Goal: Task Accomplishment & Management: Use online tool/utility

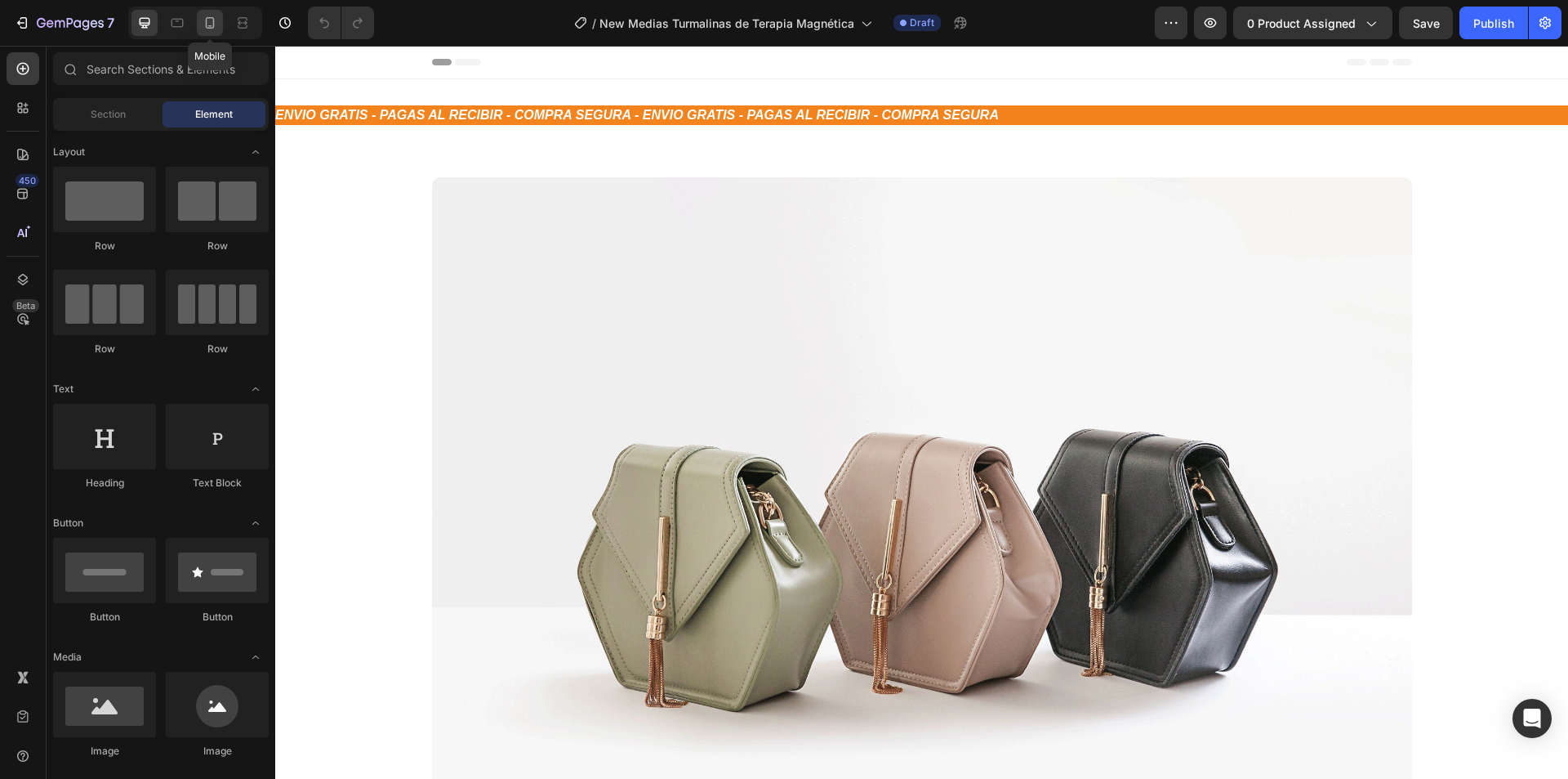
click at [220, 27] on div at bounding box center [210, 23] width 26 height 26
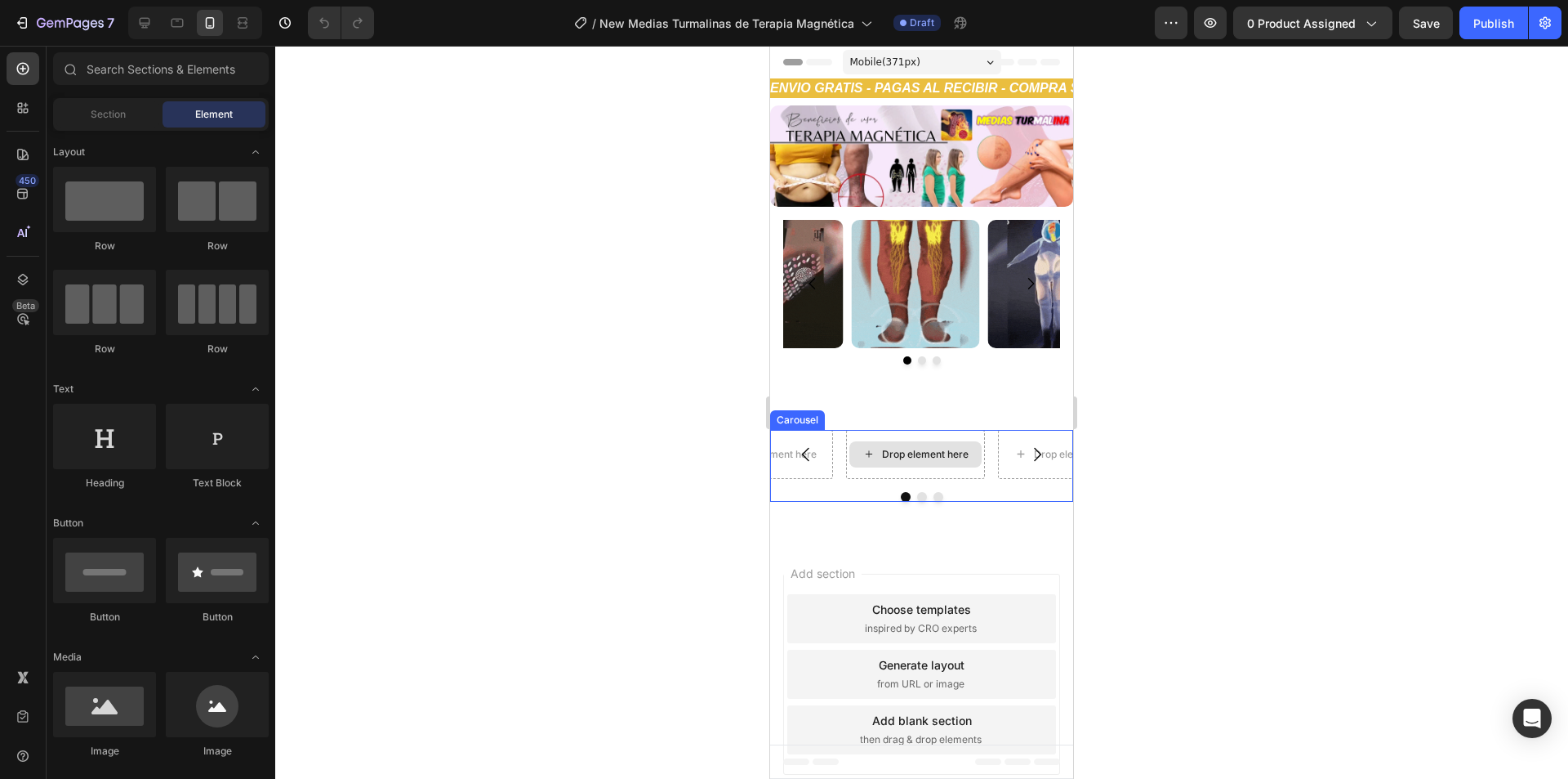
click at [912, 448] on div "Drop element here" at bounding box center [925, 454] width 86 height 13
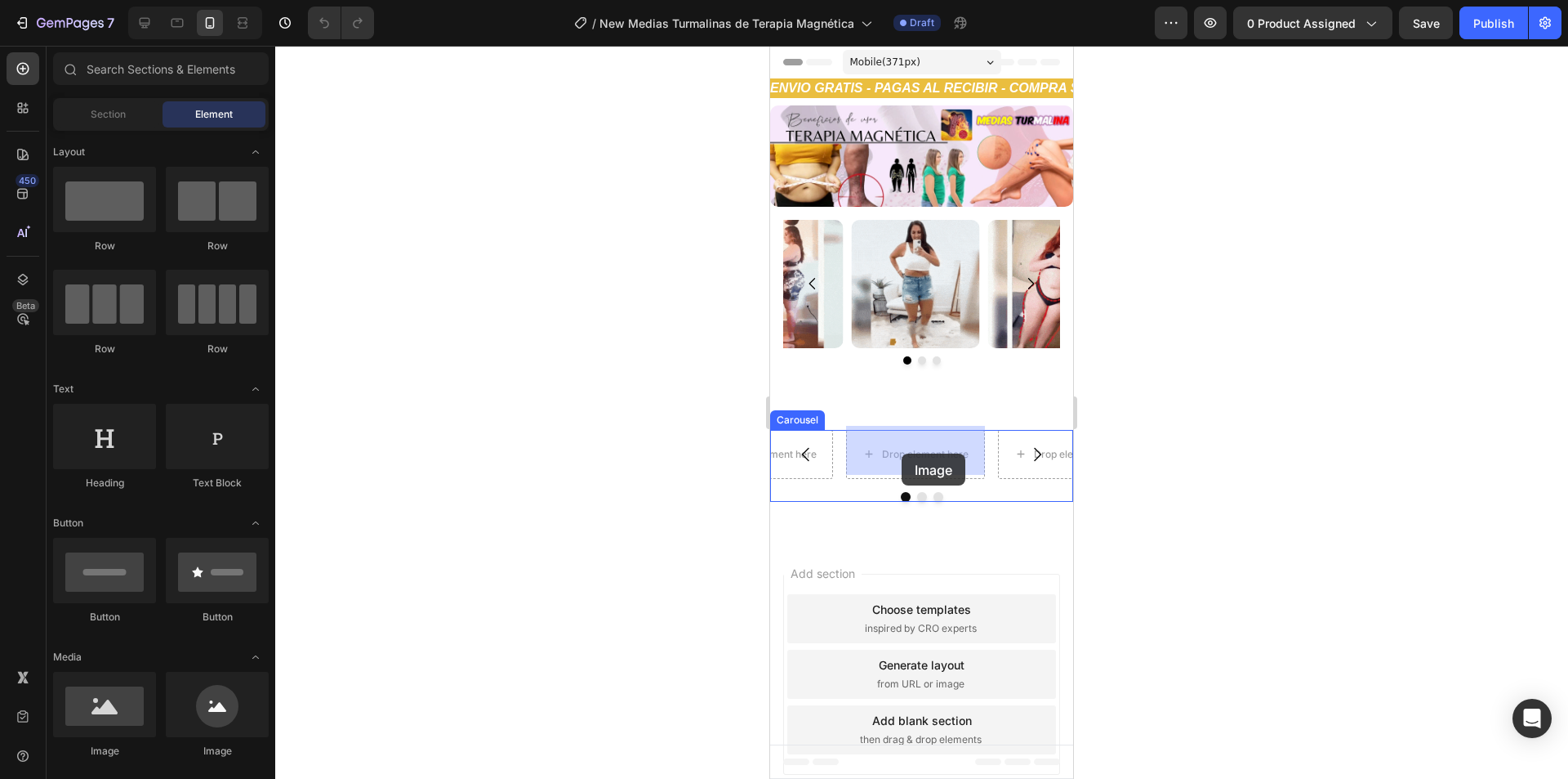
drag, startPoint x: 879, startPoint y: 762, endPoint x: 902, endPoint y: 453, distance: 309.9
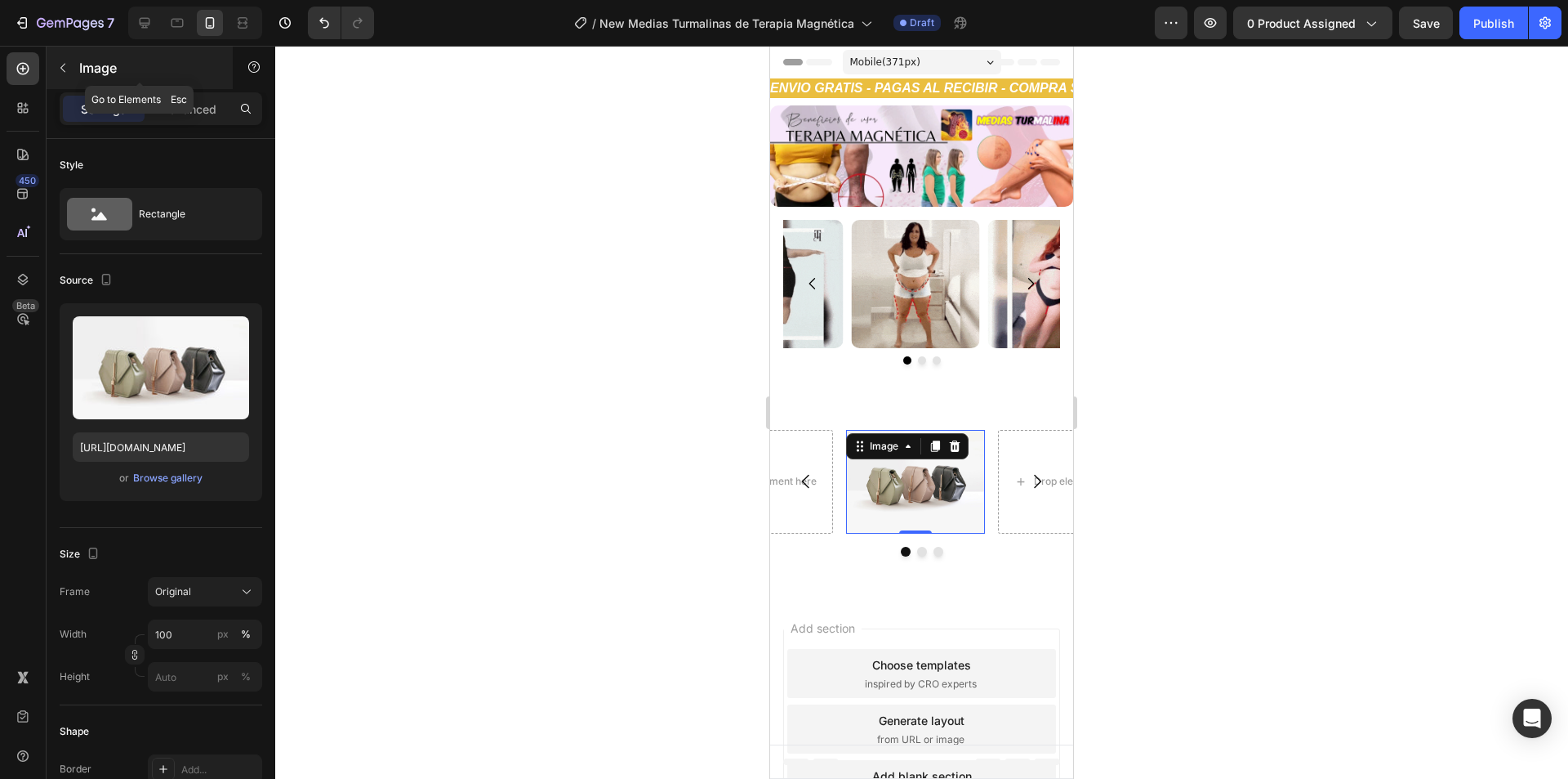
click at [74, 67] on button "button" at bounding box center [63, 68] width 26 height 26
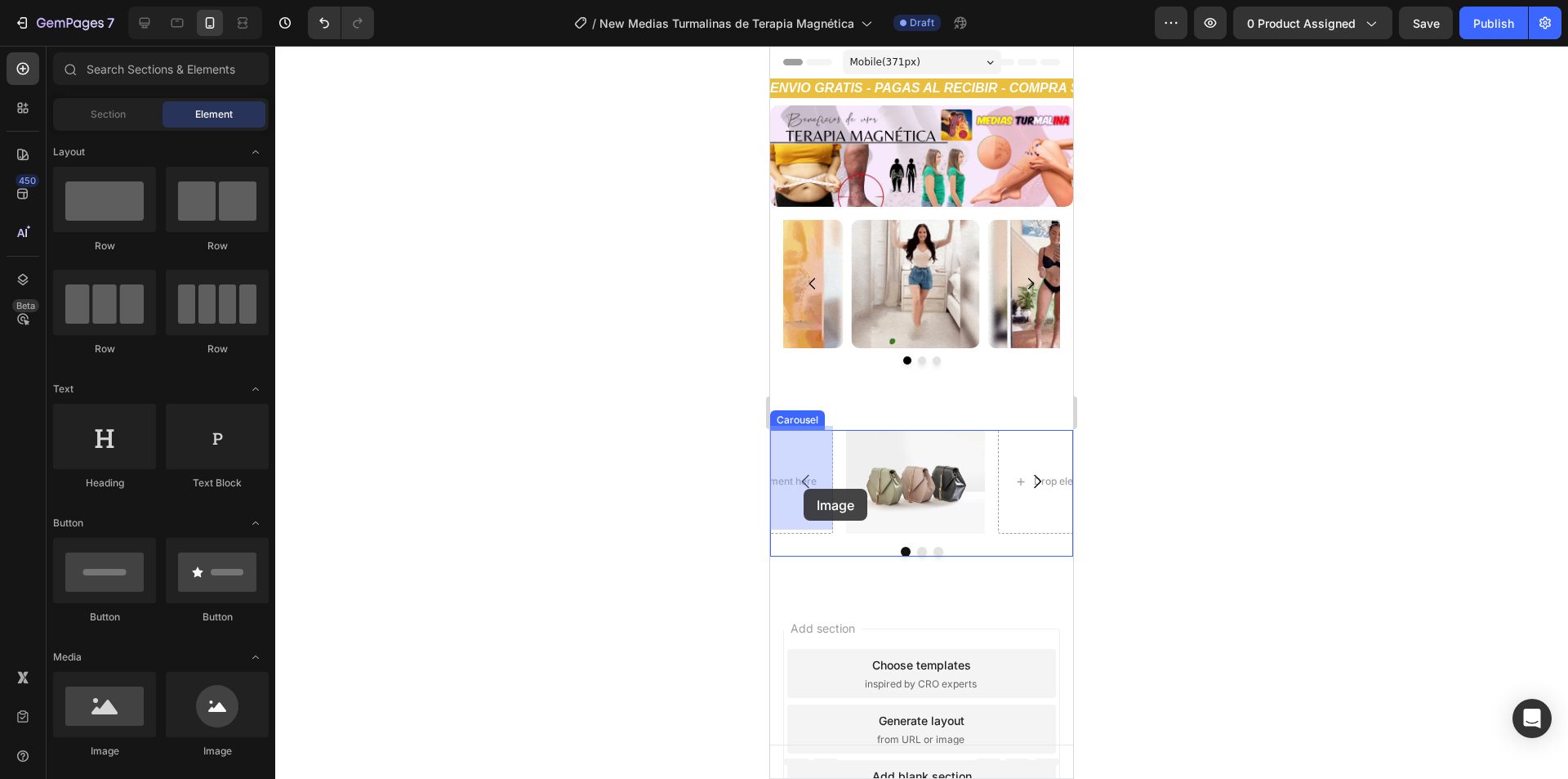
drag, startPoint x: 910, startPoint y: 769, endPoint x: 1075, endPoint y: 696, distance: 180.4
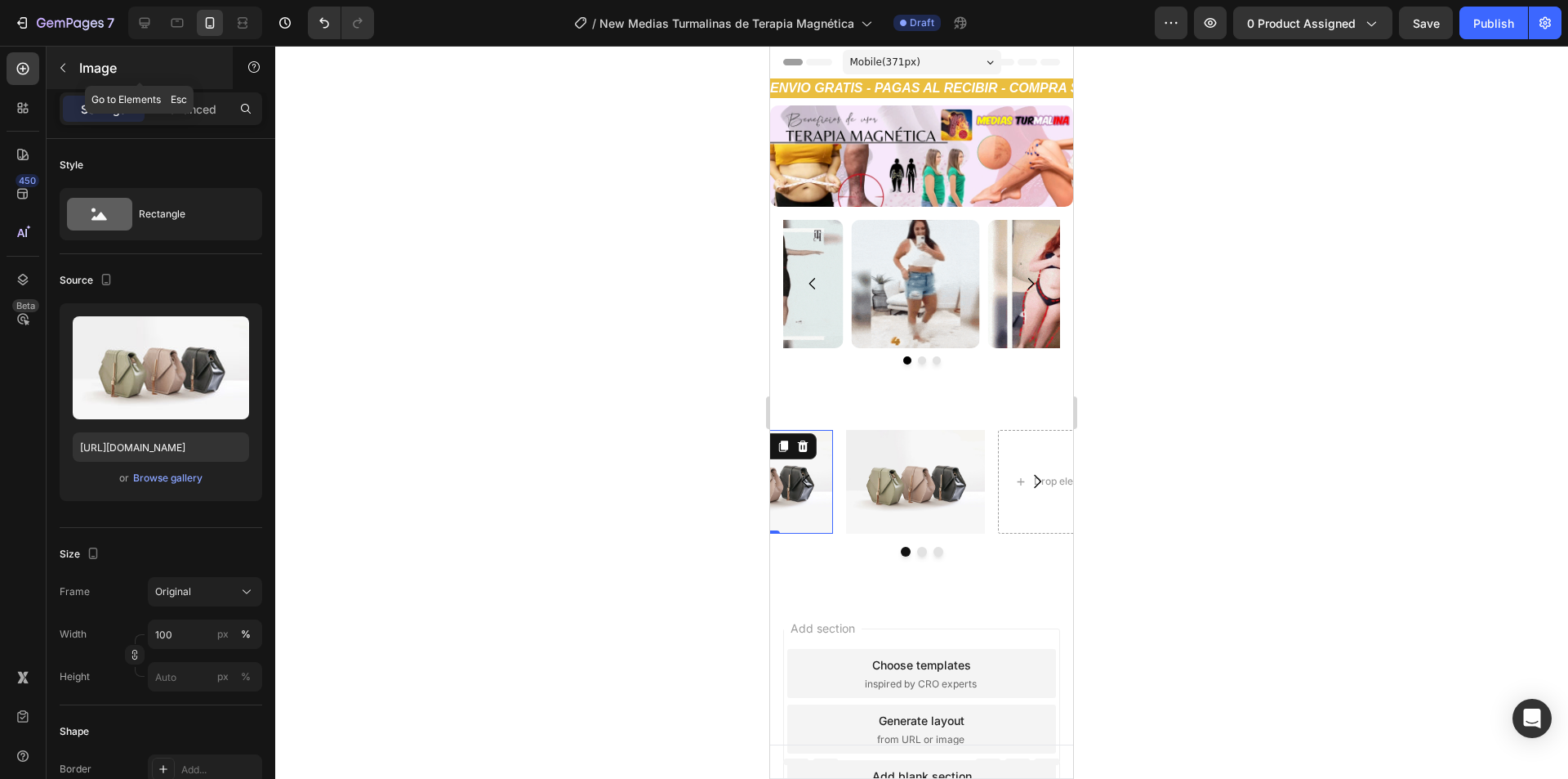
click at [80, 59] on p "Image" at bounding box center [149, 68] width 139 height 20
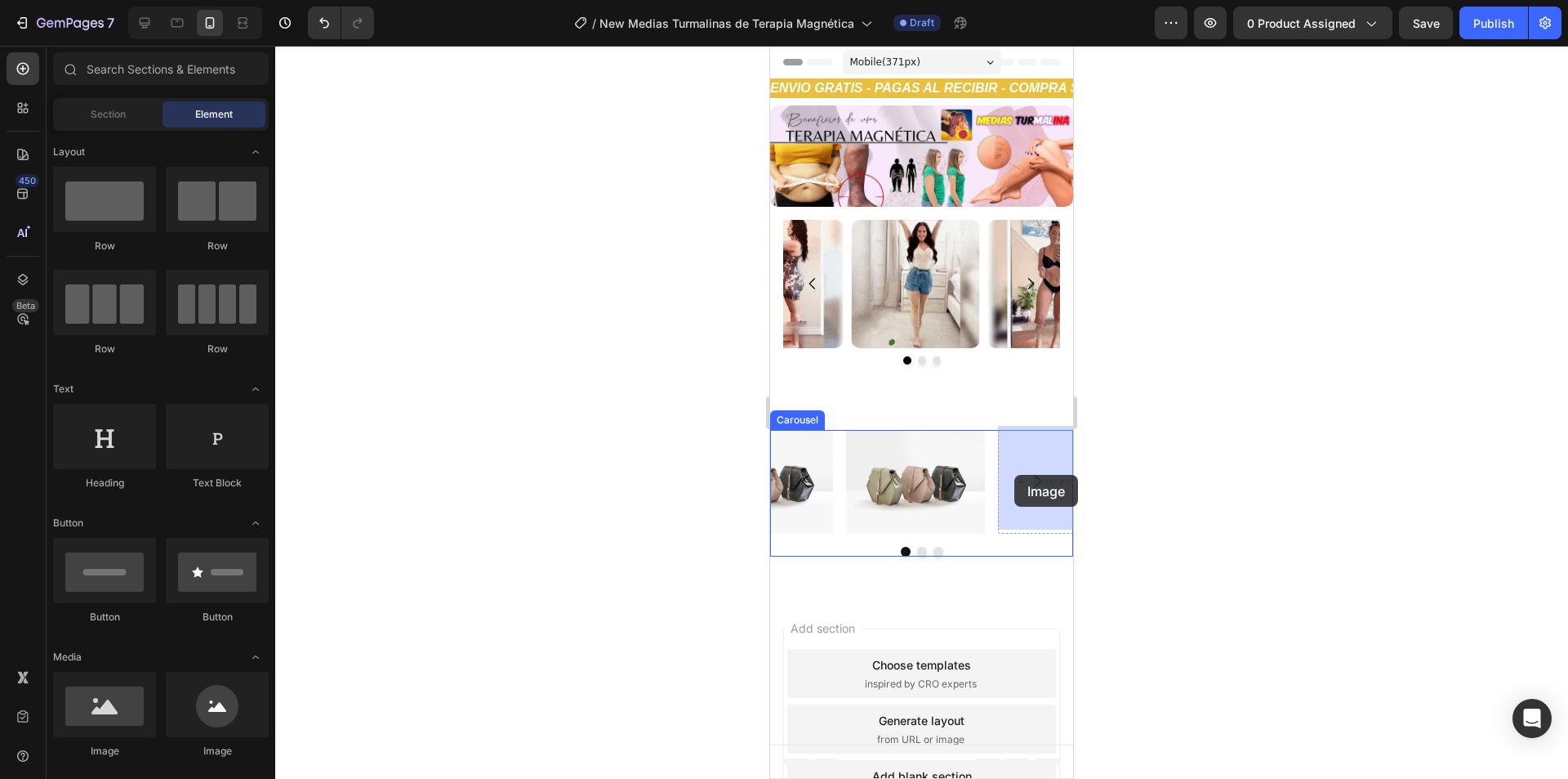
drag, startPoint x: 867, startPoint y: 759, endPoint x: 1014, endPoint y: 475, distance: 319.8
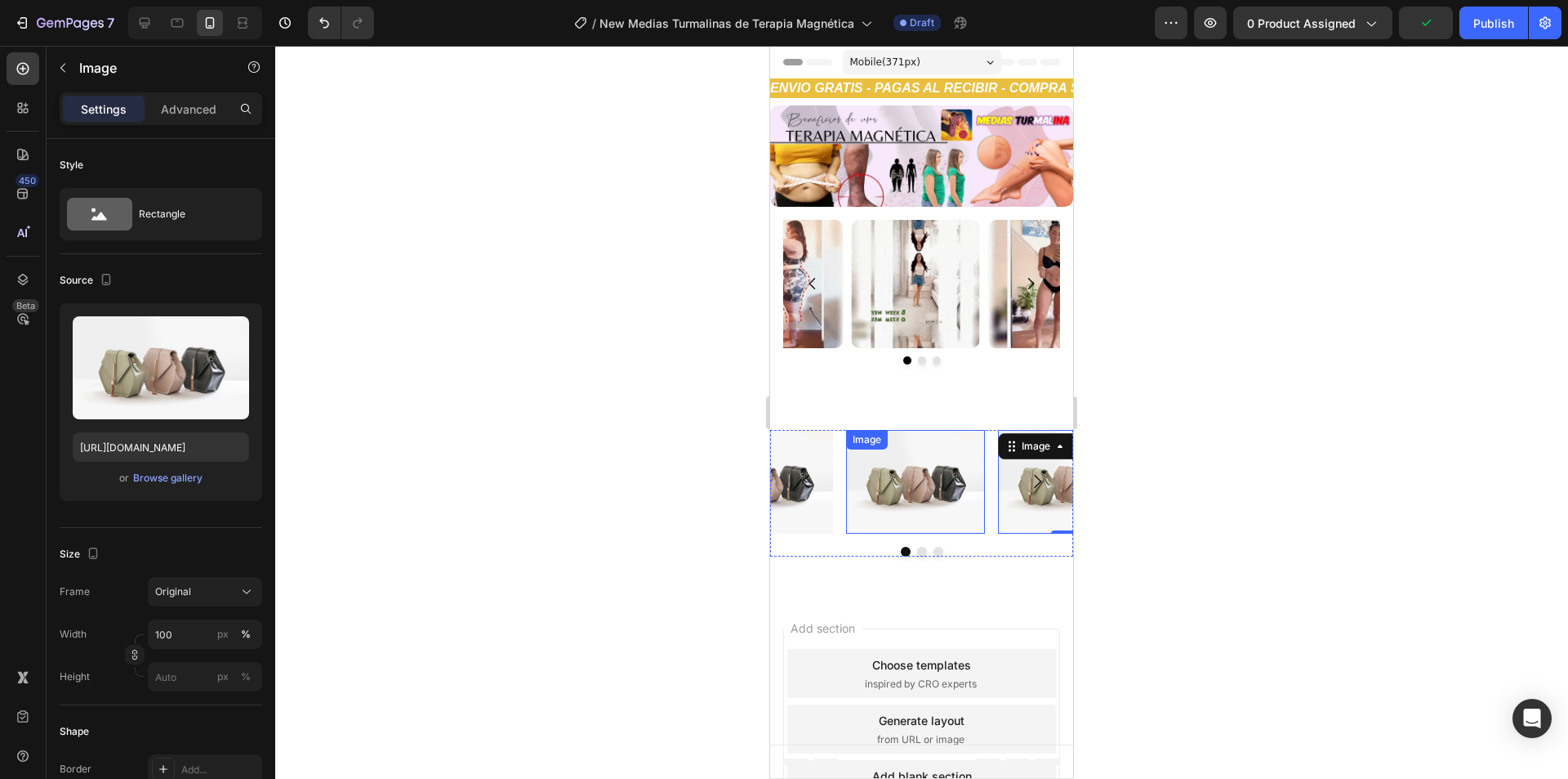
click at [910, 475] on img at bounding box center [916, 481] width 139 height 104
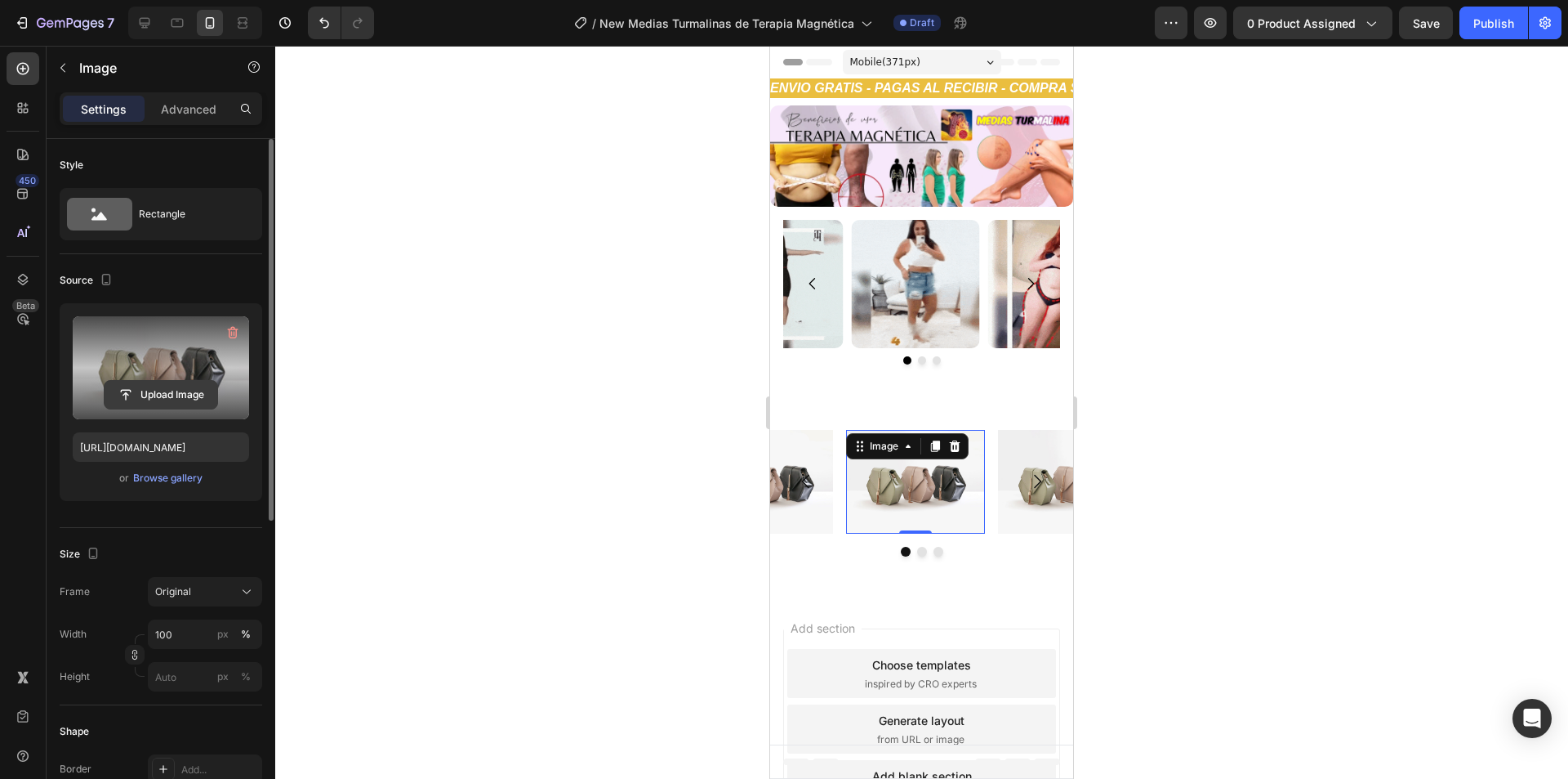
click at [166, 384] on input "file" at bounding box center [160, 394] width 112 height 28
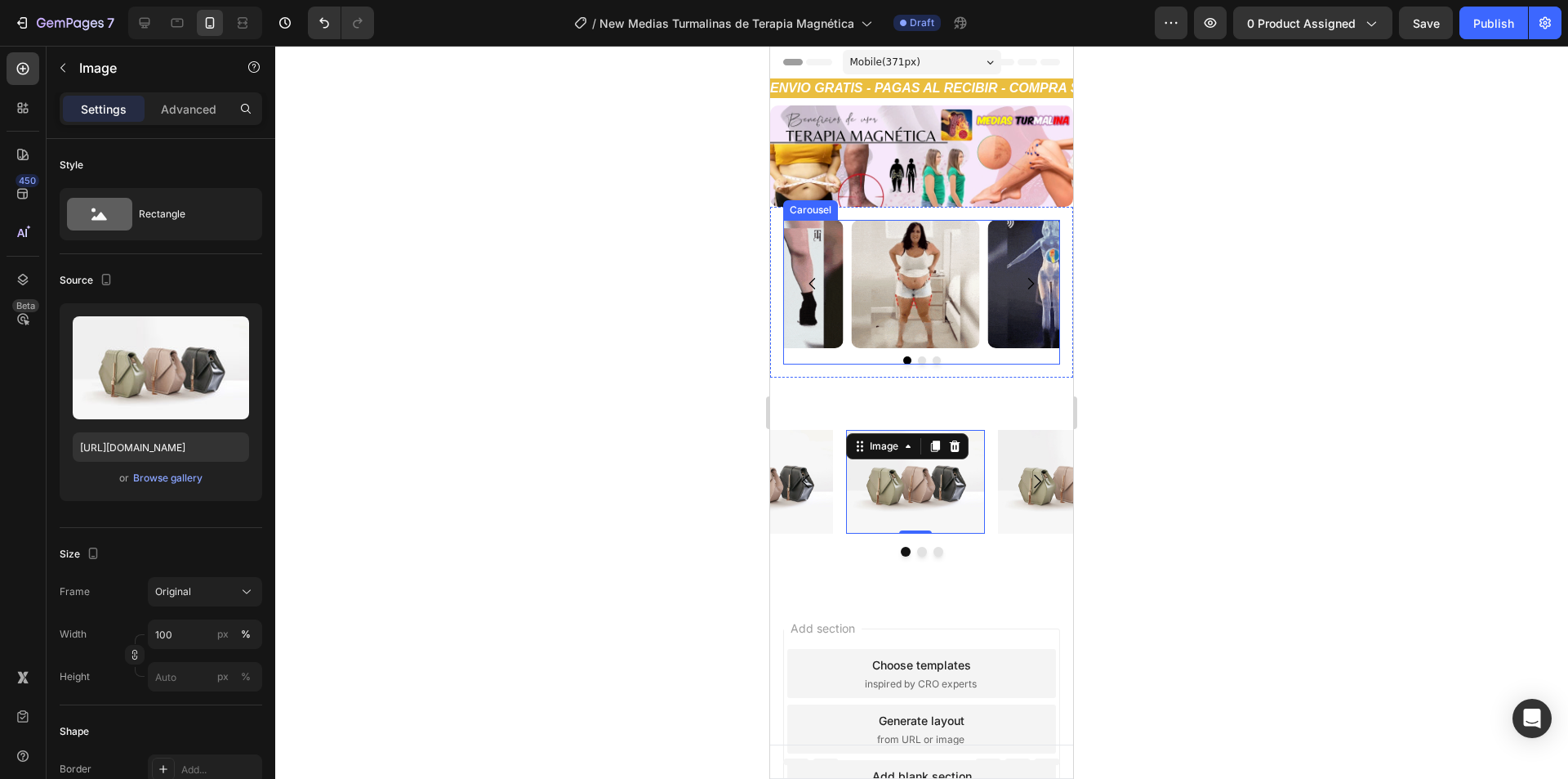
click at [604, 387] on div at bounding box center [921, 411] width 1292 height 732
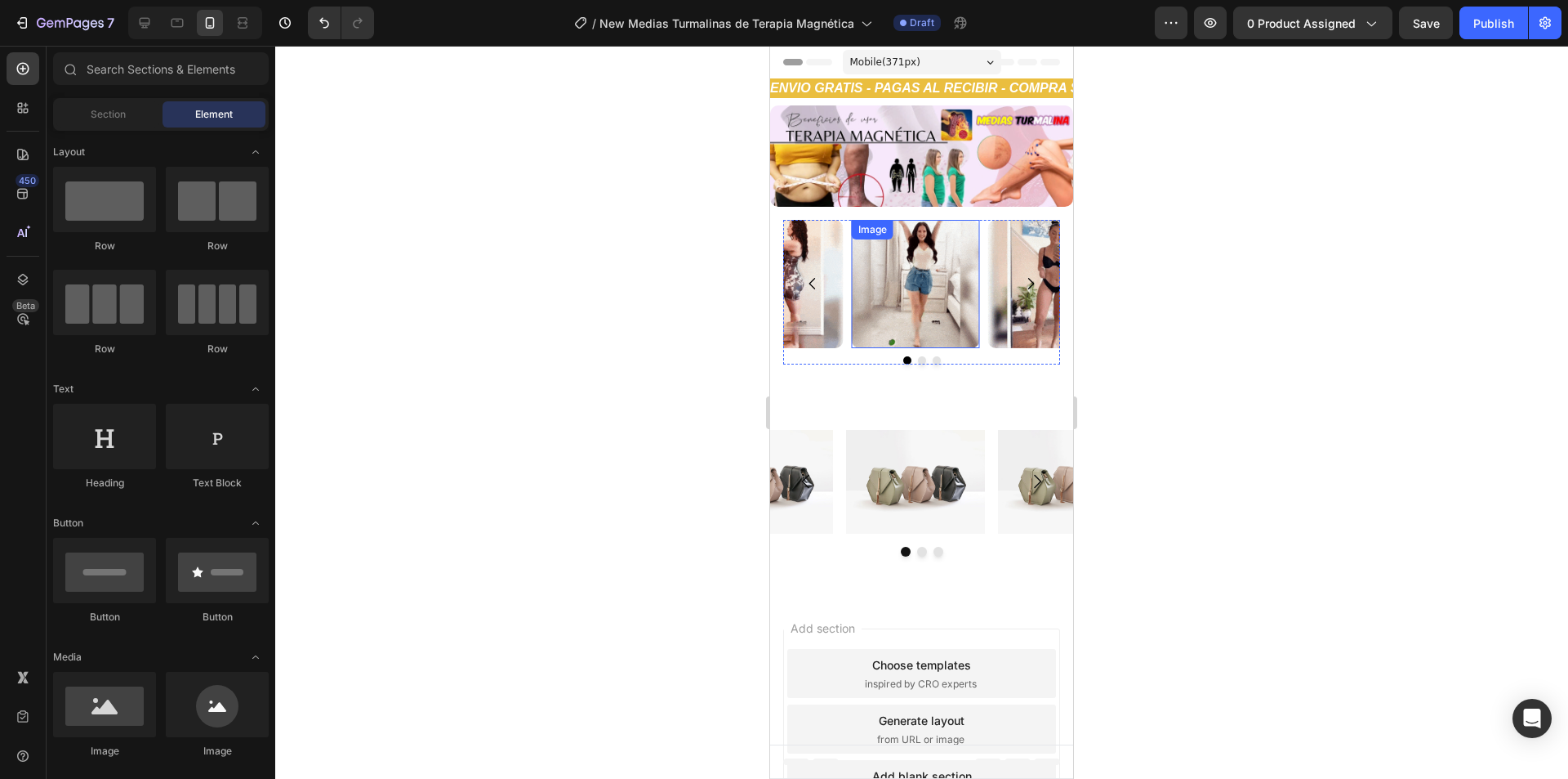
click at [924, 279] on img at bounding box center [916, 283] width 128 height 128
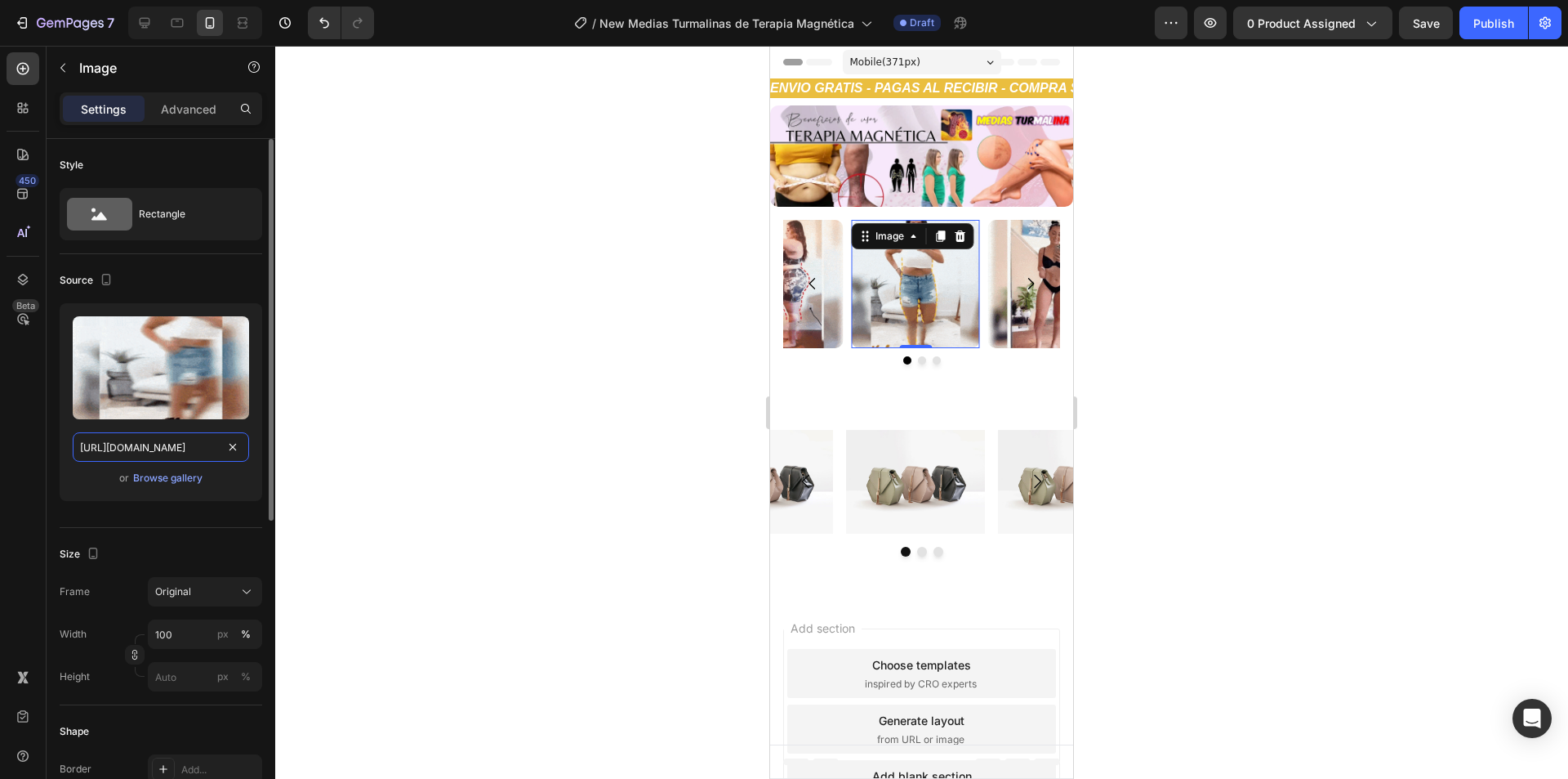
click at [215, 448] on input "https://cdn.shopify.com/s/files/1/0654/3848/2663/files/gempages_481659705752552…" at bounding box center [161, 447] width 177 height 30
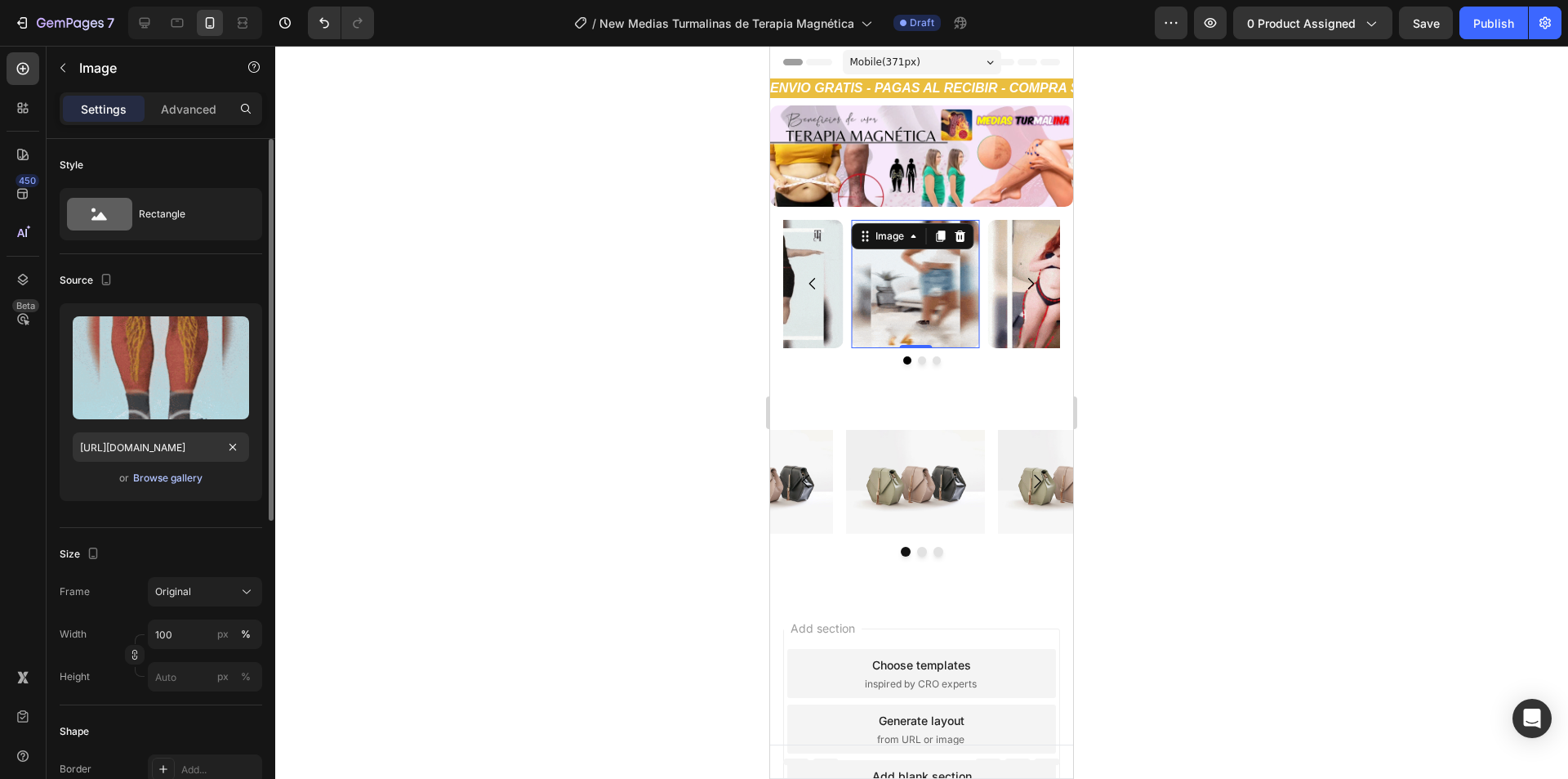
click at [192, 477] on div "Browse gallery" at bounding box center [168, 478] width 70 height 15
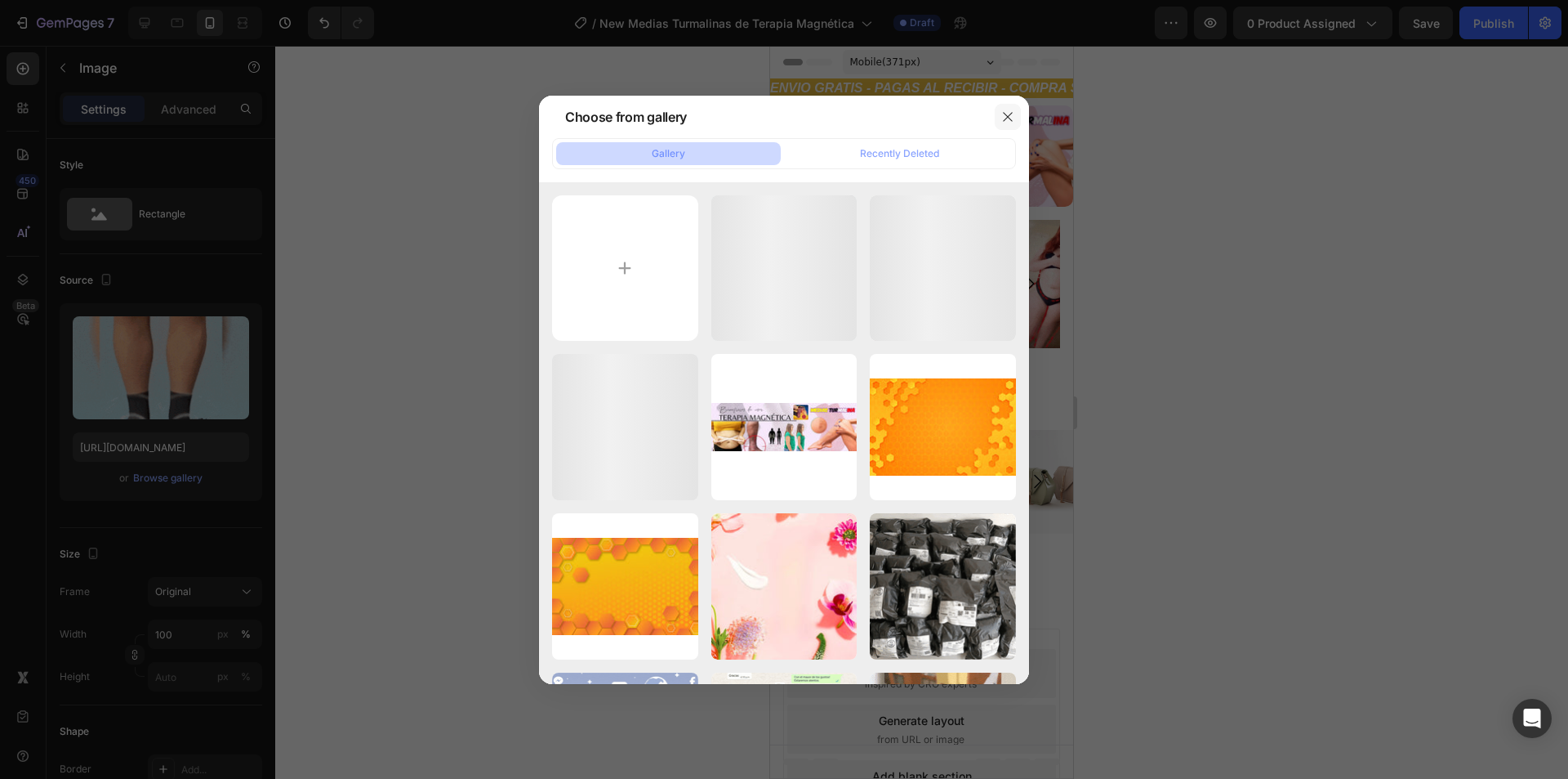
click at [1008, 115] on icon "button" at bounding box center [1007, 116] width 9 height 9
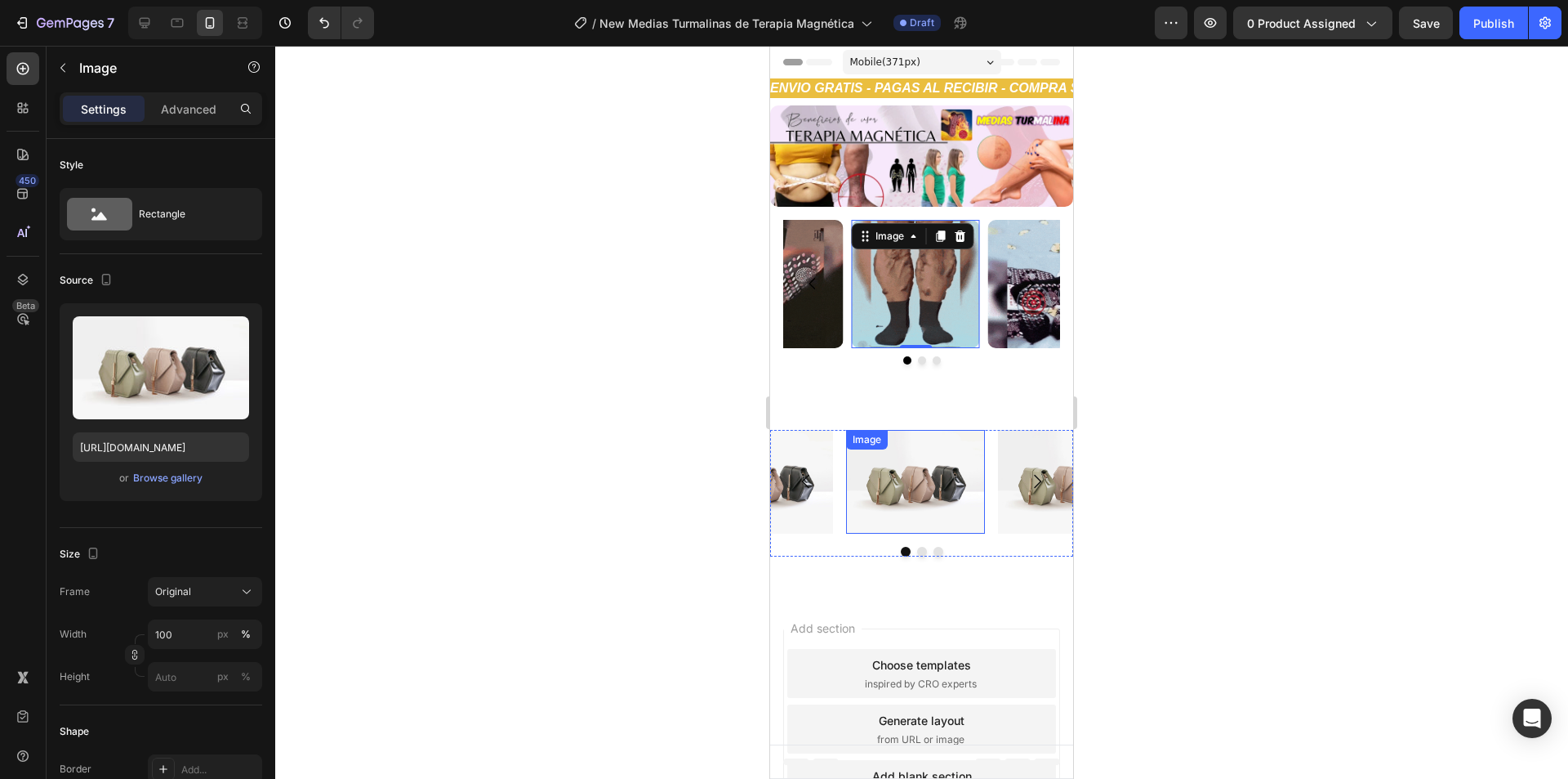
click at [912, 474] on img at bounding box center [916, 481] width 139 height 104
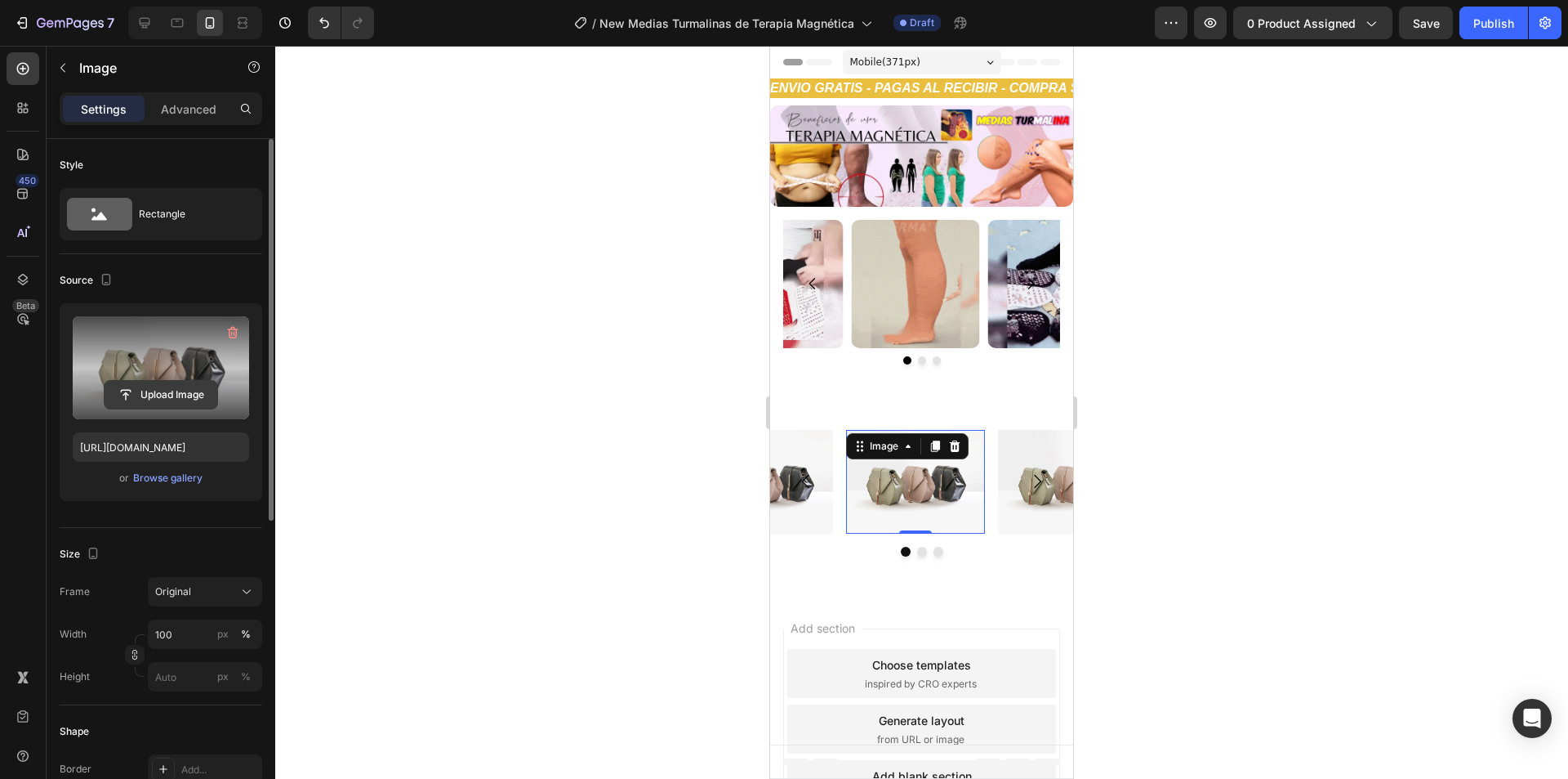
click at [182, 383] on input "file" at bounding box center [160, 394] width 112 height 28
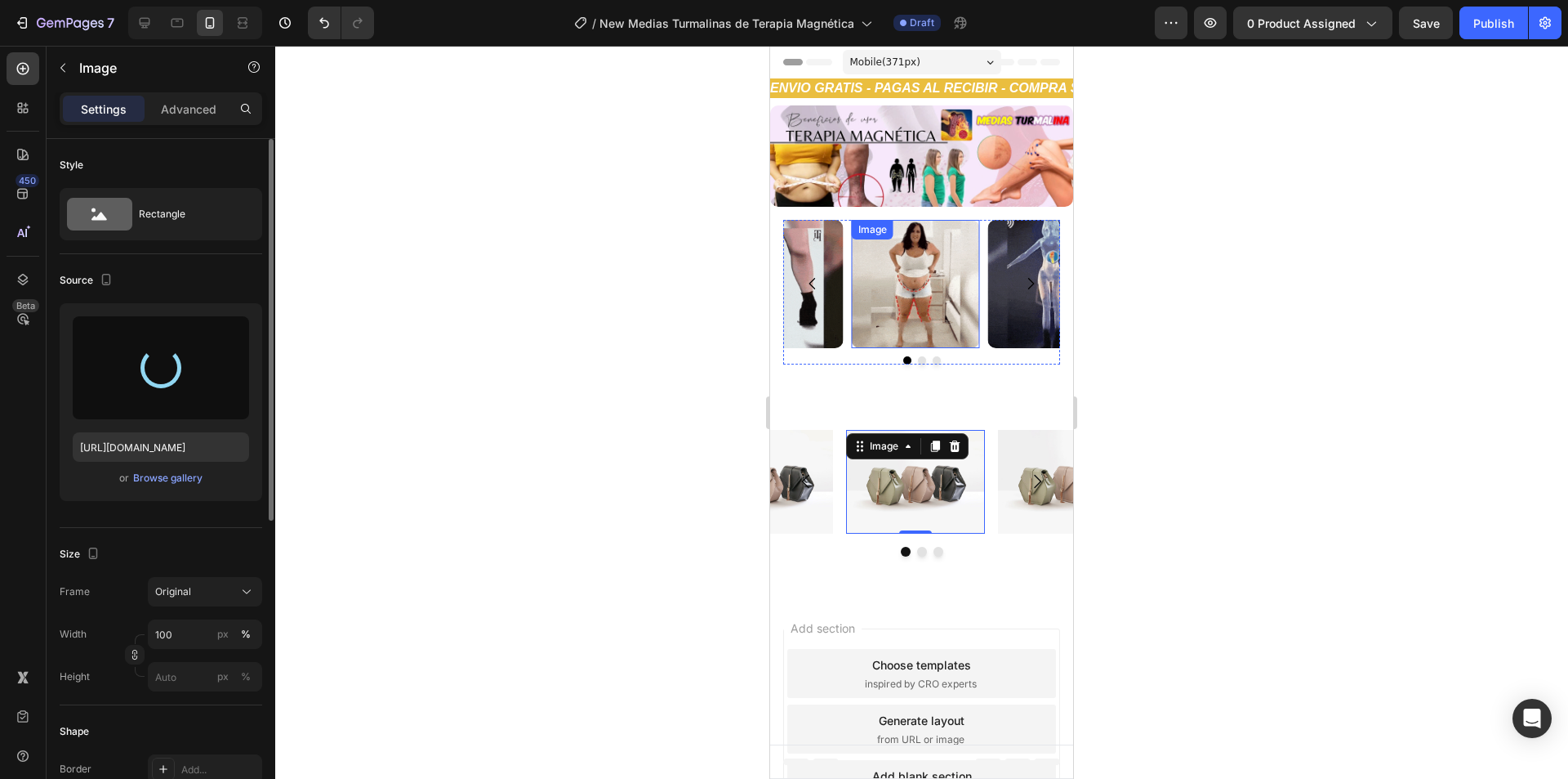
type input "https://cdn.shopify.com/s/files/1/0654/3848/2663/files/gempages_481659705752552…"
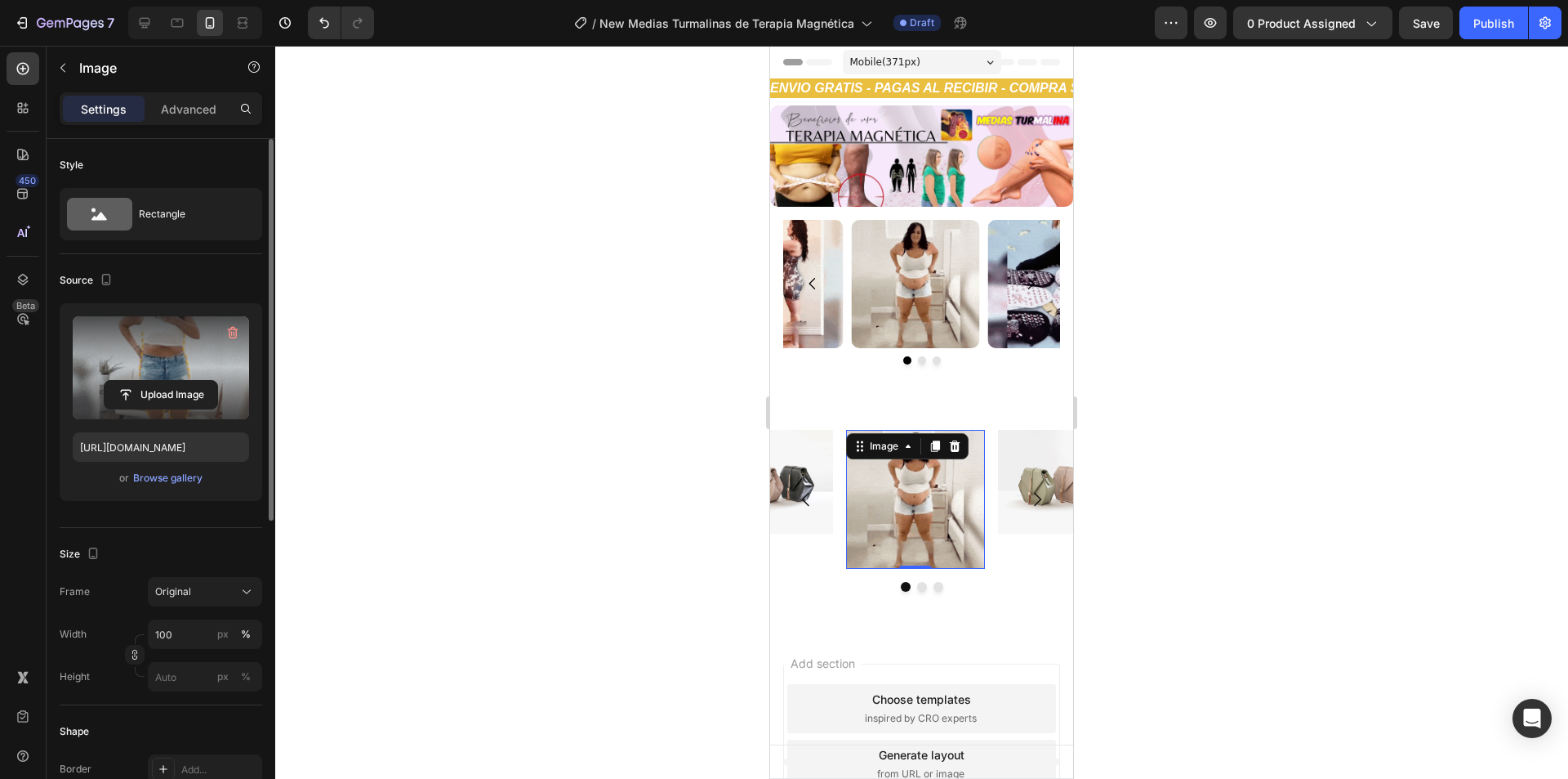
click at [677, 395] on div at bounding box center [921, 411] width 1292 height 732
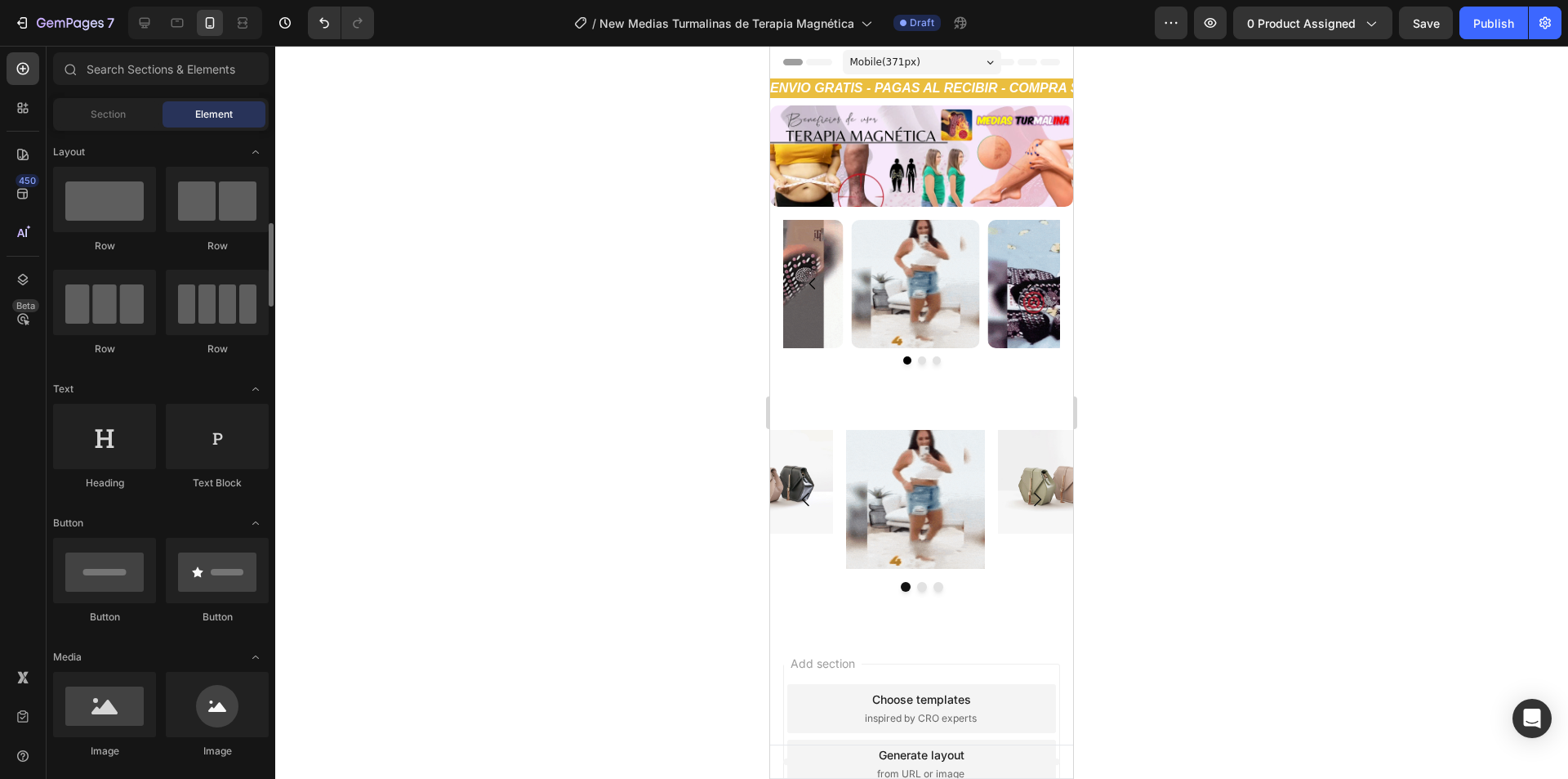
scroll to position [163, 0]
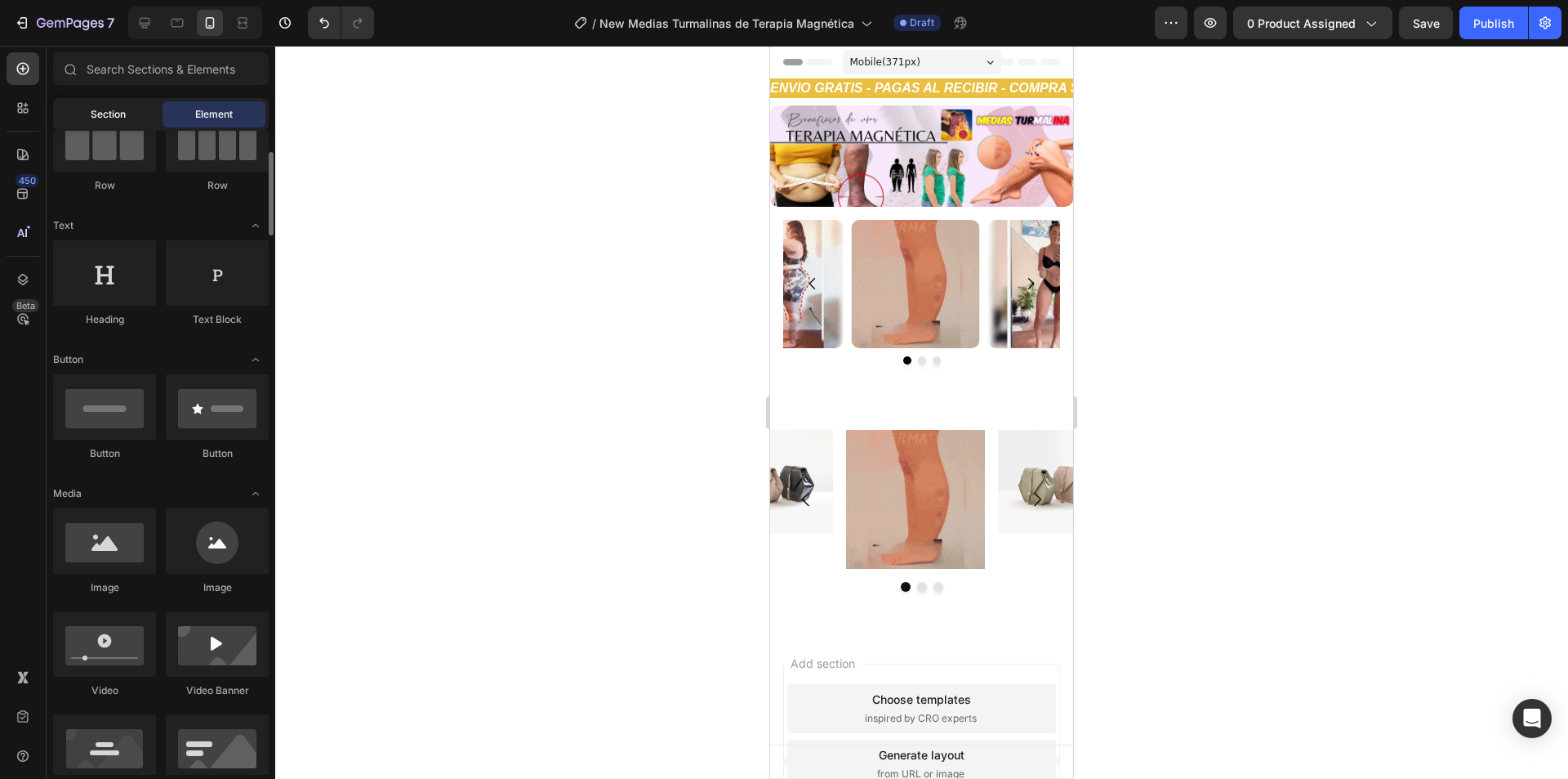
click at [107, 109] on span "Section" at bounding box center [107, 114] width 35 height 15
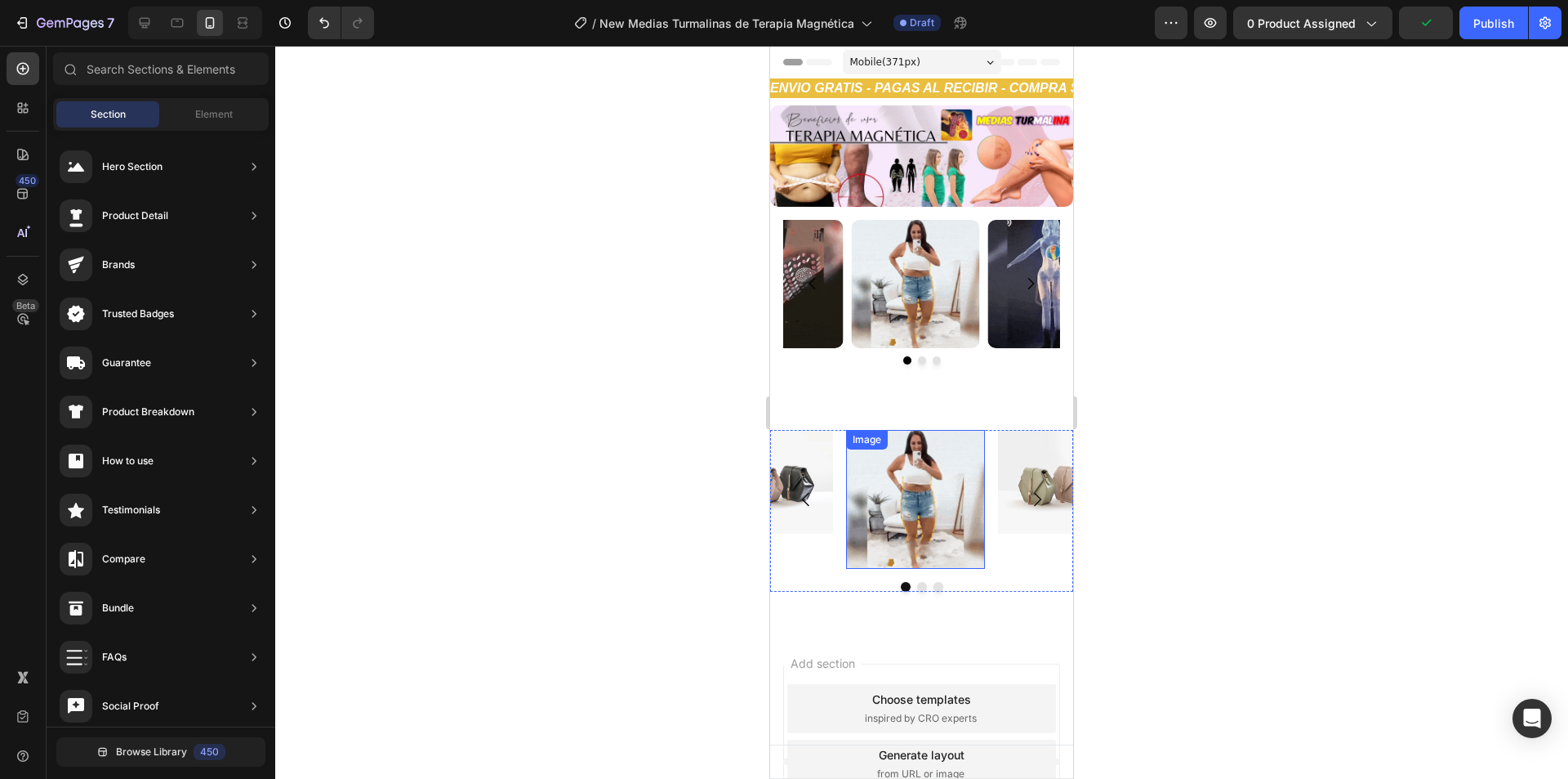
click at [902, 499] on img at bounding box center [916, 499] width 139 height 139
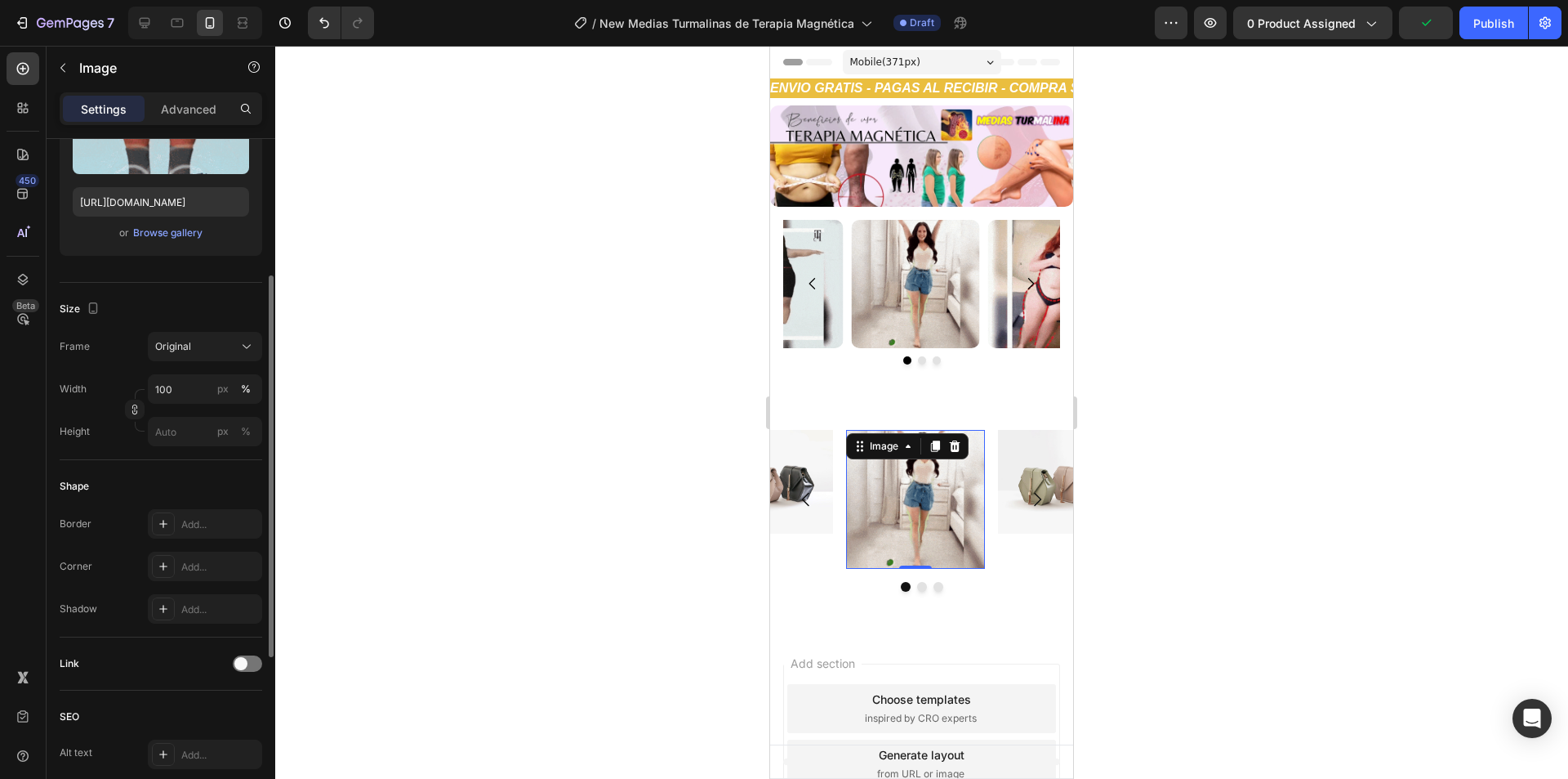
scroll to position [327, 0]
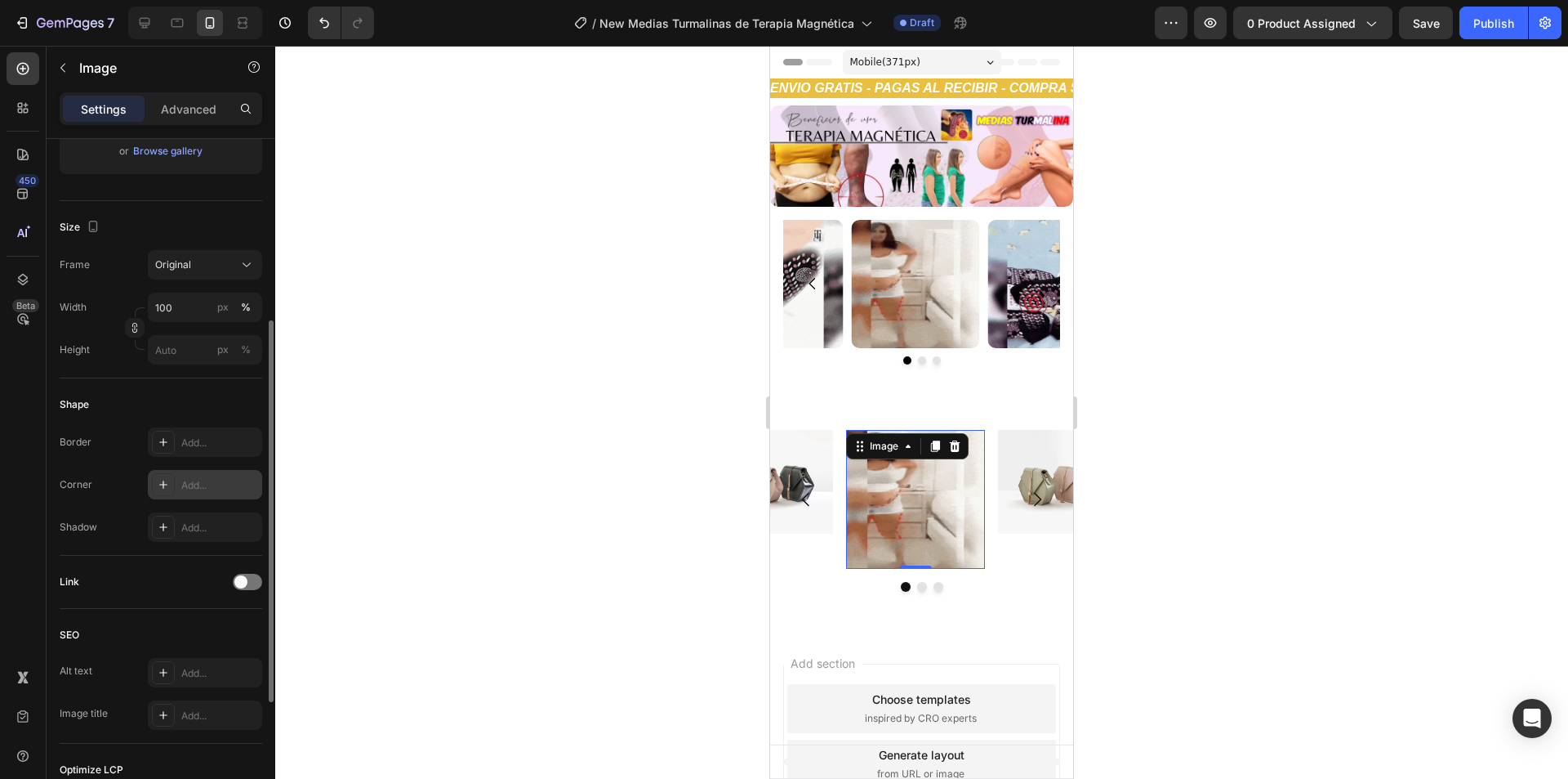
click at [193, 484] on div "Add..." at bounding box center [219, 485] width 76 height 15
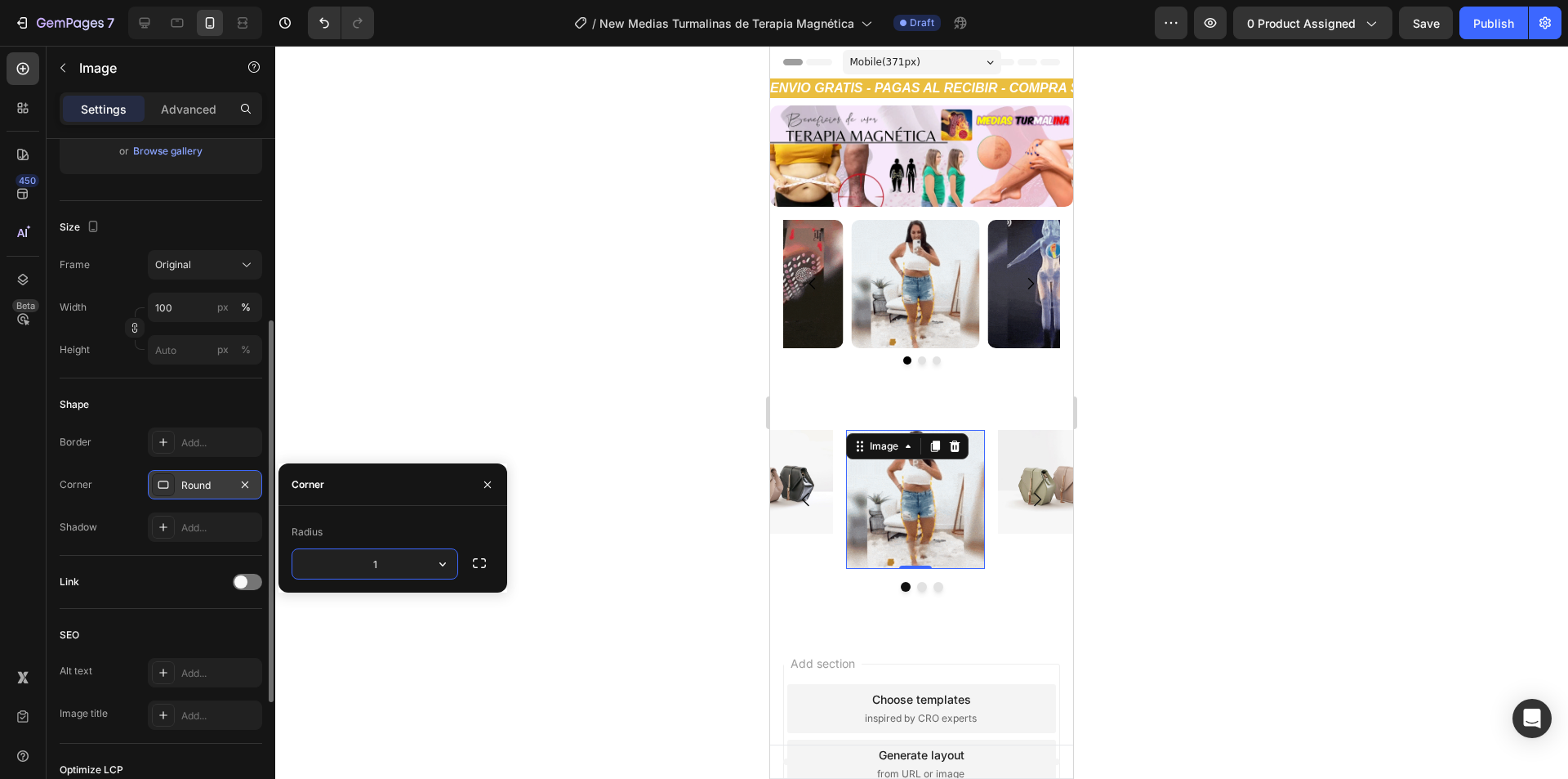
type input "10"
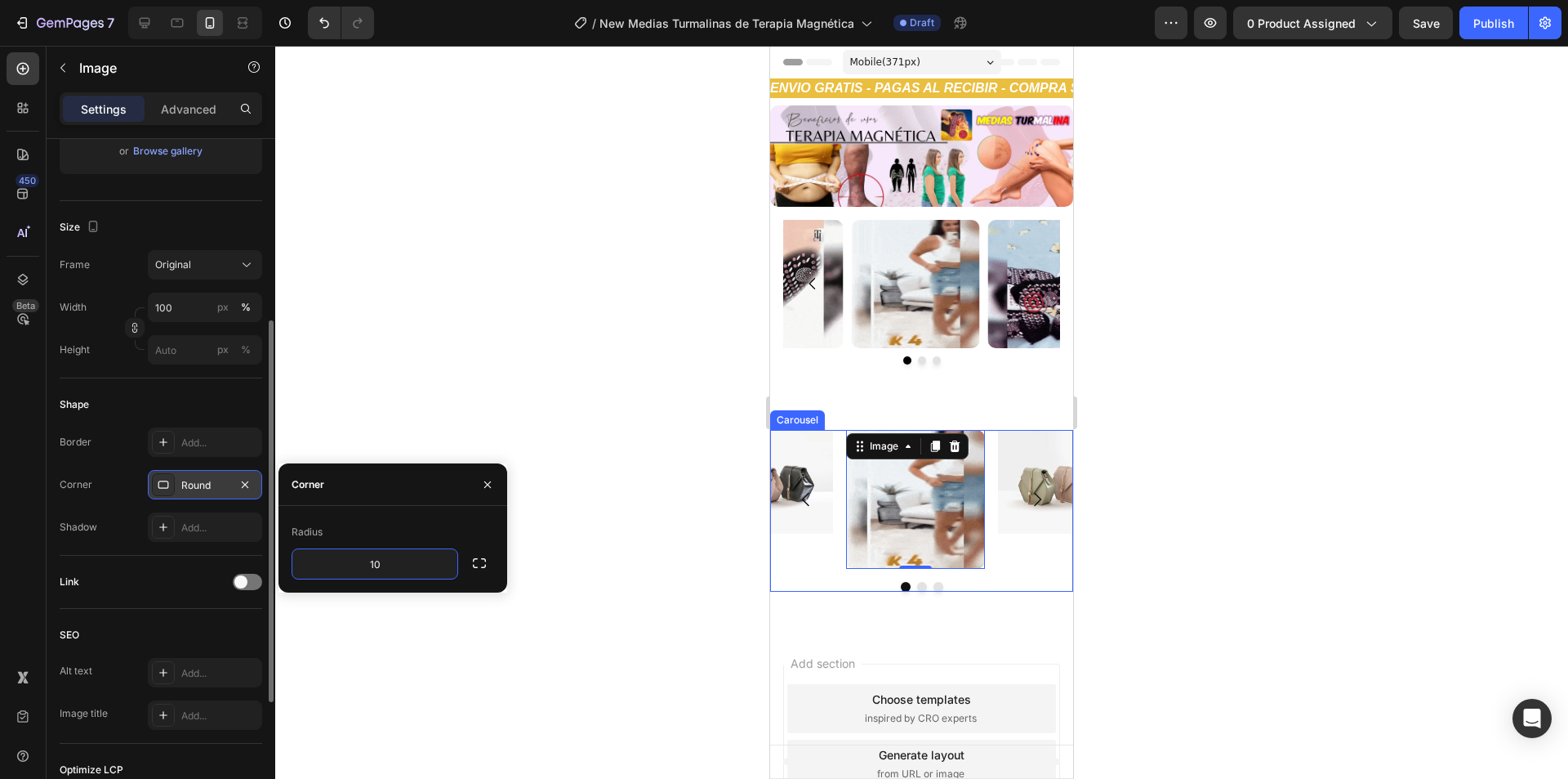
click at [821, 508] on button "Carousel Back Arrow" at bounding box center [805, 499] width 46 height 46
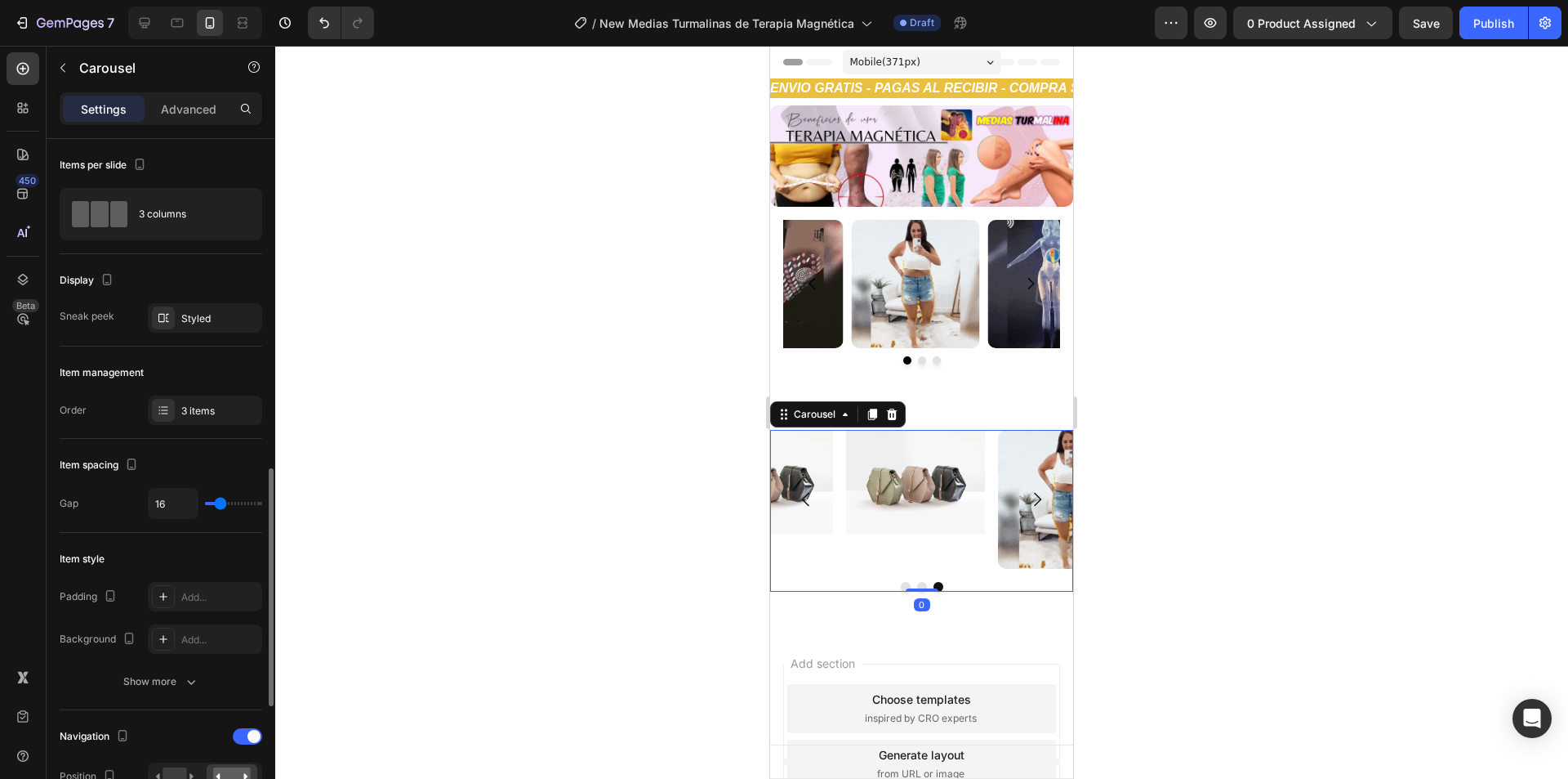
scroll to position [245, 0]
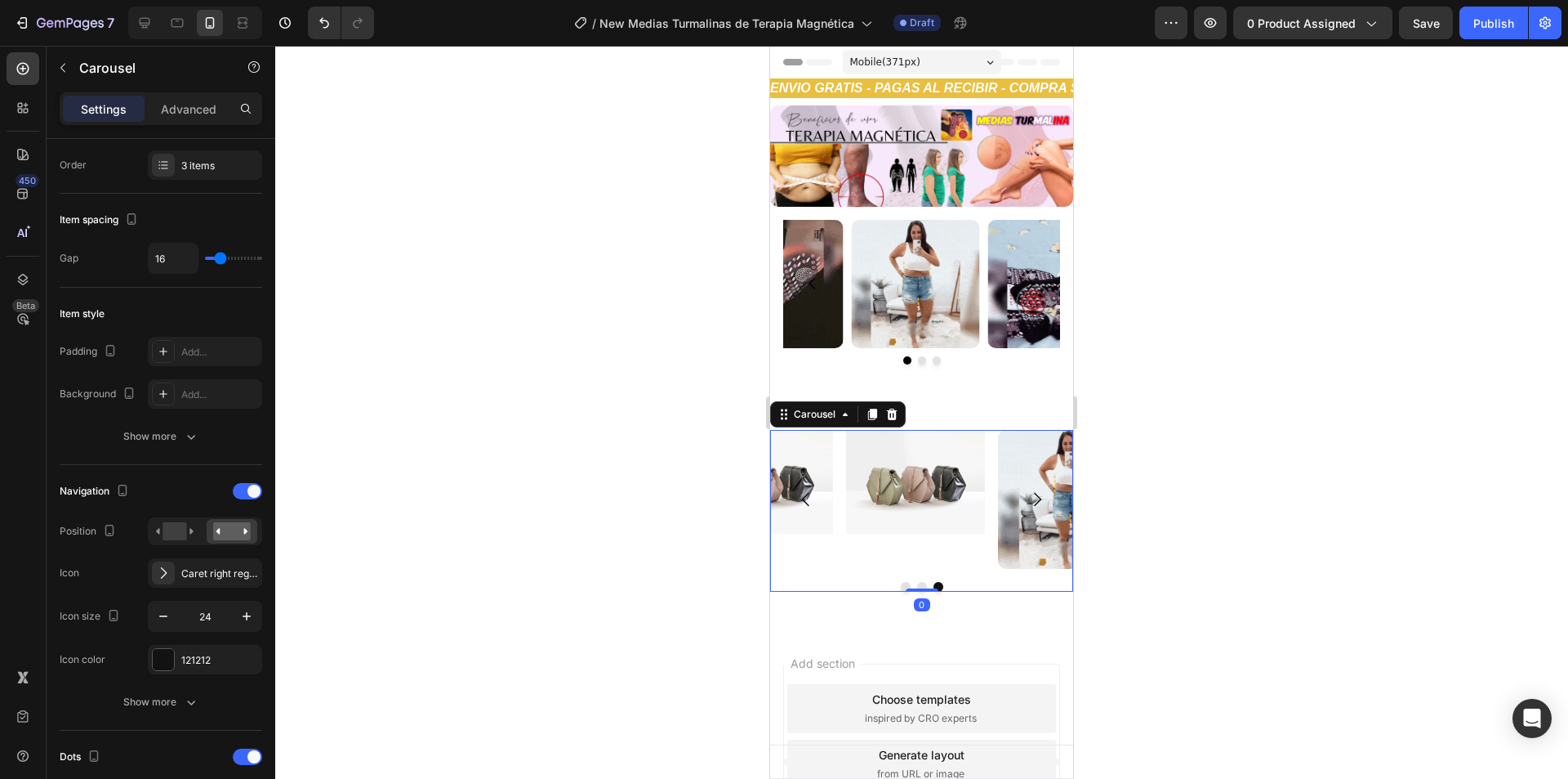
click at [819, 476] on button "Carousel Back Arrow" at bounding box center [805, 499] width 46 height 46
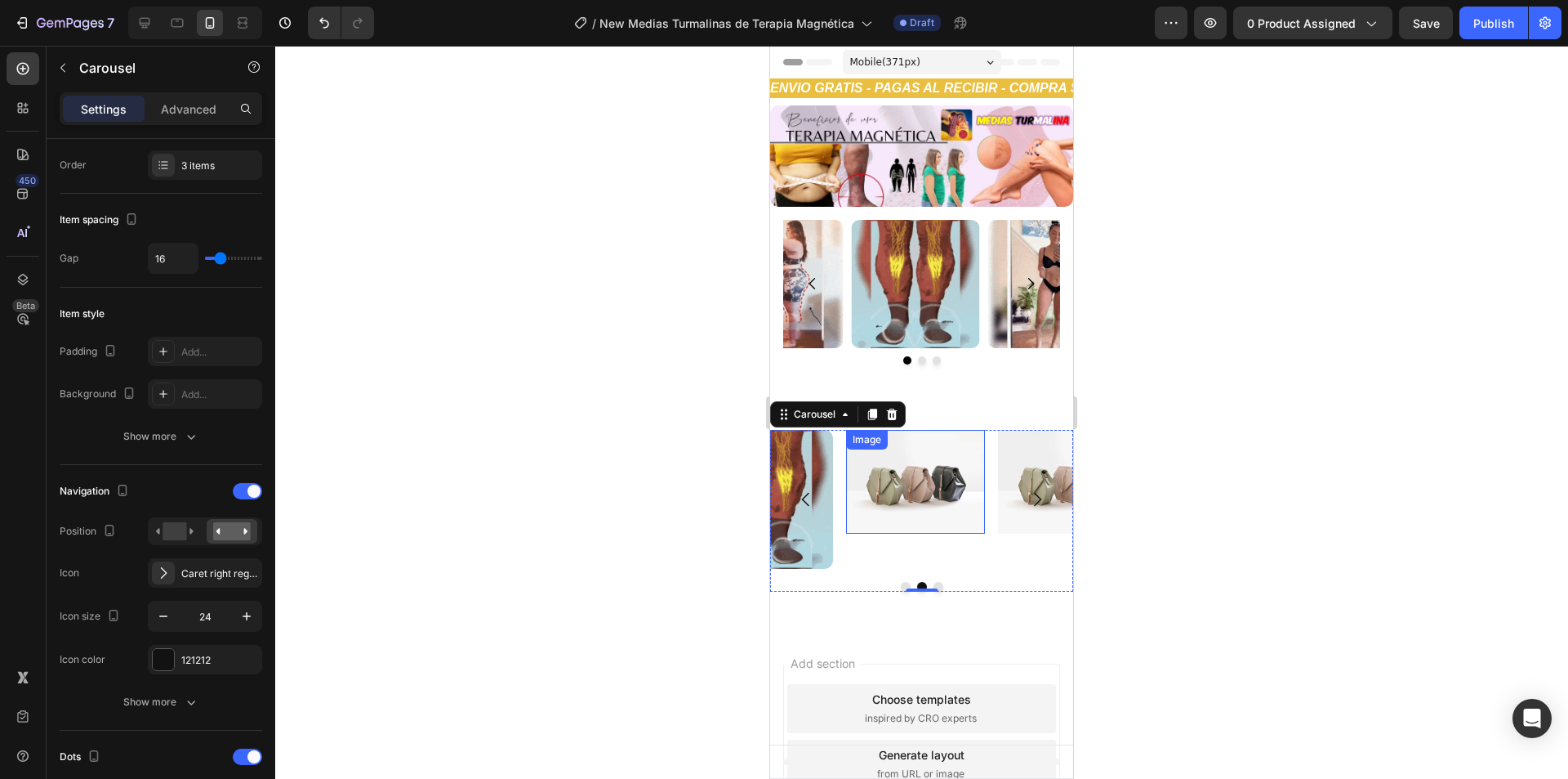
click at [931, 488] on img at bounding box center [916, 481] width 139 height 104
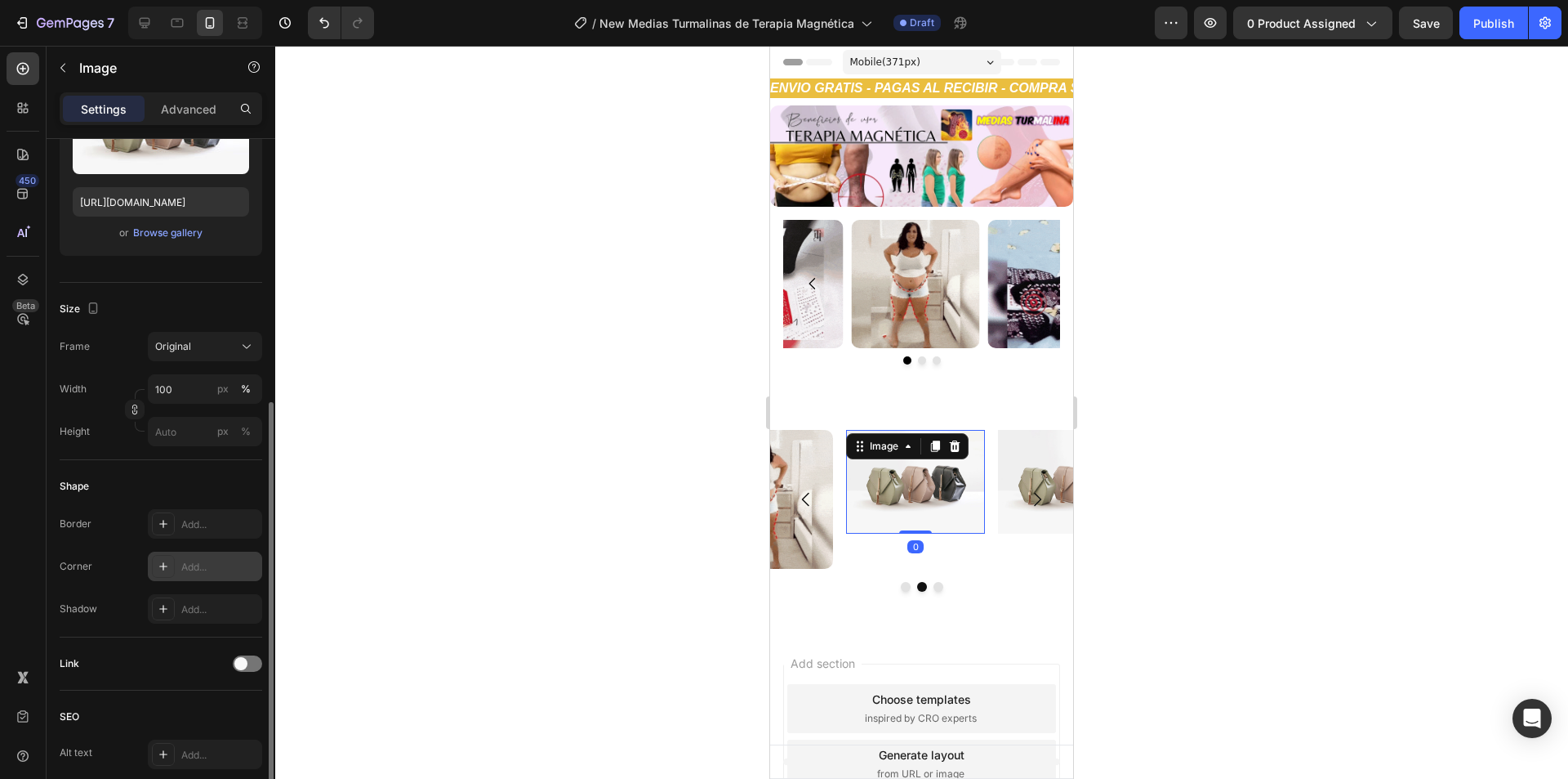
scroll to position [408, 0]
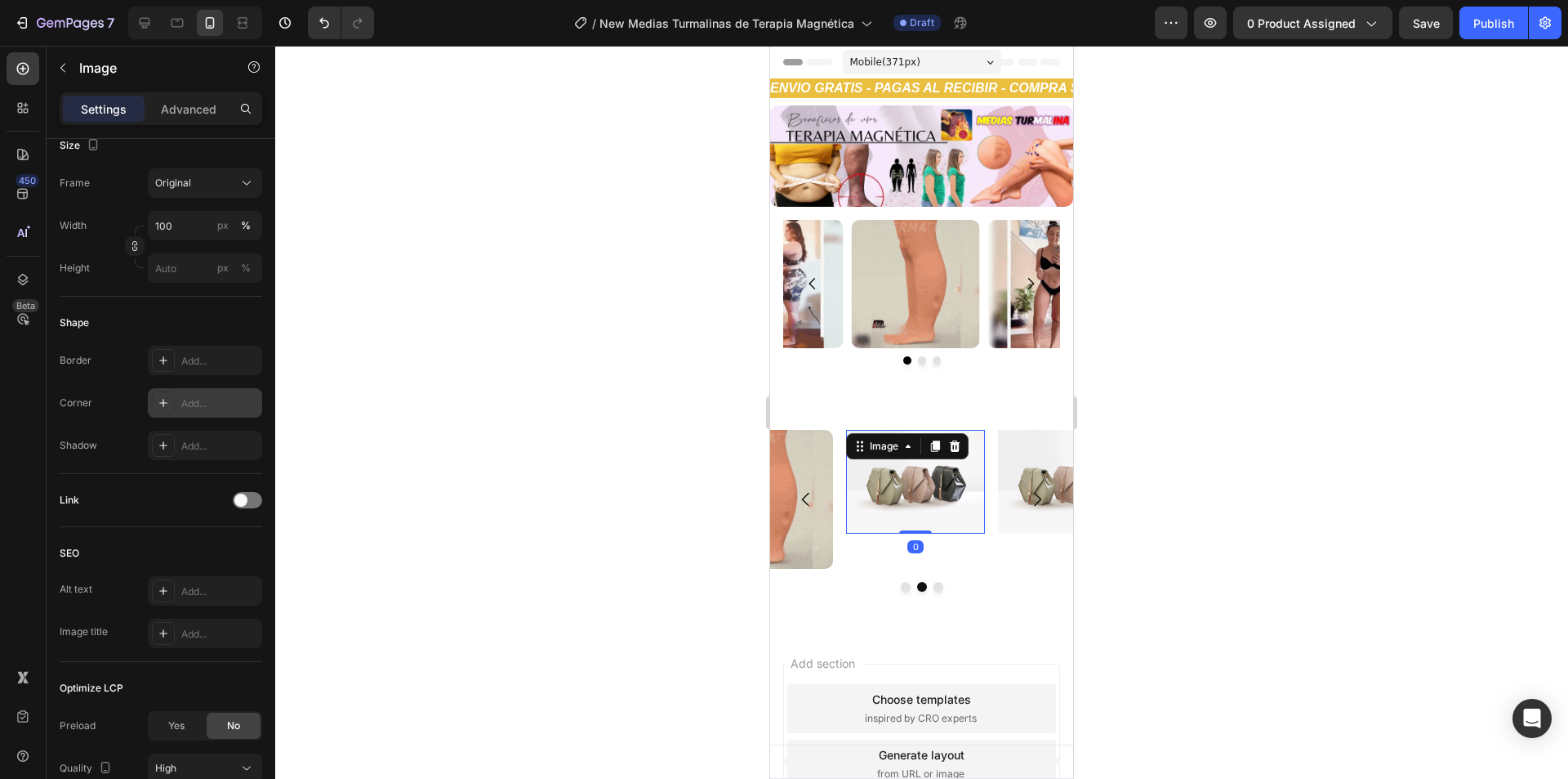
click at [210, 402] on div "Add..." at bounding box center [219, 403] width 76 height 15
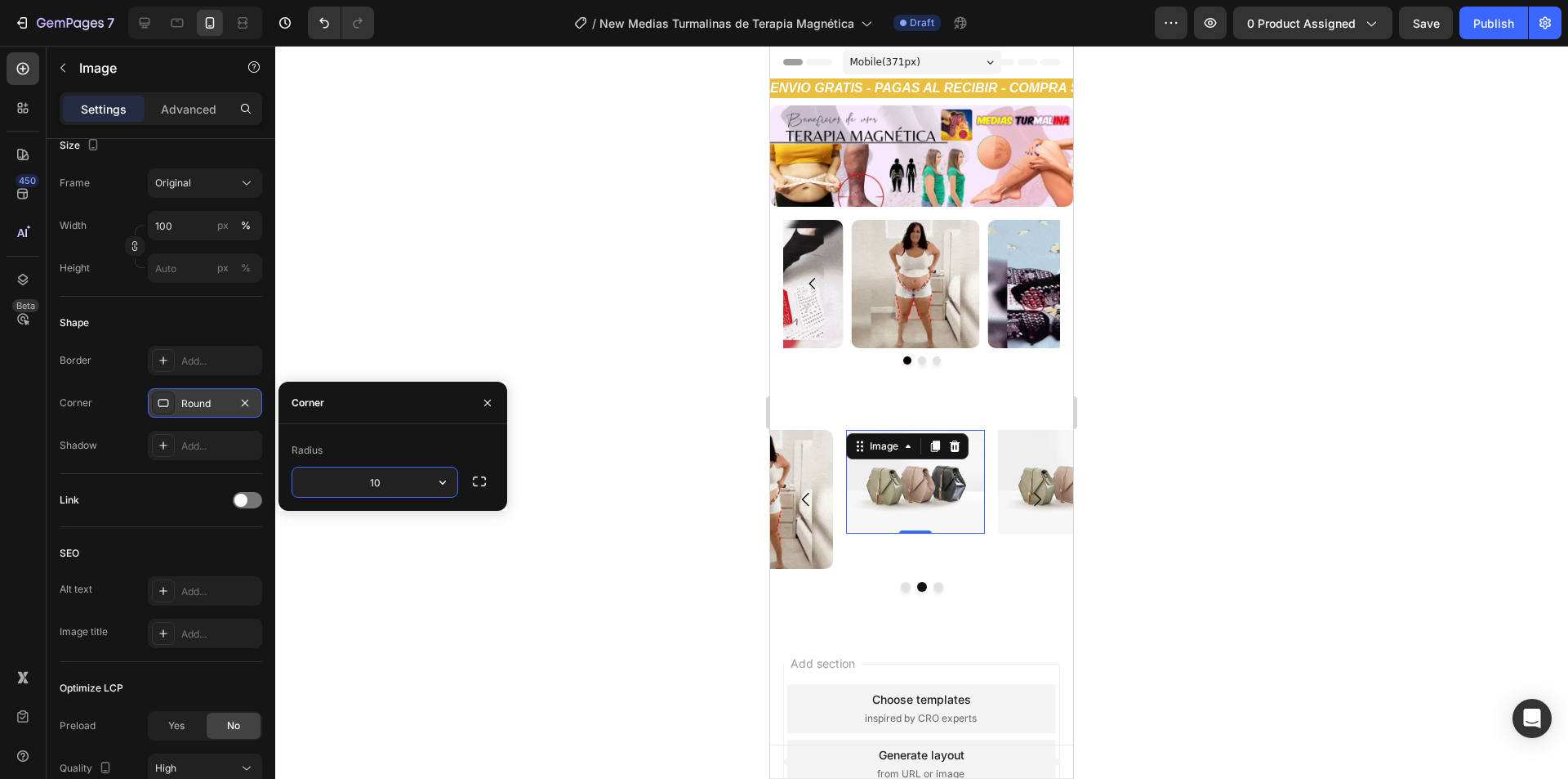
type input "10"
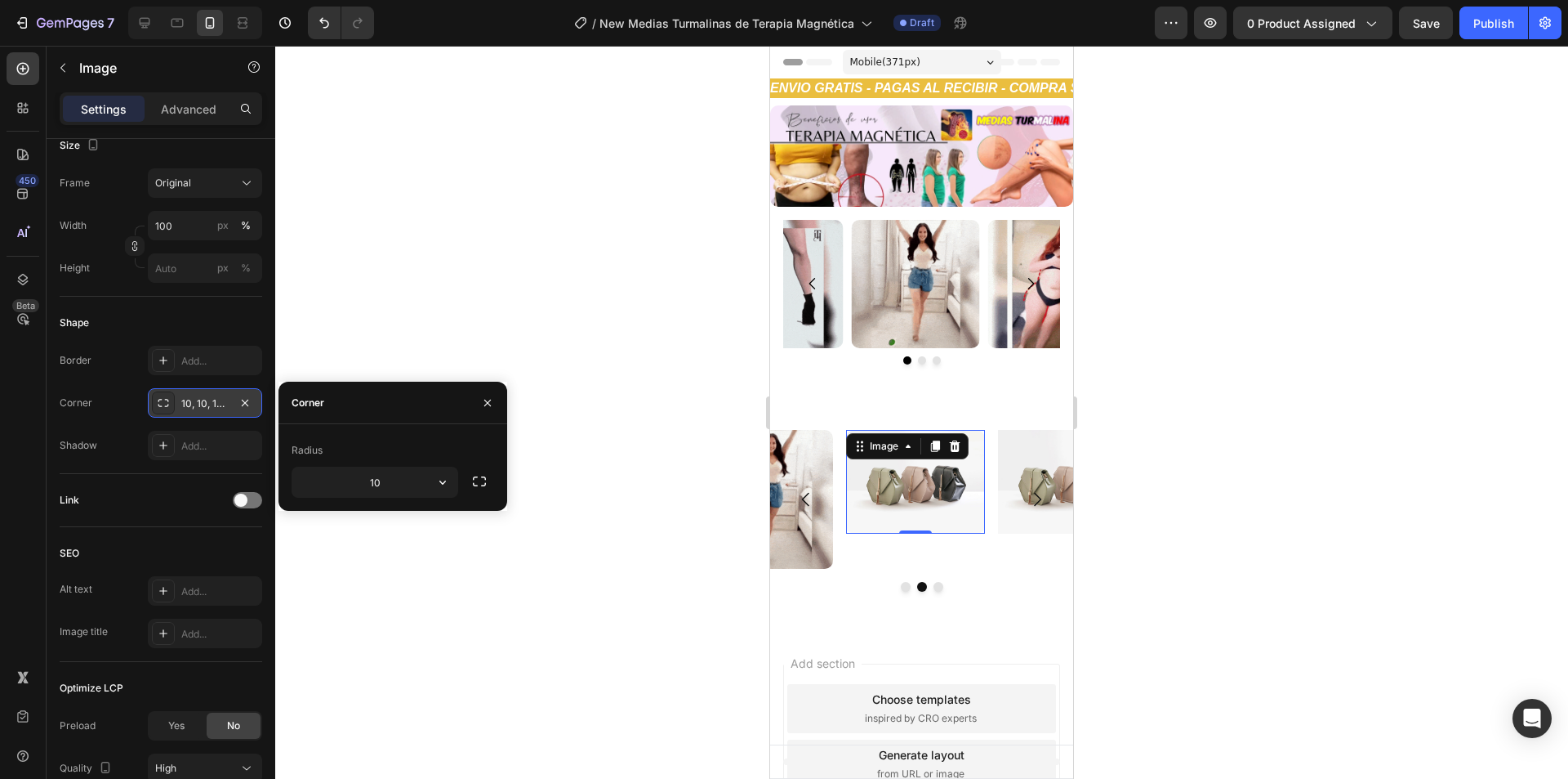
click at [437, 429] on div "Radius 10" at bounding box center [392, 467] width 228 height 86
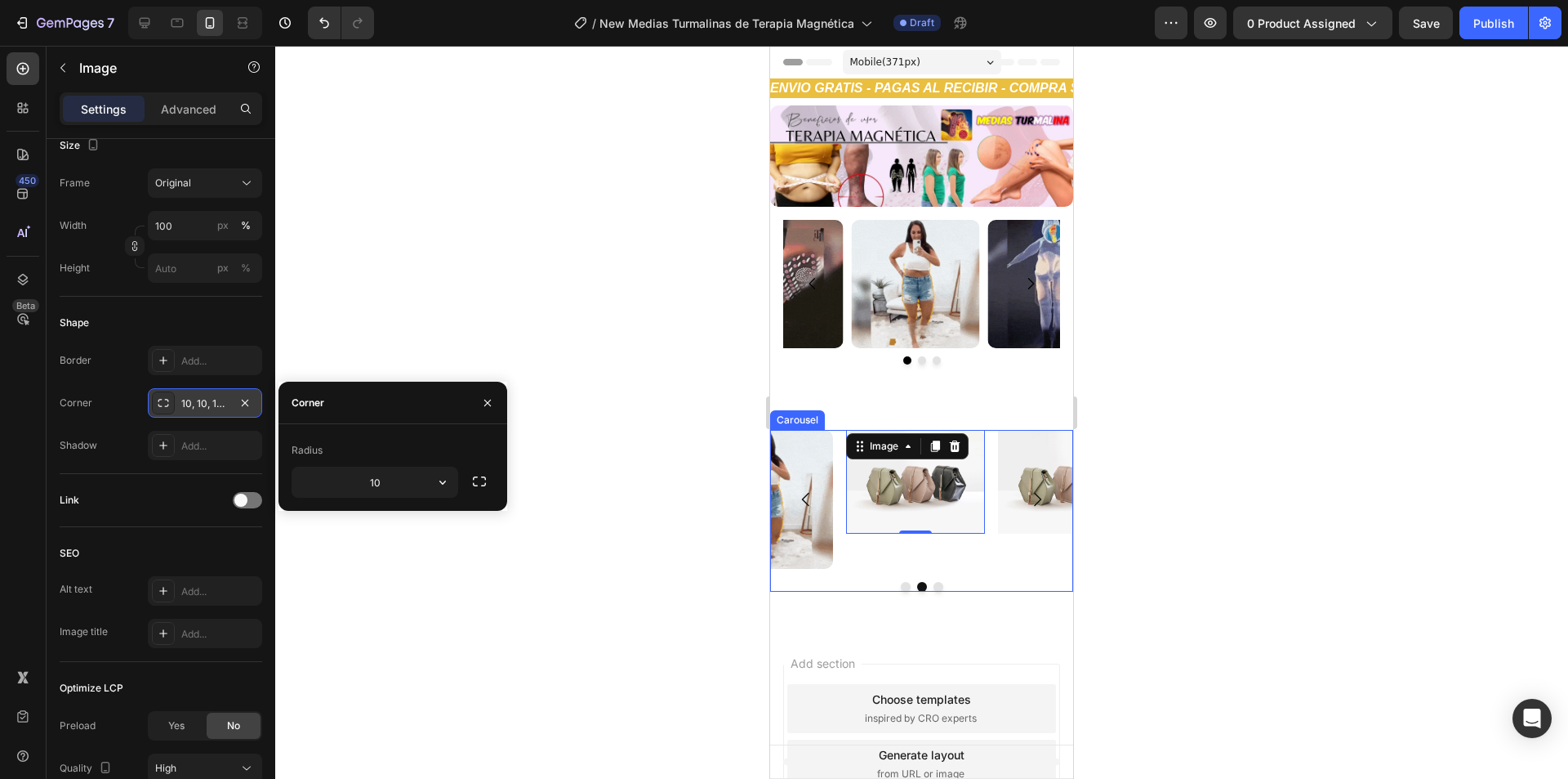
click at [1035, 480] on button "Carousel Next Arrow" at bounding box center [1037, 499] width 46 height 46
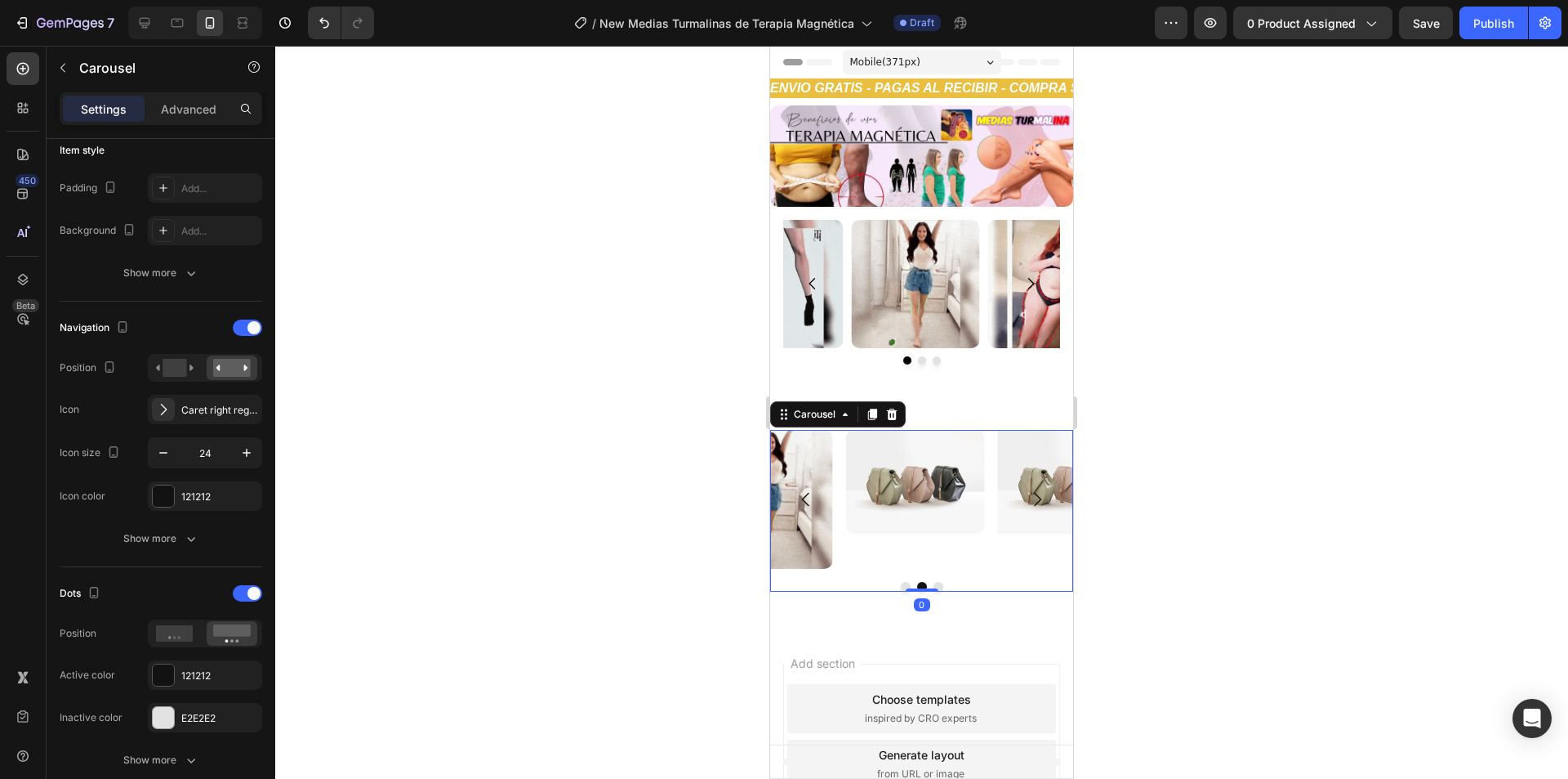
scroll to position [0, 0]
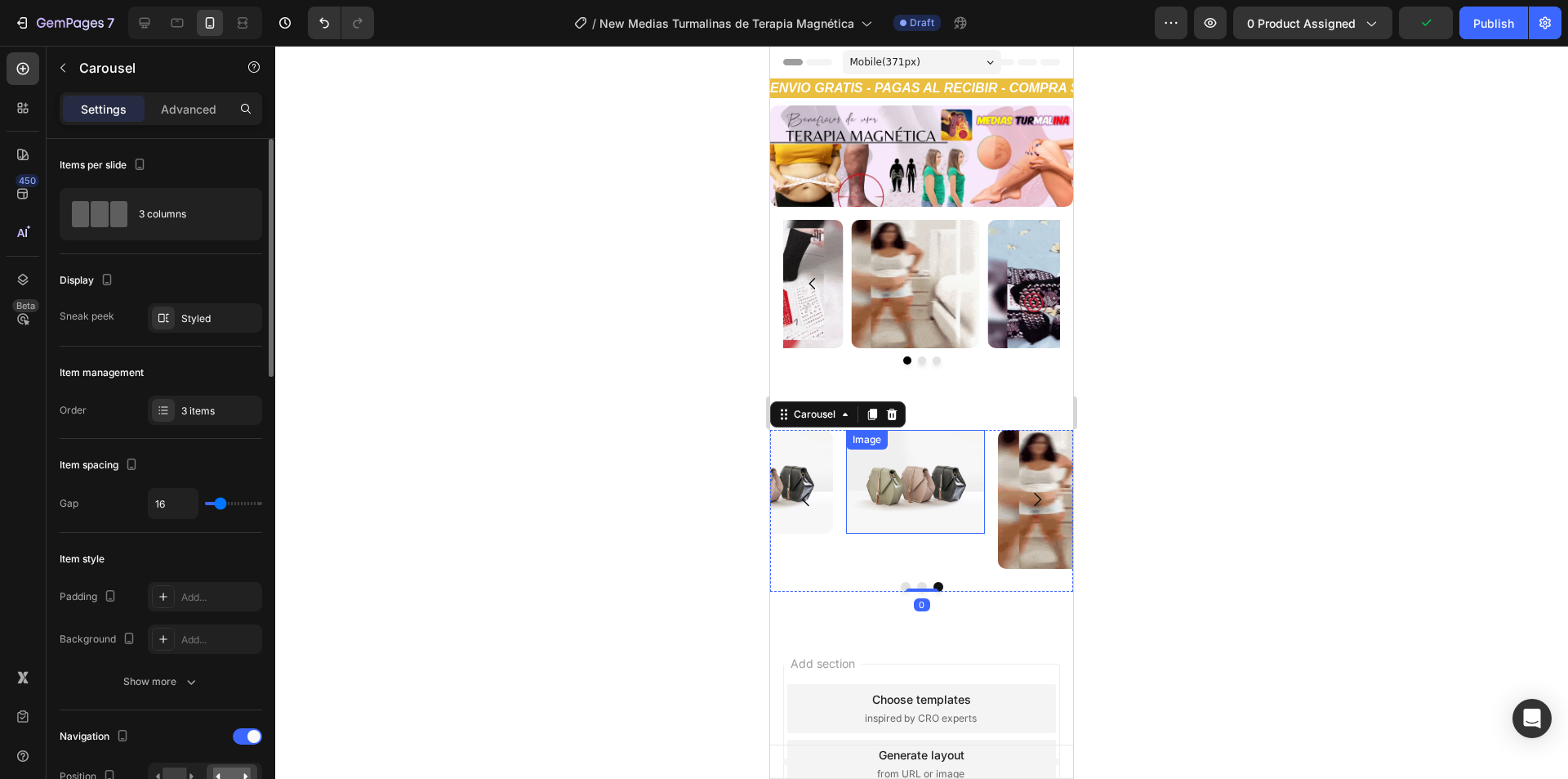
click at [912, 471] on img at bounding box center [916, 481] width 139 height 104
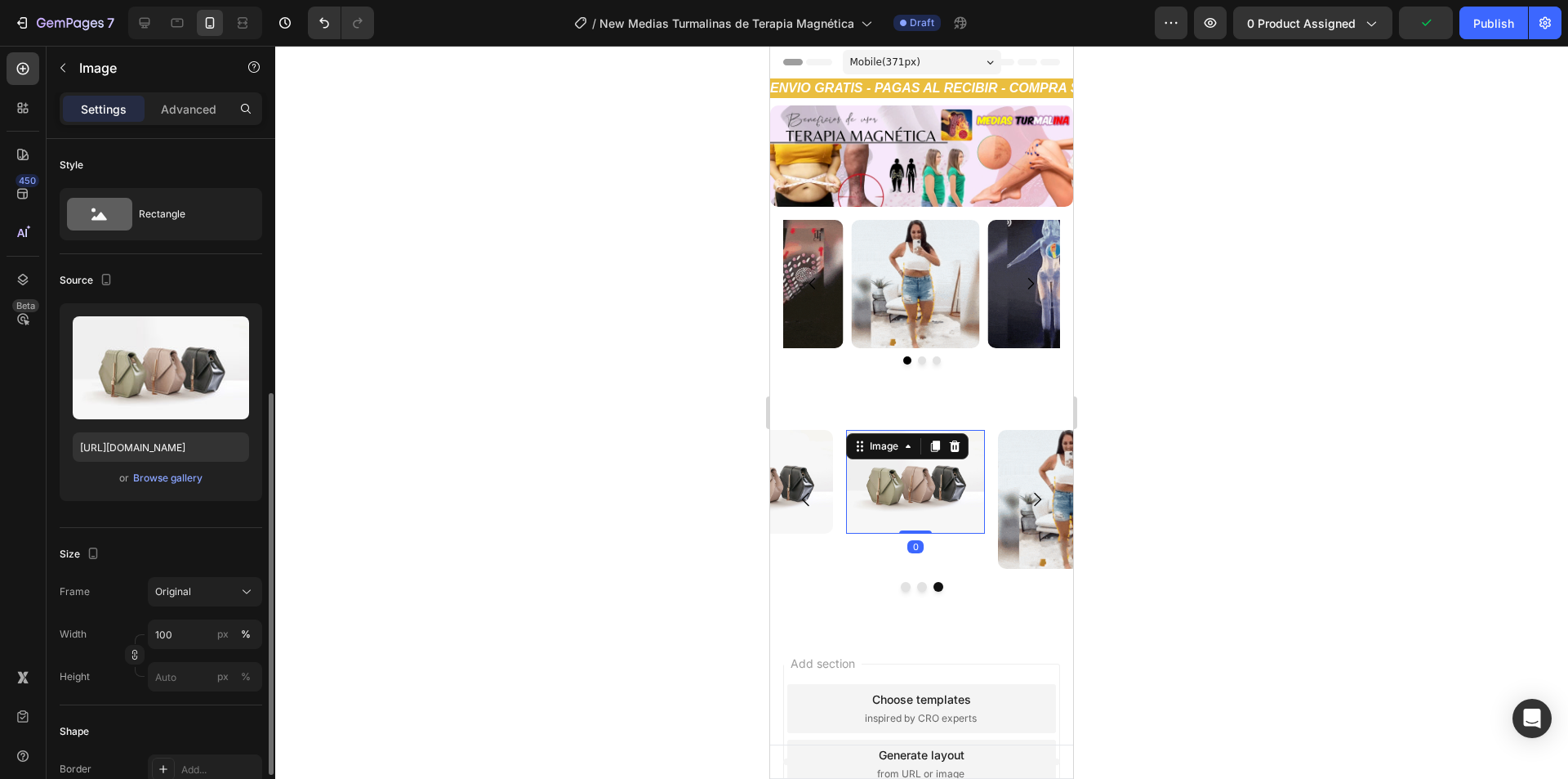
scroll to position [245, 0]
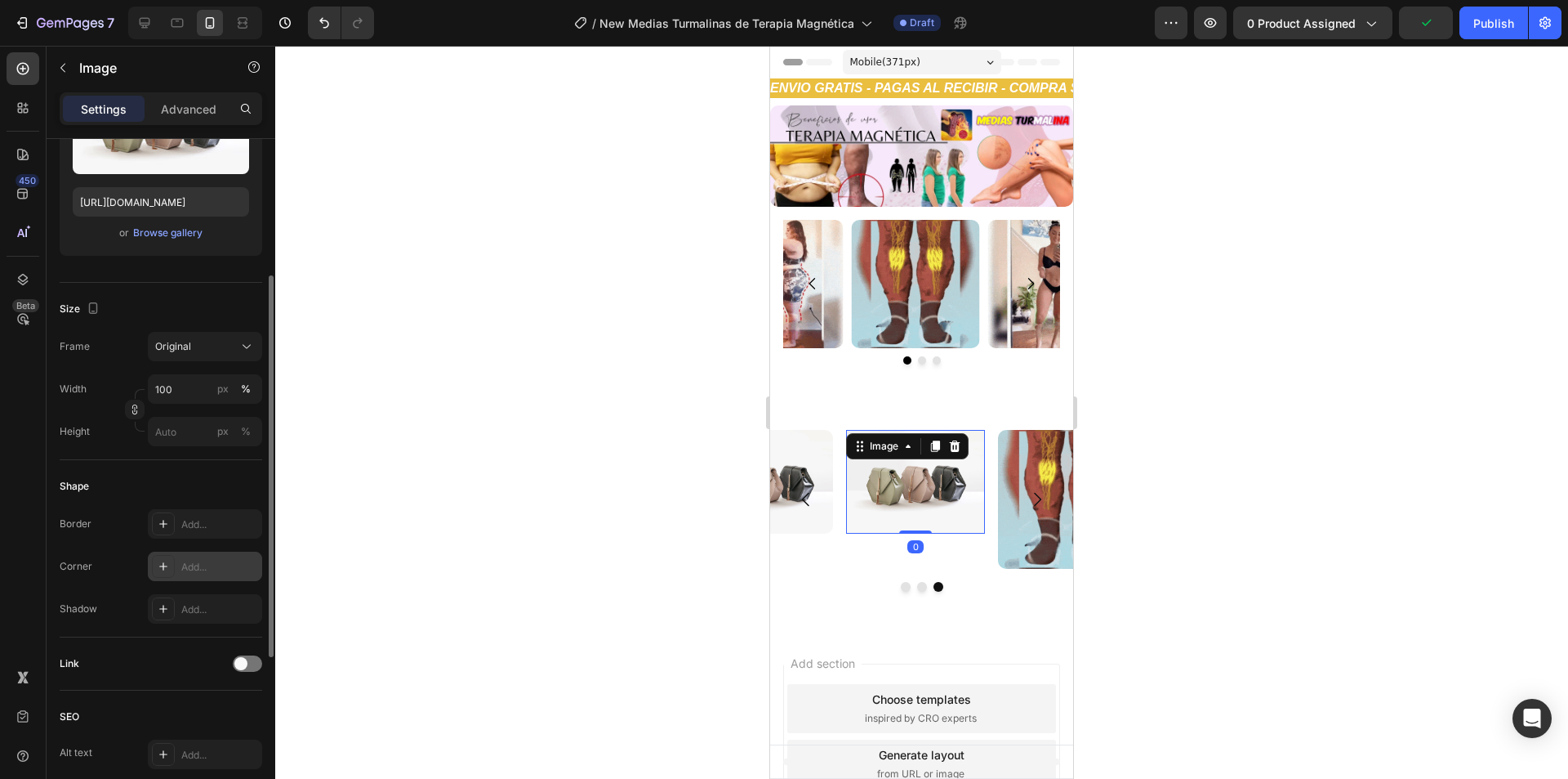
click at [205, 570] on div "Add..." at bounding box center [219, 566] width 76 height 15
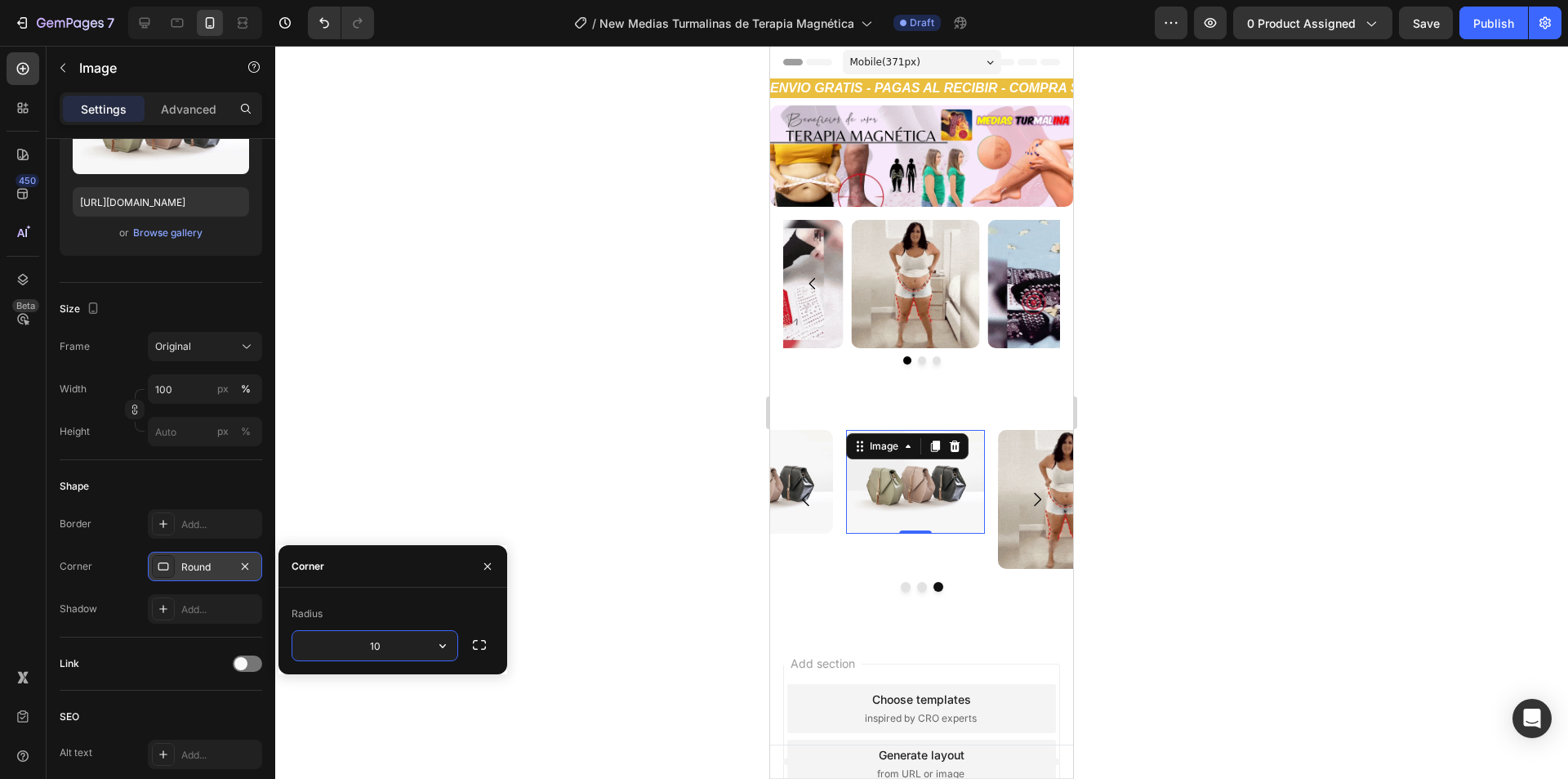
type input "10"
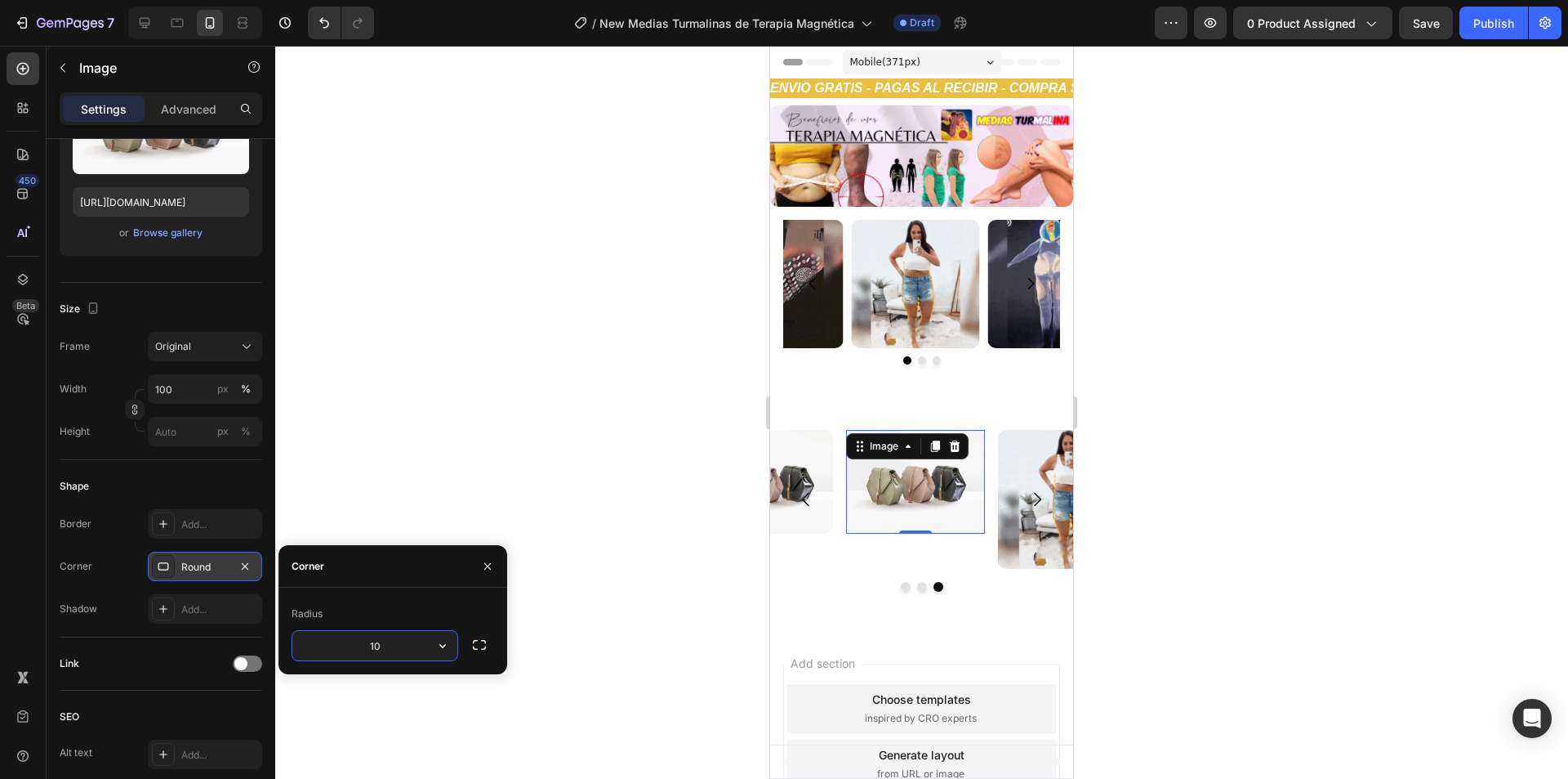
click at [411, 590] on div "Radius 10" at bounding box center [392, 630] width 228 height 86
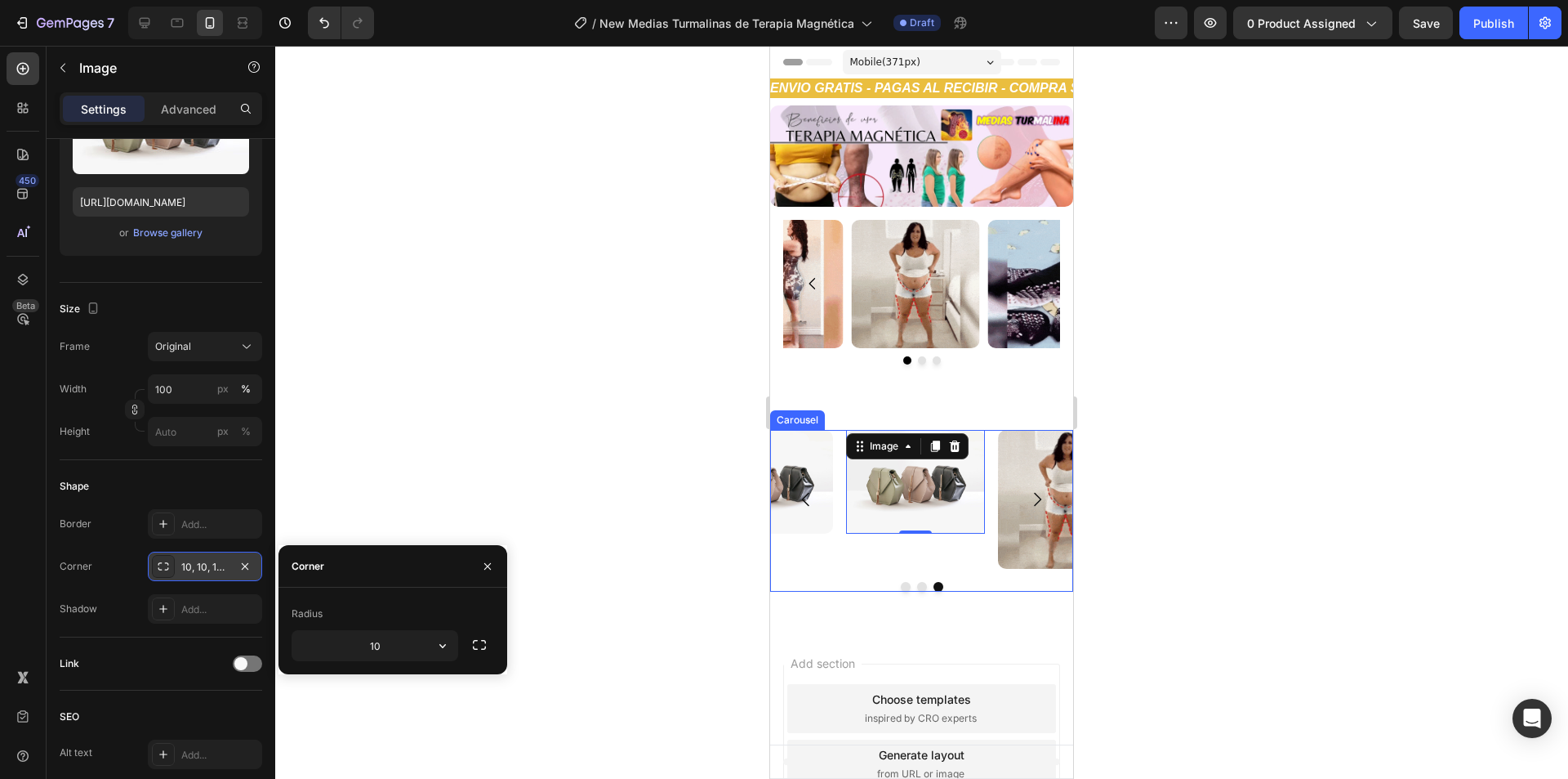
click at [917, 583] on button "Dot" at bounding box center [922, 586] width 10 height 10
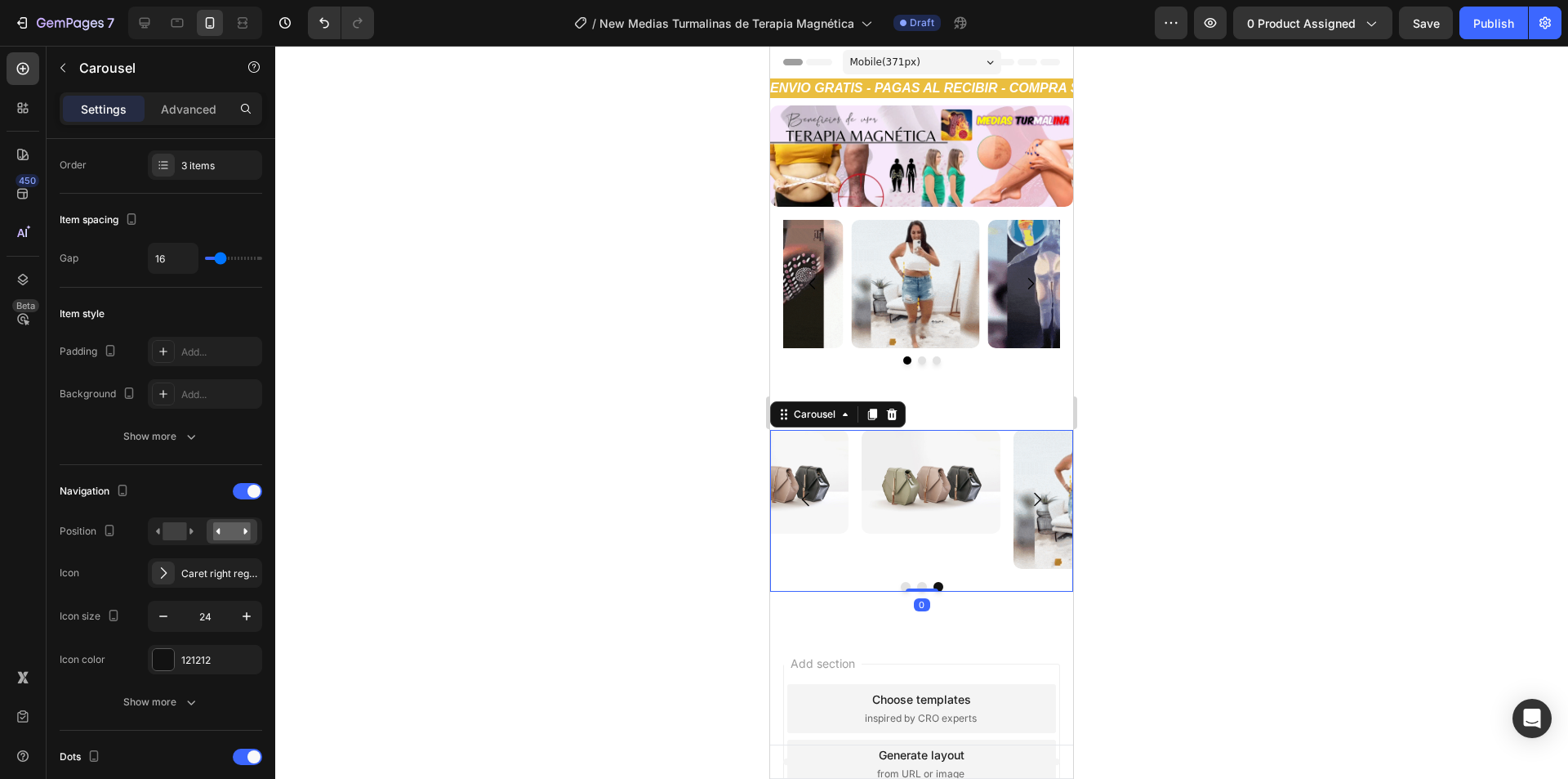
scroll to position [0, 0]
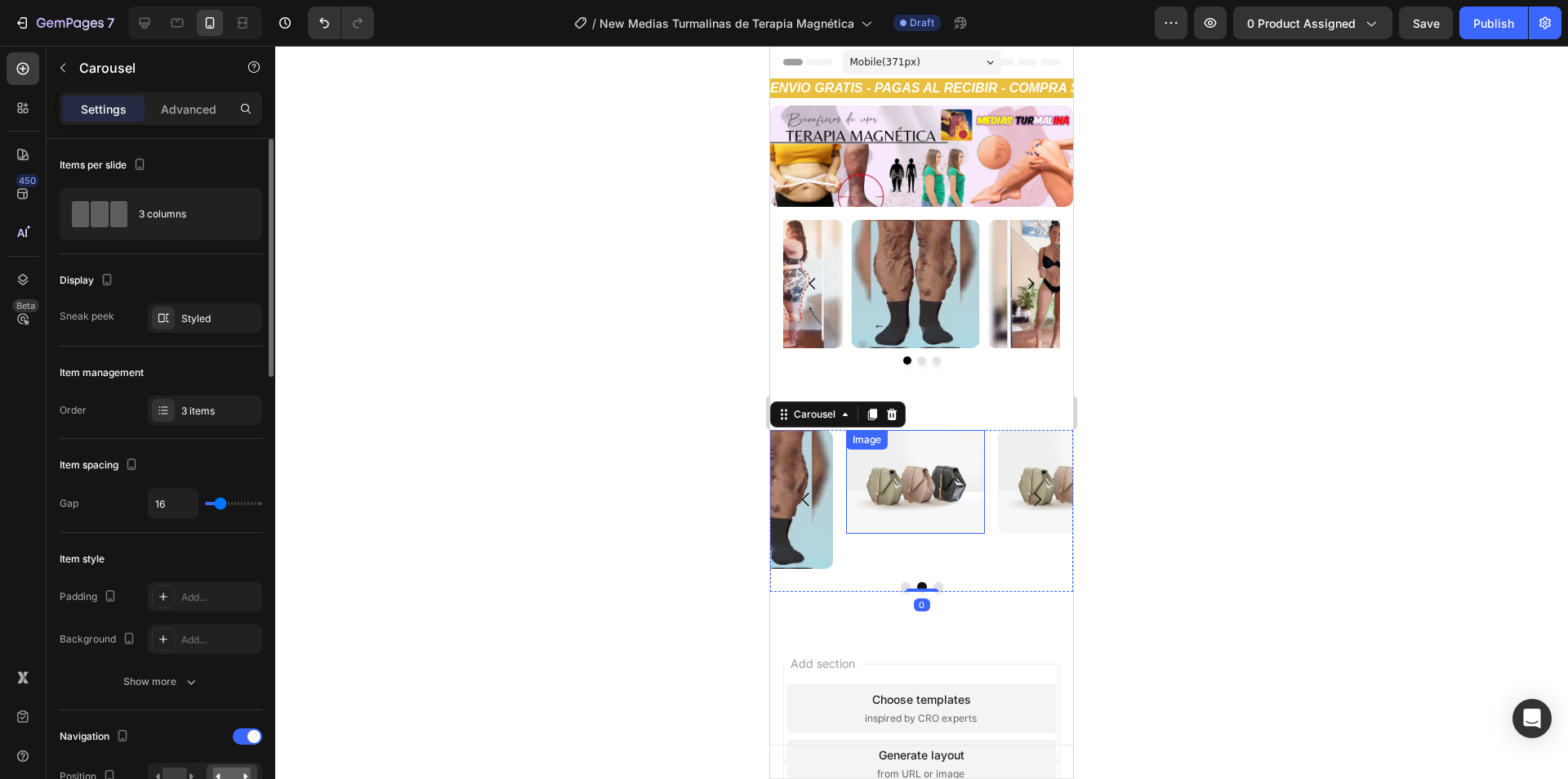
click at [926, 494] on img at bounding box center [916, 481] width 139 height 104
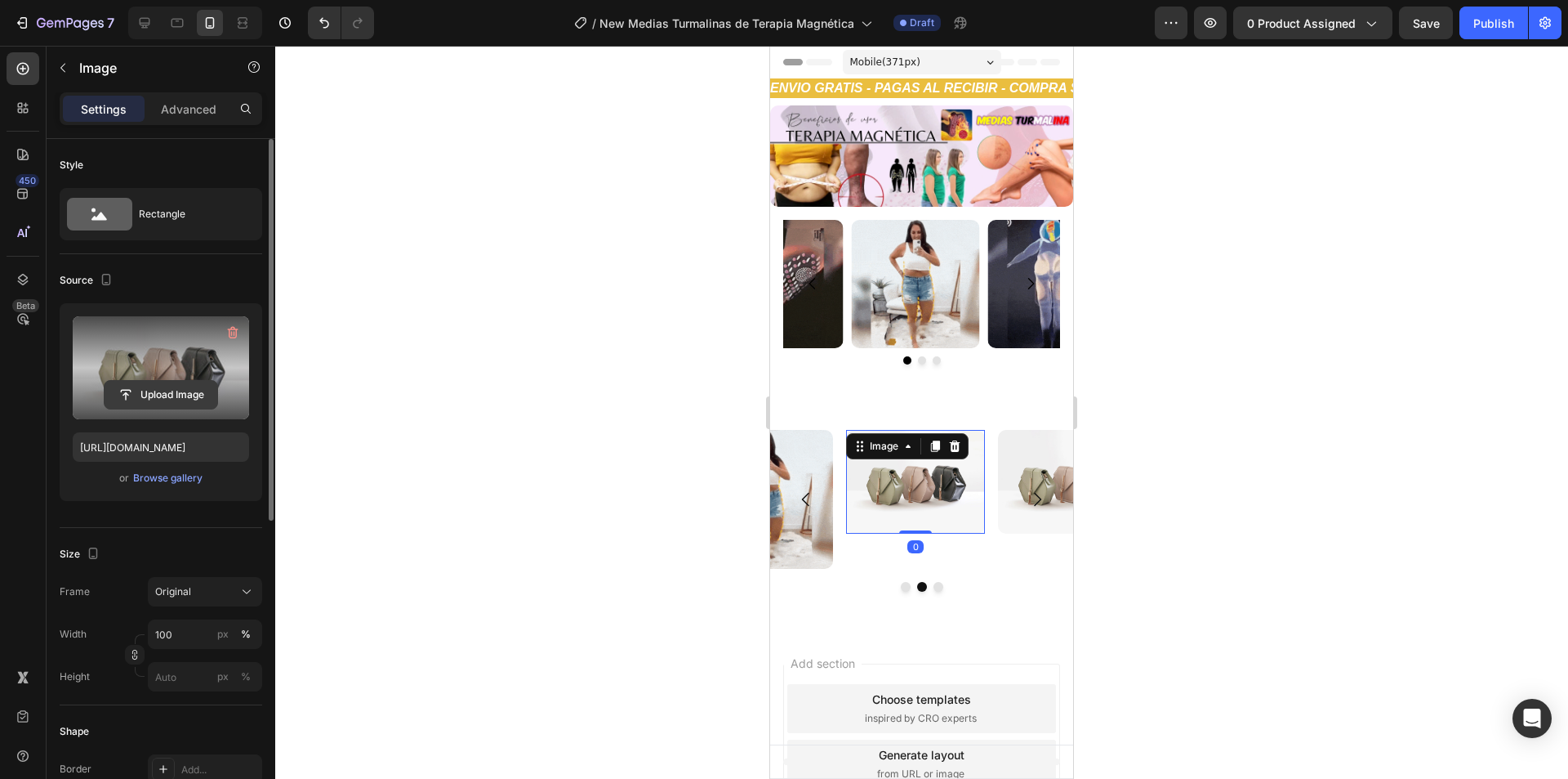
click at [163, 389] on input "file" at bounding box center [160, 394] width 112 height 28
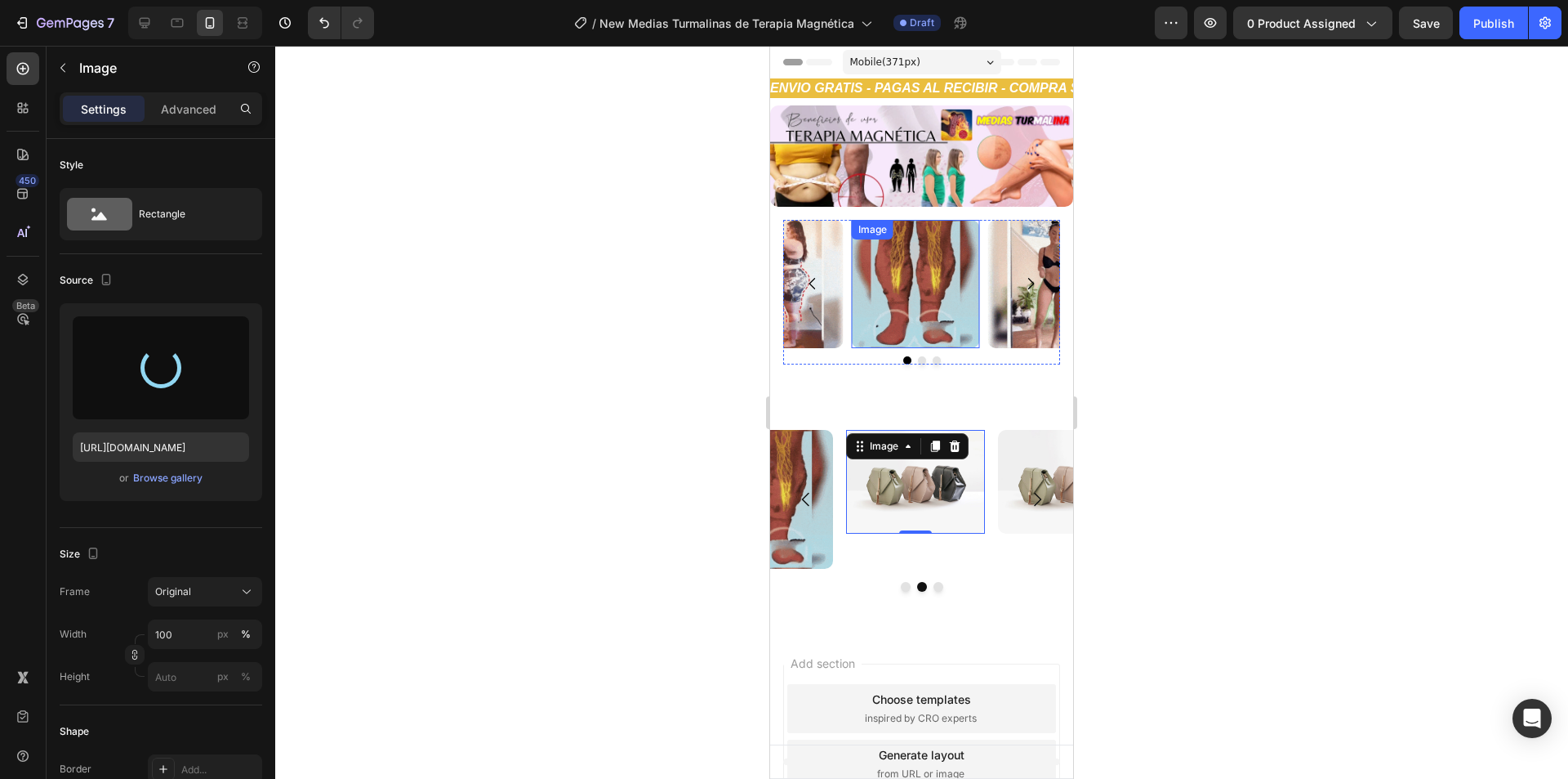
type input "https://cdn.shopify.com/s/files/1/0654/3848/2663/files/gempages_481659705752552…"
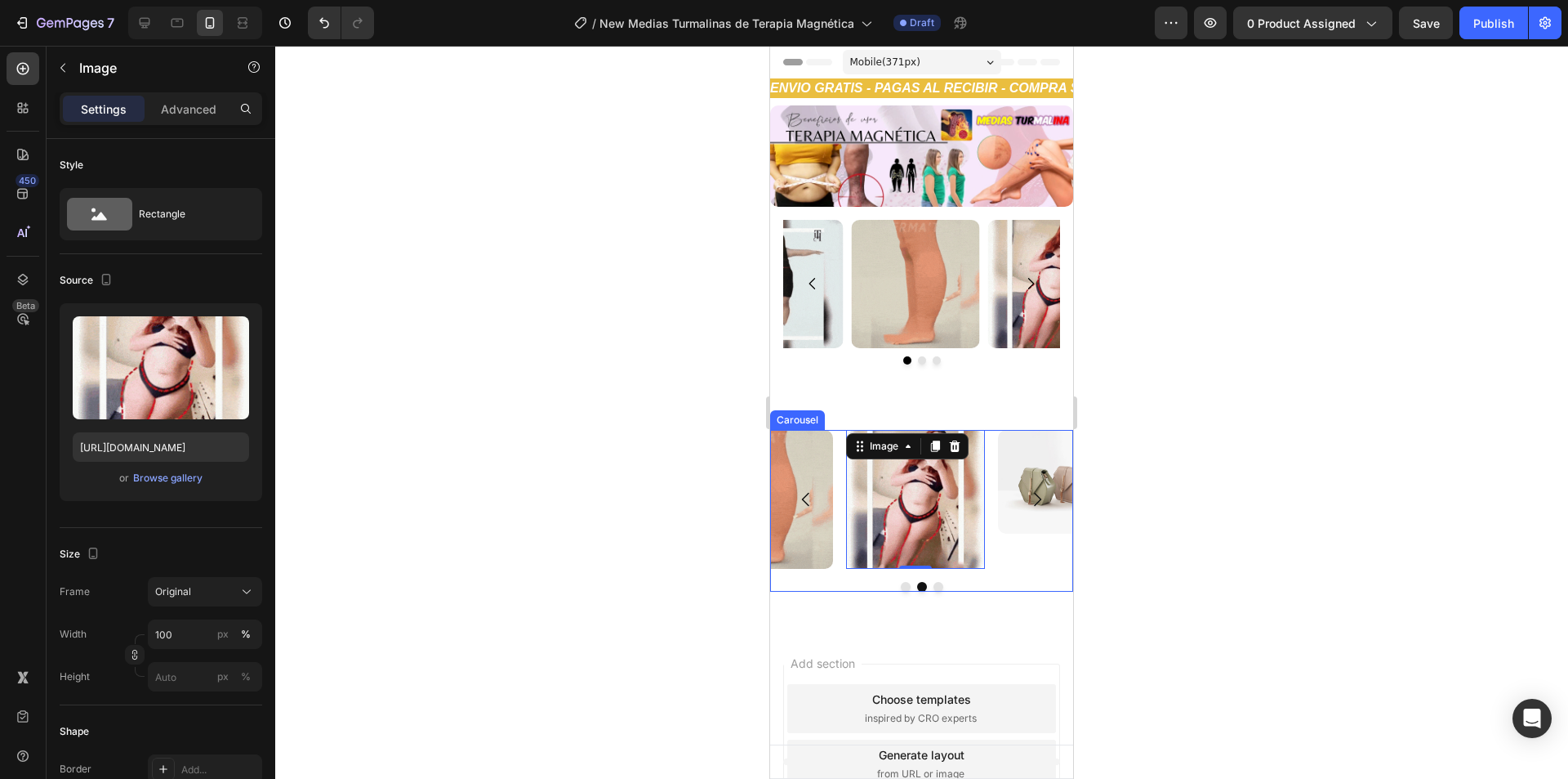
click at [1030, 476] on button "Carousel Next Arrow" at bounding box center [1037, 499] width 46 height 46
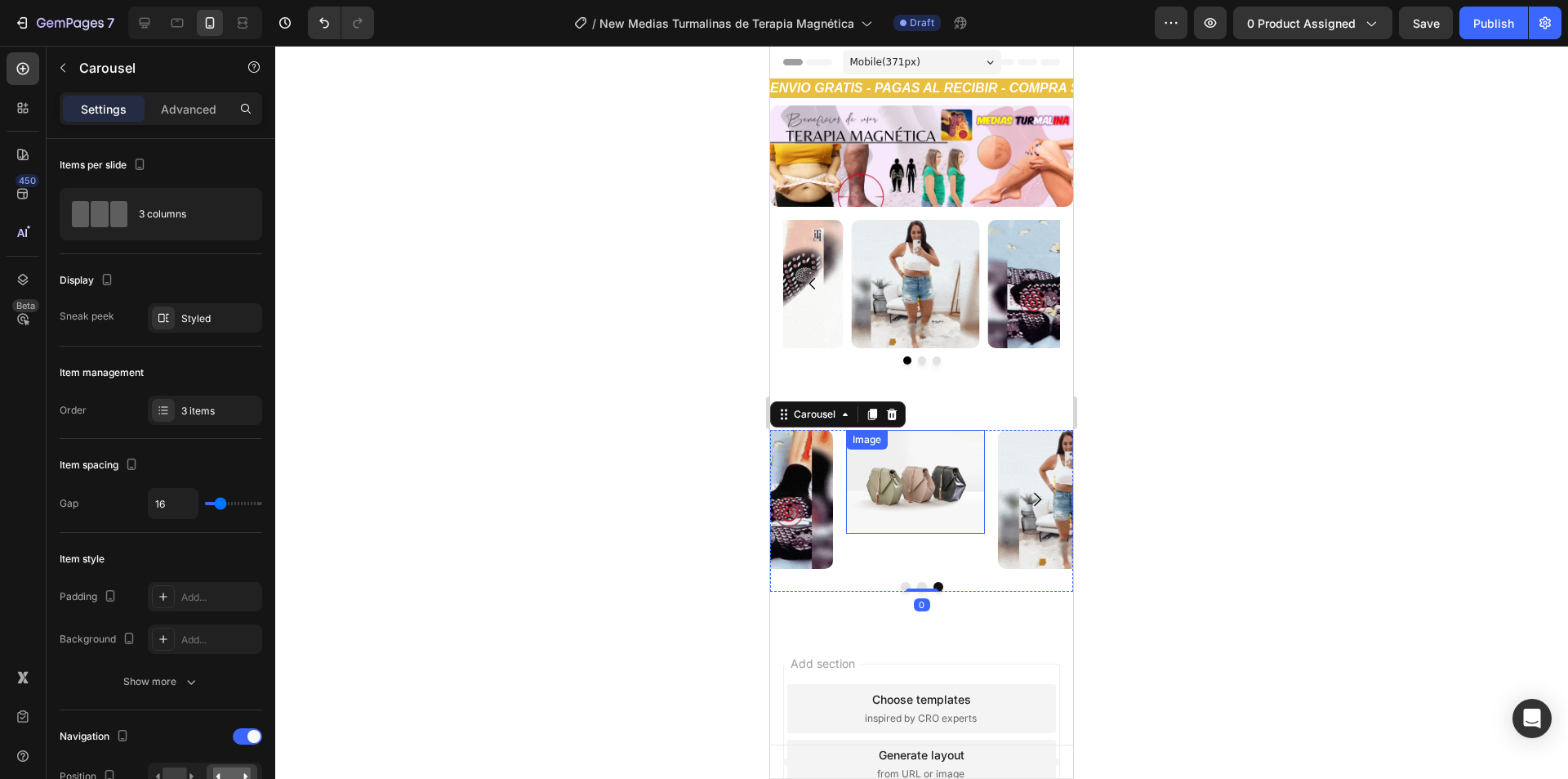
click at [931, 471] on img at bounding box center [916, 481] width 139 height 104
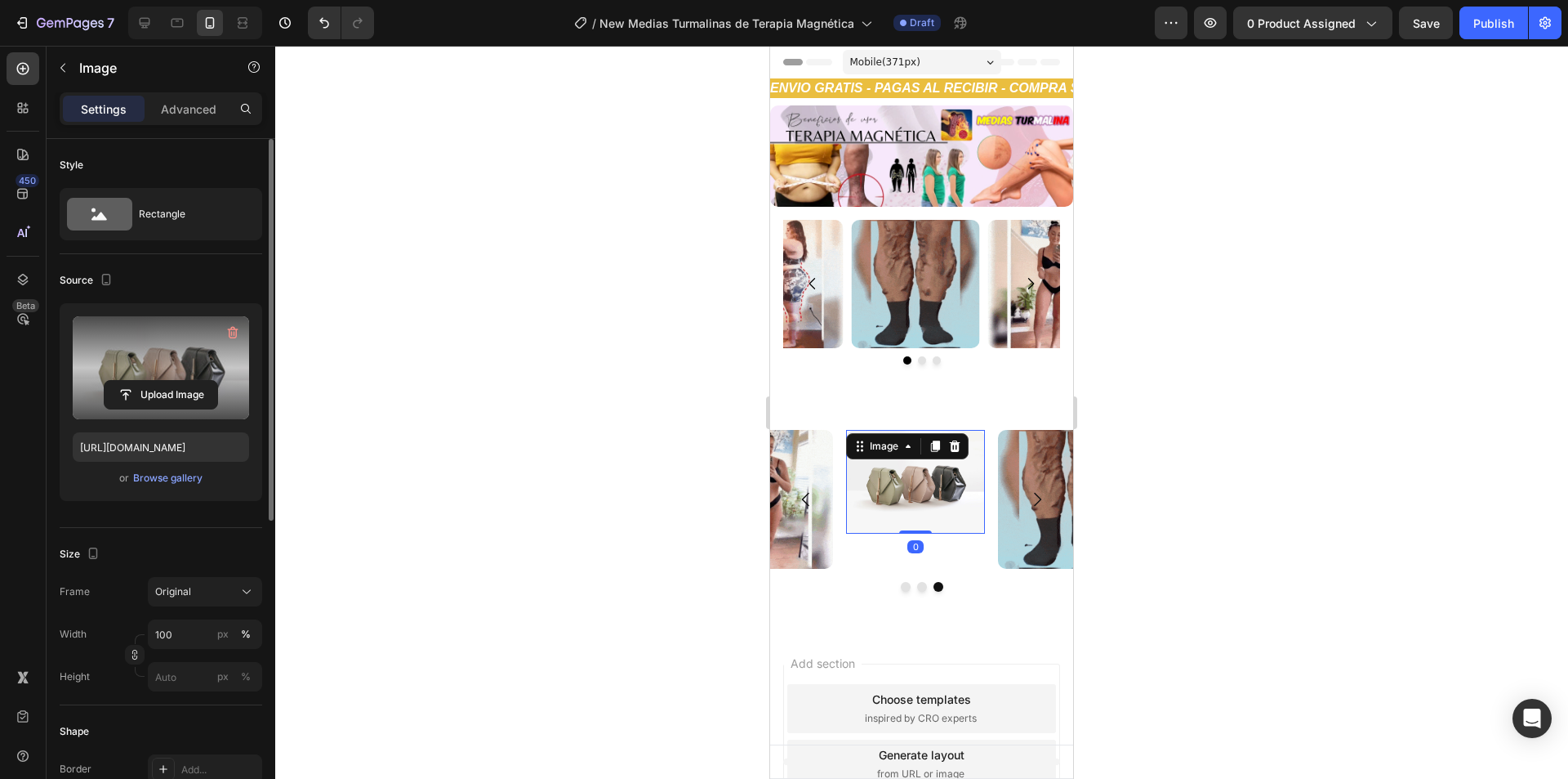
click at [147, 359] on label at bounding box center [161, 368] width 177 height 103
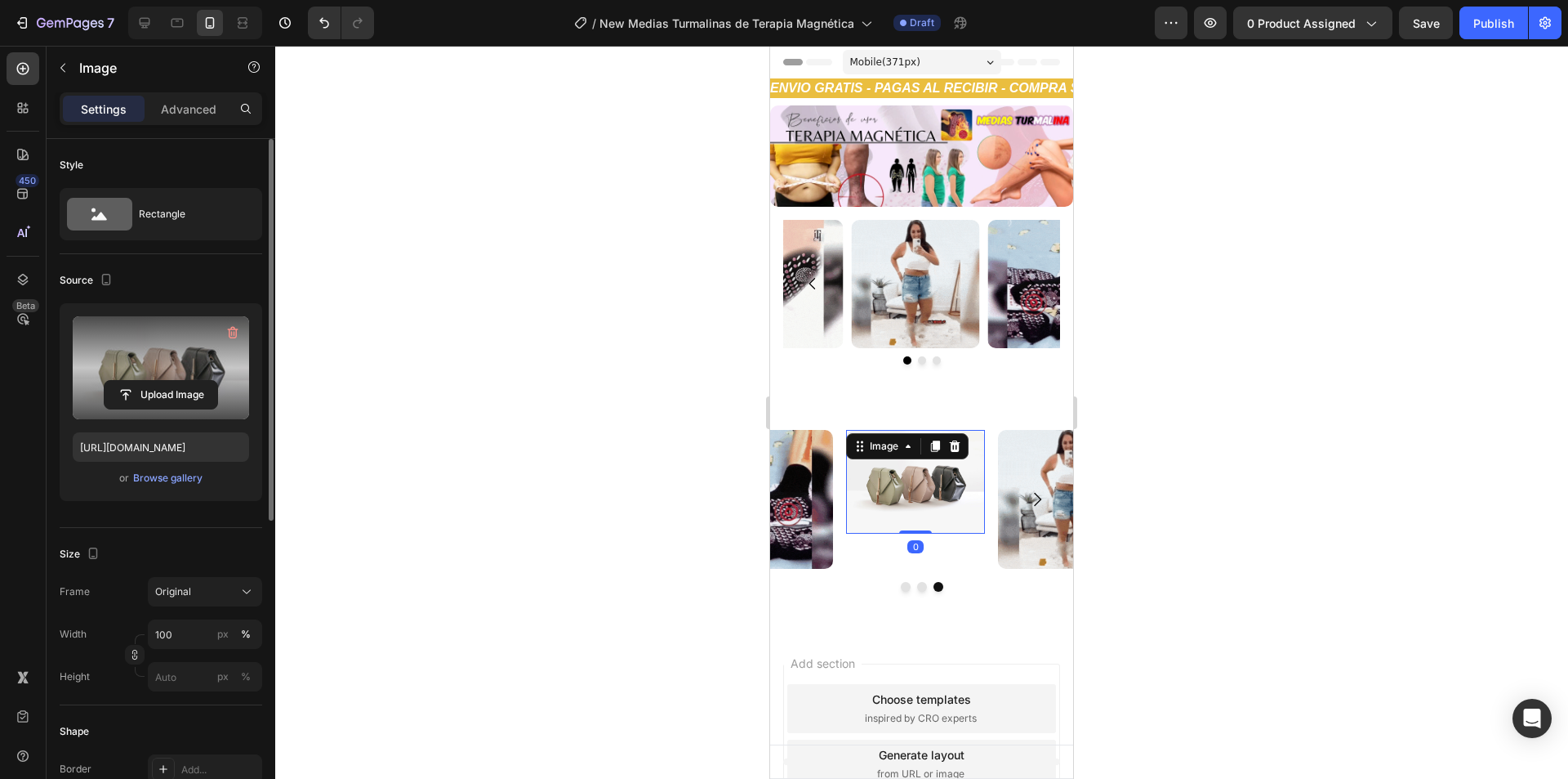
click at [147, 381] on input "file" at bounding box center [160, 394] width 112 height 28
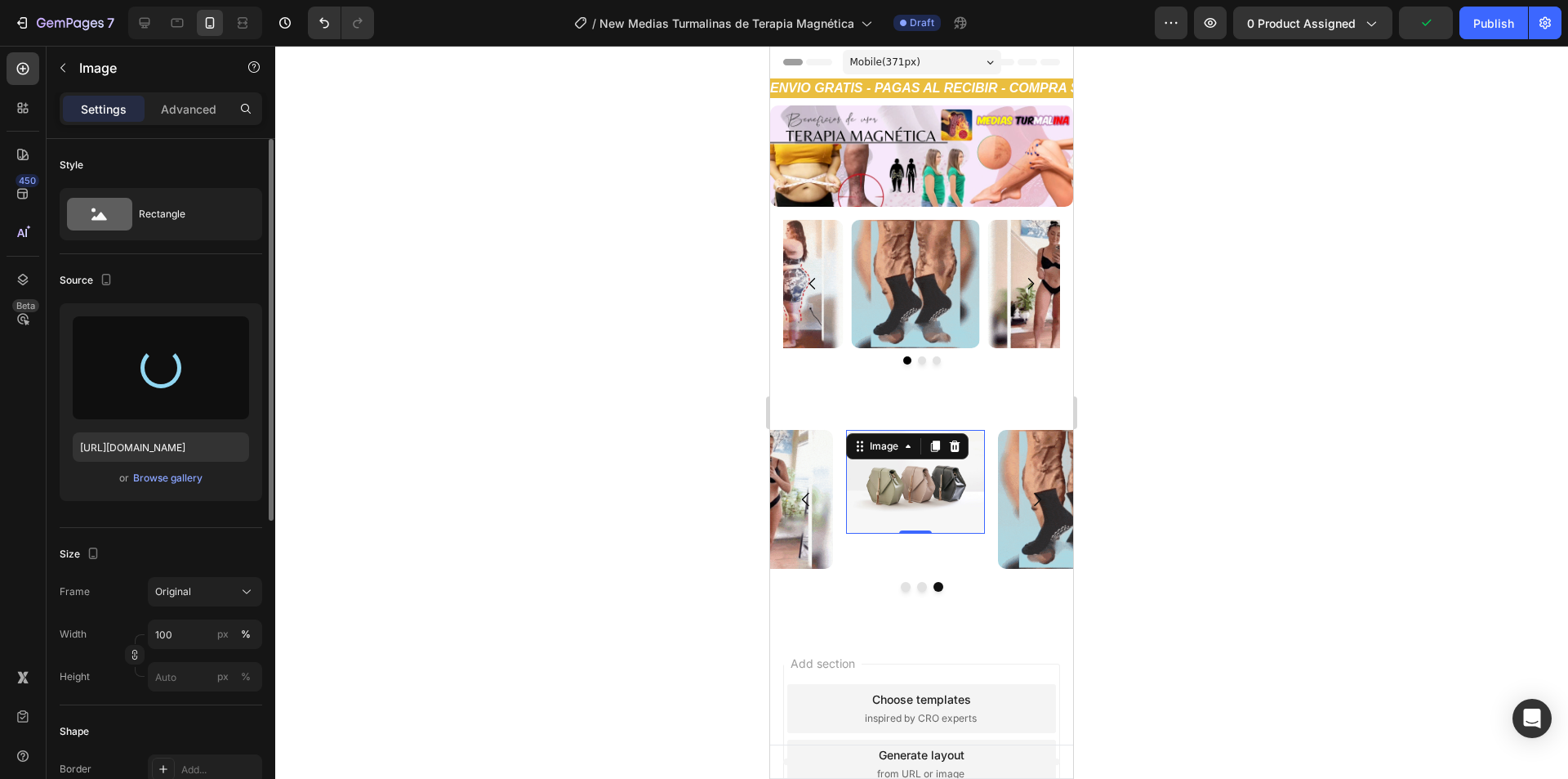
type input "https://cdn.shopify.com/s/files/1/0654/3848/2663/files/gempages_481659705752552…"
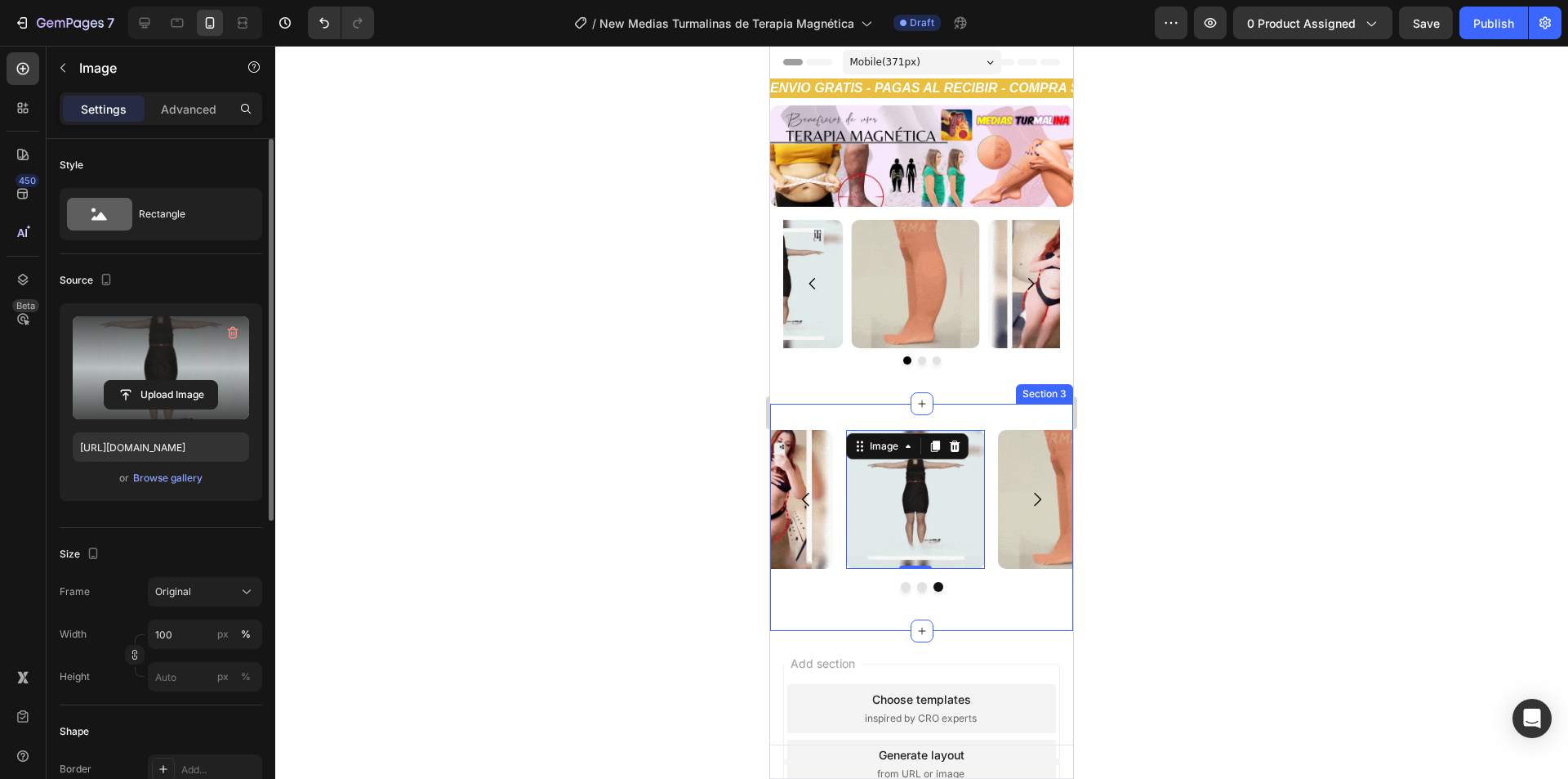
click at [901, 584] on button "Dot" at bounding box center [906, 586] width 10 height 10
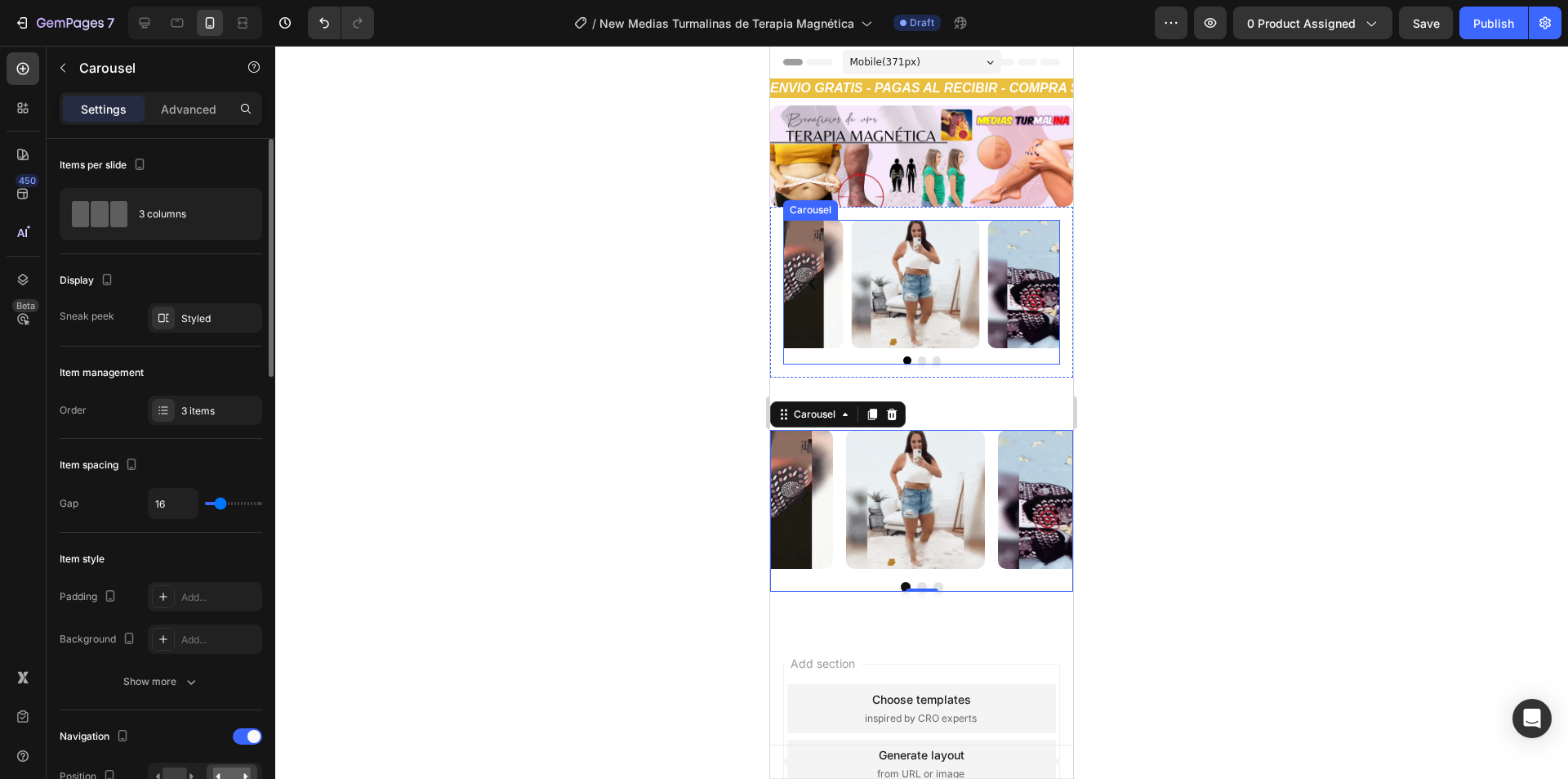
click at [943, 356] on div at bounding box center [921, 360] width 277 height 8
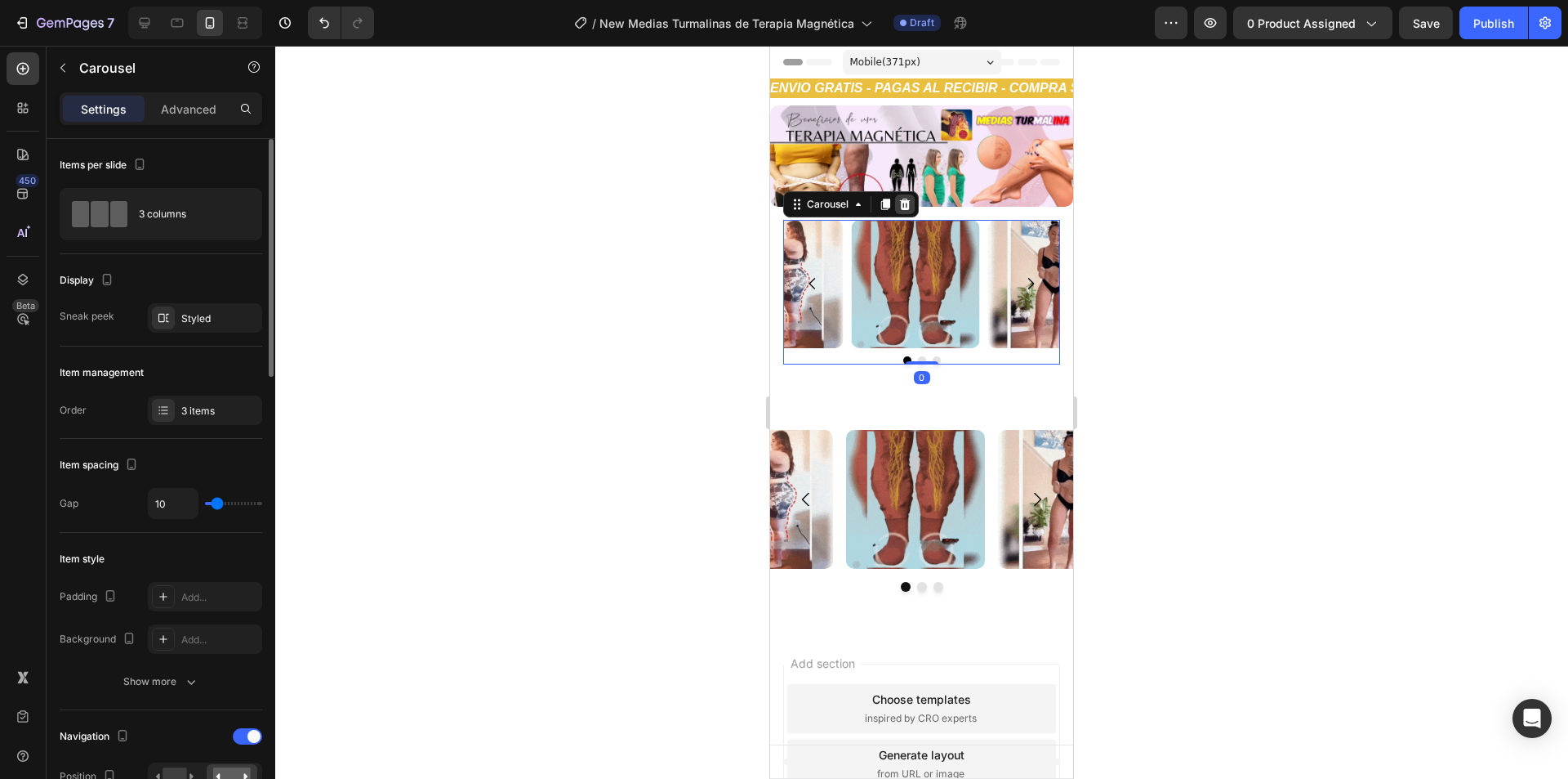
click at [903, 201] on icon at bounding box center [904, 204] width 13 height 13
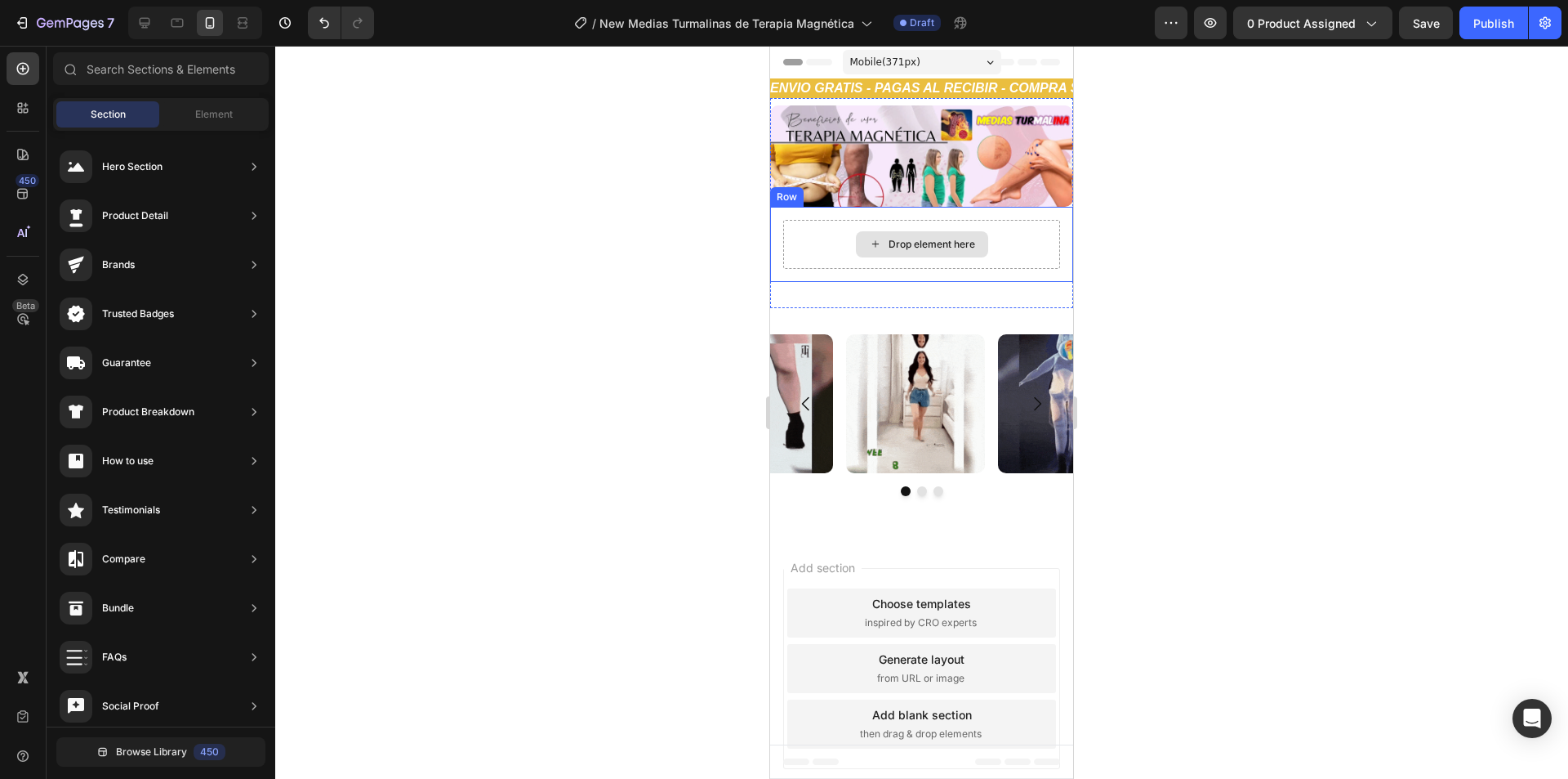
click at [908, 254] on div "Drop element here" at bounding box center [921, 243] width 277 height 49
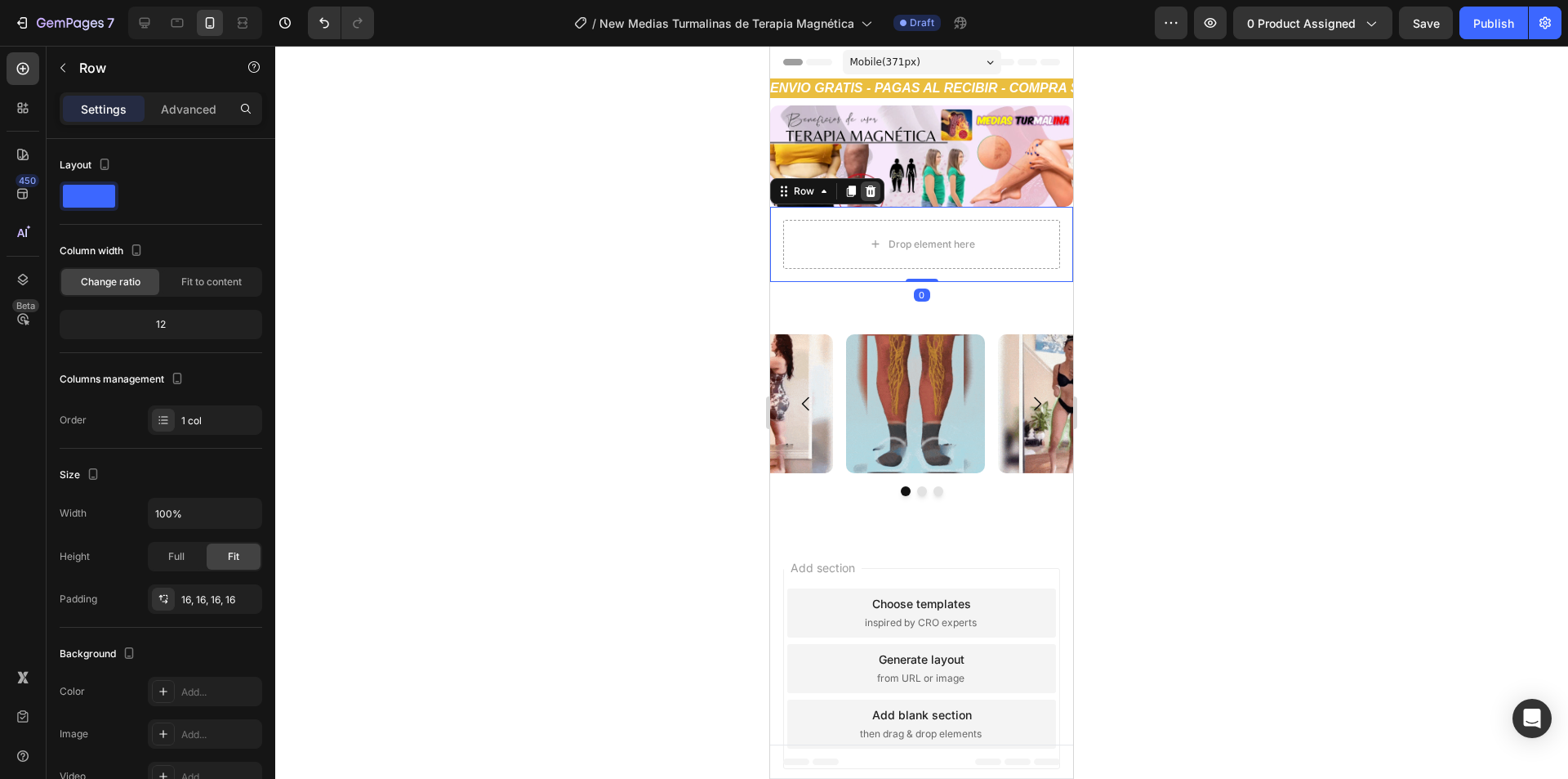
click at [864, 189] on icon at bounding box center [870, 191] width 13 height 13
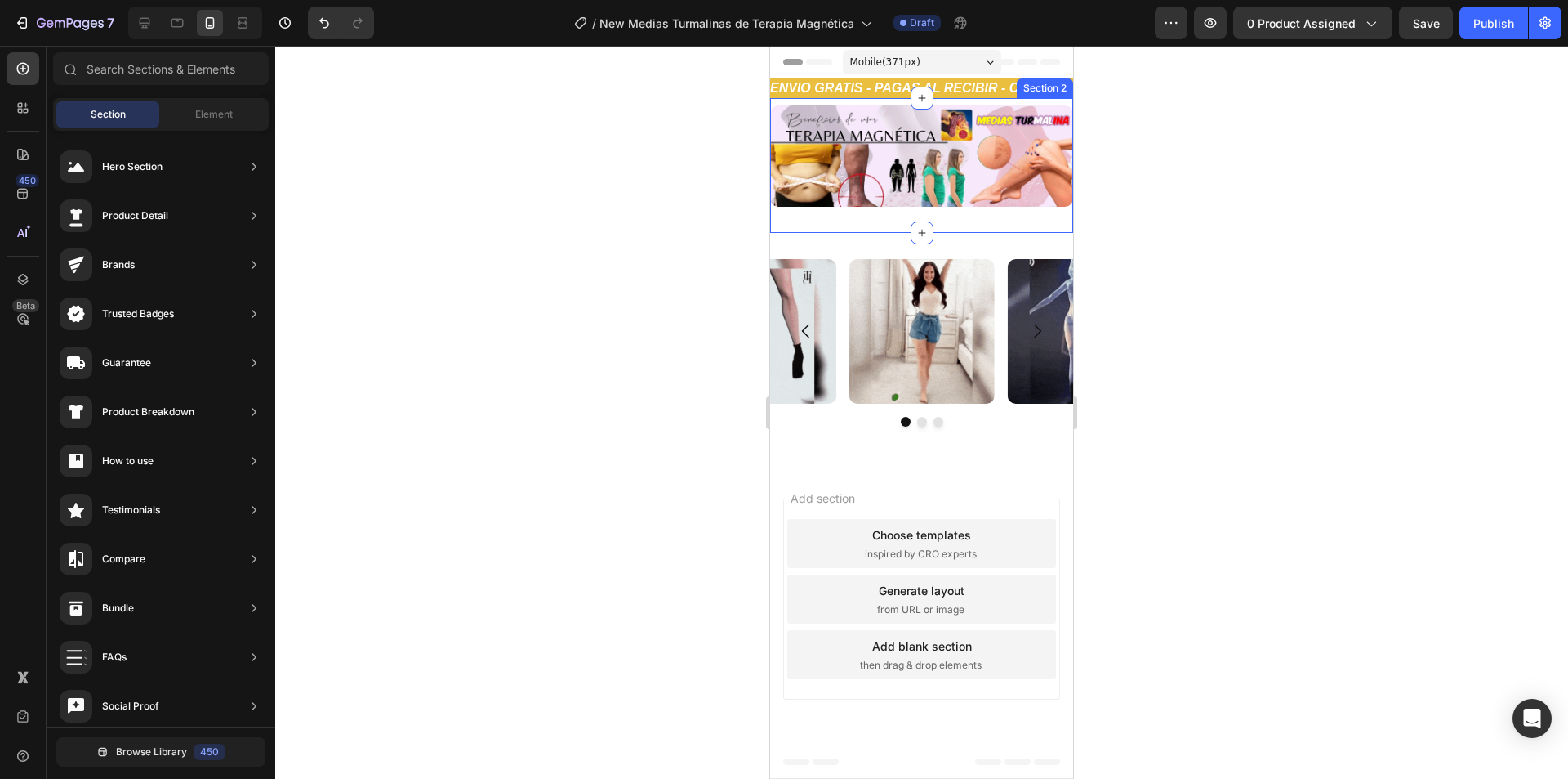
click at [889, 220] on div "Image Row Section 2" at bounding box center [921, 166] width 303 height 135
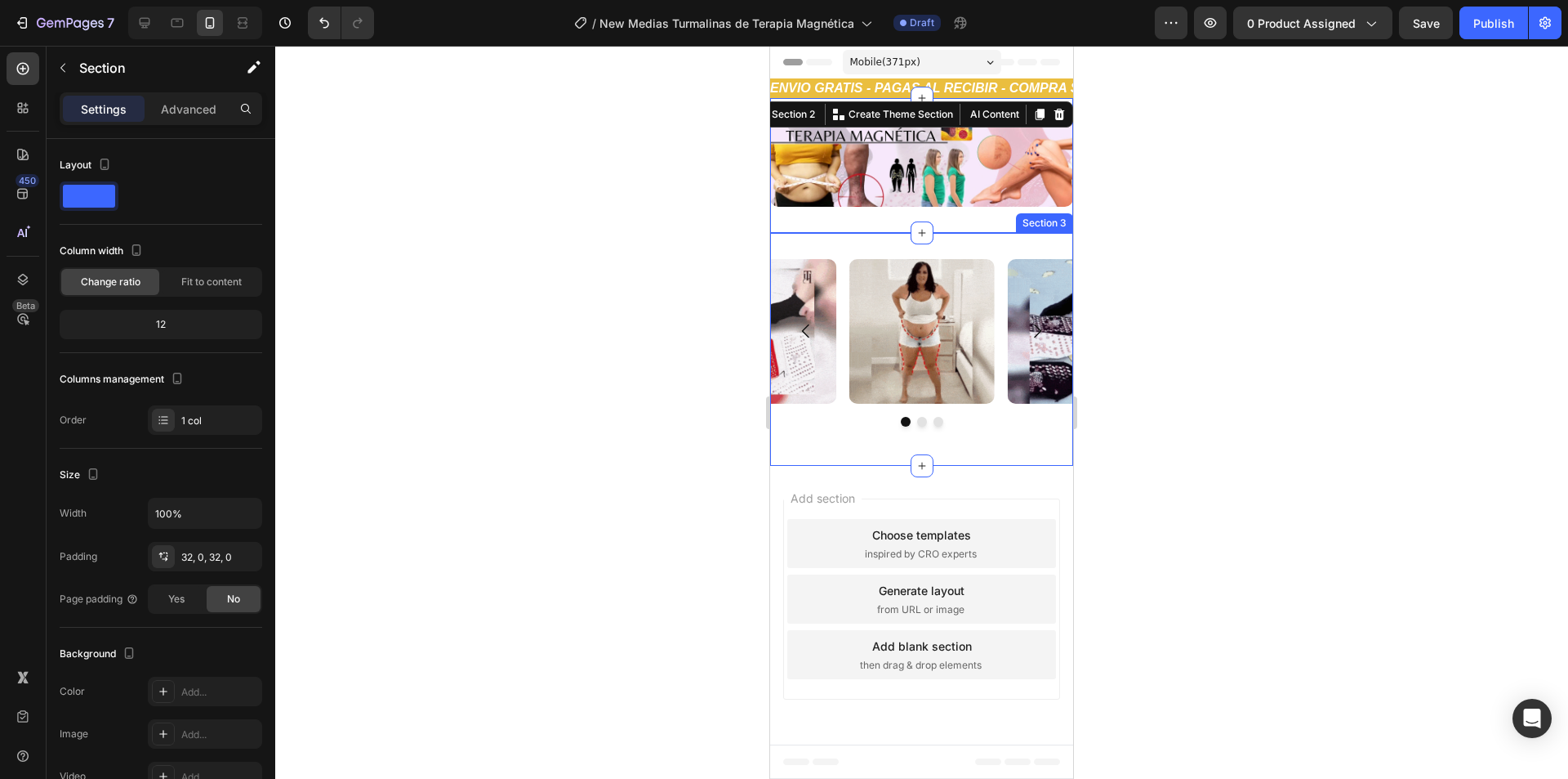
click at [885, 248] on div "Image Image Image Carousel Row Section 3" at bounding box center [921, 349] width 303 height 234
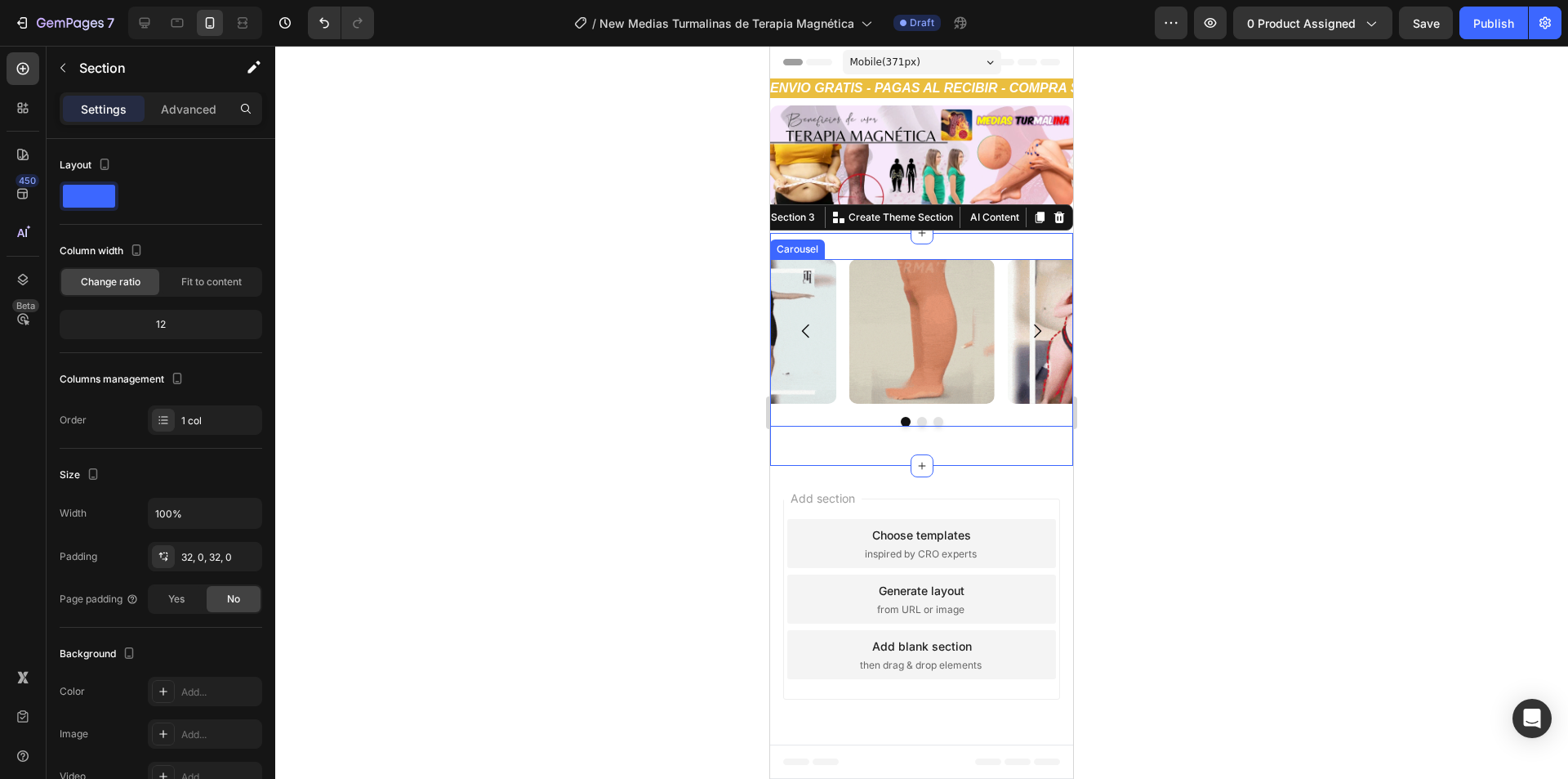
click at [833, 309] on img at bounding box center [764, 332] width 145 height 145
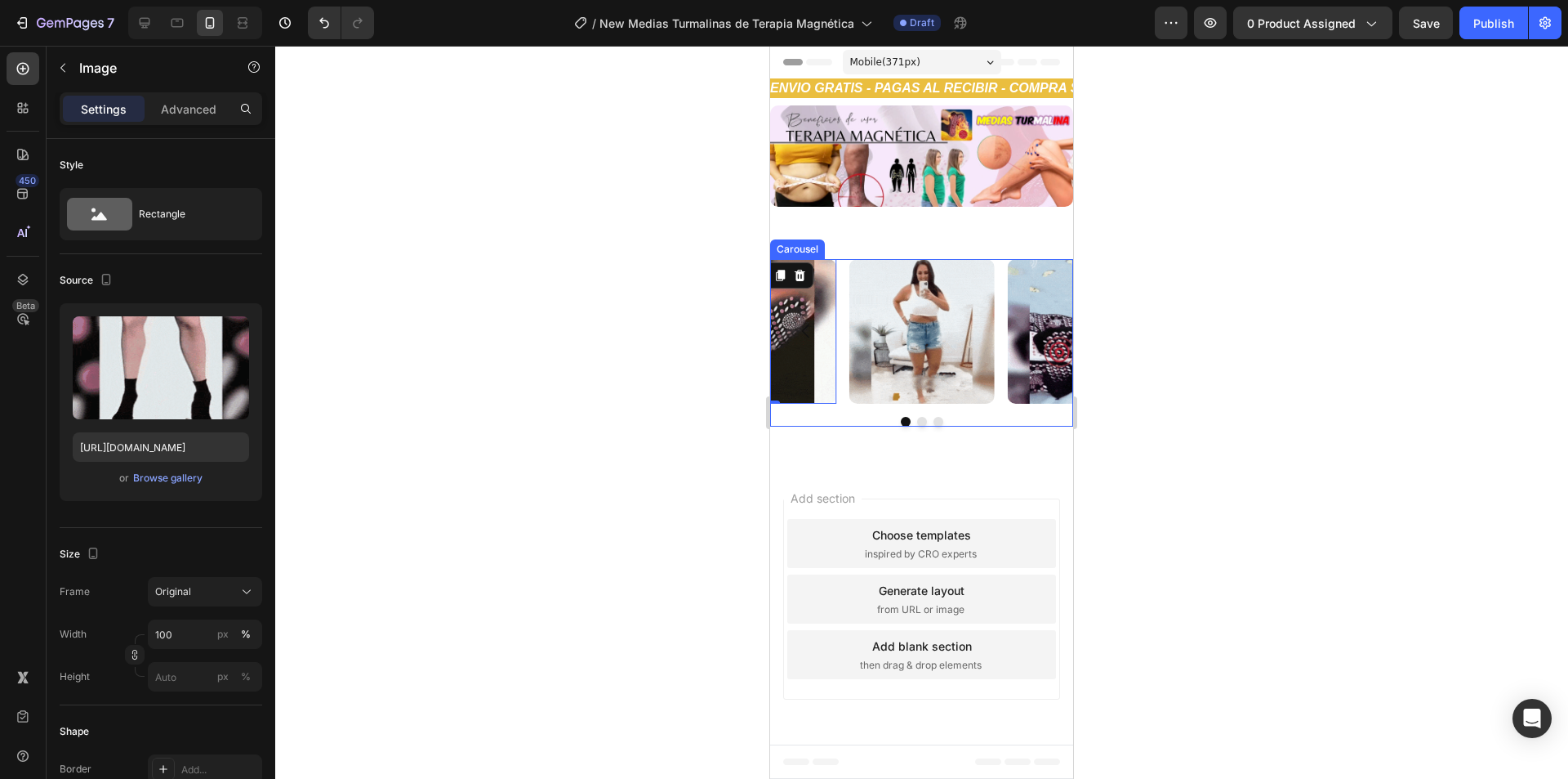
click at [842, 311] on div "Image Image Image 0" at bounding box center [921, 332] width 303 height 145
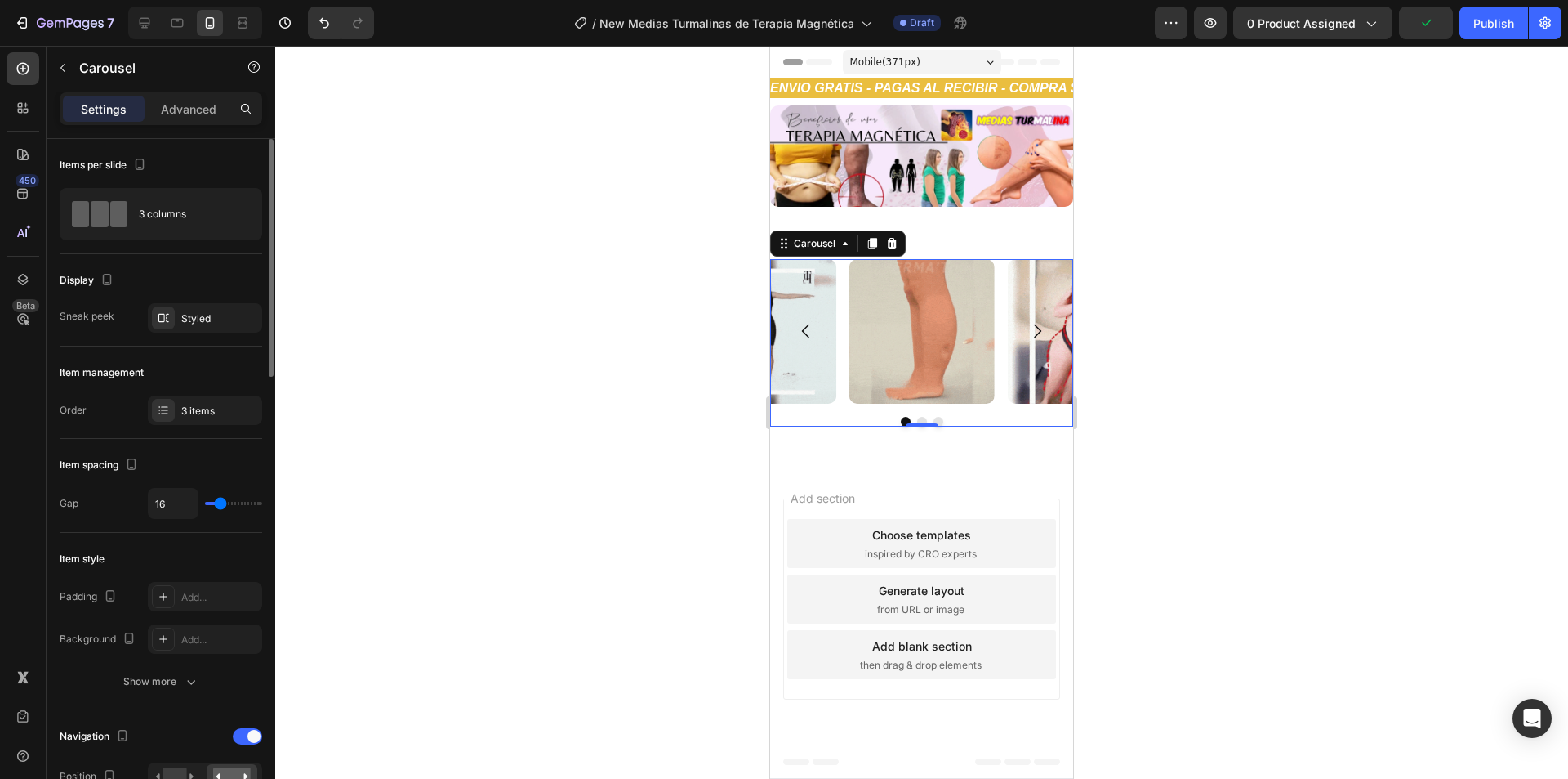
drag, startPoint x: 211, startPoint y: 108, endPoint x: 172, endPoint y: 180, distance: 81.9
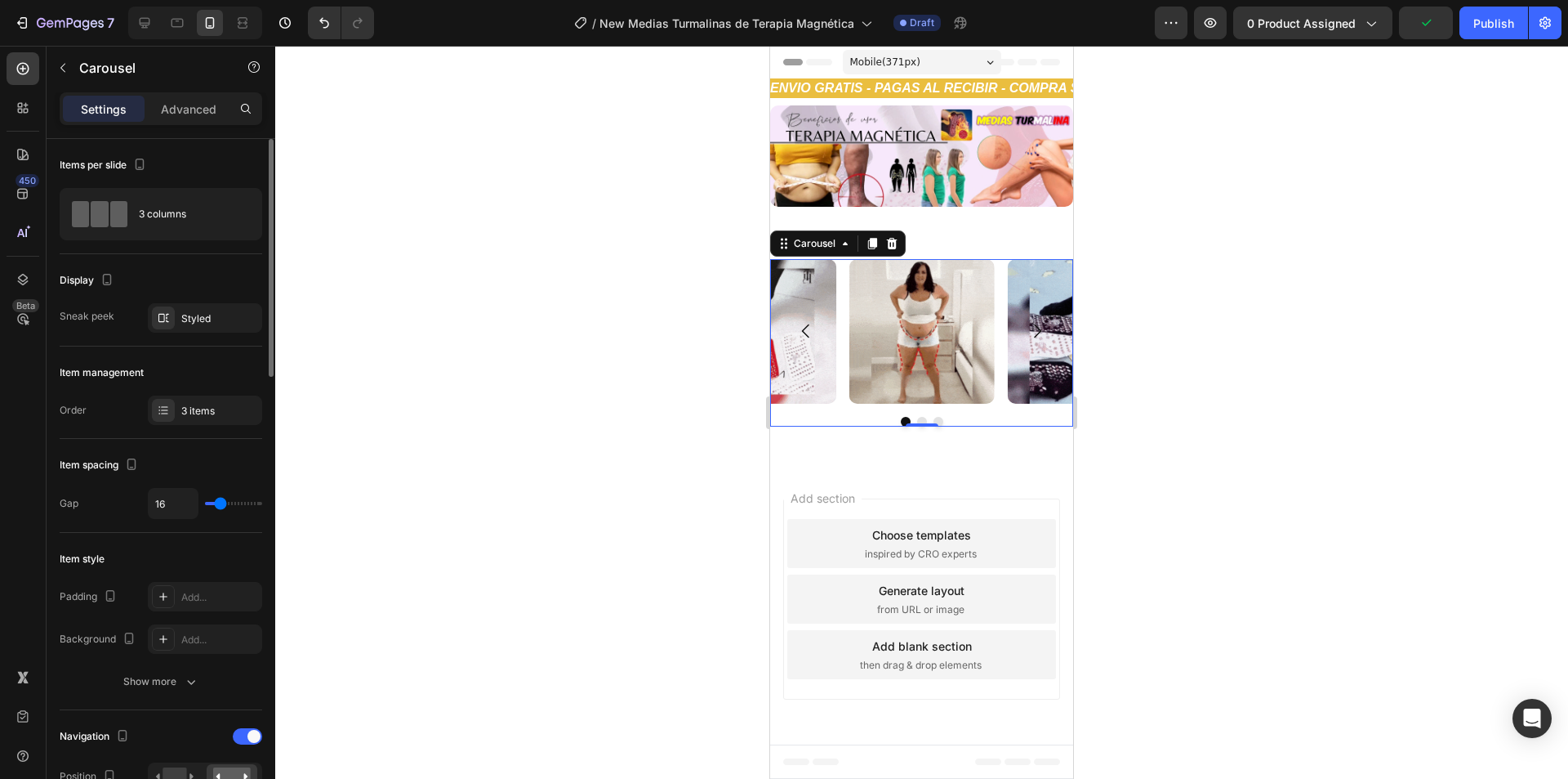
click at [211, 107] on p "Advanced" at bounding box center [189, 108] width 56 height 17
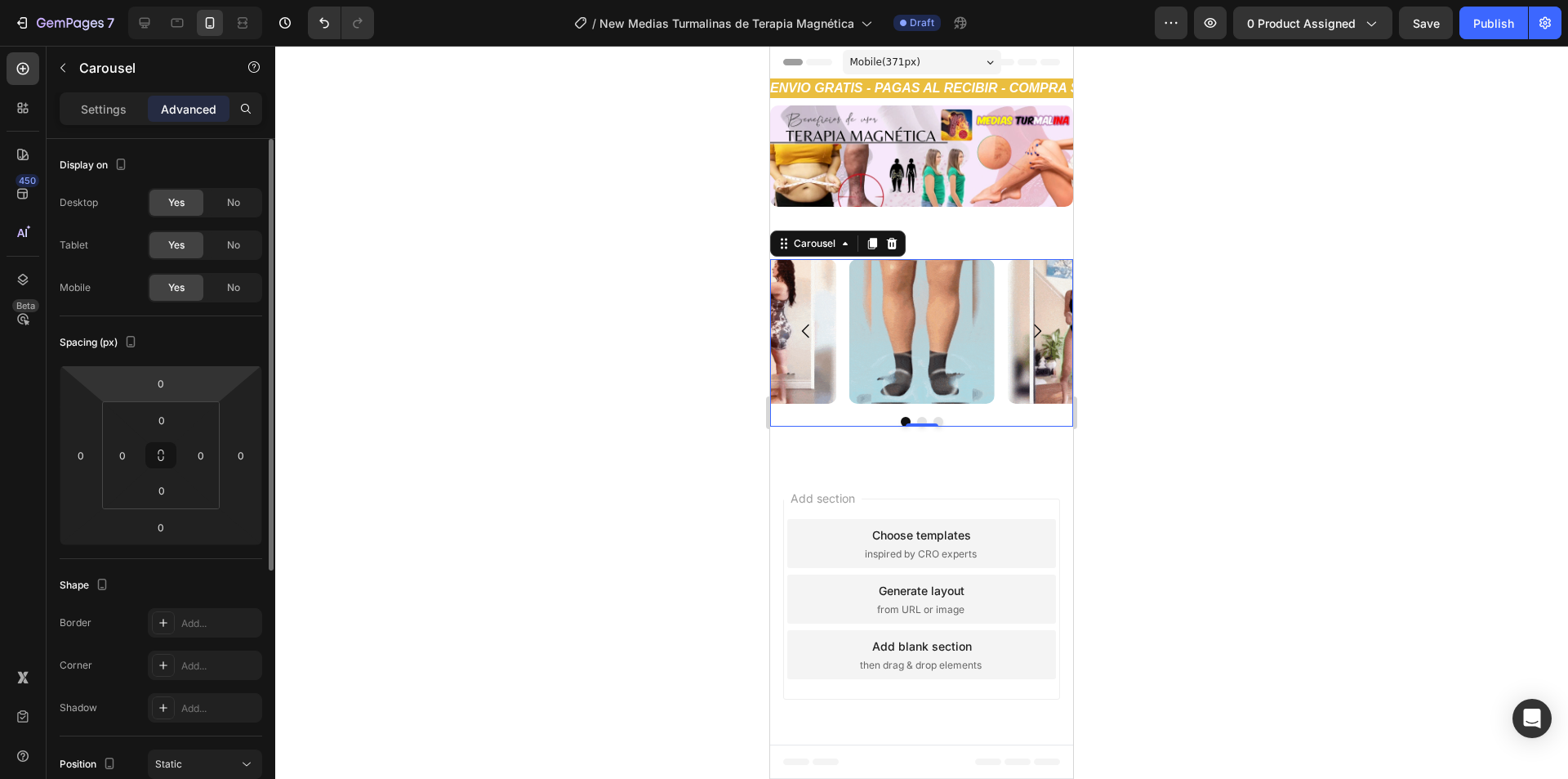
click at [173, 0] on html "7 Version history / New Medias Turmalinas de Terapia Magnética Draft Preview 0 …" at bounding box center [784, 0] width 1568 height 0
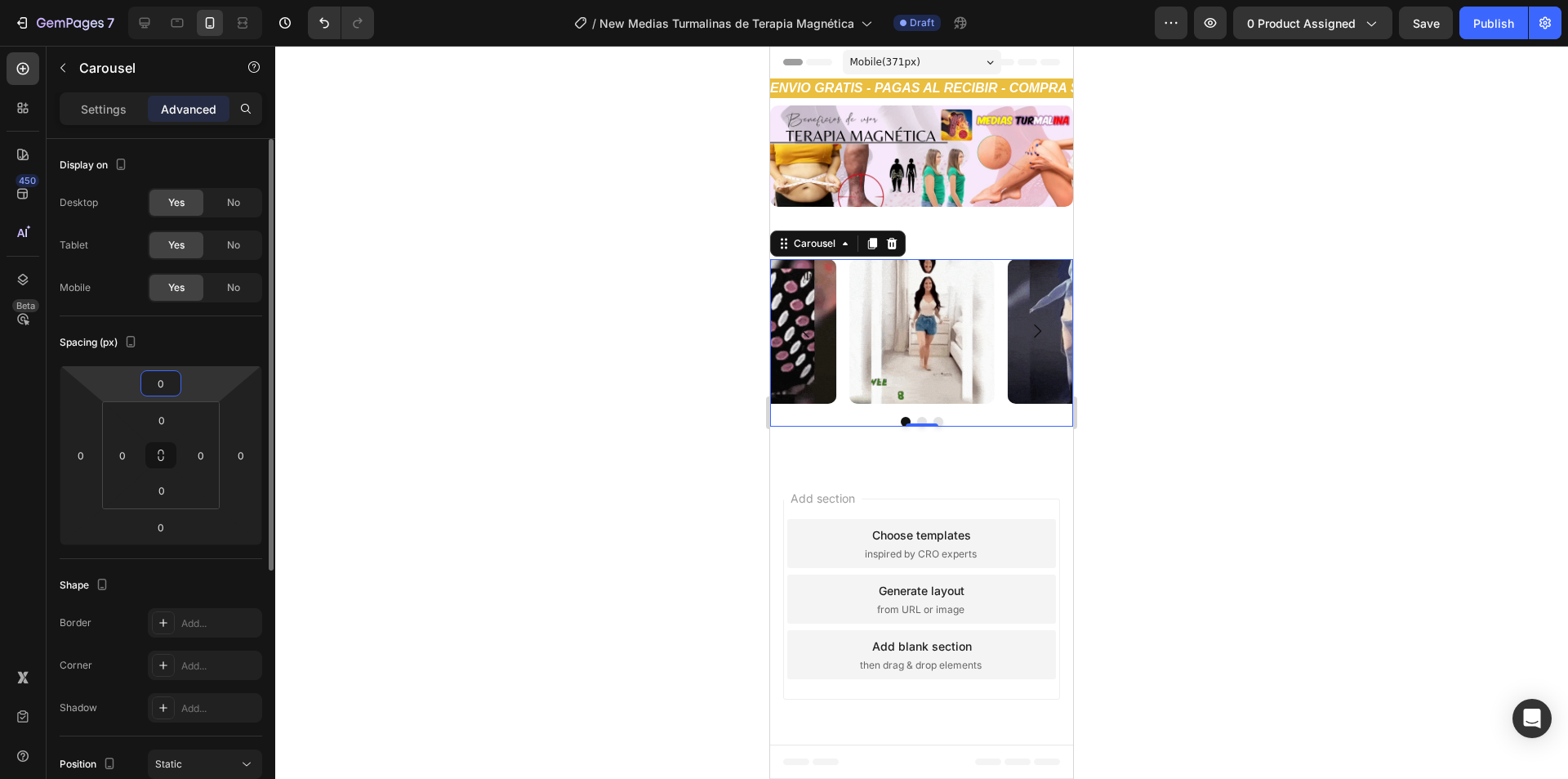
click at [171, 377] on input "0" at bounding box center [161, 383] width 33 height 25
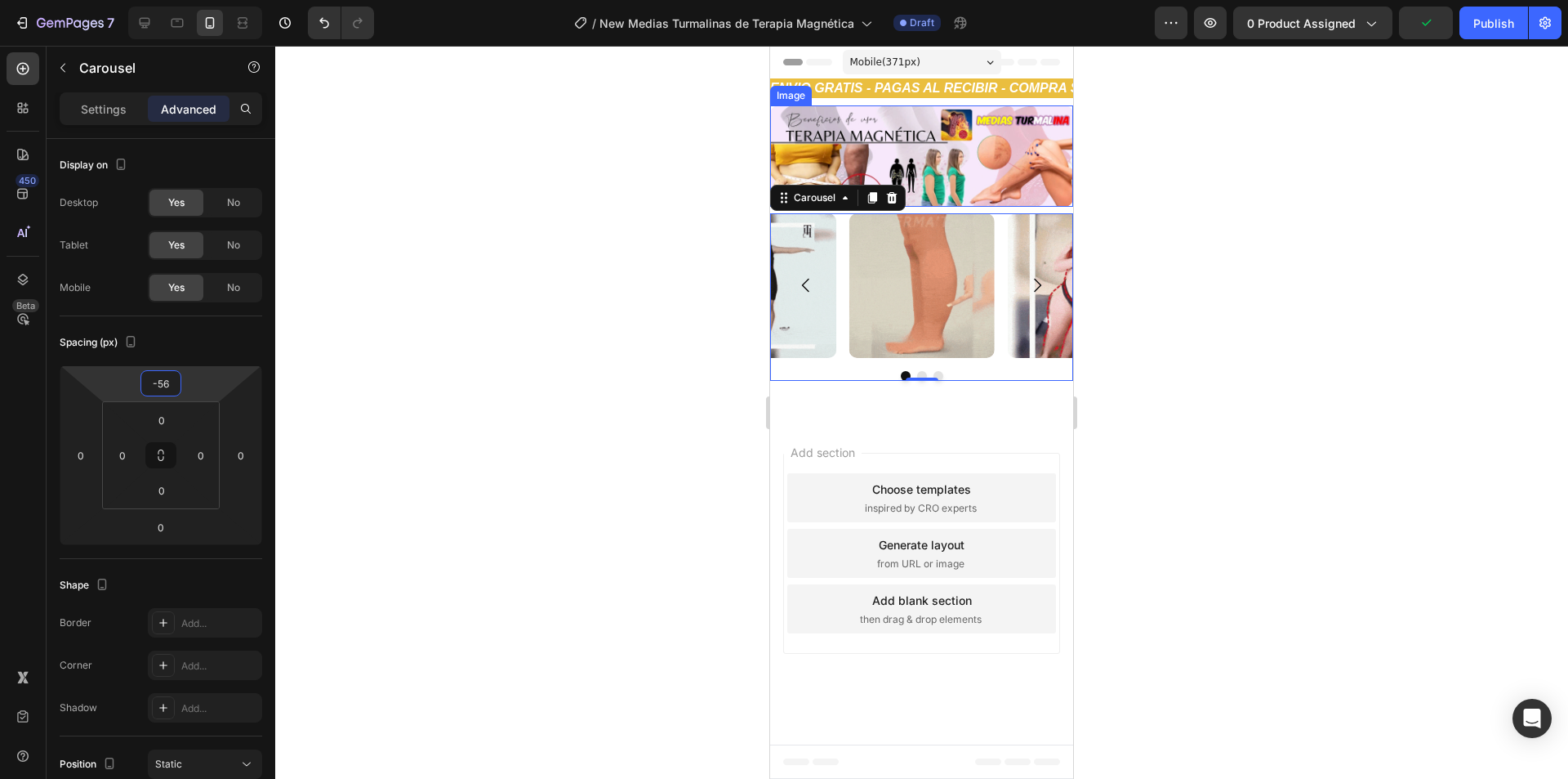
type input "-55"
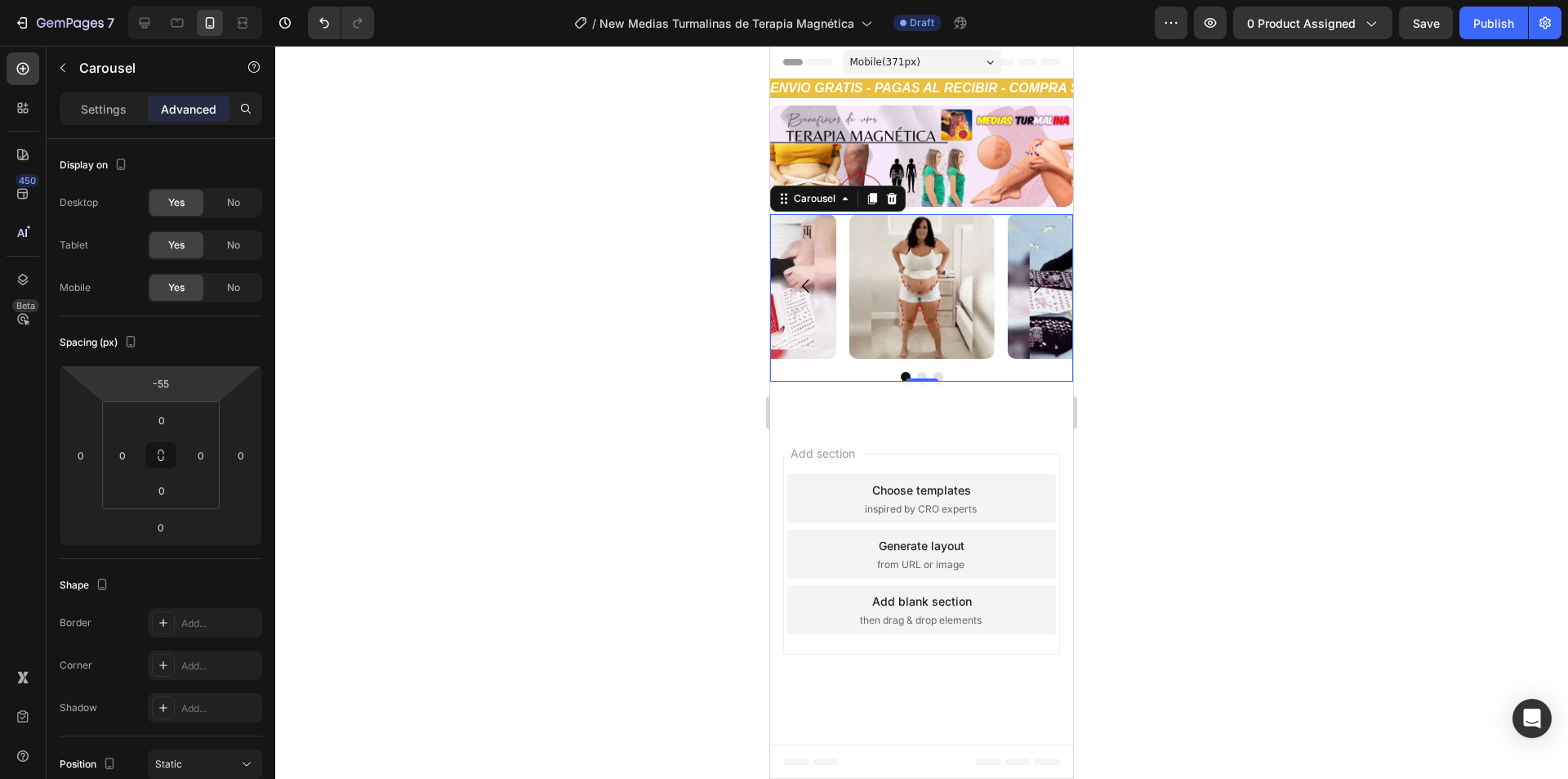
click at [654, 307] on div at bounding box center [921, 411] width 1292 height 732
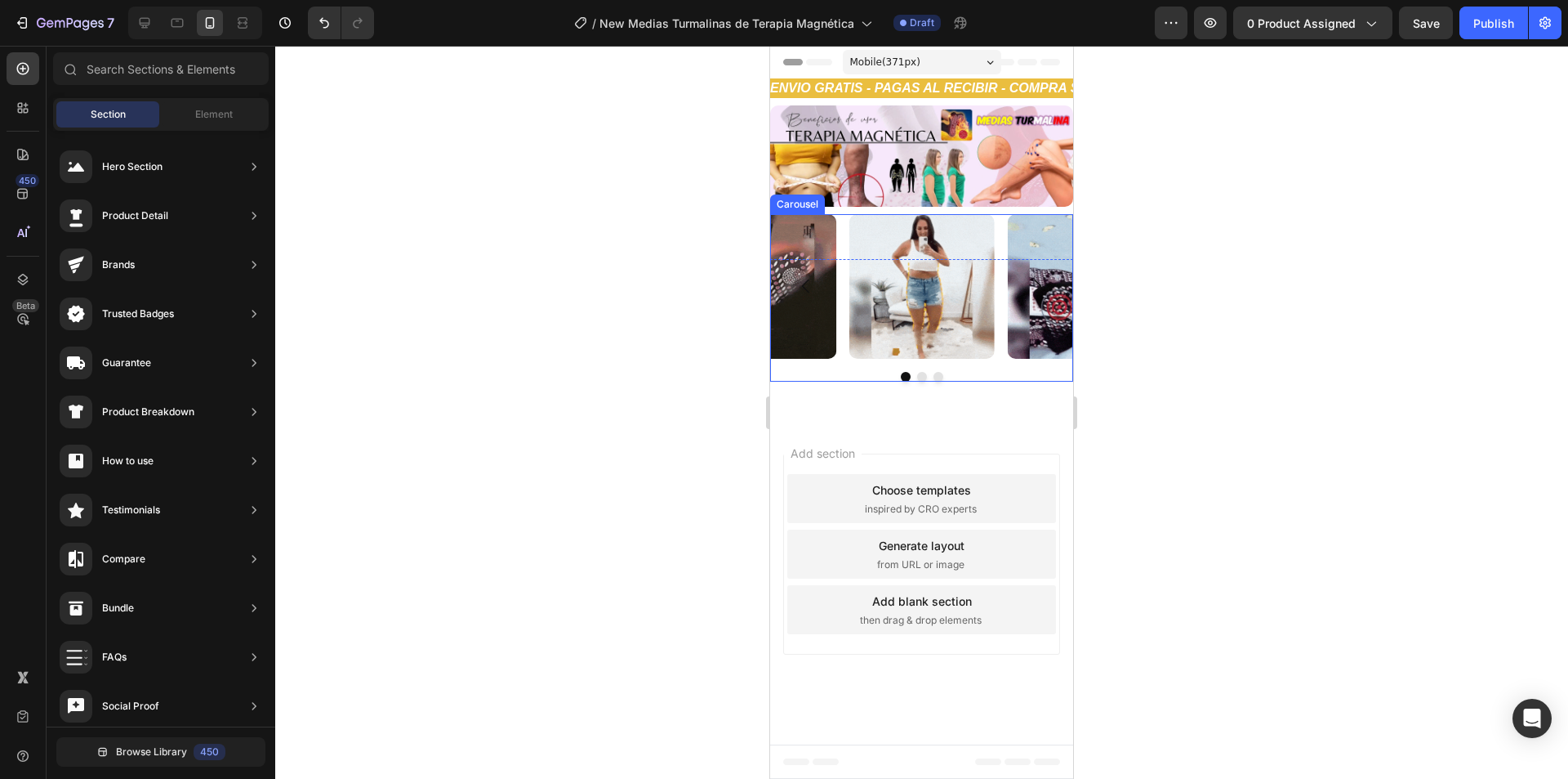
click at [844, 279] on div "Image Image Image" at bounding box center [921, 286] width 303 height 145
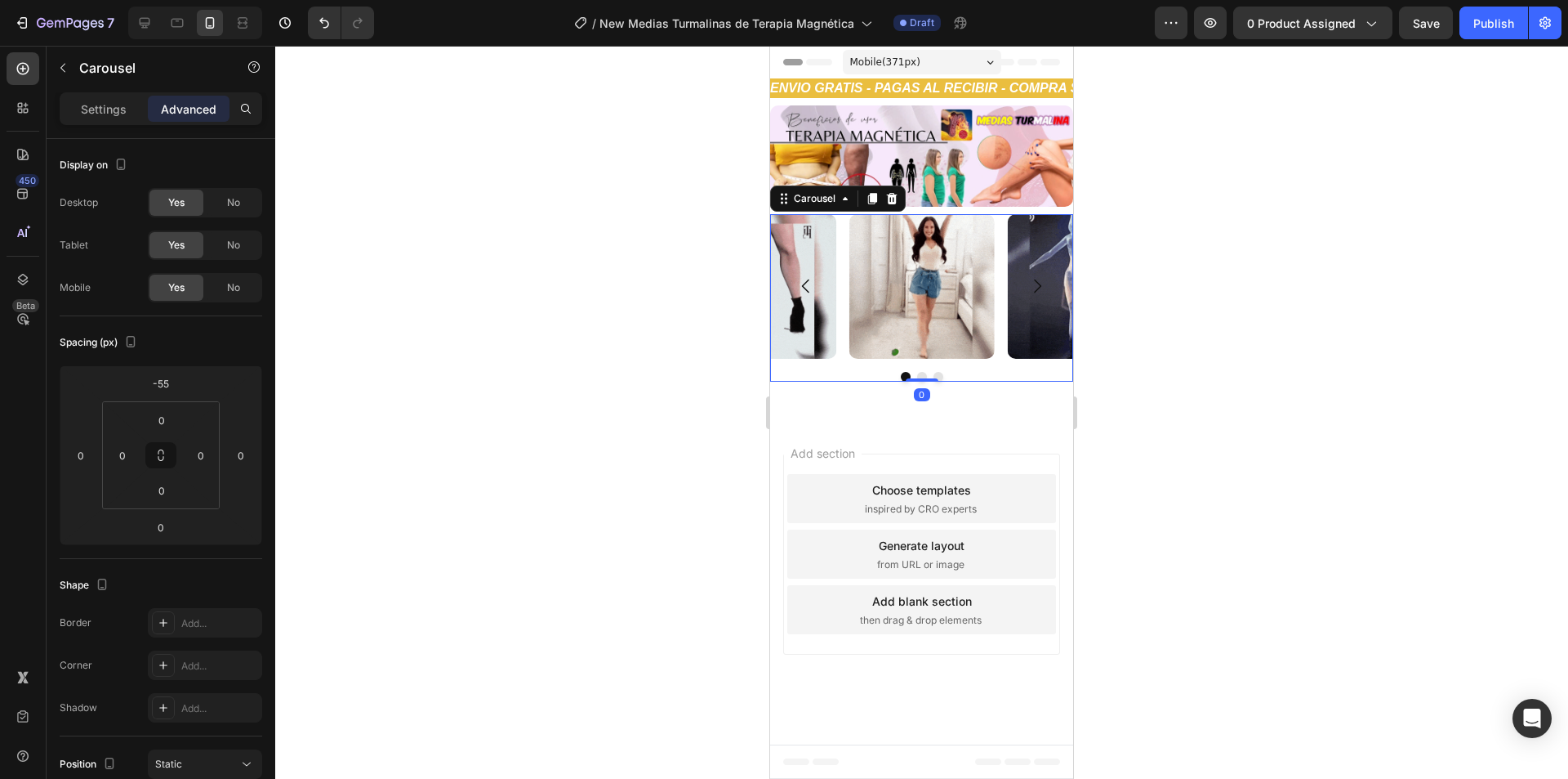
click at [107, 122] on div "Settings Advanced" at bounding box center [161, 108] width 203 height 33
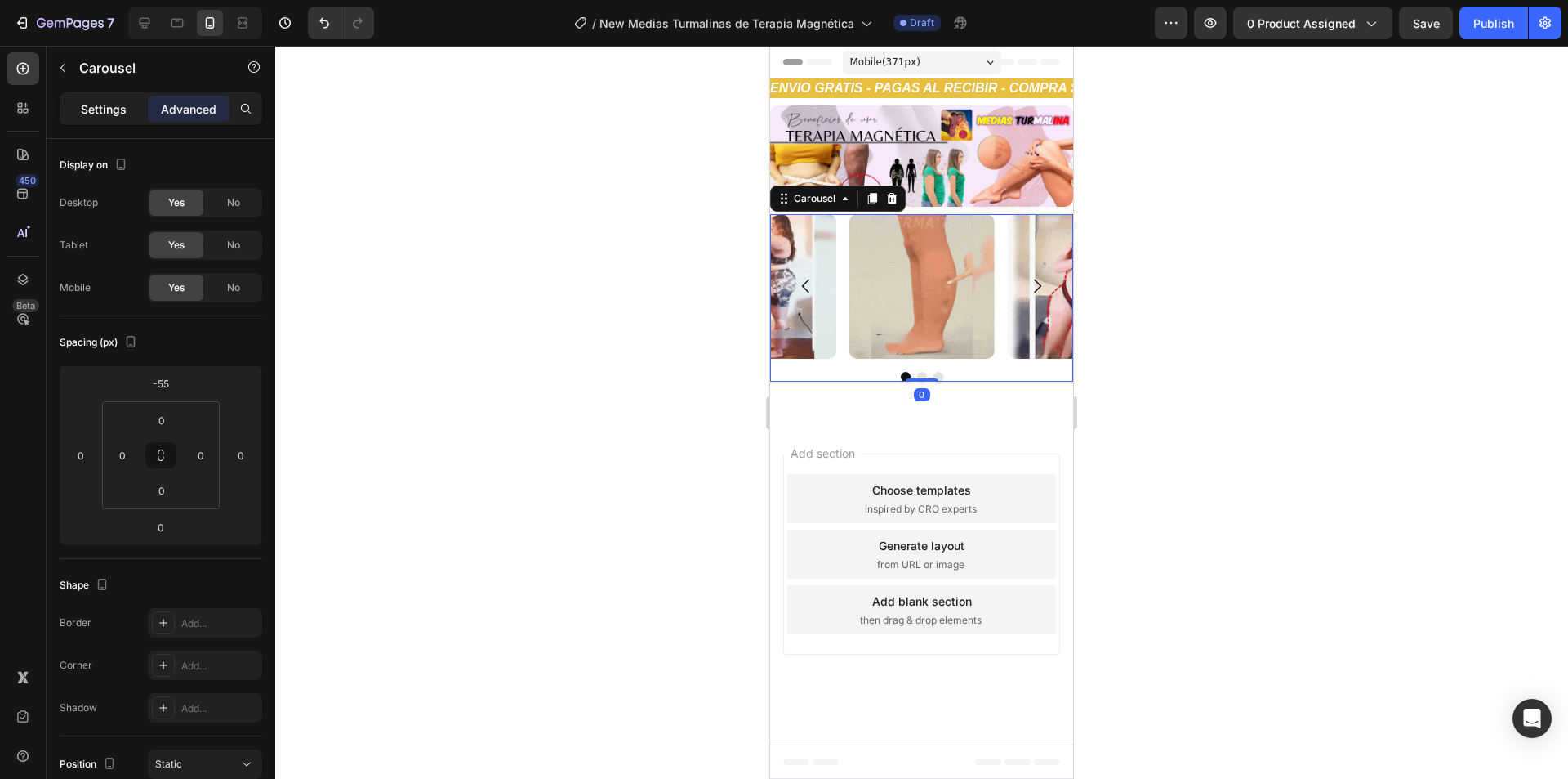
click at [108, 108] on p "Settings" at bounding box center [103, 108] width 46 height 17
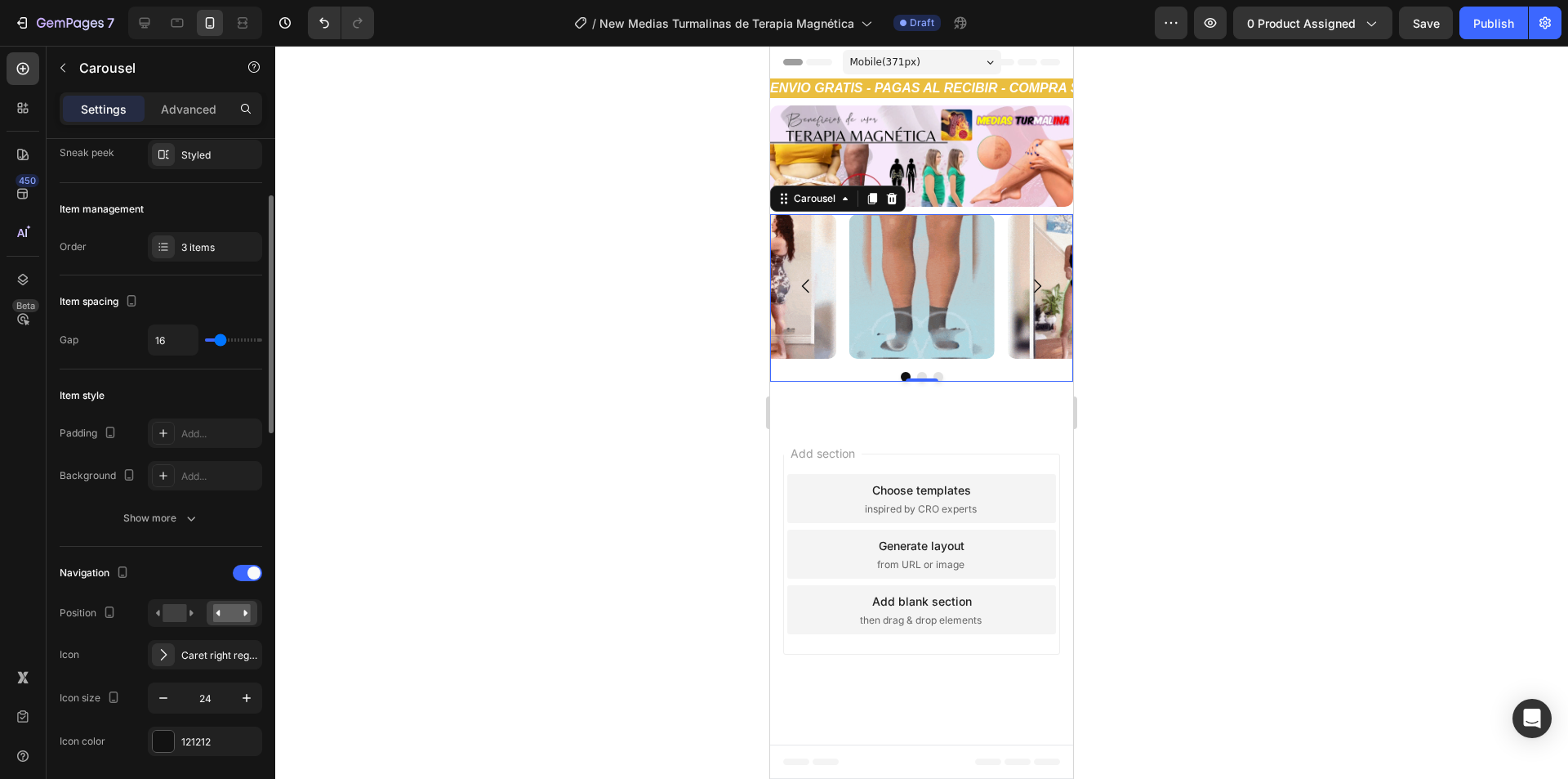
scroll to position [81, 0]
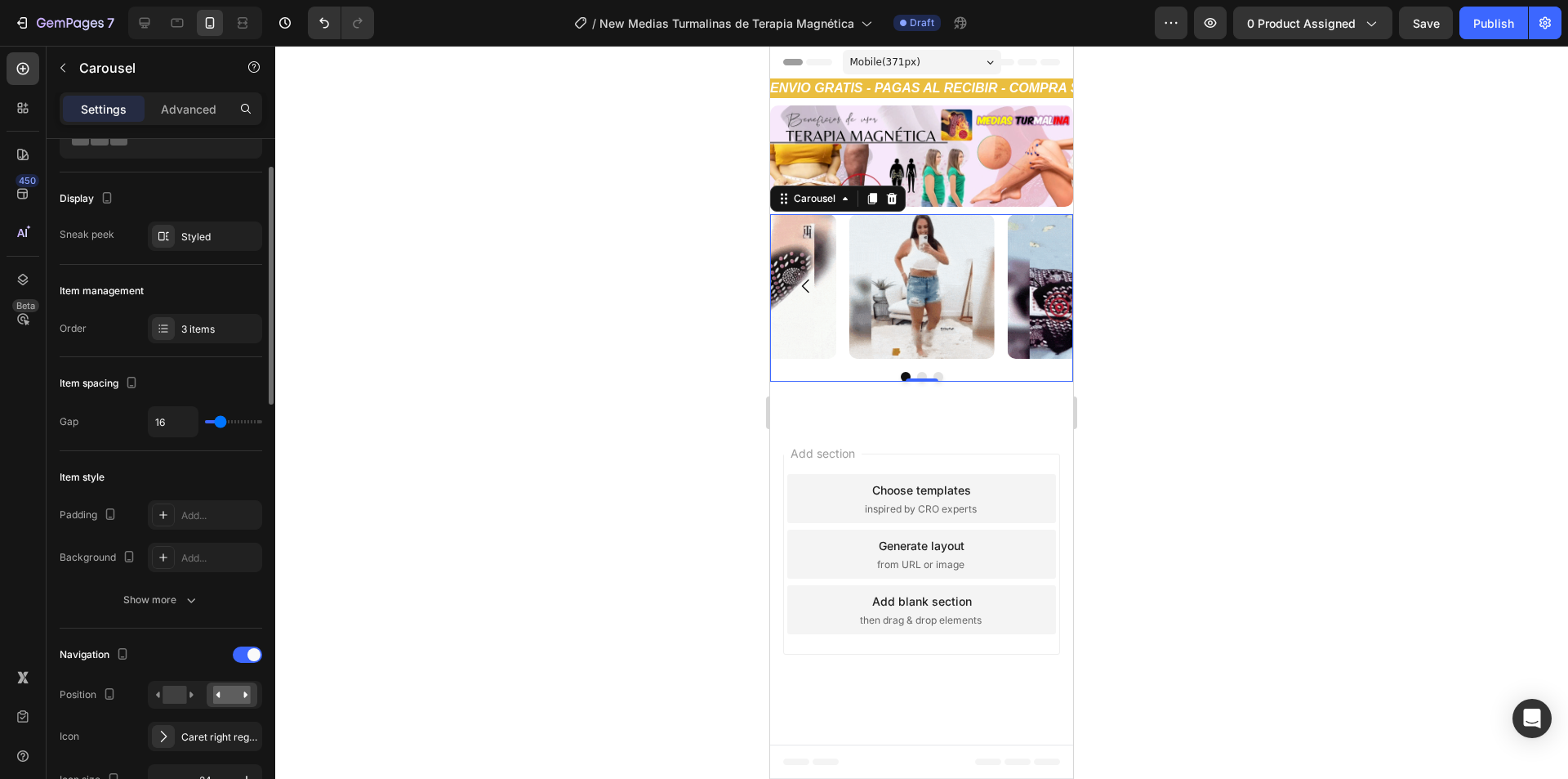
click at [214, 423] on div "16" at bounding box center [205, 421] width 114 height 31
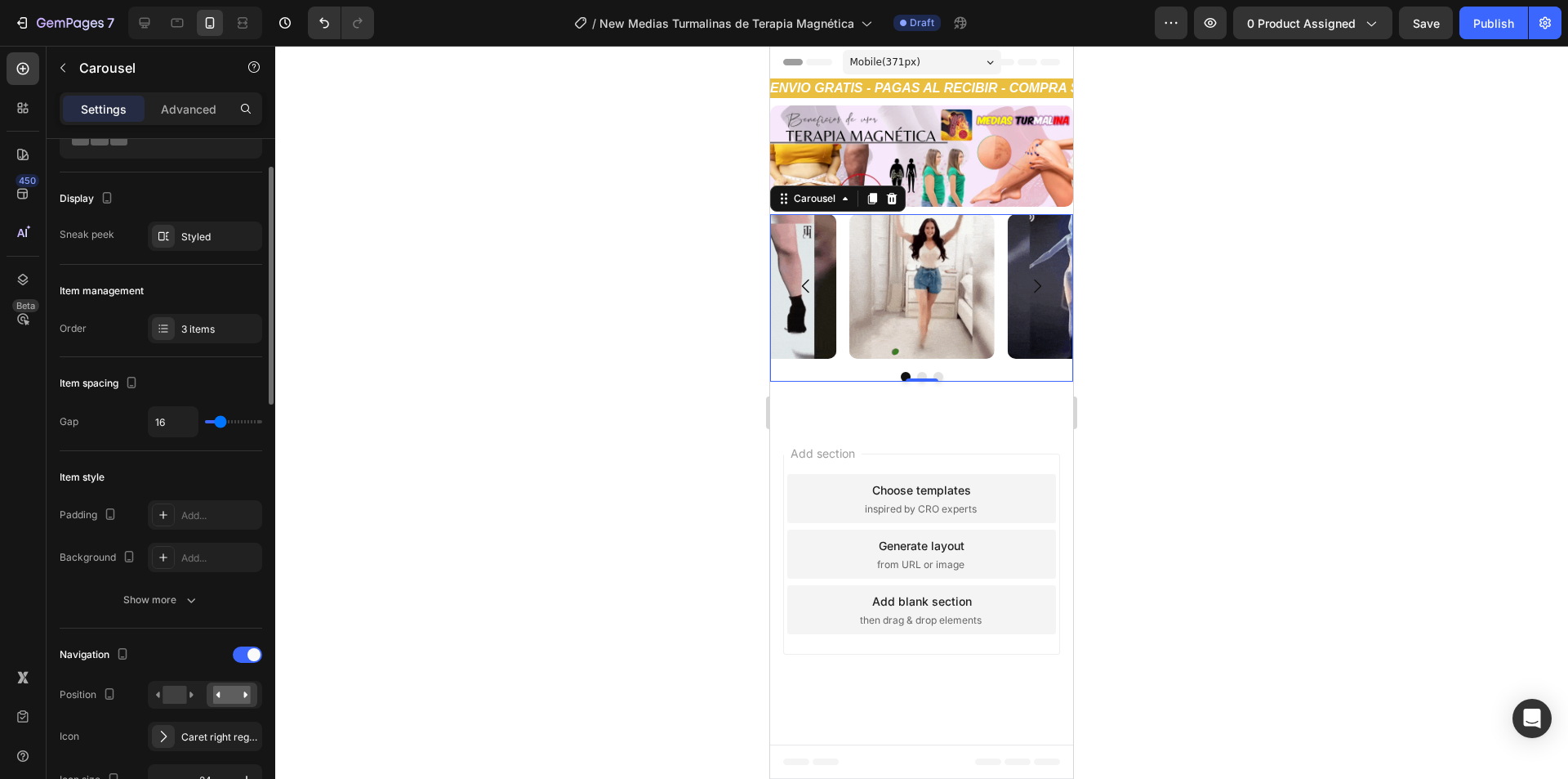
click at [214, 423] on div "16" at bounding box center [205, 421] width 114 height 31
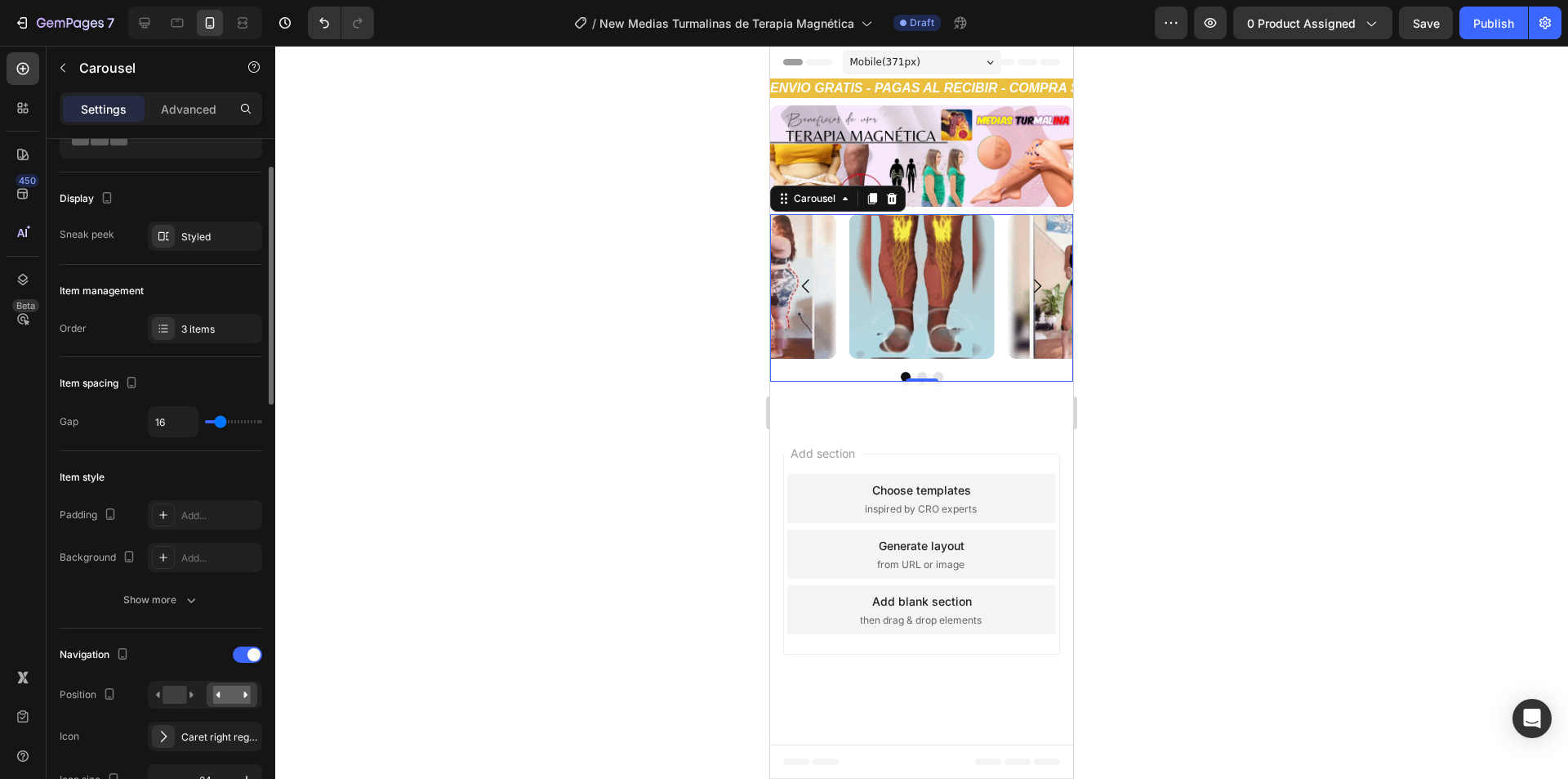
type input "6"
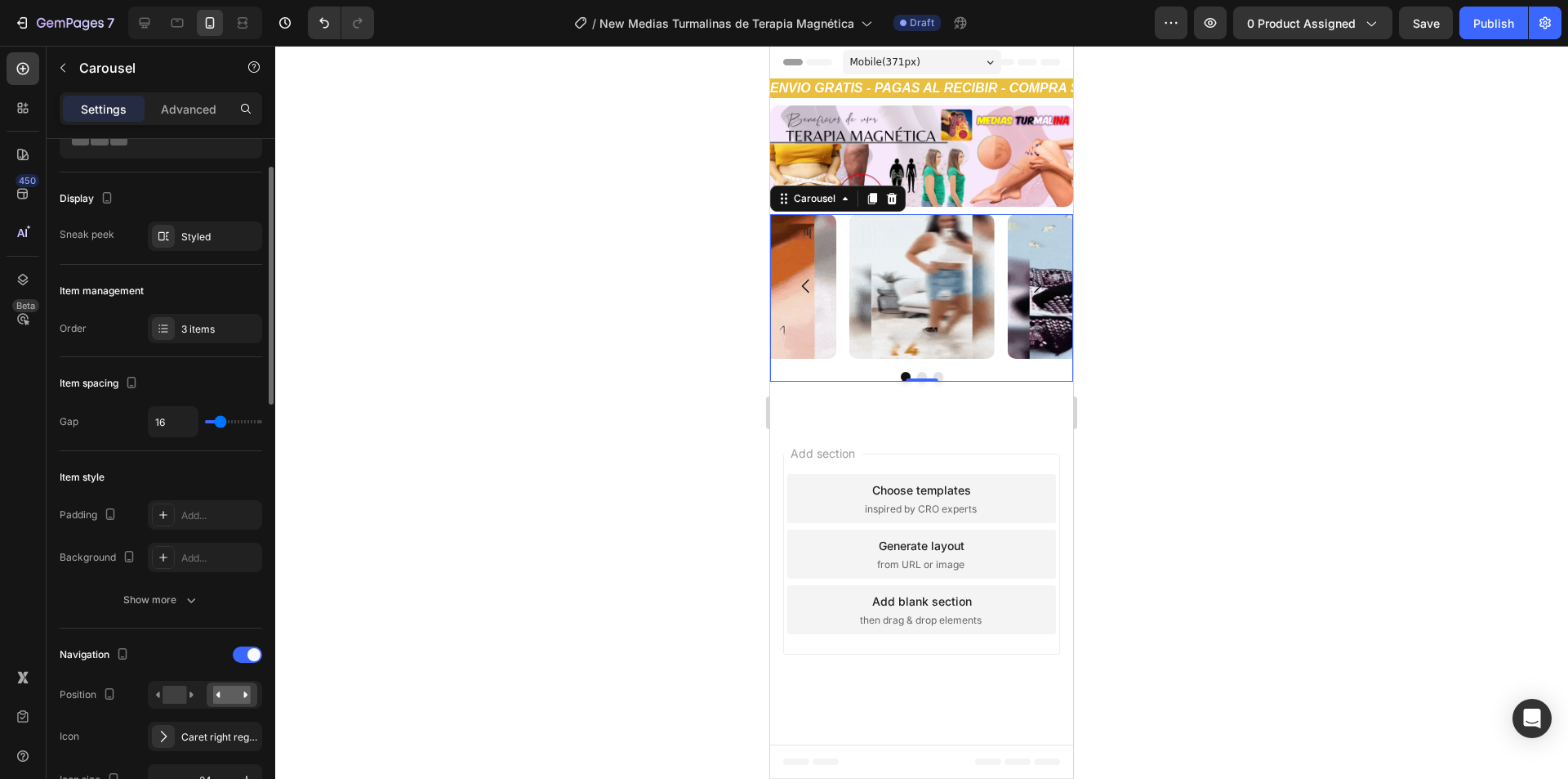
type input "6"
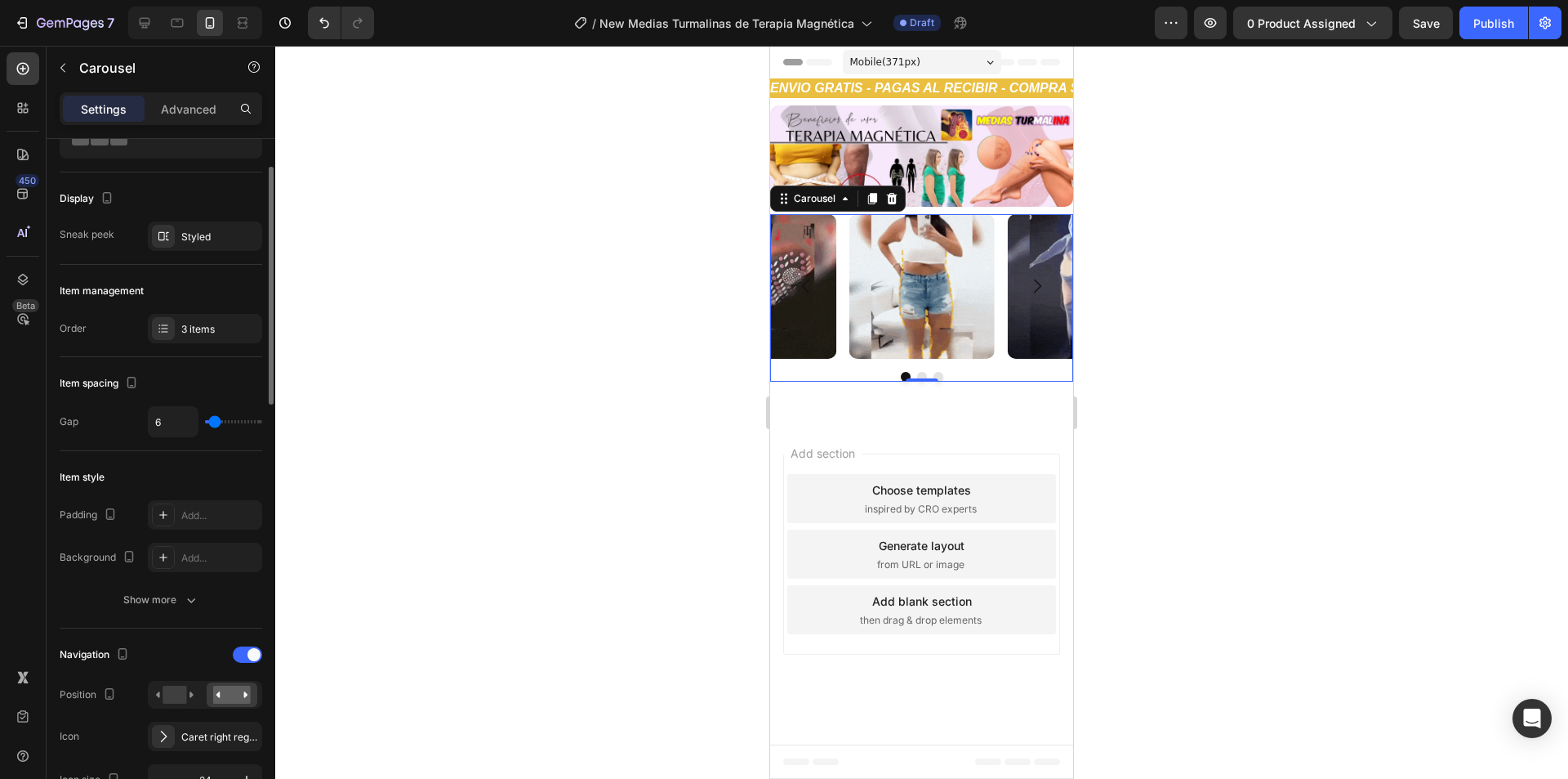
type input "4"
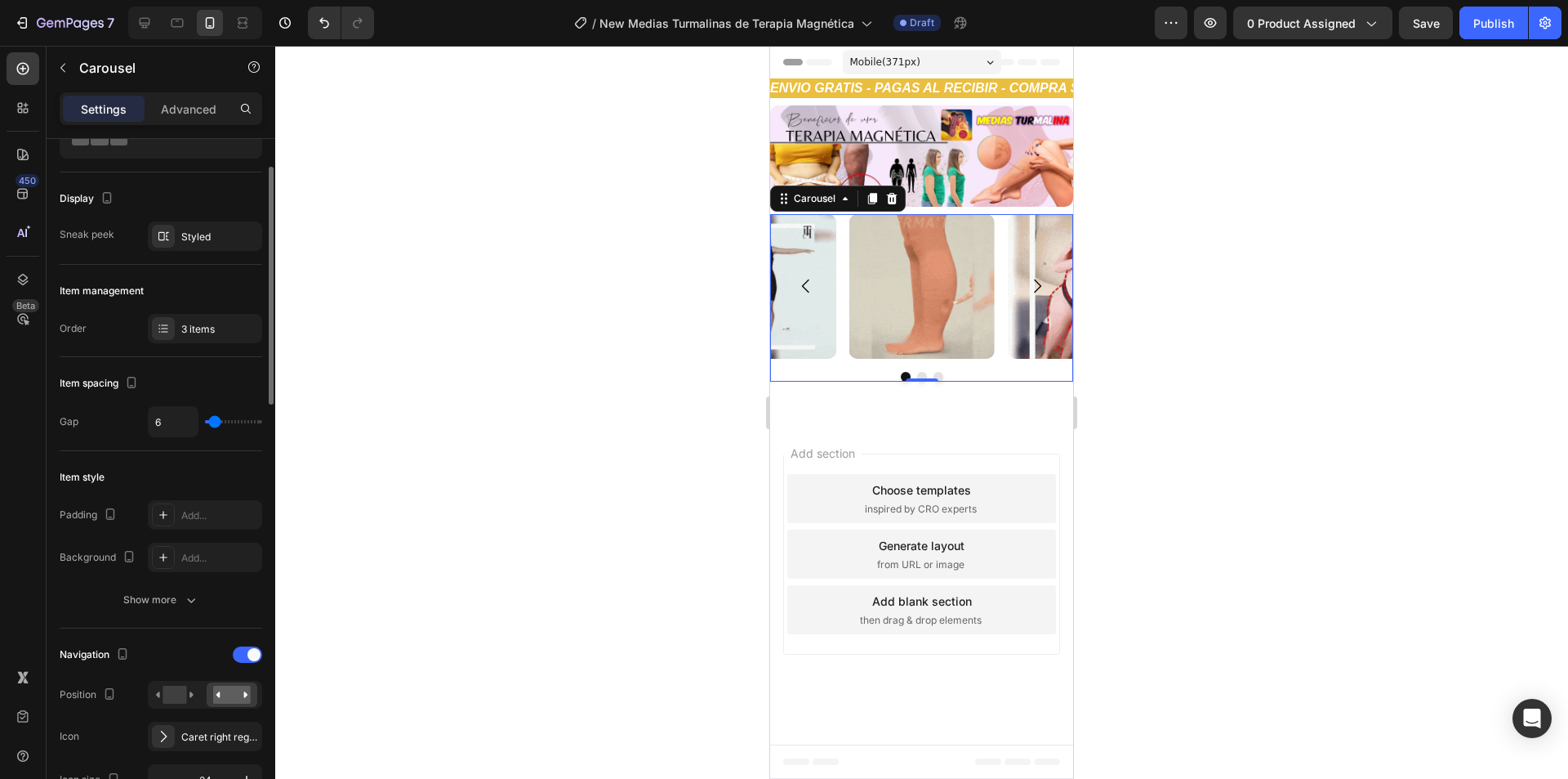
type input "4"
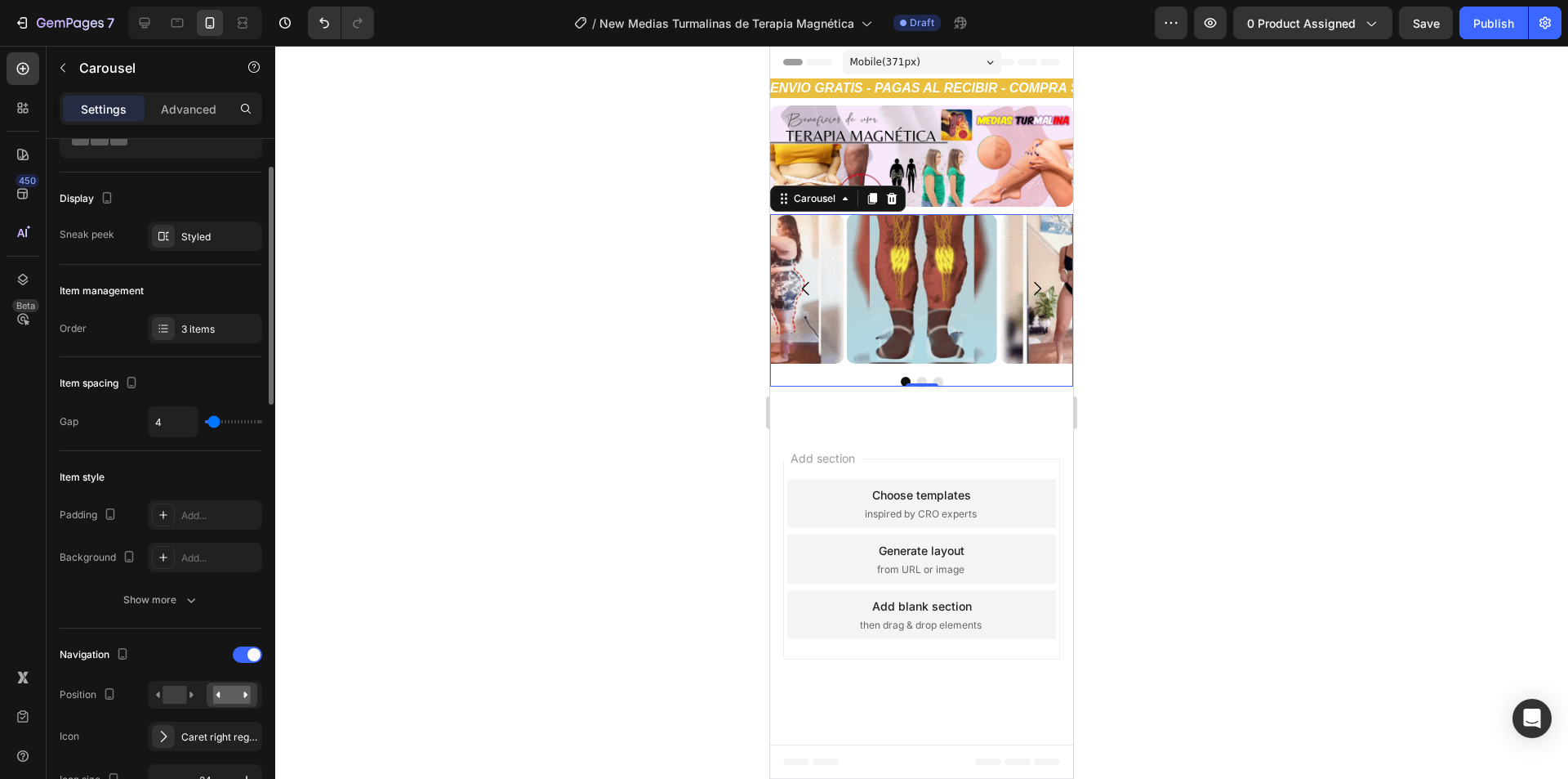
type input "7"
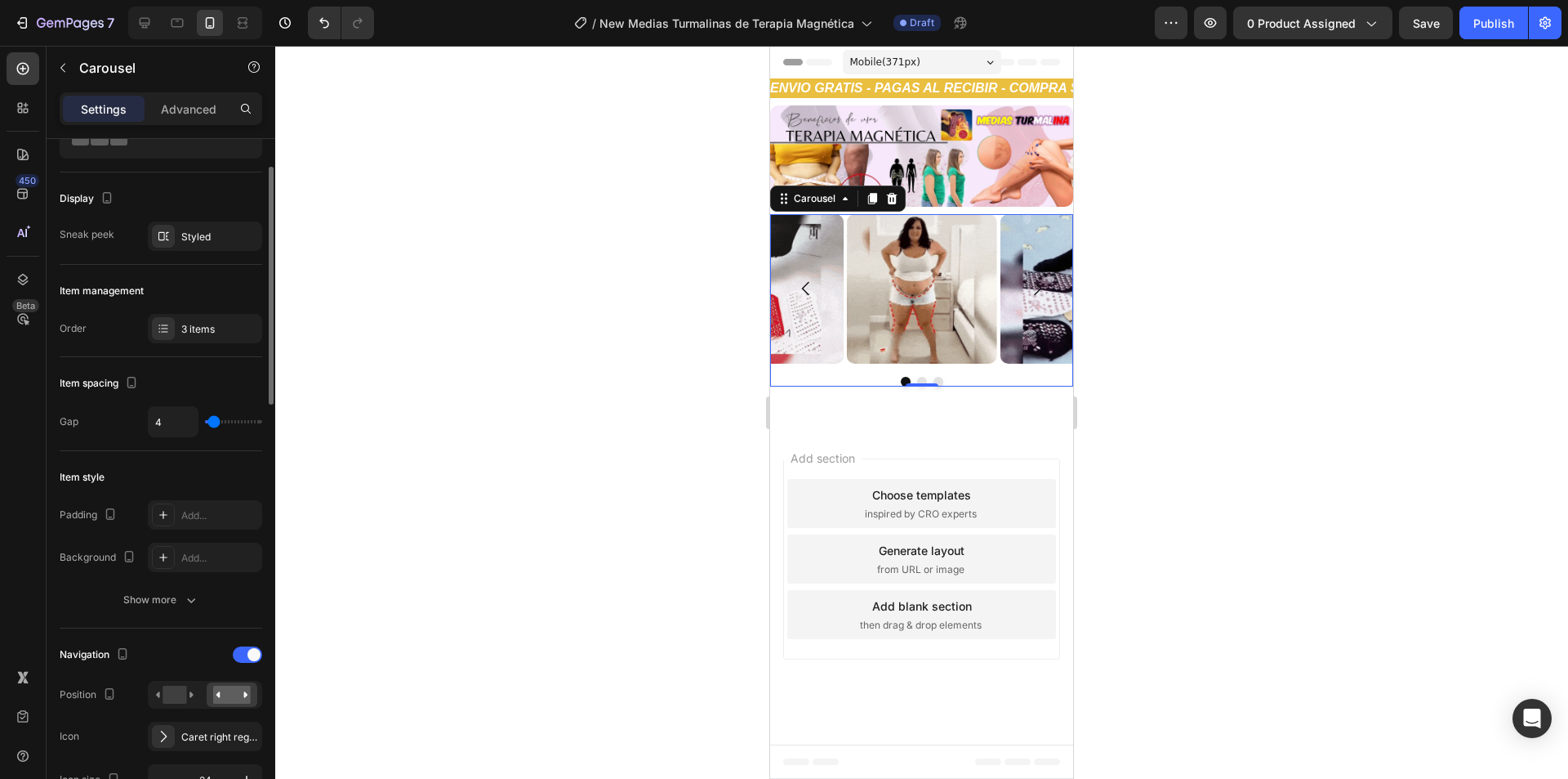
type input "7"
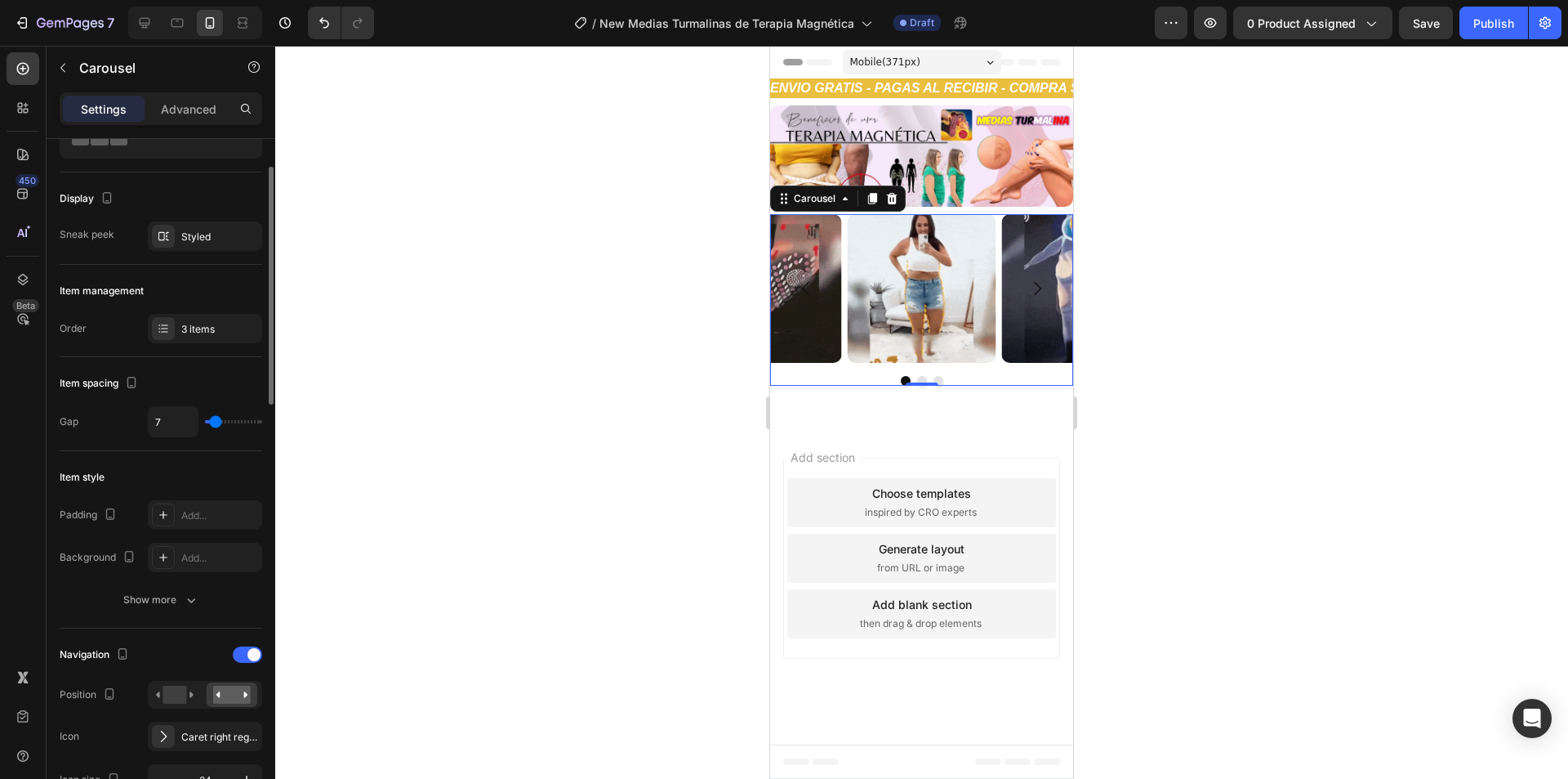
type input "9"
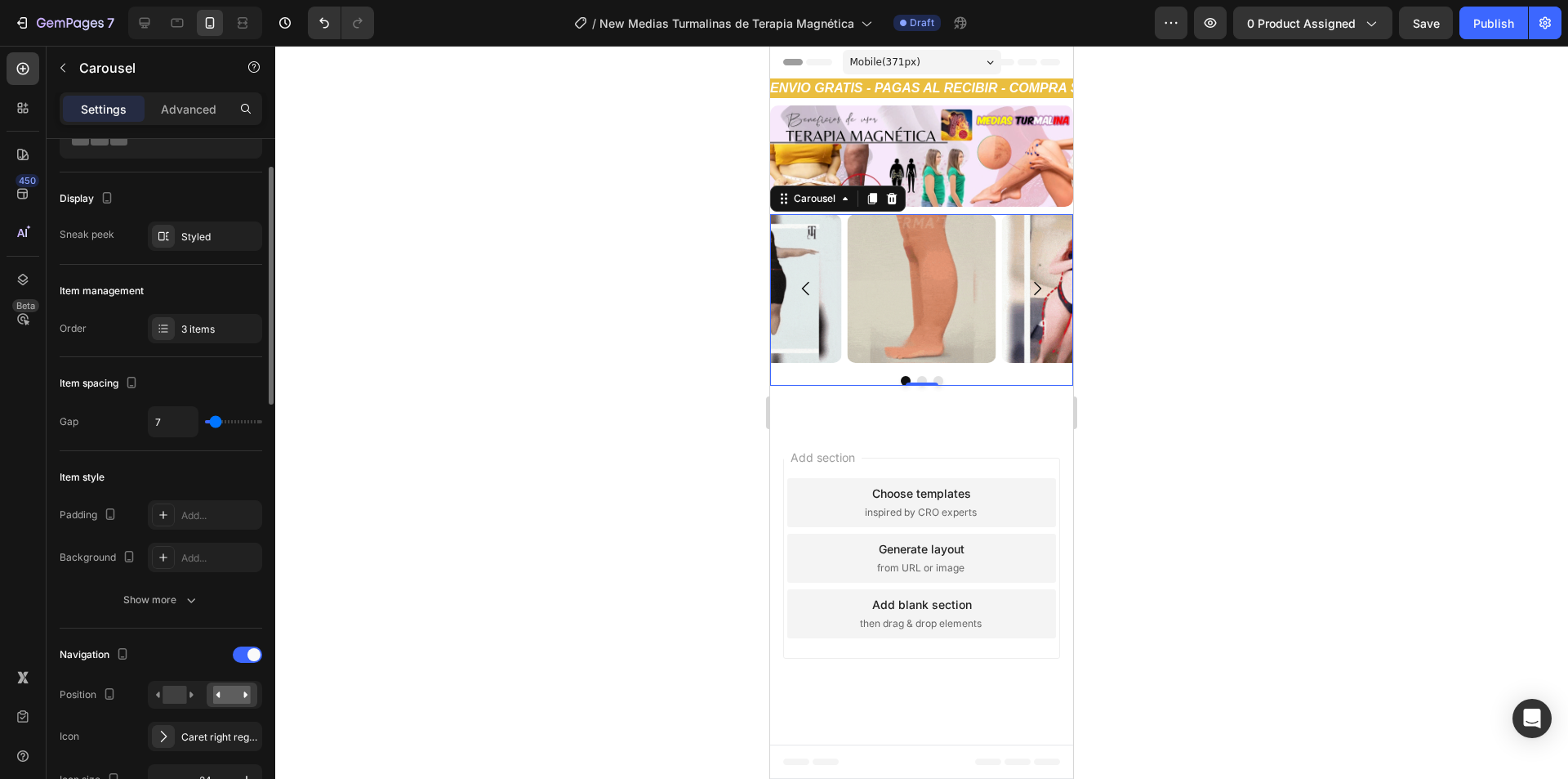
type input "9"
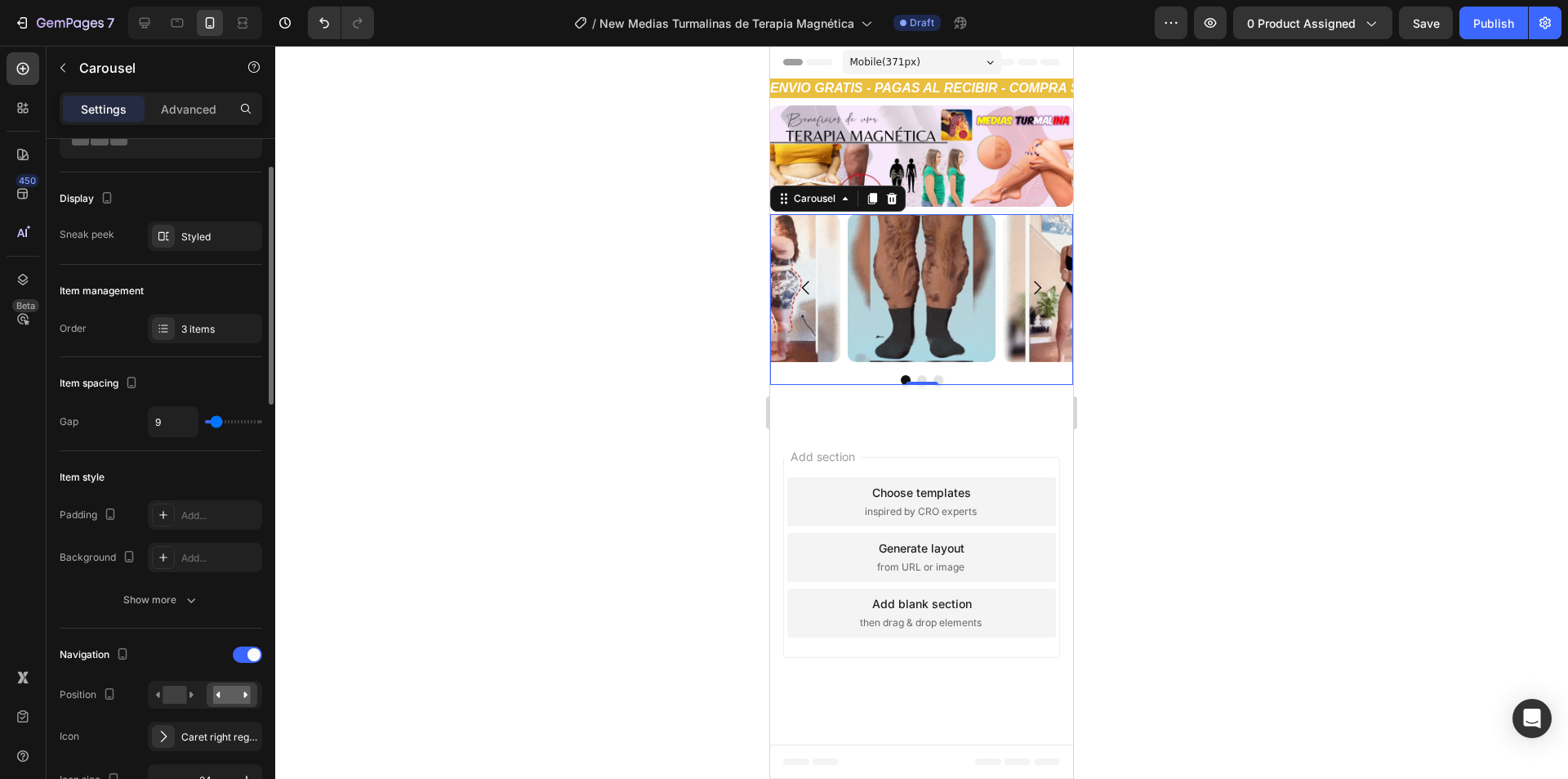
type input "10"
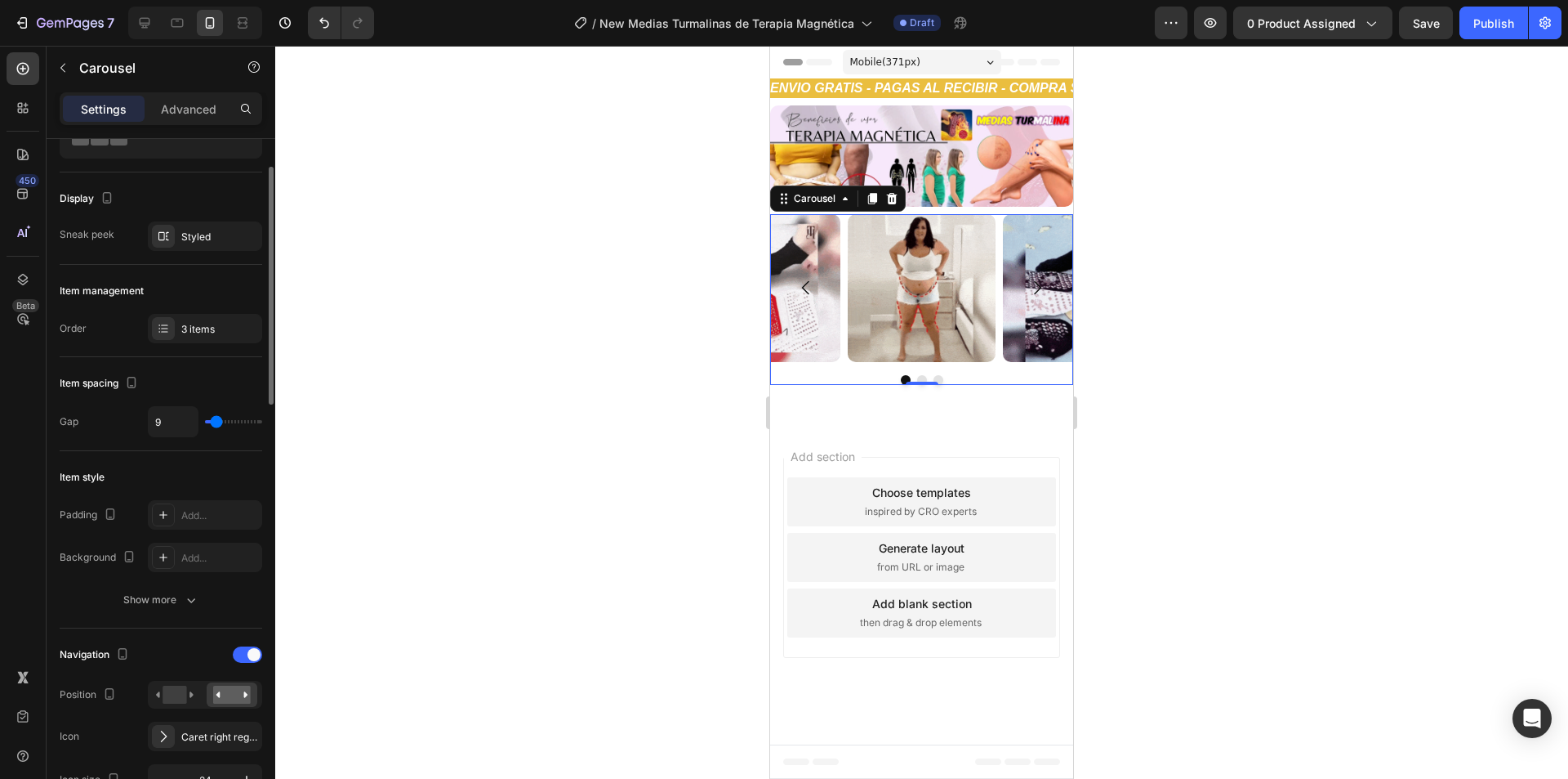
type input "10"
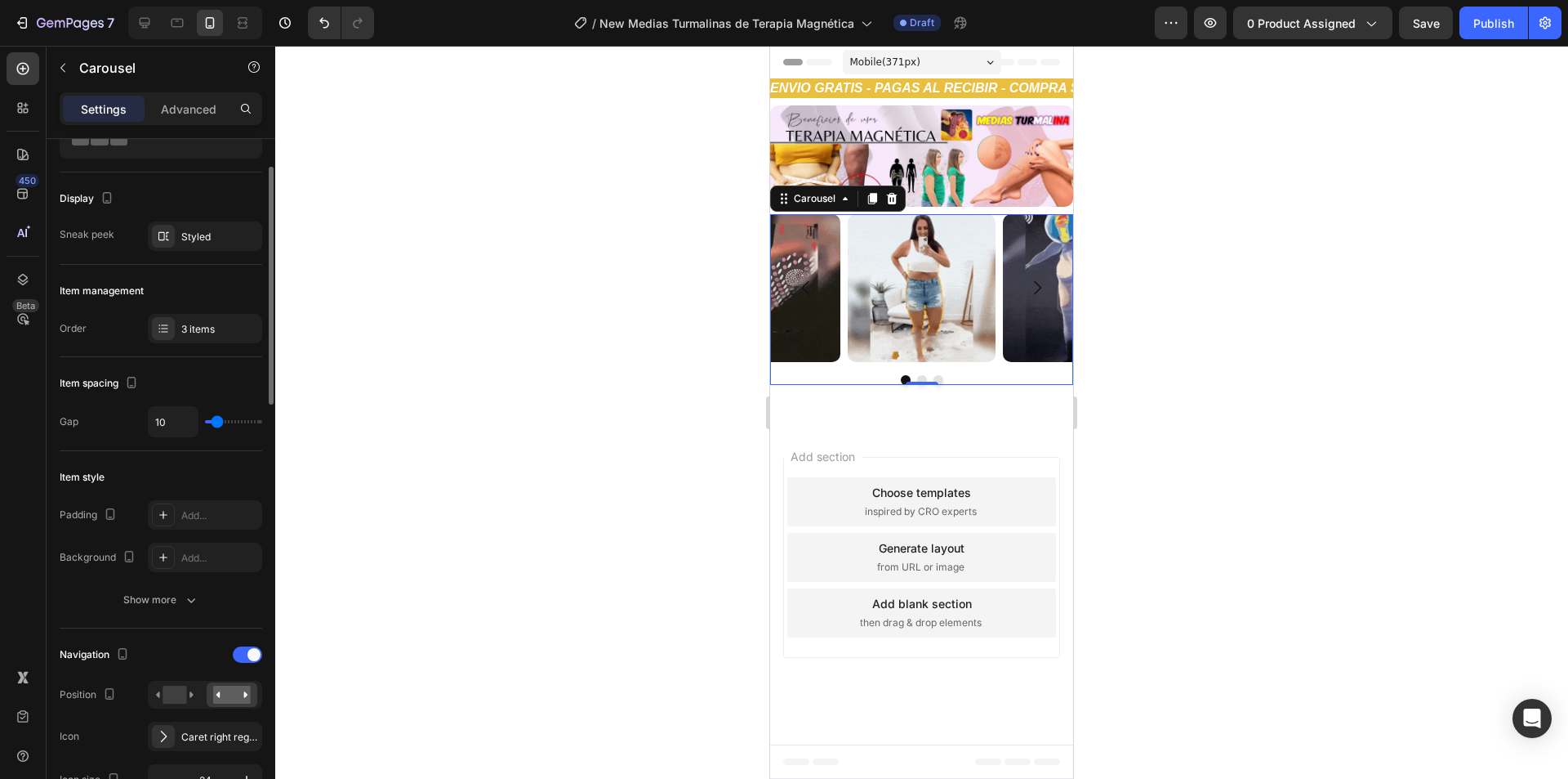
type input "12"
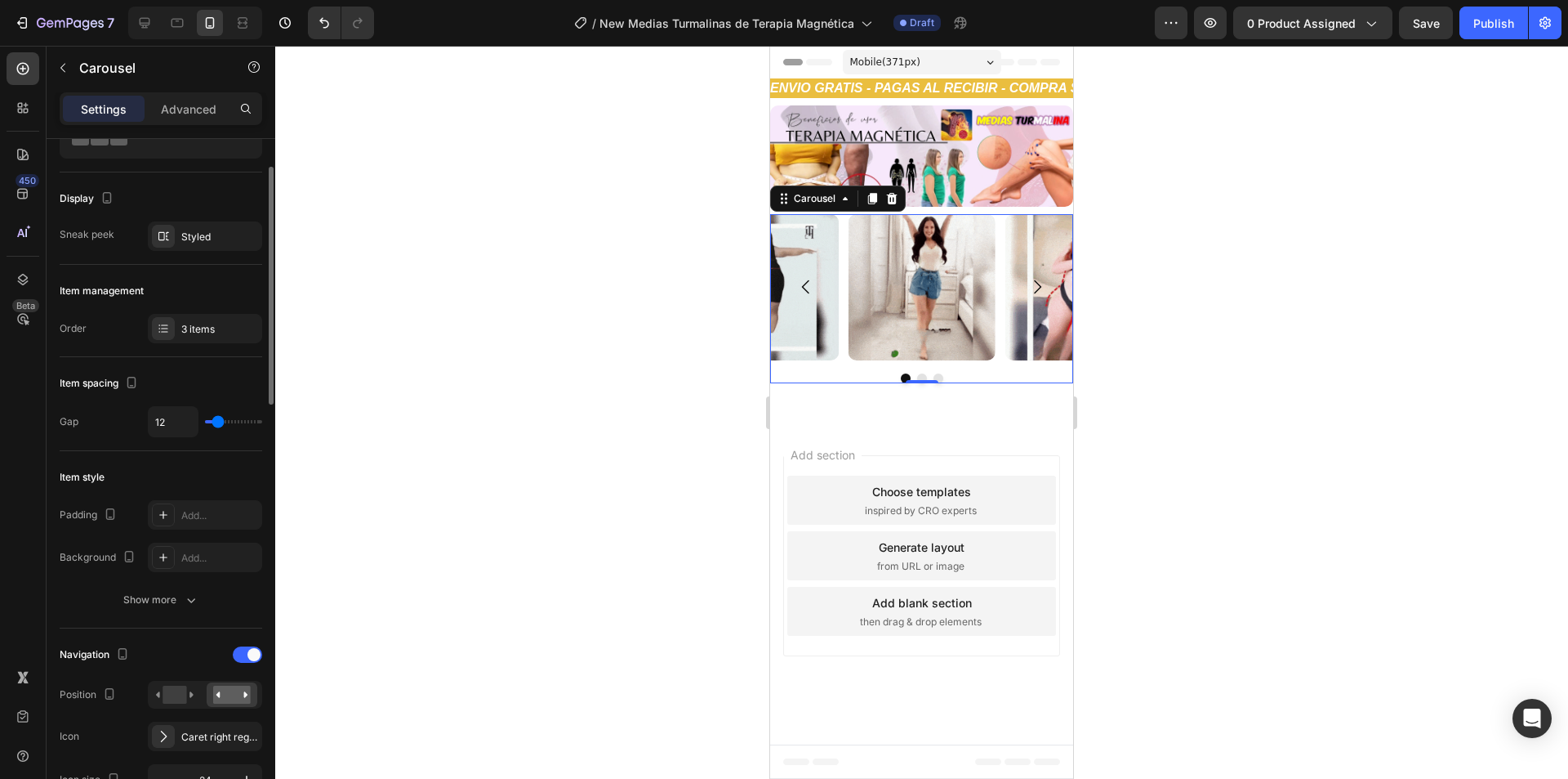
type input "12"
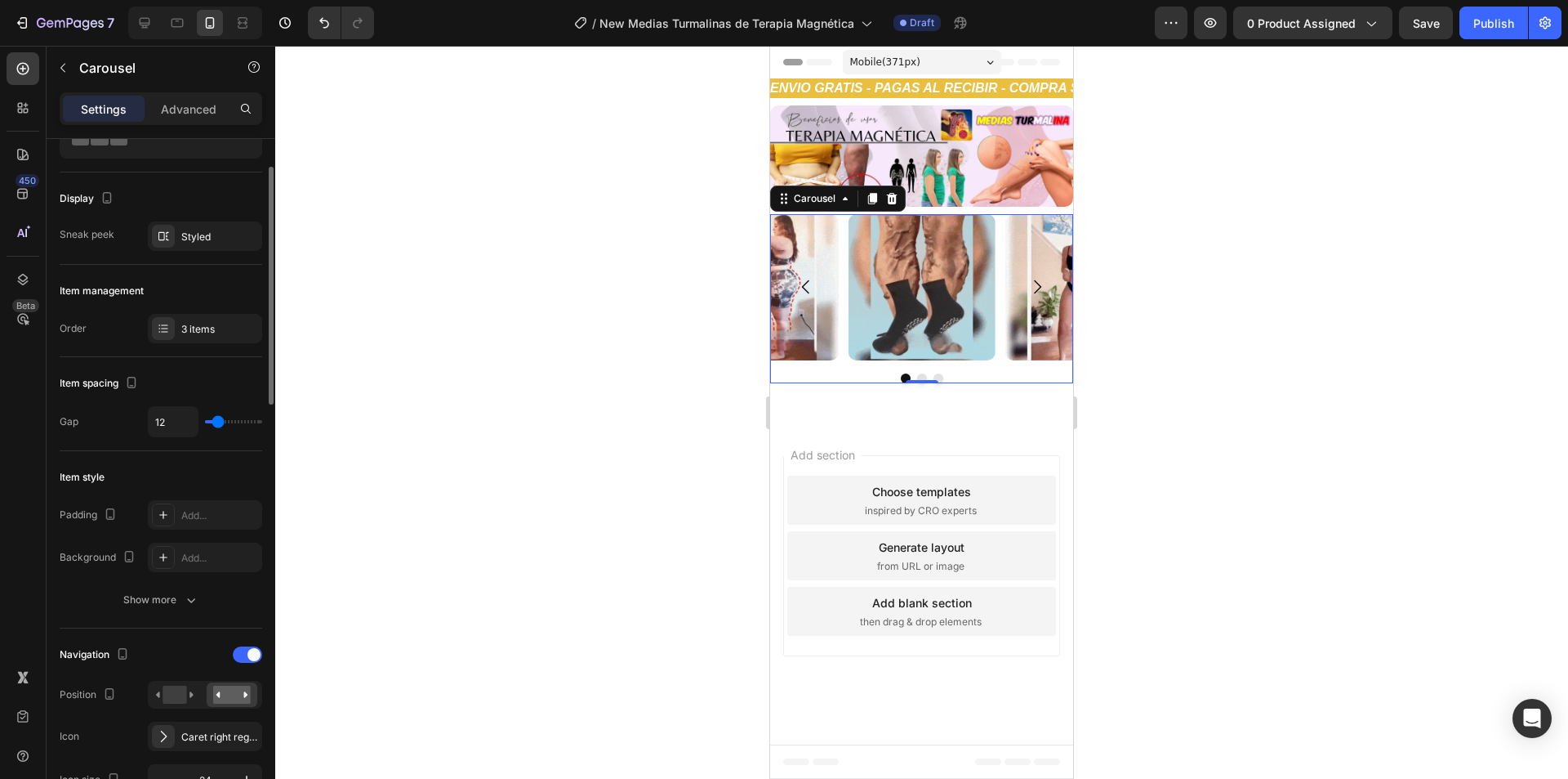
click at [218, 422] on input "range" at bounding box center [233, 421] width 58 height 3
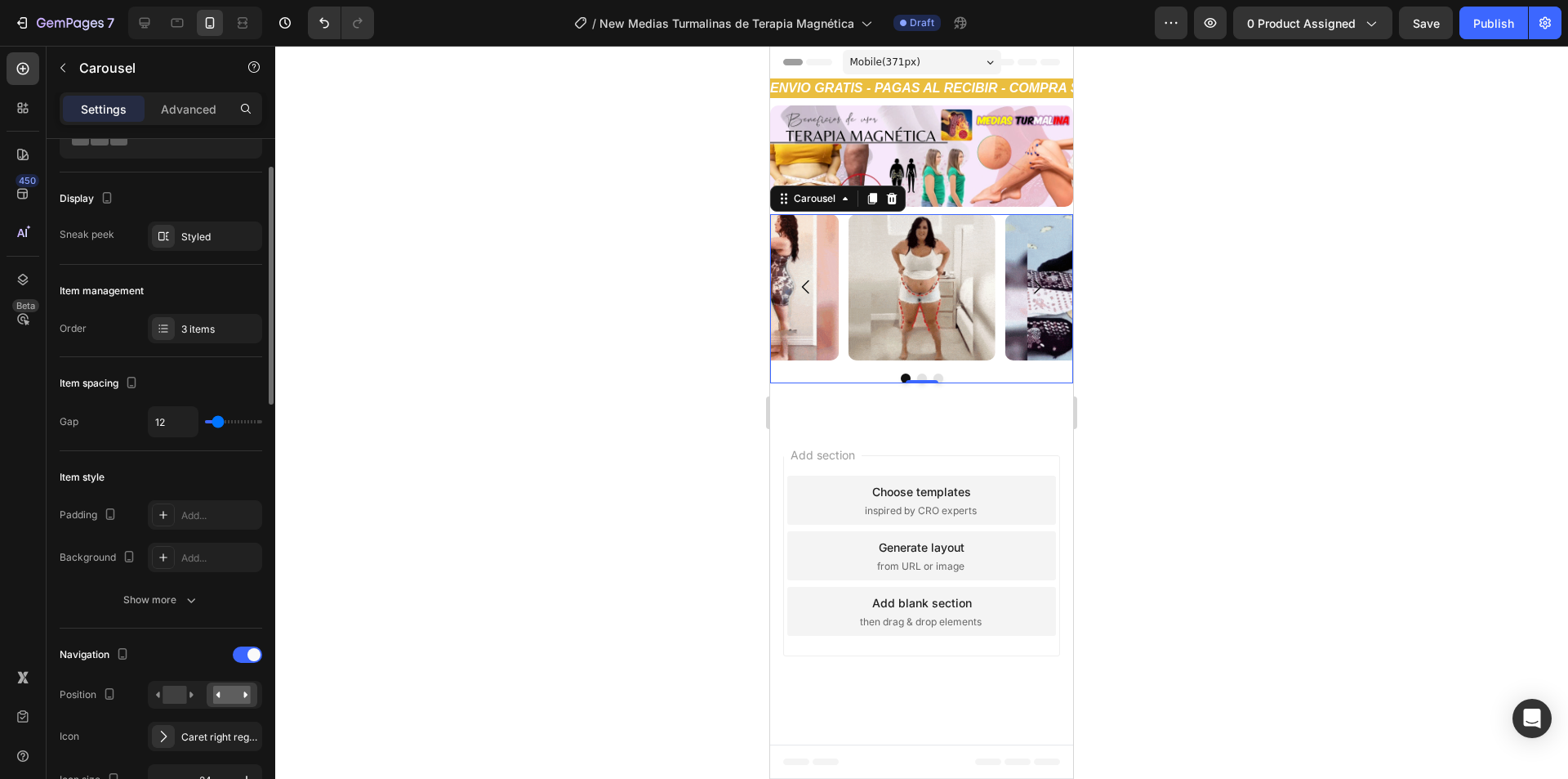
type input "10"
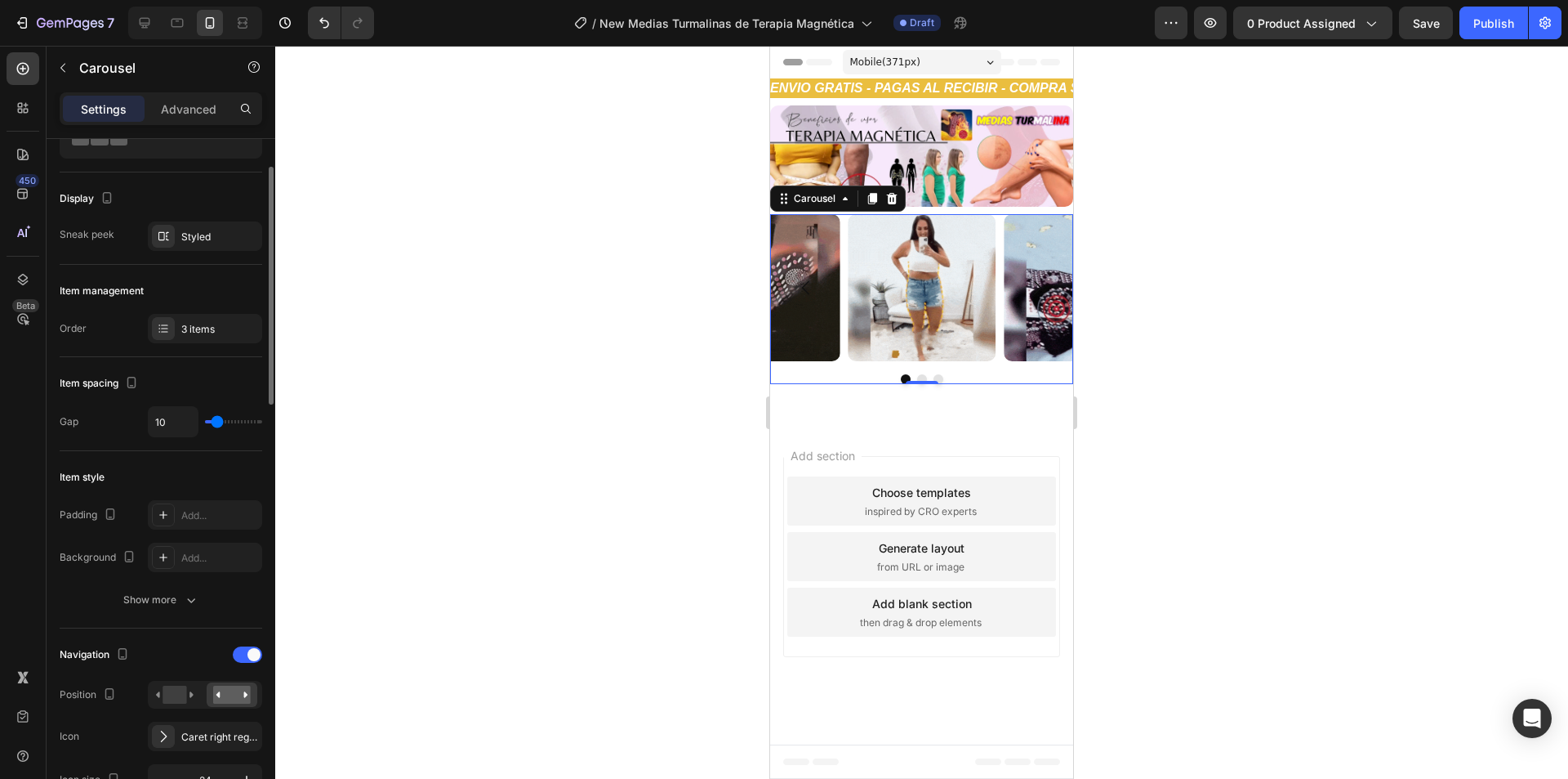
type input "10"
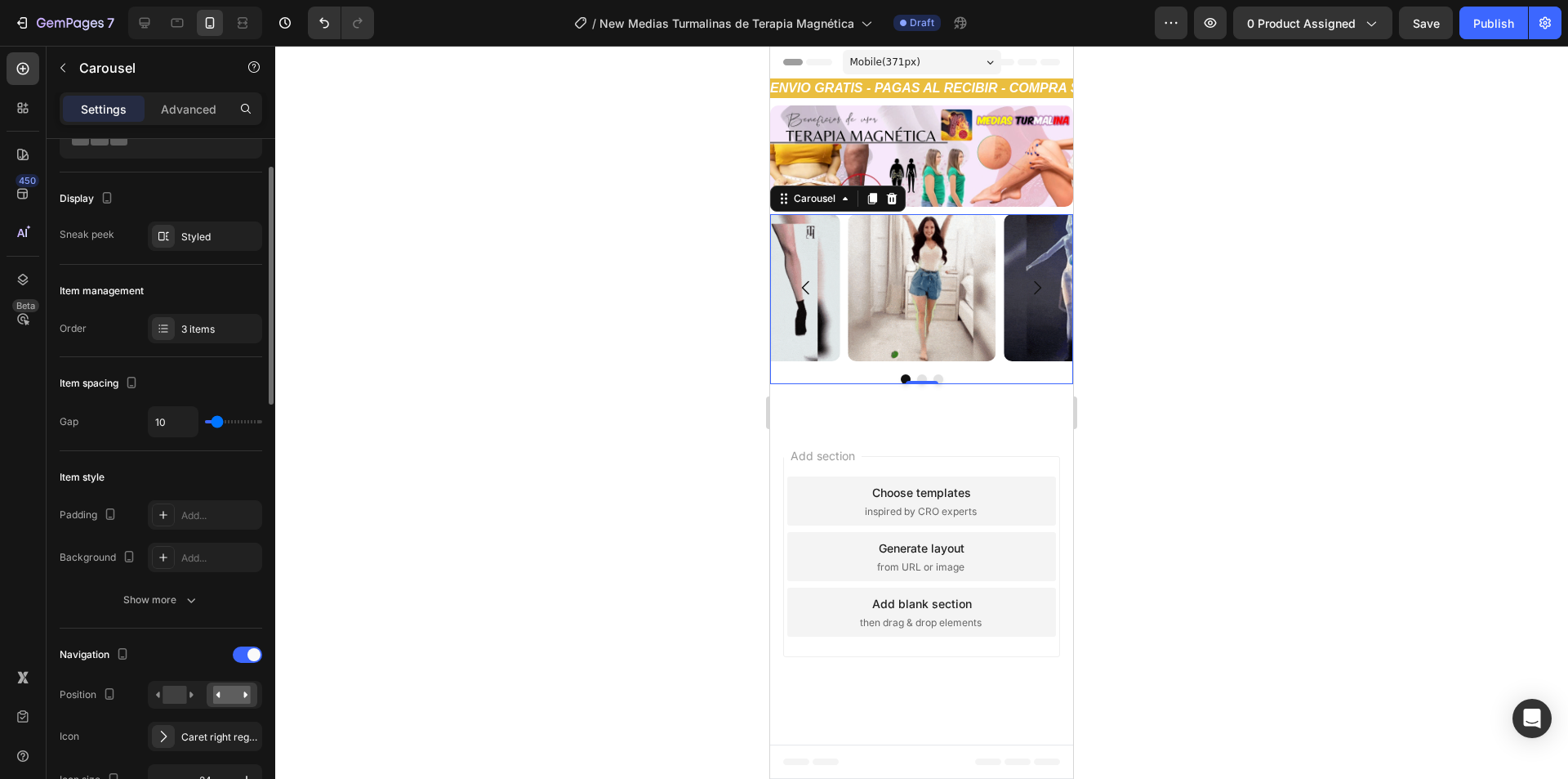
click at [217, 422] on input "range" at bounding box center [233, 421] width 58 height 3
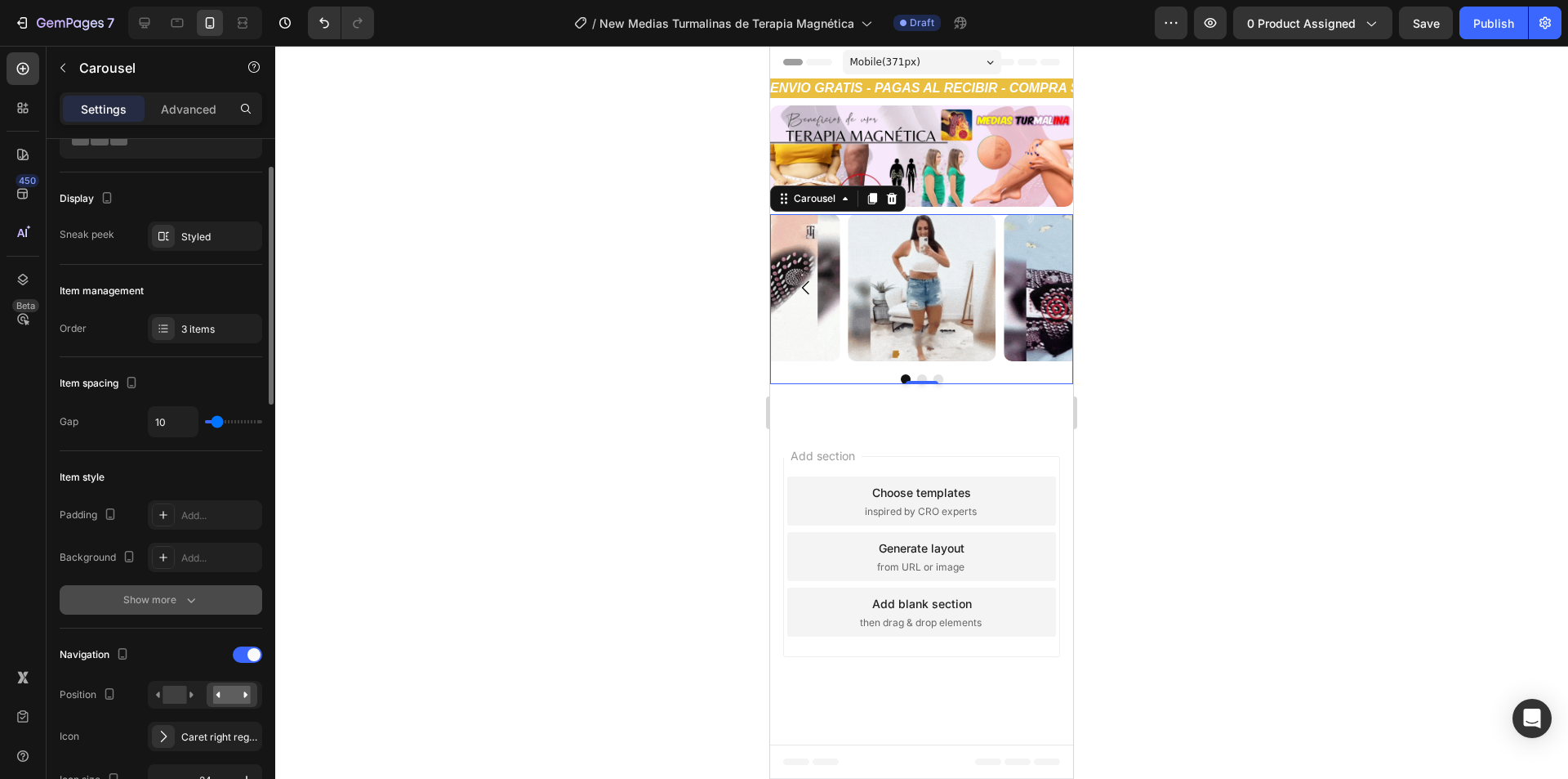
click at [196, 604] on icon "button" at bounding box center [191, 599] width 16 height 16
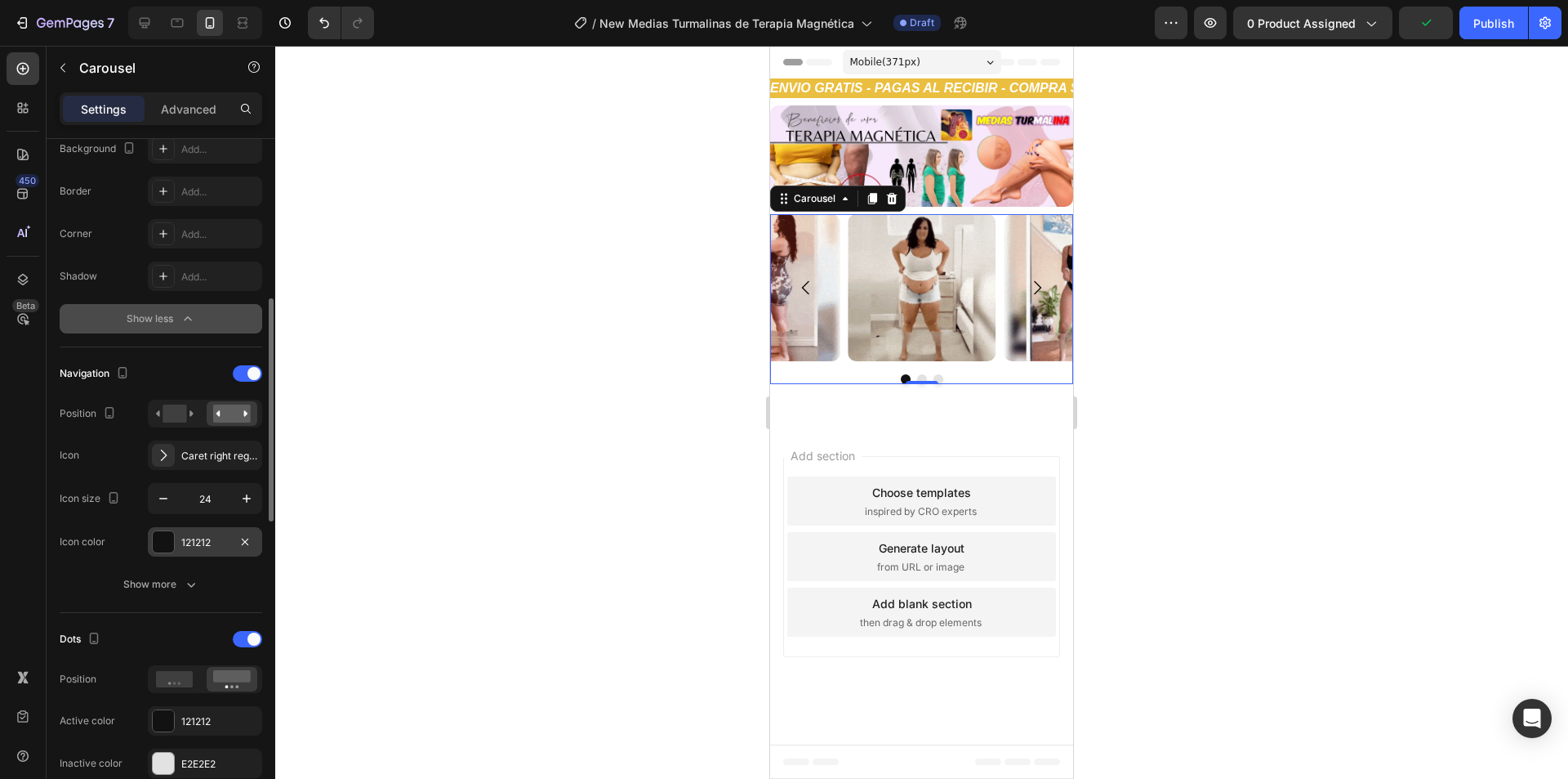
scroll to position [572, 0]
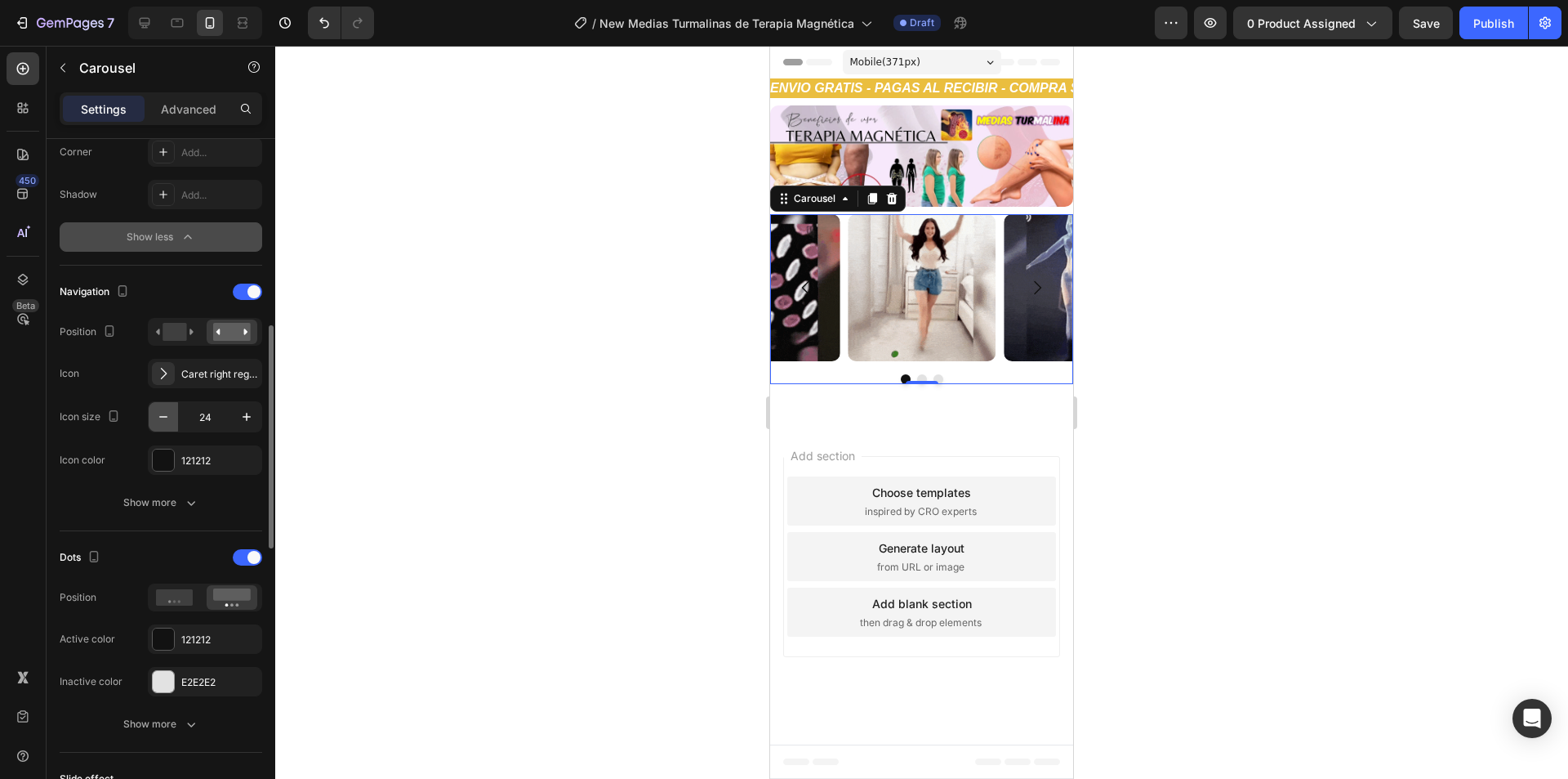
click at [156, 412] on icon "button" at bounding box center [163, 416] width 16 height 16
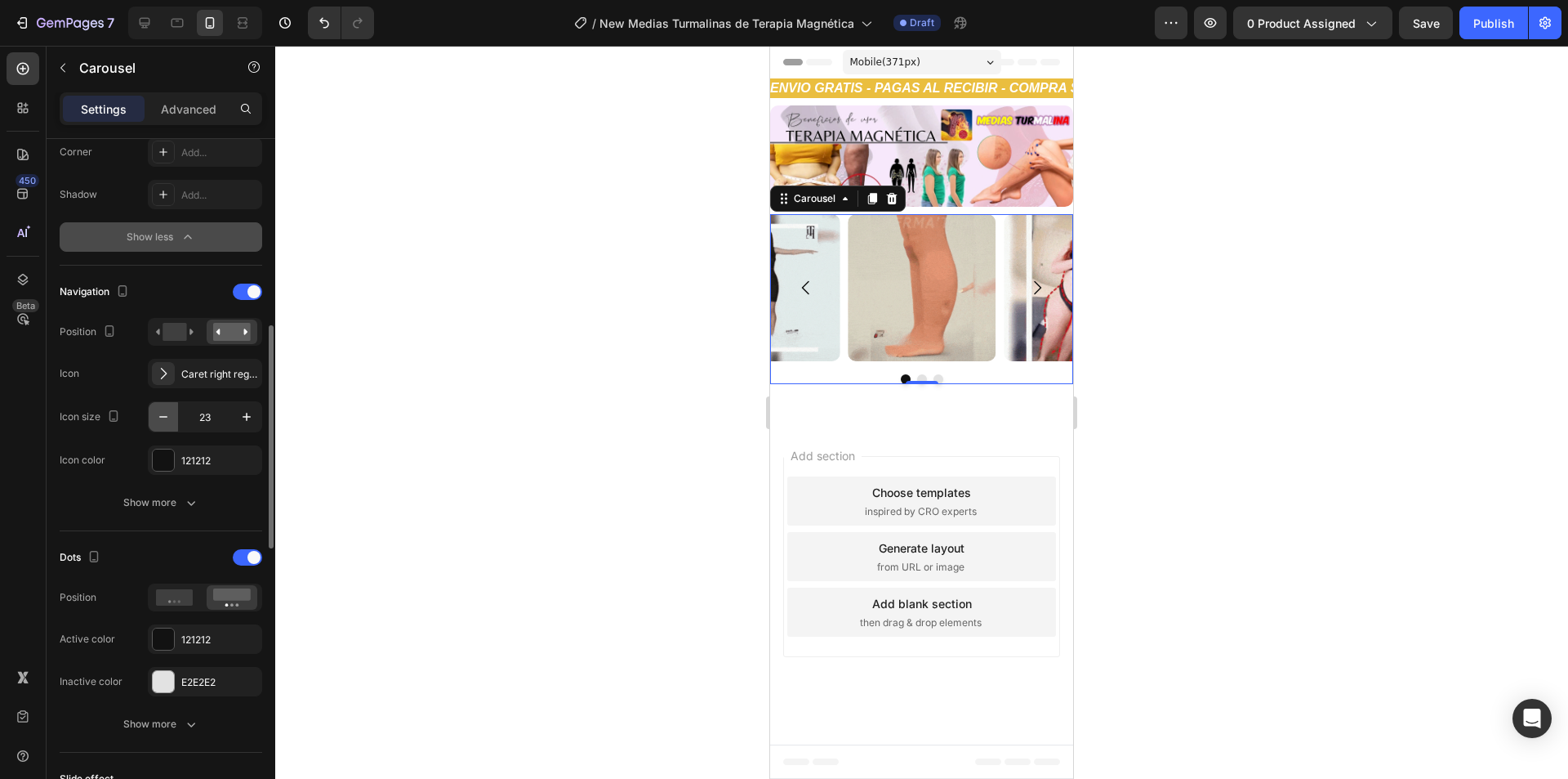
click at [156, 412] on icon "button" at bounding box center [163, 416] width 16 height 16
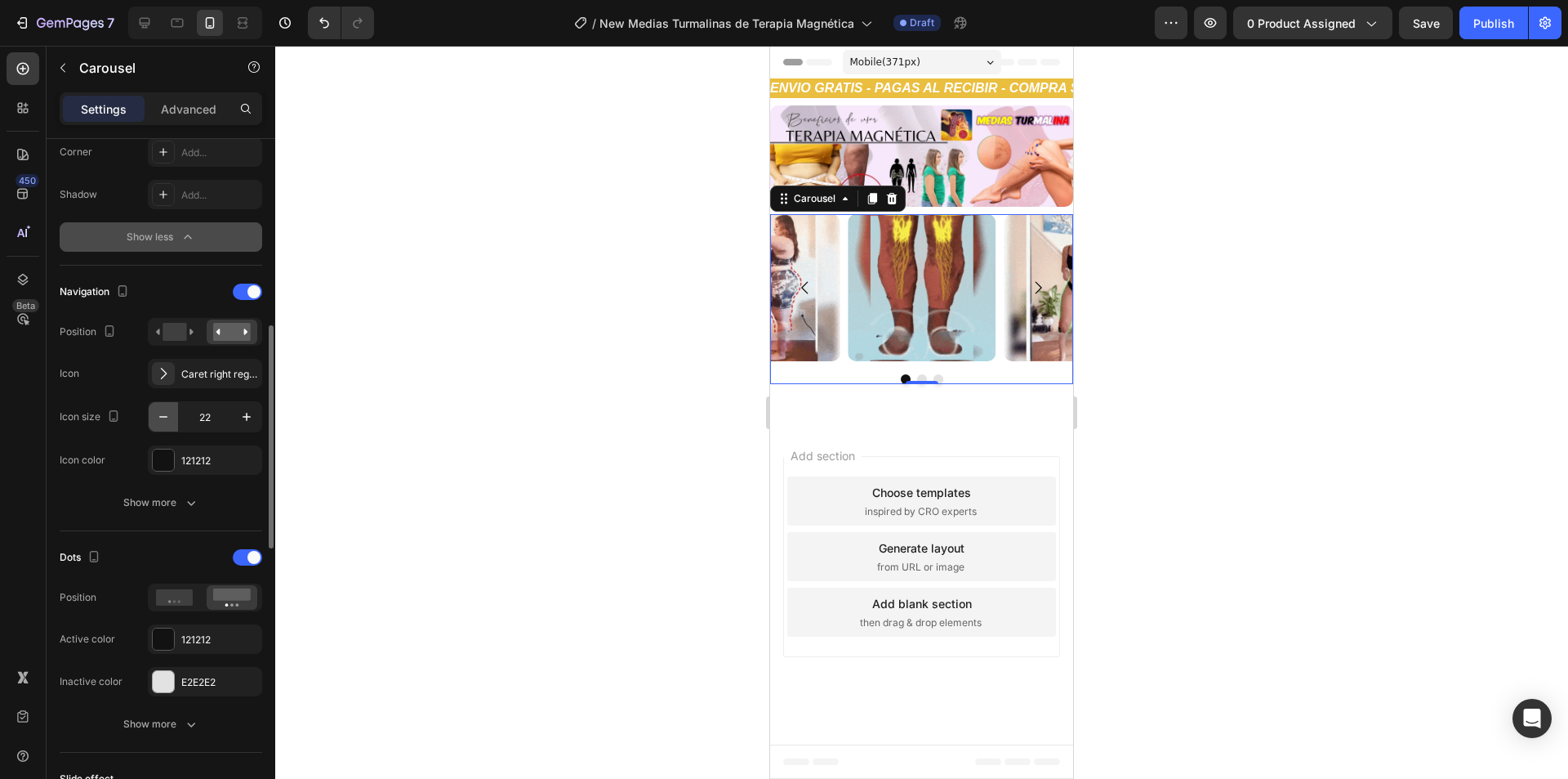
click at [156, 412] on icon "button" at bounding box center [163, 416] width 16 height 16
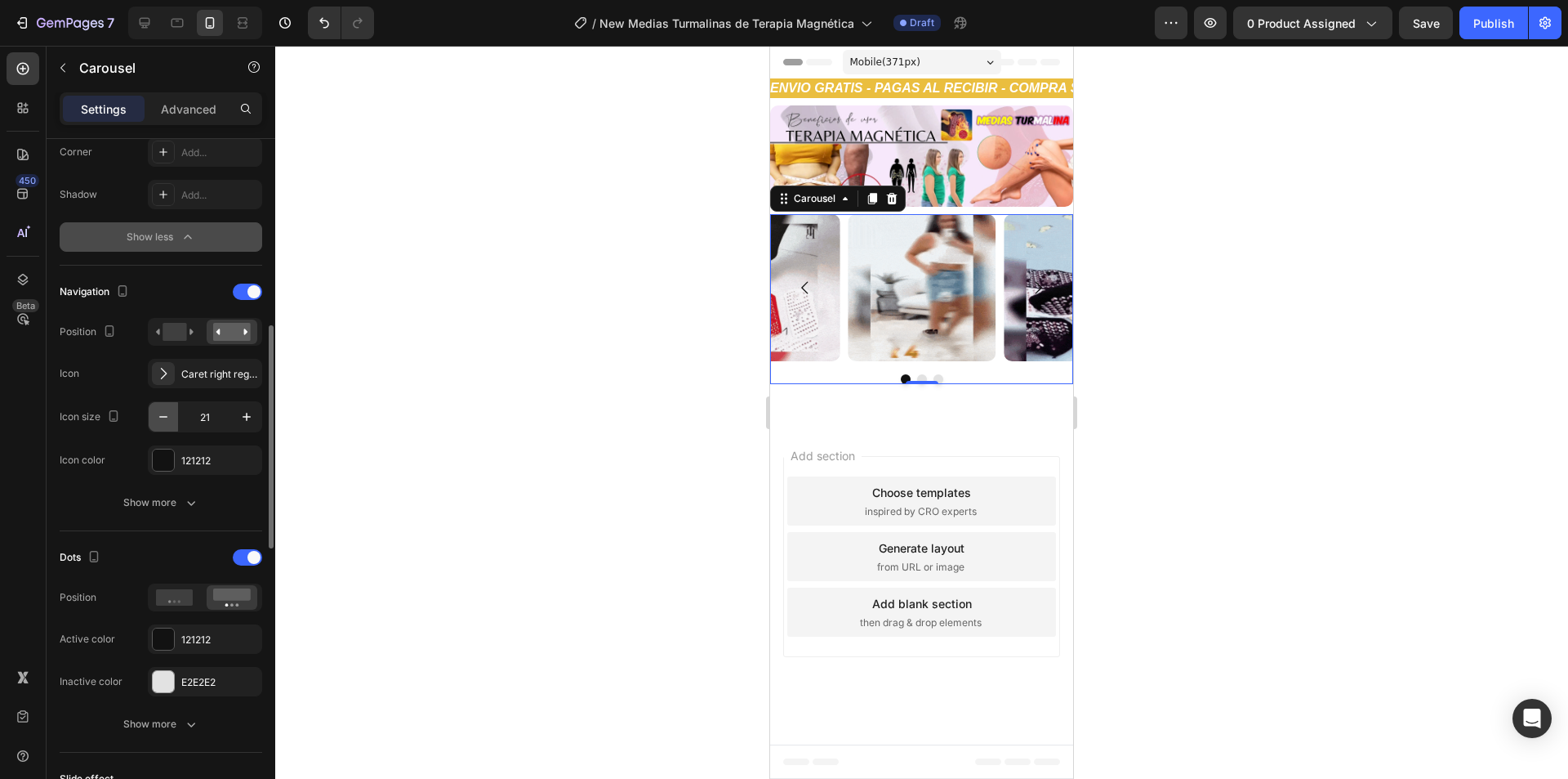
click at [156, 412] on icon "button" at bounding box center [163, 416] width 16 height 16
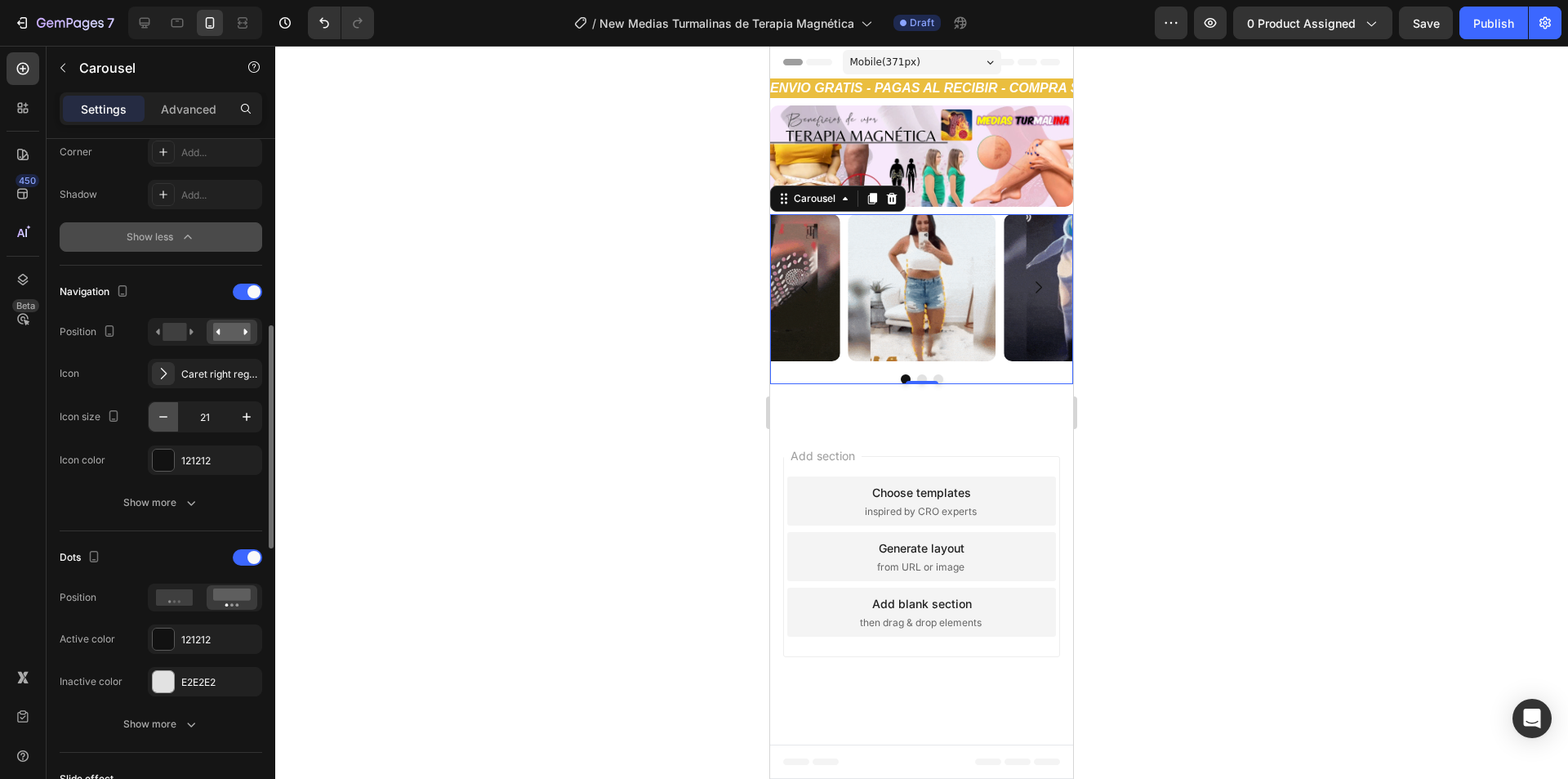
type input "20"
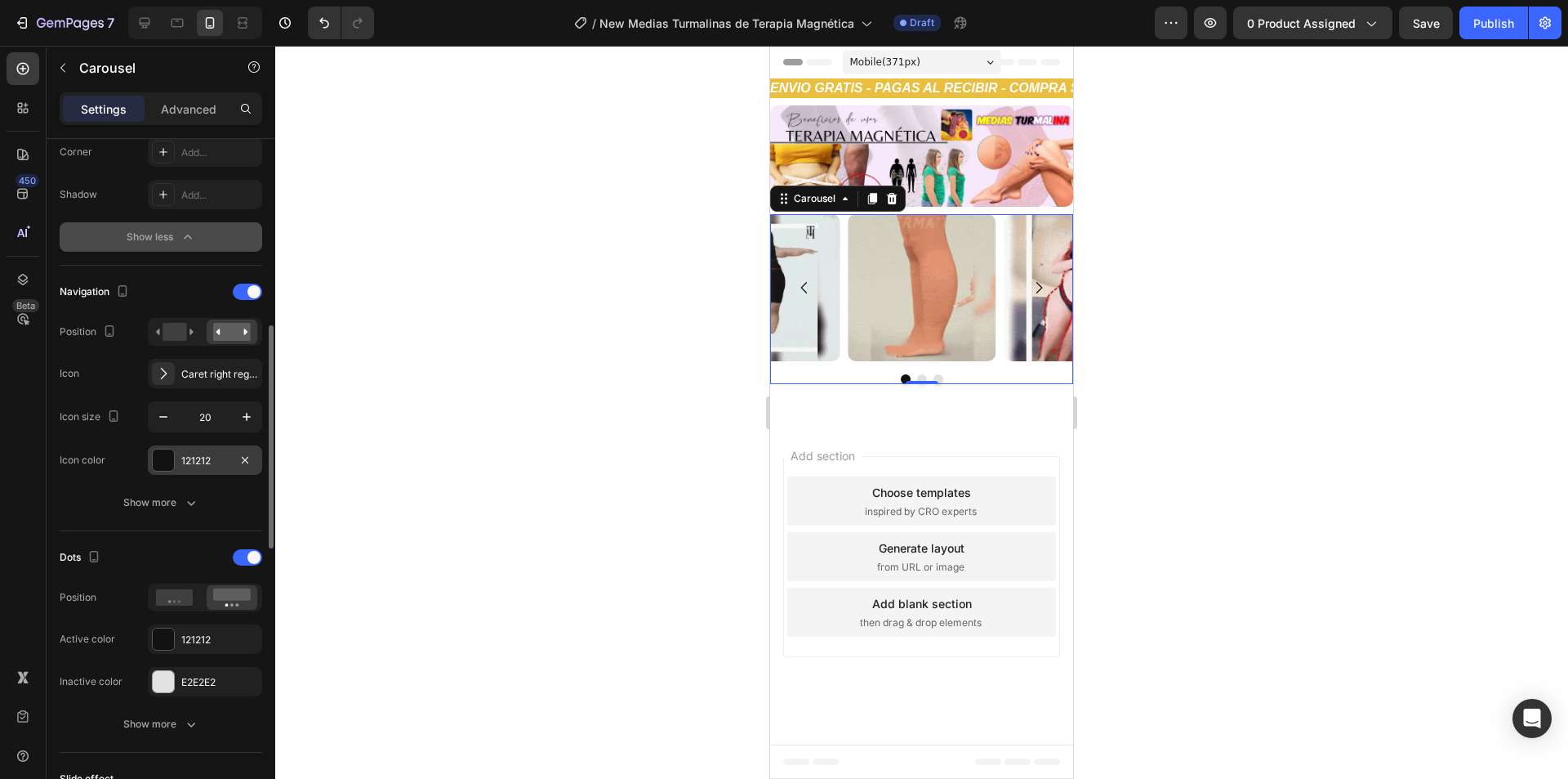
click at [191, 451] on div "121212" at bounding box center [205, 460] width 114 height 30
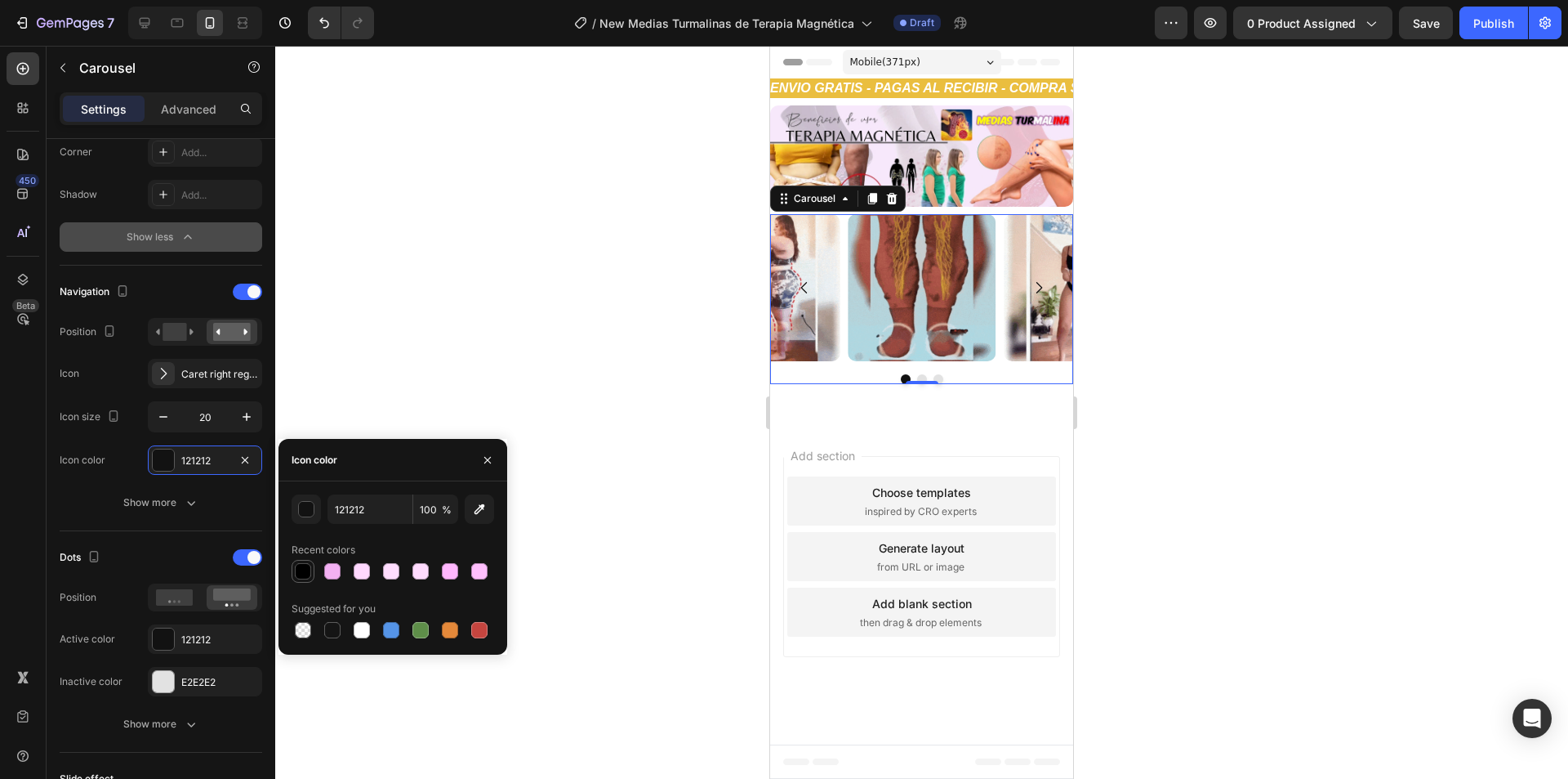
click at [304, 572] on div at bounding box center [303, 570] width 16 height 16
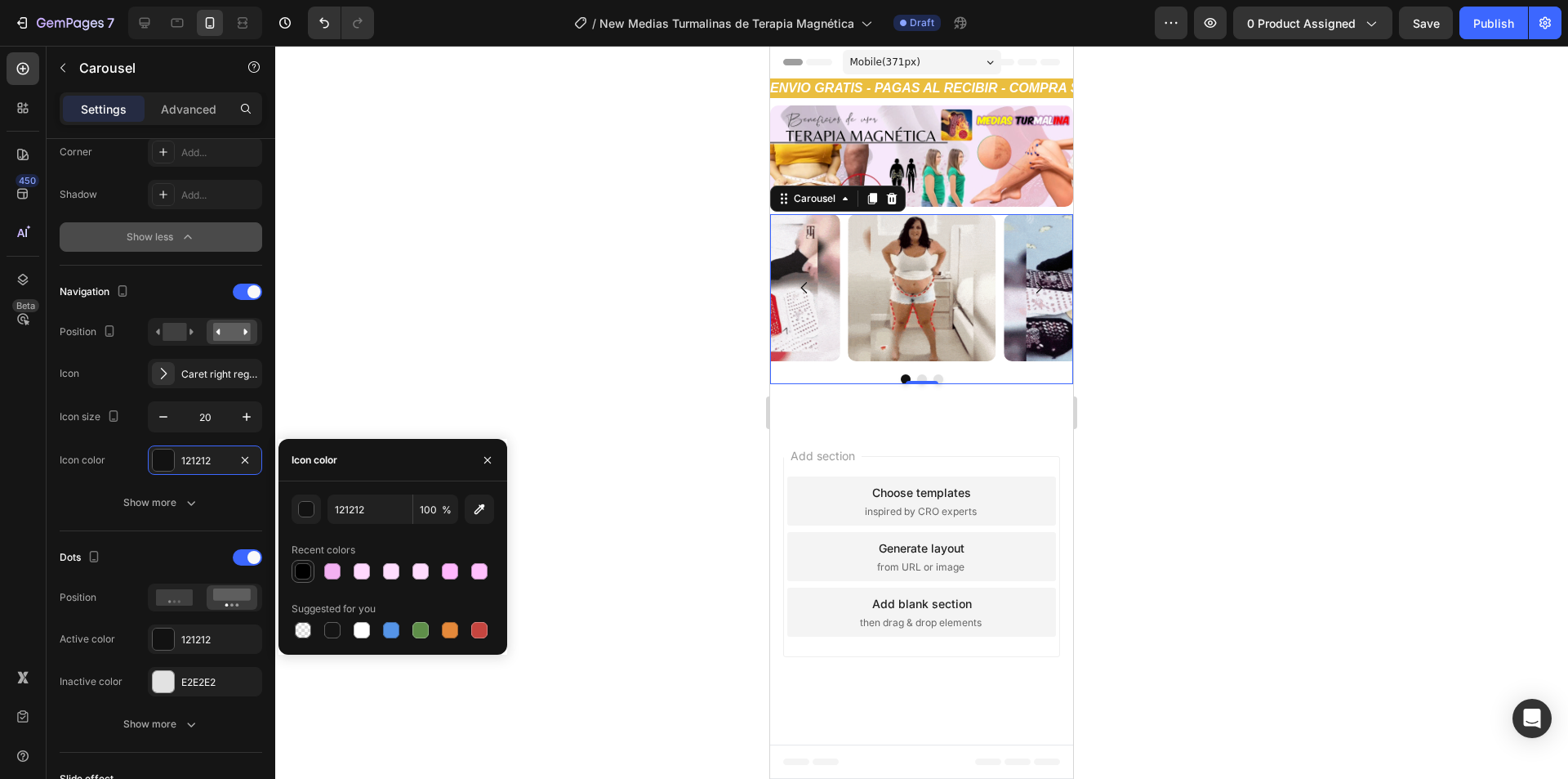
type input "000000"
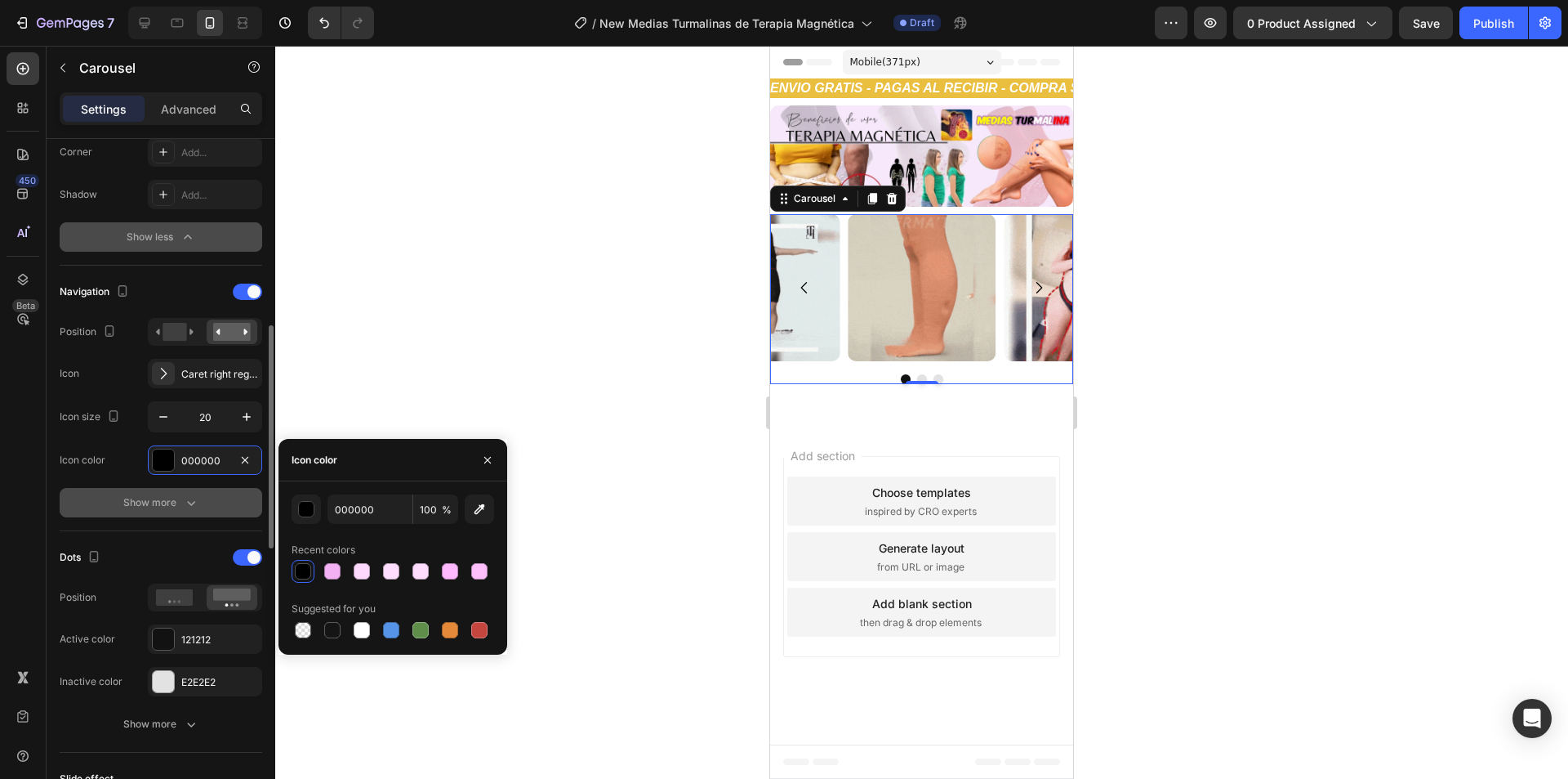
click at [178, 505] on div "Show more" at bounding box center [161, 502] width 75 height 16
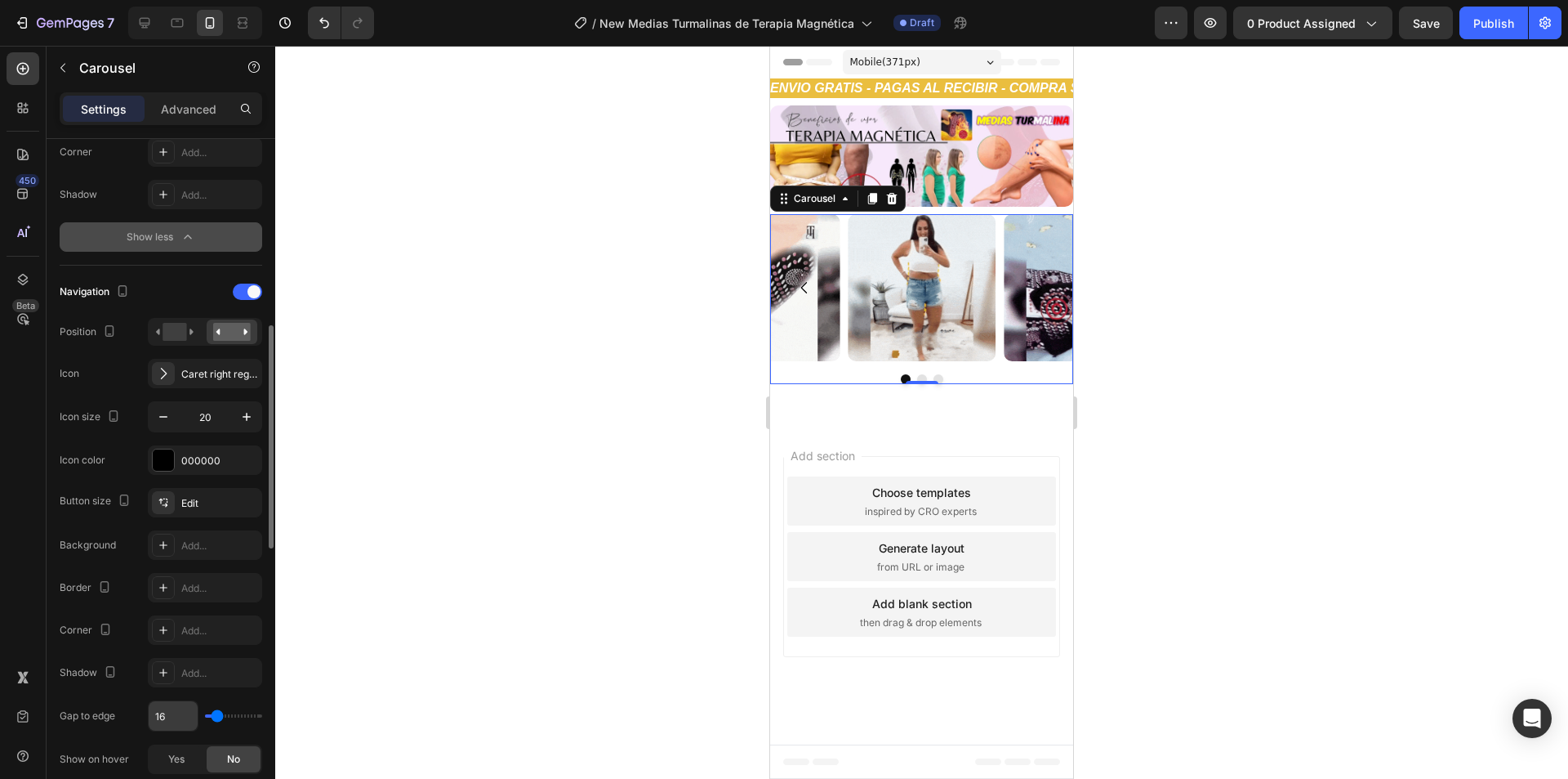
scroll to position [735, 0]
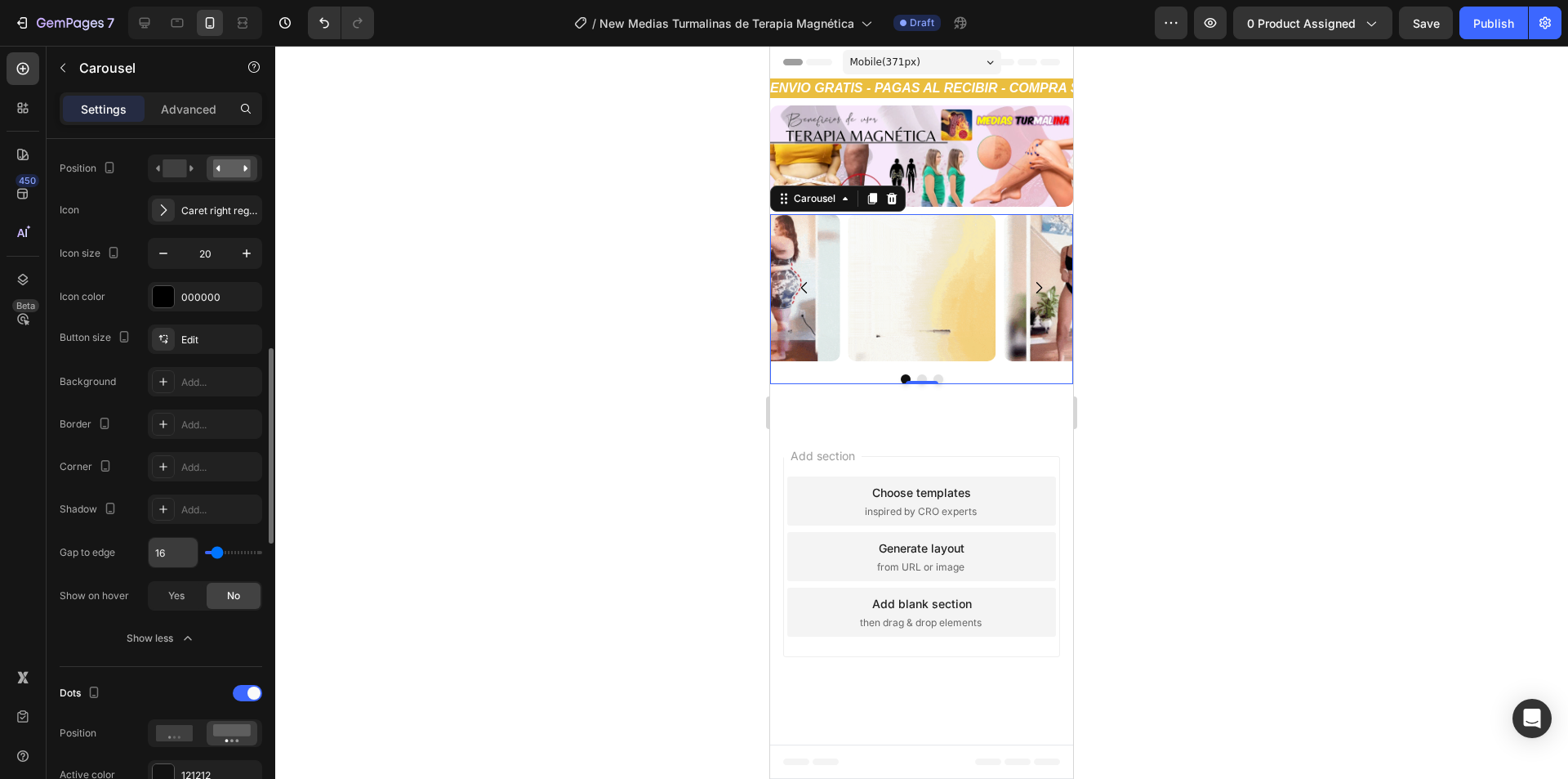
click at [170, 553] on input "16" at bounding box center [173, 552] width 49 height 30
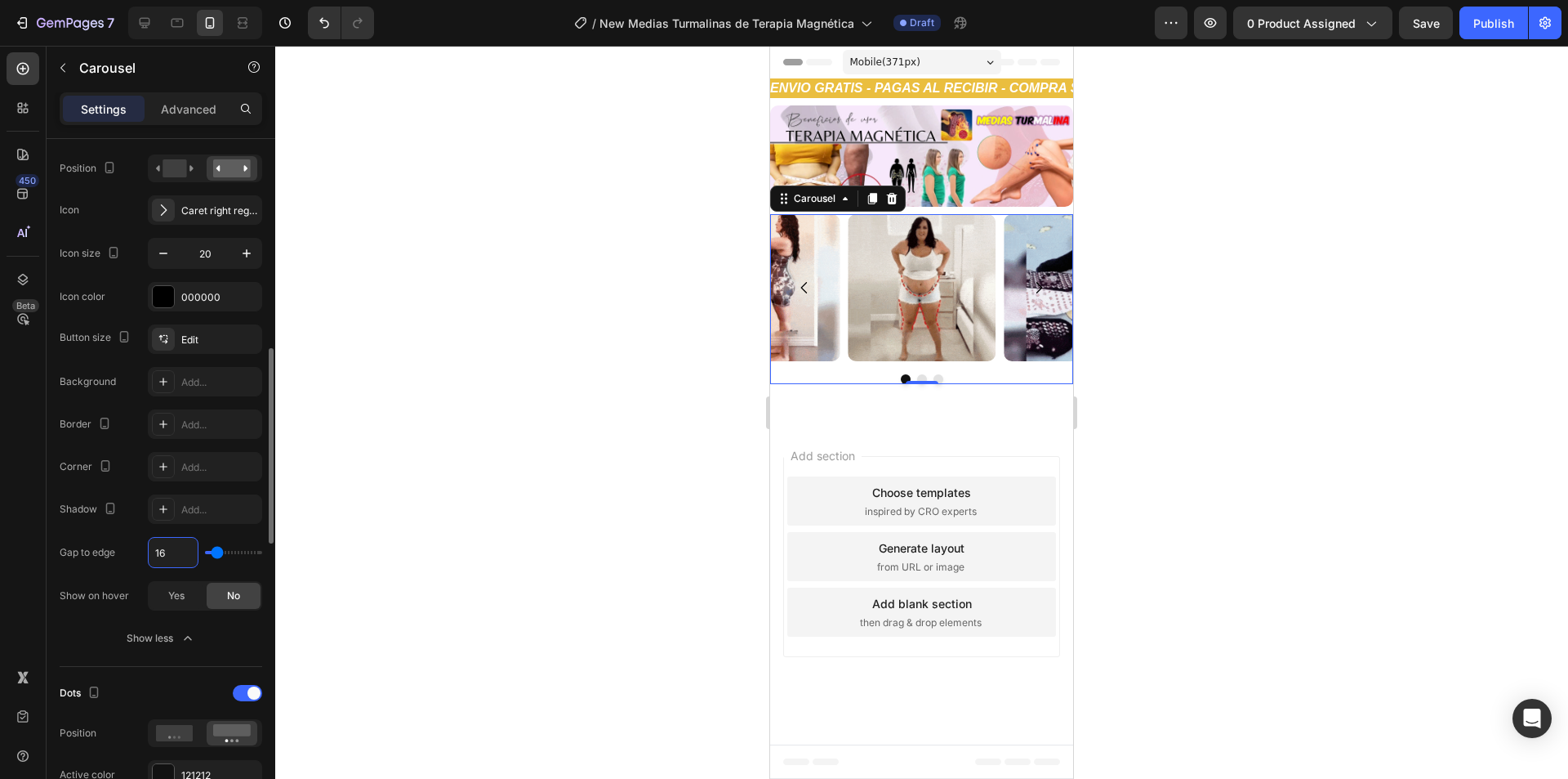
type input "1"
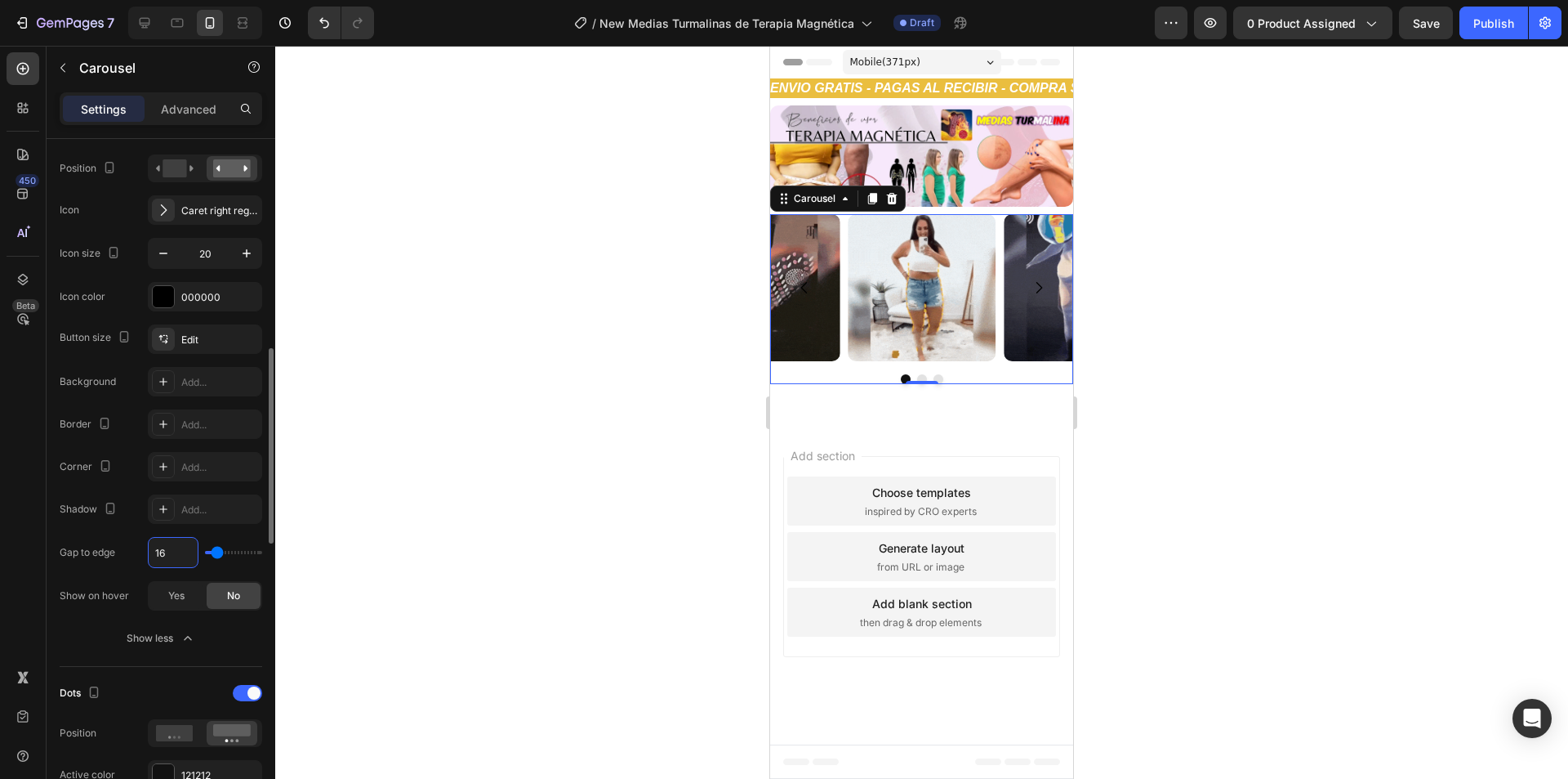
type input "1"
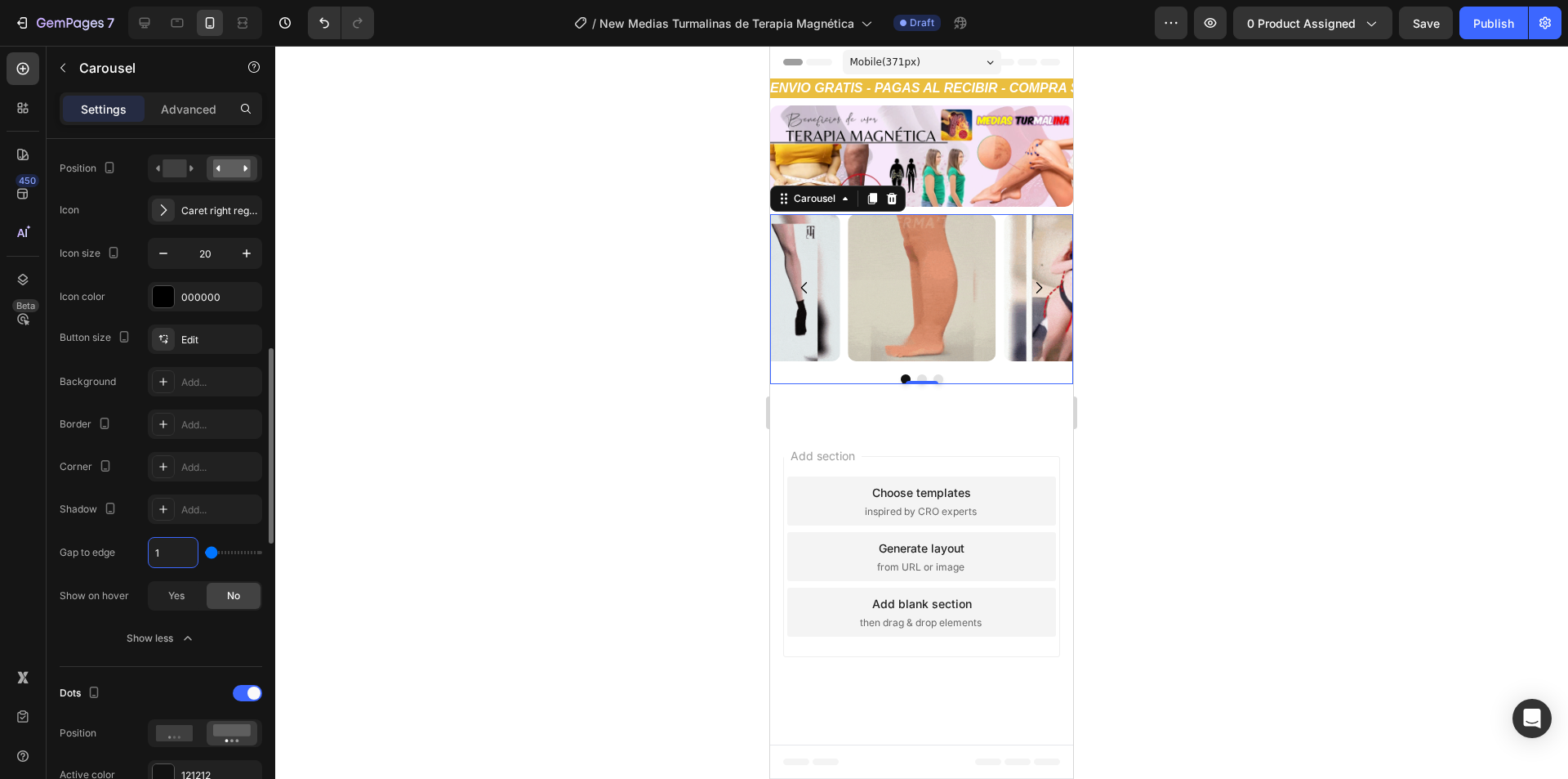
type input "10"
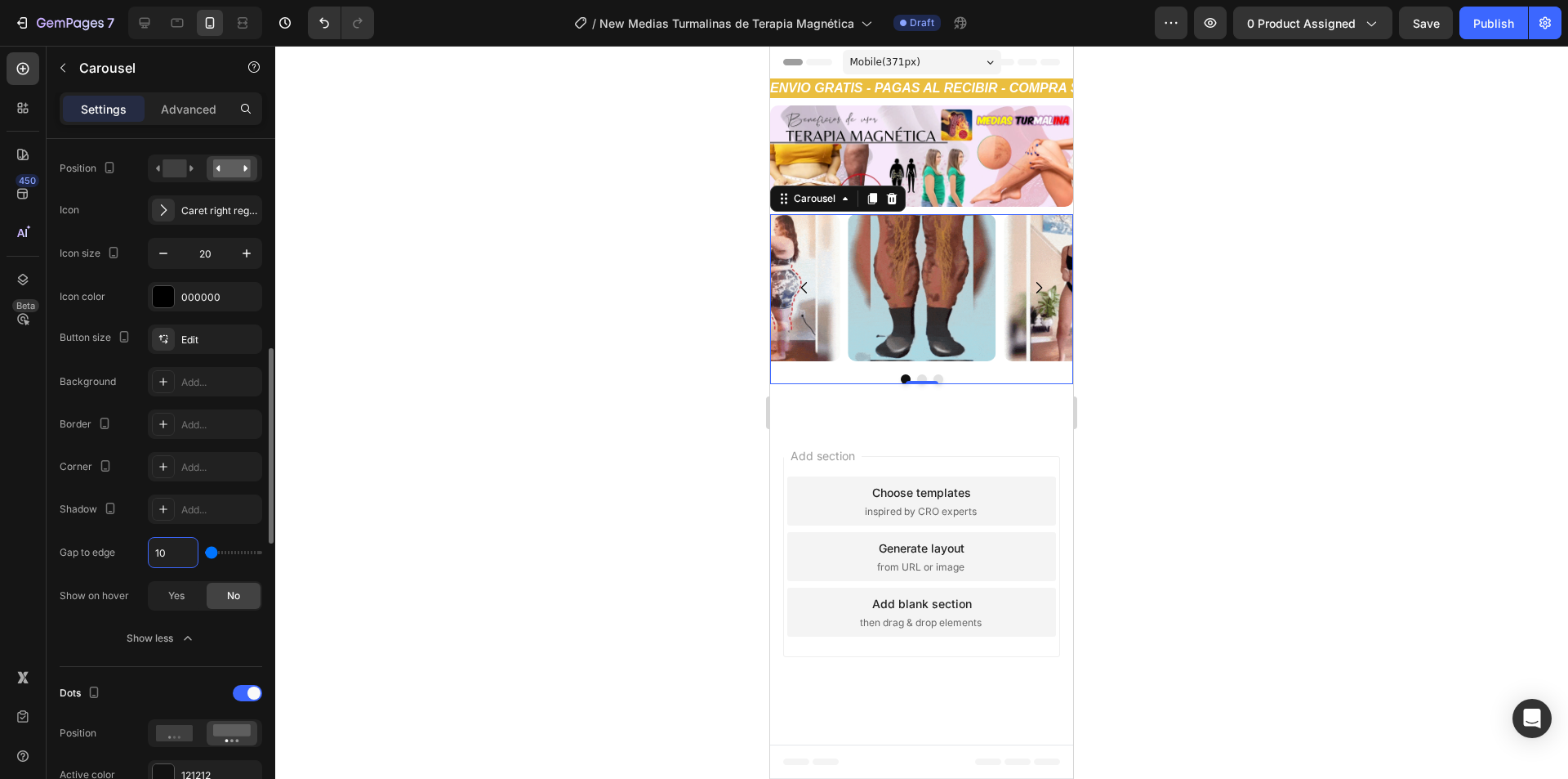
type input "10"
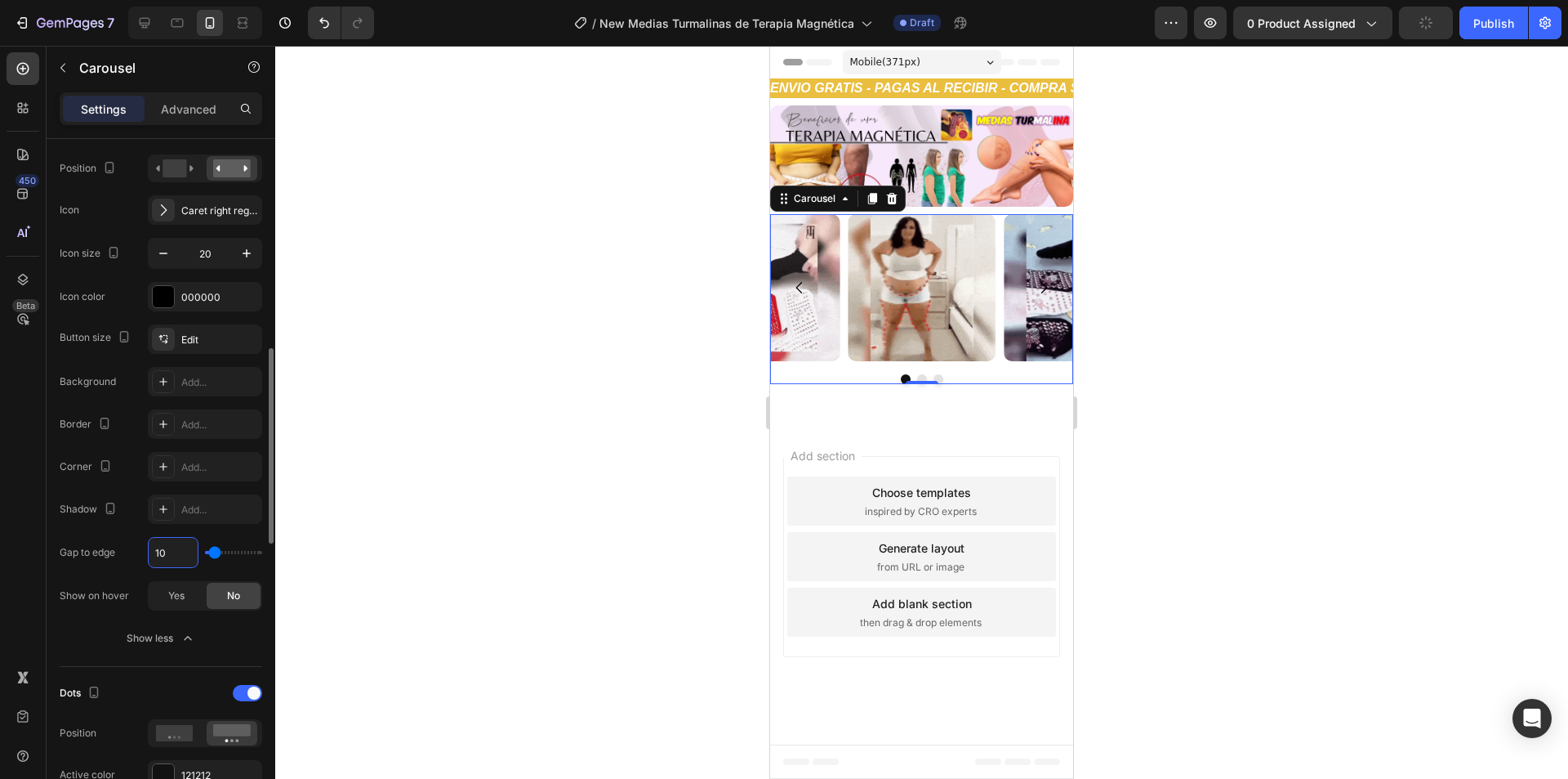
type input "10"
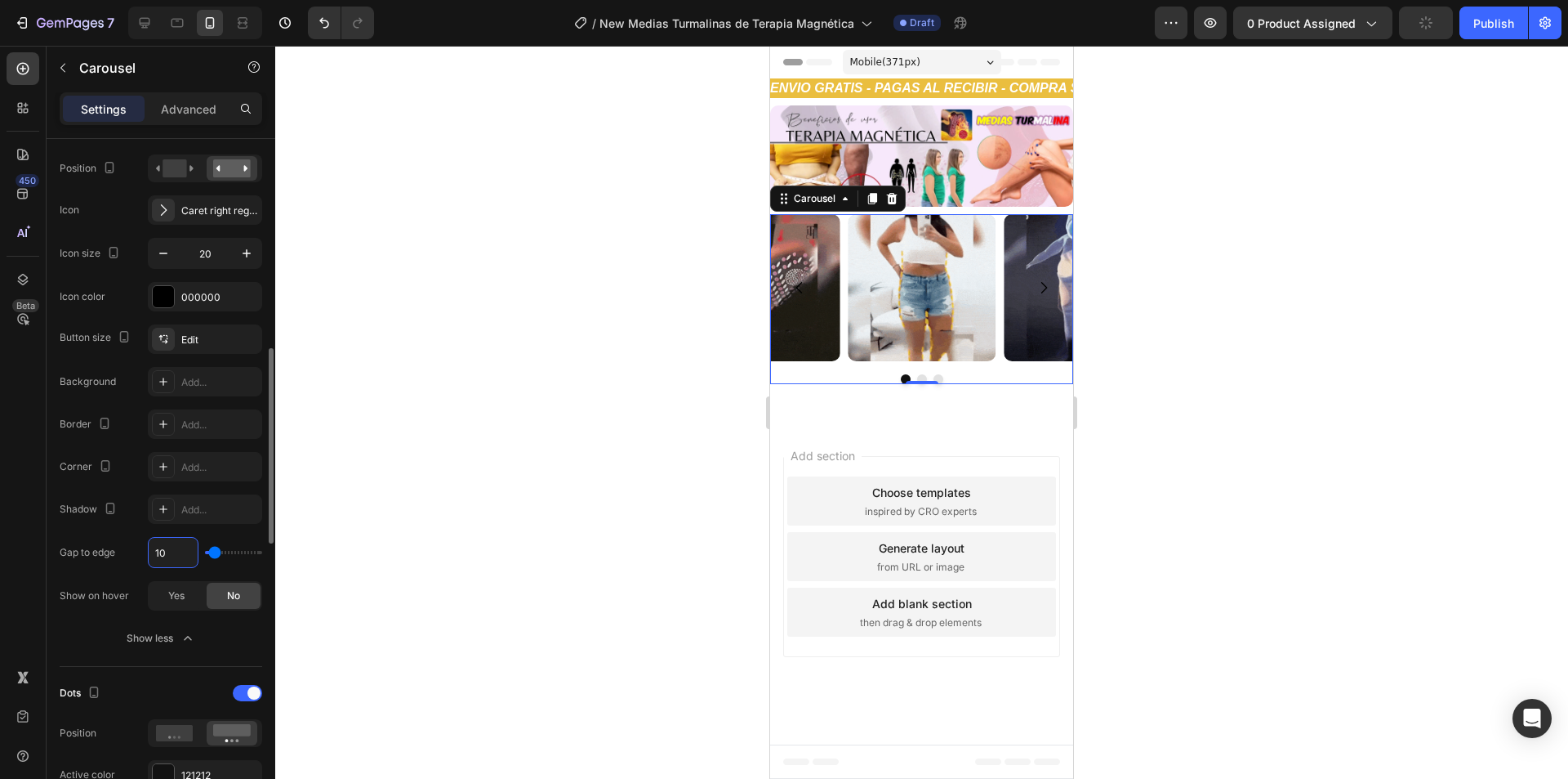
click at [143, 553] on div "Gap to edge 10" at bounding box center [161, 551] width 203 height 31
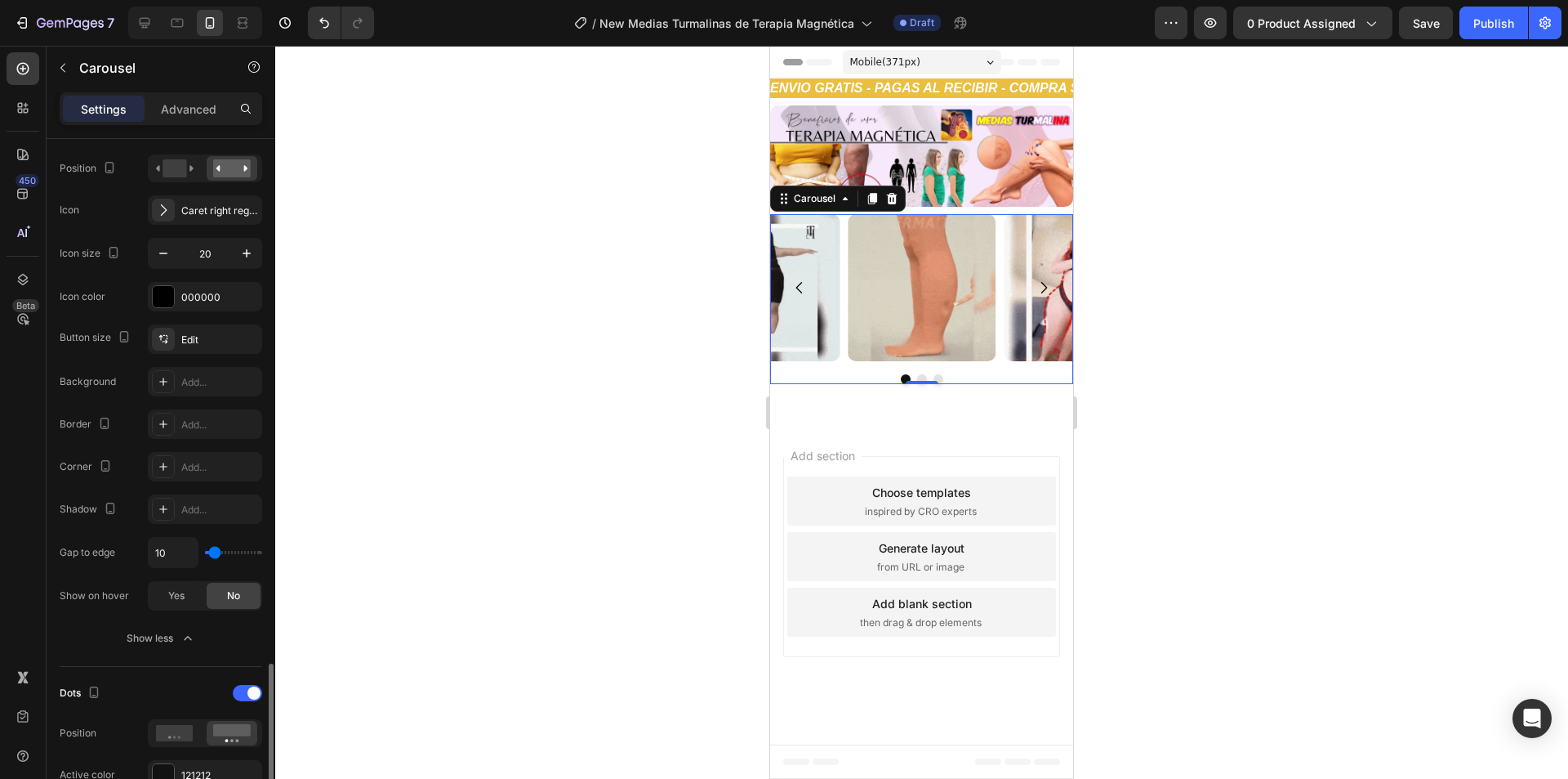
scroll to position [981, 0]
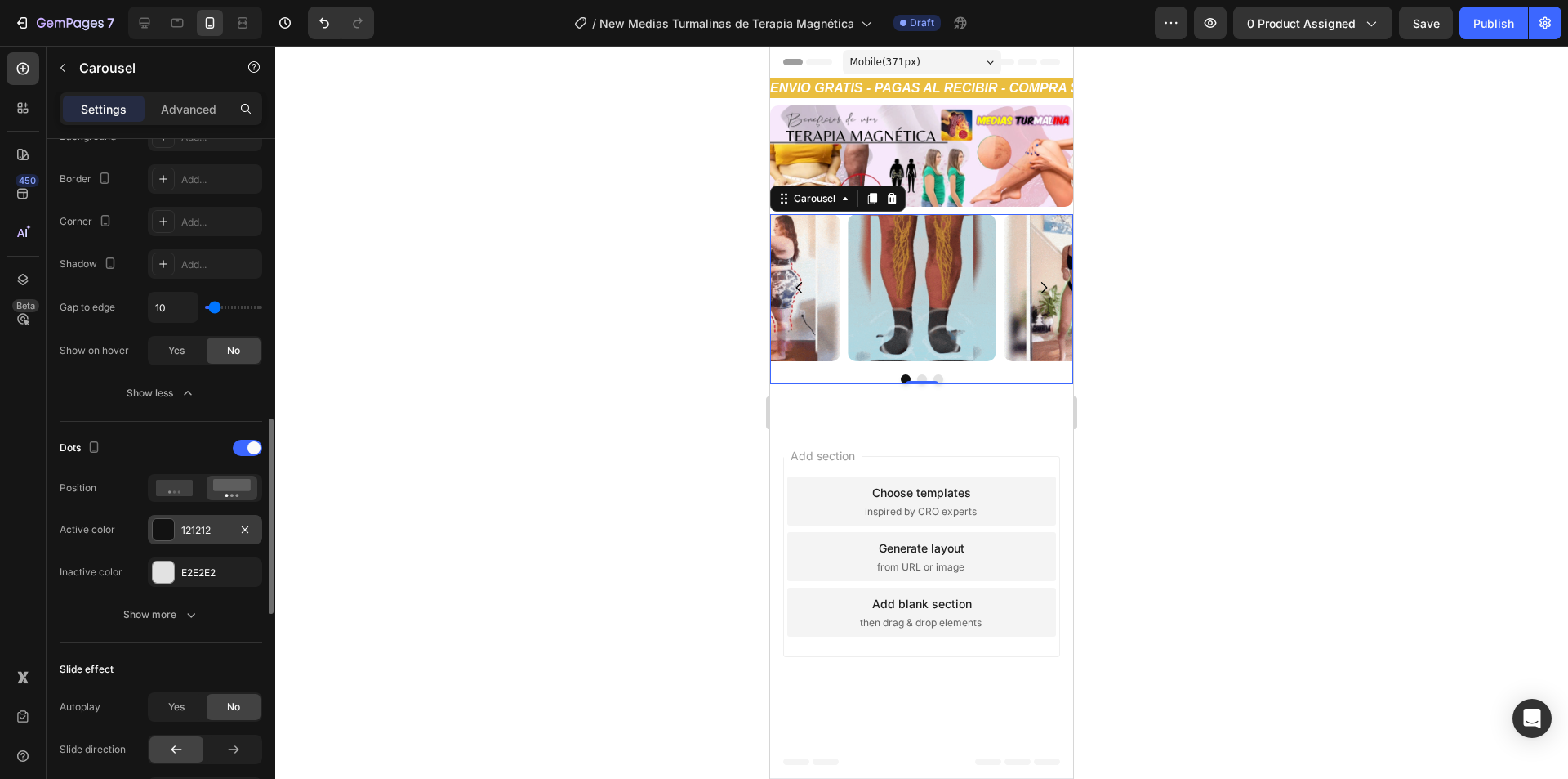
click at [193, 531] on div "121212" at bounding box center [206, 530] width 48 height 15
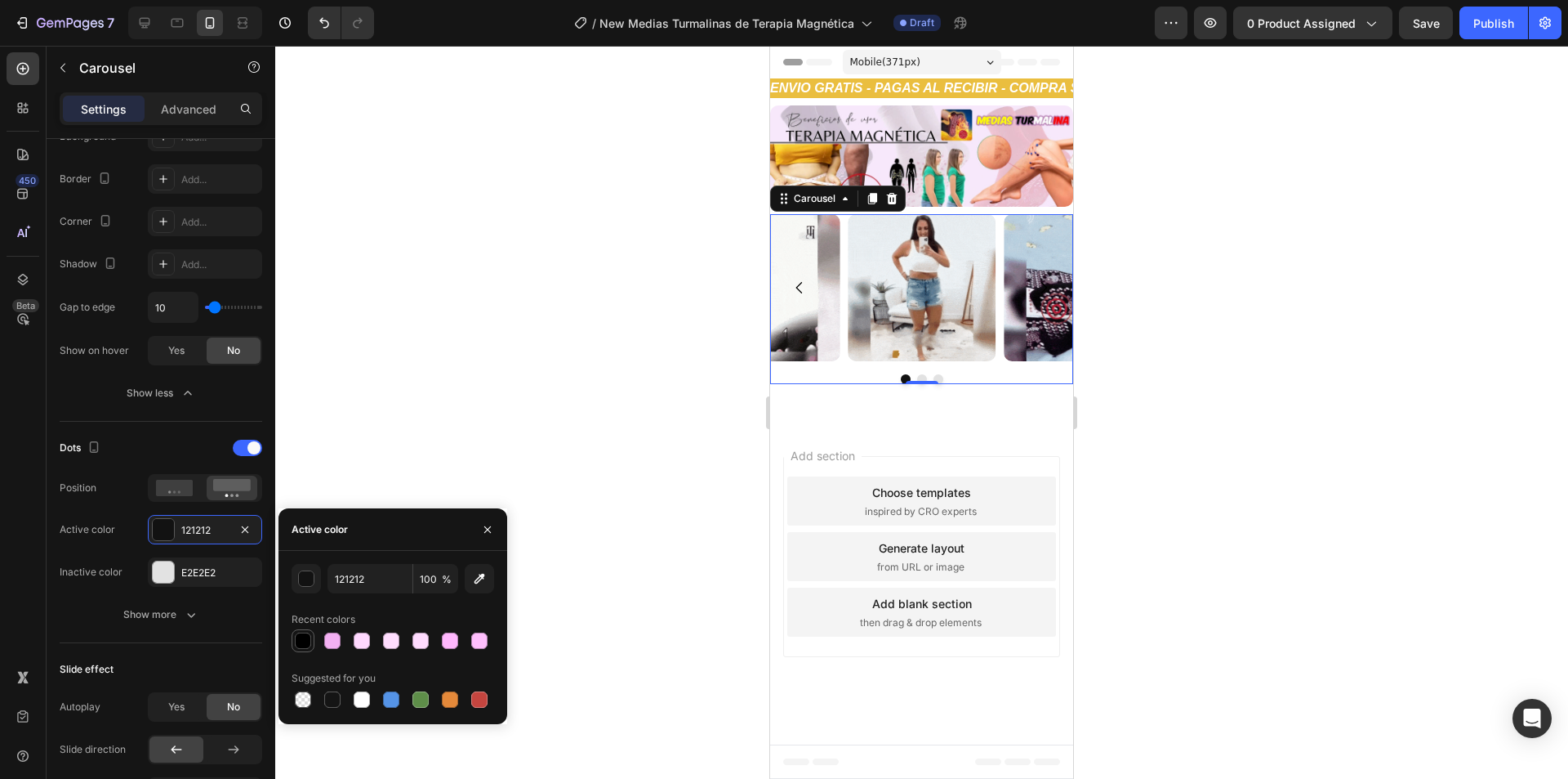
click at [309, 636] on div at bounding box center [303, 640] width 16 height 16
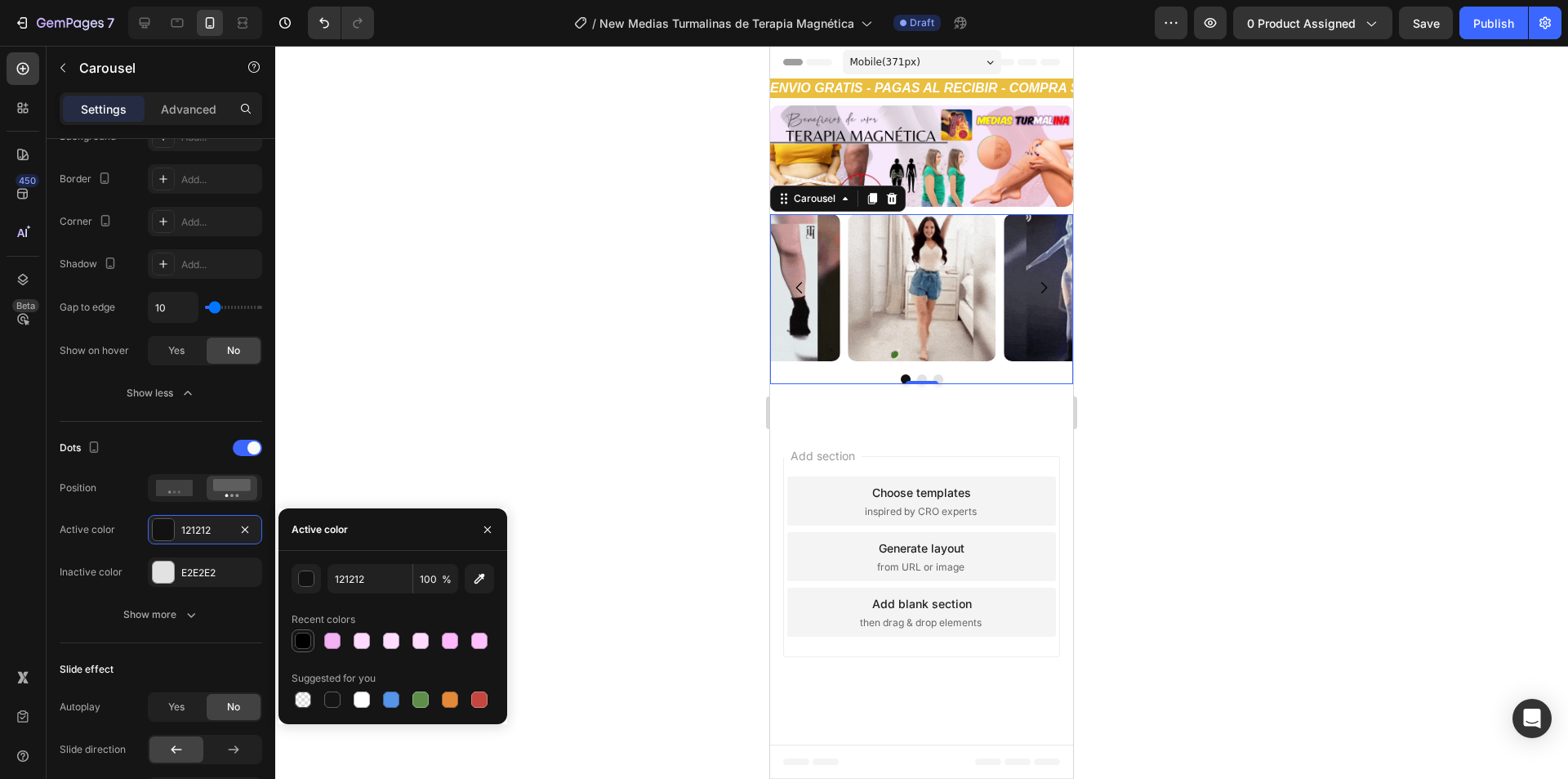
type input "000000"
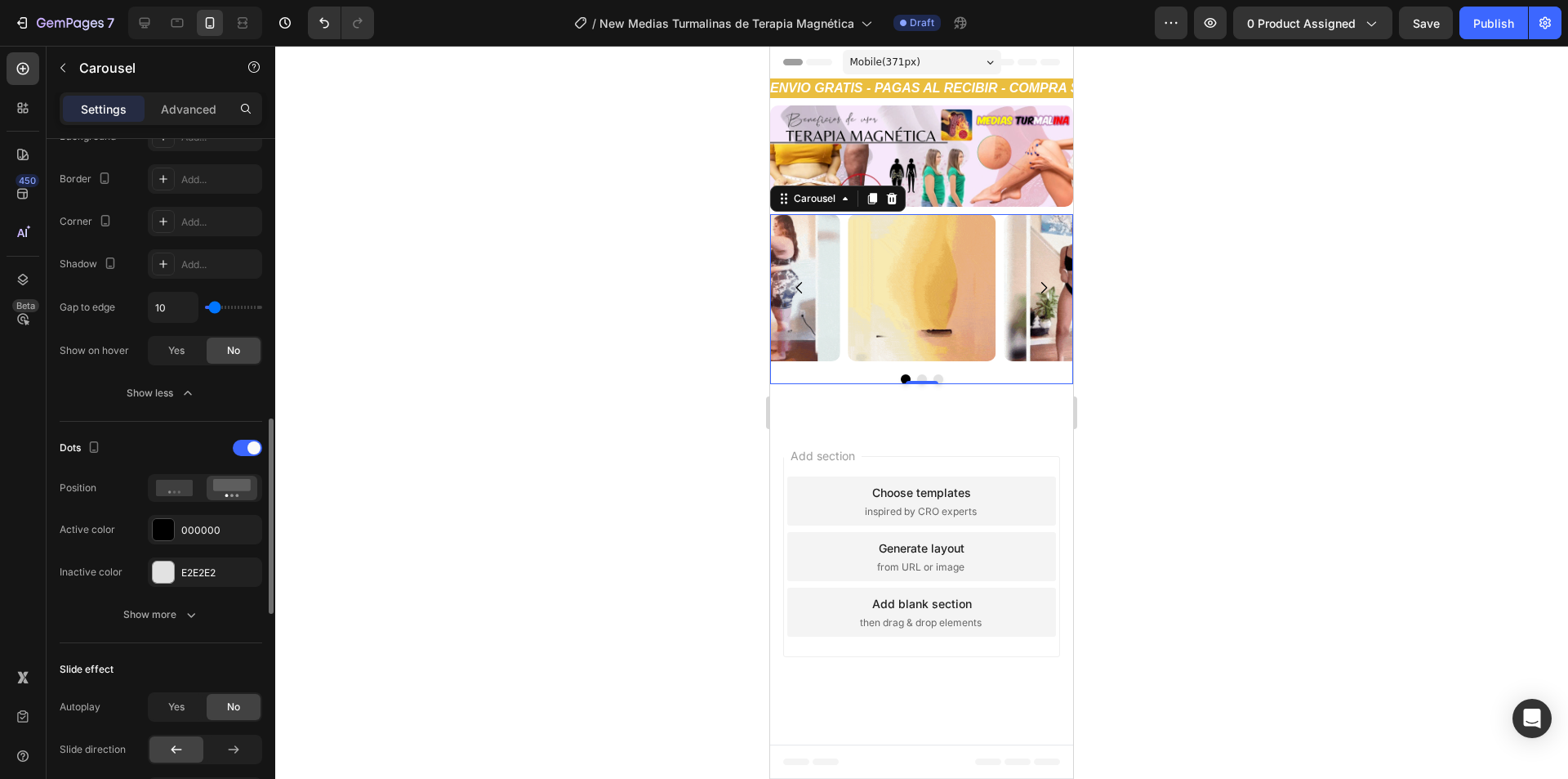
click at [108, 526] on div "Active color" at bounding box center [87, 529] width 56 height 15
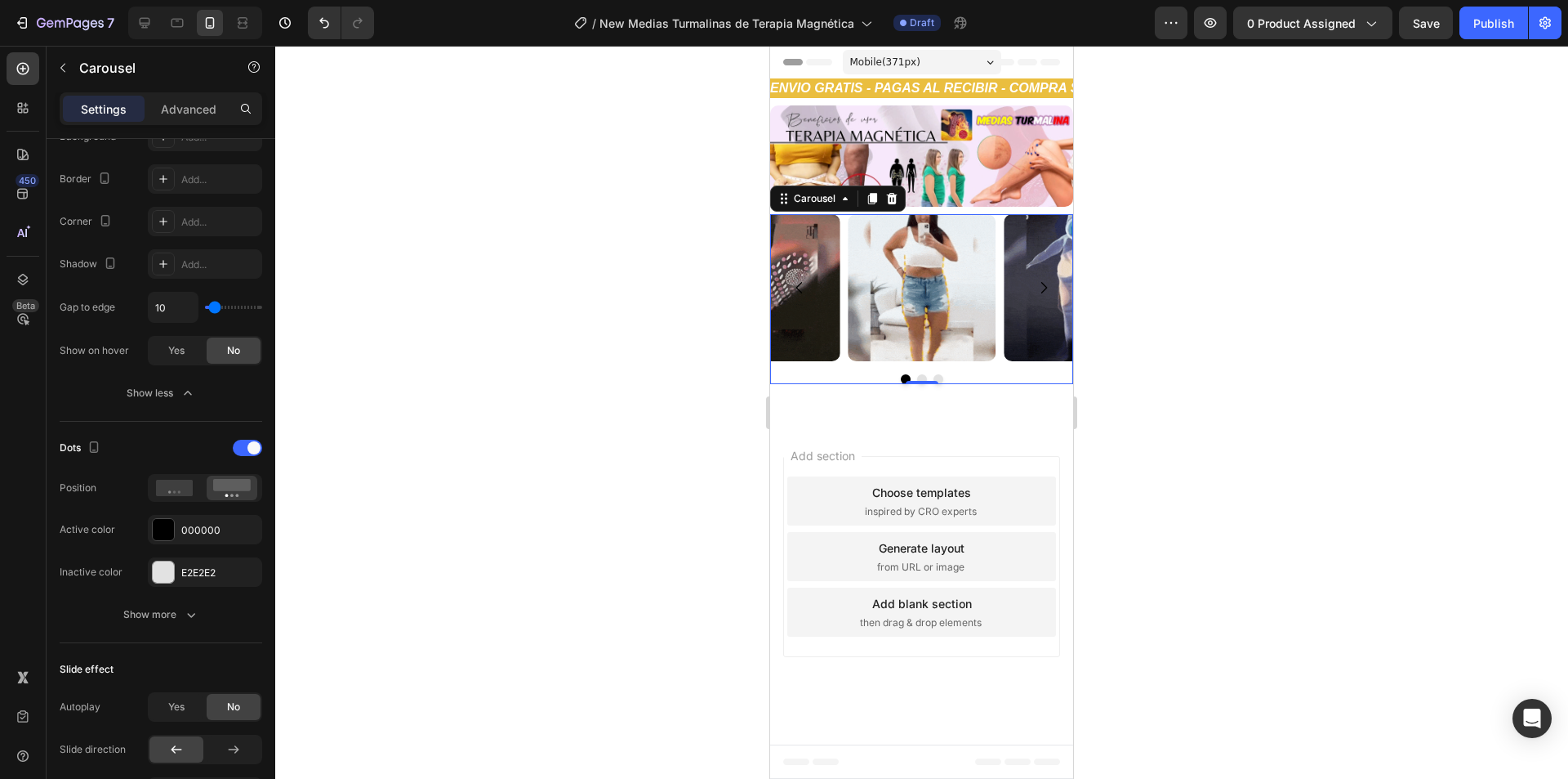
drag, startPoint x: 174, startPoint y: 618, endPoint x: 494, endPoint y: 311, distance: 443.5
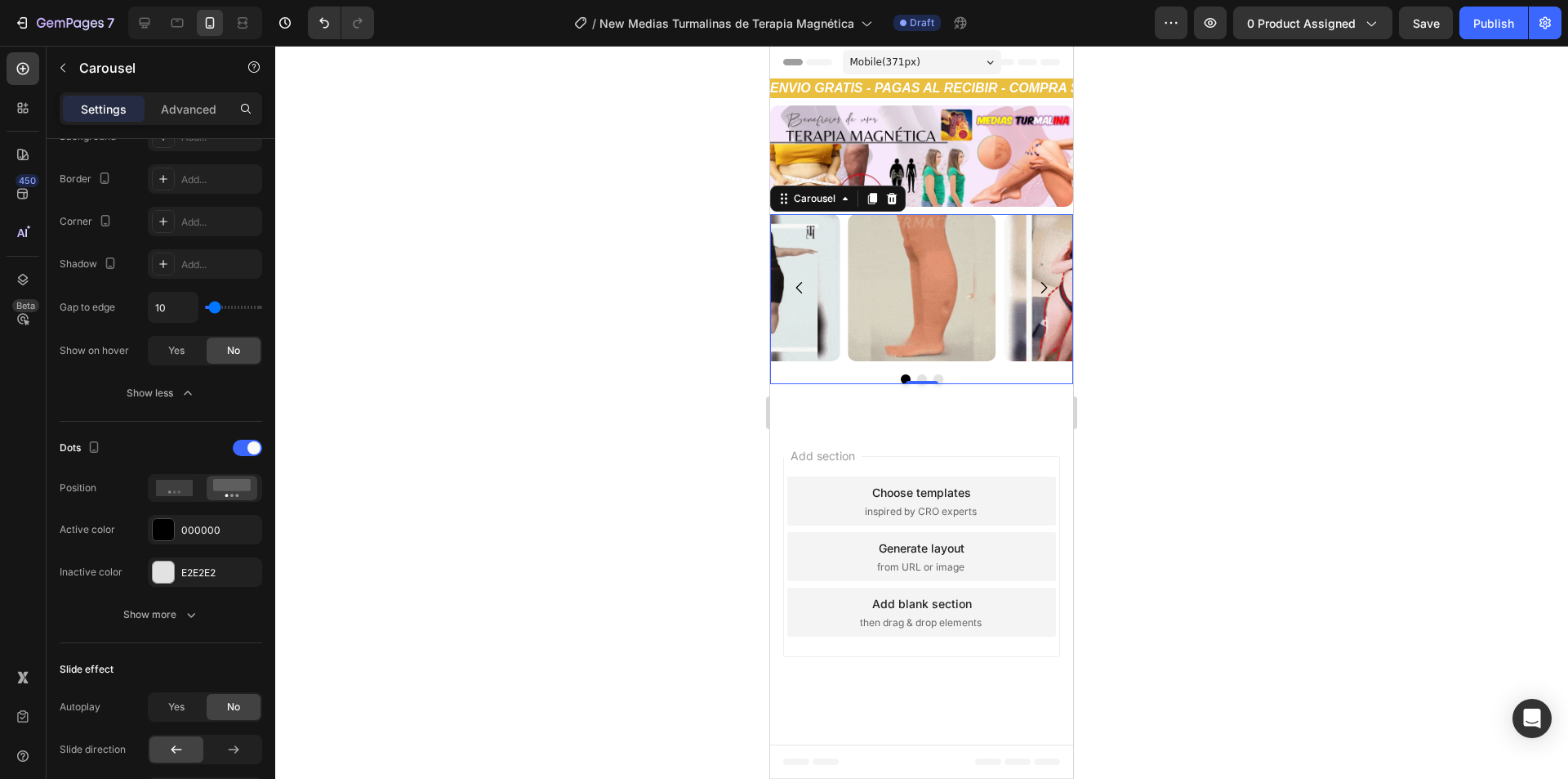
click at [175, 618] on div "Show more" at bounding box center [161, 614] width 75 height 16
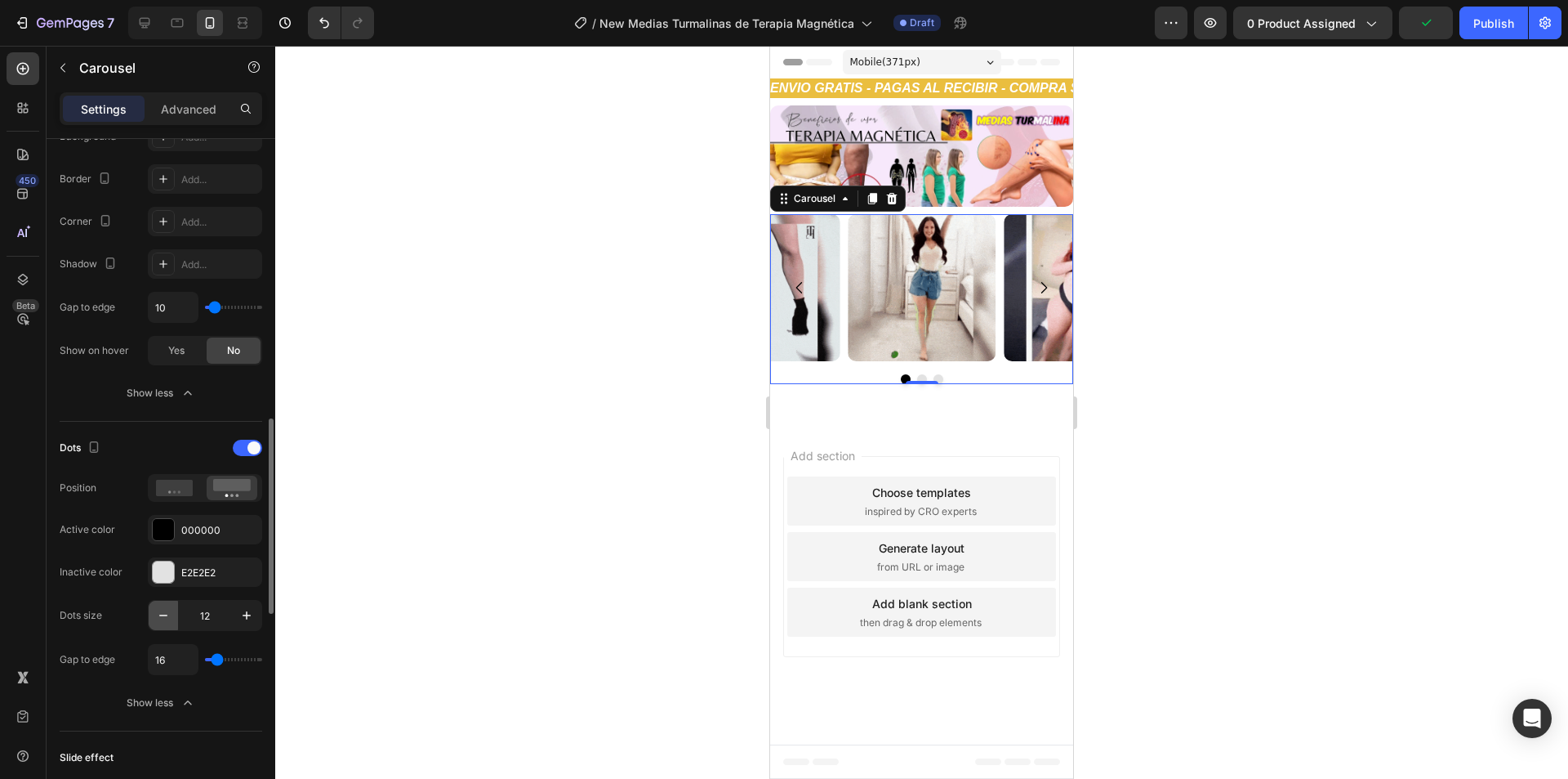
click at [163, 616] on icon "button" at bounding box center [163, 615] width 16 height 16
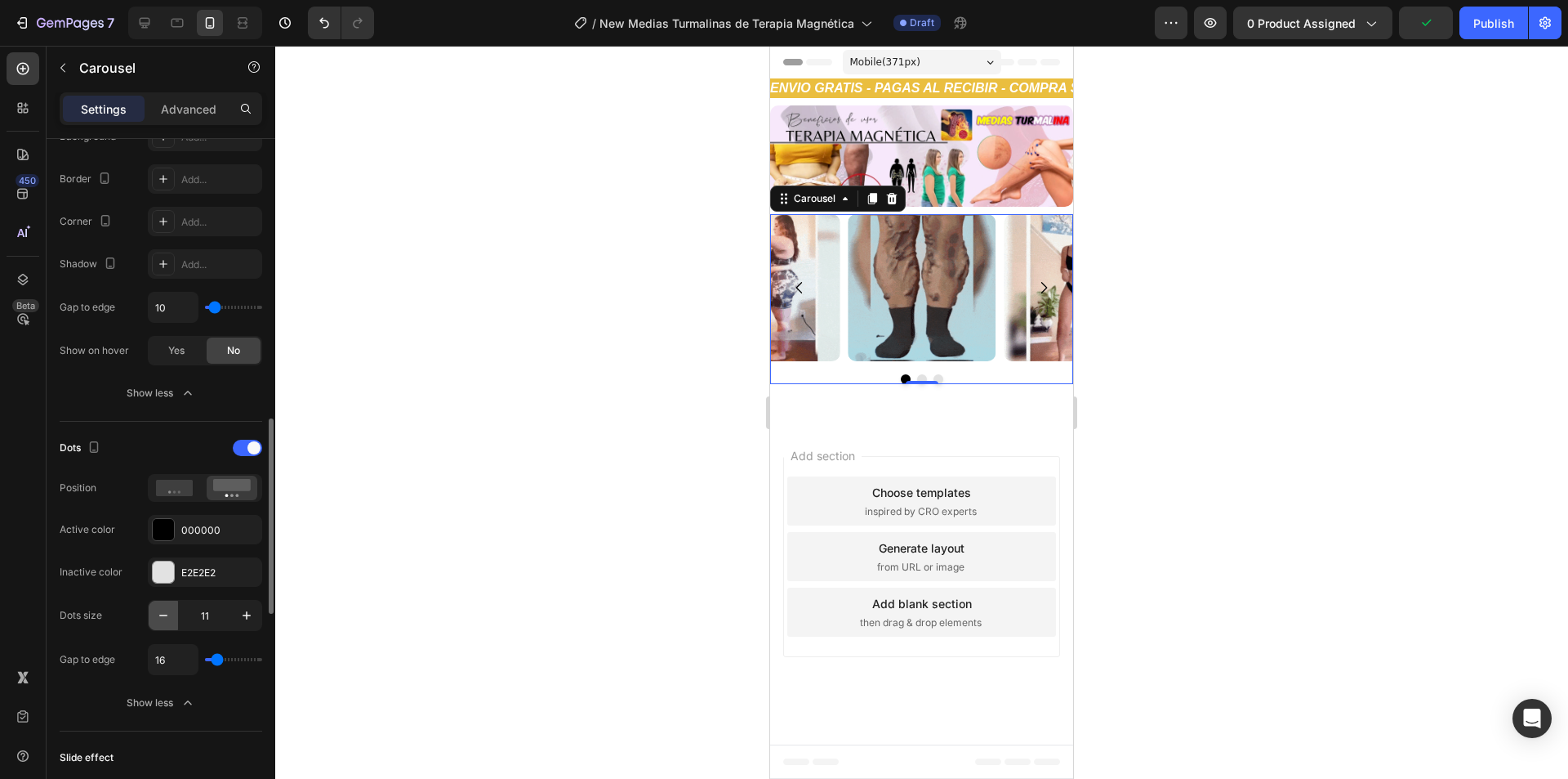
click at [163, 616] on icon "button" at bounding box center [163, 615] width 16 height 16
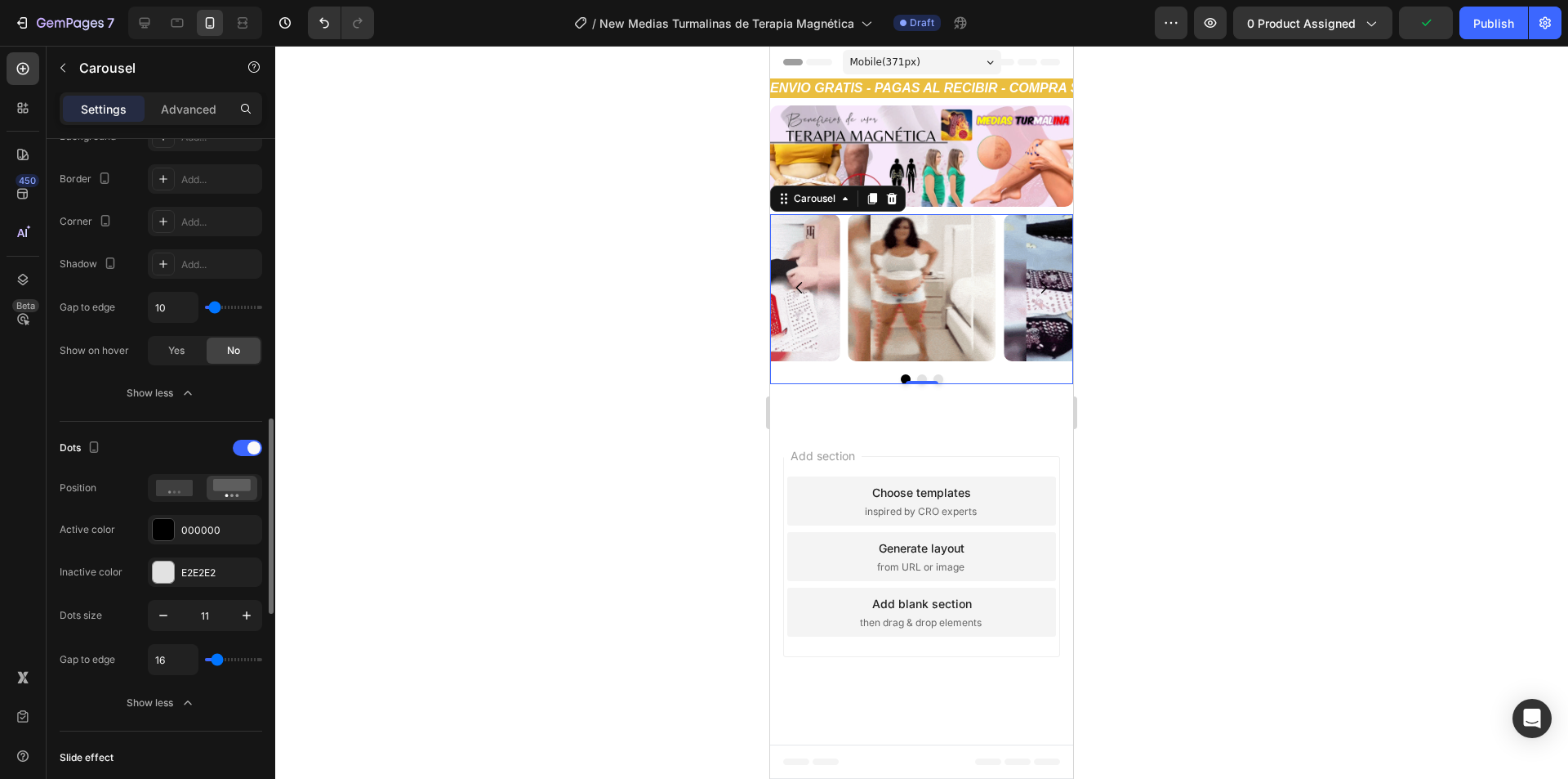
type input "10"
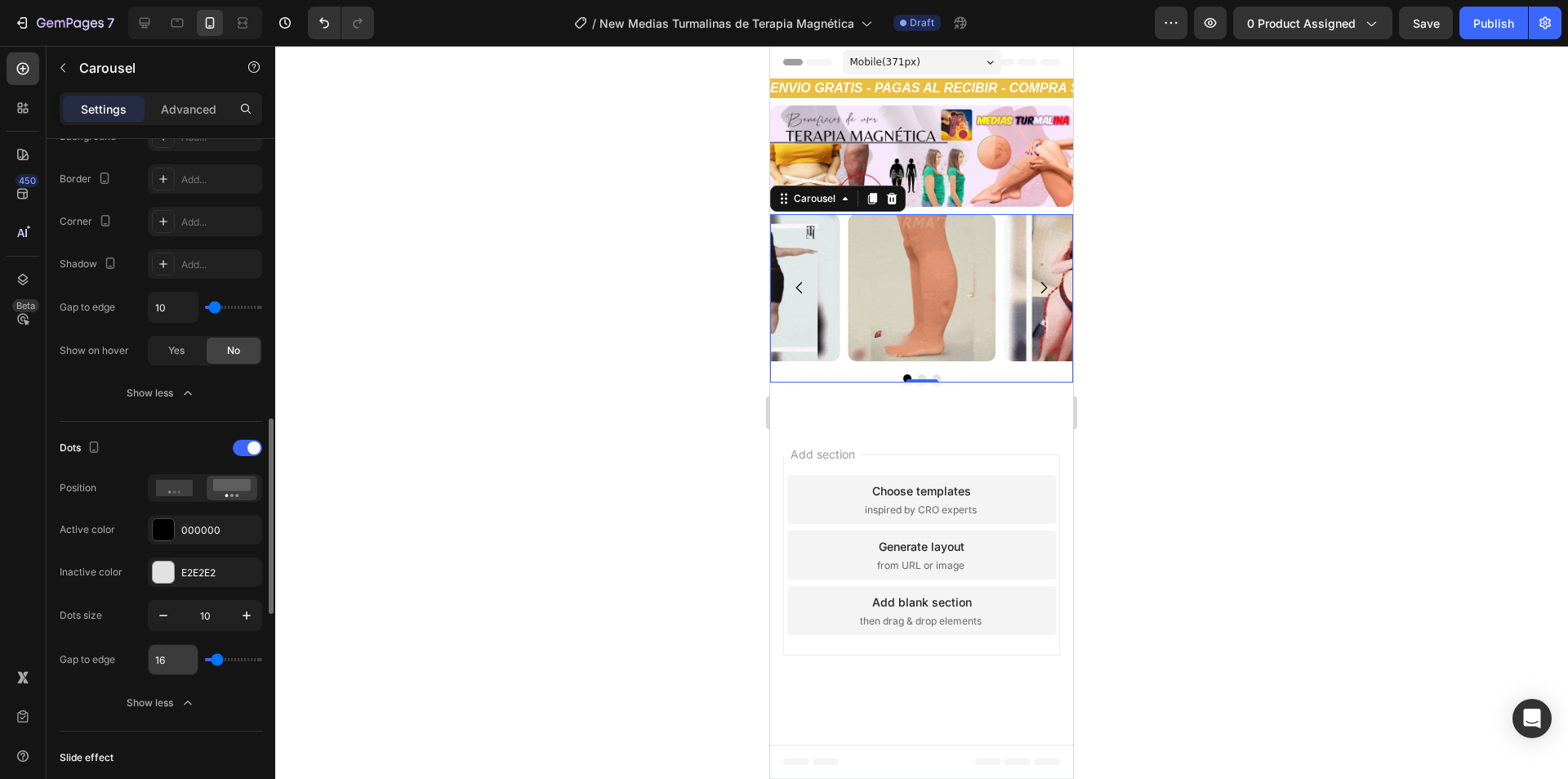
click at [166, 655] on input "16" at bounding box center [173, 660] width 49 height 30
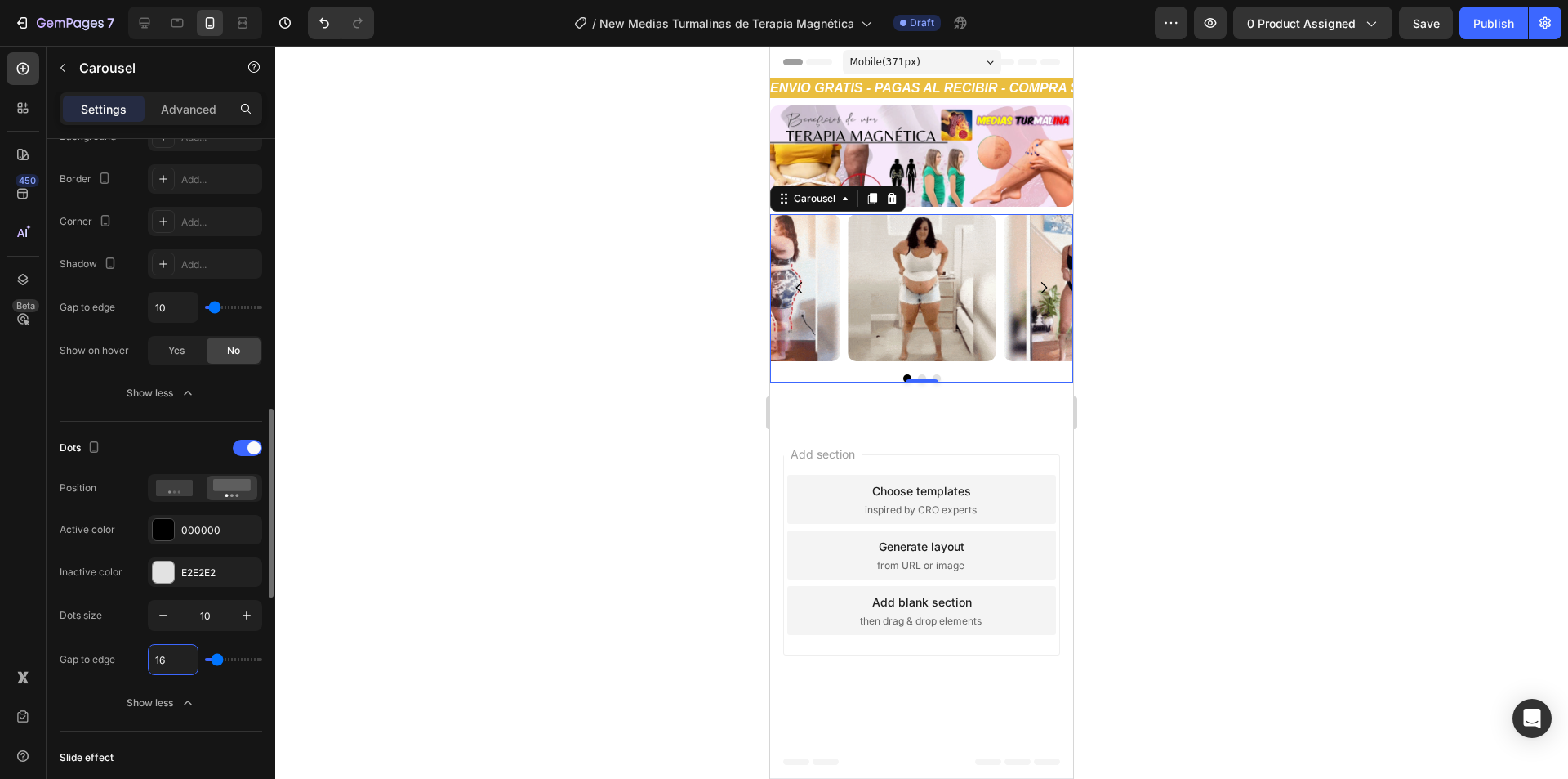
type input "1"
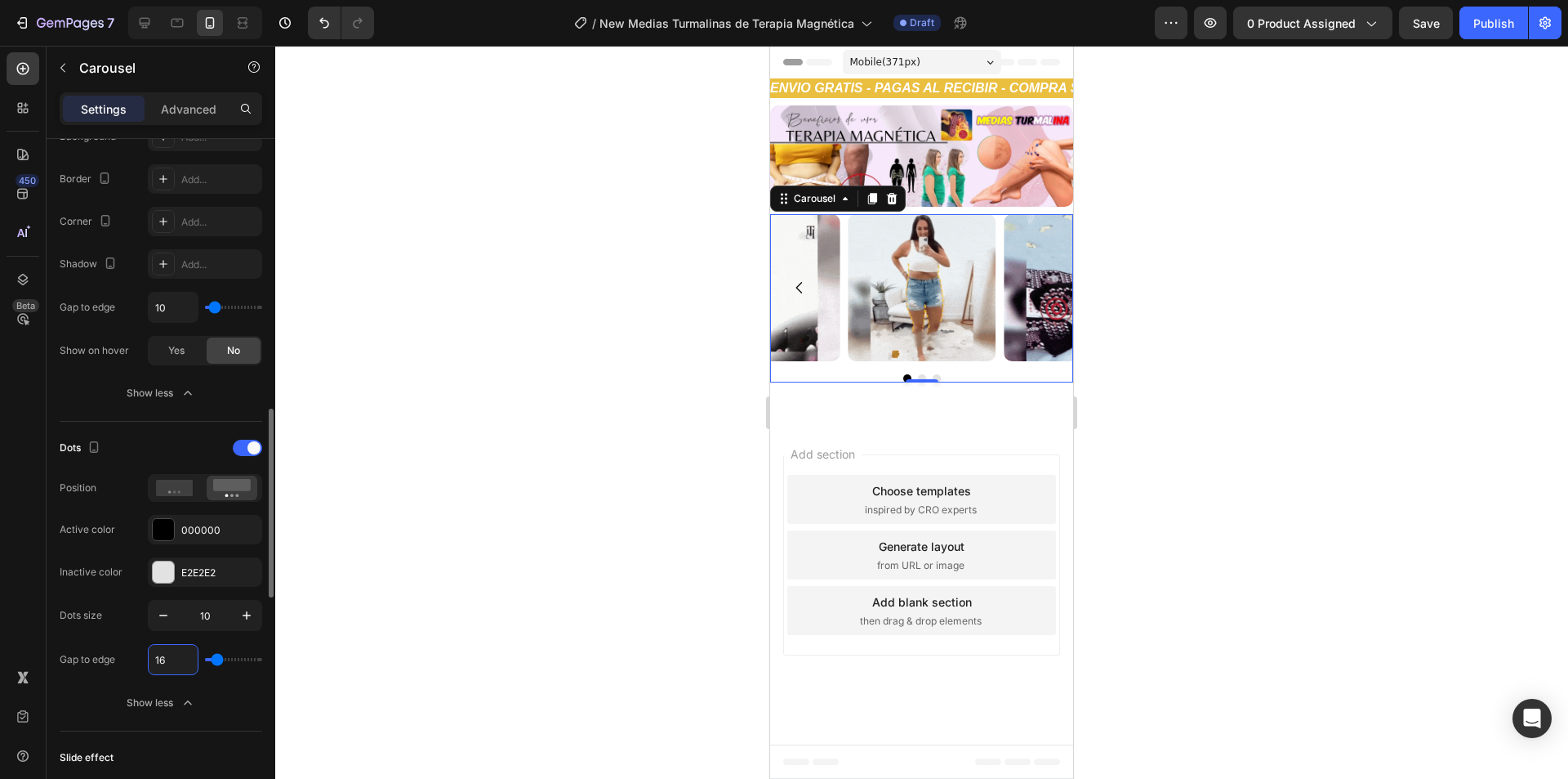
type input "1"
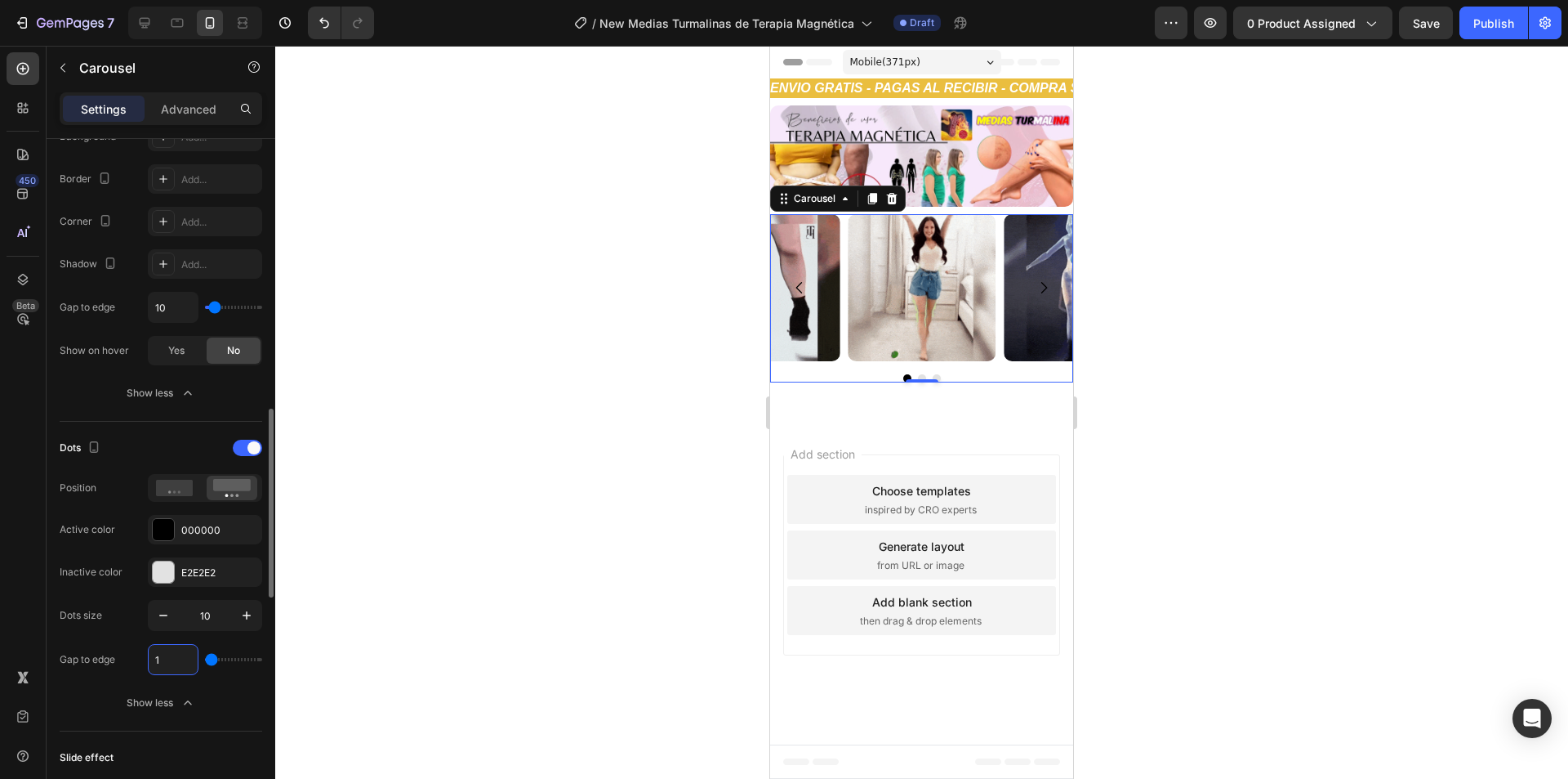
type input "10"
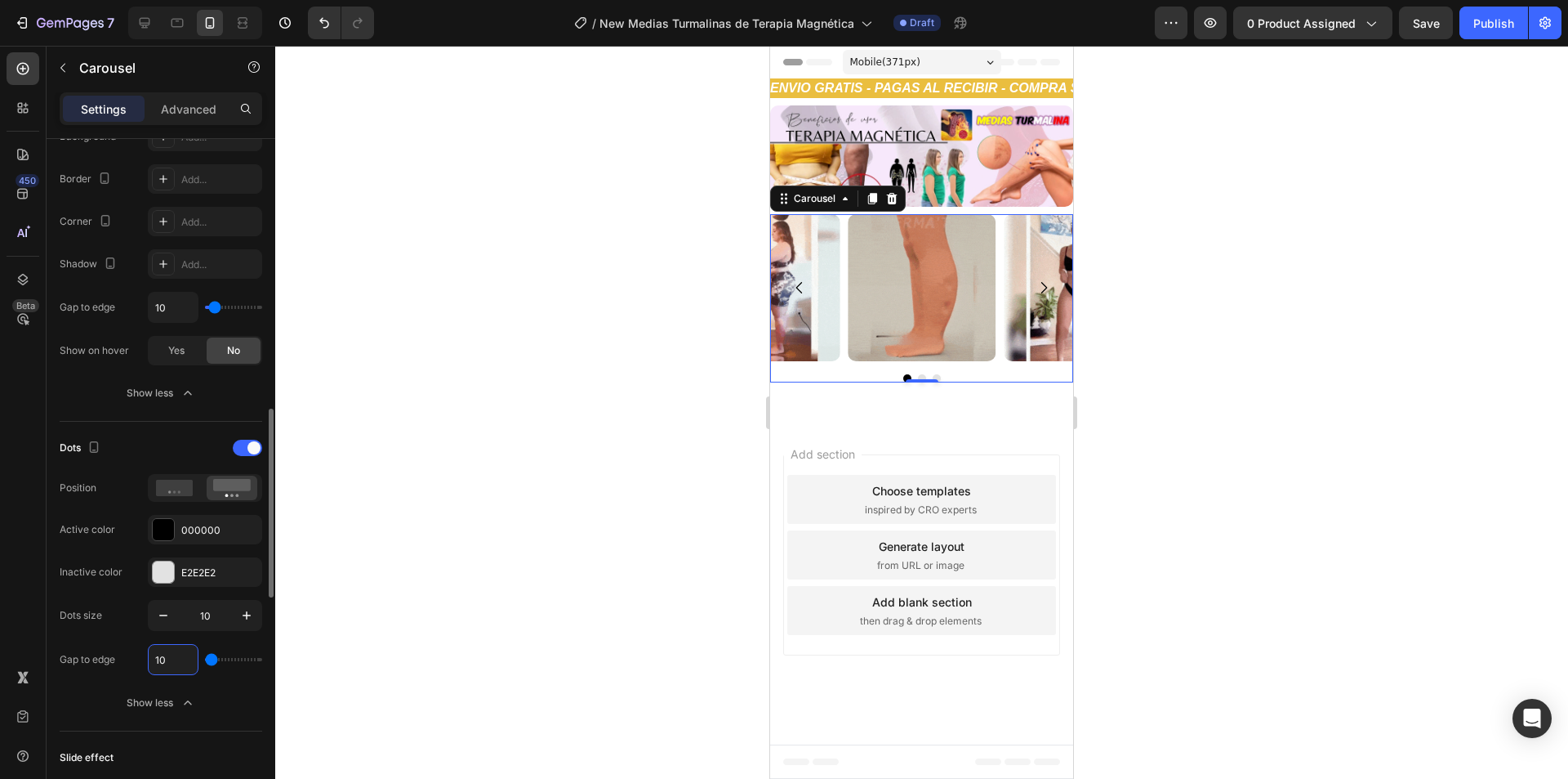
type input "10"
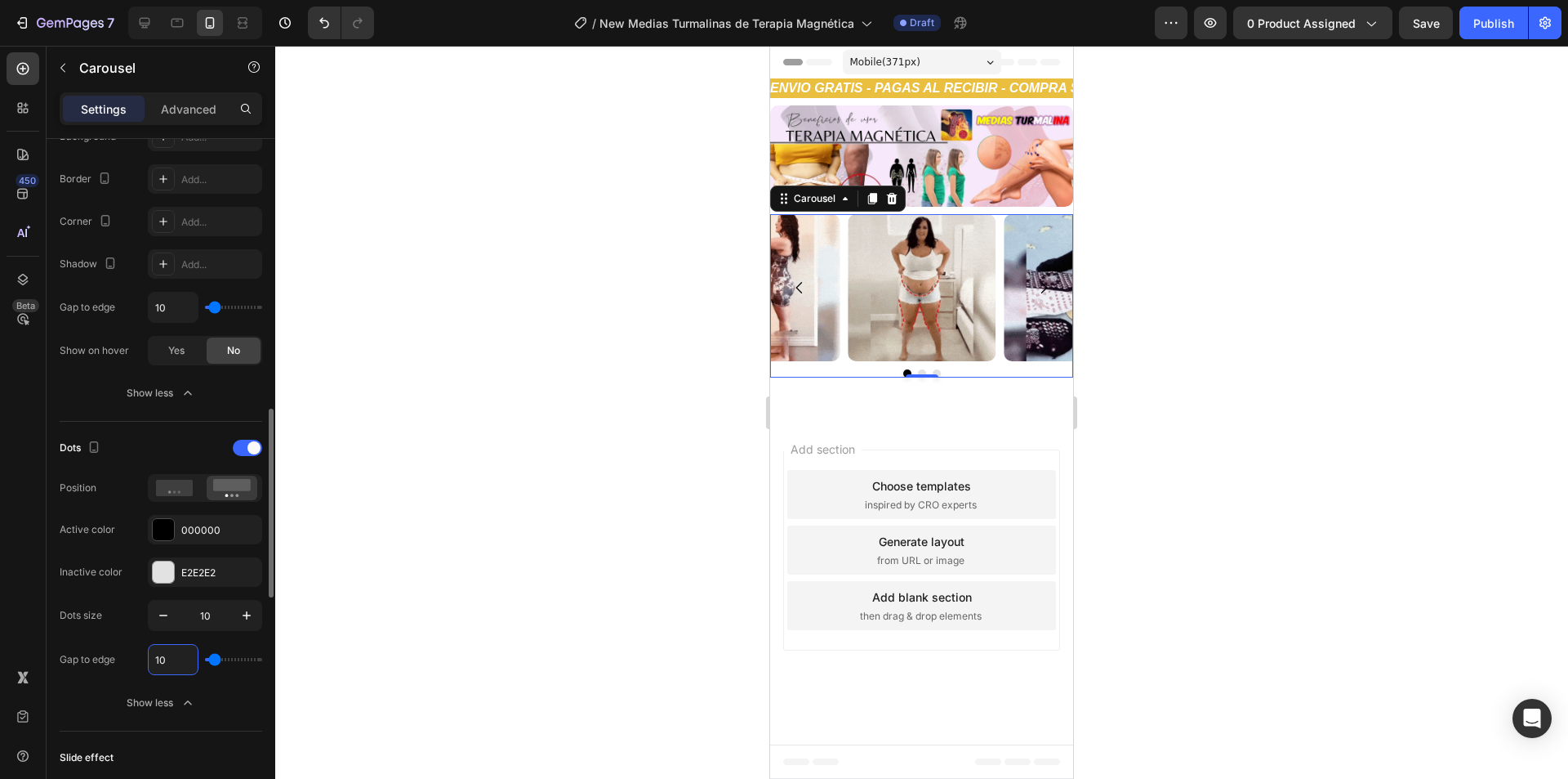
type input "10"
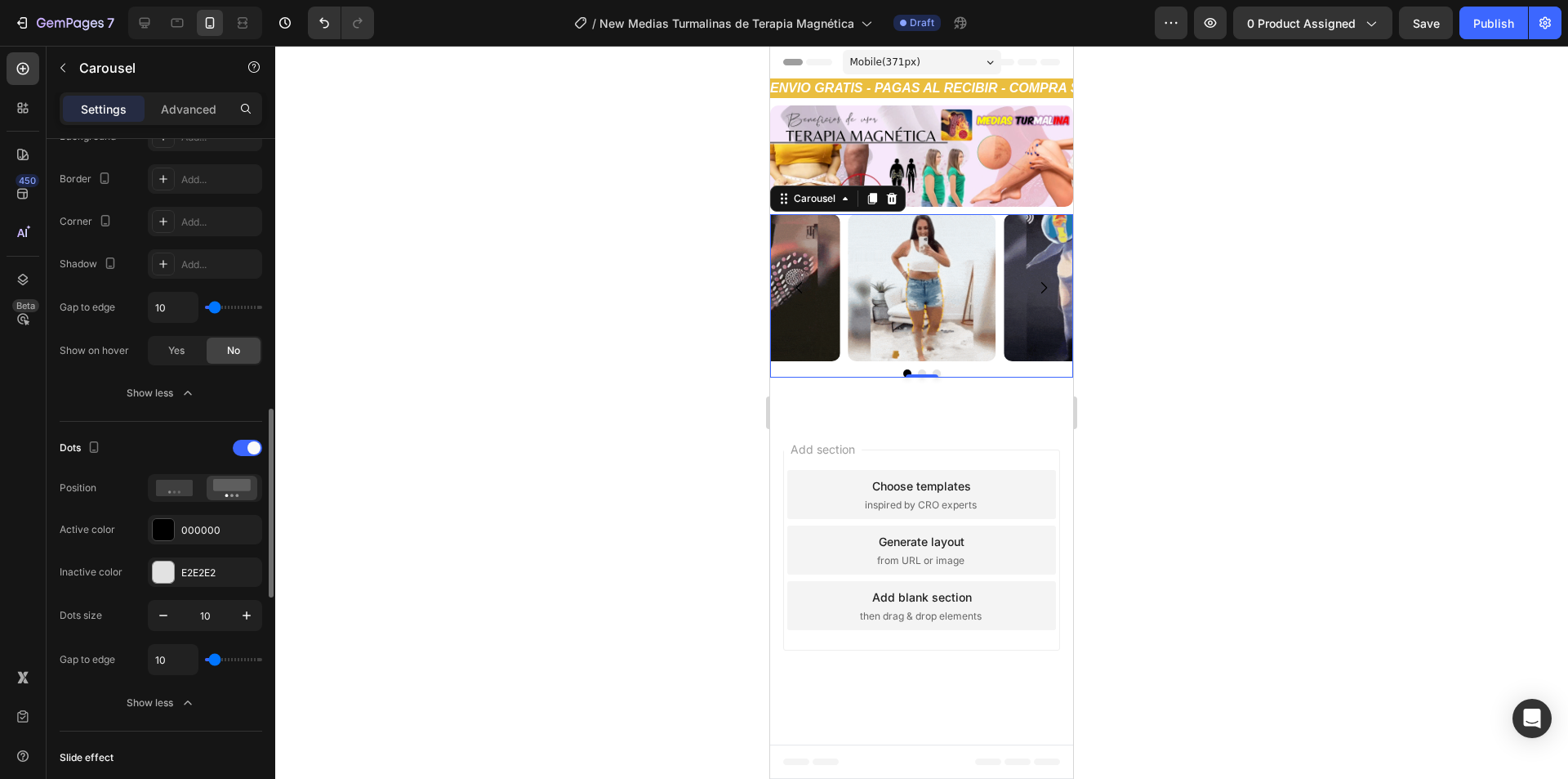
click at [131, 639] on div "Dots size 10 Gap to edge 10" at bounding box center [161, 637] width 203 height 76
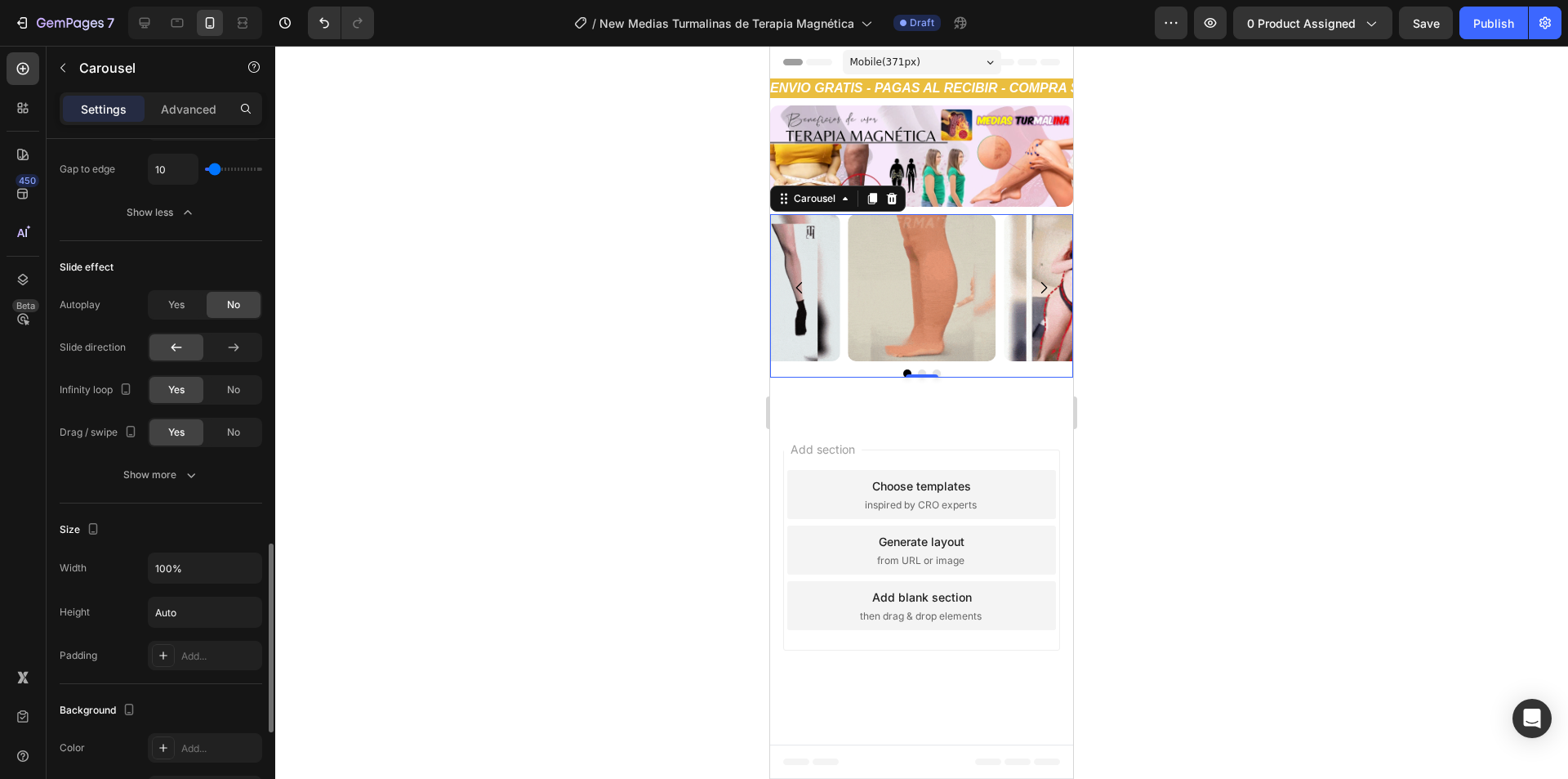
scroll to position [1716, 0]
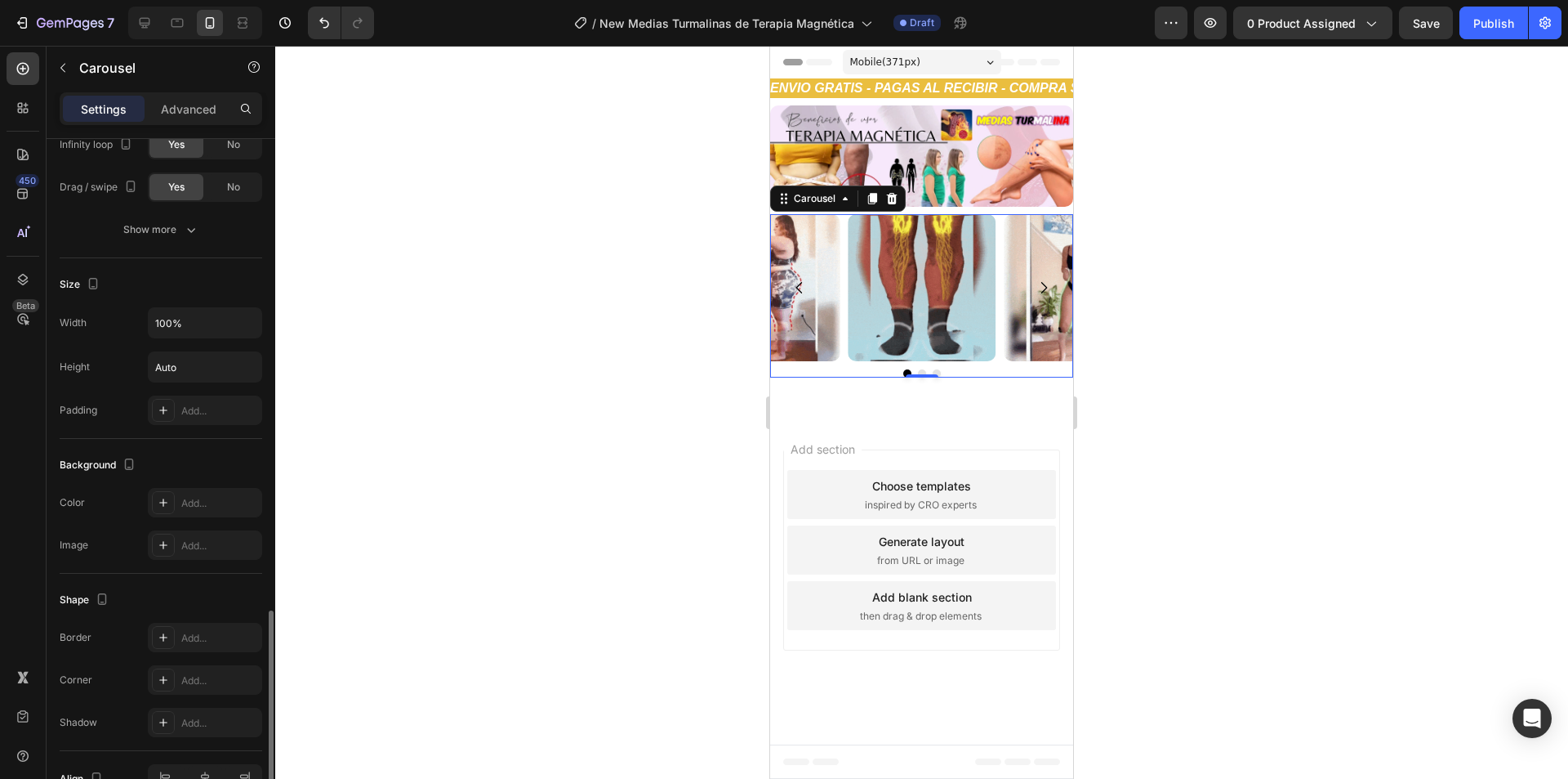
click at [190, 454] on div "Background" at bounding box center [161, 465] width 203 height 26
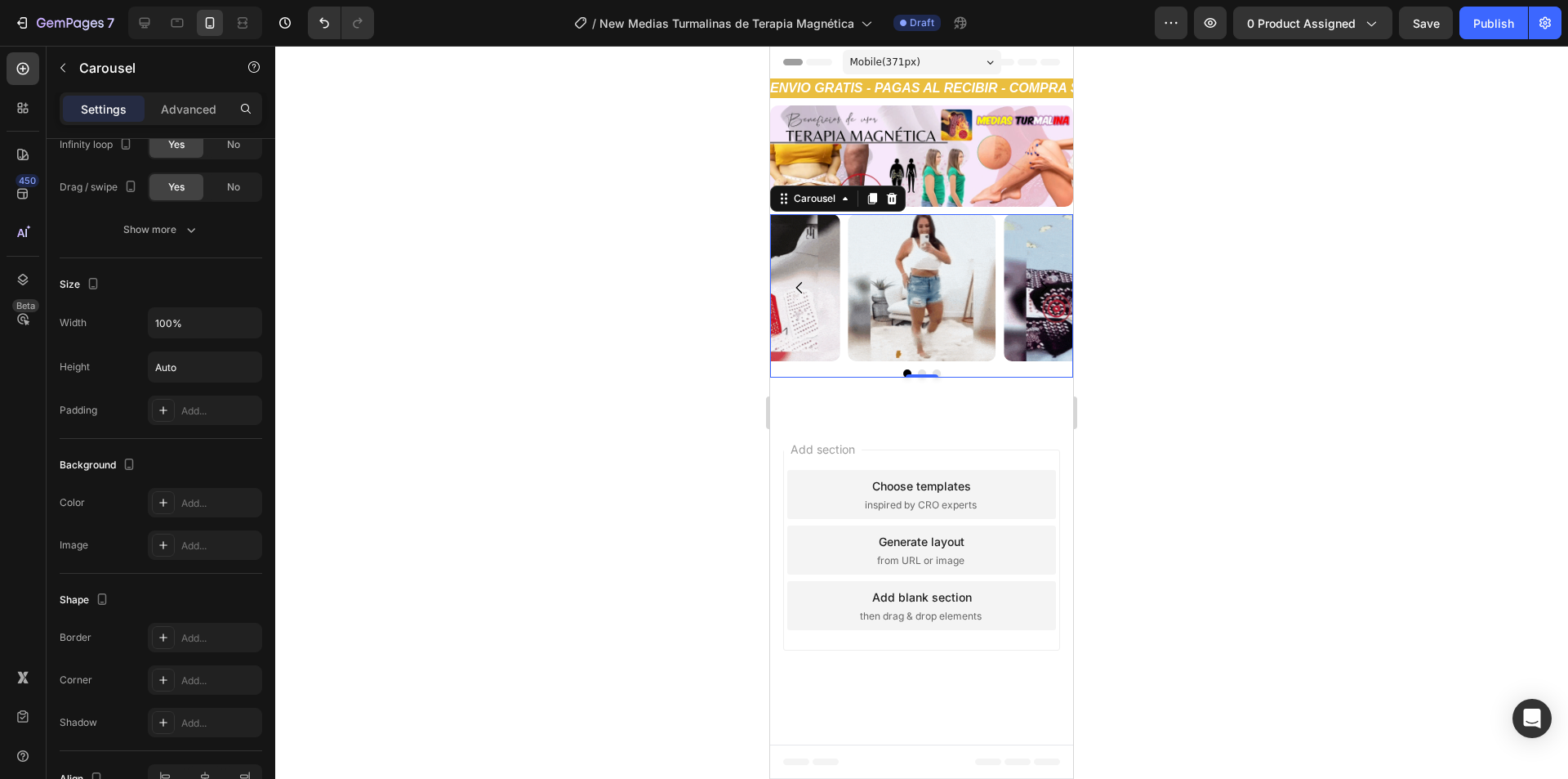
click at [1140, 309] on div at bounding box center [921, 411] width 1292 height 732
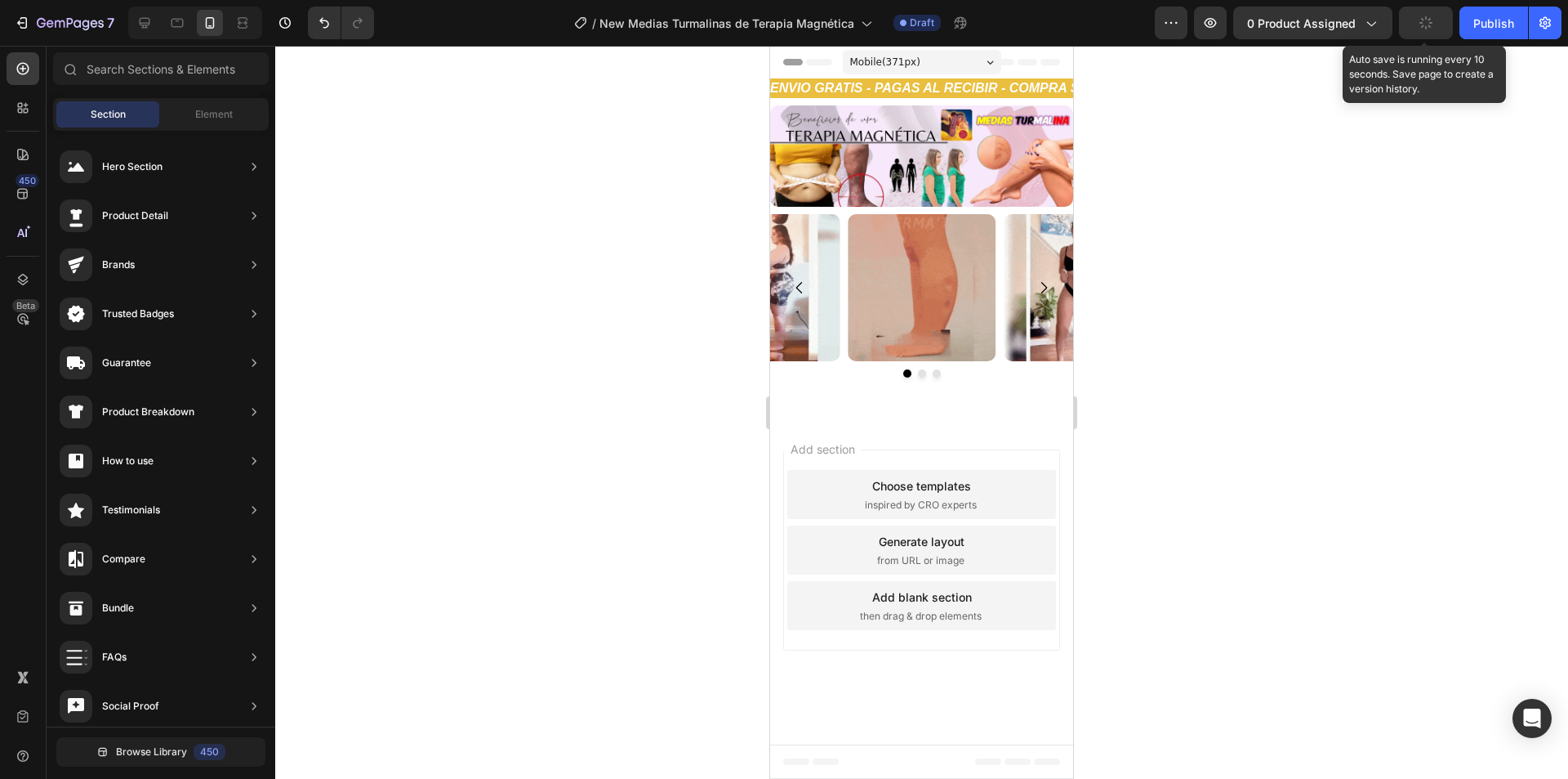
click at [1434, 25] on button "button" at bounding box center [1425, 23] width 54 height 33
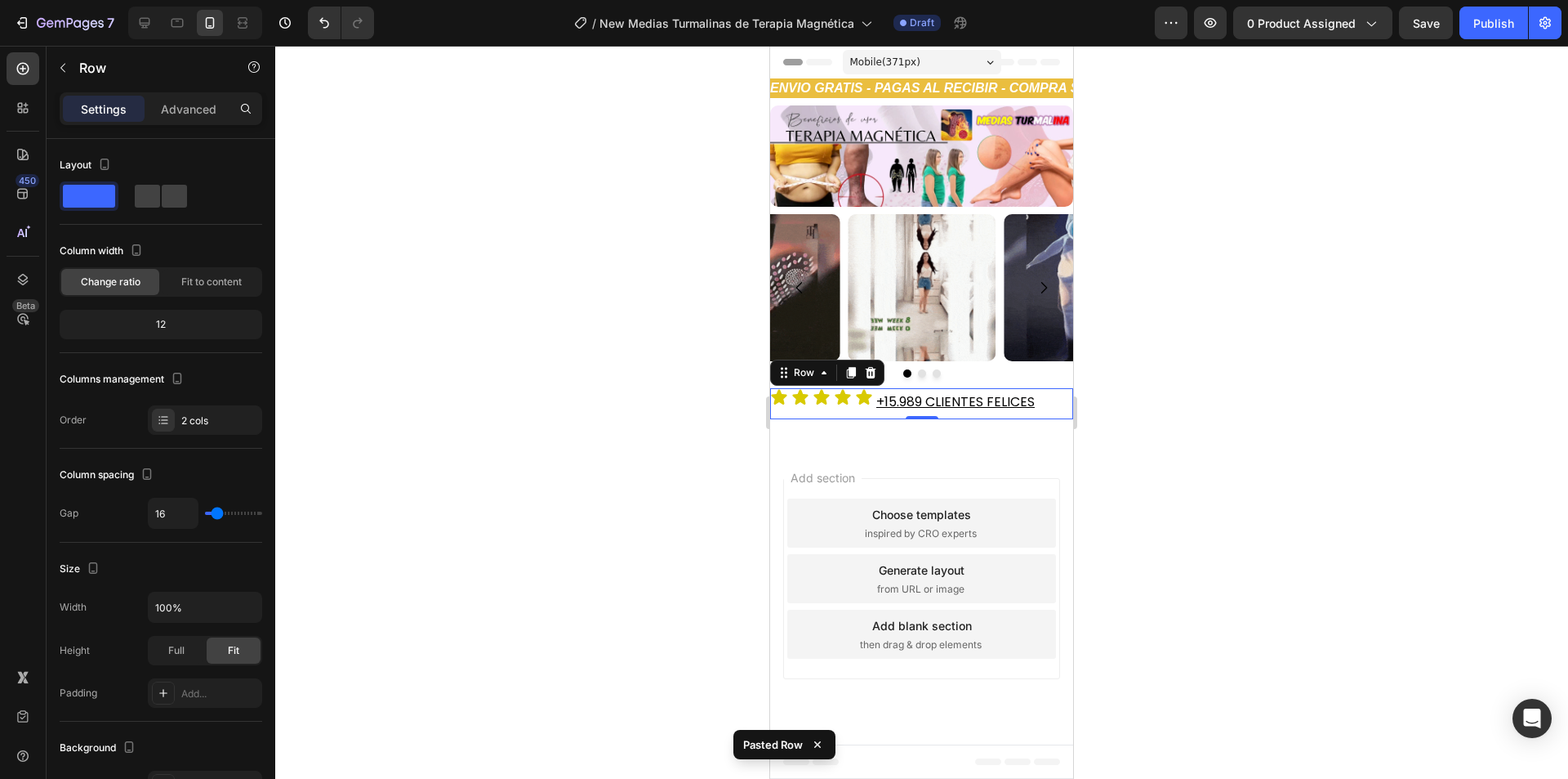
click at [1199, 446] on div at bounding box center [921, 411] width 1292 height 732
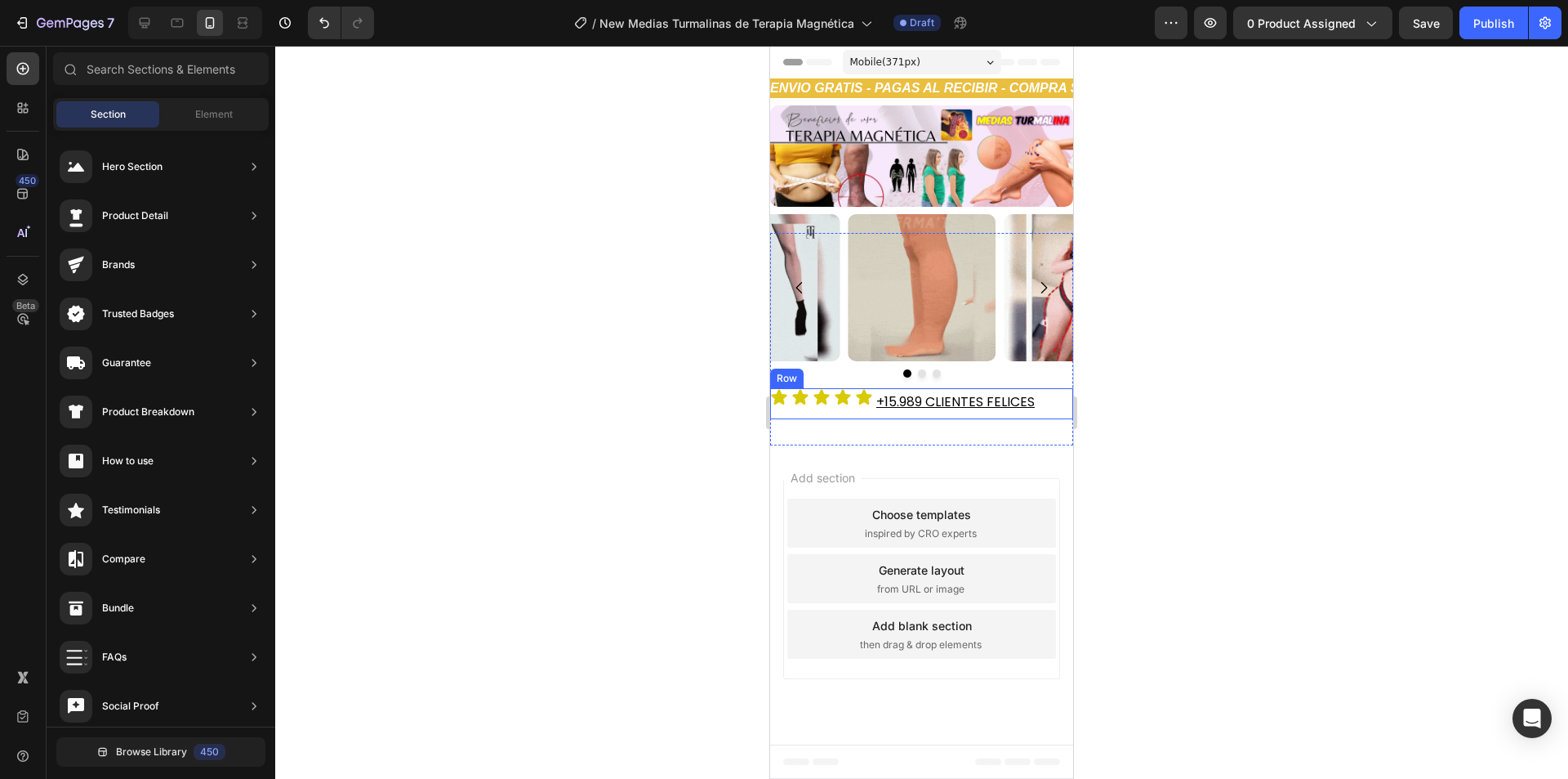
click at [875, 413] on div "Icon Icon Icon Icon Icon Icon List +15.989 CLIENTES FELICES Heading Row" at bounding box center [921, 403] width 303 height 31
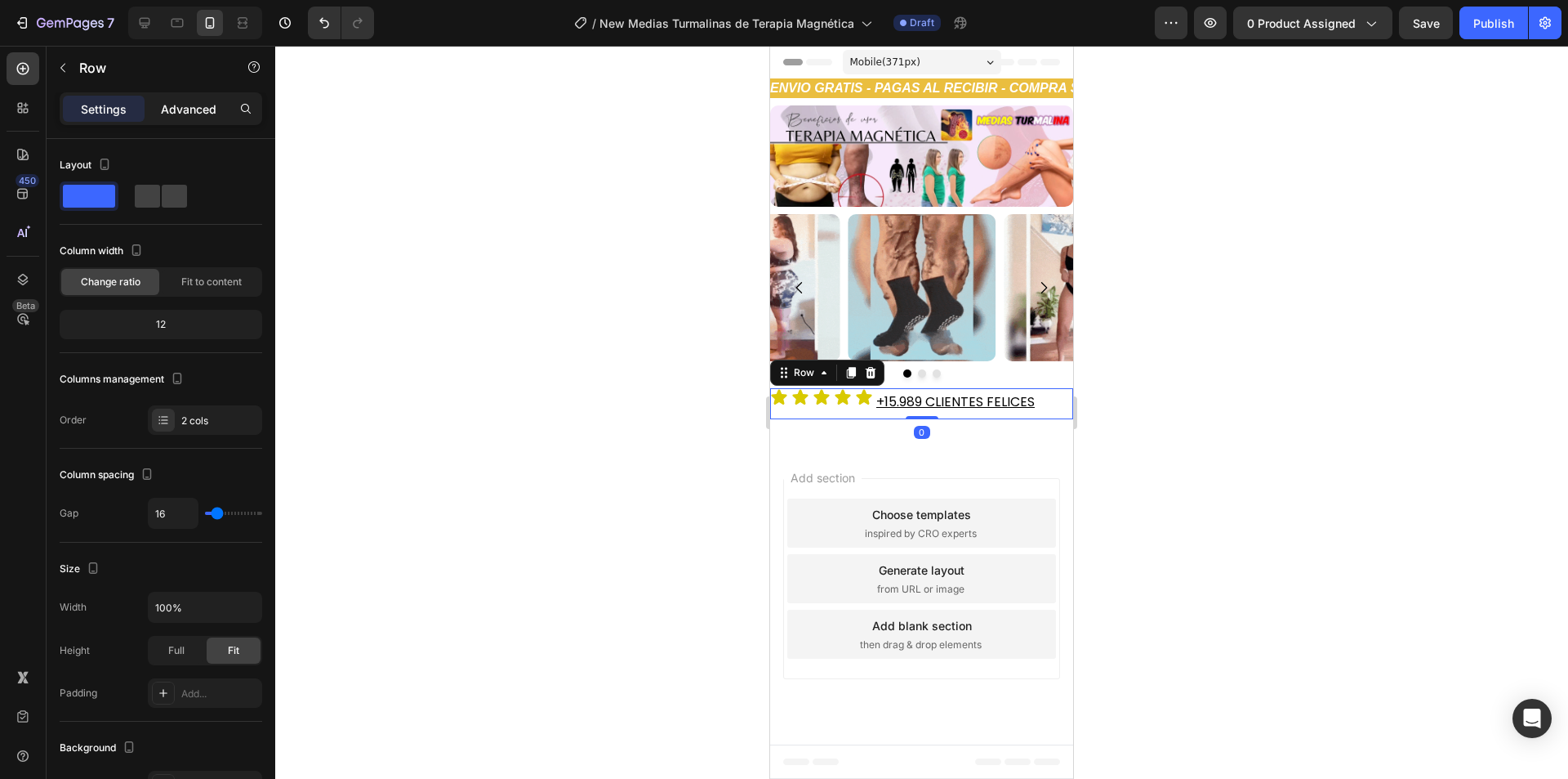
click at [203, 108] on p "Advanced" at bounding box center [189, 108] width 56 height 17
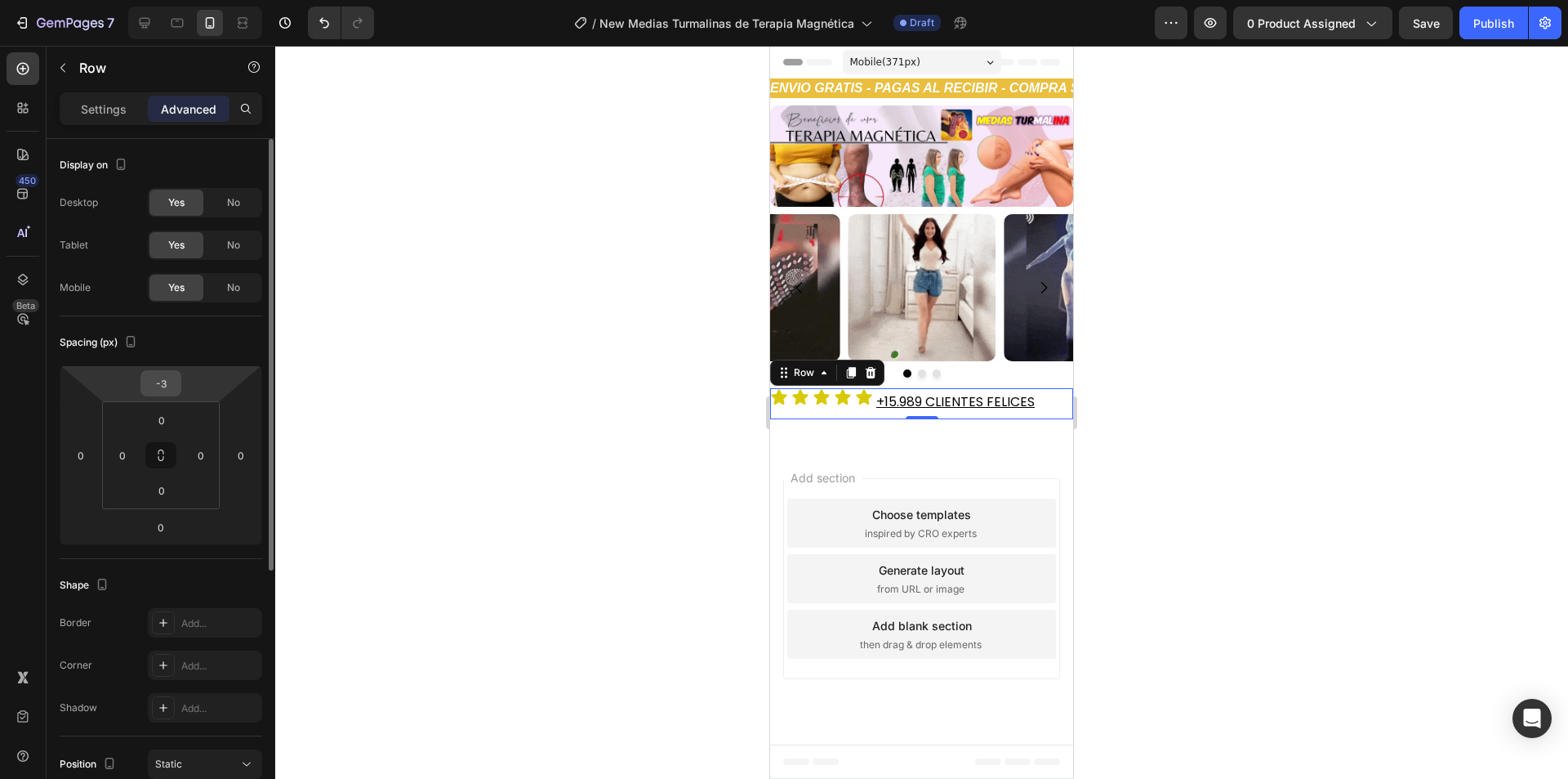
click at [170, 390] on input "-3" at bounding box center [161, 383] width 33 height 25
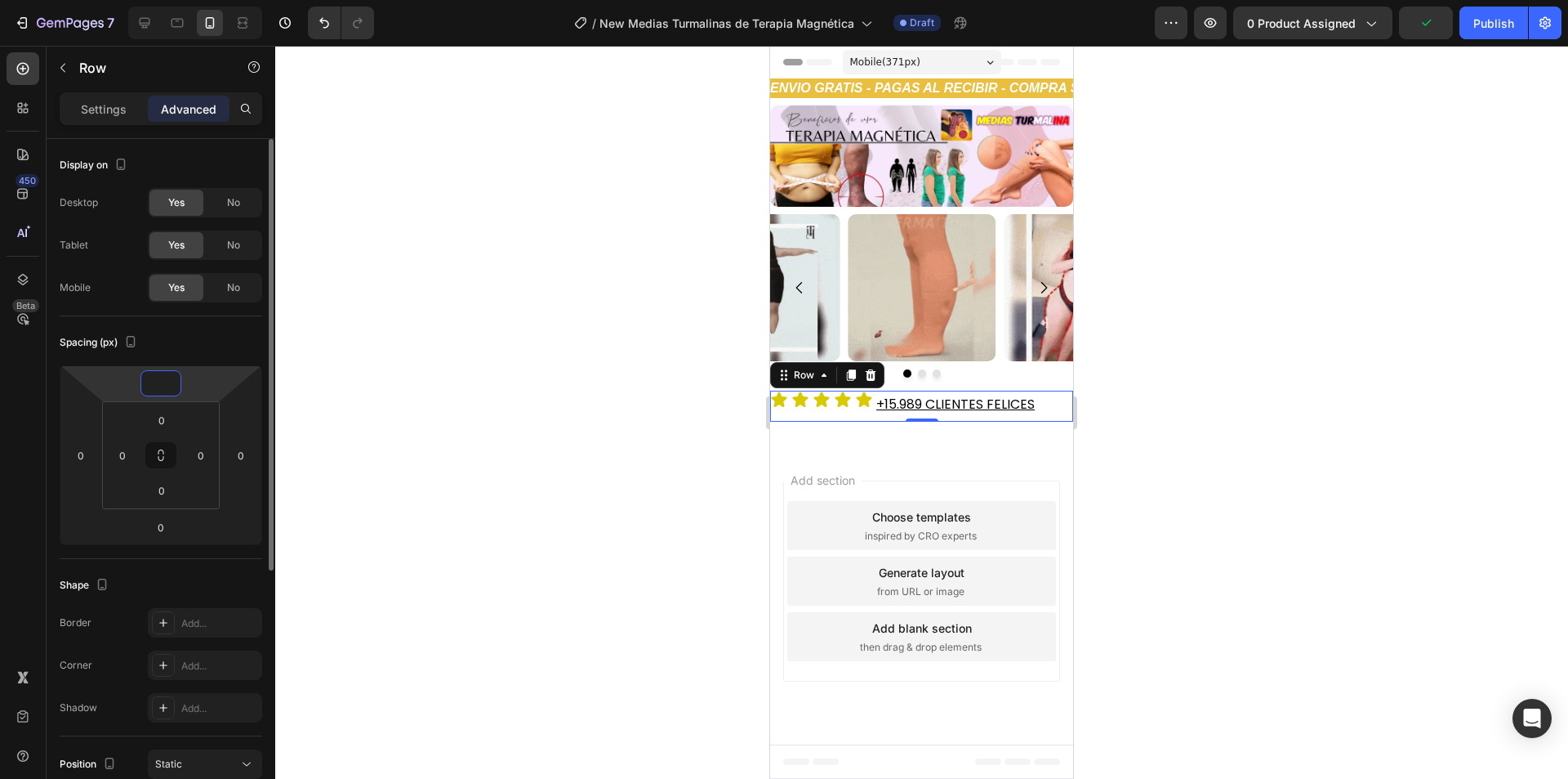
type input "0"
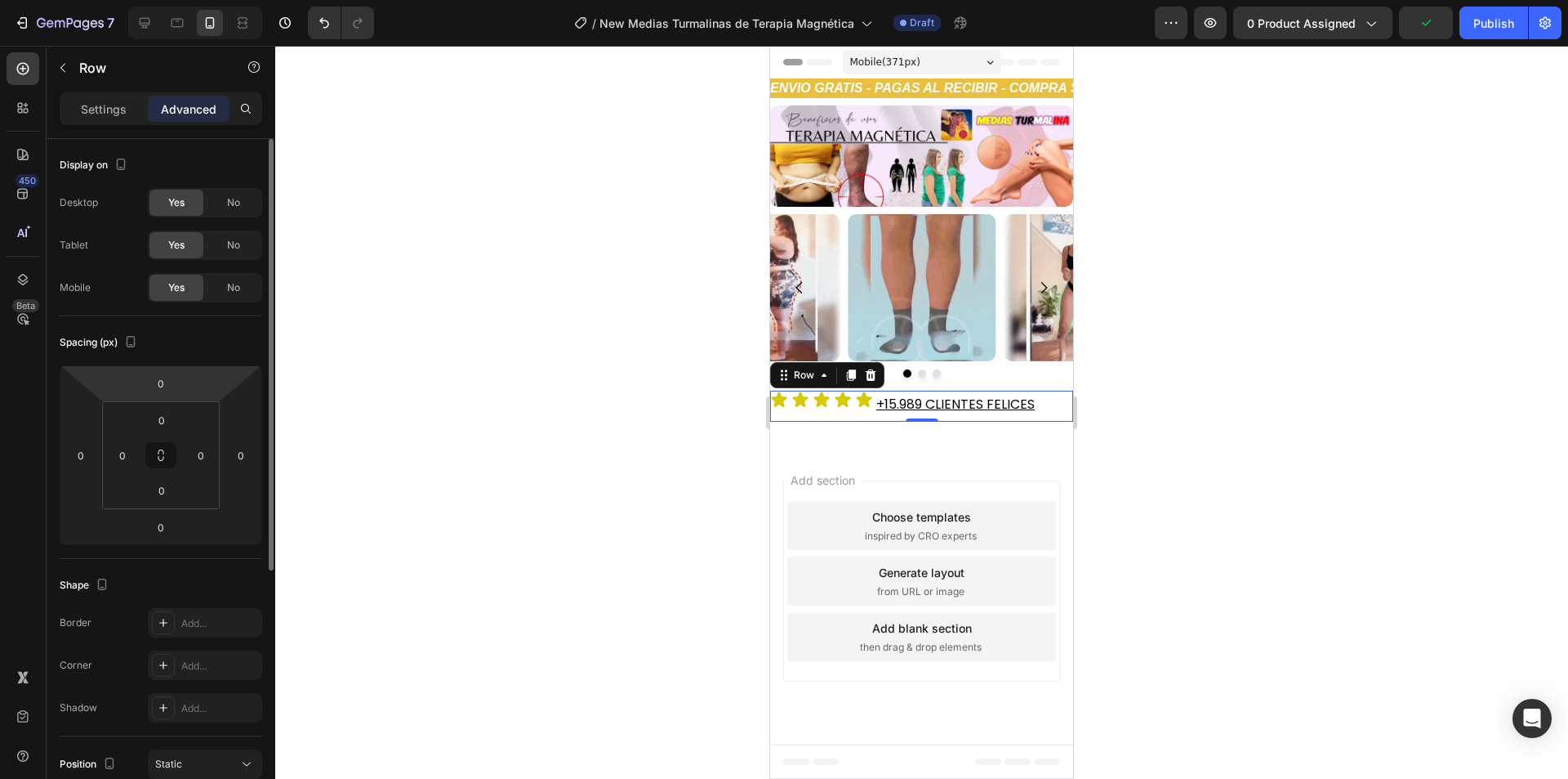
click at [204, 336] on div "Spacing (px)" at bounding box center [161, 342] width 203 height 26
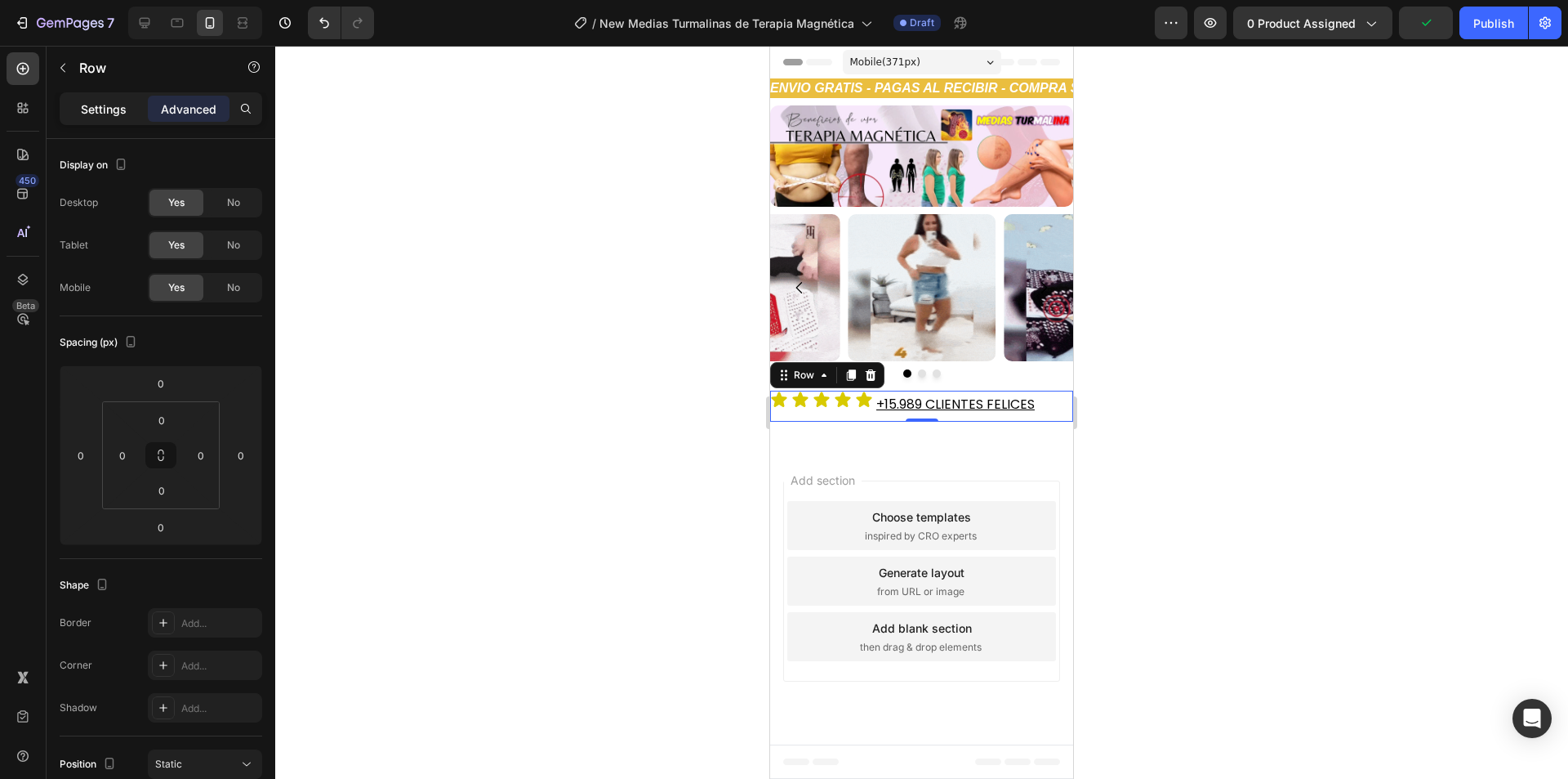
click at [125, 103] on p "Settings" at bounding box center [103, 108] width 46 height 17
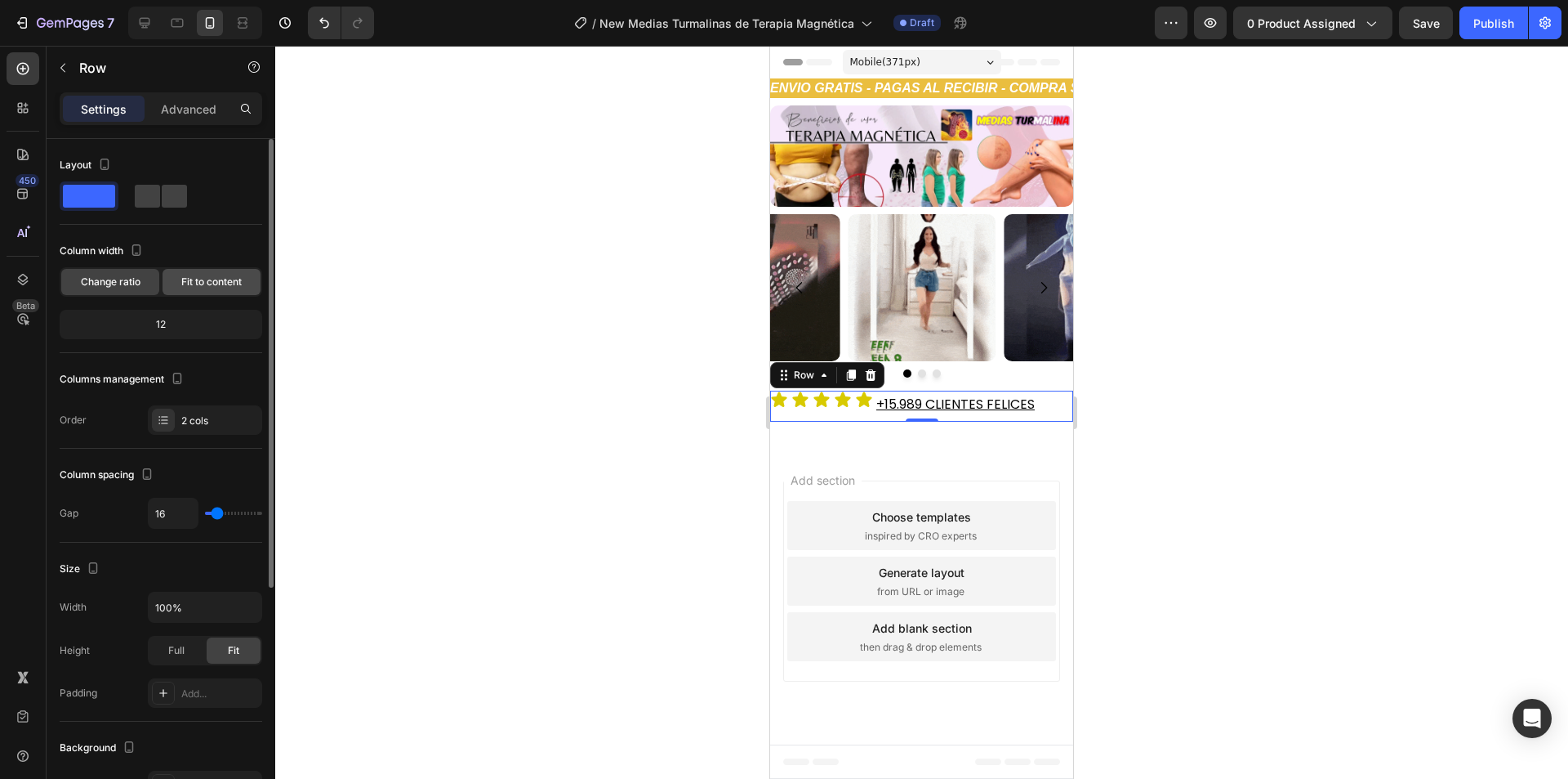
click at [194, 272] on div "Fit to content" at bounding box center [212, 281] width 98 height 26
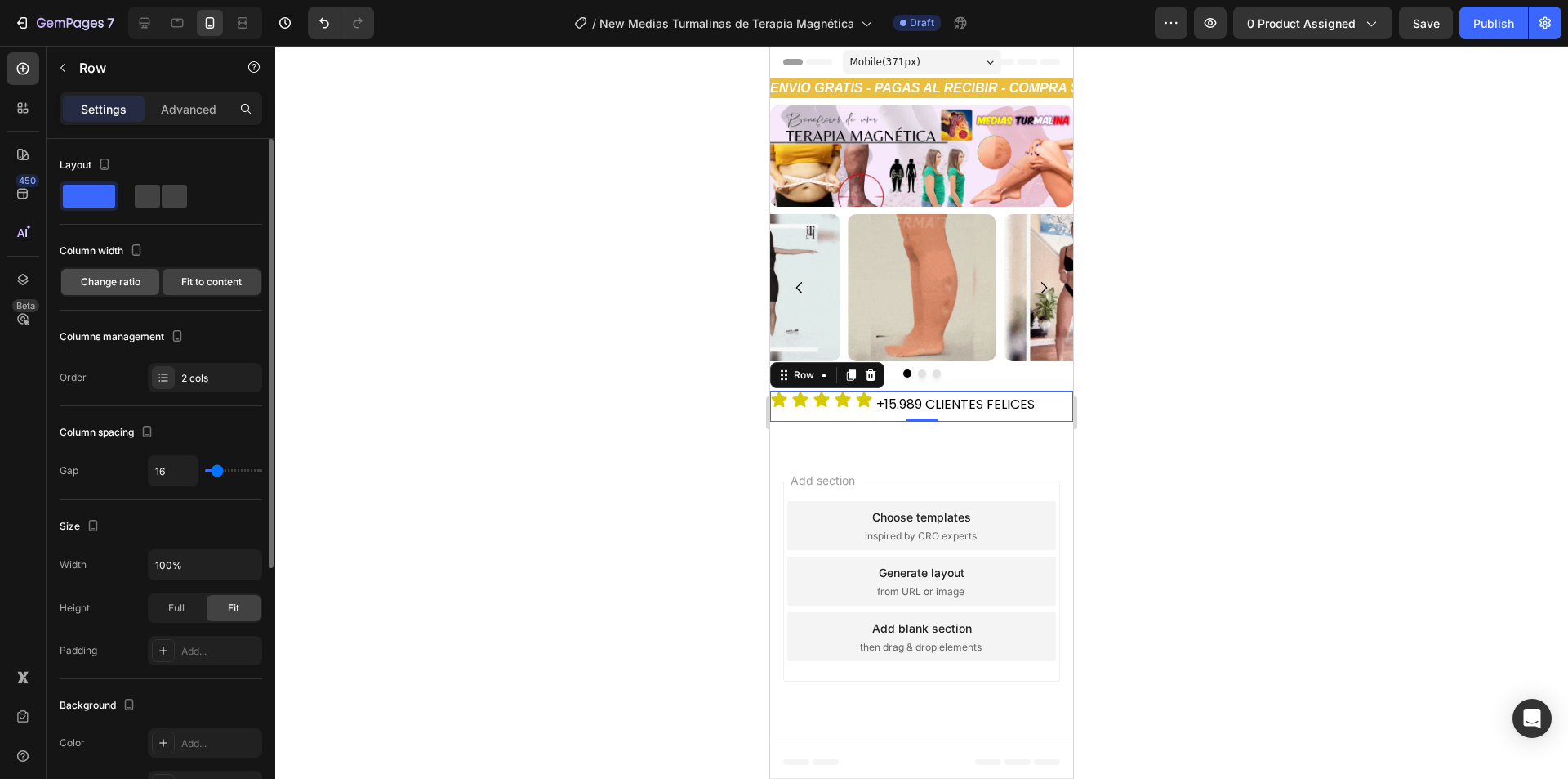
click at [135, 272] on div "Change ratio" at bounding box center [110, 281] width 98 height 26
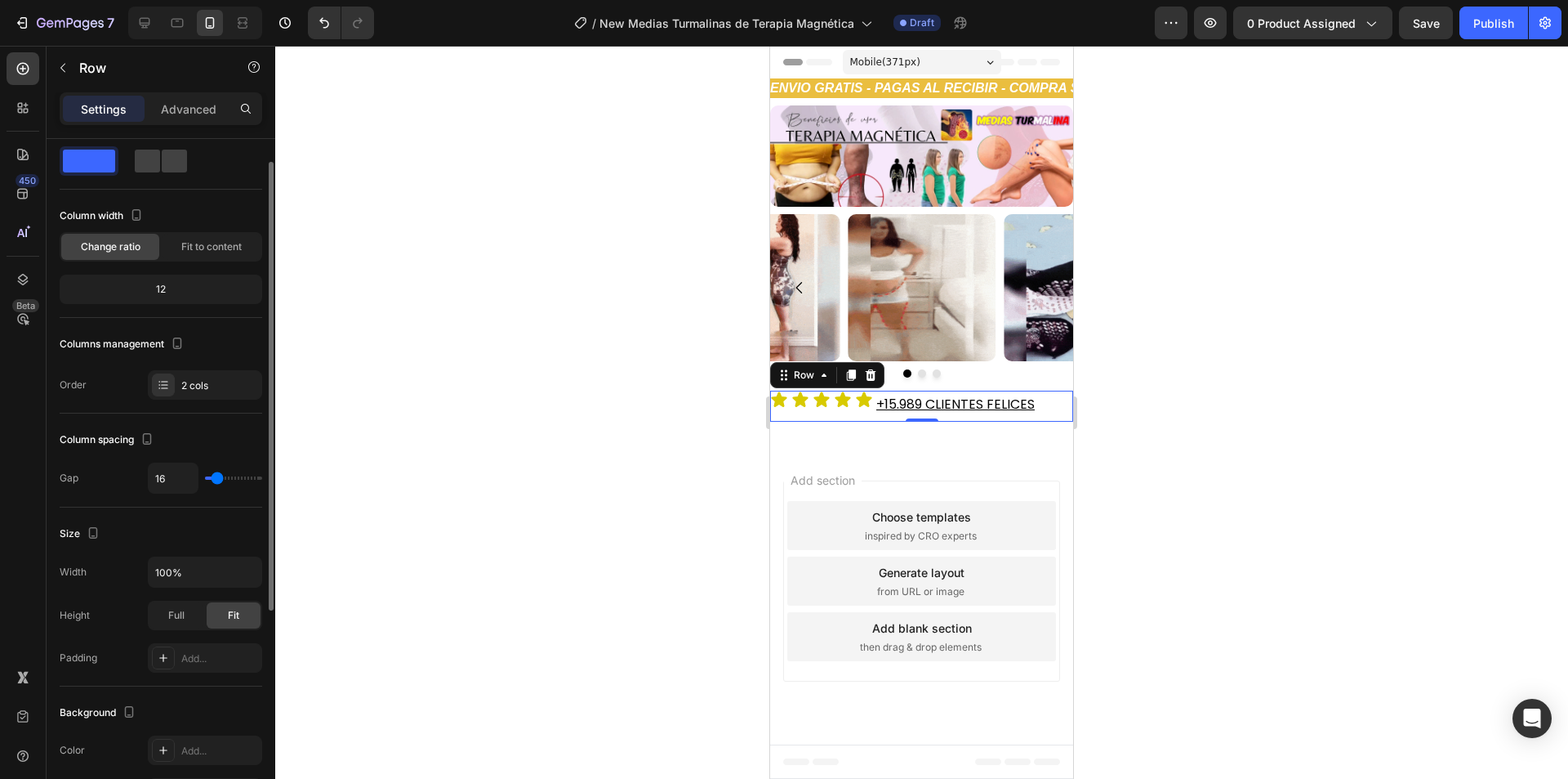
scroll to position [0, 0]
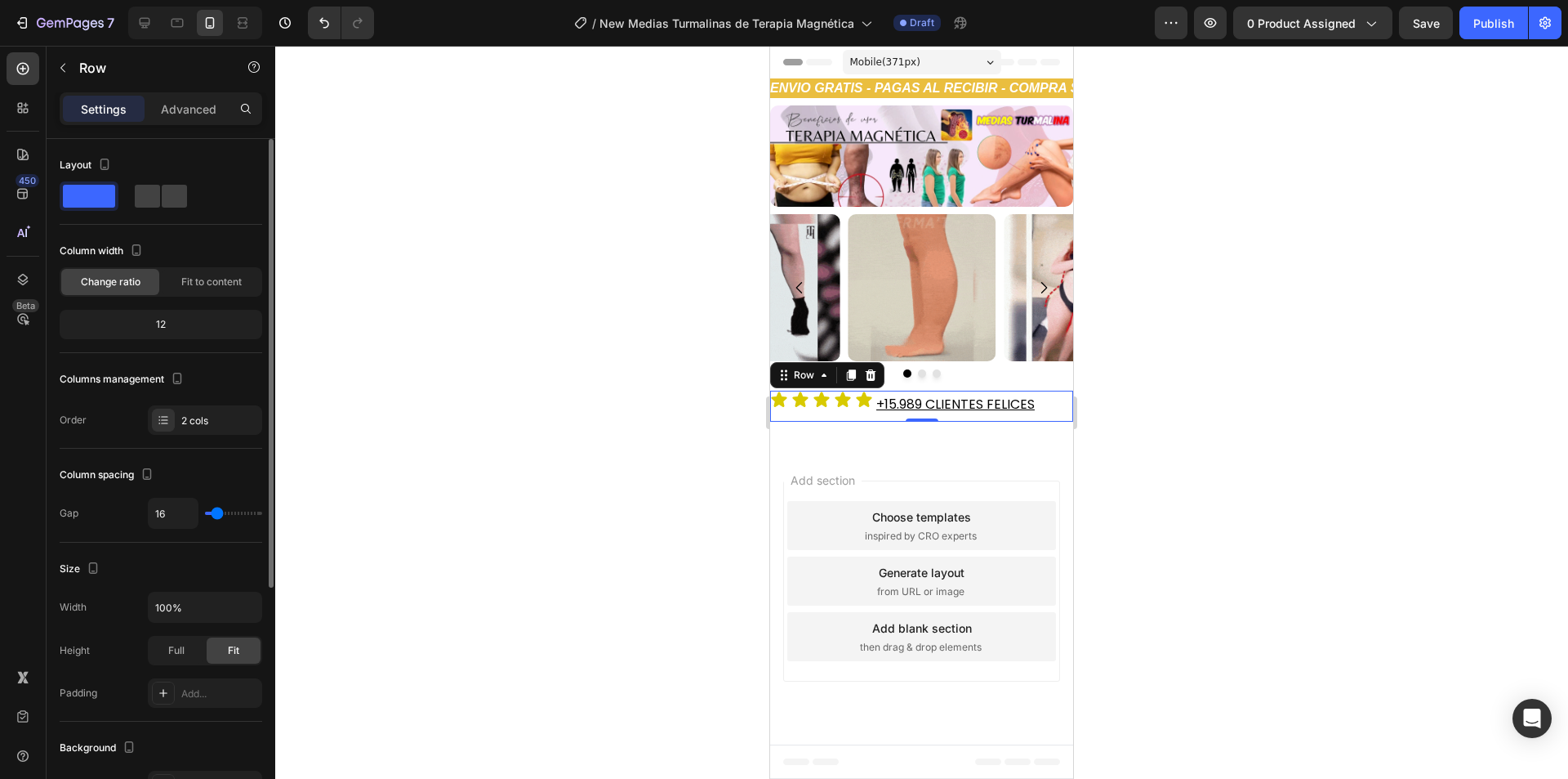
click at [149, 181] on div "Layout" at bounding box center [161, 181] width 203 height 59
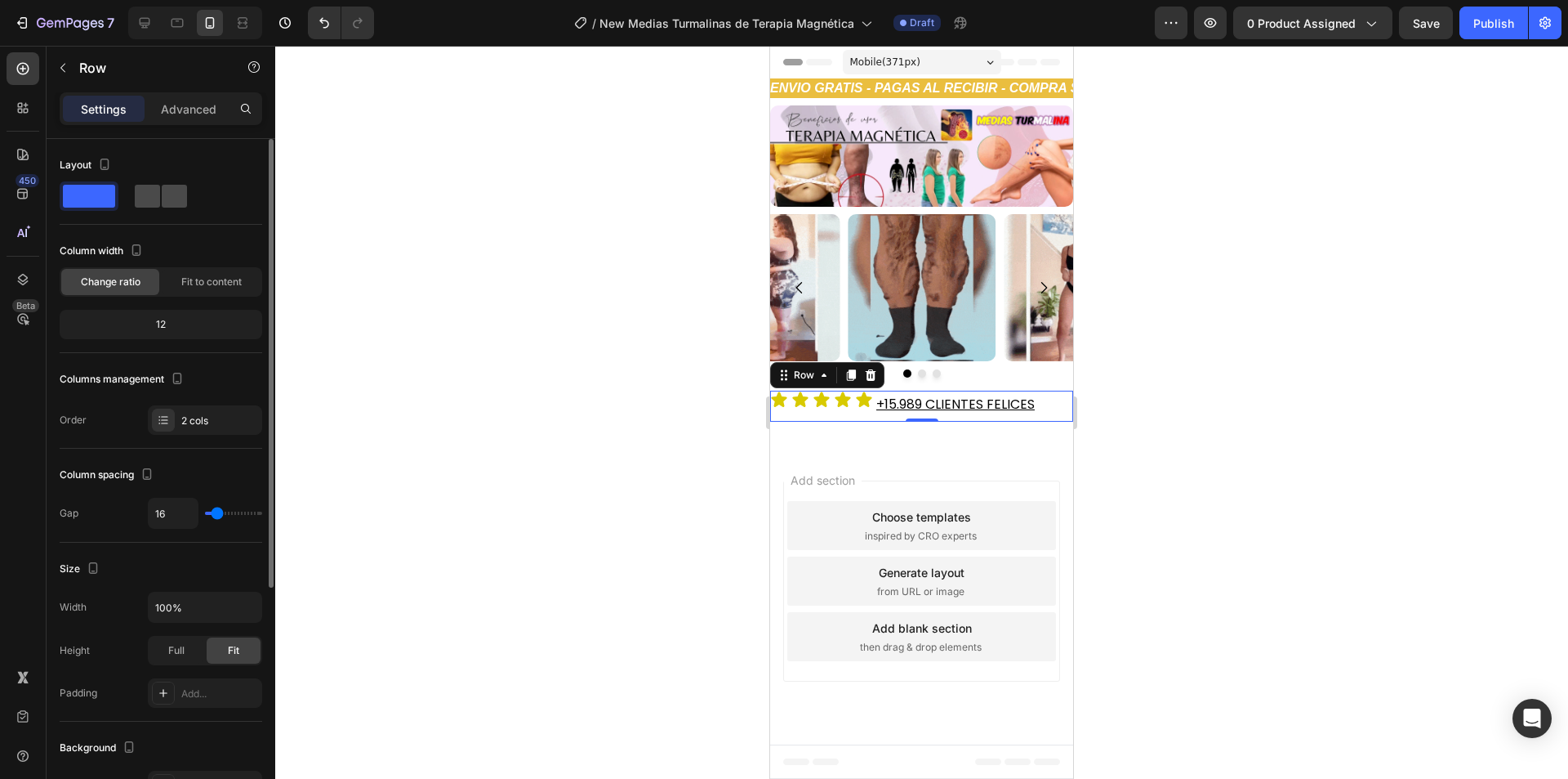
click at [154, 190] on span at bounding box center [147, 196] width 25 height 23
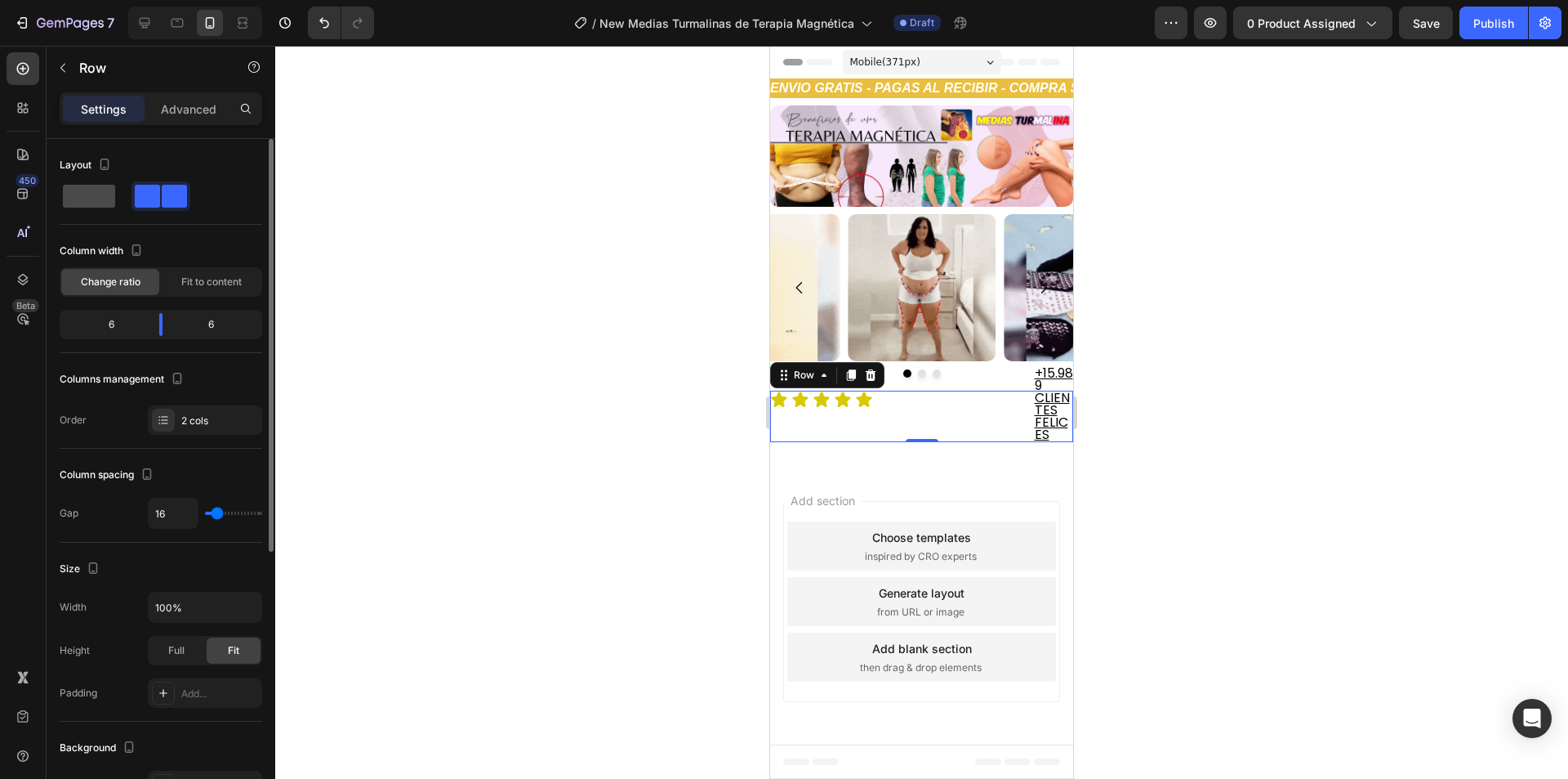
click at [103, 200] on span at bounding box center [88, 196] width 53 height 23
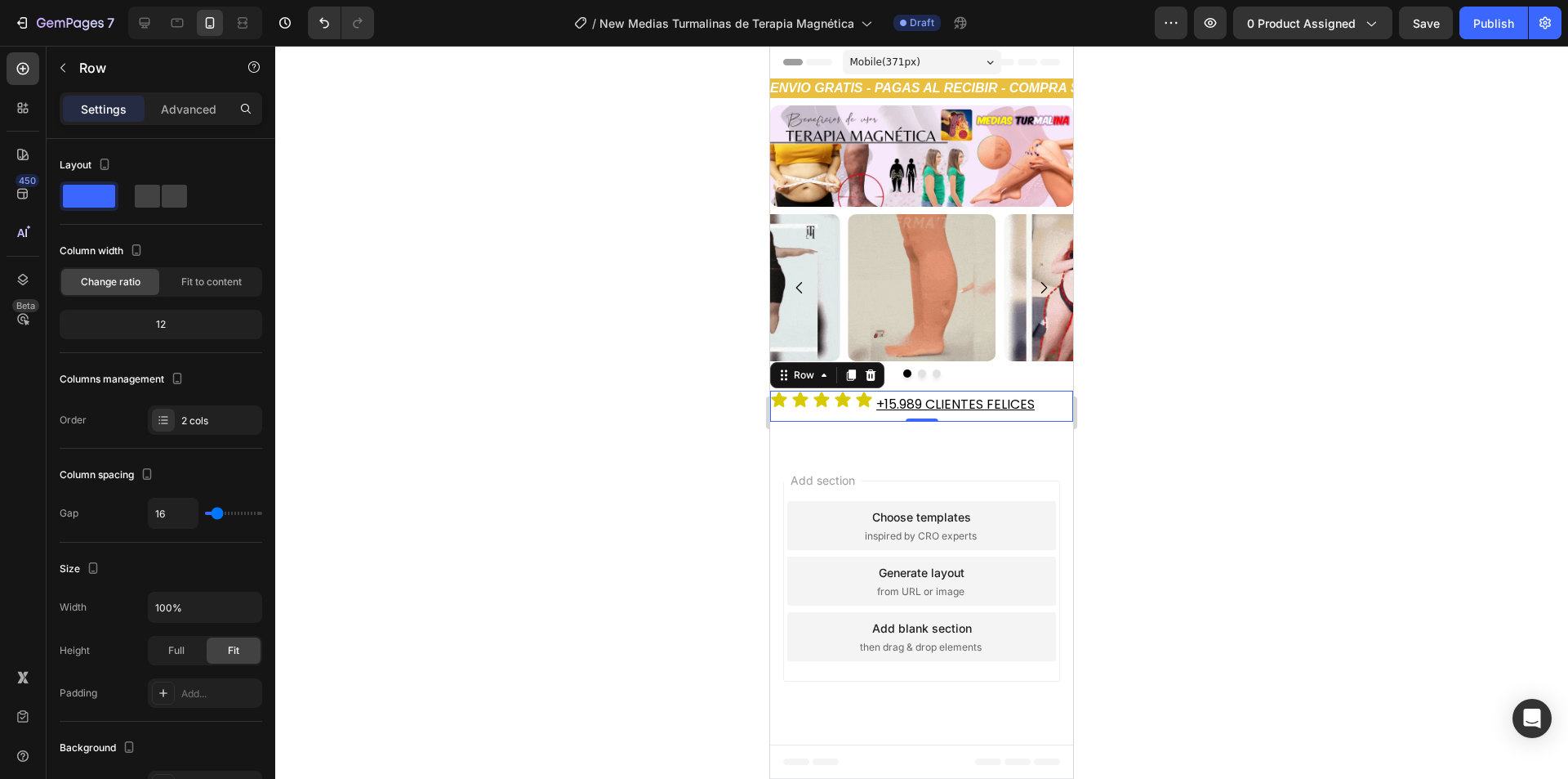
click at [829, 410] on div "Icon Icon Icon Icon Icon Icon List +15.989 CLIENTES FELICES Heading Row 0" at bounding box center [921, 405] width 303 height 31
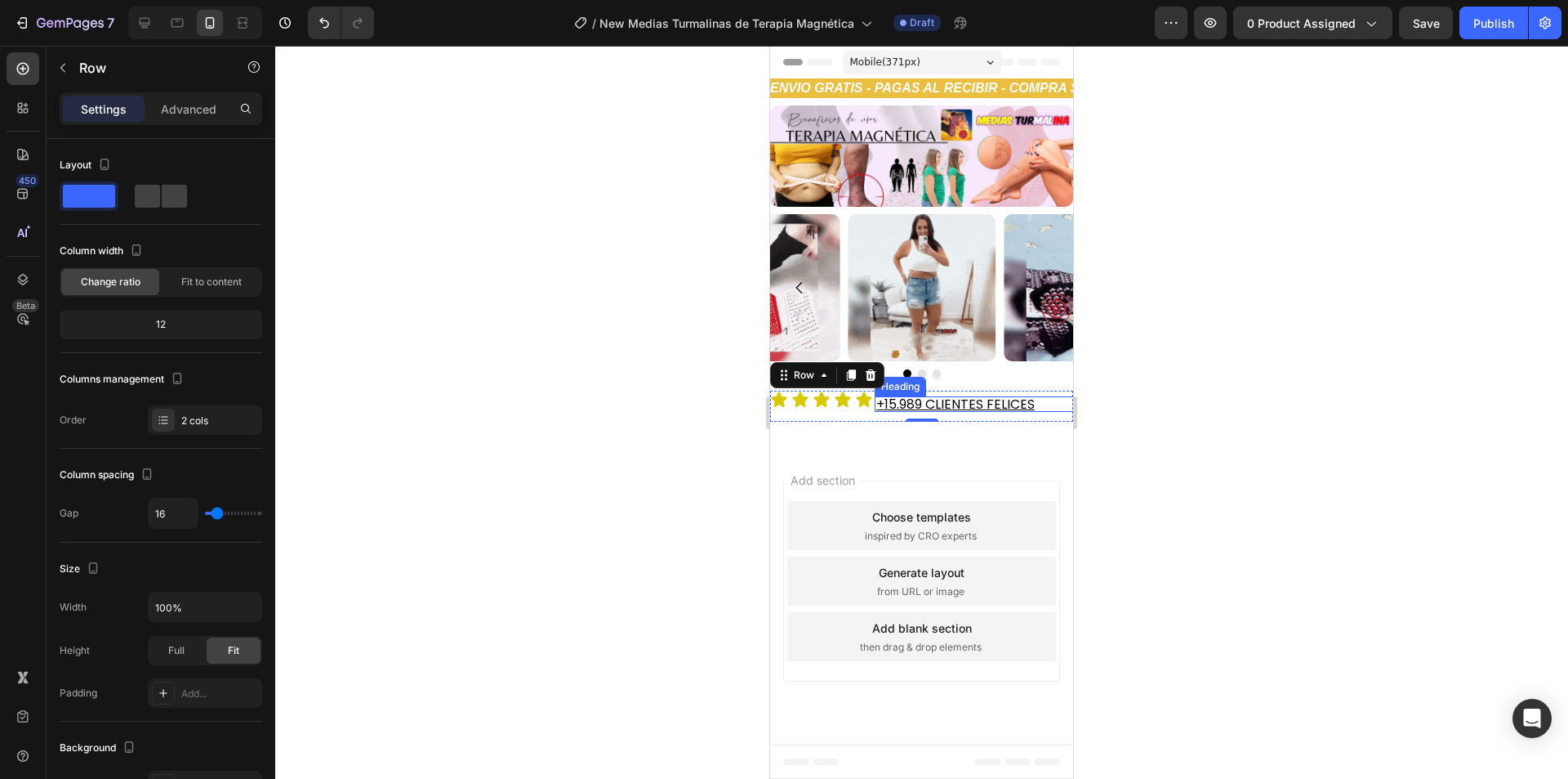
click at [890, 402] on span "+15.989 CLIENTES FELICES" at bounding box center [954, 403] width 158 height 19
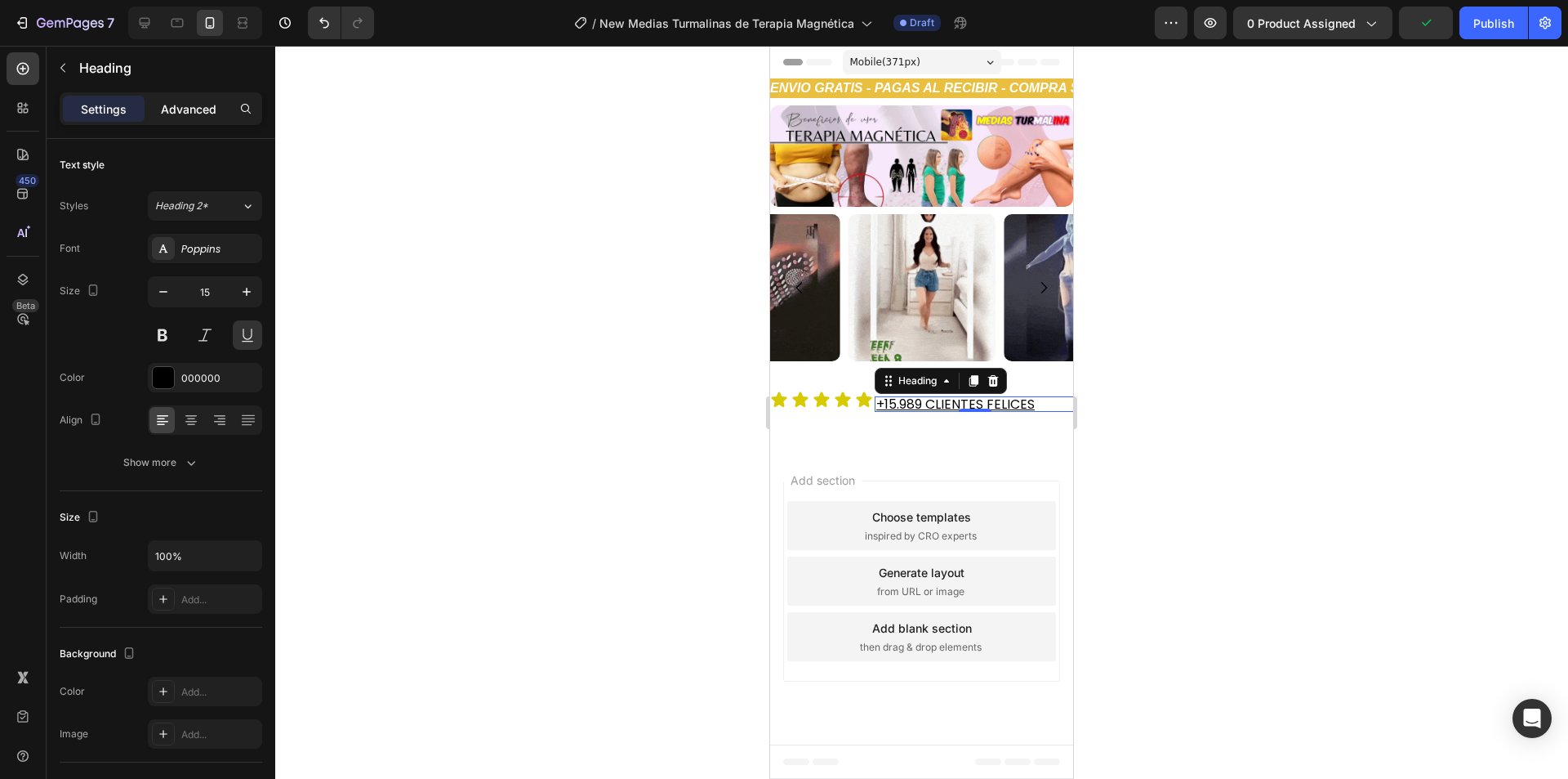
click at [183, 104] on p "Advanced" at bounding box center [189, 108] width 56 height 17
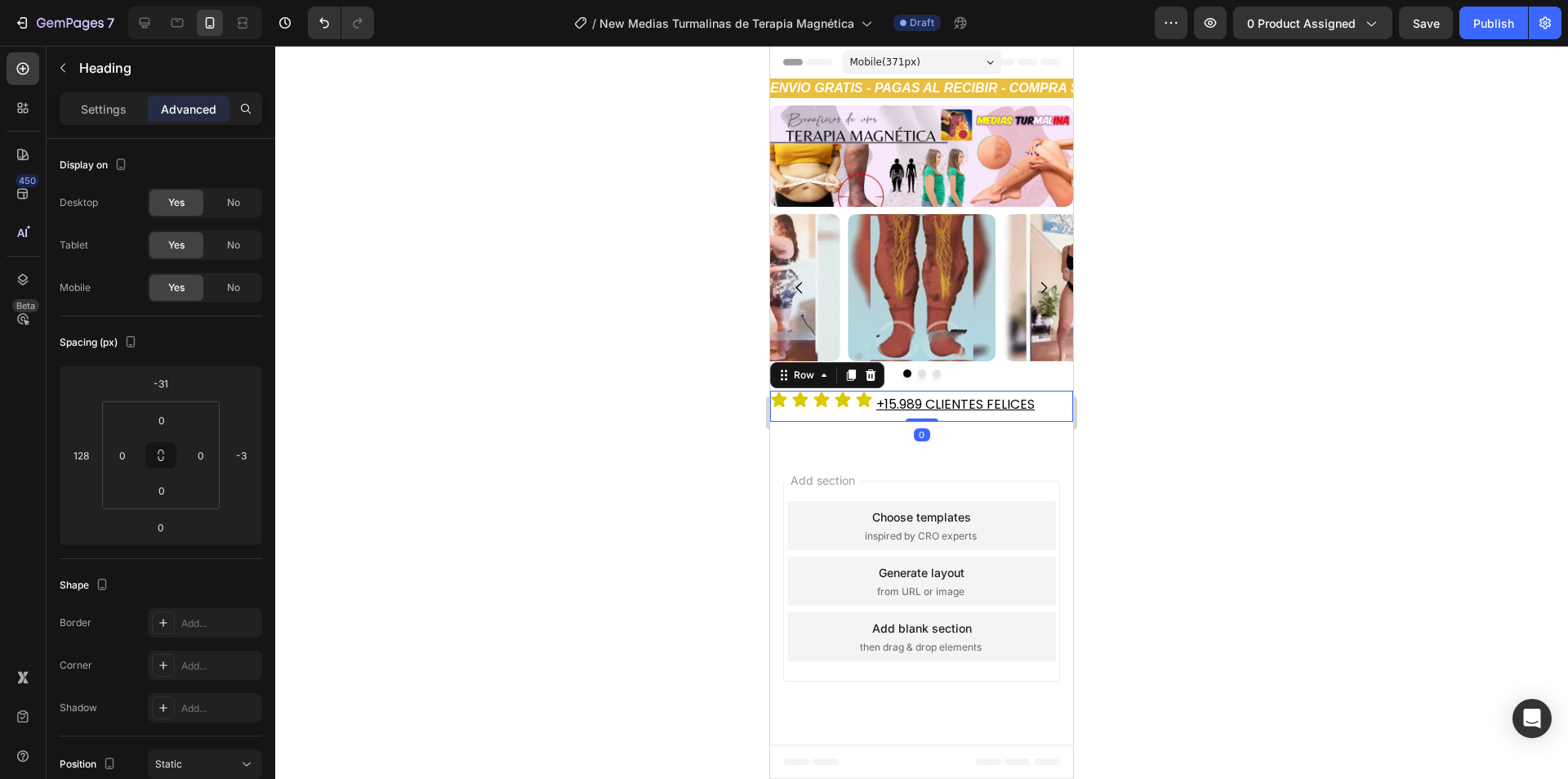
click at [817, 411] on div "Icon Icon Icon Icon Icon Icon List +15.989 CLIENTES FELICES Heading Row 0" at bounding box center [921, 405] width 303 height 31
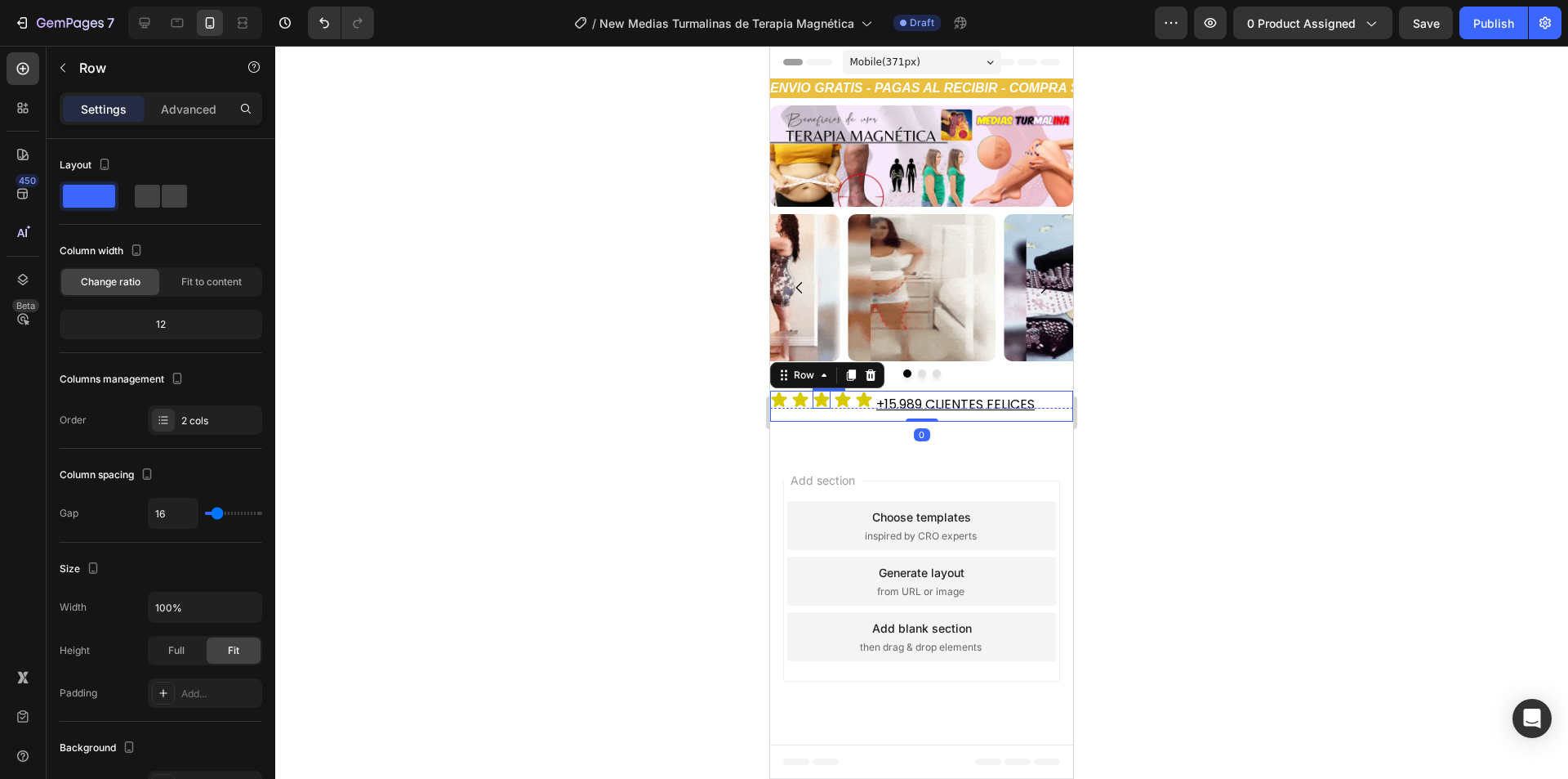
click at [812, 405] on icon at bounding box center [821, 399] width 18 height 18
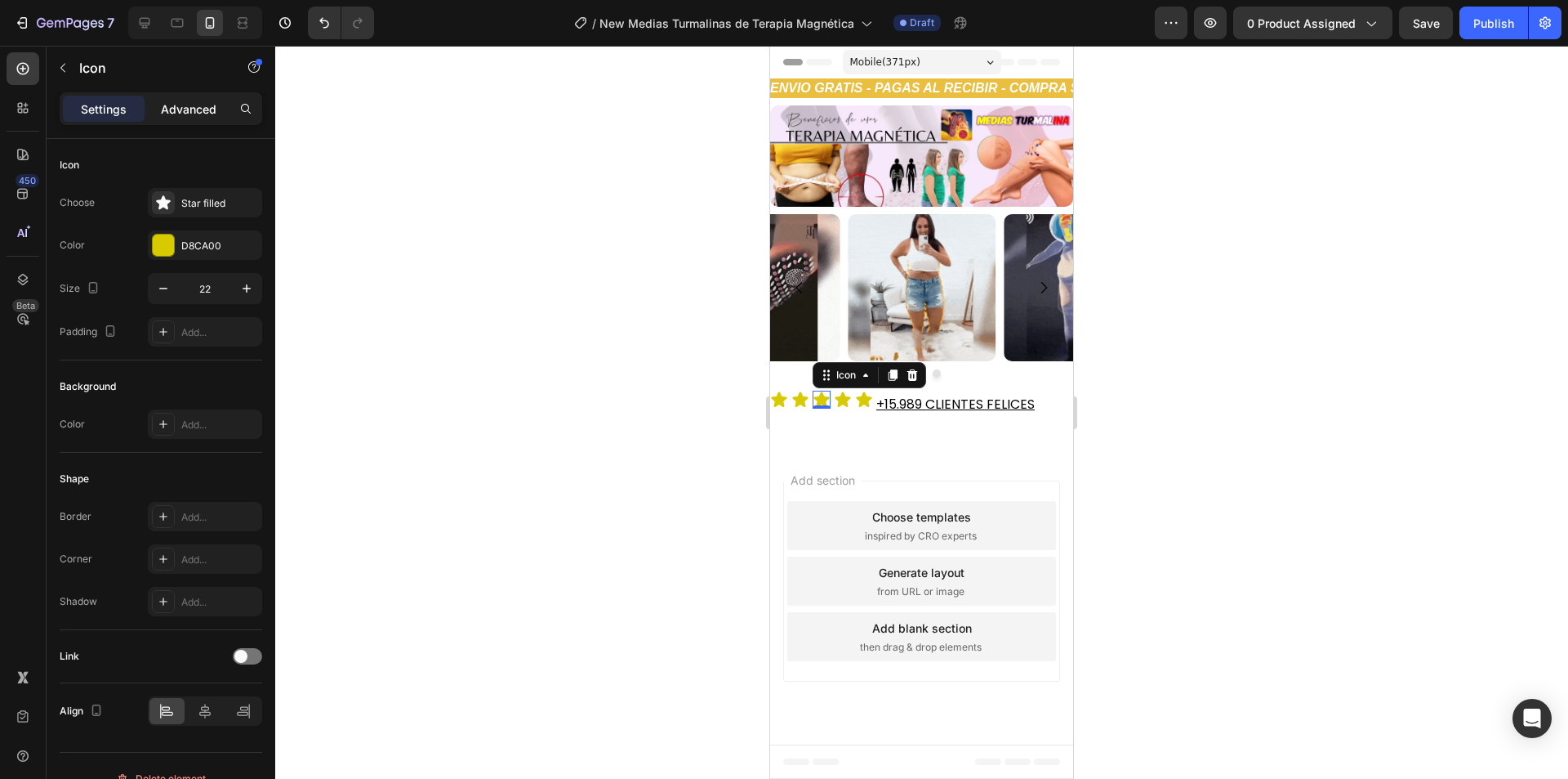
click at [206, 112] on p "Advanced" at bounding box center [189, 108] width 56 height 17
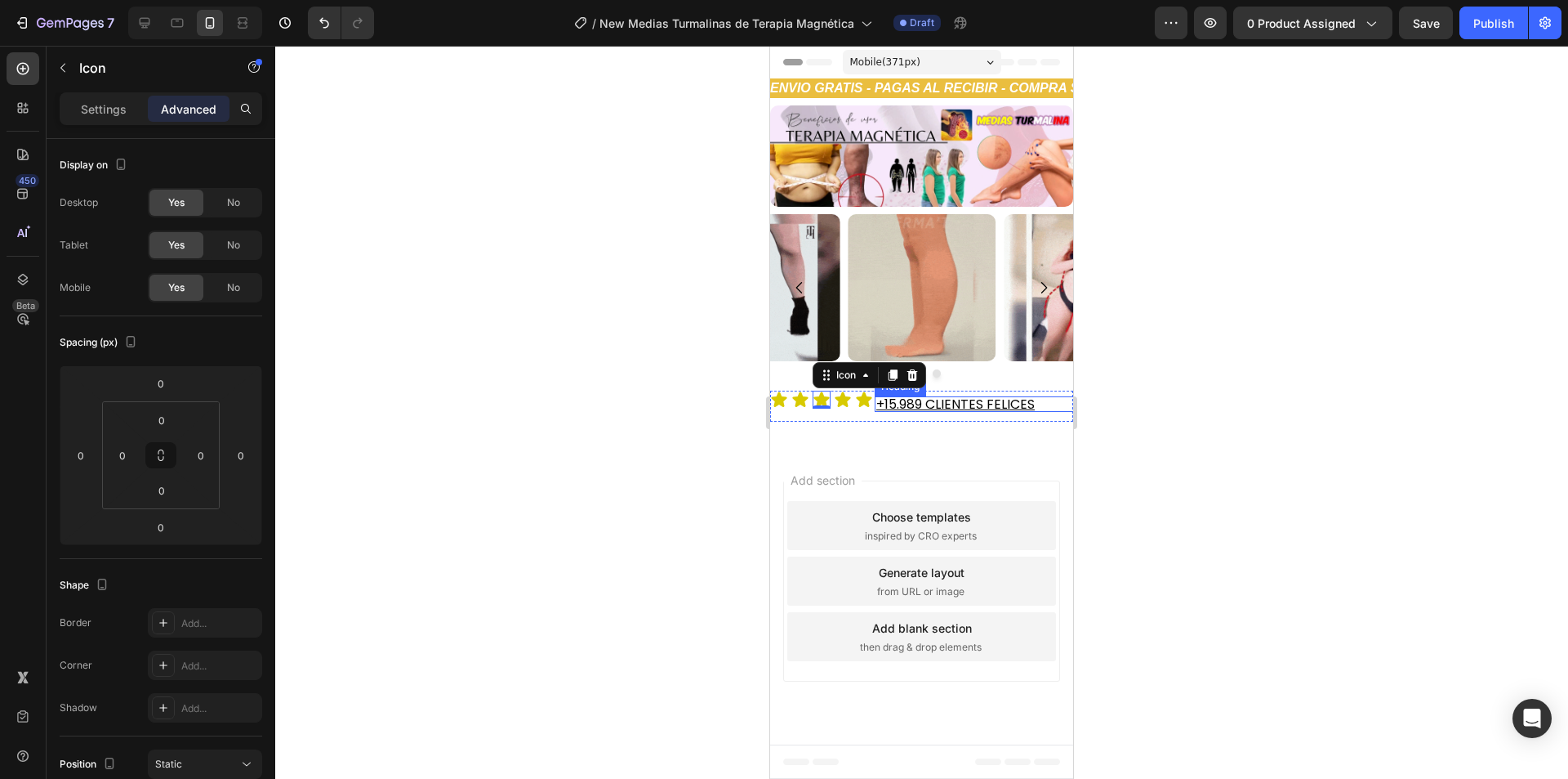
click at [930, 403] on span "+15.989 CLIENTES FELICES" at bounding box center [954, 403] width 158 height 19
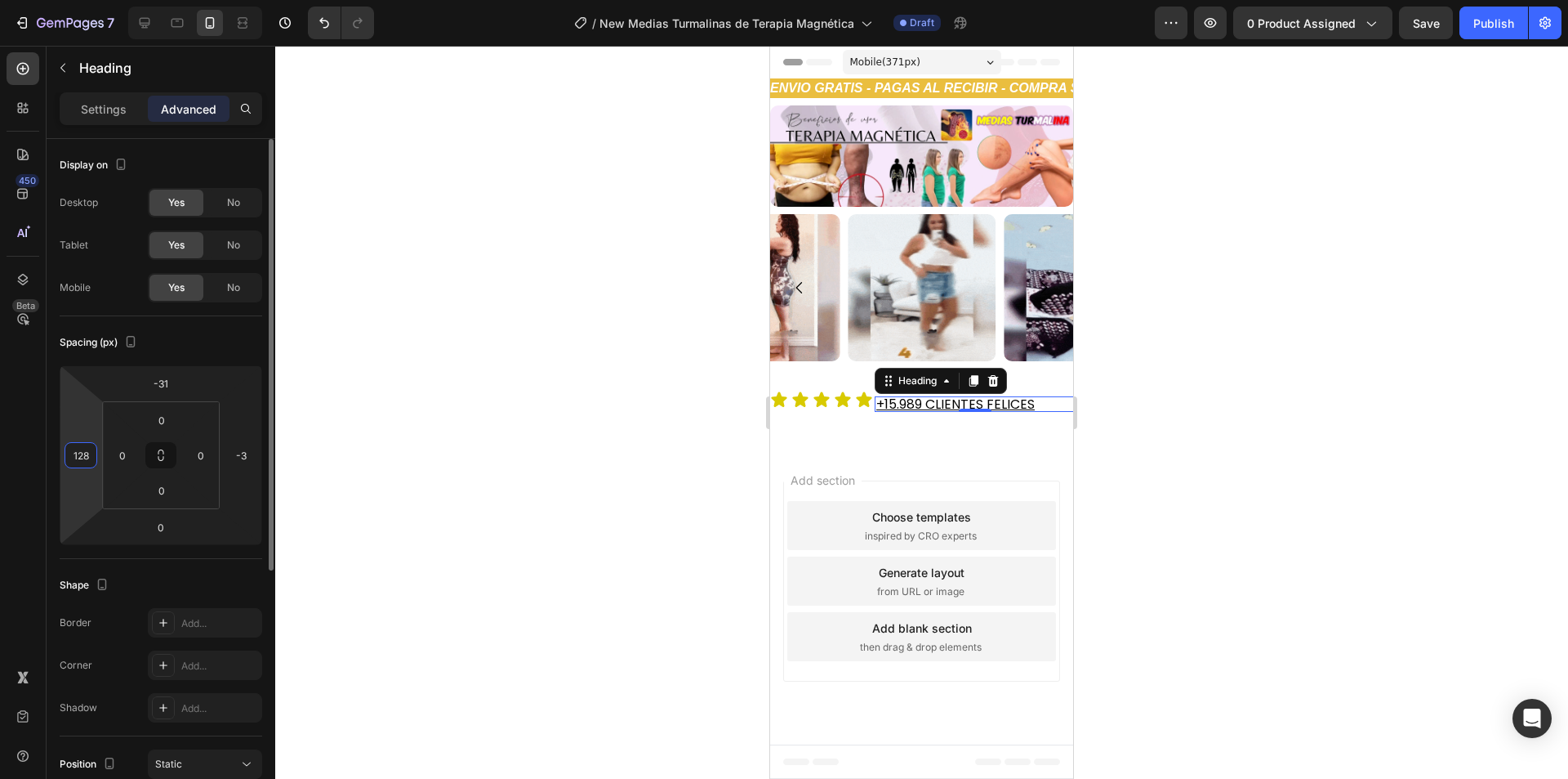
click at [80, 458] on input "128" at bounding box center [80, 455] width 25 height 25
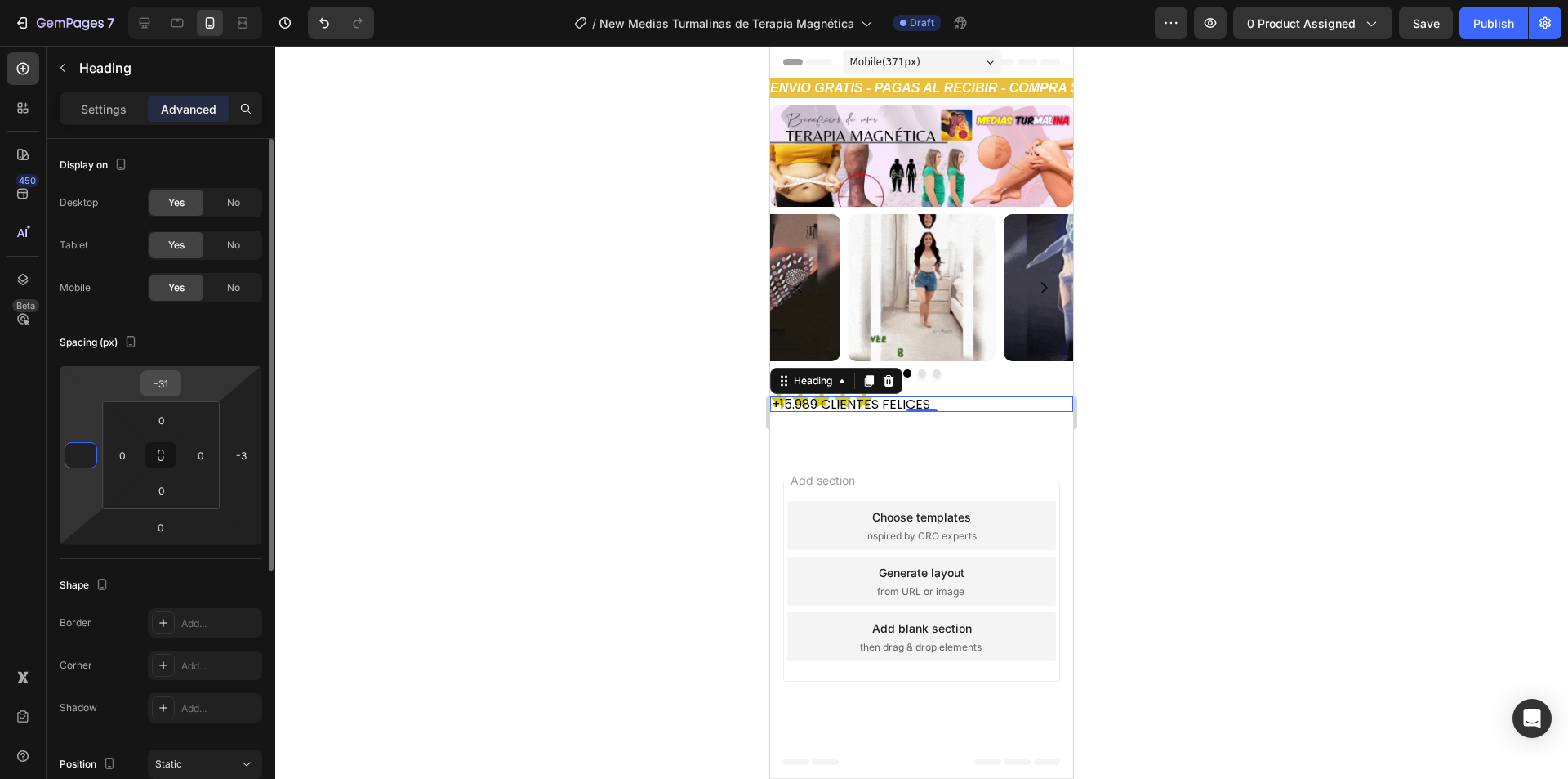
type input "0"
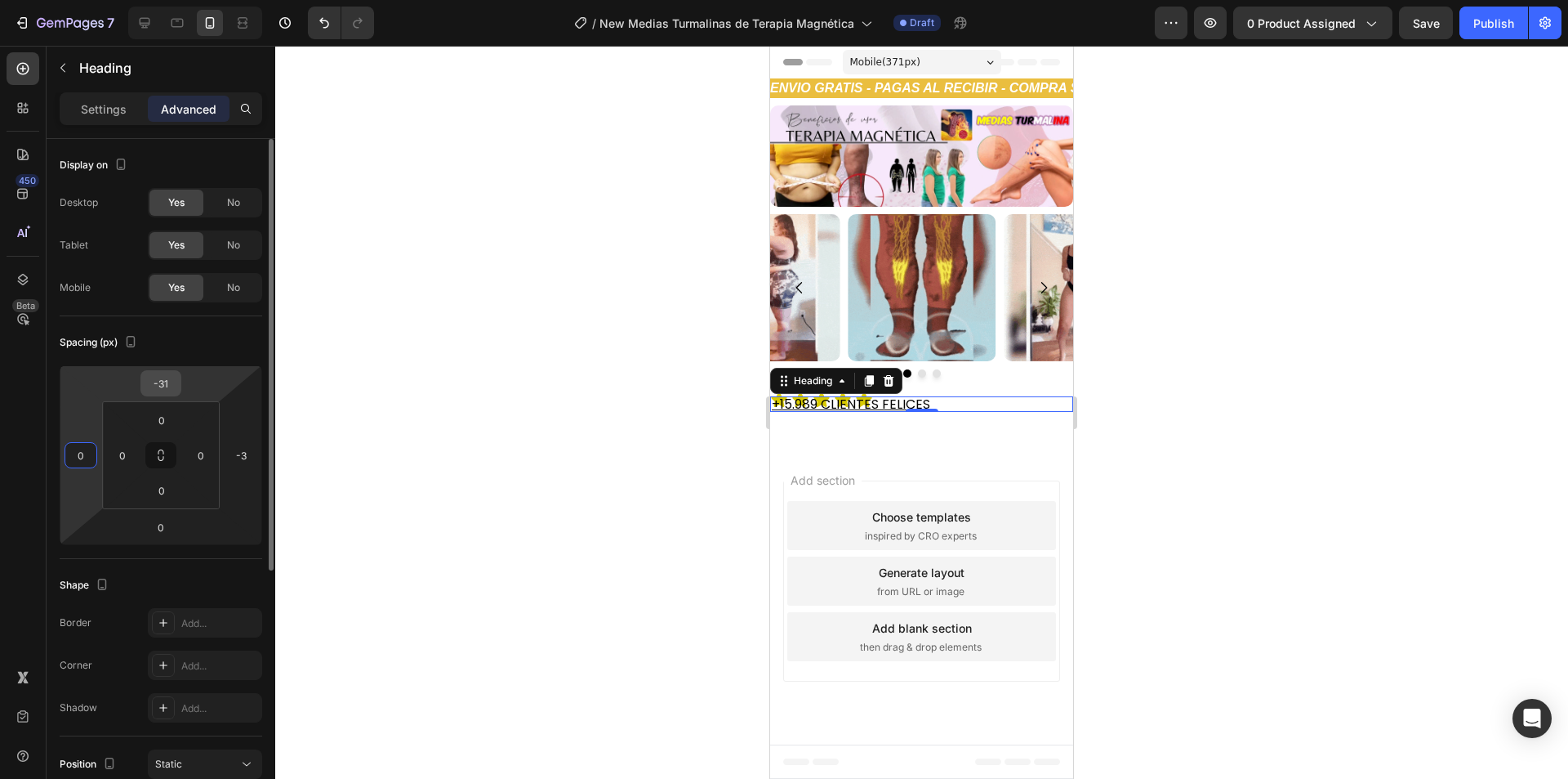
click at [162, 384] on input "-31" at bounding box center [161, 383] width 33 height 25
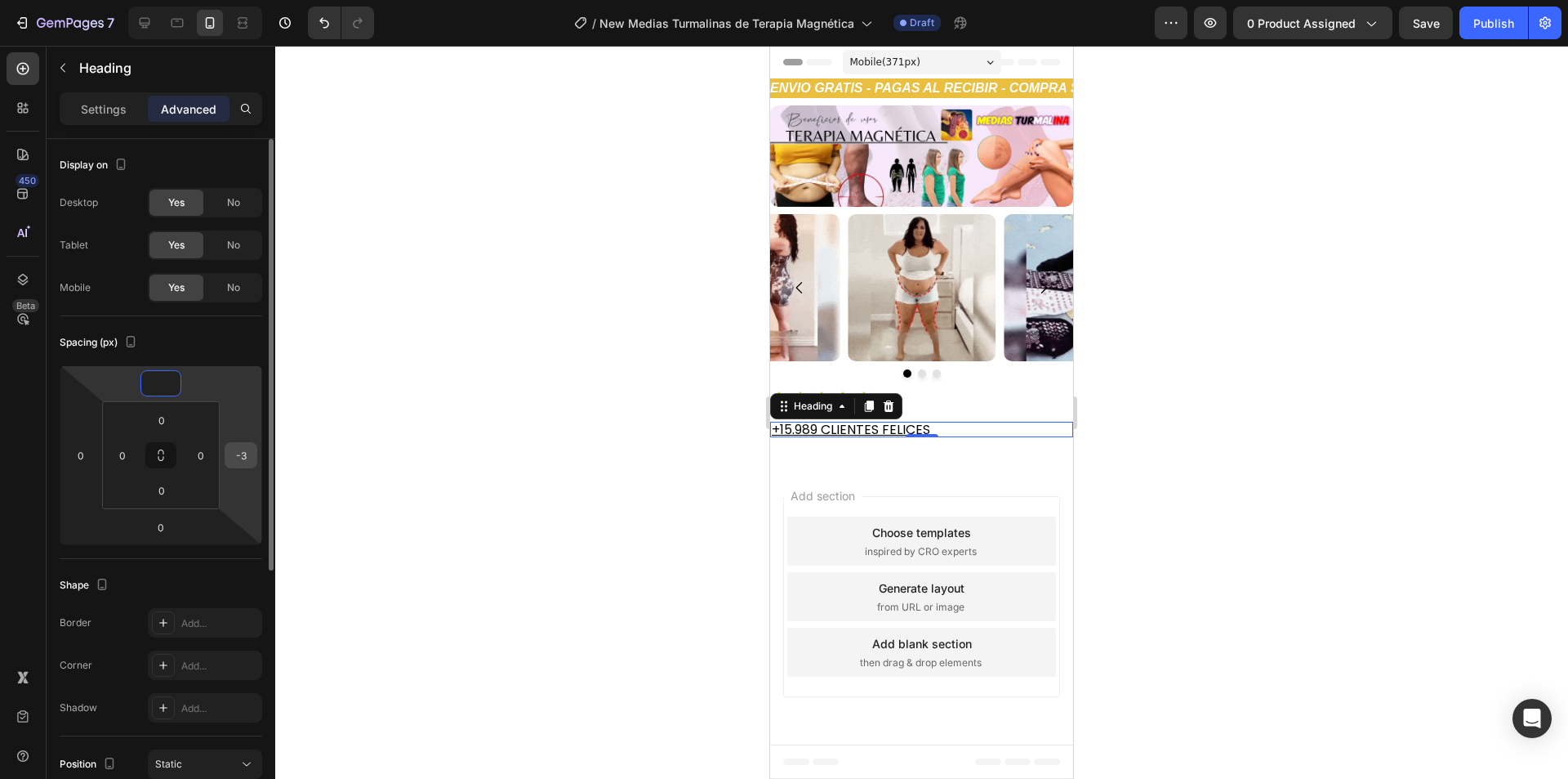
type input "0"
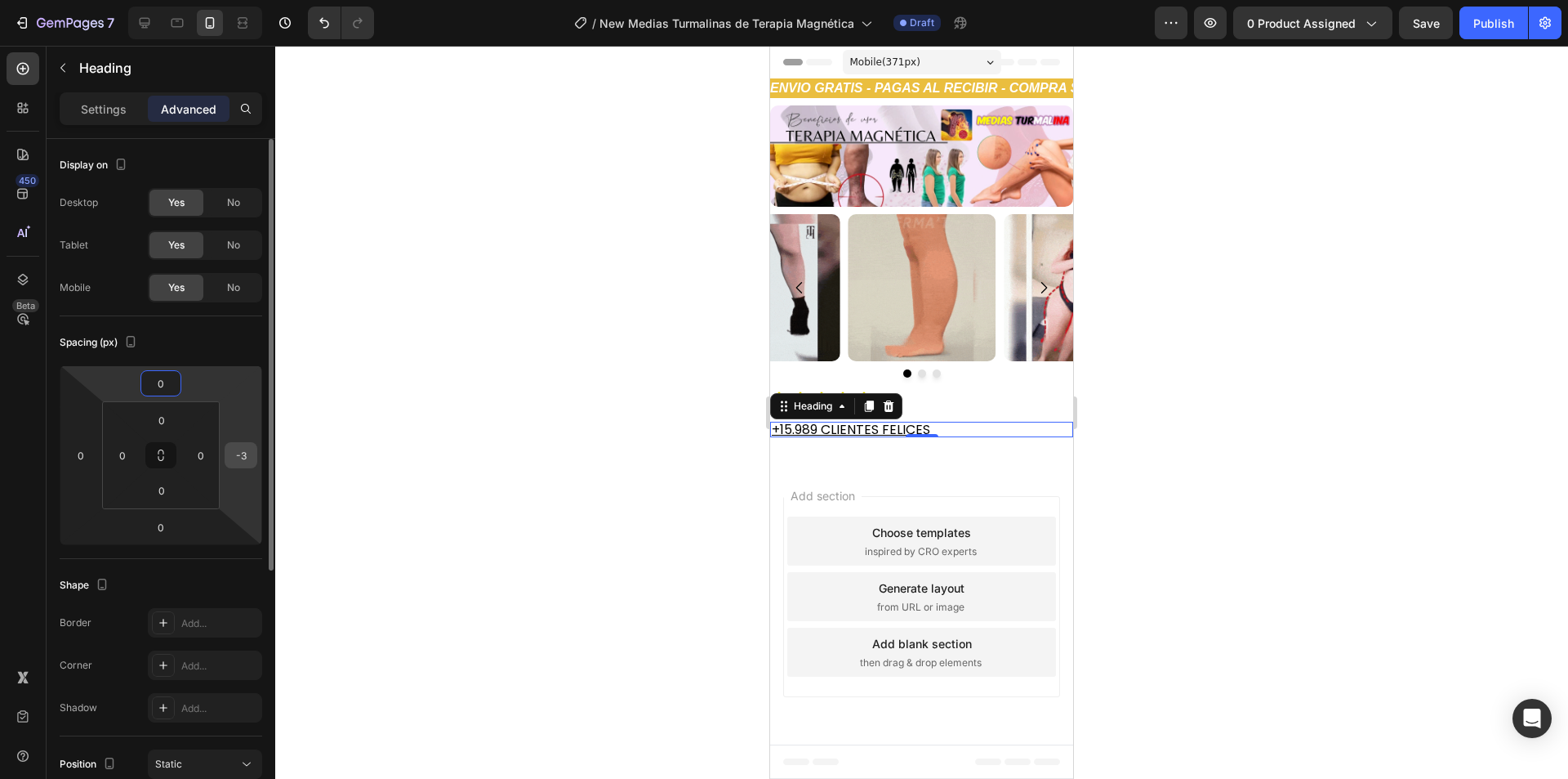
click at [250, 458] on input "-3" at bounding box center [240, 455] width 25 height 25
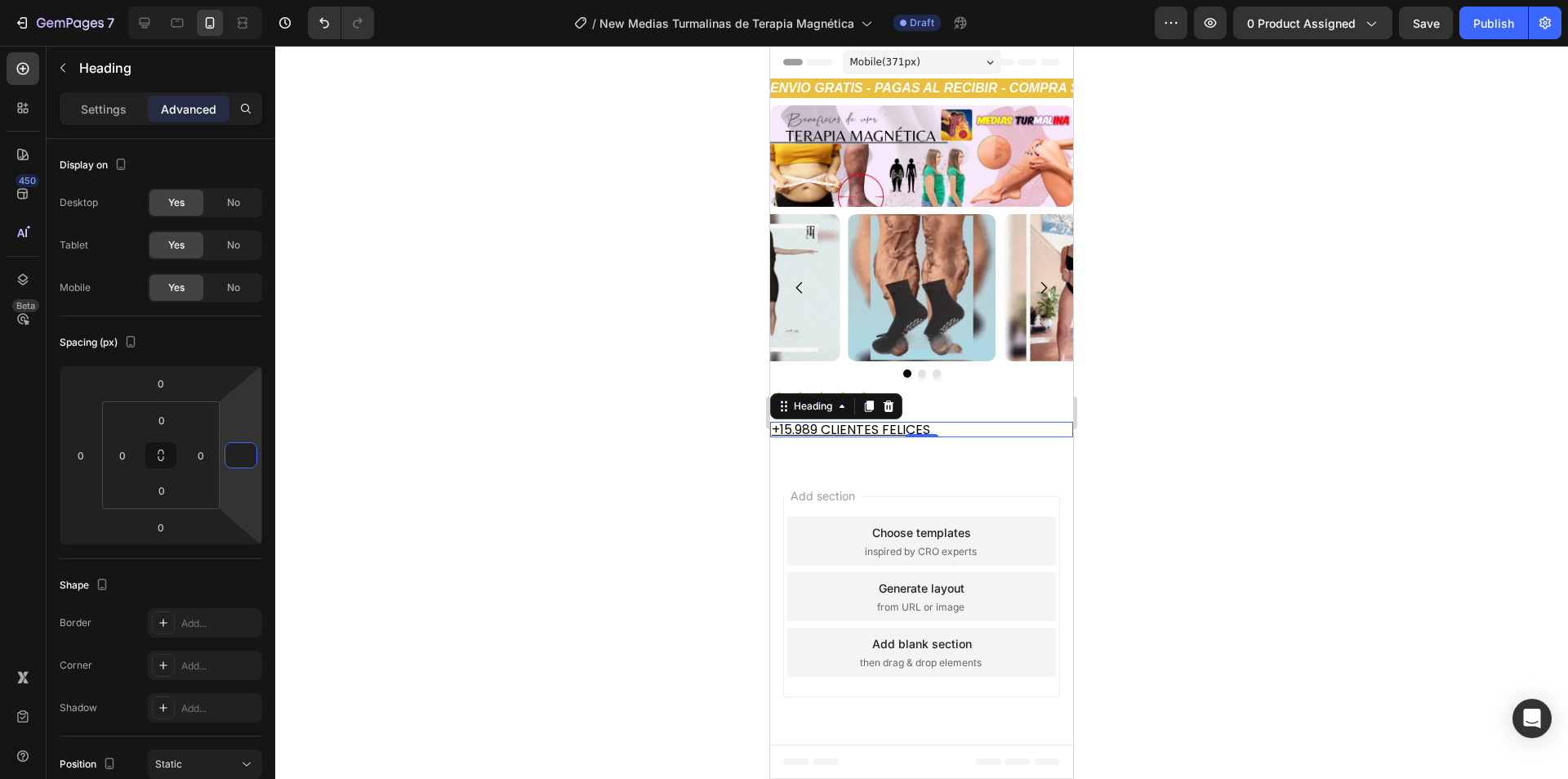
type input "0"
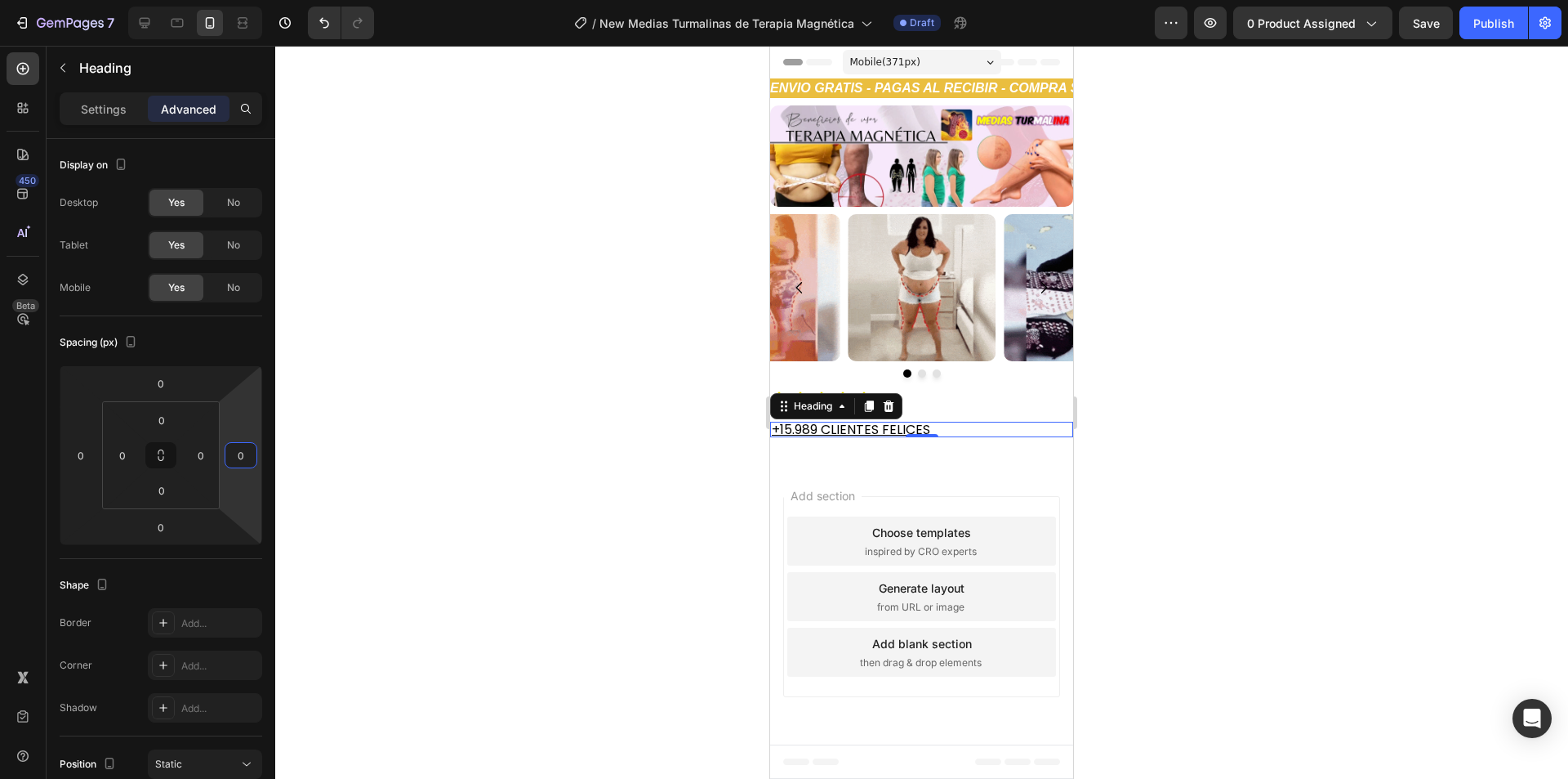
click at [450, 465] on div at bounding box center [921, 411] width 1292 height 732
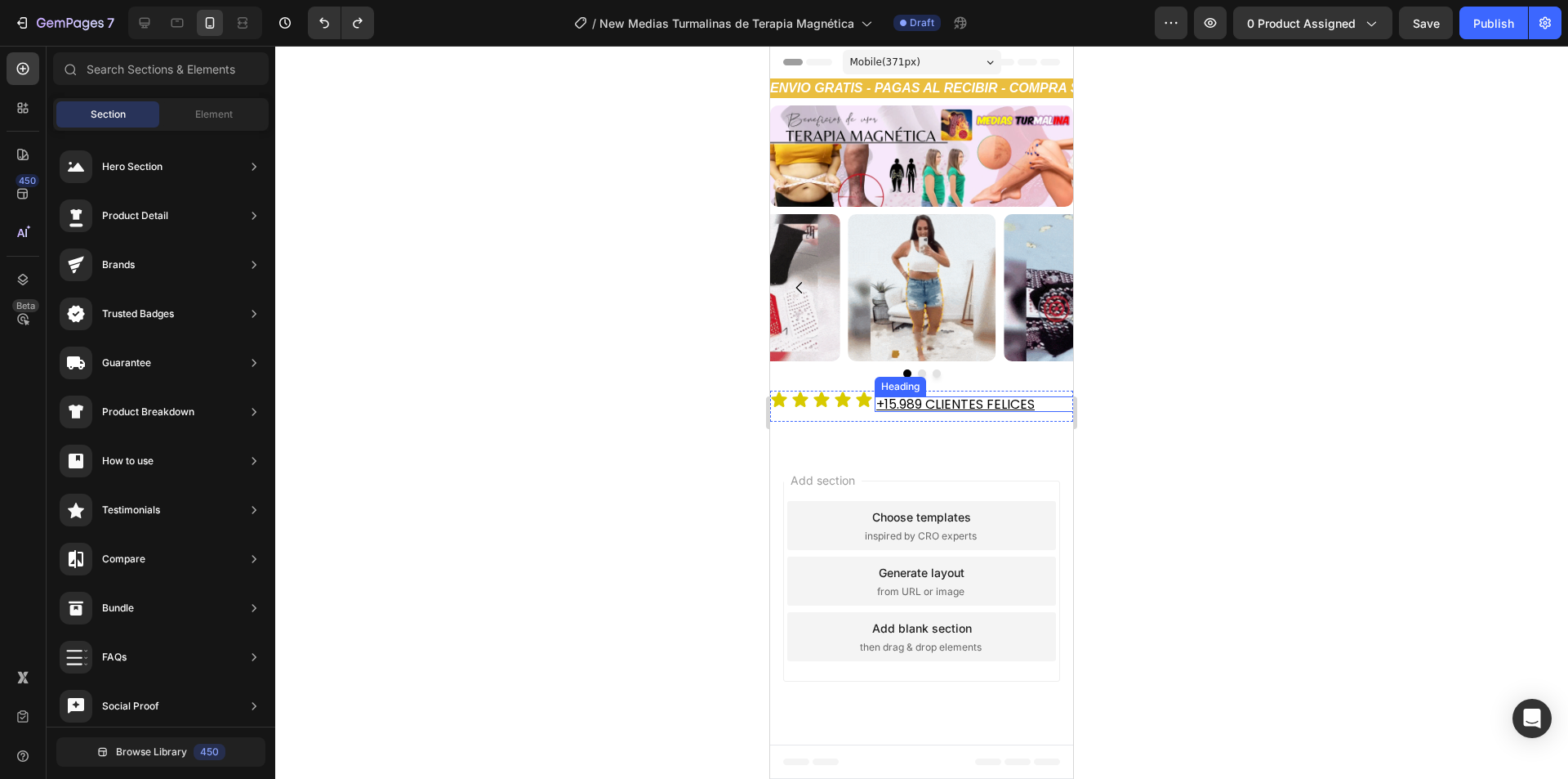
click at [926, 405] on span "+15.989 CLIENTES FELICES" at bounding box center [954, 403] width 158 height 19
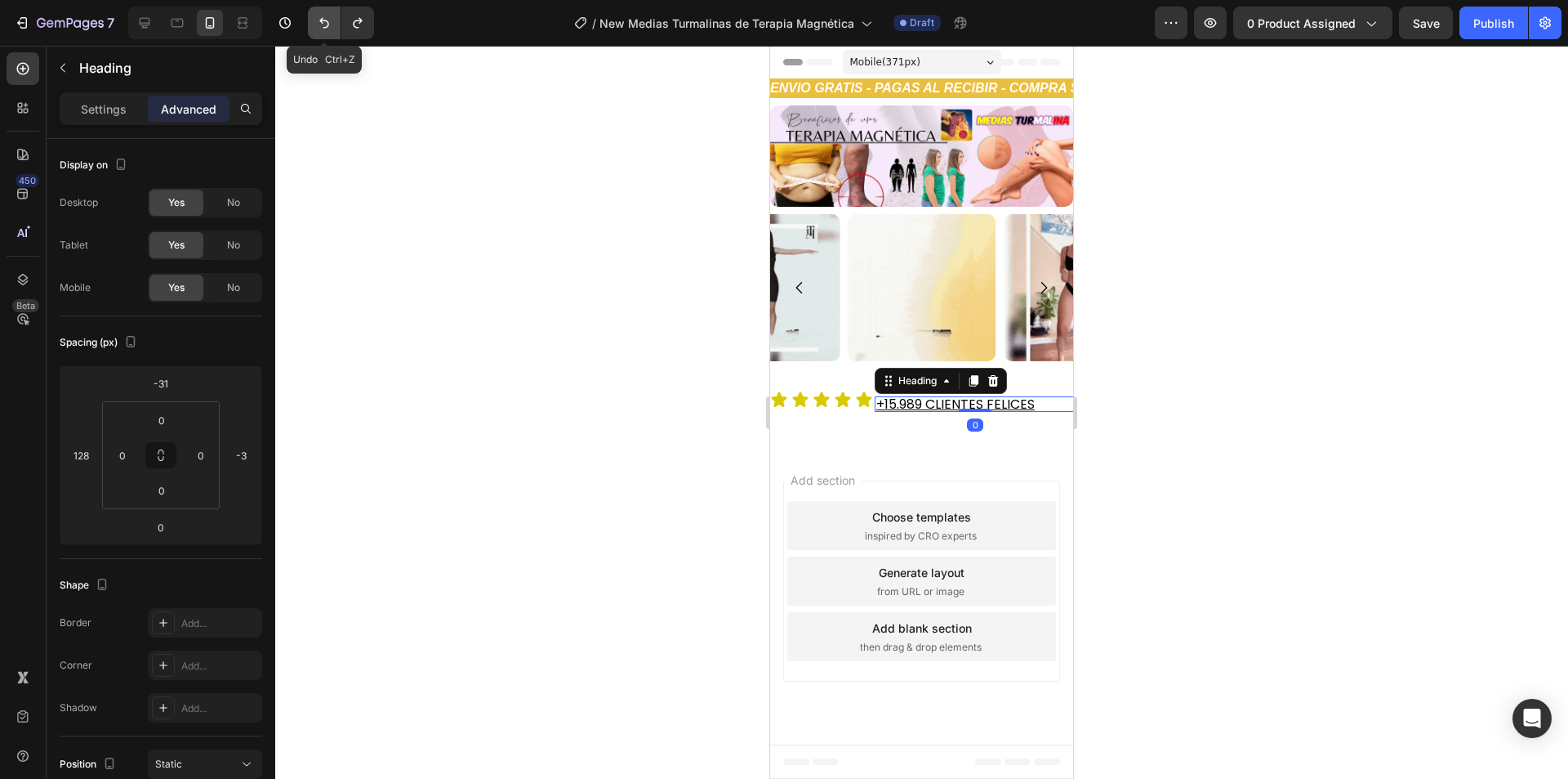
click at [328, 23] on icon "Undo/Redo" at bounding box center [324, 23] width 16 height 16
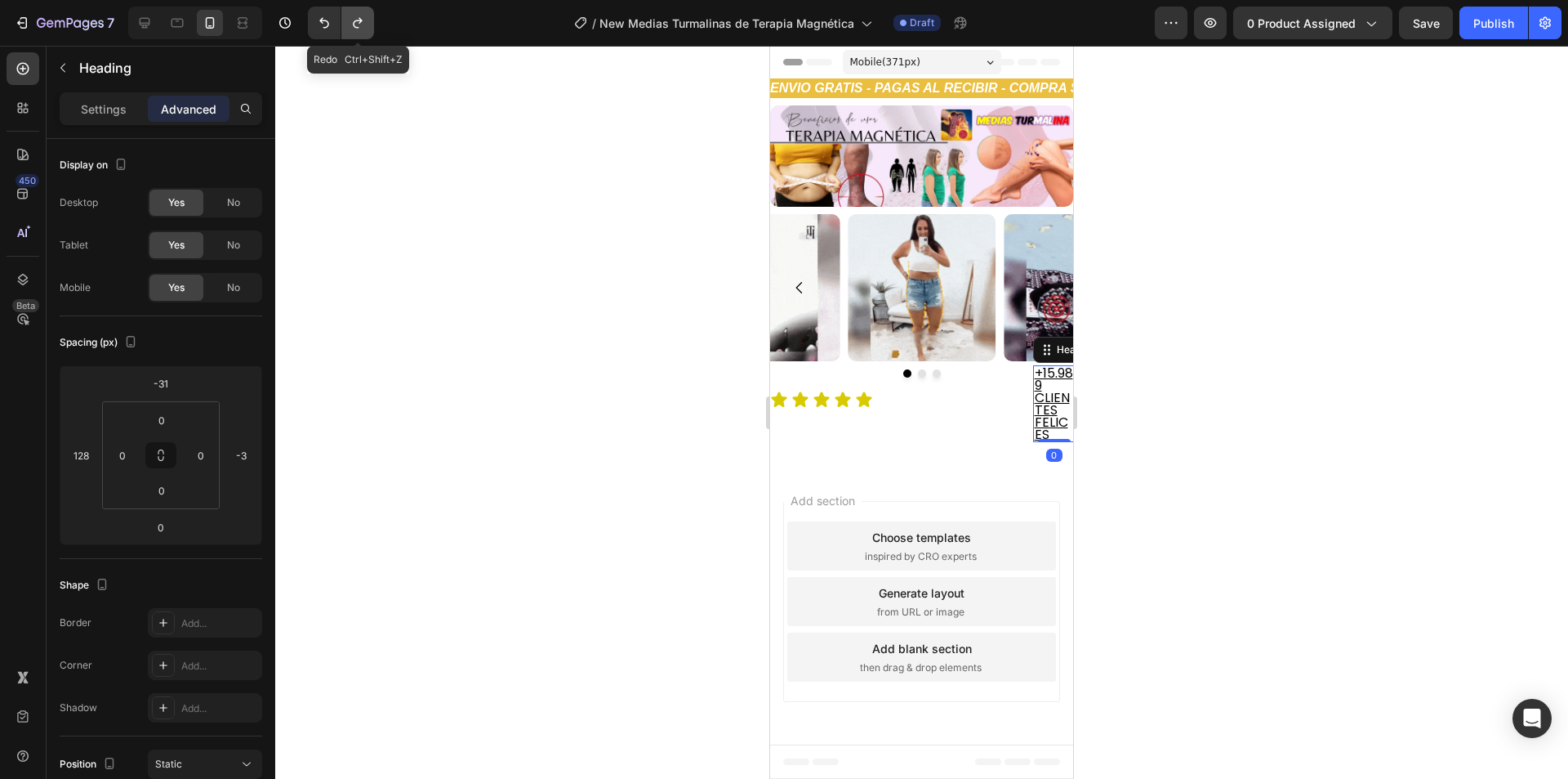
click at [352, 25] on icon "Undo/Redo" at bounding box center [357, 23] width 16 height 16
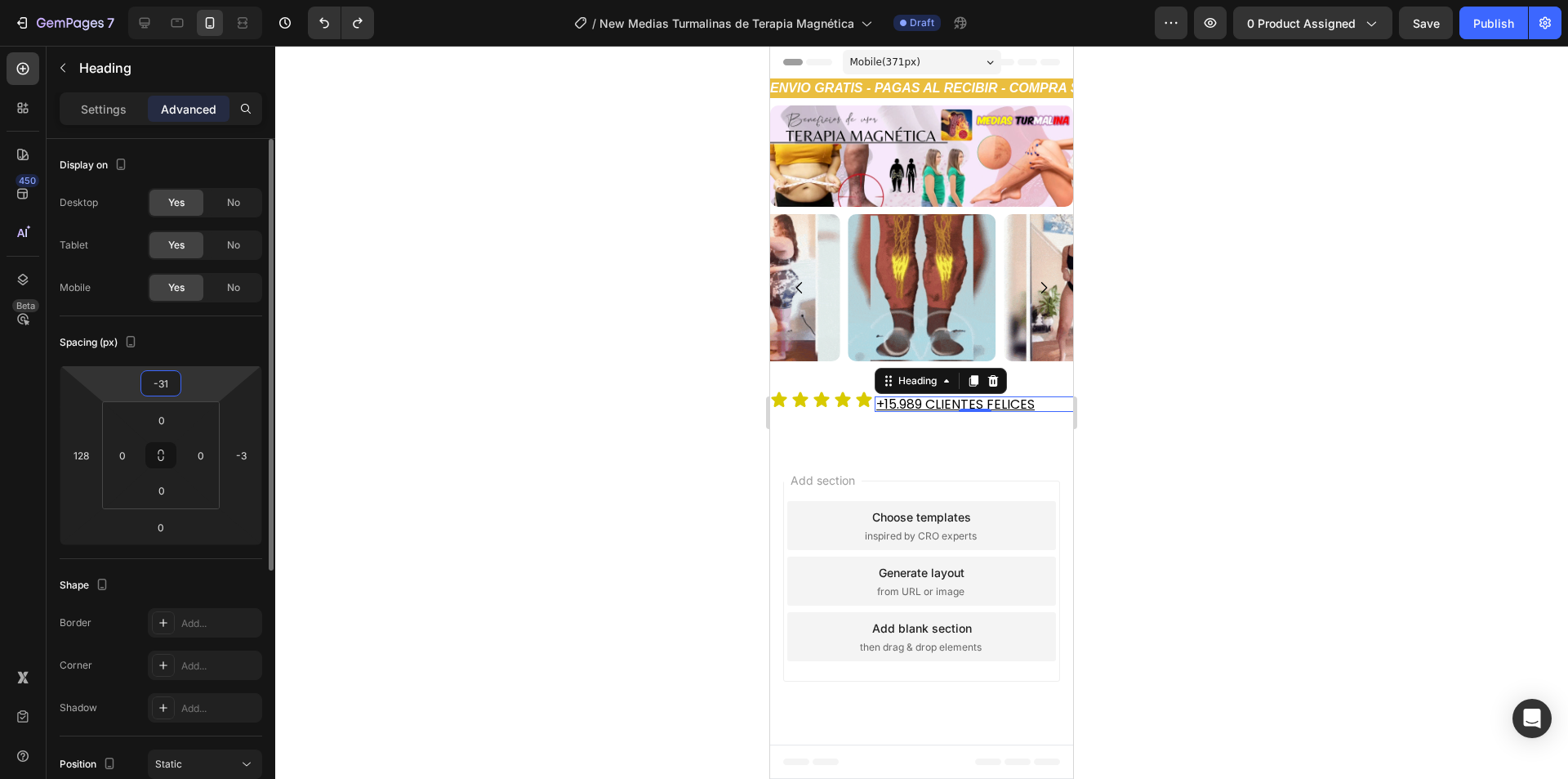
click at [157, 389] on input "-31" at bounding box center [161, 383] width 33 height 25
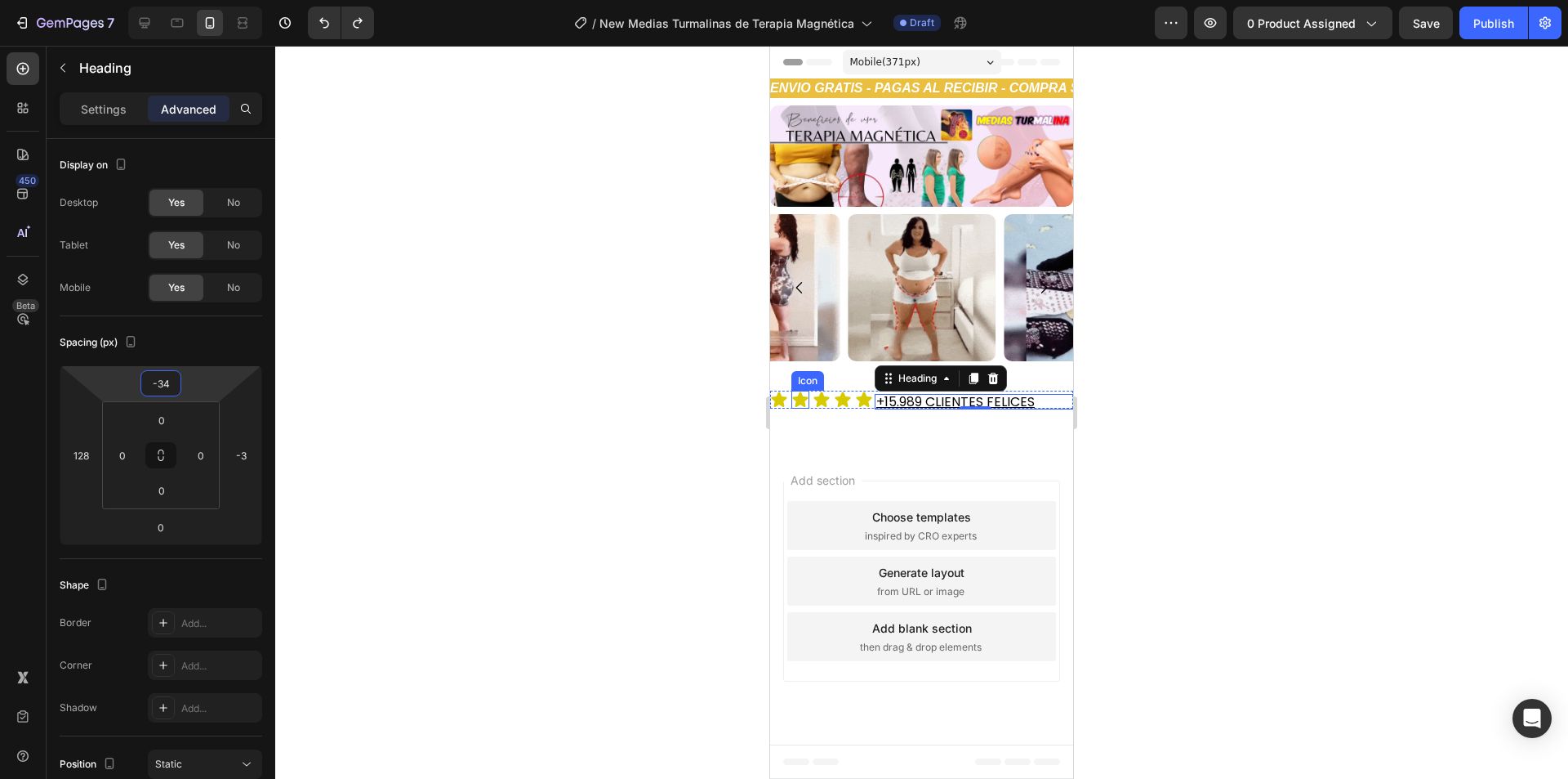
type input "-33"
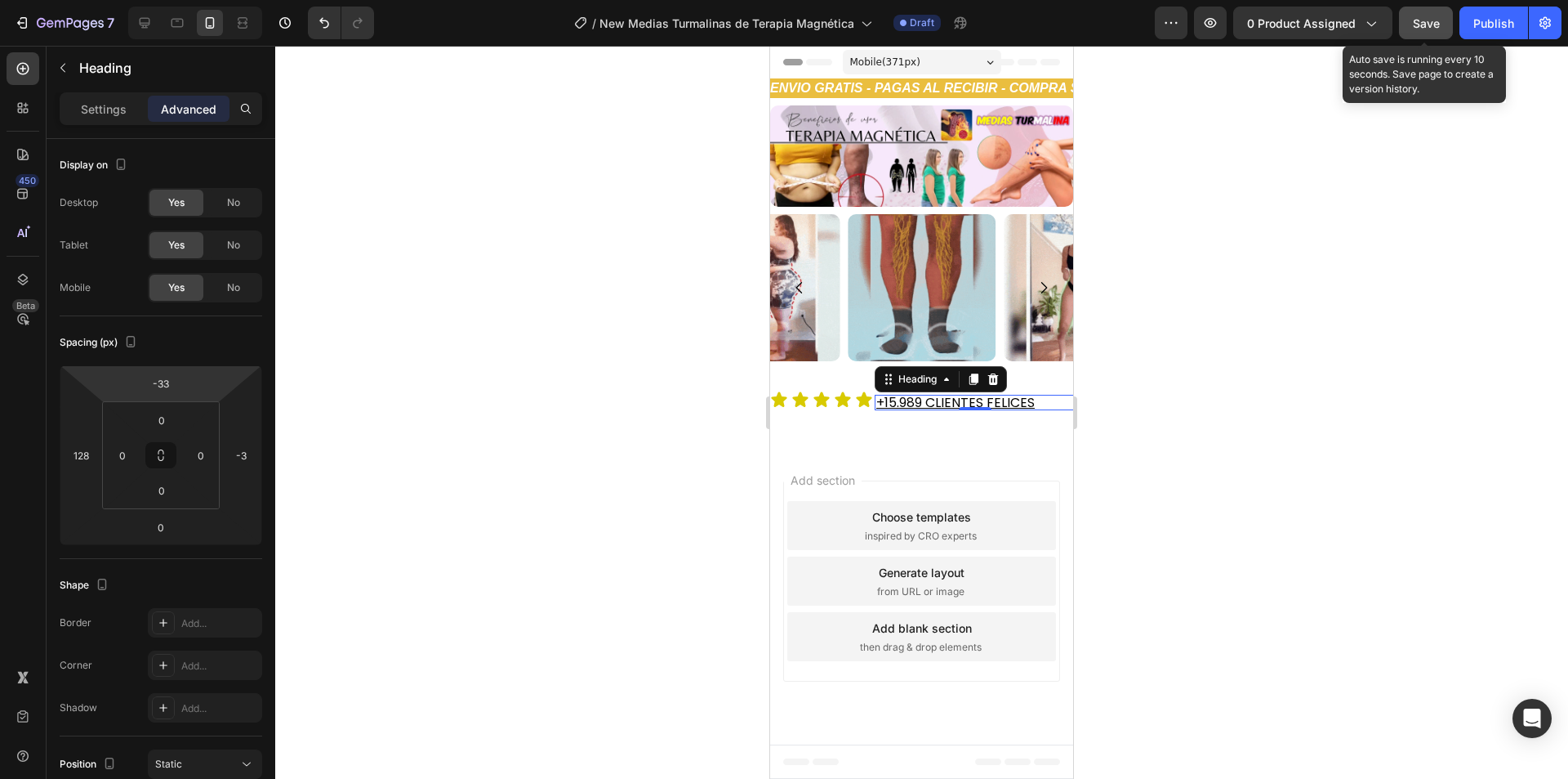
click at [1415, 16] on span "Save" at bounding box center [1425, 23] width 27 height 14
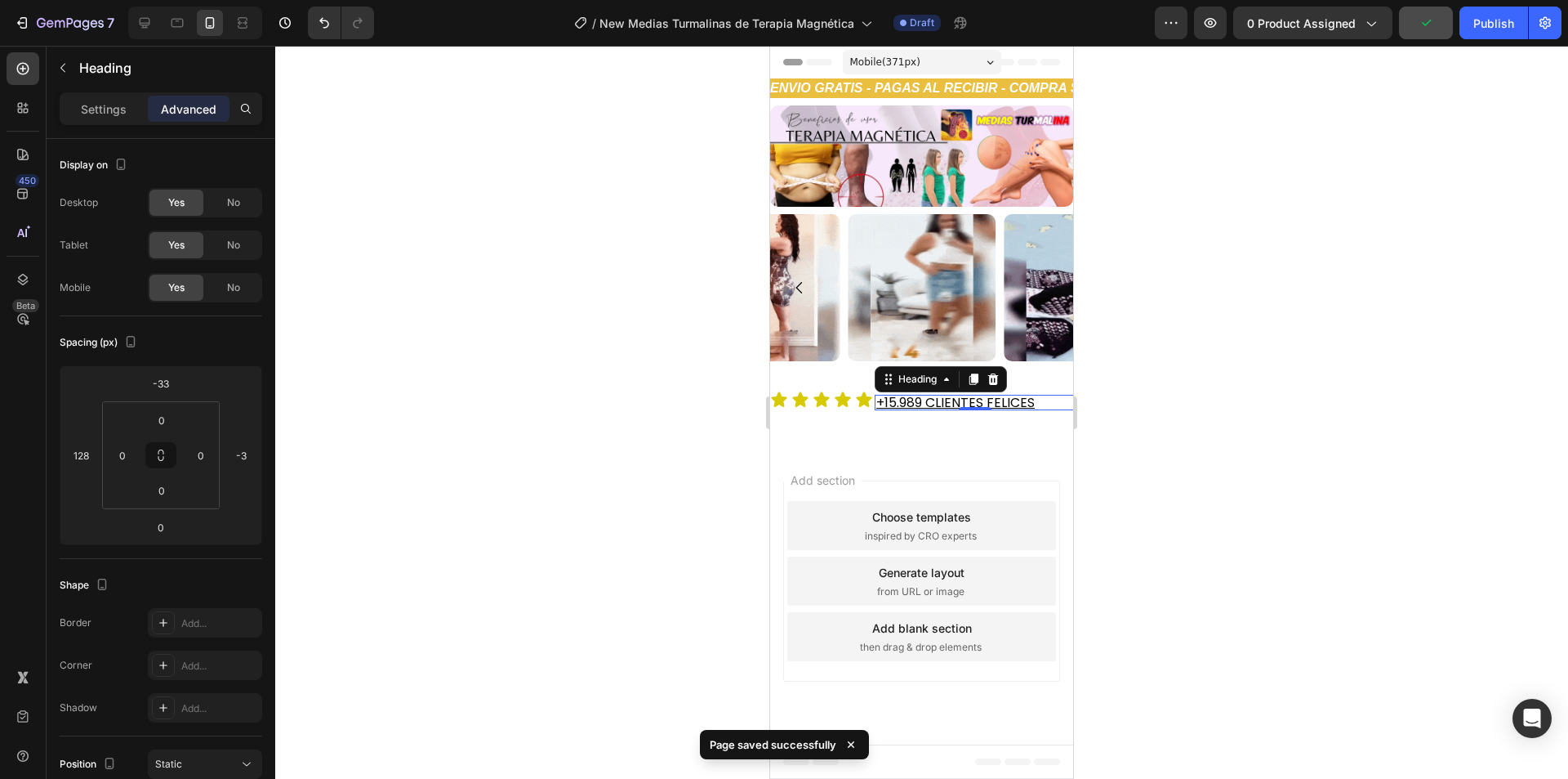
click at [1154, 444] on div at bounding box center [921, 411] width 1292 height 732
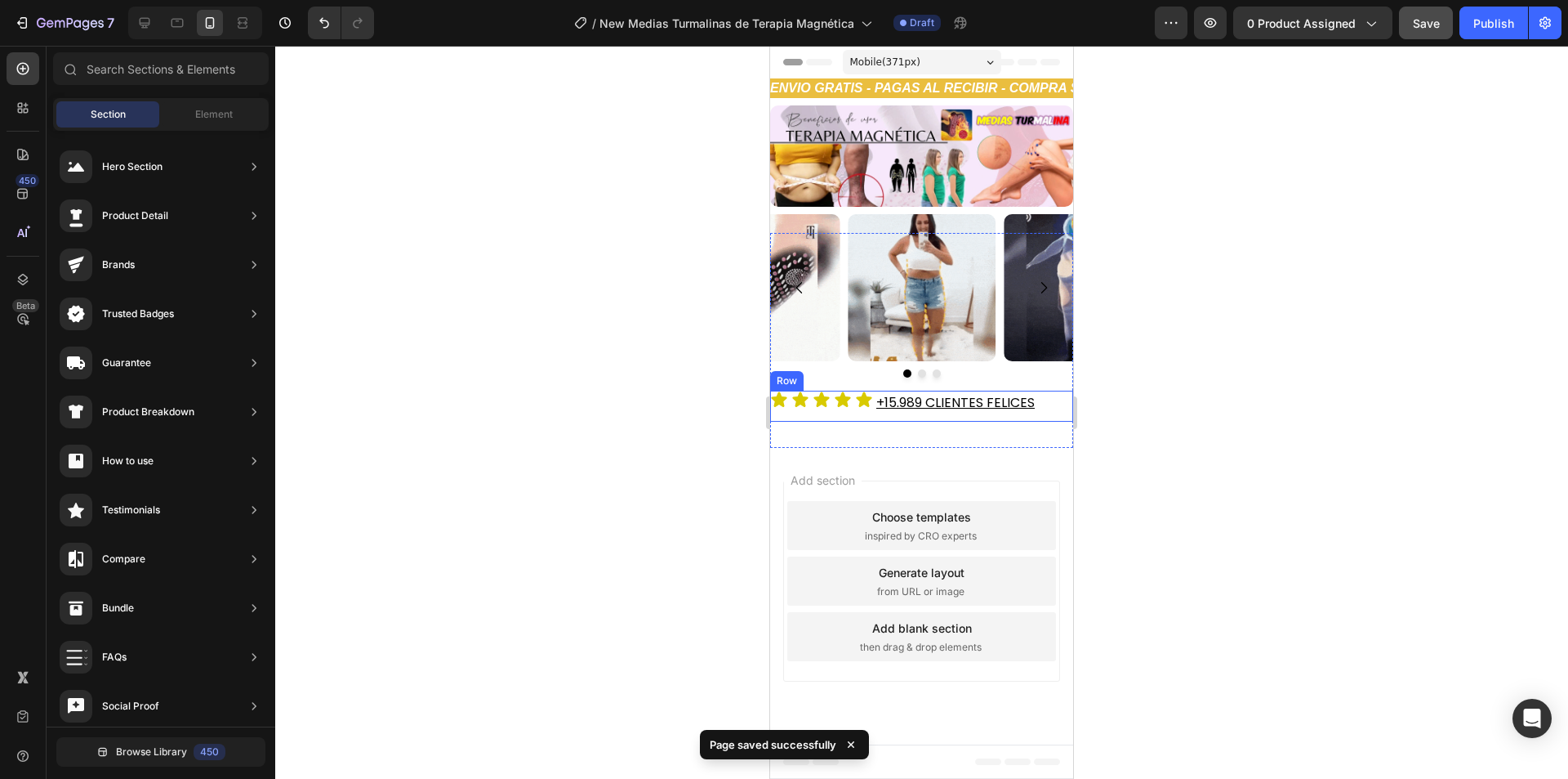
click at [1045, 413] on div "Icon Icon Icon Icon Icon Icon List +15.989 CLIENTES FELICES Heading Row" at bounding box center [921, 405] width 303 height 31
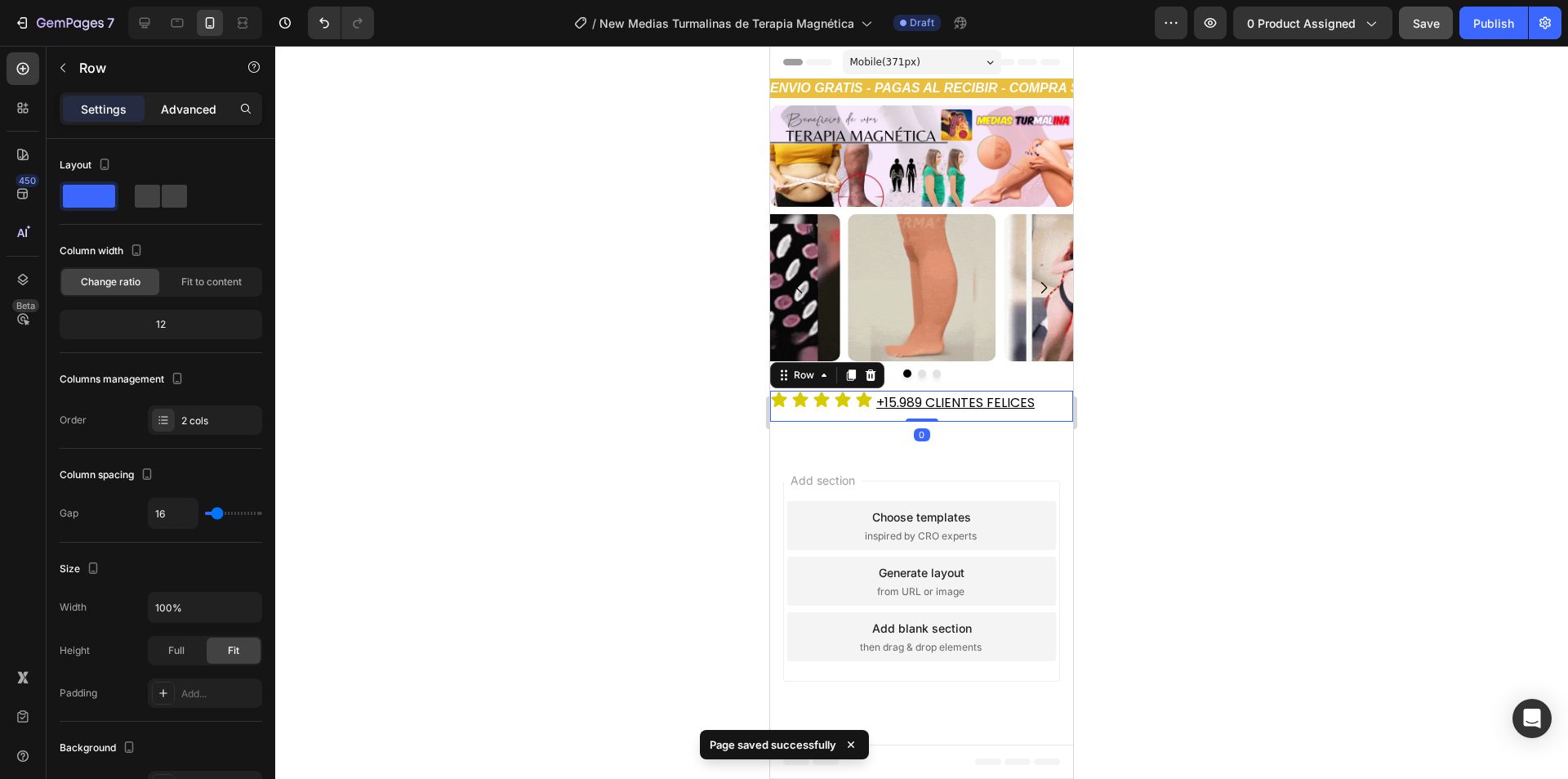
click at [194, 112] on p "Advanced" at bounding box center [189, 108] width 56 height 17
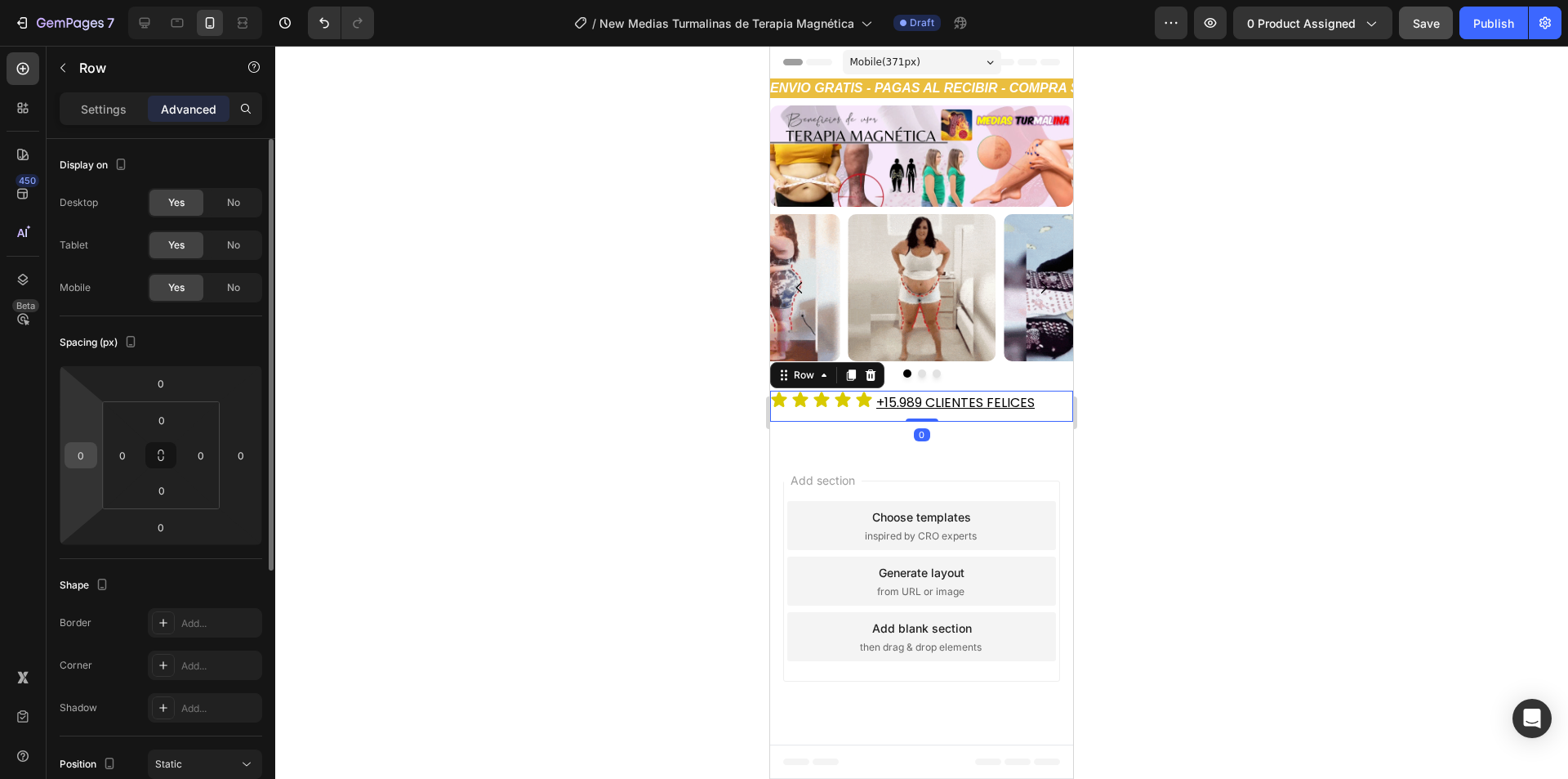
click at [85, 456] on input "0" at bounding box center [80, 455] width 25 height 25
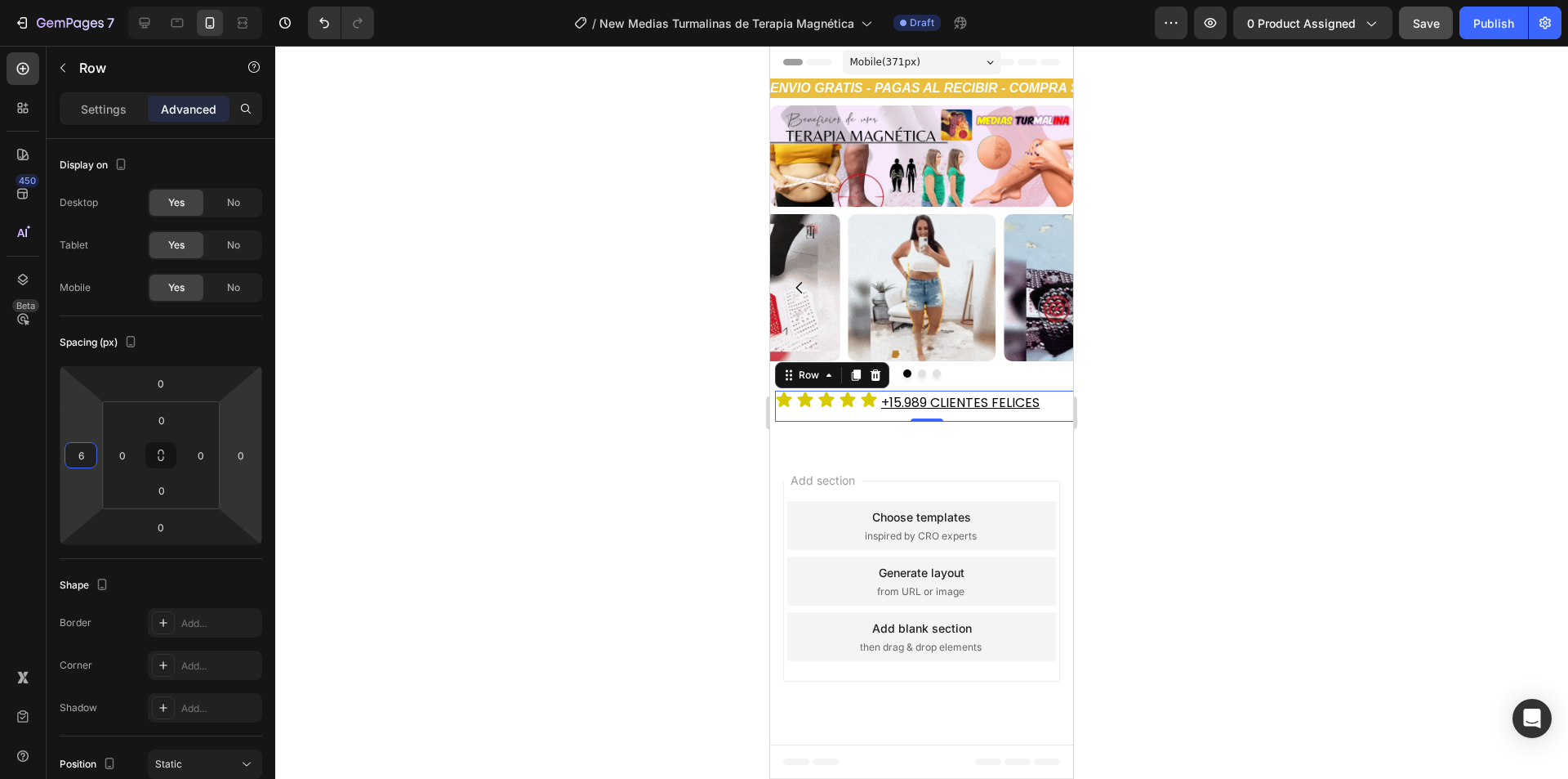
type input "7"
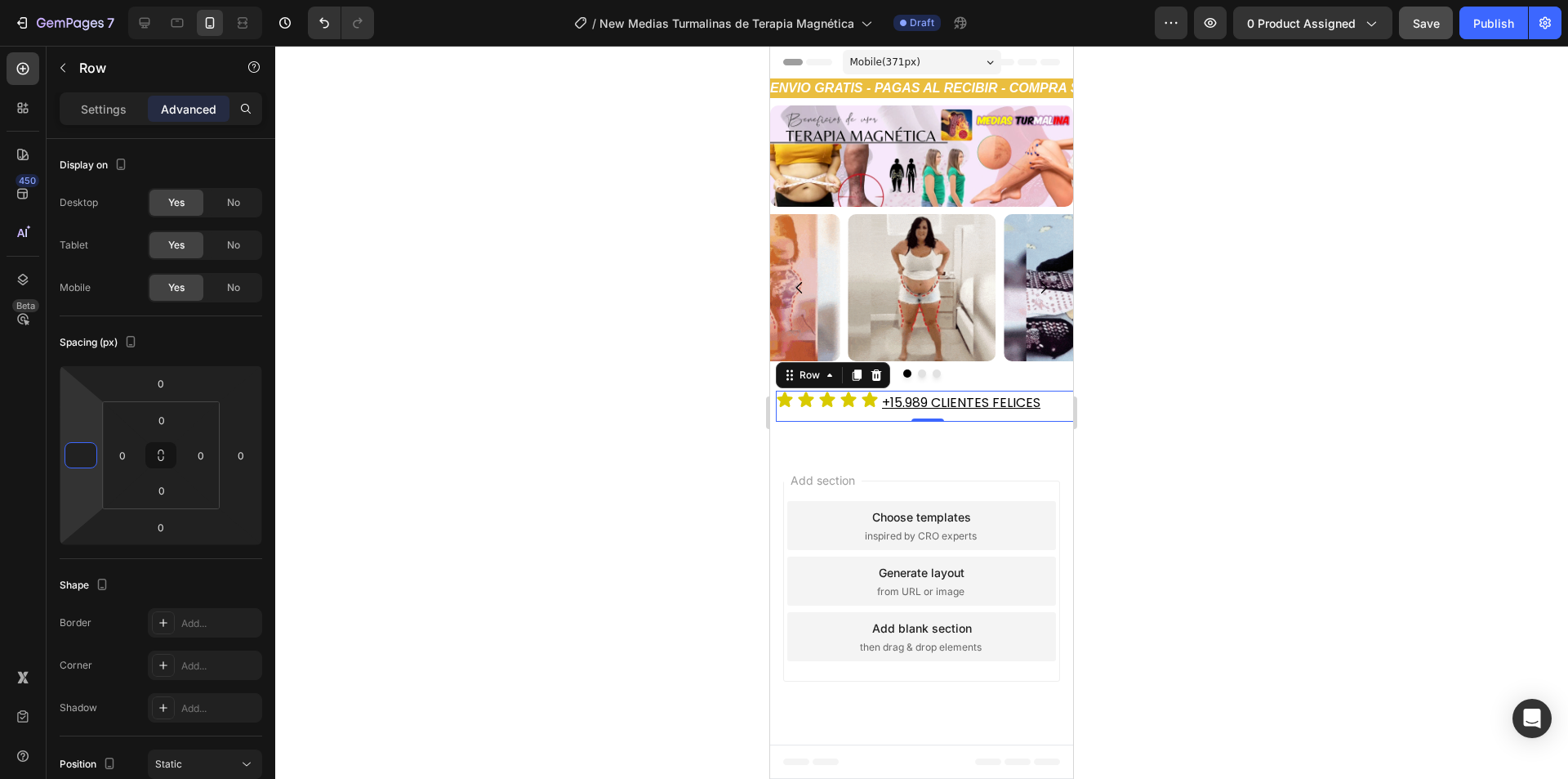
type input "0"
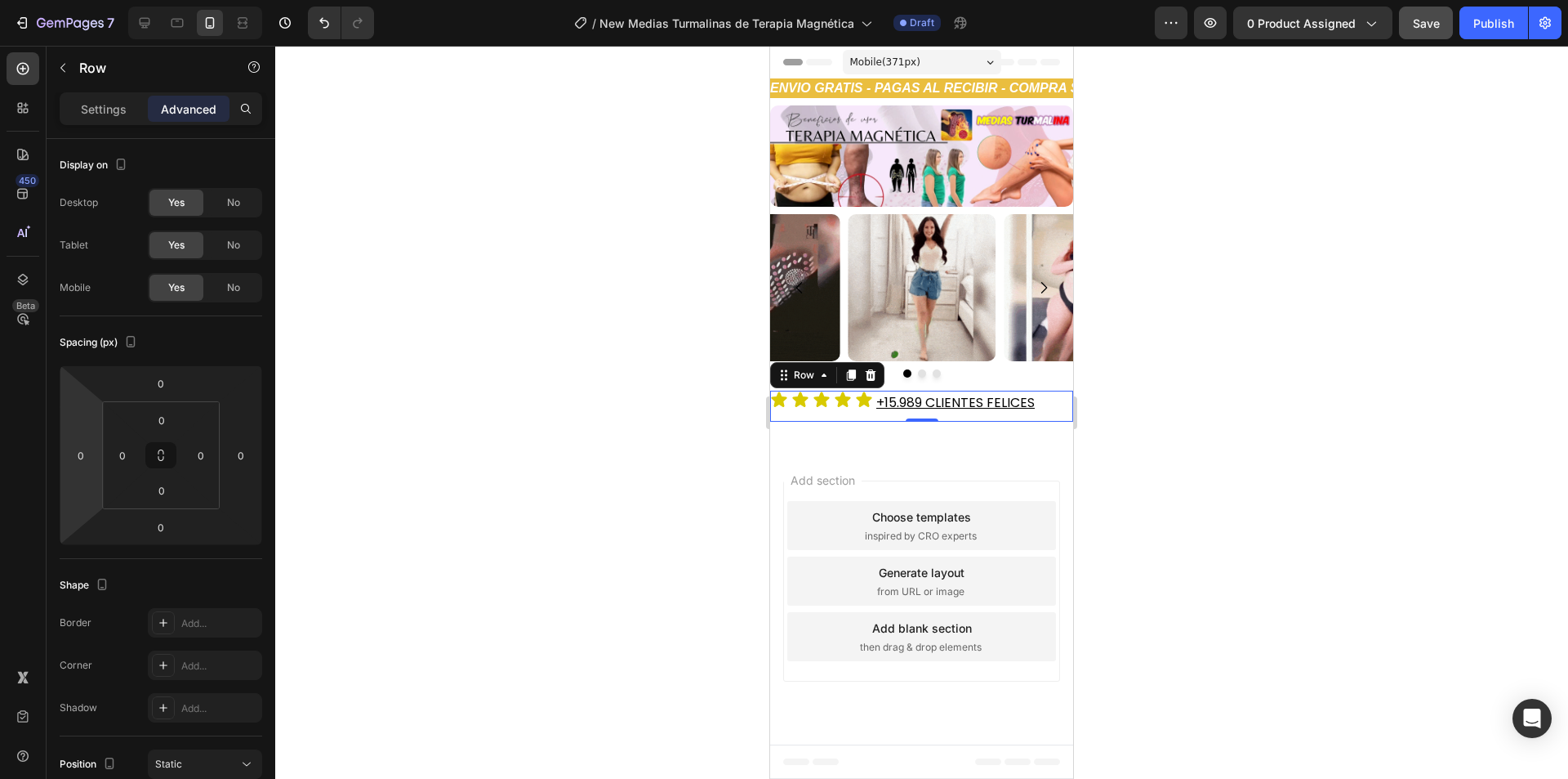
click at [833, 414] on div "Icon Icon Icon Icon Icon Icon List +15.989 CLIENTES FELICES Heading Row 0" at bounding box center [921, 405] width 303 height 31
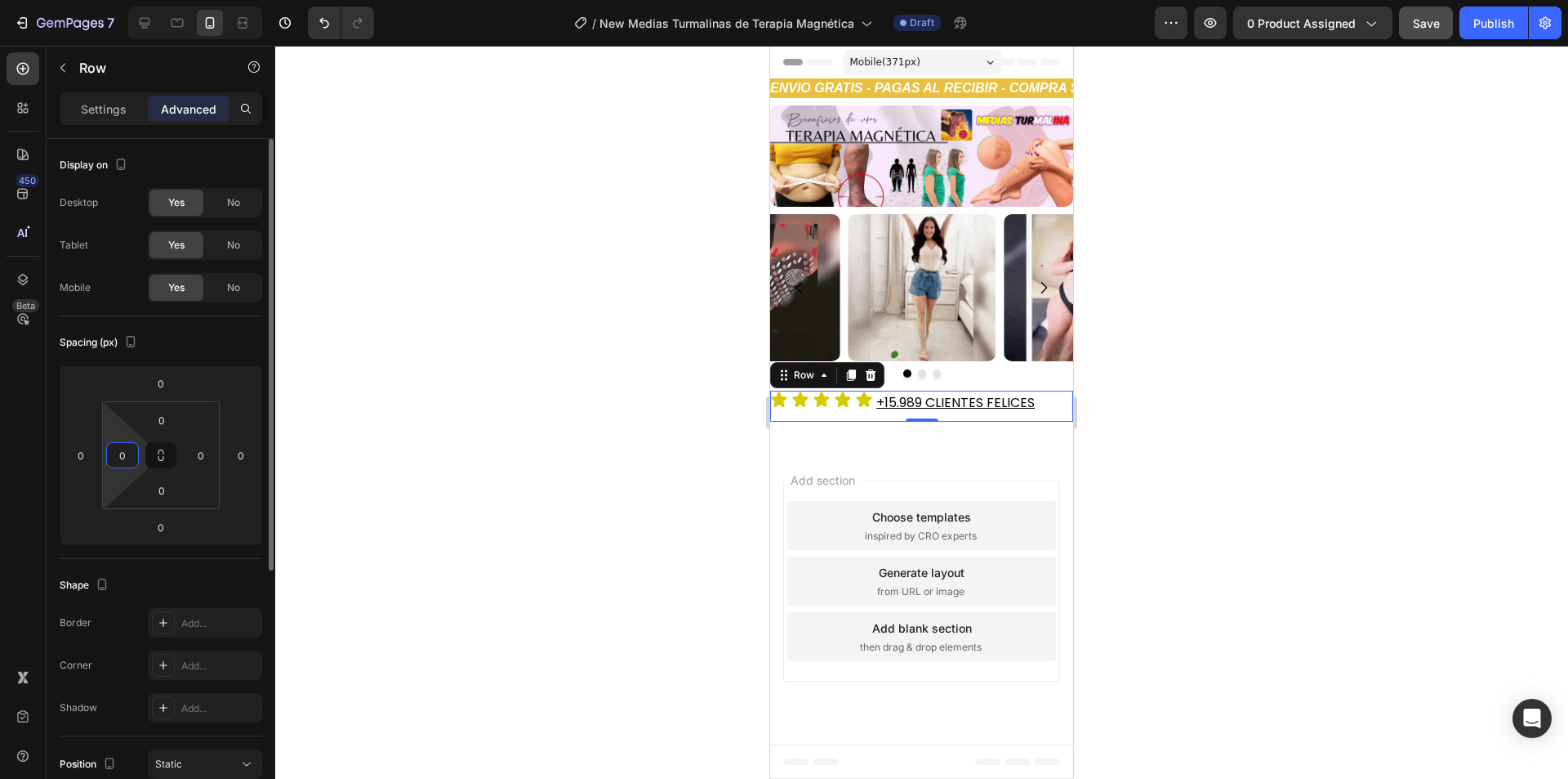
click at [122, 449] on input "0" at bounding box center [122, 455] width 25 height 25
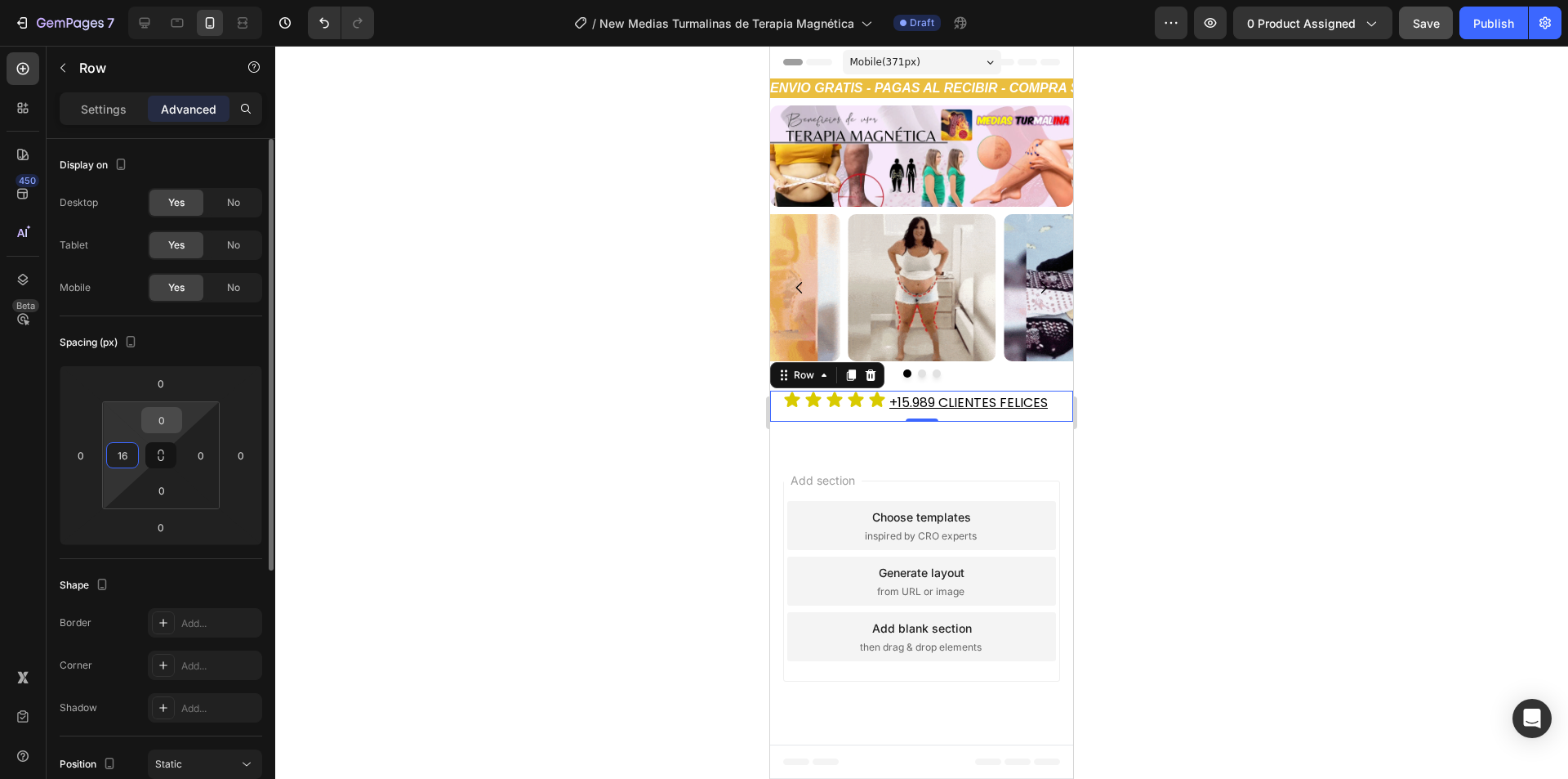
type input "16"
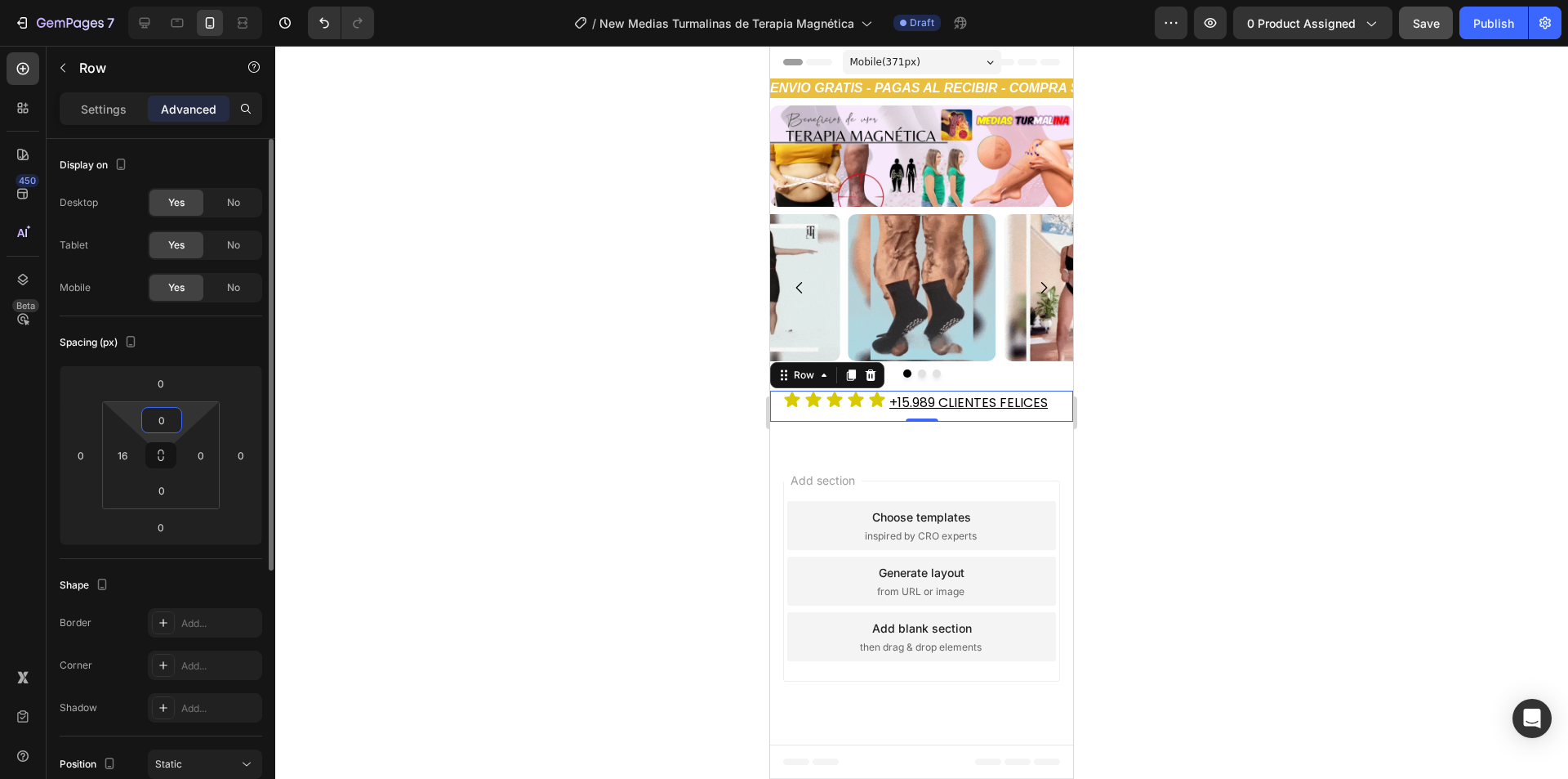
click at [172, 423] on input "0" at bounding box center [161, 419] width 33 height 25
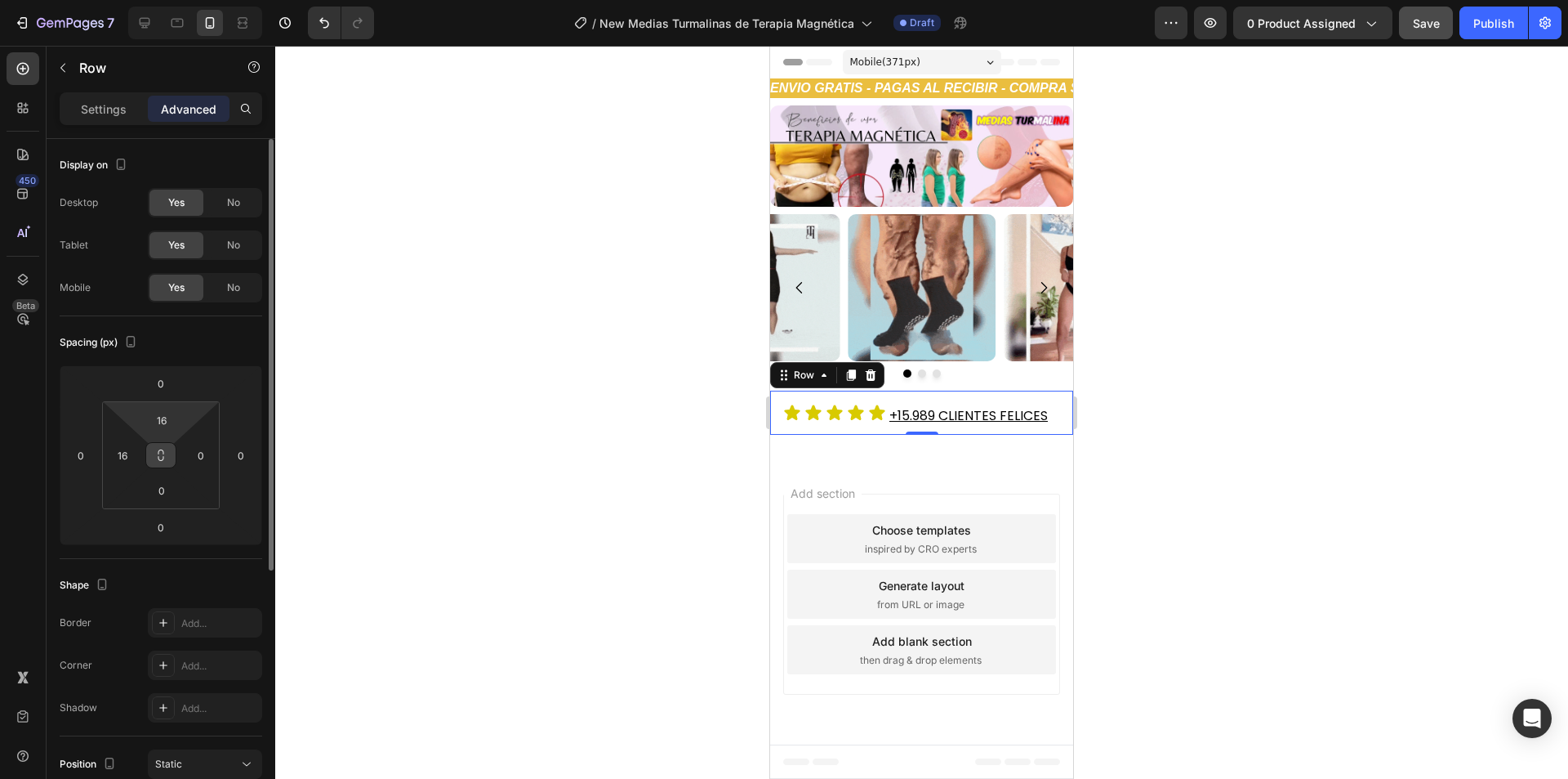
click at [158, 453] on icon at bounding box center [160, 454] width 13 height 13
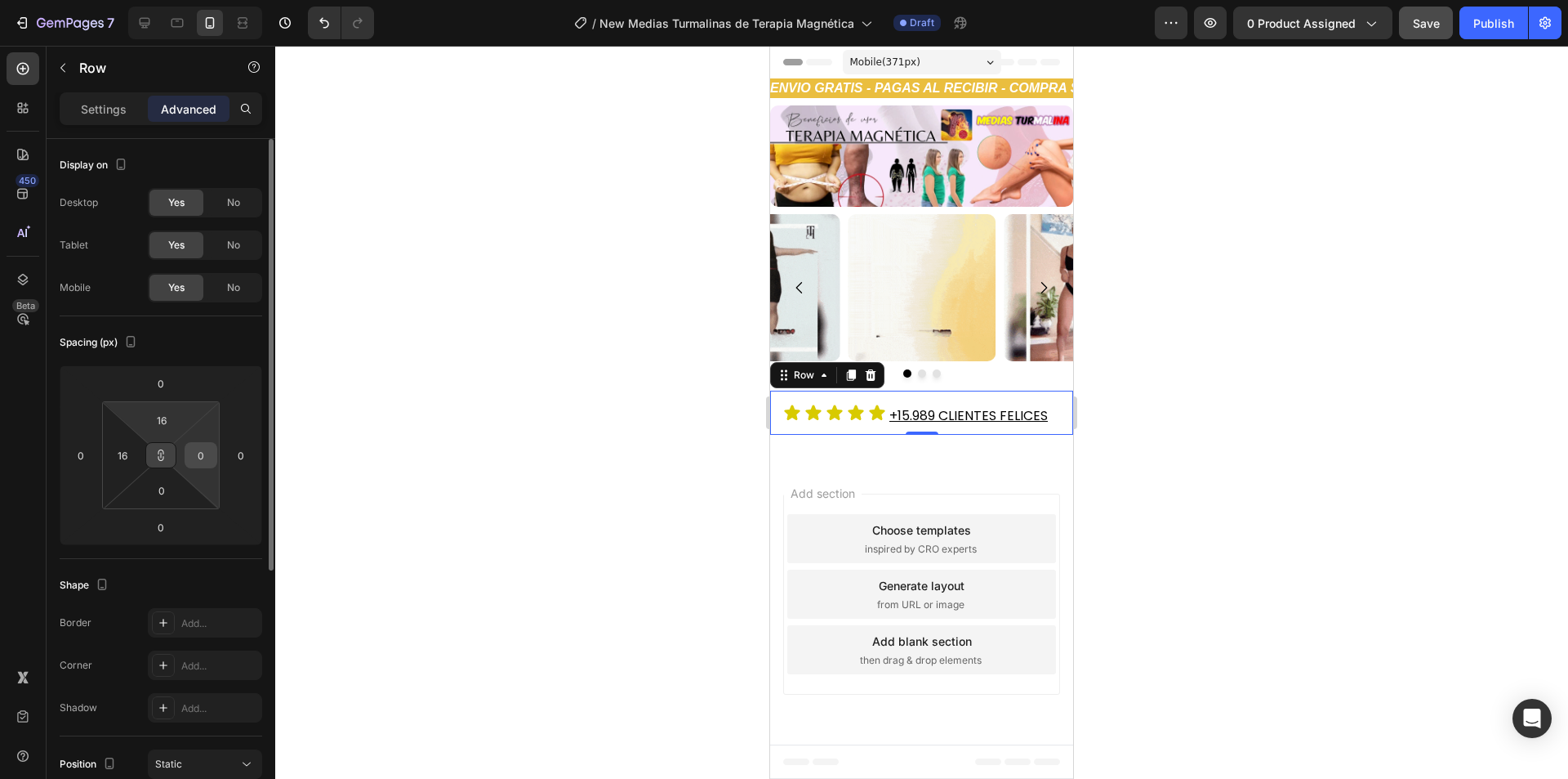
click at [211, 452] on input "0" at bounding box center [201, 455] width 25 height 25
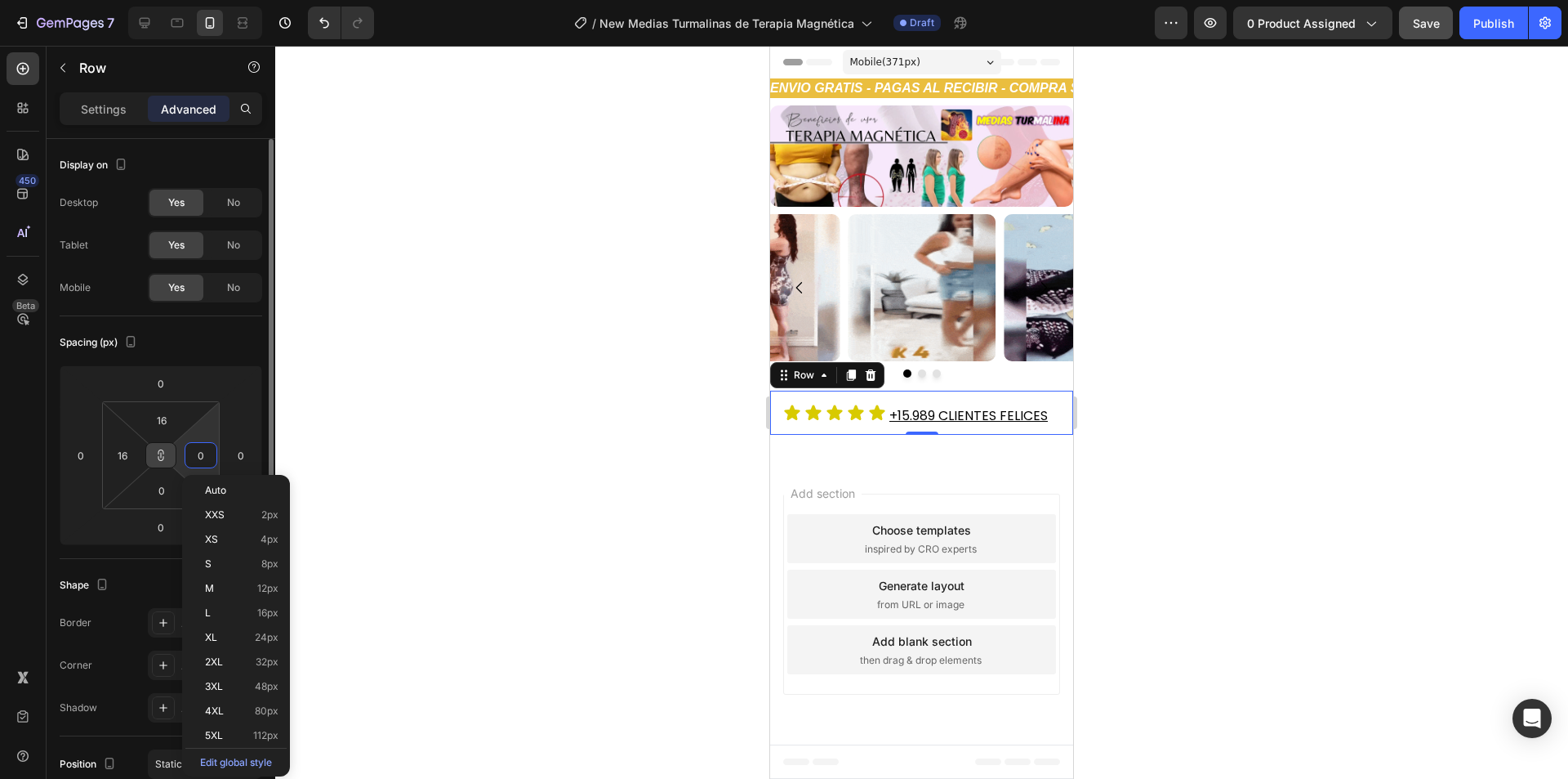
type input "1"
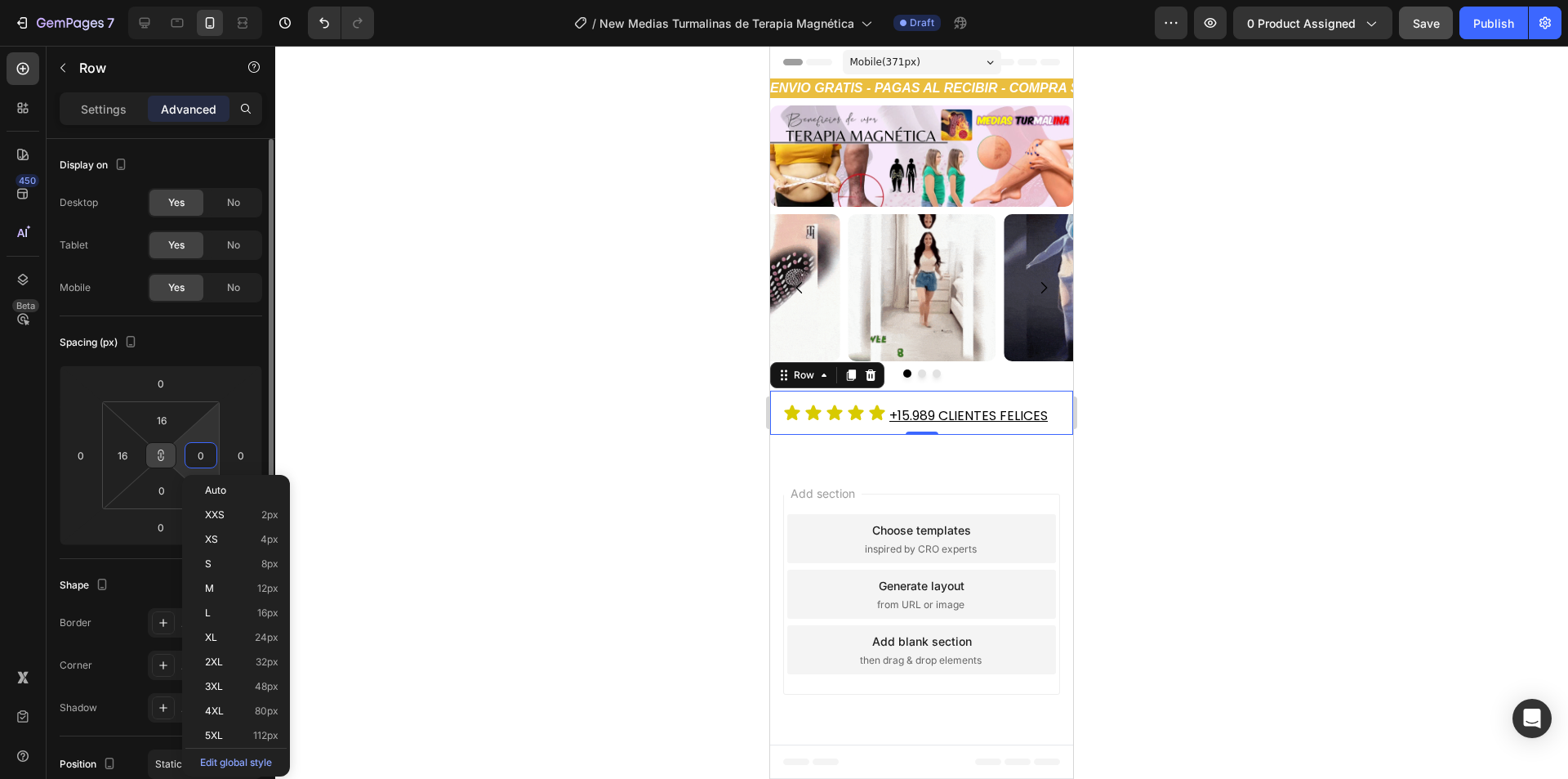
type input "1"
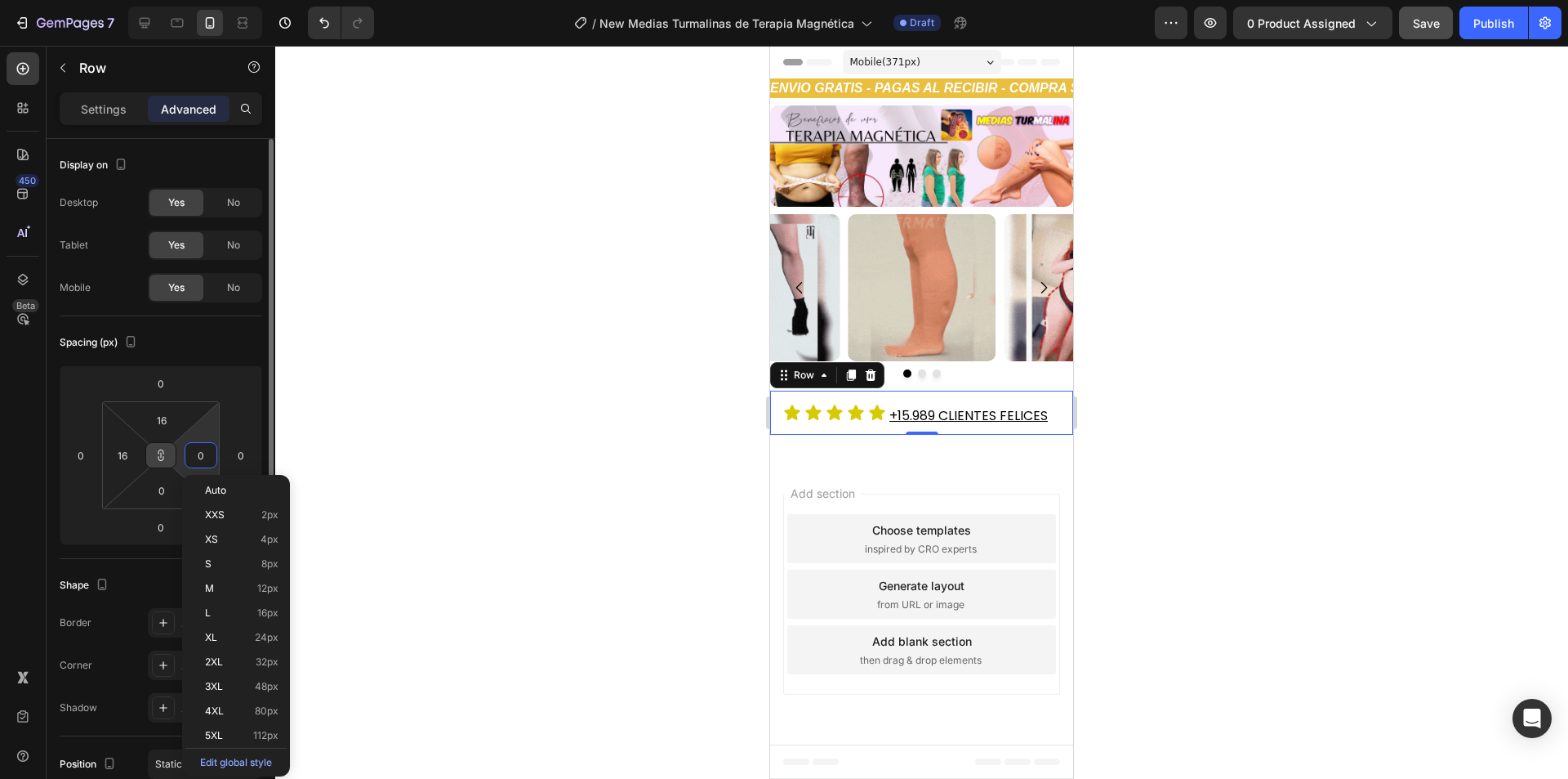
type input "1"
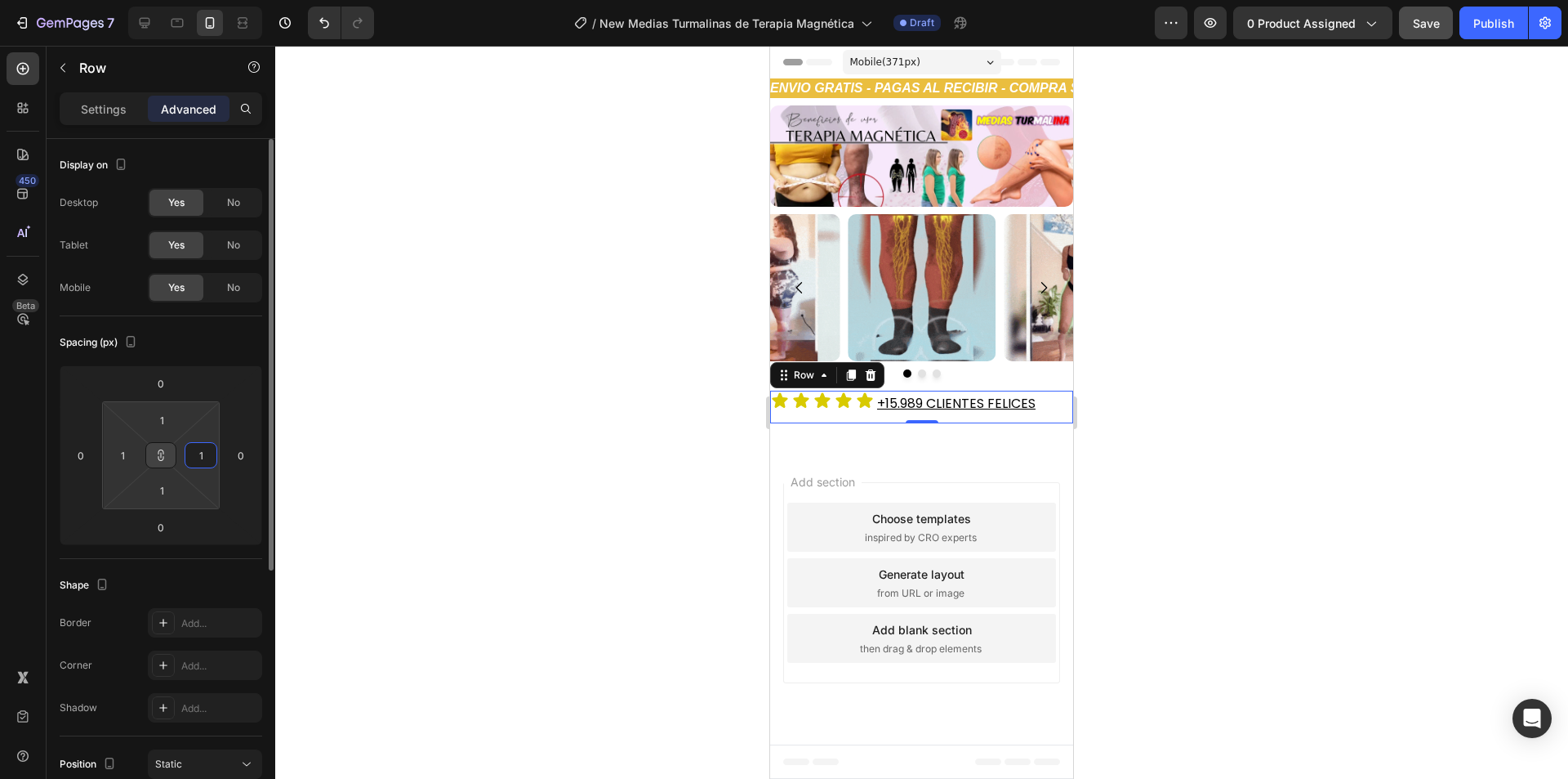
type input "16"
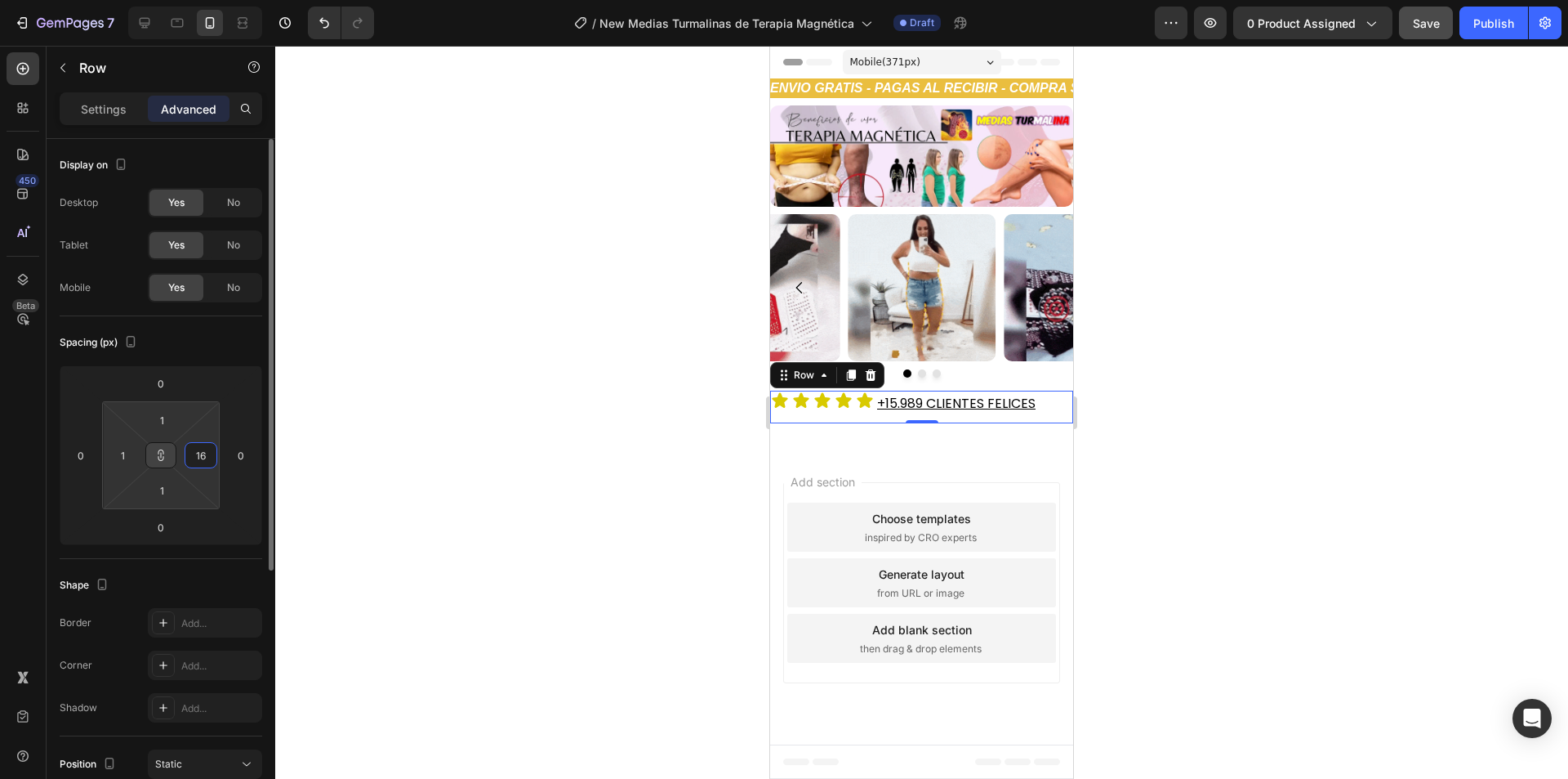
type input "16"
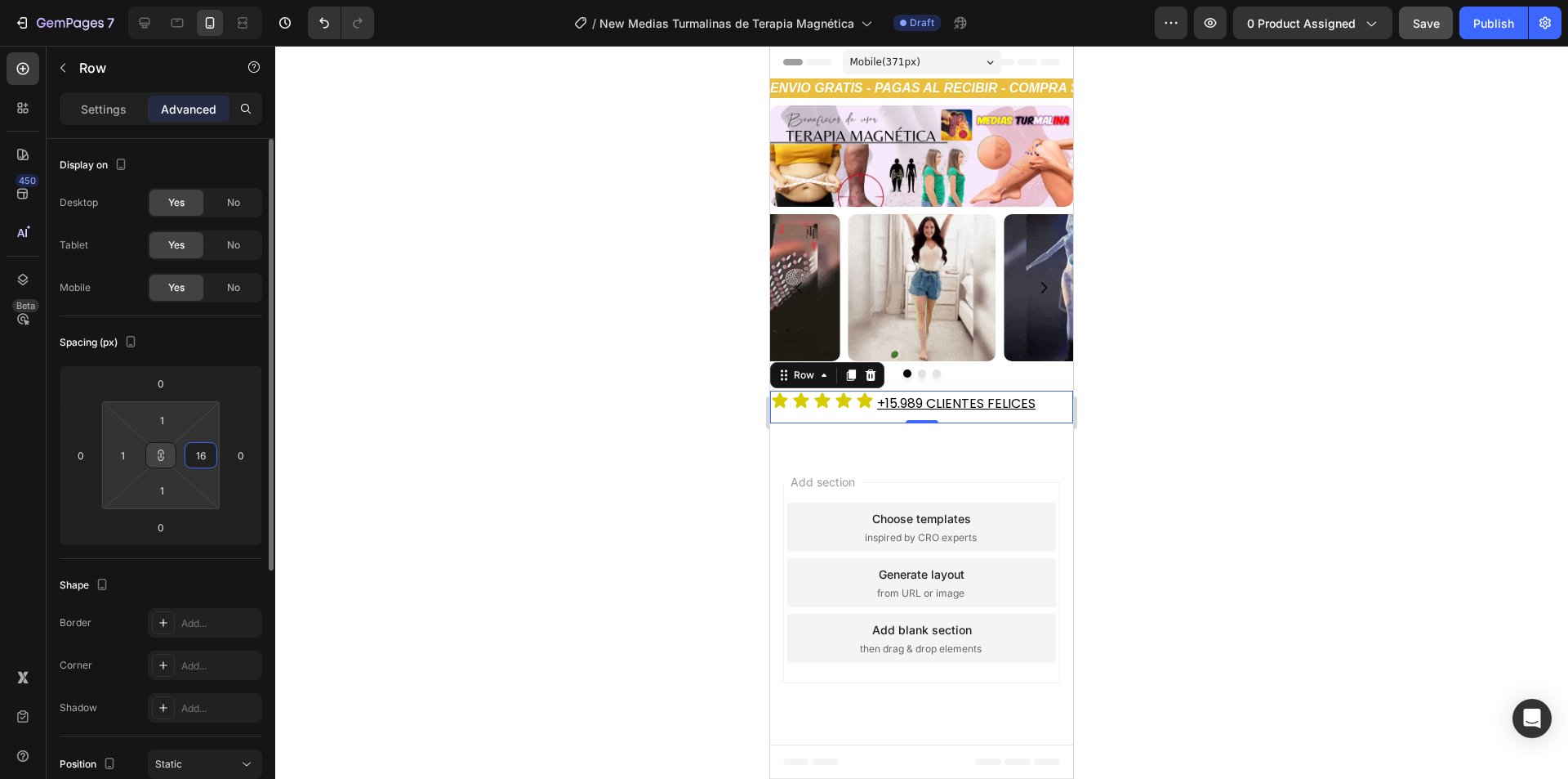
type input "16"
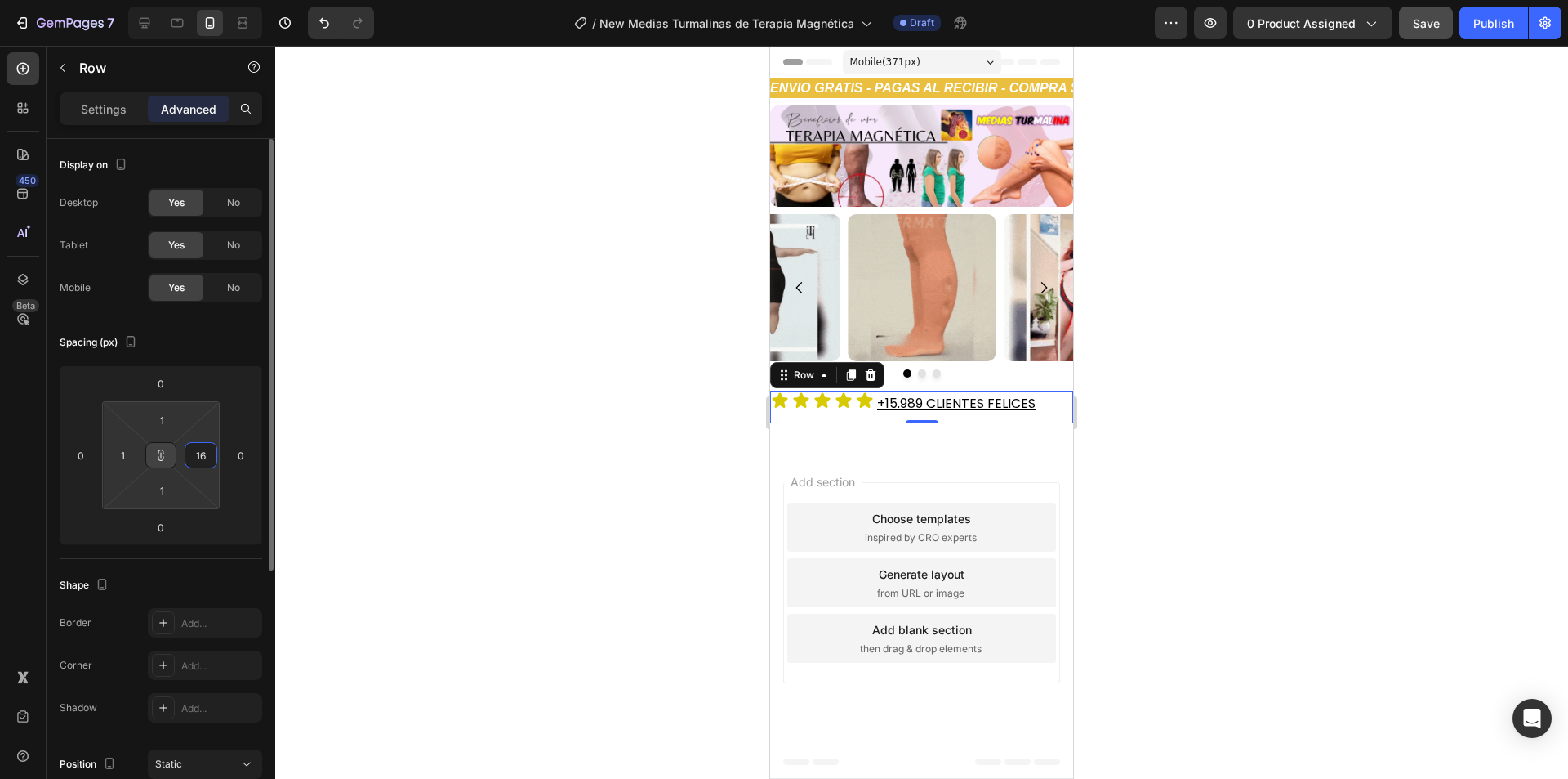
type input "16"
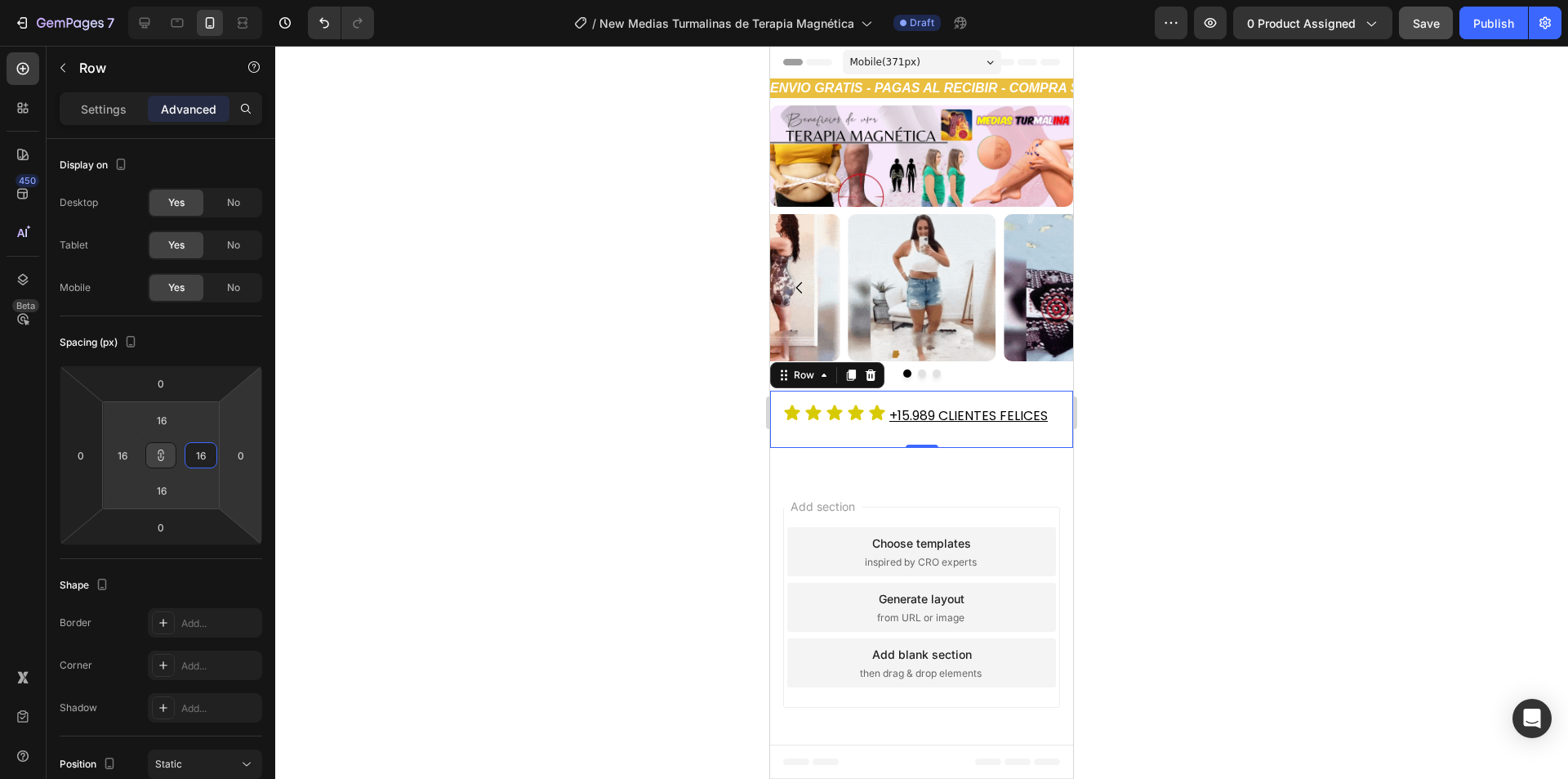
type input "16"
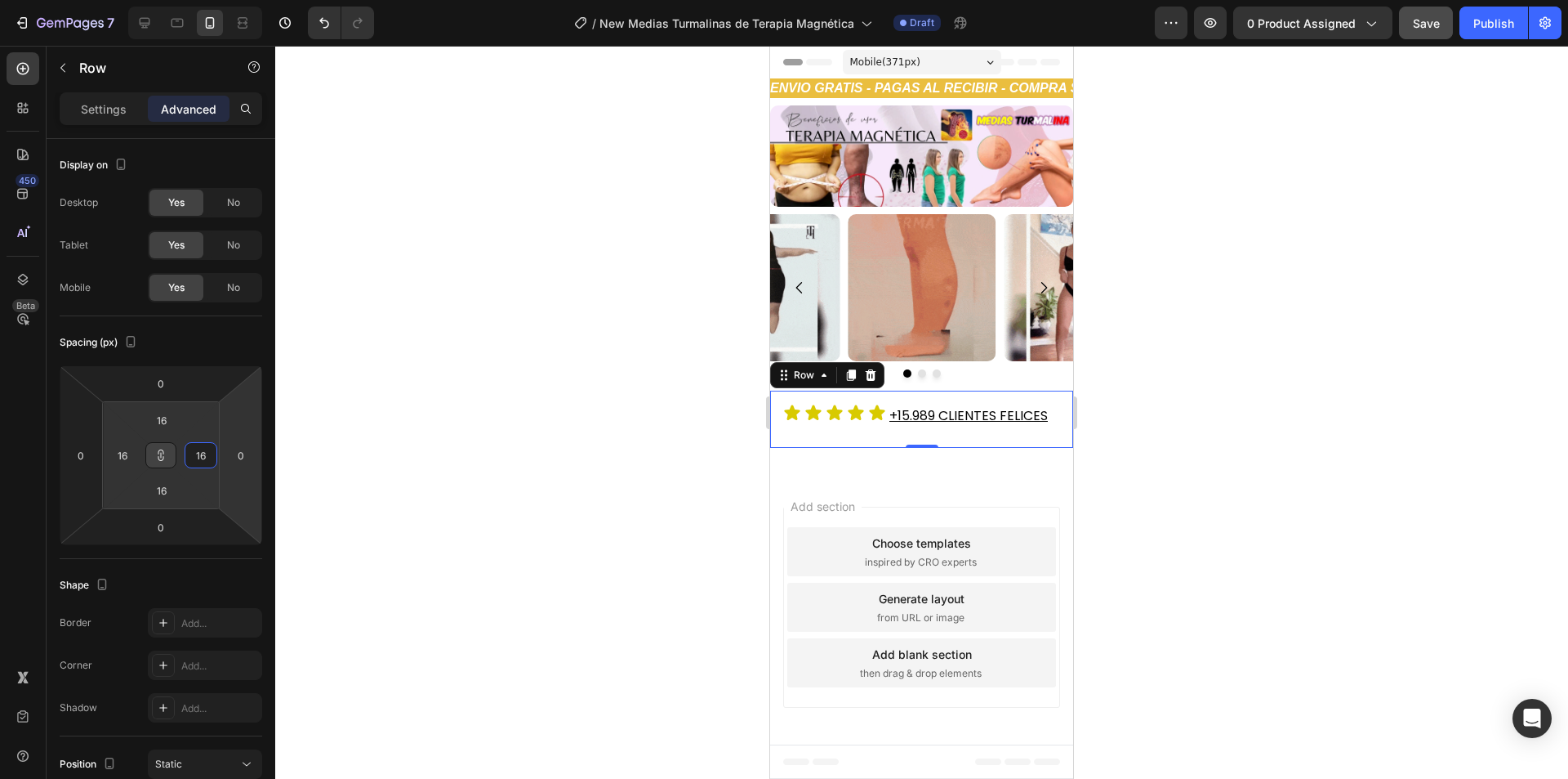
click at [488, 394] on div at bounding box center [921, 411] width 1292 height 732
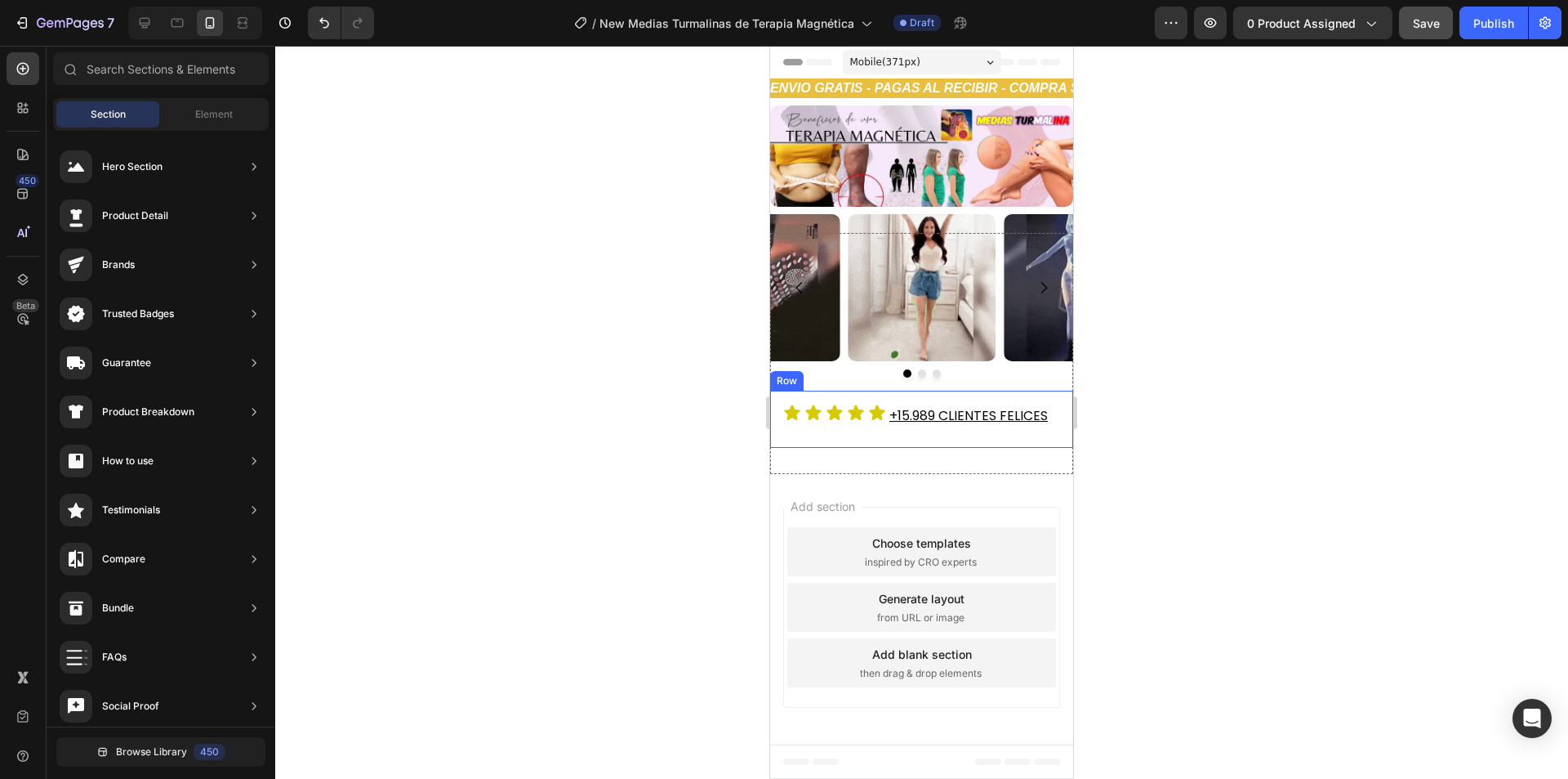
click at [871, 427] on div "Icon Icon Icon Icon Icon Icon List +15.989 CLIENTES FELICES Heading Row" at bounding box center [921, 419] width 303 height 58
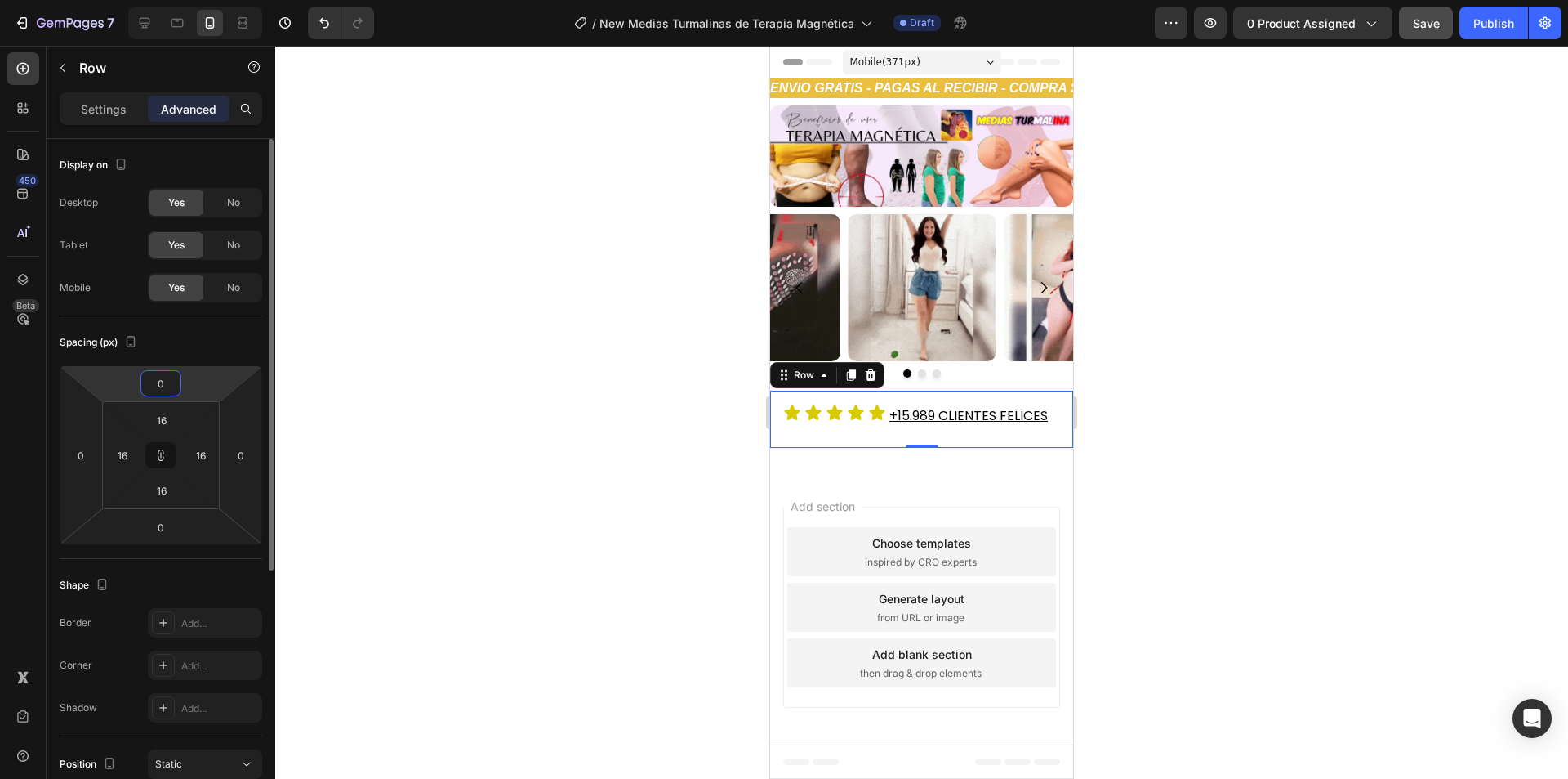
click at [159, 379] on input "0" at bounding box center [161, 383] width 33 height 25
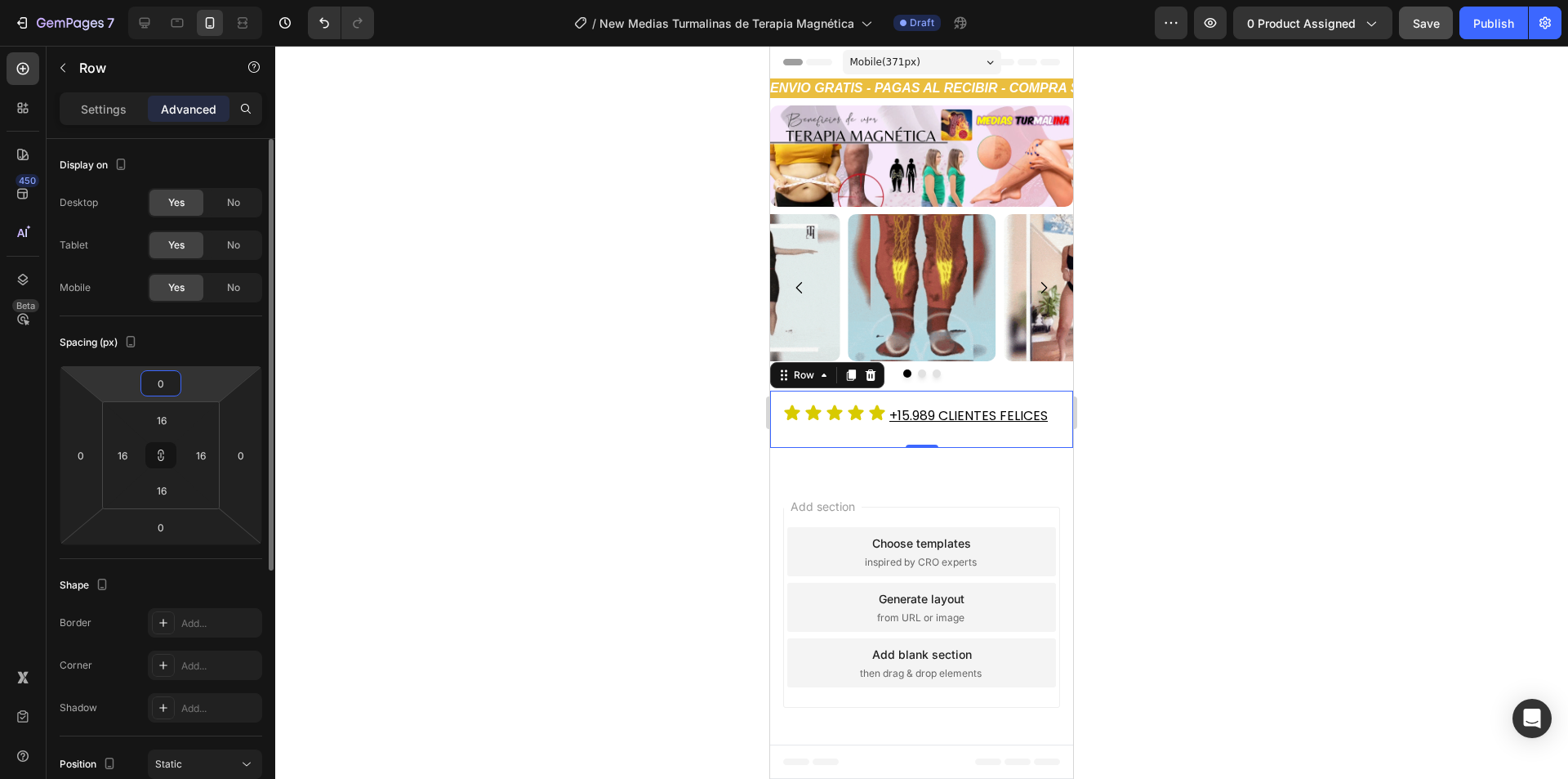
type input "-1"
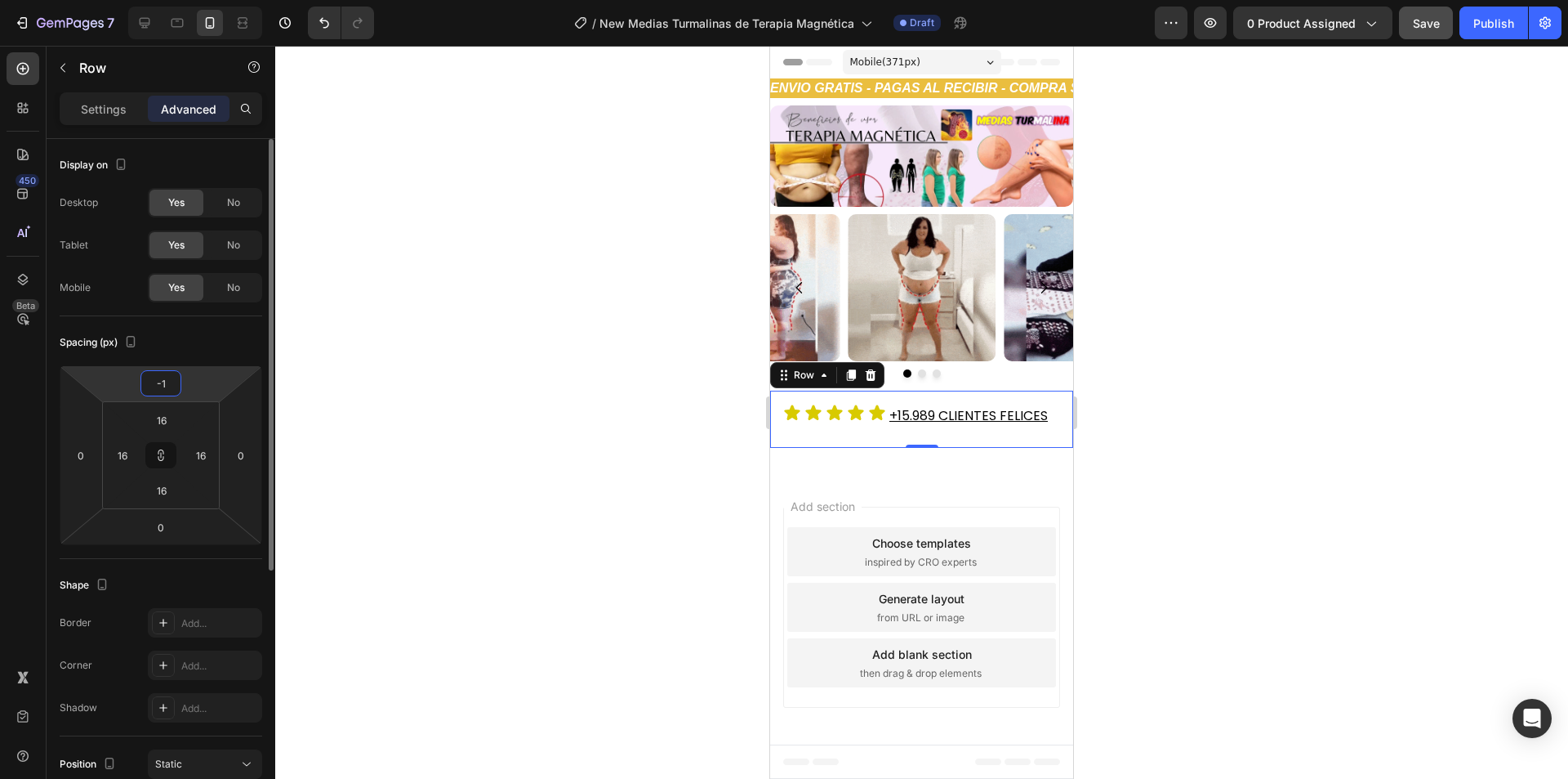
type input "-1"
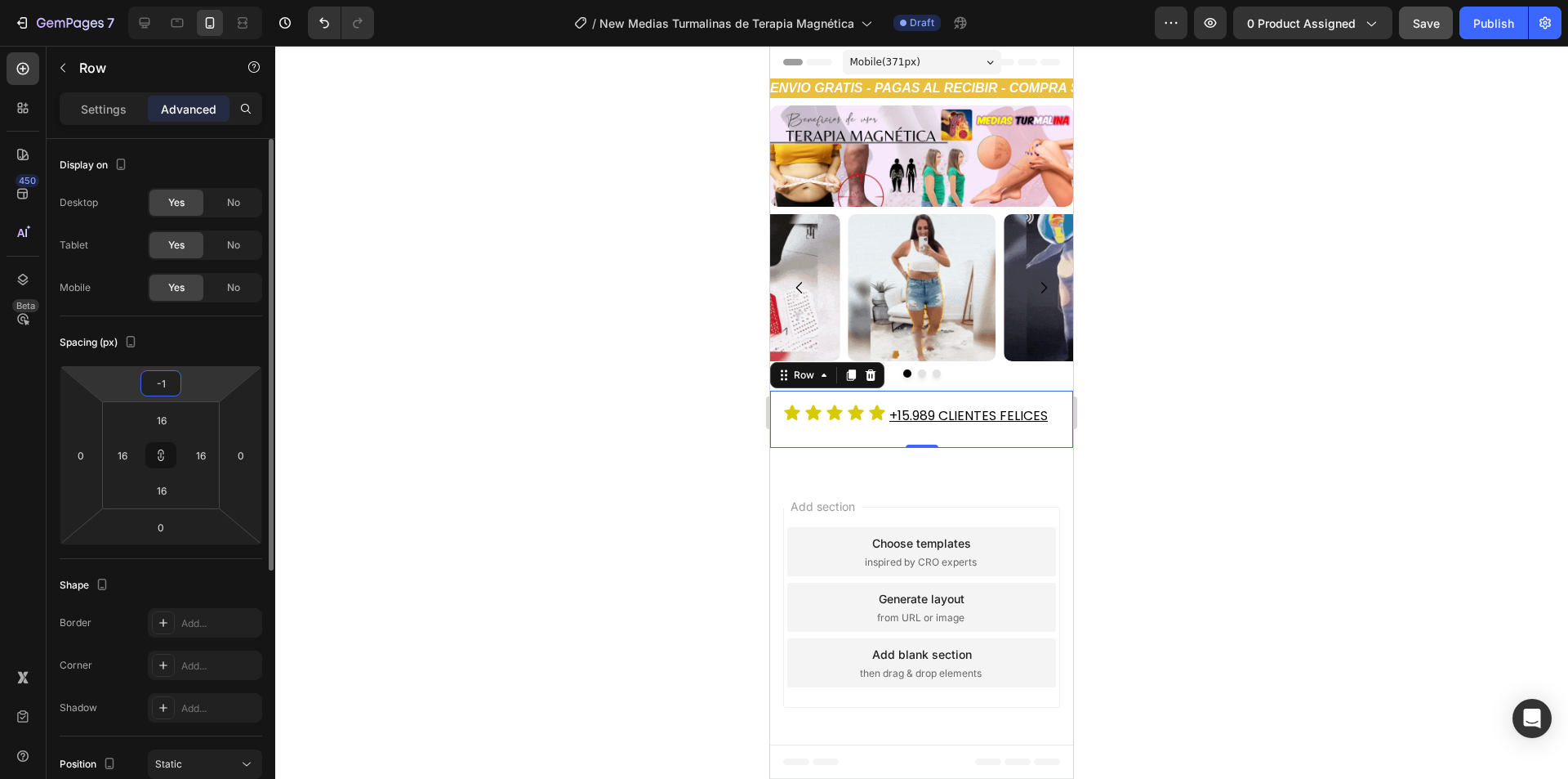
type input "-1"
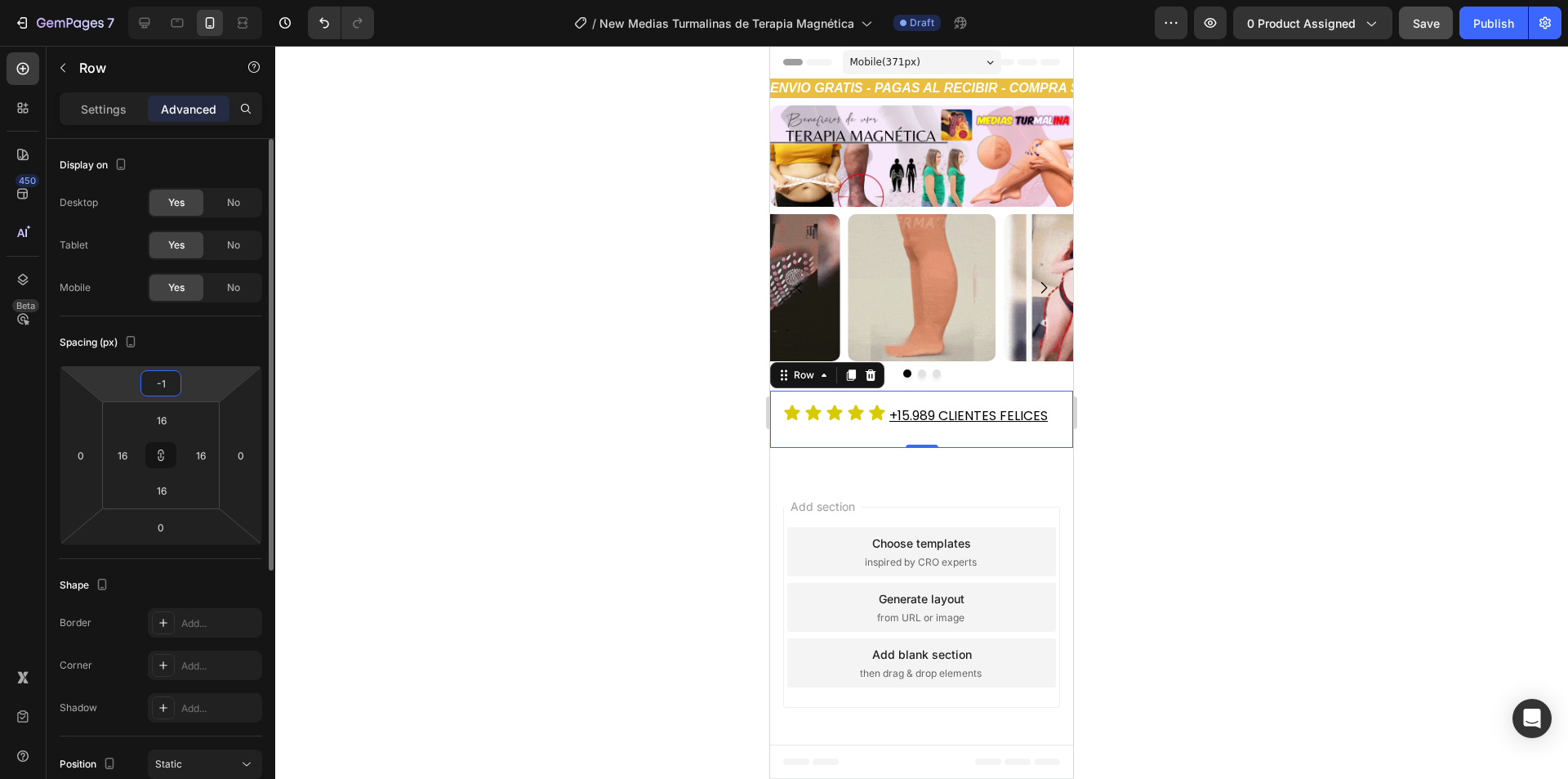
type input "-1"
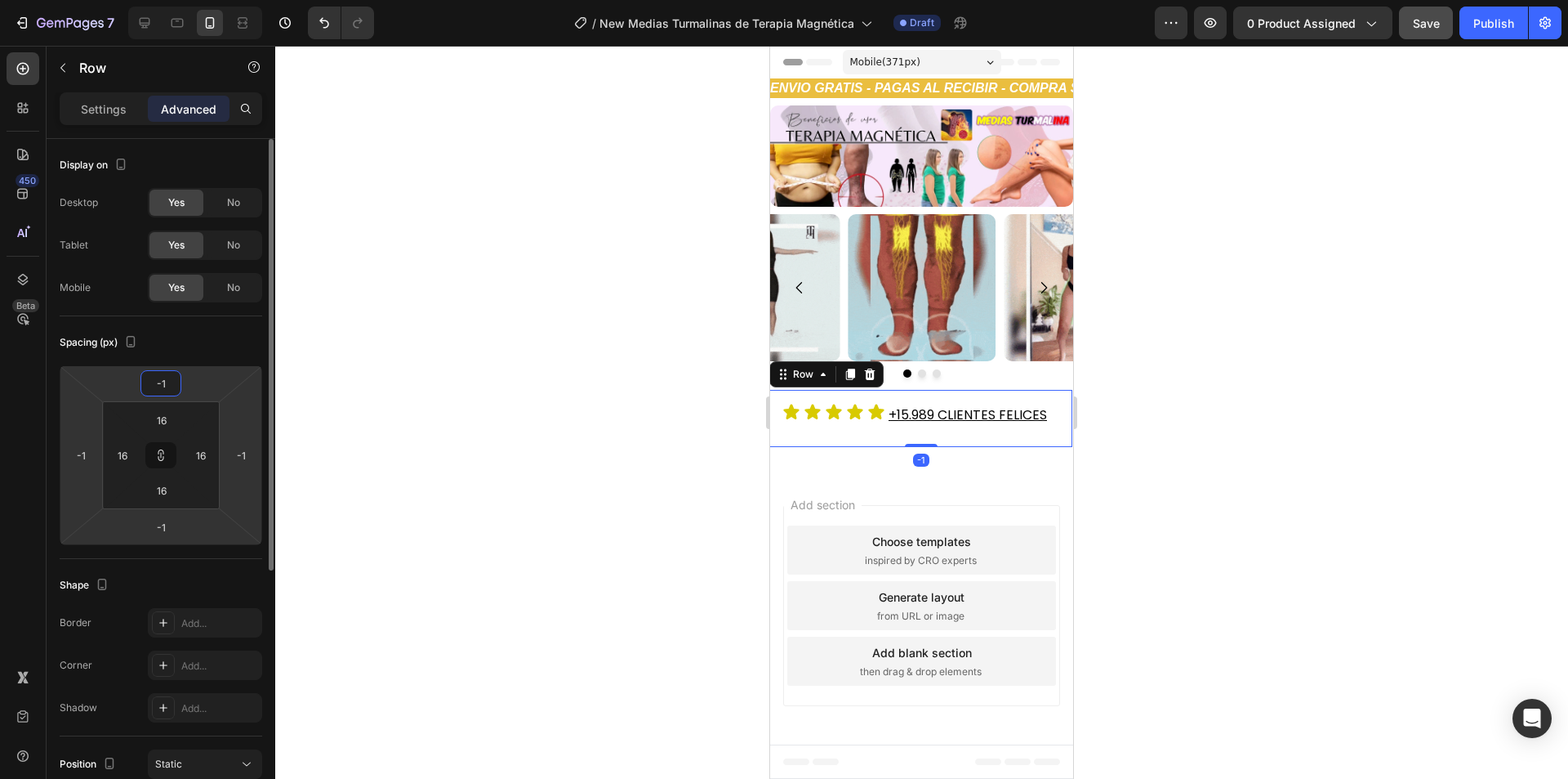
type input "-2"
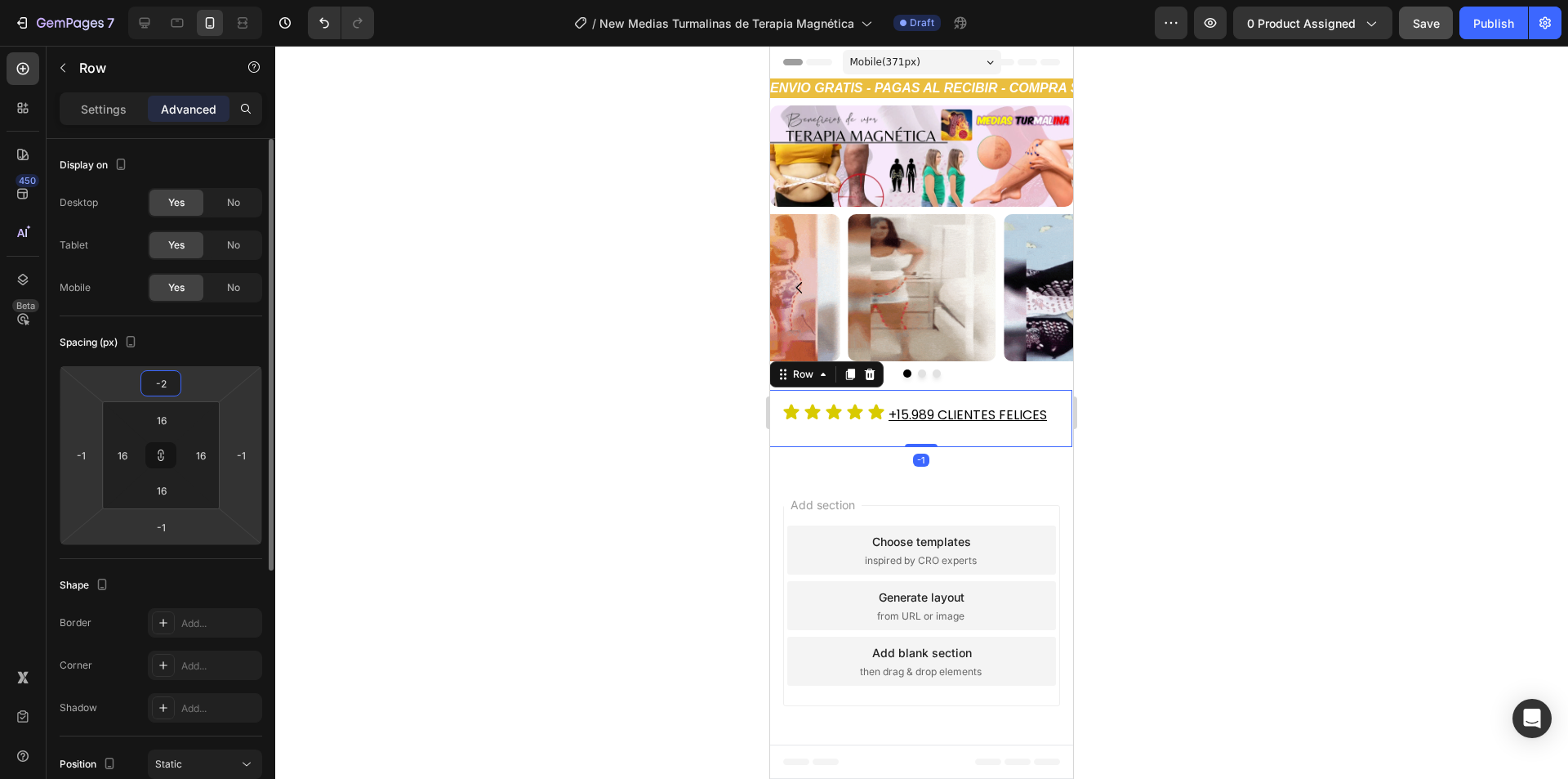
type input "-2"
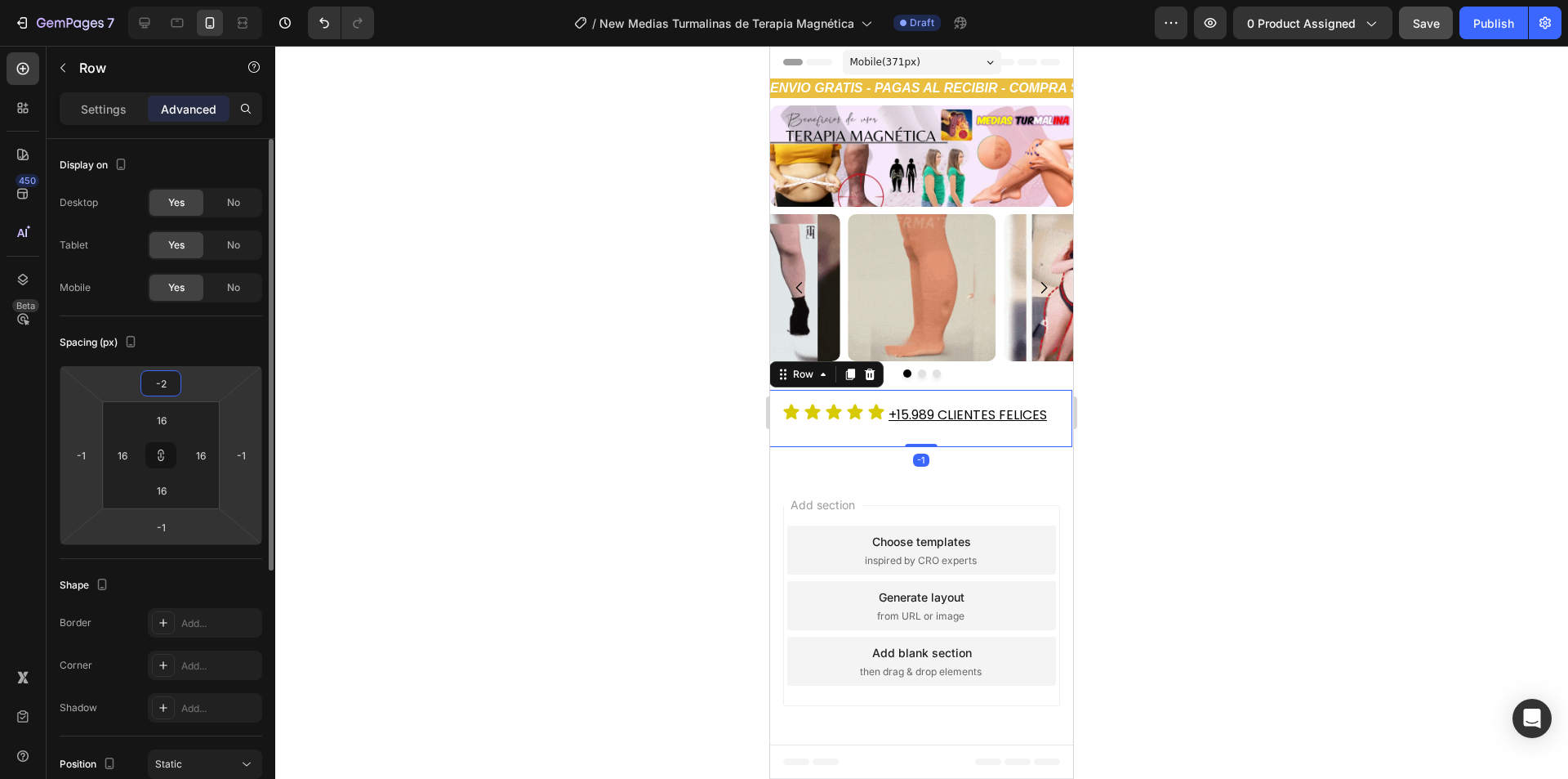
type input "-2"
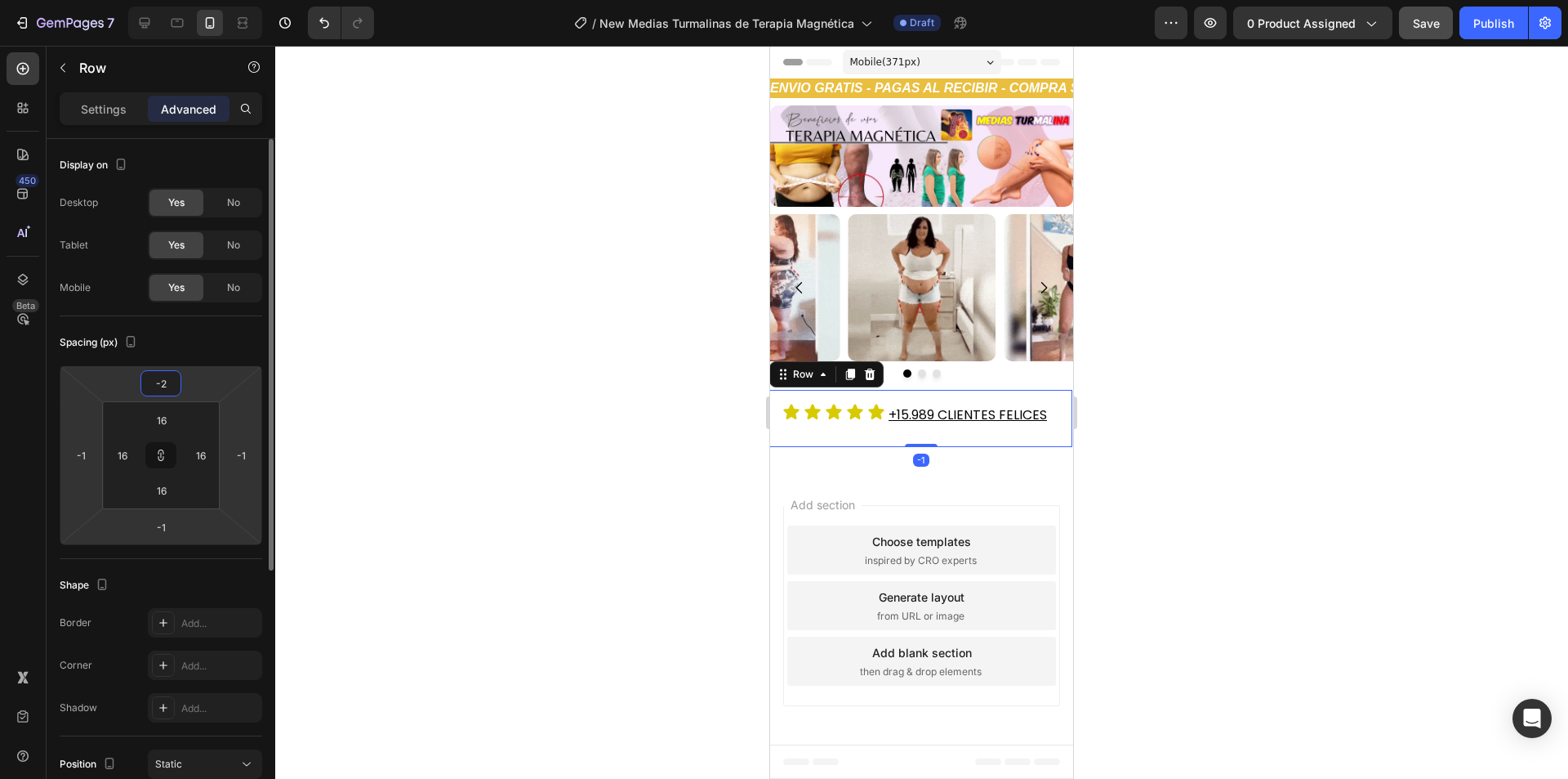
type input "-2"
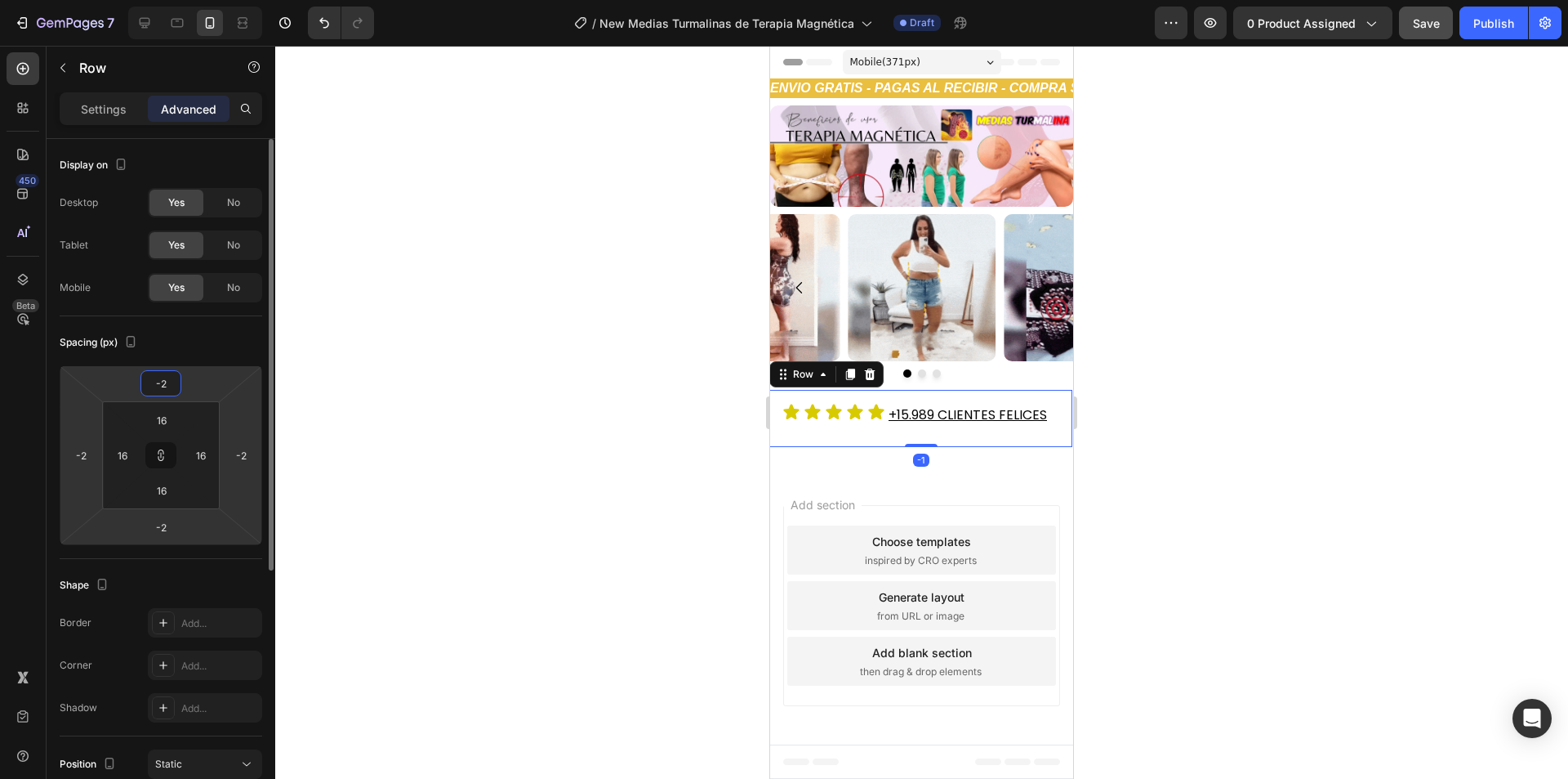
type input "-3"
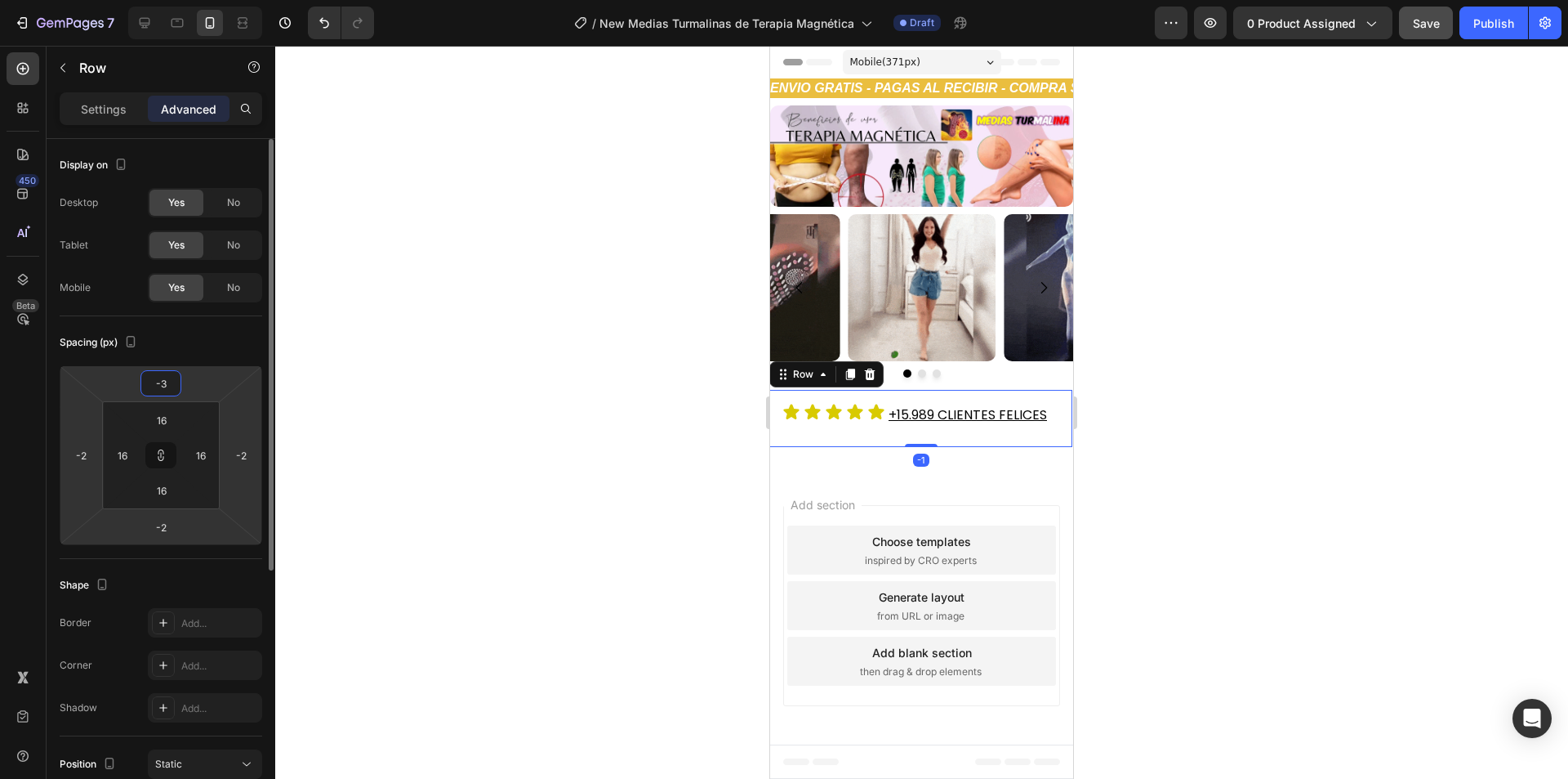
type input "-3"
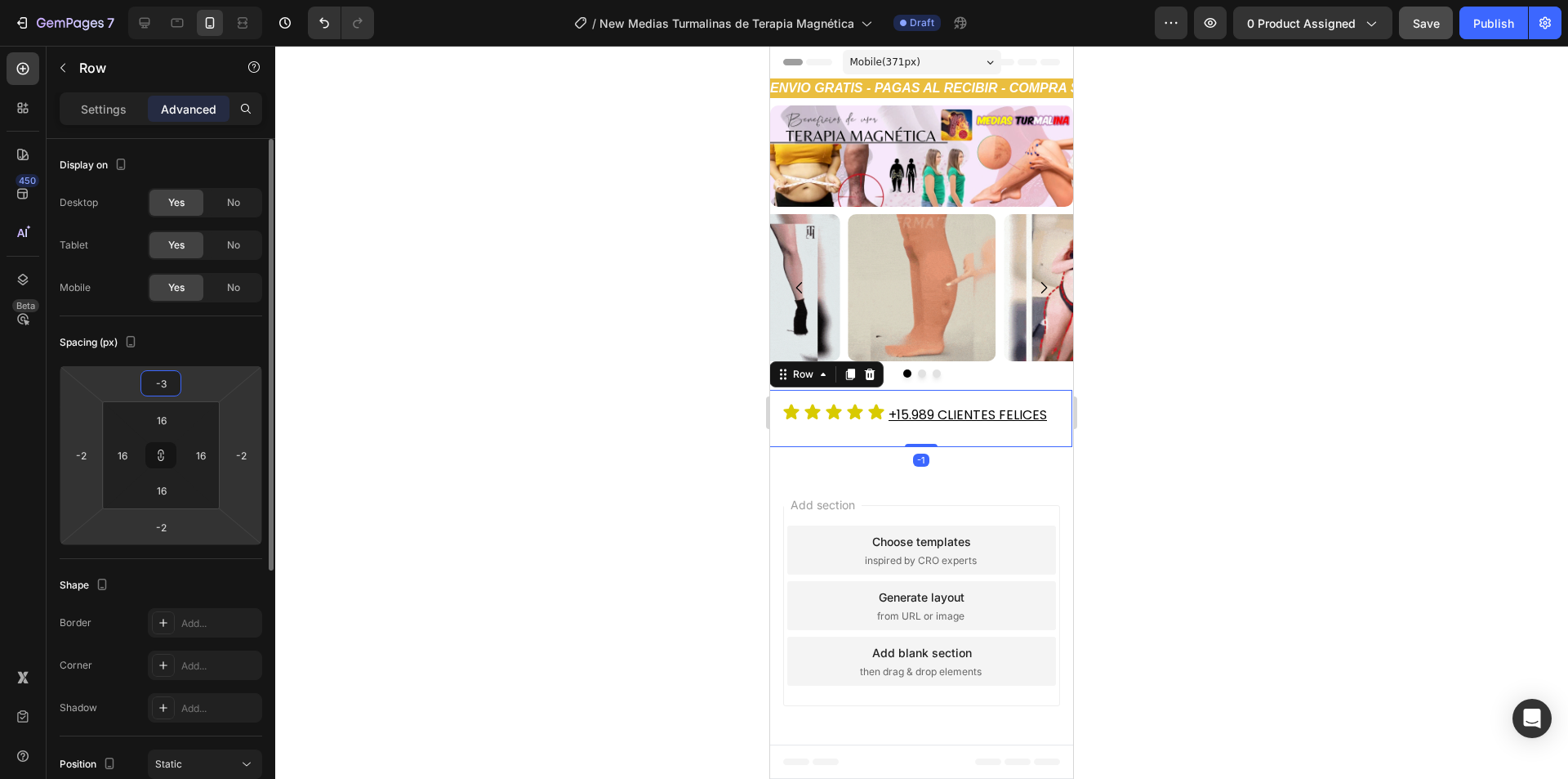
type input "-3"
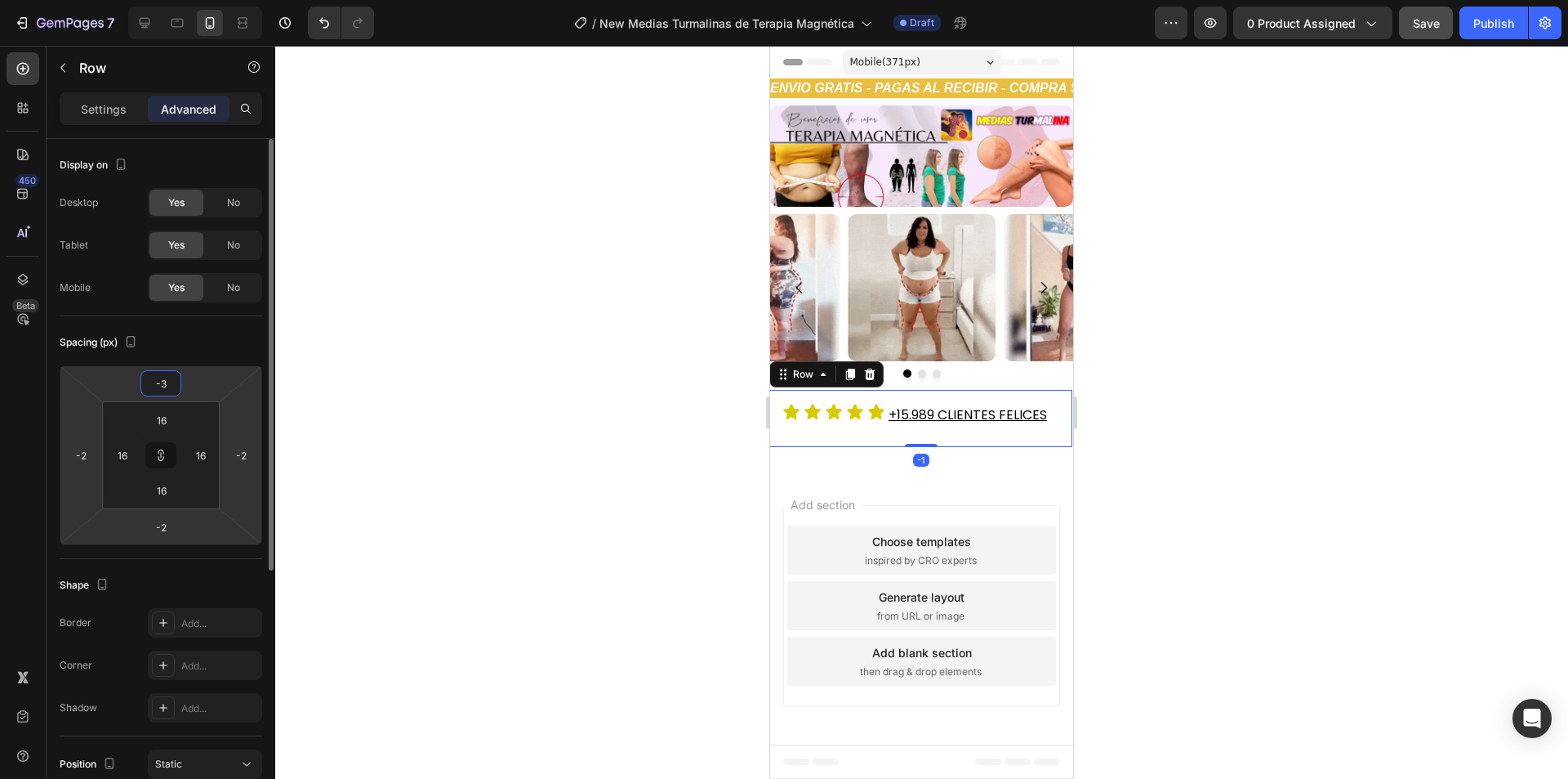
type input "-3"
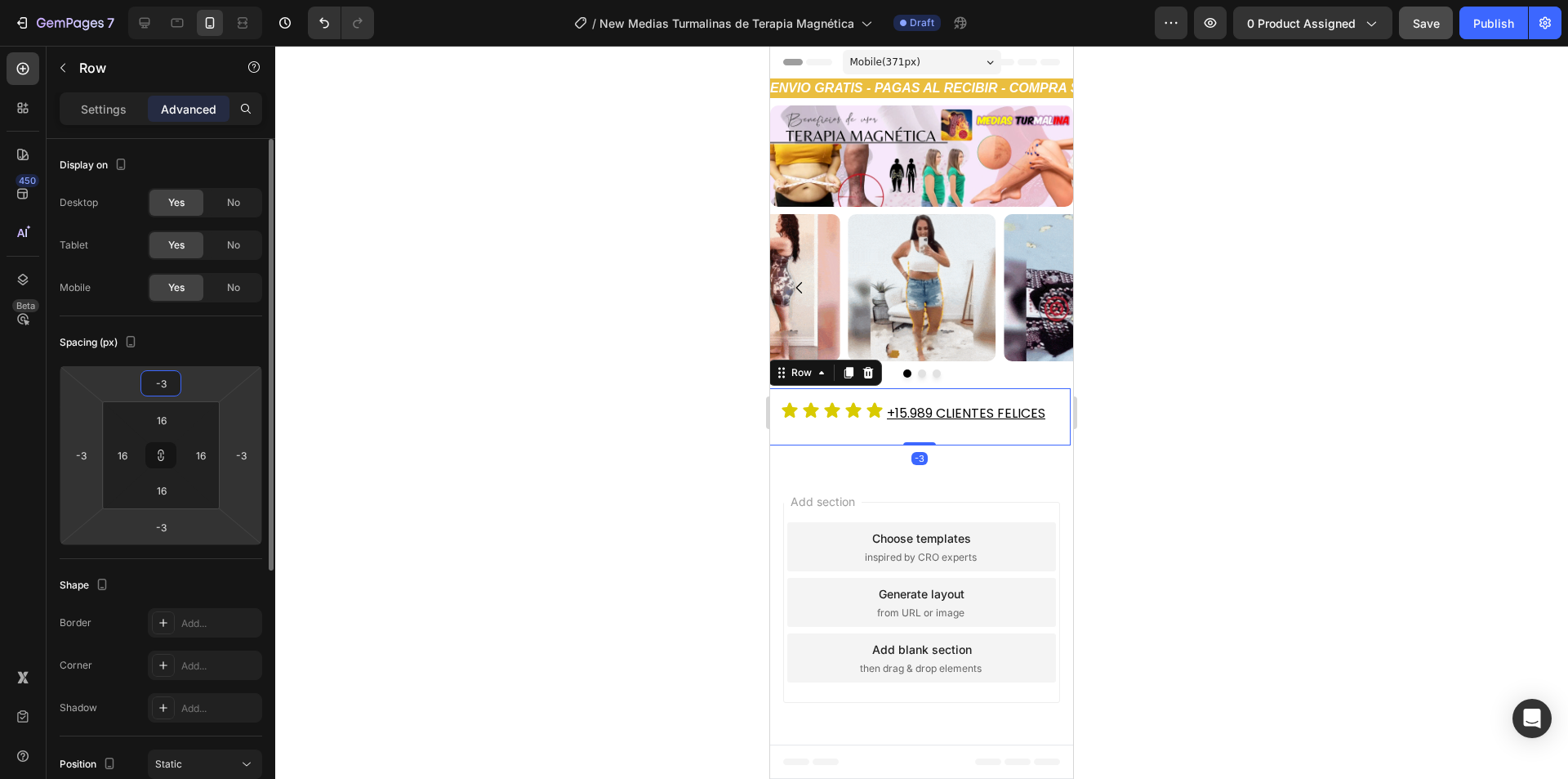
type input "-4"
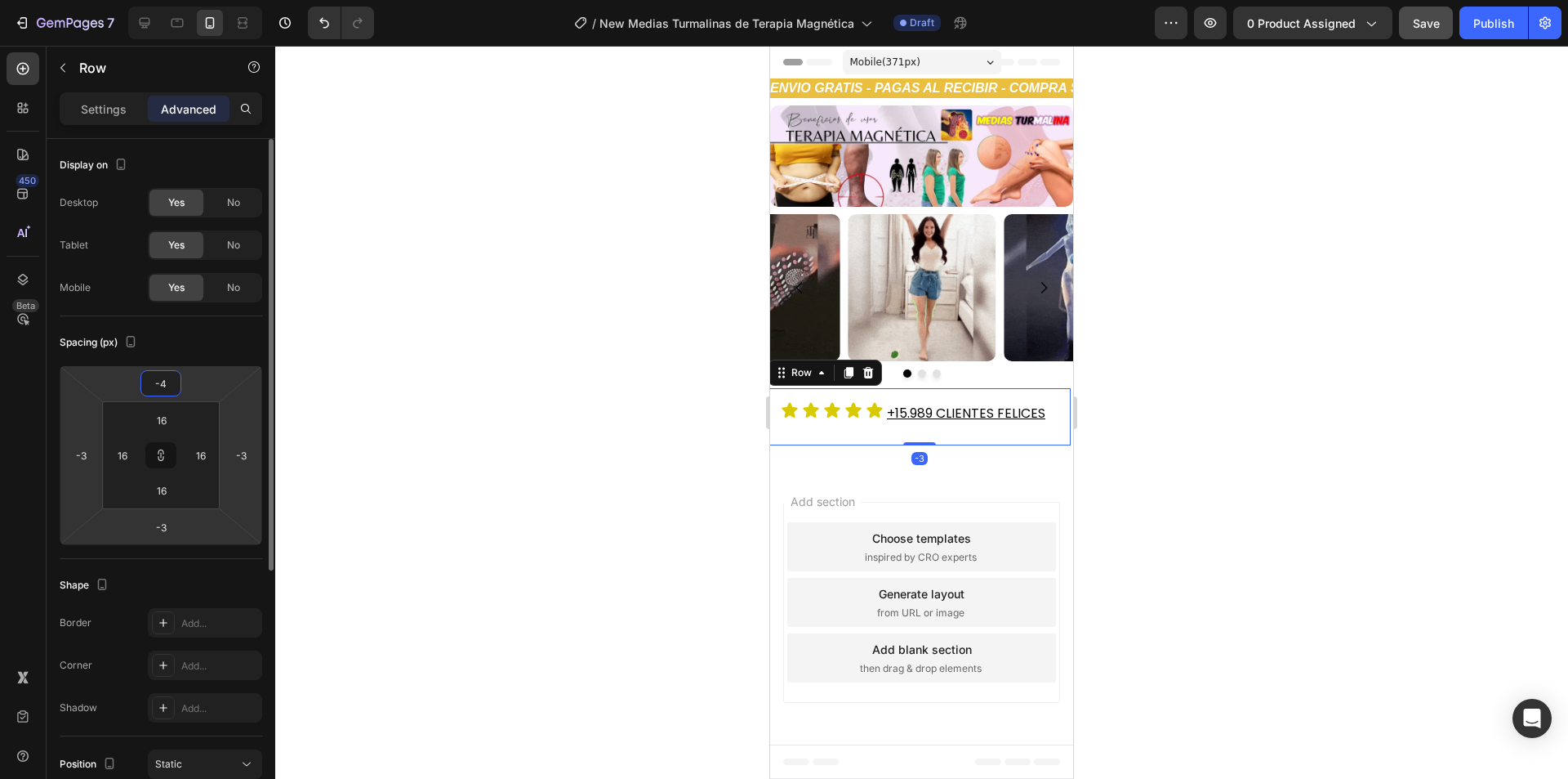
type input "-4"
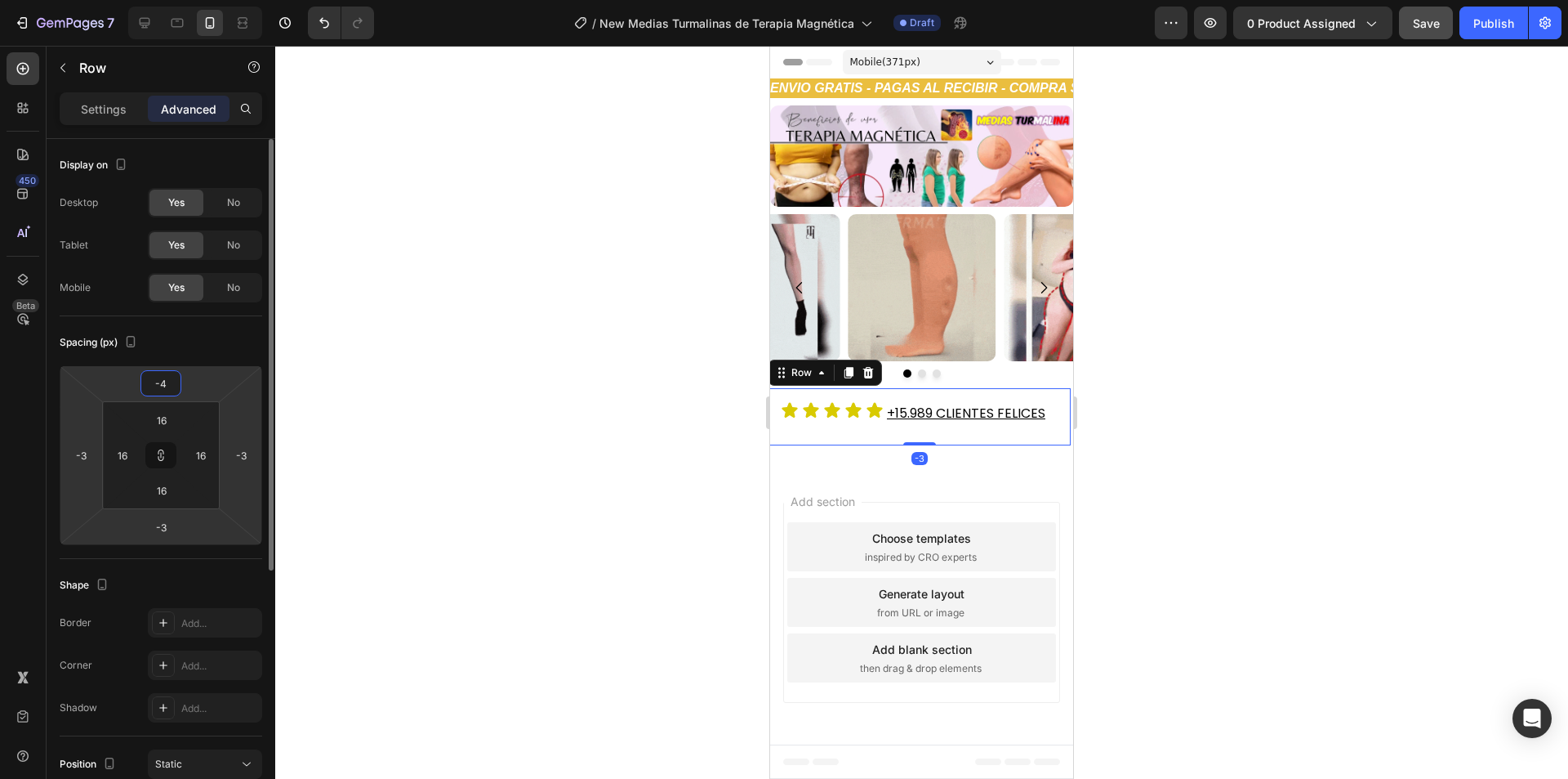
type input "-4"
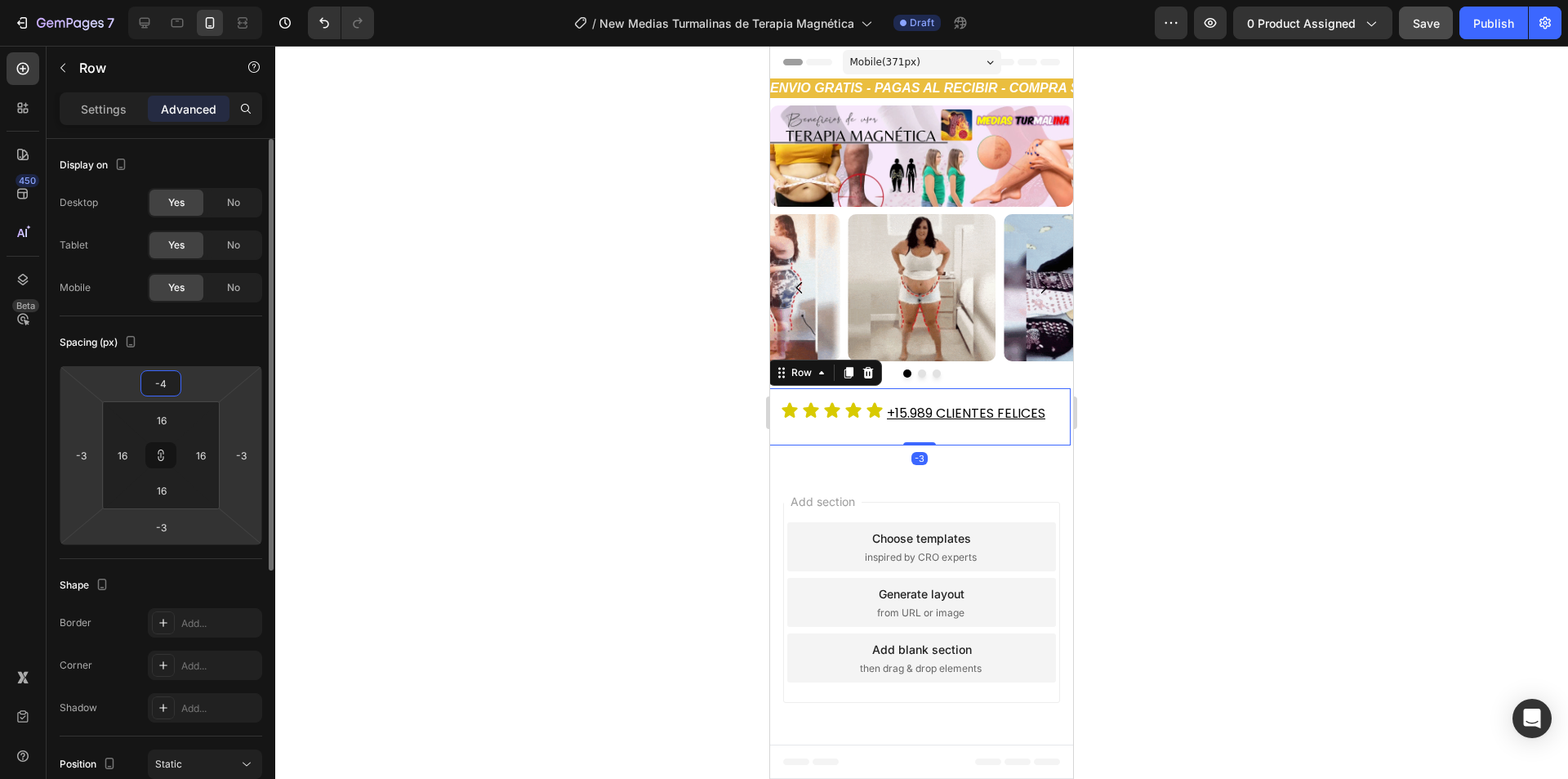
type input "-4"
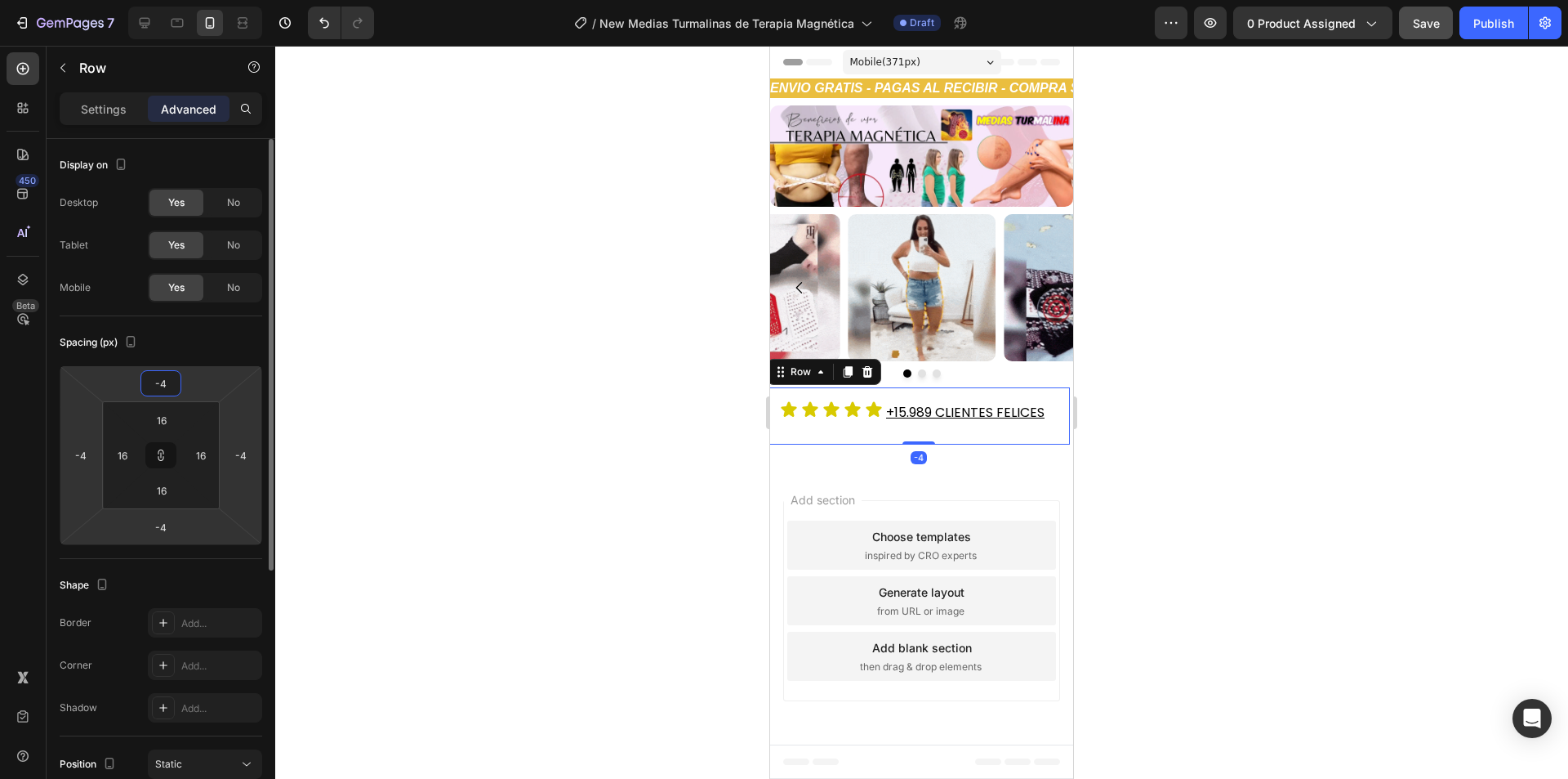
type input "-5"
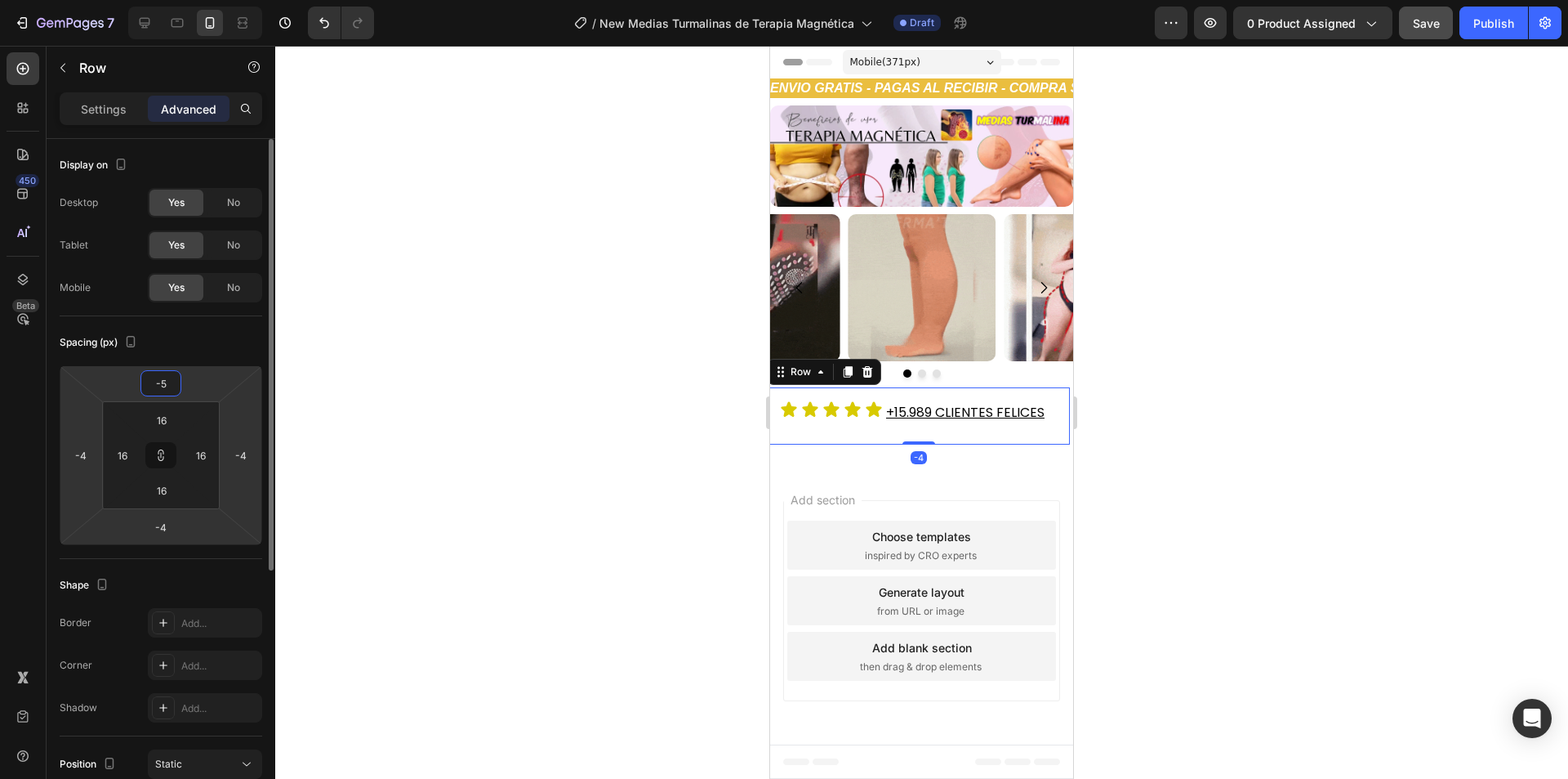
type input "-5"
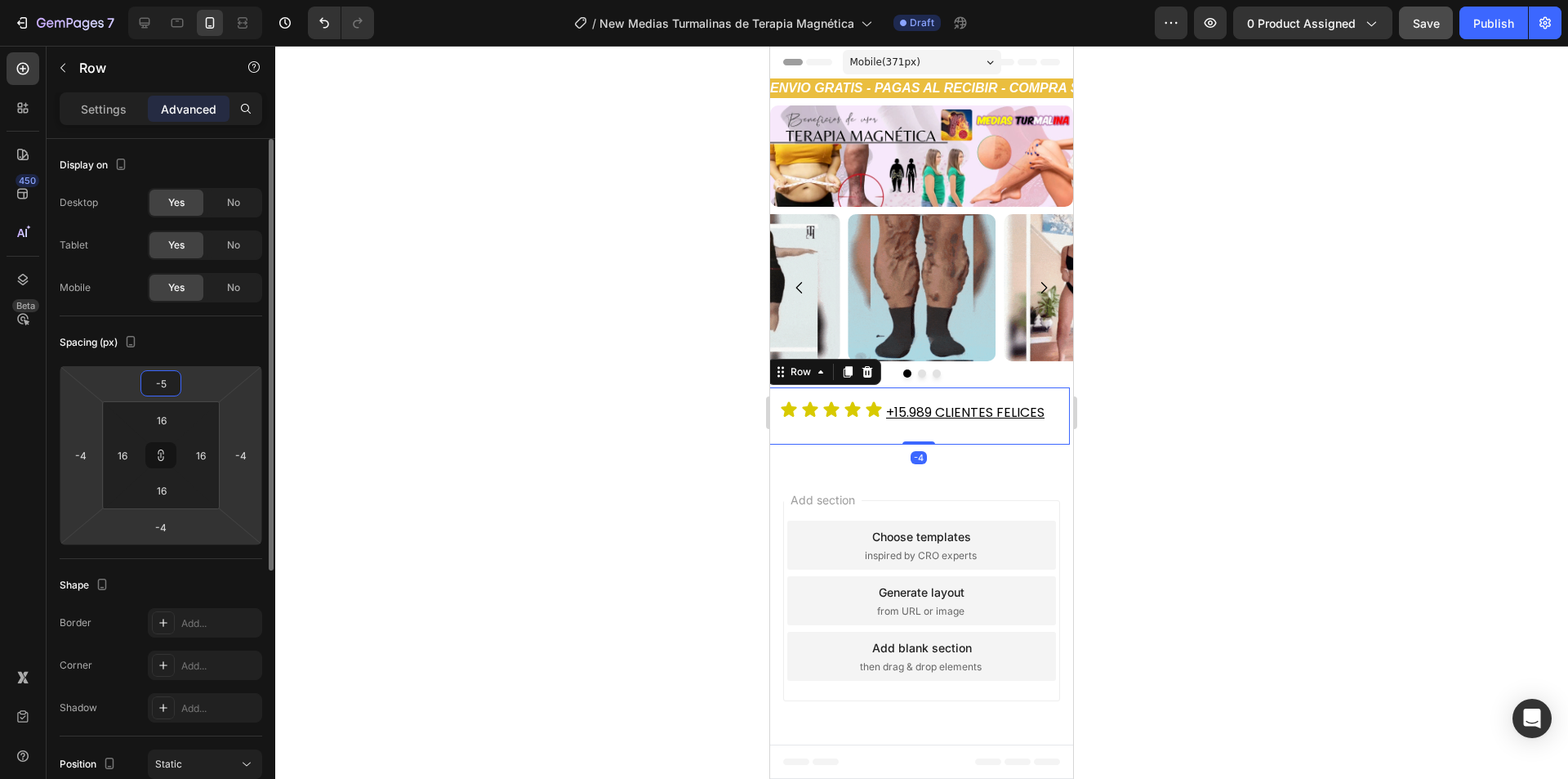
type input "-5"
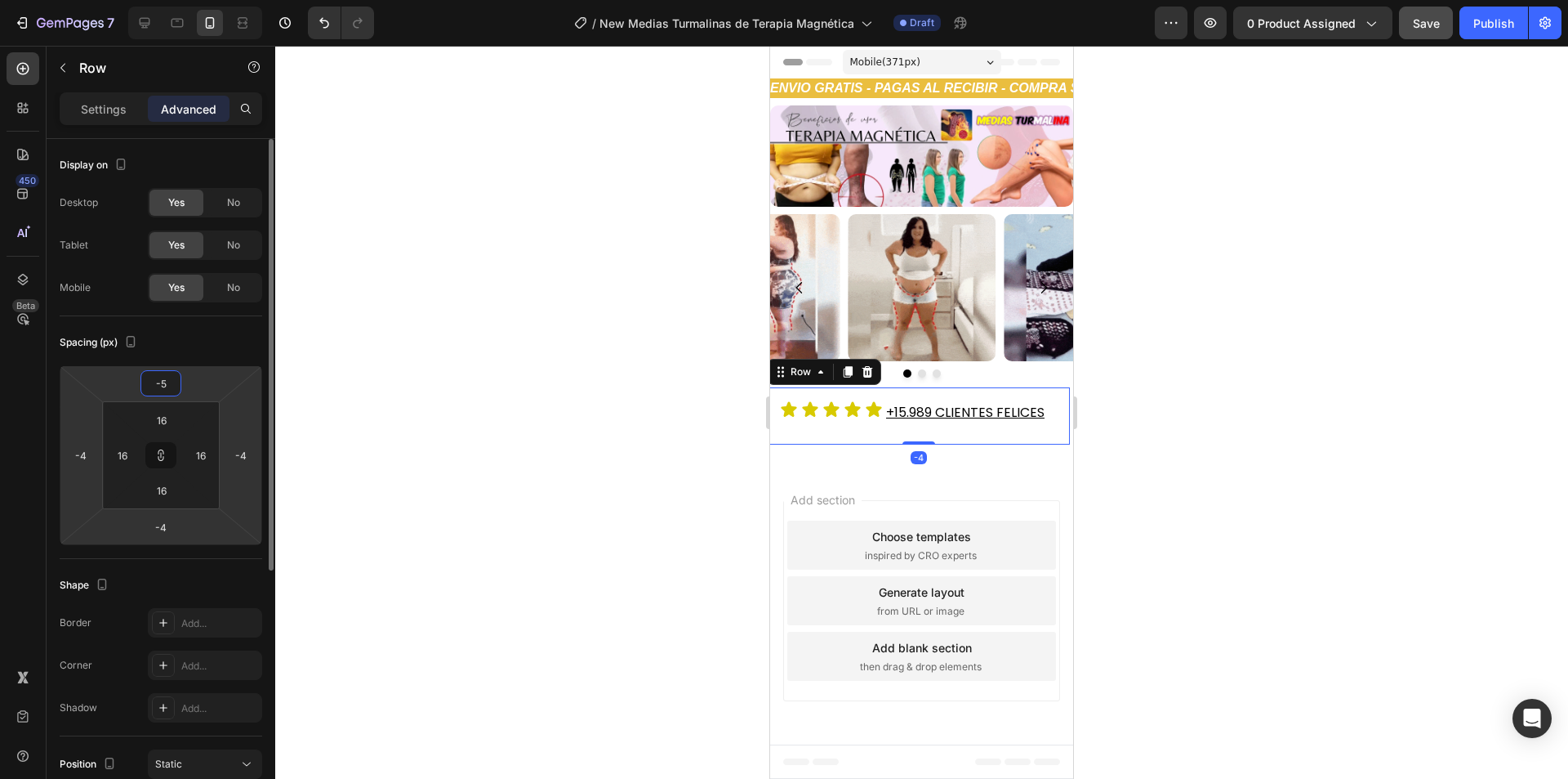
type input "-5"
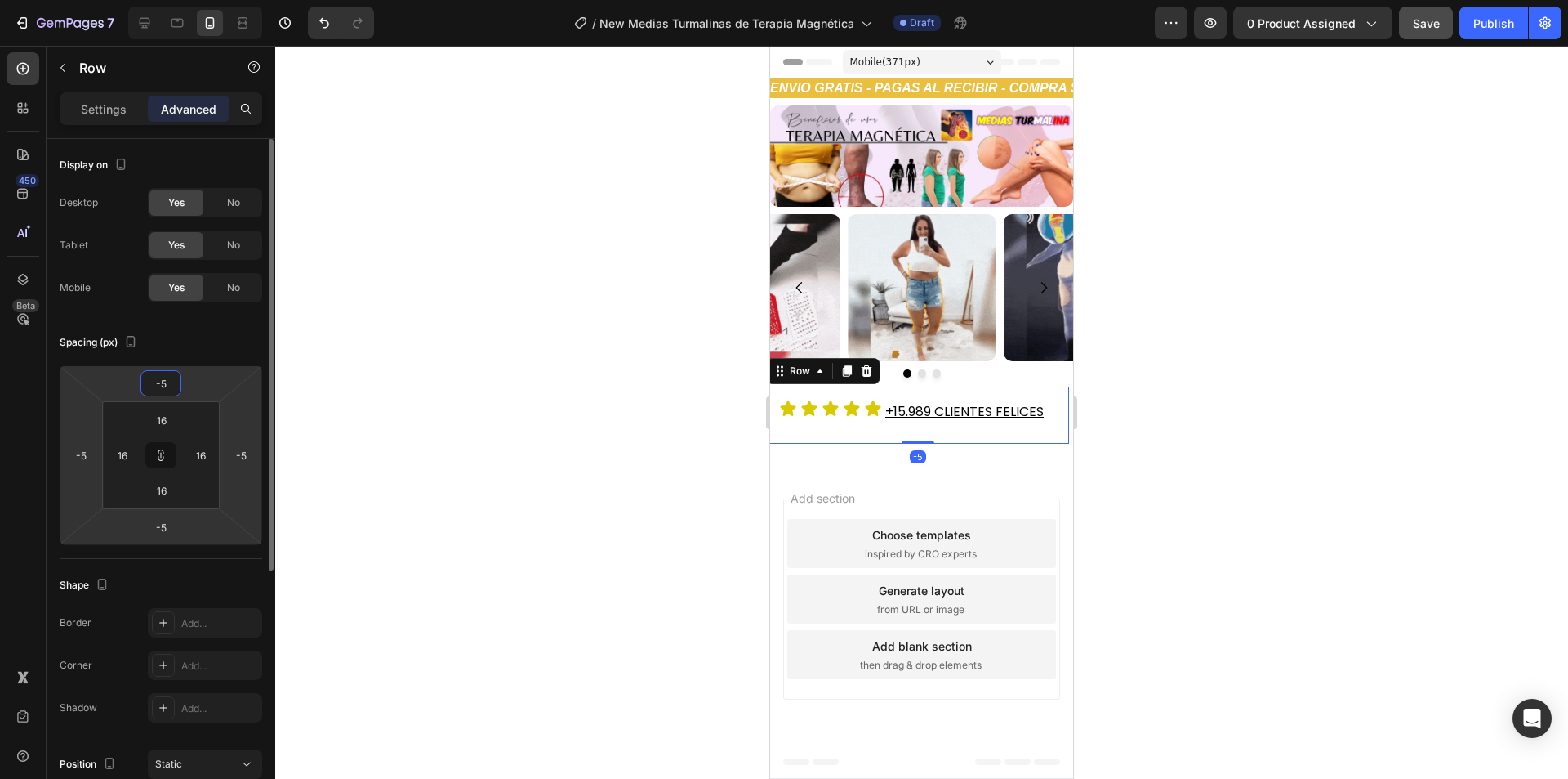
type input "-4"
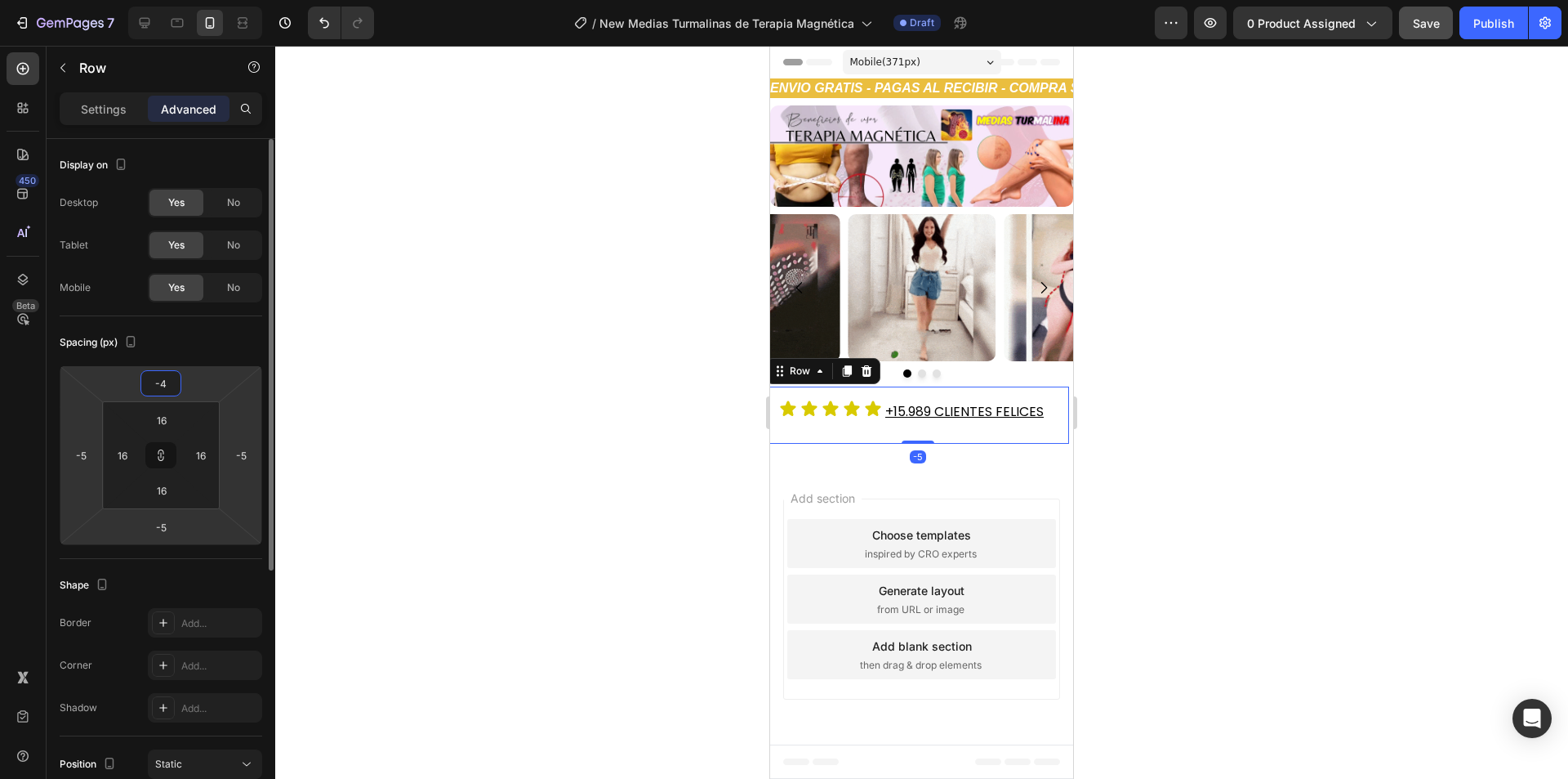
type input "-4"
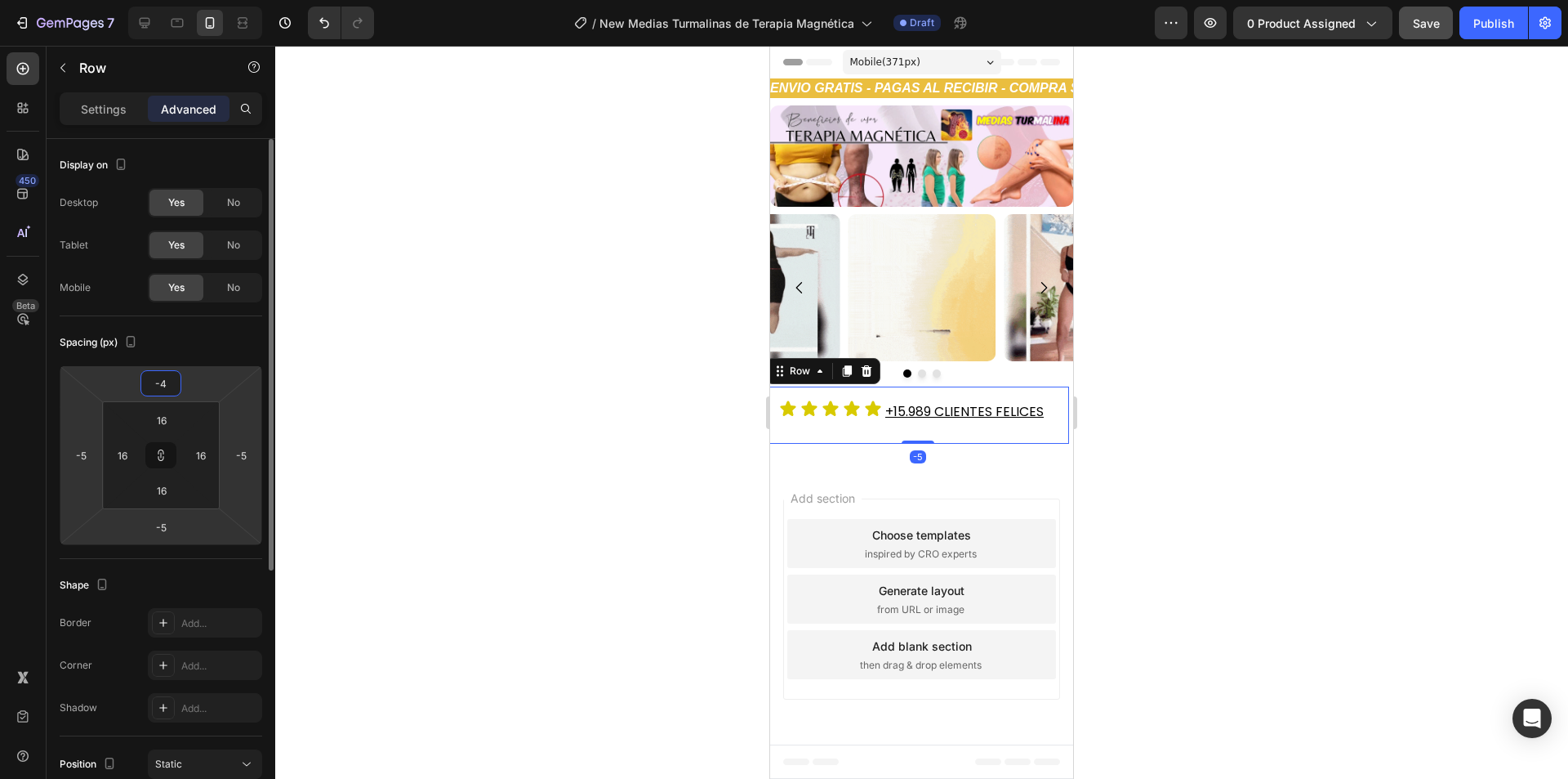
type input "-4"
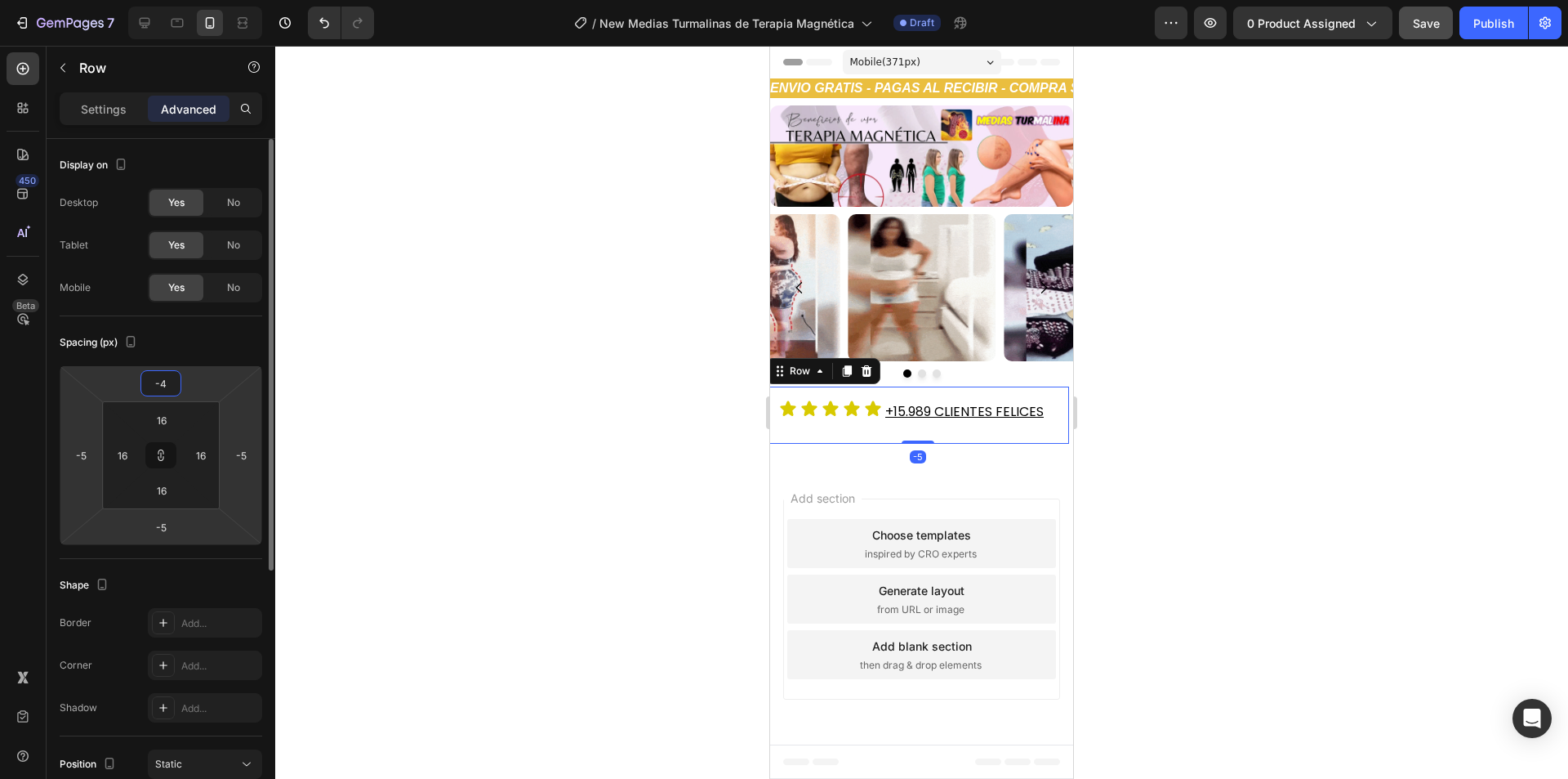
type input "-4"
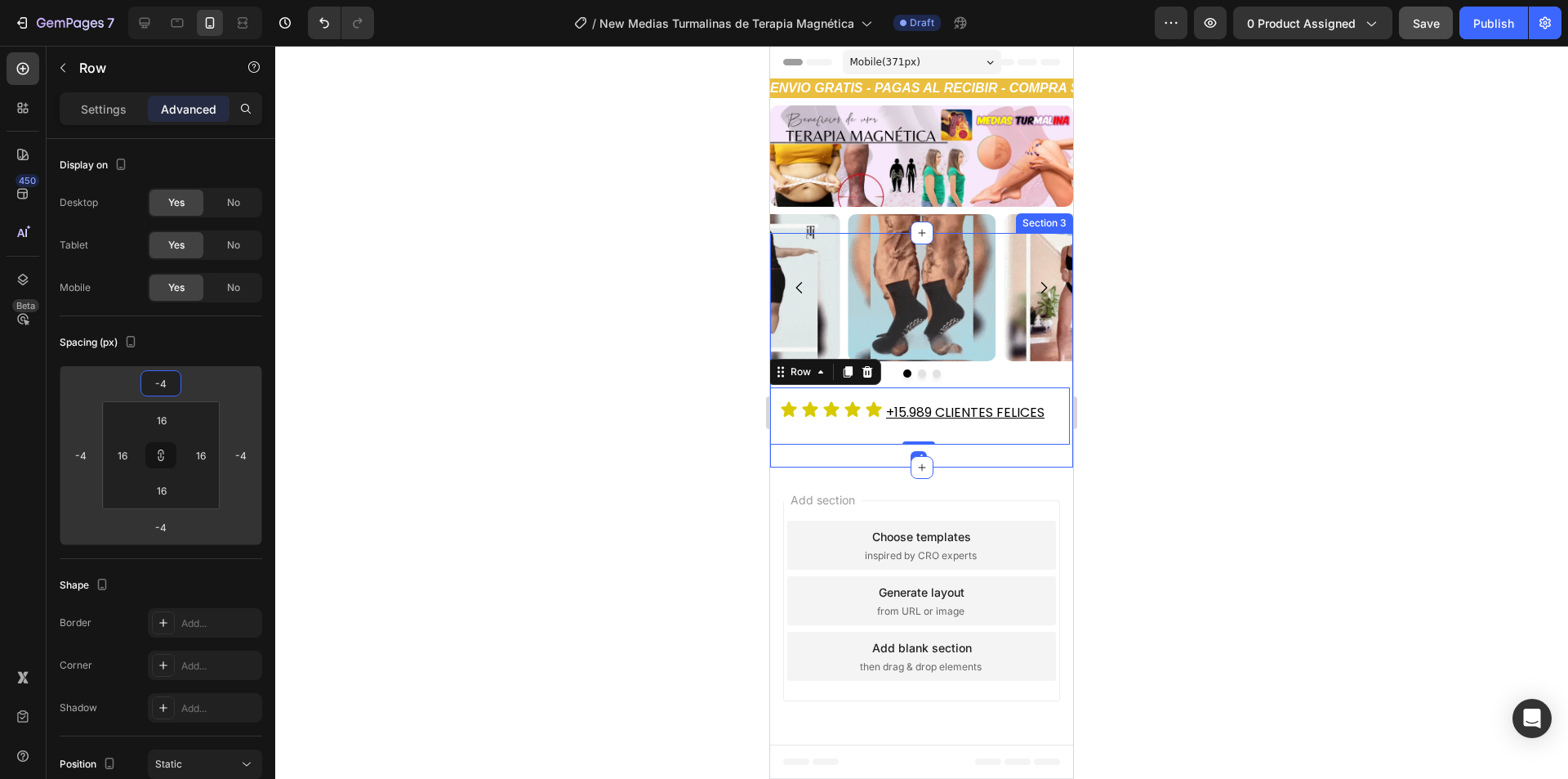
click at [1213, 390] on div at bounding box center [921, 411] width 1292 height 732
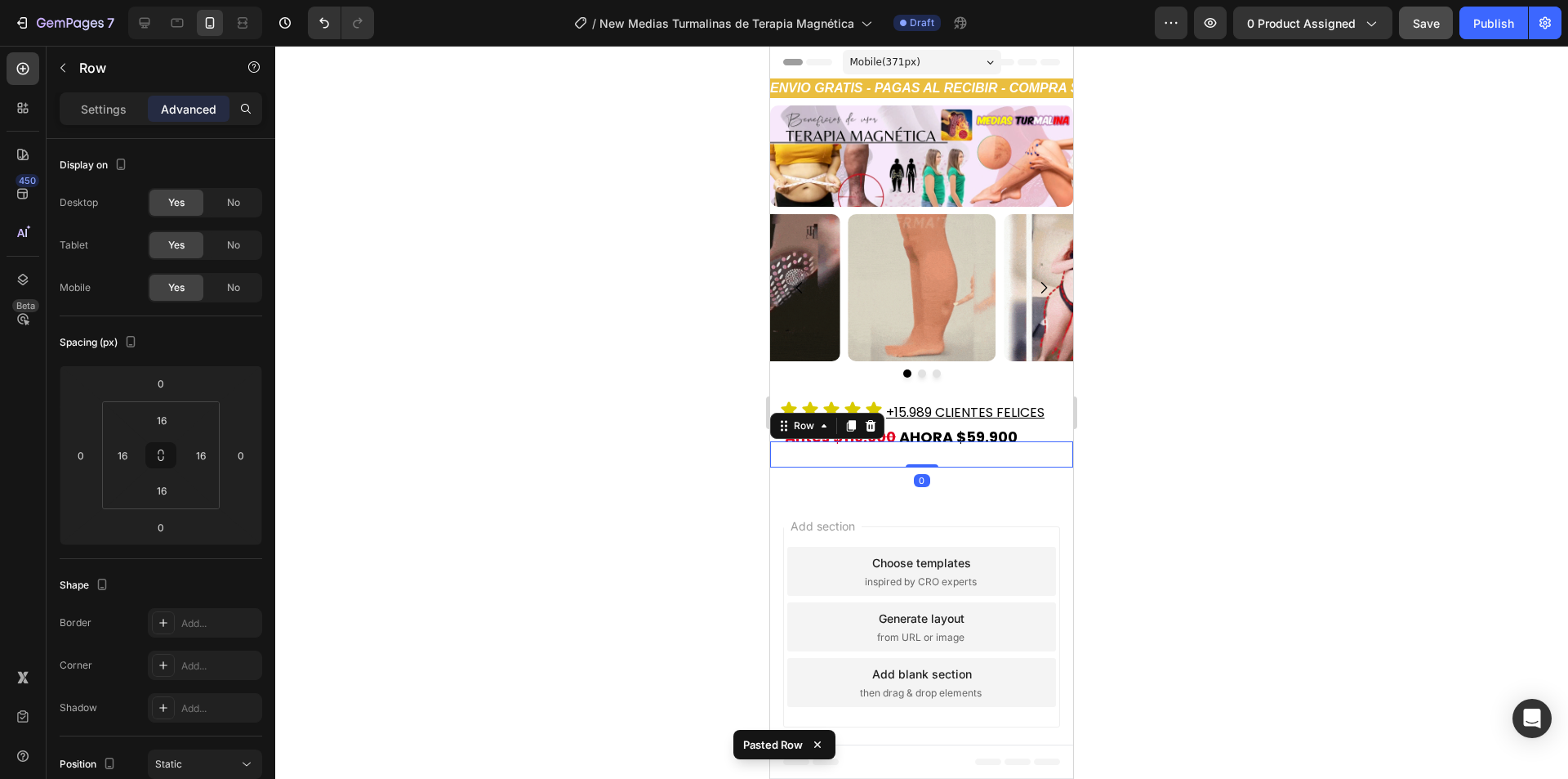
click at [421, 417] on div at bounding box center [921, 411] width 1292 height 732
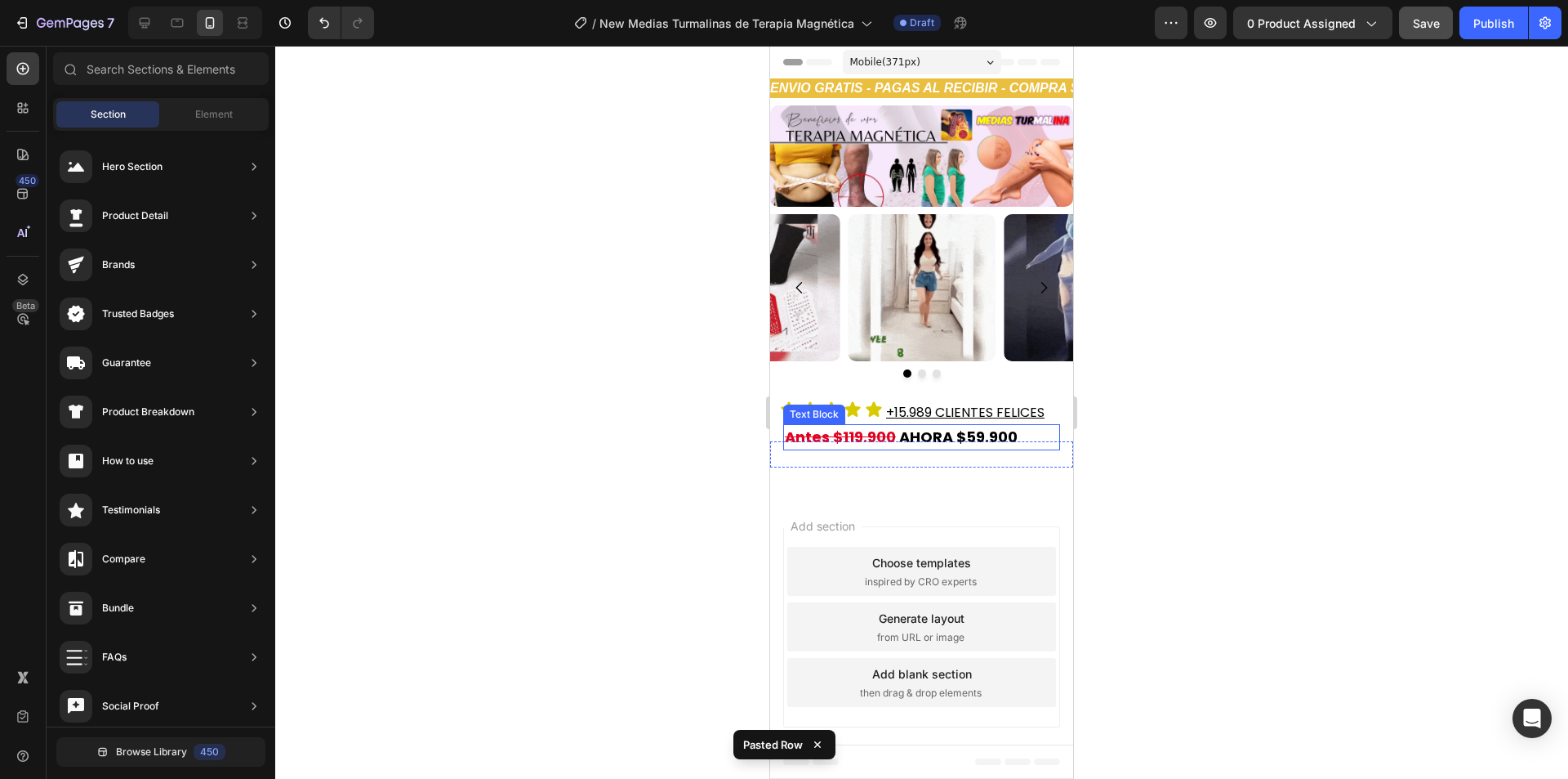
click at [949, 441] on strong "AHORA $59.900" at bounding box center [957, 436] width 118 height 21
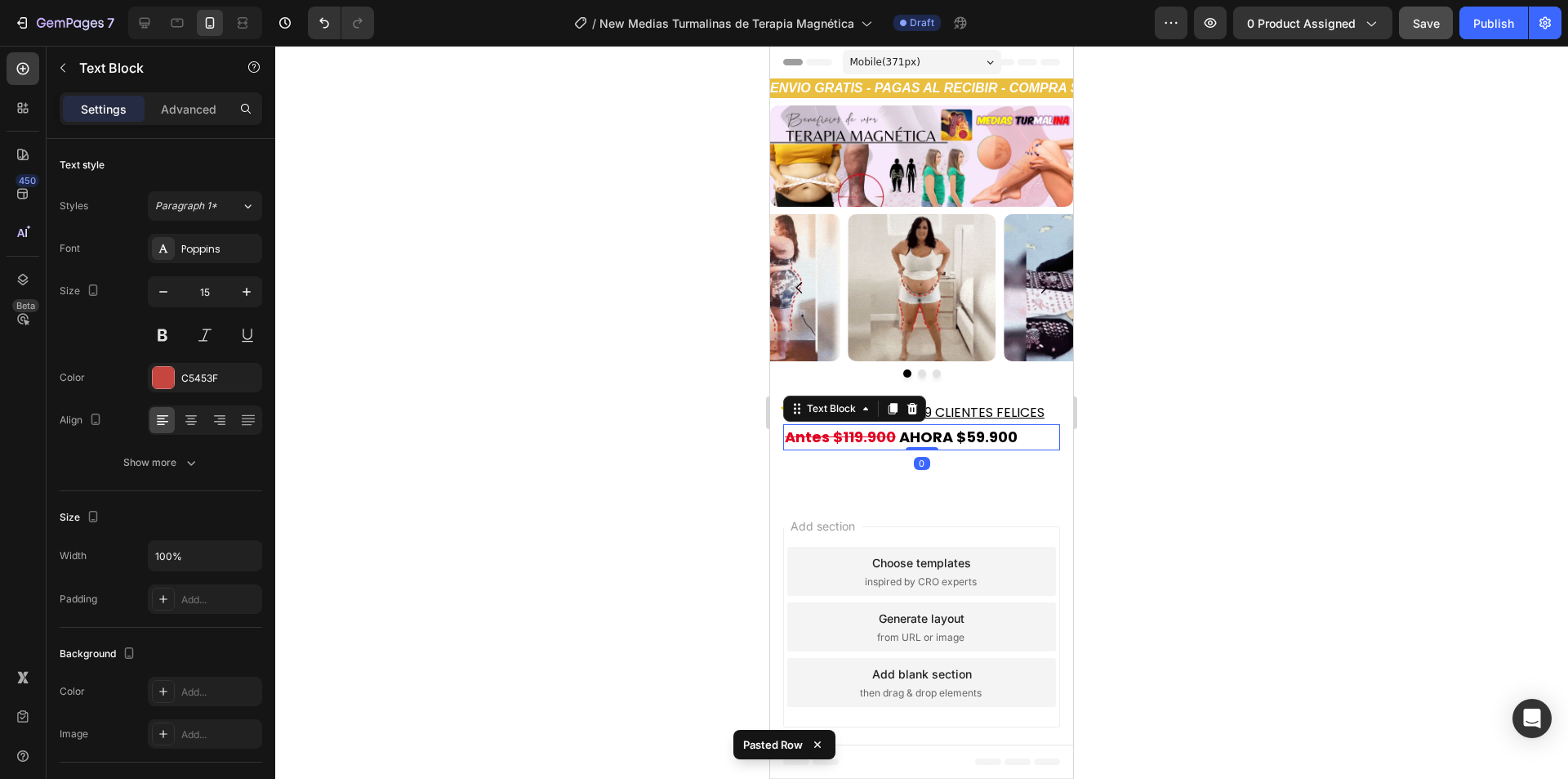
click at [630, 332] on div at bounding box center [921, 411] width 1292 height 732
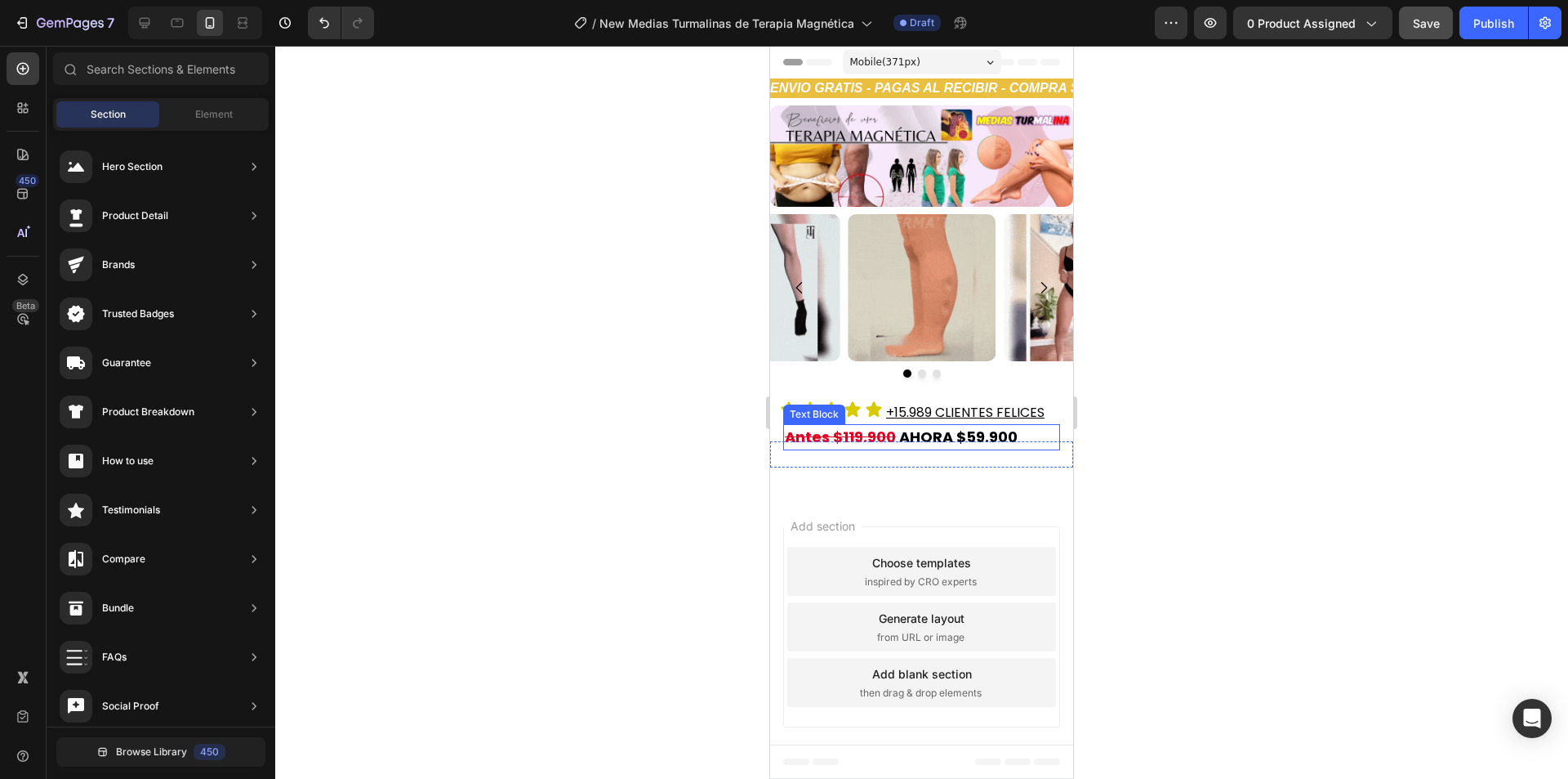
click at [824, 429] on strong "Antes $119.900" at bounding box center [840, 436] width 111 height 21
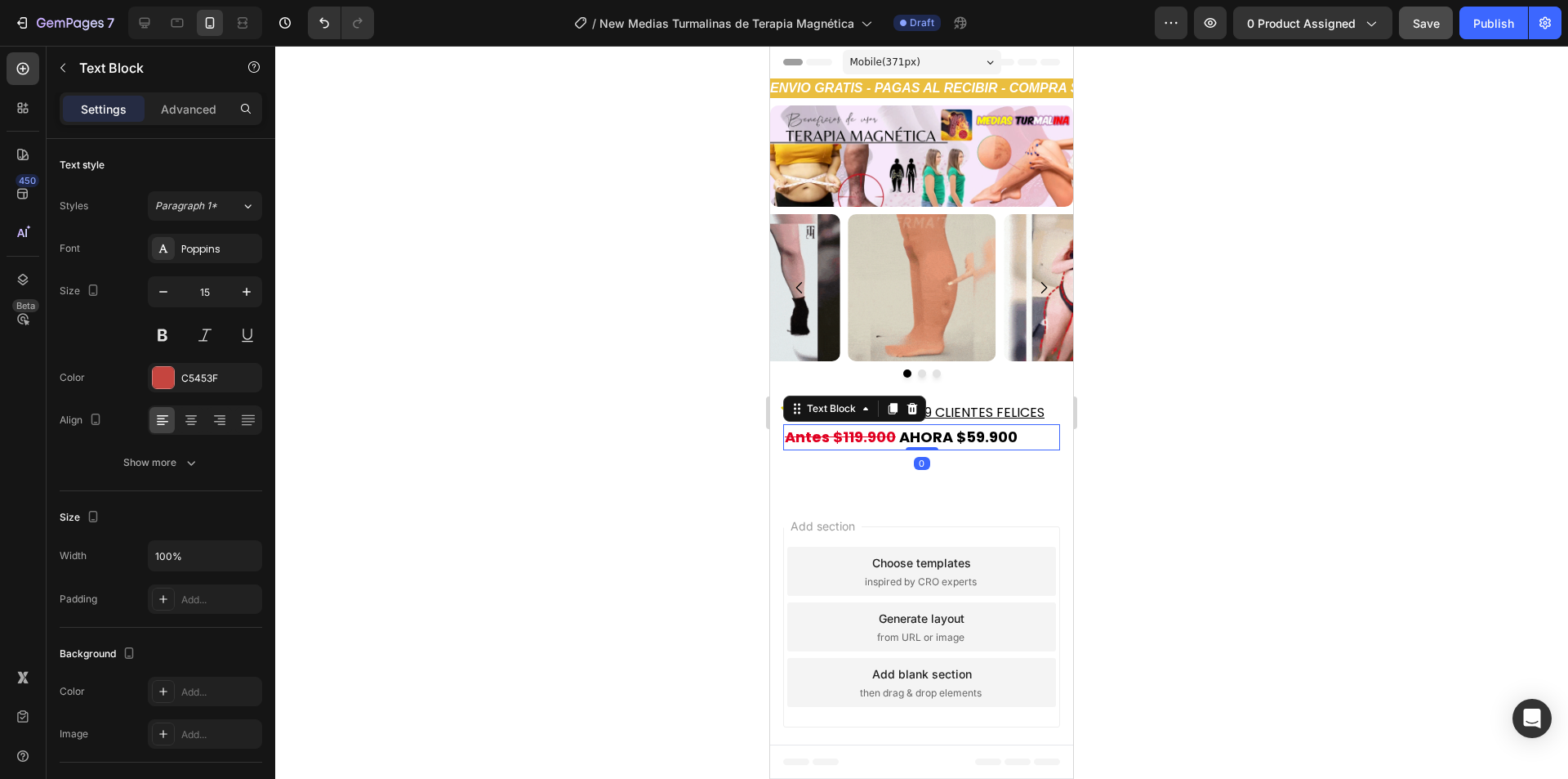
click at [825, 435] on strong "Antes $119.900" at bounding box center [840, 436] width 111 height 21
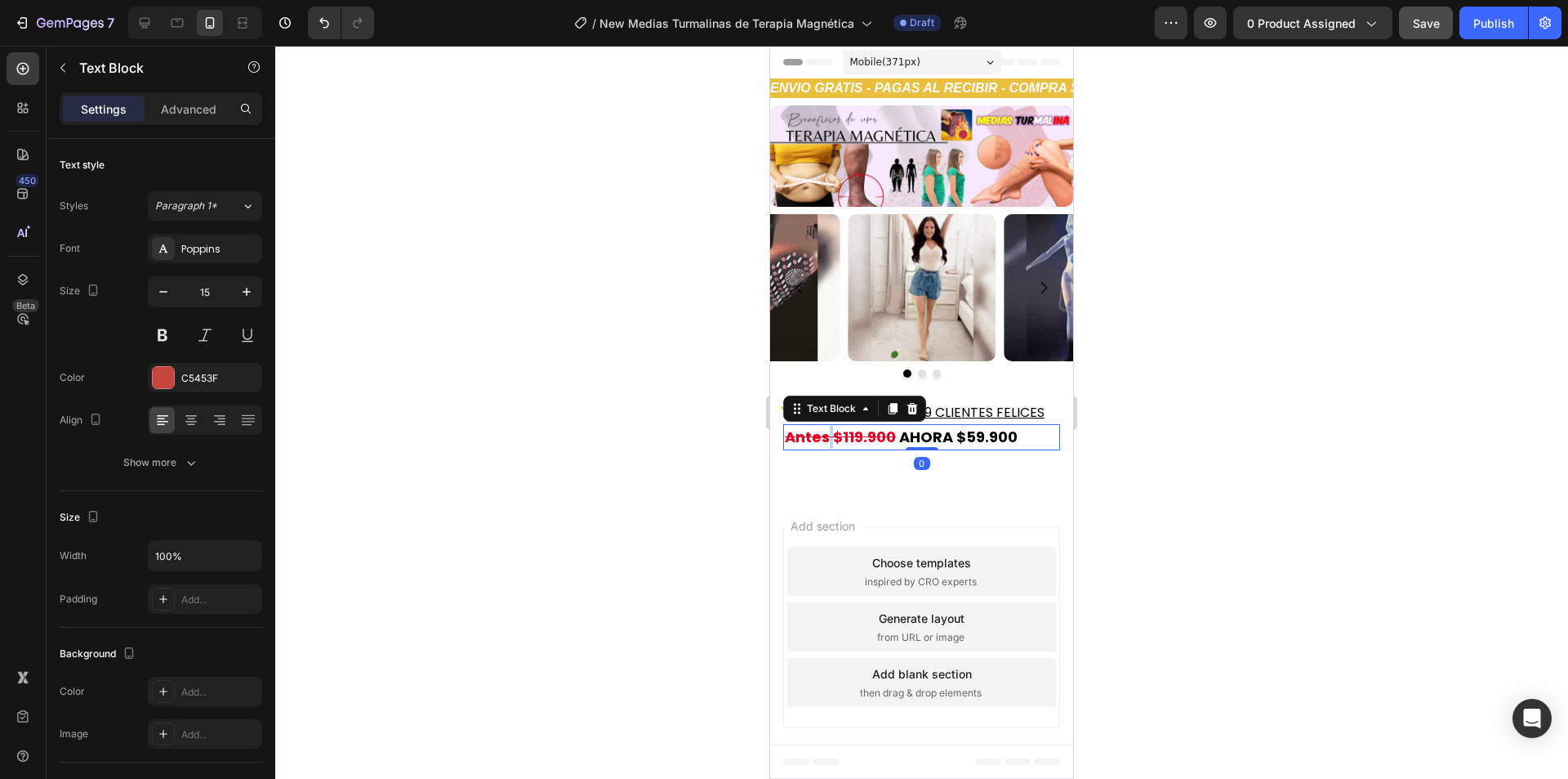
click at [825, 435] on strong "Antes $119.900" at bounding box center [840, 436] width 111 height 21
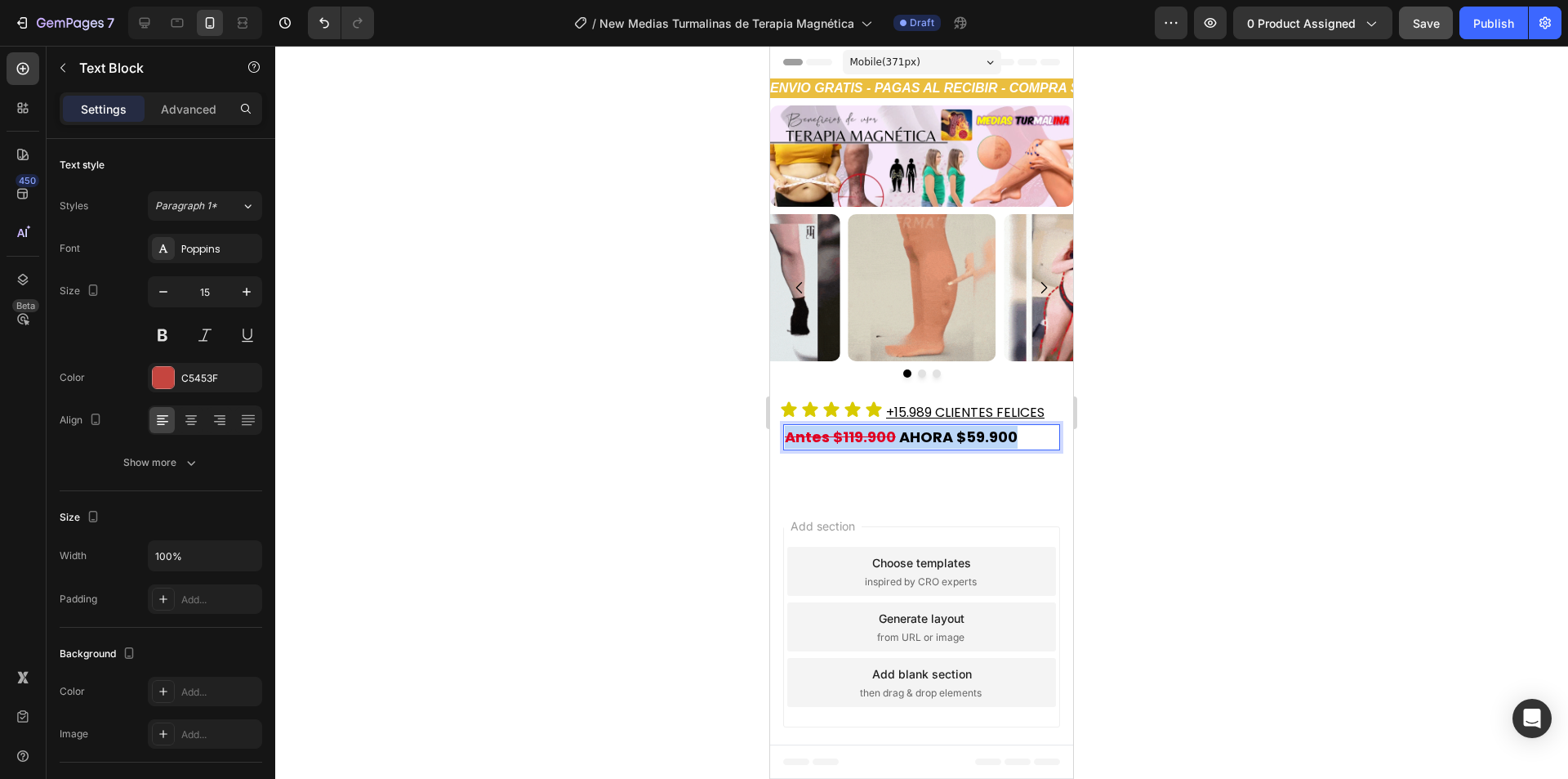
click at [825, 435] on strong "Antes $119.900" at bounding box center [840, 436] width 111 height 21
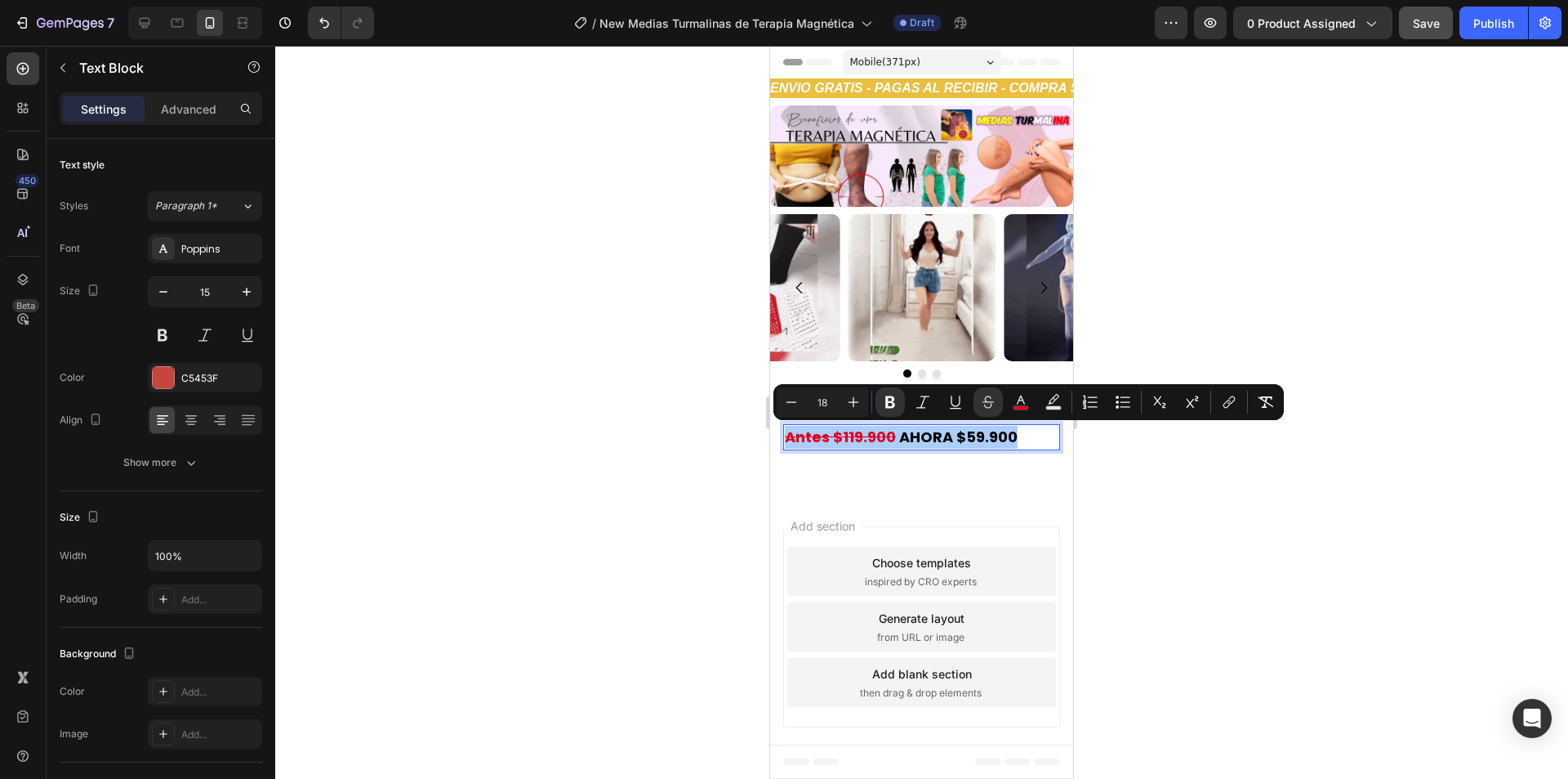
click at [732, 386] on div at bounding box center [921, 411] width 1292 height 732
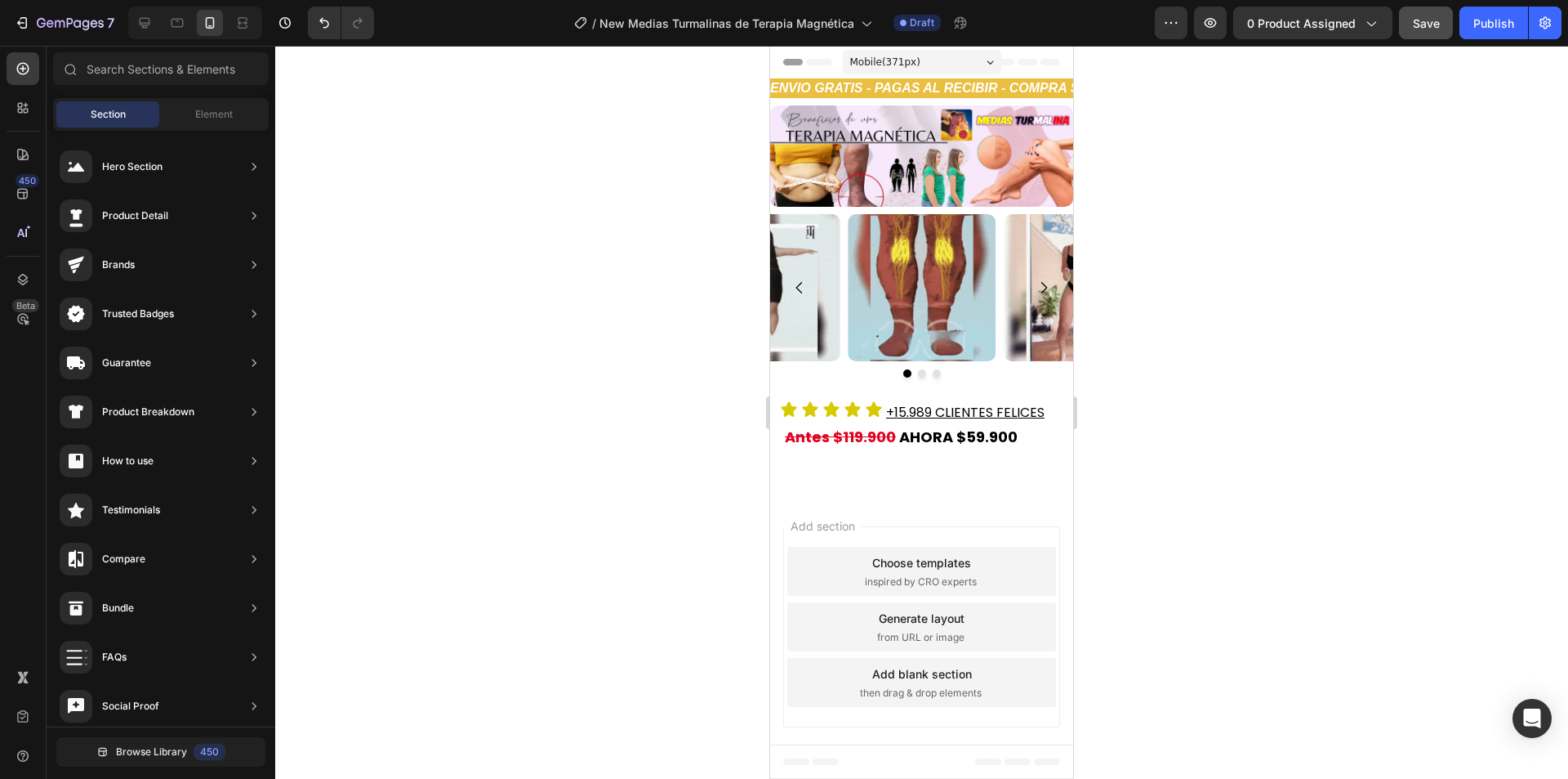
click at [1405, 27] on button "Save" at bounding box center [1425, 23] width 54 height 33
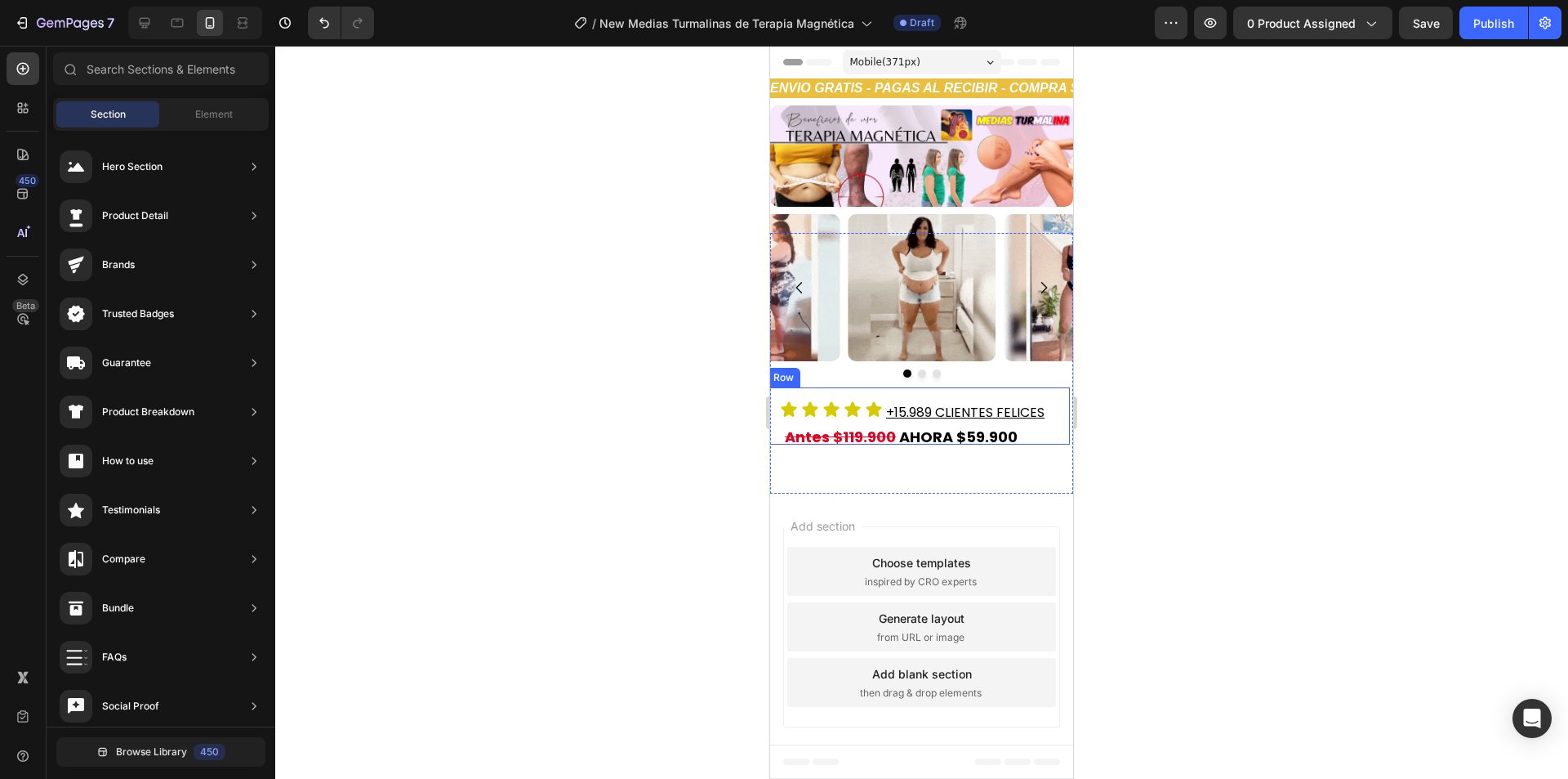
click at [823, 394] on div "Icon Icon Icon Icon Icon Icon List +15.989 CLIENTES FELICES Heading Row" at bounding box center [918, 416] width 303 height 58
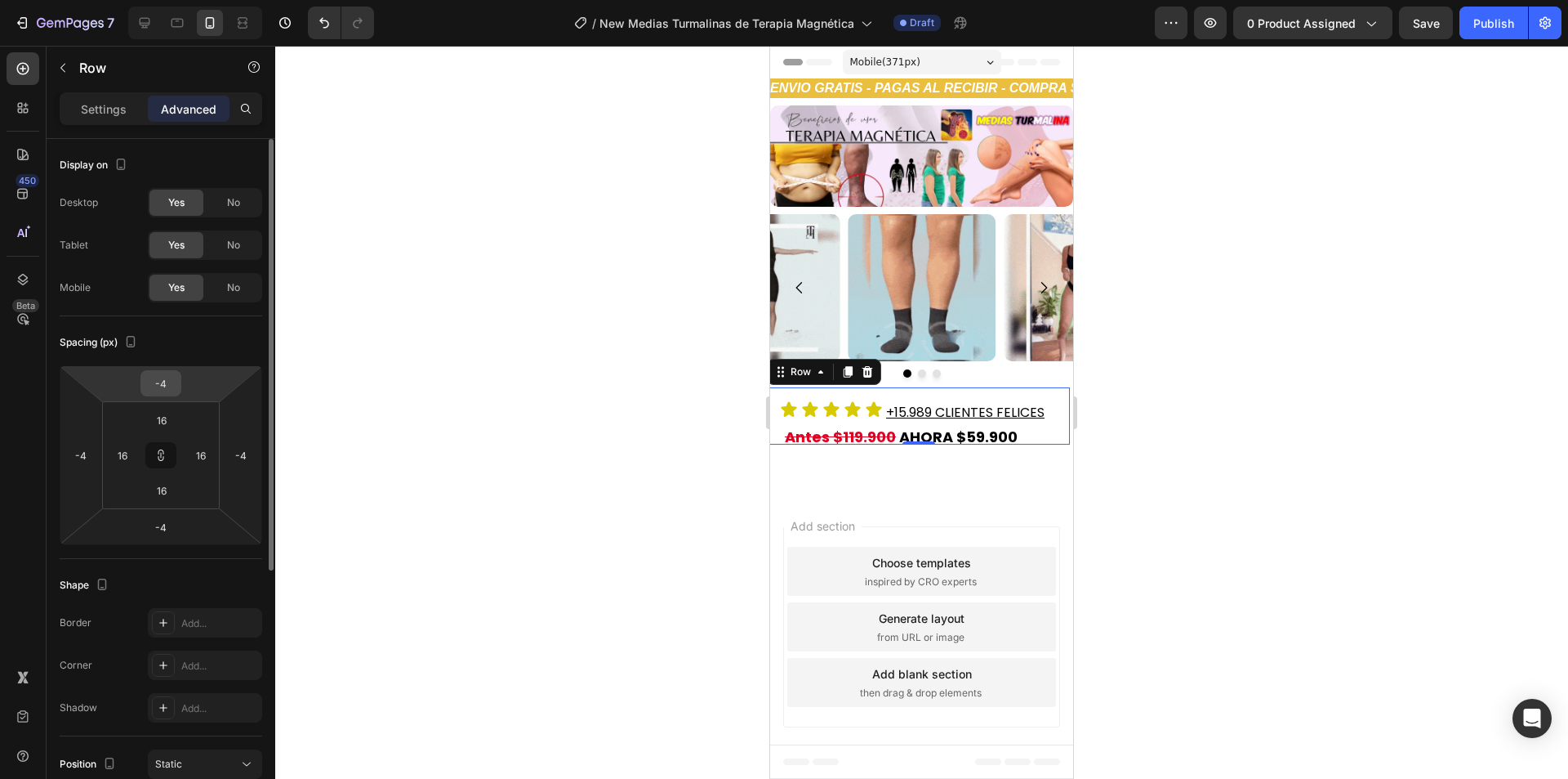
click at [166, 387] on input "-4" at bounding box center [161, 383] width 33 height 25
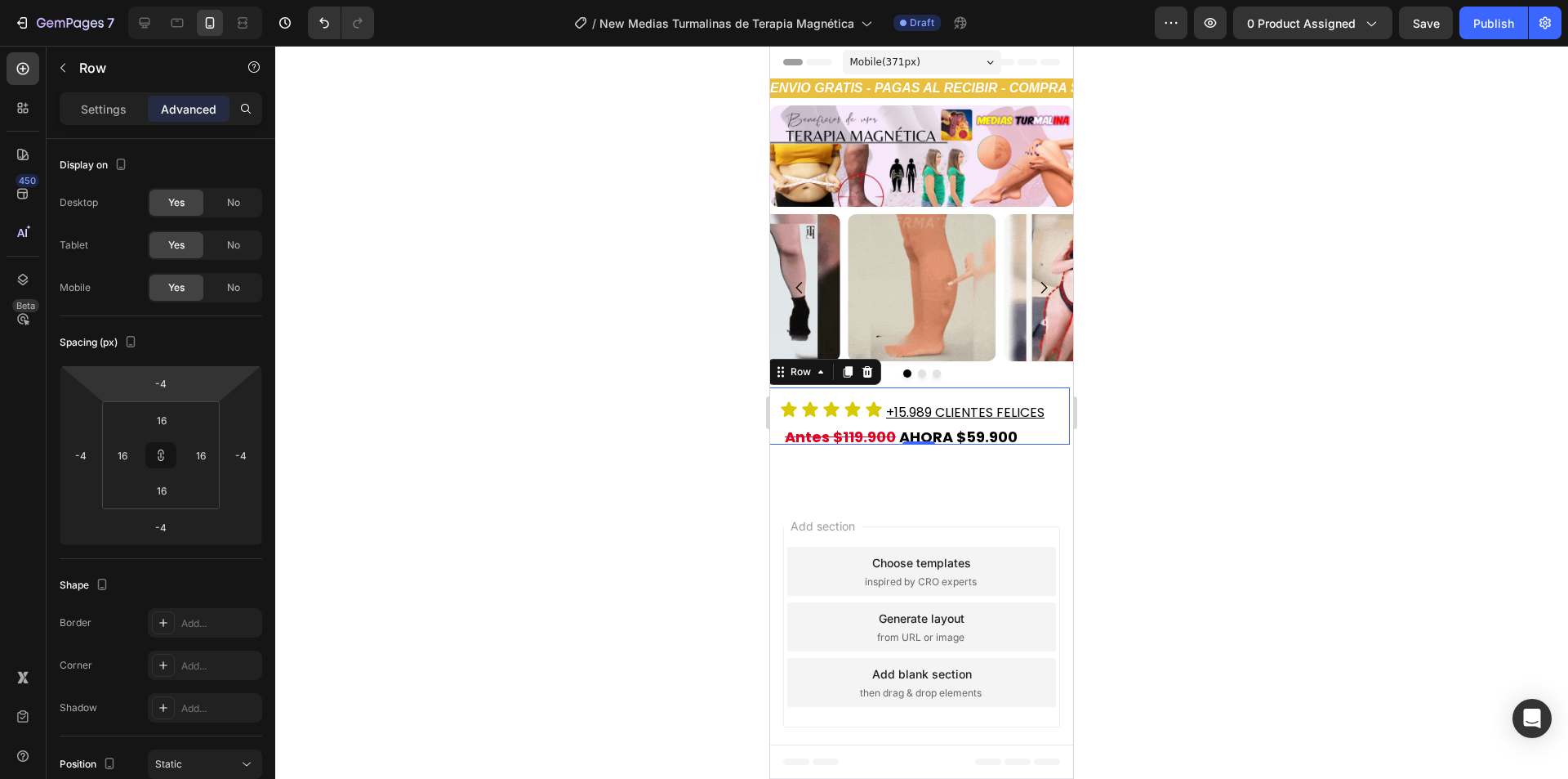
click at [462, 454] on div at bounding box center [921, 411] width 1292 height 732
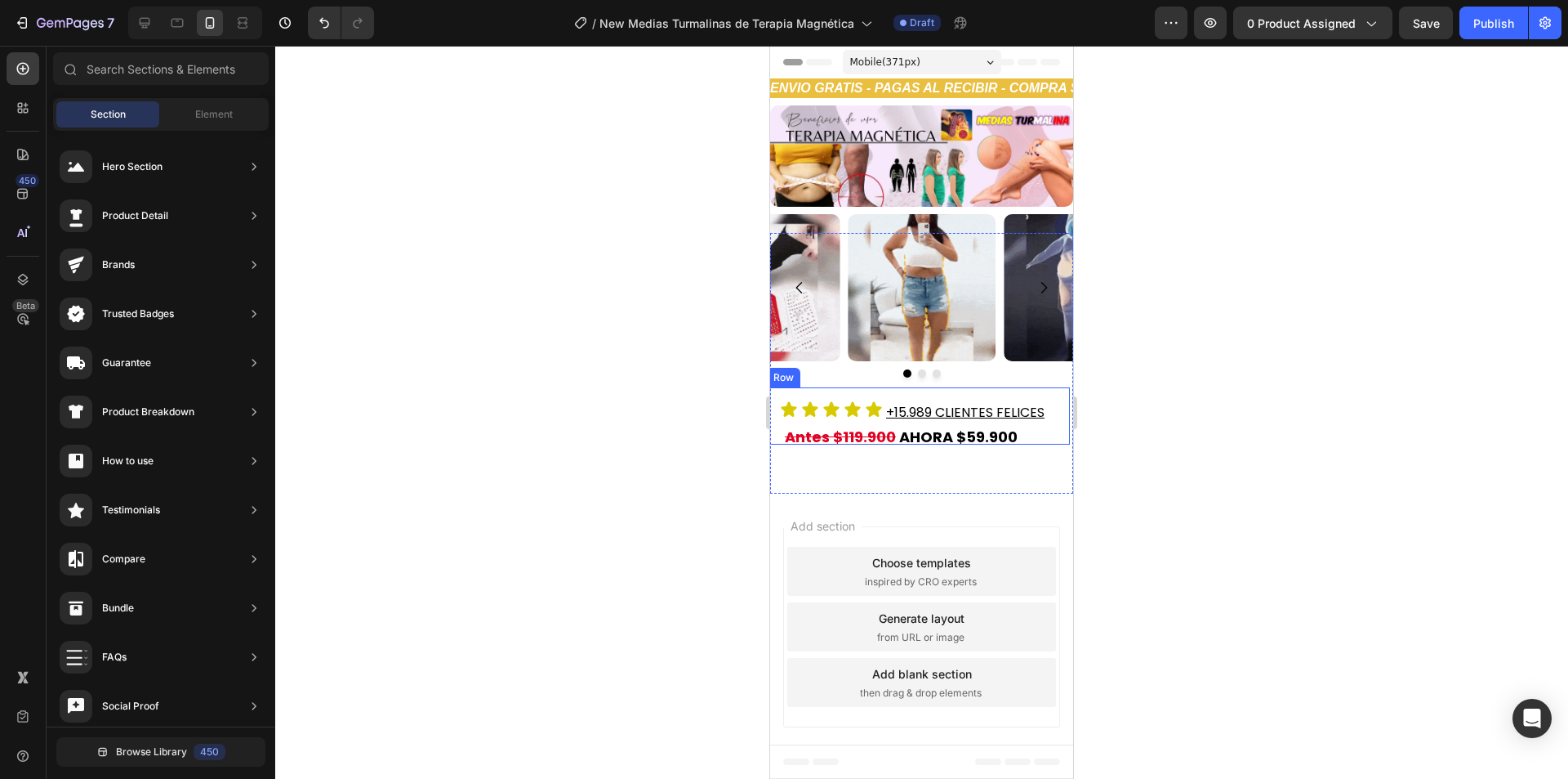
click at [852, 390] on div "Icon Icon Icon Icon Icon Icon List +15.989 CLIENTES FELICES Heading Row" at bounding box center [918, 416] width 303 height 58
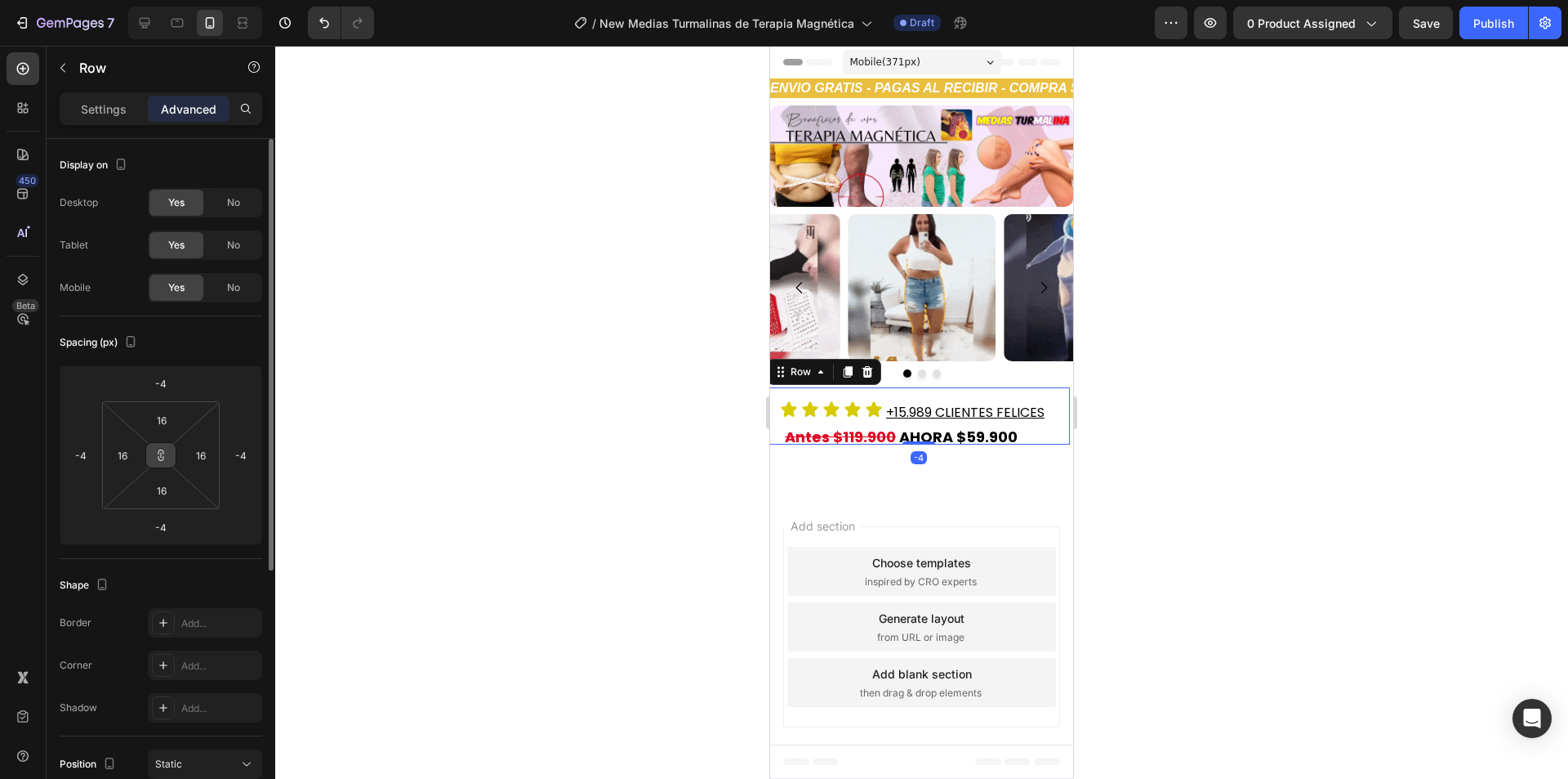
click at [167, 453] on icon at bounding box center [160, 454] width 13 height 13
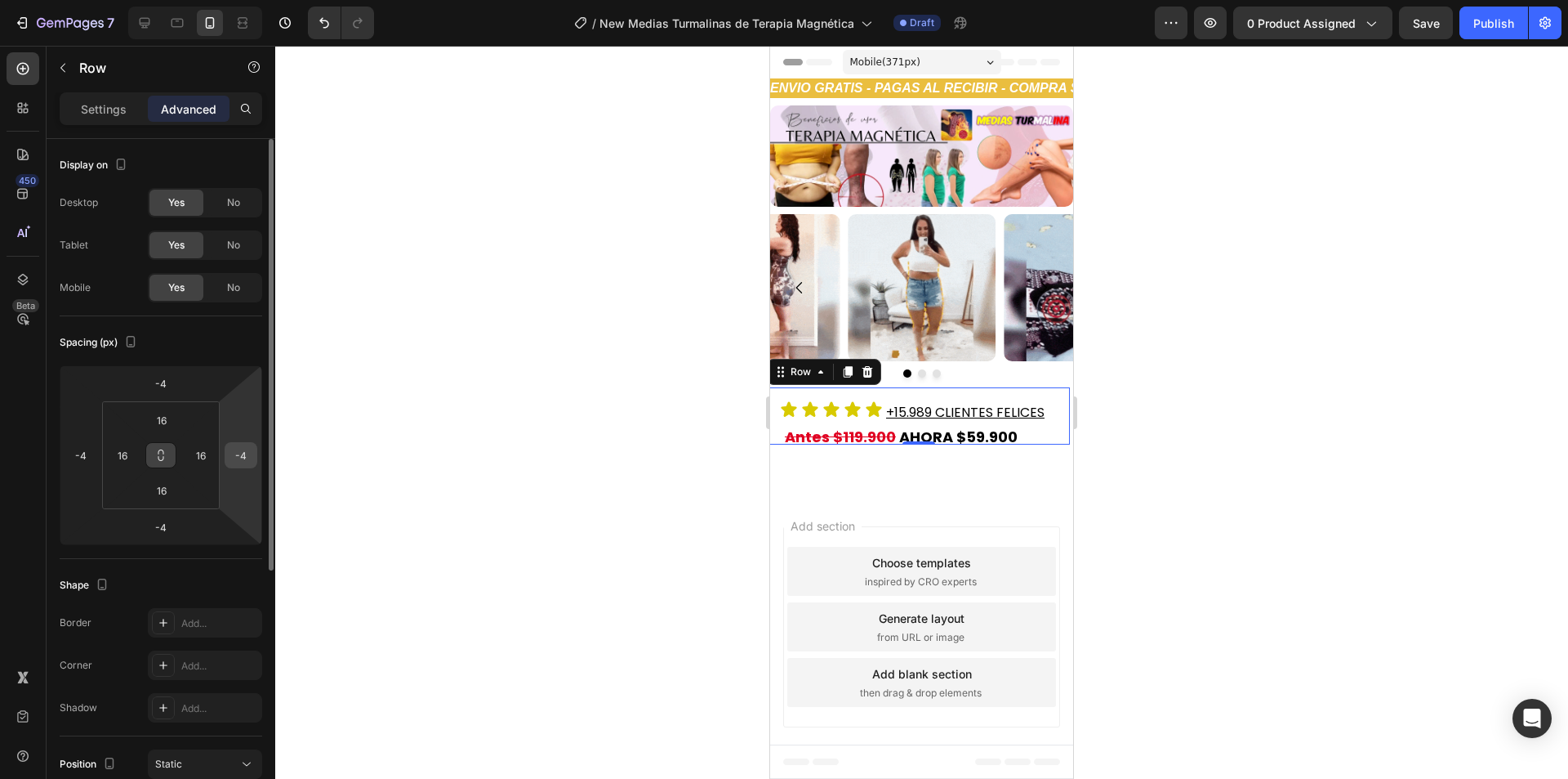
click at [250, 463] on input "-4" at bounding box center [240, 455] width 25 height 25
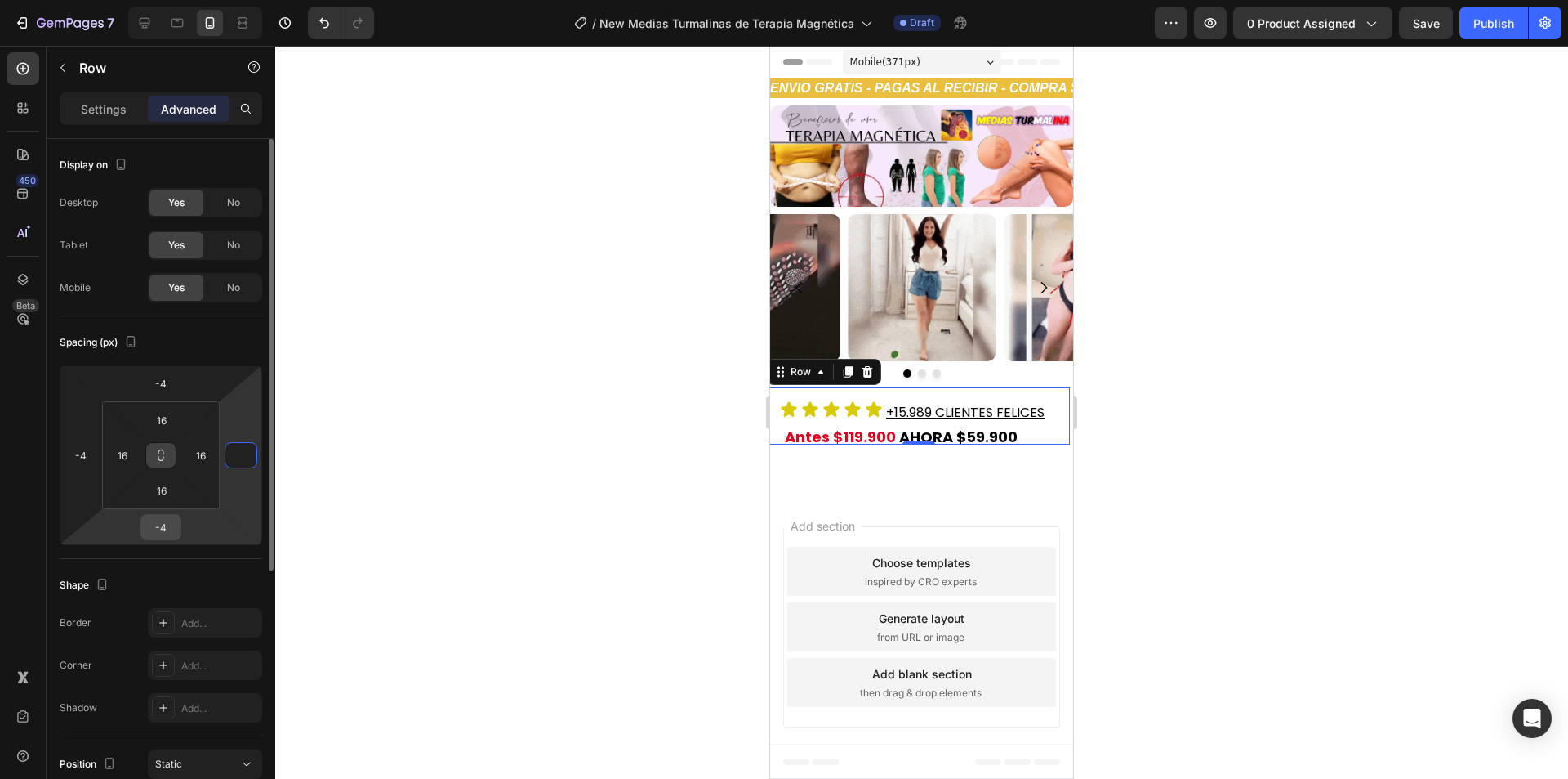
type input "0"
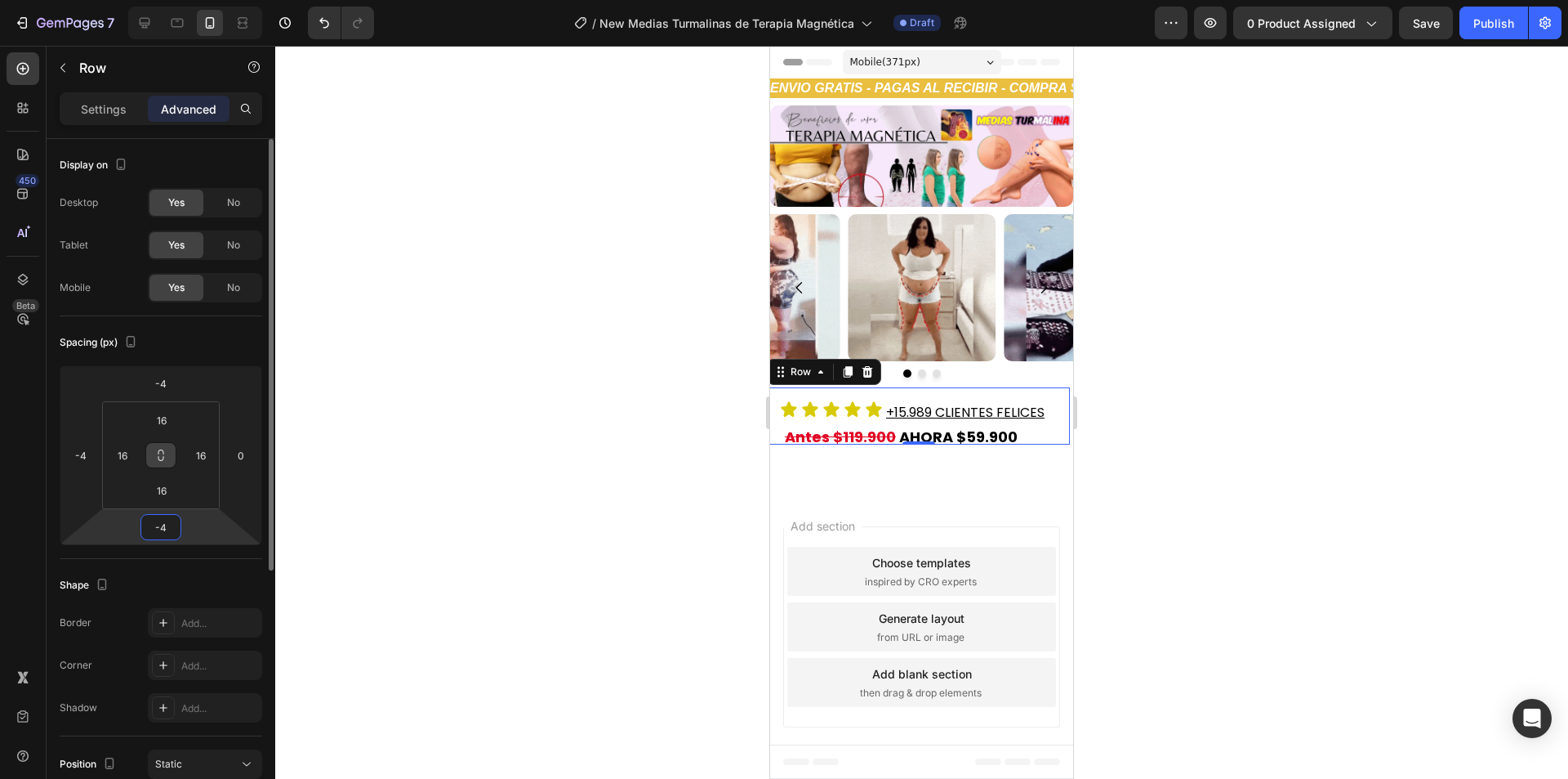
click at [164, 526] on input "-4" at bounding box center [161, 527] width 33 height 25
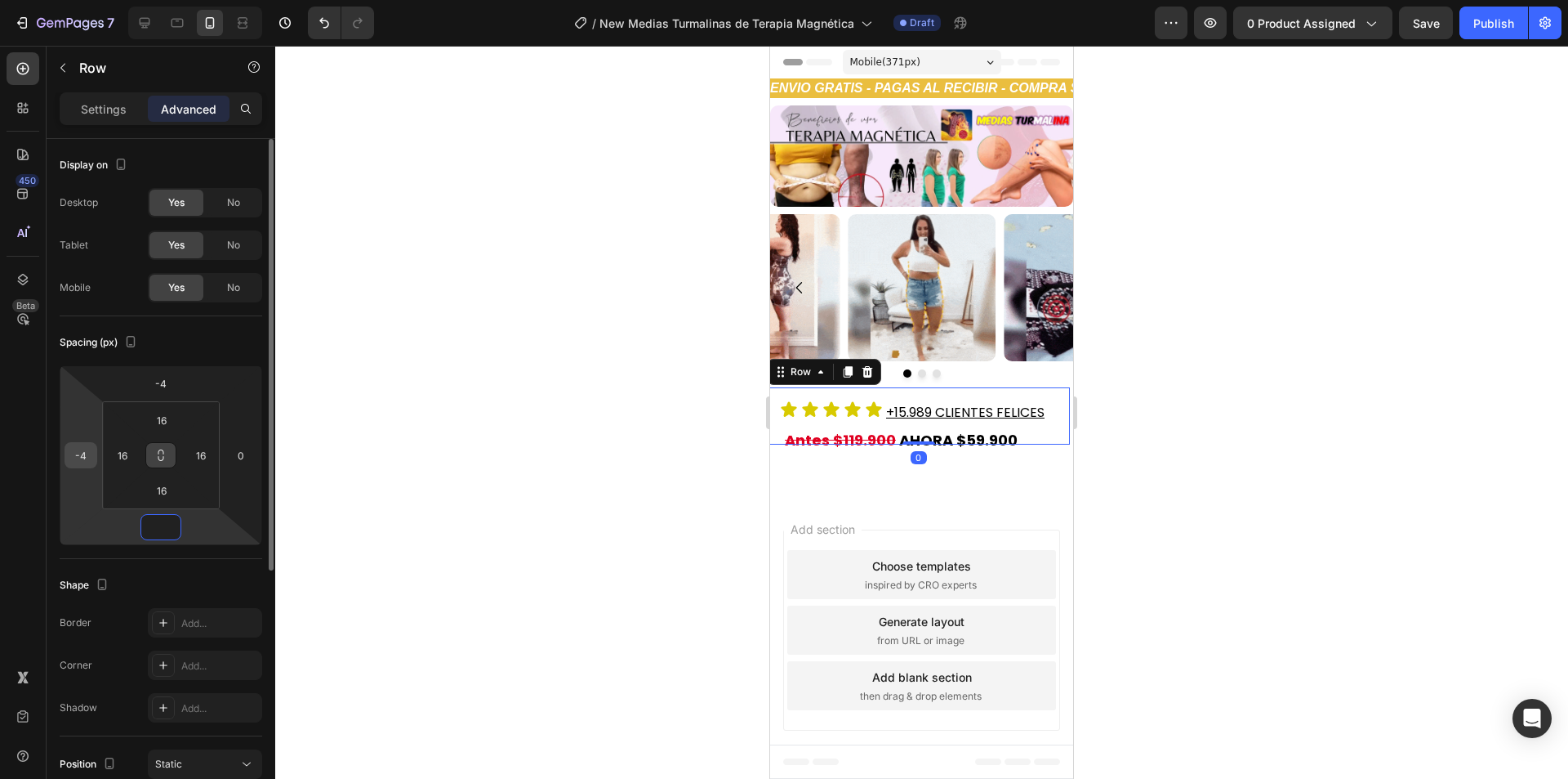
type input "0"
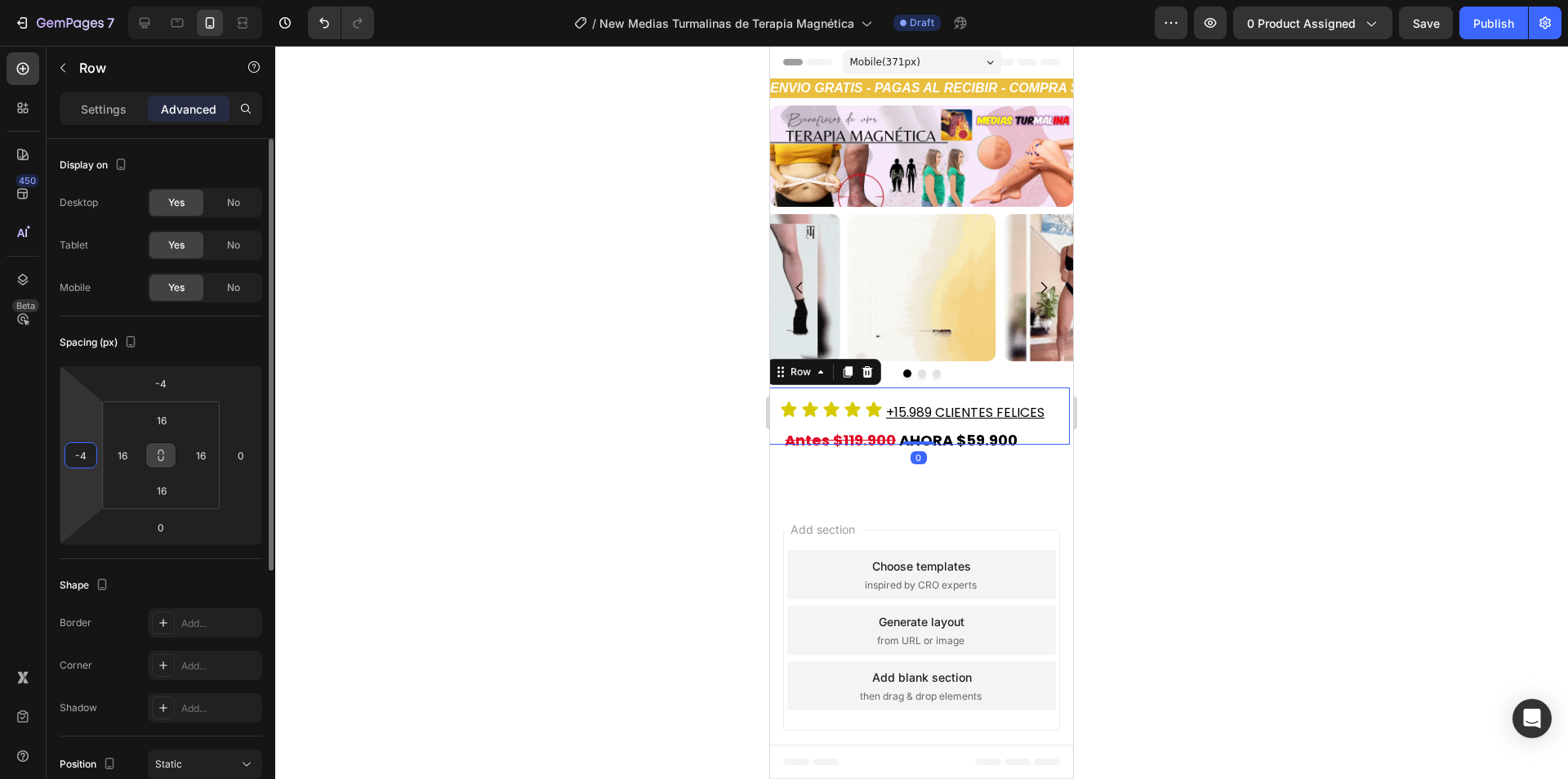
click at [81, 451] on input "-4" at bounding box center [80, 455] width 25 height 25
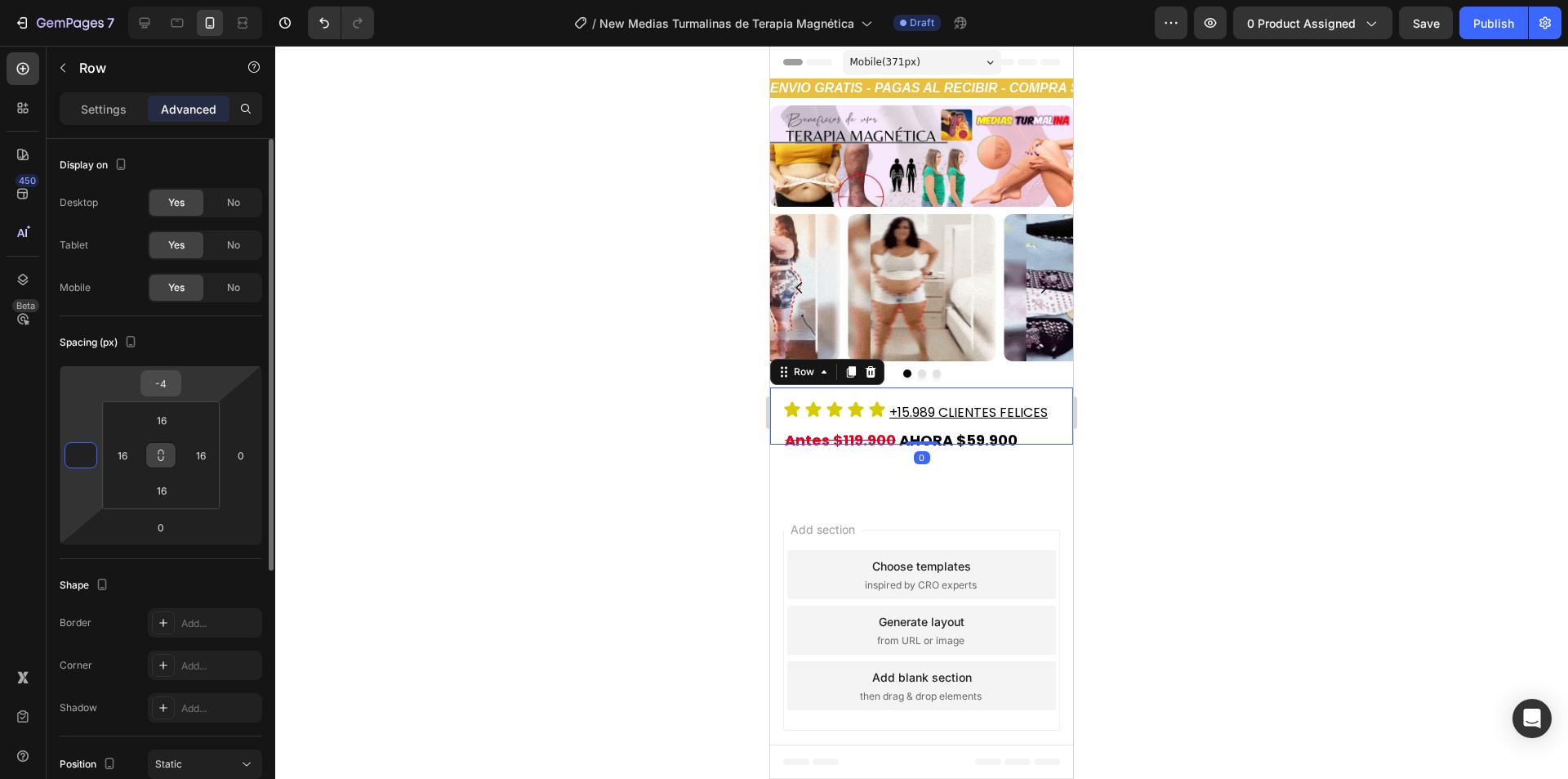
type input "0"
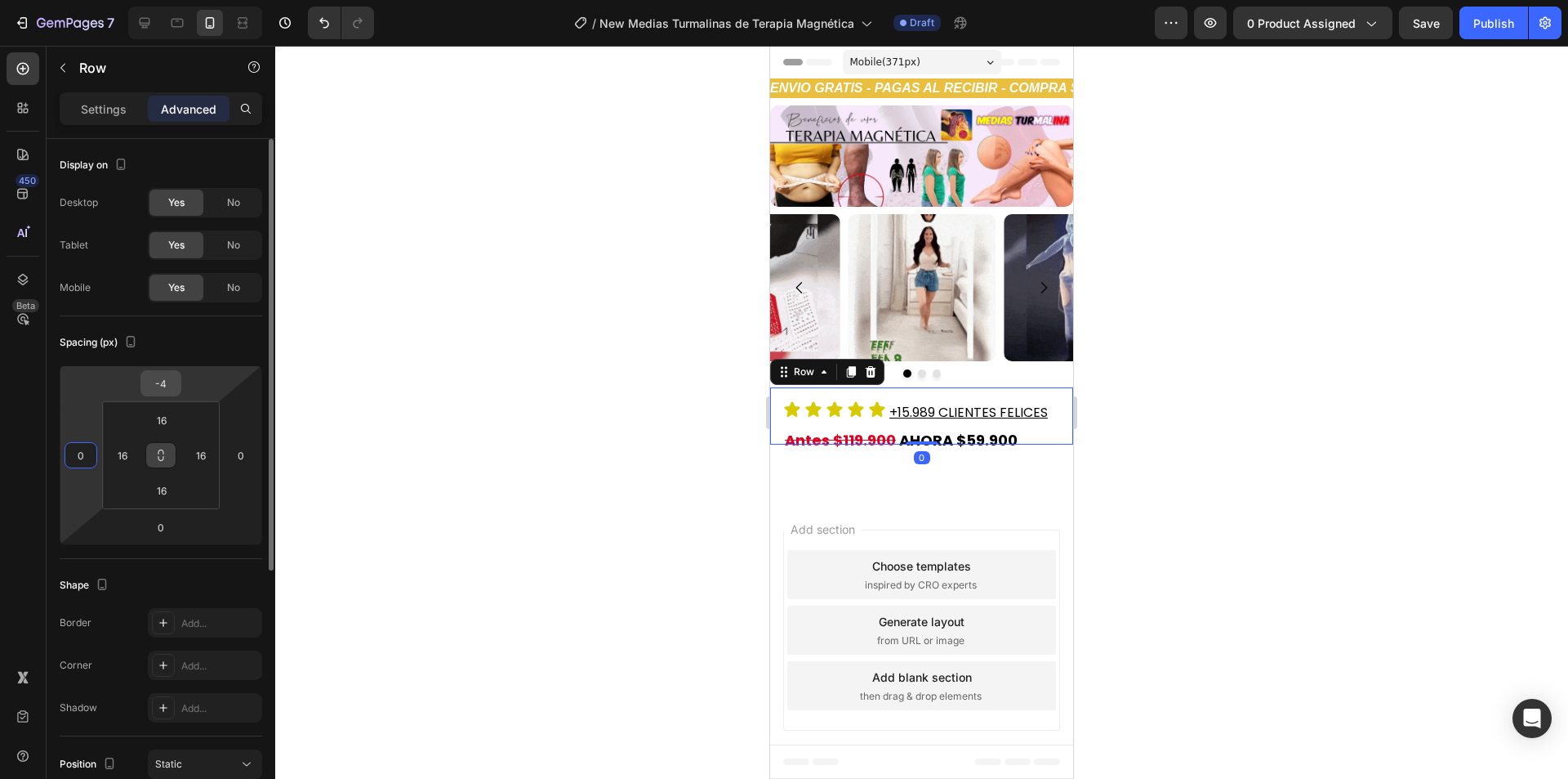
click at [177, 380] on div "-4" at bounding box center [160, 383] width 41 height 26
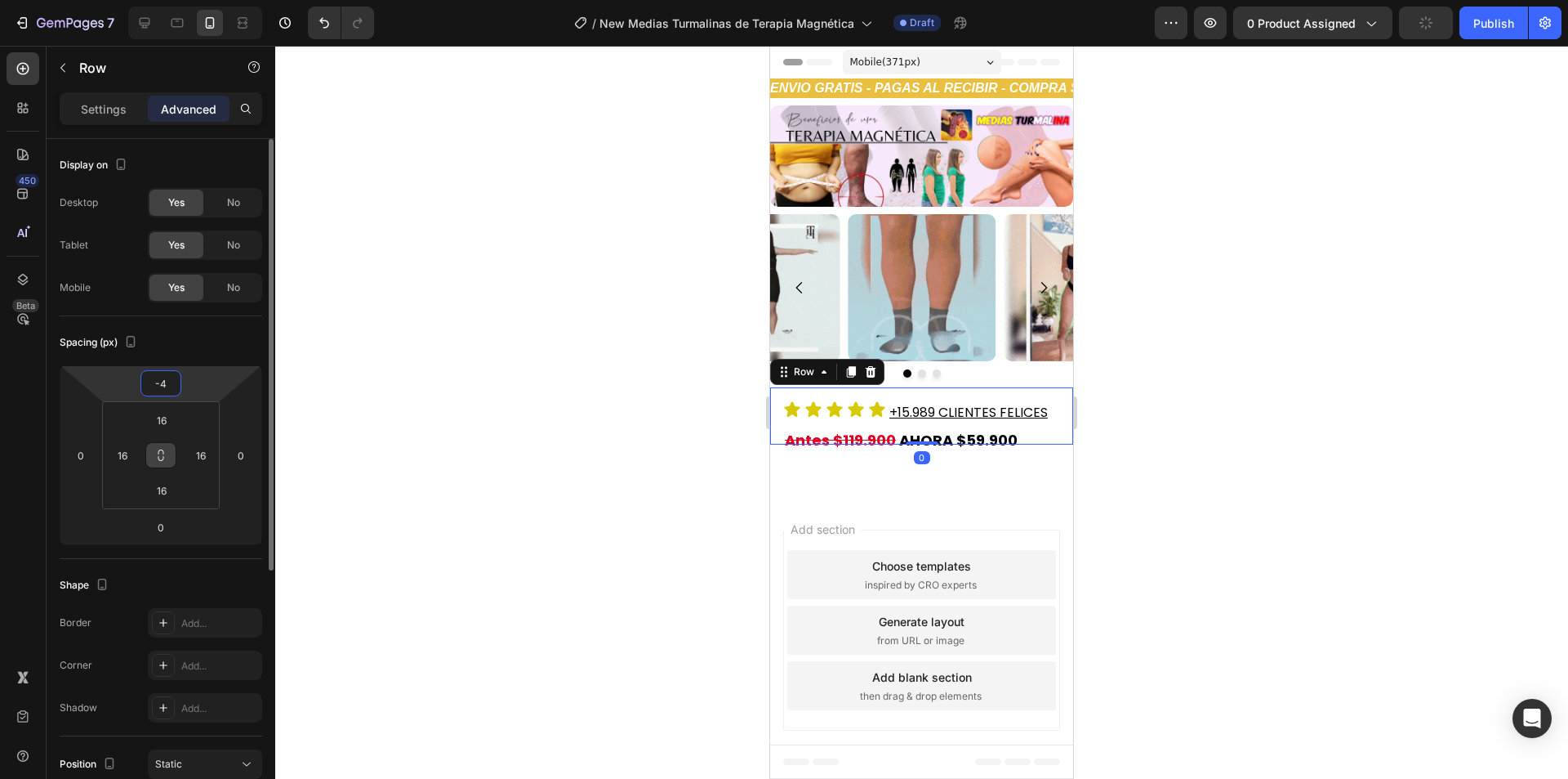
click at [158, 383] on input "-4" at bounding box center [161, 383] width 33 height 25
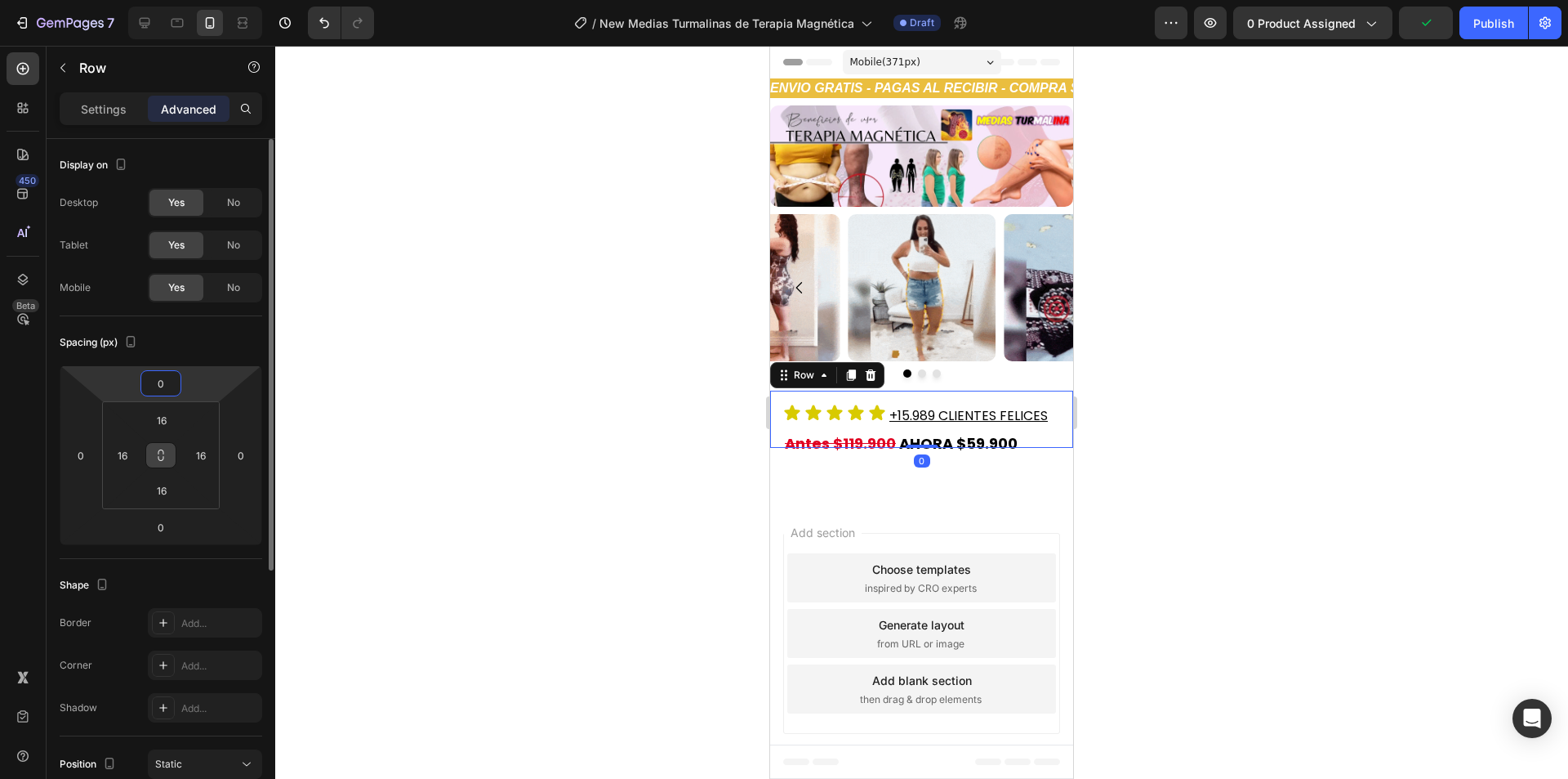
click at [189, 0] on html "7 Version history / New Medias Turmalinas de Terapia Magnética Draft Preview 0 …" at bounding box center [784, 0] width 1568 height 0
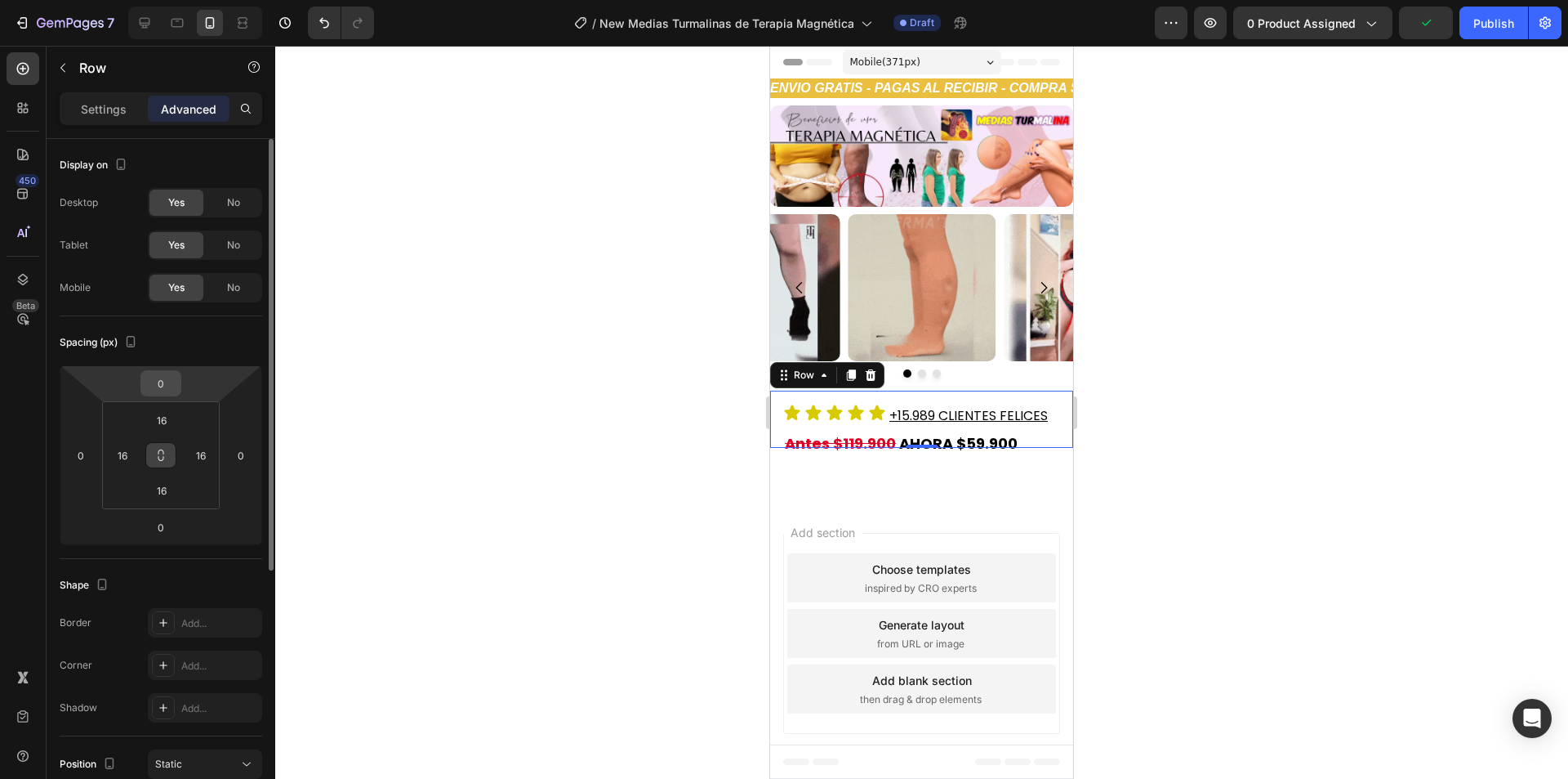
click at [167, 386] on input "0" at bounding box center [161, 383] width 33 height 25
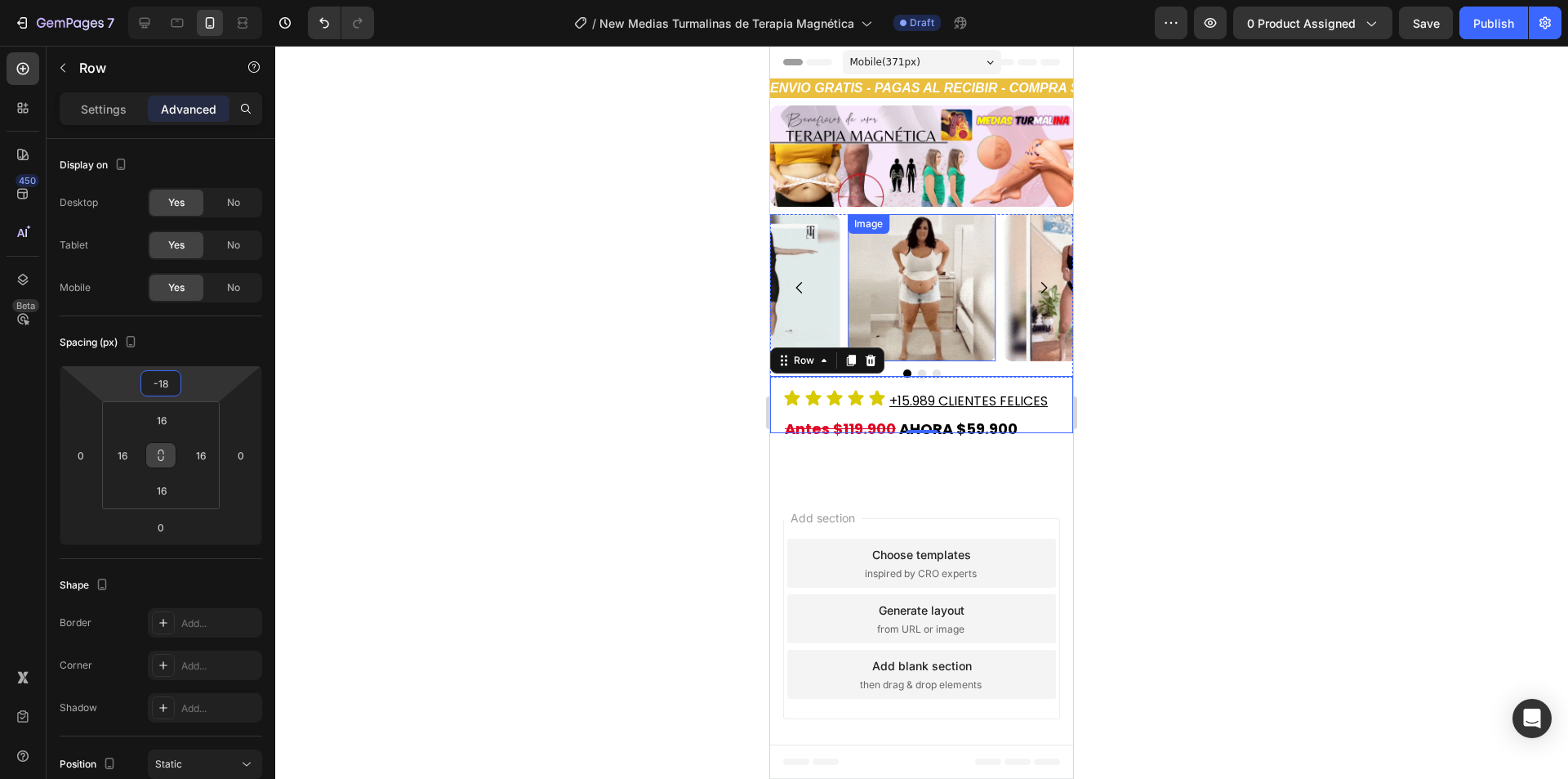
type input "-17"
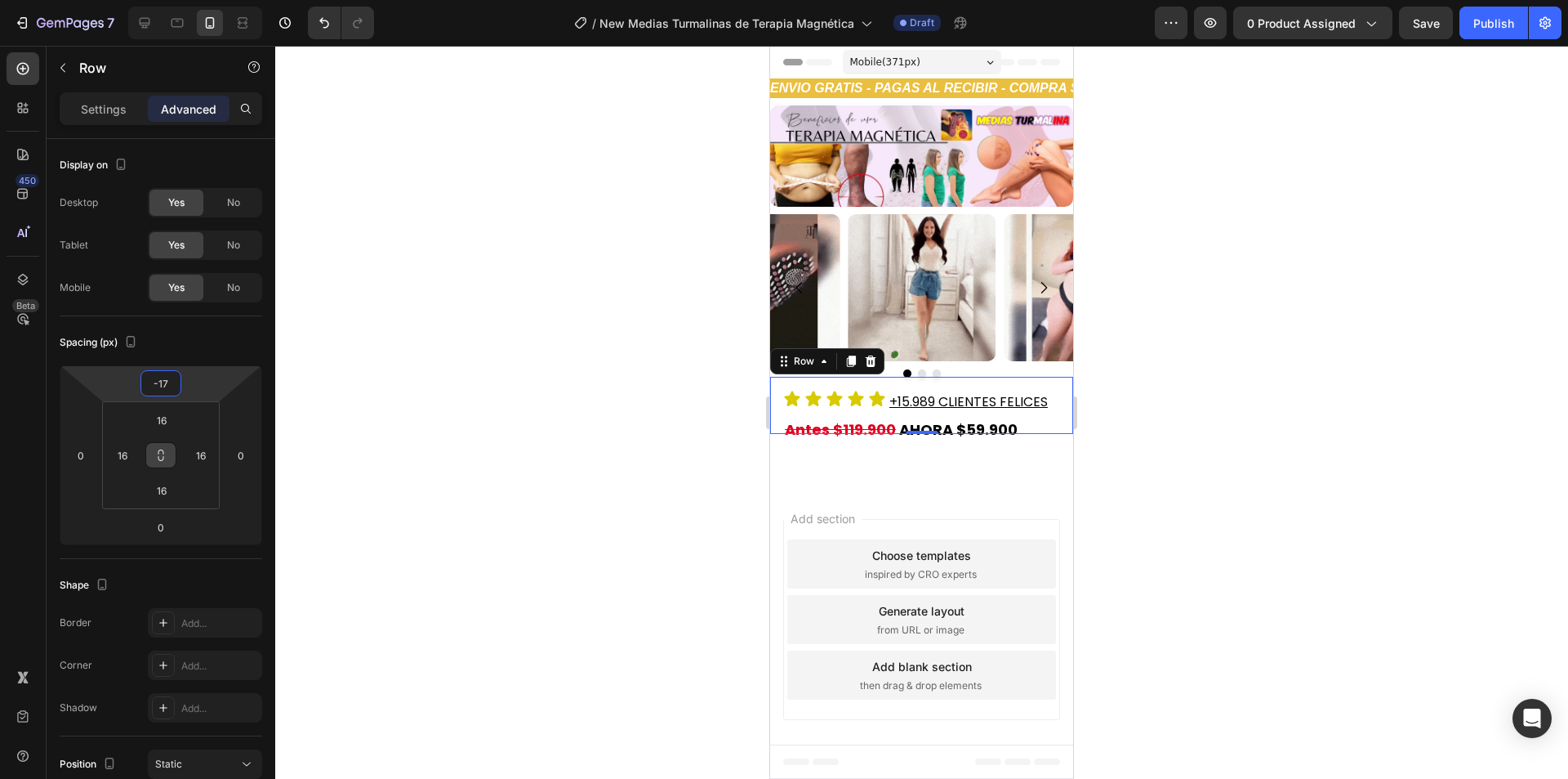
click at [816, 414] on div "Icon Icon Icon Icon Icon Icon List +15.989 CLIENTES FELICES Heading Row 0" at bounding box center [921, 405] width 303 height 58
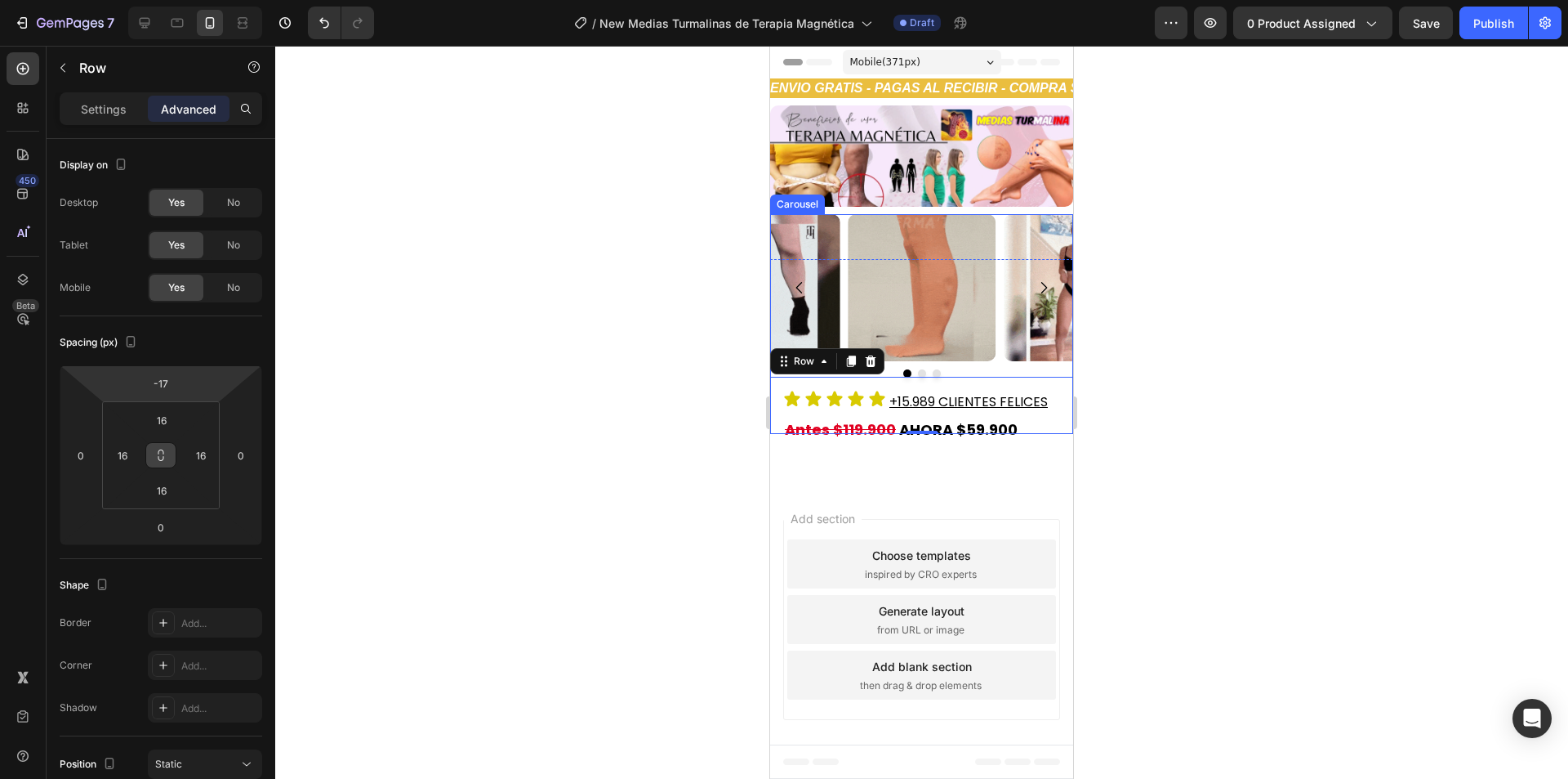
click at [1000, 339] on div "Image Image Image" at bounding box center [921, 287] width 303 height 148
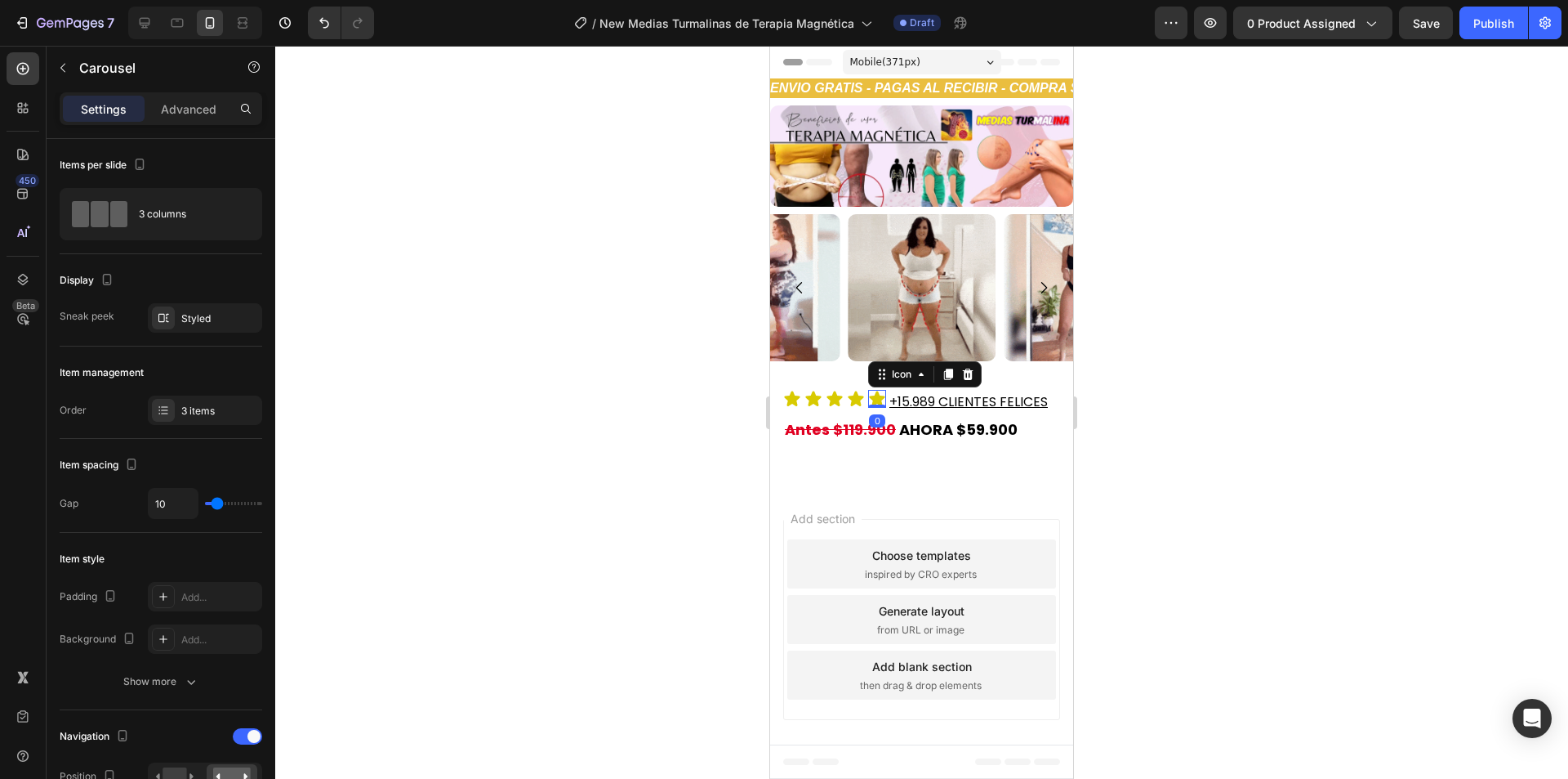
click at [868, 406] on div "Icon 0" at bounding box center [877, 398] width 18 height 18
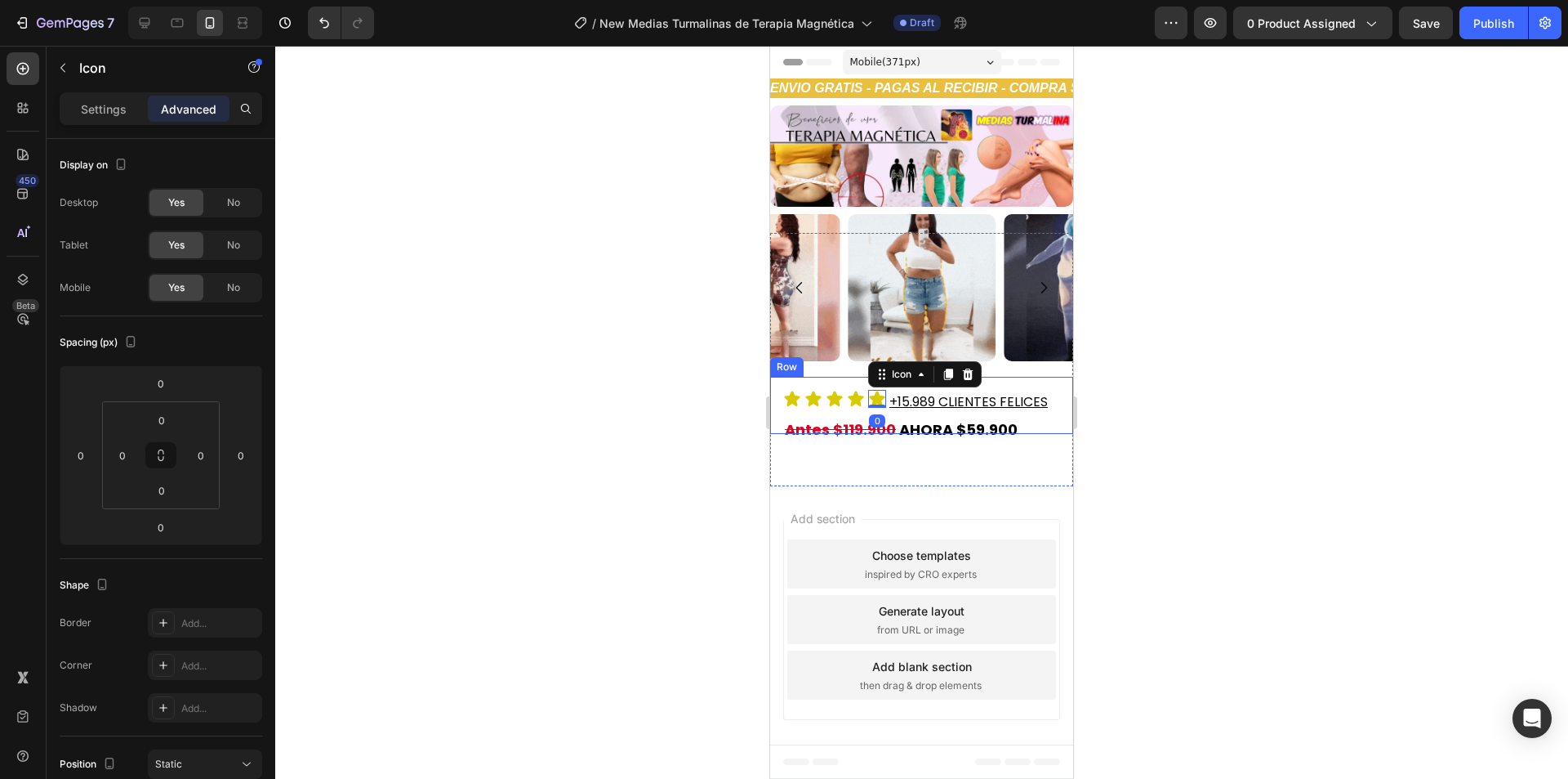
click at [781, 393] on div "Icon Icon Icon Icon Icon 0 Icon List +15.989 CLIENTES FELICES Heading Row" at bounding box center [921, 405] width 303 height 58
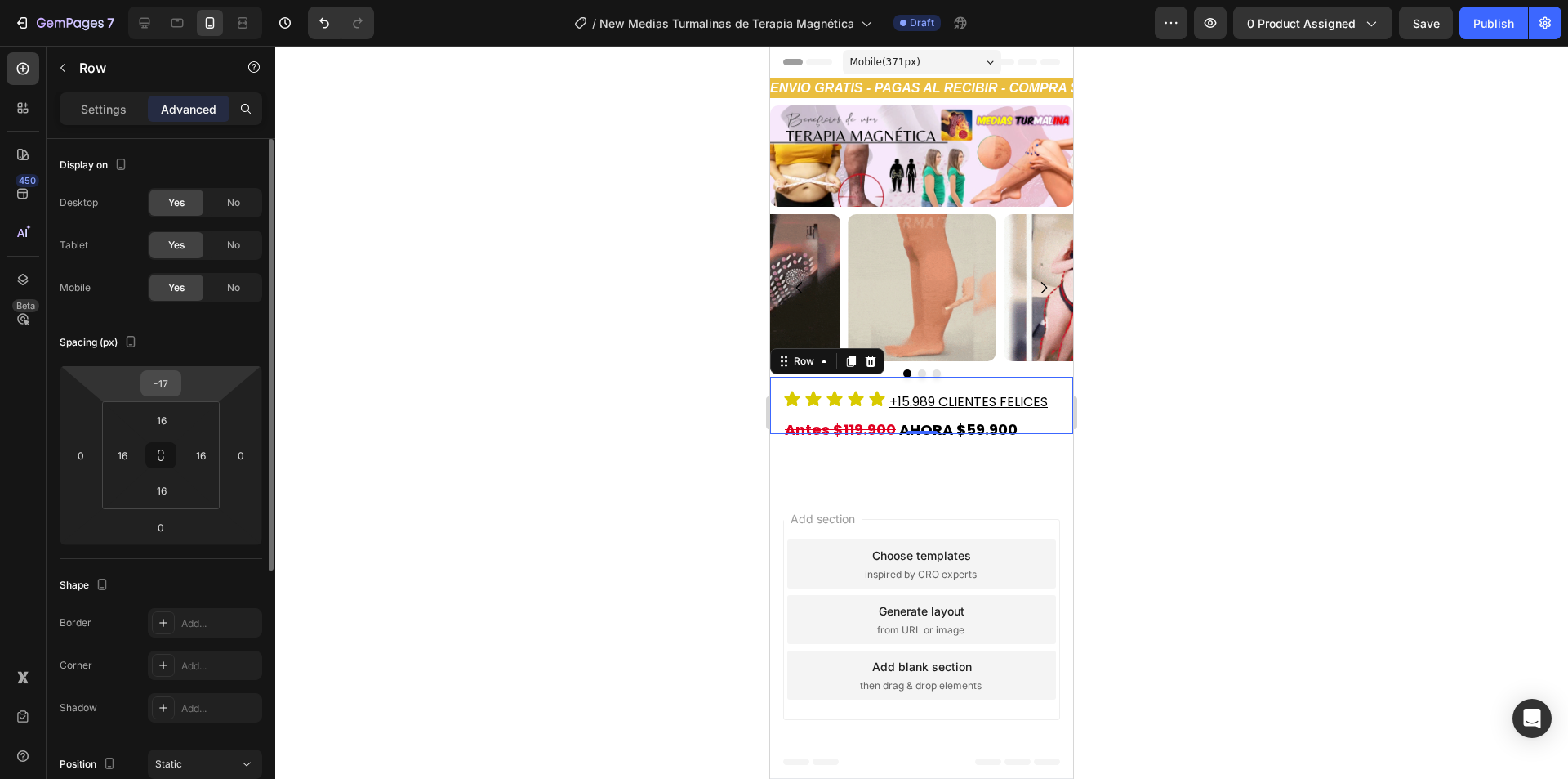
click at [180, 388] on div "-17" at bounding box center [160, 383] width 41 height 26
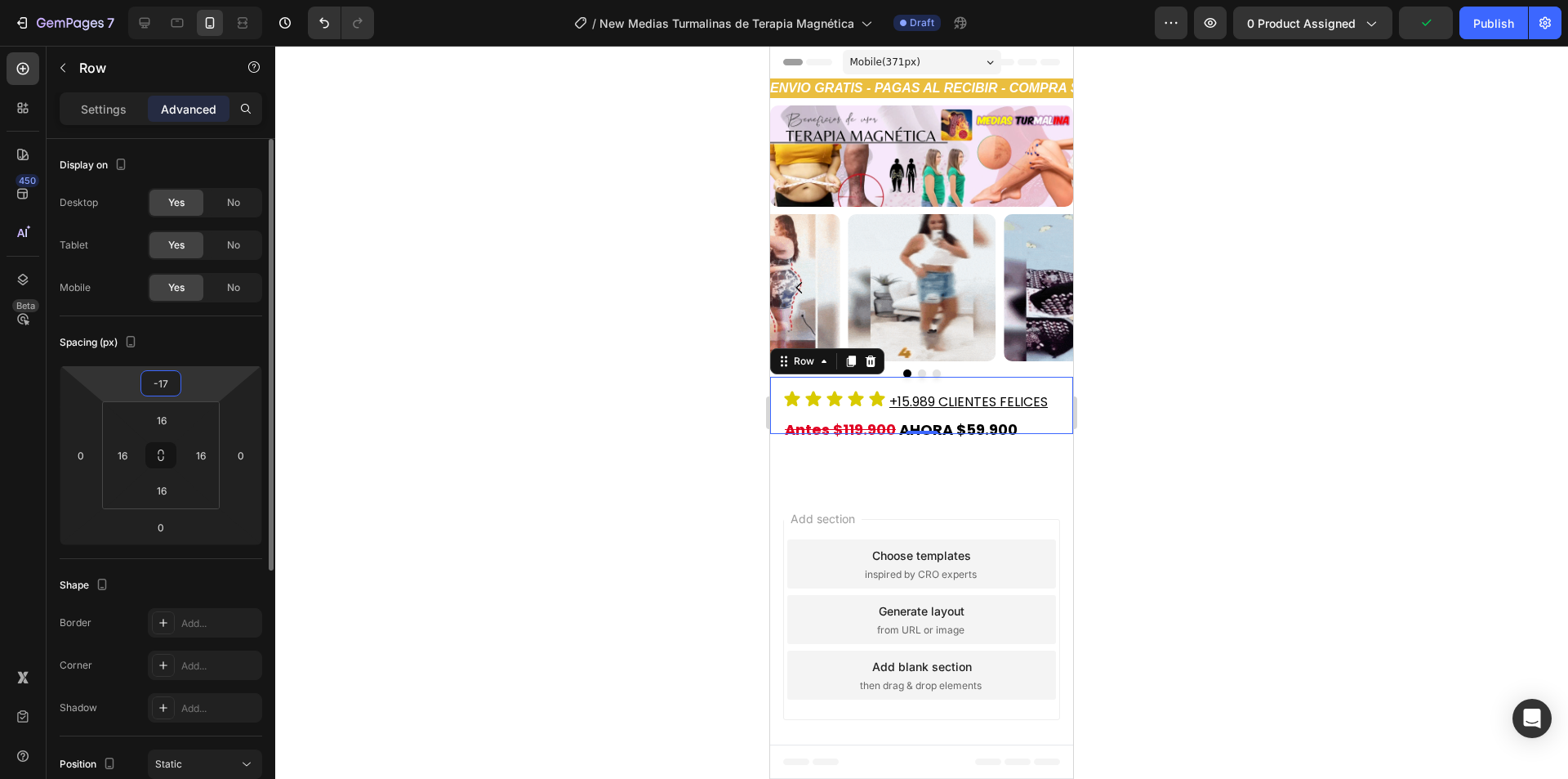
click at [177, 384] on input "-17" at bounding box center [161, 383] width 33 height 25
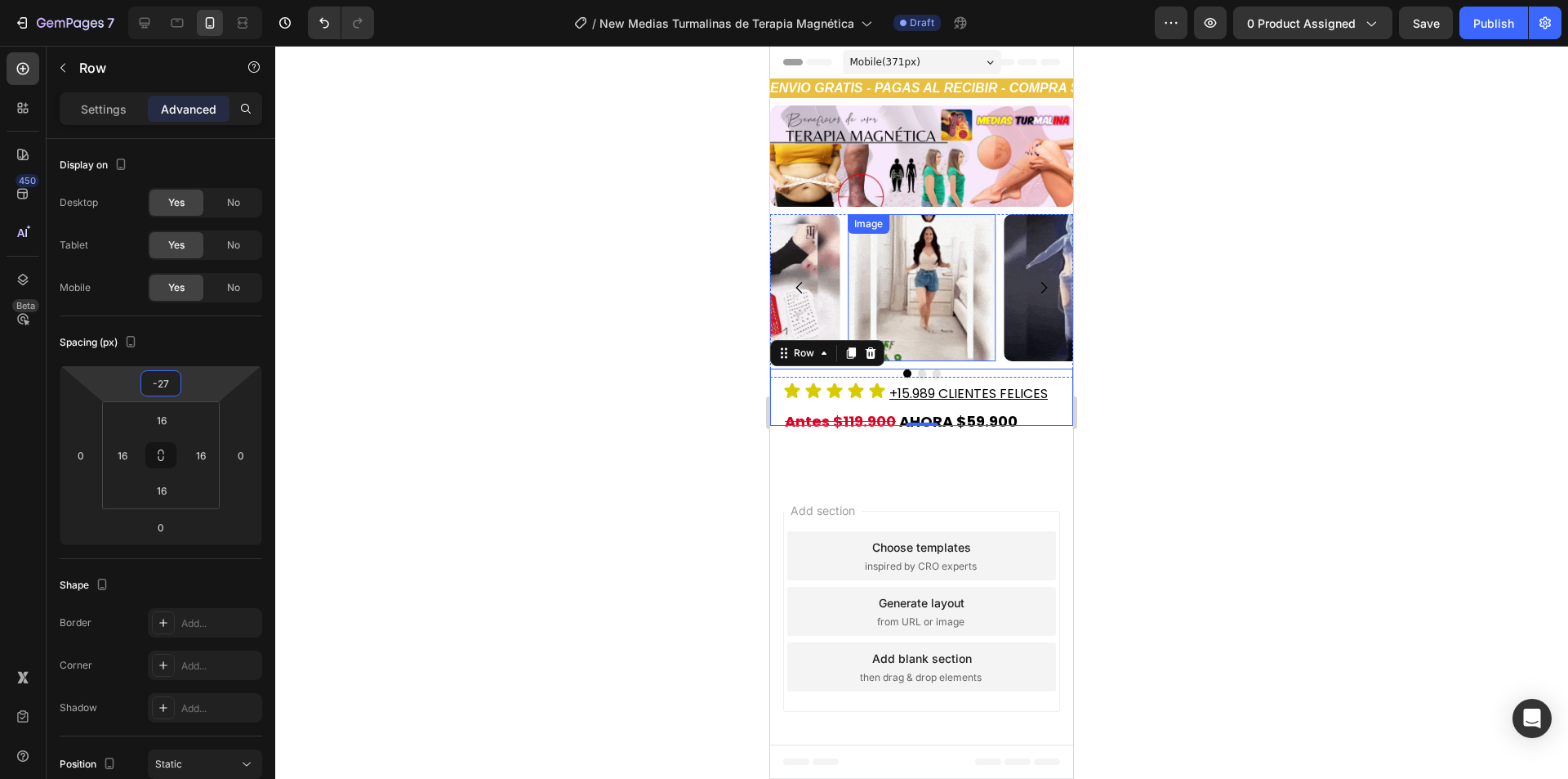
type input "-26"
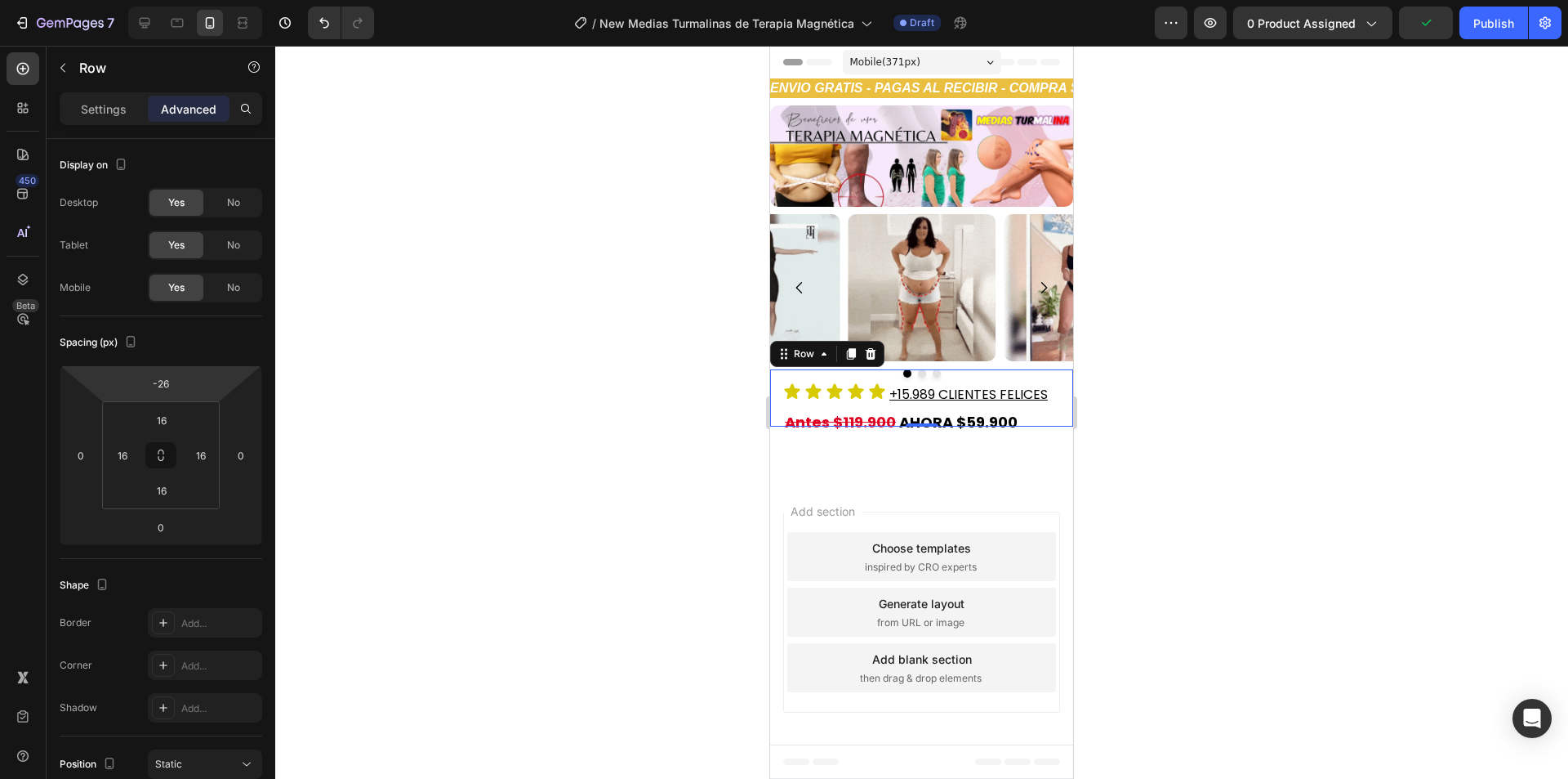
click at [913, 402] on div "Icon Icon Icon Icon Icon Icon List +15.989 CLIENTES FELICES Heading Row 0" at bounding box center [921, 398] width 303 height 58
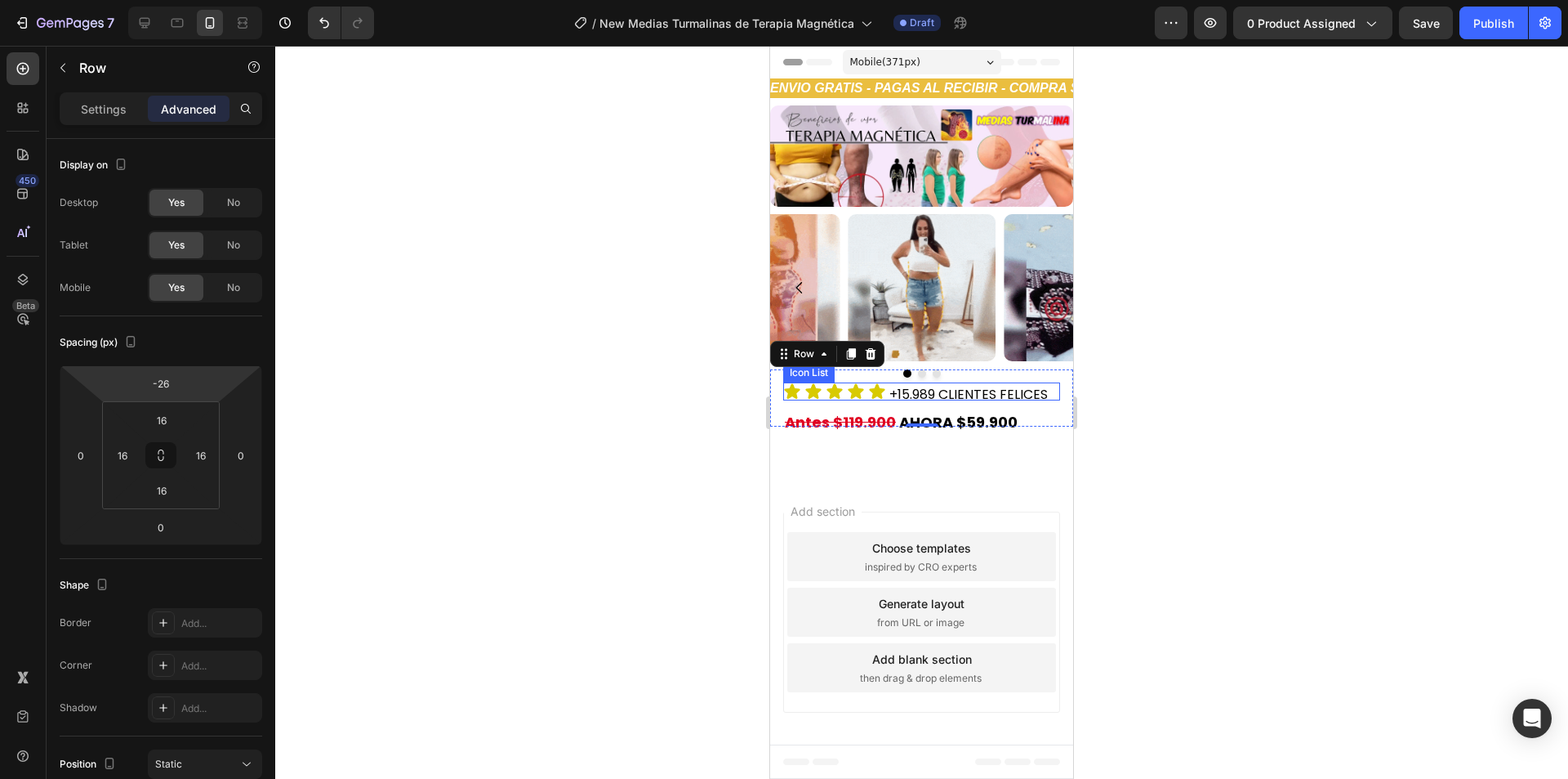
click at [886, 395] on div "Icon Icon Icon Icon Icon" at bounding box center [921, 391] width 277 height 18
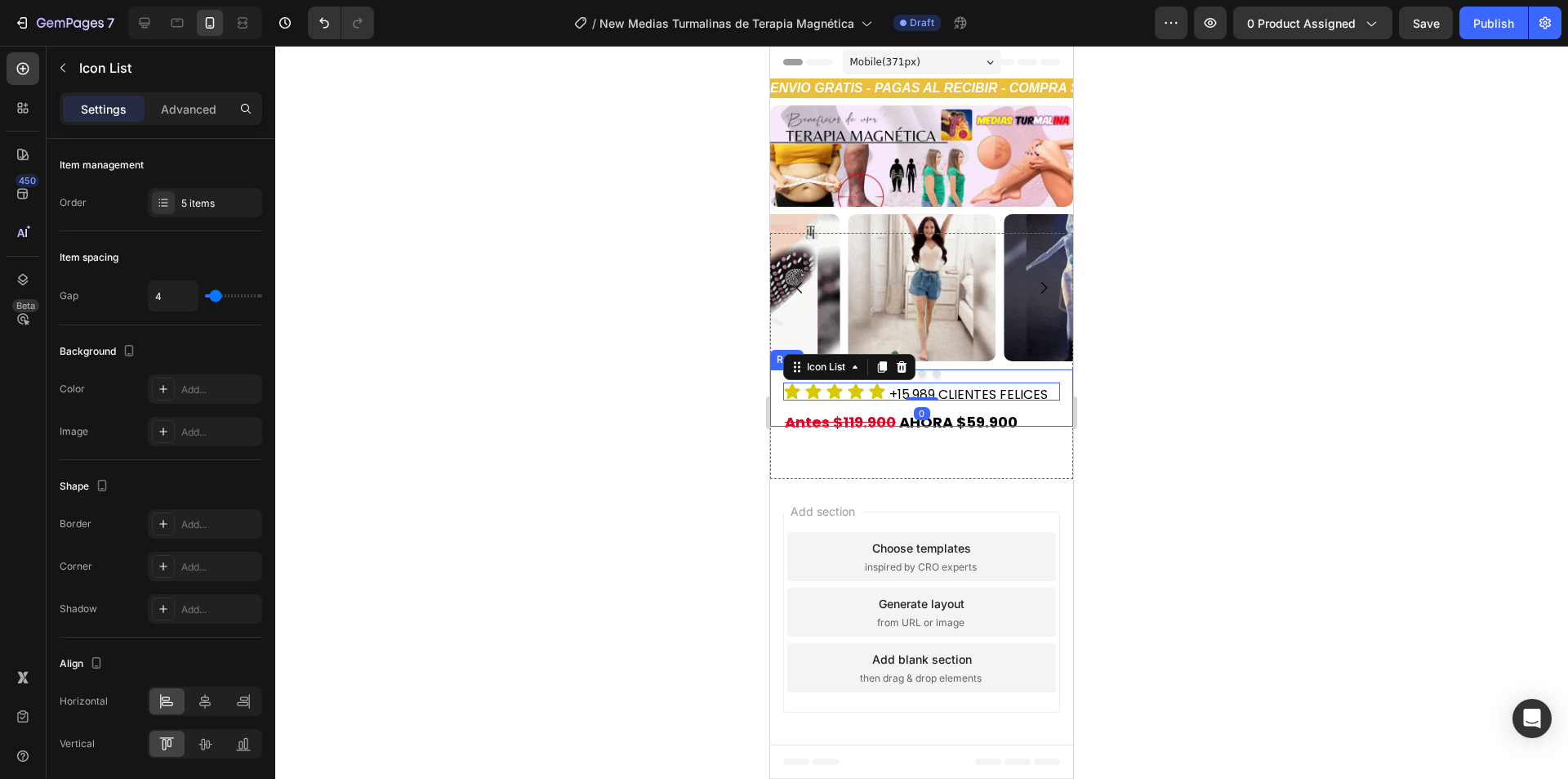
click at [900, 403] on div "Icon Icon Icon Icon Icon Icon List 0 +15.989 CLIENTES FELICES Heading Row" at bounding box center [921, 398] width 303 height 58
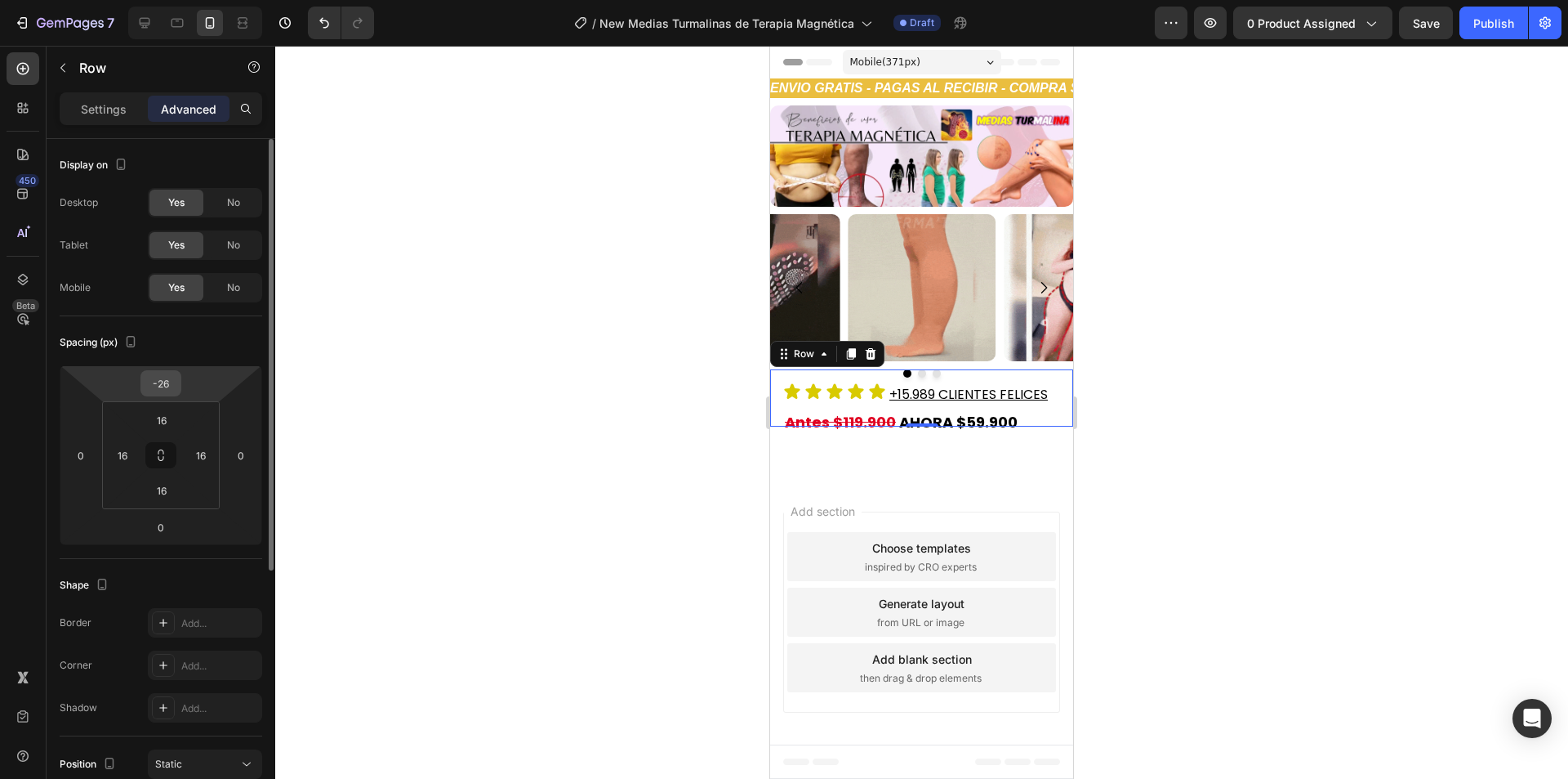
click at [170, 379] on input "-26" at bounding box center [161, 383] width 33 height 25
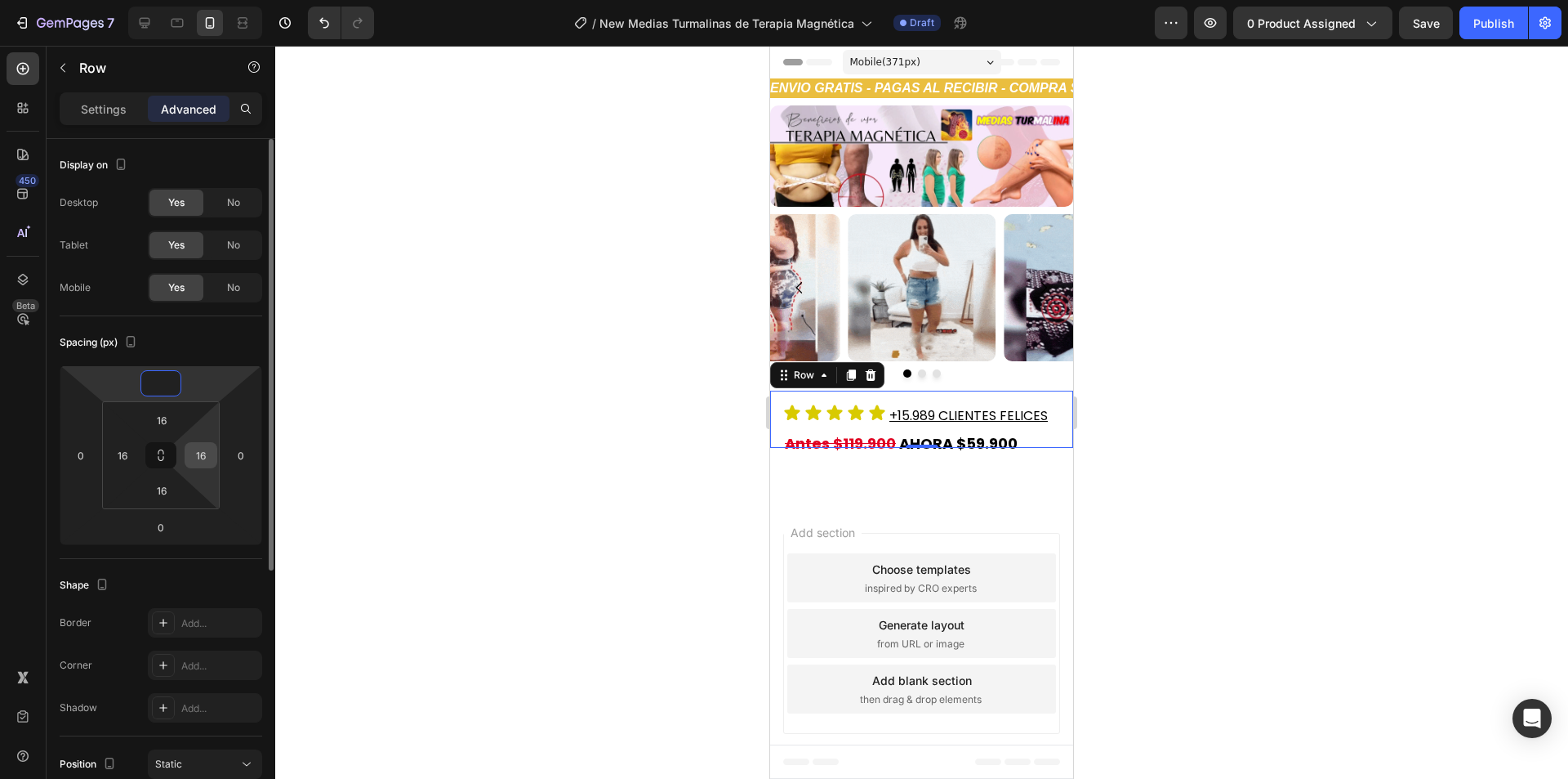
type input "0"
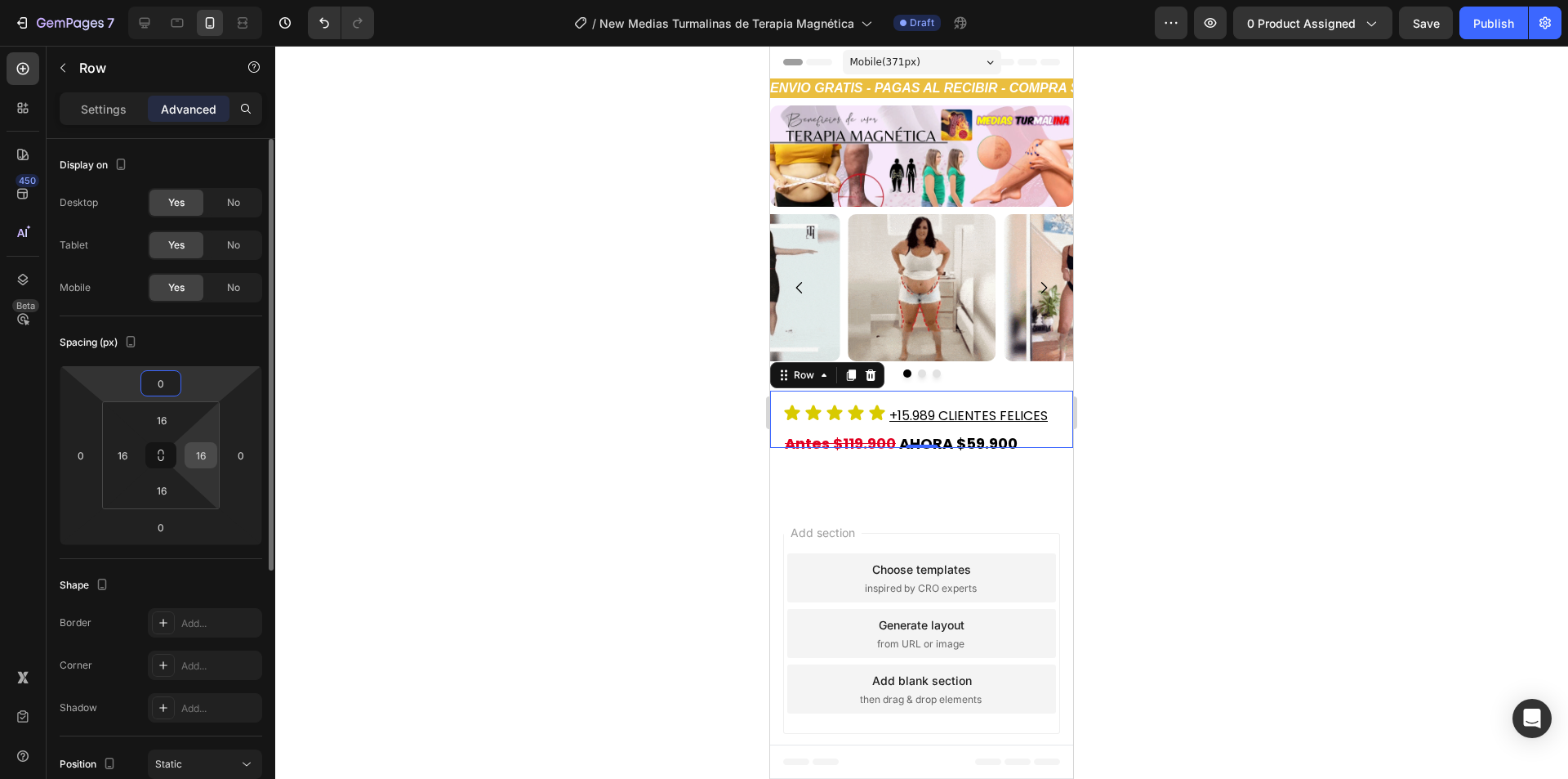
click at [203, 457] on input "16" at bounding box center [201, 455] width 25 height 25
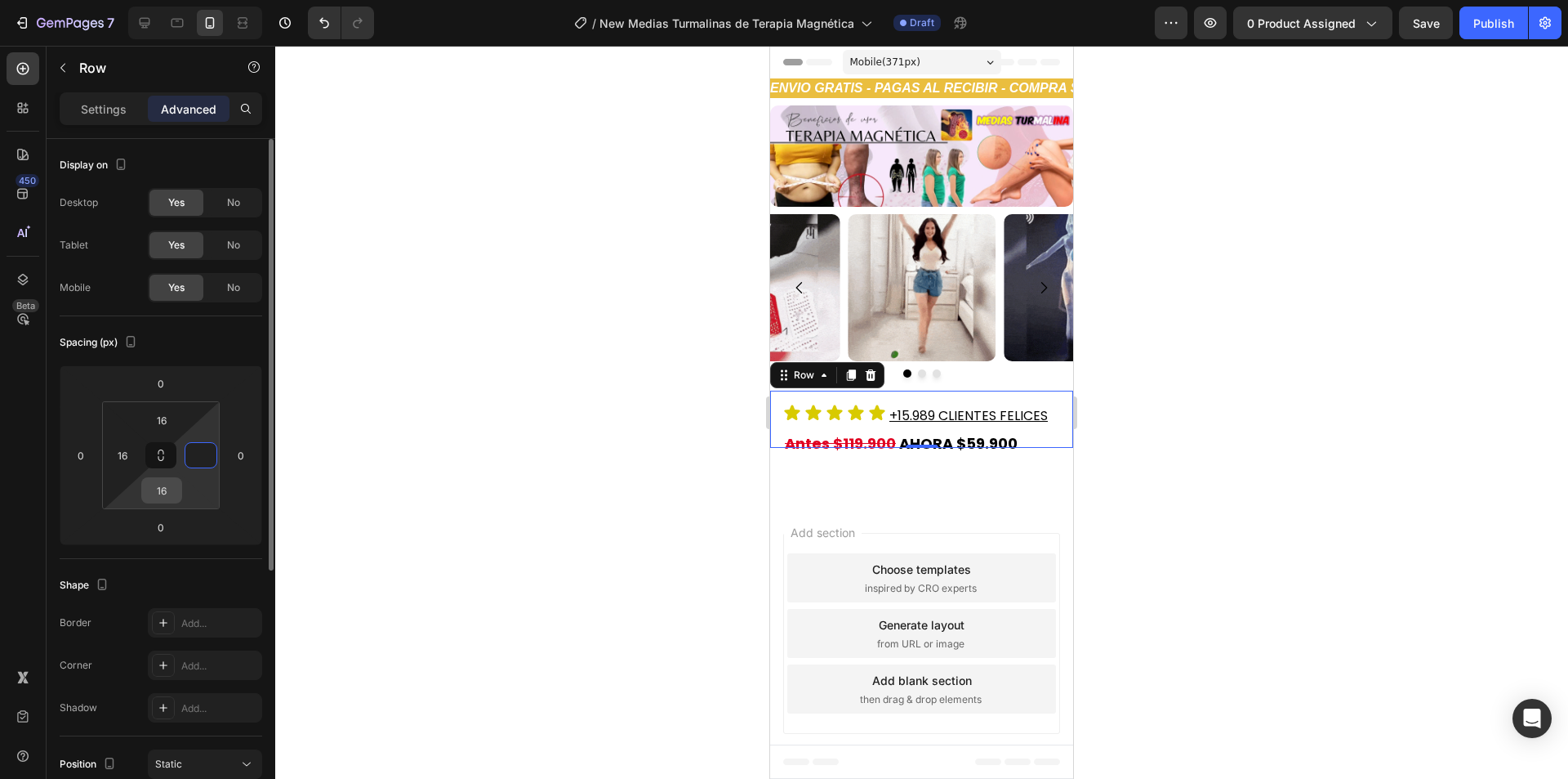
type input "0"
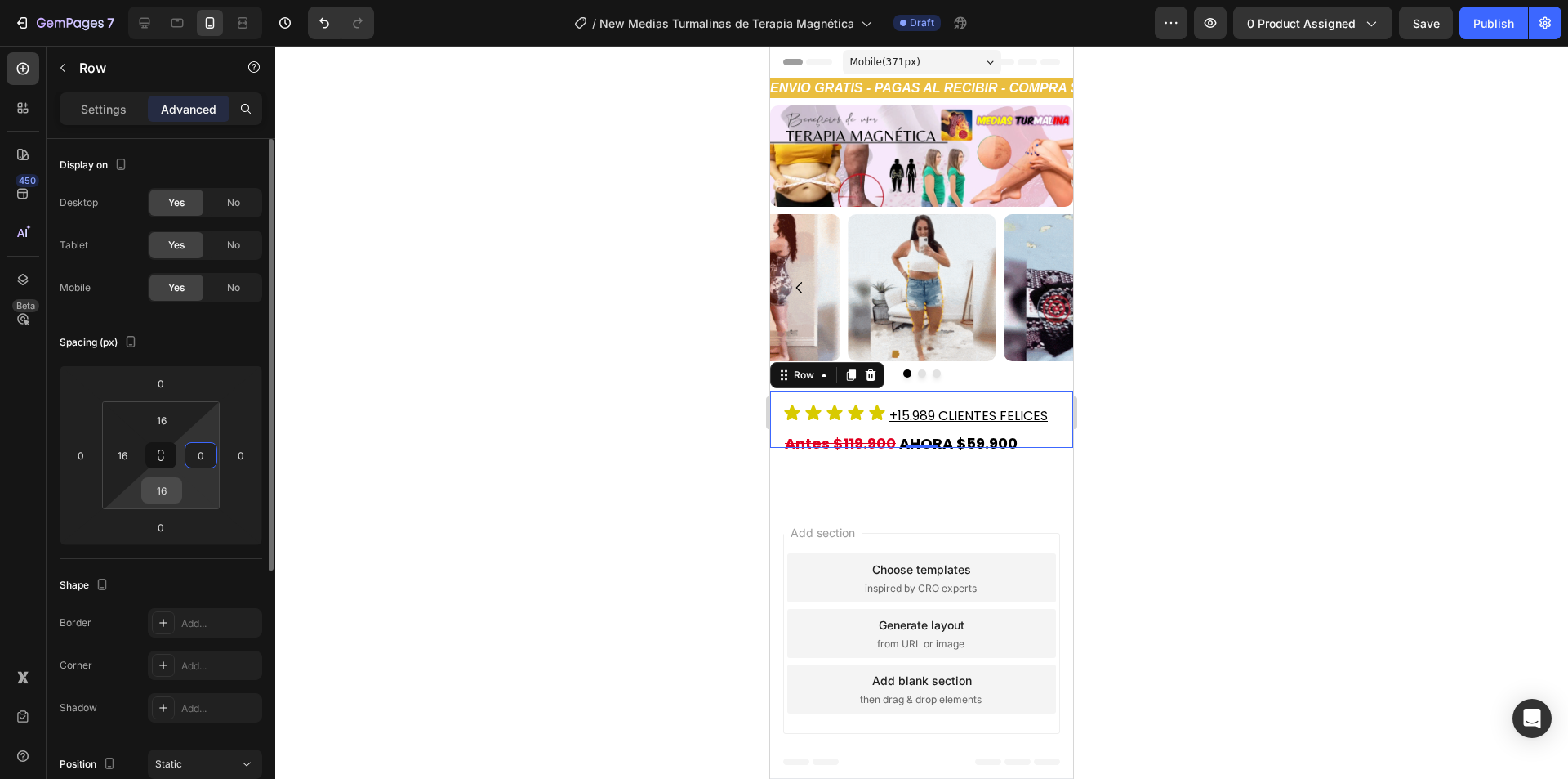
click at [165, 485] on input "16" at bounding box center [161, 490] width 33 height 25
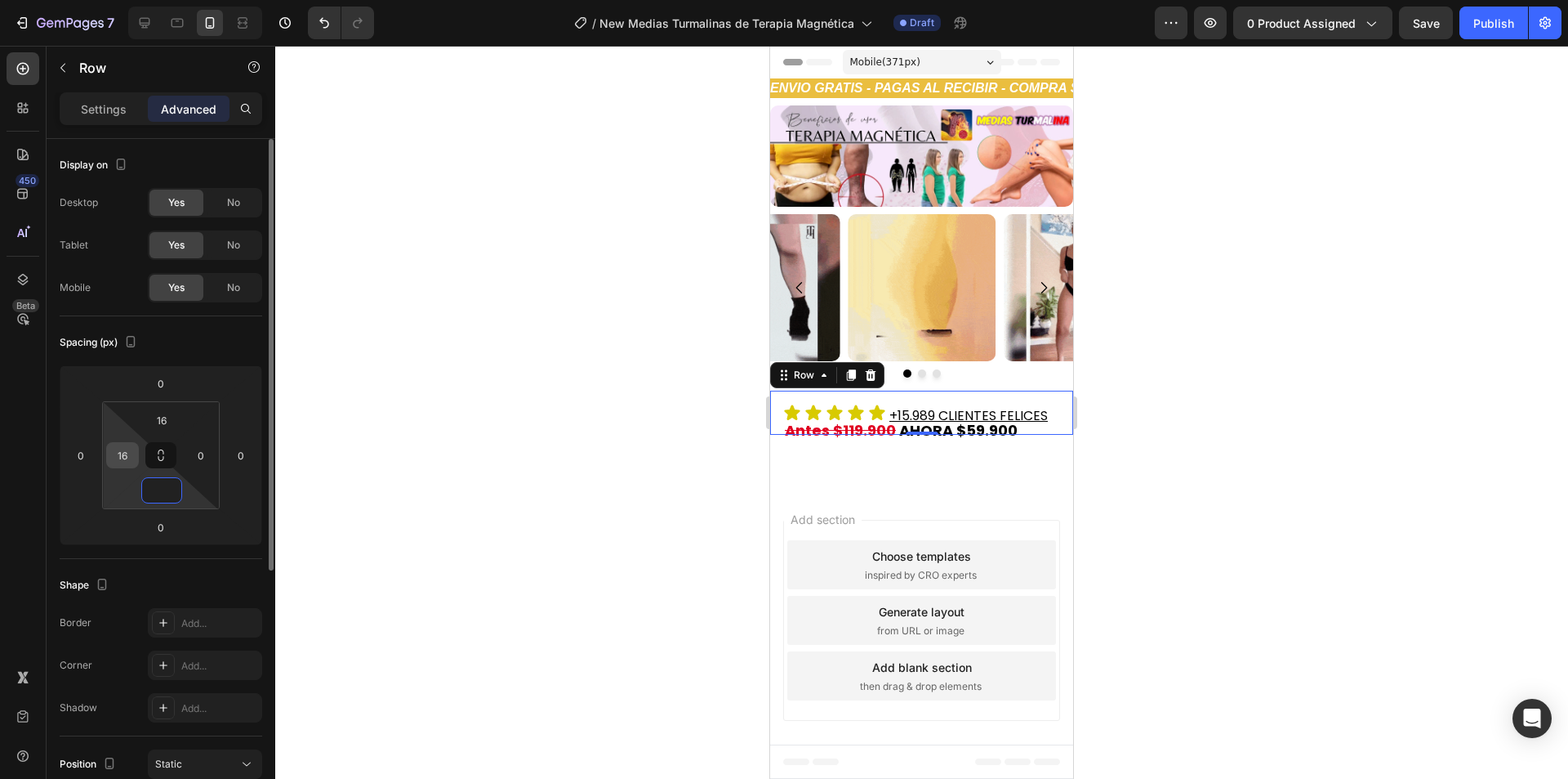
type input "0"
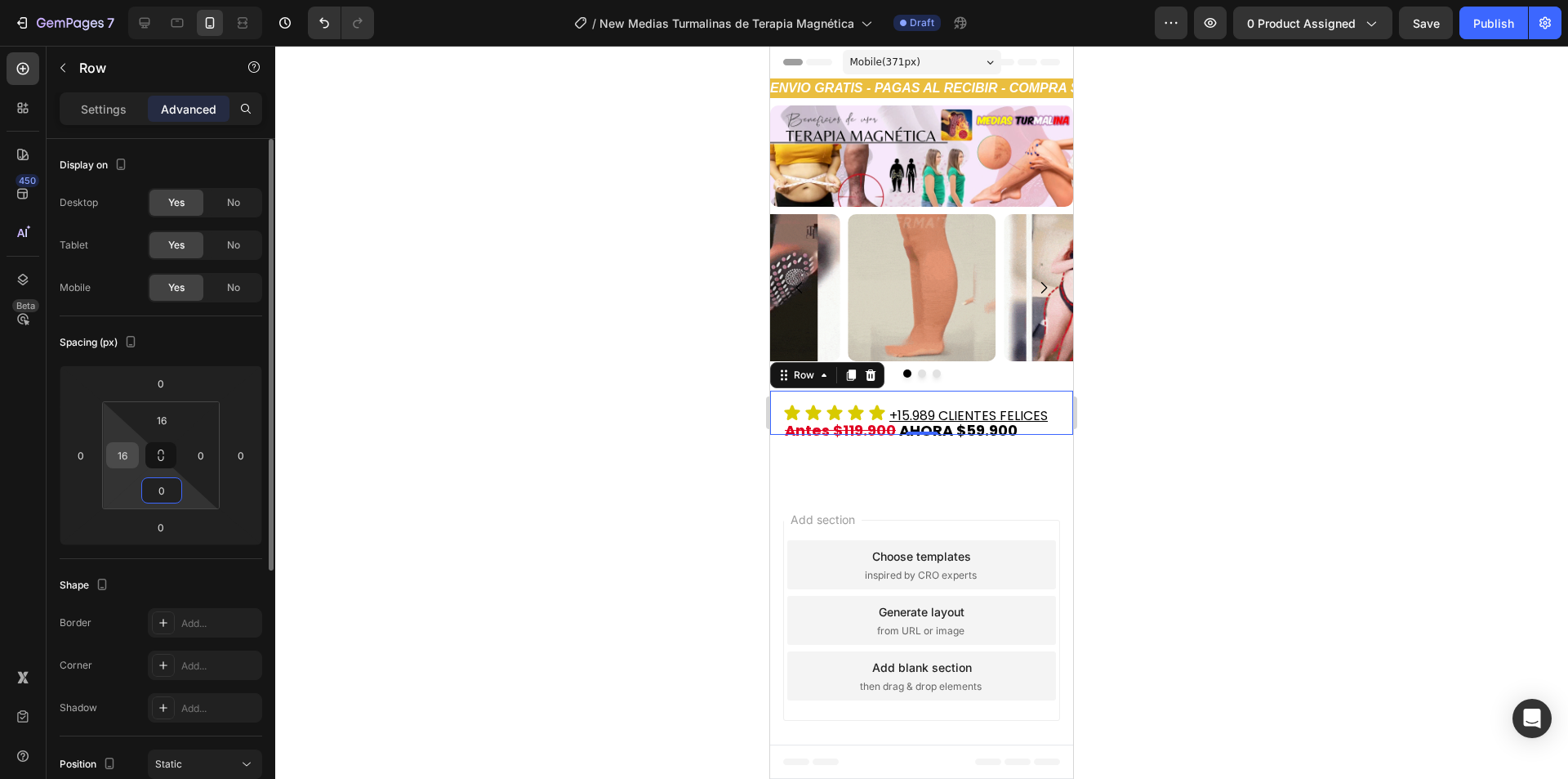
click at [127, 466] on input "16" at bounding box center [122, 455] width 25 height 25
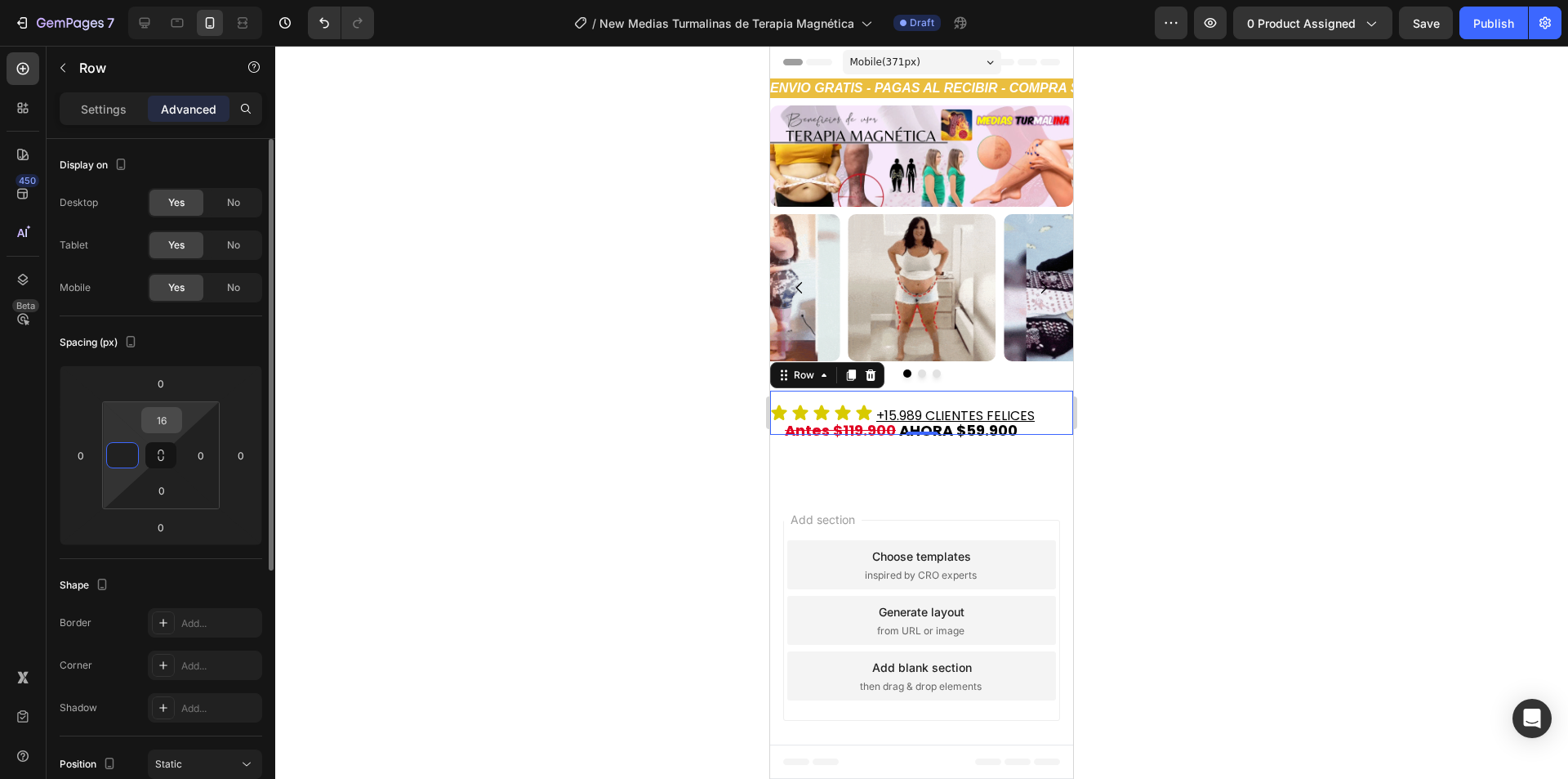
type input "0"
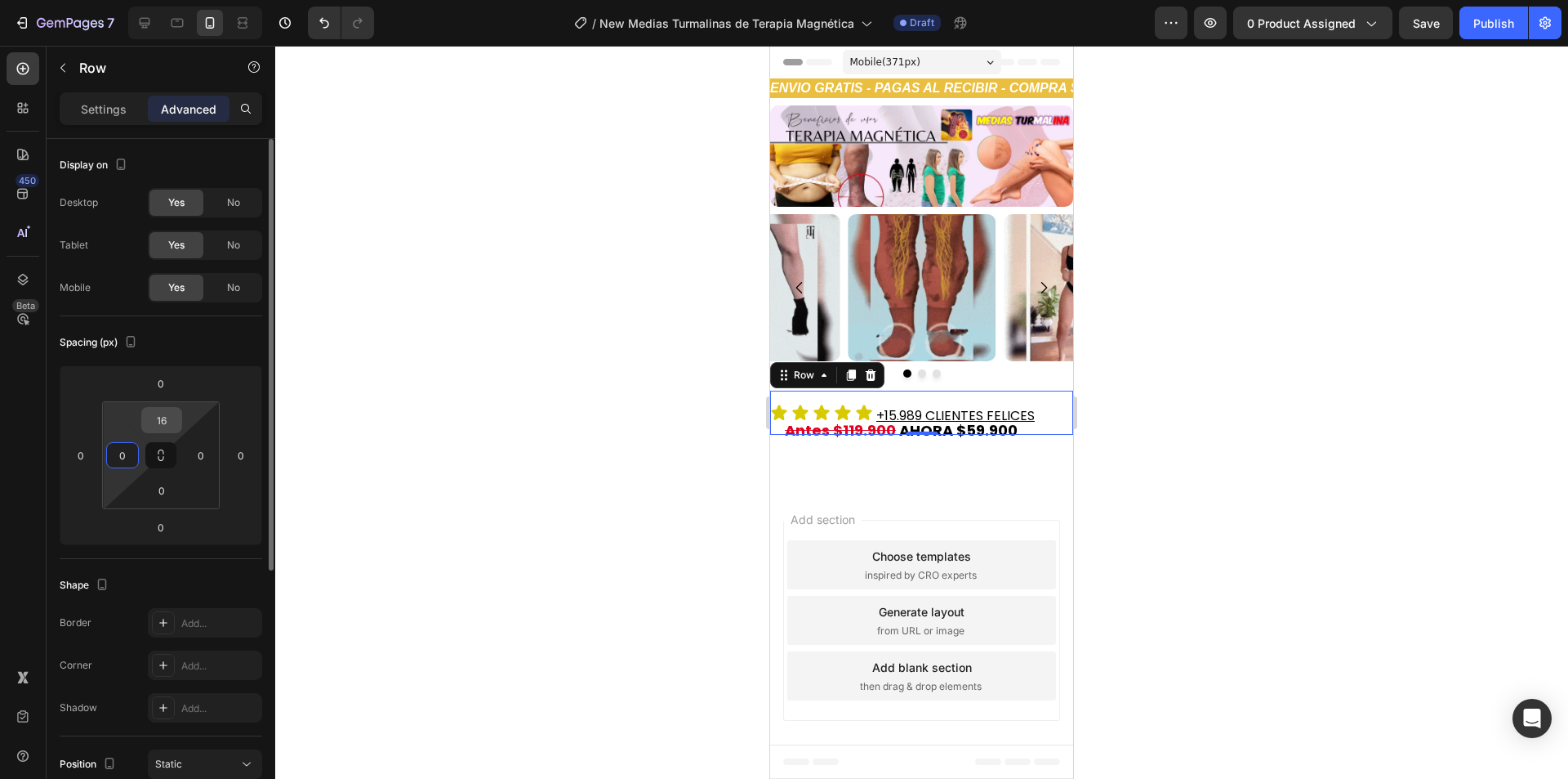
click at [156, 421] on input "16" at bounding box center [161, 419] width 33 height 25
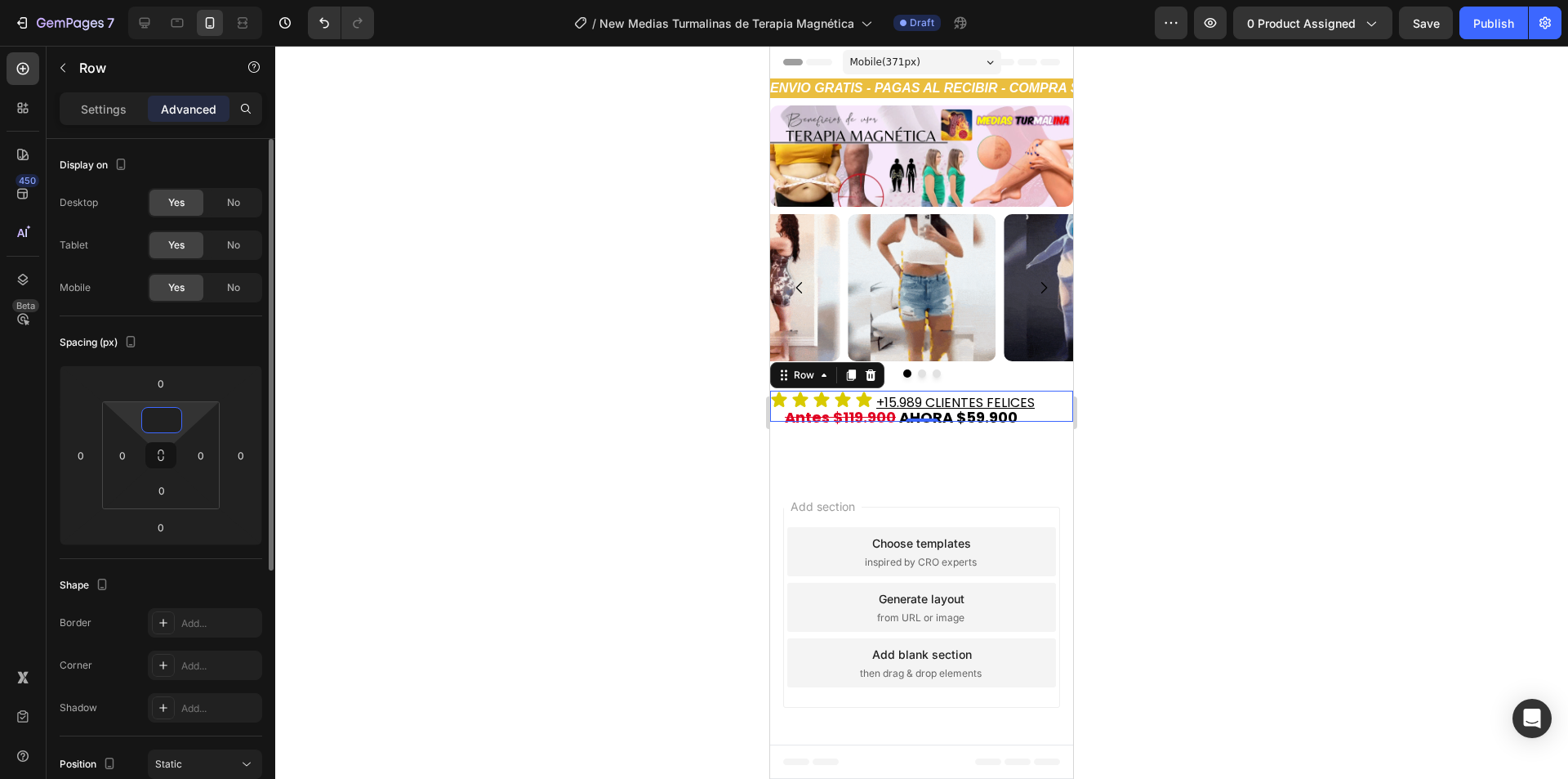
type input "0"
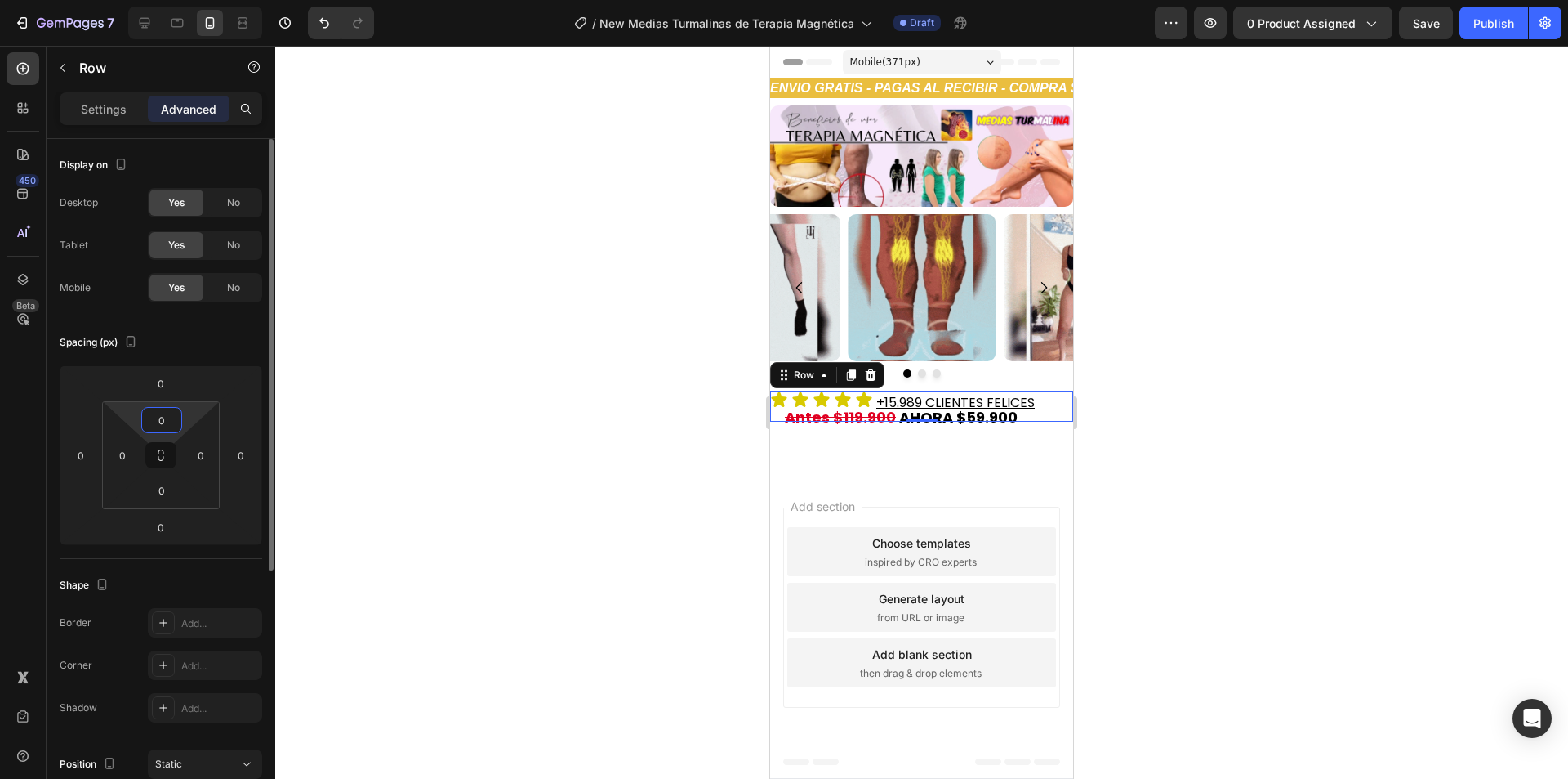
click at [221, 343] on div "Spacing (px)" at bounding box center [161, 342] width 203 height 26
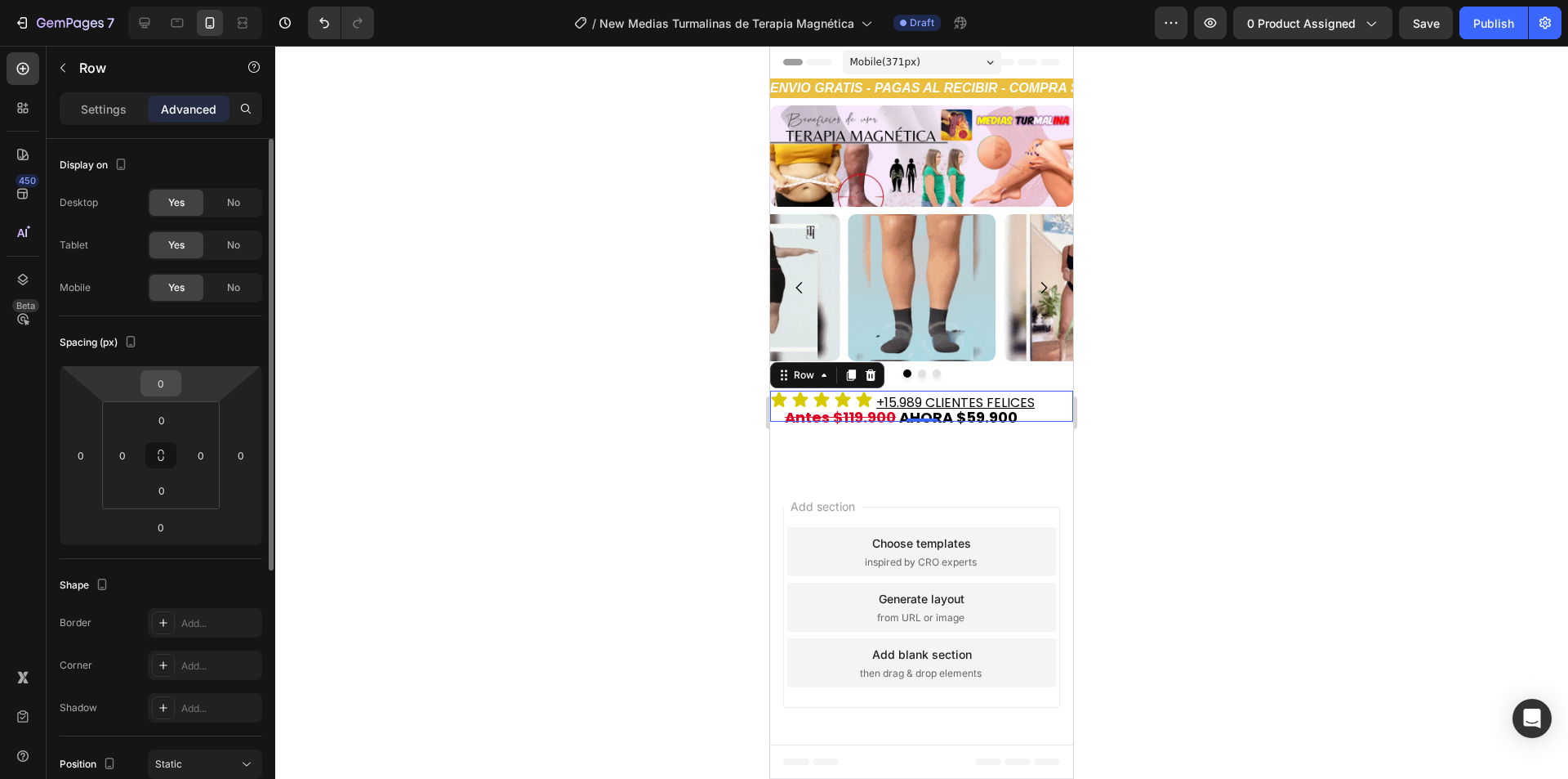
click at [165, 378] on input "0" at bounding box center [161, 383] width 33 height 25
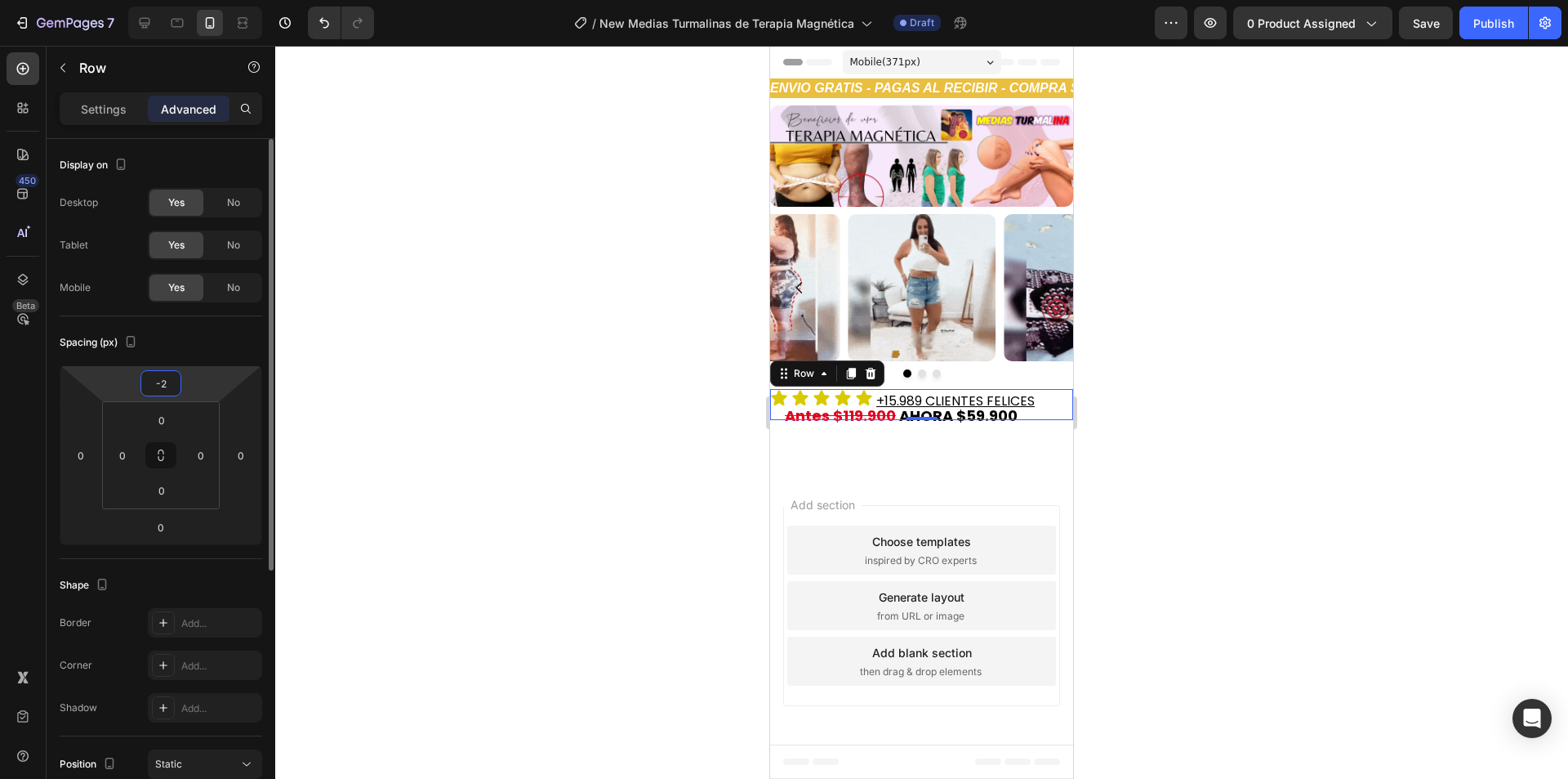
type input "-3"
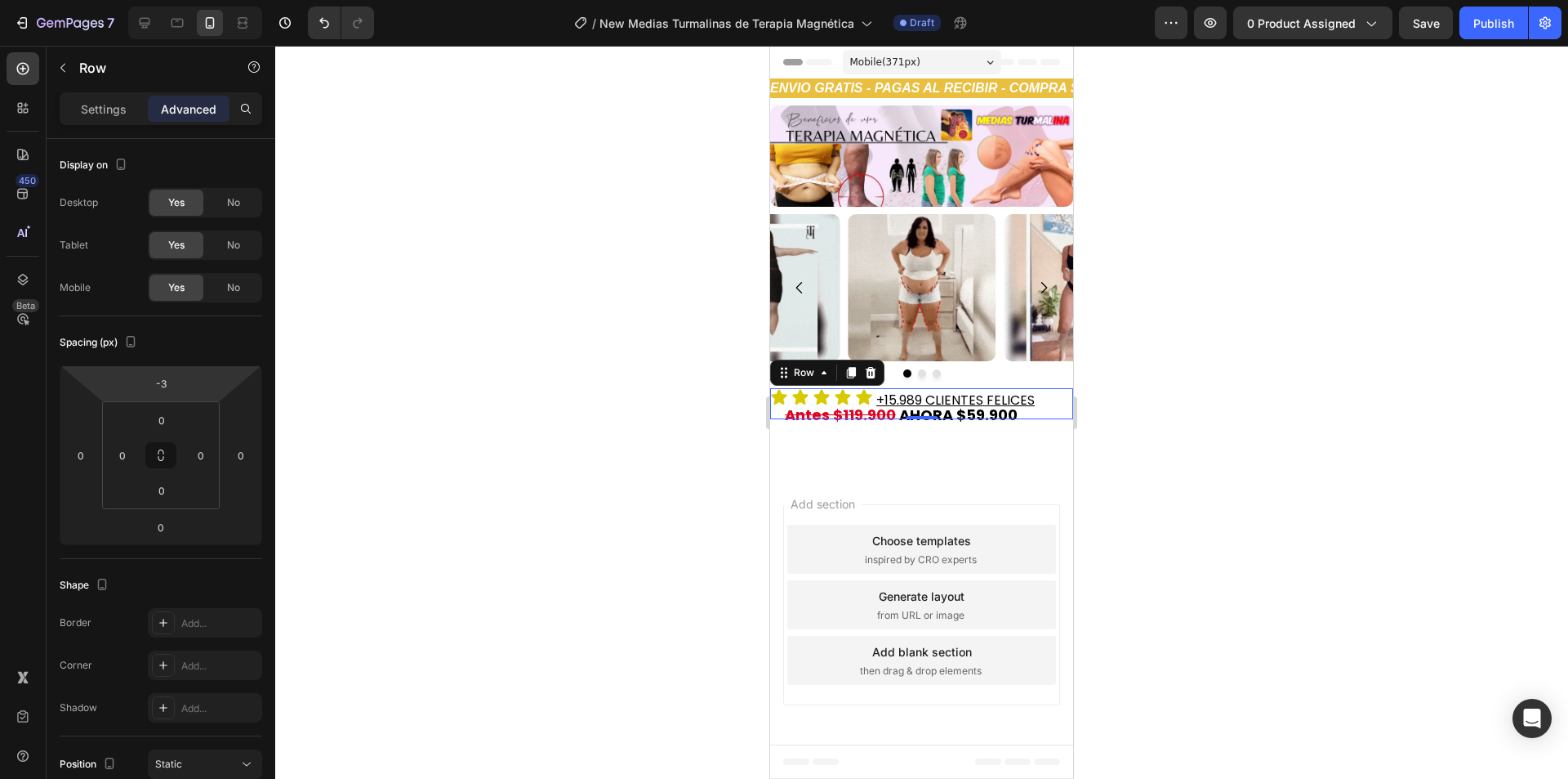
click at [466, 417] on div at bounding box center [921, 411] width 1292 height 732
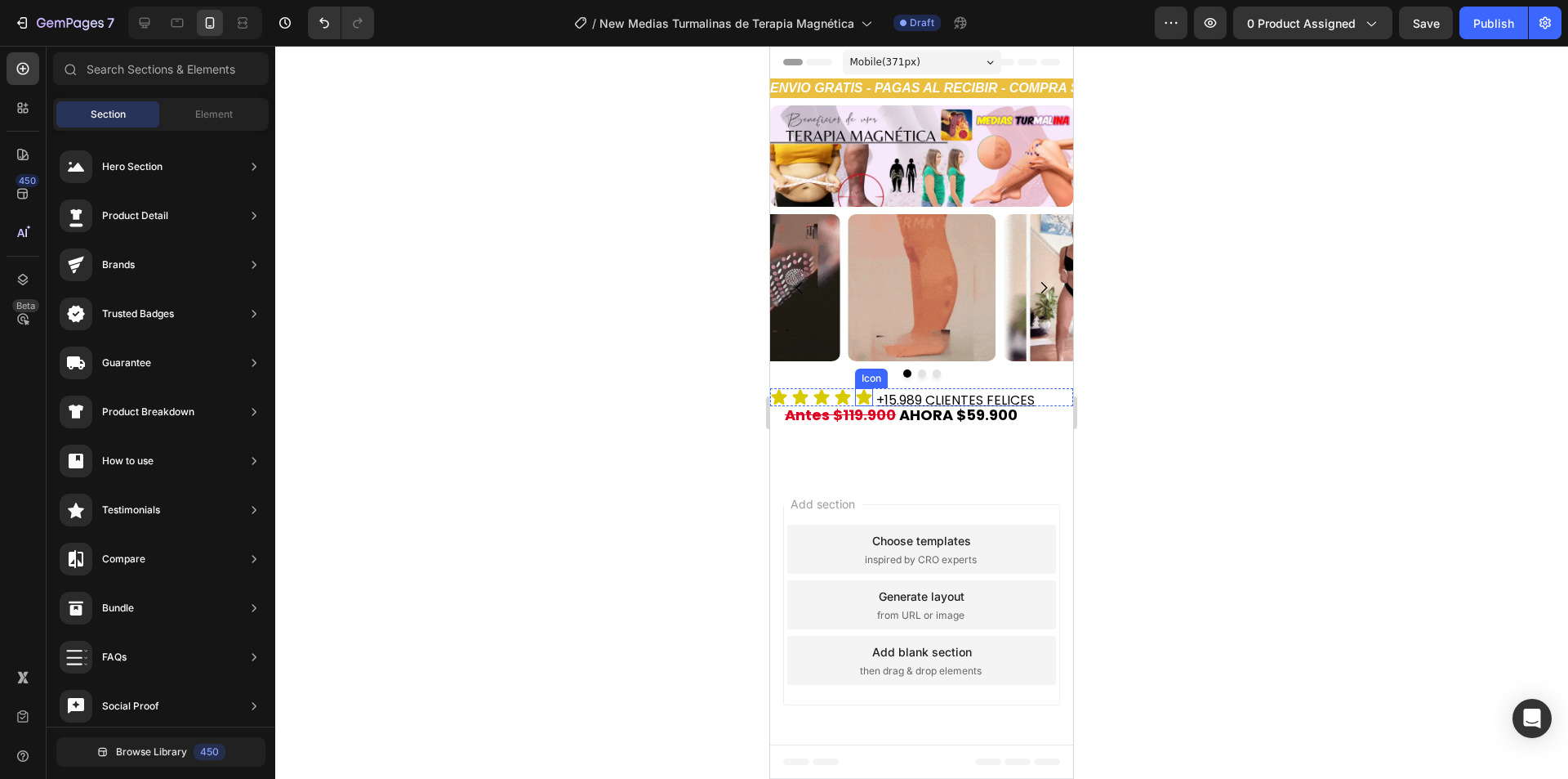
click at [872, 392] on icon at bounding box center [864, 397] width 18 height 18
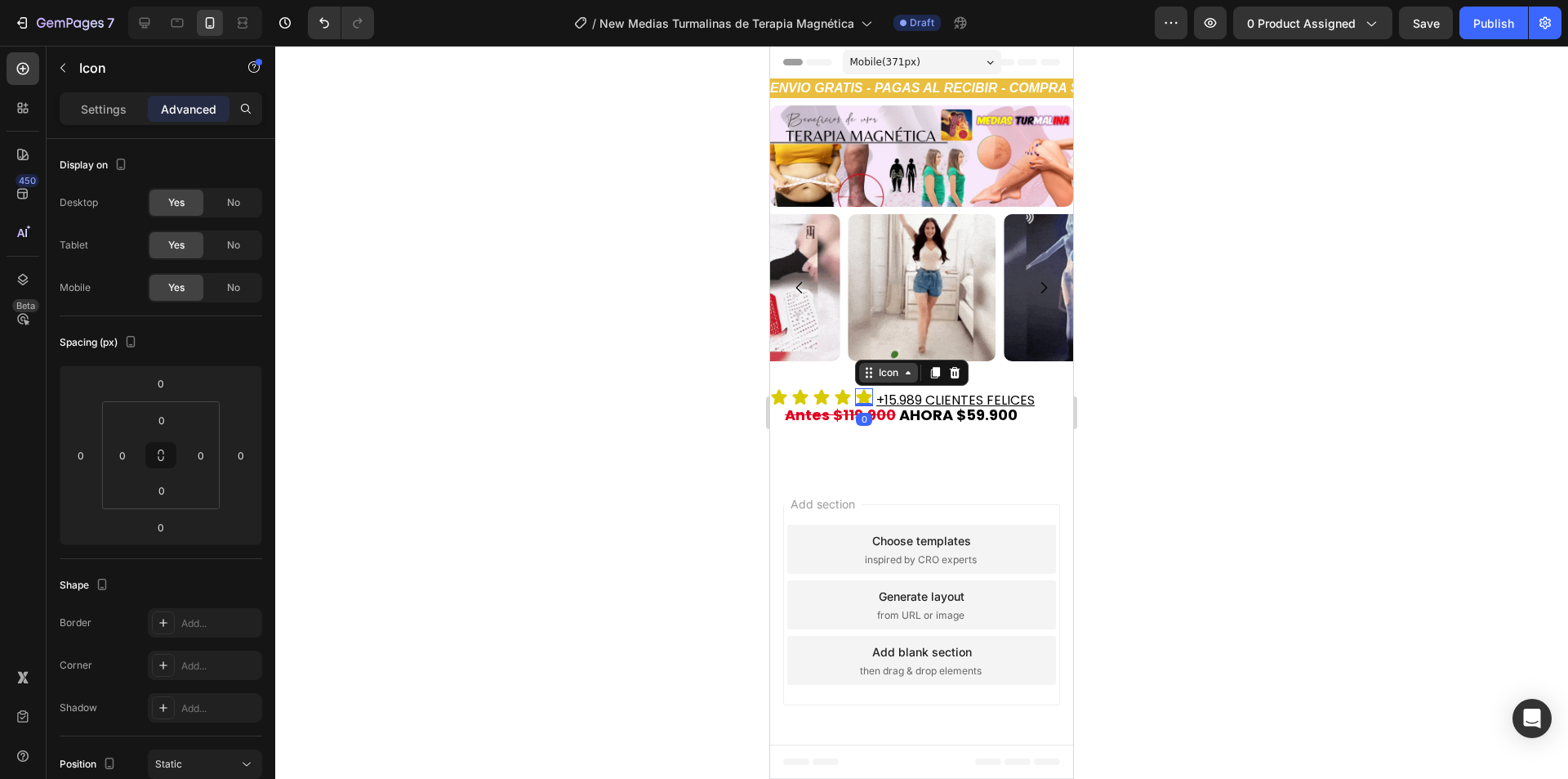
click at [889, 373] on div "Icon" at bounding box center [888, 373] width 26 height 0
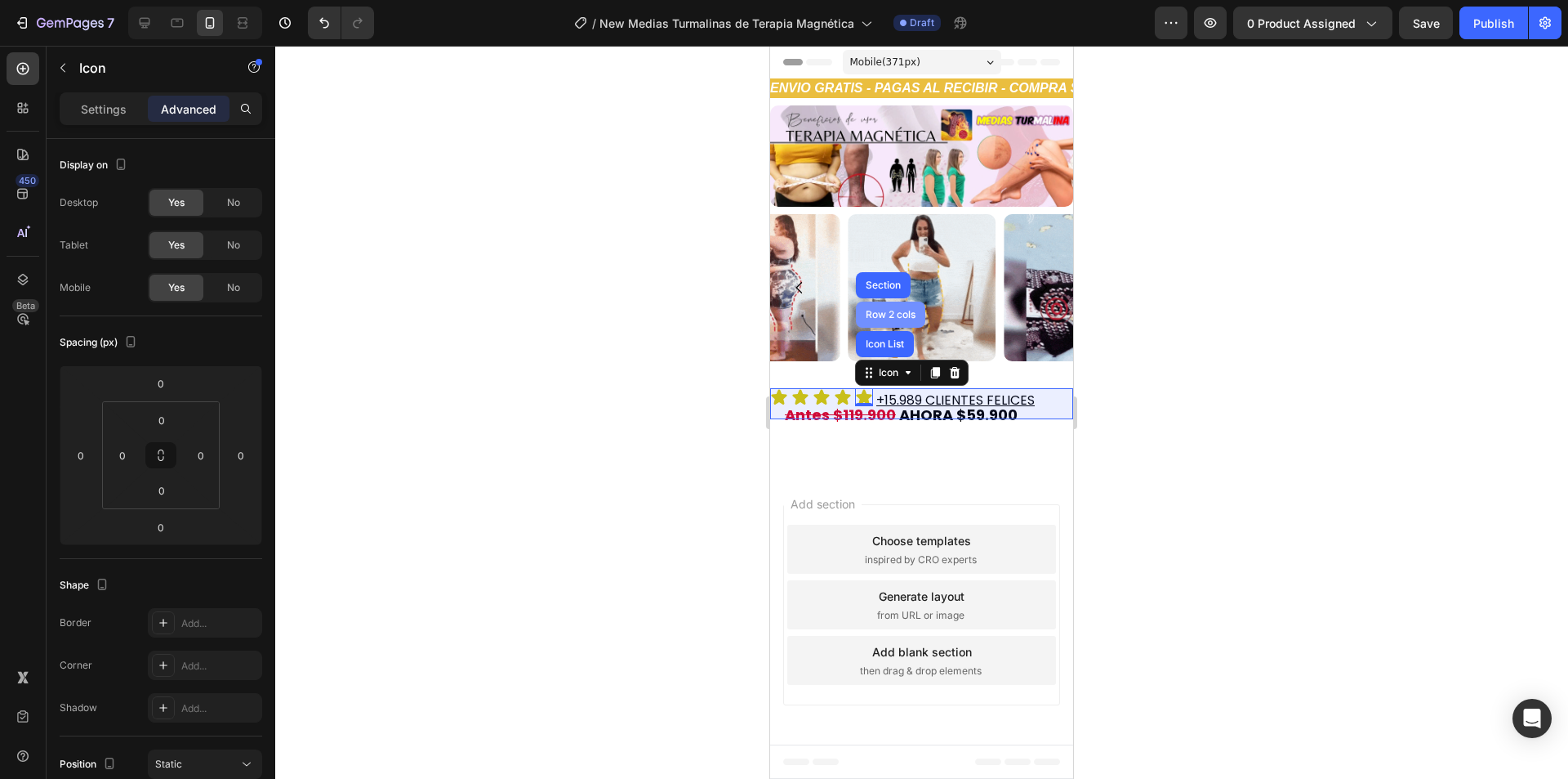
click at [898, 316] on div "Row 2 cols" at bounding box center [890, 315] width 57 height 10
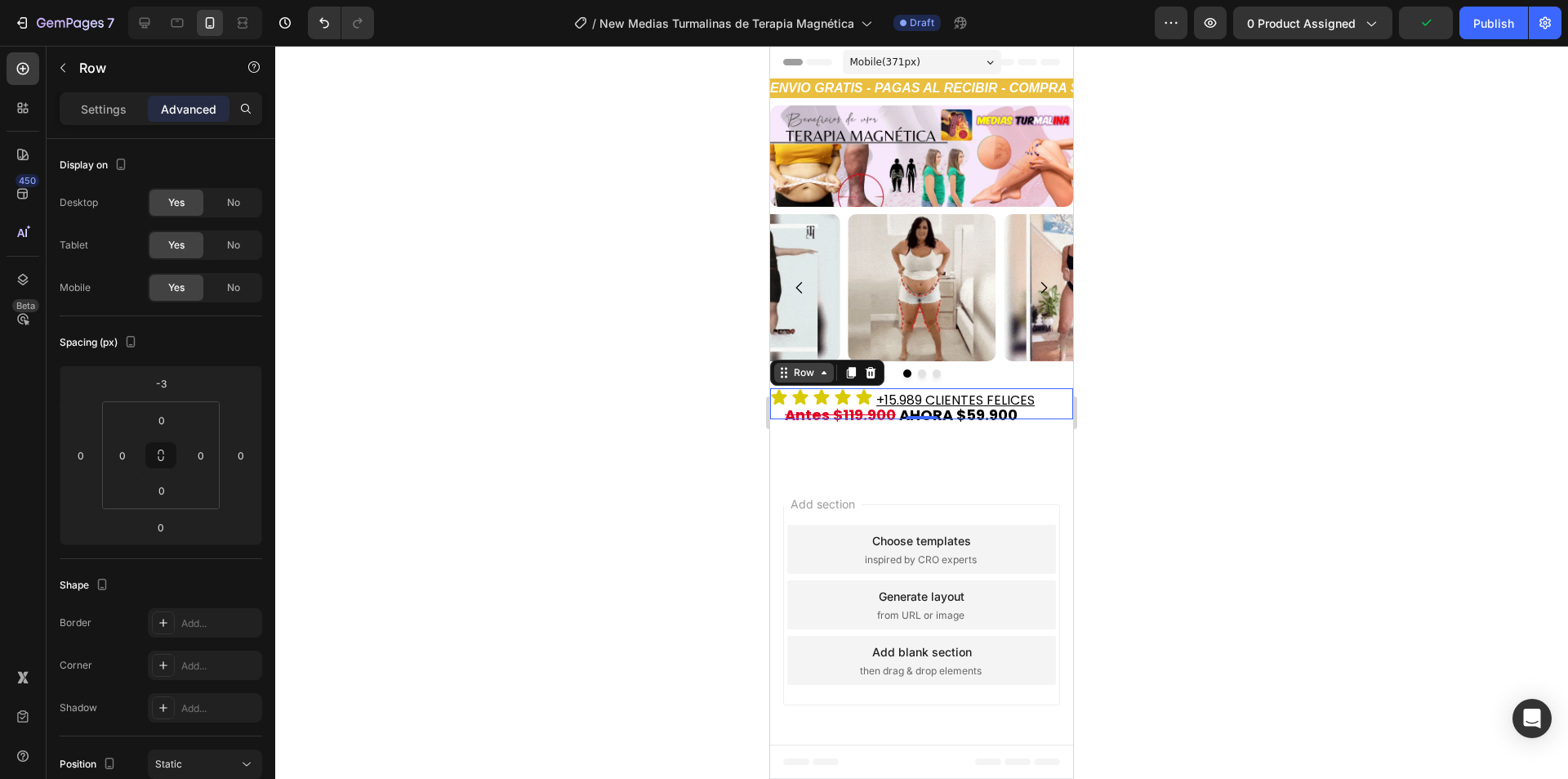
click at [817, 375] on icon at bounding box center [823, 372] width 13 height 13
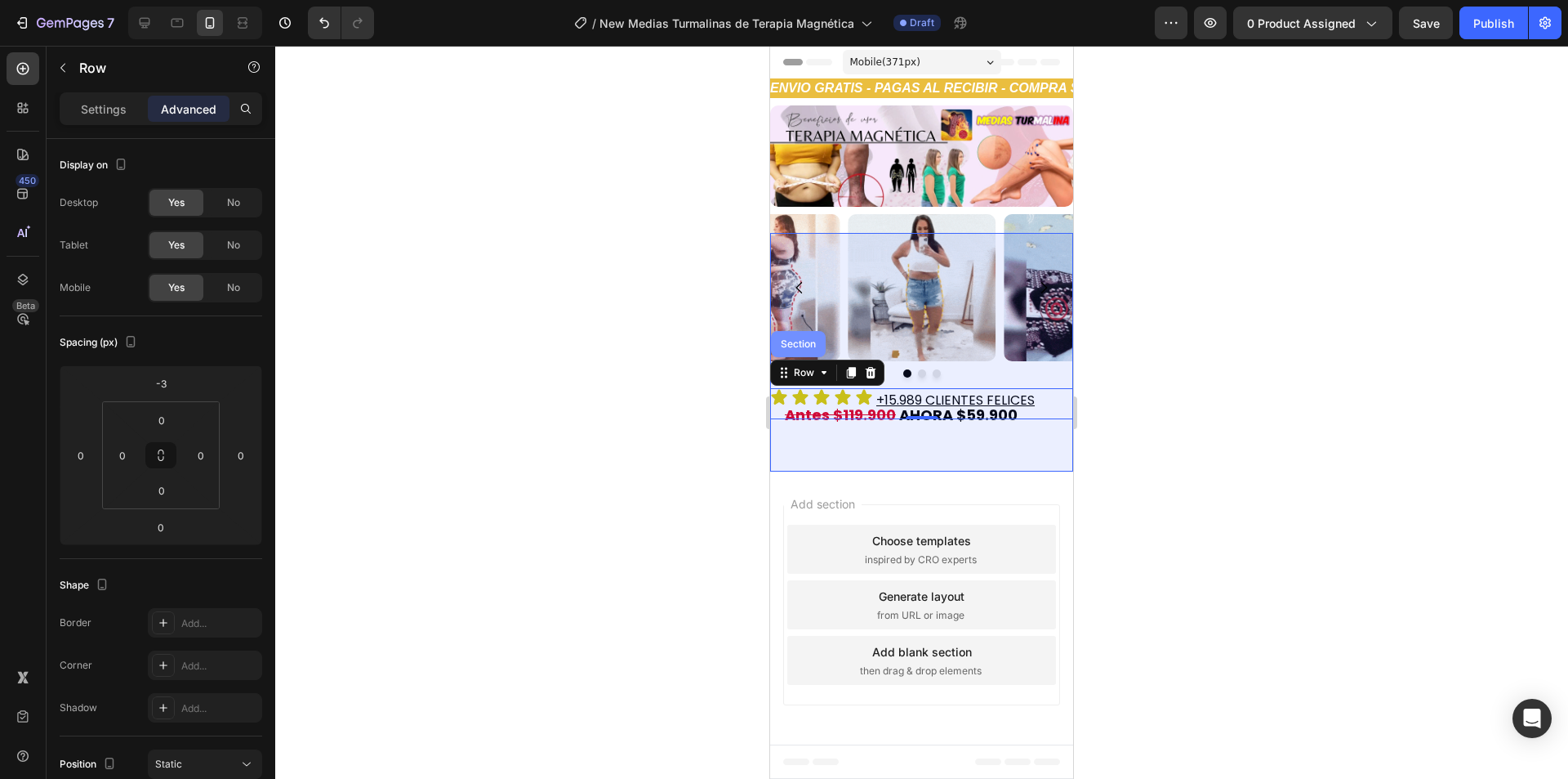
click at [815, 353] on div "Section" at bounding box center [797, 344] width 55 height 26
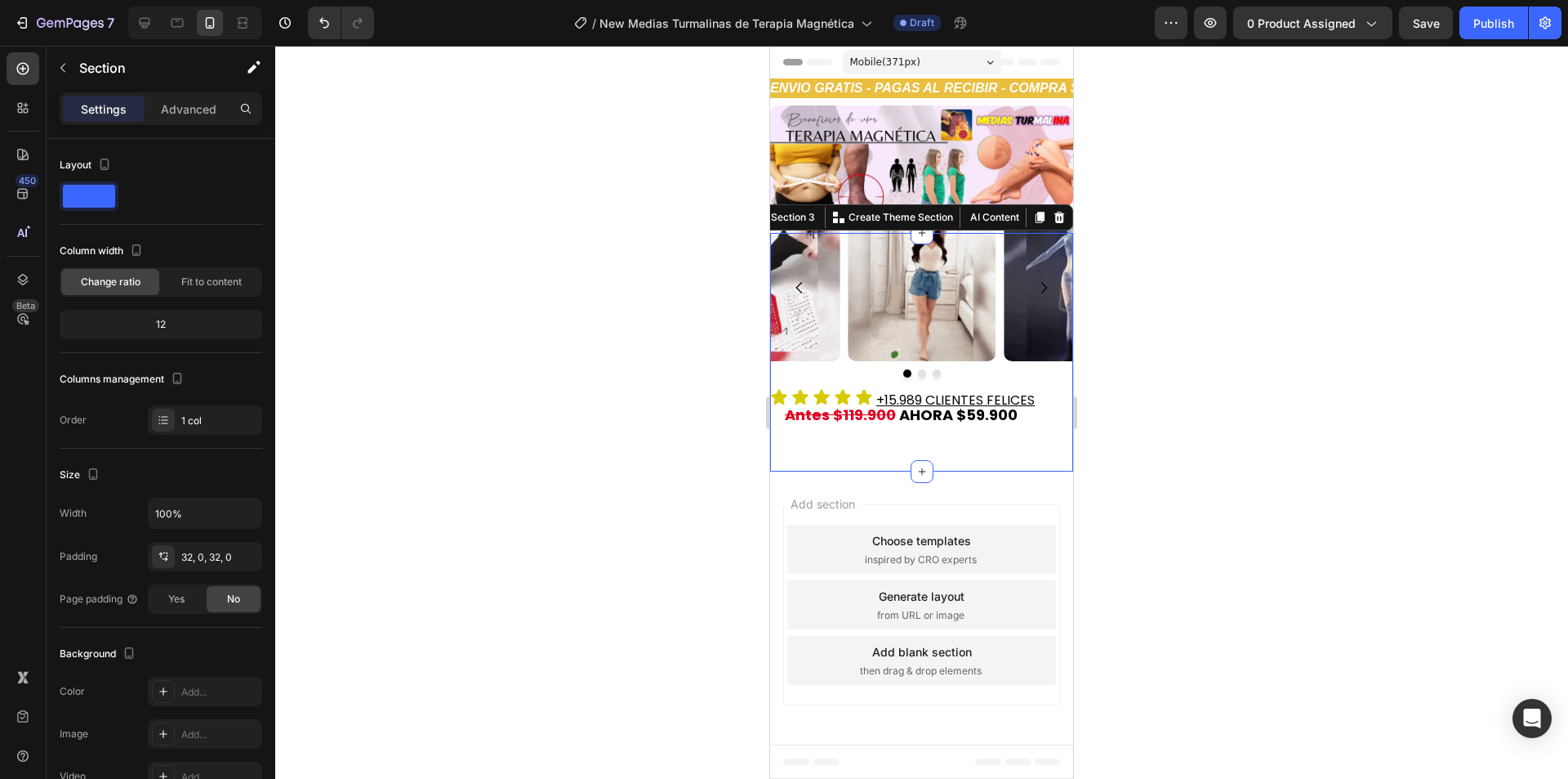
click at [1215, 420] on div at bounding box center [921, 411] width 1292 height 732
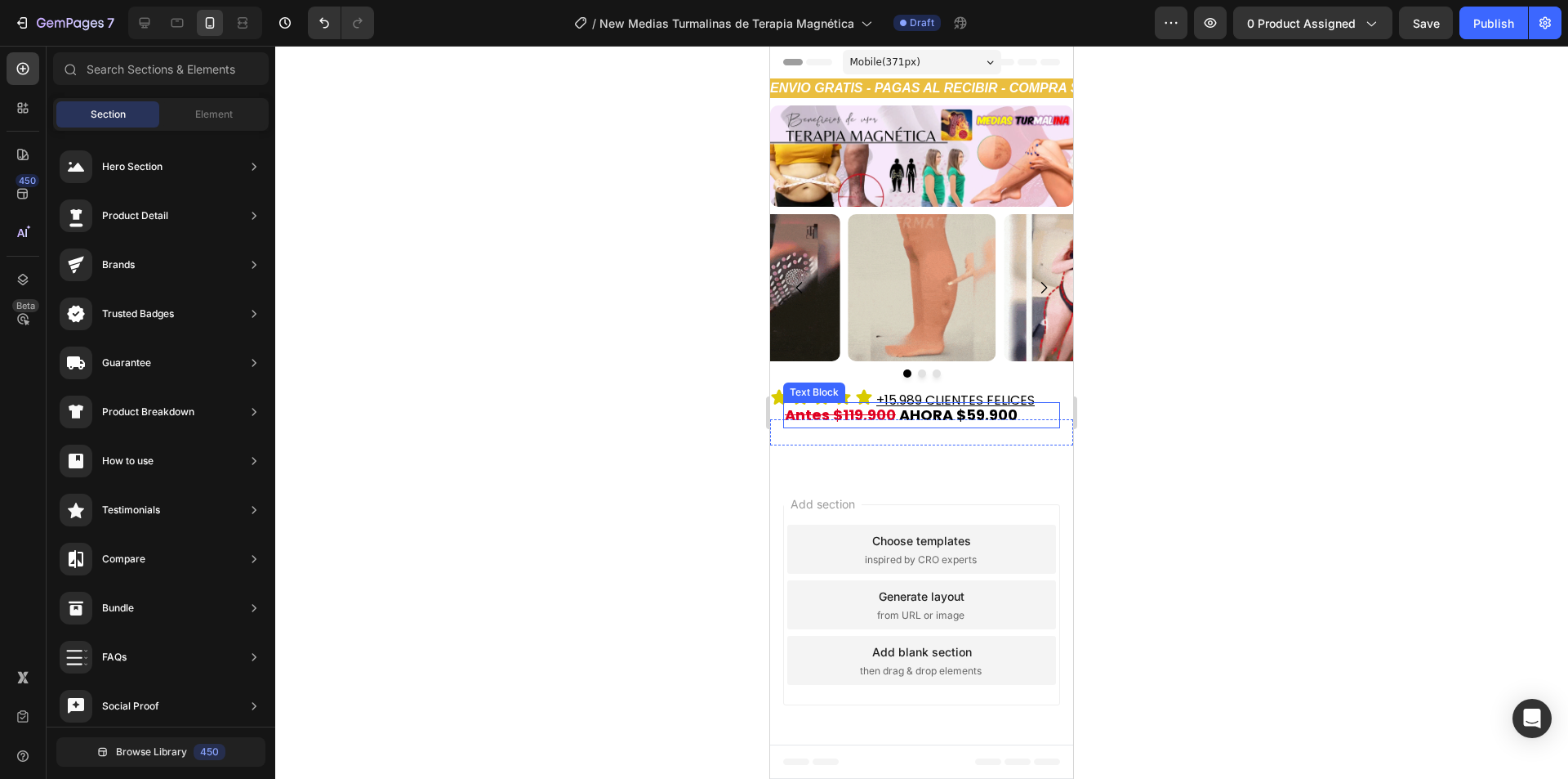
click at [1054, 404] on p "Antes $119.900 AHORA $59.900" at bounding box center [921, 414] width 273 height 23
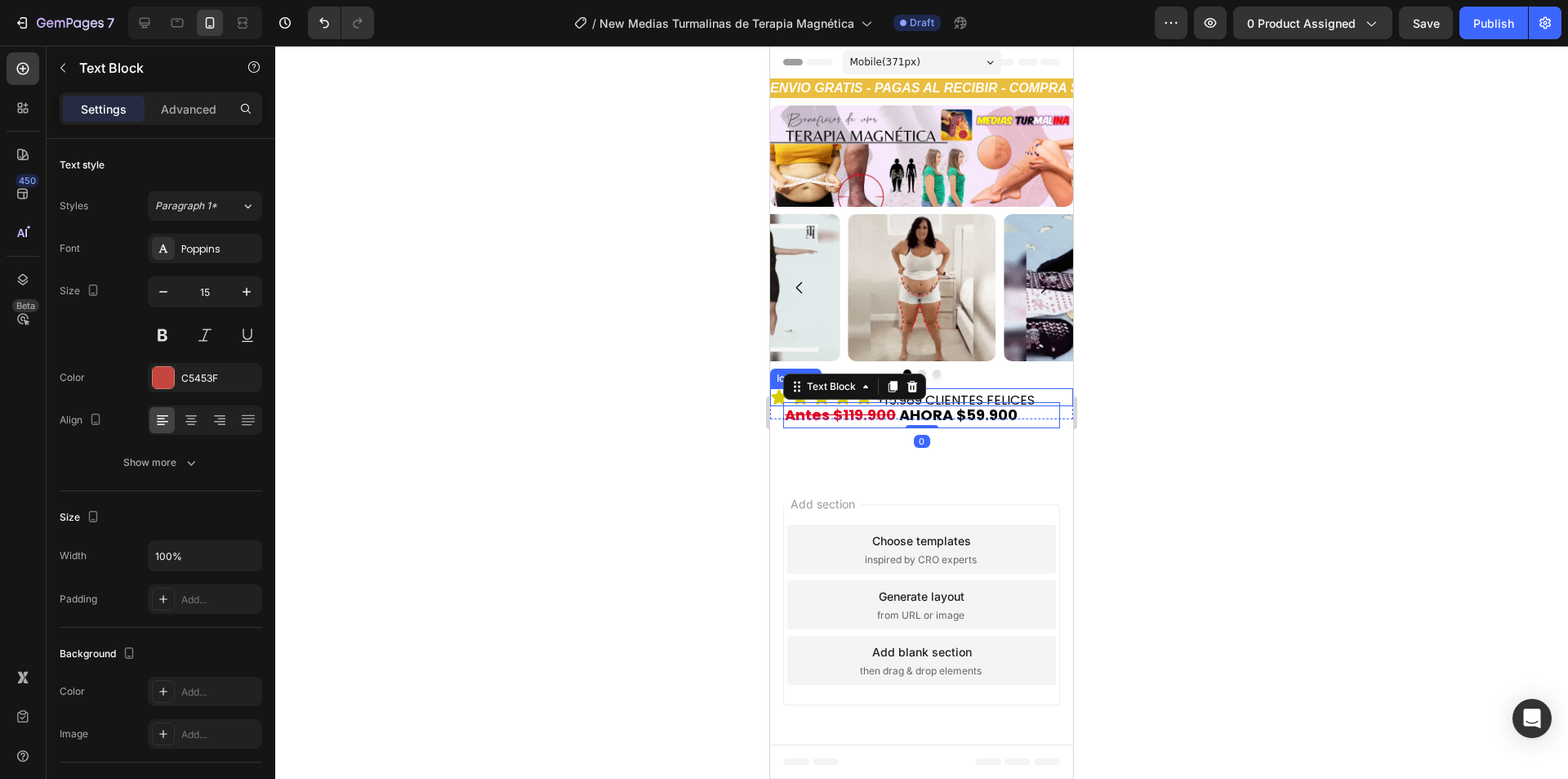
click at [1049, 390] on div "Icon Icon Icon Icon Icon" at bounding box center [921, 397] width 303 height 18
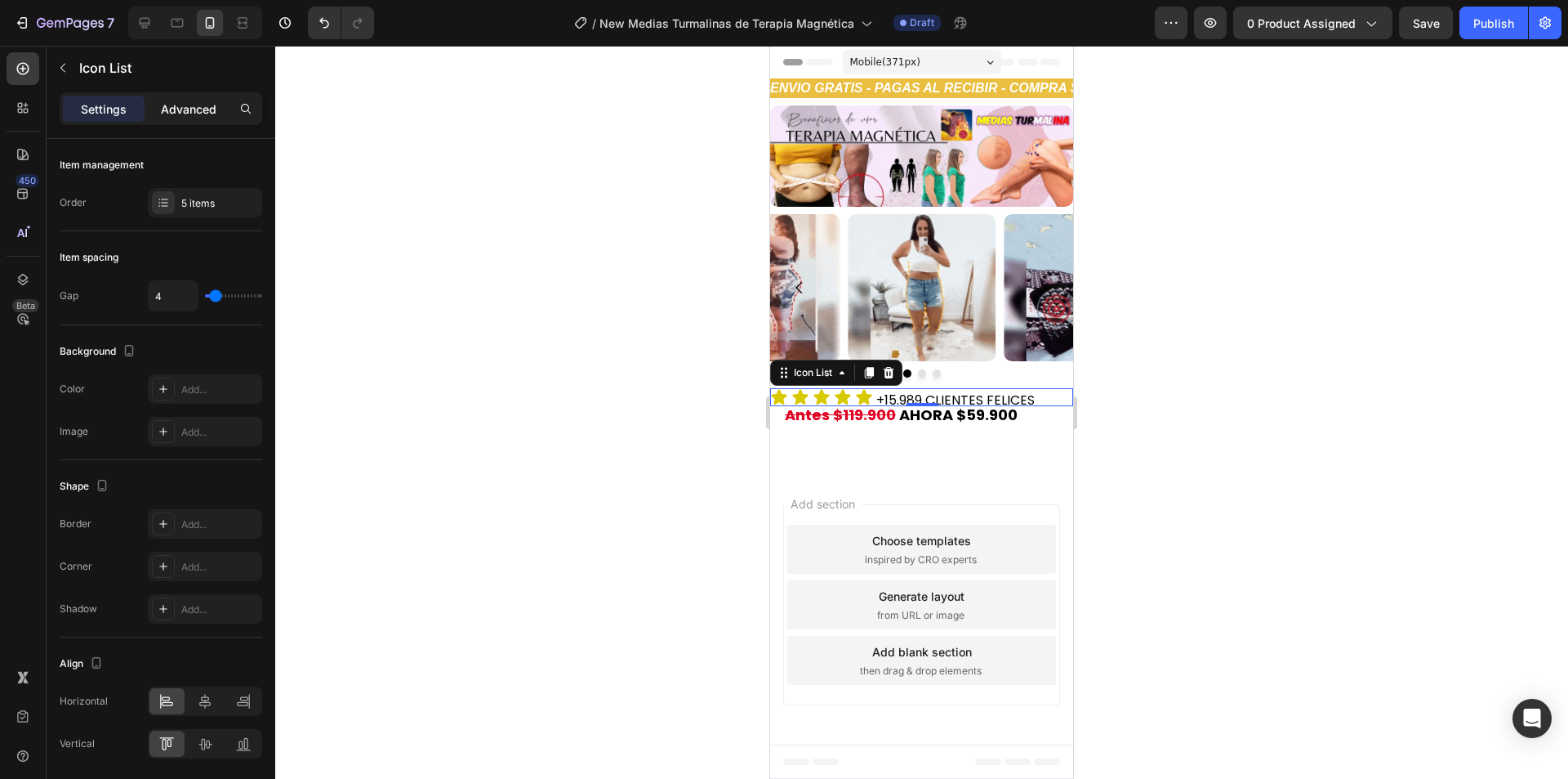
click at [208, 97] on div "Advanced" at bounding box center [189, 108] width 81 height 26
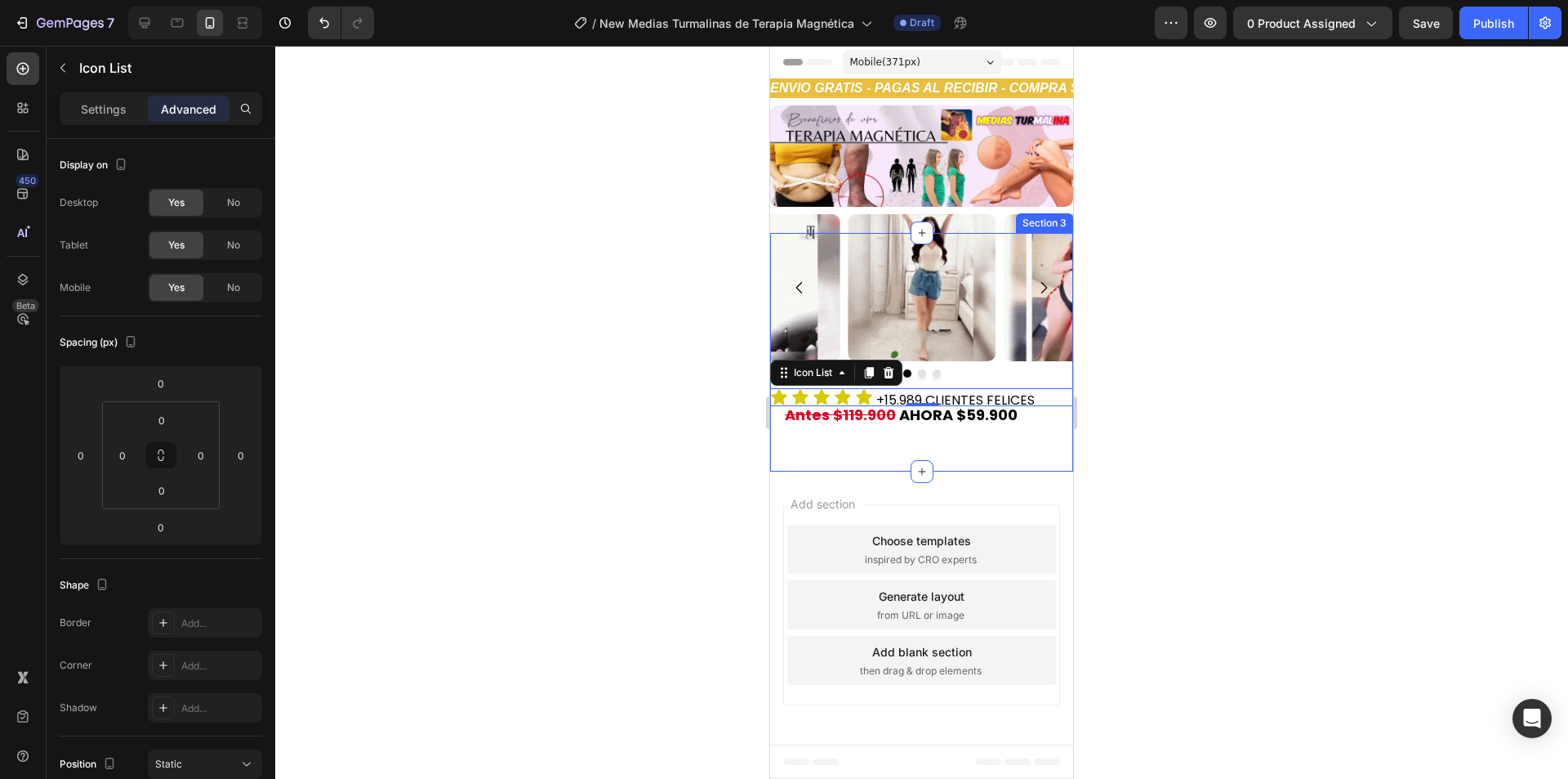
click at [918, 393] on span "+15.989 CLIENTES FELICES" at bounding box center [954, 399] width 158 height 19
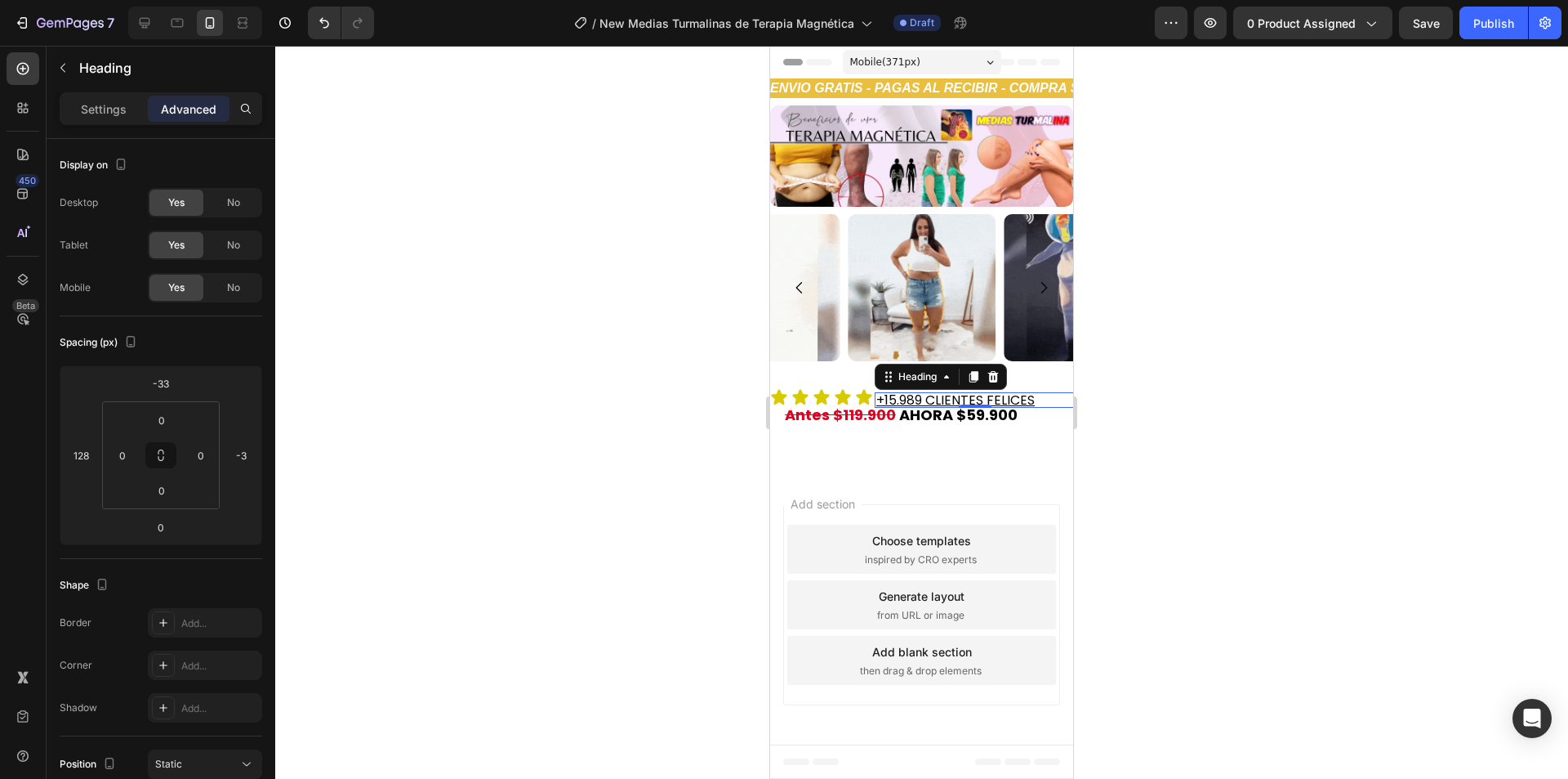
click at [1040, 398] on h2 "+15.989 CLIENTES FELICES" at bounding box center [975, 400] width 201 height 16
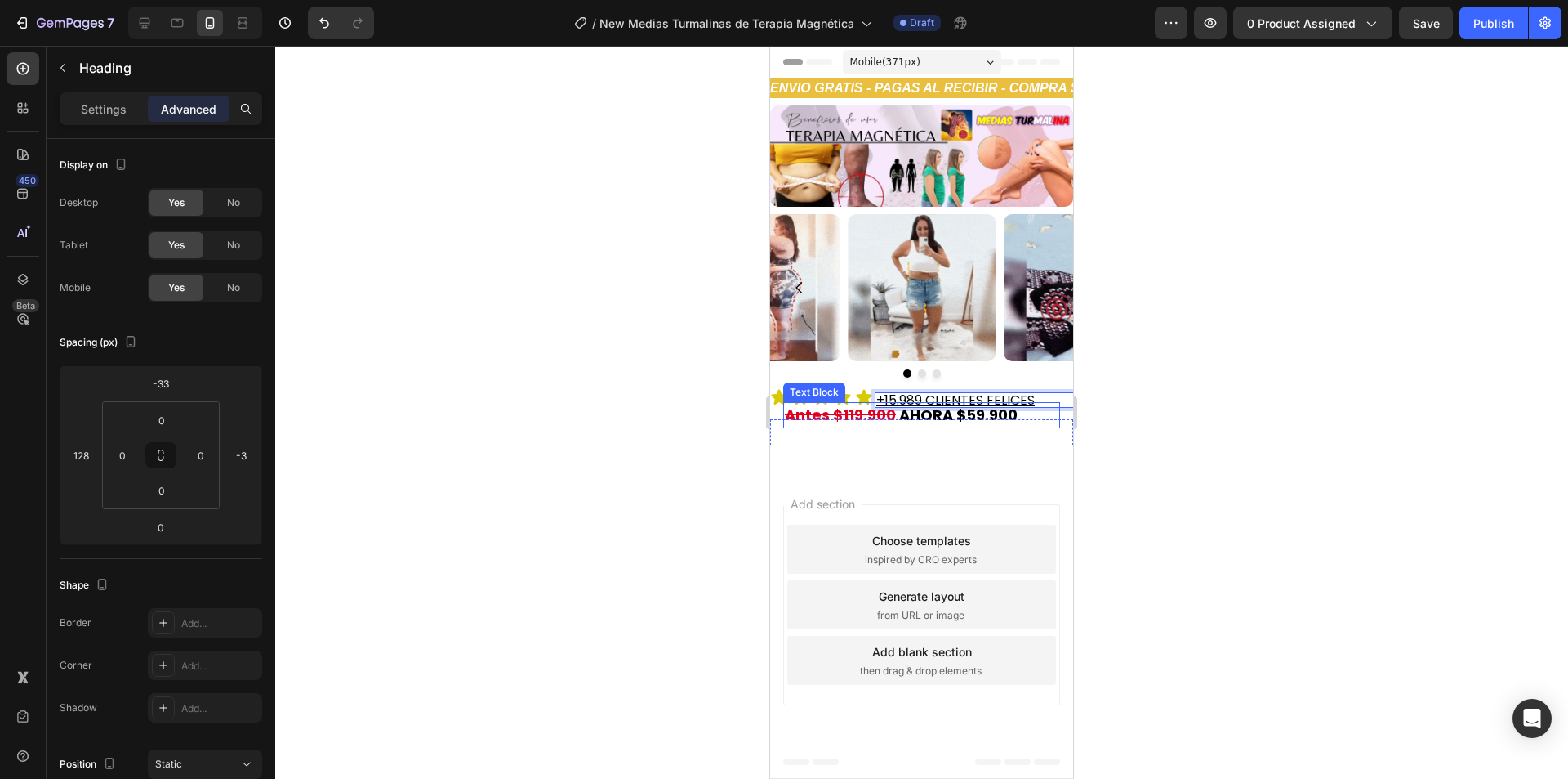
click at [1024, 422] on p "Antes $119.900 AHORA $59.900" at bounding box center [921, 414] width 273 height 23
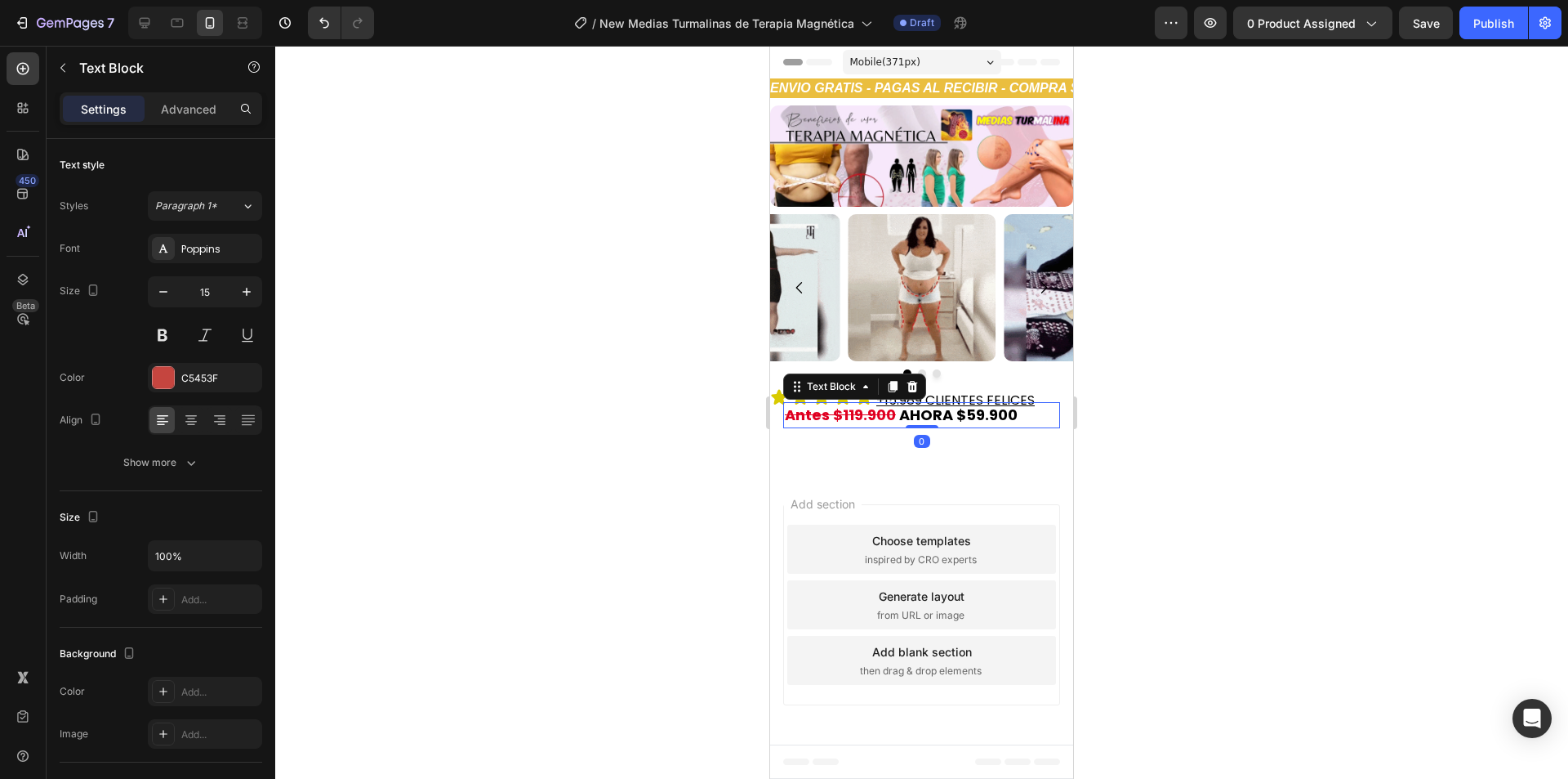
click at [184, 103] on p "Advanced" at bounding box center [189, 108] width 56 height 17
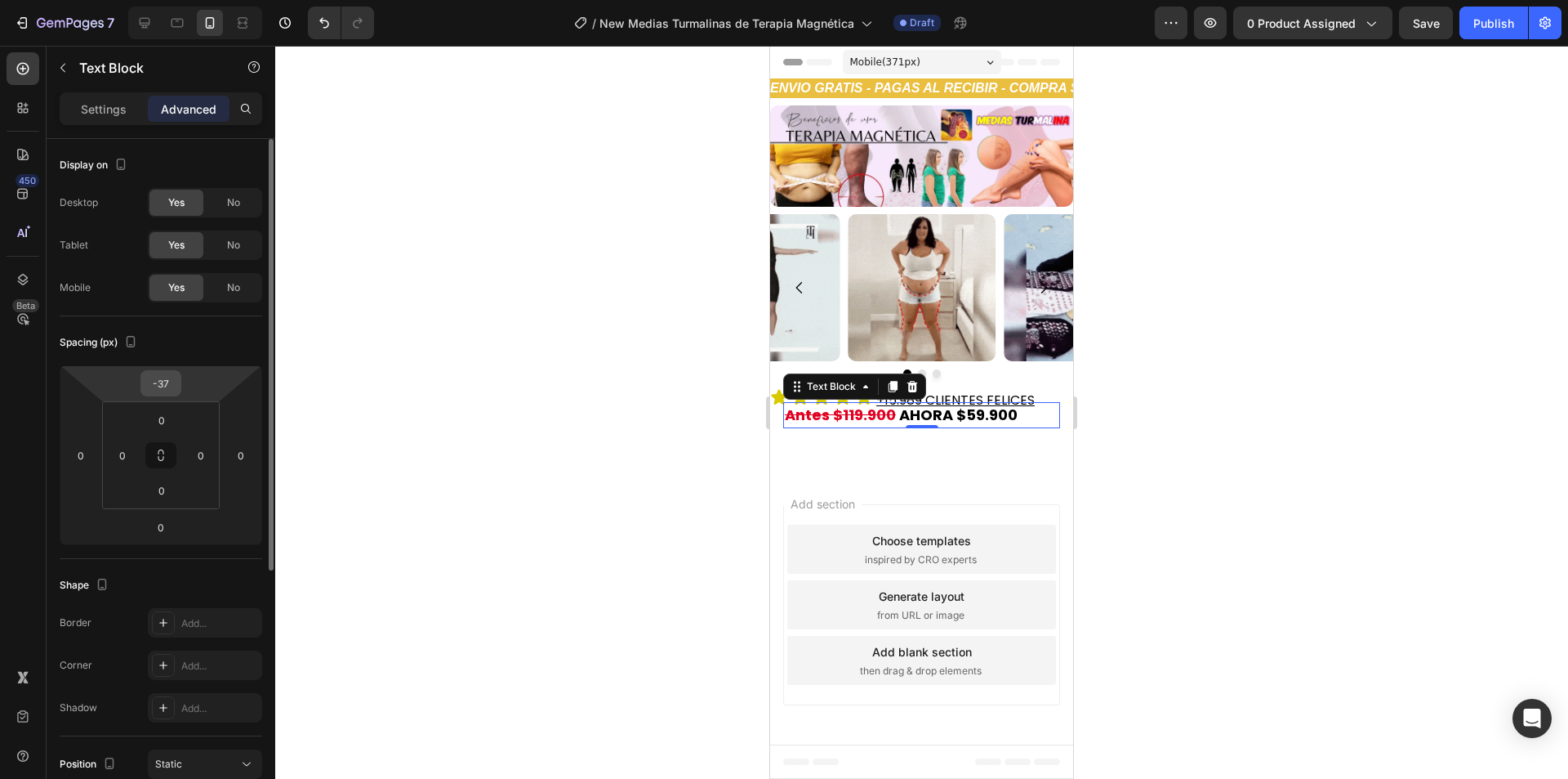
click at [172, 379] on input "-37" at bounding box center [161, 383] width 33 height 25
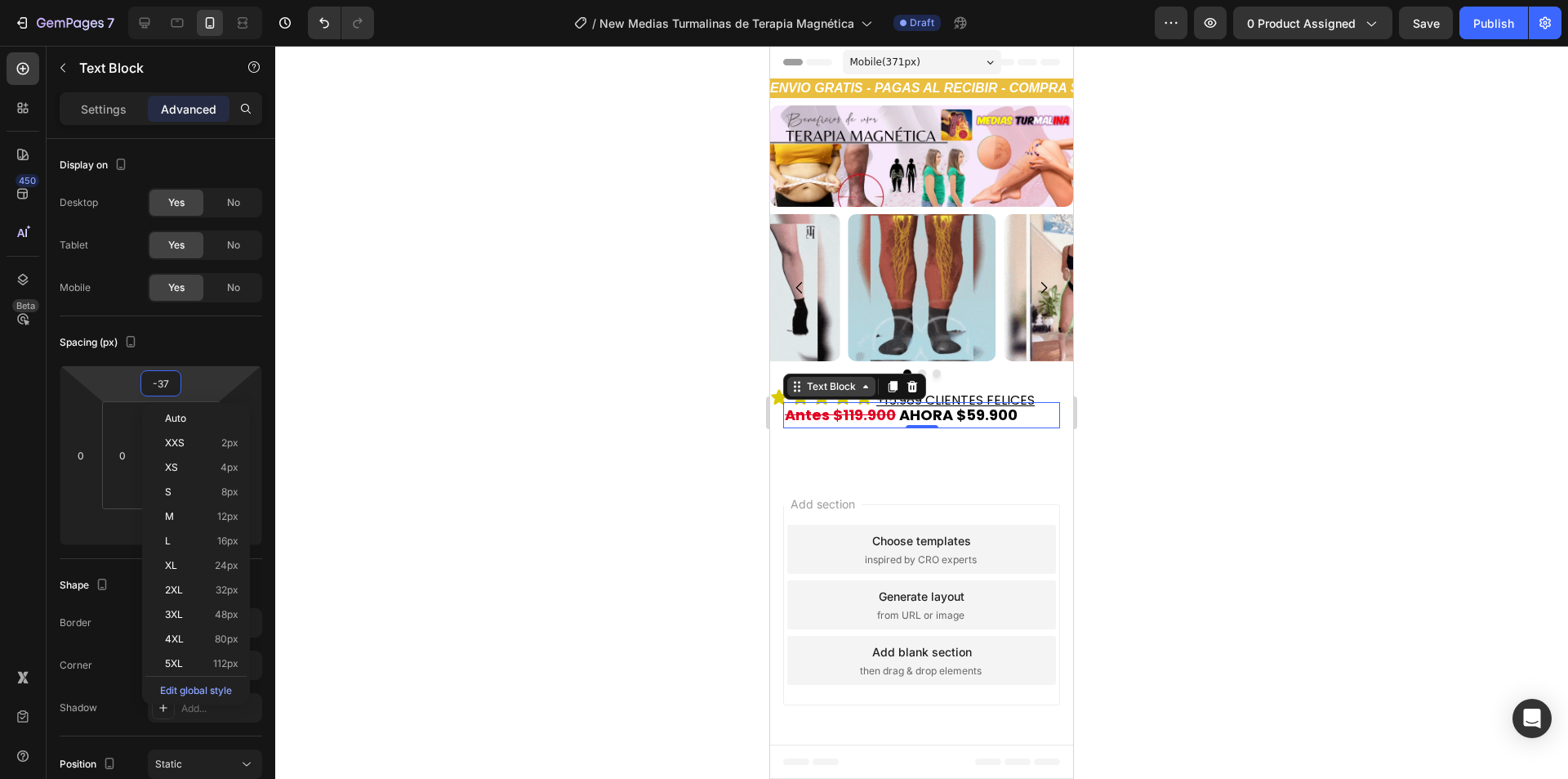
click at [851, 386] on div "Text Block" at bounding box center [831, 386] width 56 height 15
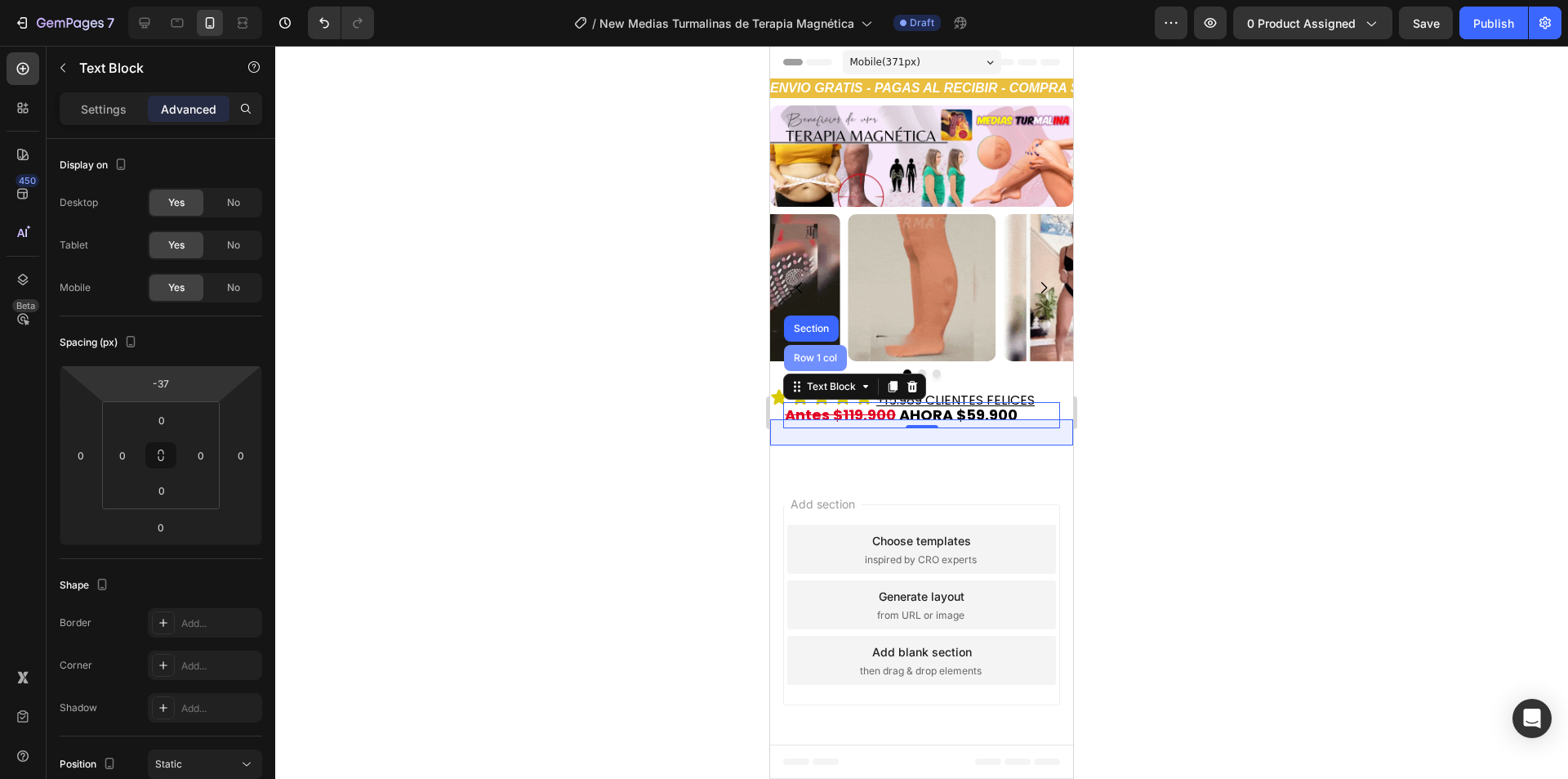
click at [815, 358] on div "Row 1 col" at bounding box center [815, 358] width 50 height 10
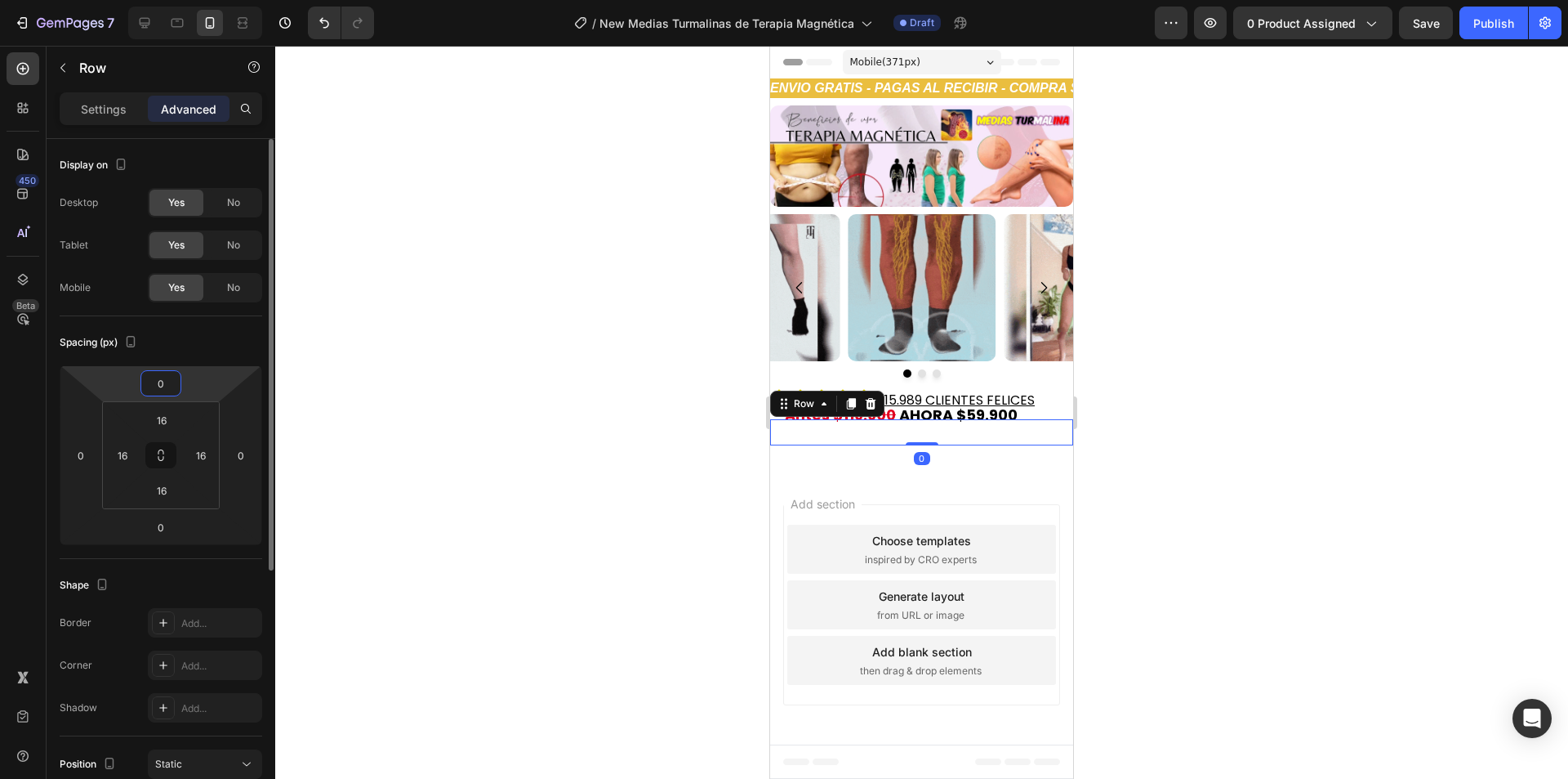
click at [168, 385] on input "0" at bounding box center [161, 383] width 33 height 25
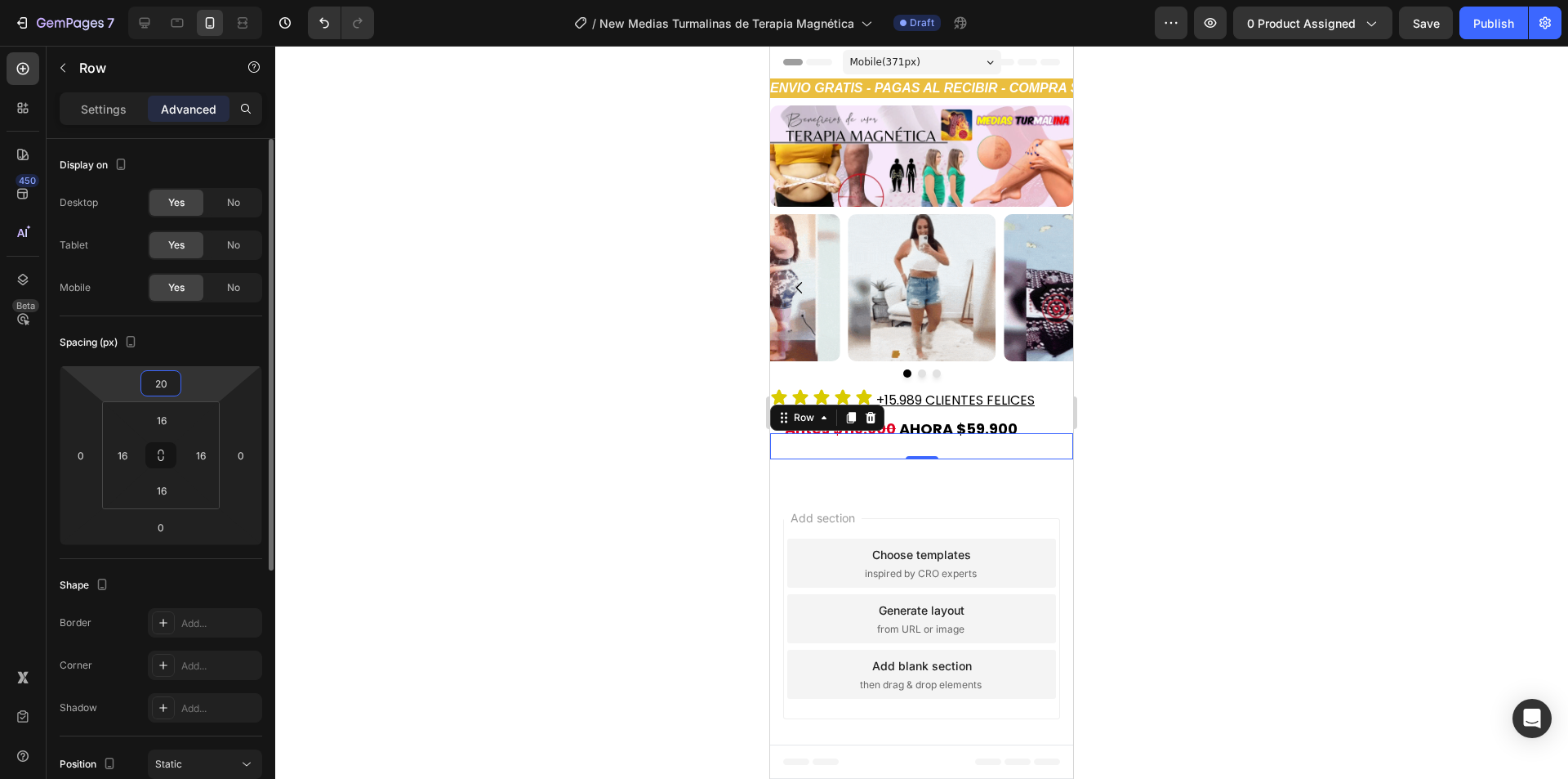
type input "21"
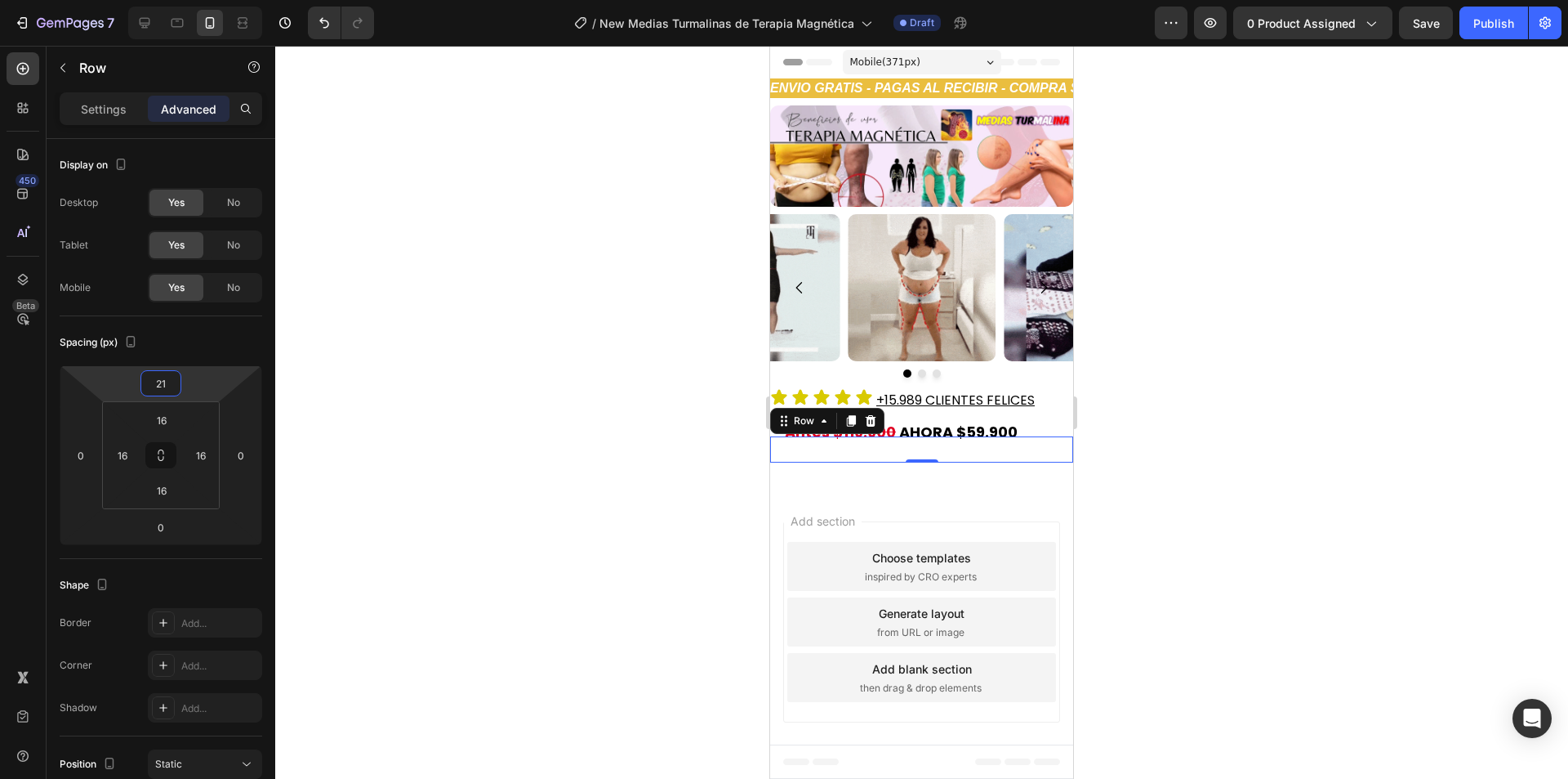
click at [1343, 413] on div at bounding box center [921, 411] width 1292 height 732
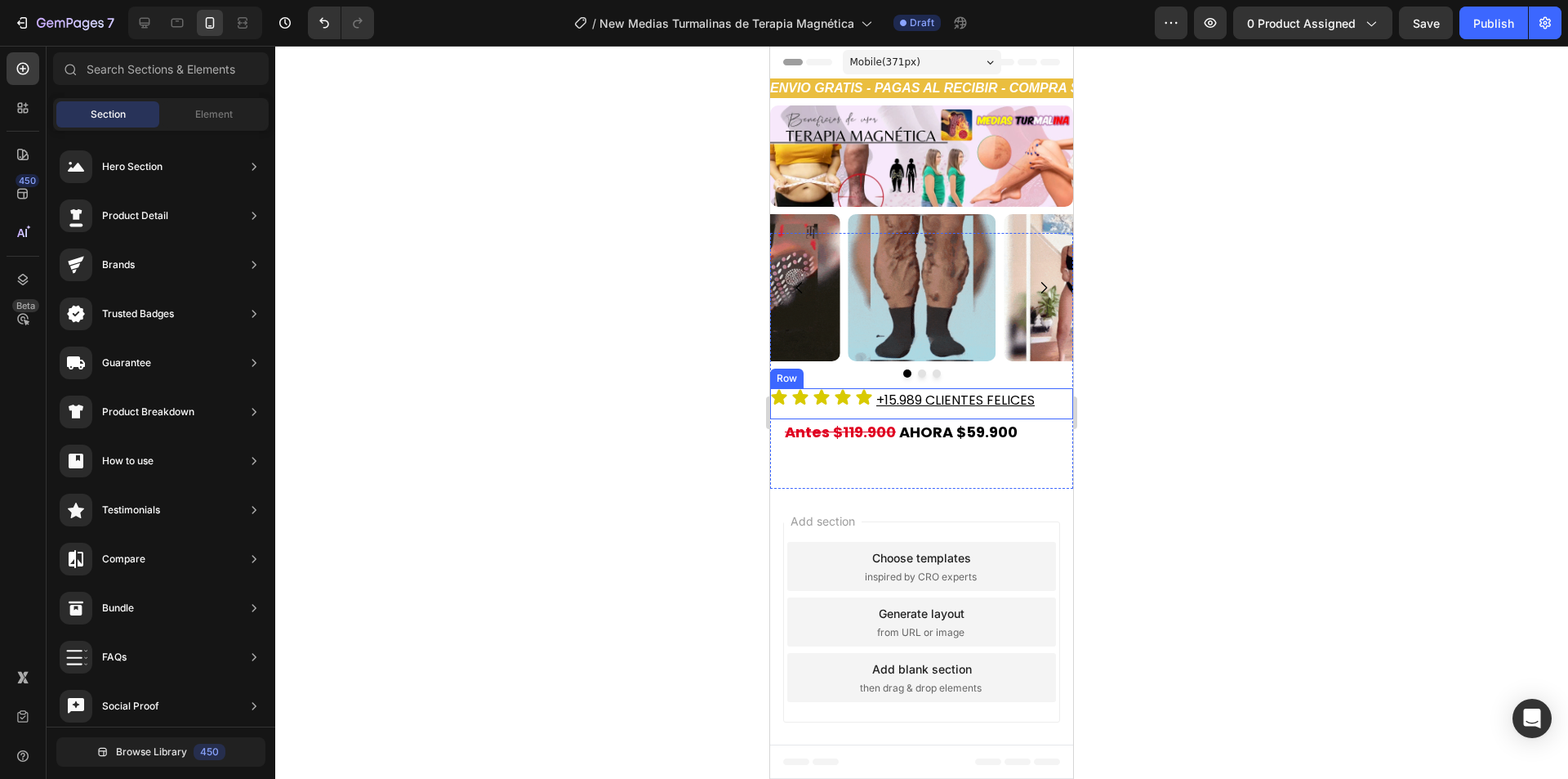
click at [1031, 415] on div "Icon Icon Icon Icon Icon Icon List ⁠⁠⁠⁠⁠⁠⁠ +15.989 CLIENTES FELICES Heading Row" at bounding box center [921, 403] width 303 height 31
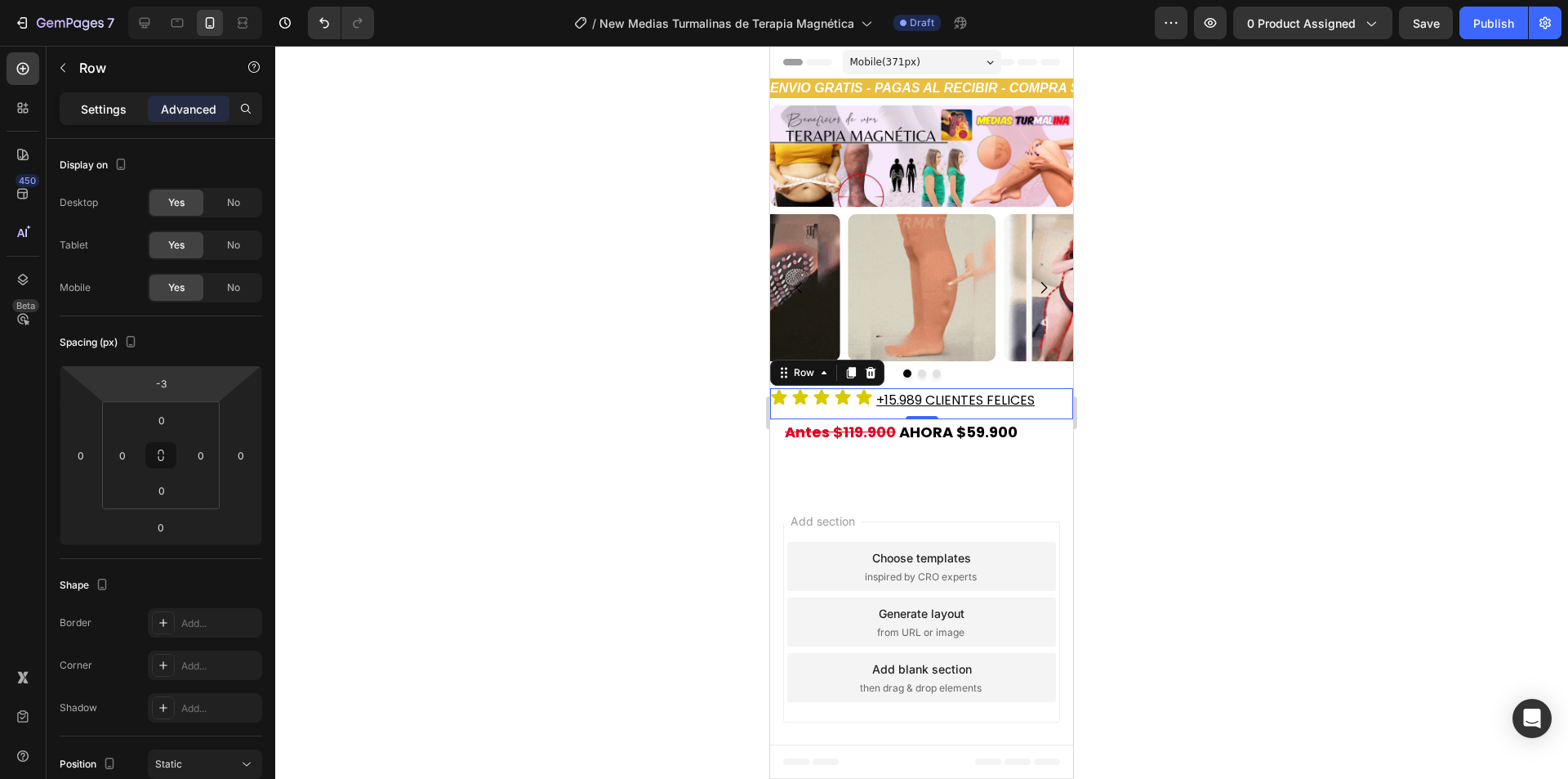
click at [89, 103] on p "Settings" at bounding box center [103, 108] width 46 height 17
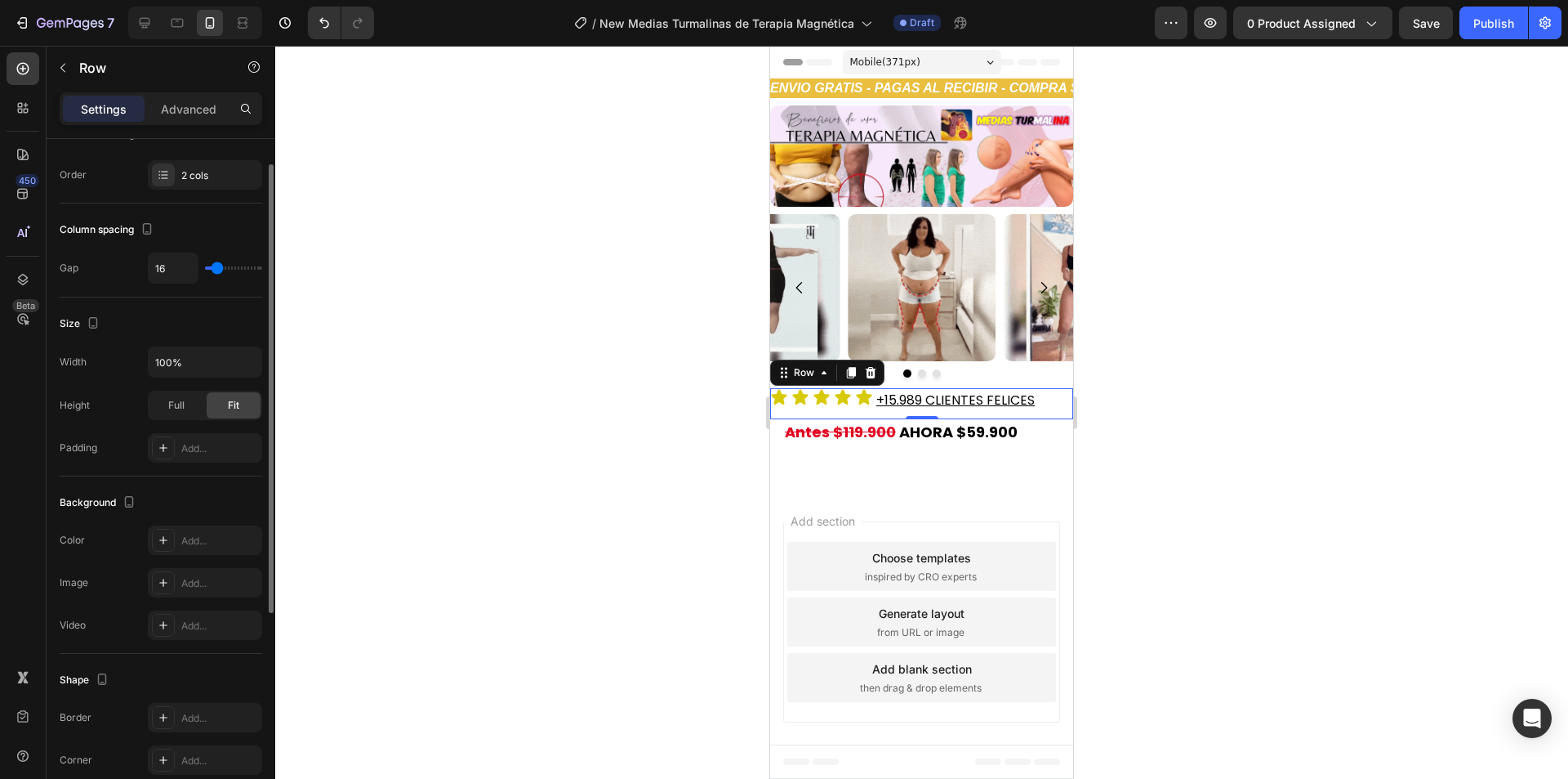
scroll to position [81, 0]
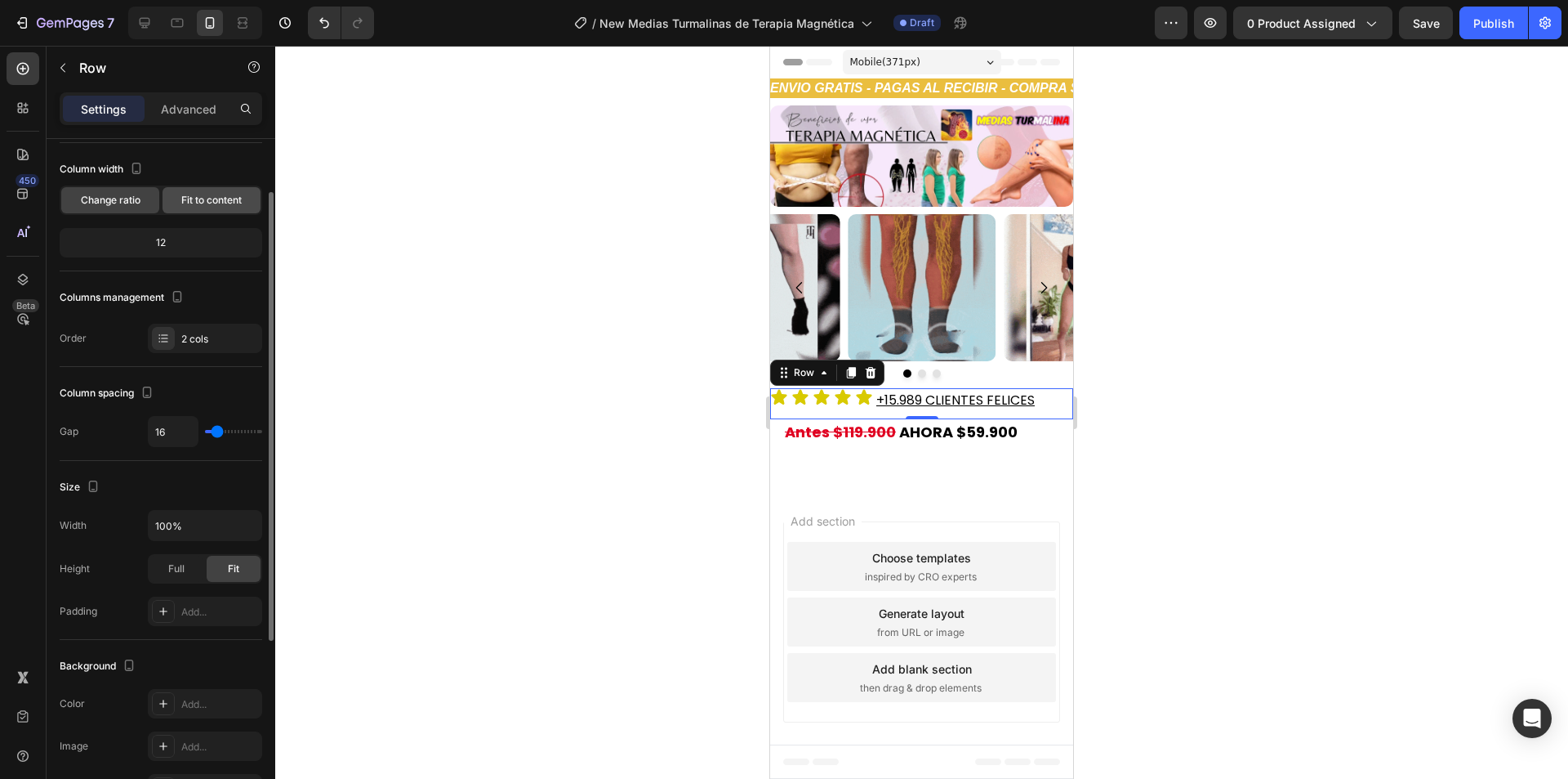
click at [199, 199] on span "Fit to content" at bounding box center [212, 200] width 61 height 15
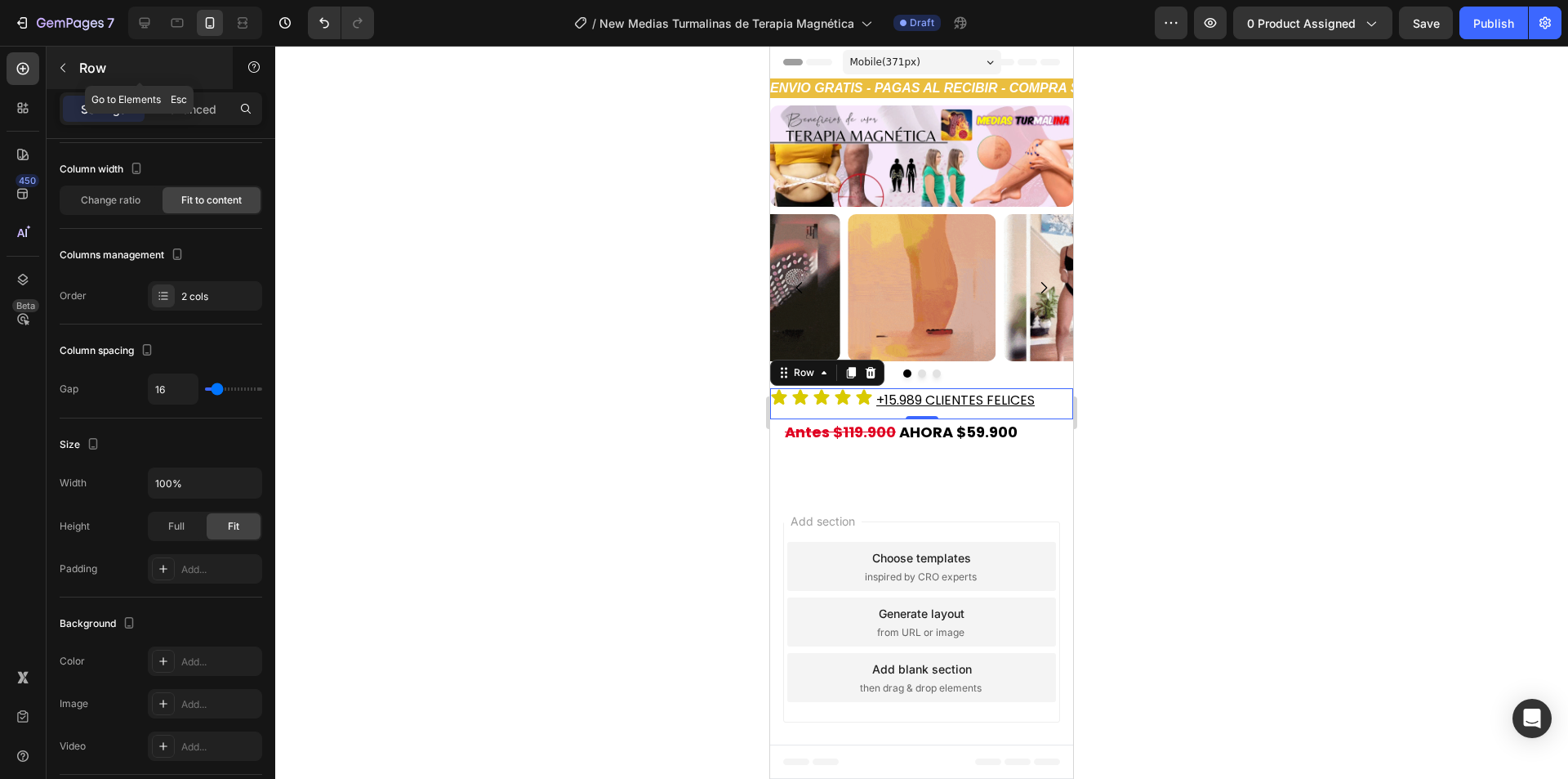
click at [183, 86] on div "Row" at bounding box center [139, 68] width 186 height 43
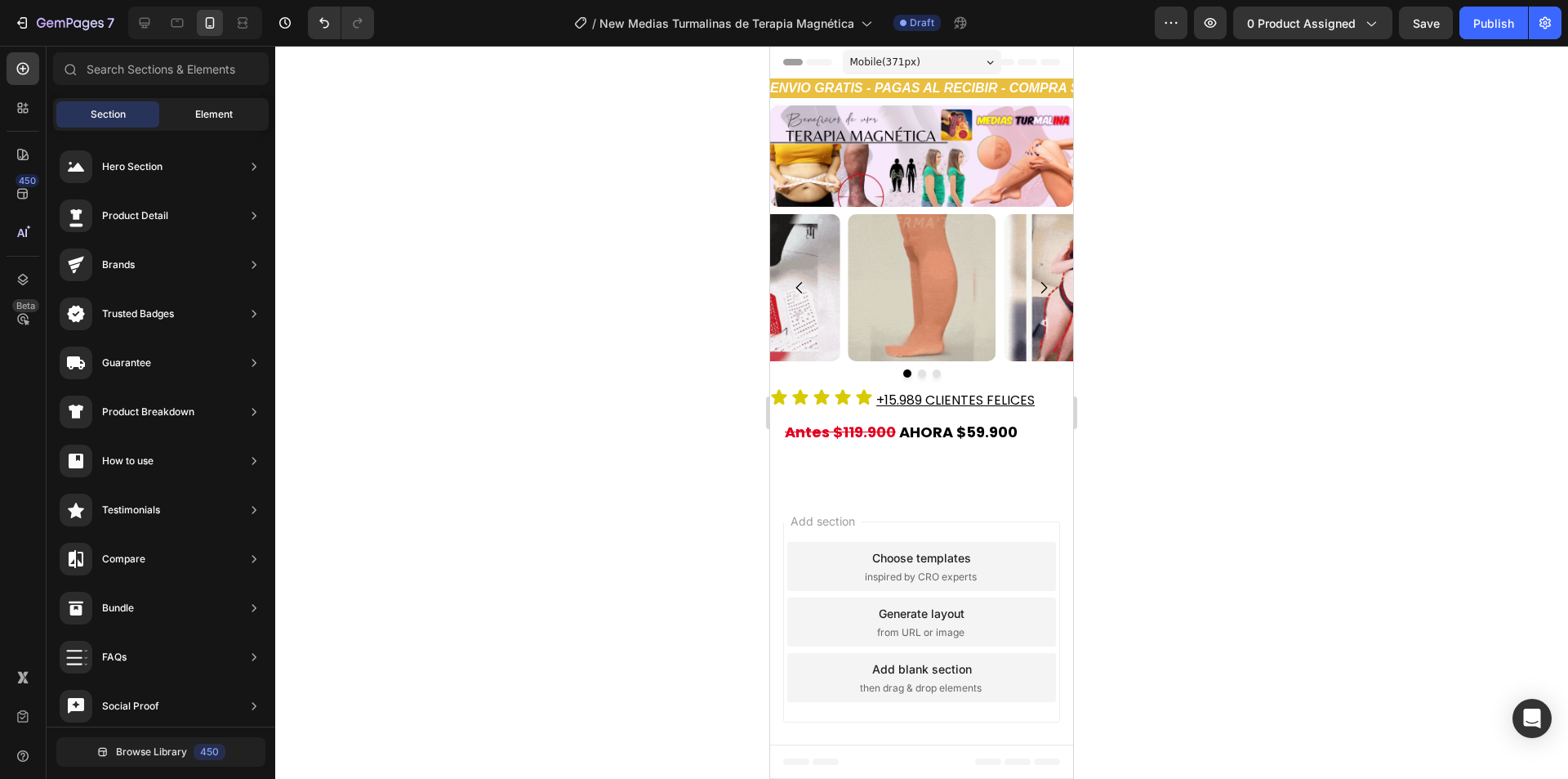
click at [191, 108] on div "Element" at bounding box center [214, 114] width 103 height 26
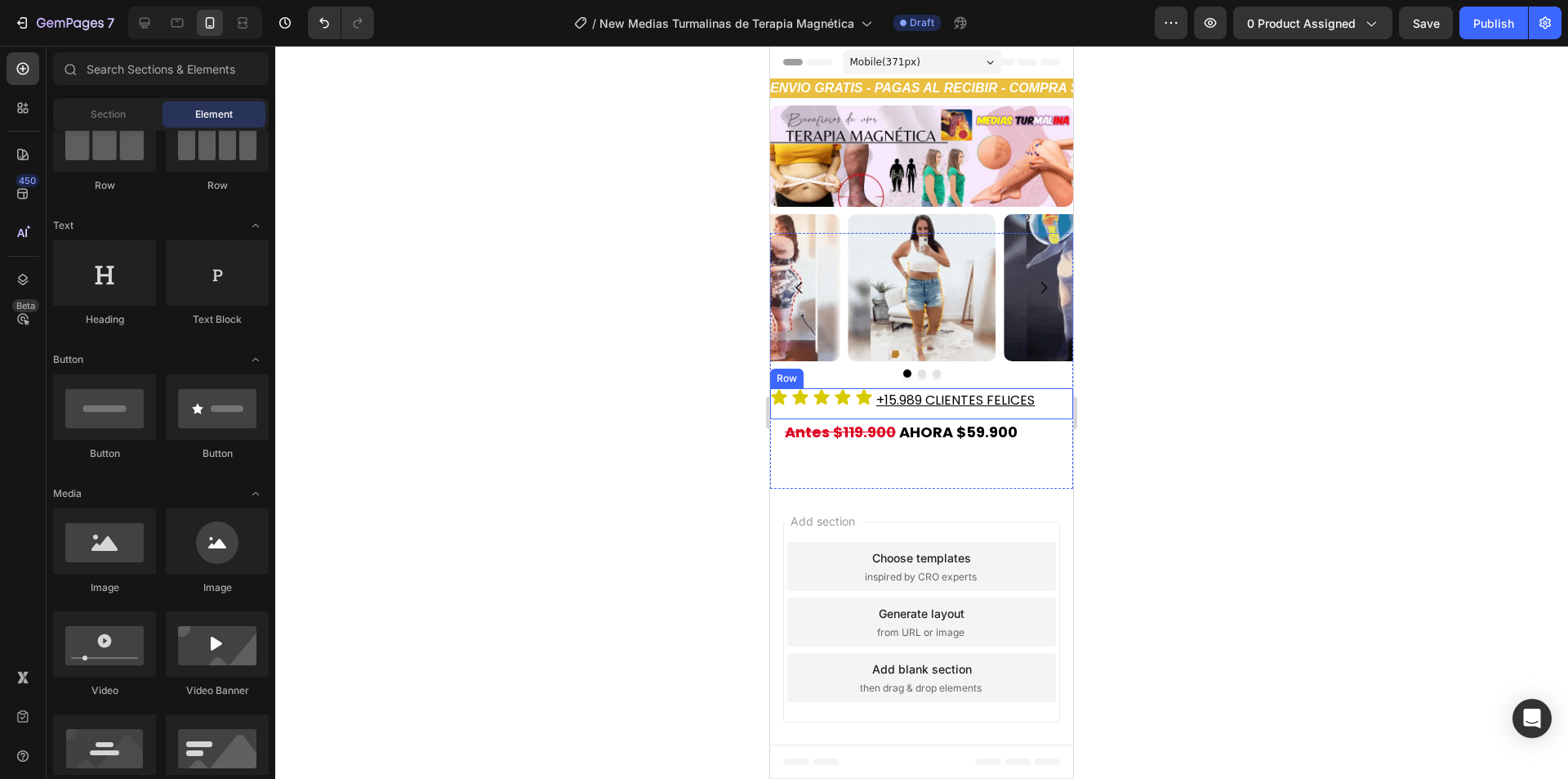
click at [848, 410] on div "Icon Icon Icon Icon Icon Icon List ⁠⁠⁠⁠⁠⁠⁠ +15.989 CLIENTES FELICES Heading Row" at bounding box center [921, 403] width 303 height 31
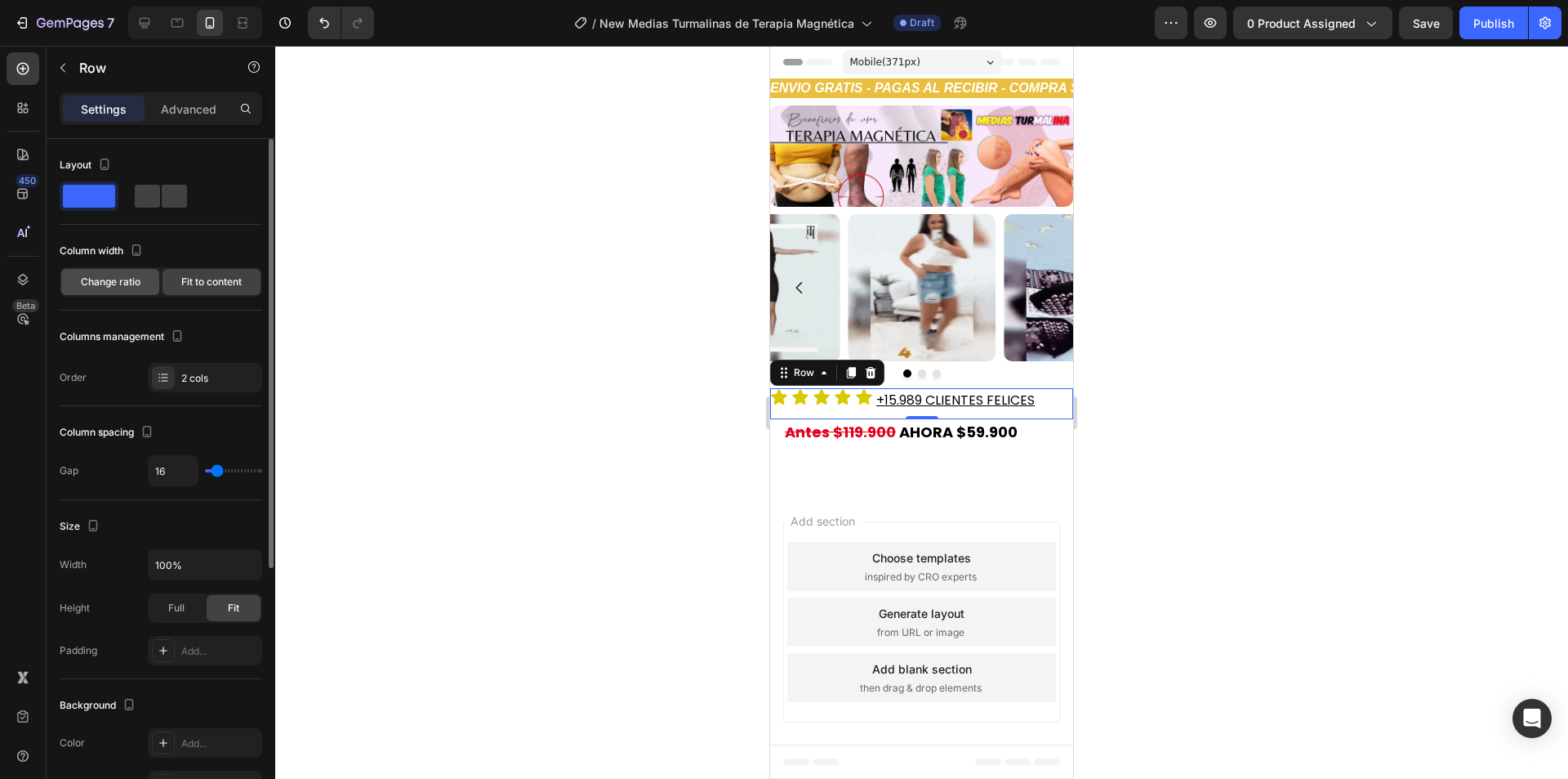
click at [122, 279] on span "Change ratio" at bounding box center [110, 281] width 60 height 15
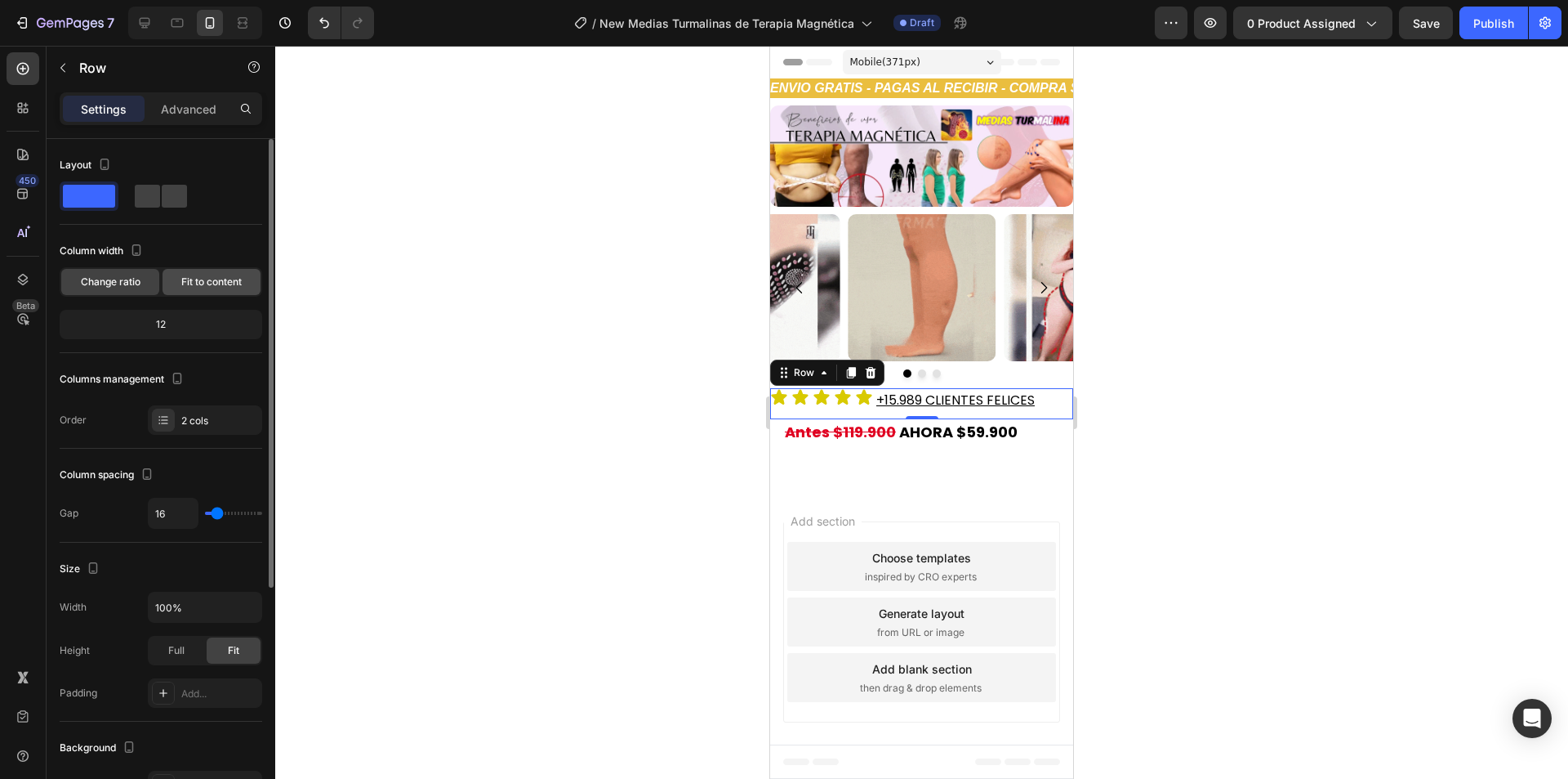
click at [216, 286] on span "Fit to content" at bounding box center [212, 281] width 61 height 15
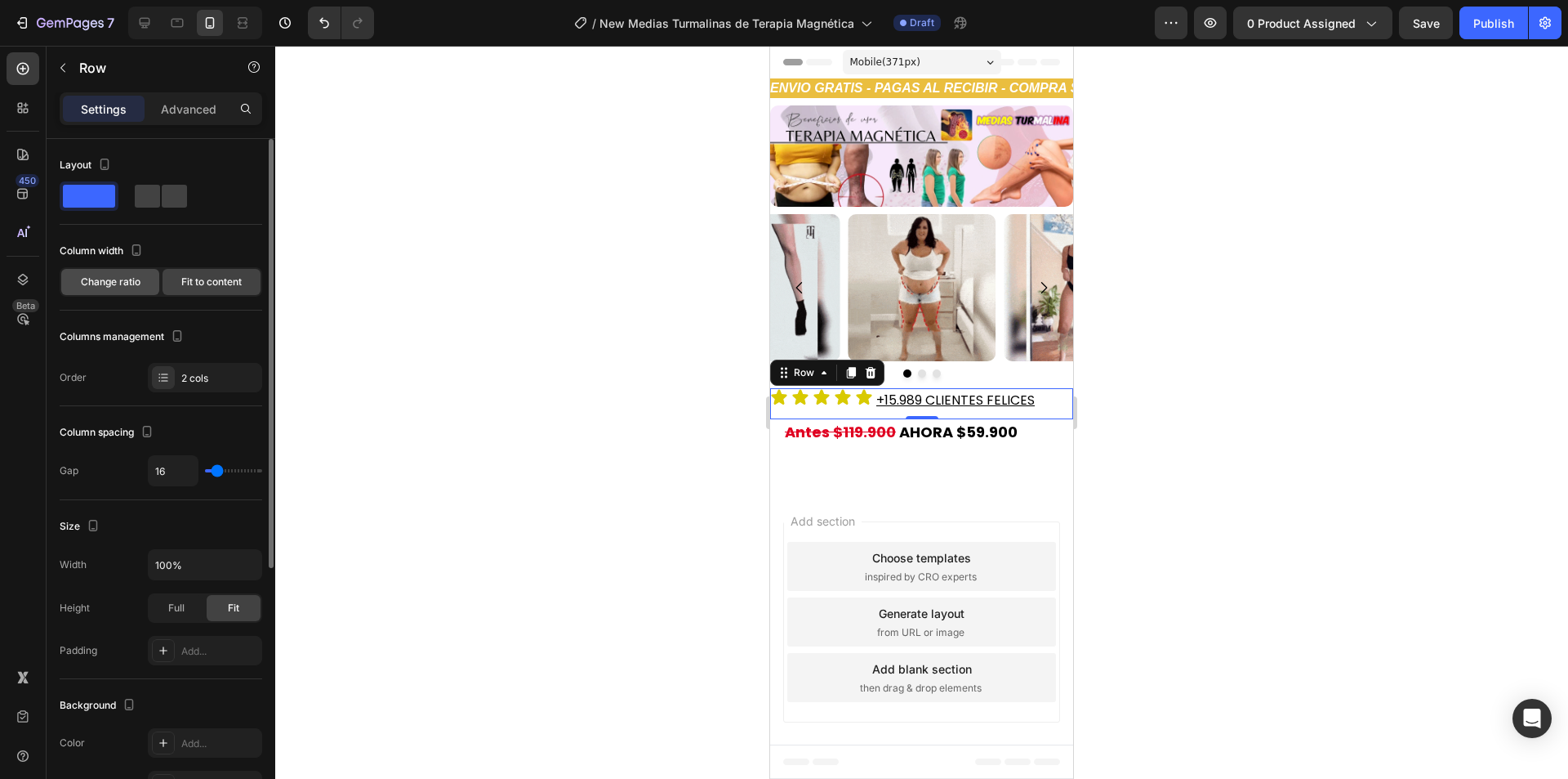
click at [115, 274] on span "Change ratio" at bounding box center [110, 281] width 60 height 15
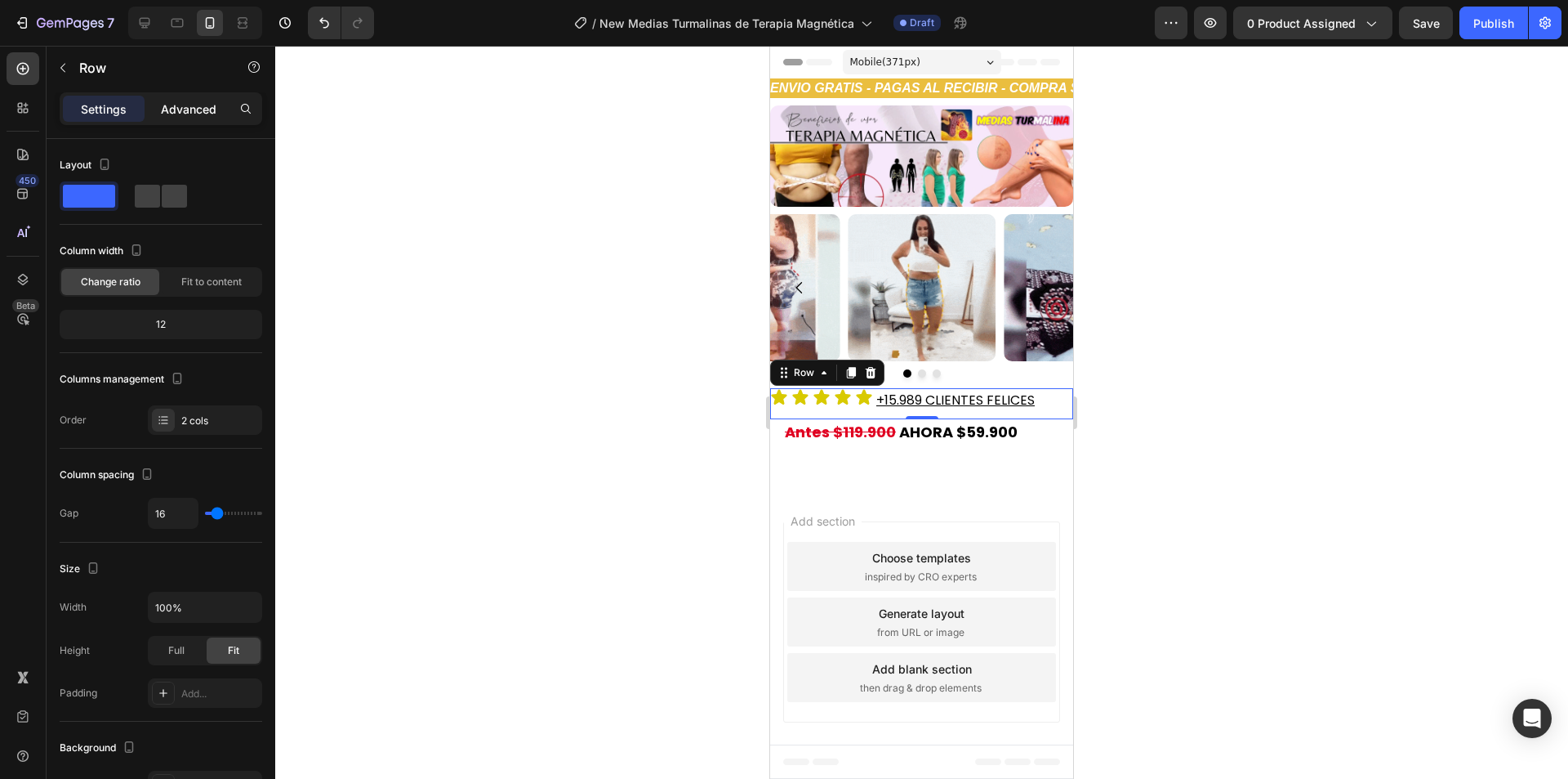
click at [177, 114] on p "Advanced" at bounding box center [189, 108] width 56 height 17
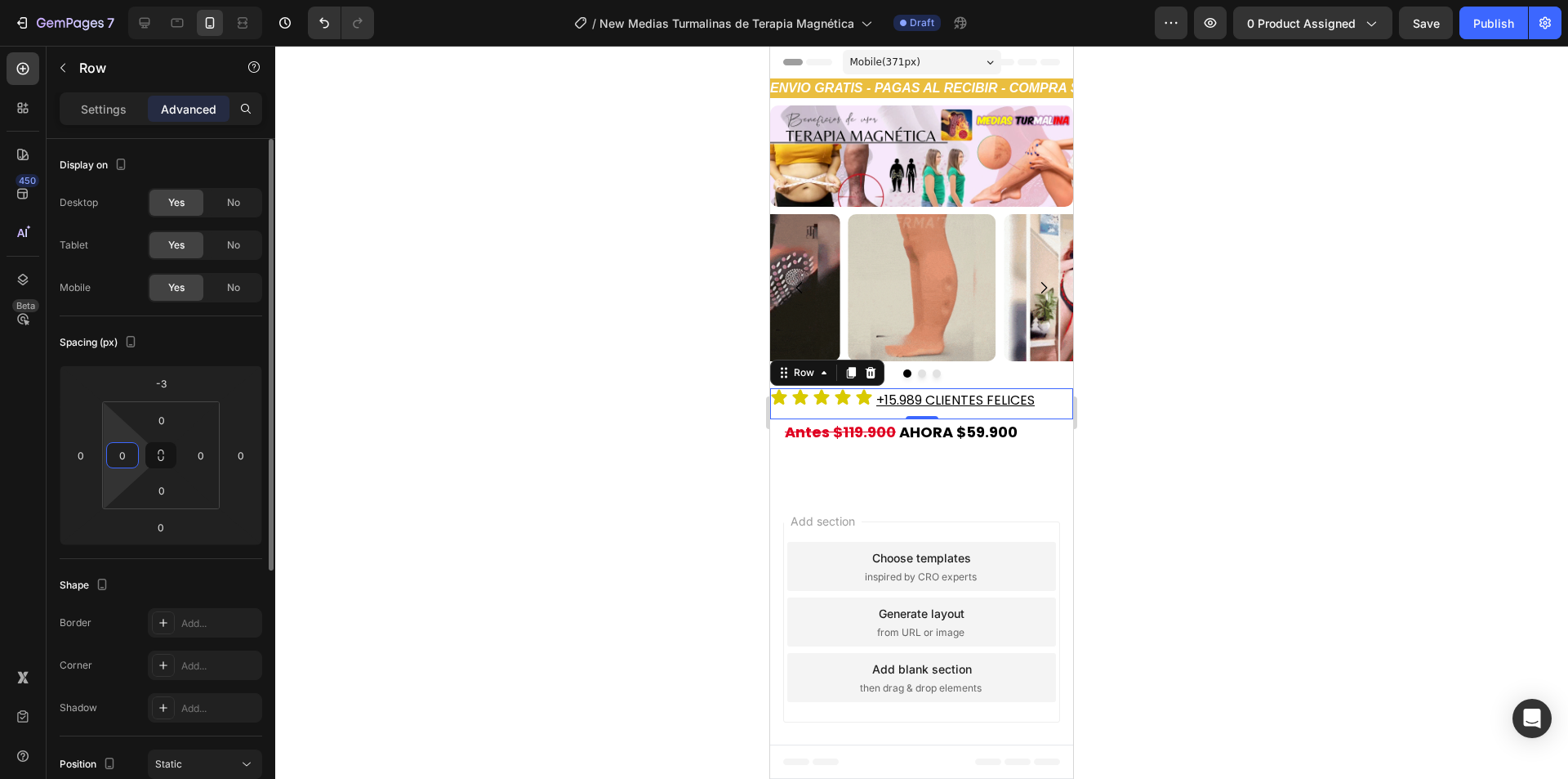
click at [117, 460] on input "0" at bounding box center [122, 455] width 25 height 25
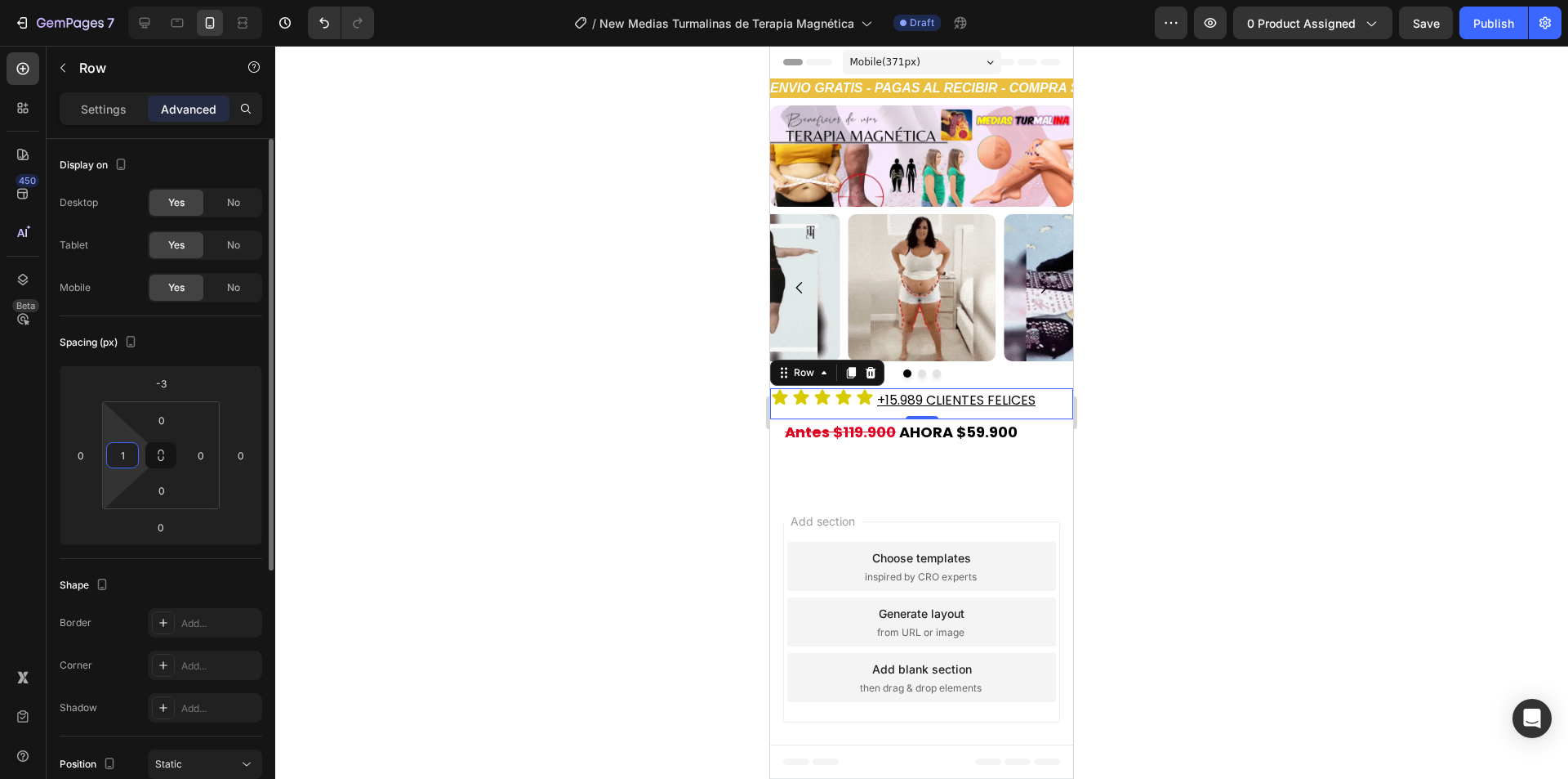
type input "16"
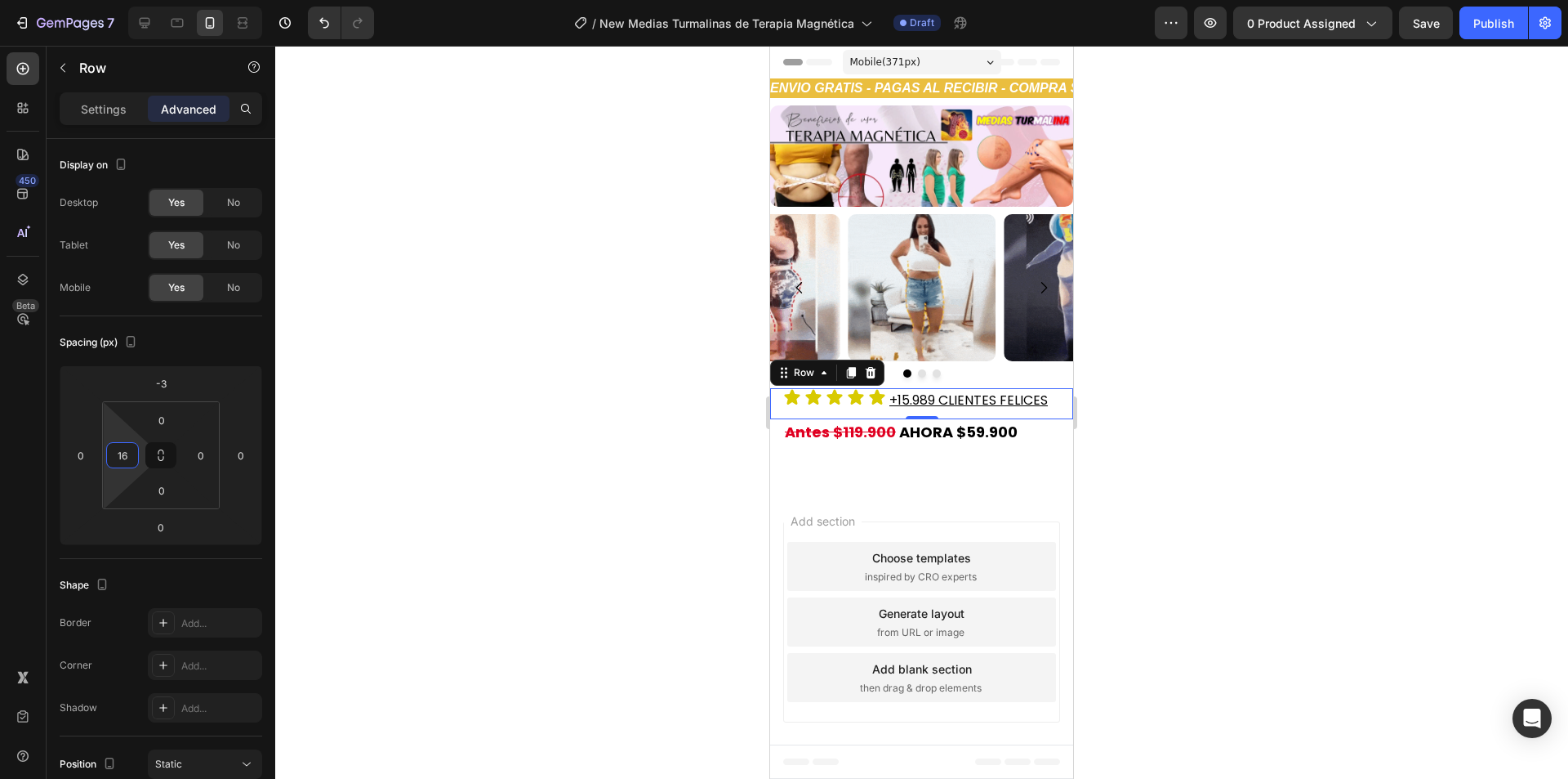
click at [682, 465] on div at bounding box center [921, 411] width 1292 height 732
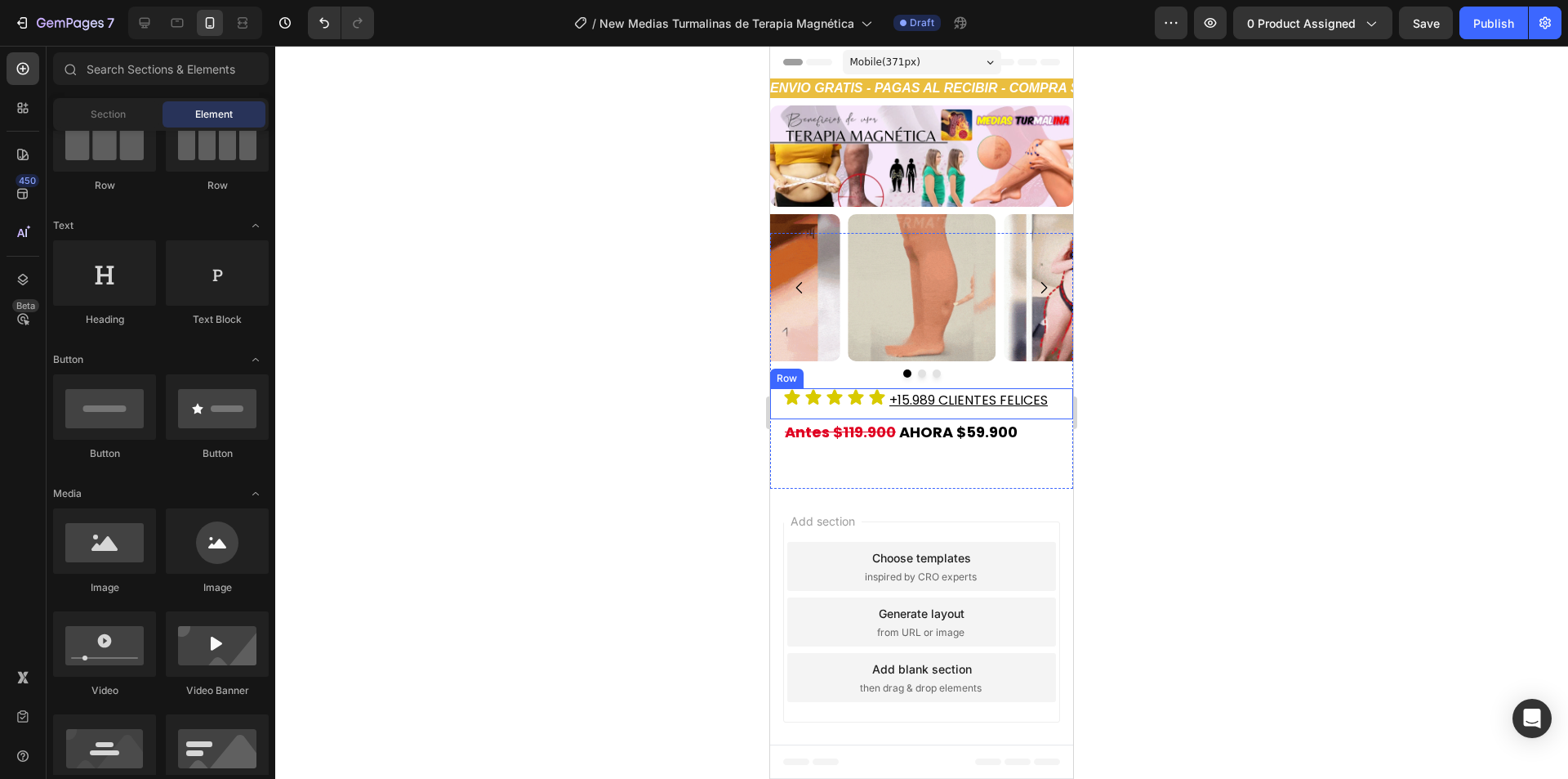
click at [809, 412] on div "Icon Icon Icon Icon Icon Icon List ⁠⁠⁠⁠⁠⁠⁠ +15.989 CLIENTES FELICES Heading Row" at bounding box center [921, 403] width 303 height 31
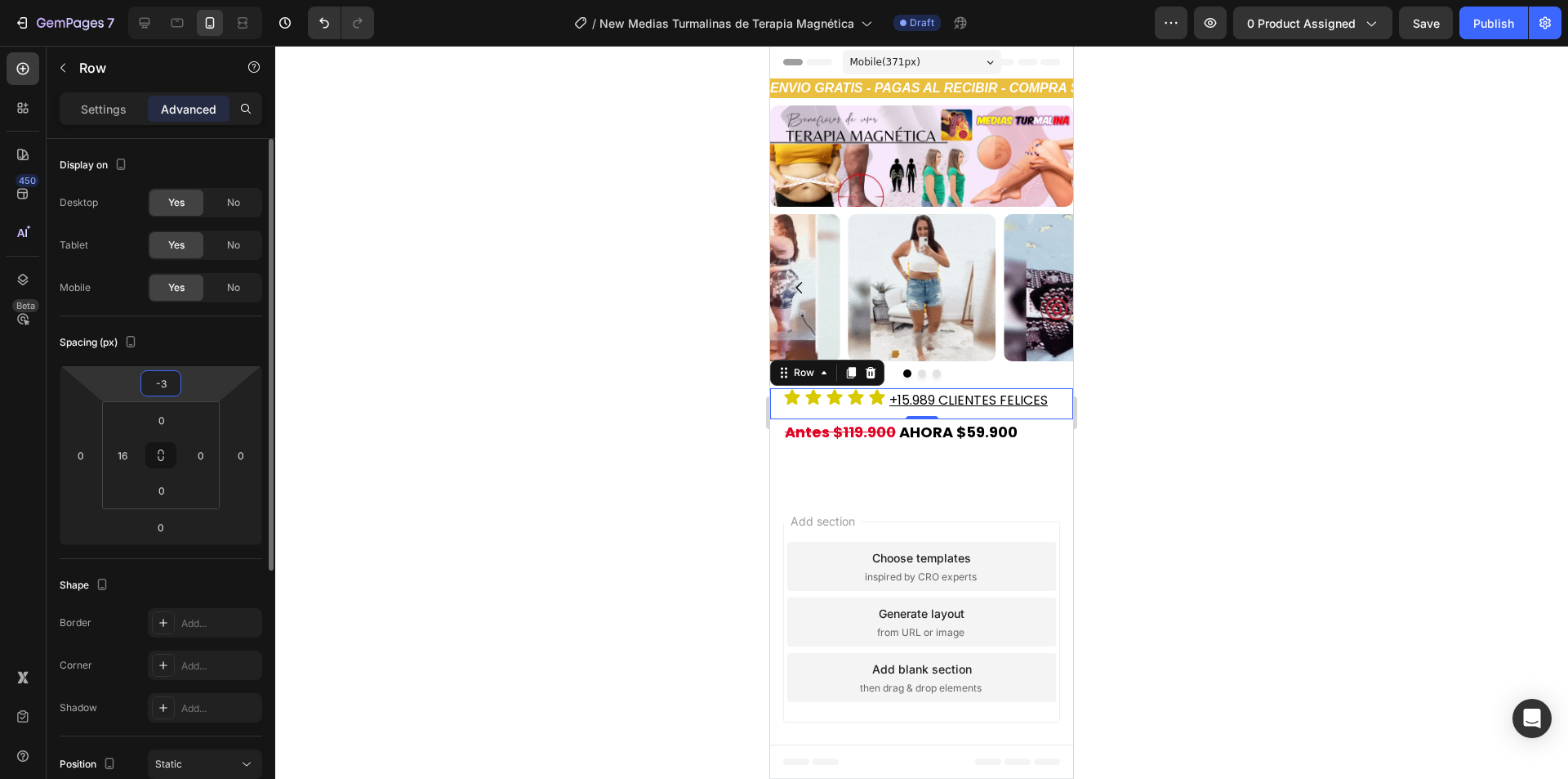
click at [162, 377] on input "-3" at bounding box center [161, 383] width 33 height 25
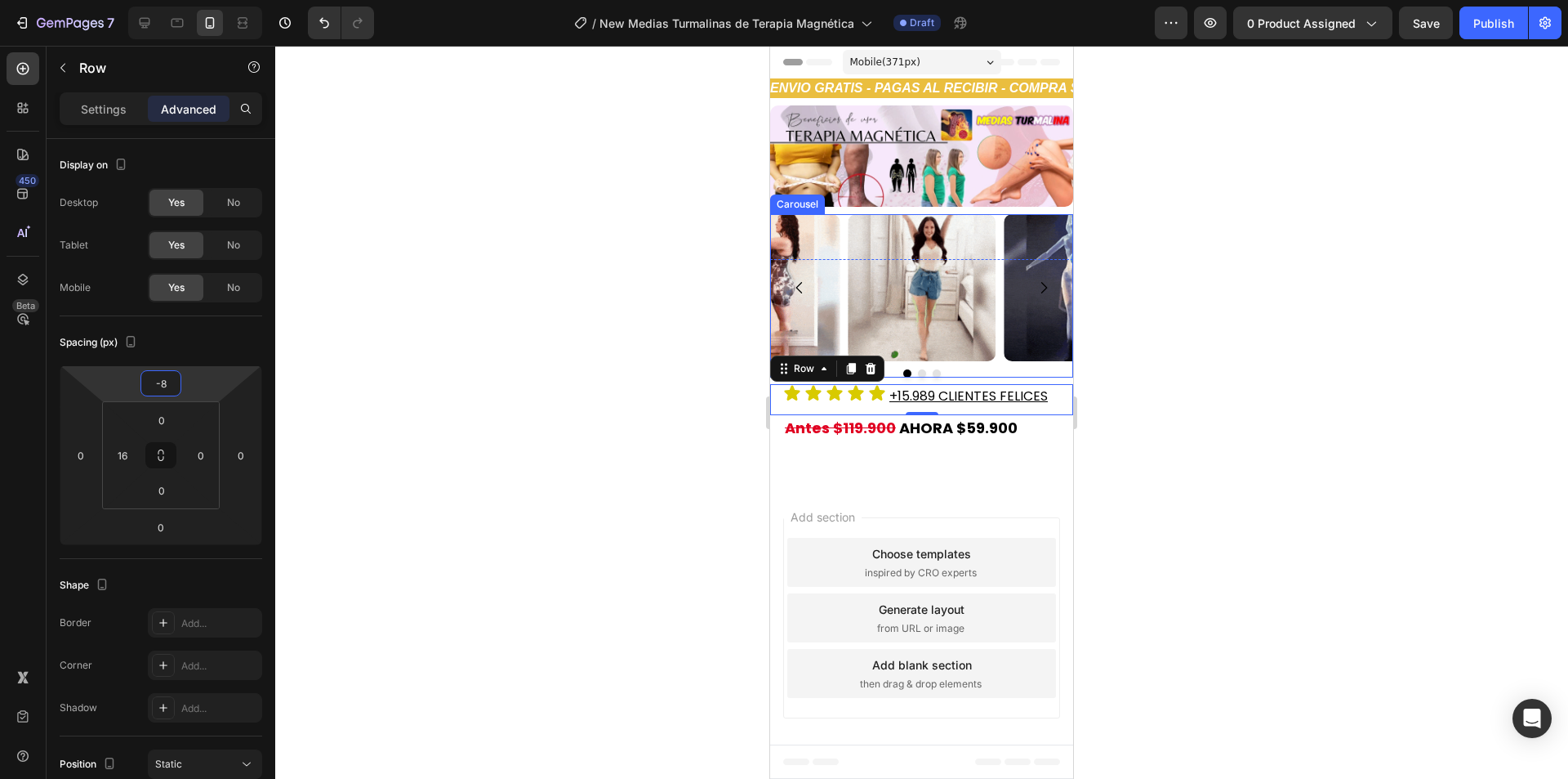
type input "-7"
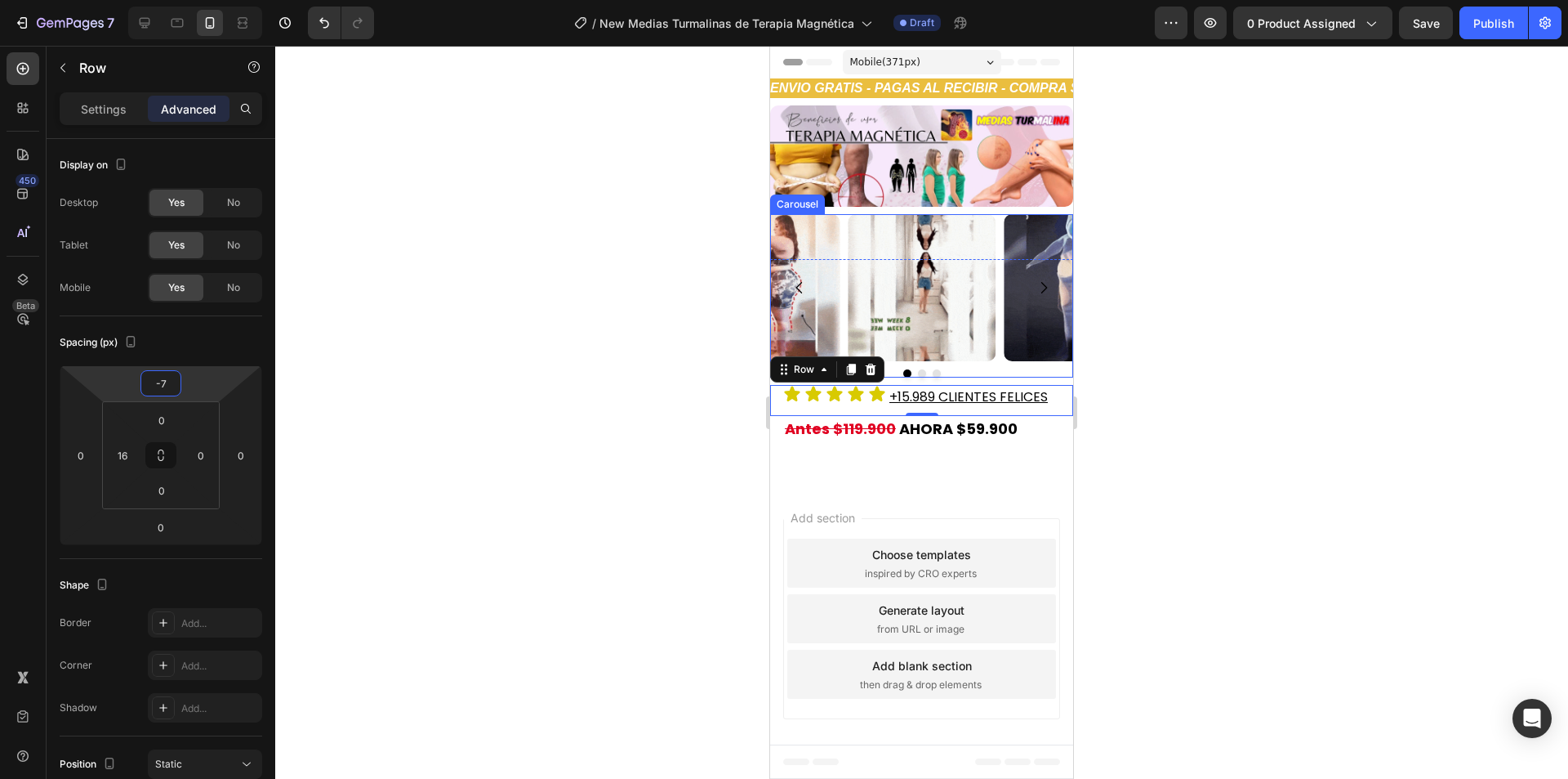
click at [1182, 458] on div at bounding box center [921, 411] width 1292 height 732
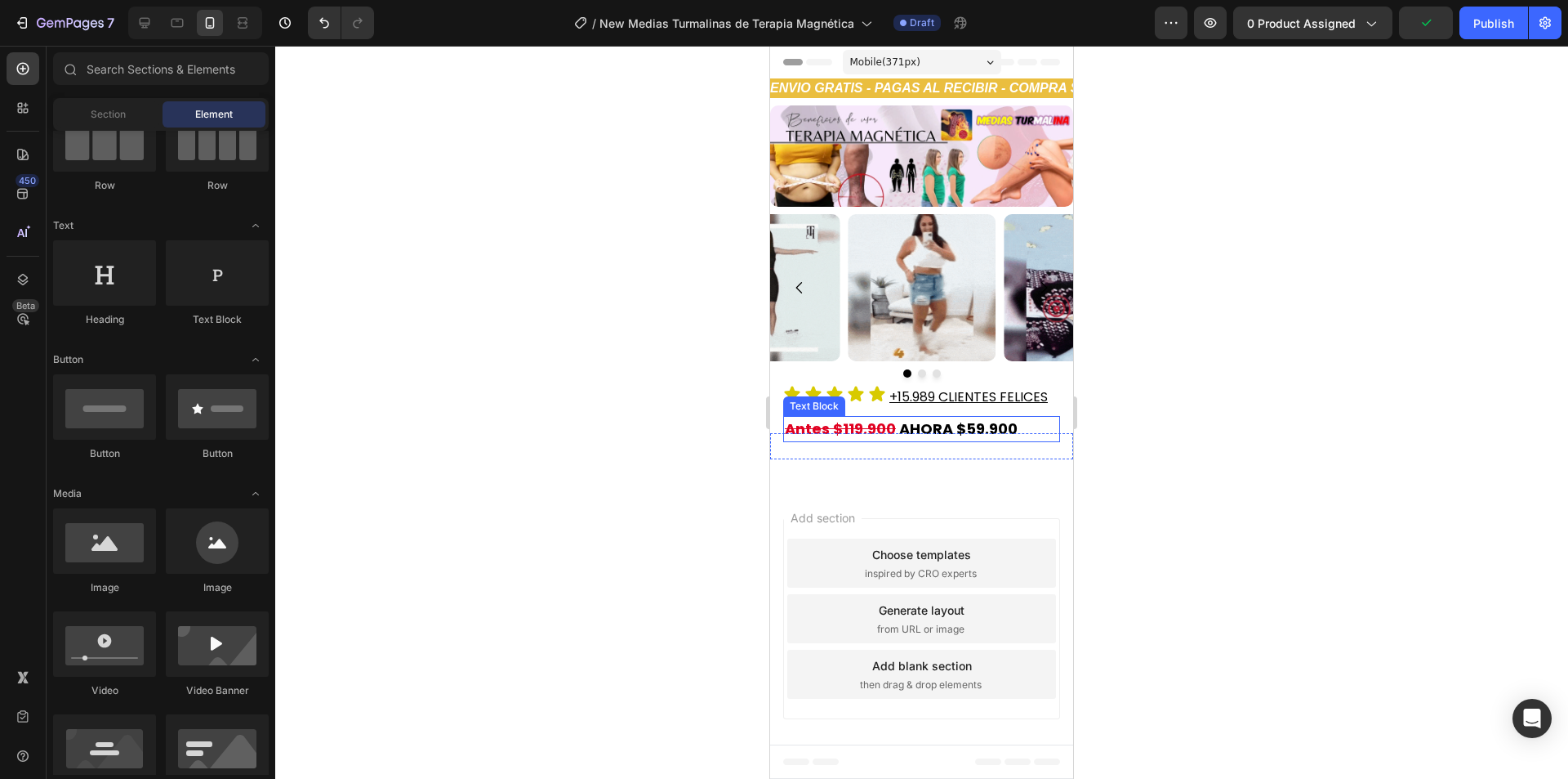
click at [807, 434] on strong "Antes $119.900" at bounding box center [840, 428] width 111 height 21
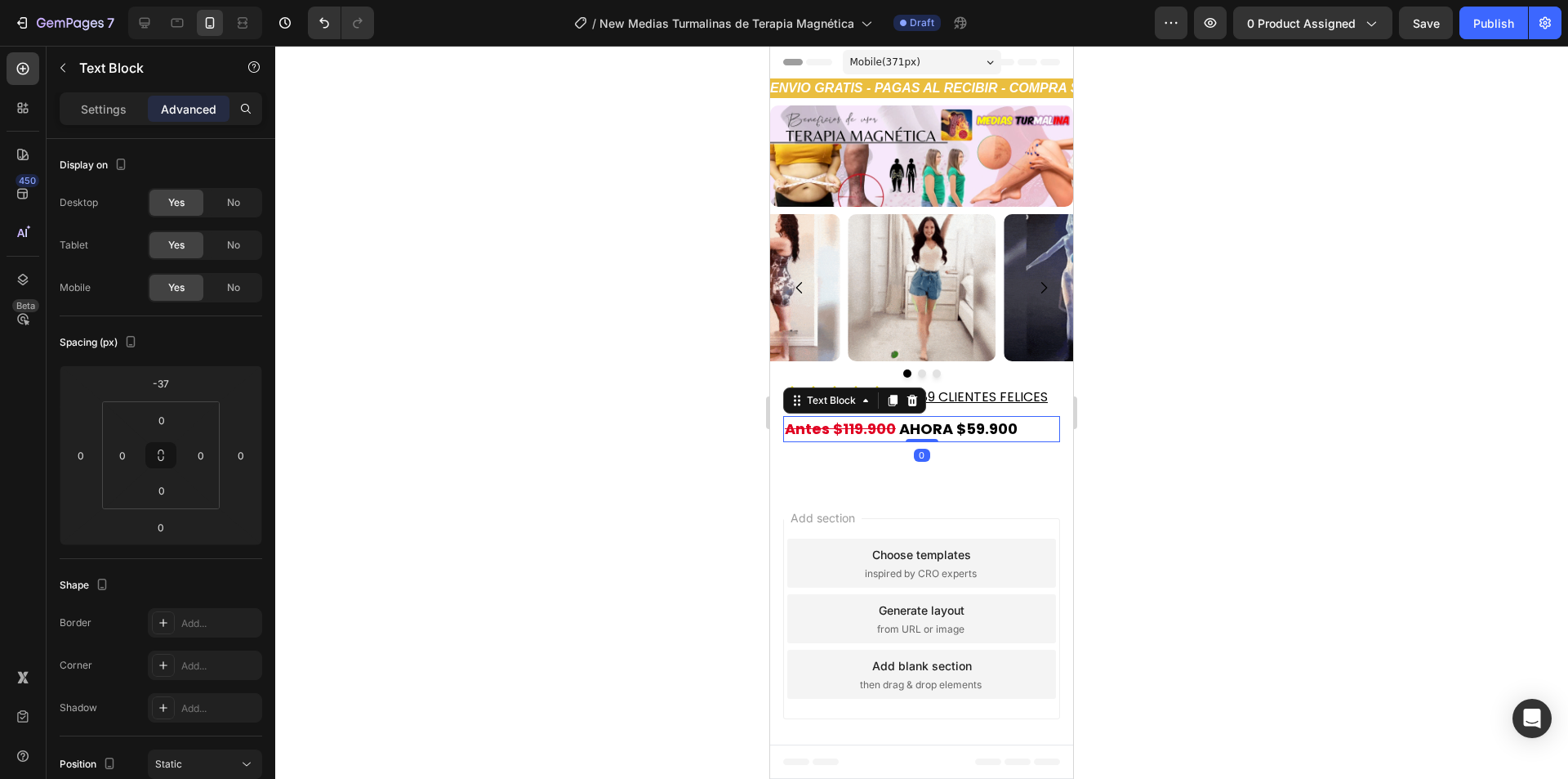
click at [807, 443] on div "Antes $119.900 AHORA $59.900 Text Block 0 Row" at bounding box center [921, 446] width 303 height 26
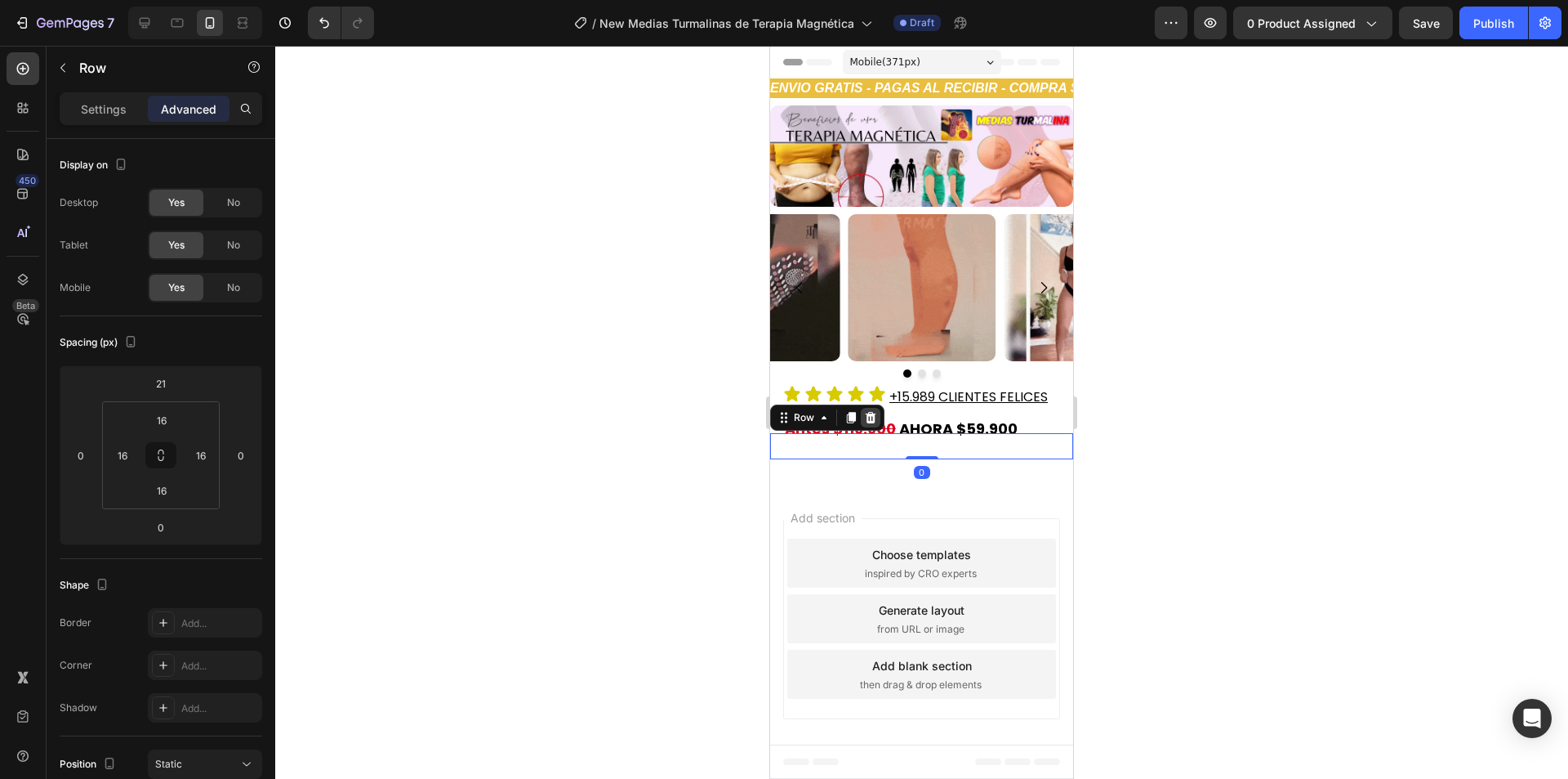
click at [869, 417] on icon at bounding box center [870, 417] width 13 height 13
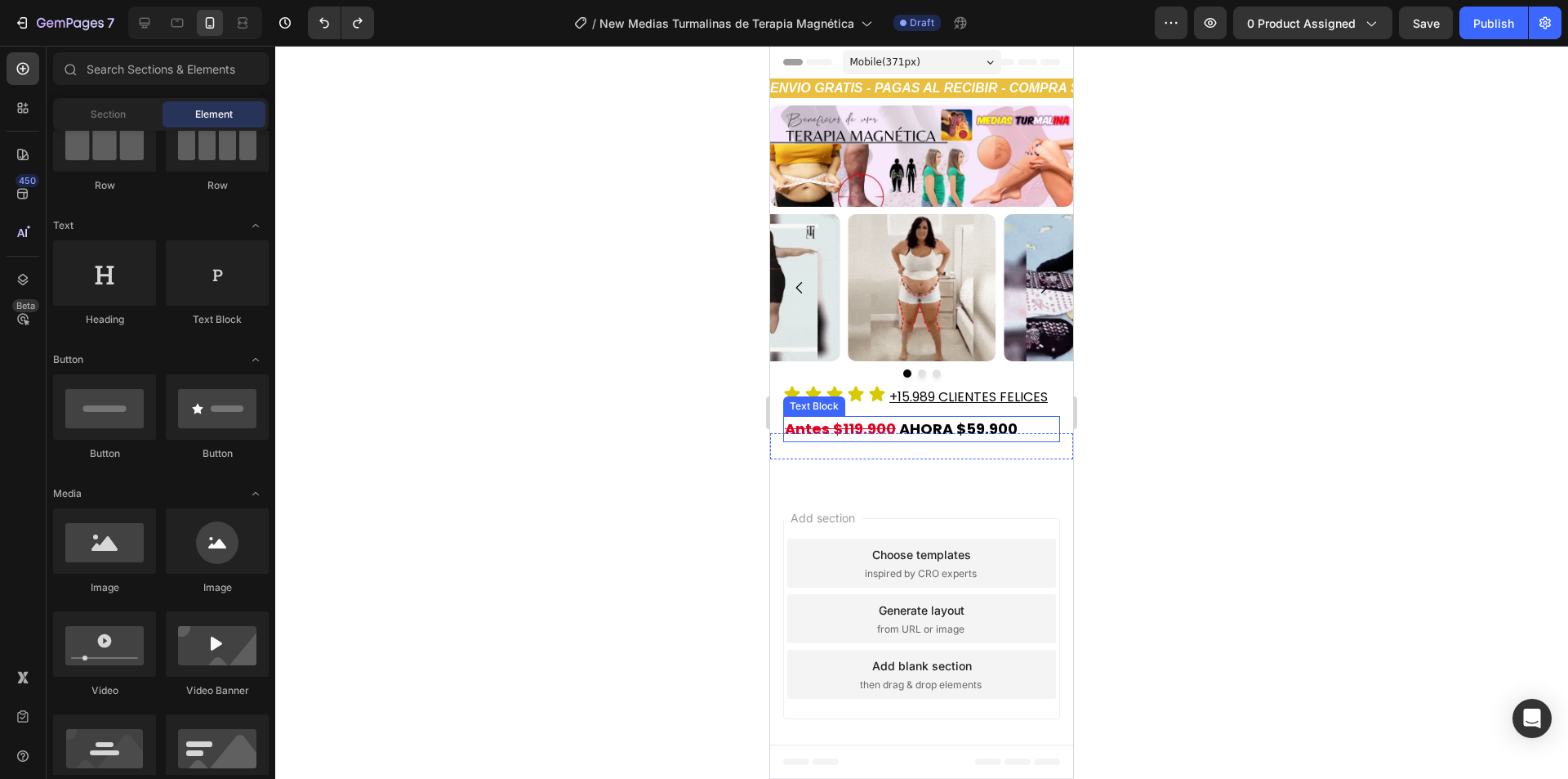
click at [799, 426] on strong "Antes $119.900" at bounding box center [840, 428] width 111 height 21
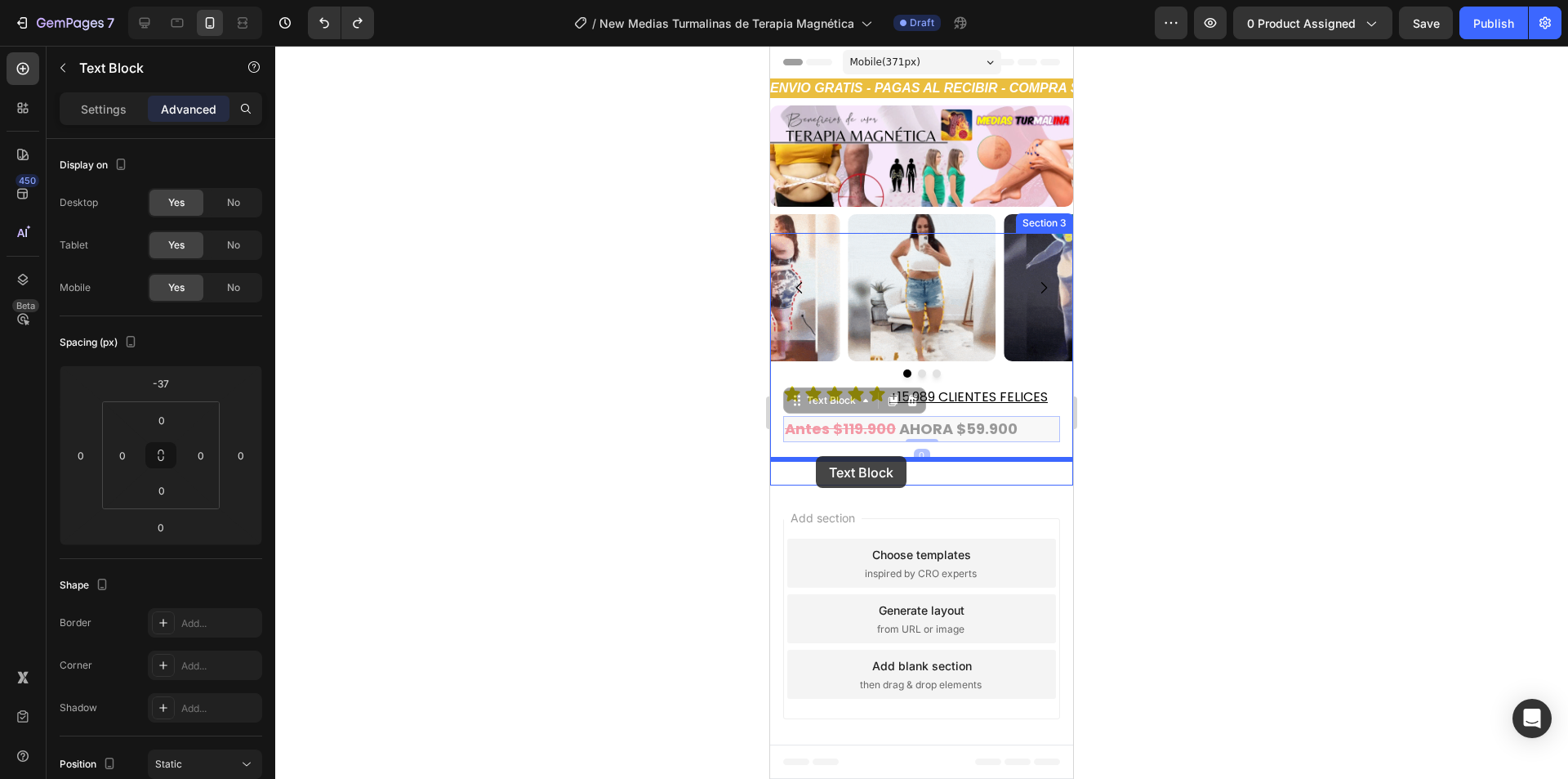
drag, startPoint x: 793, startPoint y: 404, endPoint x: 815, endPoint y: 457, distance: 57.4
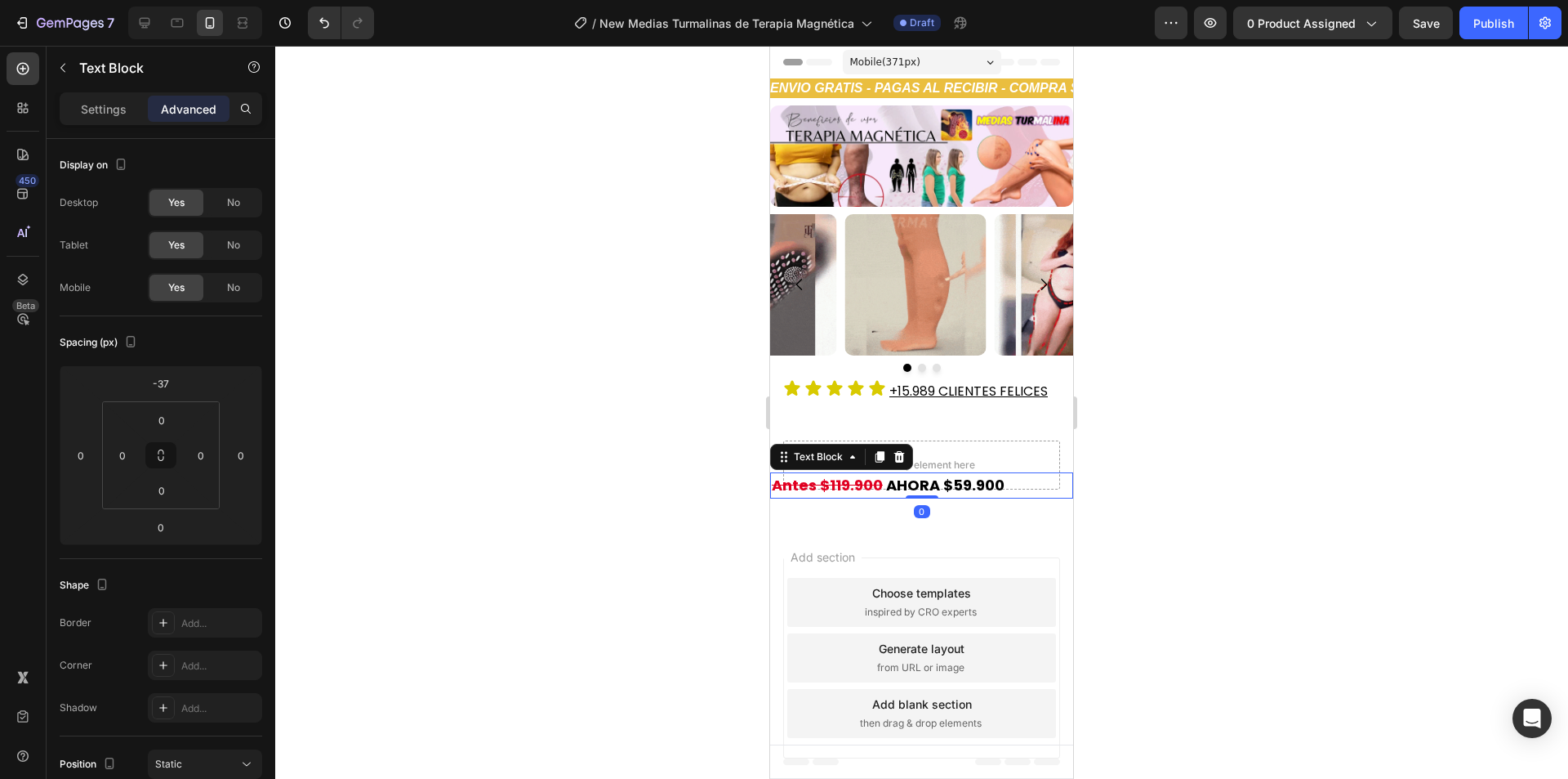
click at [1178, 466] on div at bounding box center [921, 411] width 1292 height 732
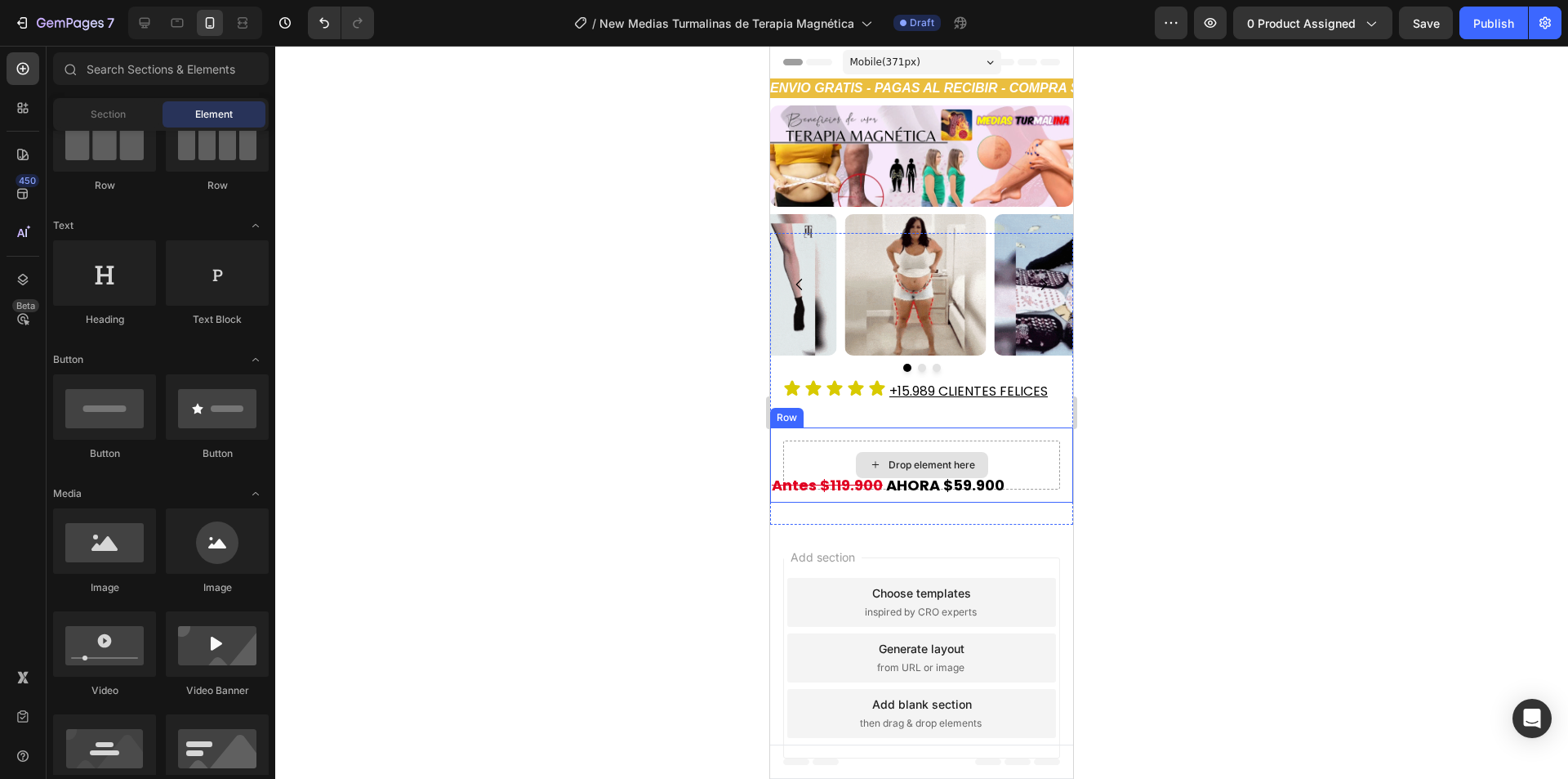
click at [1008, 451] on div "Drop element here" at bounding box center [921, 464] width 277 height 49
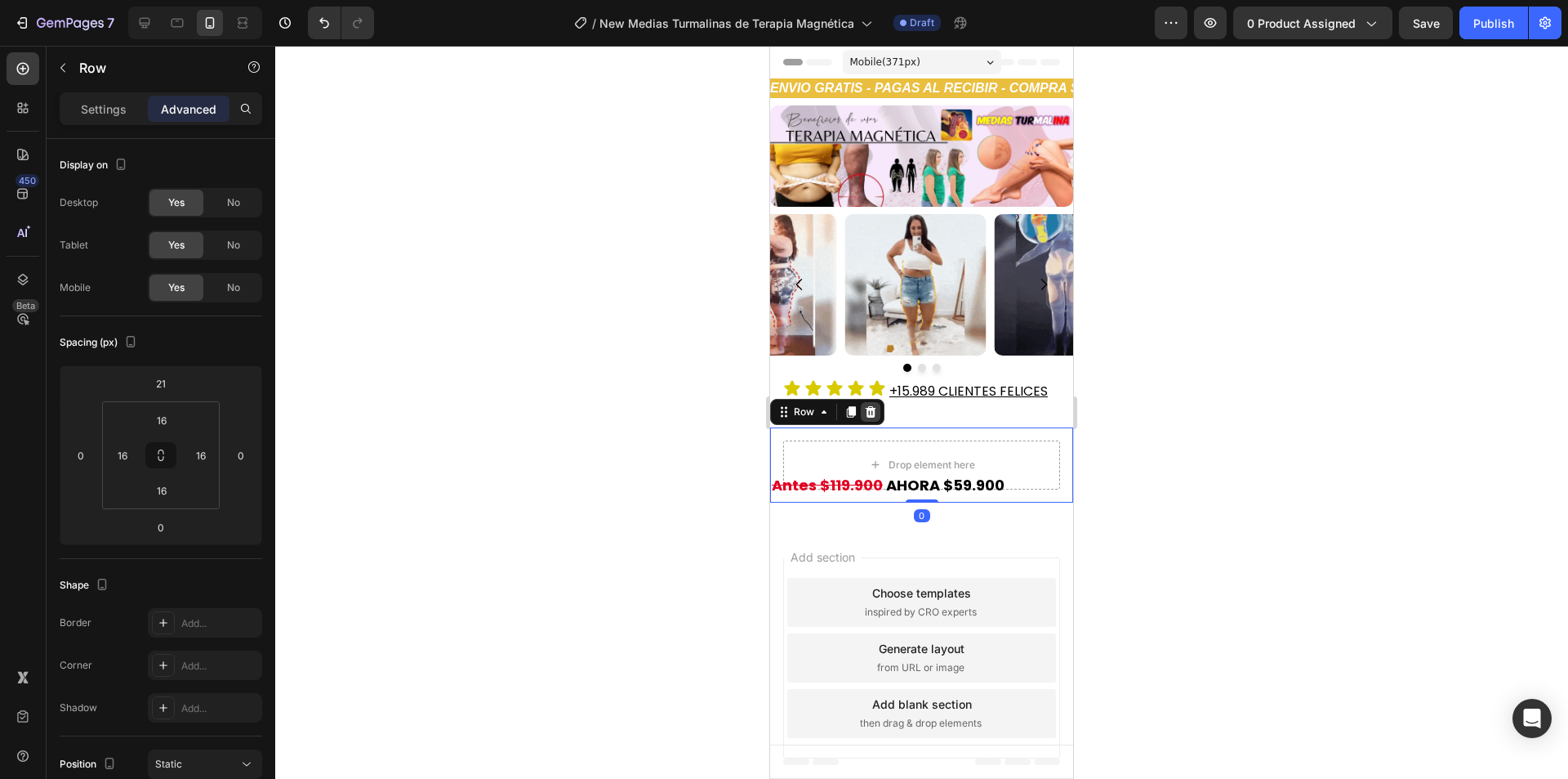
click at [868, 407] on icon at bounding box center [870, 412] width 11 height 12
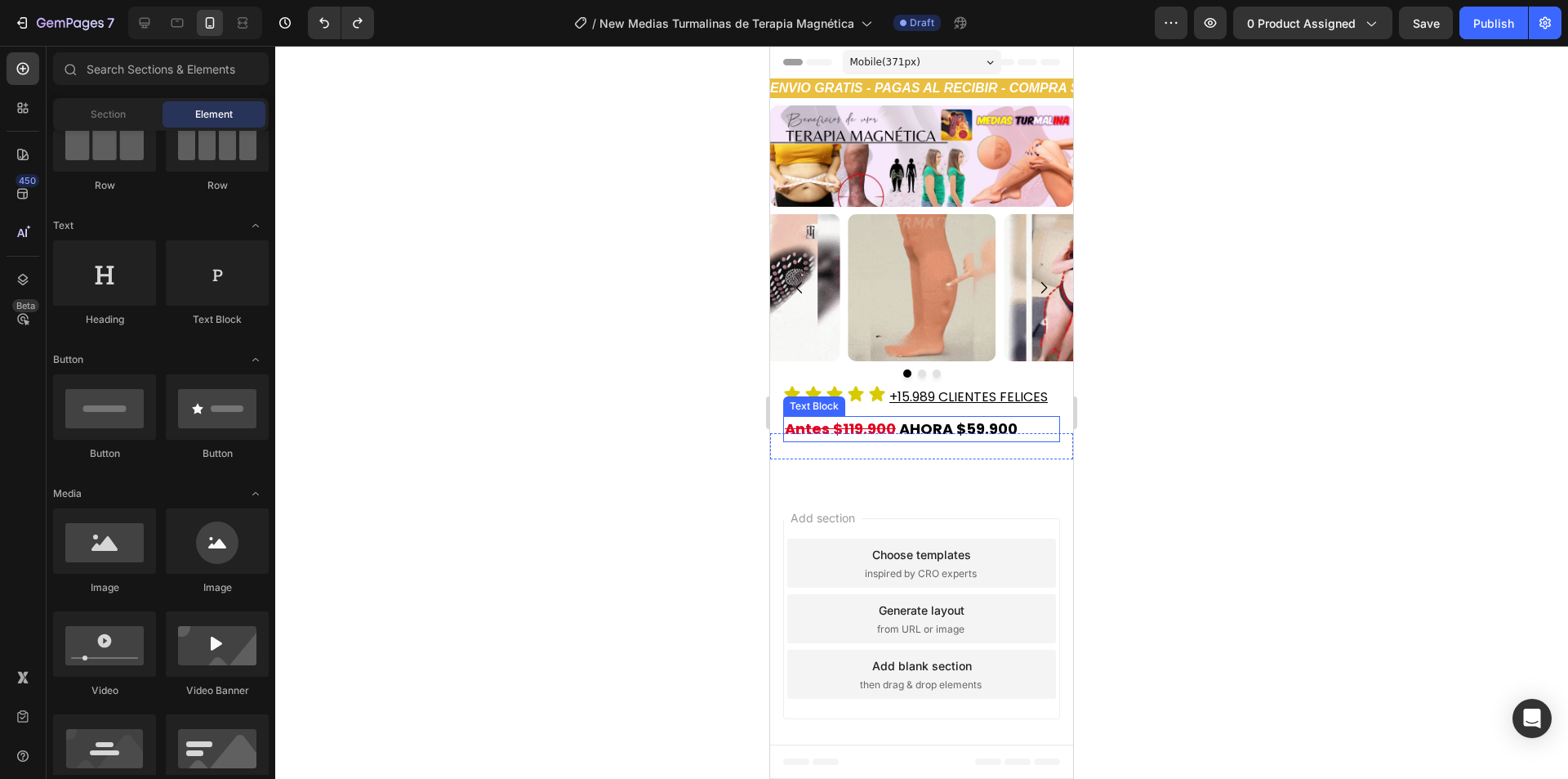
click at [941, 429] on strong "AHORA $59.900" at bounding box center [957, 428] width 118 height 21
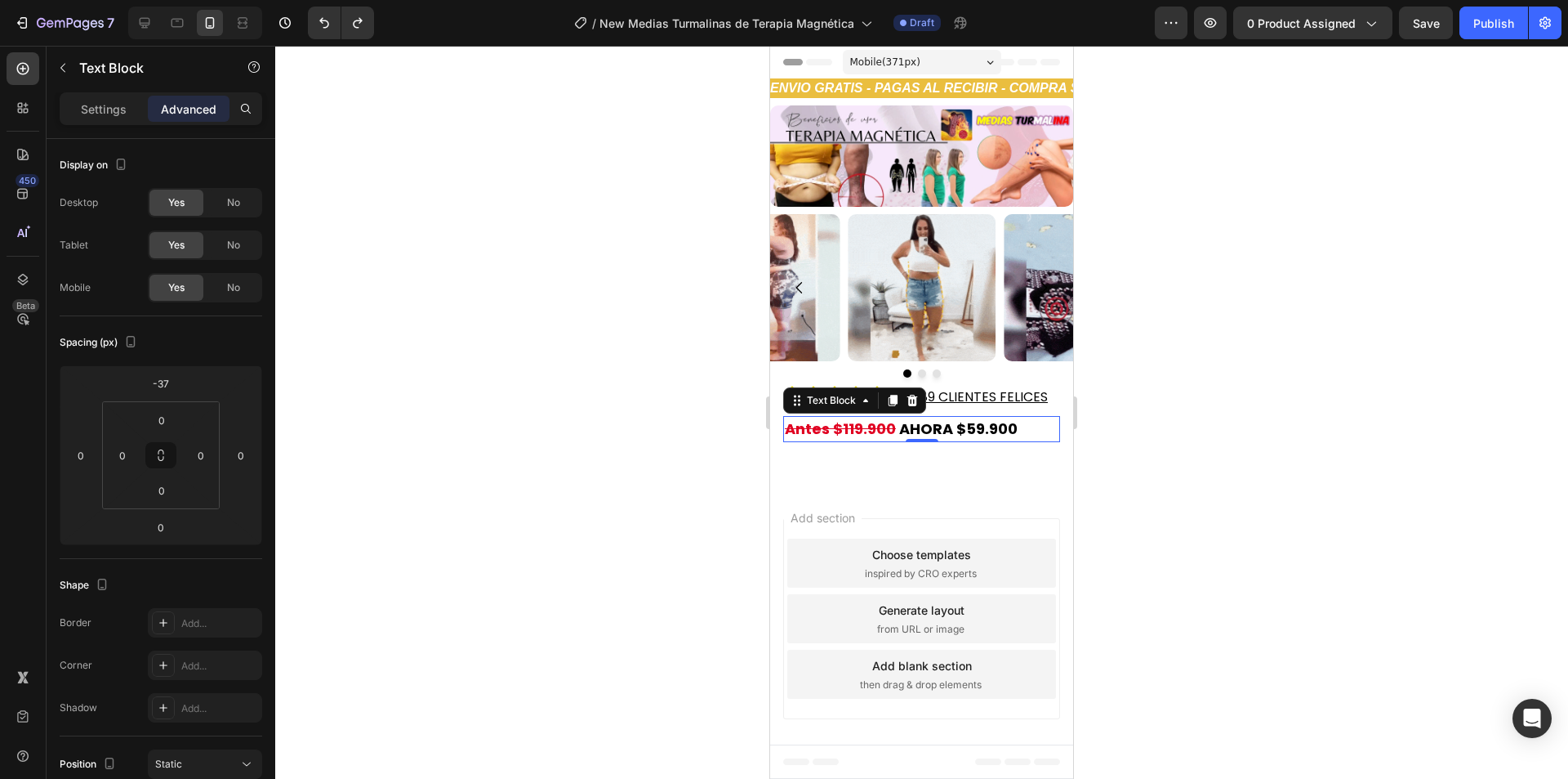
click at [1039, 431] on p "Antes $119.900 AHORA $59.900" at bounding box center [921, 428] width 273 height 23
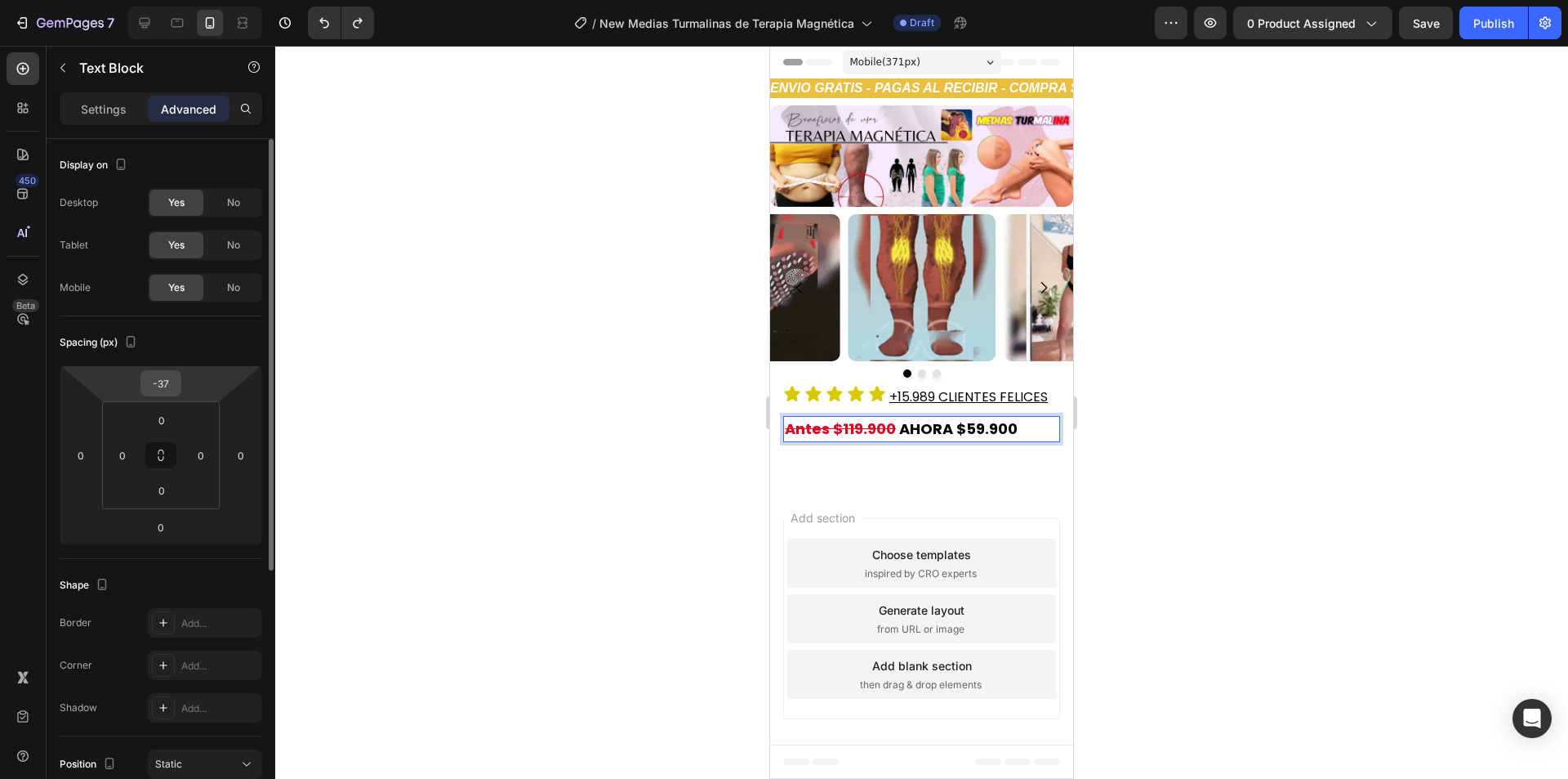
click at [162, 378] on input "-37" at bounding box center [161, 383] width 33 height 25
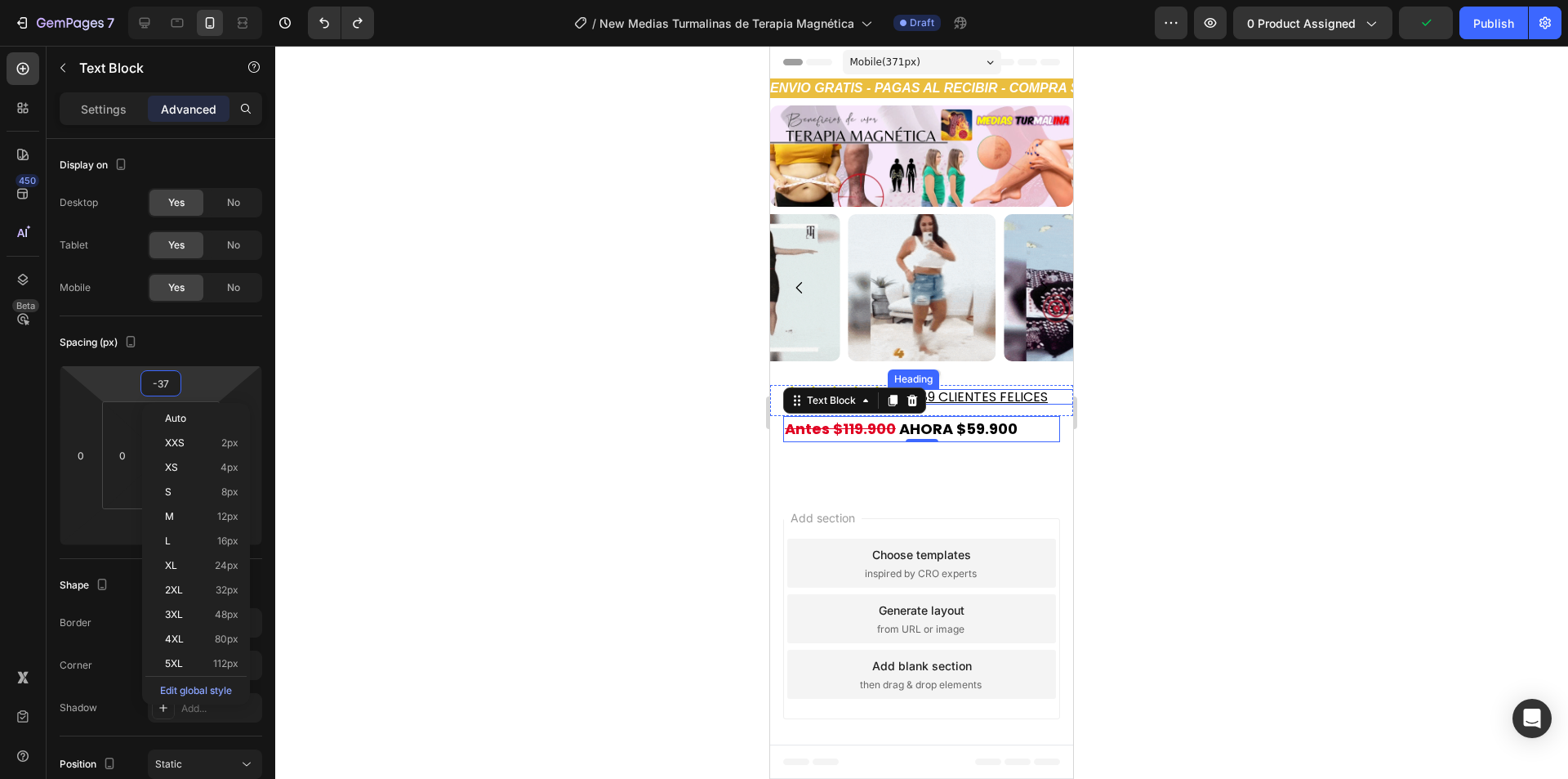
type input "-38"
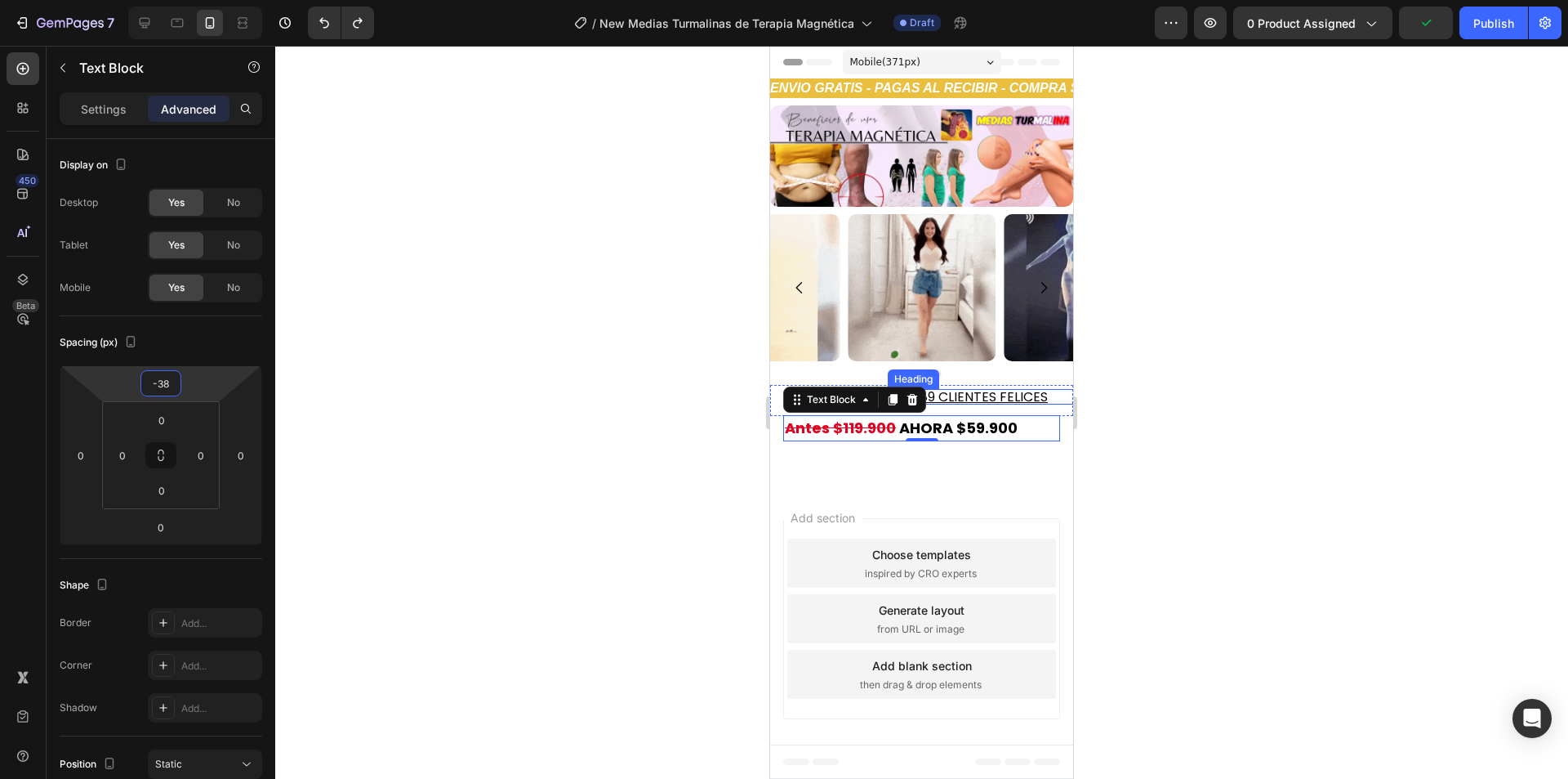
click at [1417, 432] on div at bounding box center [921, 411] width 1292 height 732
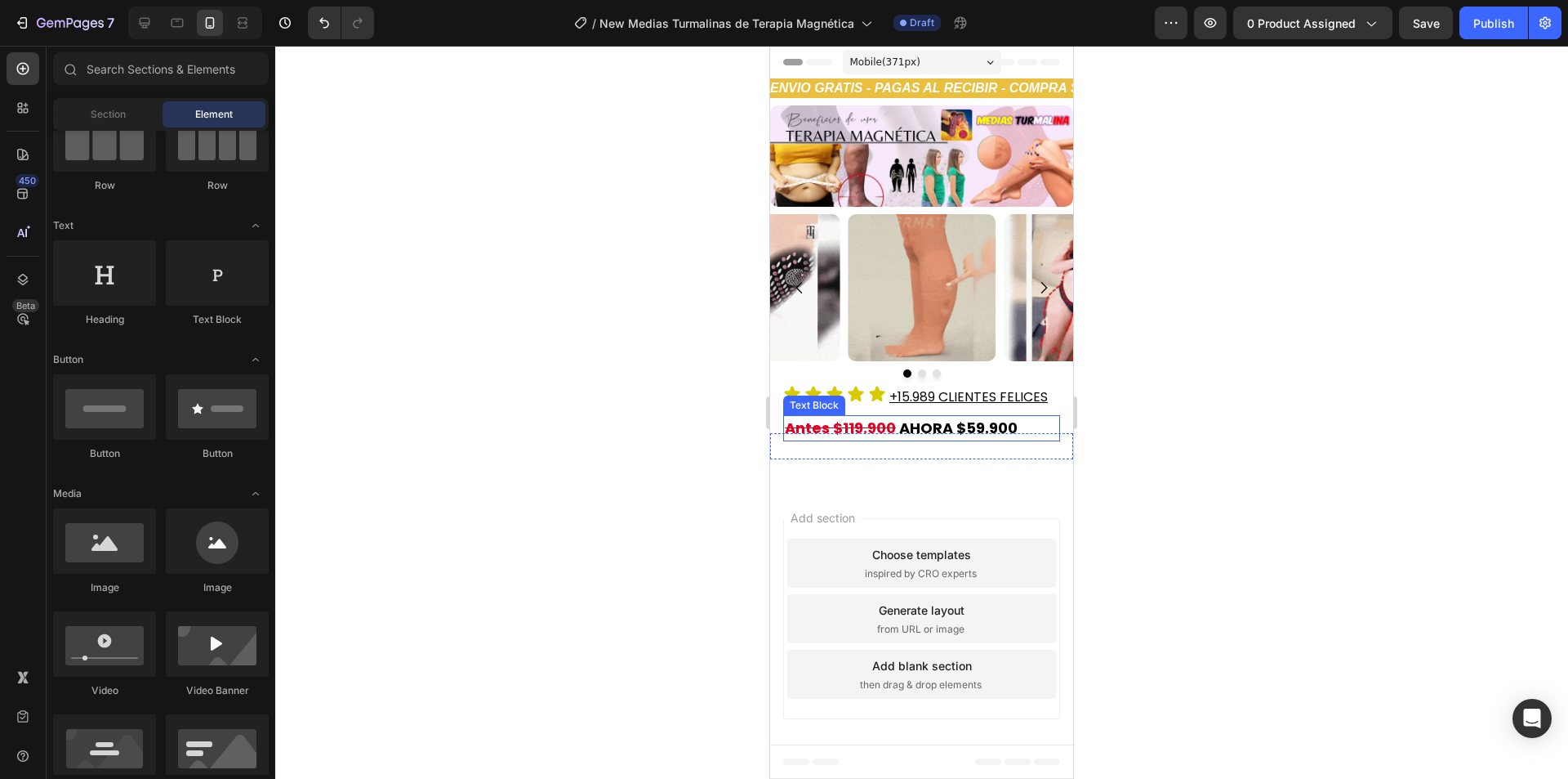
click at [1045, 427] on p "Antes $119.900 AHORA $59.900" at bounding box center [921, 427] width 273 height 23
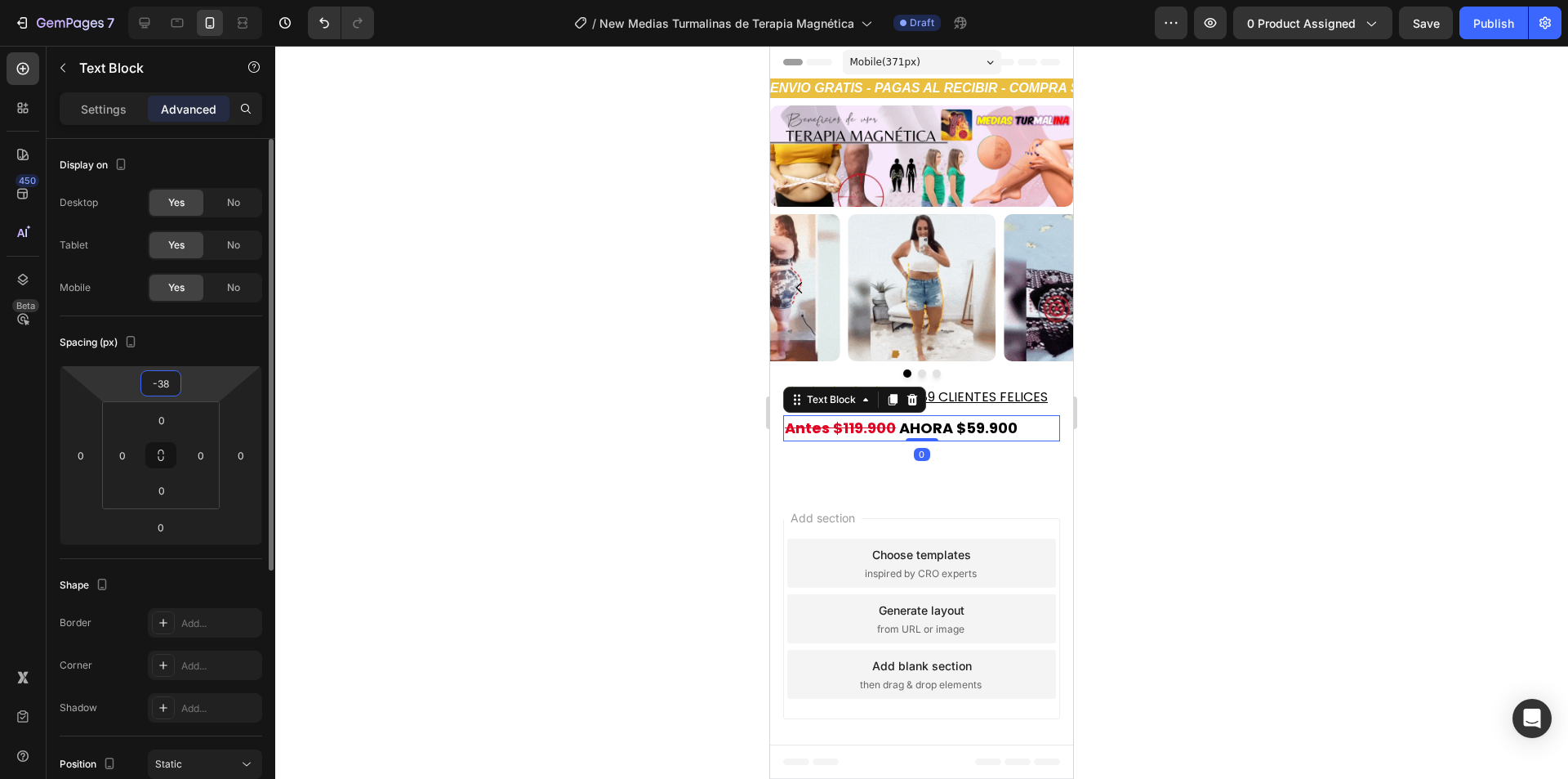
click at [169, 382] on input "-38" at bounding box center [161, 383] width 33 height 25
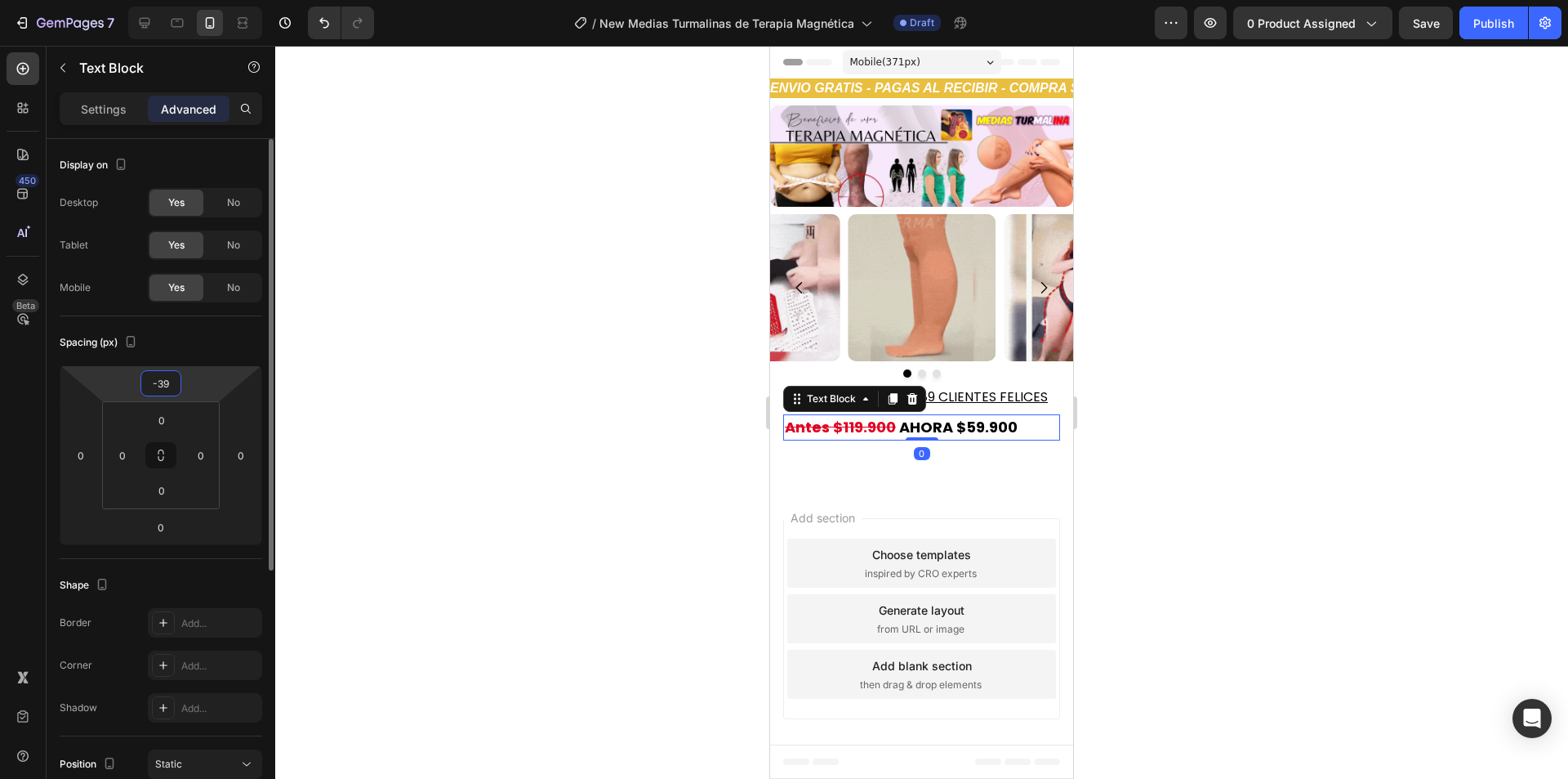
type input "-40"
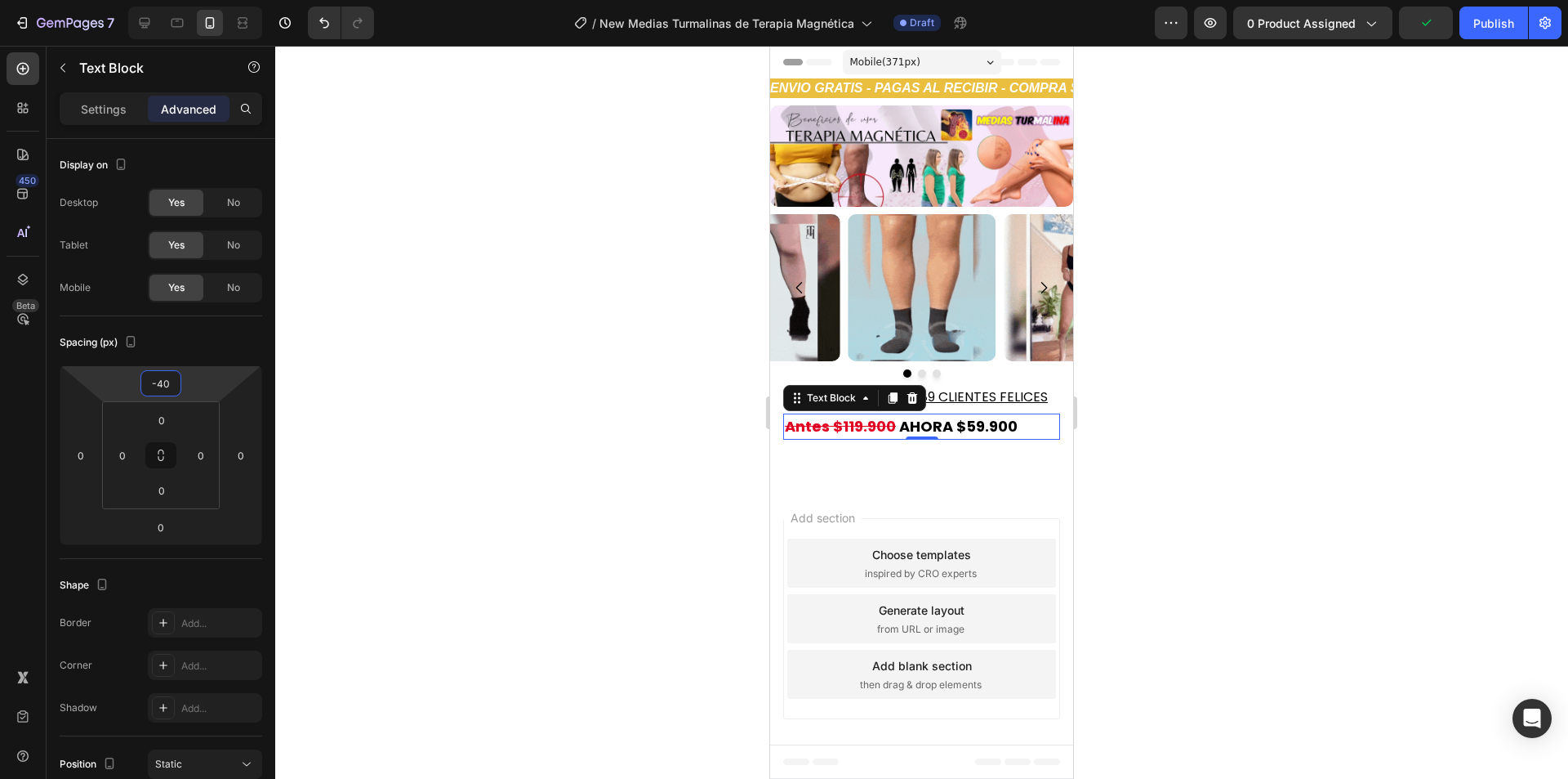
click at [1164, 397] on div at bounding box center [921, 411] width 1292 height 732
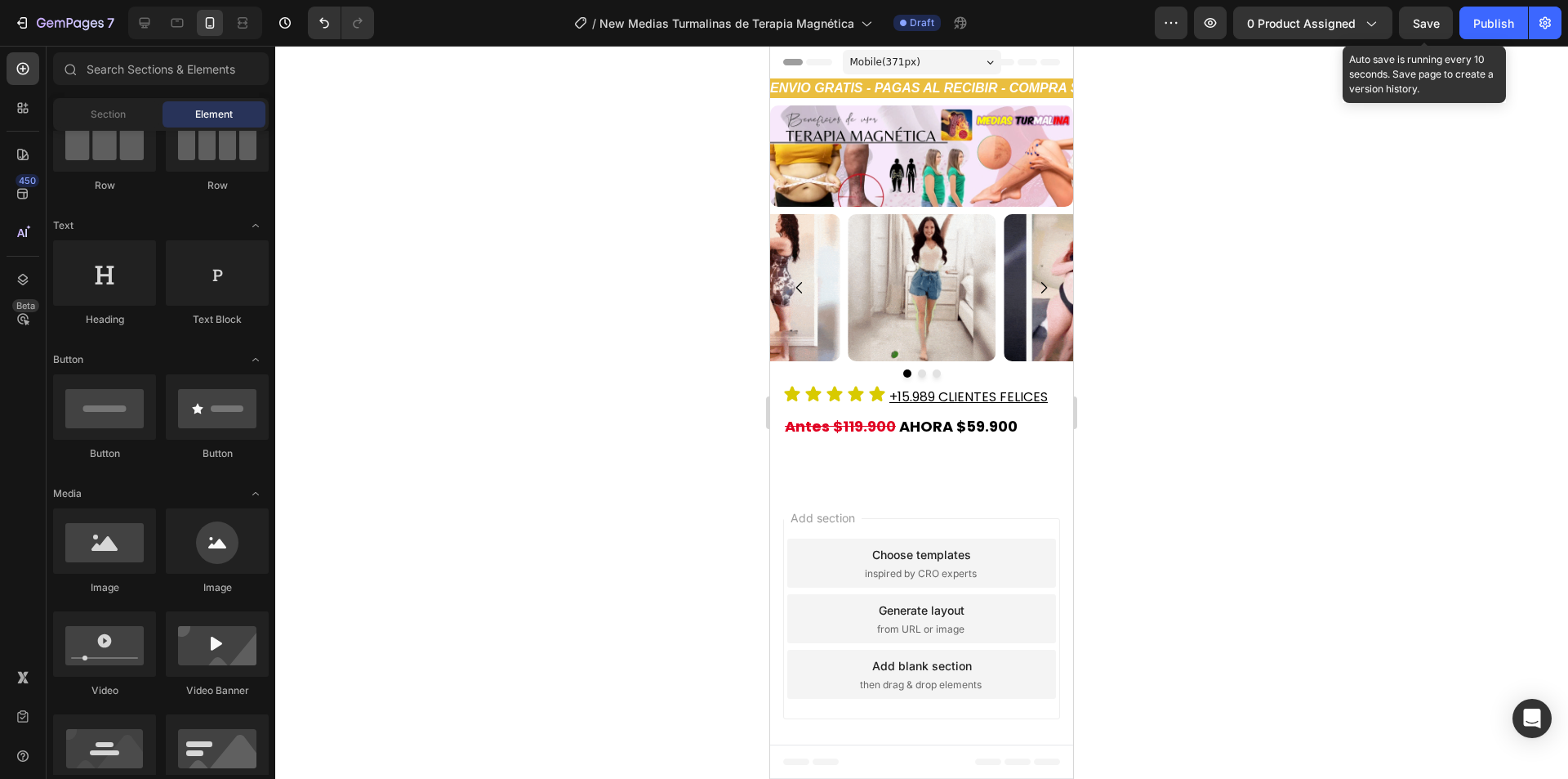
click at [1435, 25] on span "Save" at bounding box center [1425, 23] width 27 height 14
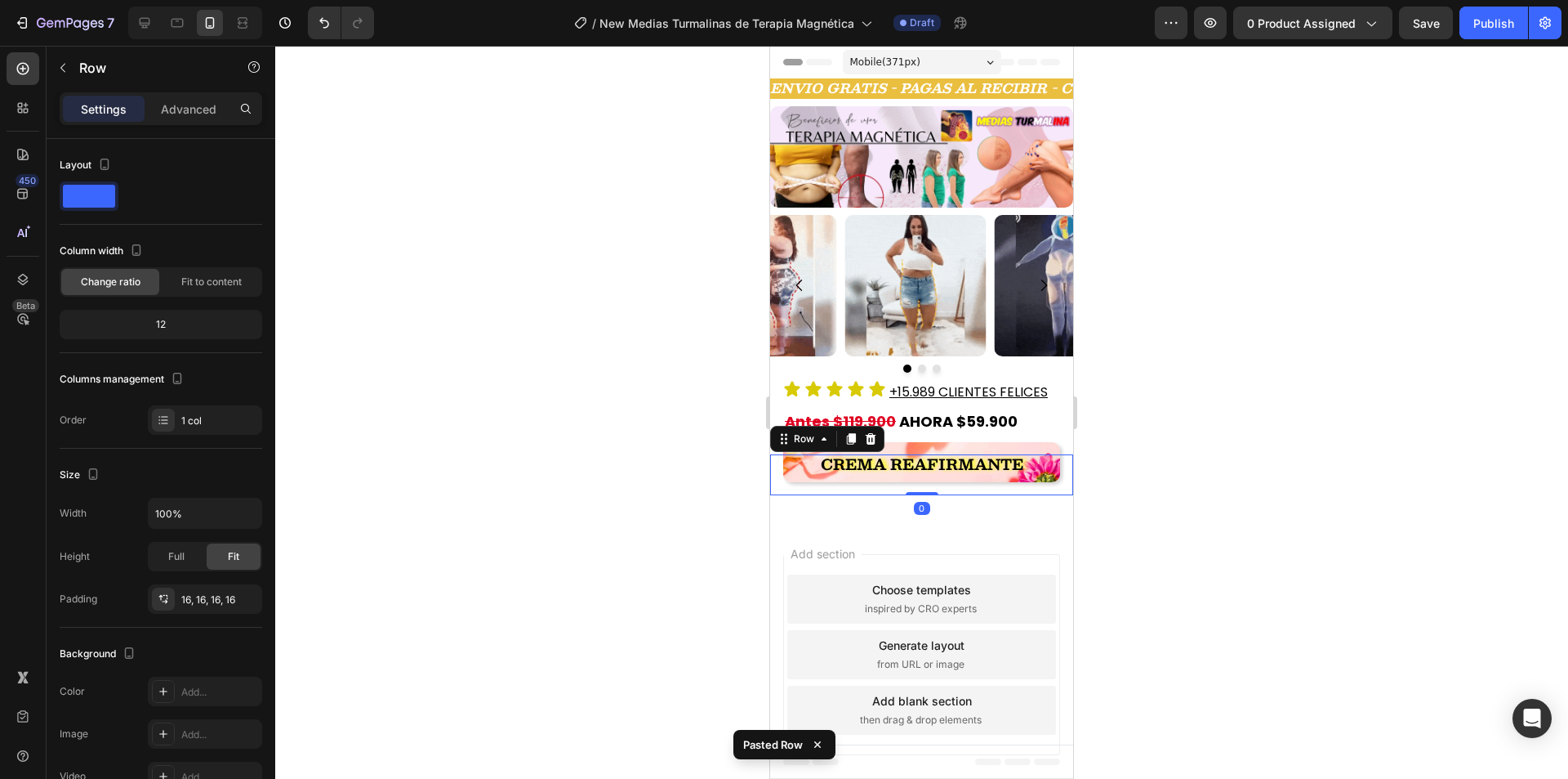
click at [1249, 439] on div at bounding box center [921, 411] width 1292 height 732
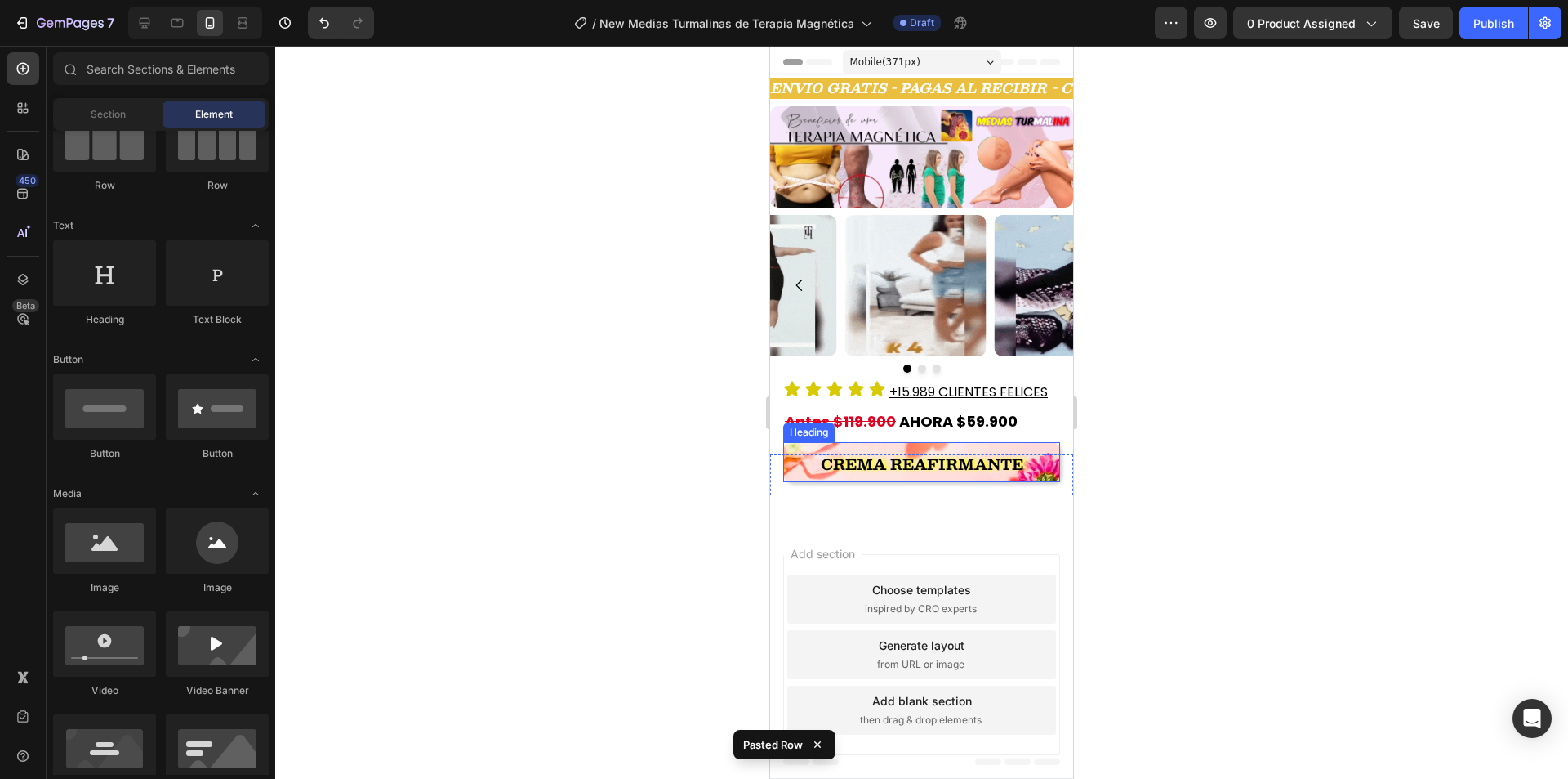
click at [876, 459] on strong "Crema Reafirmante" at bounding box center [922, 464] width 203 height 25
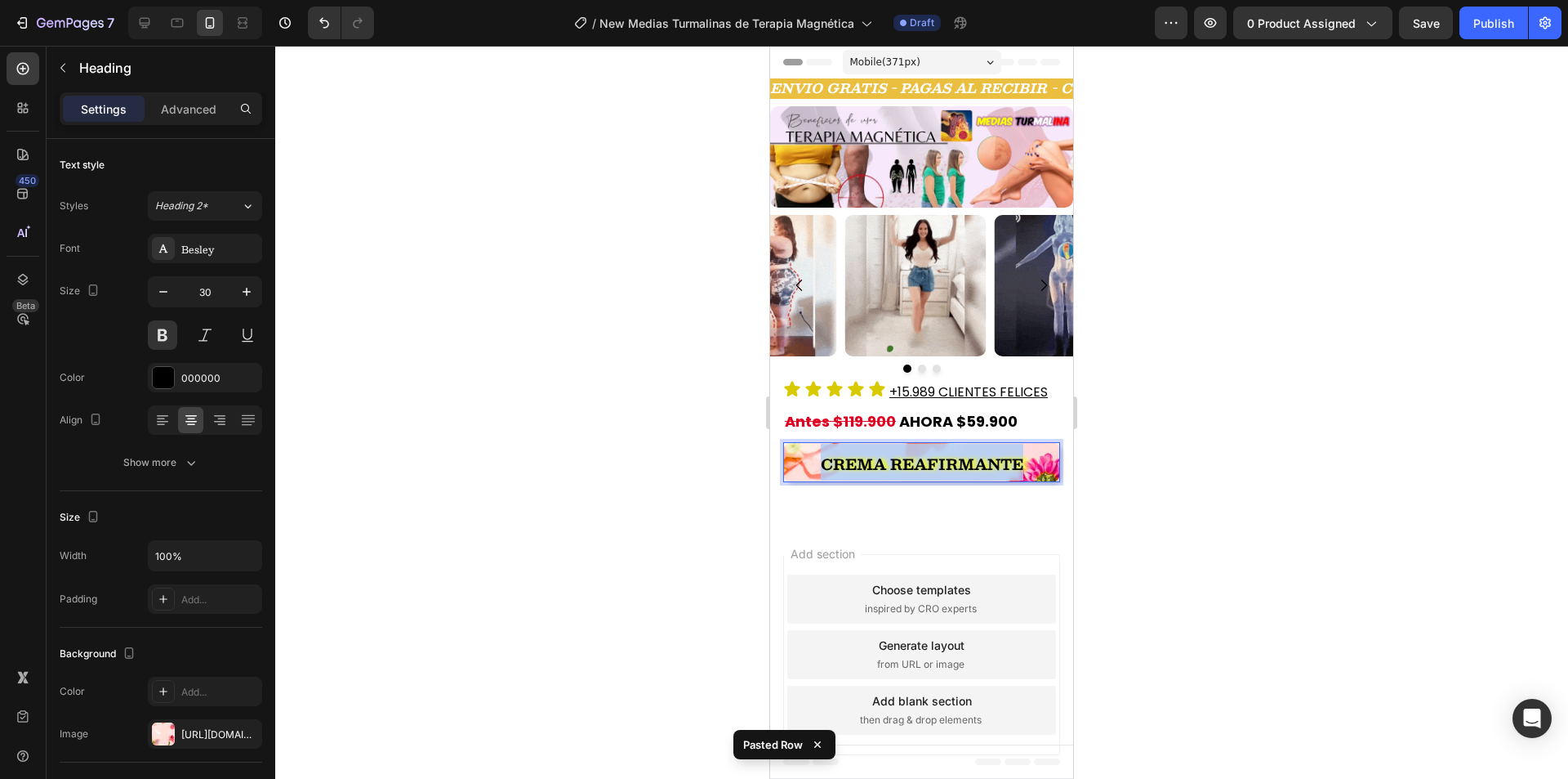
click at [876, 459] on strong "Crema Reafirmante" at bounding box center [922, 464] width 203 height 25
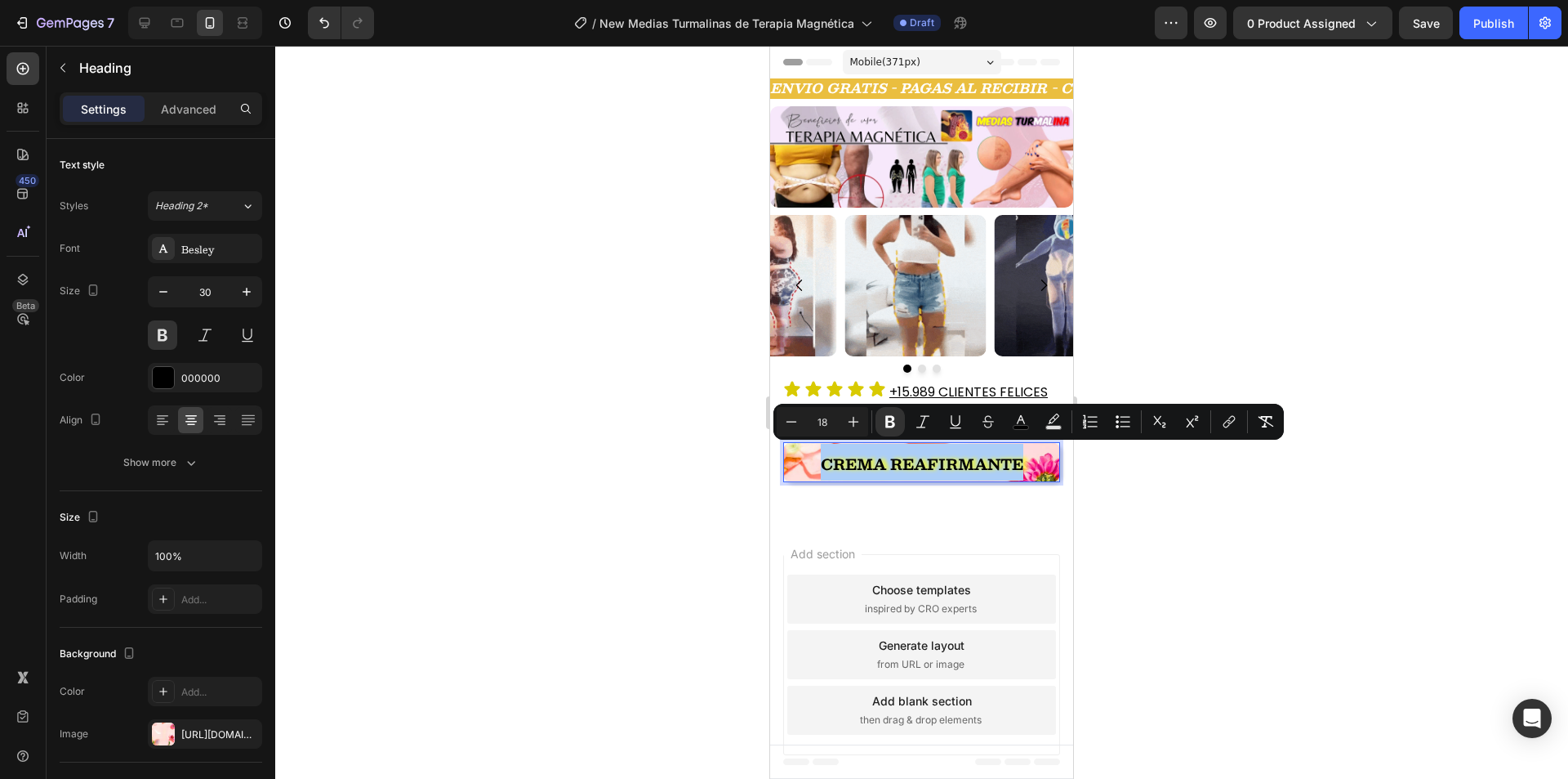
click at [622, 459] on div at bounding box center [921, 411] width 1292 height 732
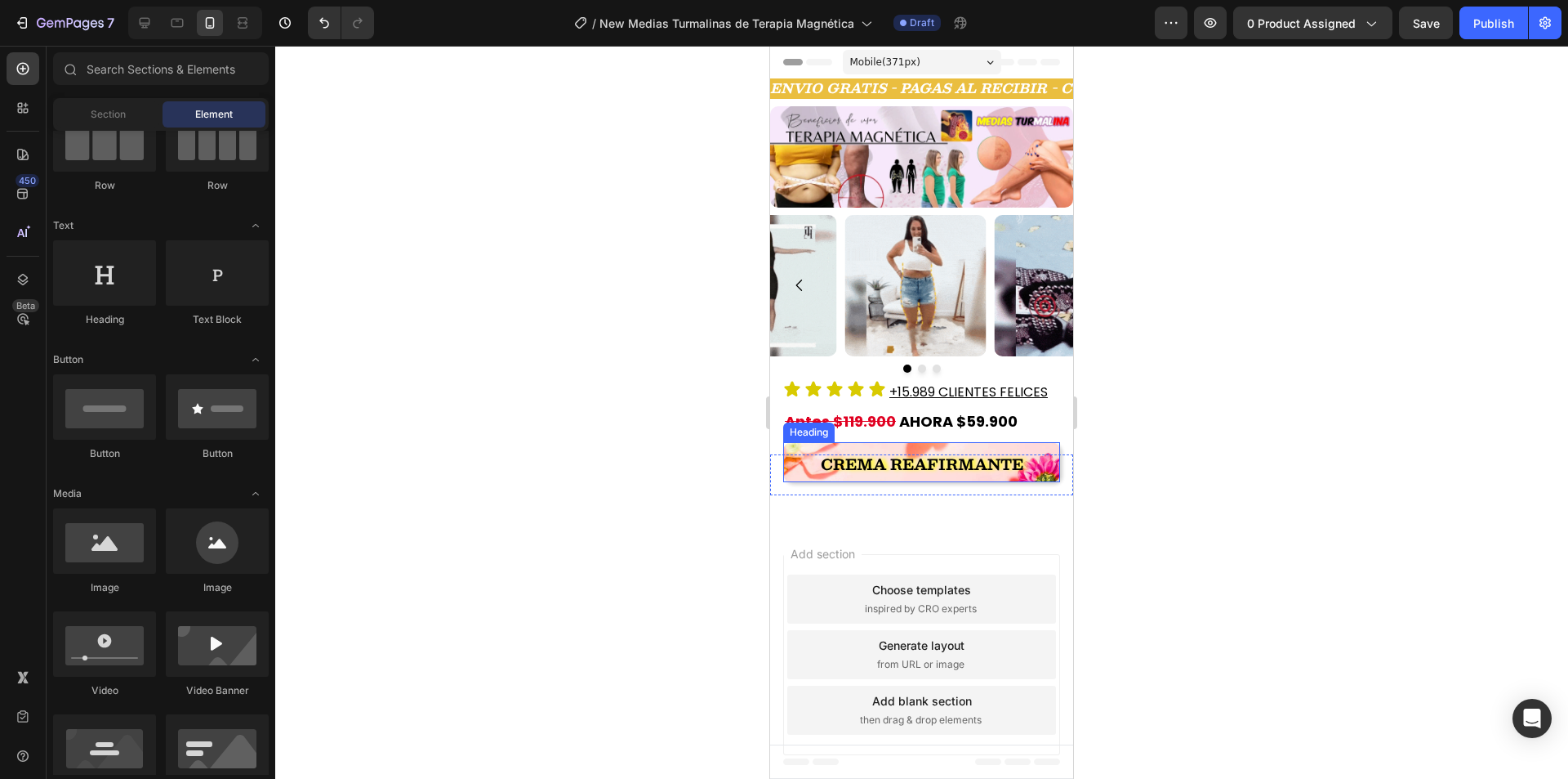
click at [865, 456] on strong "Crema Reafirmante" at bounding box center [922, 464] width 203 height 25
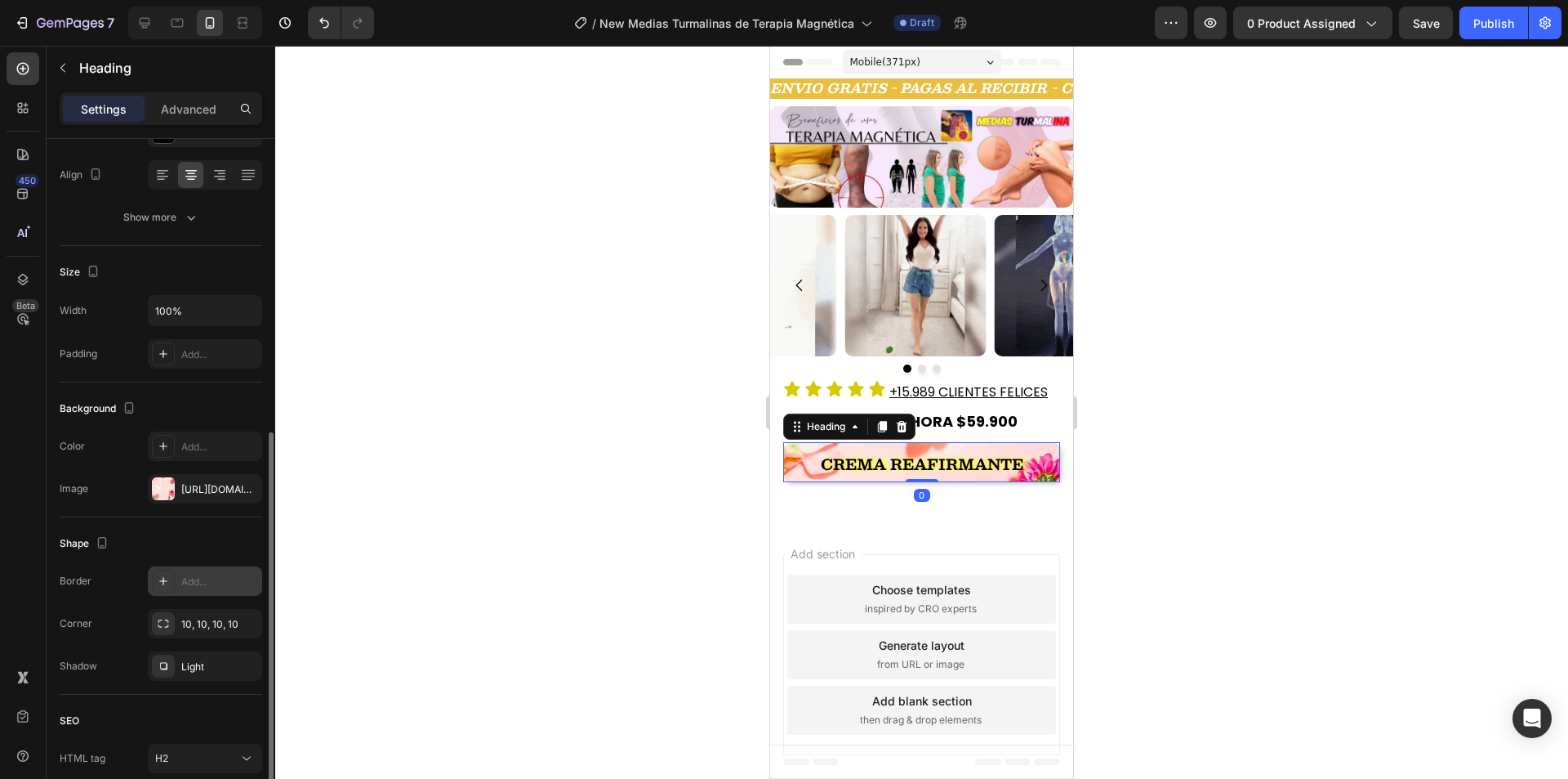
scroll to position [375, 0]
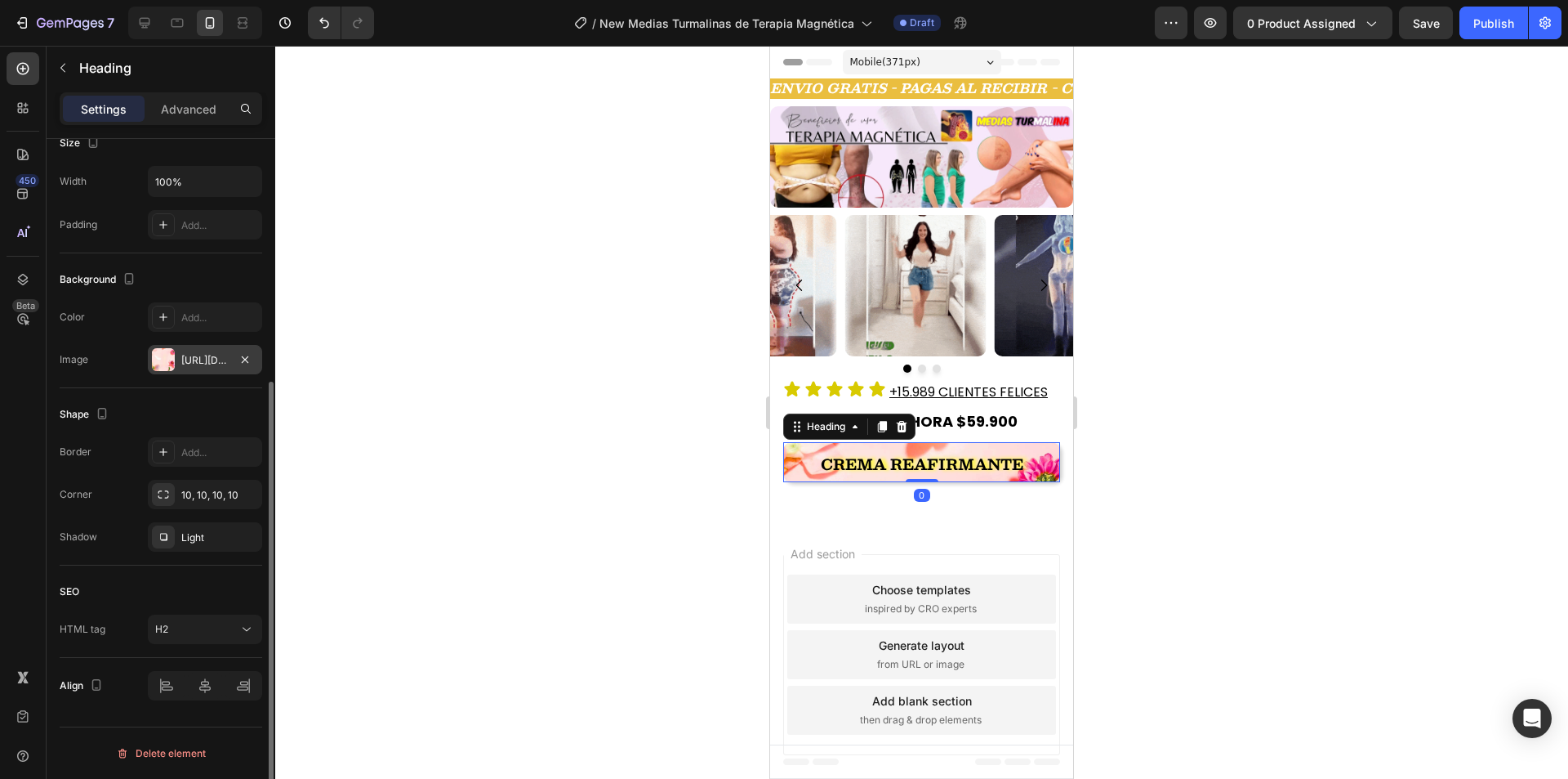
click at [206, 360] on div "[URL][DOMAIN_NAME]" at bounding box center [206, 360] width 48 height 15
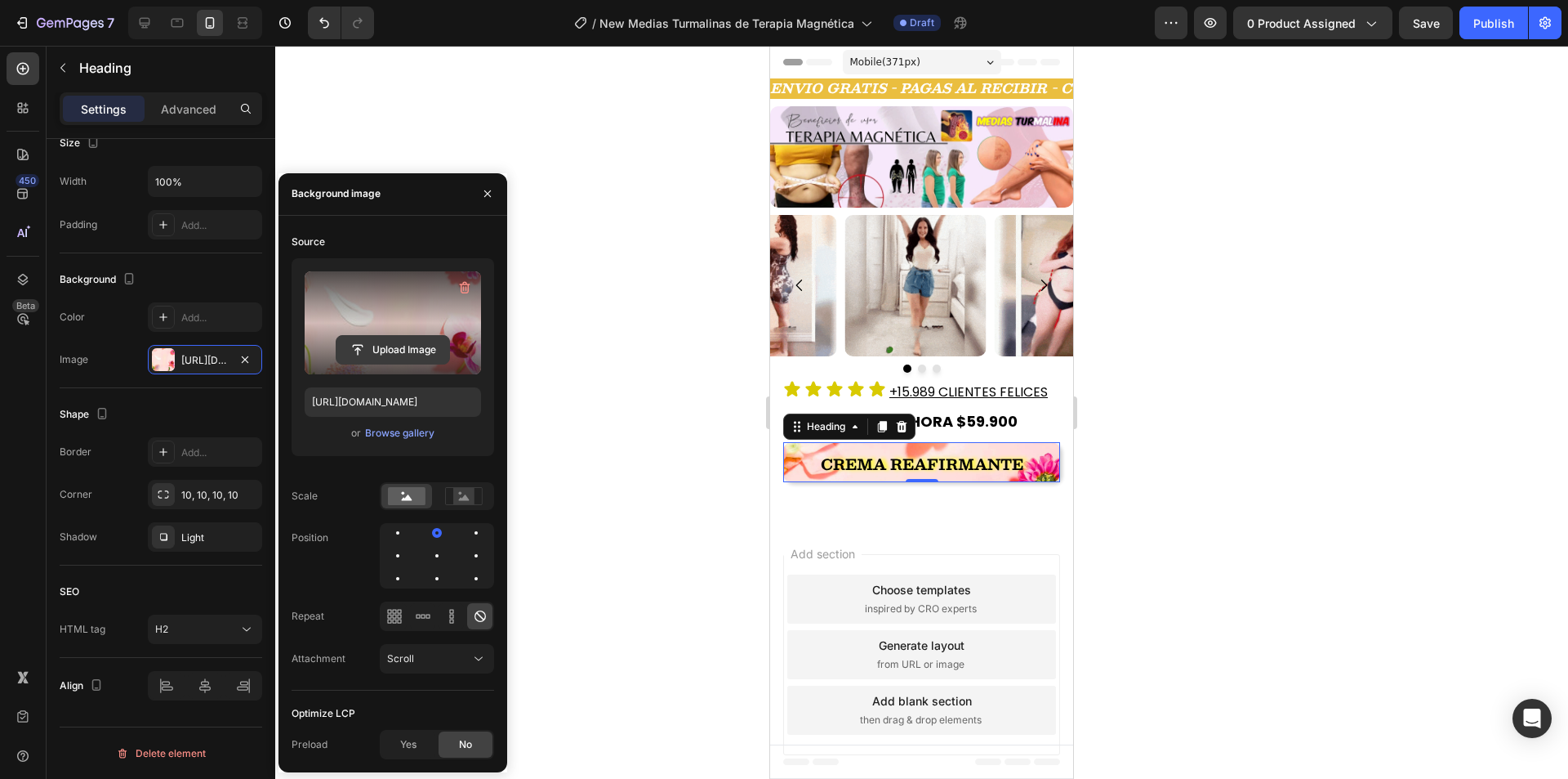
click at [383, 342] on input "file" at bounding box center [392, 350] width 112 height 28
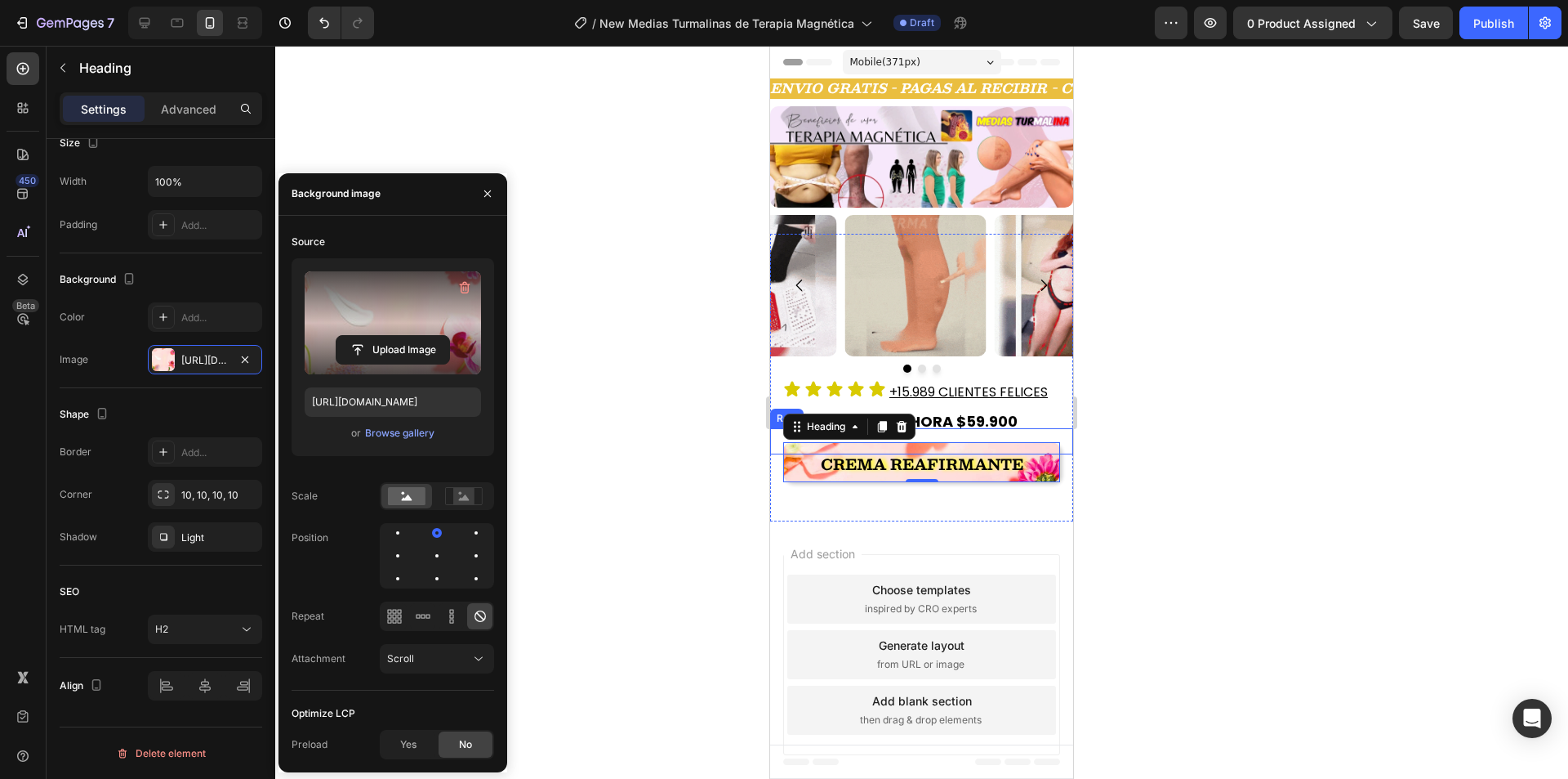
click at [395, 319] on label at bounding box center [393, 323] width 177 height 103
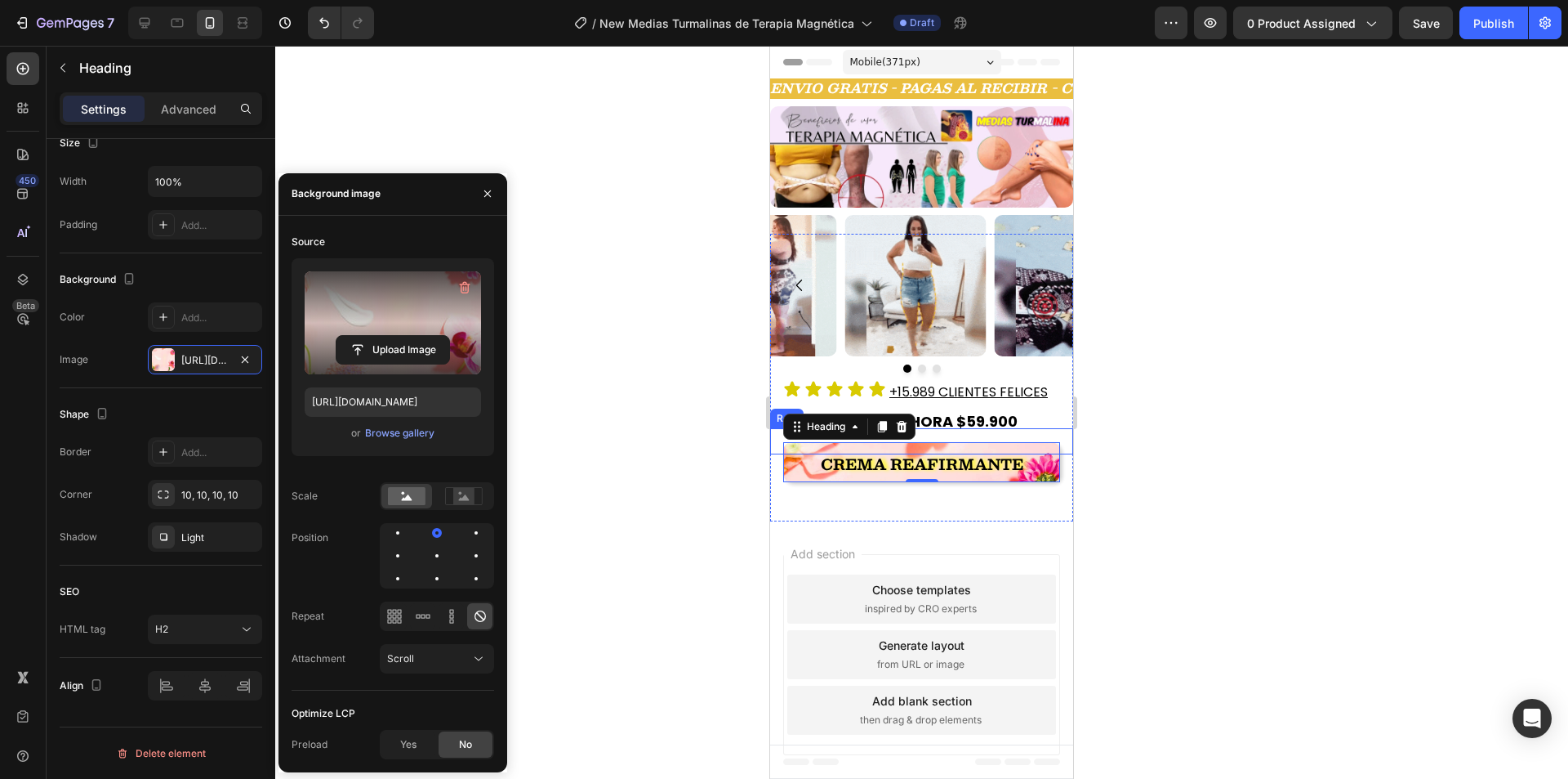
click at [395, 336] on input "file" at bounding box center [392, 350] width 112 height 28
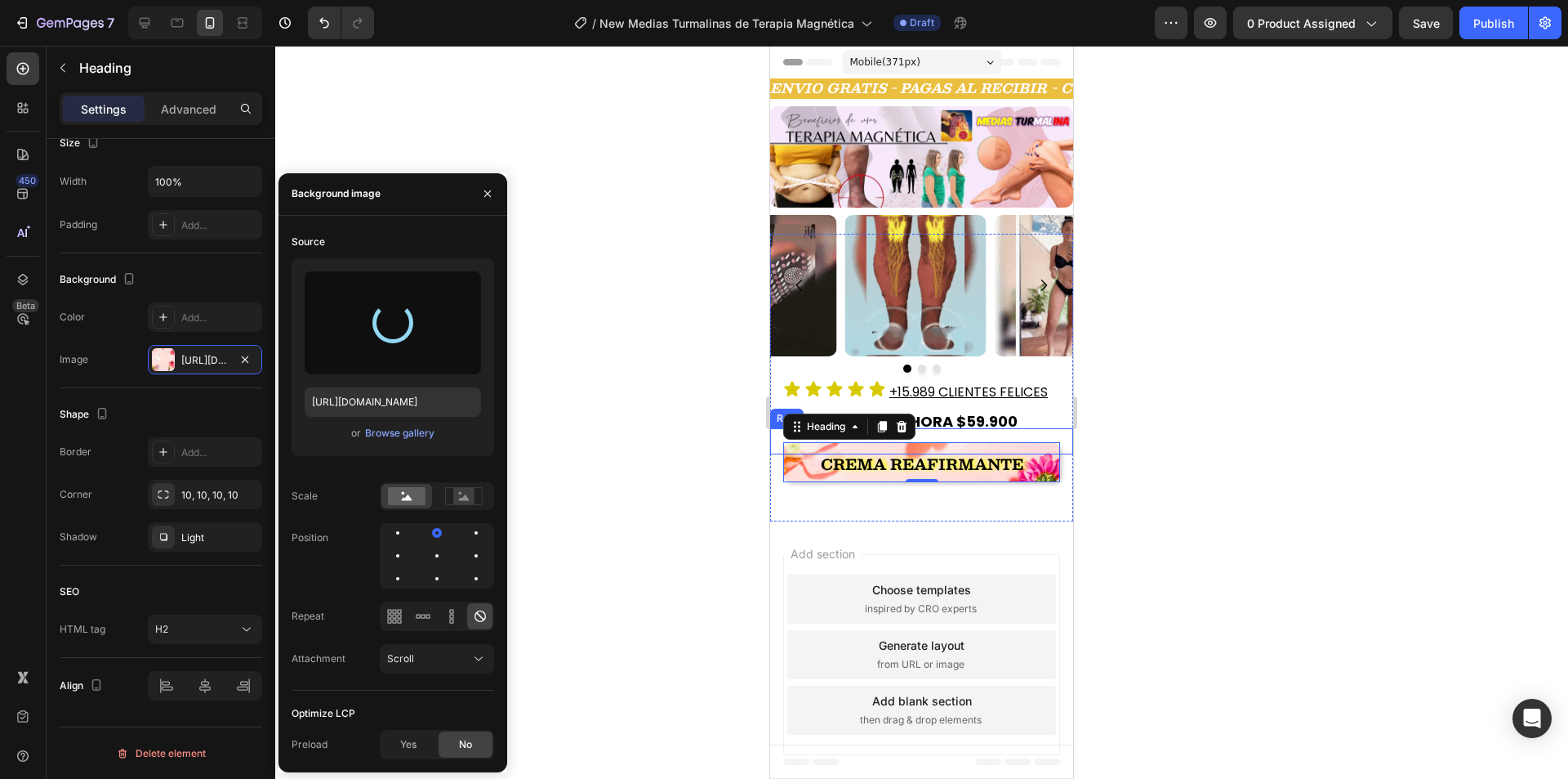
type input "https://cdn.shopify.com/s/files/1/0654/3848/2663/files/gempages_481659705752552…"
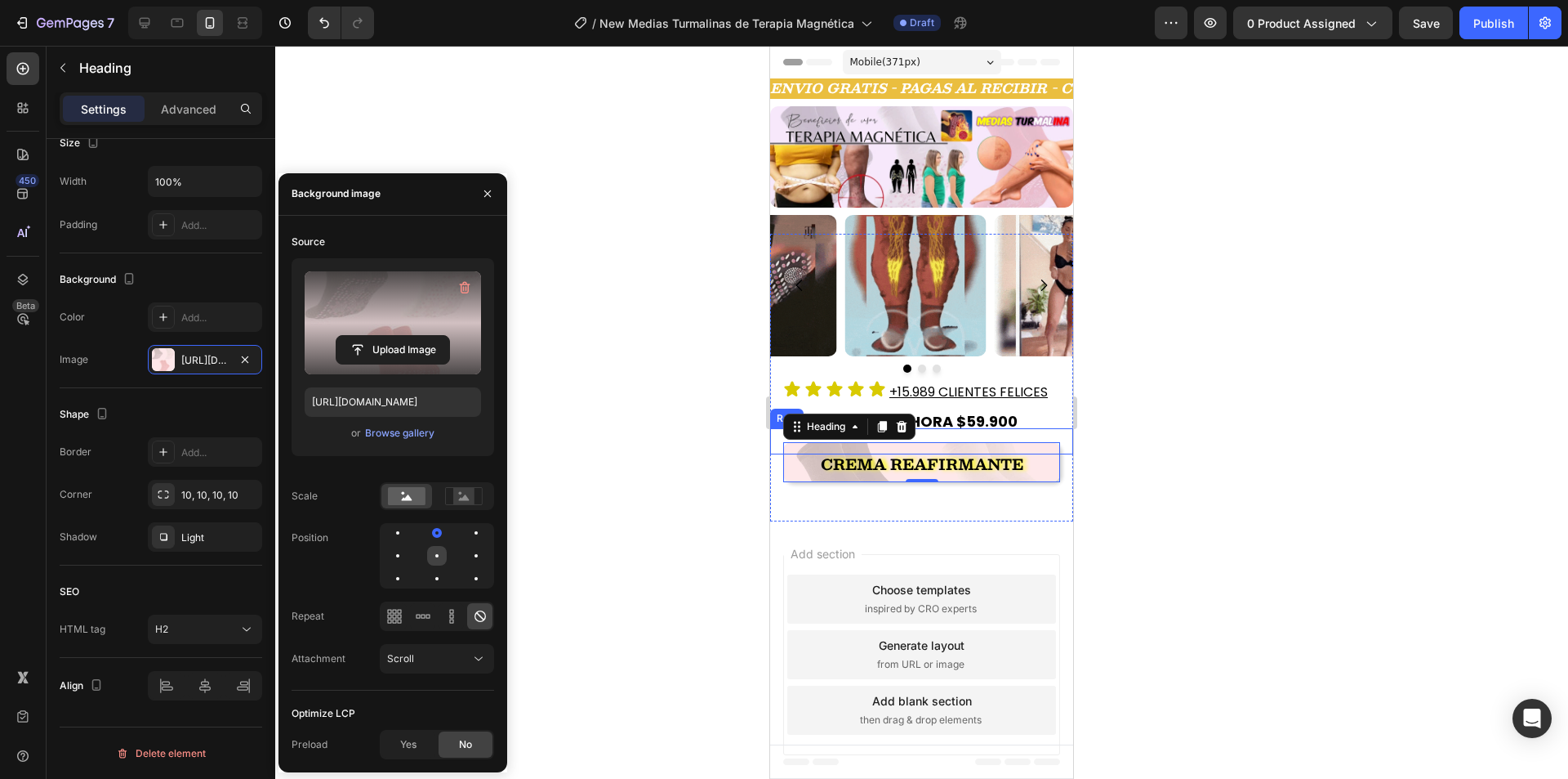
click at [432, 548] on div at bounding box center [437, 555] width 20 height 20
click at [468, 552] on div at bounding box center [476, 555] width 20 height 20
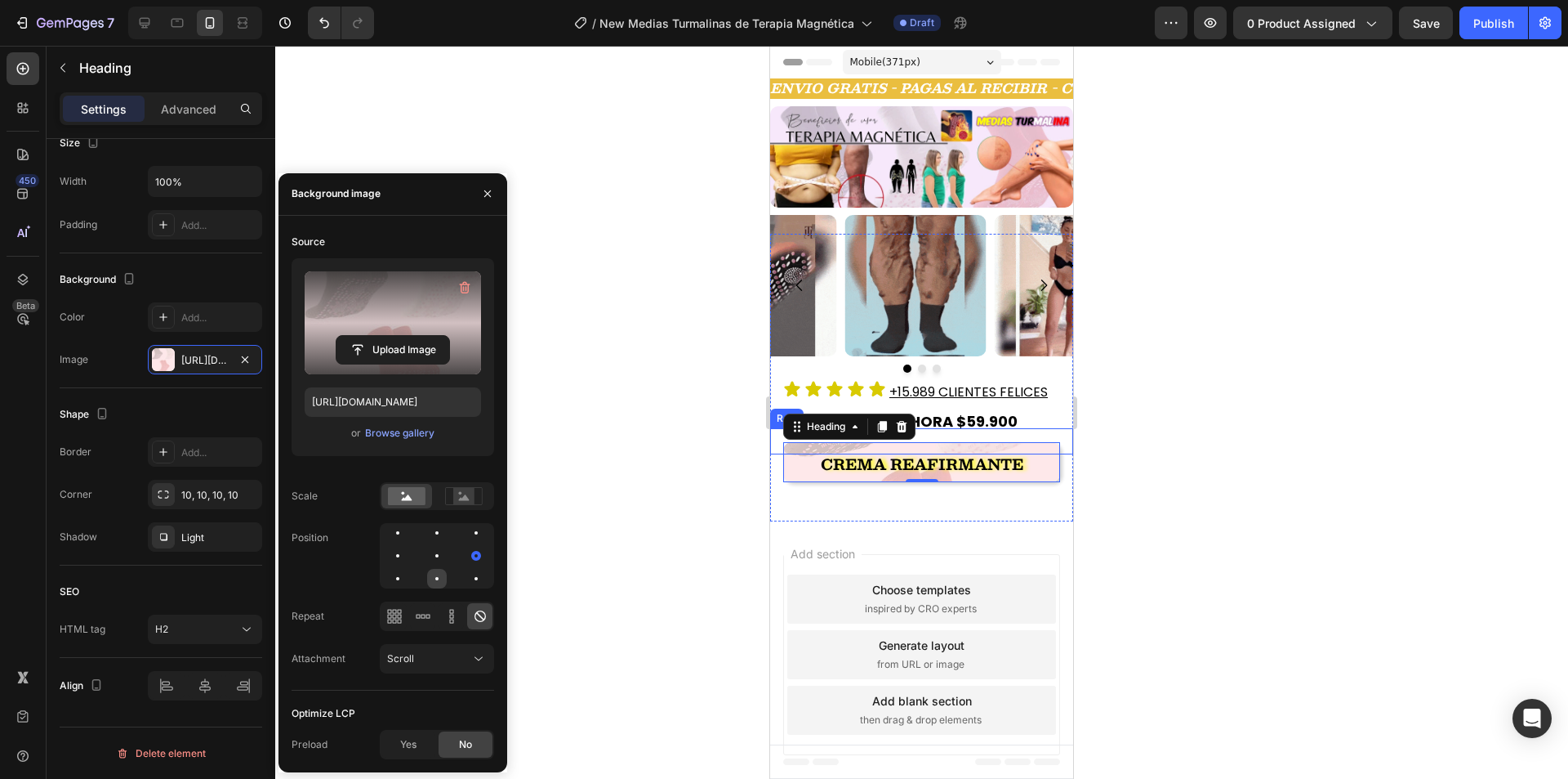
click at [436, 568] on div at bounding box center [437, 578] width 20 height 20
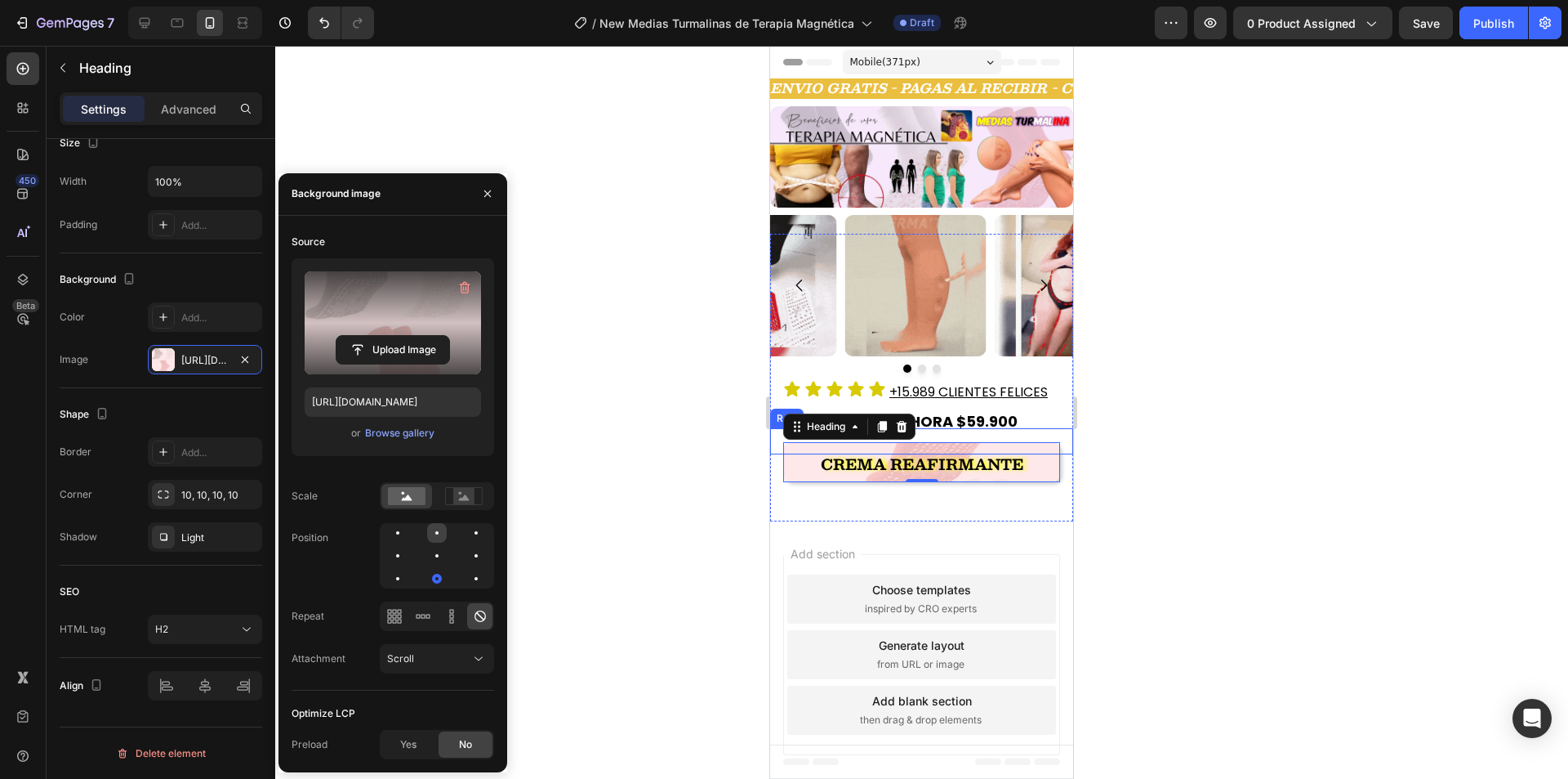
click at [445, 536] on div at bounding box center [437, 533] width 20 height 20
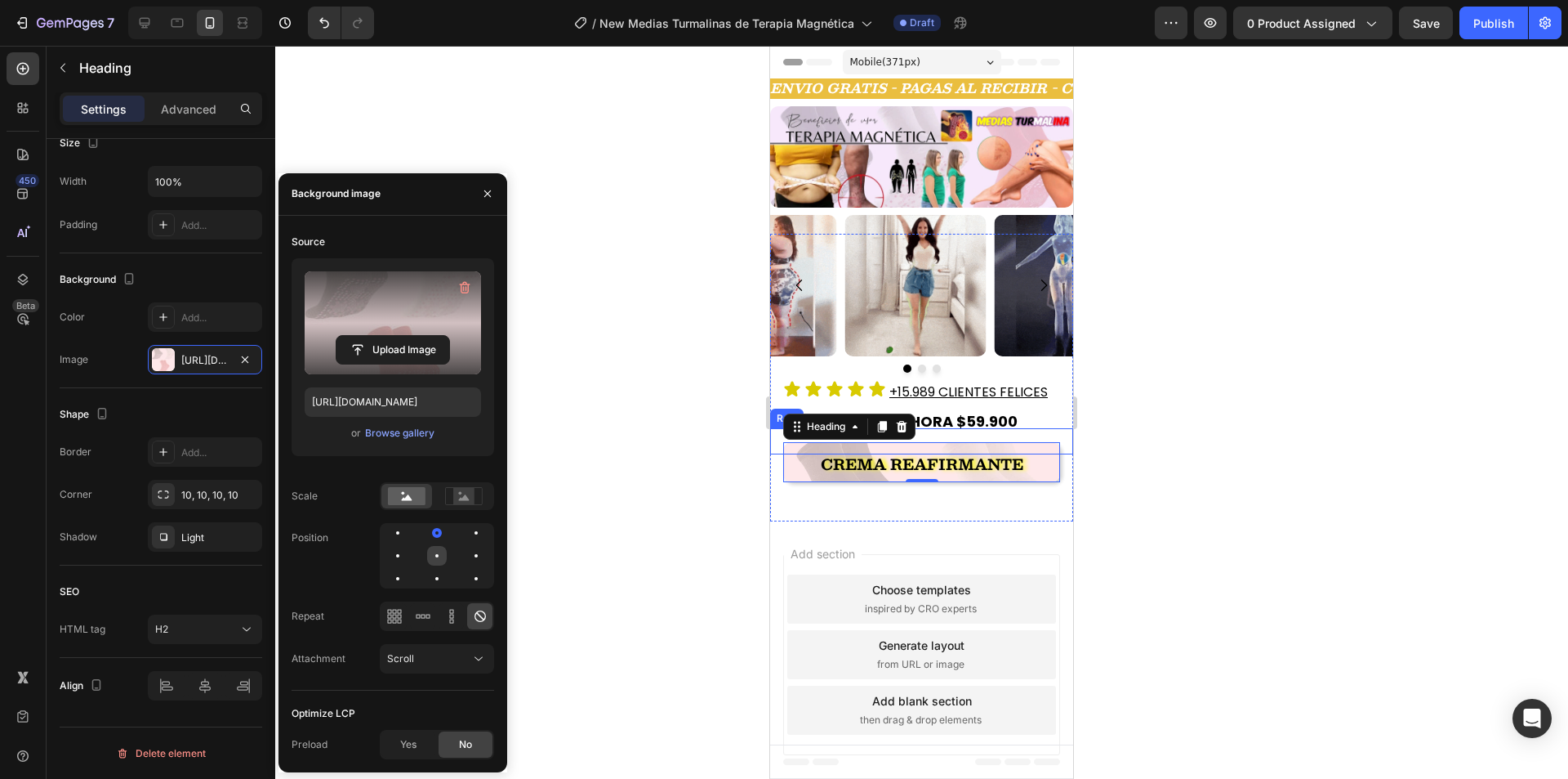
click at [435, 554] on div at bounding box center [436, 554] width 3 height 3
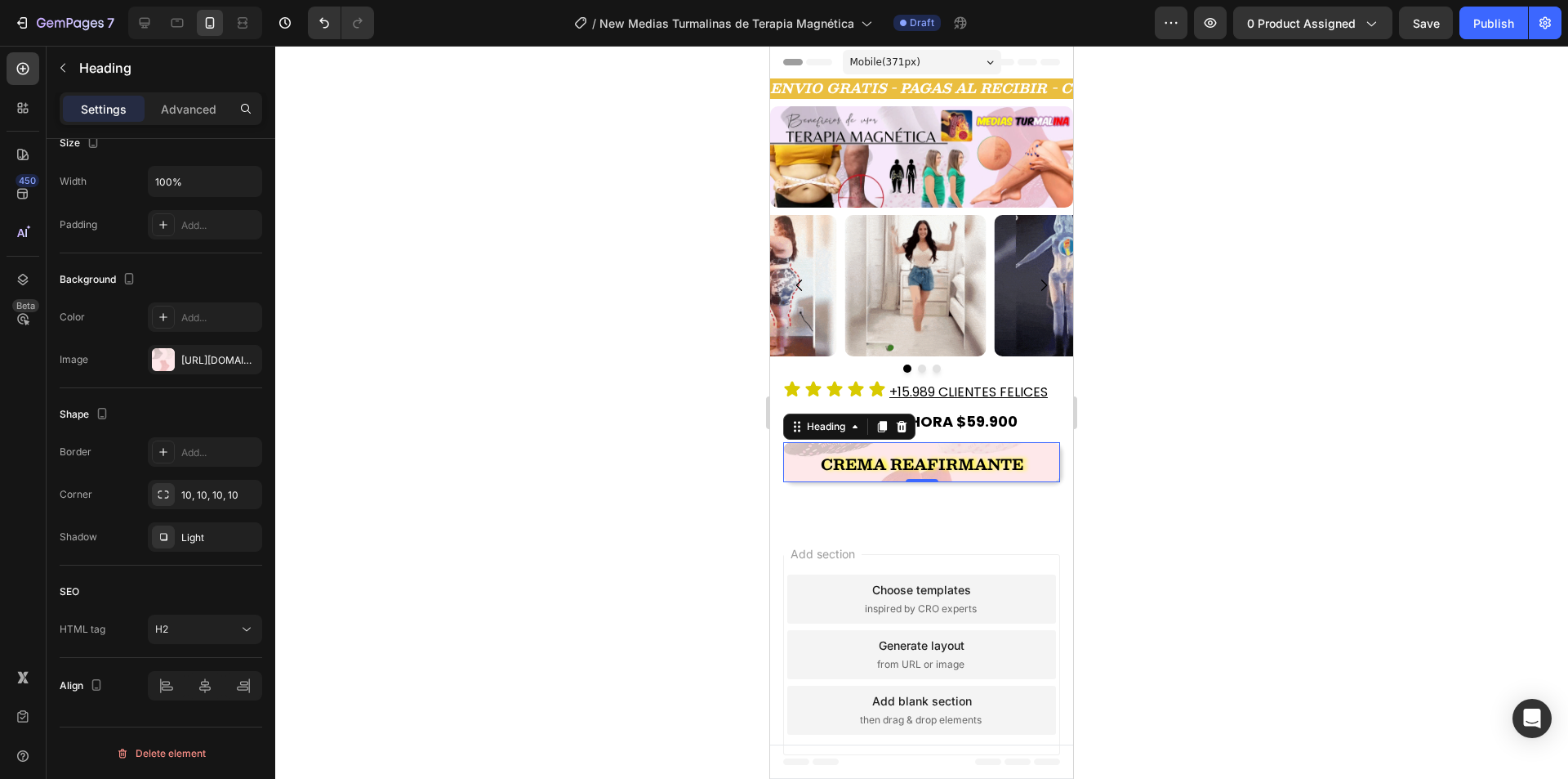
click at [1215, 467] on div at bounding box center [921, 411] width 1292 height 732
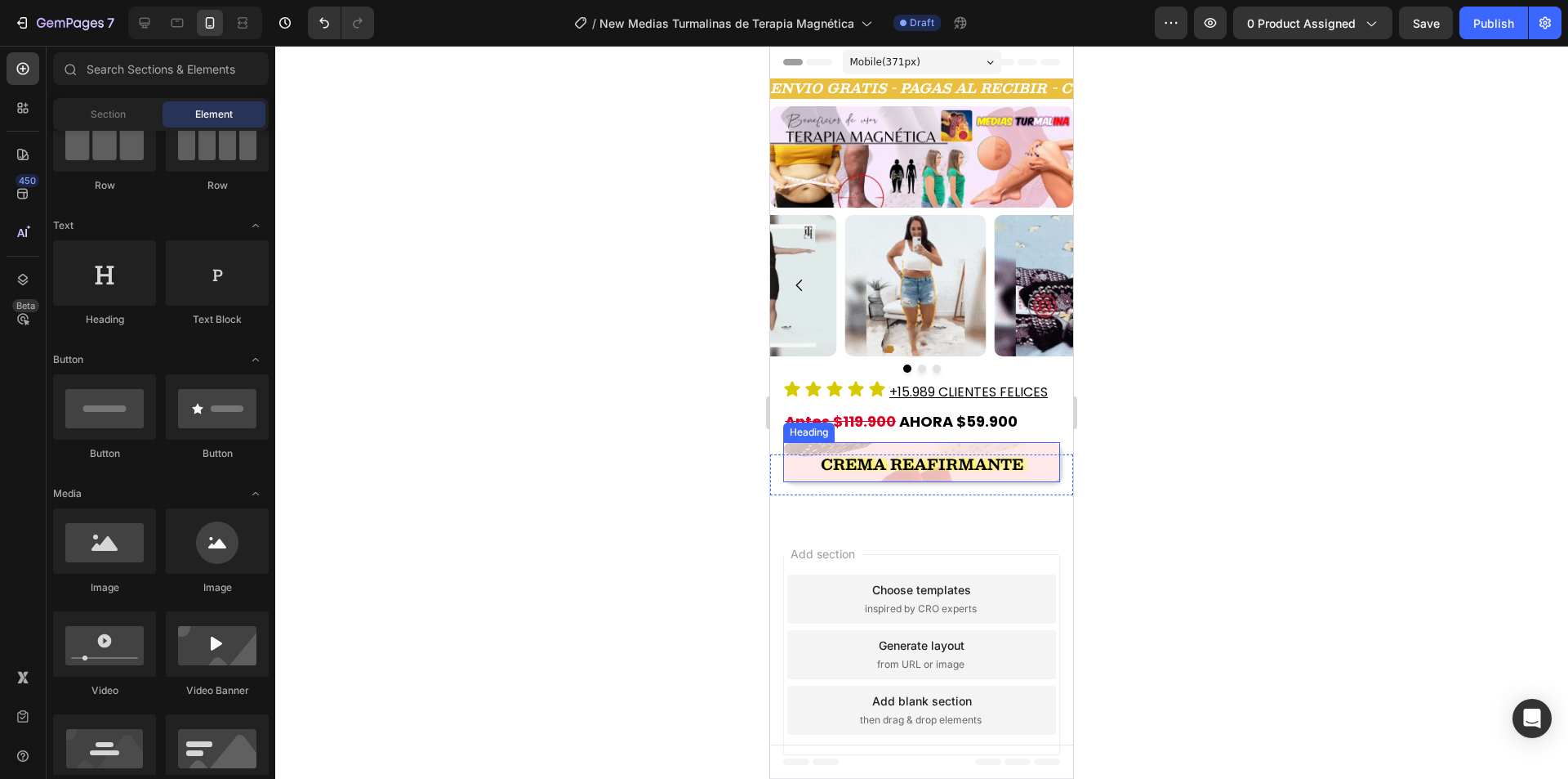
click at [894, 452] on strong "Crema Reafirmante" at bounding box center [922, 464] width 203 height 25
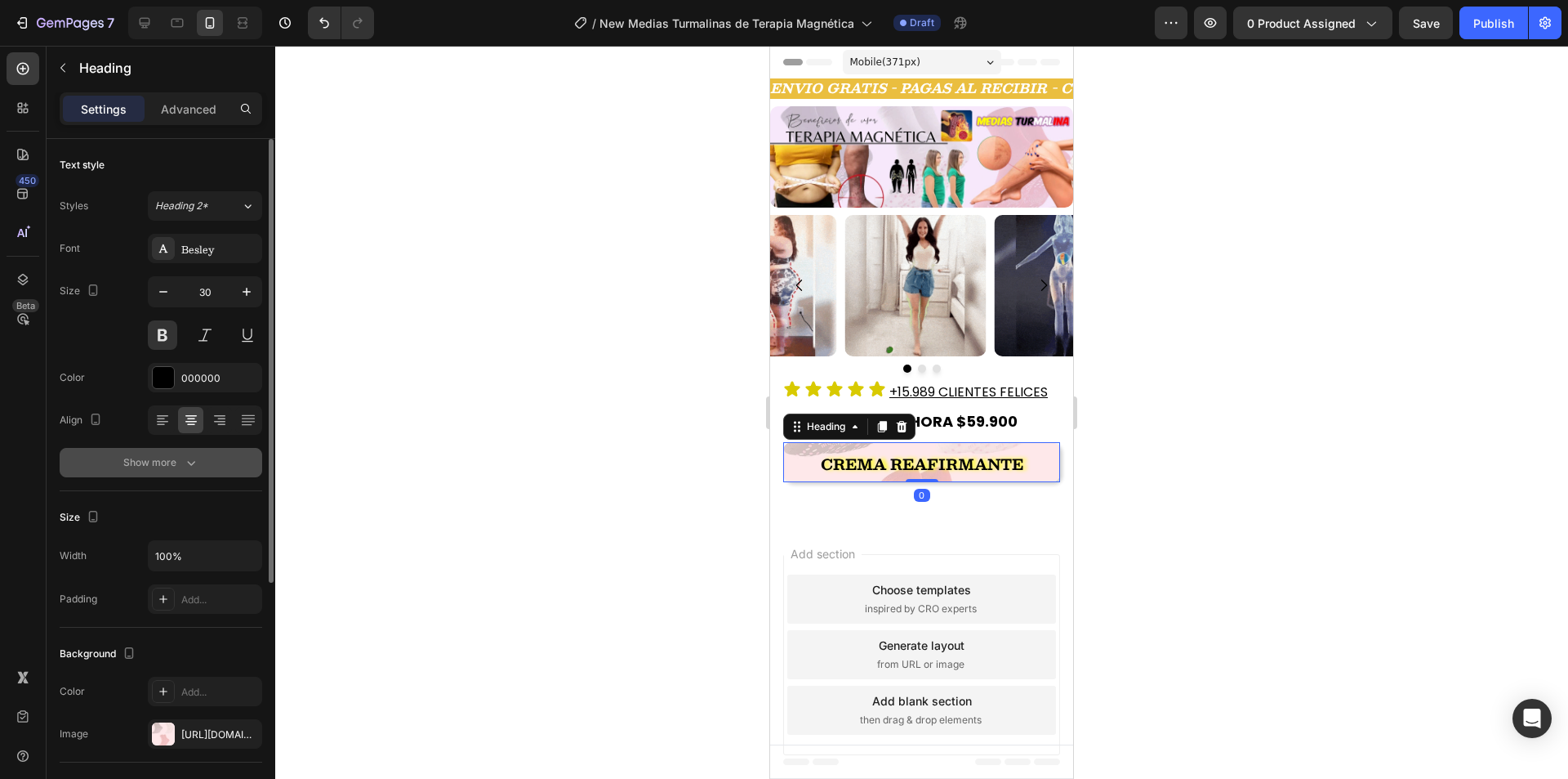
scroll to position [163, 0]
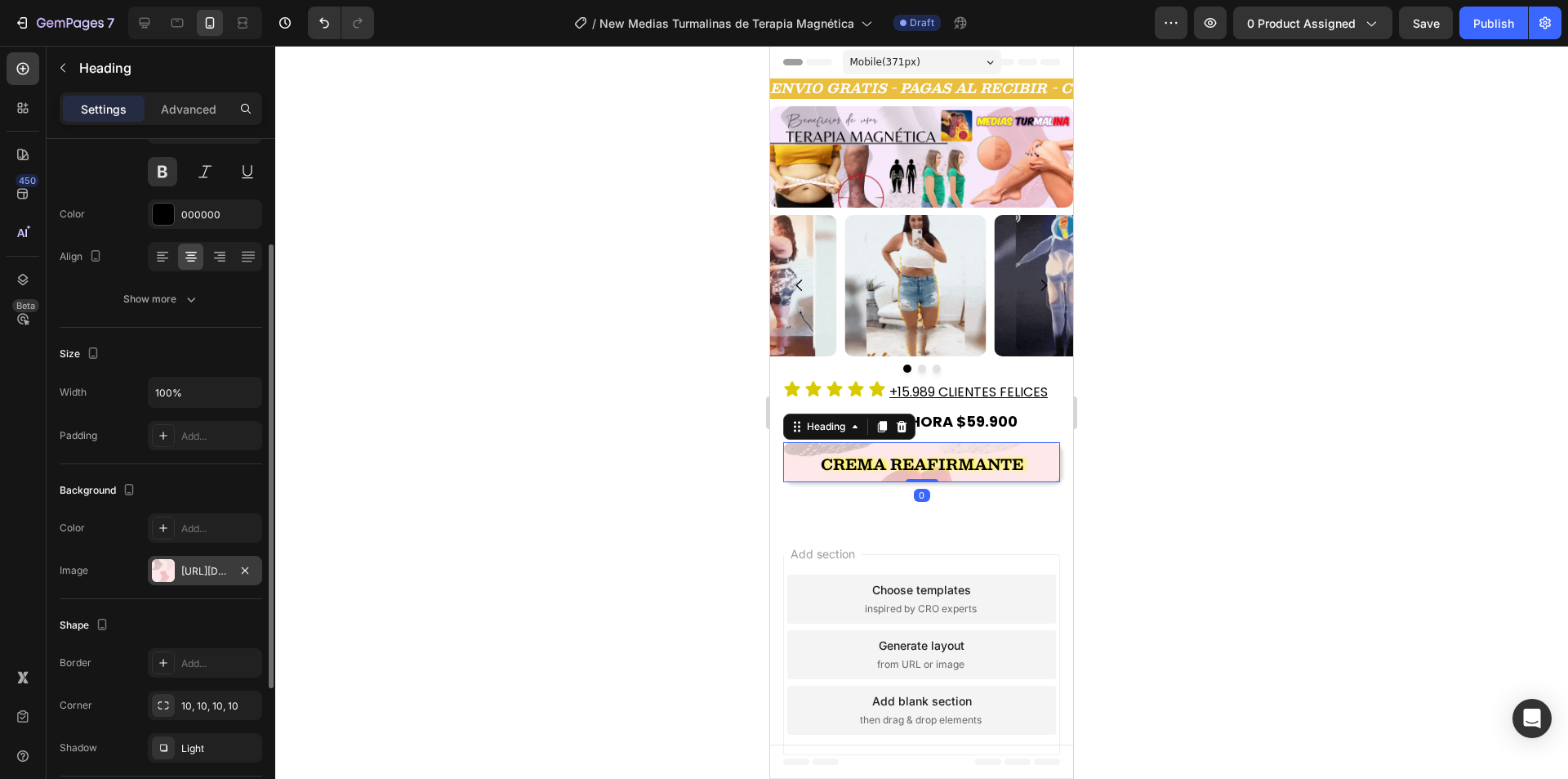
click at [199, 569] on div "https://cdn.shopify.com/s/files/1/0654/3848/2663/files/gempages_481659705752552…" at bounding box center [206, 570] width 48 height 15
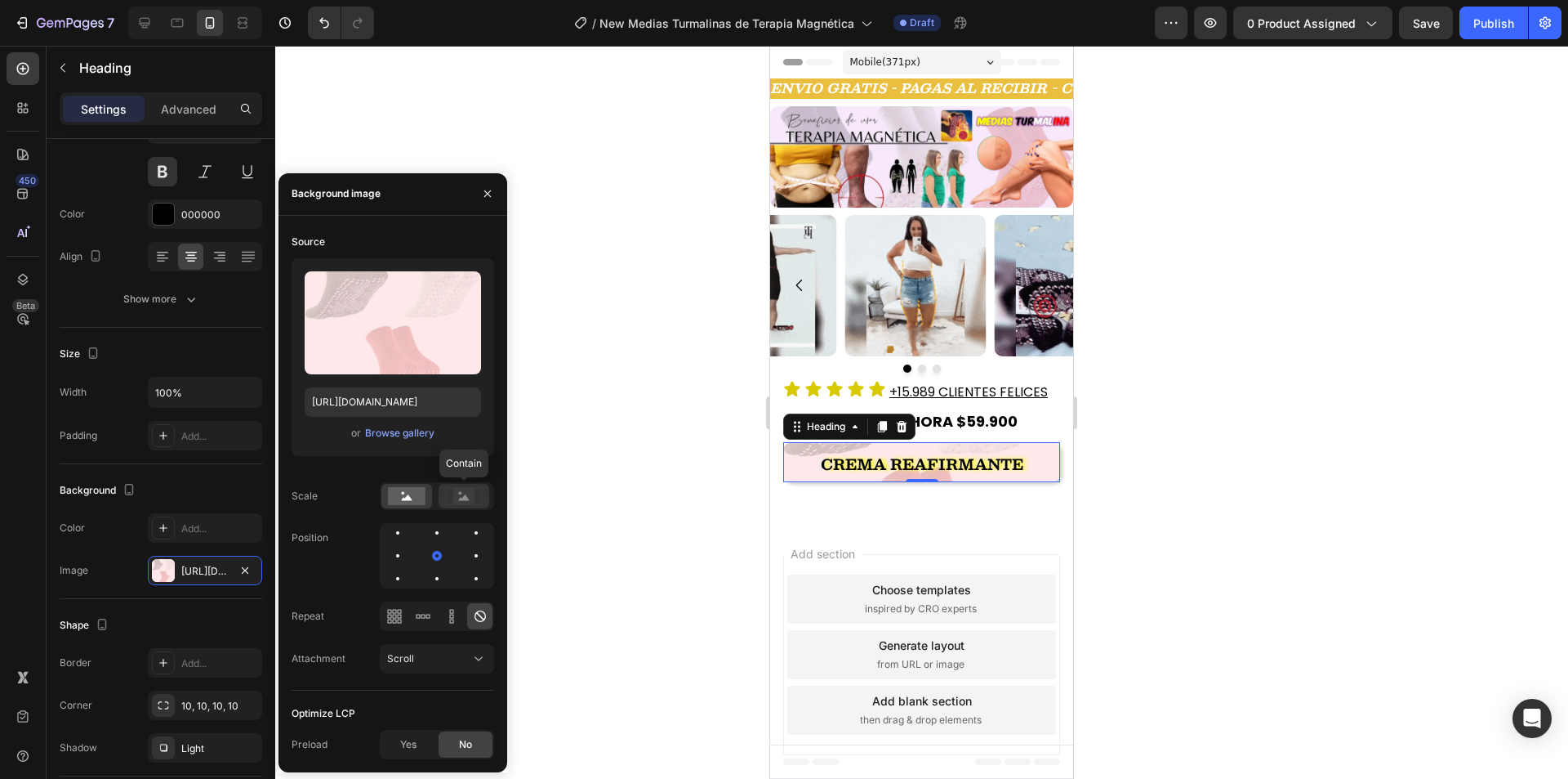
click at [462, 499] on icon at bounding box center [464, 497] width 11 height 6
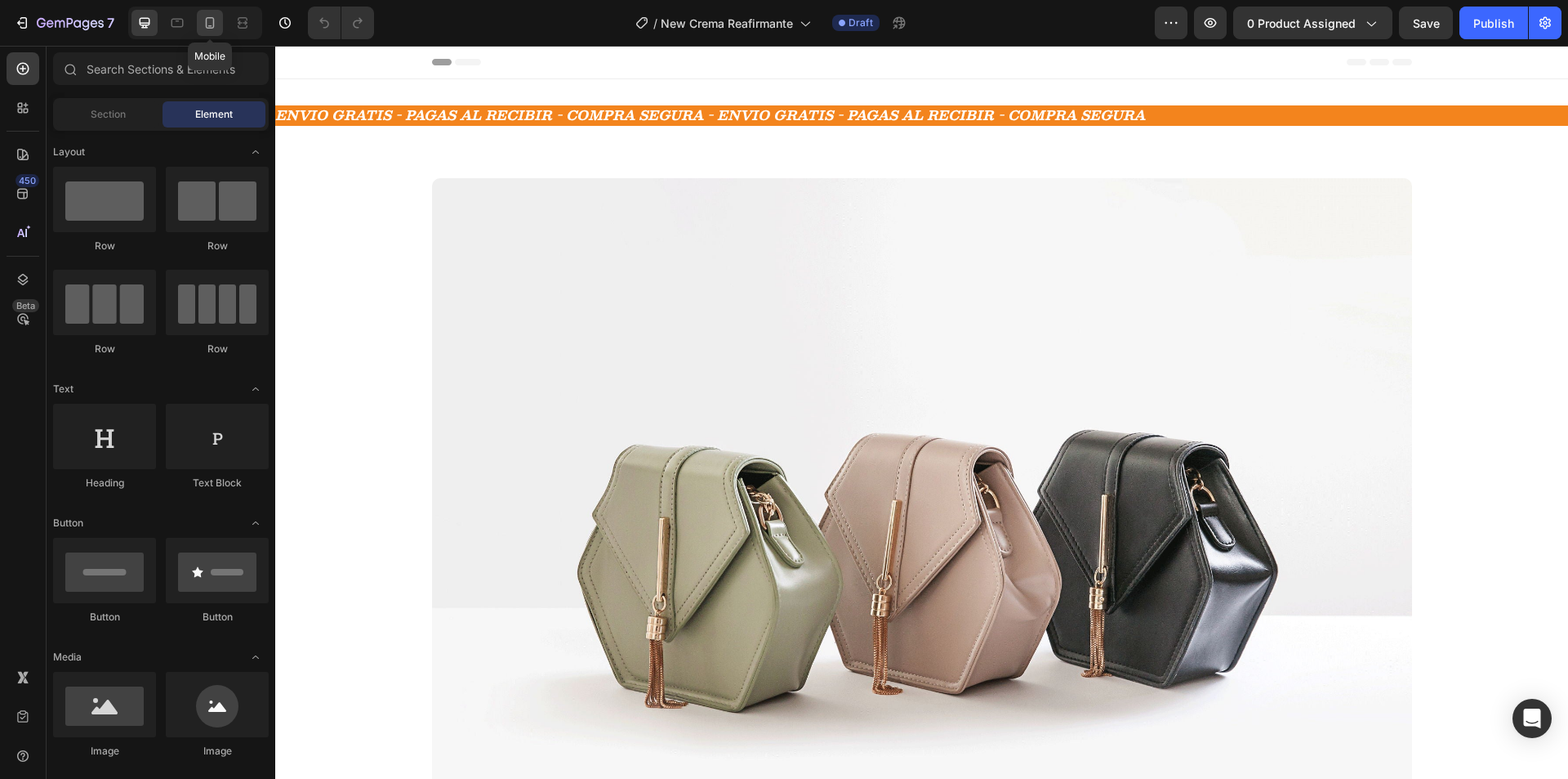
click at [210, 30] on icon at bounding box center [210, 23] width 16 height 16
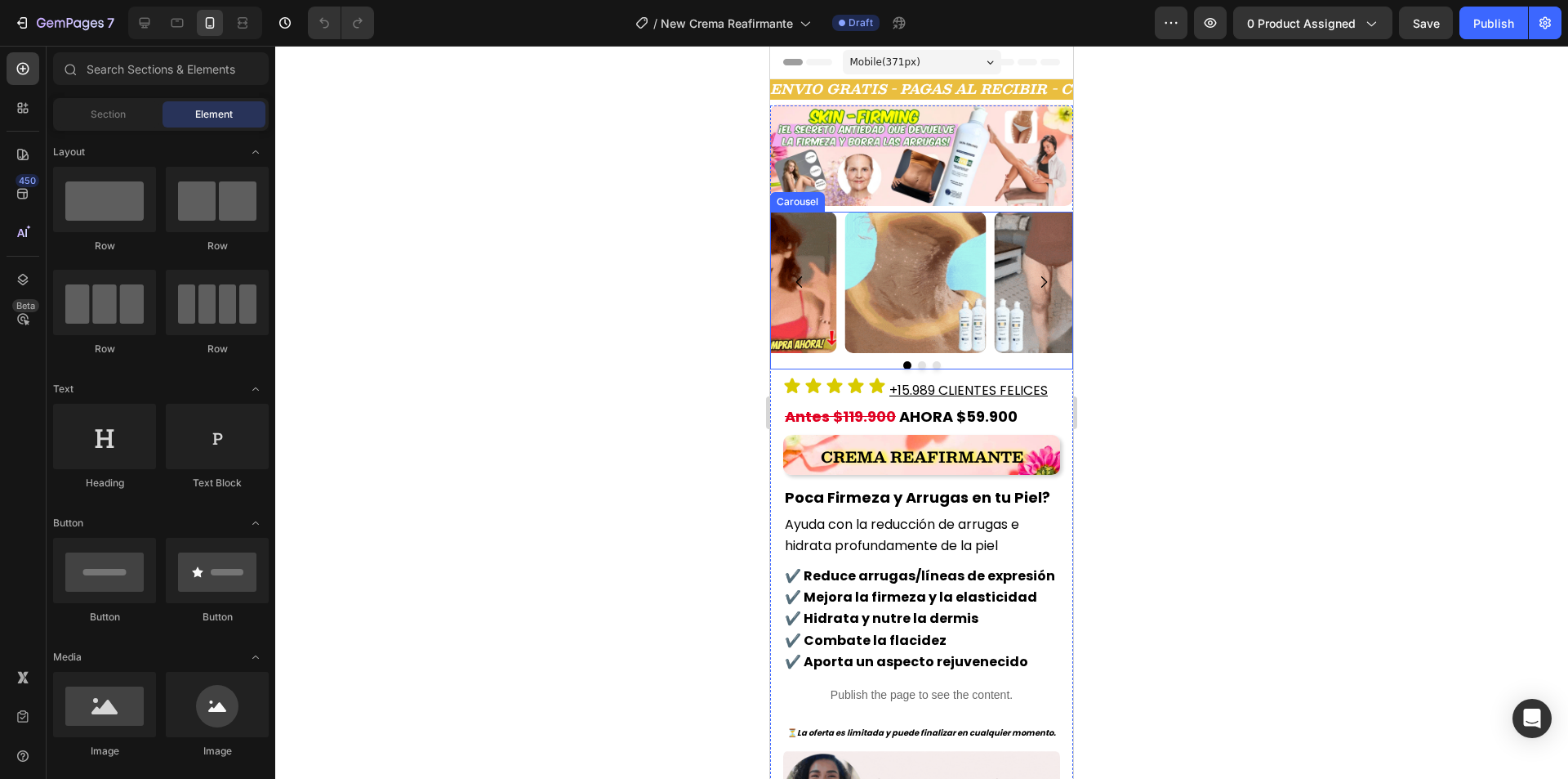
click at [842, 273] on div "Image Image Image" at bounding box center [921, 282] width 303 height 141
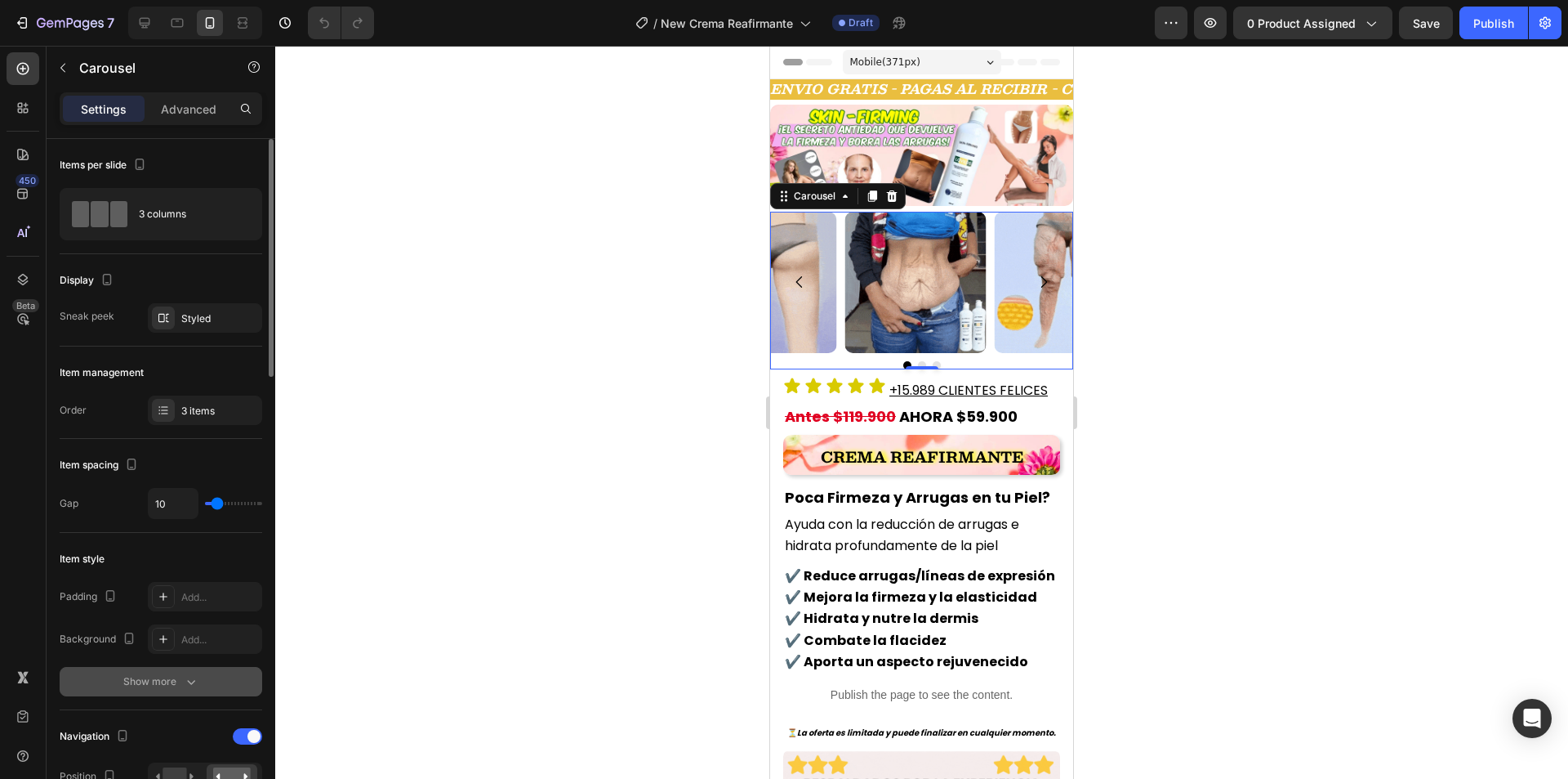
click at [184, 677] on icon "button" at bounding box center [191, 681] width 16 height 16
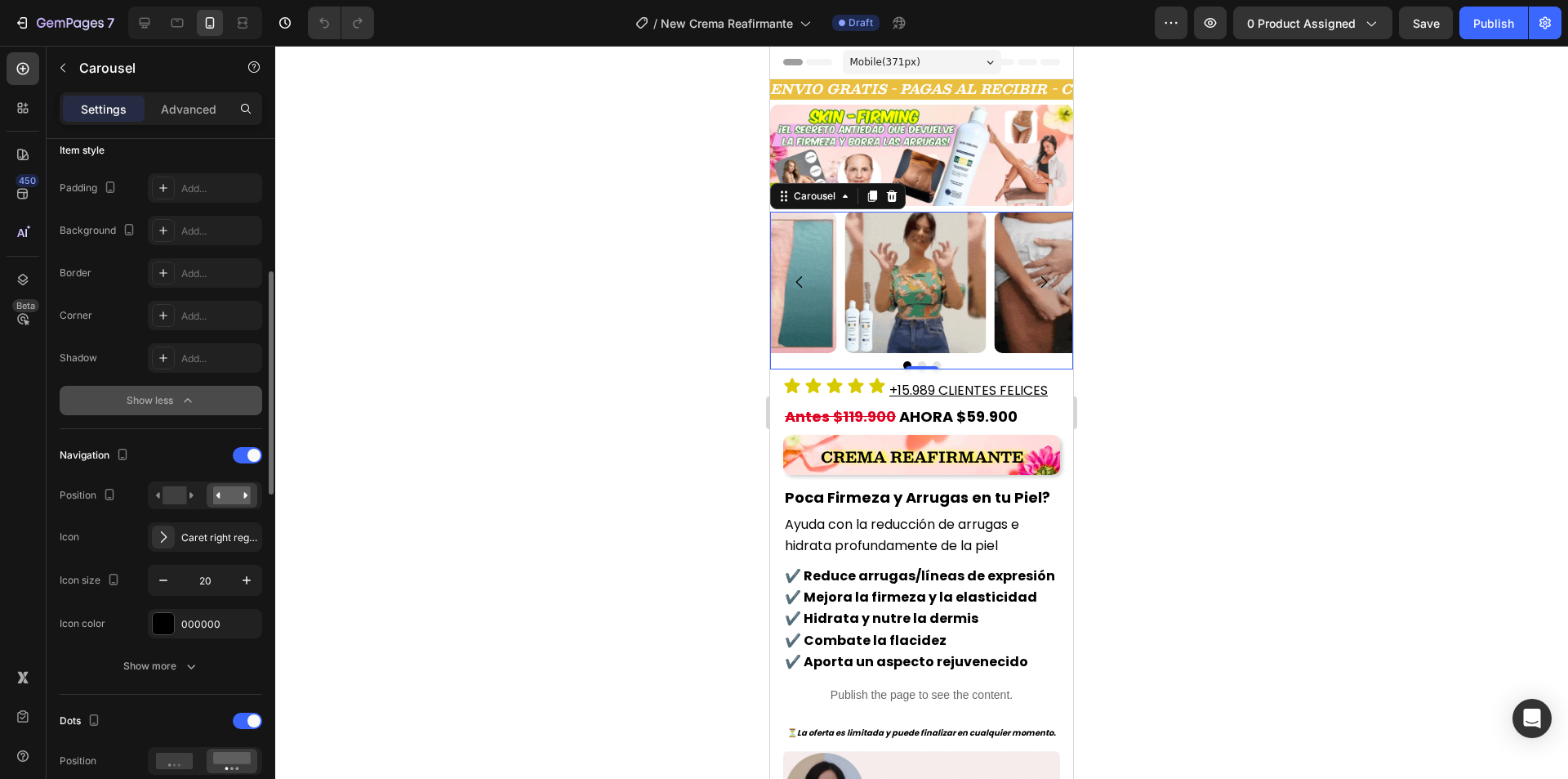
scroll to position [572, 0]
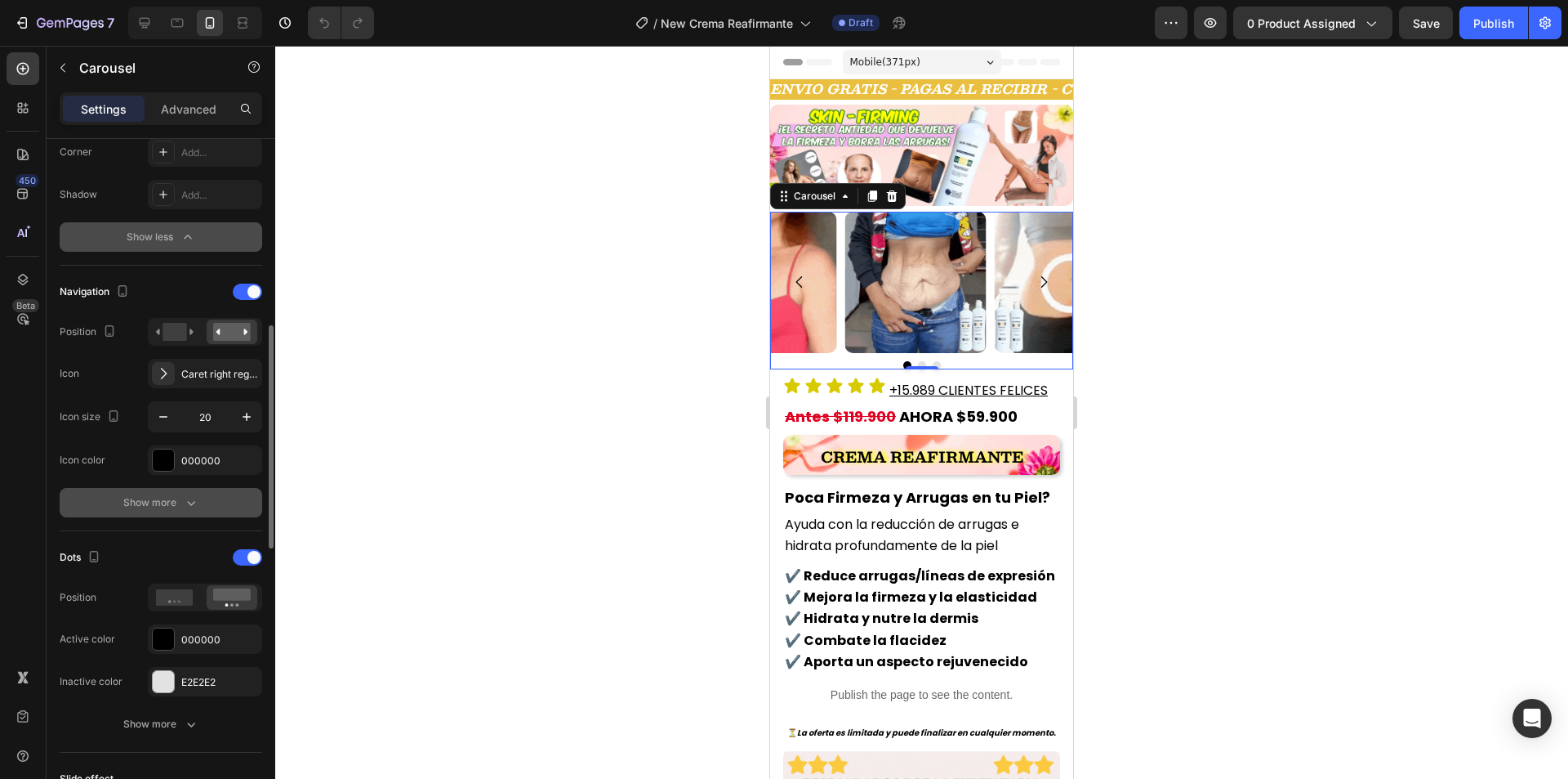
click at [199, 509] on icon "button" at bounding box center [191, 502] width 16 height 16
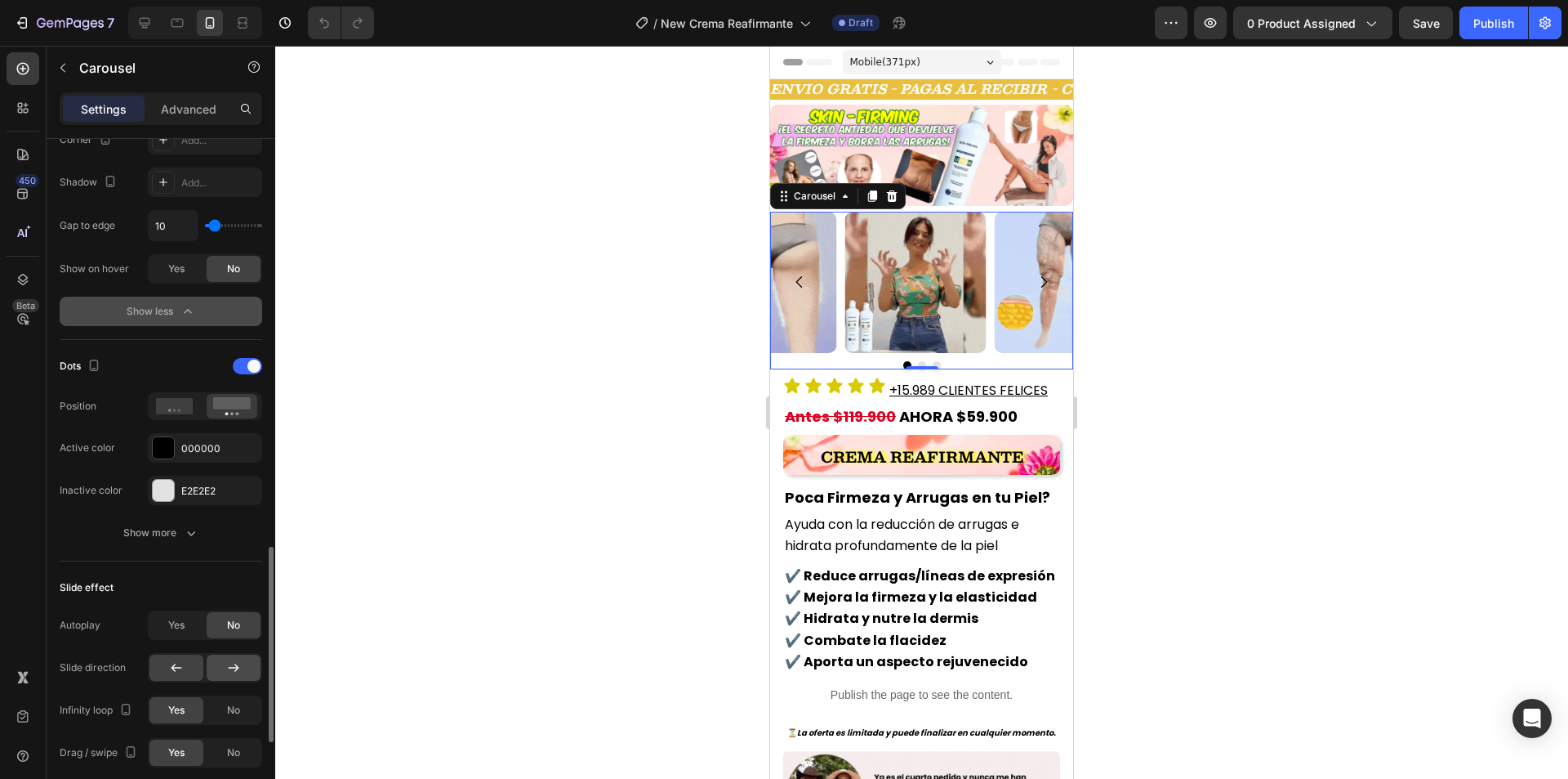
scroll to position [1225, 0]
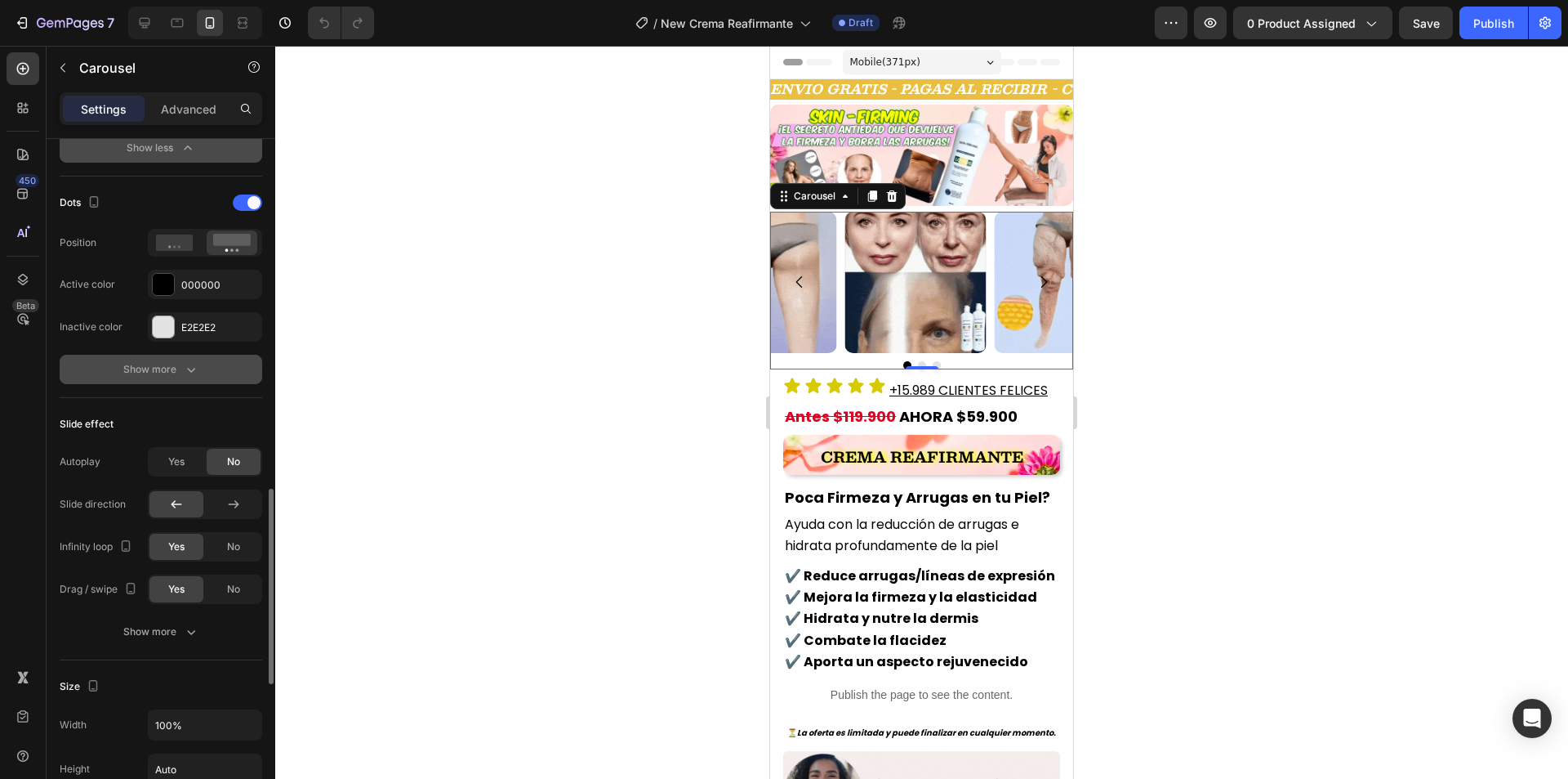
click at [174, 362] on div "Show more" at bounding box center [161, 369] width 75 height 16
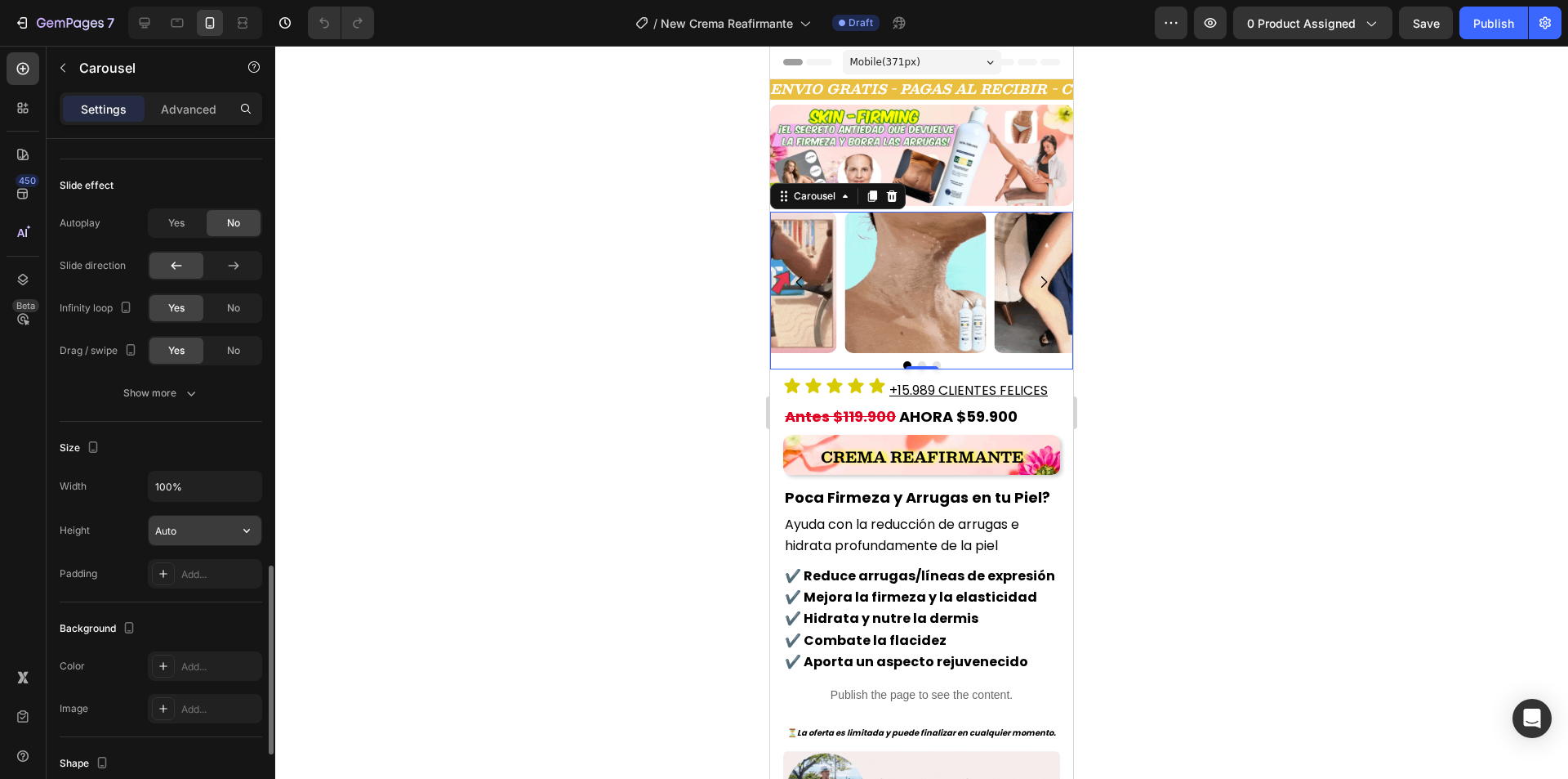
scroll to position [1797, 0]
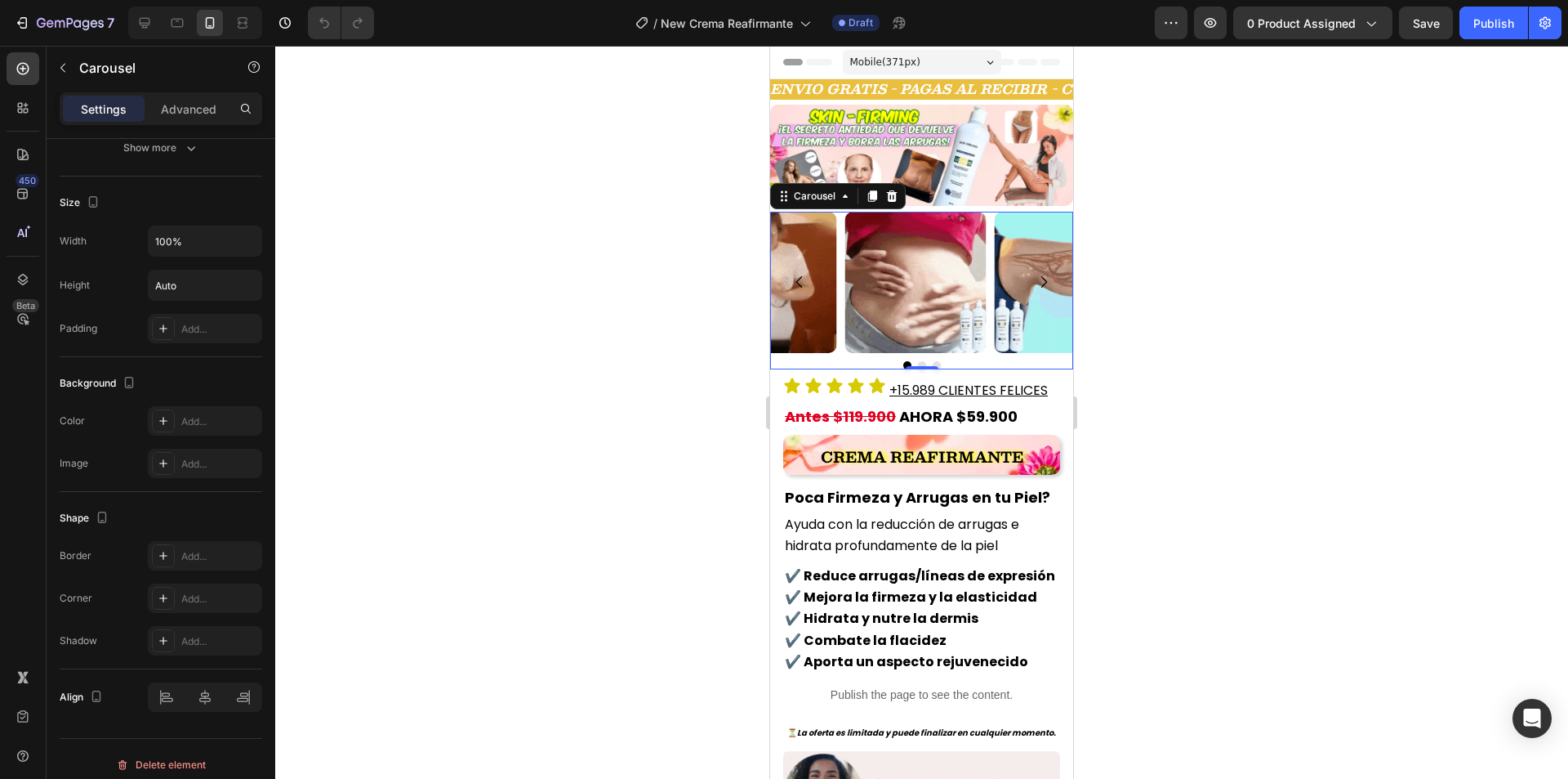
click at [1178, 457] on div at bounding box center [921, 411] width 1292 height 732
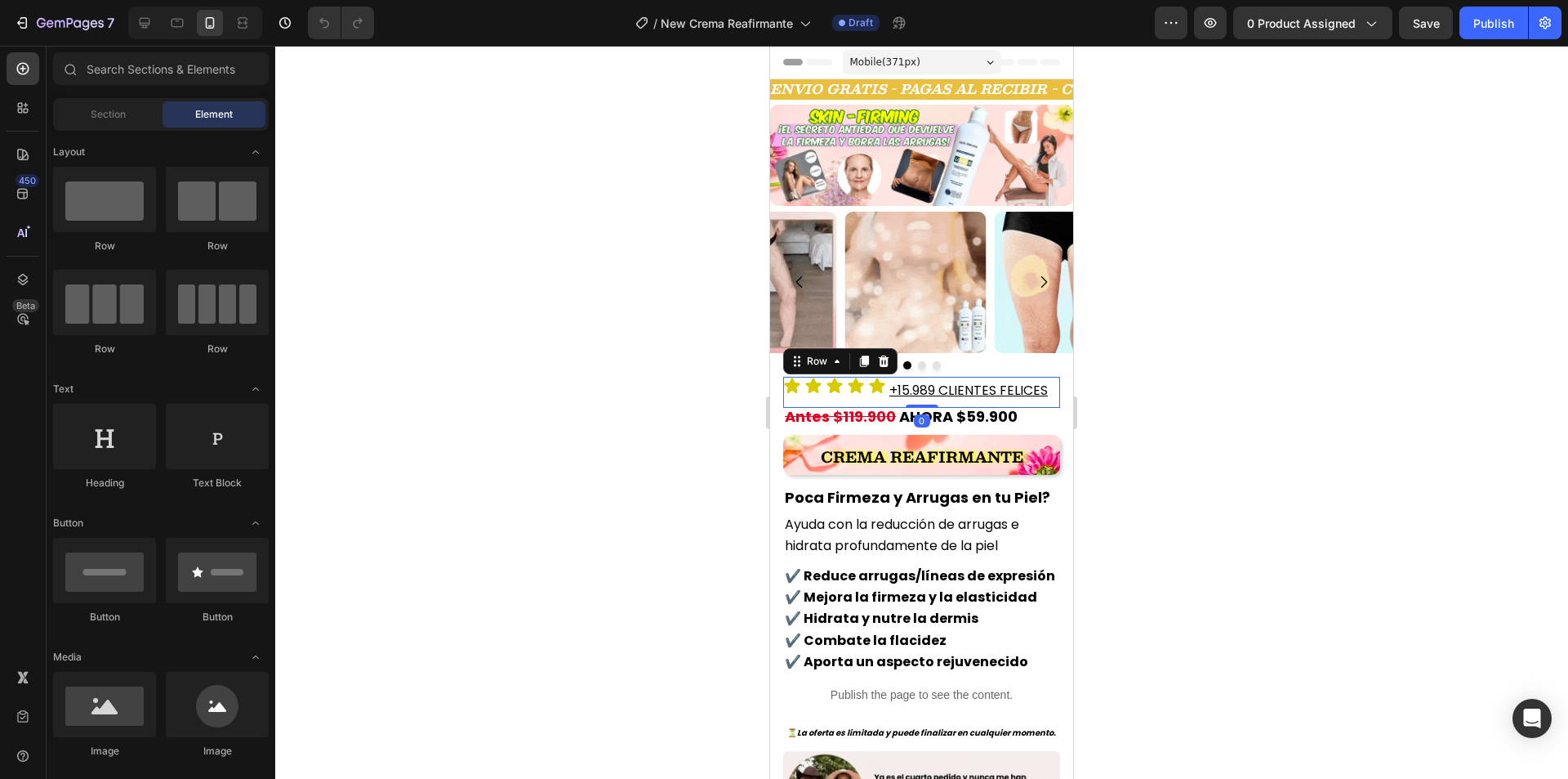
click at [884, 395] on div "Icon Icon Icon Icon Icon Icon List +15.989 CLIENTES FELICES Heading Row 0" at bounding box center [921, 391] width 277 height 31
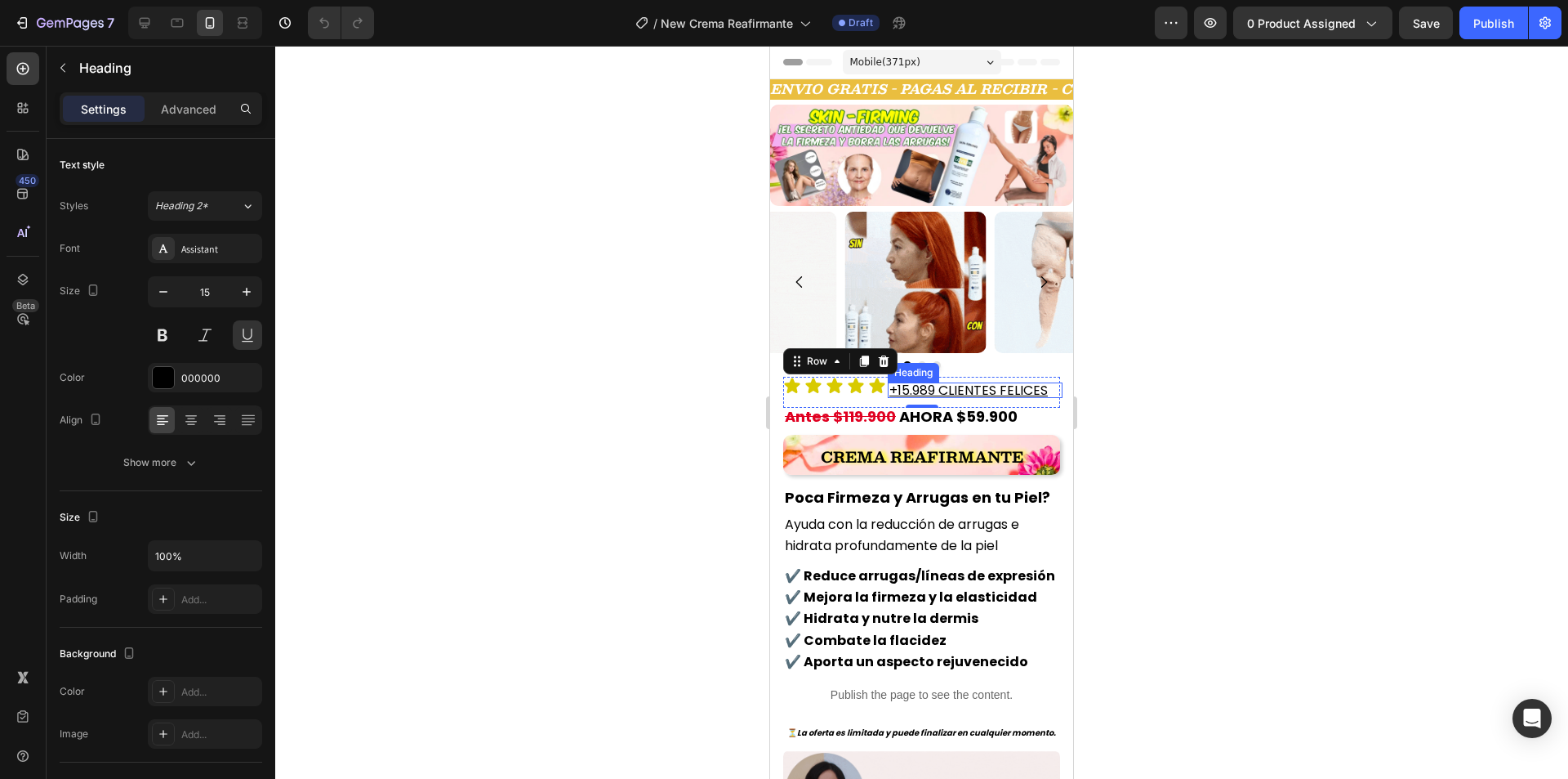
click at [921, 386] on span "+15.989 CLIENTES FELICES" at bounding box center [967, 390] width 158 height 19
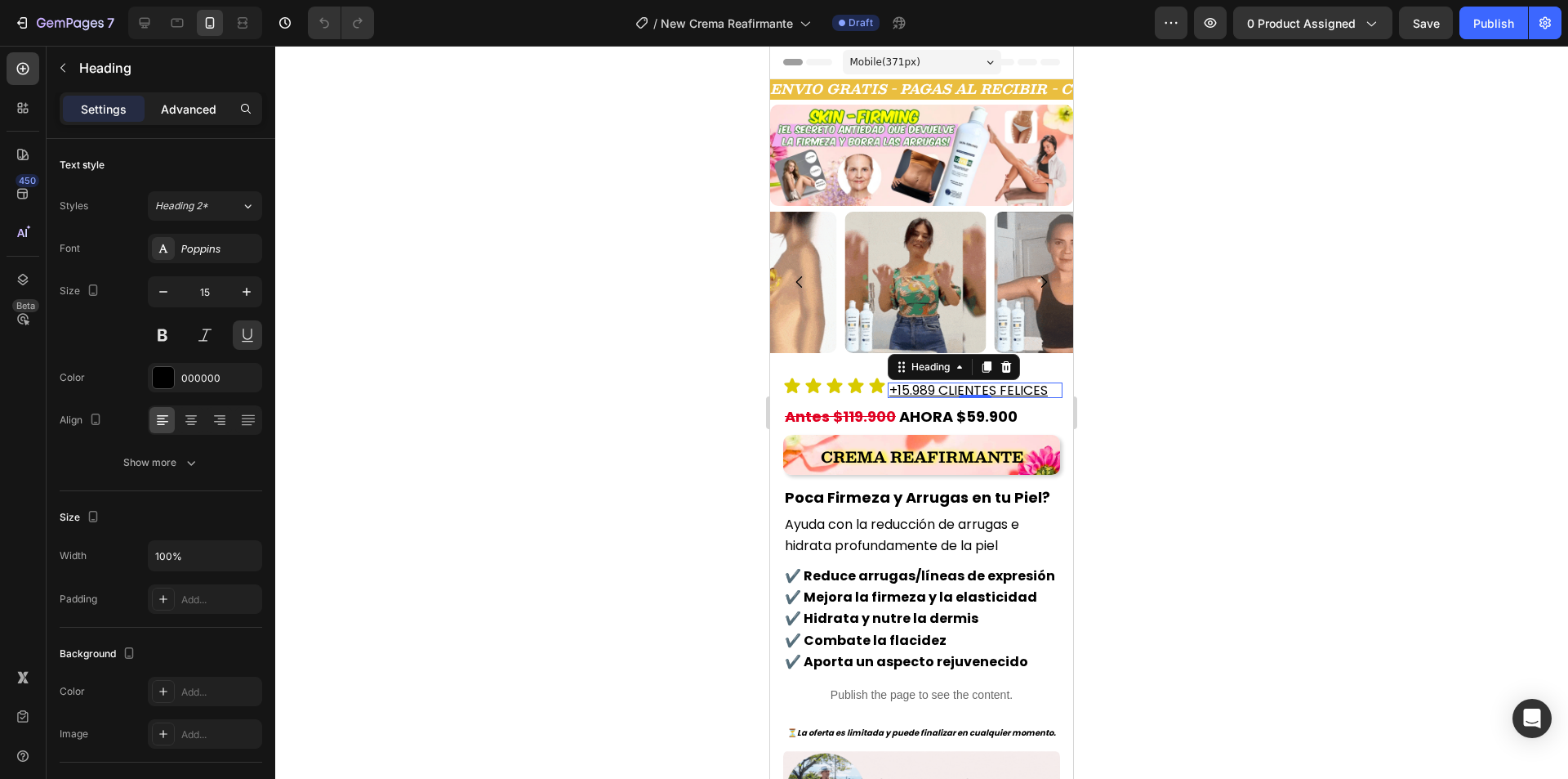
click at [187, 108] on p "Advanced" at bounding box center [189, 108] width 56 height 17
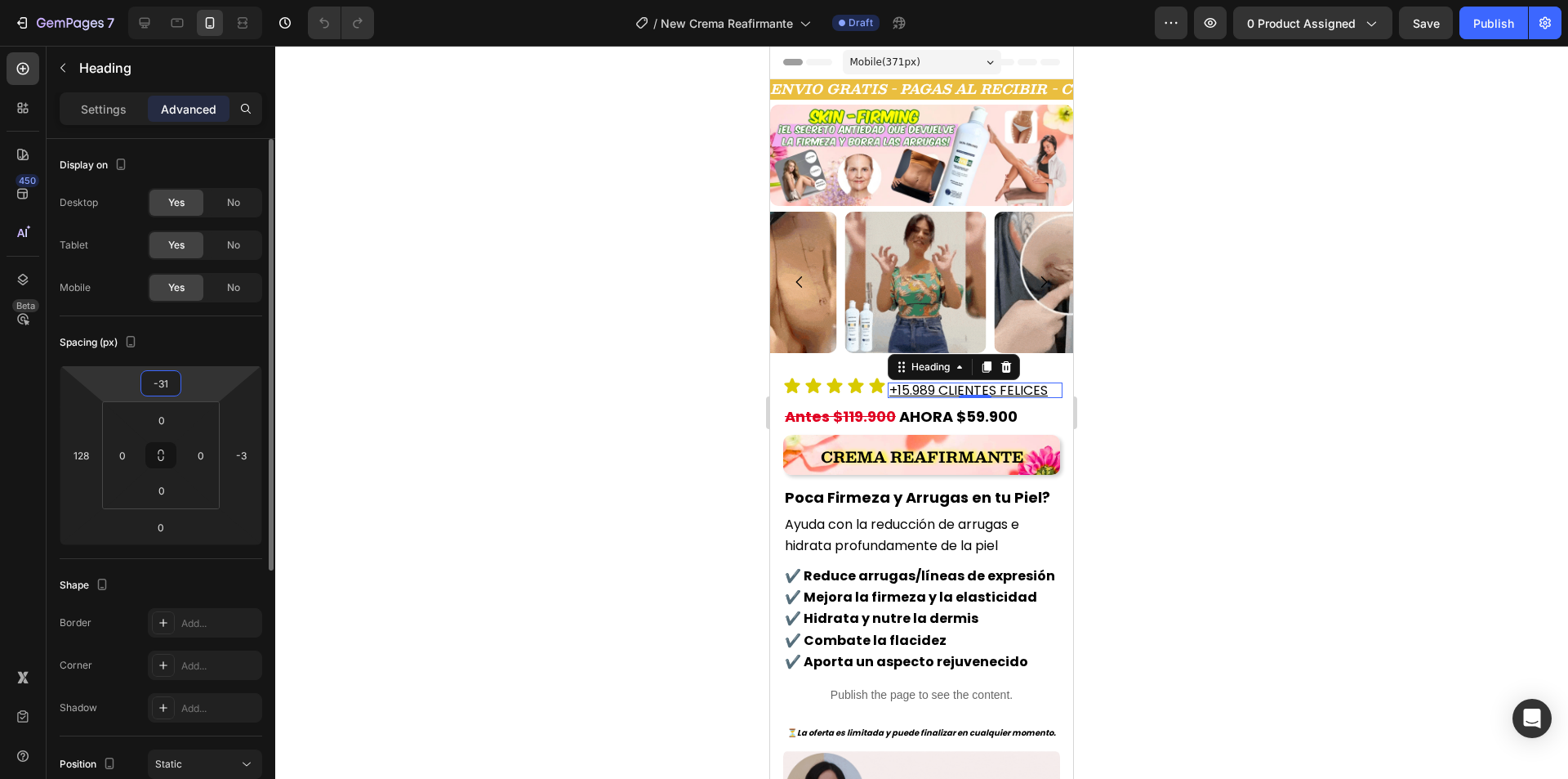
click at [163, 372] on input "-31" at bounding box center [161, 383] width 33 height 25
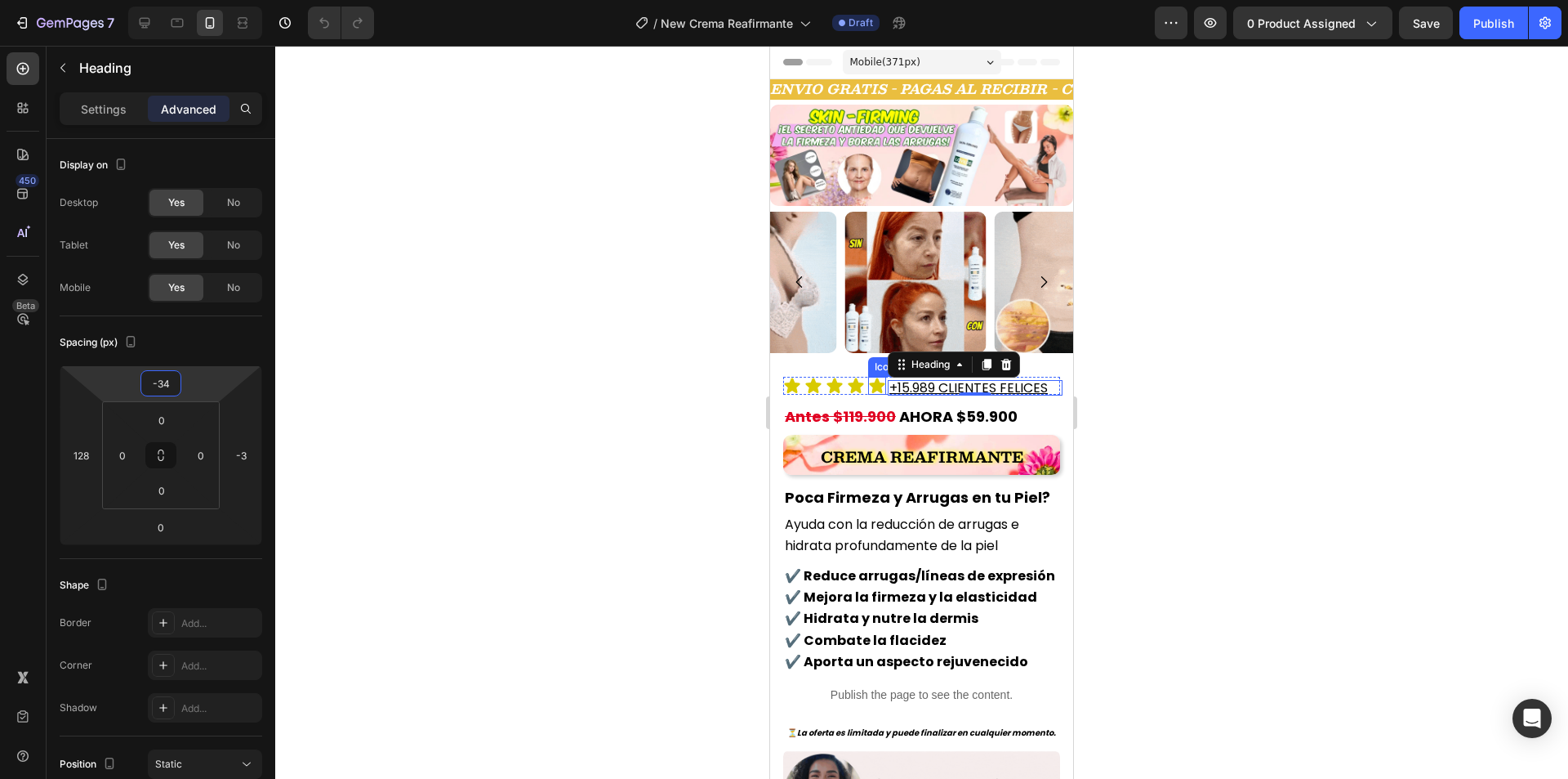
type input "-33"
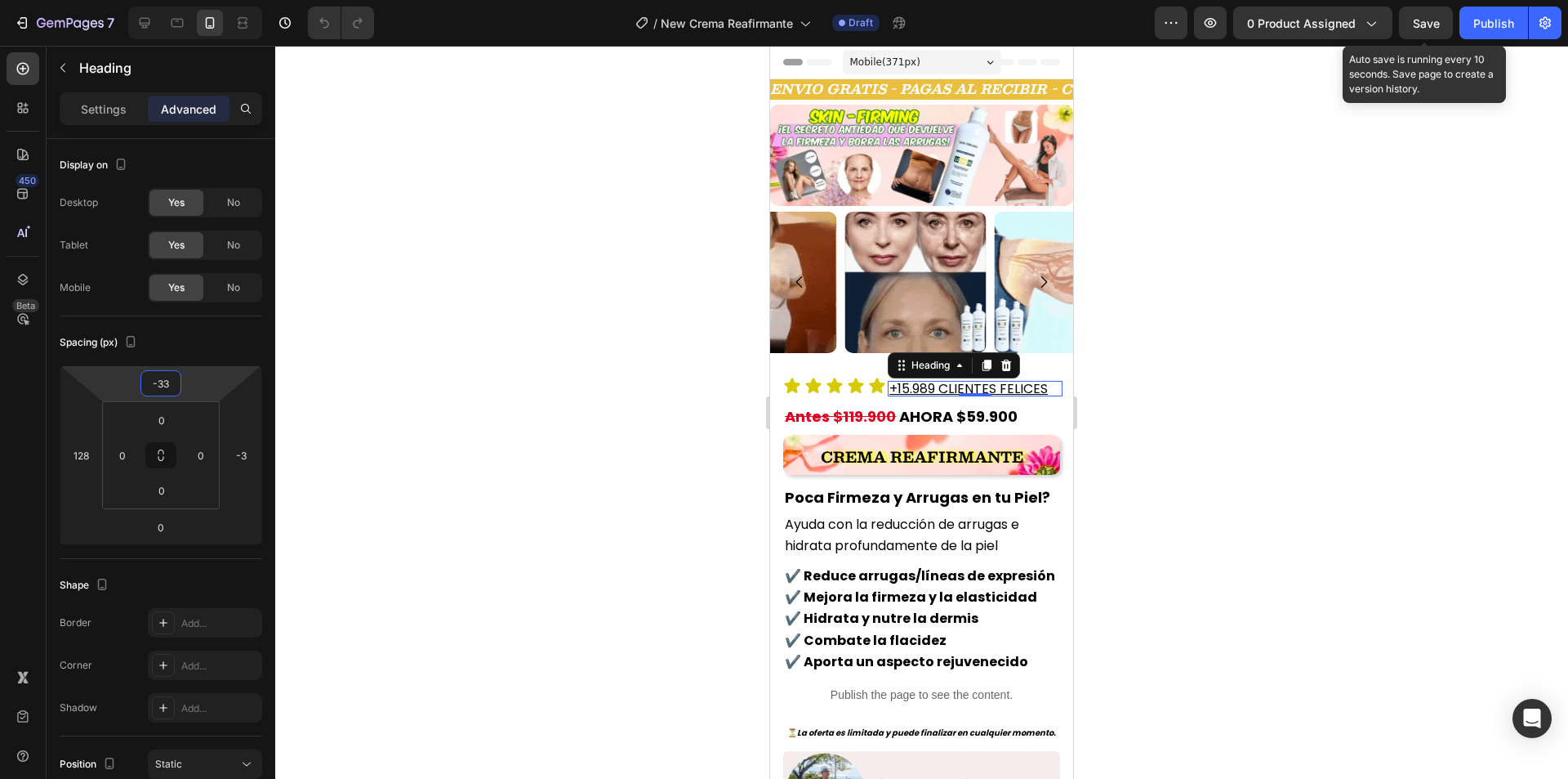
click at [1415, 12] on button "Save" at bounding box center [1425, 23] width 54 height 33
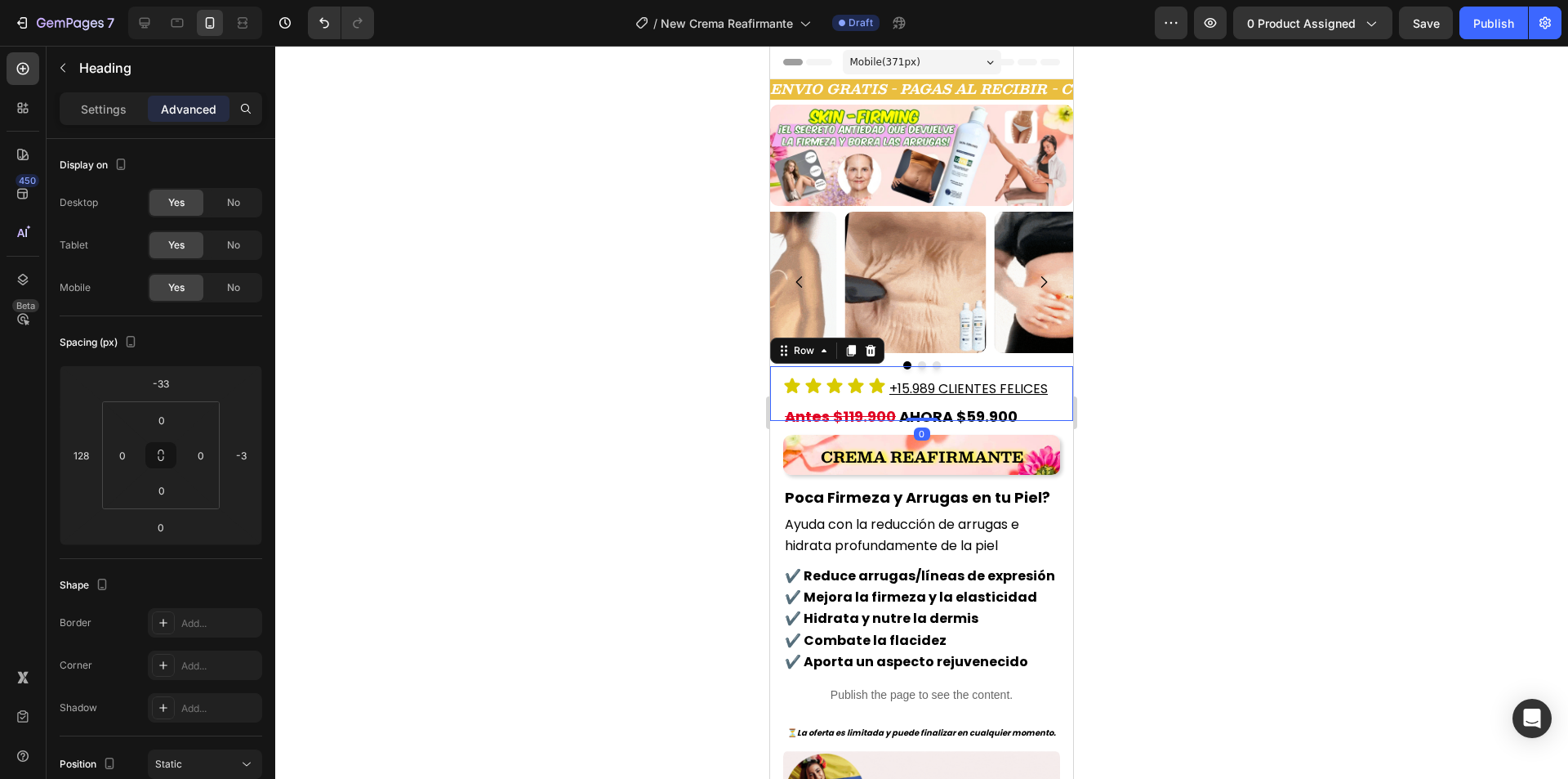
click at [779, 385] on div "Icon Icon Icon Icon Icon Icon List +15.989 CLIENTES FELICES Heading Row Row 0" at bounding box center [921, 392] width 303 height 55
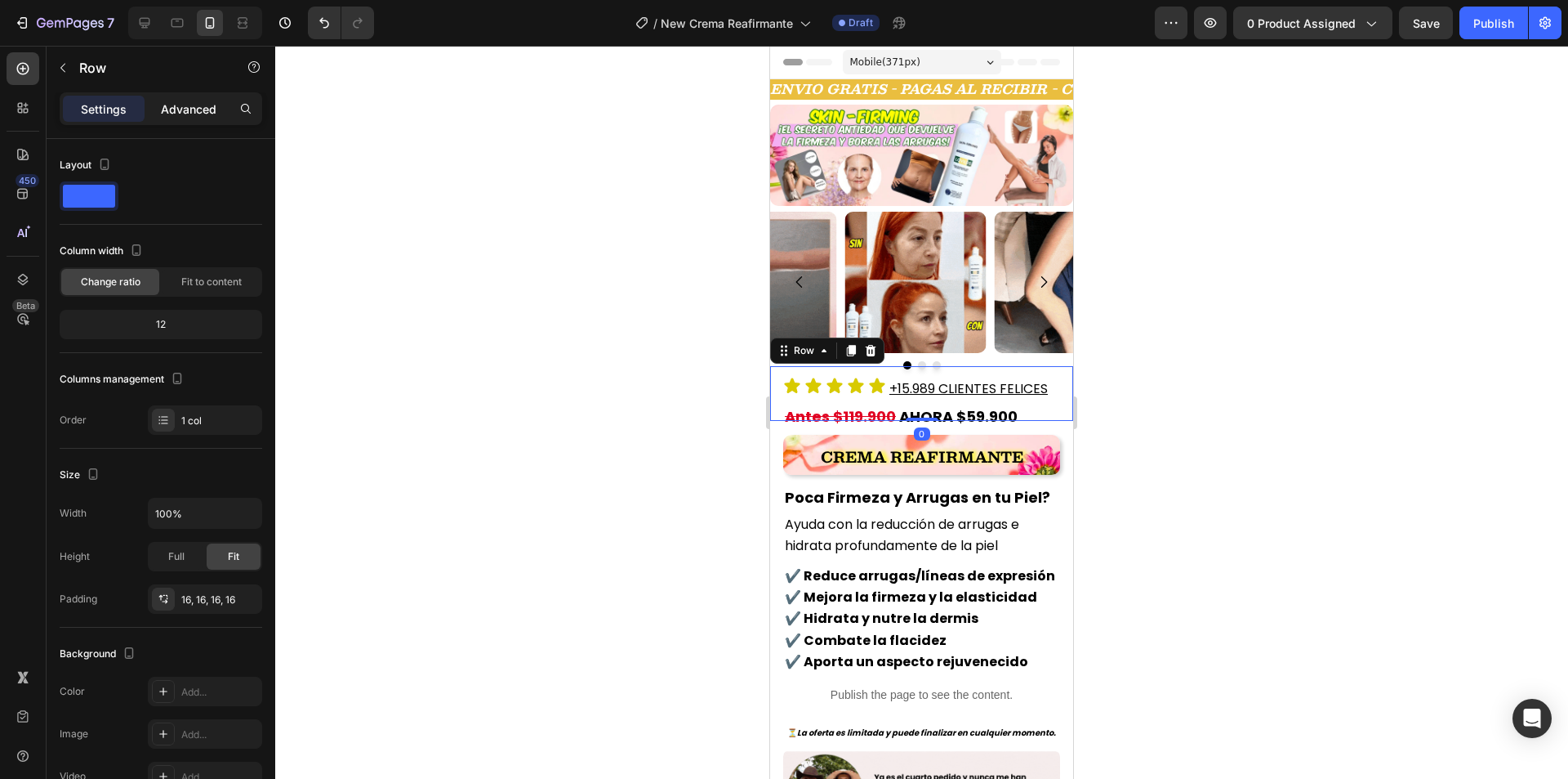
click at [181, 103] on p "Advanced" at bounding box center [189, 108] width 56 height 17
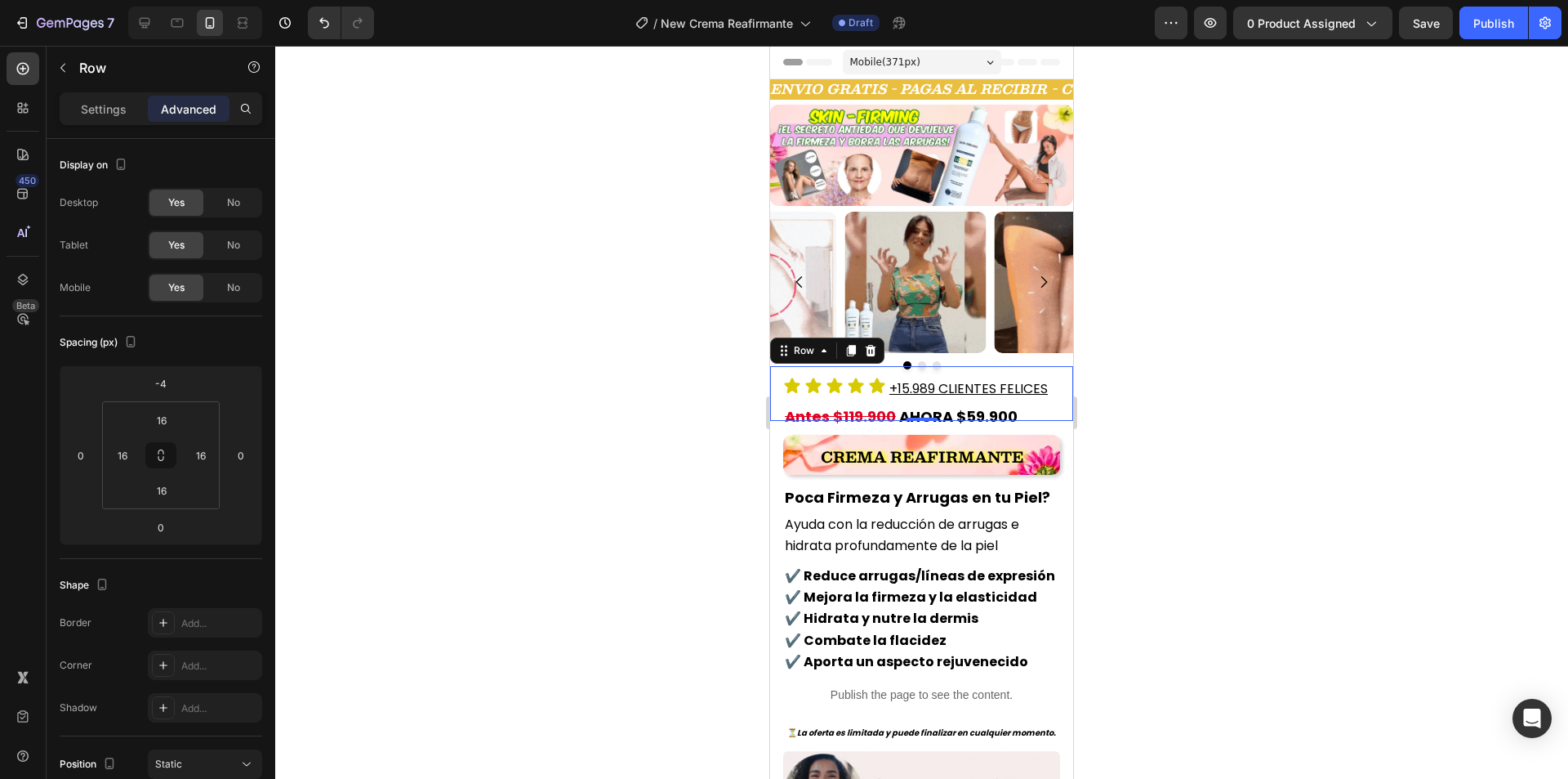
click at [618, 499] on div at bounding box center [921, 411] width 1292 height 732
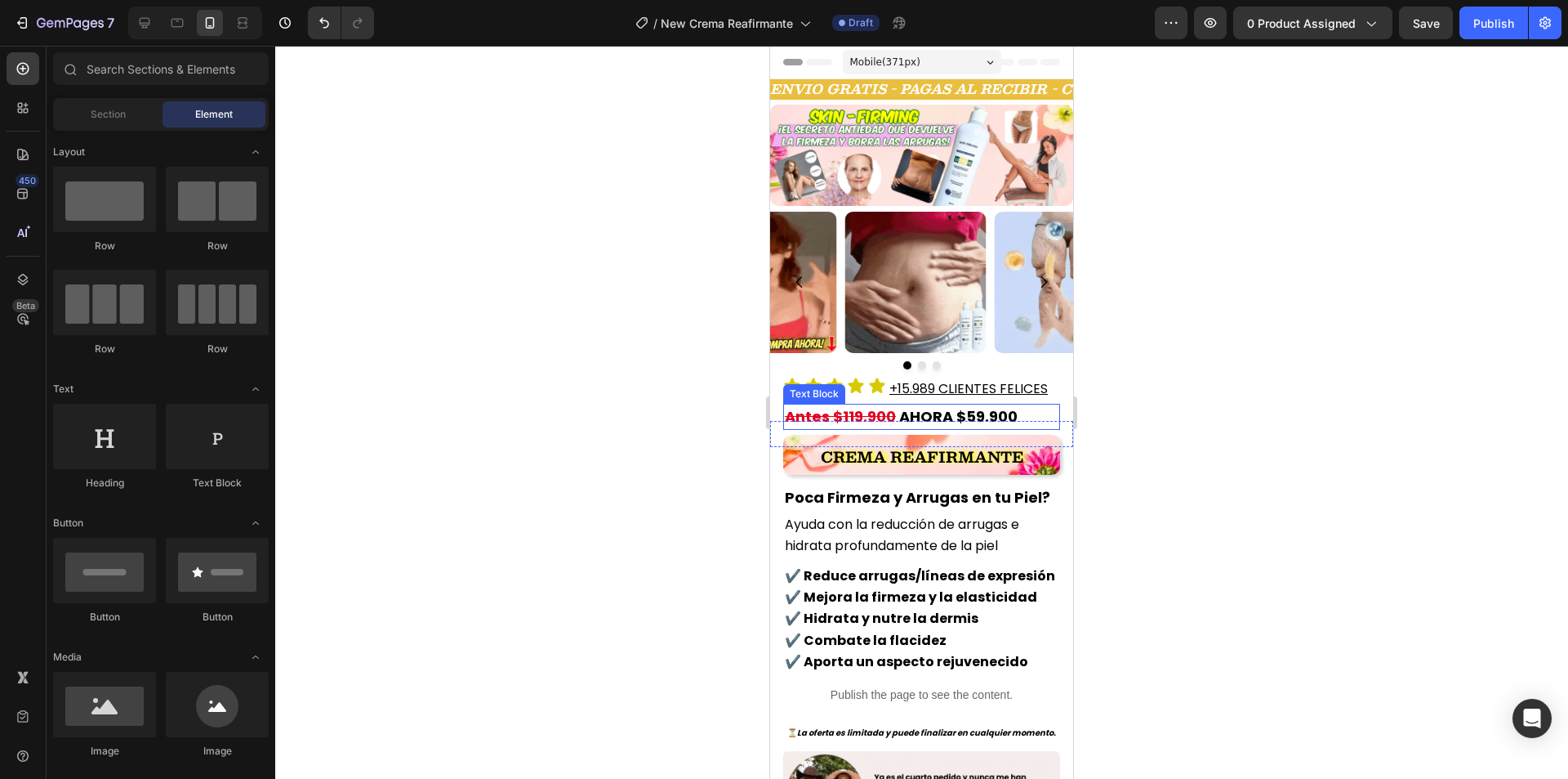
click at [896, 407] on strong at bounding box center [897, 416] width 3 height 21
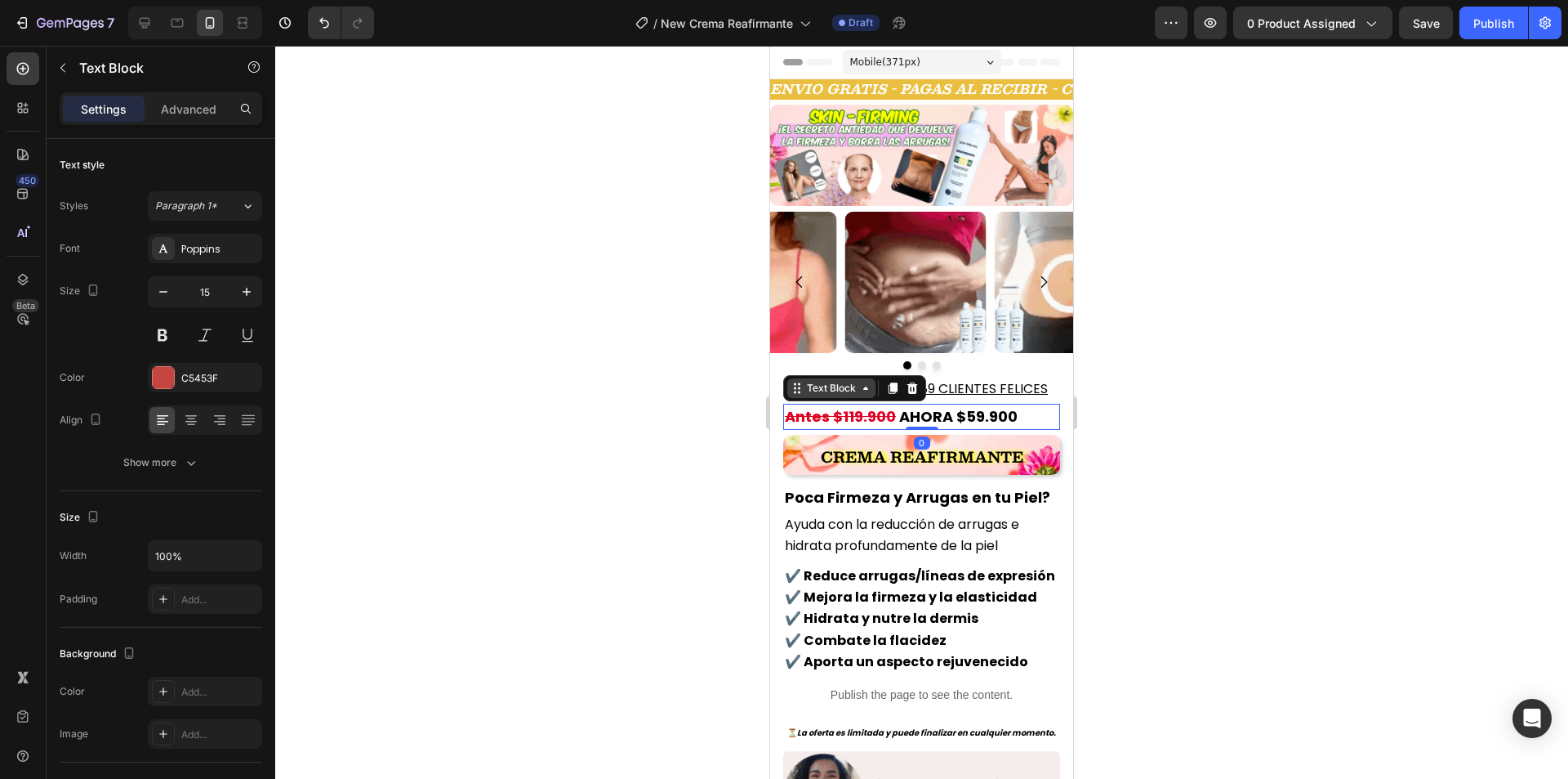
click at [827, 385] on div "Text Block" at bounding box center [831, 388] width 56 height 15
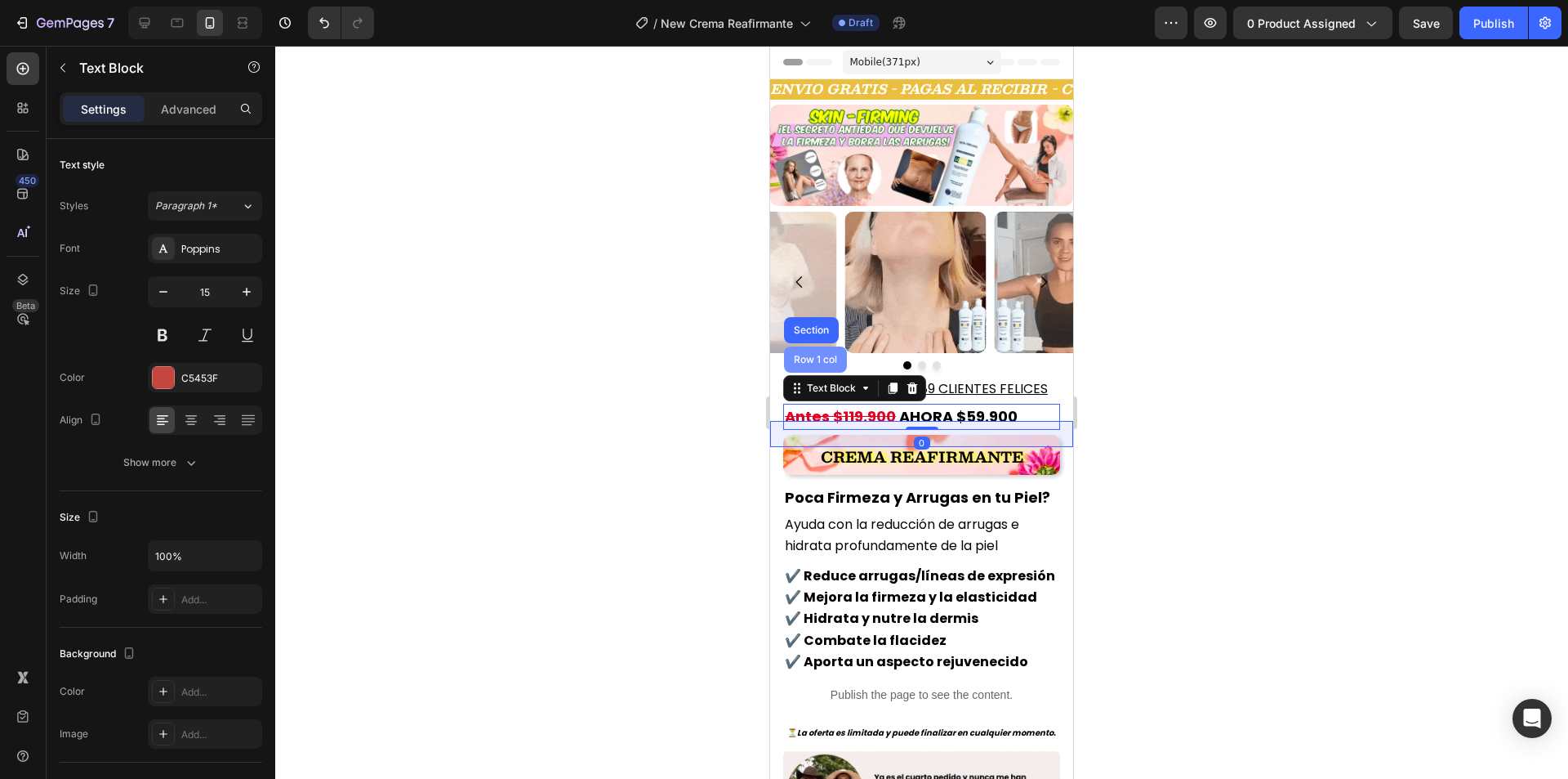
click at [836, 361] on div "Row 1 col" at bounding box center [814, 360] width 63 height 26
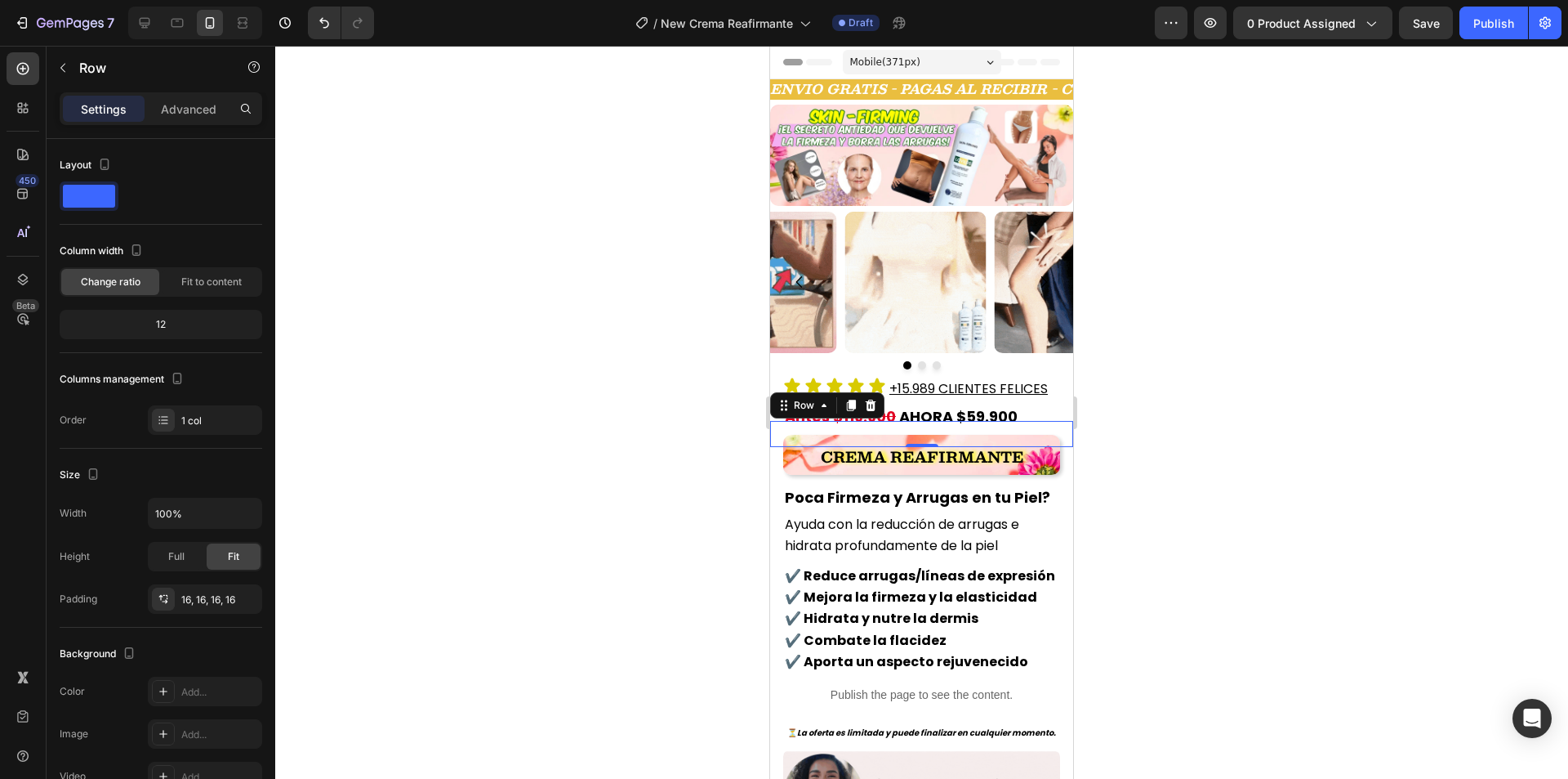
click at [633, 343] on div at bounding box center [921, 411] width 1292 height 732
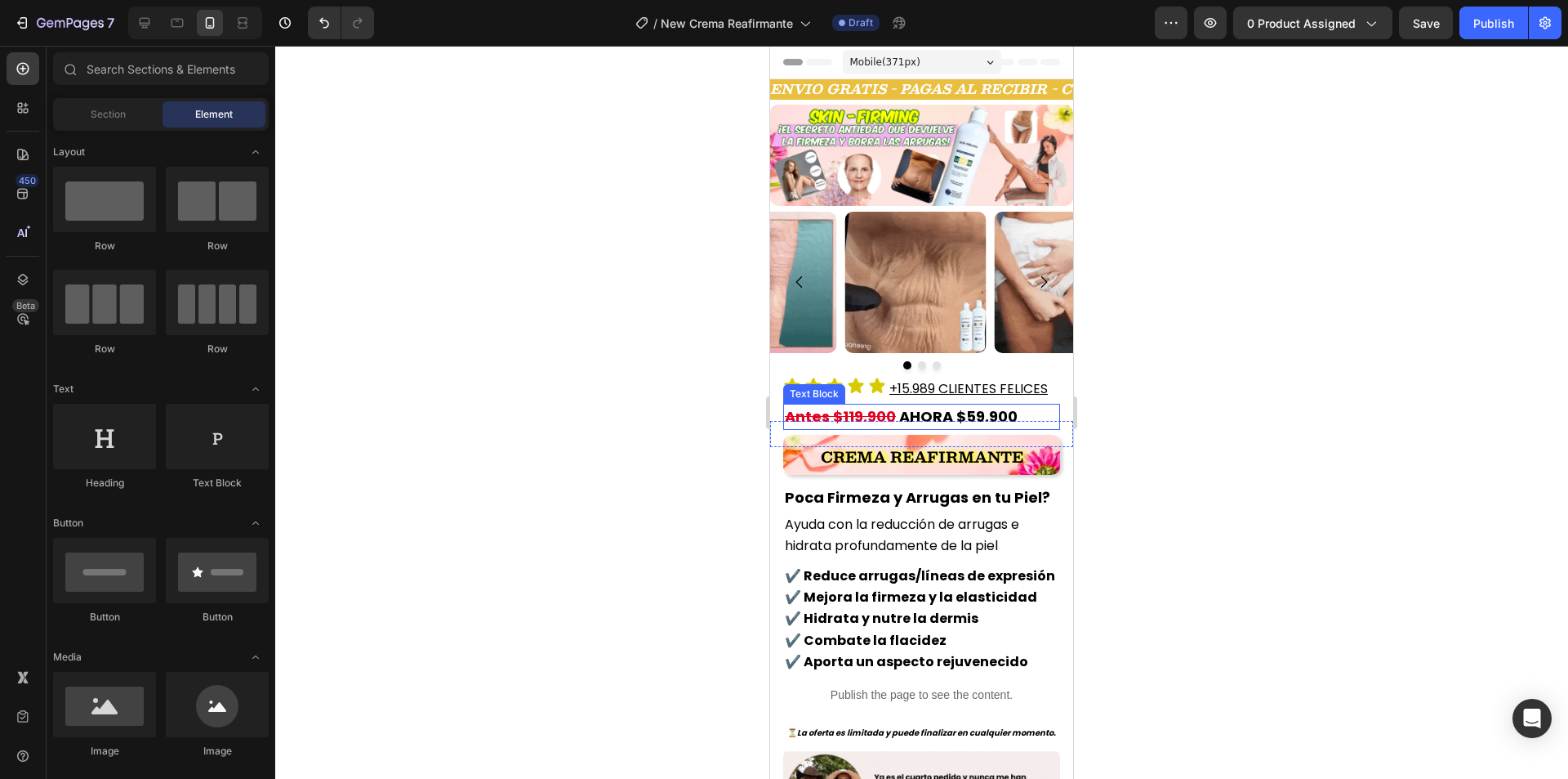
click at [848, 414] on strong "Antes $119.900" at bounding box center [840, 416] width 111 height 21
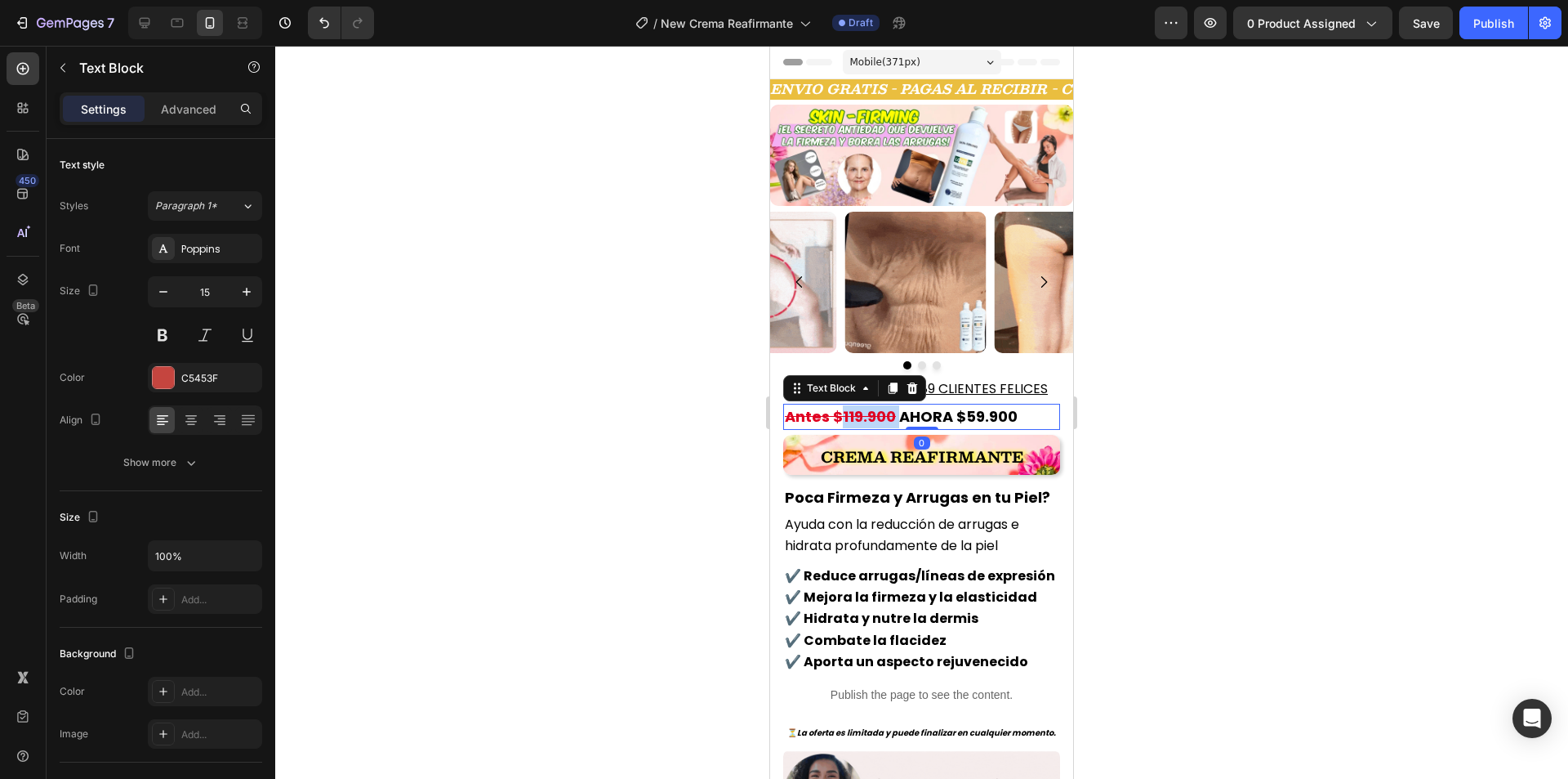
click at [848, 414] on strong "Antes $119.900" at bounding box center [840, 416] width 111 height 21
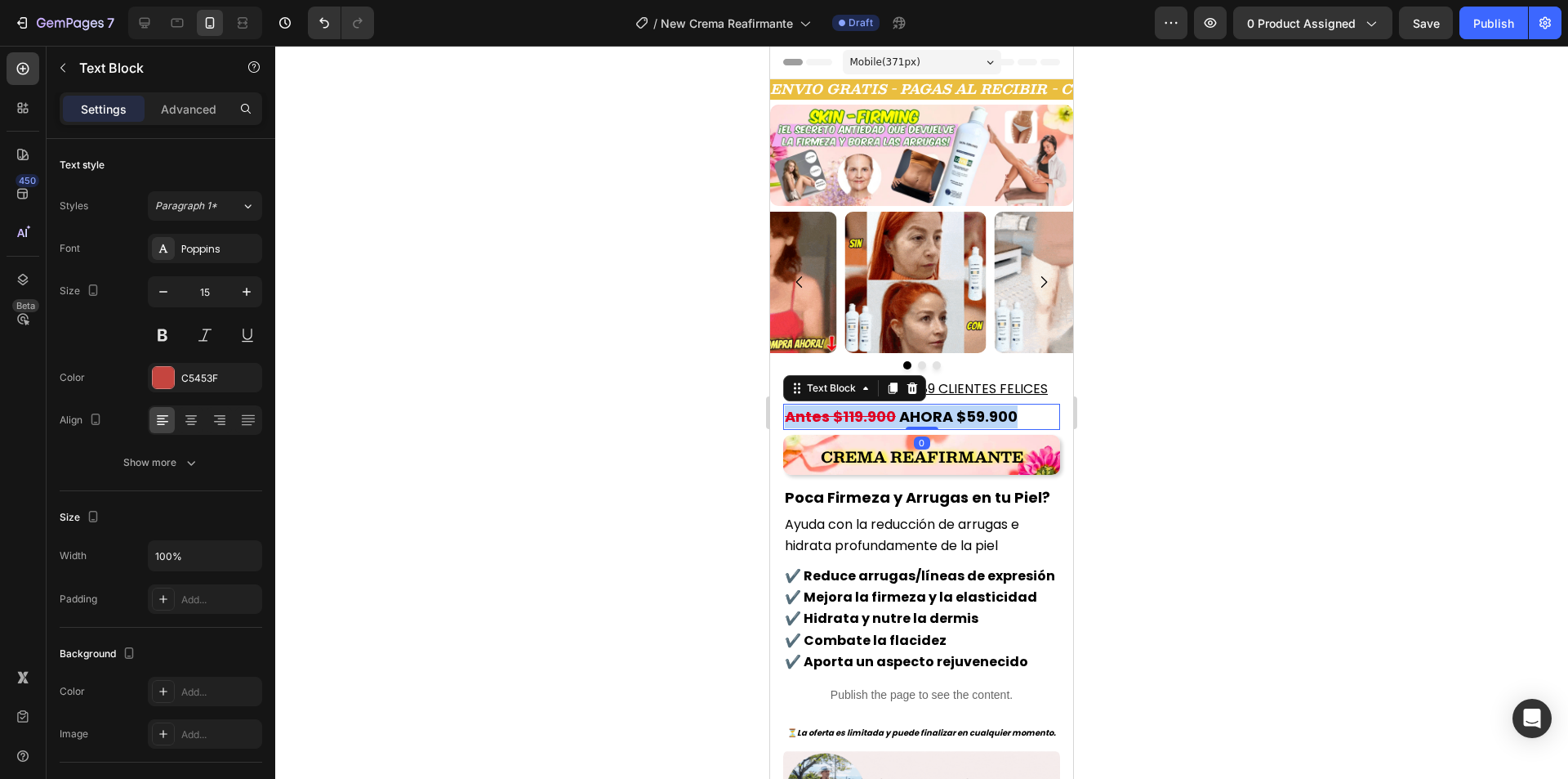
click at [848, 414] on strong "Antes $119.900" at bounding box center [840, 416] width 111 height 21
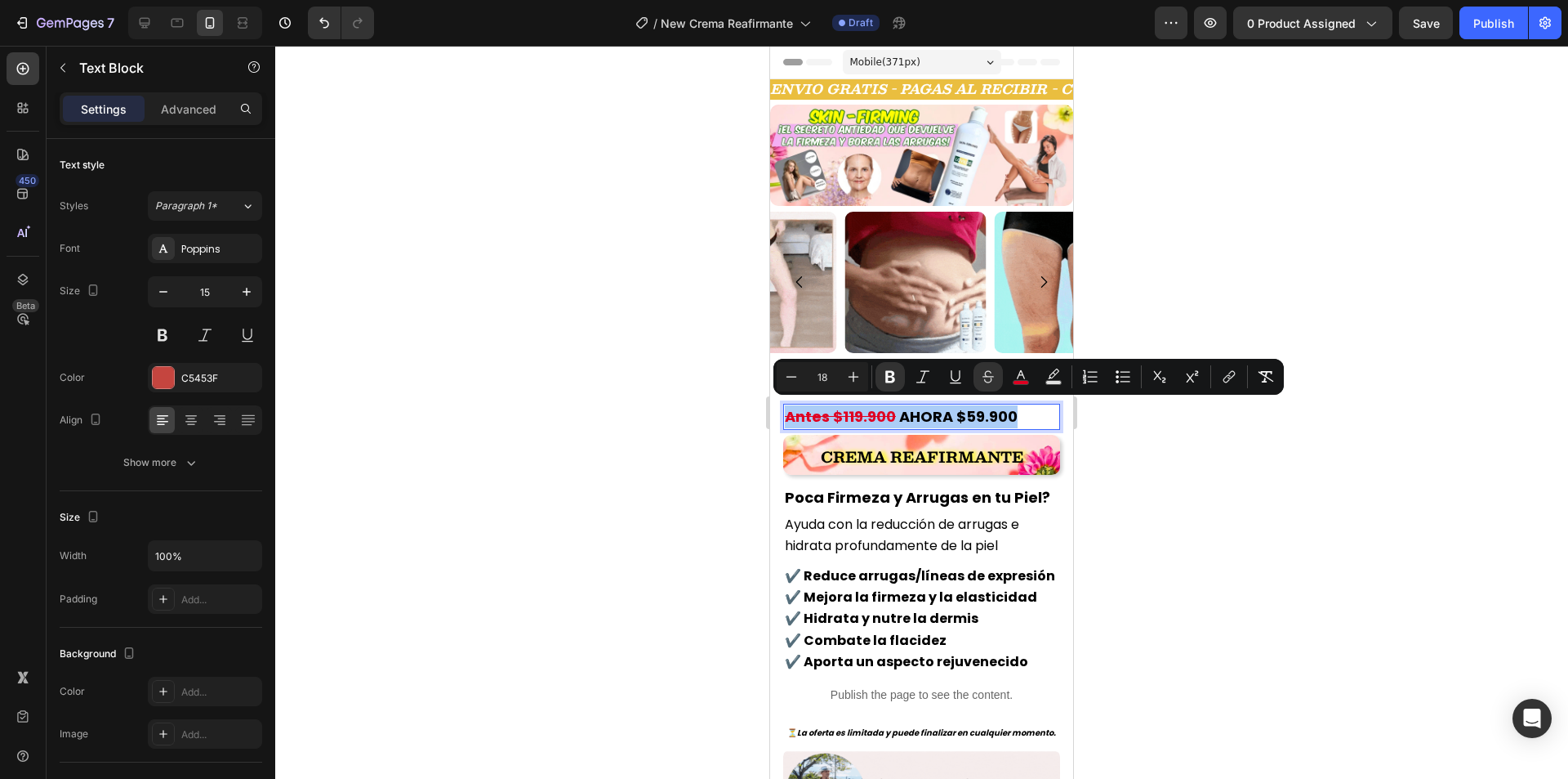
click at [592, 420] on div at bounding box center [921, 411] width 1292 height 732
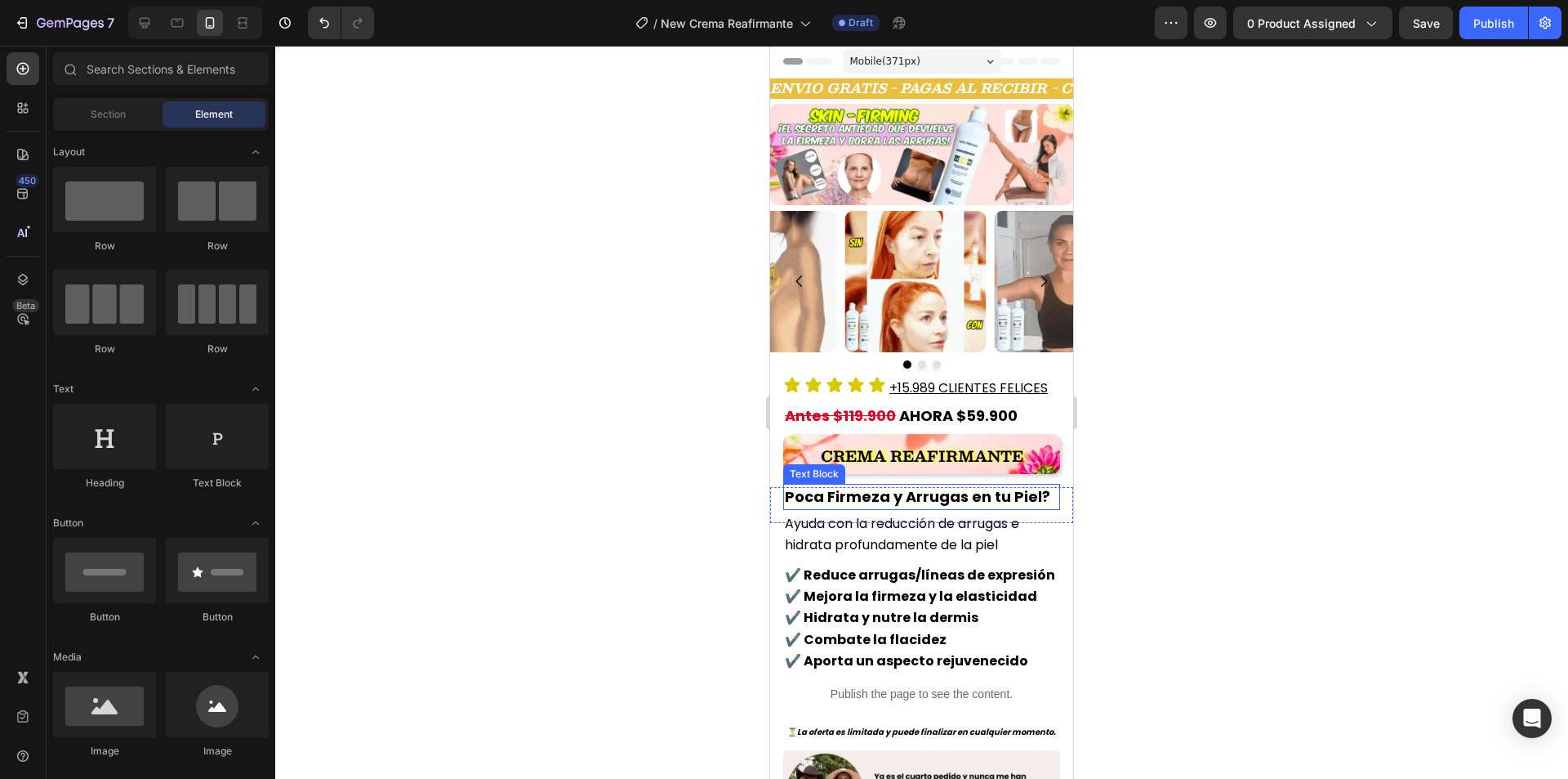
scroll to position [0, 0]
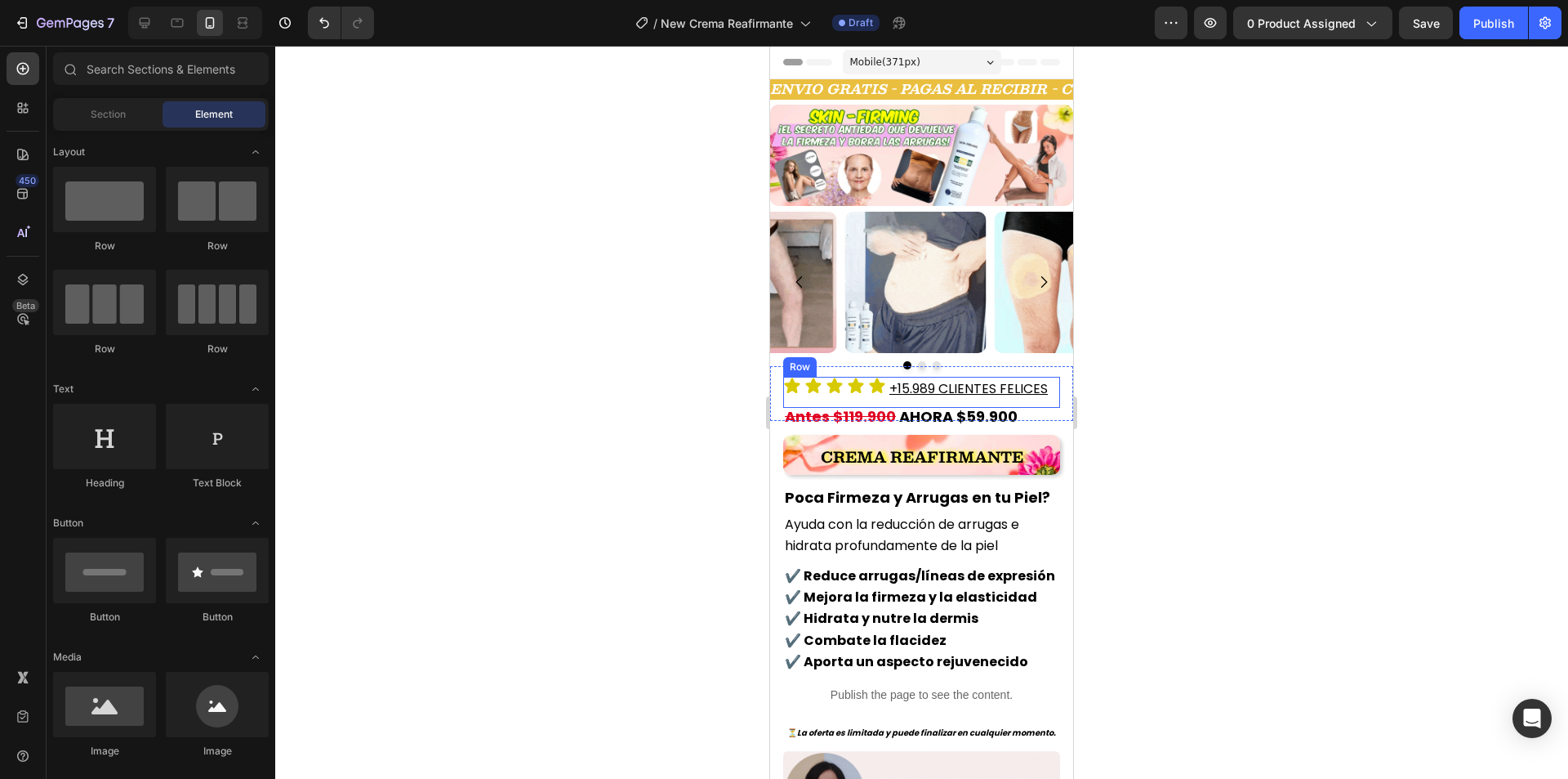
click at [884, 394] on div "Icon Icon Icon Icon Icon Icon List +15.989 CLIENTES FELICES Heading Row" at bounding box center [921, 391] width 277 height 31
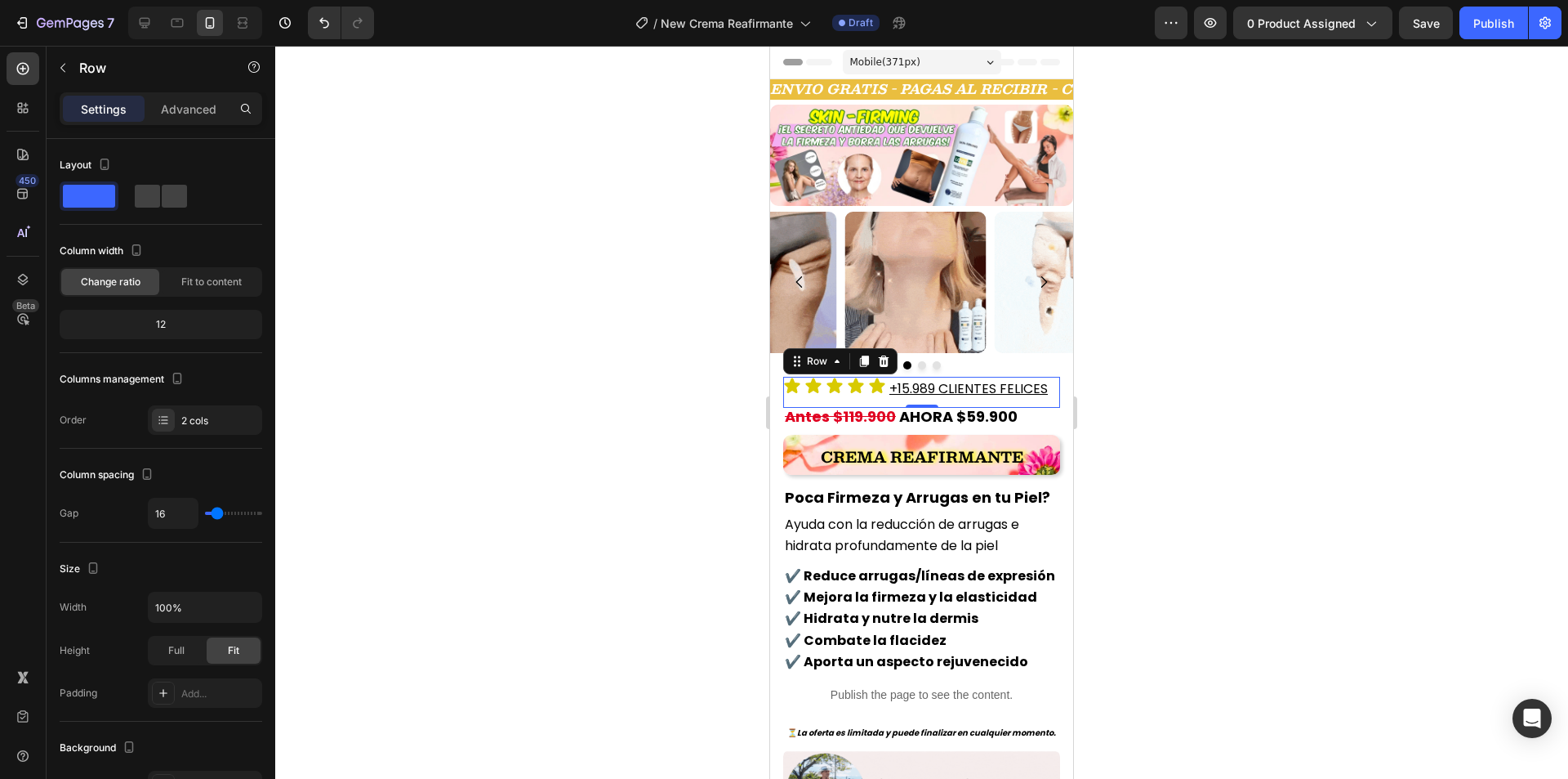
click at [1166, 381] on div at bounding box center [921, 411] width 1292 height 732
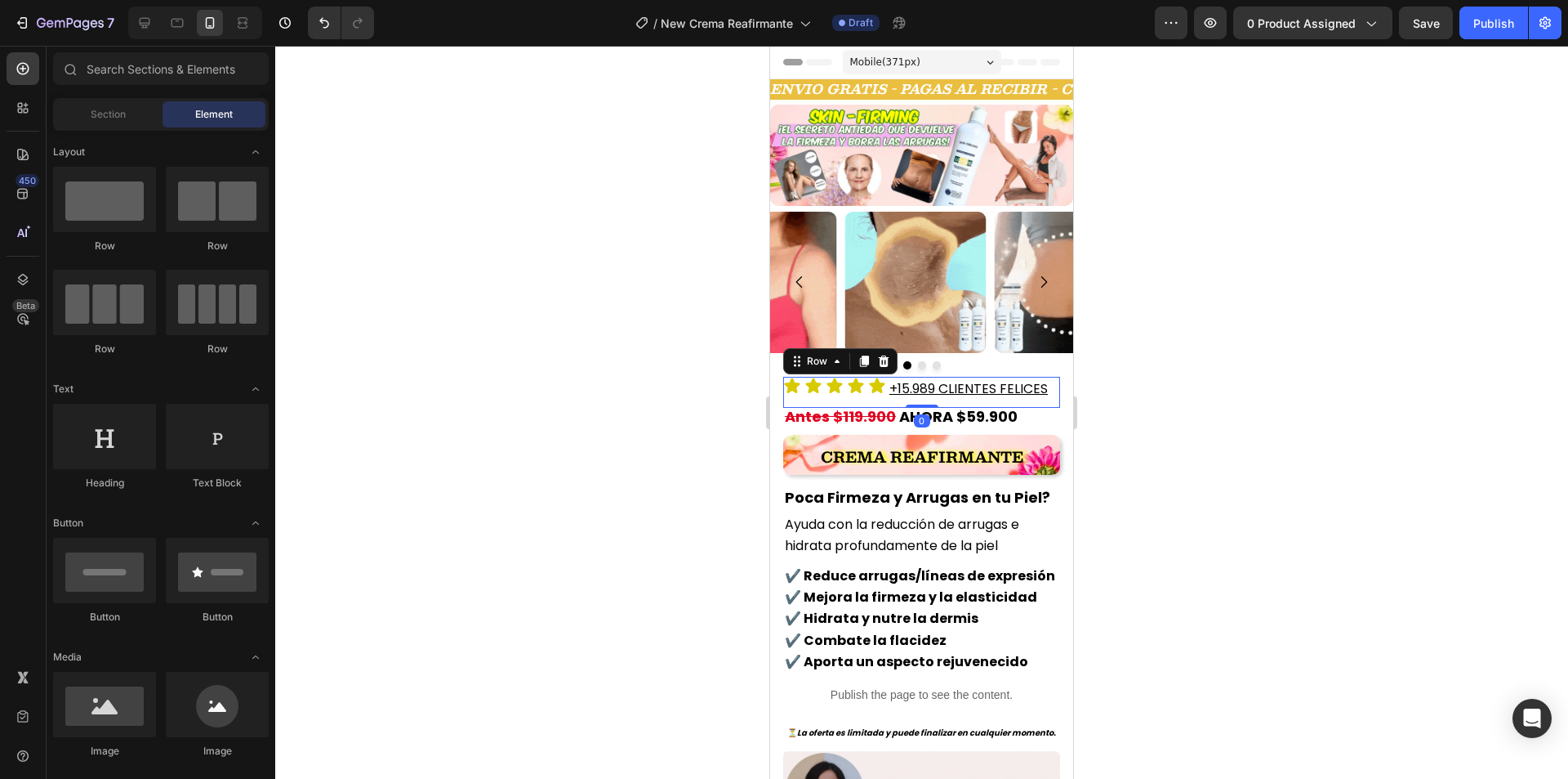
click at [889, 397] on div "Icon Icon Icon Icon Icon Icon List +15.989 CLIENTES FELICES Heading Row 0" at bounding box center [921, 391] width 277 height 31
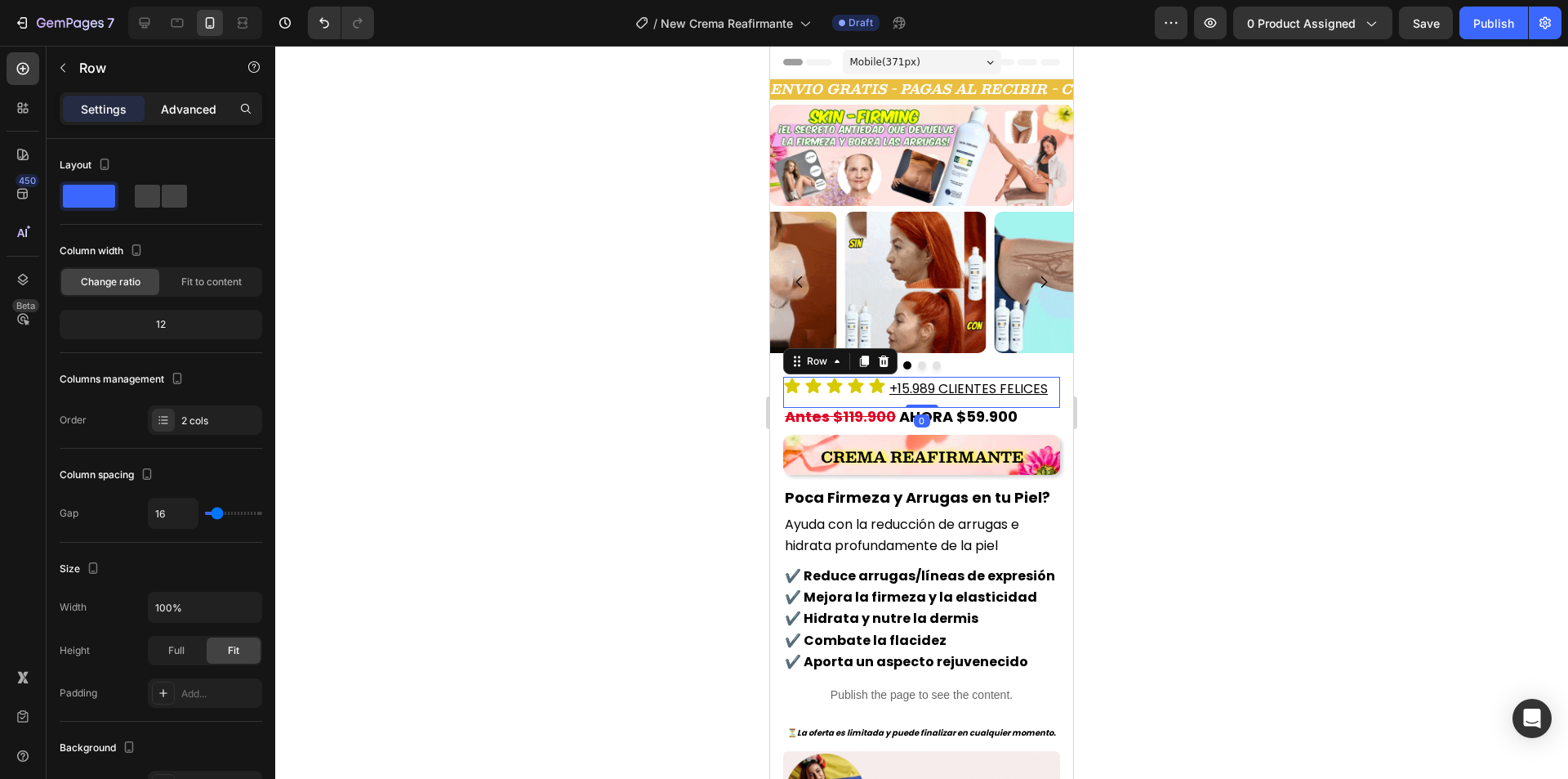
click at [201, 114] on p "Advanced" at bounding box center [189, 108] width 56 height 17
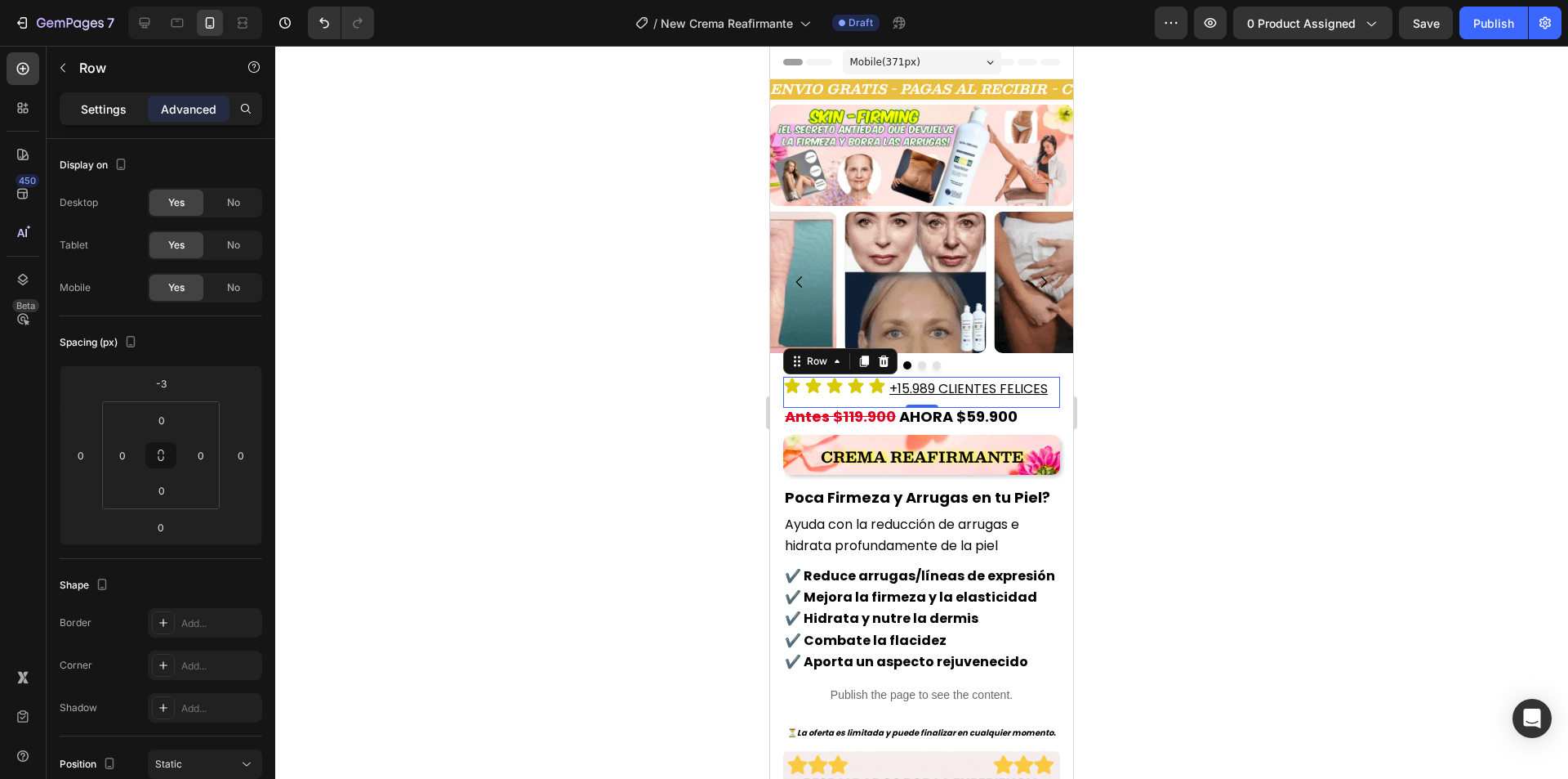
click at [99, 108] on p "Settings" at bounding box center [103, 108] width 46 height 17
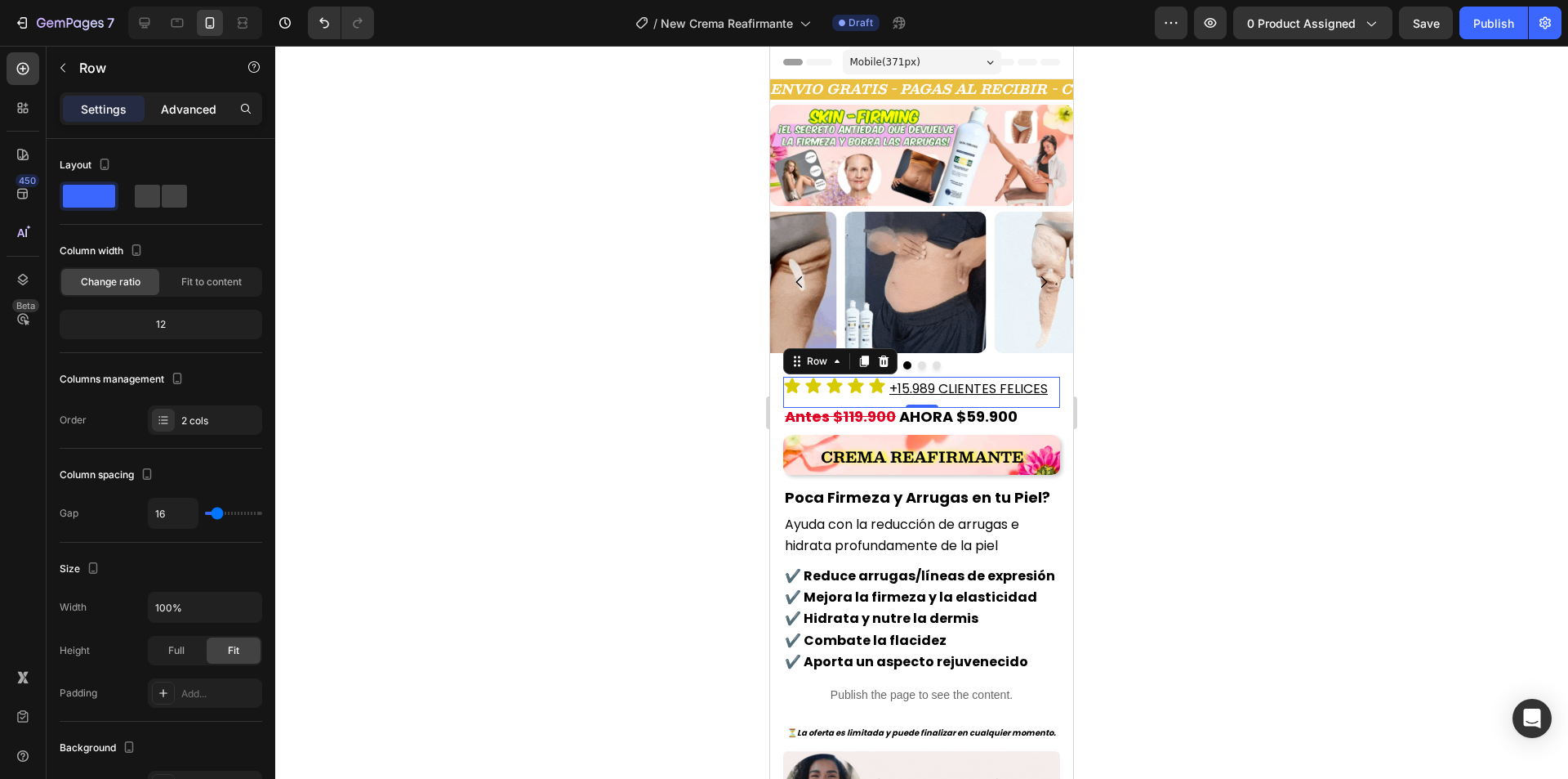
click at [214, 117] on div "Advanced" at bounding box center [189, 108] width 81 height 26
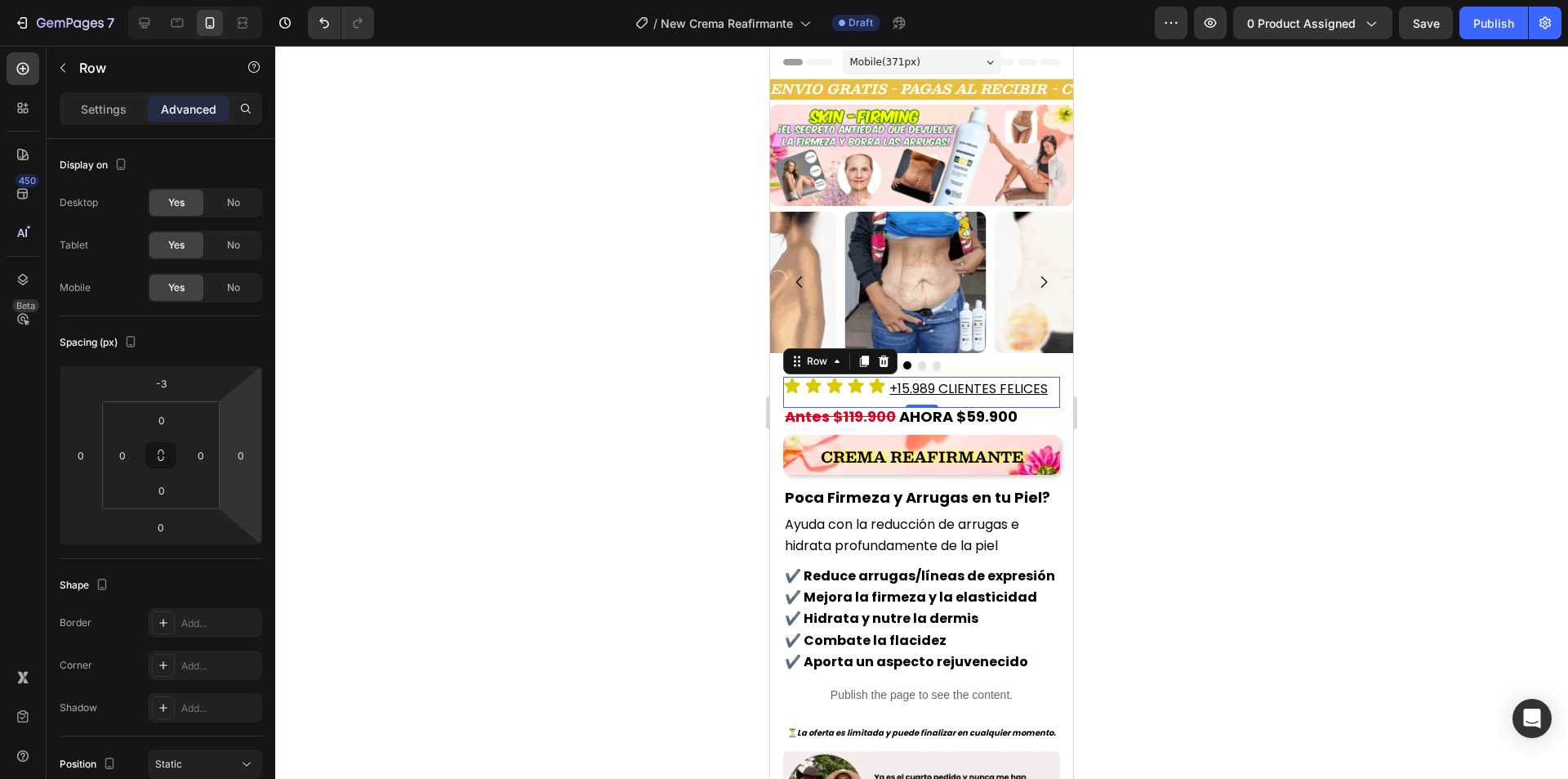
click at [1242, 368] on div at bounding box center [921, 411] width 1292 height 732
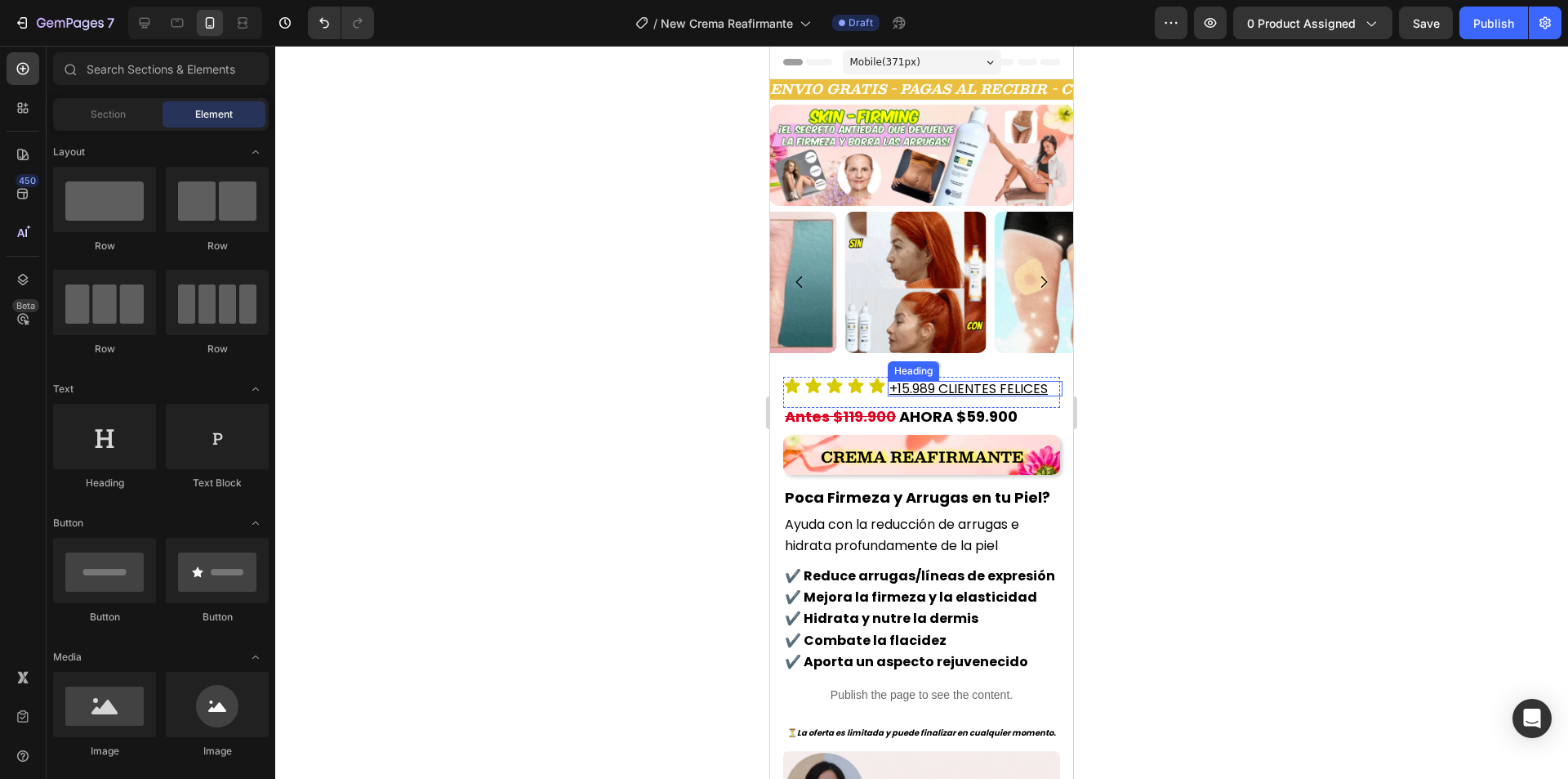
click at [981, 389] on div "+15.989 CLIENTES FELICES Heading" at bounding box center [975, 389] width 175 height 16
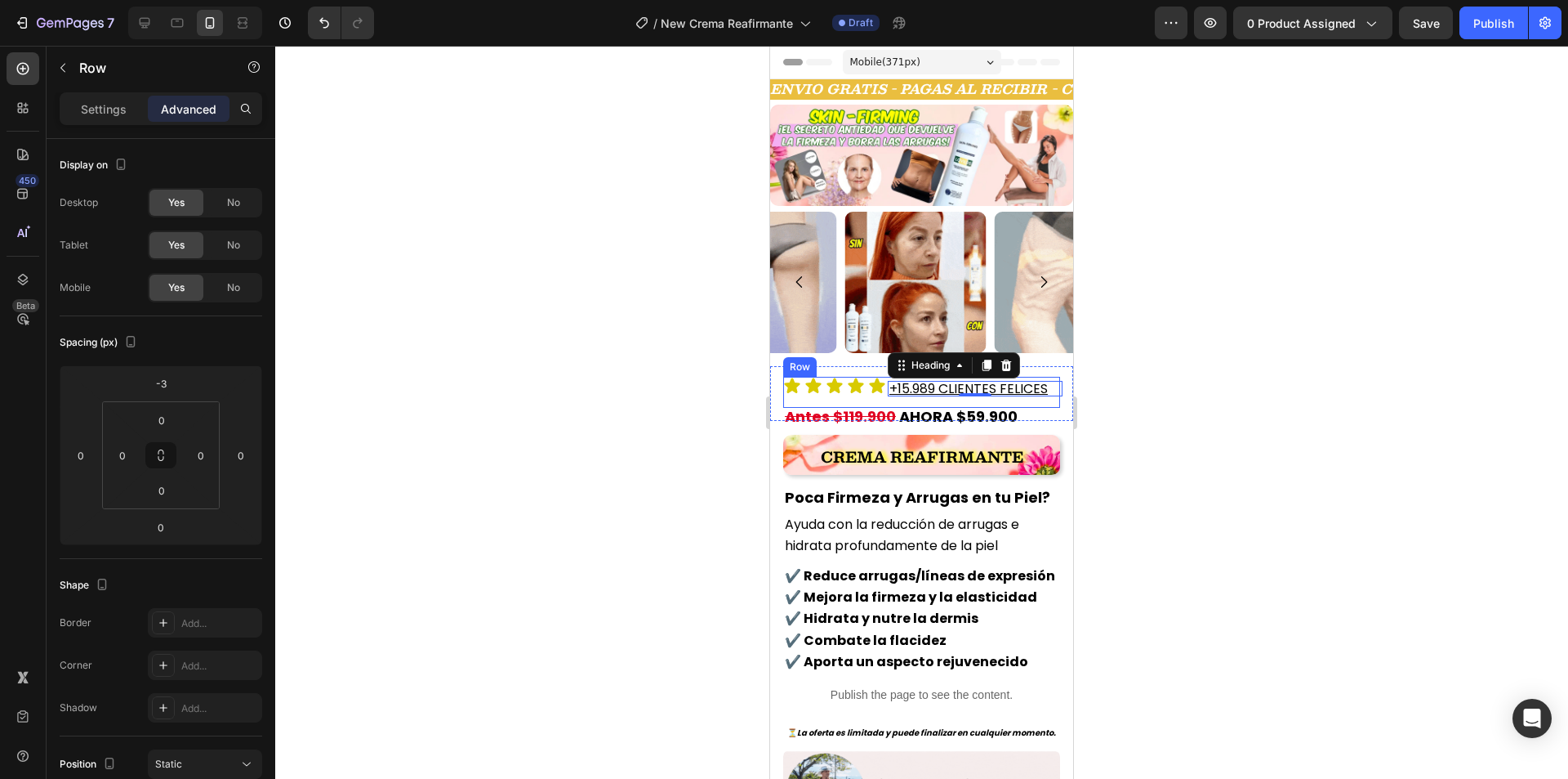
click at [1044, 396] on div "Icon Icon Icon Icon Icon Icon List +15.989 CLIENTES FELICES Heading 0 Row" at bounding box center [921, 391] width 277 height 31
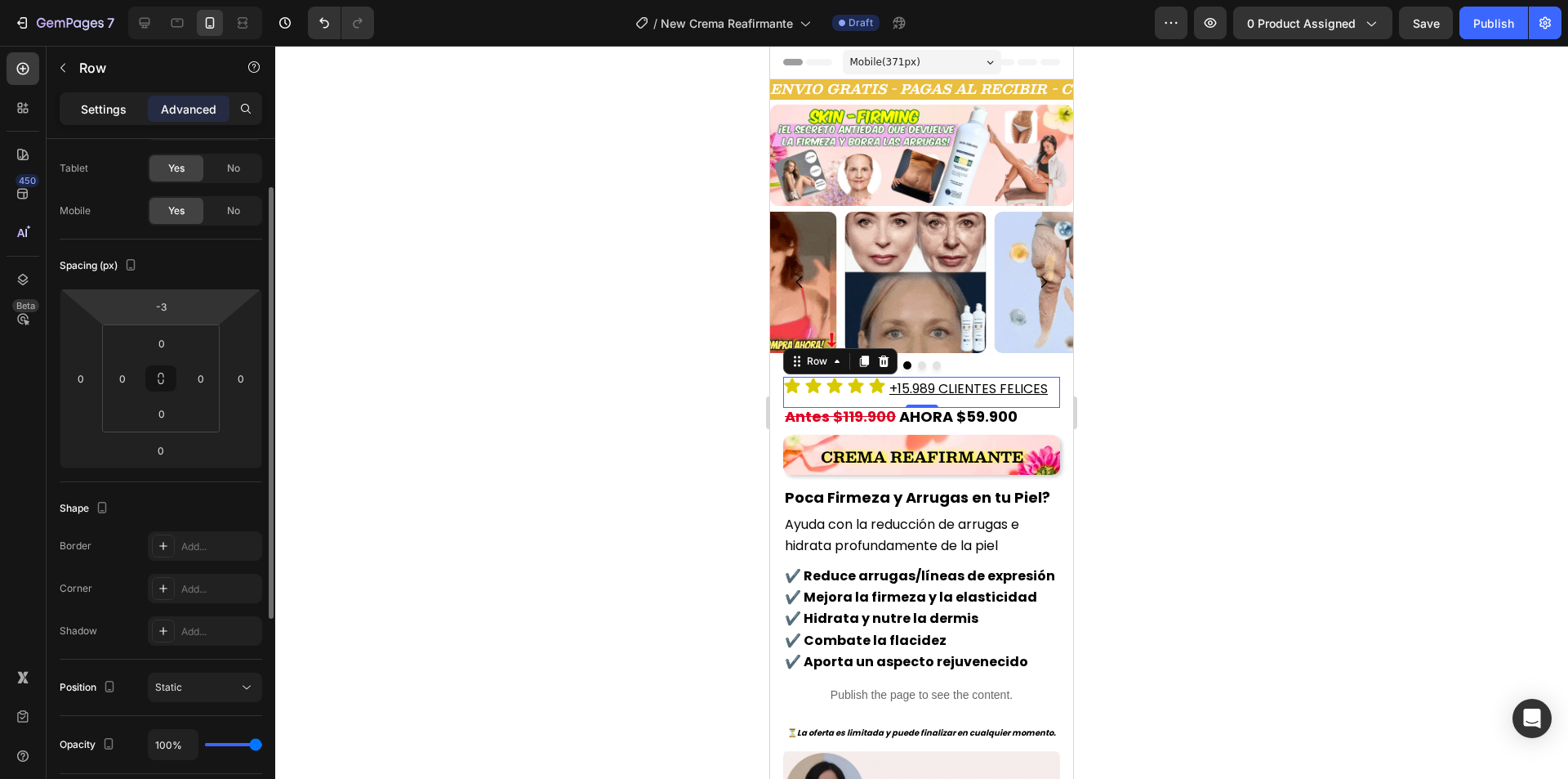
click at [104, 120] on div "Settings" at bounding box center [103, 108] width 81 height 26
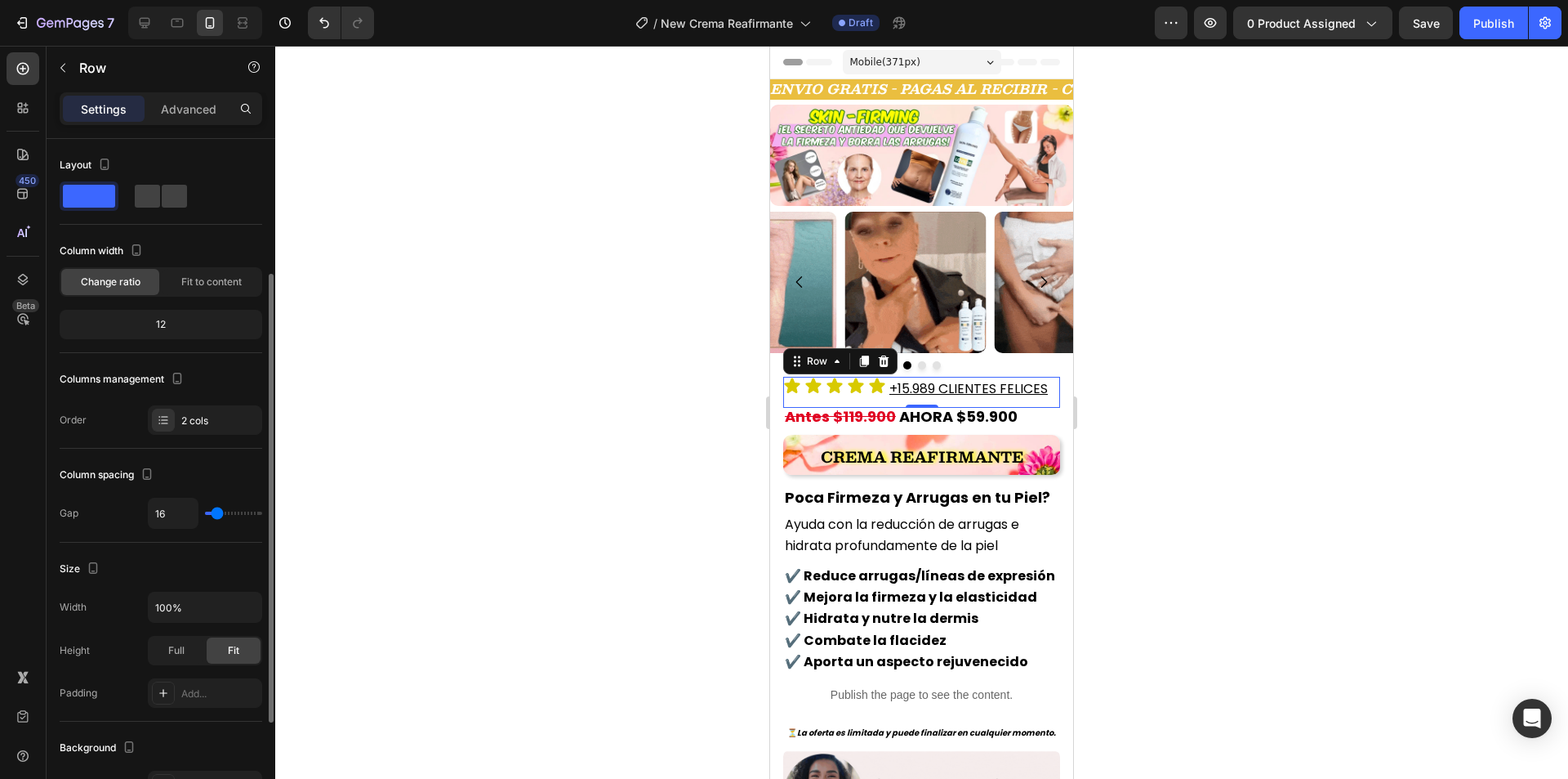
scroll to position [81, 0]
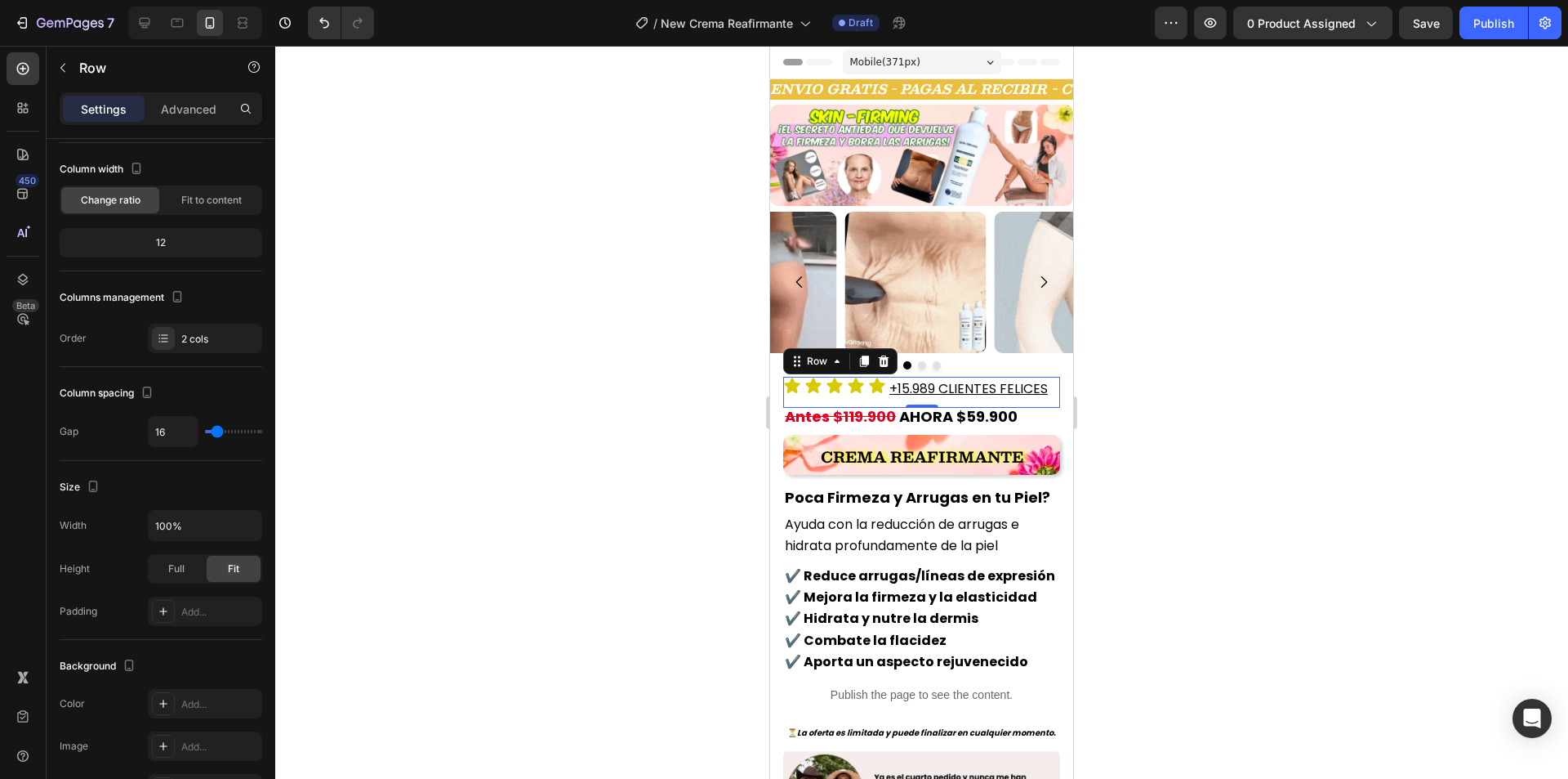
click at [1229, 452] on div at bounding box center [921, 411] width 1292 height 732
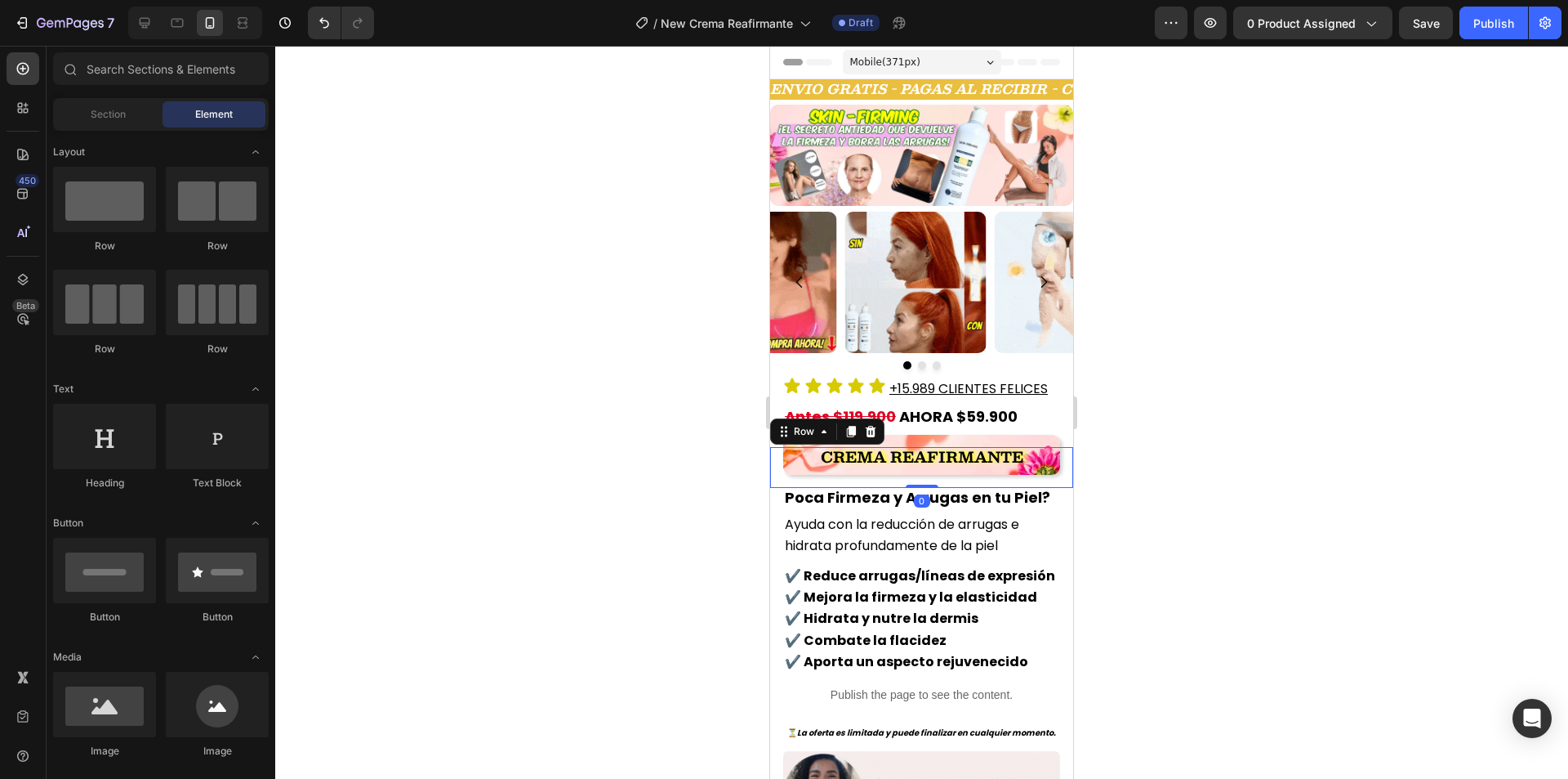
click at [777, 462] on div "Crema Reafirmante Heading Row 0" at bounding box center [921, 467] width 303 height 41
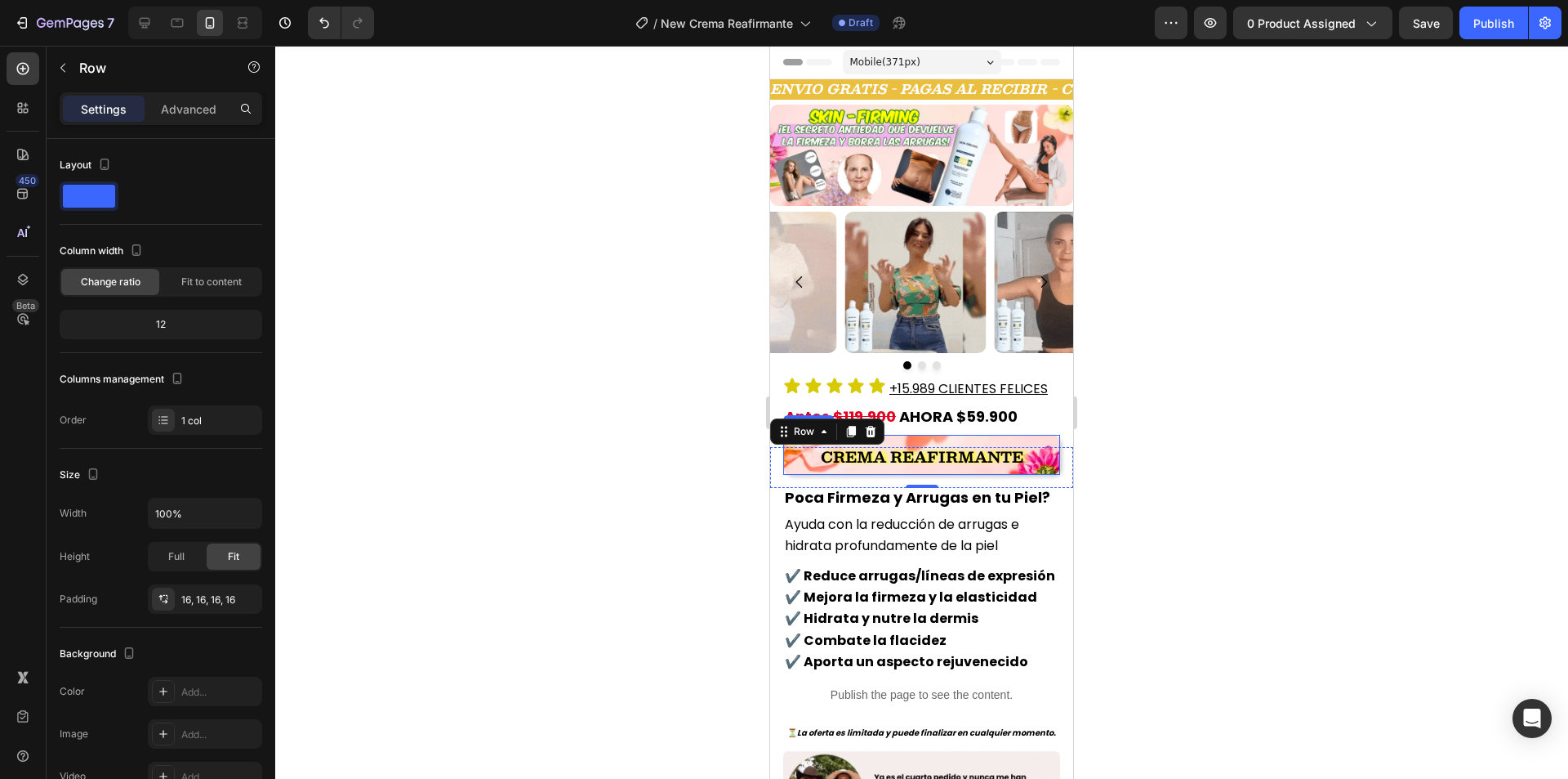
click at [913, 436] on h2 "Crema Reafirmante" at bounding box center [921, 454] width 277 height 40
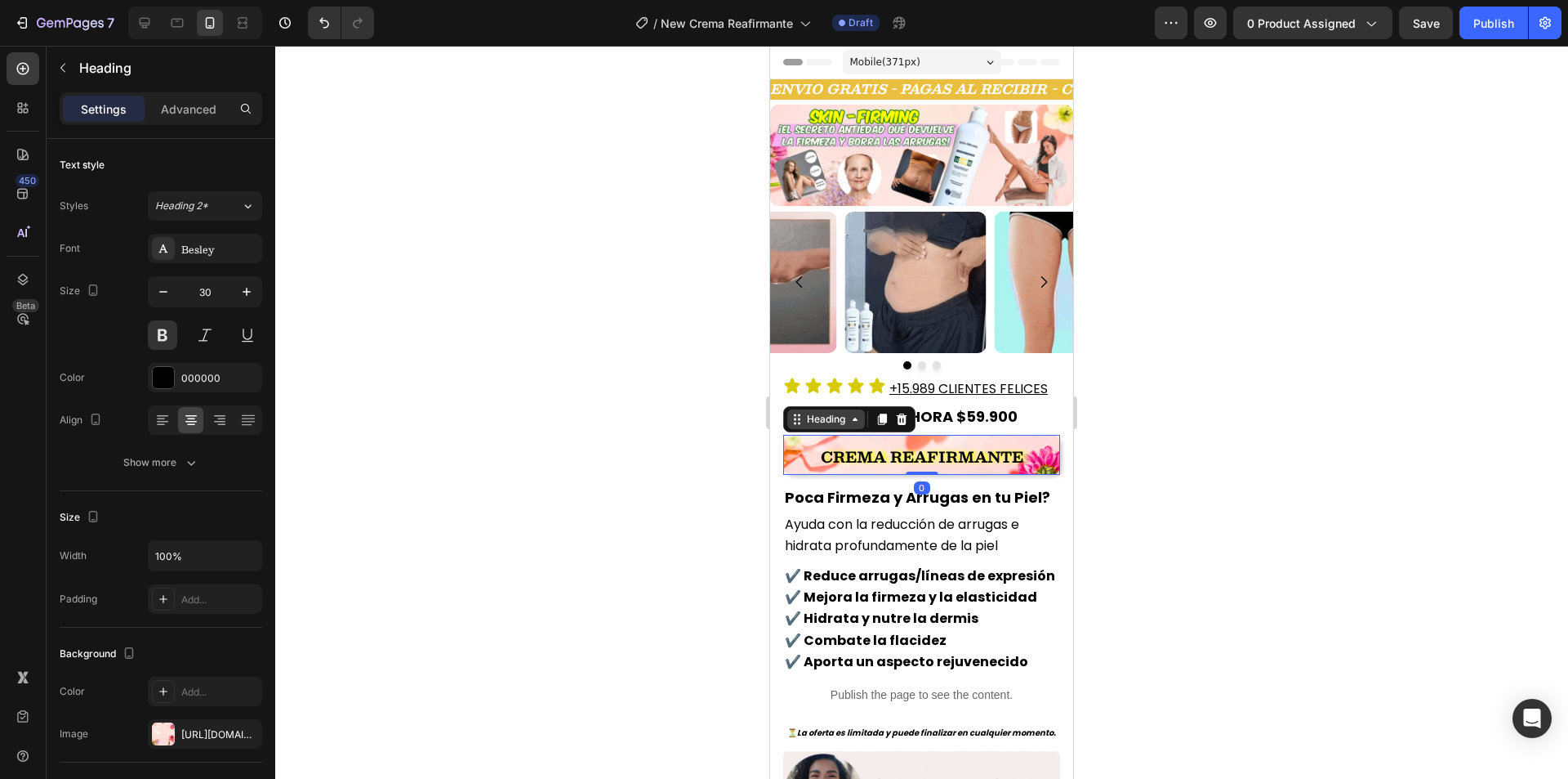
click at [848, 418] on div "Heading" at bounding box center [825, 418] width 45 height 15
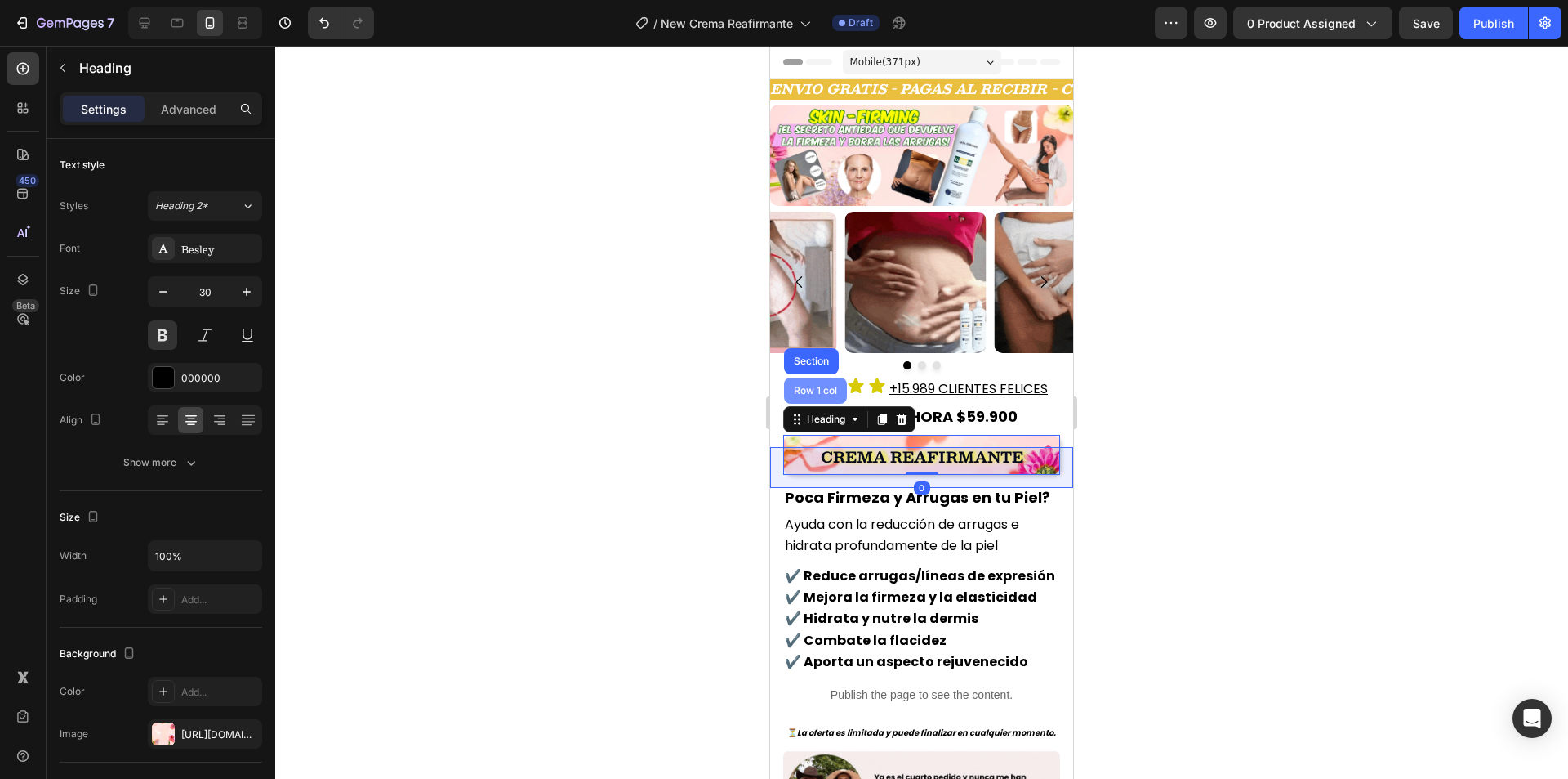
click at [821, 397] on div "Row 1 col" at bounding box center [814, 390] width 63 height 26
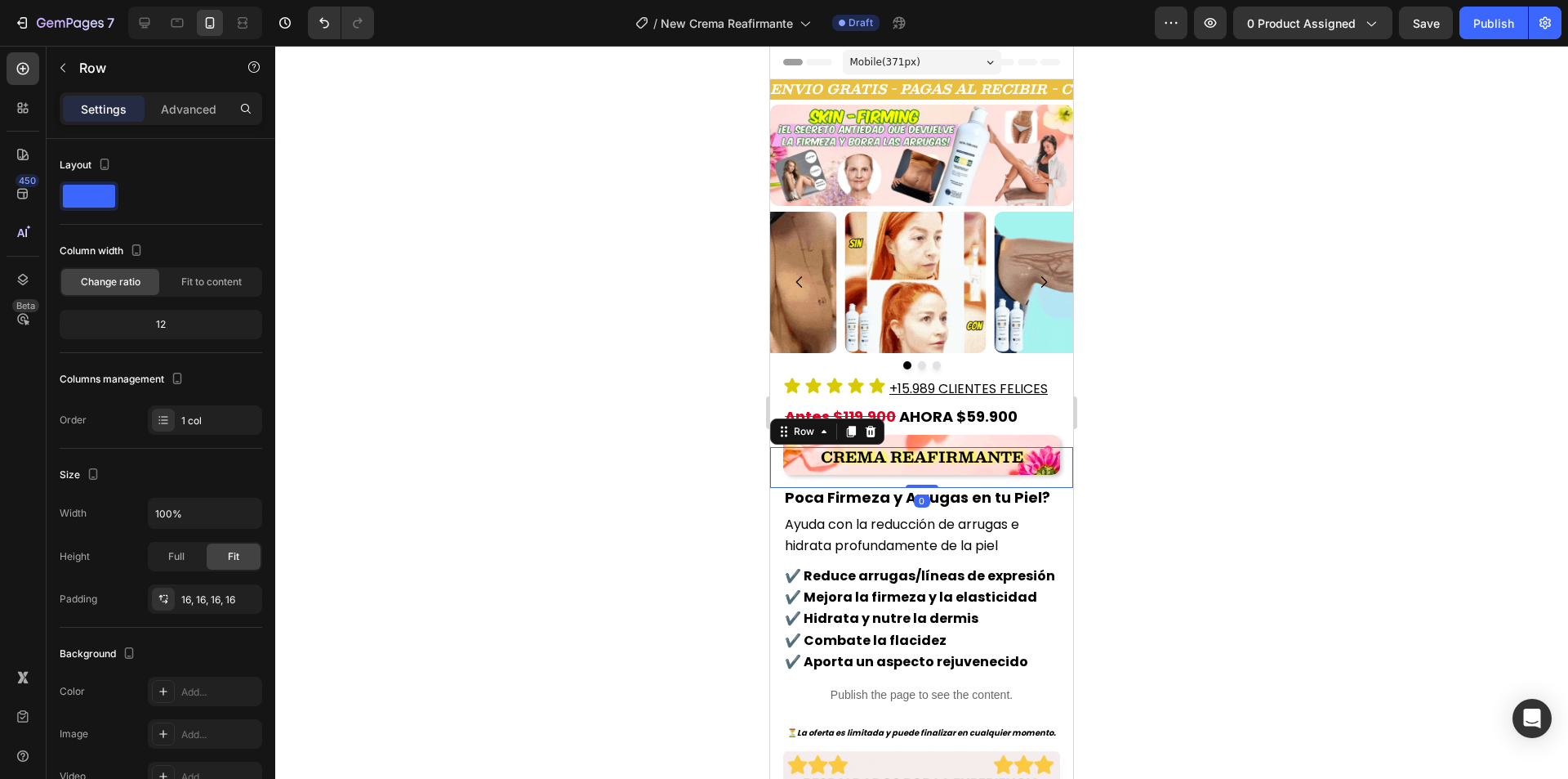
copy p "Antes $119.900 AHORA $59.900"
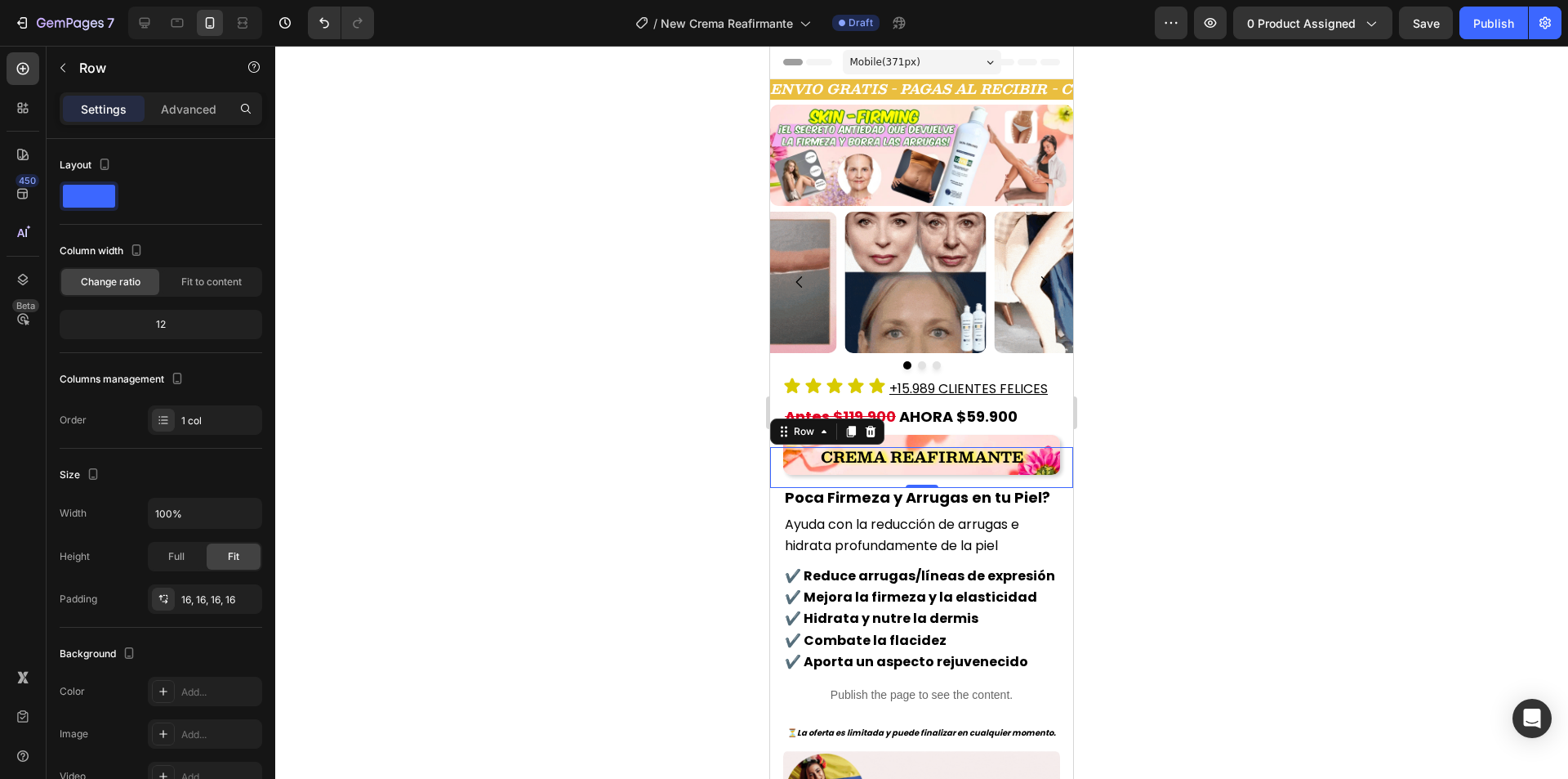
click at [1171, 270] on div at bounding box center [921, 411] width 1292 height 732
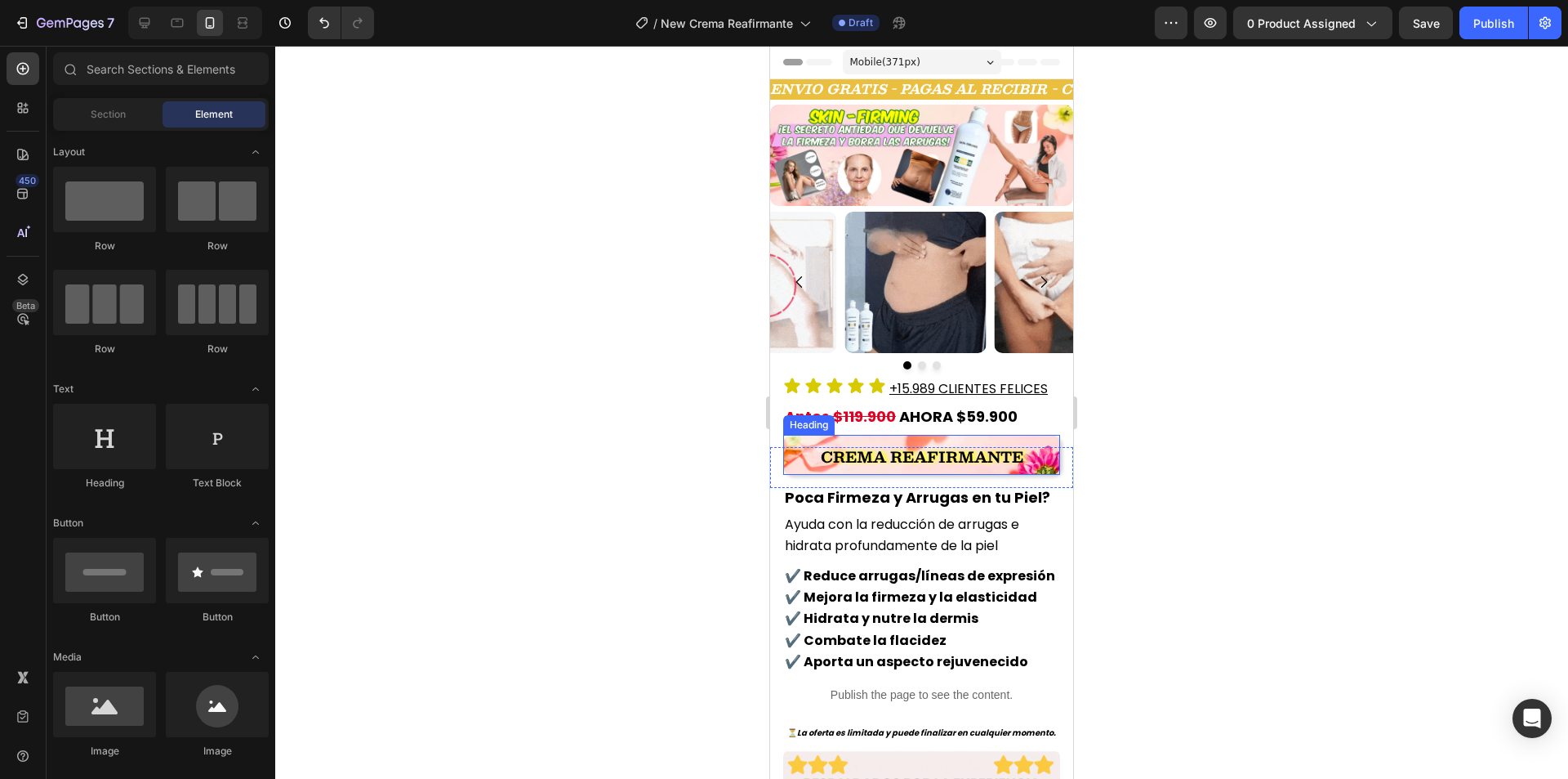
click at [912, 445] on strong "Crema Reafirmante" at bounding box center [922, 456] width 203 height 25
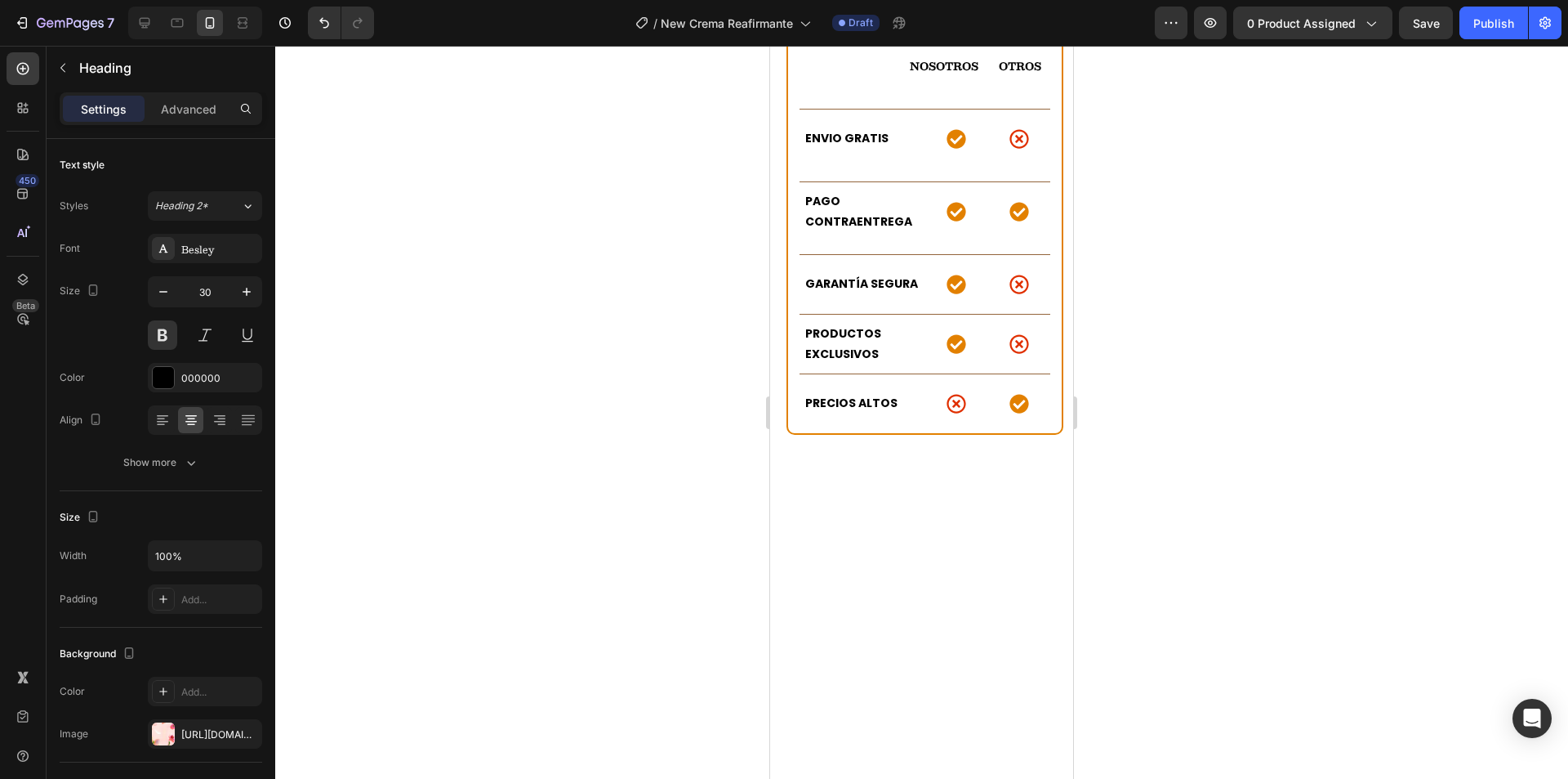
scroll to position [3758, 0]
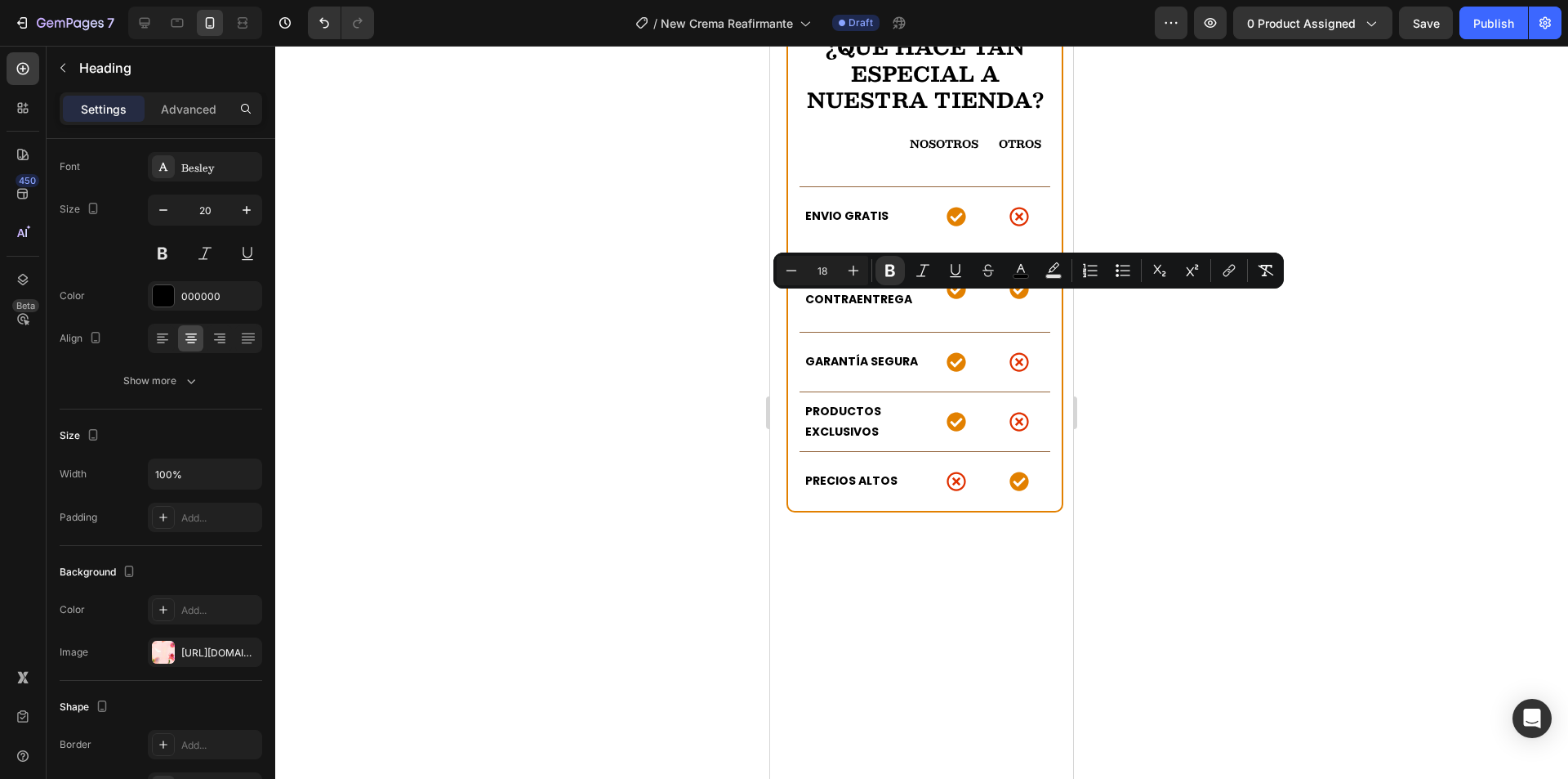
click at [727, 326] on div at bounding box center [921, 411] width 1292 height 732
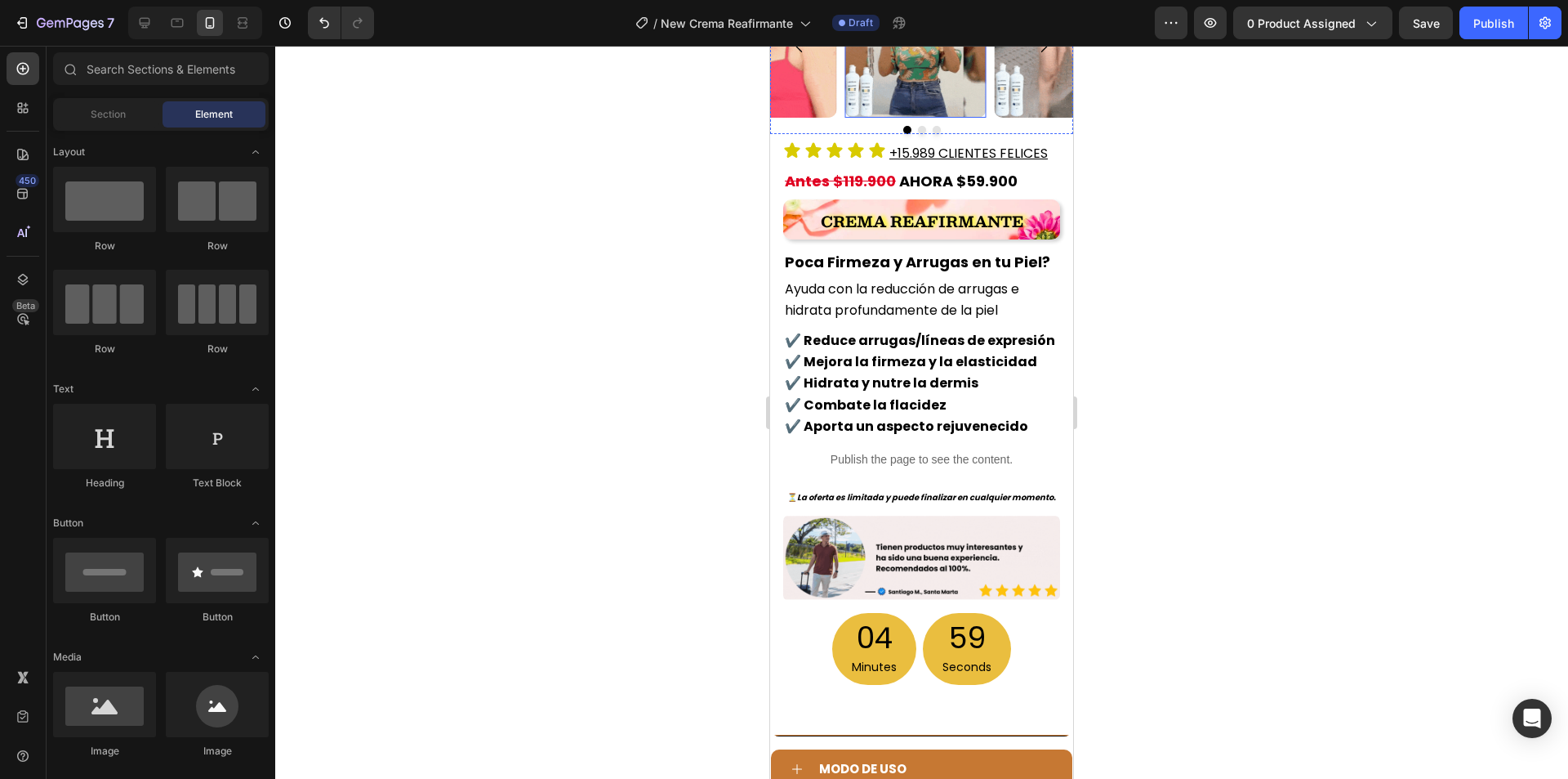
scroll to position [254, 0]
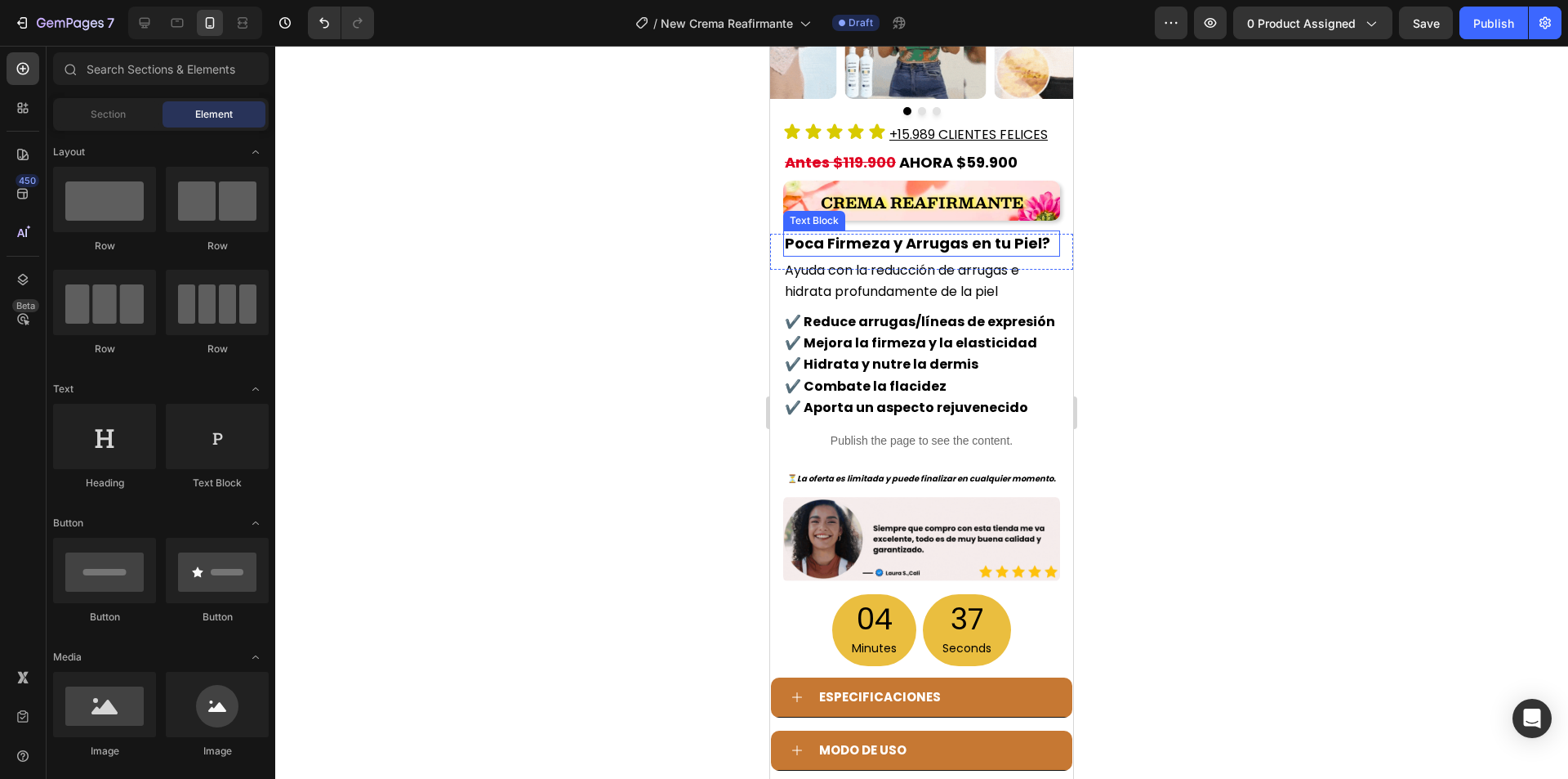
click at [1037, 246] on span "Poca Firmeza y Arrugas en tu Piel?" at bounding box center [917, 242] width 265 height 21
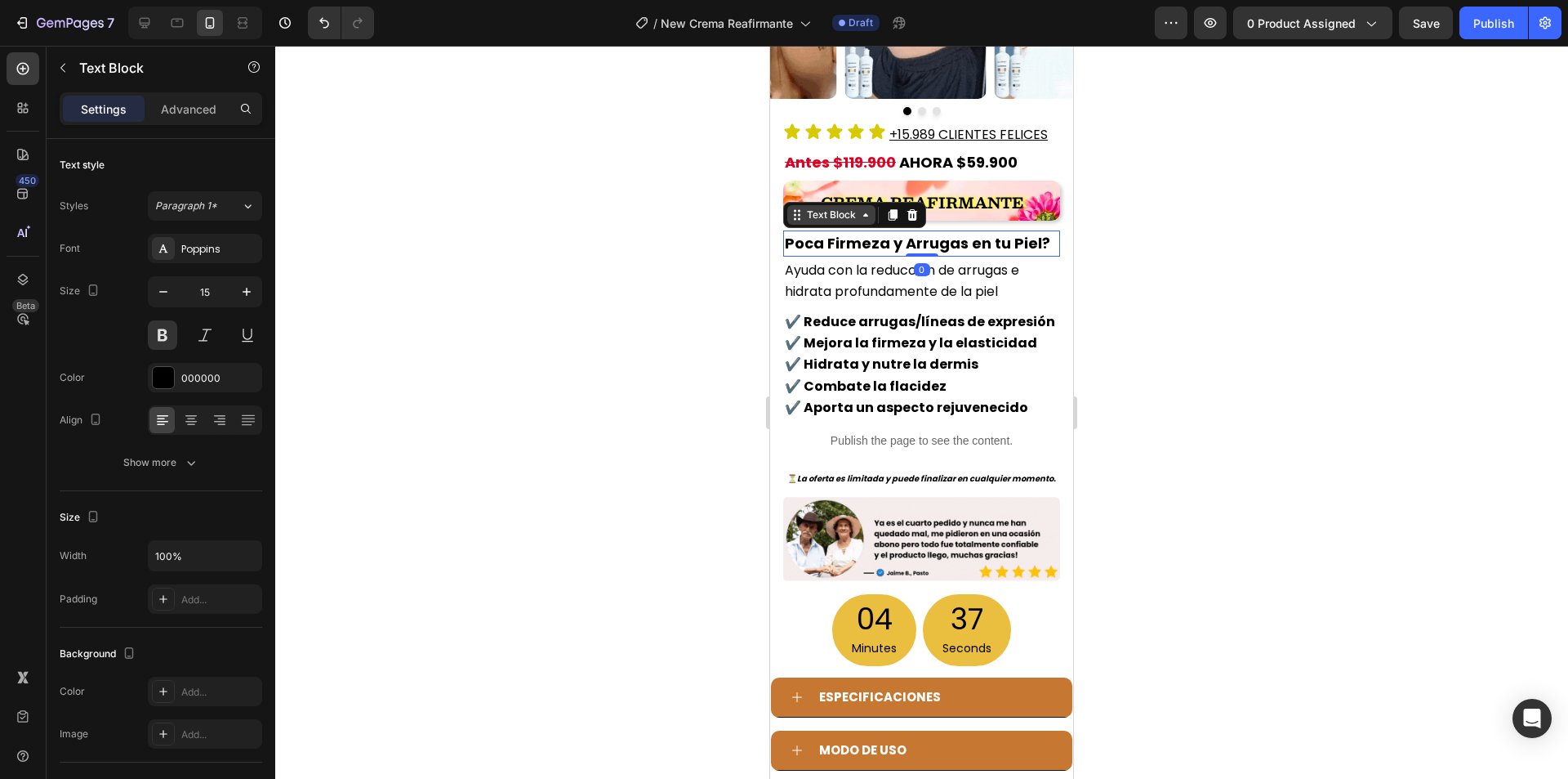
click at [850, 216] on div "Text Block" at bounding box center [831, 215] width 56 height 15
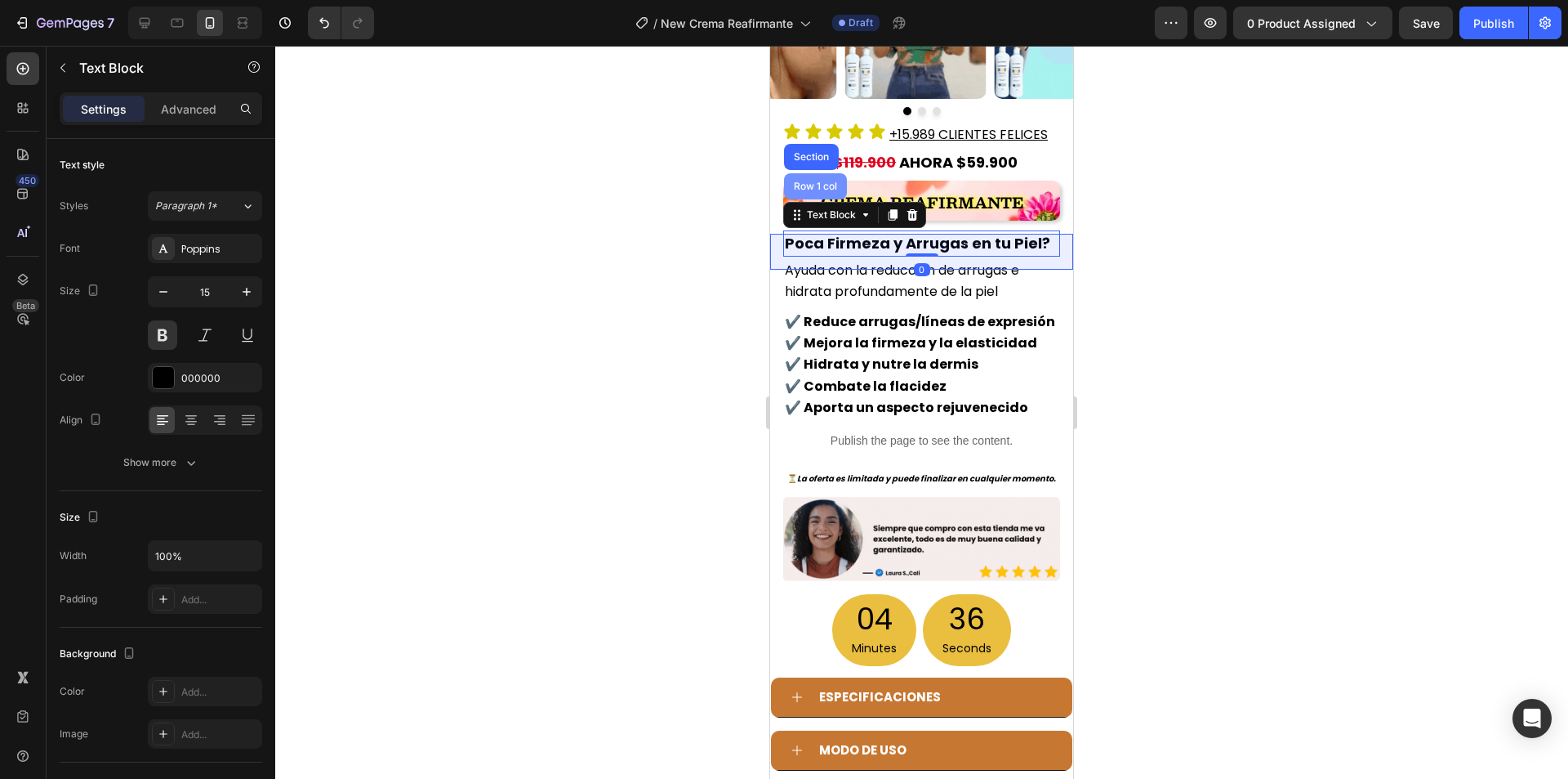
click at [811, 182] on div "Row 1 col" at bounding box center [815, 187] width 50 height 10
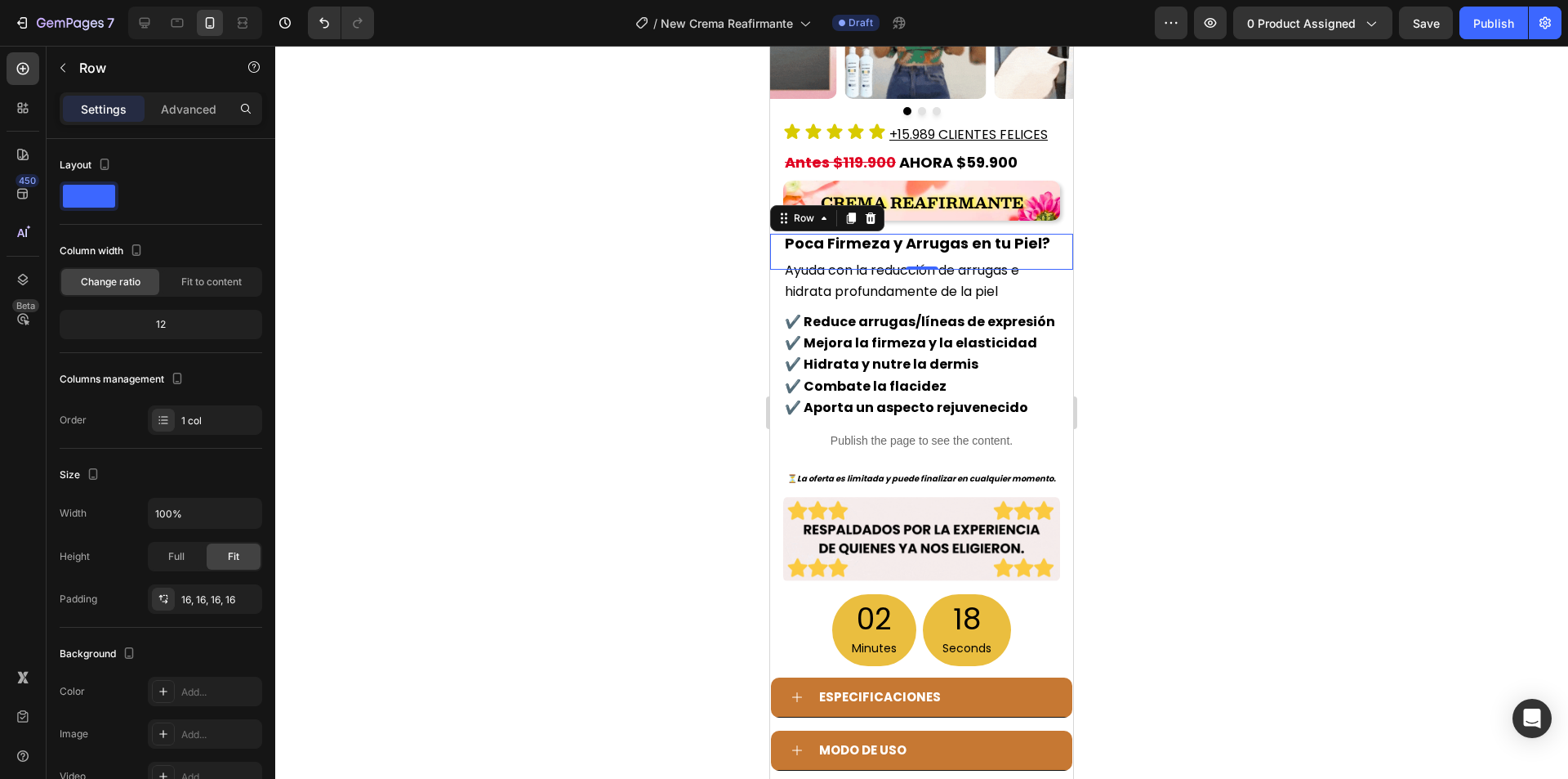
click at [668, 383] on div at bounding box center [921, 411] width 1292 height 732
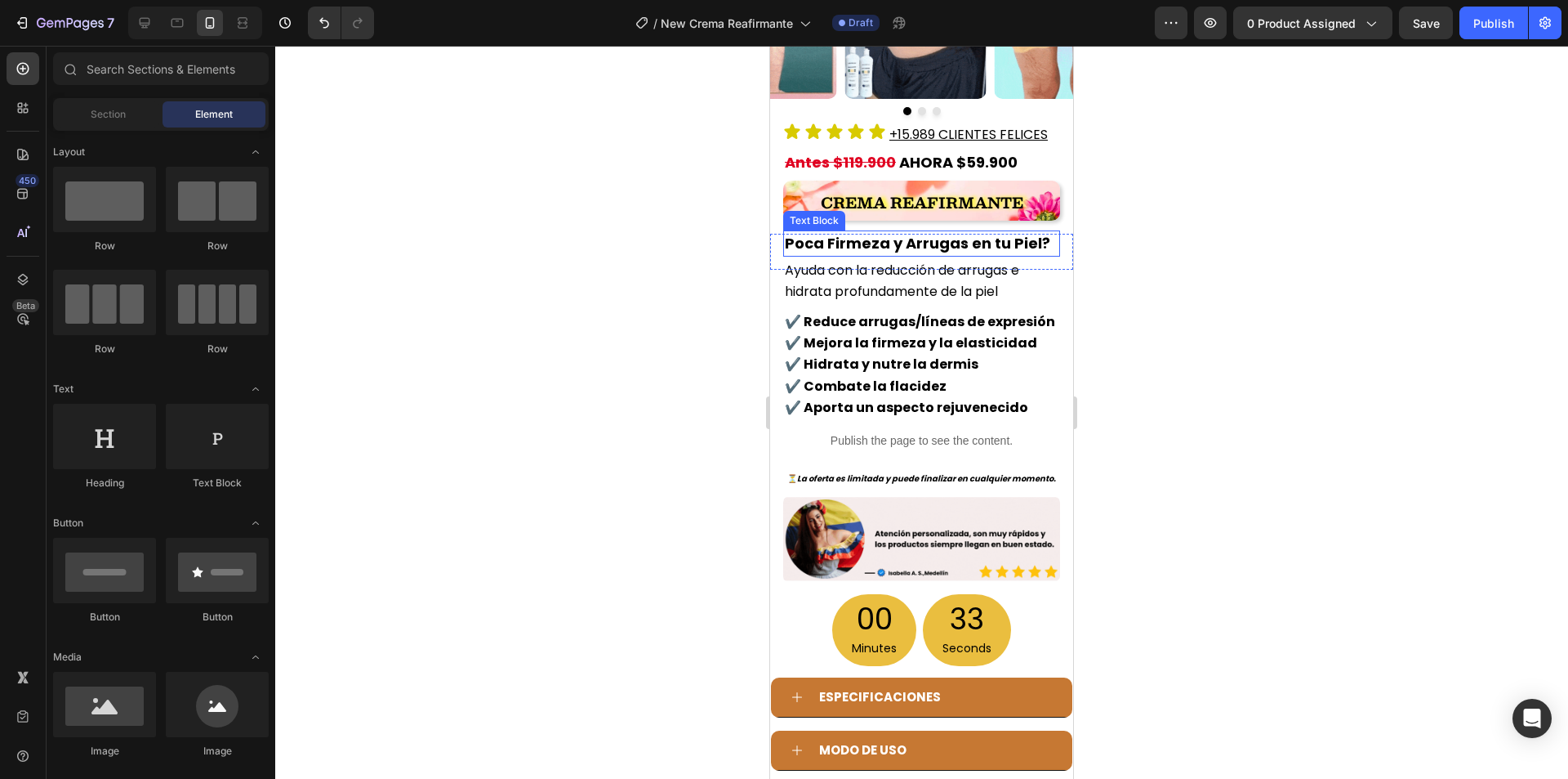
click at [896, 233] on span "Poca Firmeza y Arrugas en tu Piel?" at bounding box center [917, 242] width 265 height 21
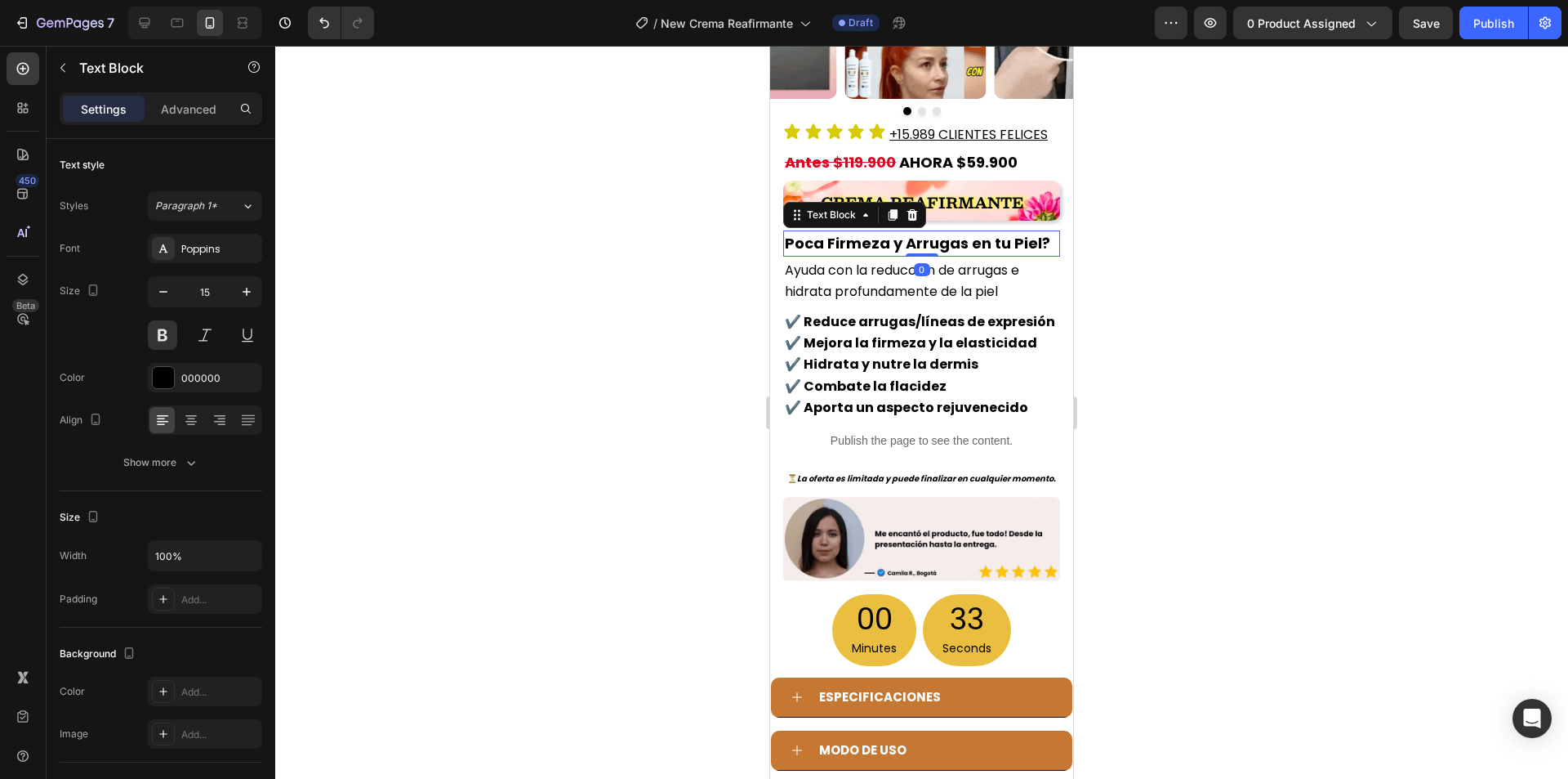
click at [896, 233] on span "Poca Firmeza y Arrugas en tu Piel?" at bounding box center [917, 242] width 265 height 21
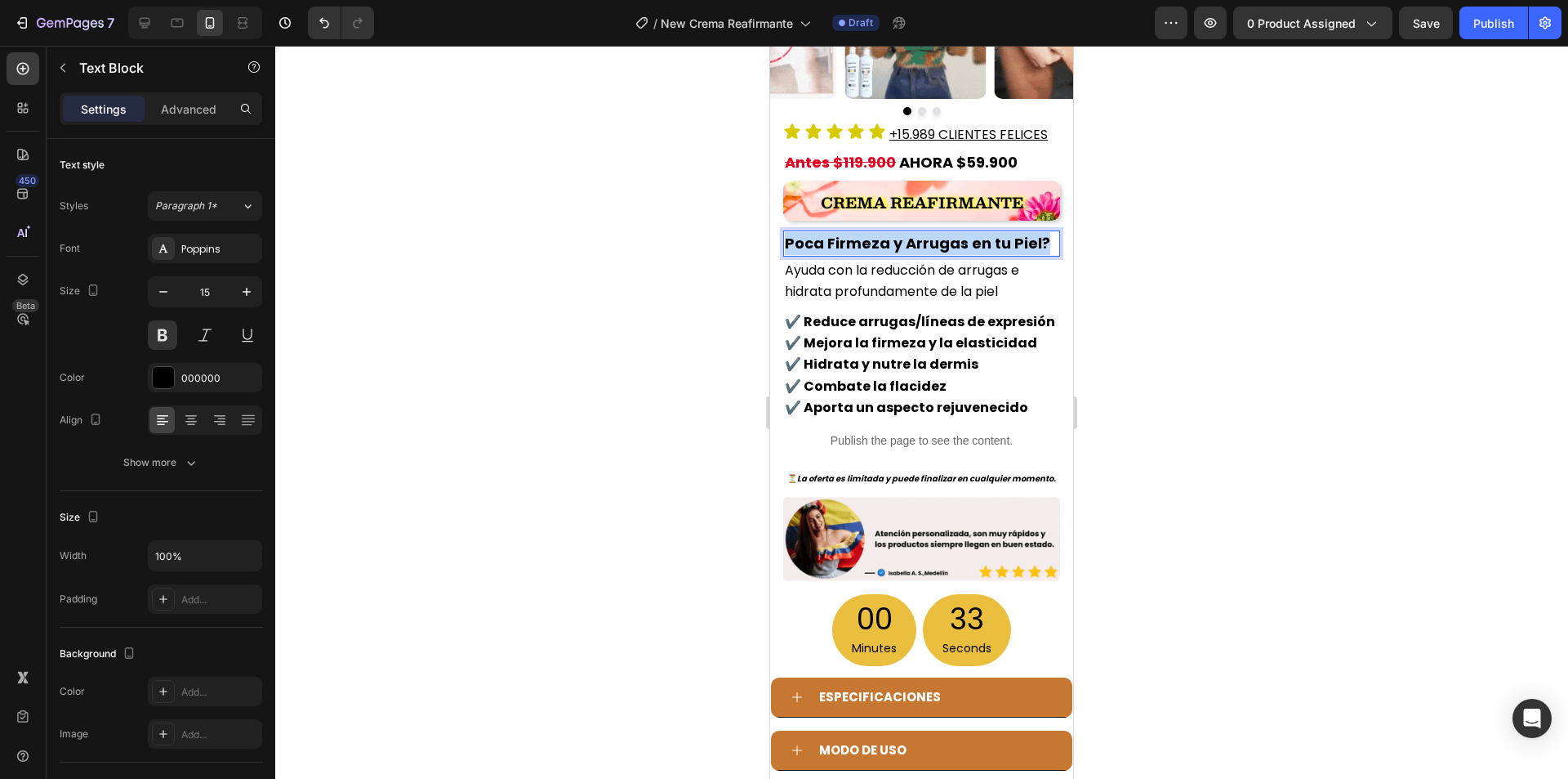
click at [896, 233] on span "Poca Firmeza y Arrugas en tu Piel?" at bounding box center [917, 242] width 265 height 21
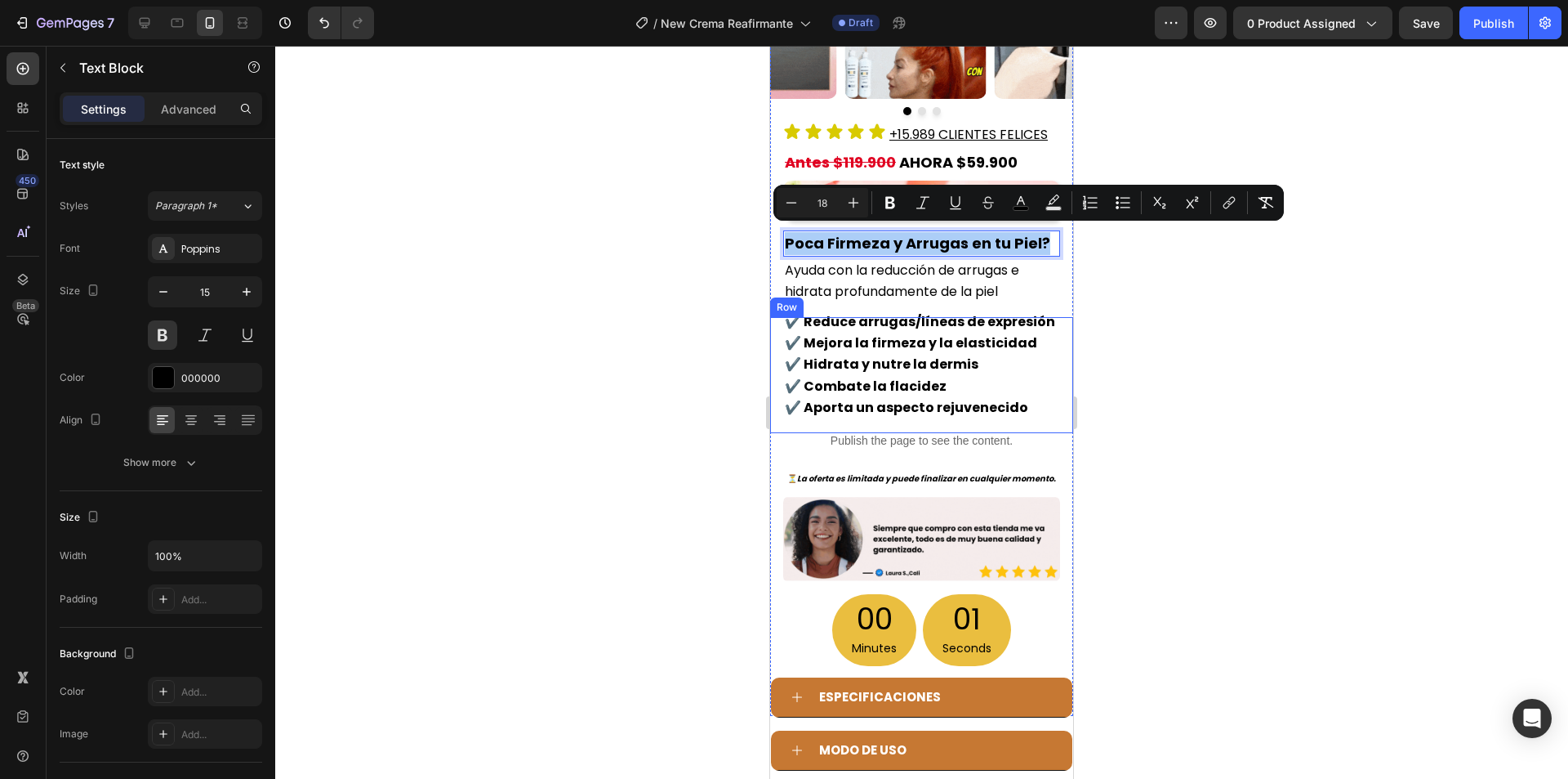
click at [672, 388] on div at bounding box center [921, 411] width 1292 height 732
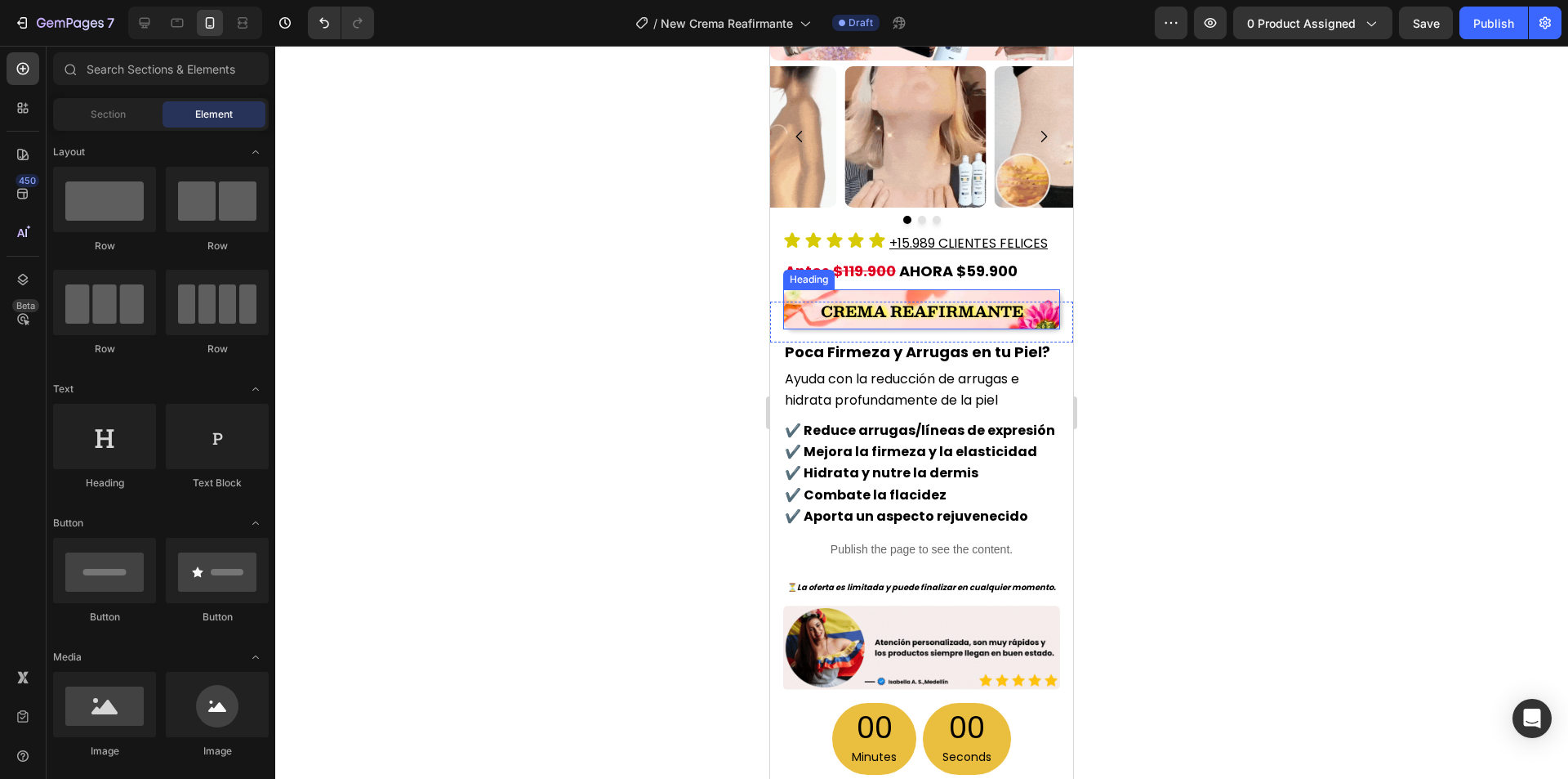
scroll to position [9, 0]
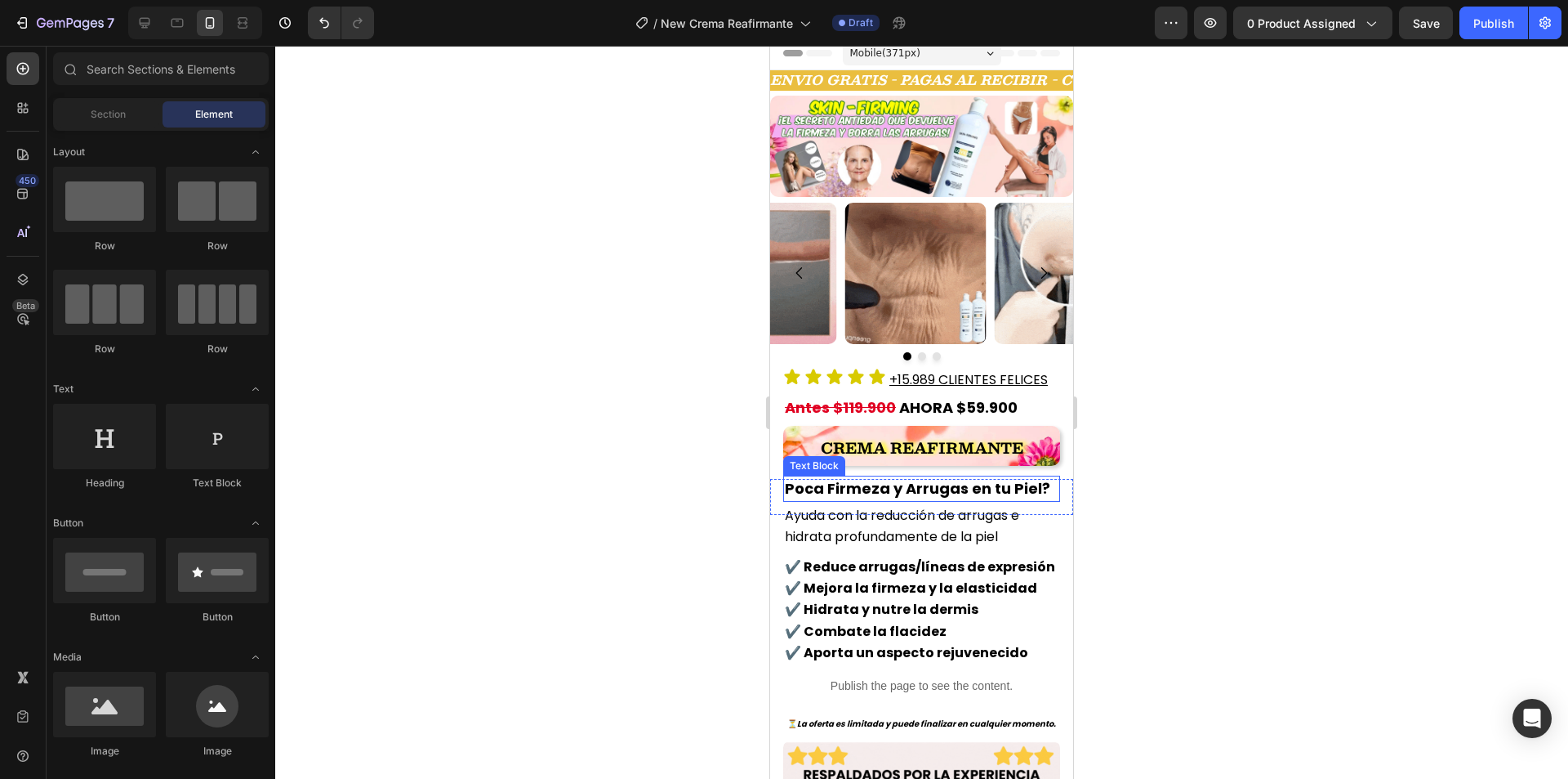
click at [870, 480] on span "Poca Firmeza y Arrugas en tu Piel?" at bounding box center [917, 488] width 265 height 21
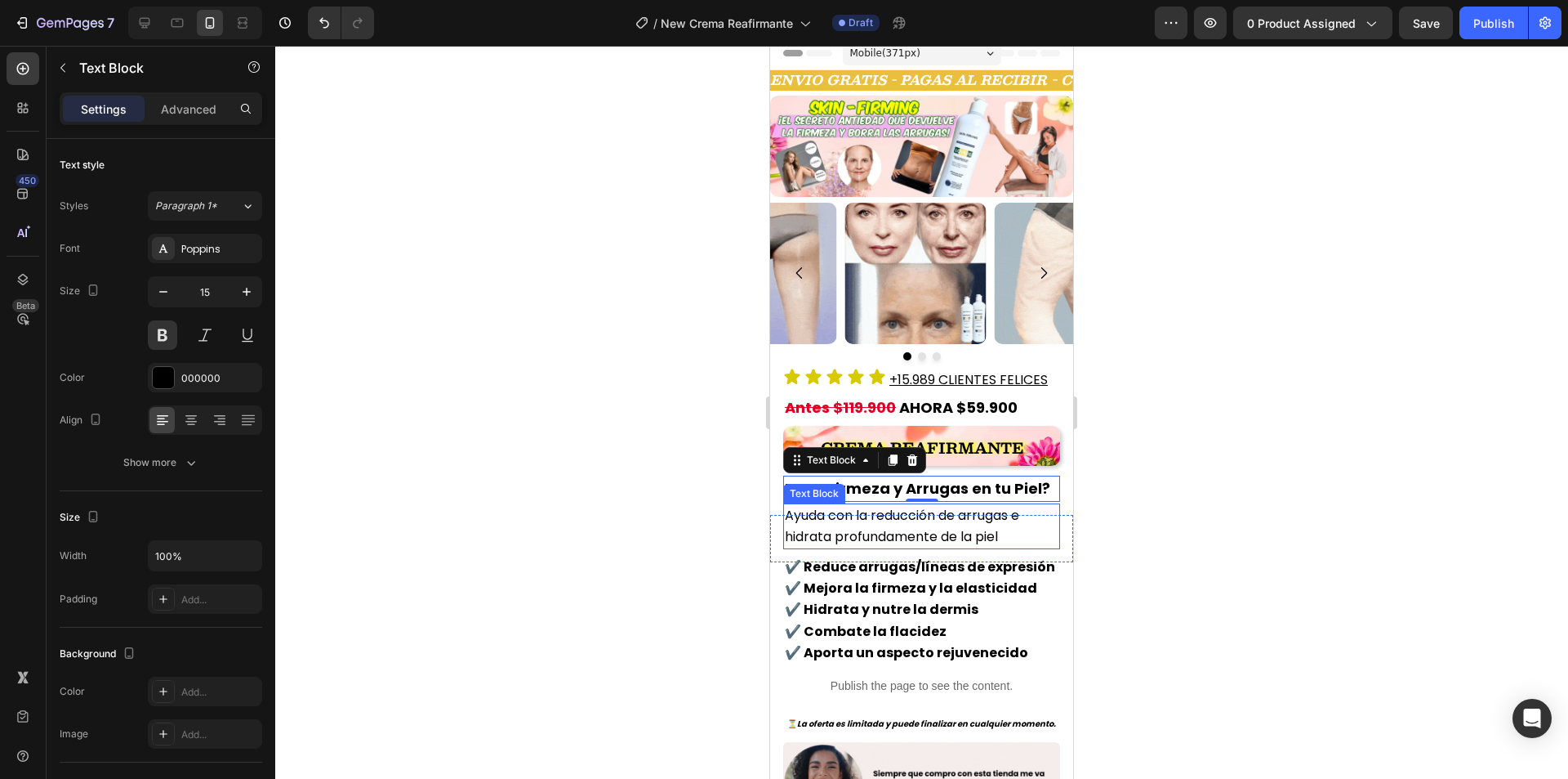
click at [946, 522] on span "Ayuda con la reducción de arrugas e hidrata profundamente de la piel" at bounding box center [902, 526] width 234 height 40
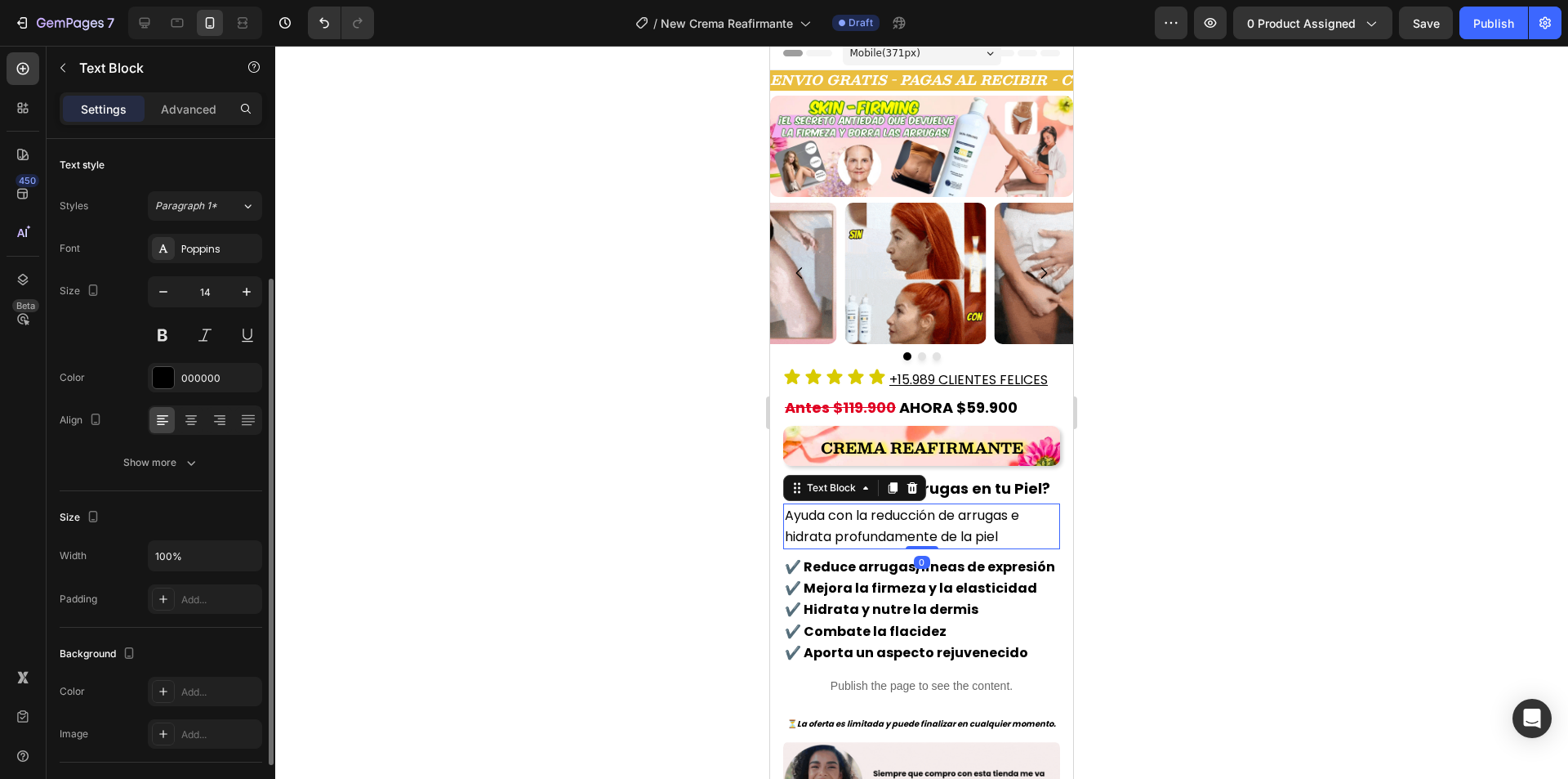
scroll to position [81, 0]
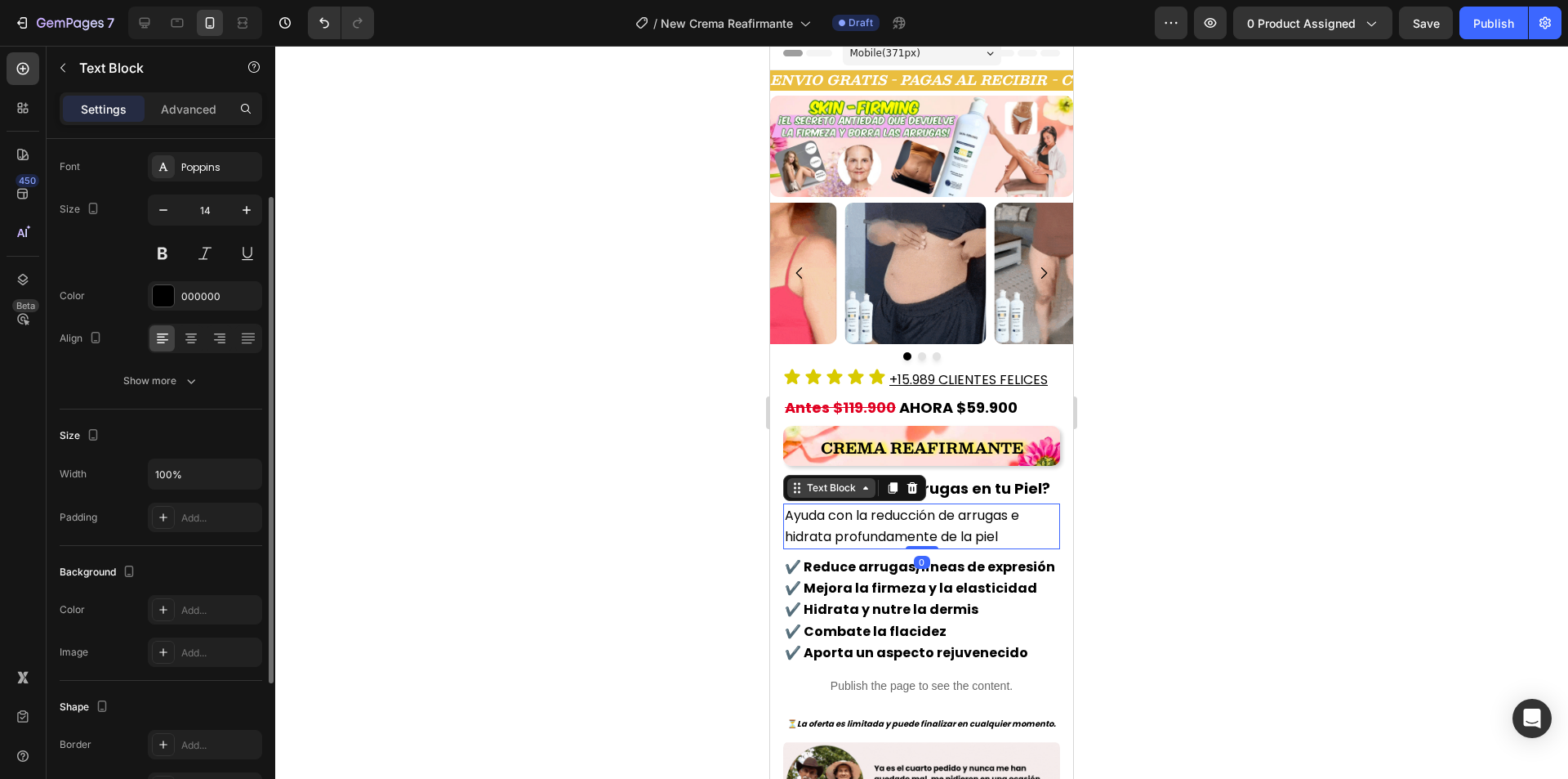
click at [812, 488] on div "Text Block" at bounding box center [831, 487] width 56 height 15
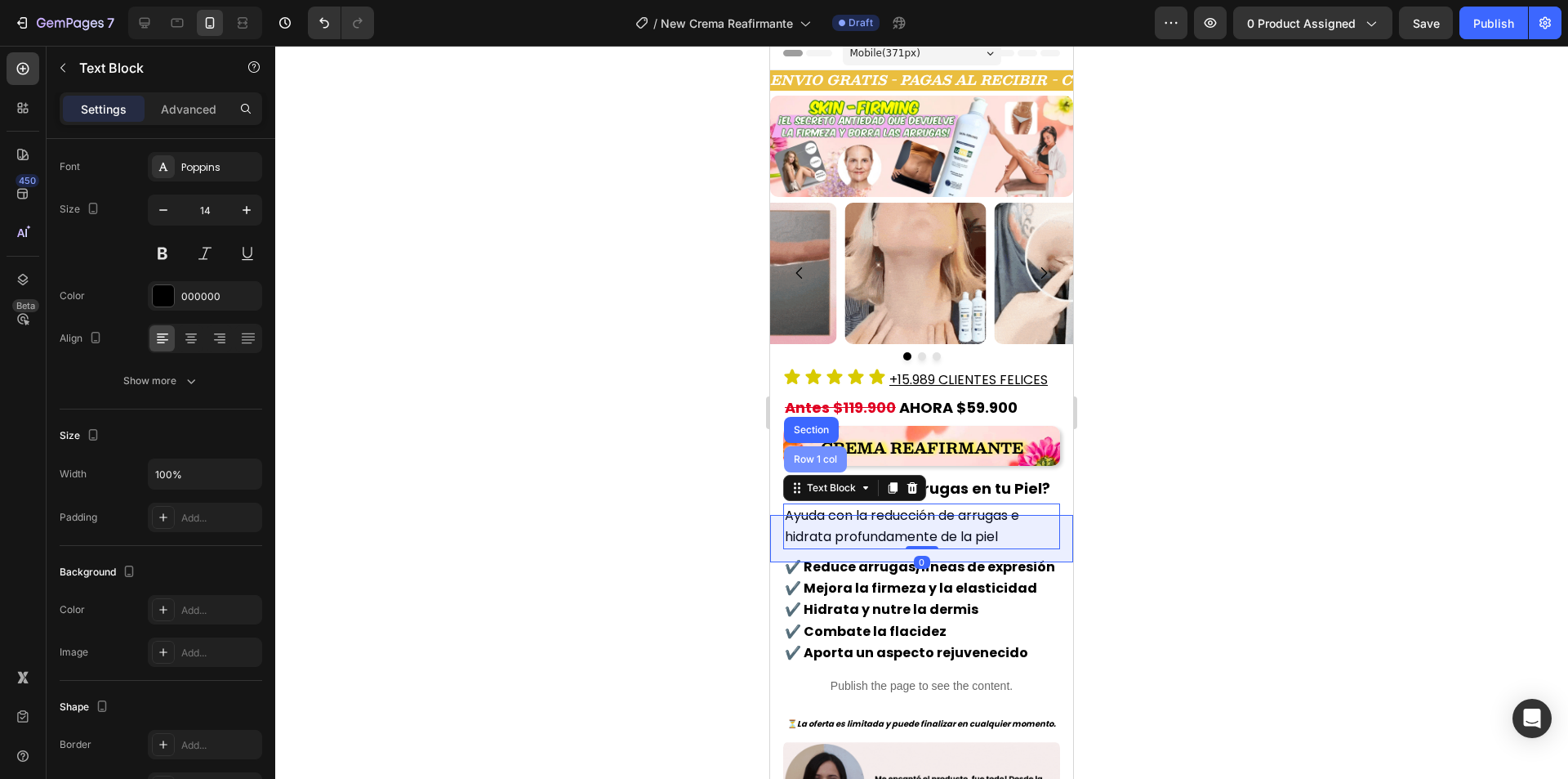
click at [813, 446] on div "Row 1 col" at bounding box center [814, 459] width 63 height 26
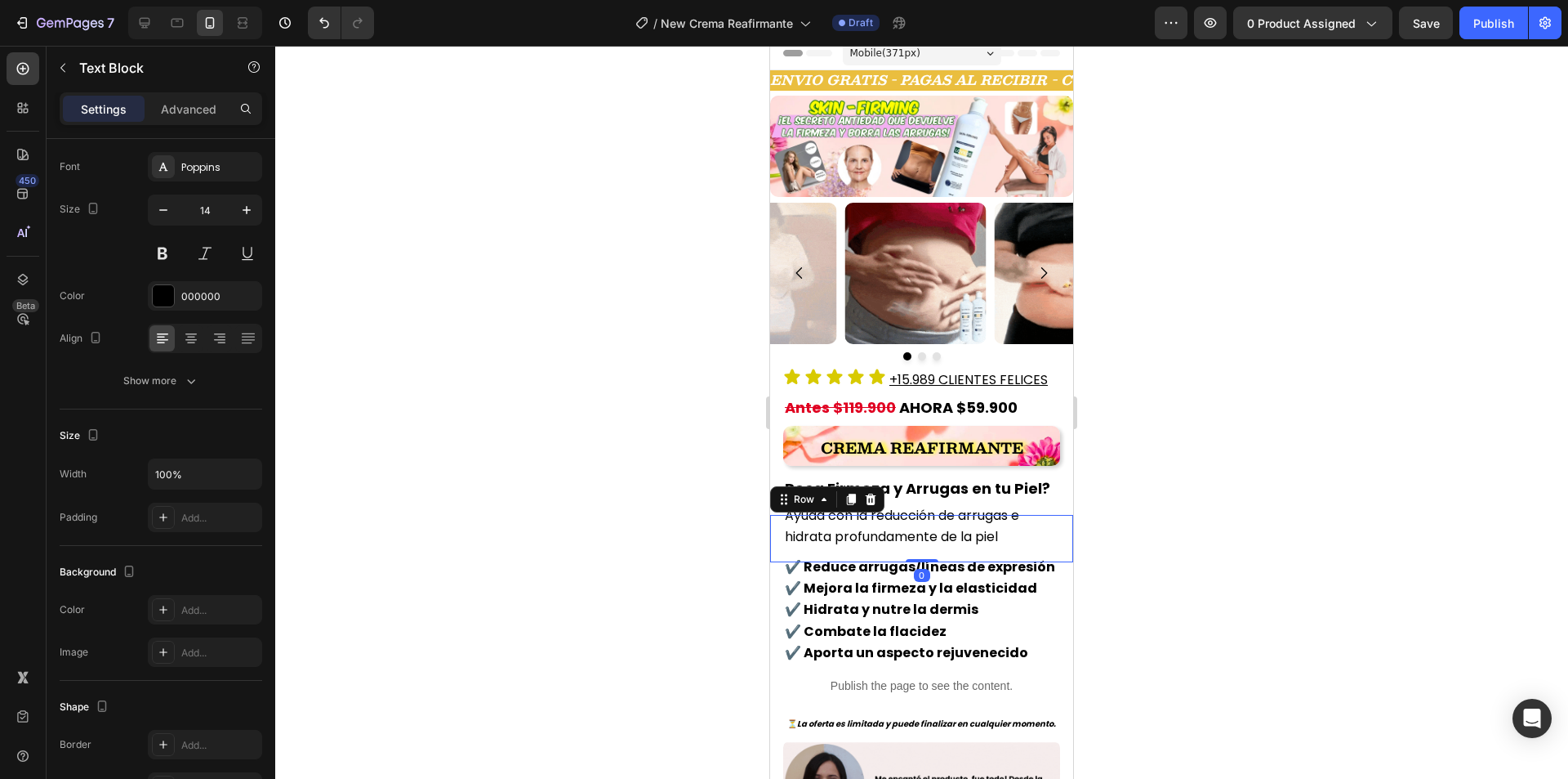
scroll to position [0, 0]
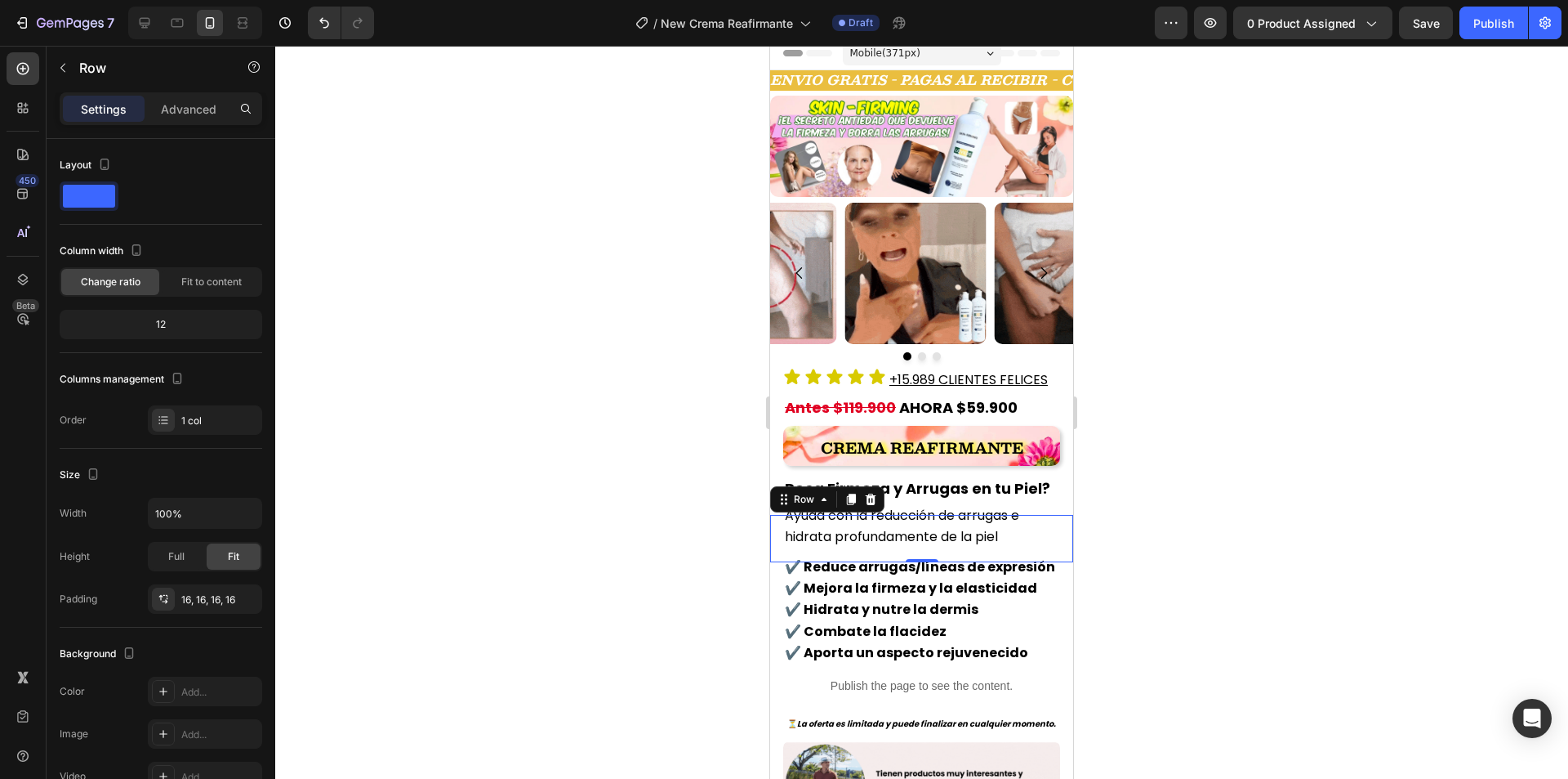
click at [1189, 413] on div at bounding box center [921, 411] width 1292 height 732
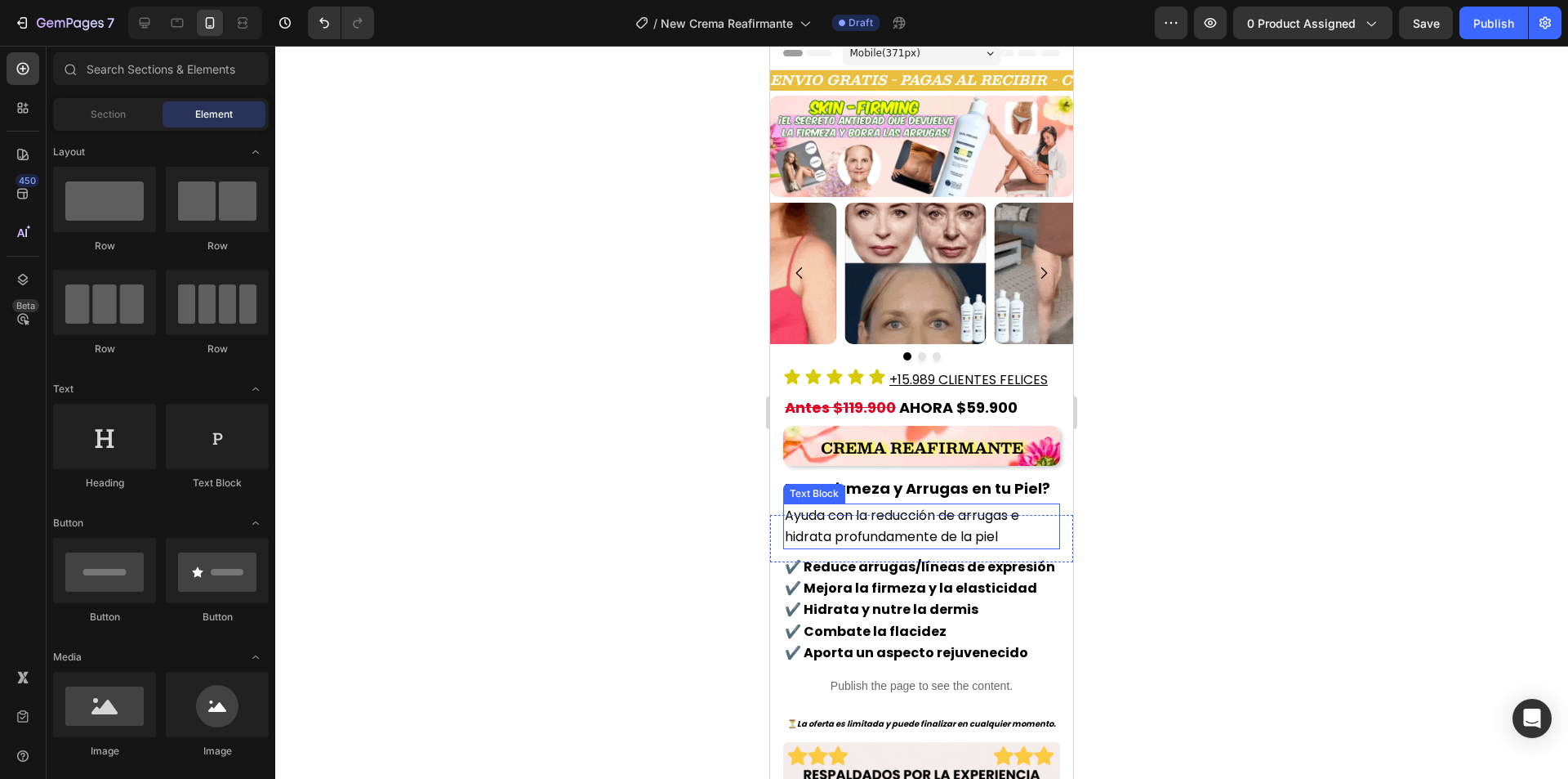
click at [904, 521] on p "Ayuda con la reducción de arrugas e hidrata profundamente de la piel" at bounding box center [921, 526] width 273 height 43
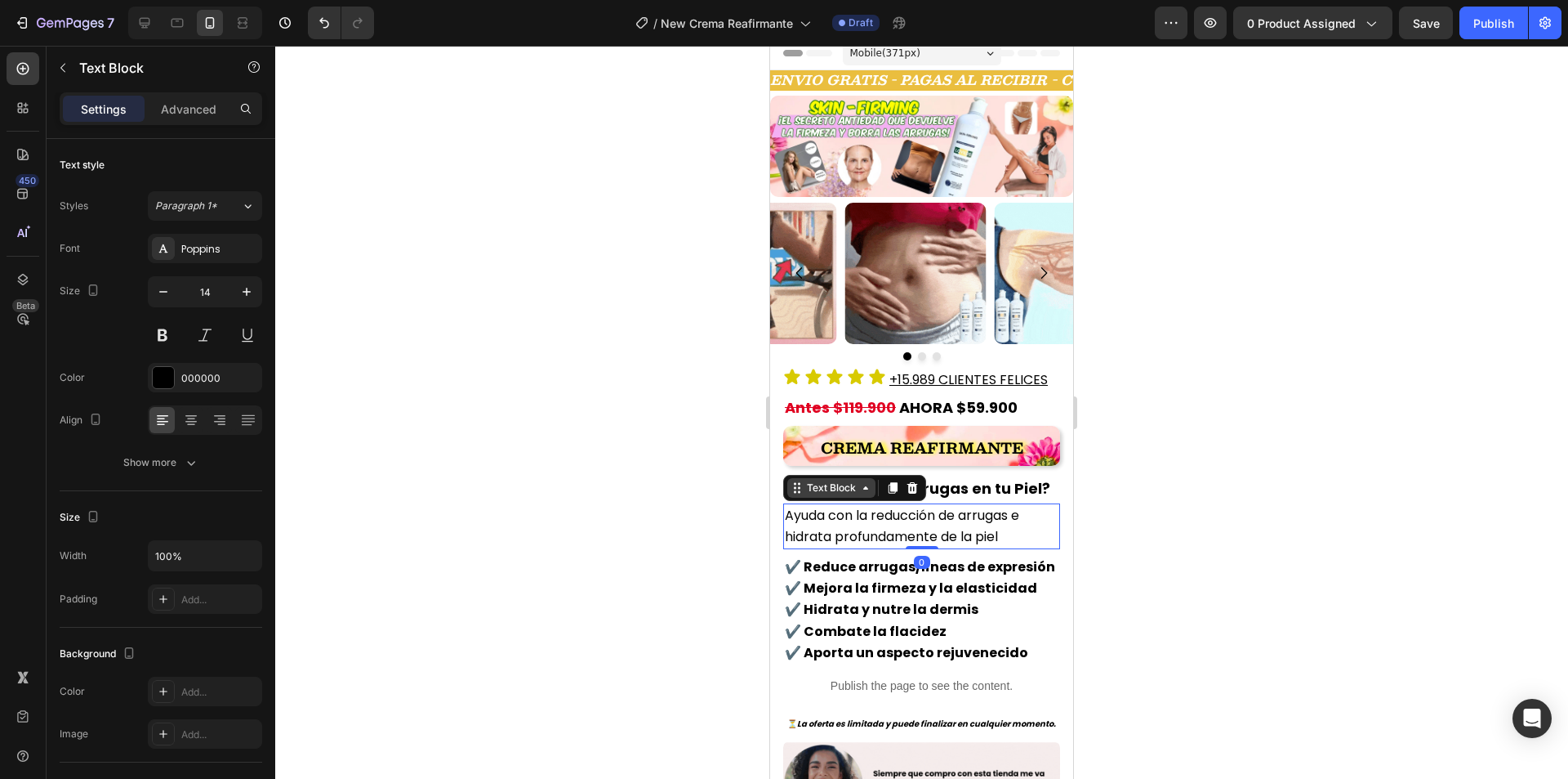
click at [861, 488] on icon at bounding box center [865, 487] width 13 height 13
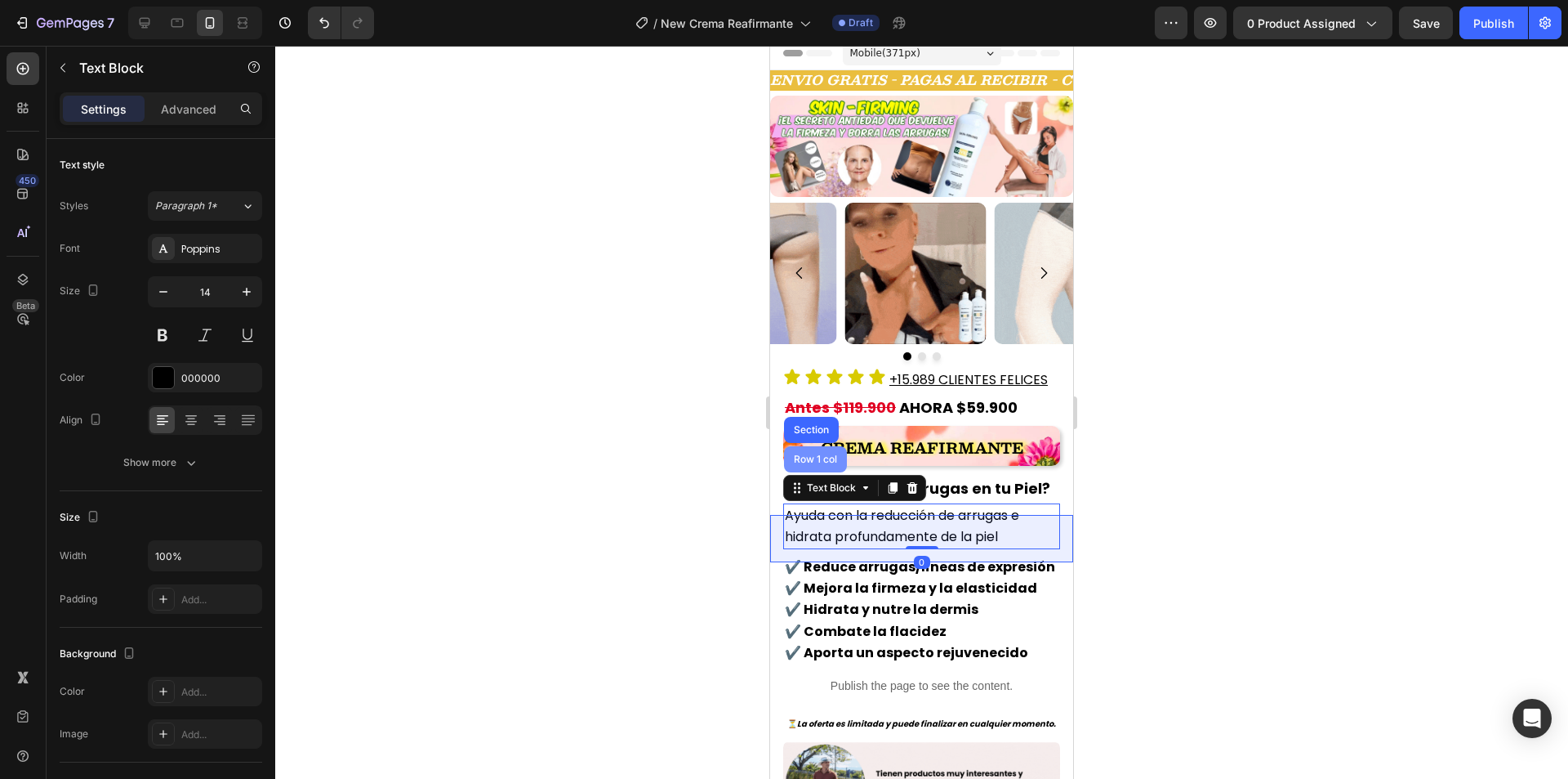
click at [819, 457] on div "Row 1 col" at bounding box center [815, 459] width 50 height 10
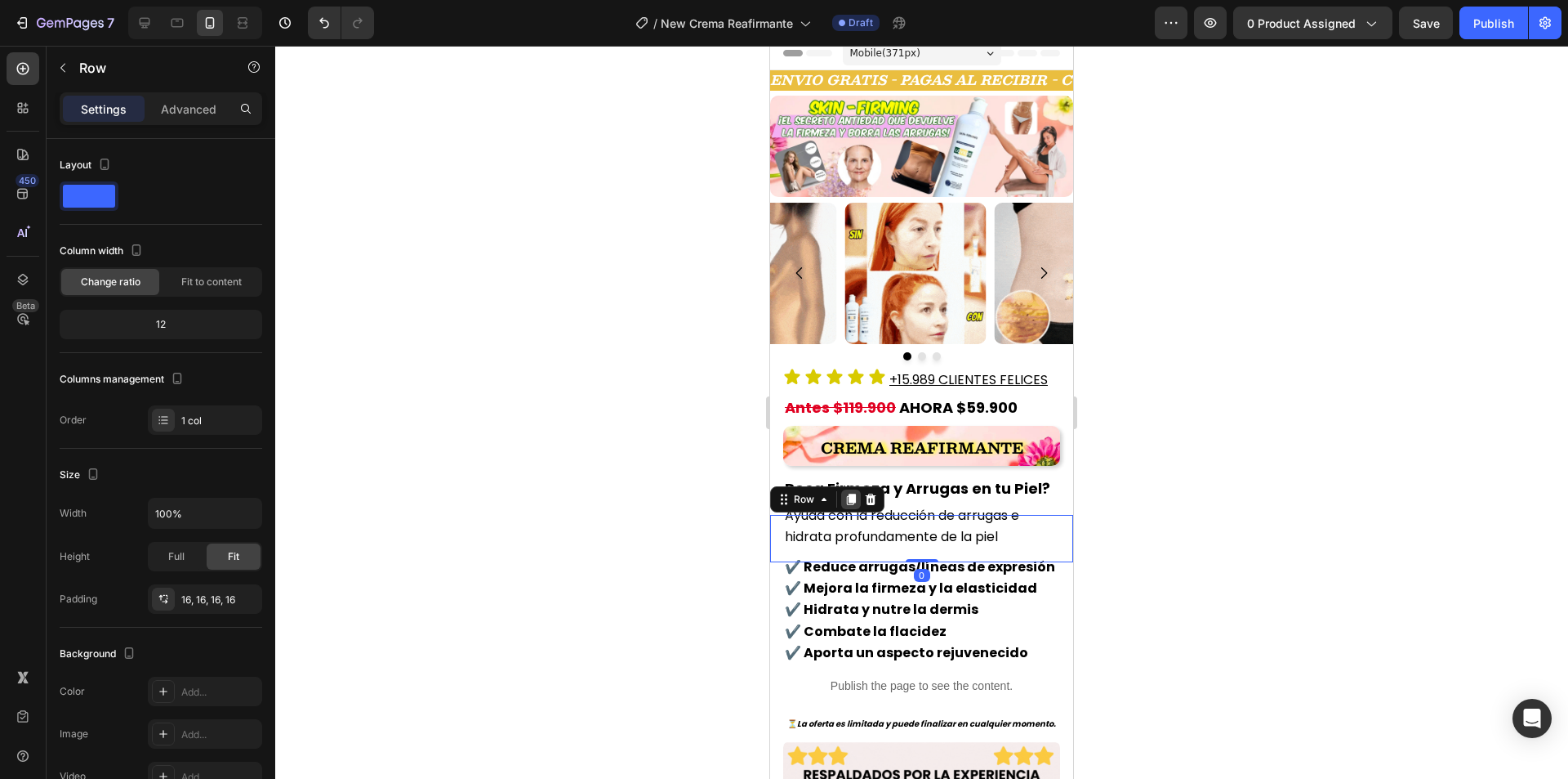
click at [847, 496] on icon at bounding box center [851, 500] width 9 height 12
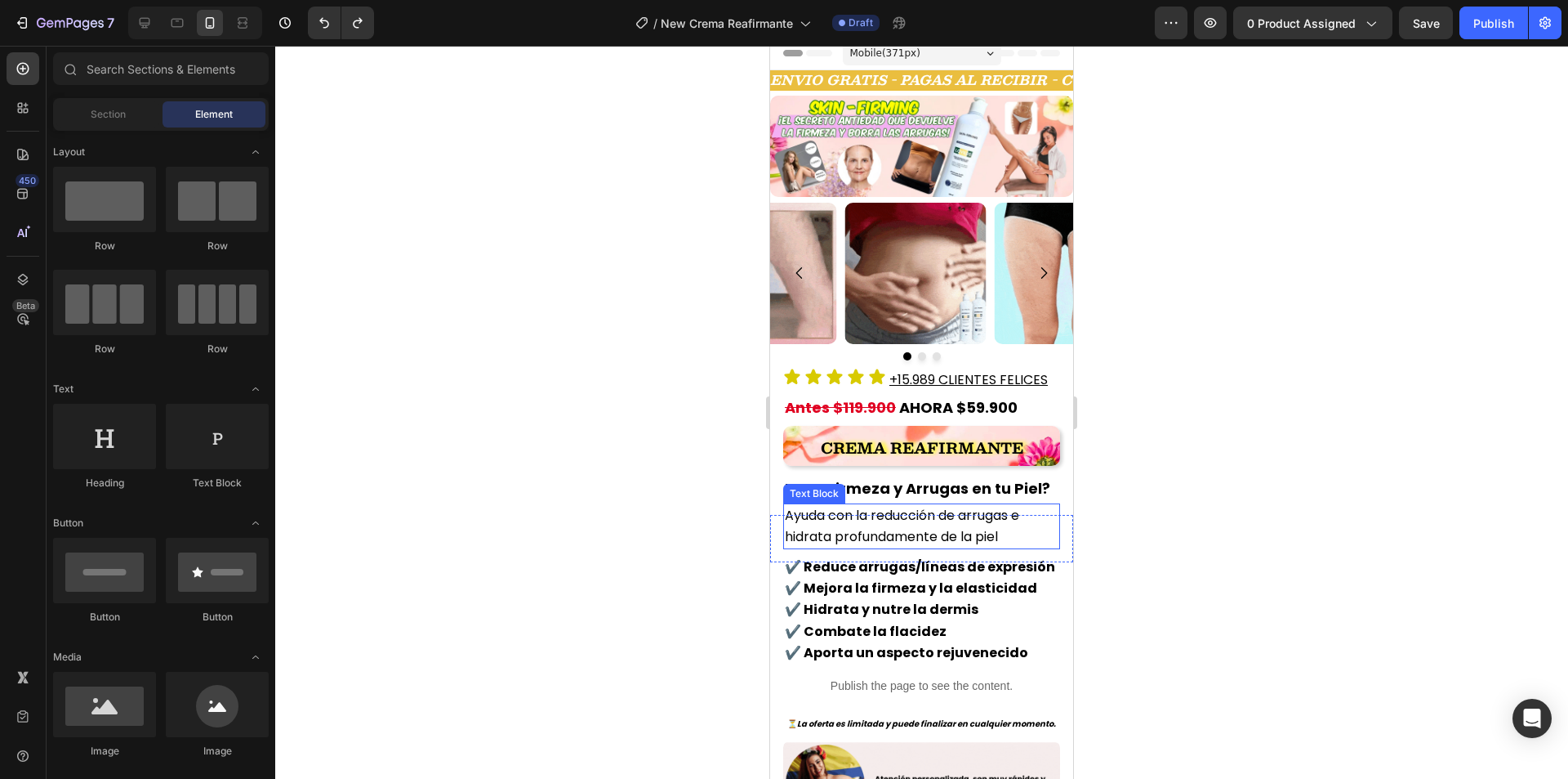
click at [869, 526] on span "Ayuda con la reducción de arrugas e hidrata profundamente de la piel" at bounding box center [902, 526] width 234 height 40
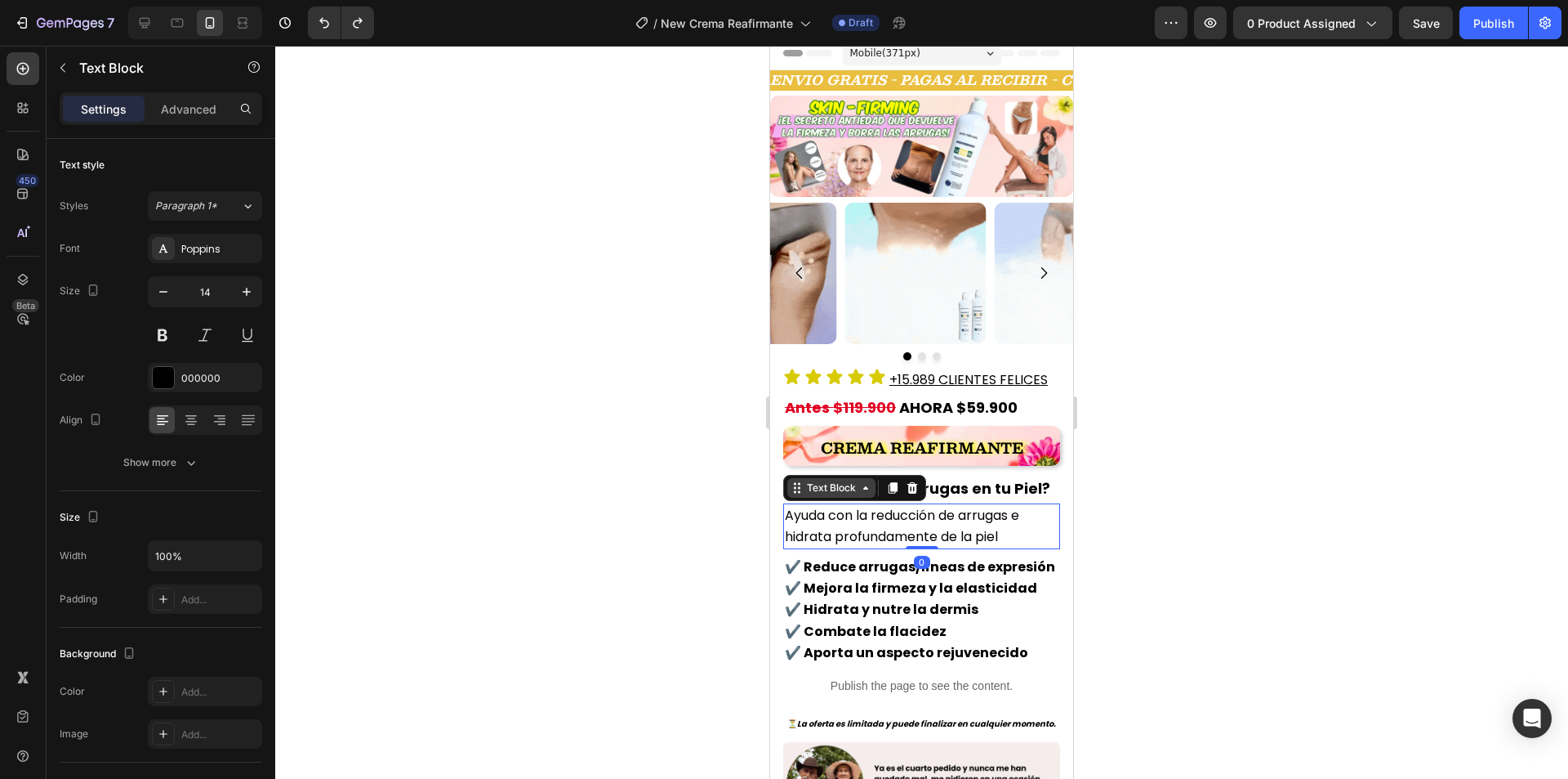
click at [864, 486] on icon at bounding box center [865, 487] width 5 height 3
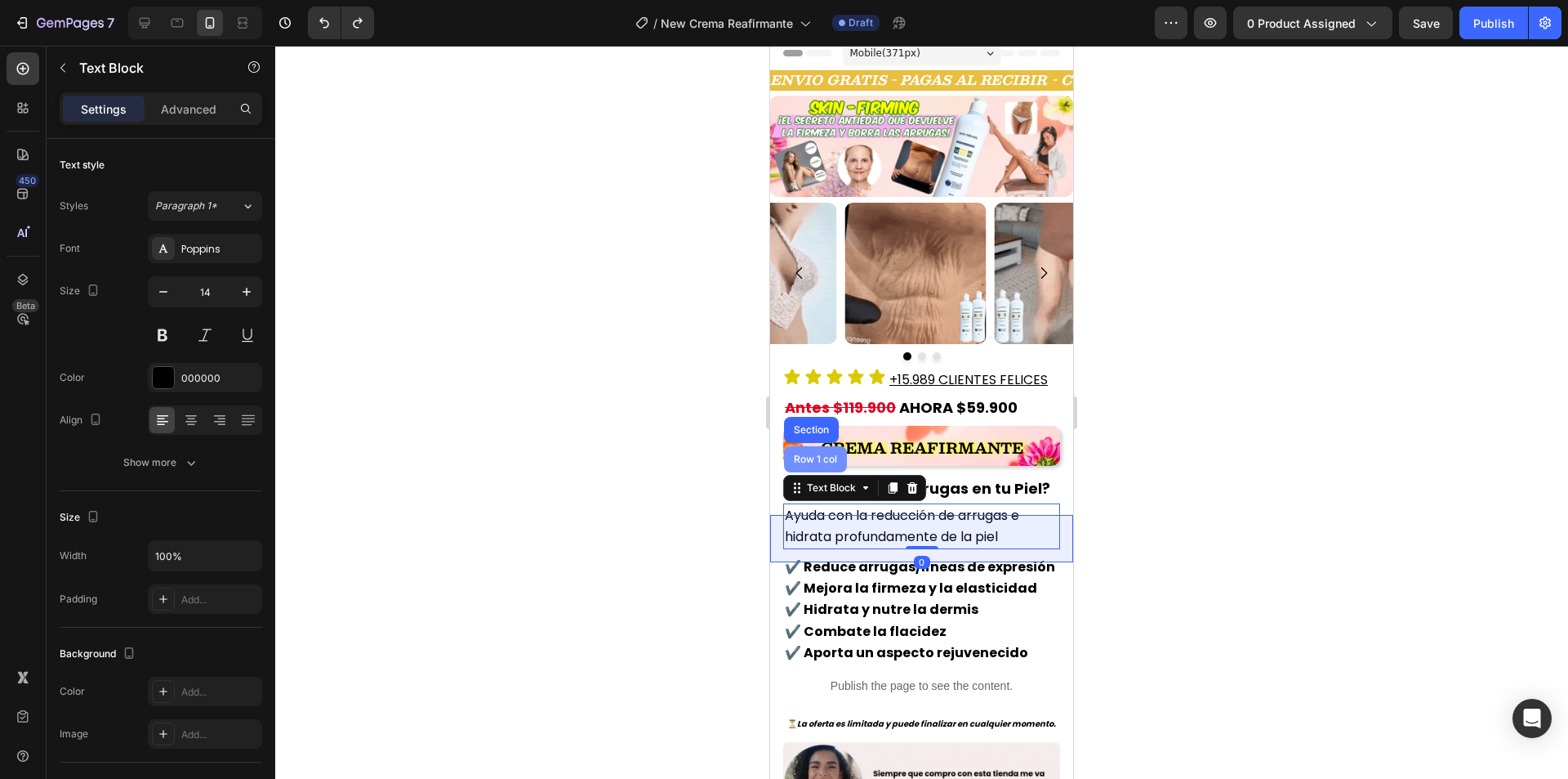
click at [824, 459] on div "Row 1 col" at bounding box center [814, 459] width 63 height 26
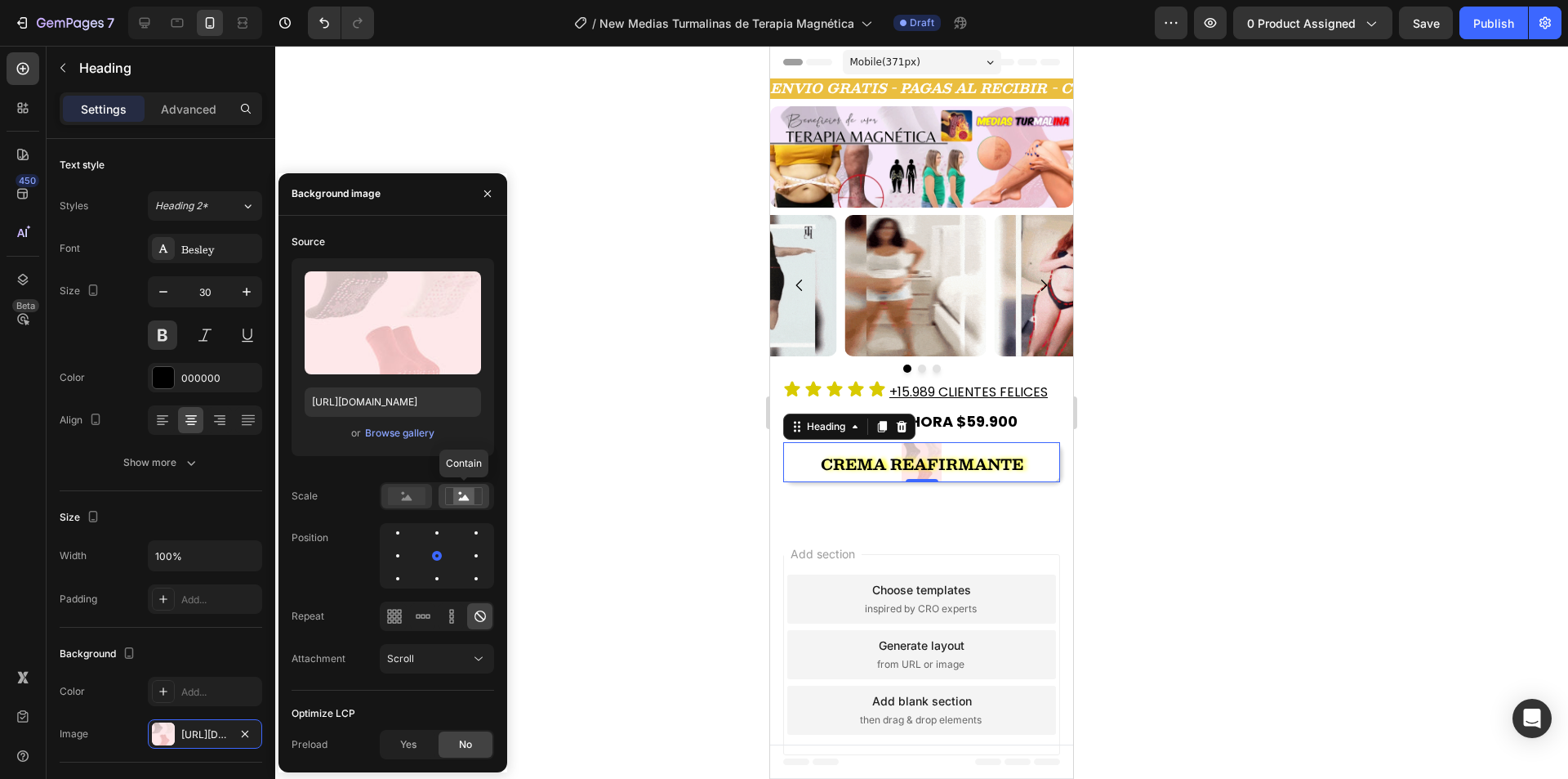
scroll to position [163, 0]
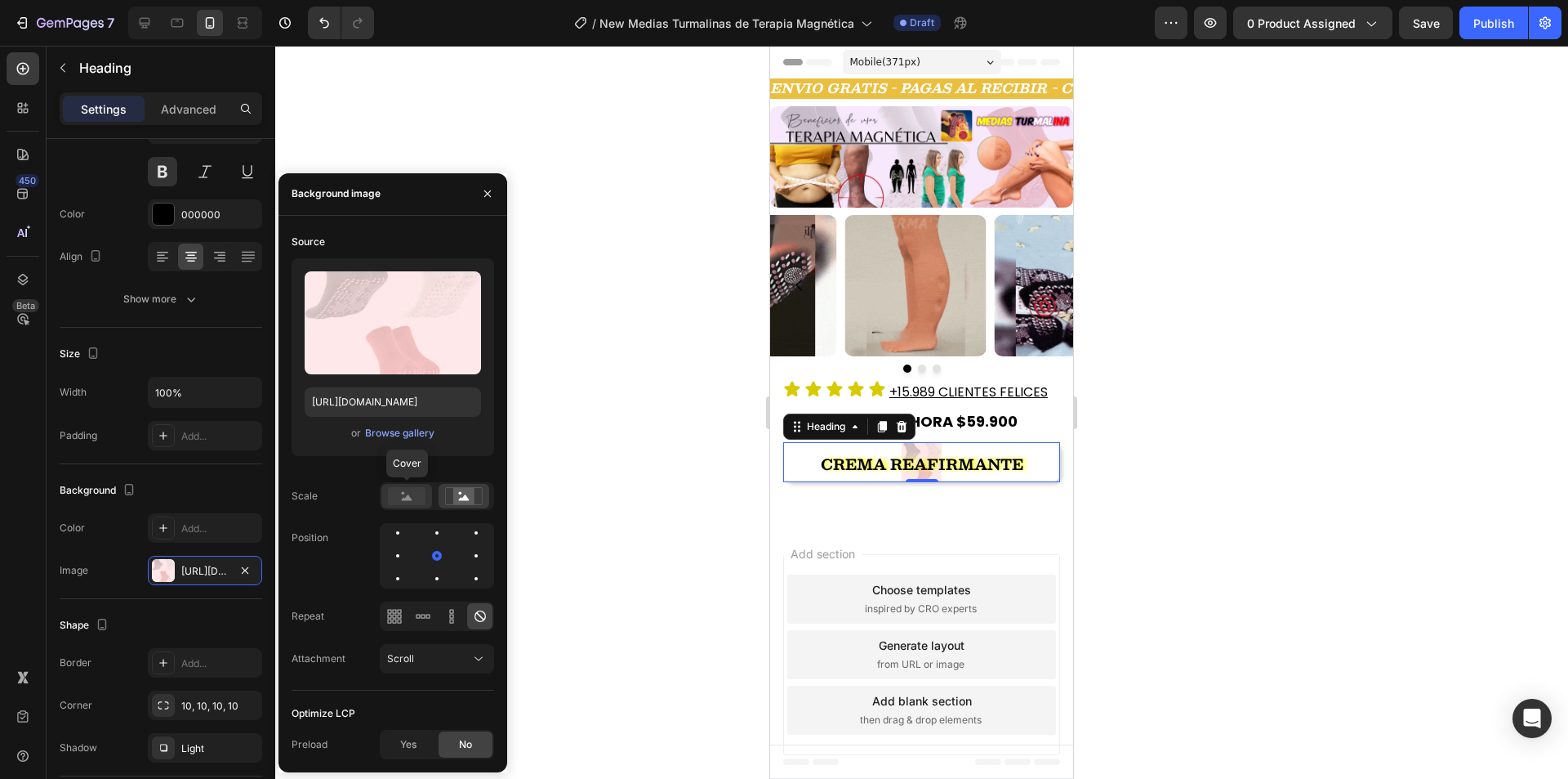
click at [408, 498] on icon at bounding box center [407, 497] width 11 height 6
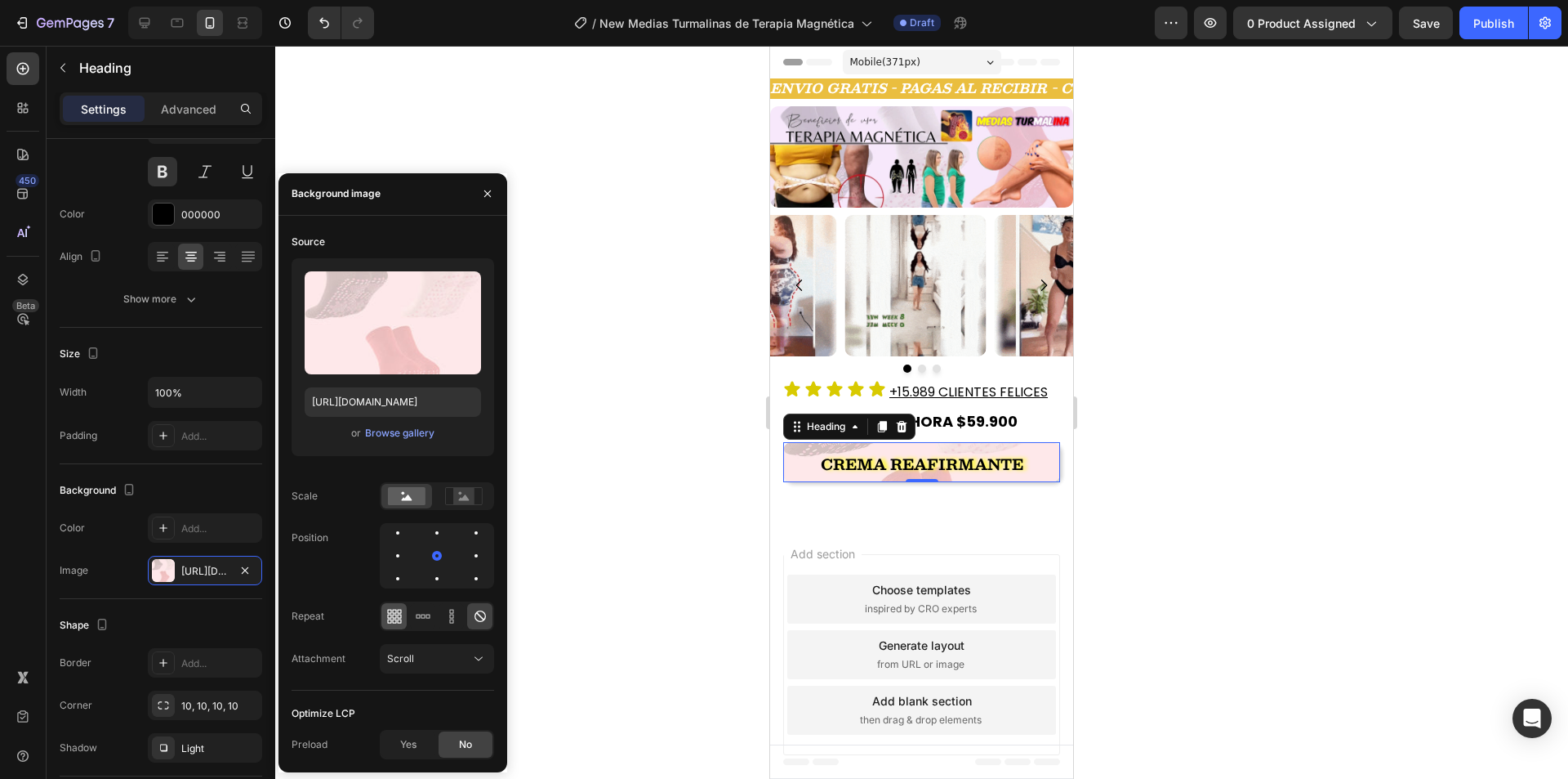
click at [395, 614] on icon at bounding box center [394, 615] width 4 height 4
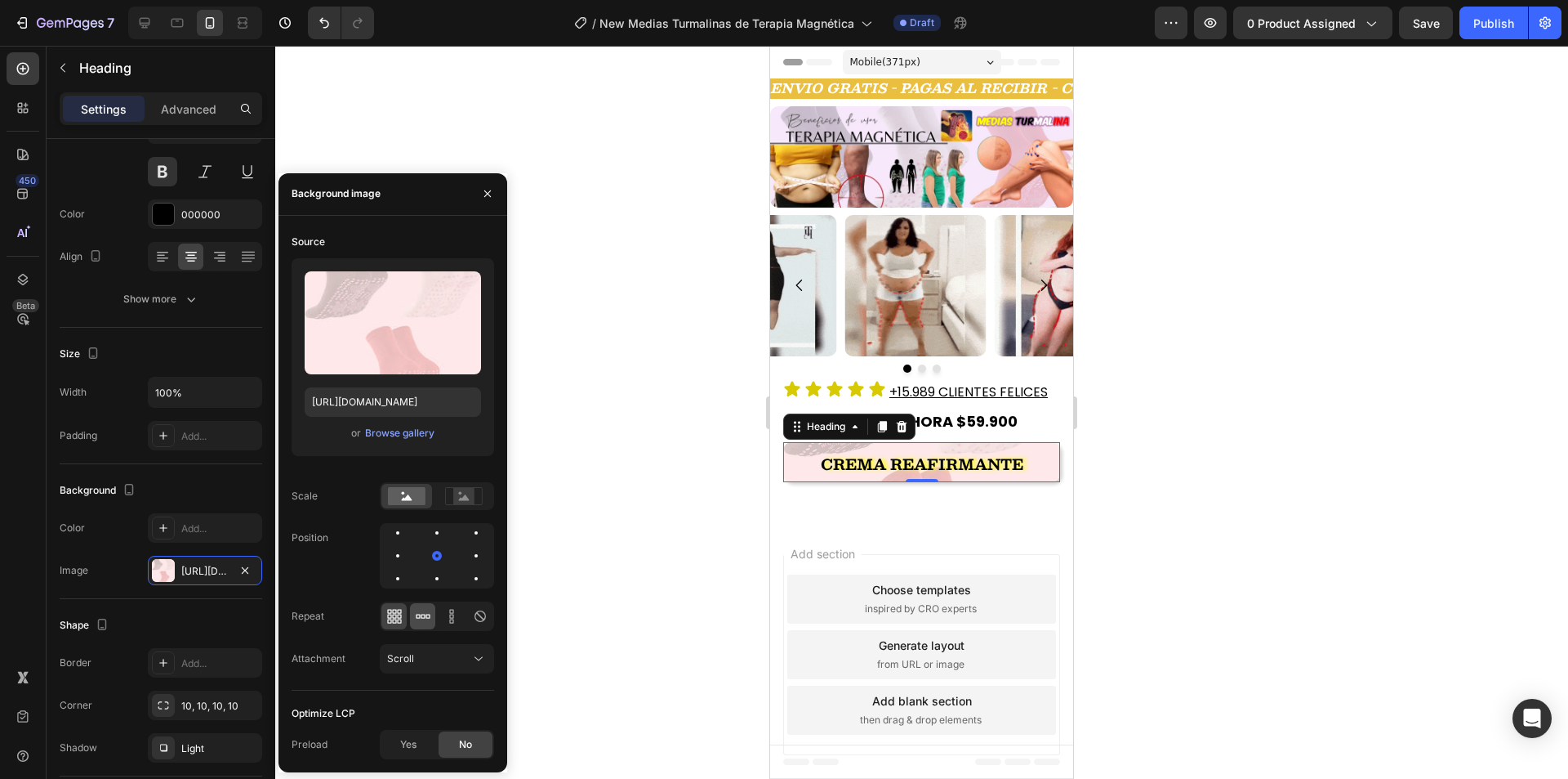
click at [412, 614] on div at bounding box center [422, 616] width 25 height 26
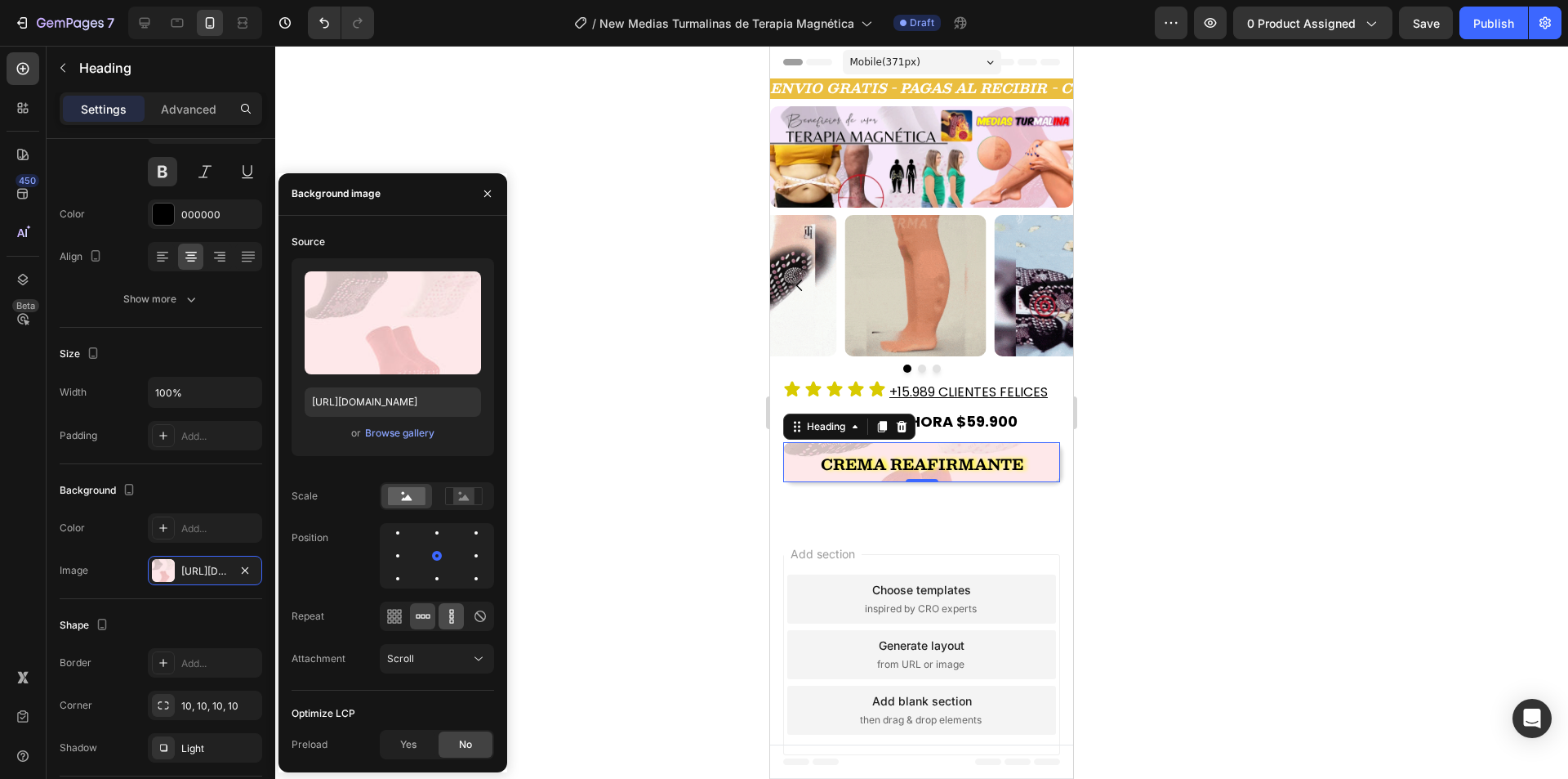
click at [444, 622] on icon at bounding box center [451, 616] width 16 height 16
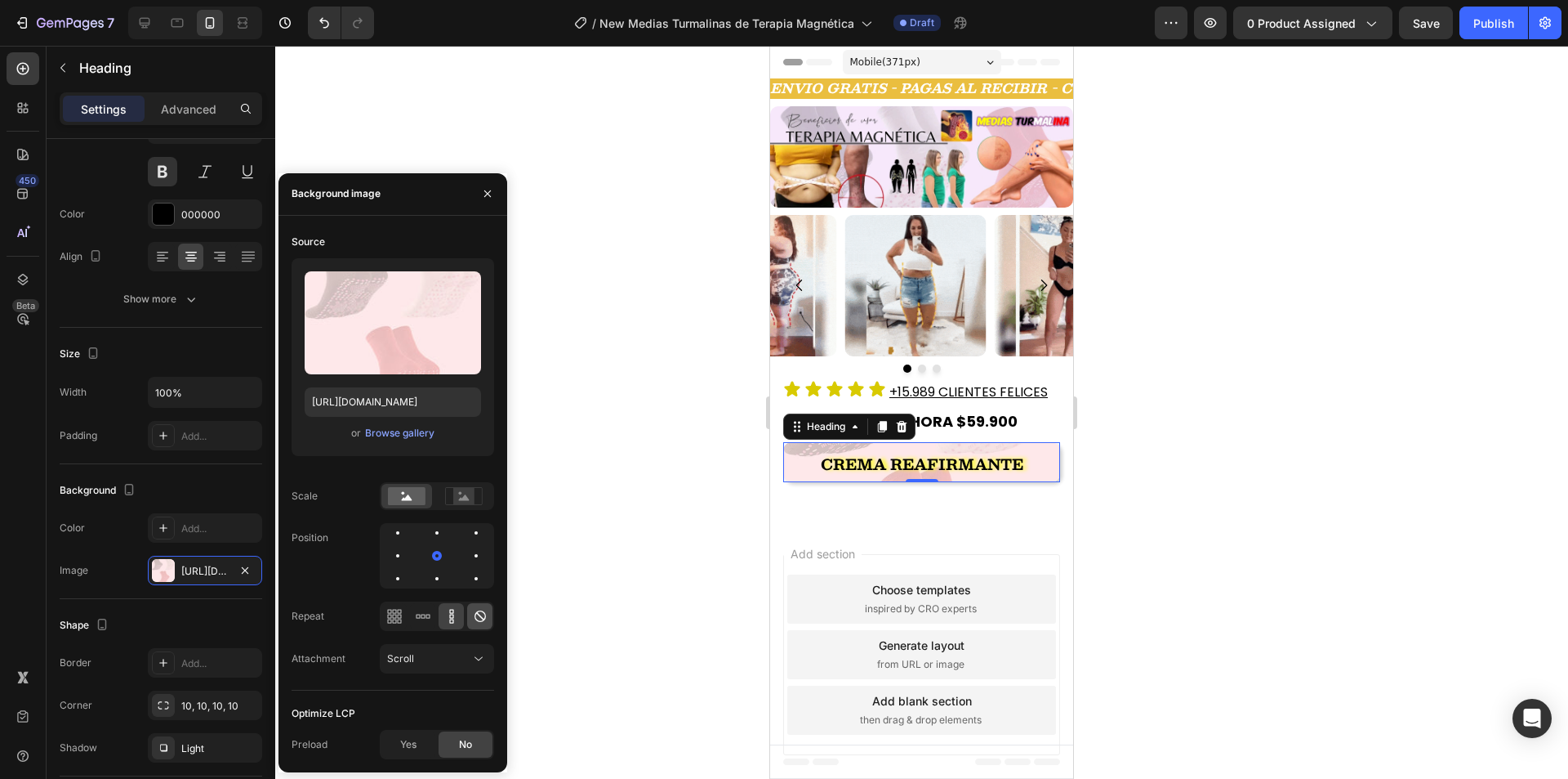
click at [480, 619] on icon at bounding box center [480, 616] width 16 height 16
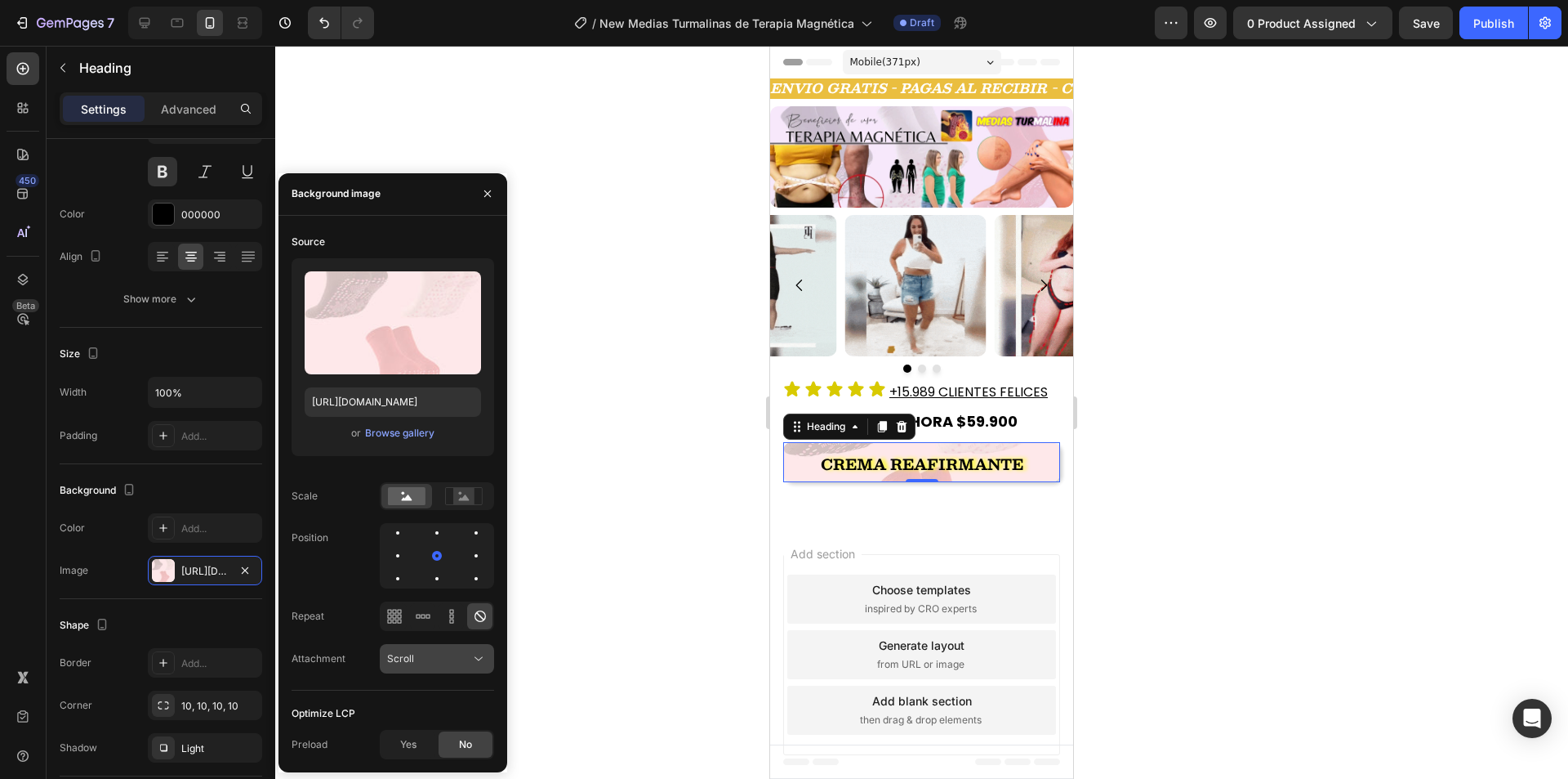
click at [458, 654] on div "Scroll" at bounding box center [429, 658] width 83 height 15
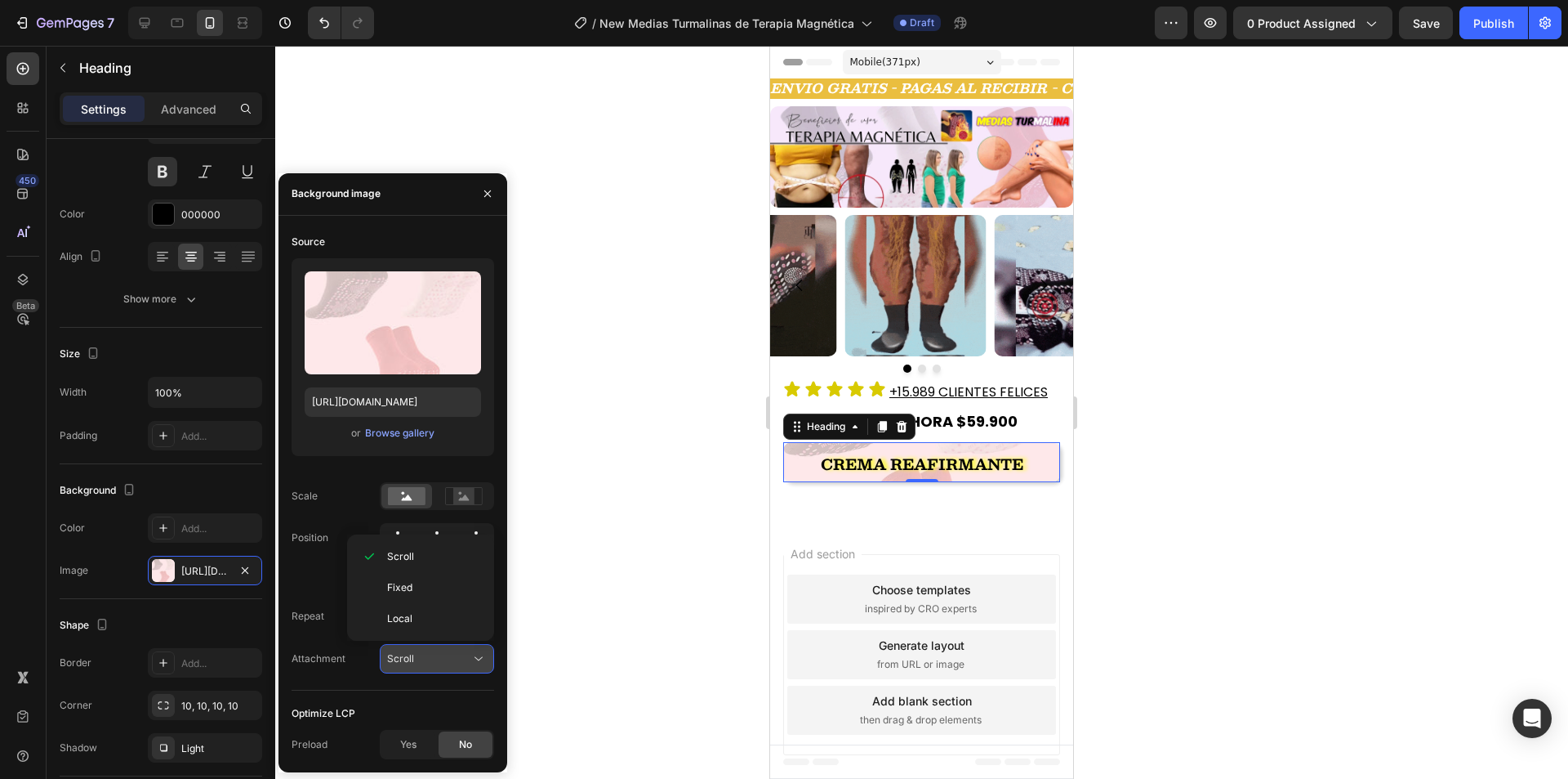
click at [458, 654] on div "Scroll" at bounding box center [429, 658] width 83 height 15
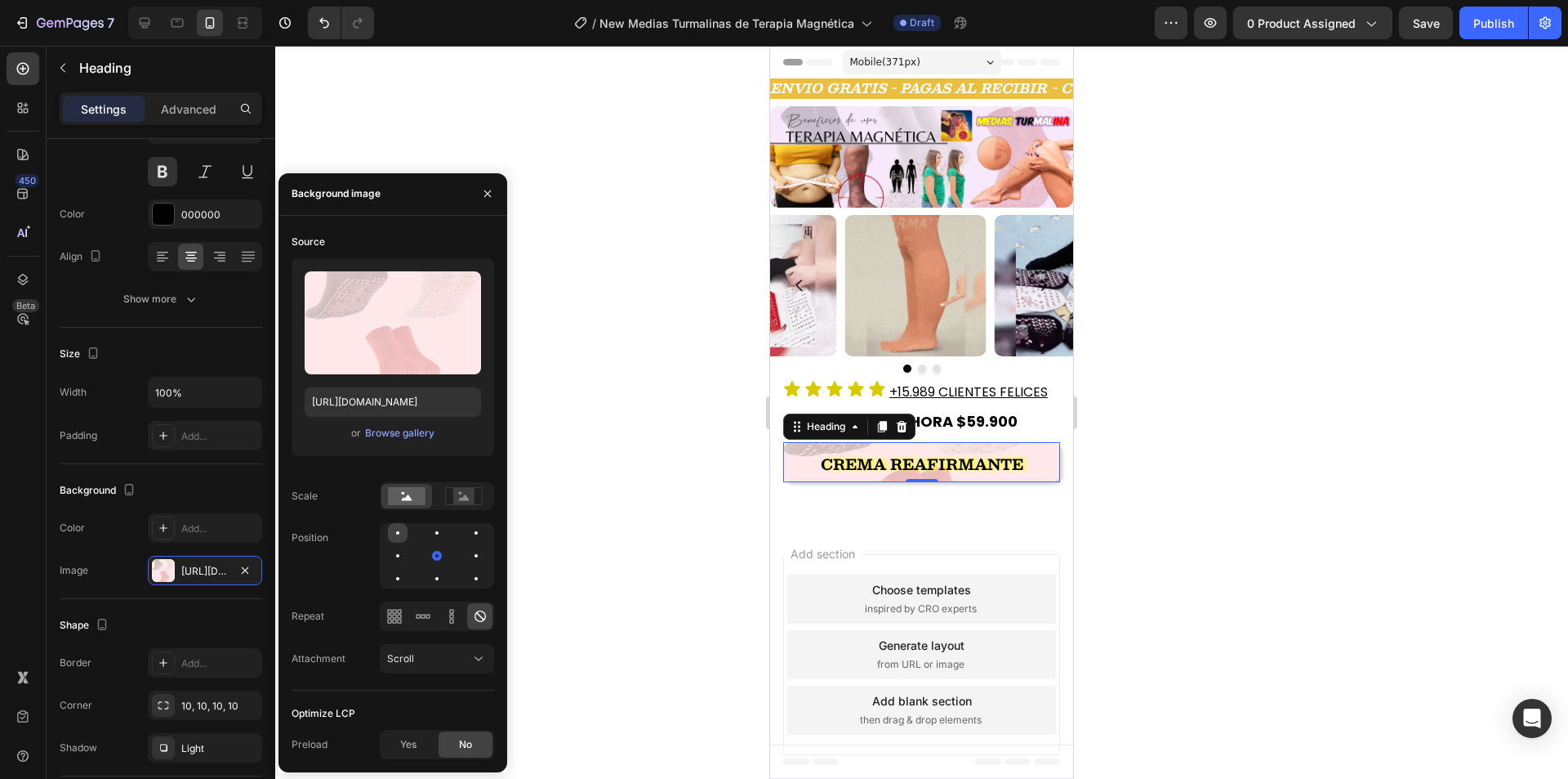
click at [400, 536] on div at bounding box center [398, 533] width 20 height 20
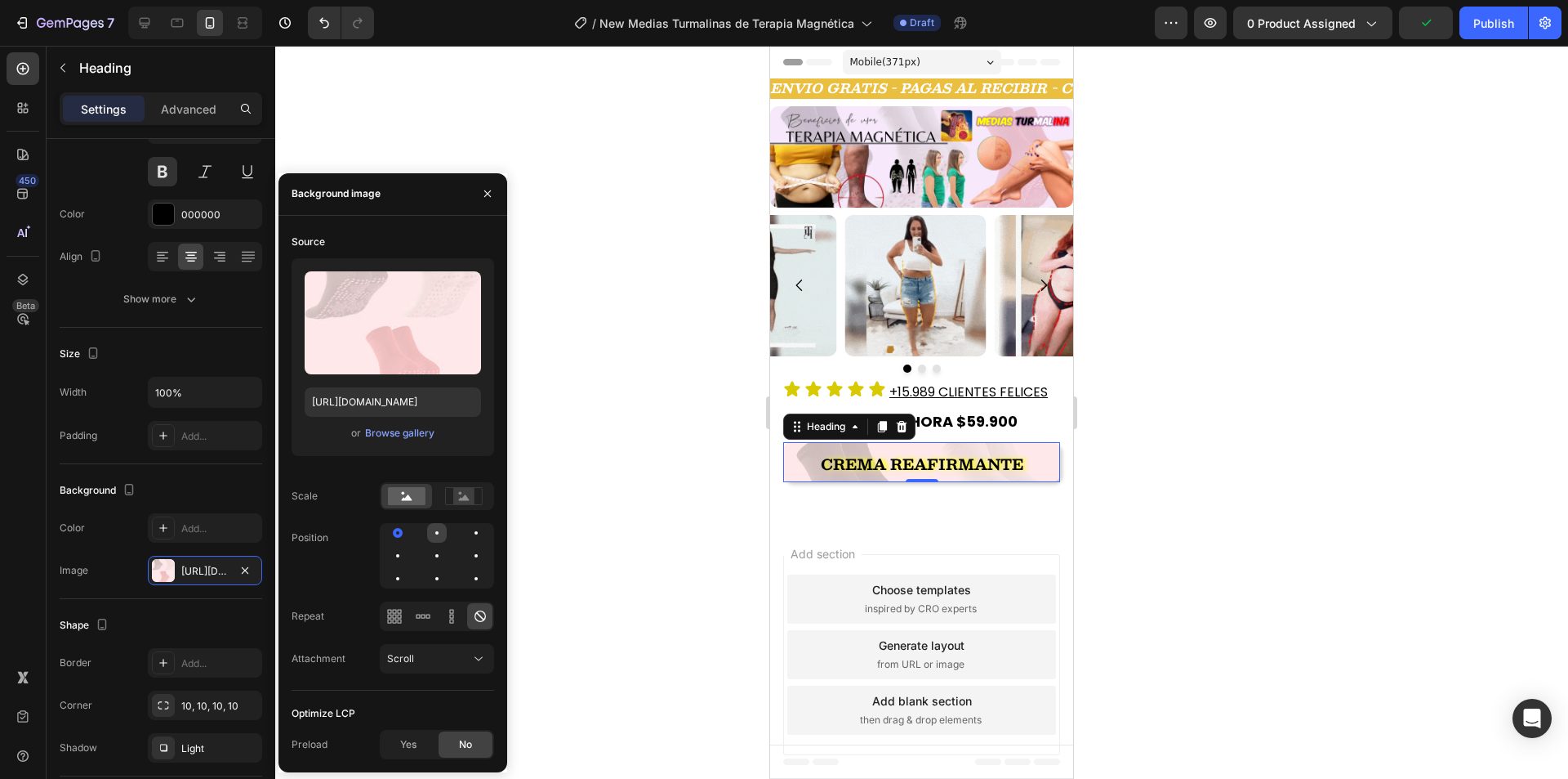
click at [444, 533] on div at bounding box center [437, 533] width 20 height 20
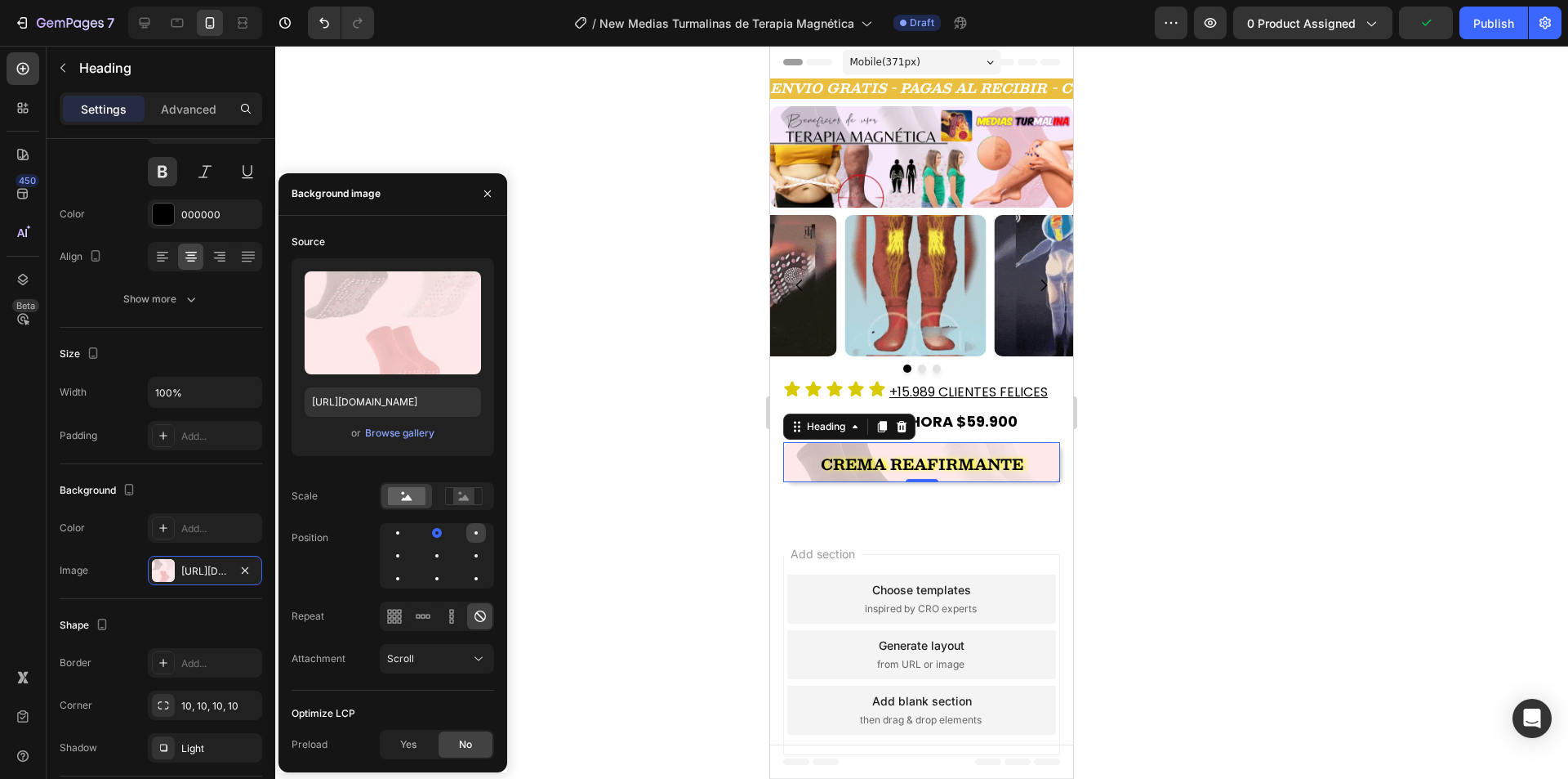
click at [470, 533] on div at bounding box center [476, 533] width 20 height 20
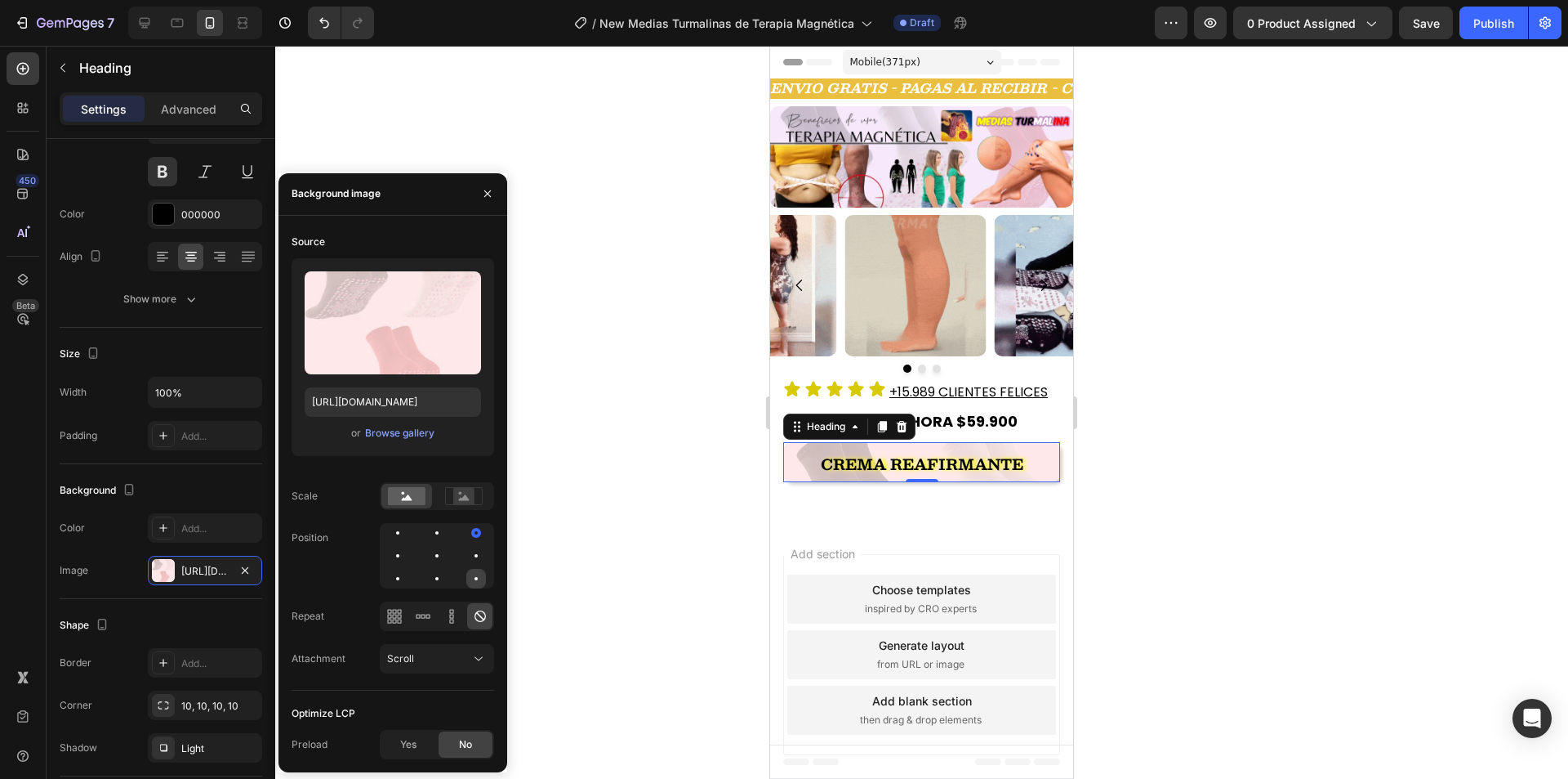
click at [469, 573] on div at bounding box center [476, 578] width 20 height 20
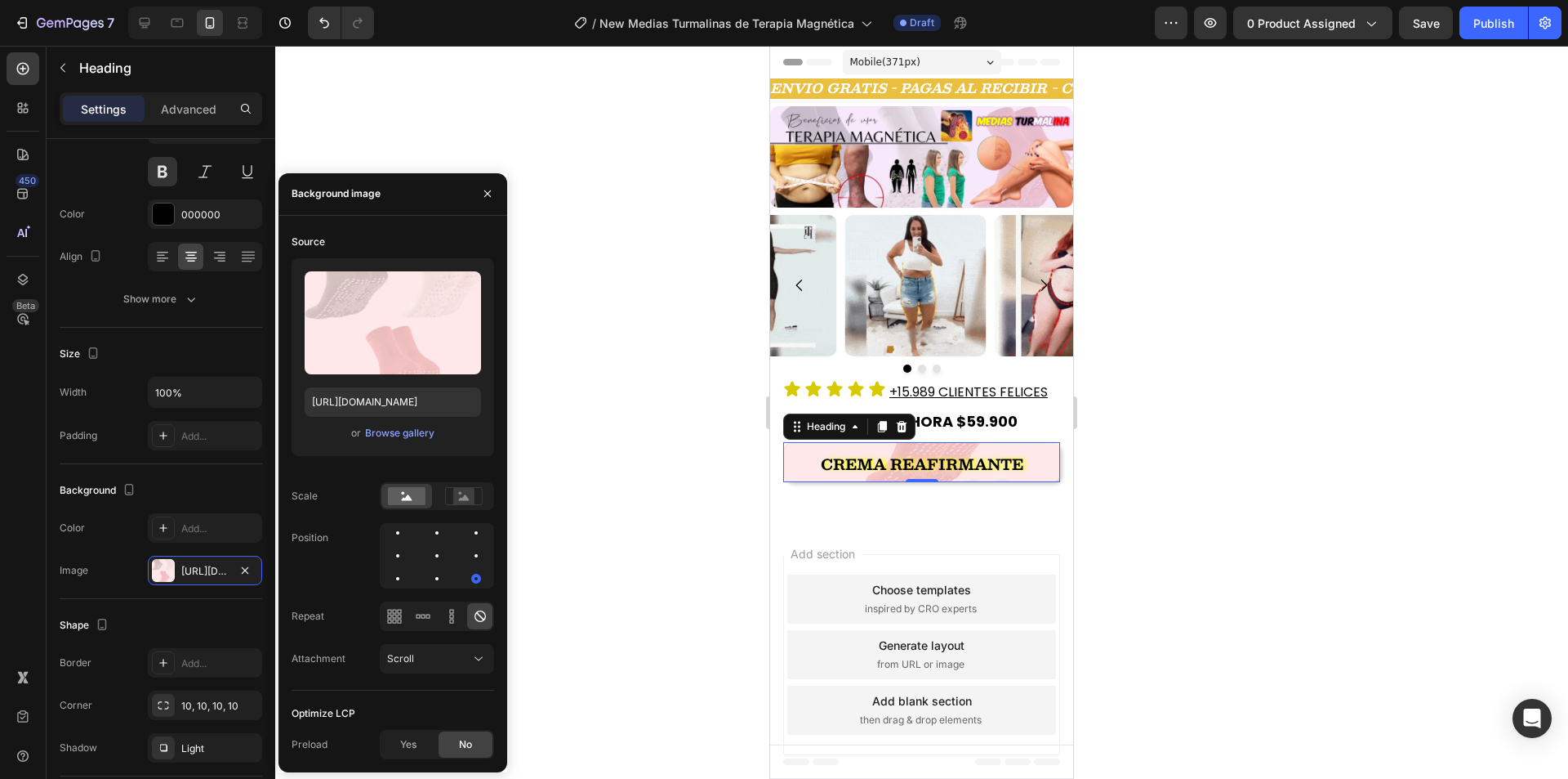
click at [407, 576] on div at bounding box center [436, 555] width 114 height 66
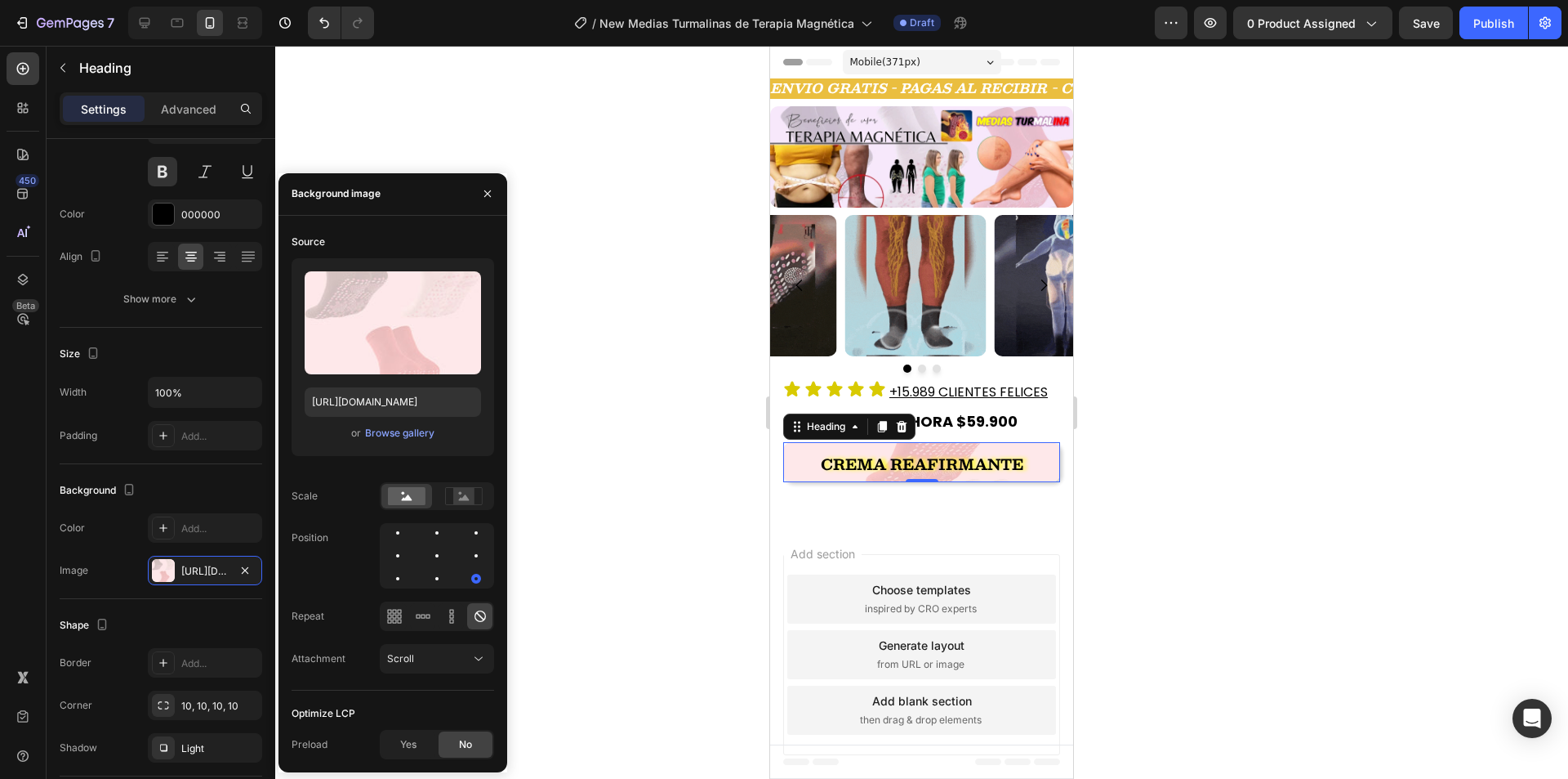
click at [410, 563] on div at bounding box center [436, 555] width 114 height 66
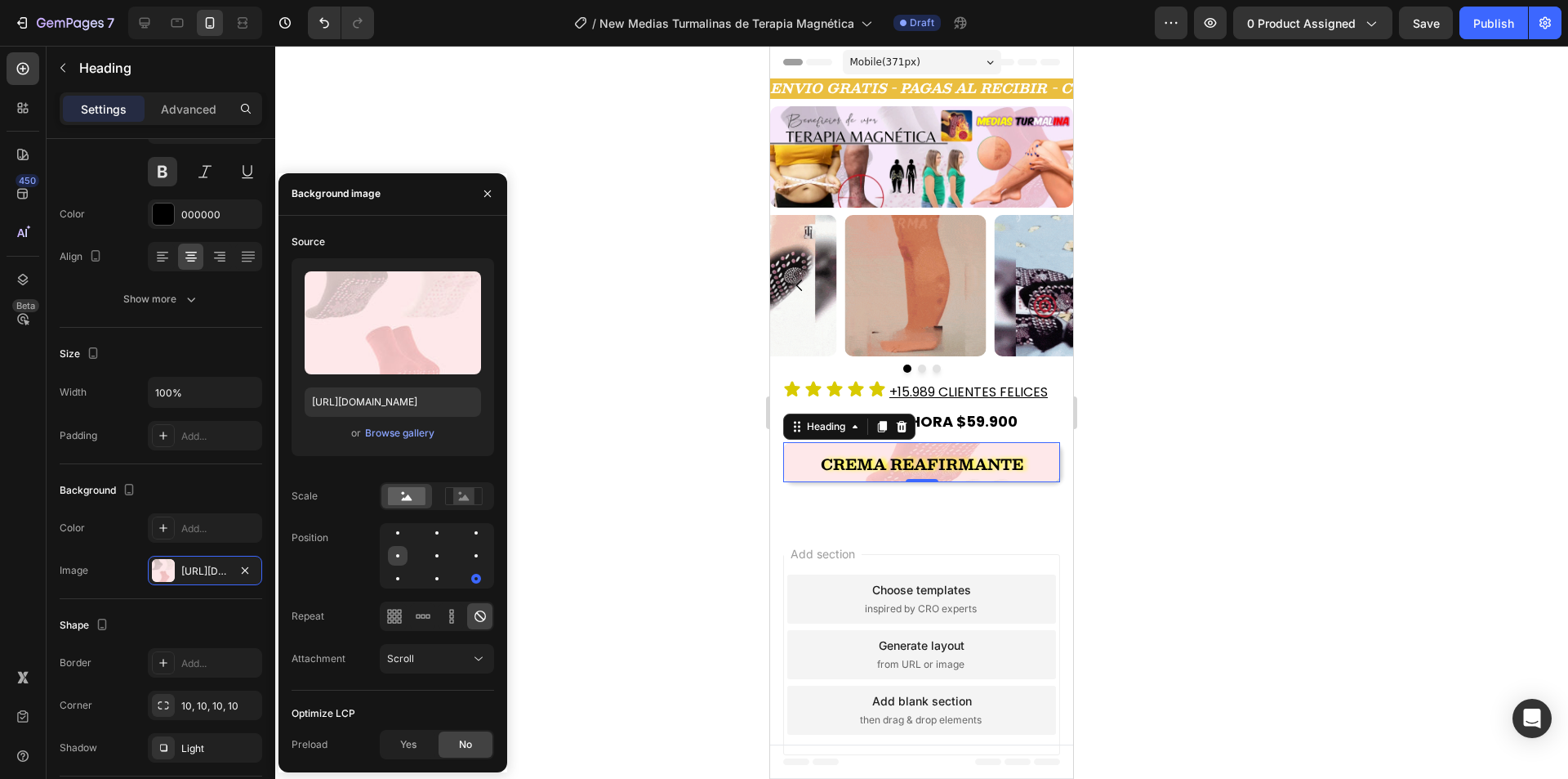
click at [405, 553] on div at bounding box center [398, 555] width 20 height 20
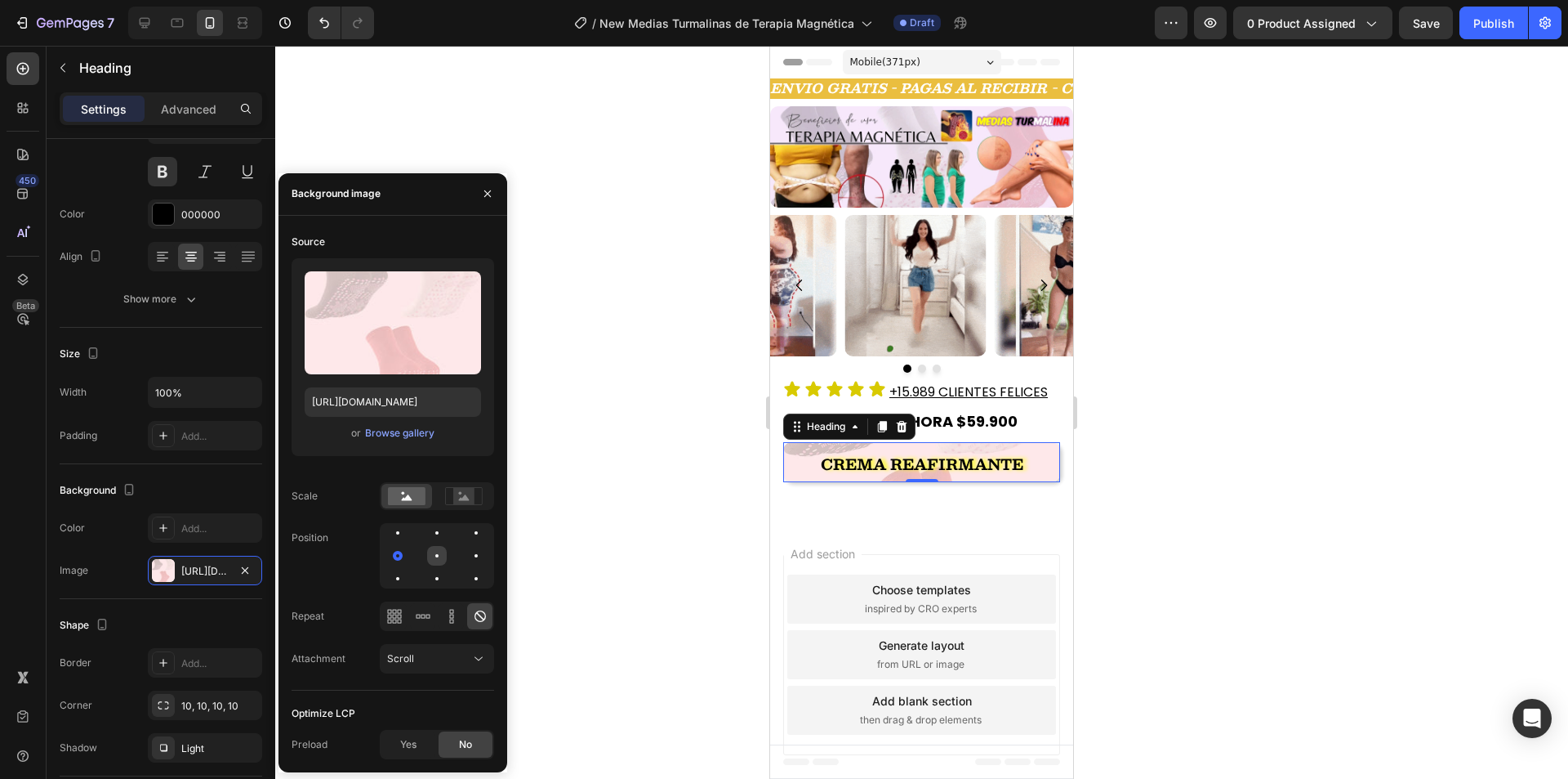
click at [432, 551] on div at bounding box center [437, 555] width 20 height 20
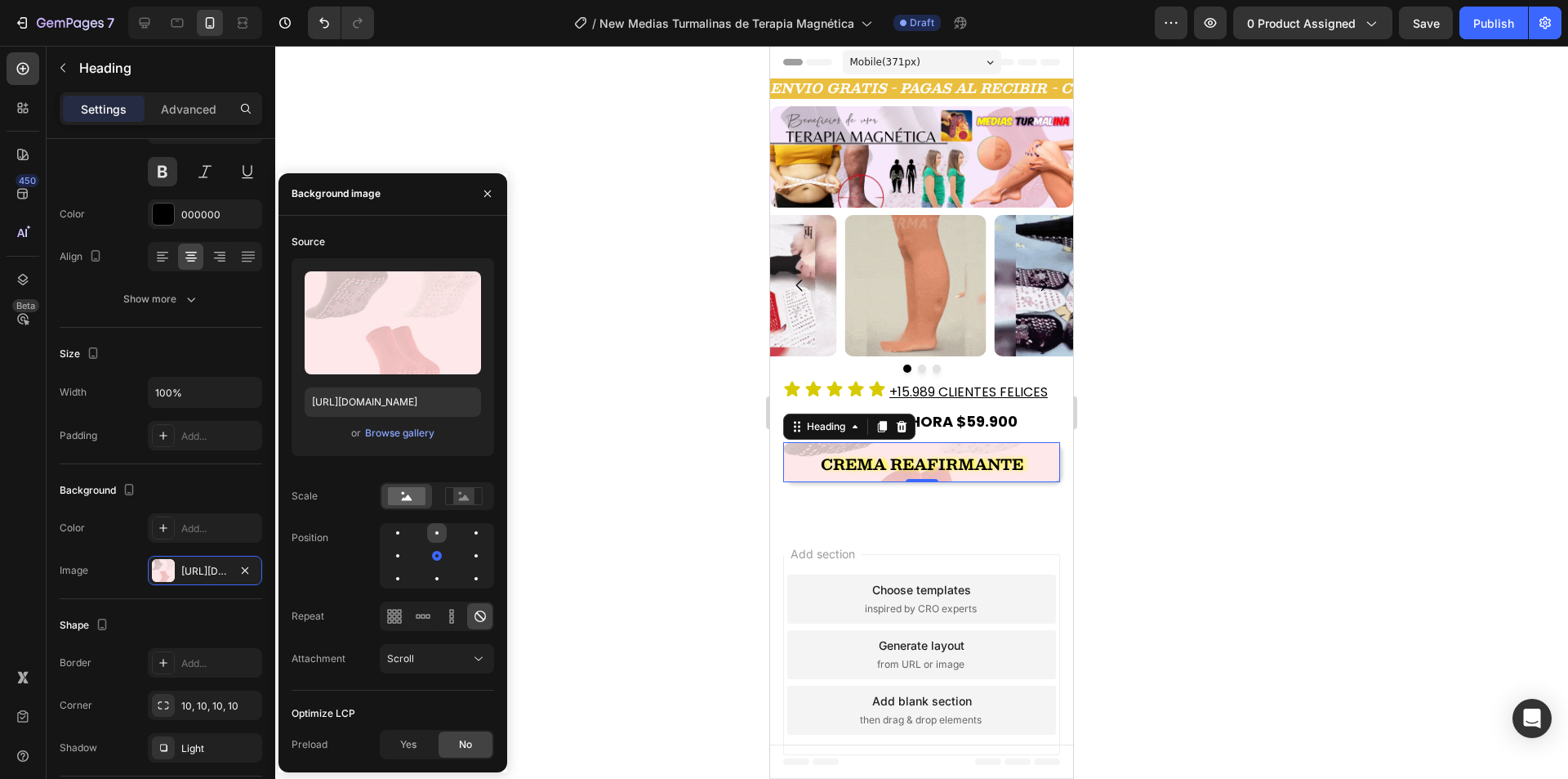
click at [436, 534] on div at bounding box center [436, 532] width 3 height 3
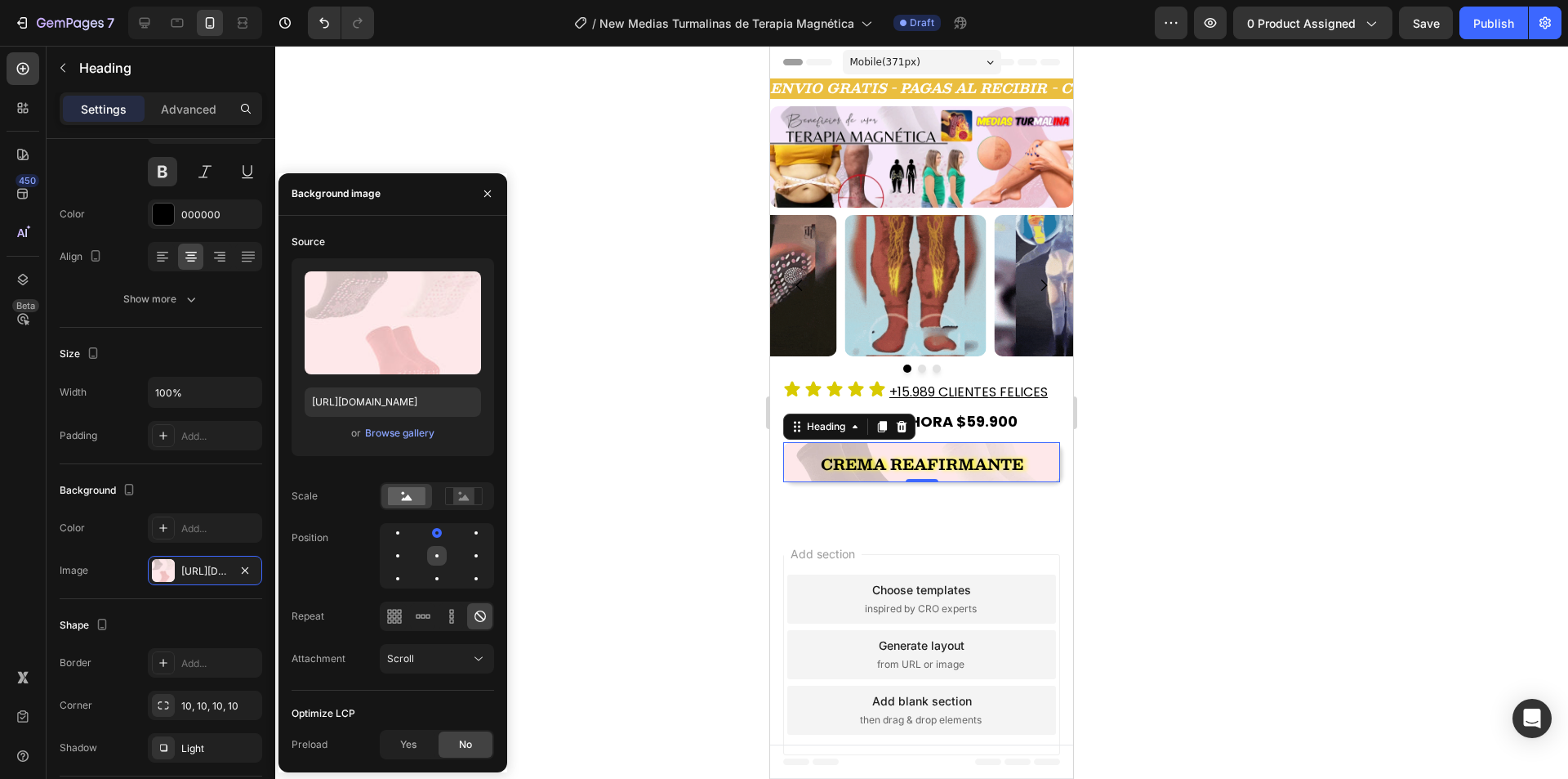
click at [438, 550] on div at bounding box center [437, 555] width 20 height 20
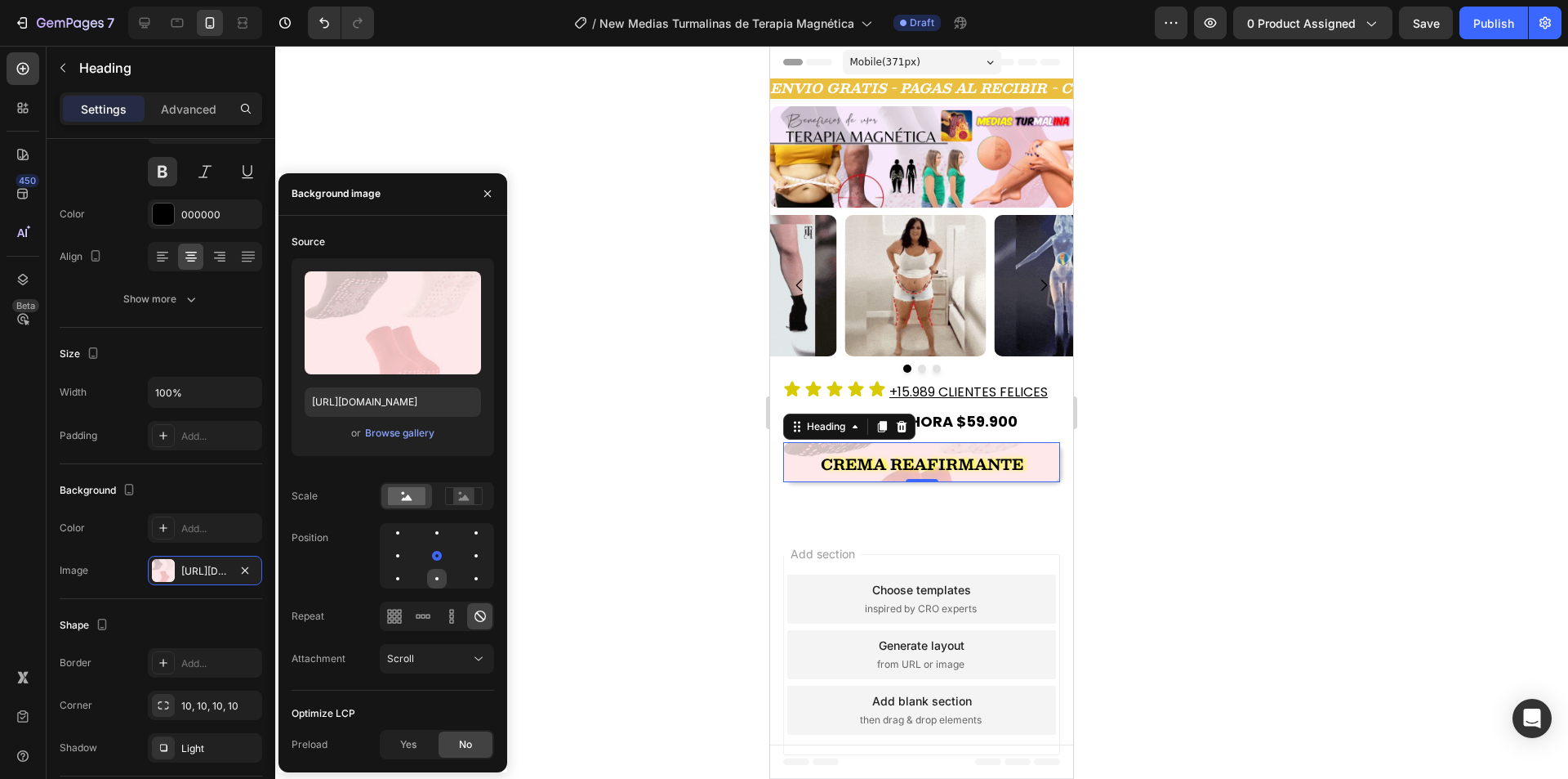
click at [438, 581] on div at bounding box center [437, 578] width 20 height 20
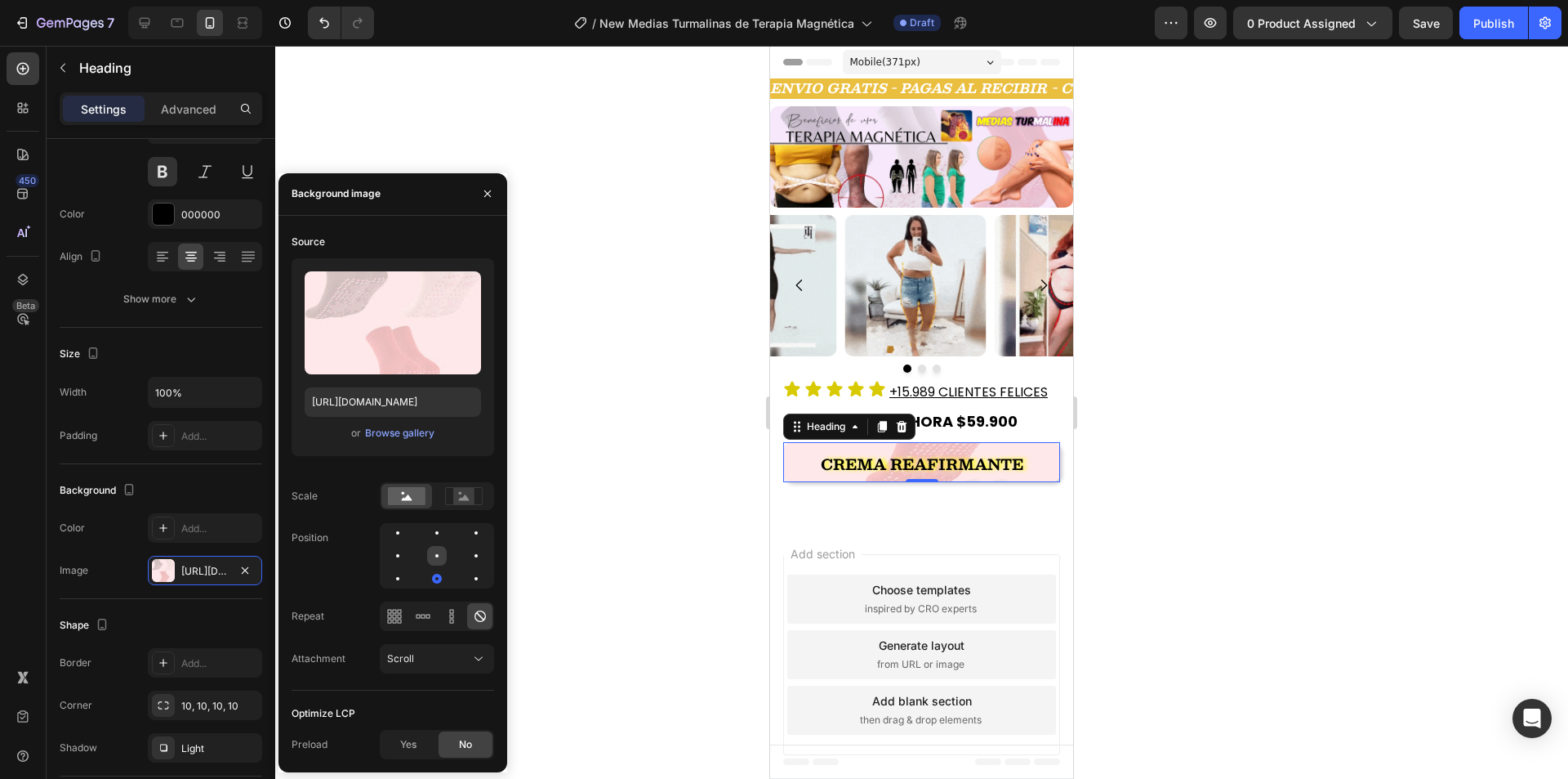
click at [444, 558] on div at bounding box center [437, 555] width 20 height 20
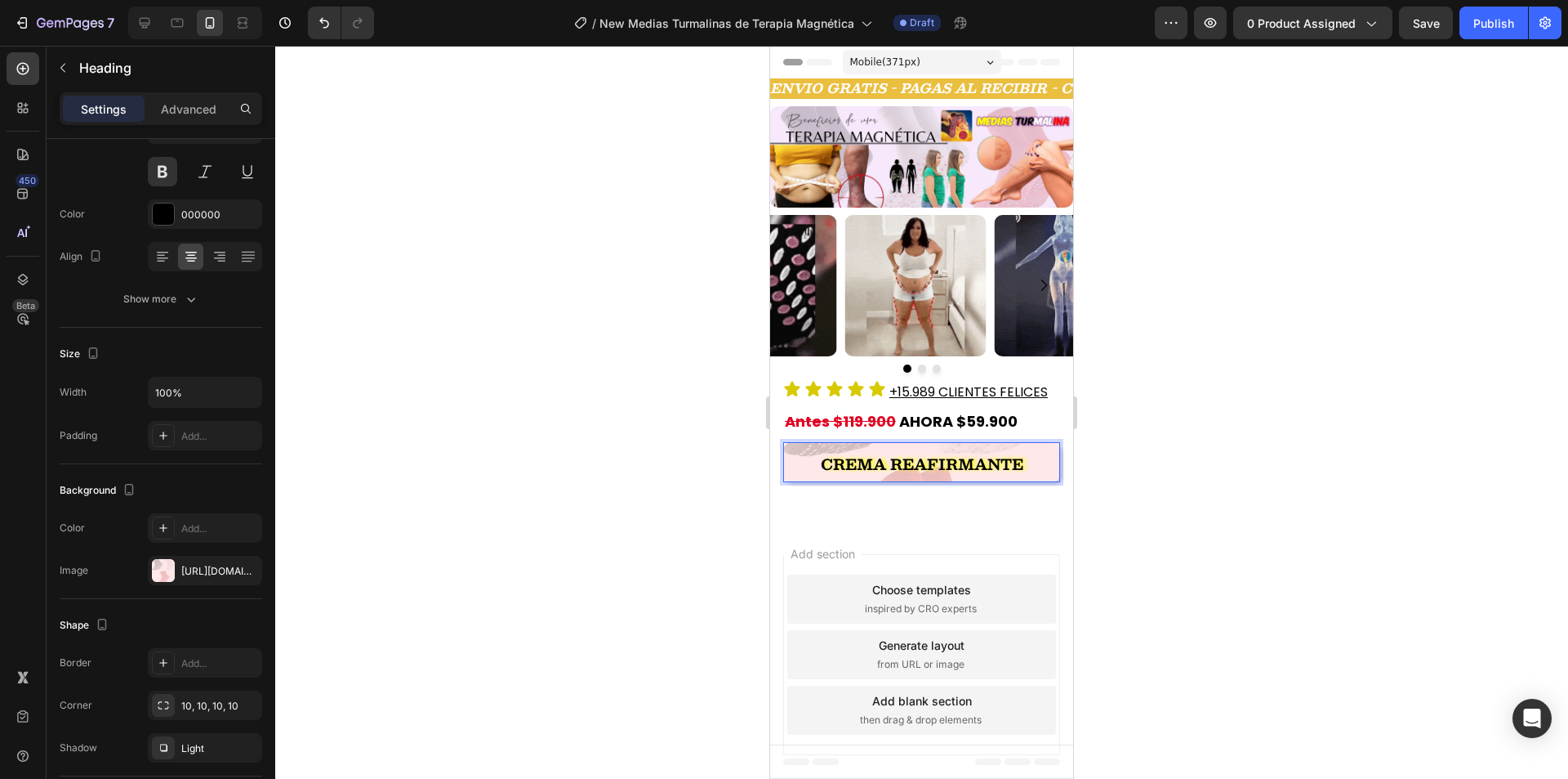
click at [866, 460] on strong "Crema Reafirmante" at bounding box center [922, 464] width 203 height 25
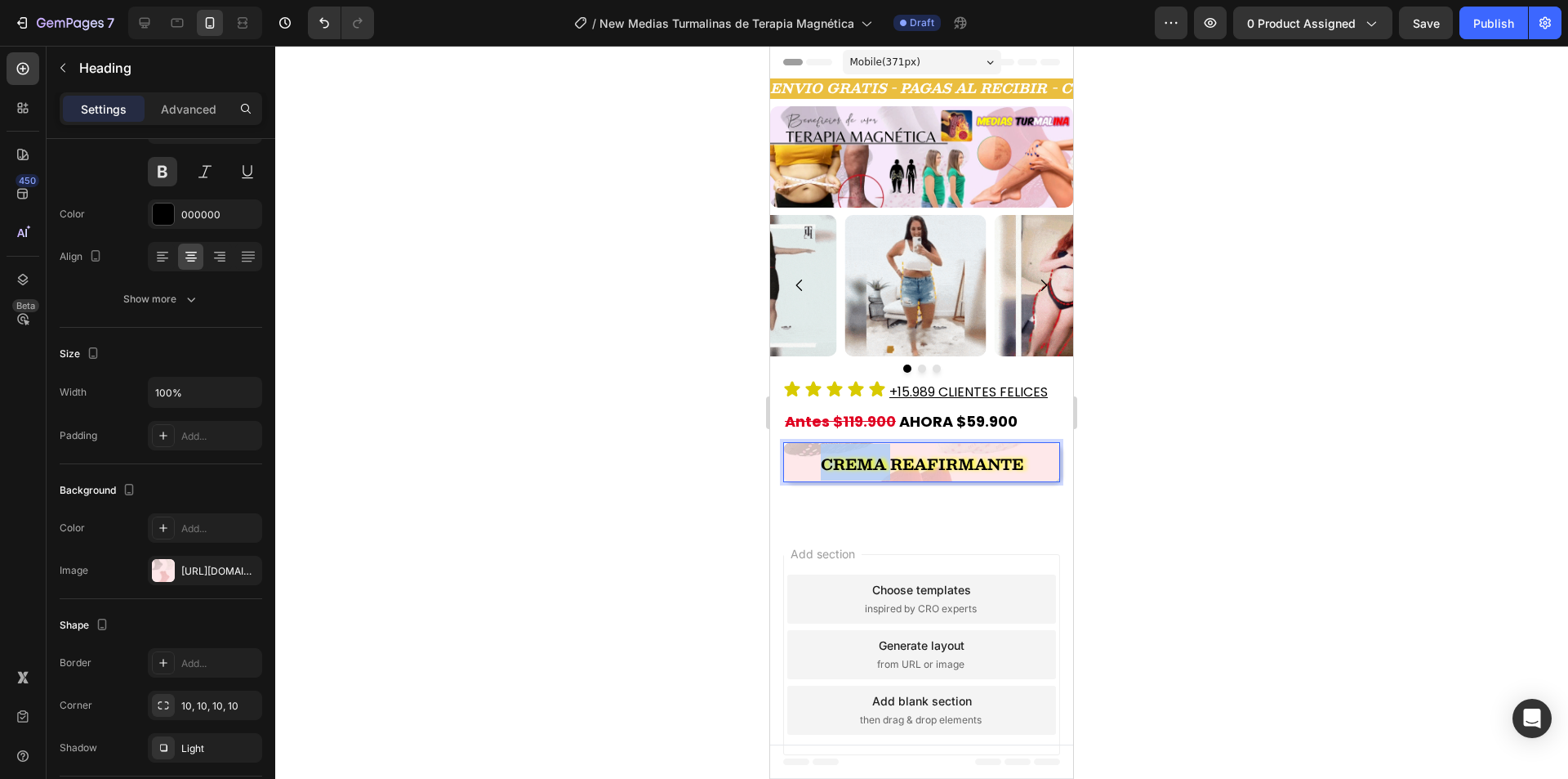
click at [866, 460] on strong "Crema Reafirmante" at bounding box center [922, 464] width 203 height 25
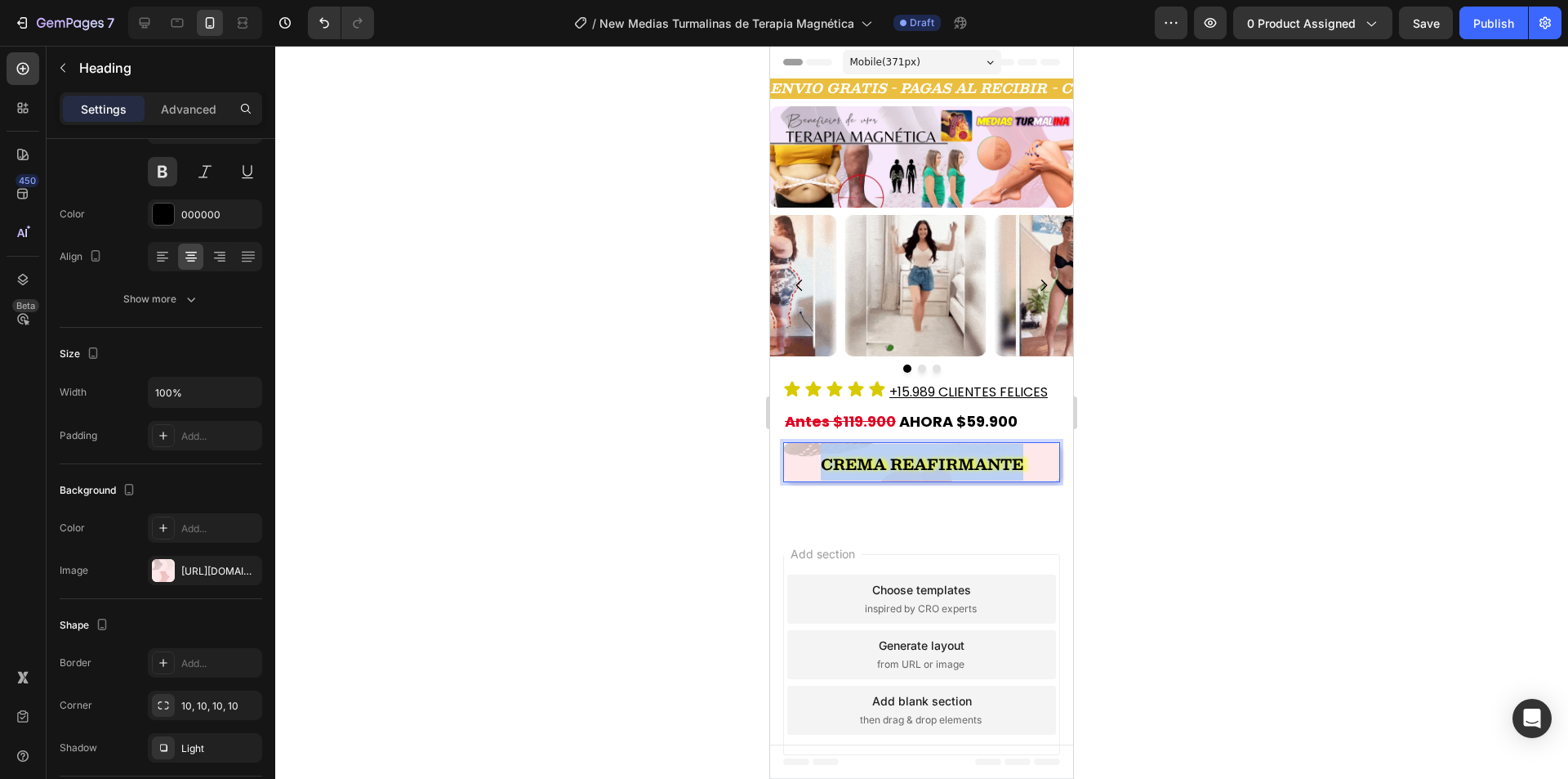
click at [866, 460] on strong "Crema Reafirmante" at bounding box center [922, 464] width 203 height 25
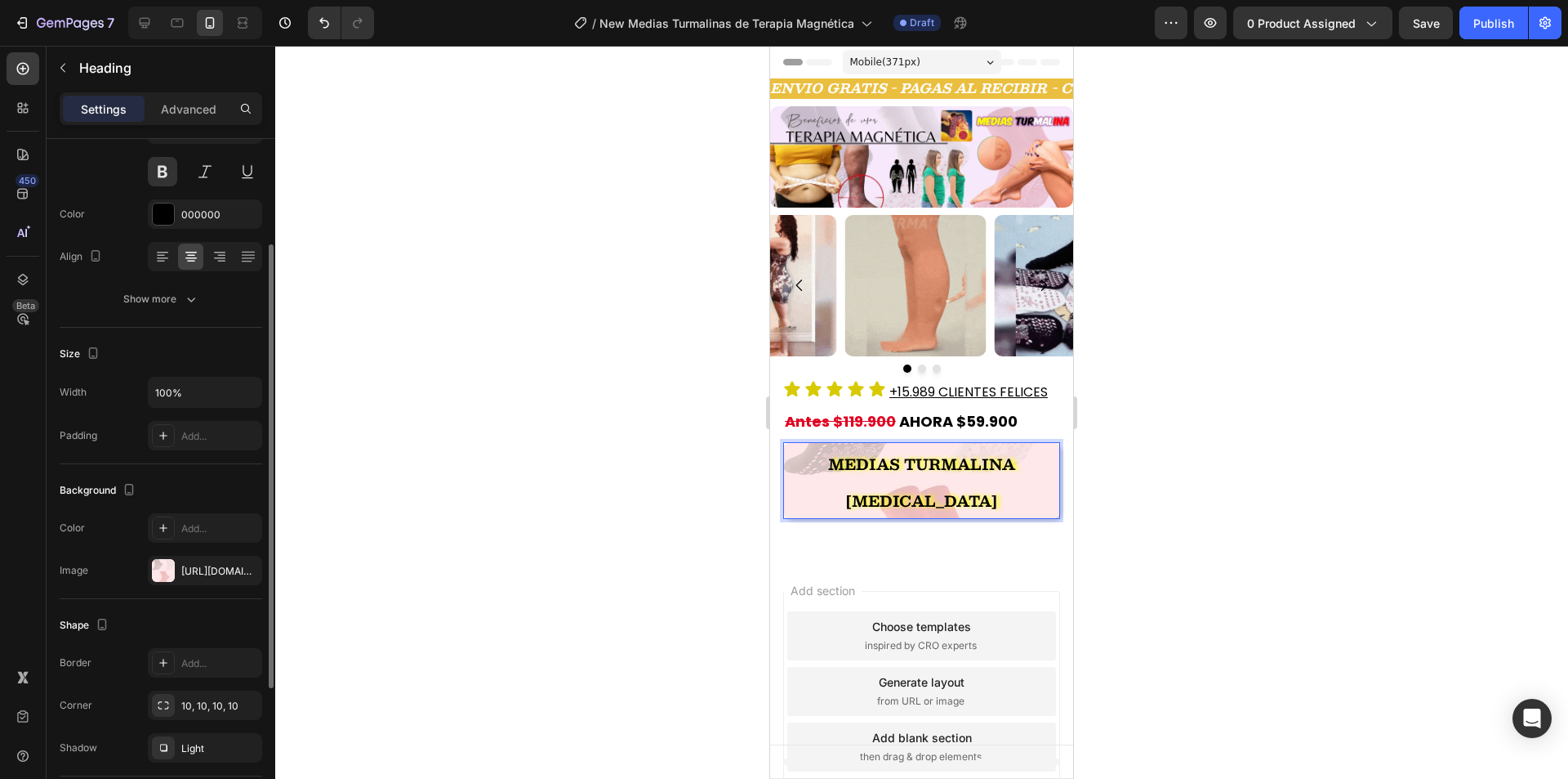
scroll to position [375, 0]
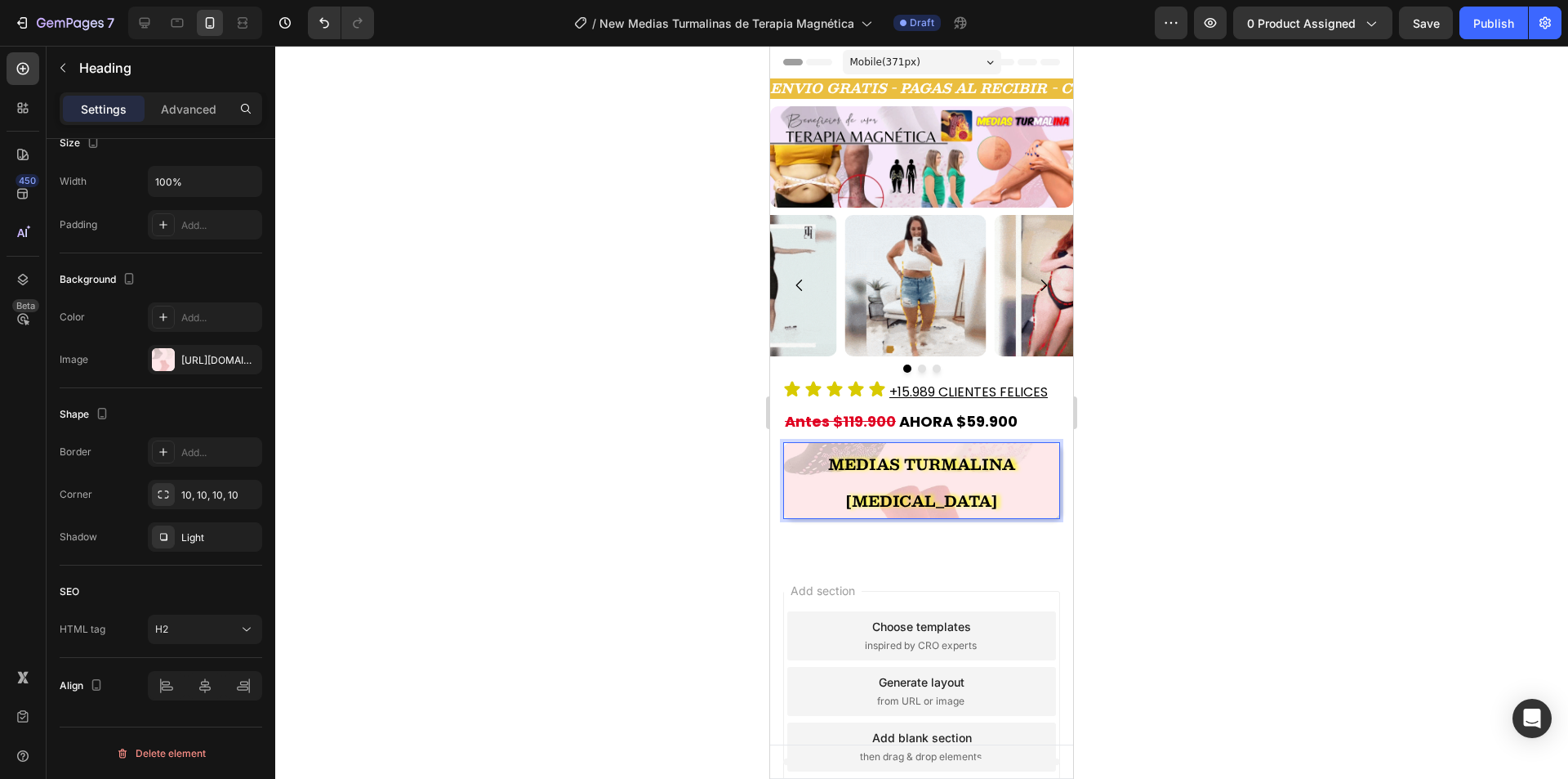
click at [605, 474] on div at bounding box center [921, 411] width 1292 height 732
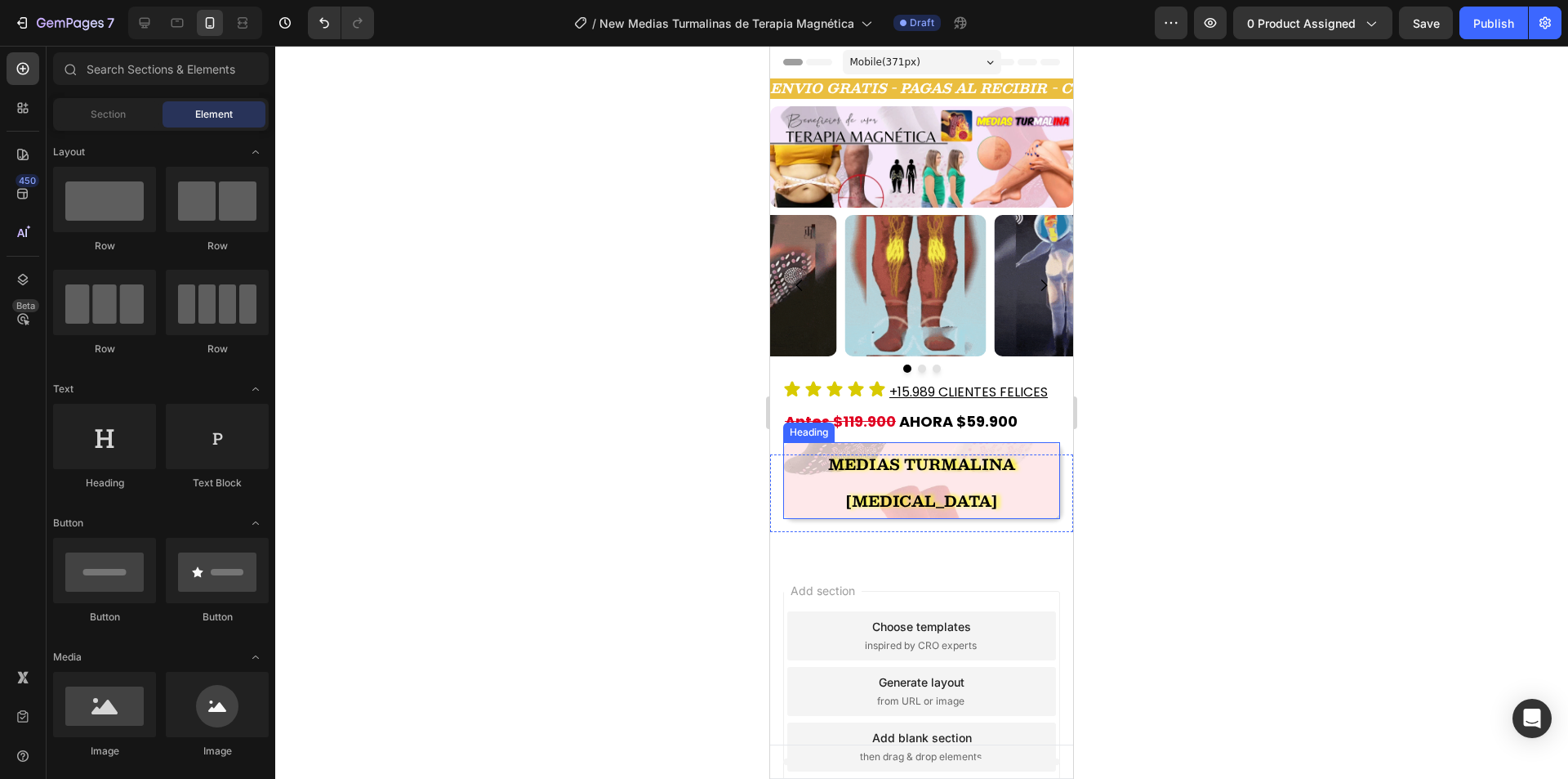
click at [909, 473] on p "⁠⁠⁠⁠⁠⁠⁠ MEDIAS TURMALINA TERAPIA MAGNÉTICA" at bounding box center [921, 480] width 273 height 74
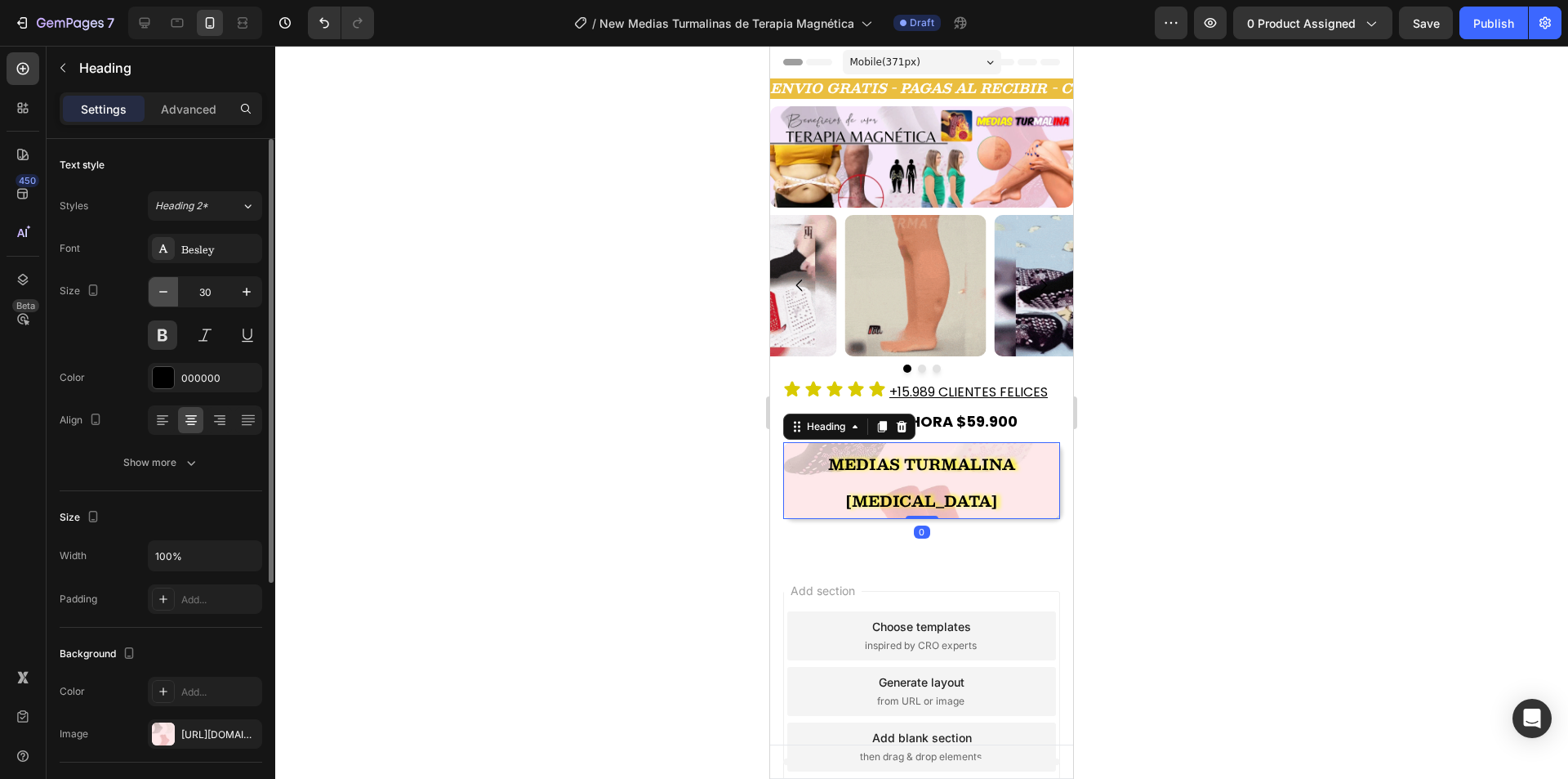
click at [167, 291] on icon "button" at bounding box center [163, 291] width 16 height 16
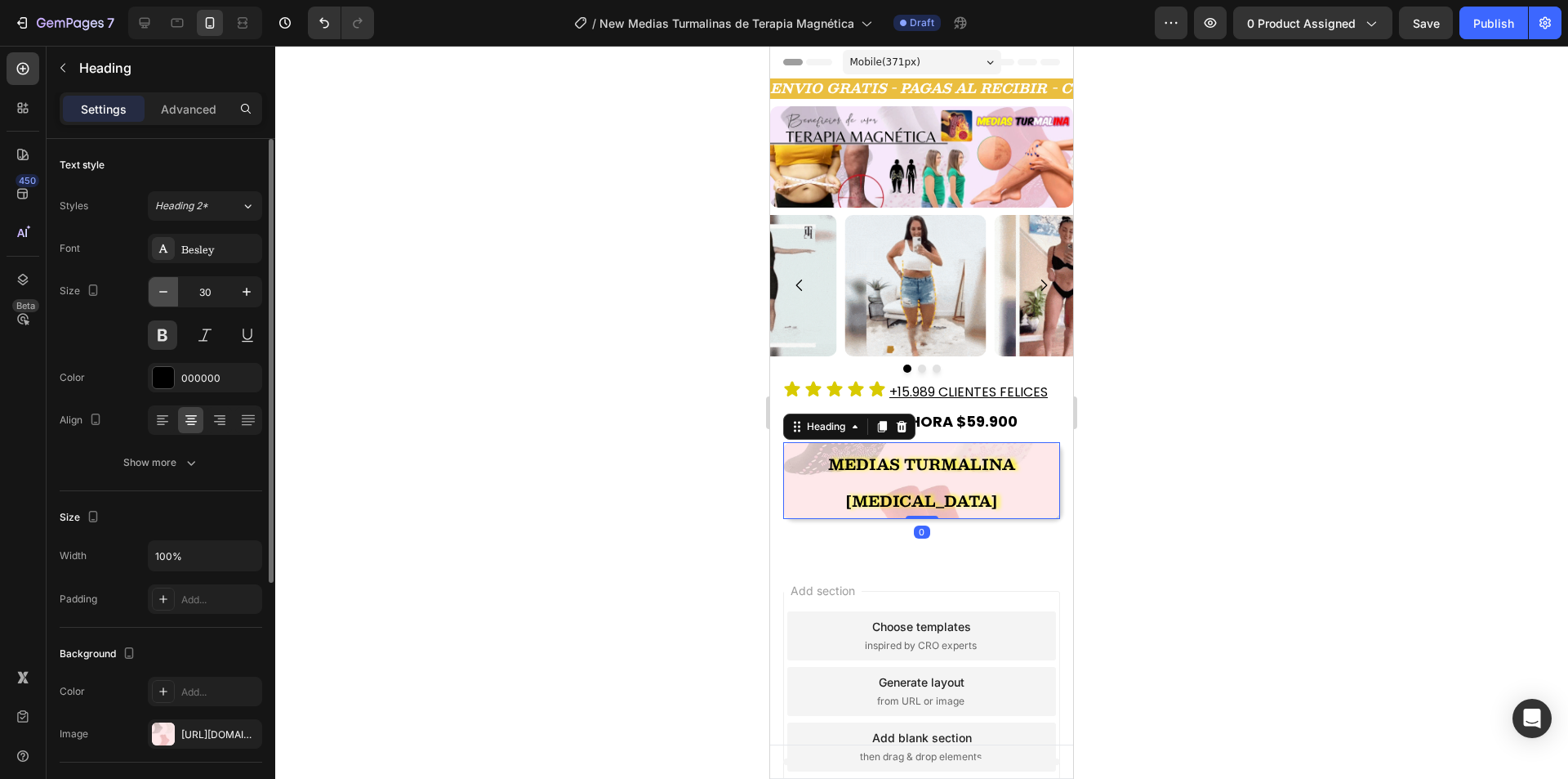
click at [167, 291] on icon "button" at bounding box center [163, 291] width 16 height 16
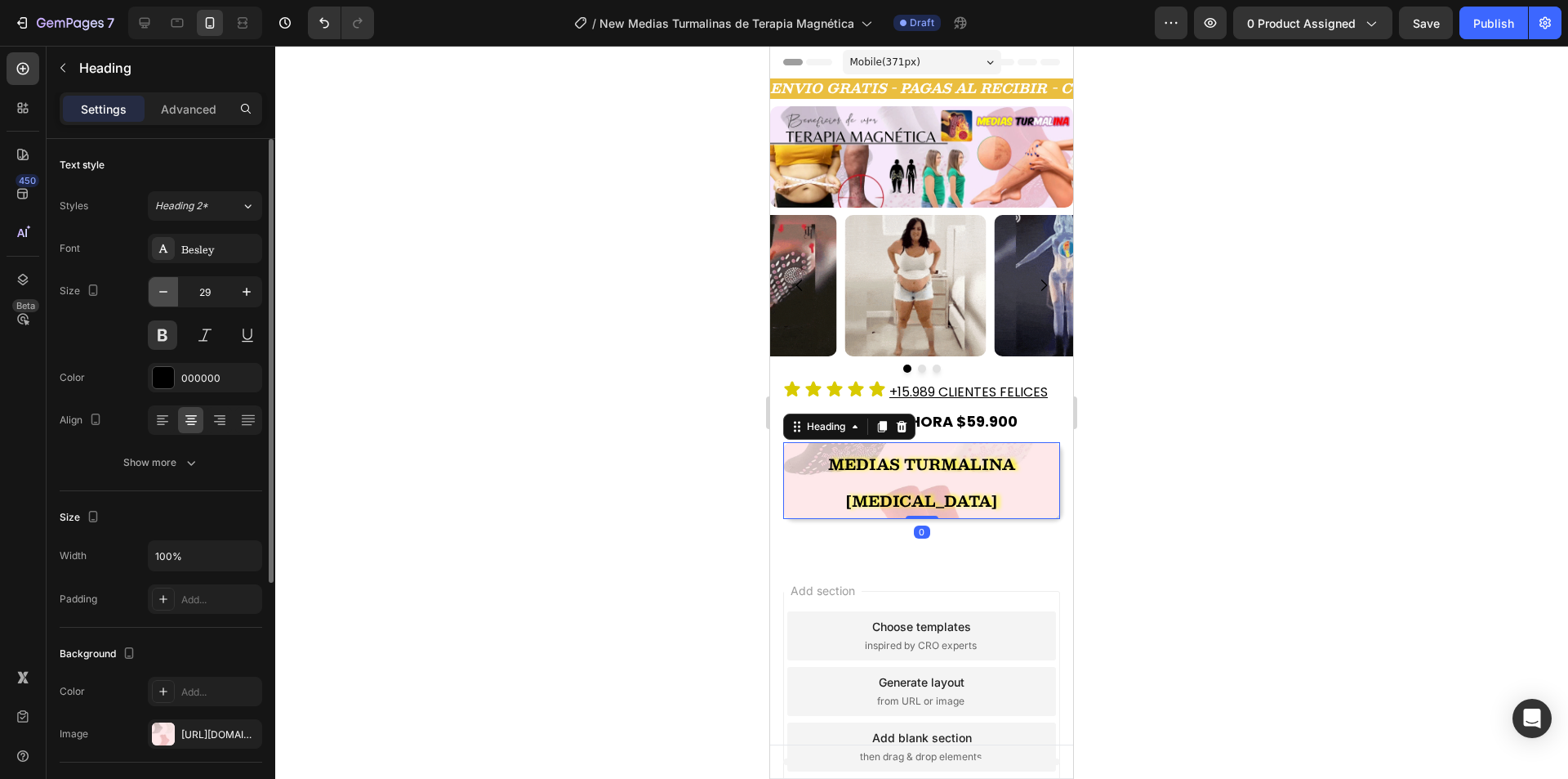
click at [167, 291] on icon "button" at bounding box center [163, 291] width 16 height 16
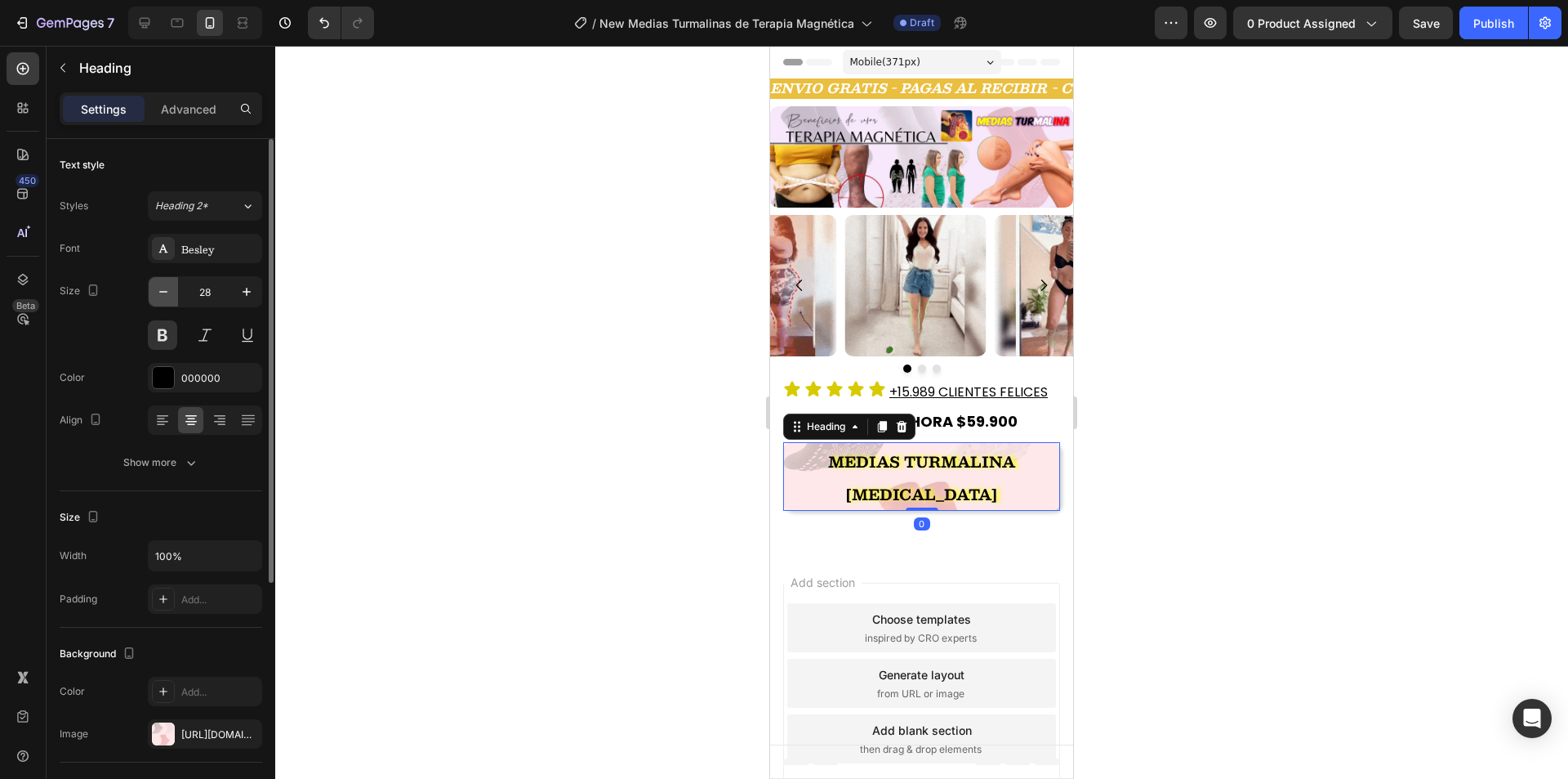
click at [167, 291] on icon "button" at bounding box center [163, 291] width 16 height 16
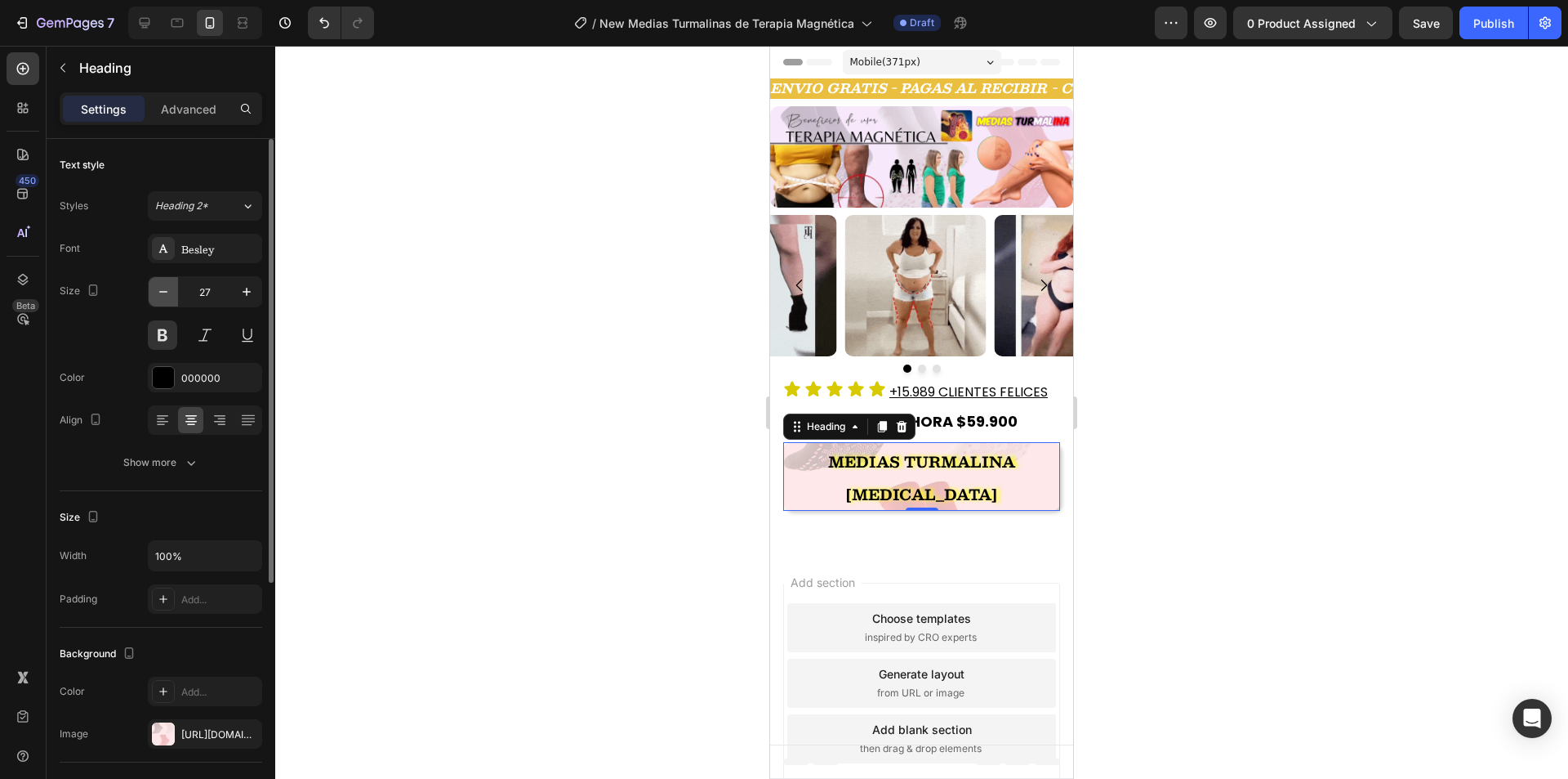
click at [167, 291] on icon "button" at bounding box center [163, 291] width 16 height 16
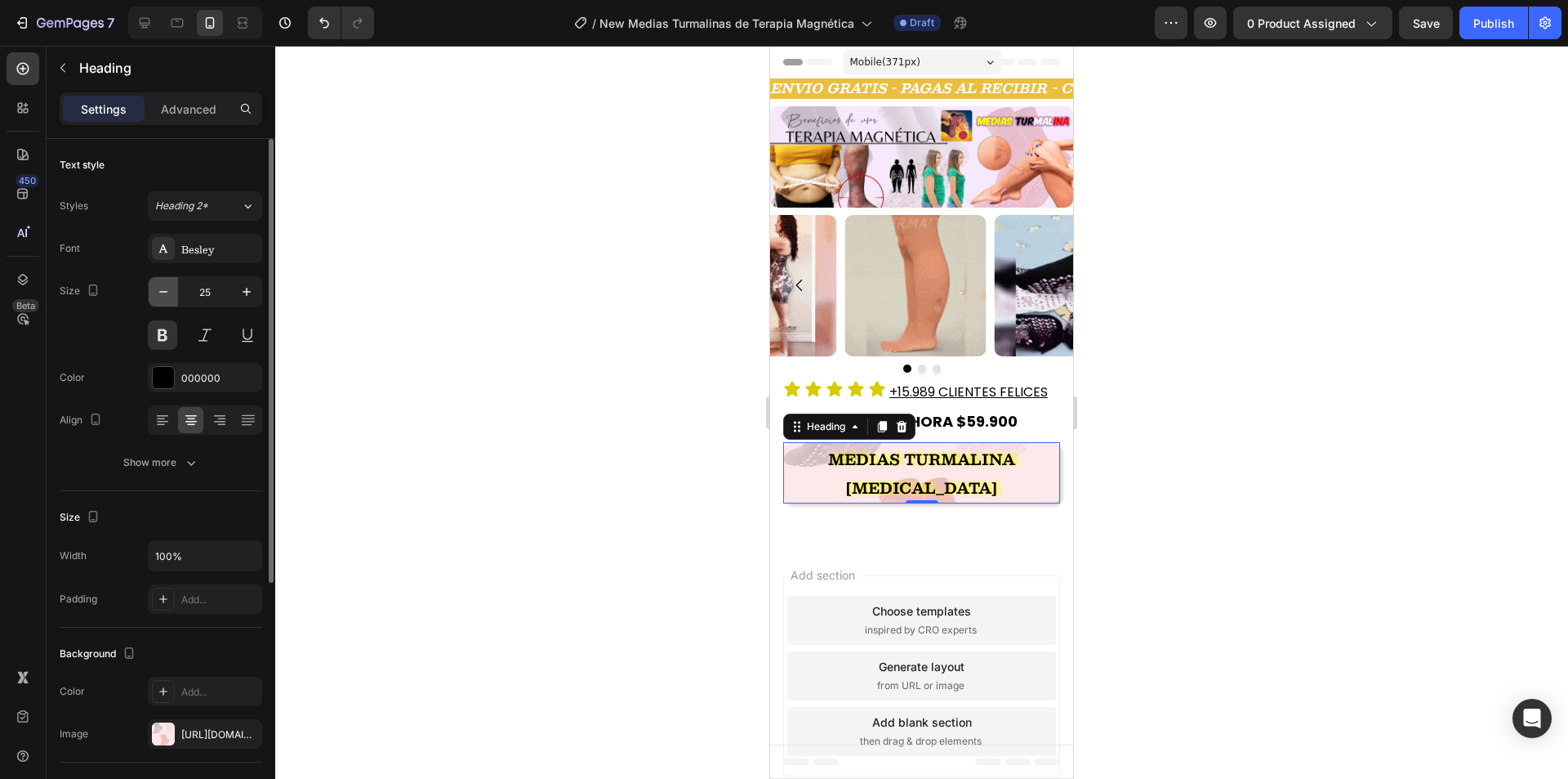
click at [167, 291] on icon "button" at bounding box center [163, 291] width 16 height 16
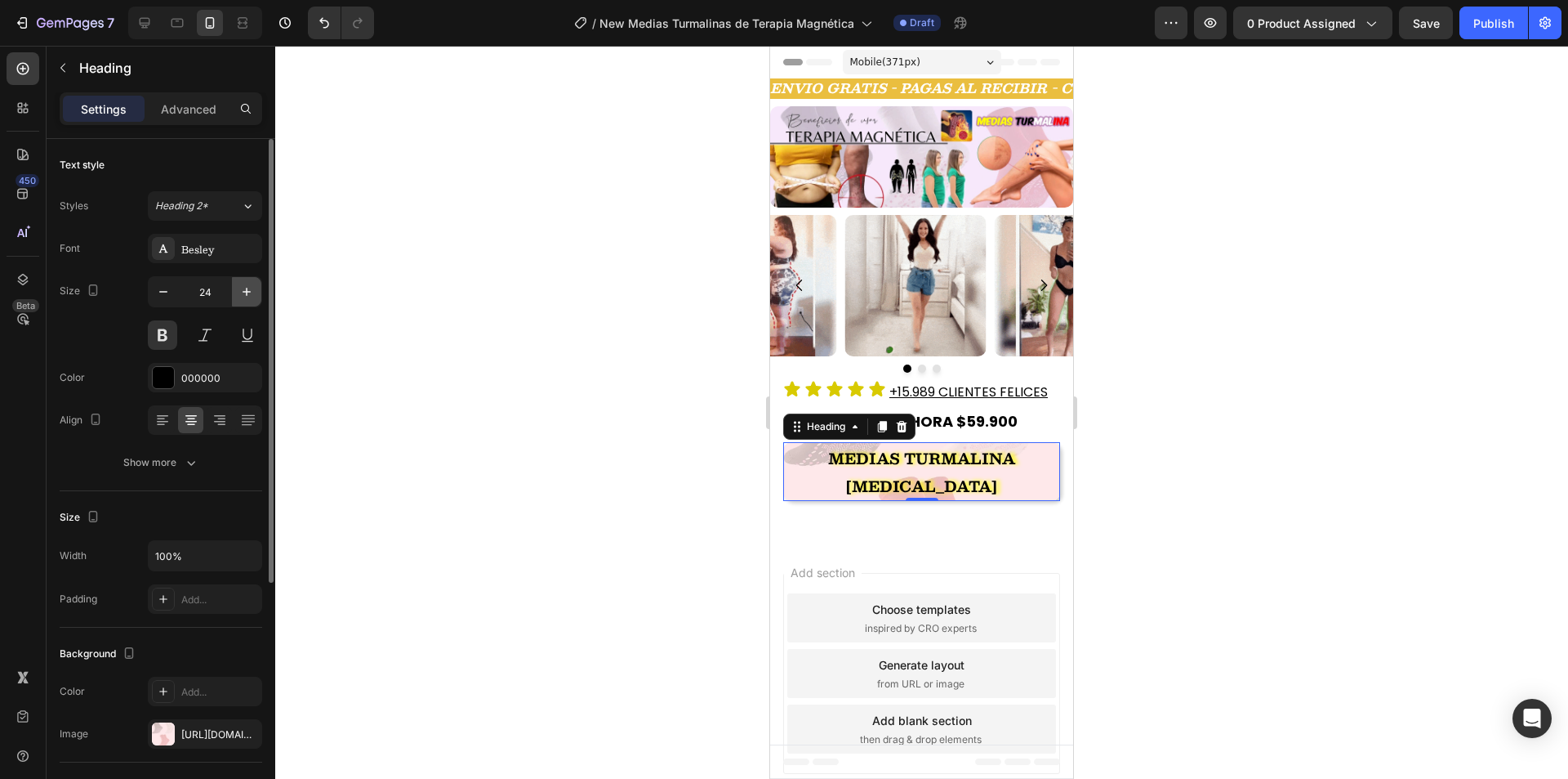
click at [243, 291] on icon "button" at bounding box center [246, 291] width 16 height 16
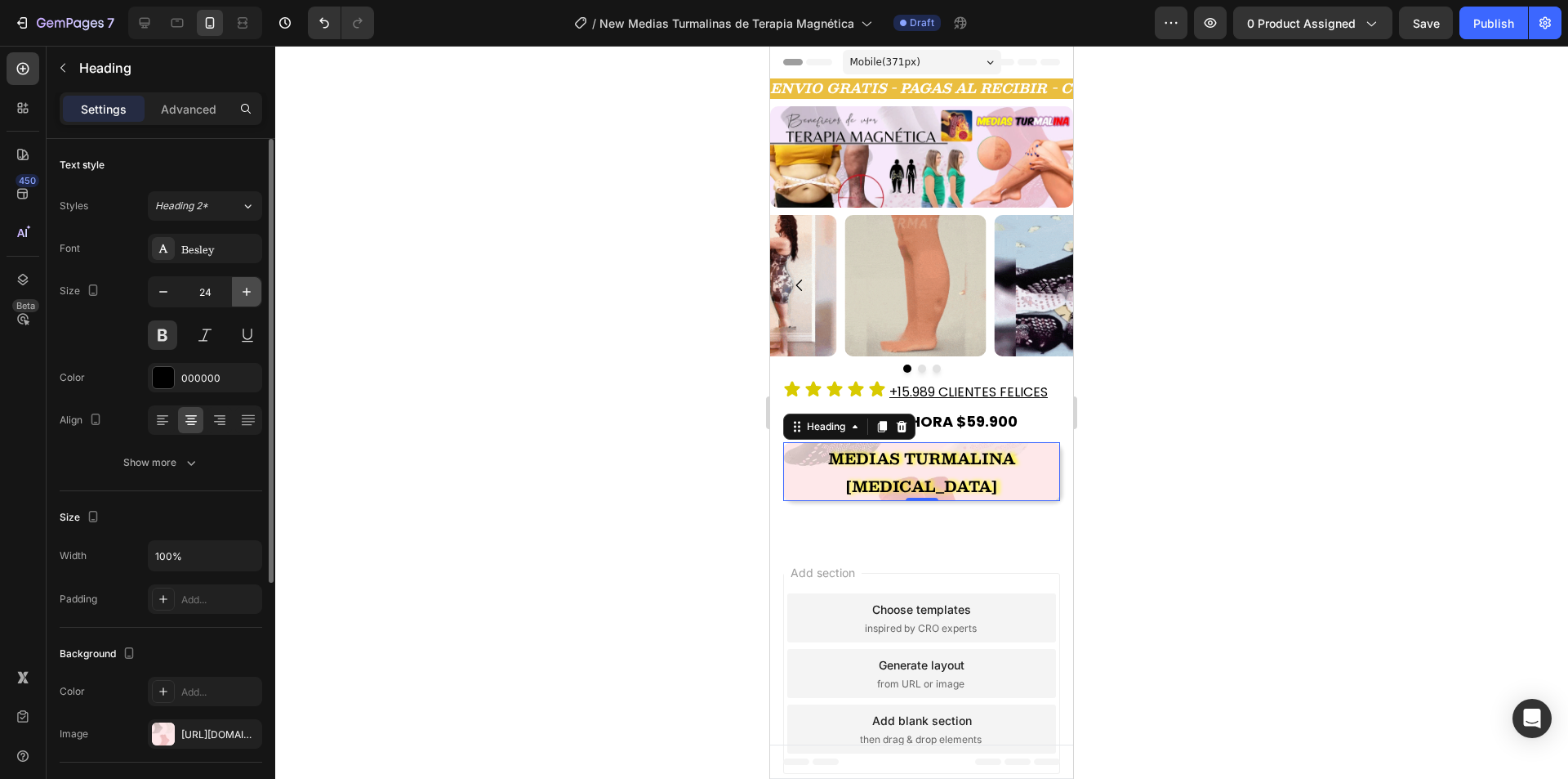
type input "25"
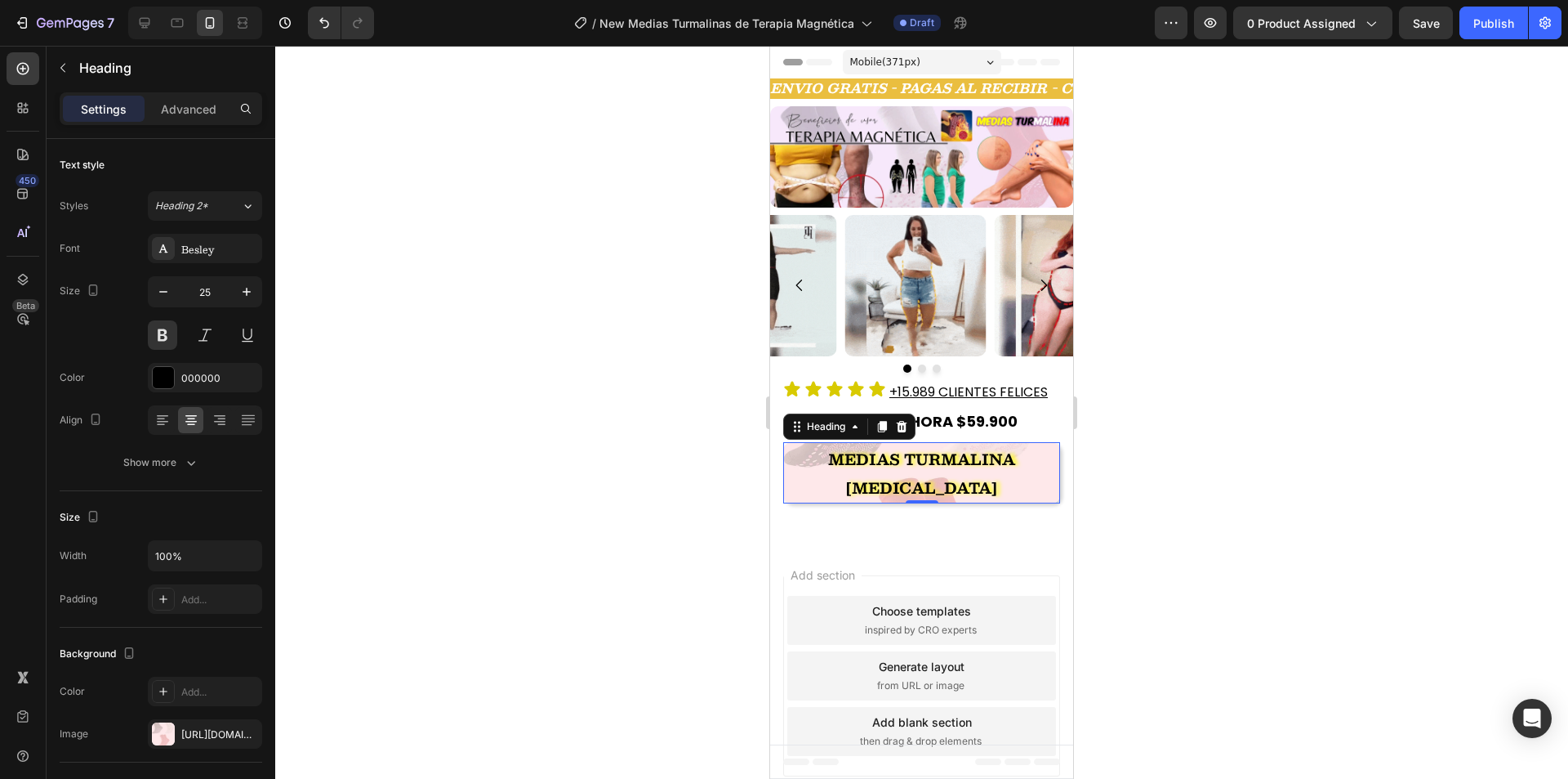
click at [594, 354] on div at bounding box center [921, 411] width 1292 height 732
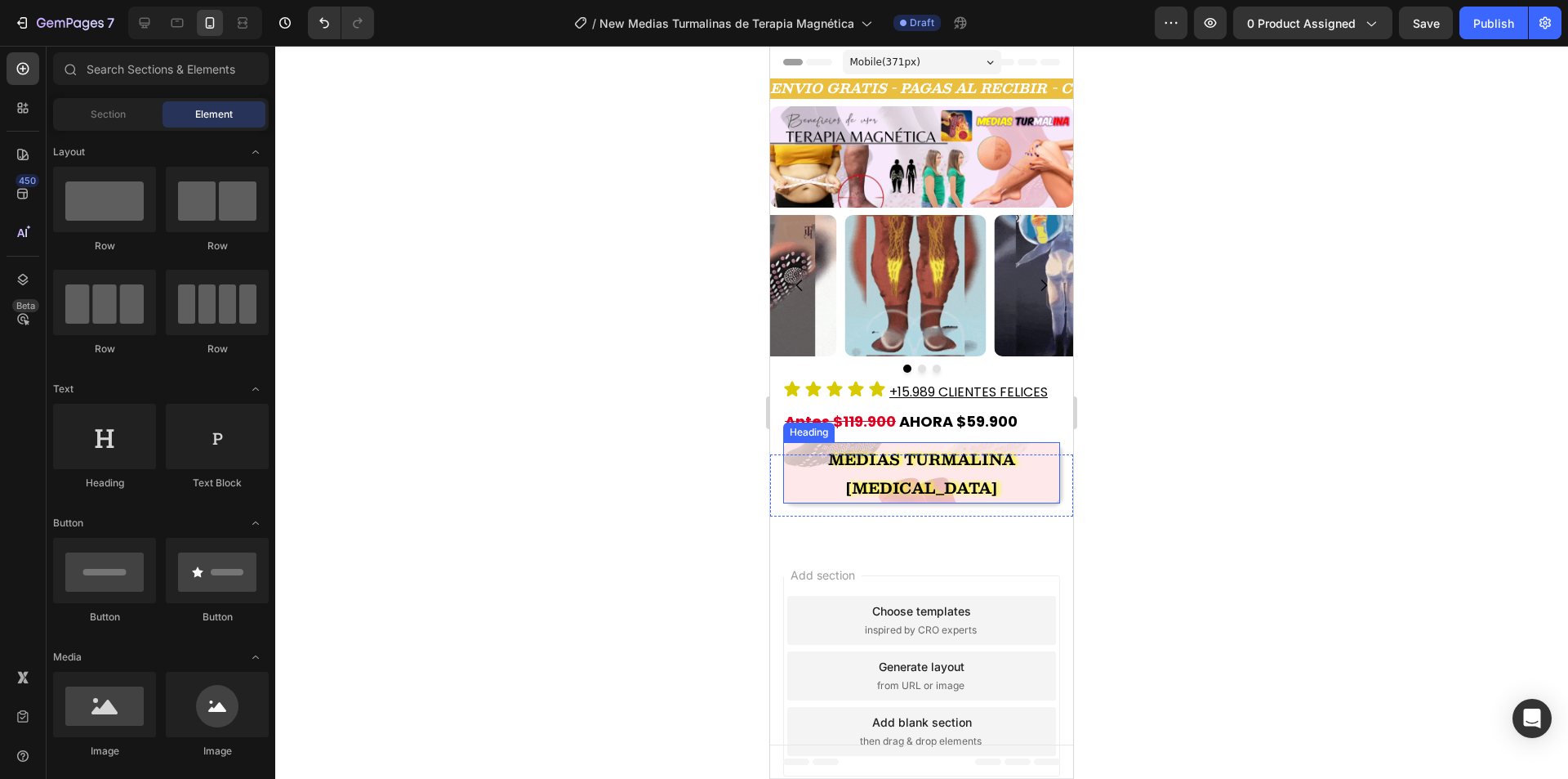
click at [828, 459] on strong "MEDIAS TURMALINA TERAPIA MAGNÉTICA" at bounding box center [922, 474] width 187 height 54
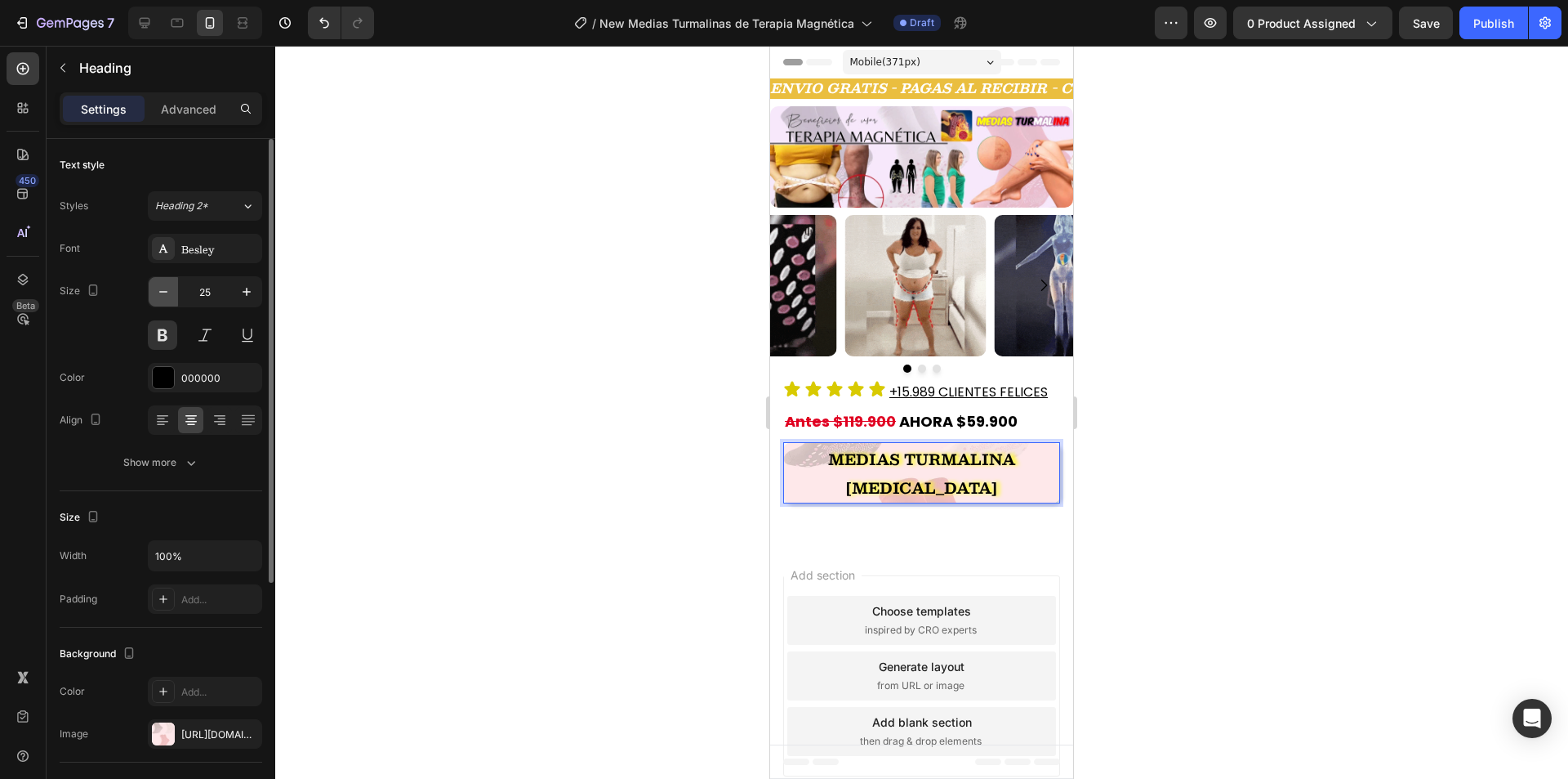
click at [176, 291] on button "button" at bounding box center [164, 292] width 30 height 30
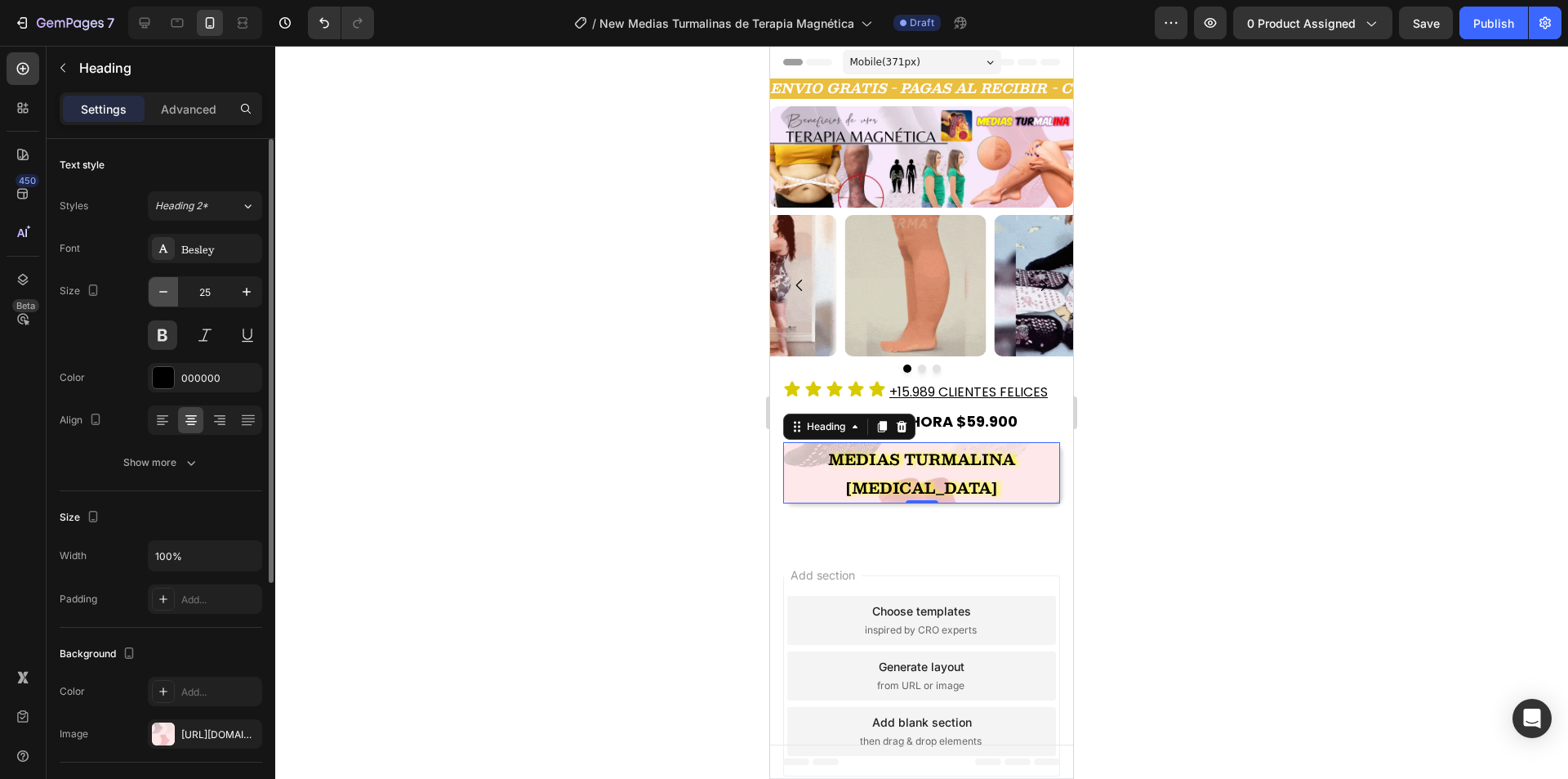
click at [176, 291] on button "button" at bounding box center [164, 292] width 30 height 30
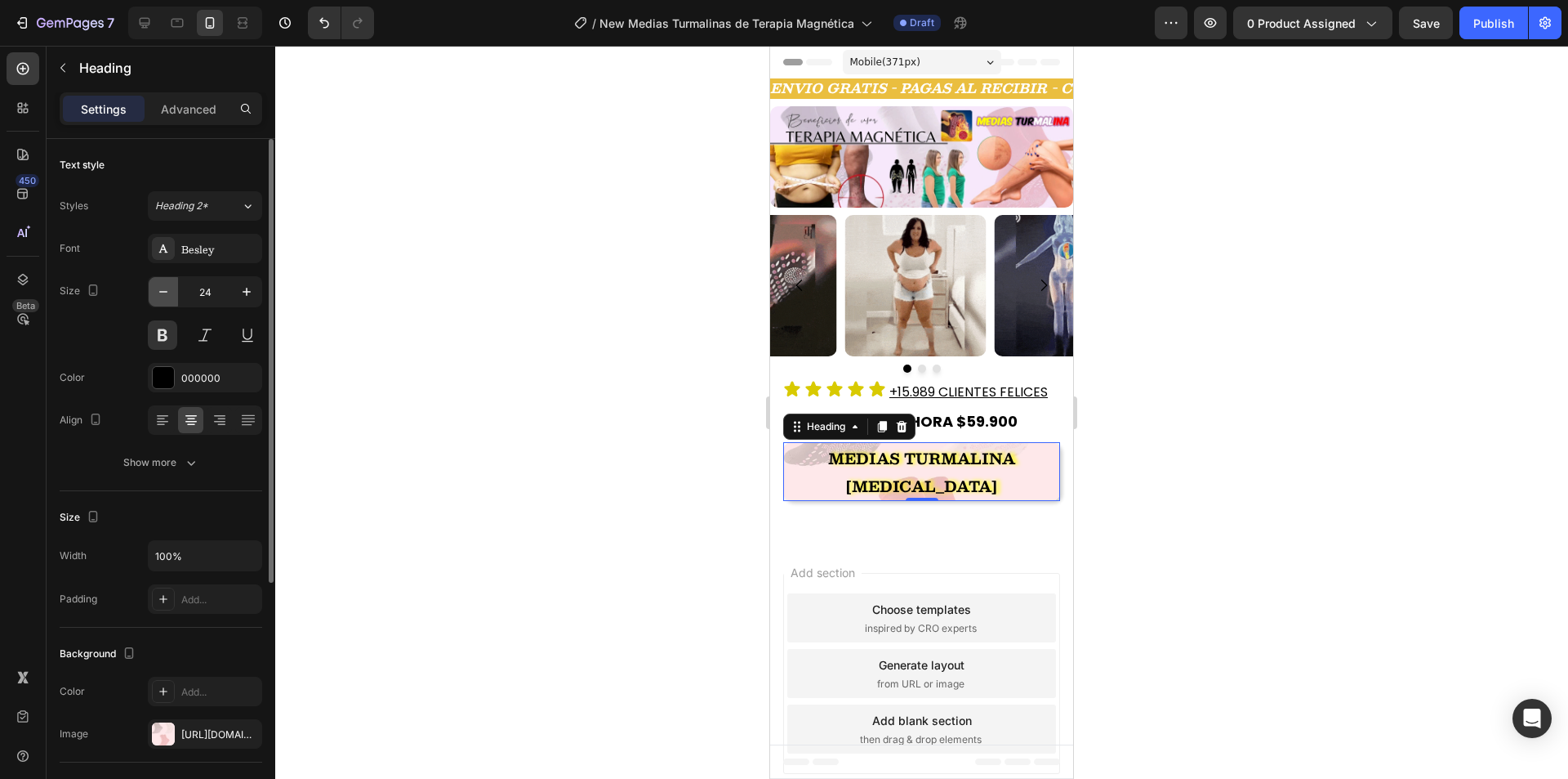
click at [176, 291] on button "button" at bounding box center [164, 292] width 30 height 30
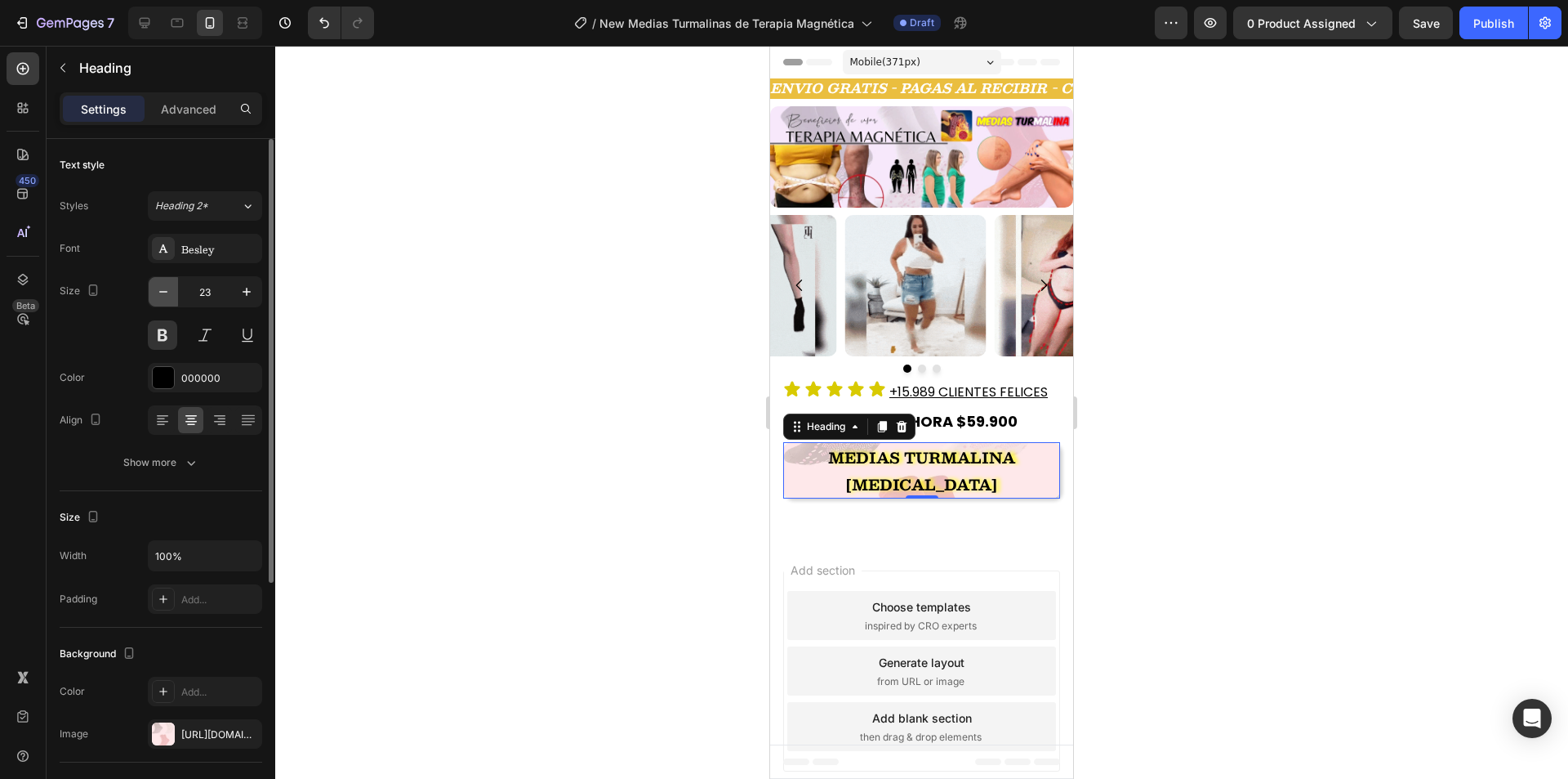
click at [176, 291] on button "button" at bounding box center [164, 292] width 30 height 30
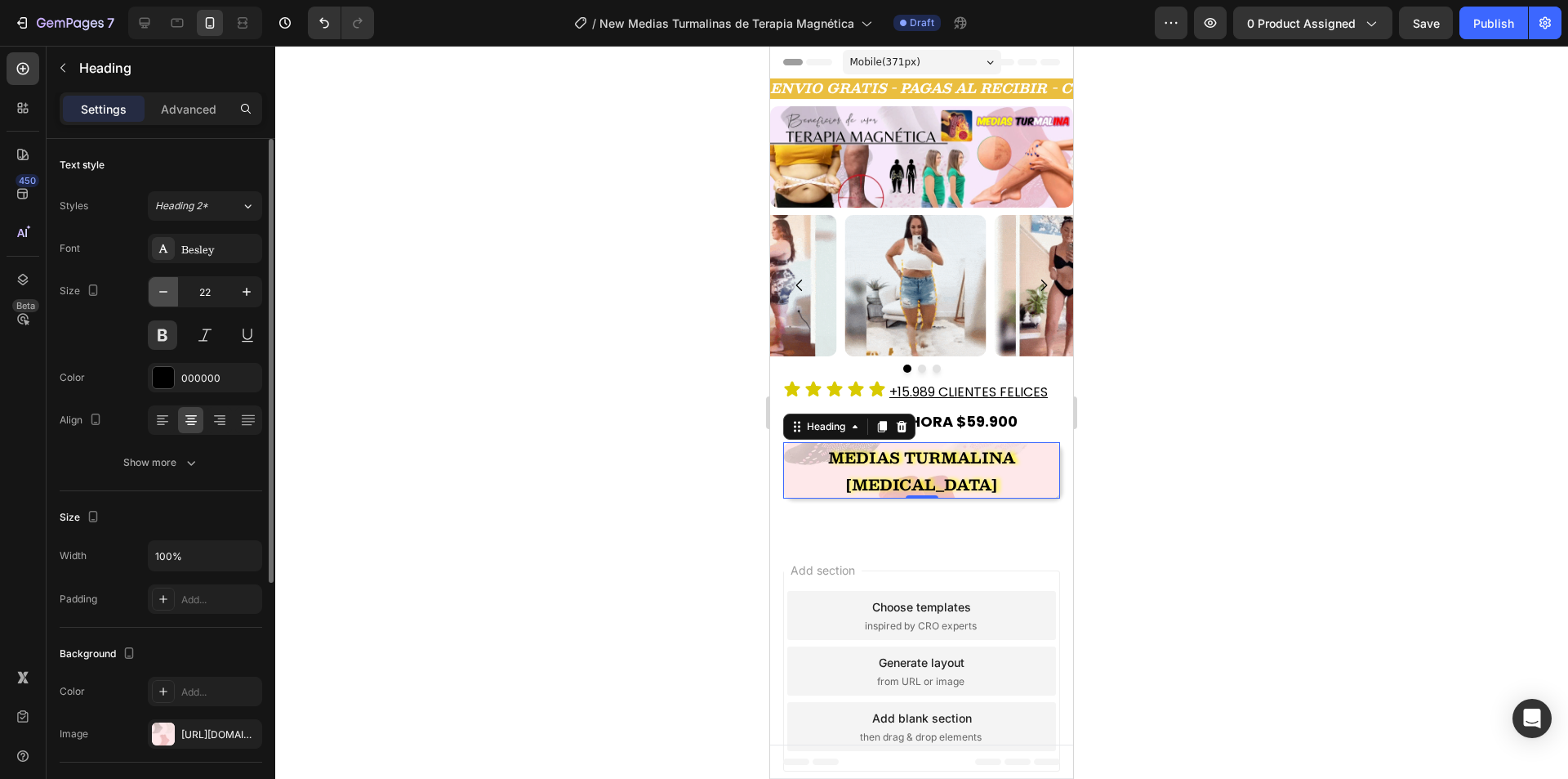
click at [176, 291] on button "button" at bounding box center [164, 292] width 30 height 30
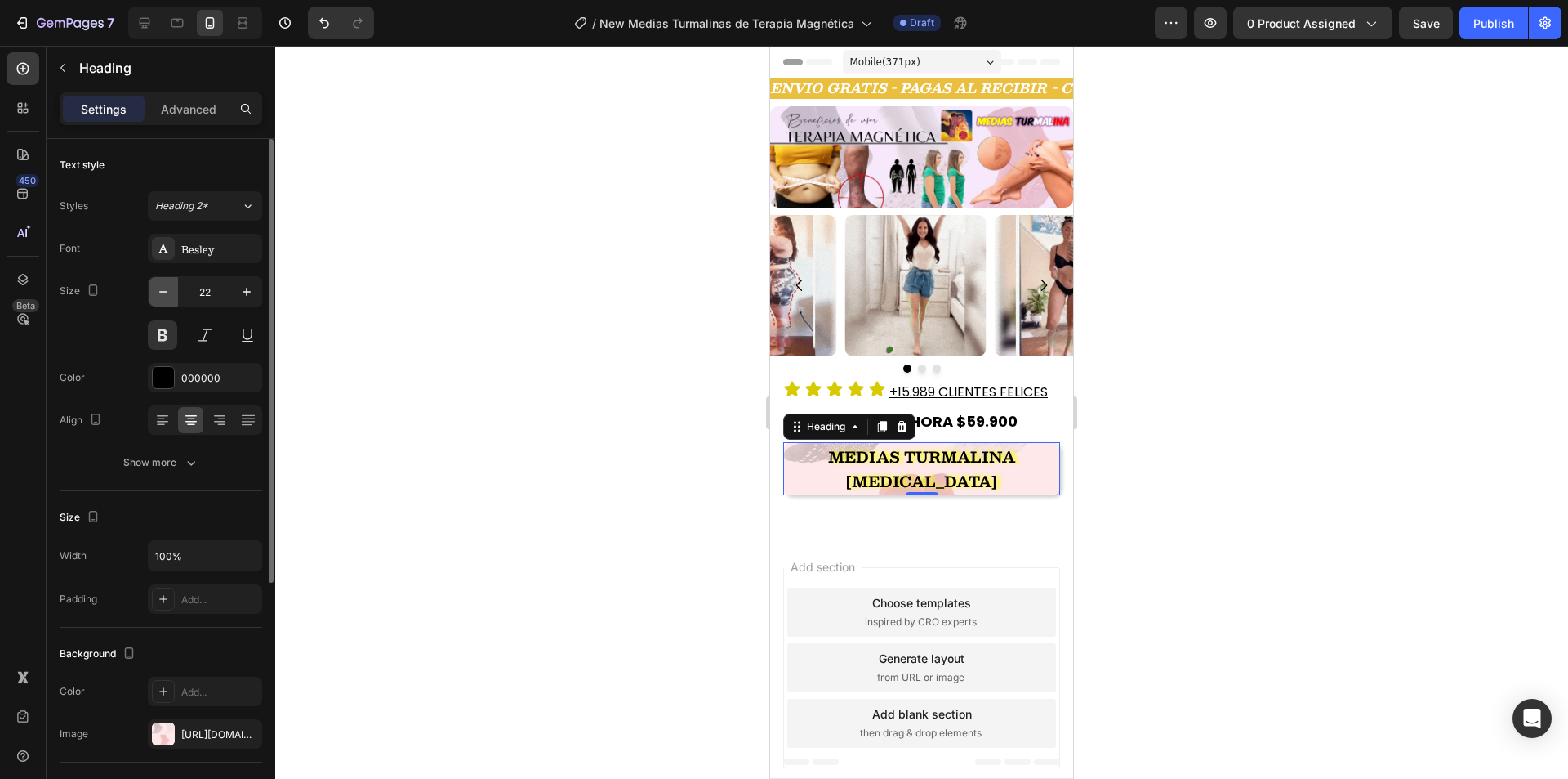
click at [176, 291] on button "button" at bounding box center [164, 292] width 30 height 30
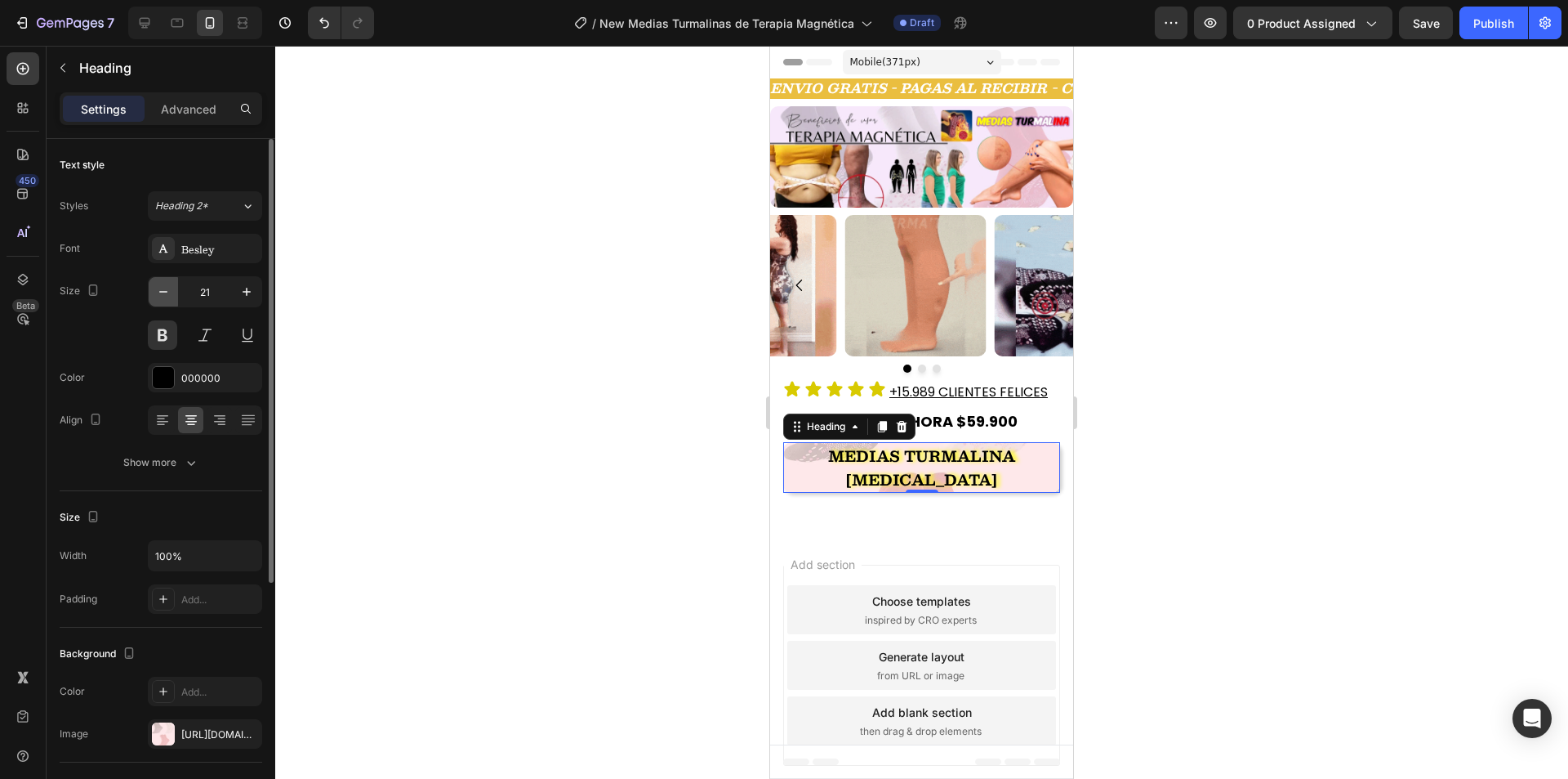
type input "20"
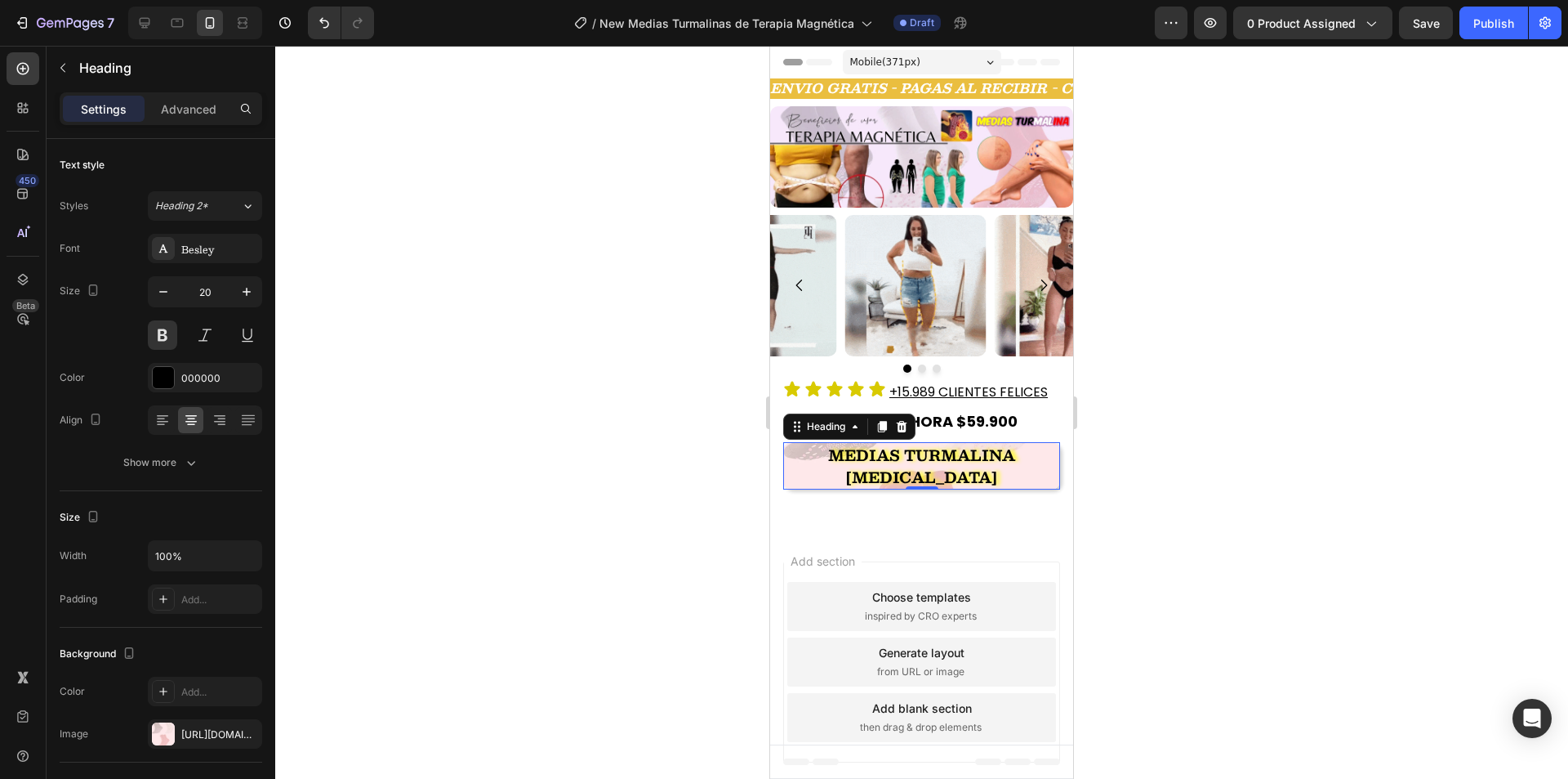
click at [918, 457] on strong "MEDIAS TURMALINA TERAPIA MAGNÉTICA" at bounding box center [922, 466] width 187 height 47
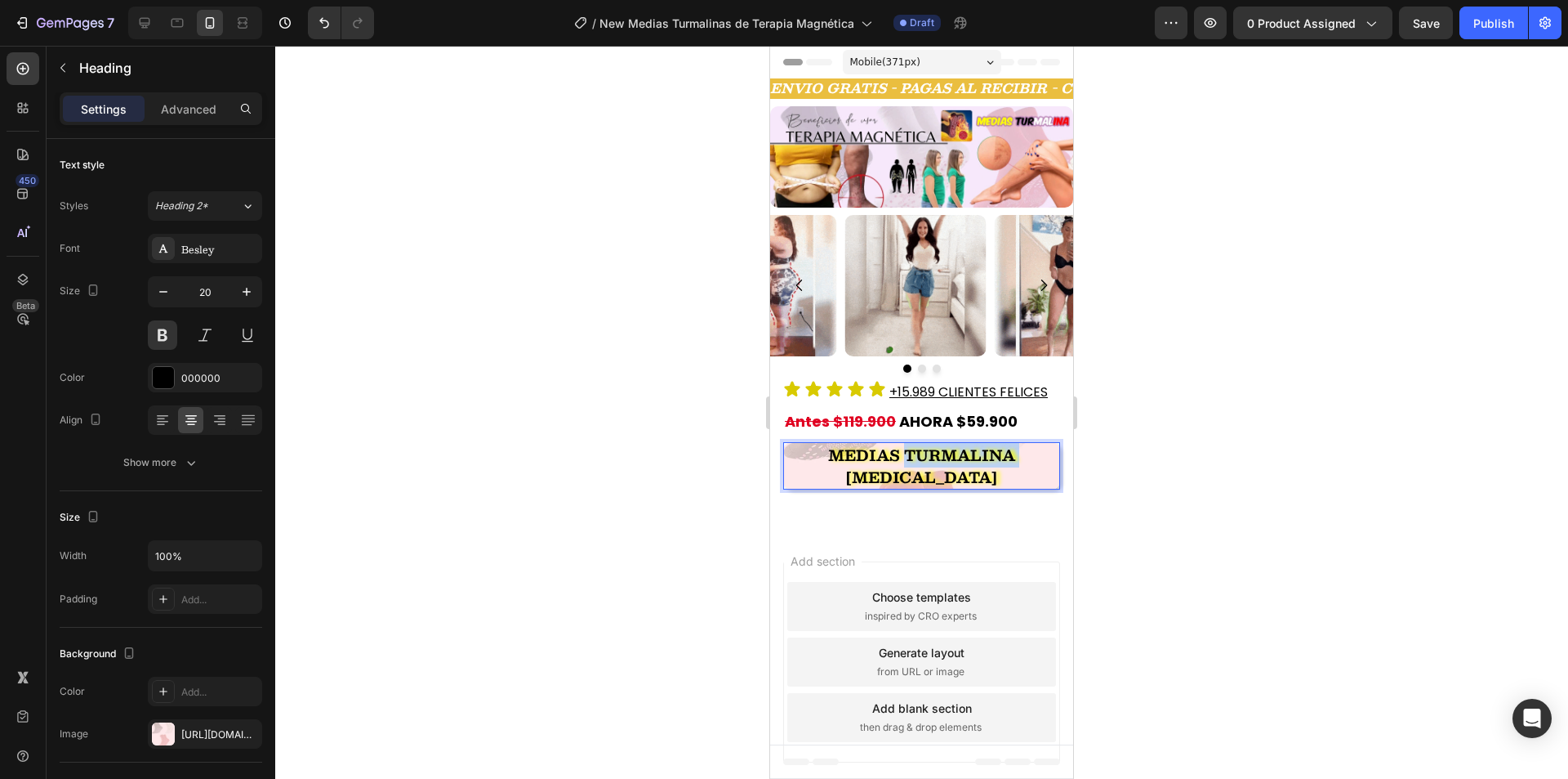
click at [918, 457] on strong "MEDIAS TURMALINA TERAPIA MAGNÉTICA" at bounding box center [922, 466] width 187 height 47
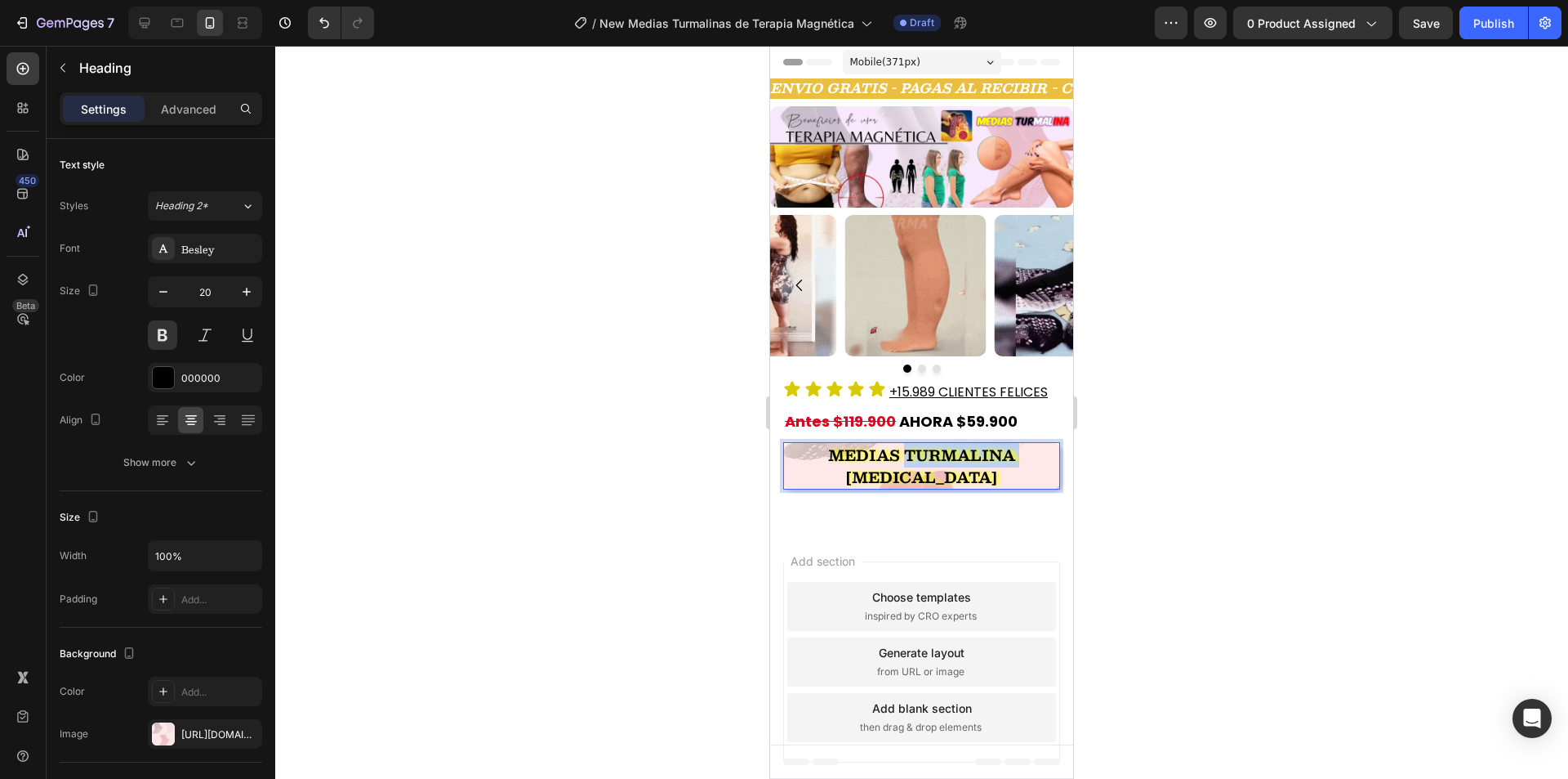
click at [918, 457] on strong "MEDIAS TURMALINA TERAPIA MAGNÉTICA" at bounding box center [922, 466] width 187 height 47
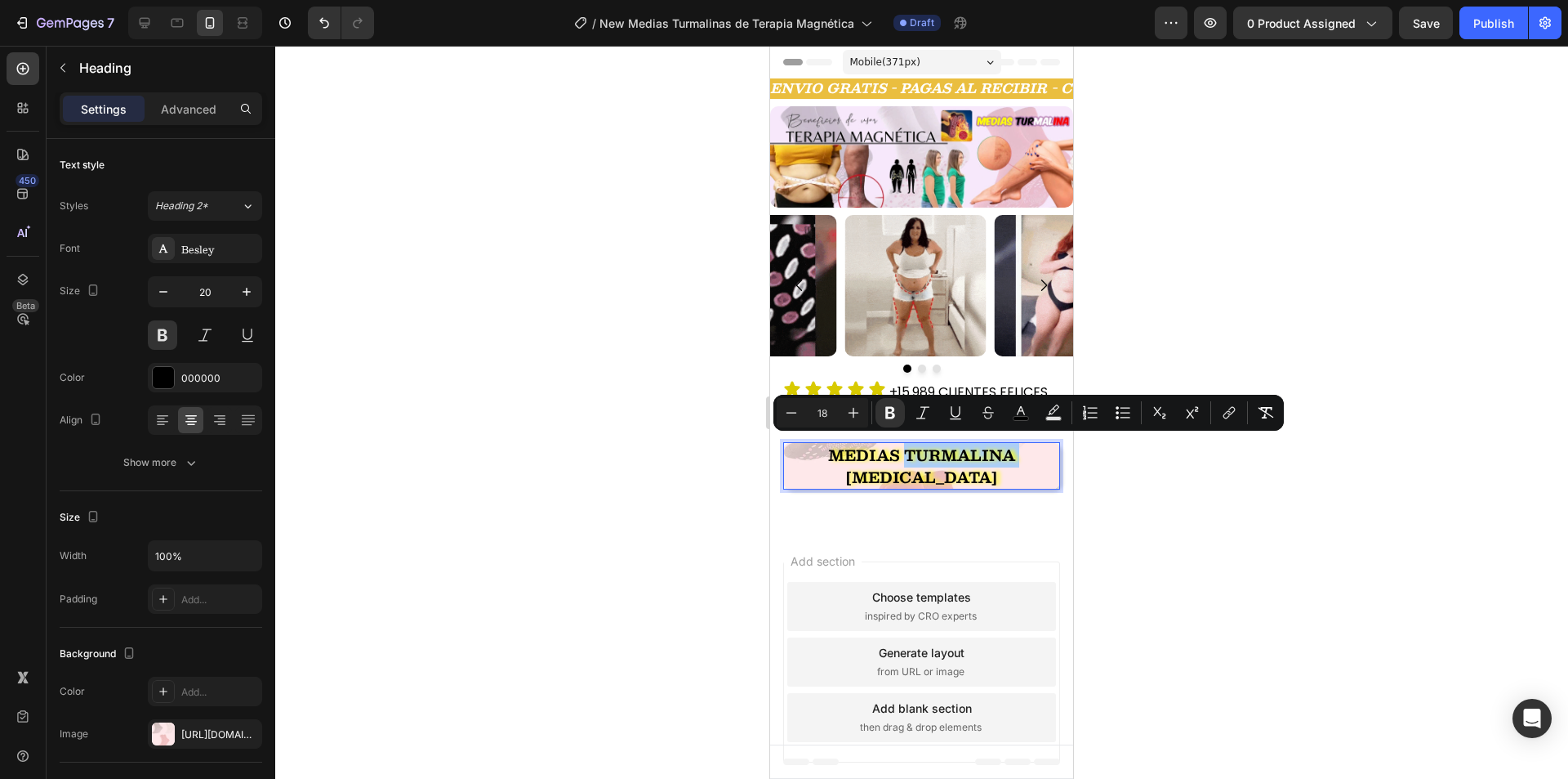
click at [681, 432] on div at bounding box center [921, 411] width 1292 height 732
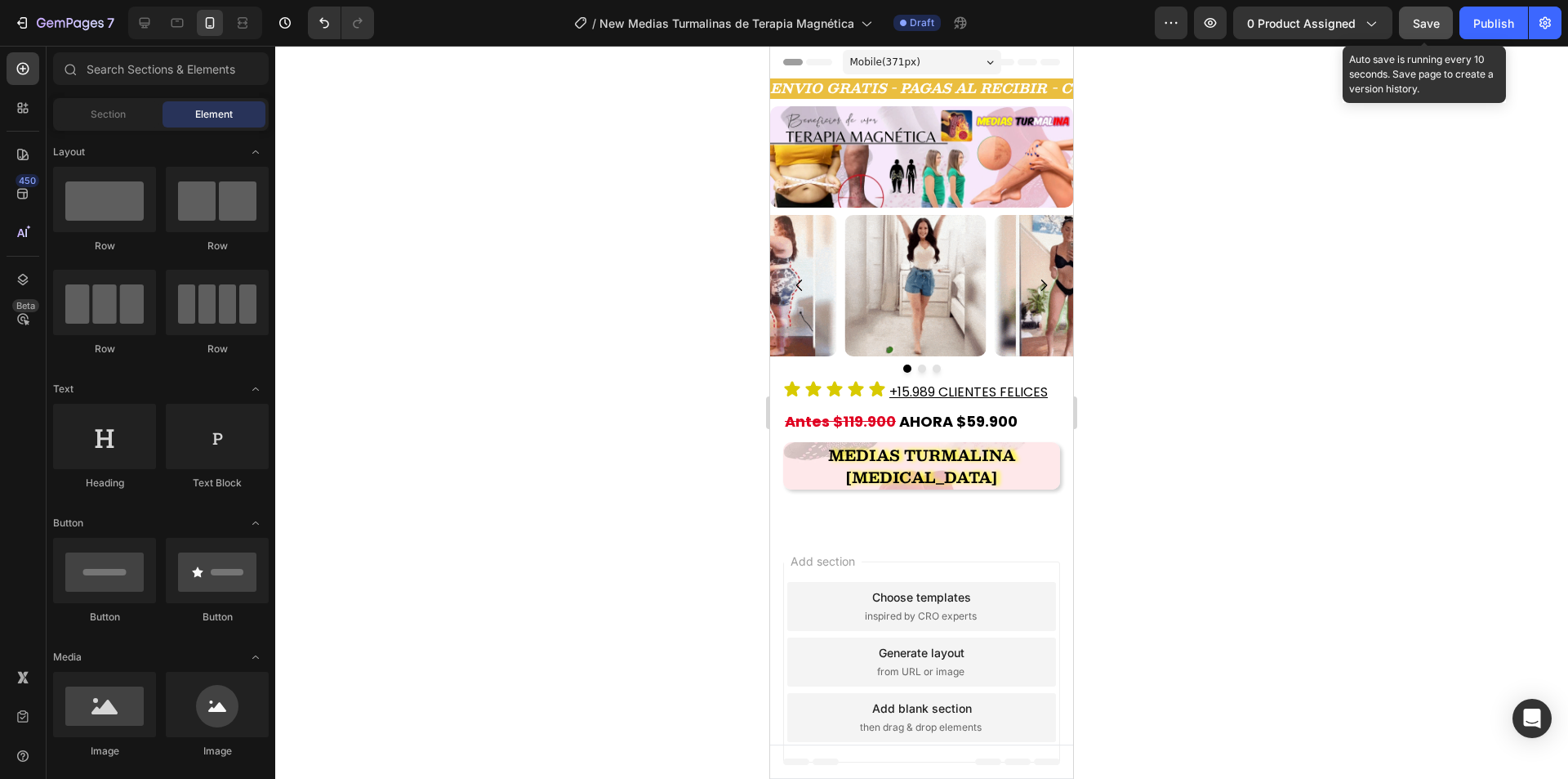
click at [1435, 31] on div "Save" at bounding box center [1425, 23] width 27 height 17
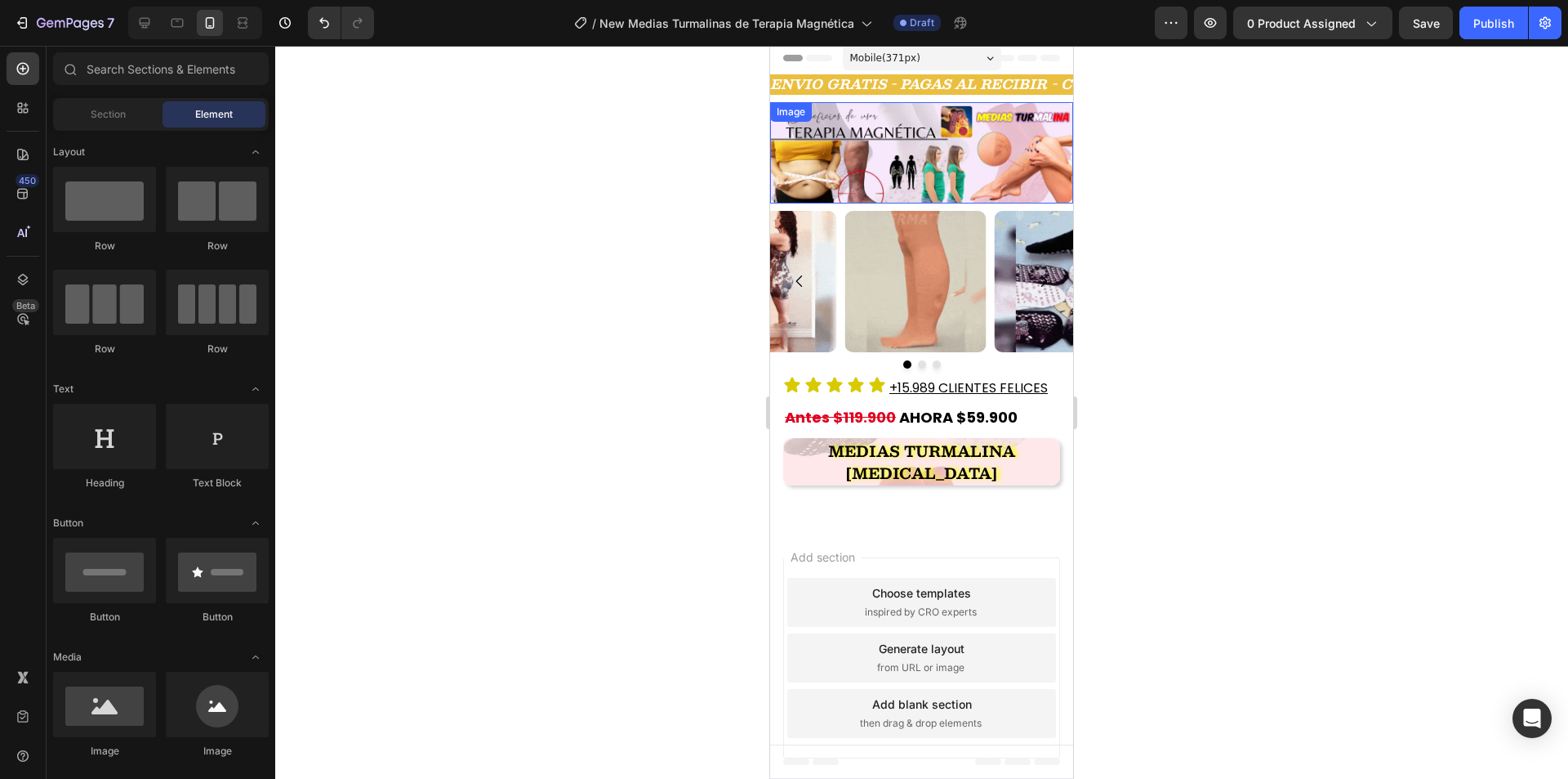
scroll to position [0, 0]
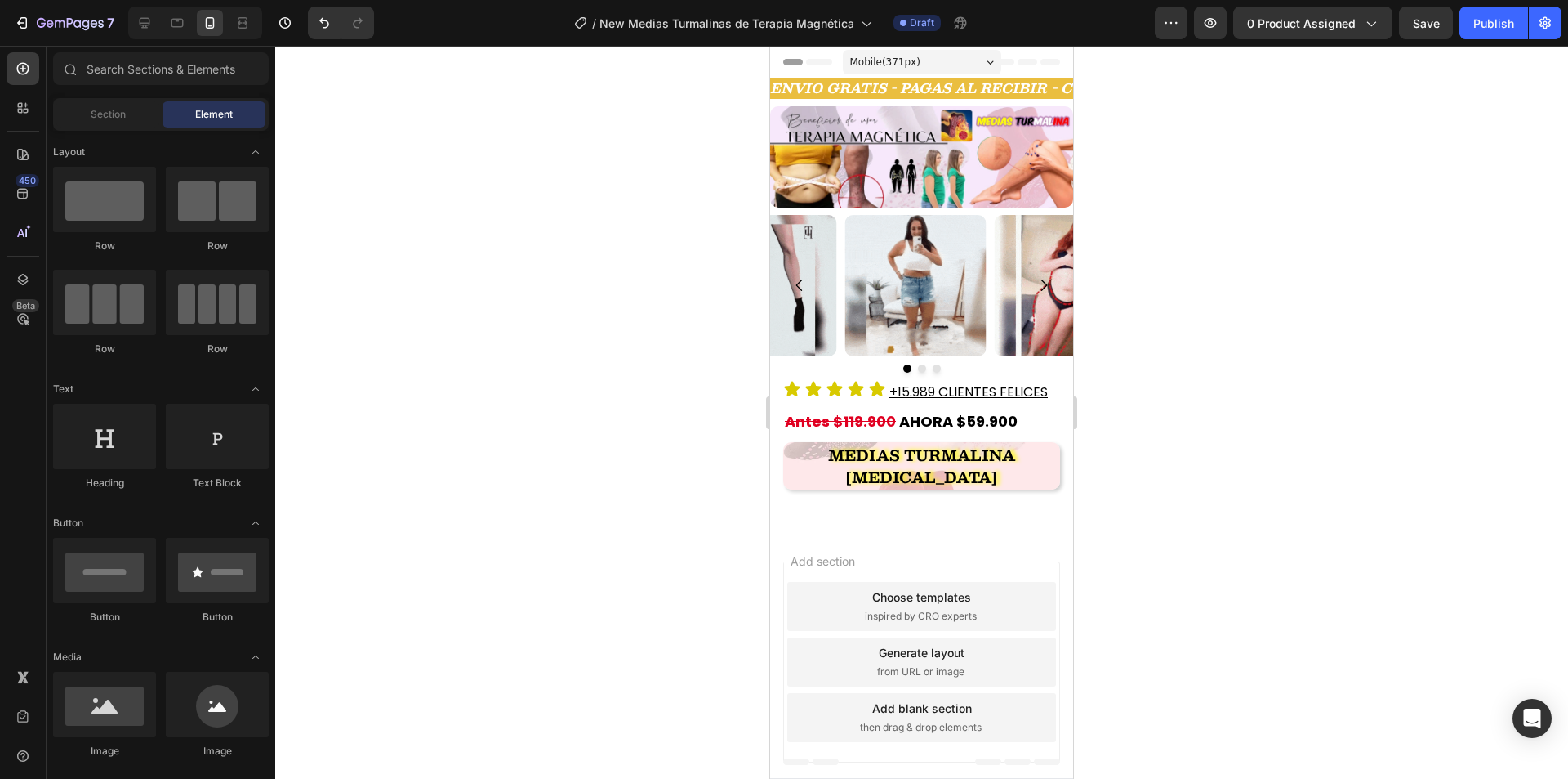
click at [972, 60] on div "Mobile ( 371 px)" at bounding box center [921, 62] width 158 height 25
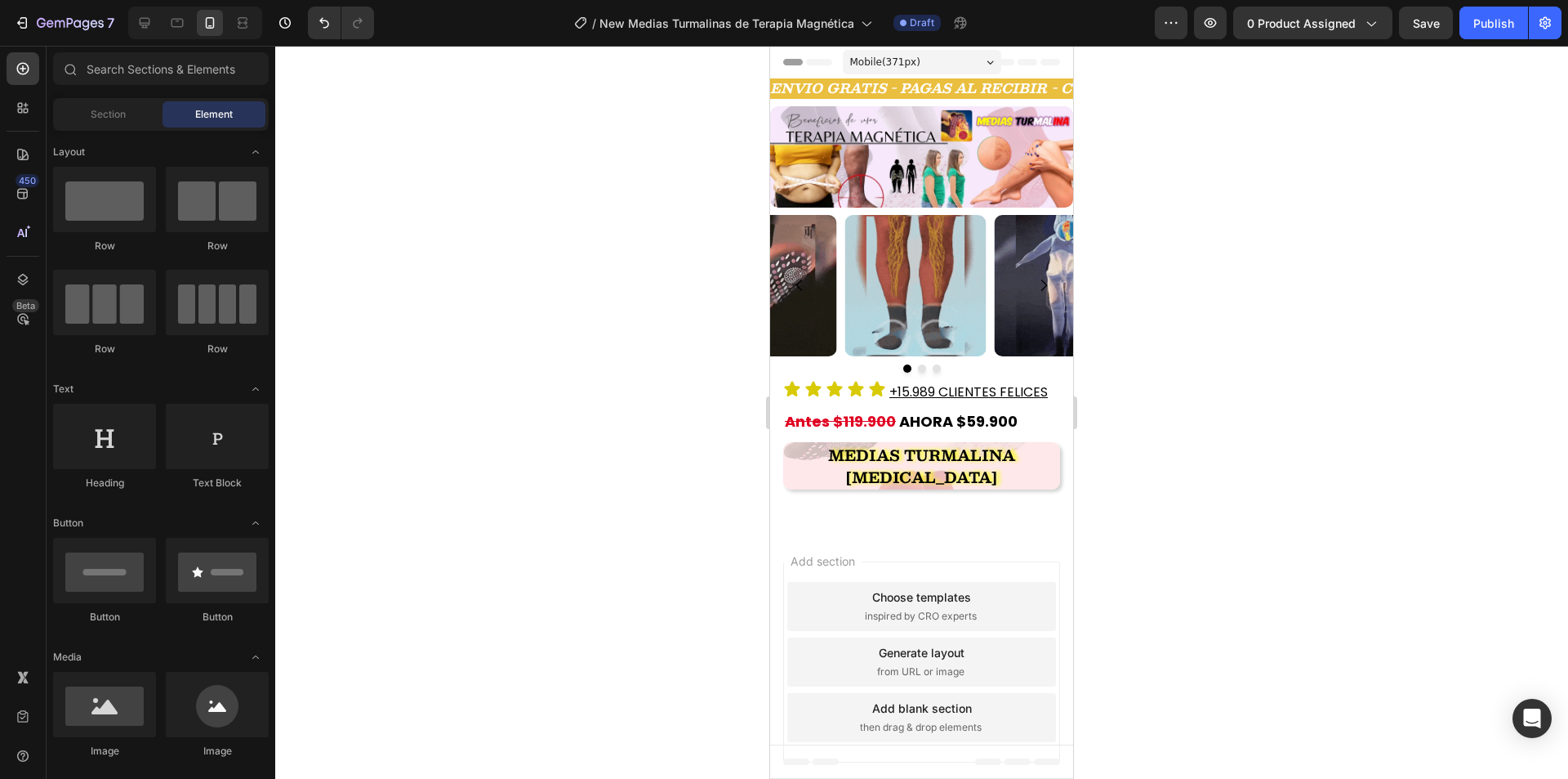
click at [796, 63] on div "Header" at bounding box center [809, 63] width 61 height 20
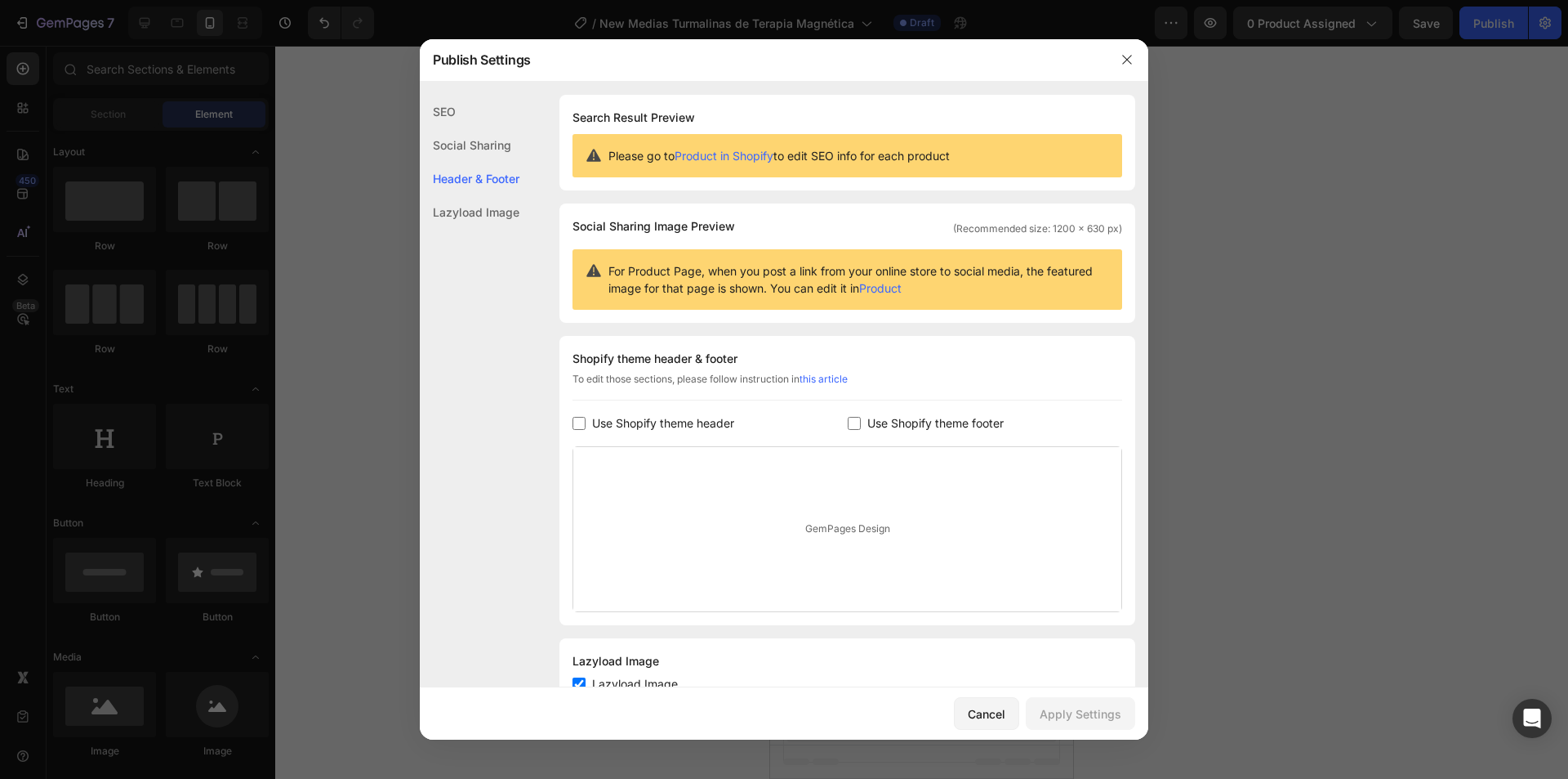
scroll to position [58, 0]
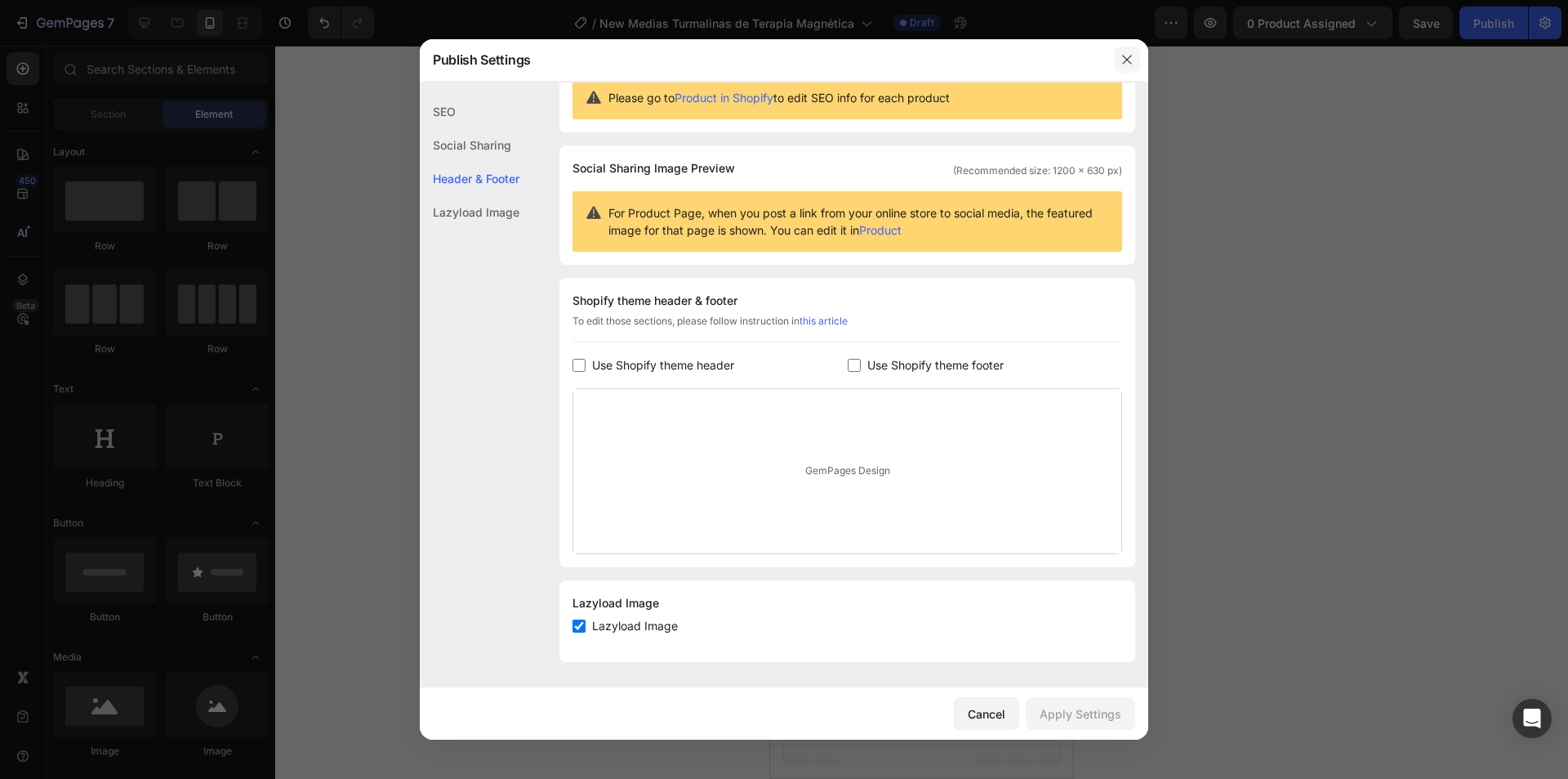
click at [1127, 58] on icon "button" at bounding box center [1126, 59] width 13 height 13
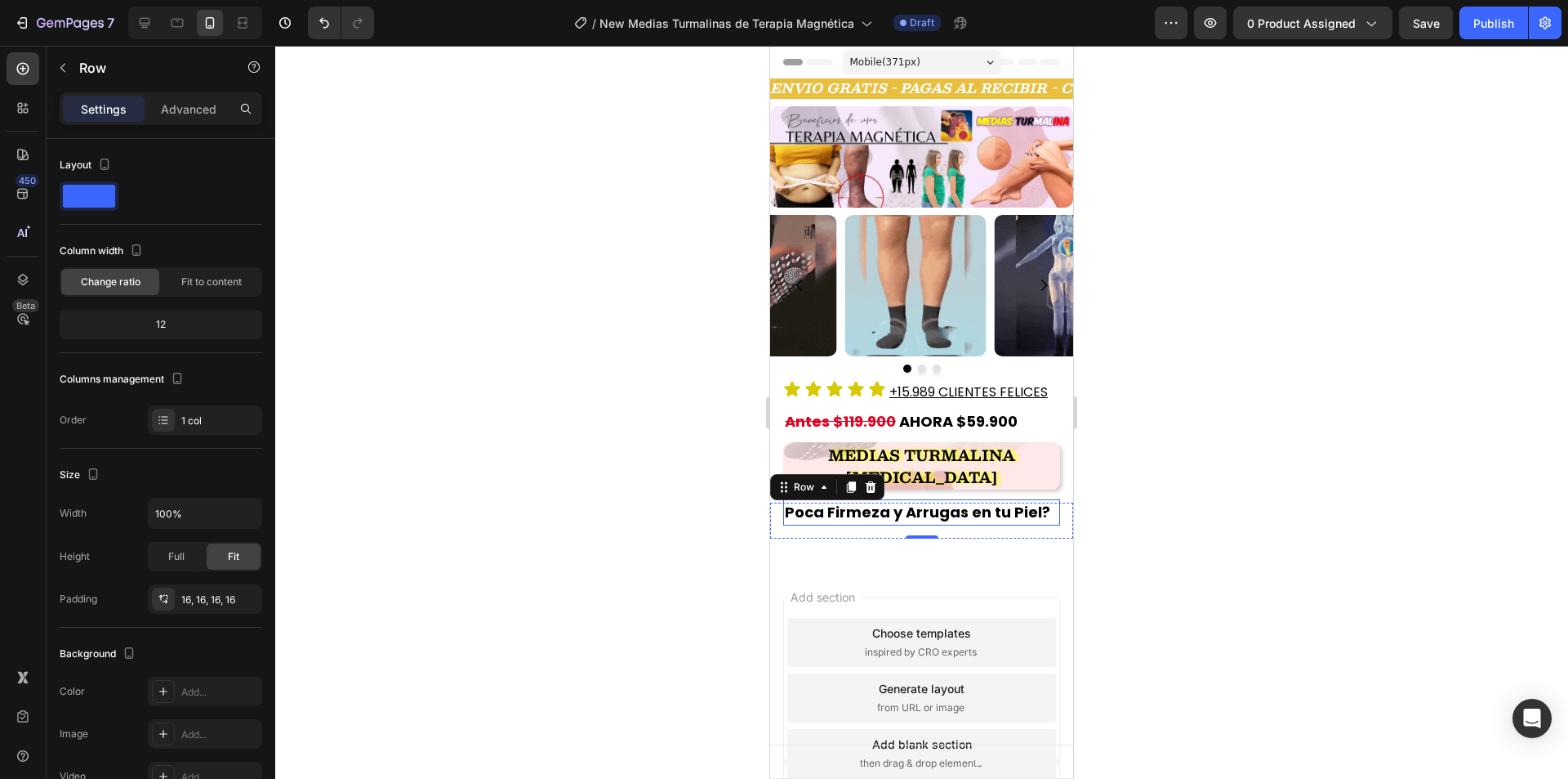
click at [979, 514] on span "Poca Firmeza y Arrugas en tu Piel?" at bounding box center [917, 512] width 265 height 21
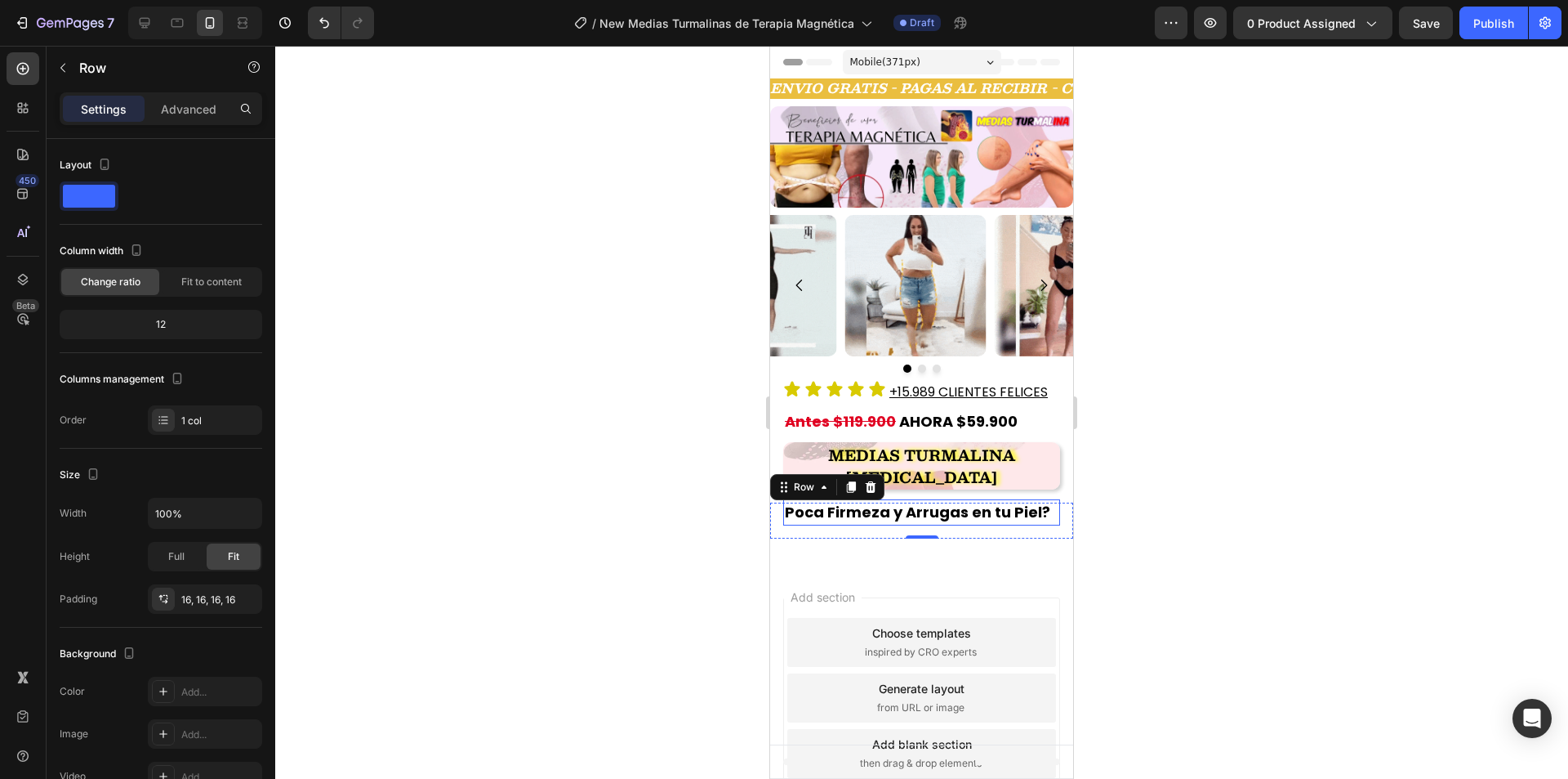
click at [979, 514] on span "Poca Firmeza y Arrugas en tu Piel?" at bounding box center [917, 512] width 265 height 21
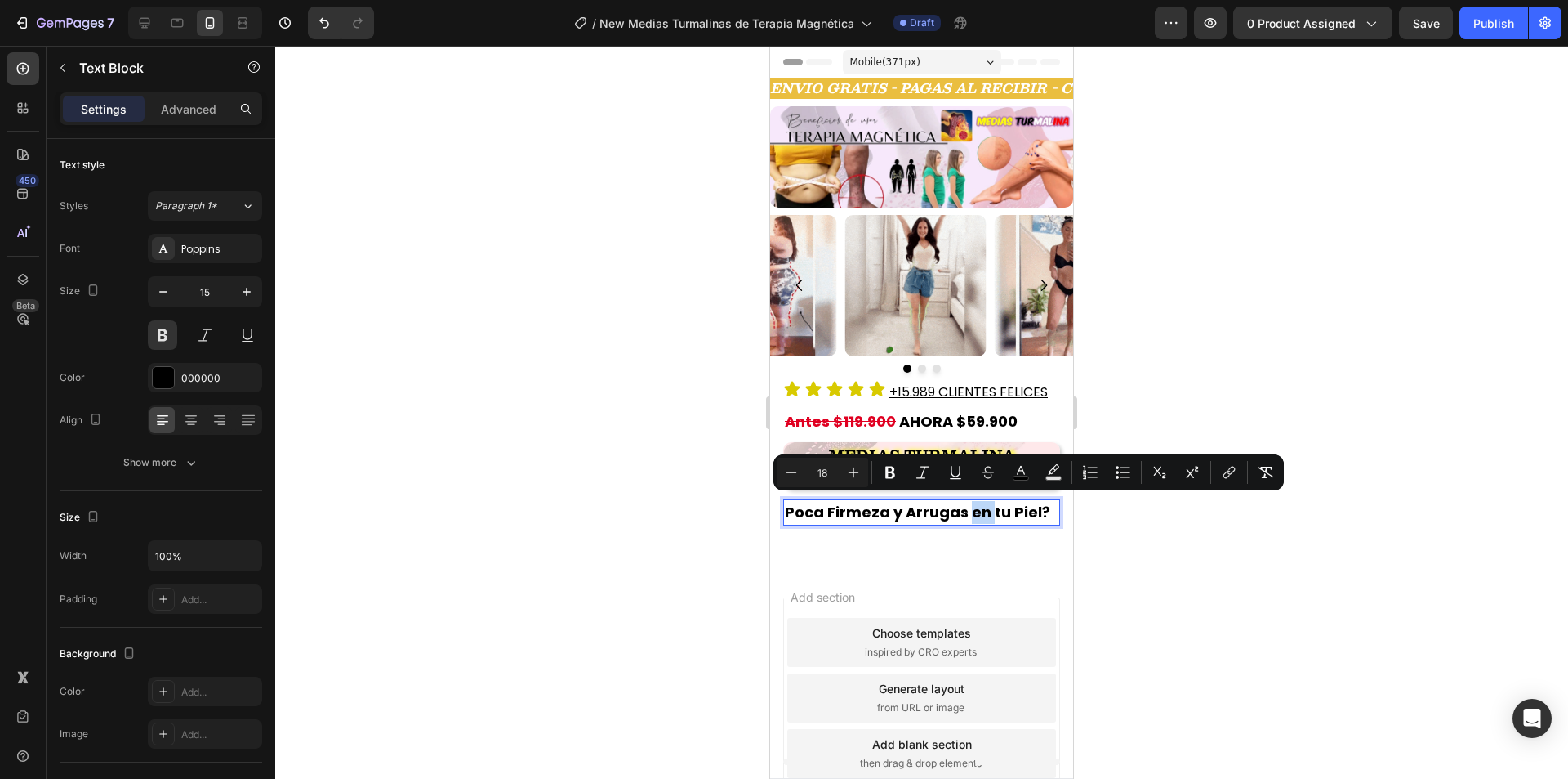
click at [979, 514] on span "Poca Firmeza y Arrugas en tu Piel?" at bounding box center [917, 512] width 265 height 21
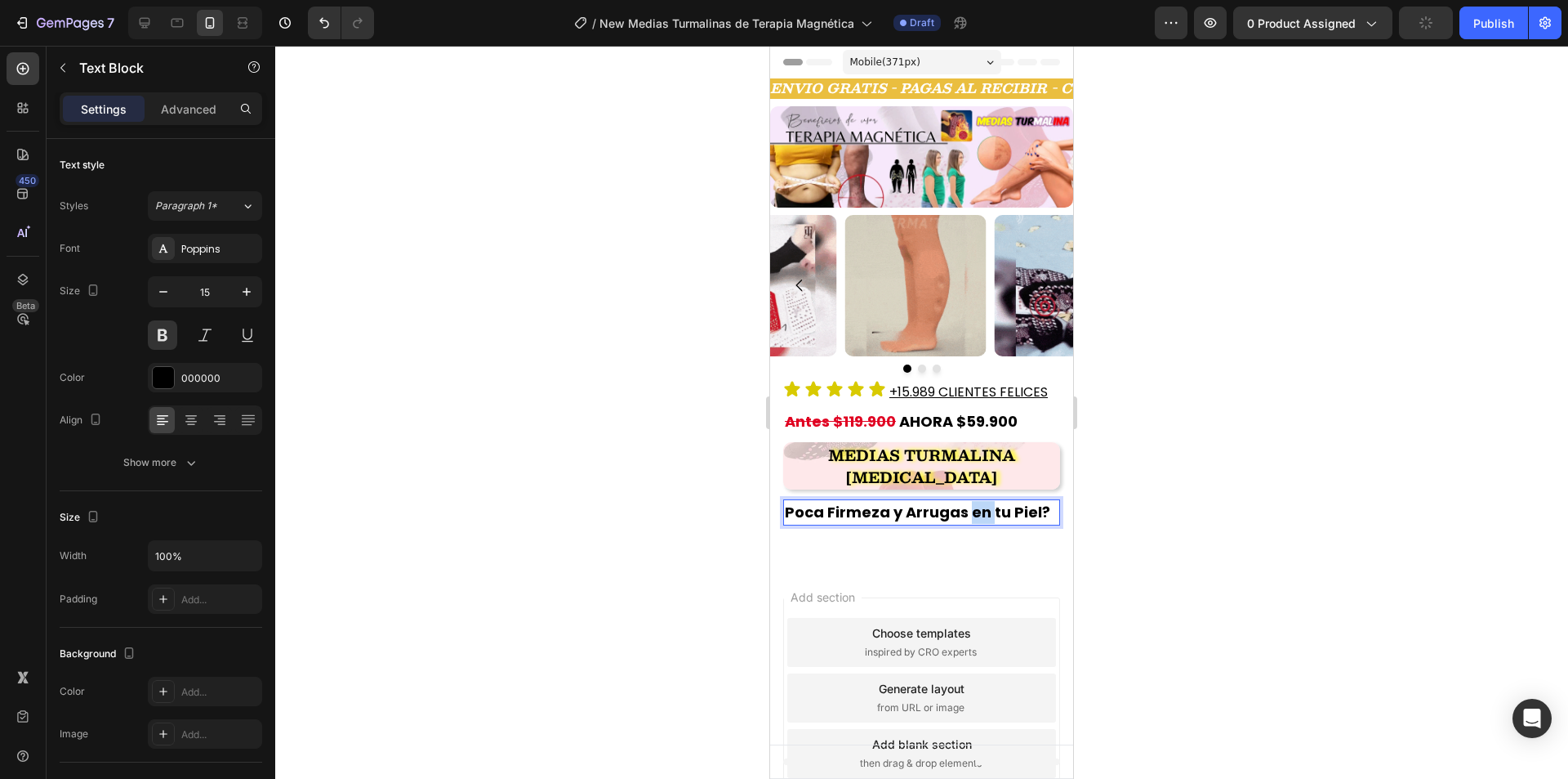
click at [979, 514] on span "Poca Firmeza y Arrugas en tu Piel?" at bounding box center [917, 512] width 265 height 21
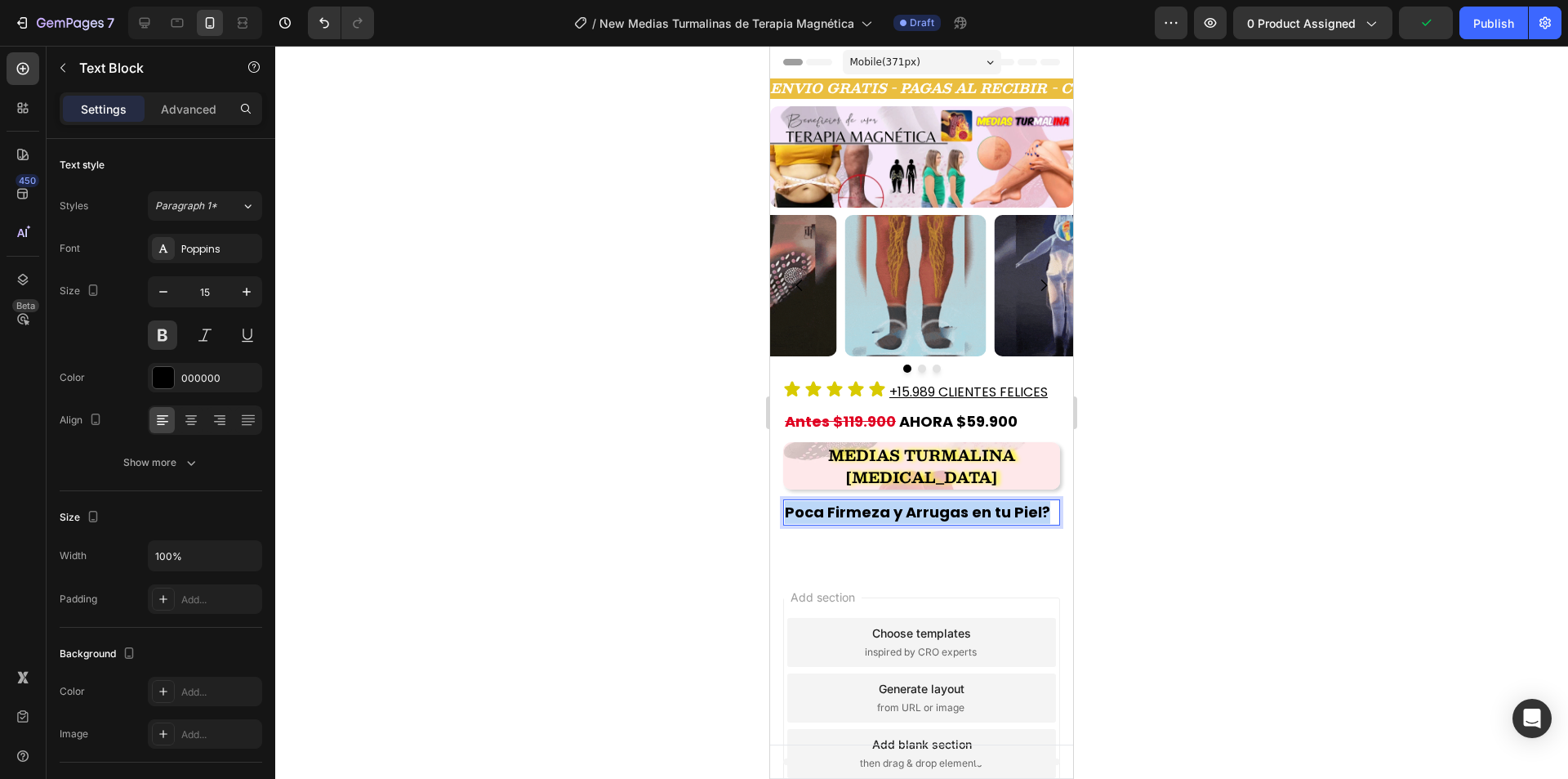
click at [979, 514] on span "Poca Firmeza y Arrugas en tu Piel?" at bounding box center [917, 512] width 265 height 21
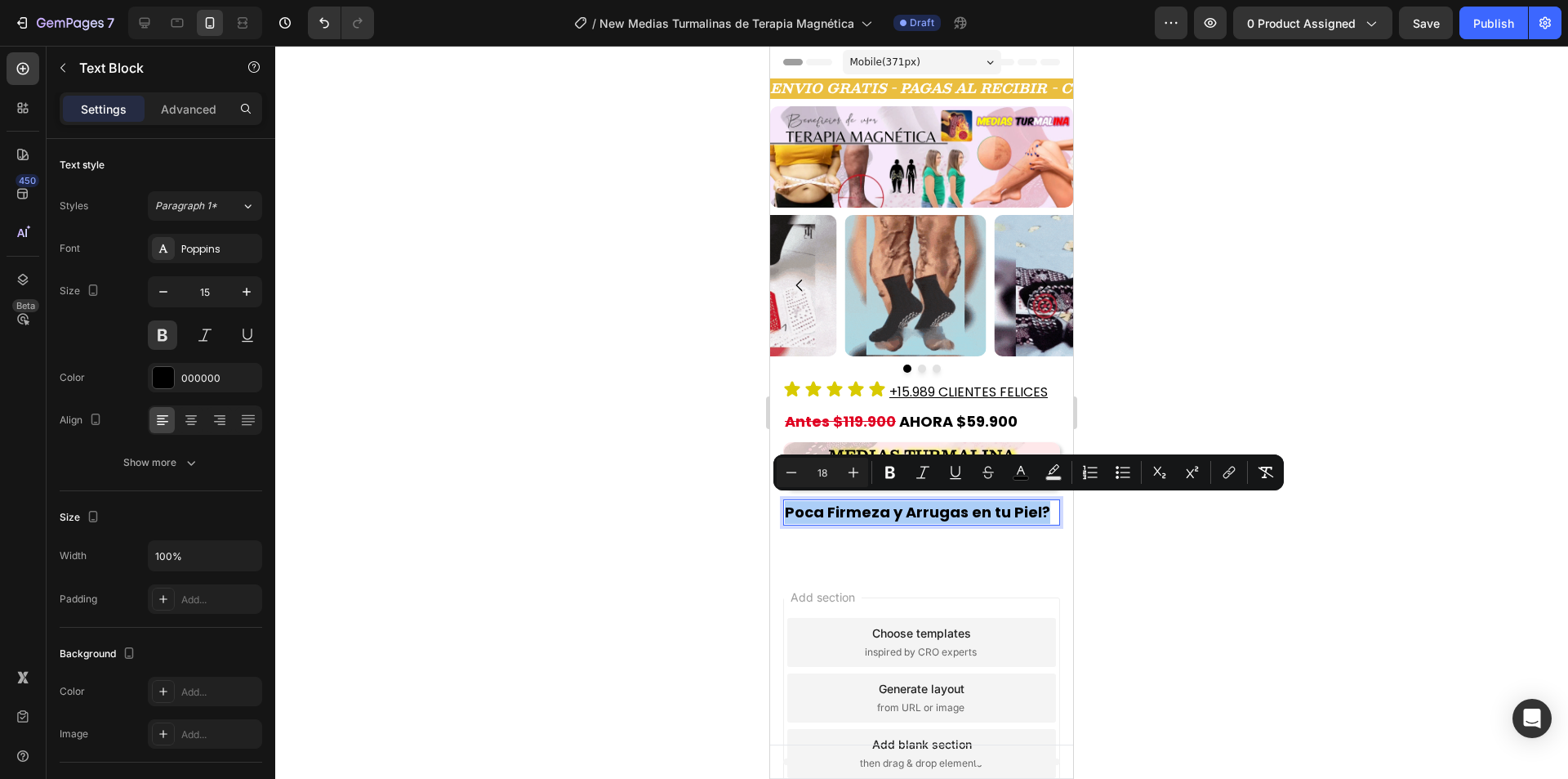
click at [643, 387] on div at bounding box center [921, 411] width 1292 height 732
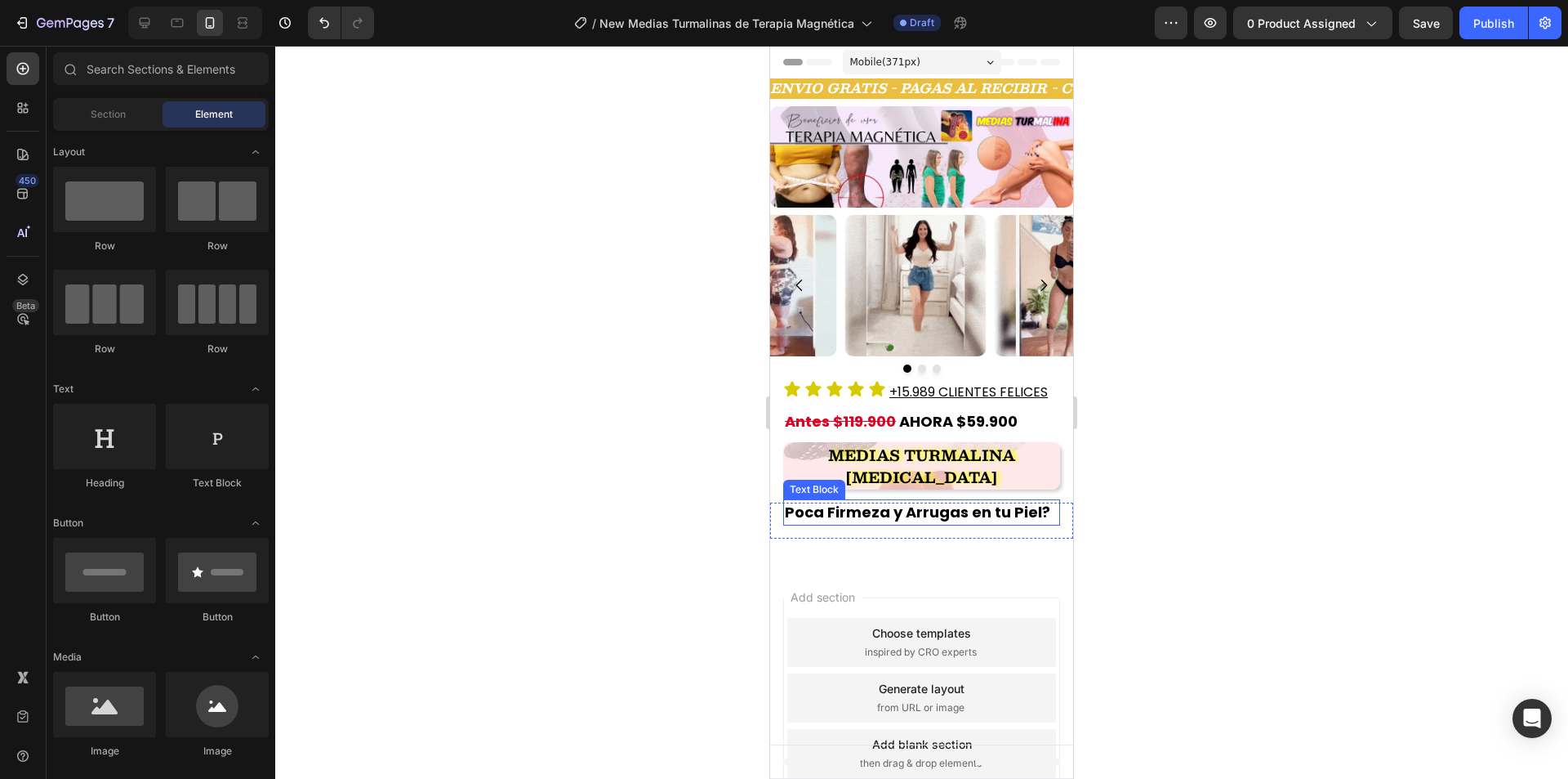
click at [856, 505] on span "Poca Firmeza y Arrugas en tu Piel?" at bounding box center [917, 512] width 265 height 21
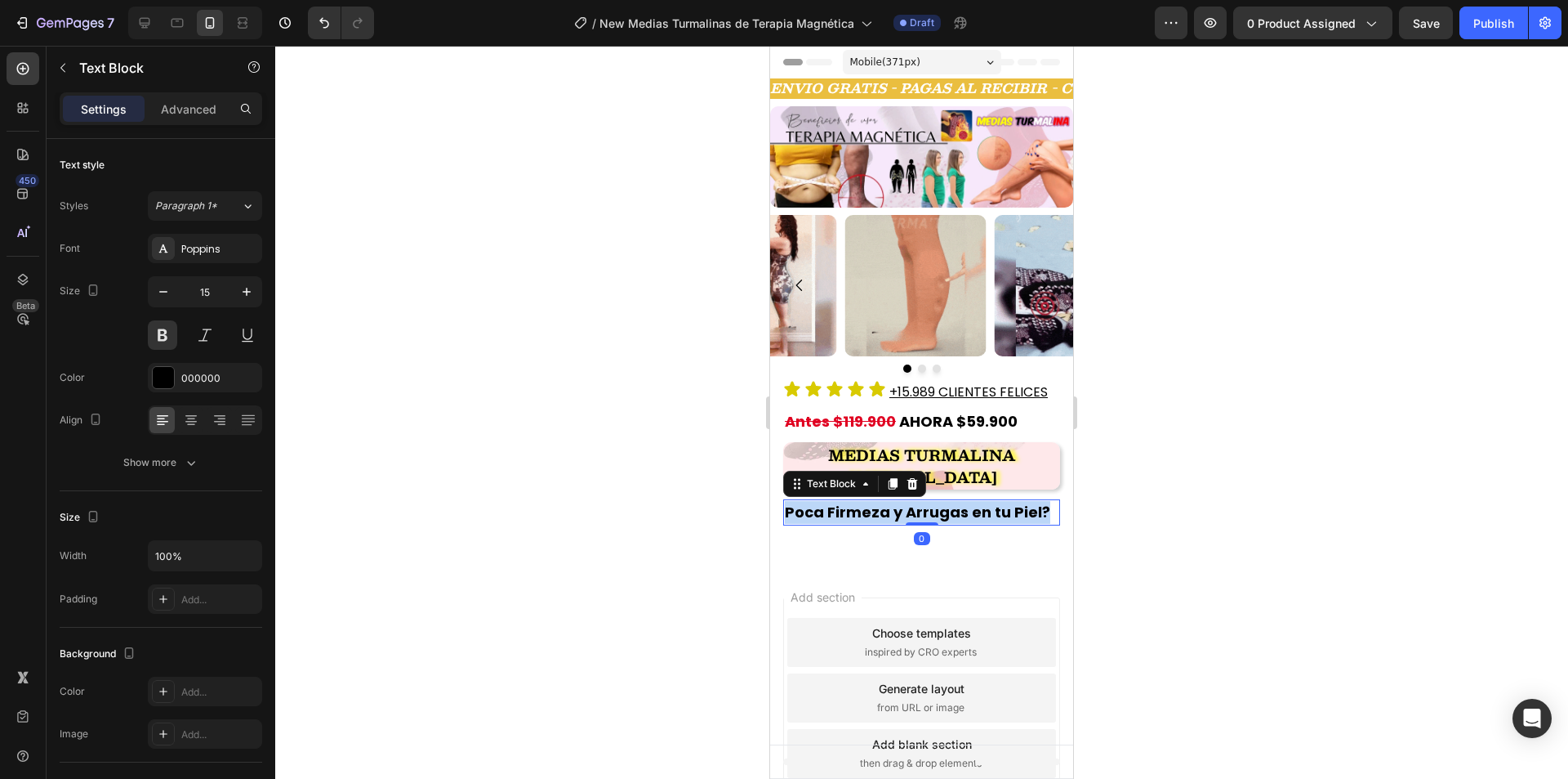
click at [856, 505] on span "Poca Firmeza y Arrugas en tu Piel?" at bounding box center [917, 512] width 265 height 21
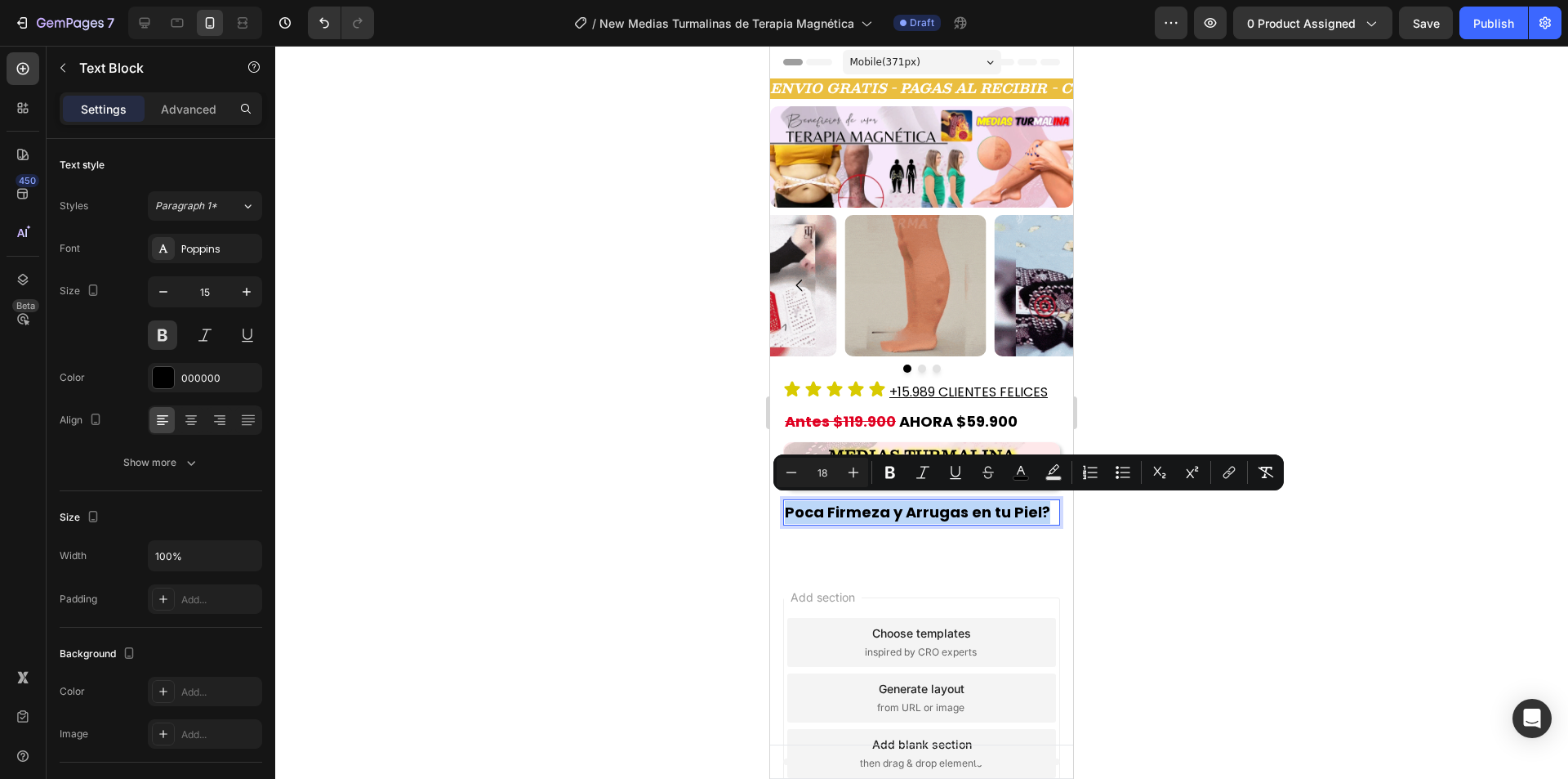
click at [954, 511] on span "Poca Firmeza y Arrugas en tu Piel?" at bounding box center [917, 512] width 265 height 21
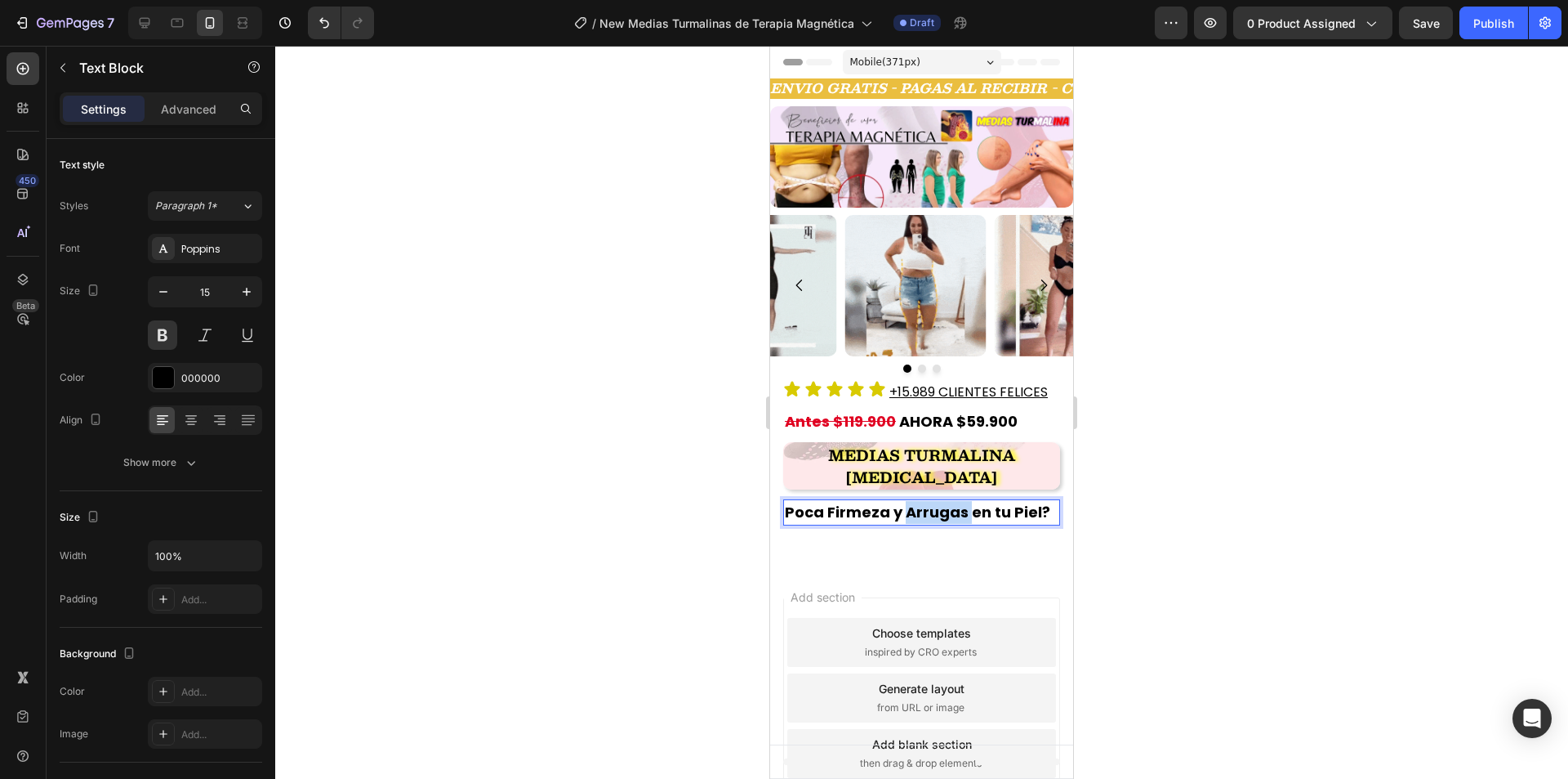
click at [954, 511] on span "Poca Firmeza y Arrugas en tu Piel?" at bounding box center [917, 512] width 265 height 21
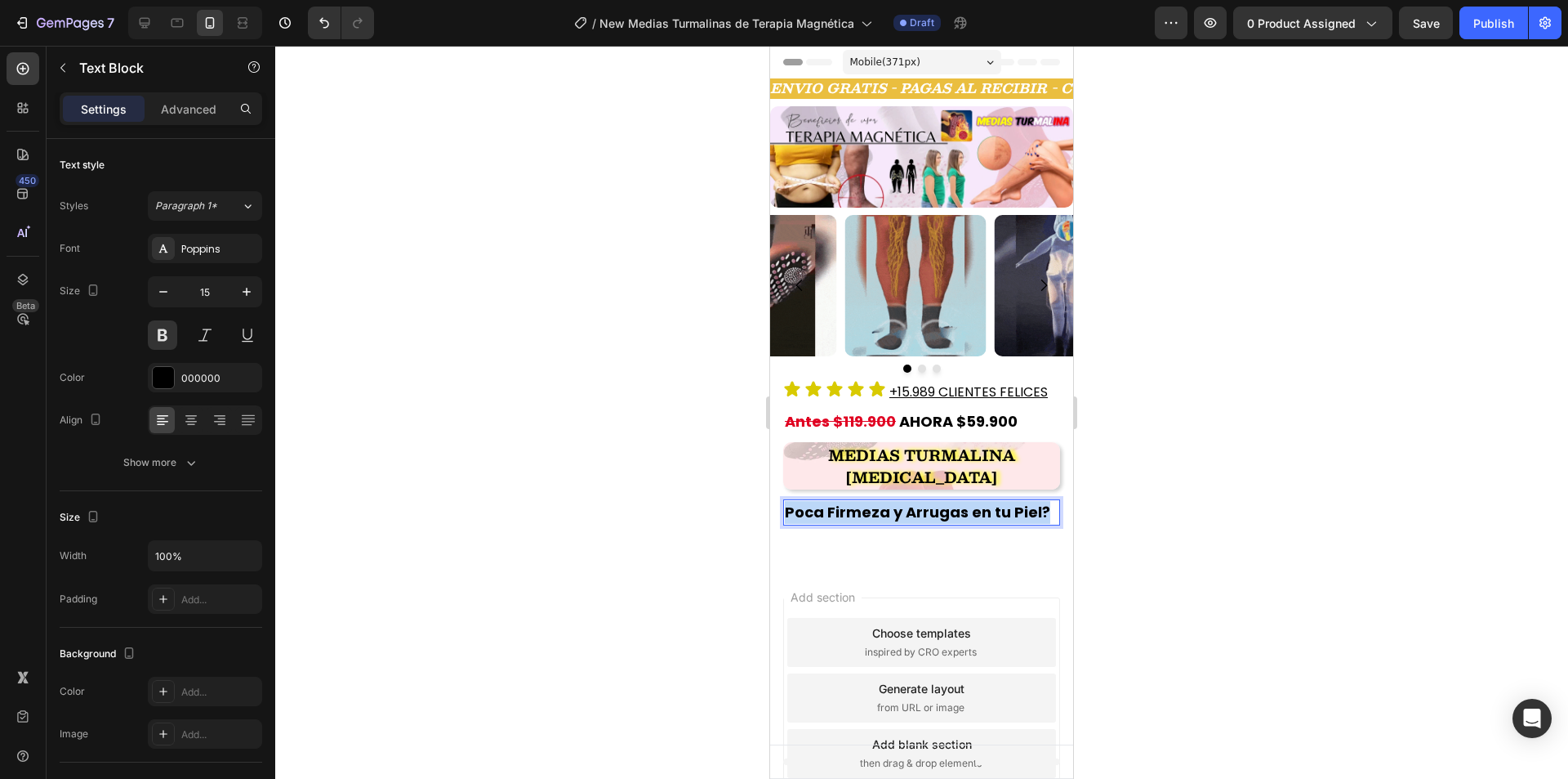
click at [954, 511] on span "Poca Firmeza y Arrugas en tu Piel?" at bounding box center [917, 512] width 265 height 21
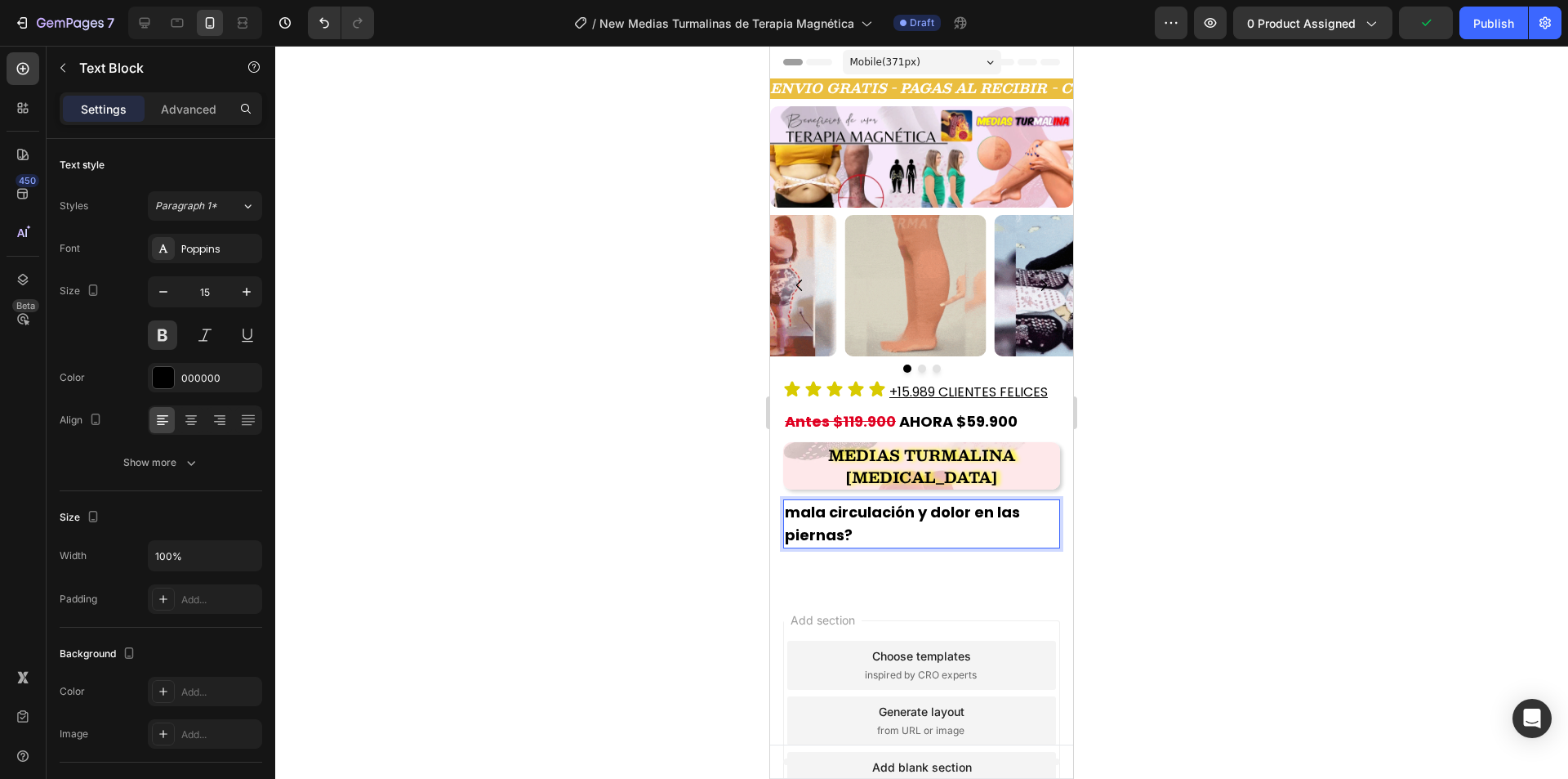
click at [808, 509] on span "mala circulación y dolor en las piernas?" at bounding box center [902, 524] width 235 height 44
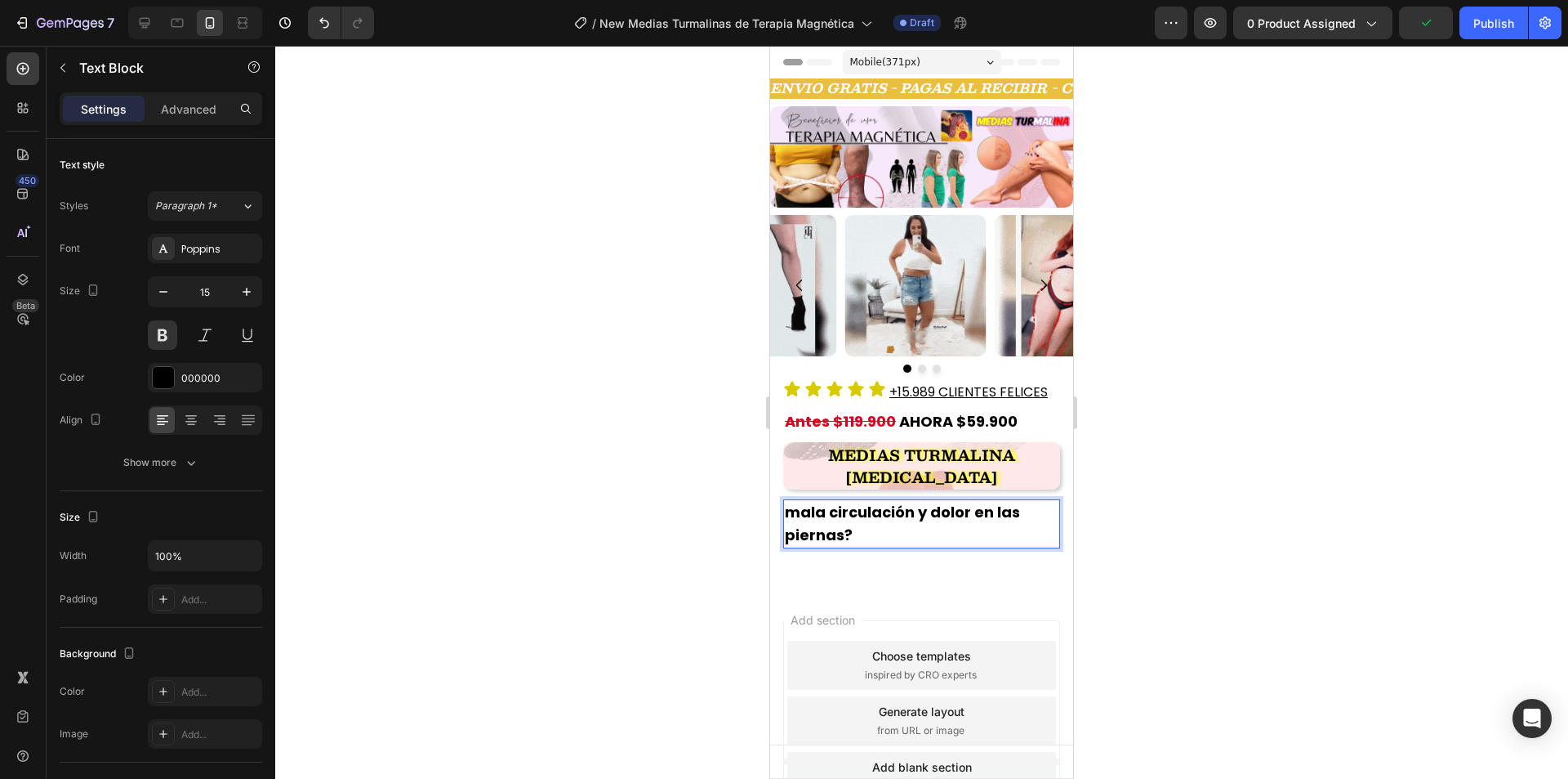
click at [801, 508] on span "mala circulación y dolor en las piernas?" at bounding box center [902, 524] width 235 height 44
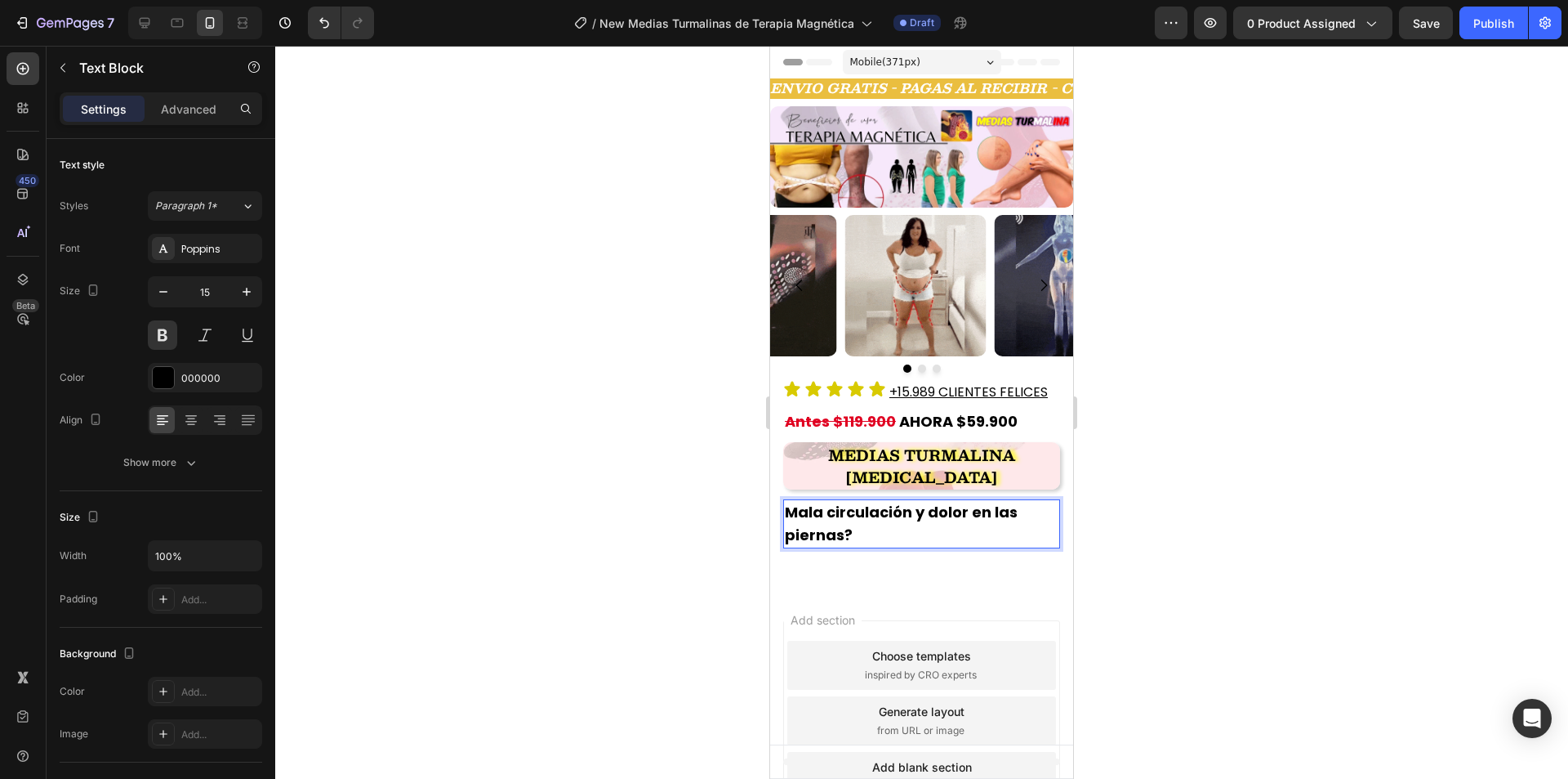
click at [868, 536] on p "Mala circulación y dolor en las piernas?" at bounding box center [921, 524] width 273 height 46
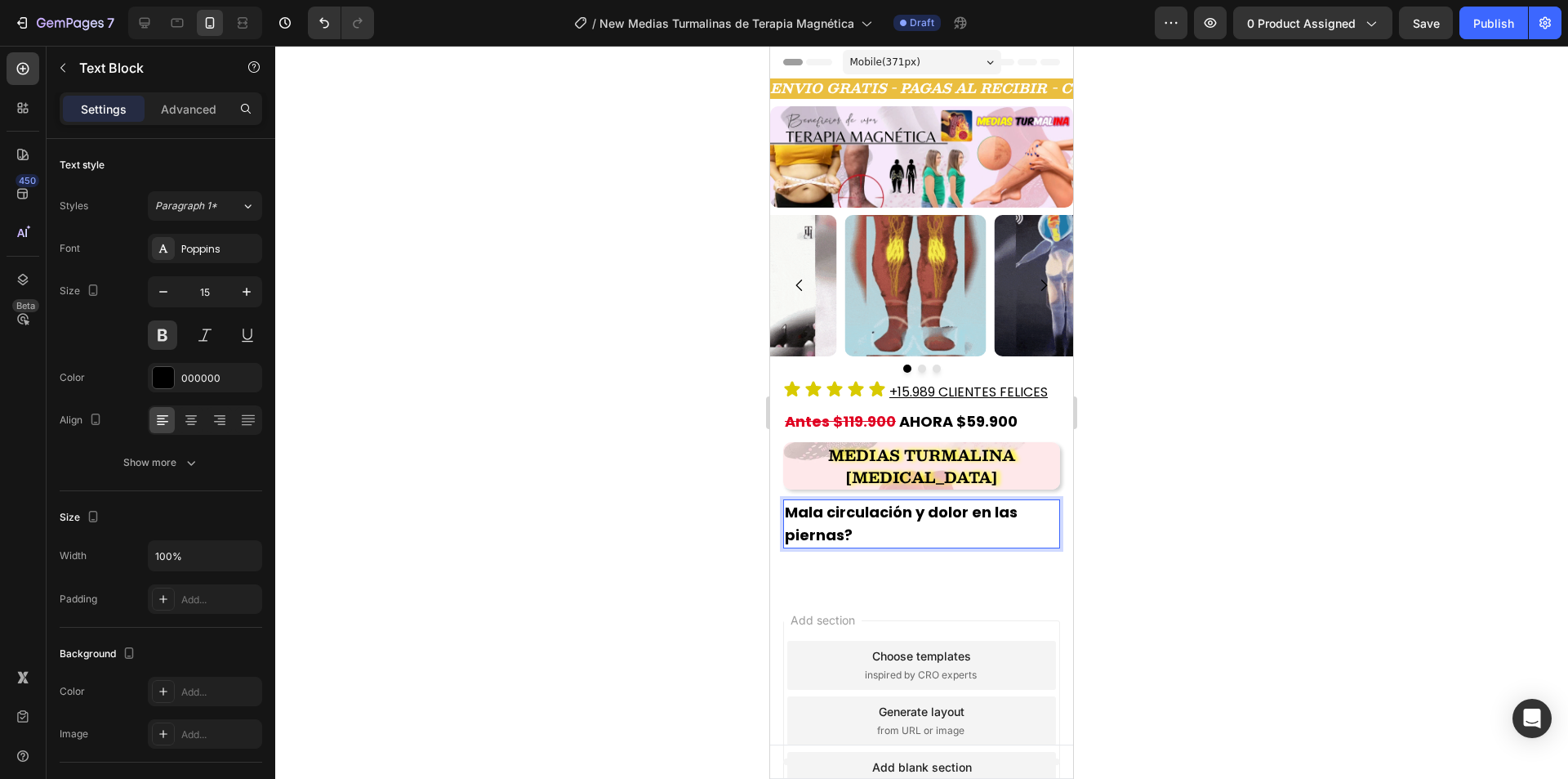
click at [831, 509] on span "Mala circulación y dolor en las piernas?" at bounding box center [901, 524] width 232 height 44
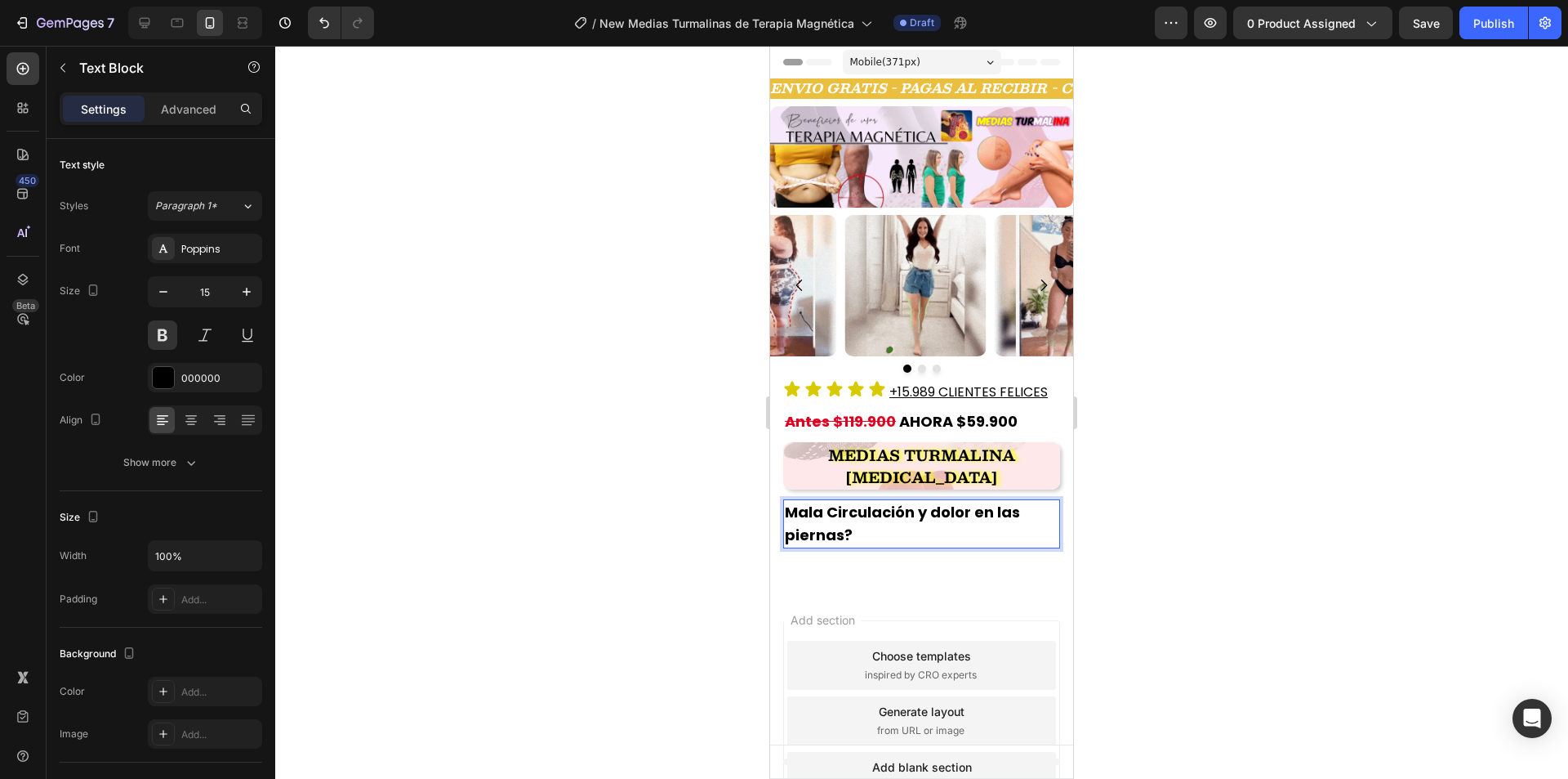
click at [938, 504] on span "Mala Circulación y dolor en las piernas?" at bounding box center [902, 524] width 235 height 44
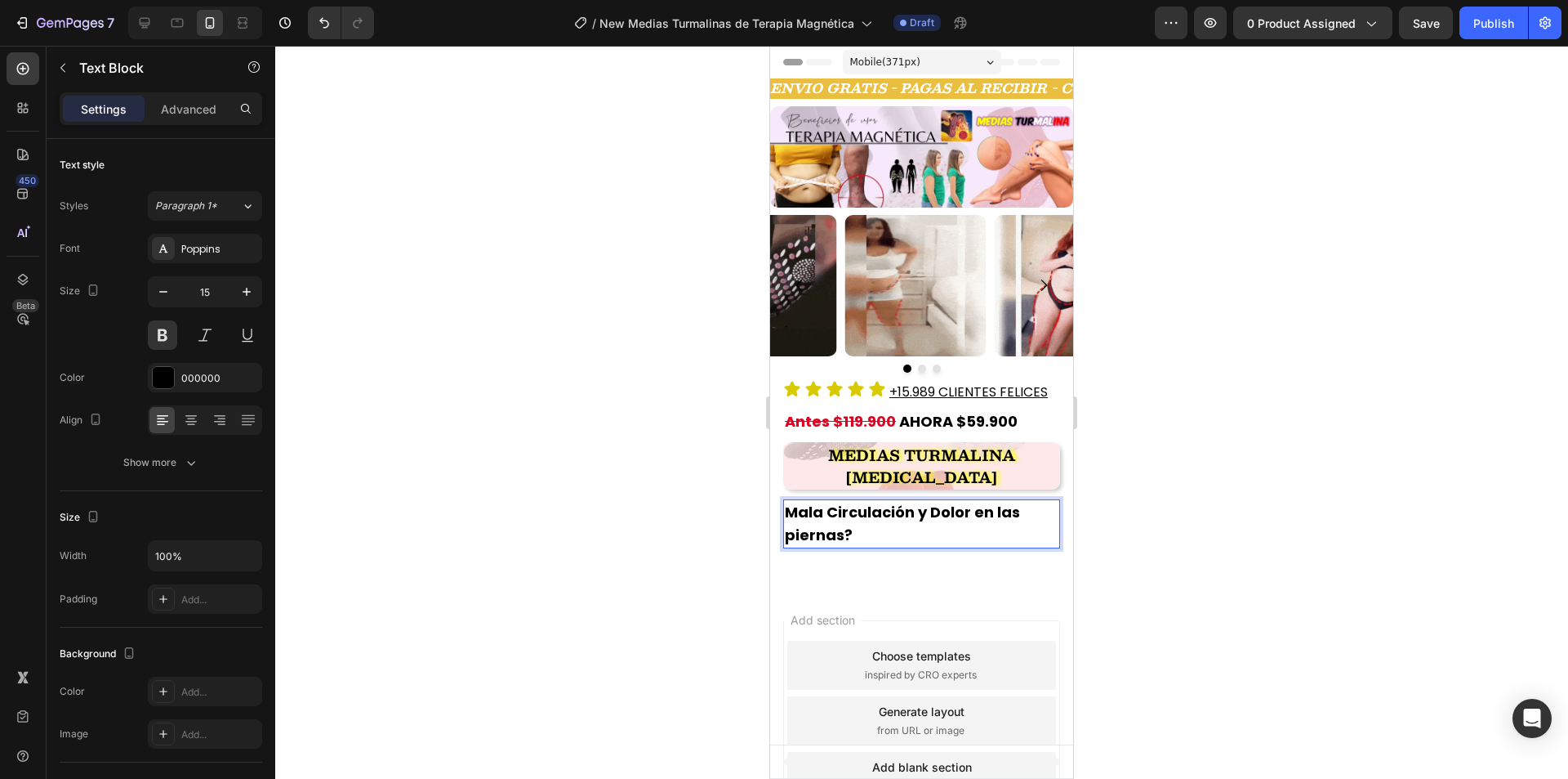
click at [791, 536] on span "Mala Circulación y Dolor en las piernas?" at bounding box center [902, 524] width 235 height 44
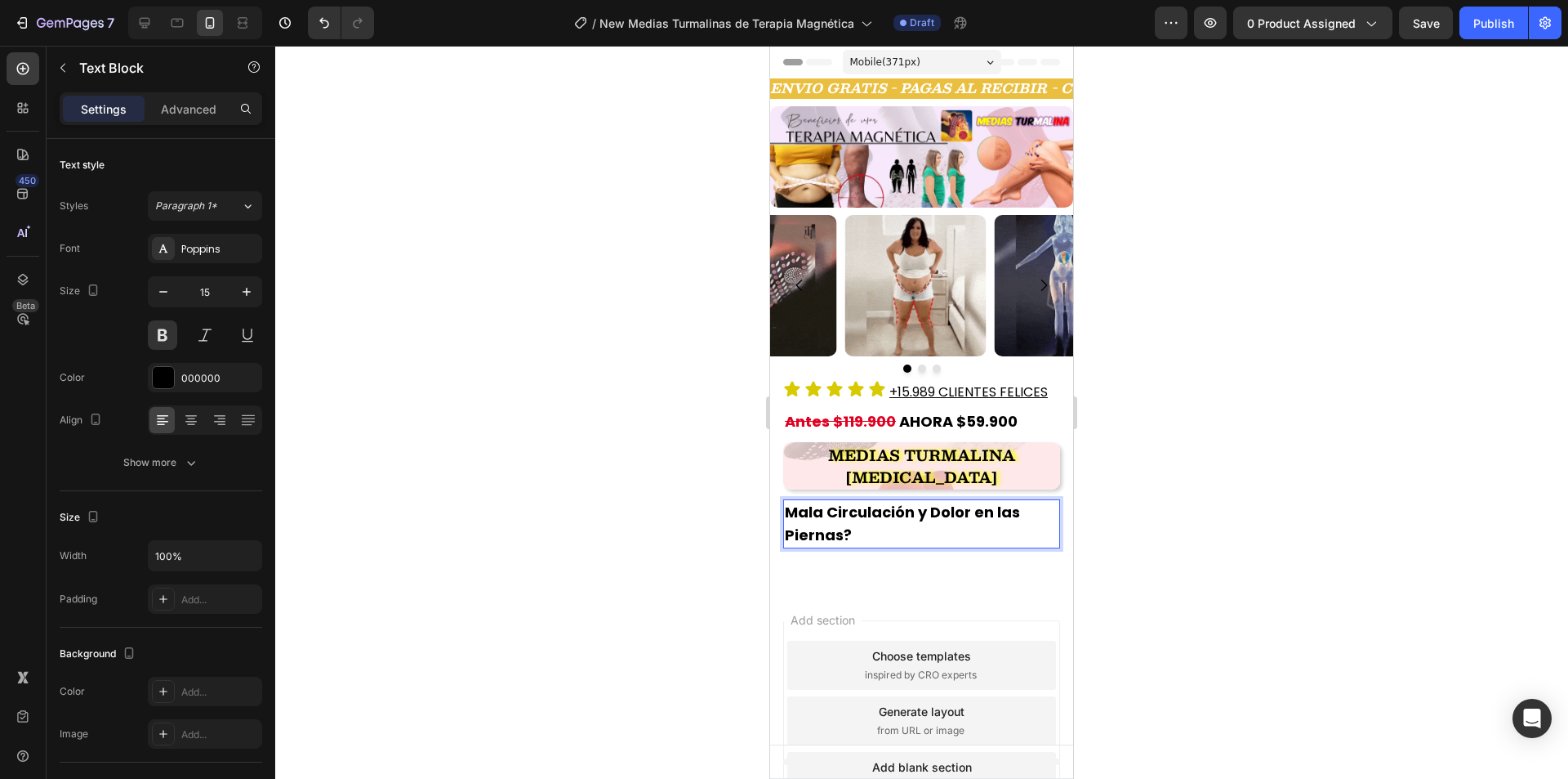
click at [872, 512] on span "Mala Circulación y Dolor en las Piernas?" at bounding box center [902, 524] width 235 height 44
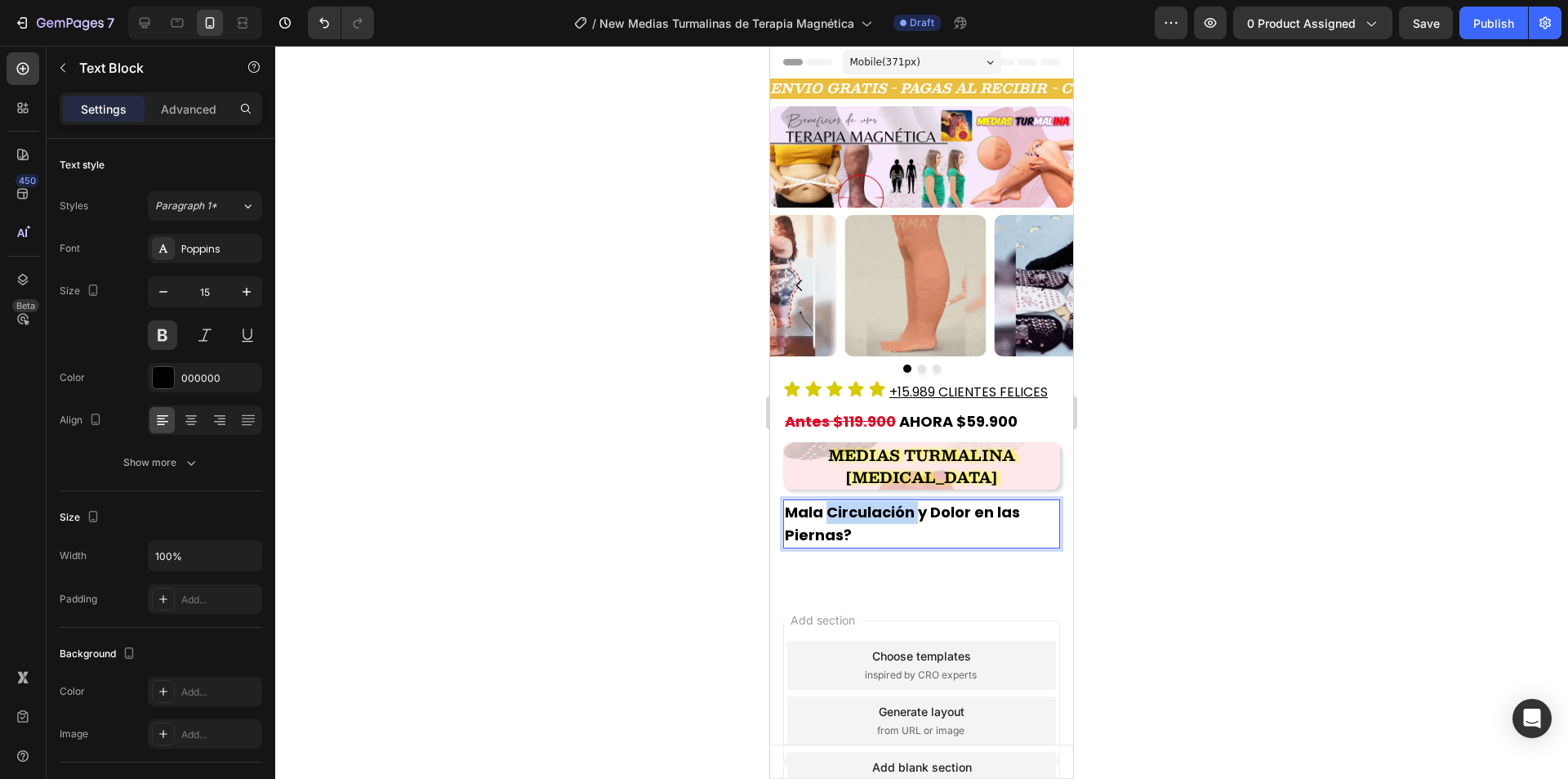
click at [872, 512] on span "Mala Circulación y Dolor en las Piernas?" at bounding box center [902, 524] width 235 height 44
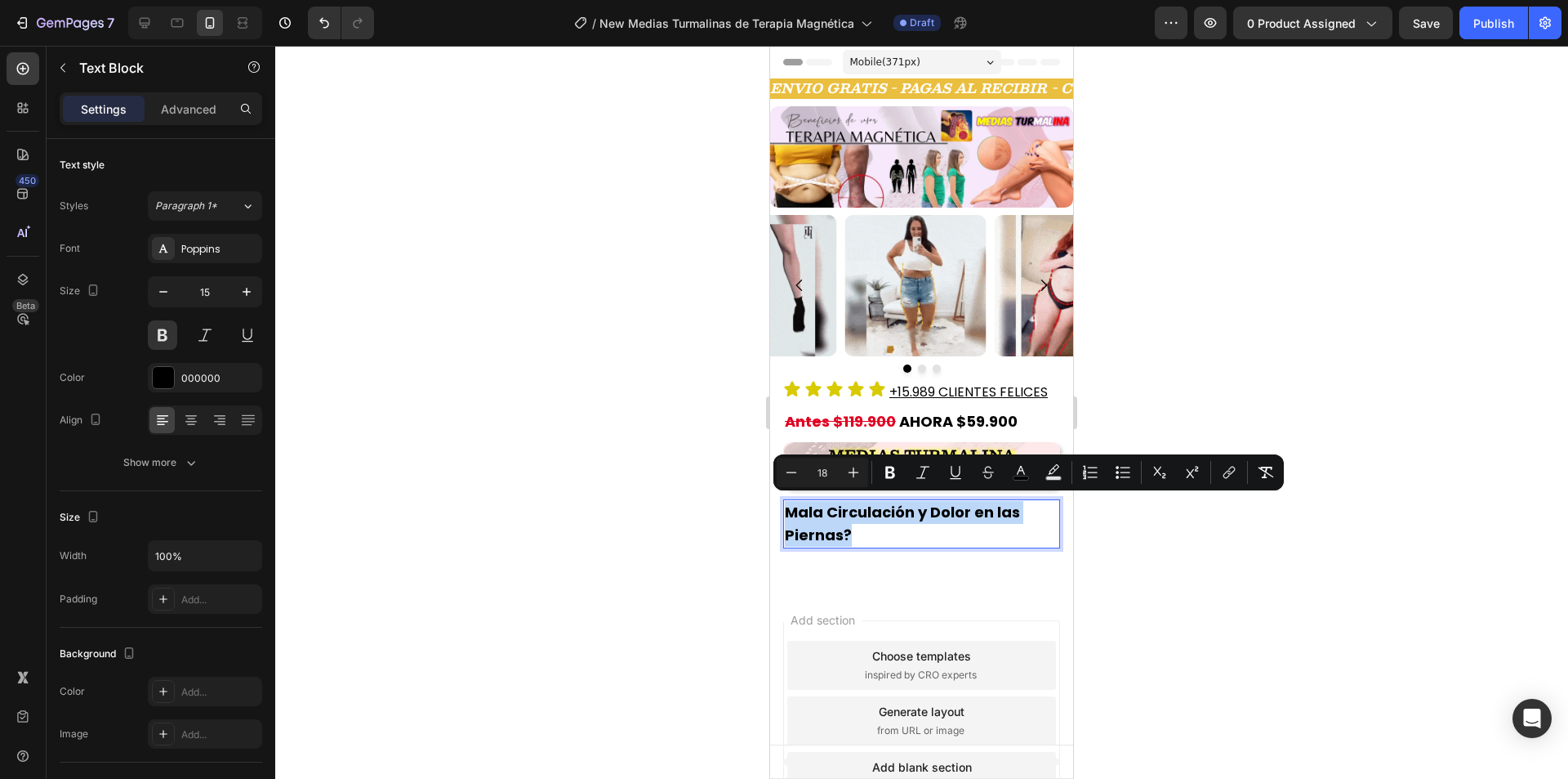
click at [872, 512] on span "Mala Circulación y Dolor en las Piernas?" at bounding box center [902, 524] width 235 height 44
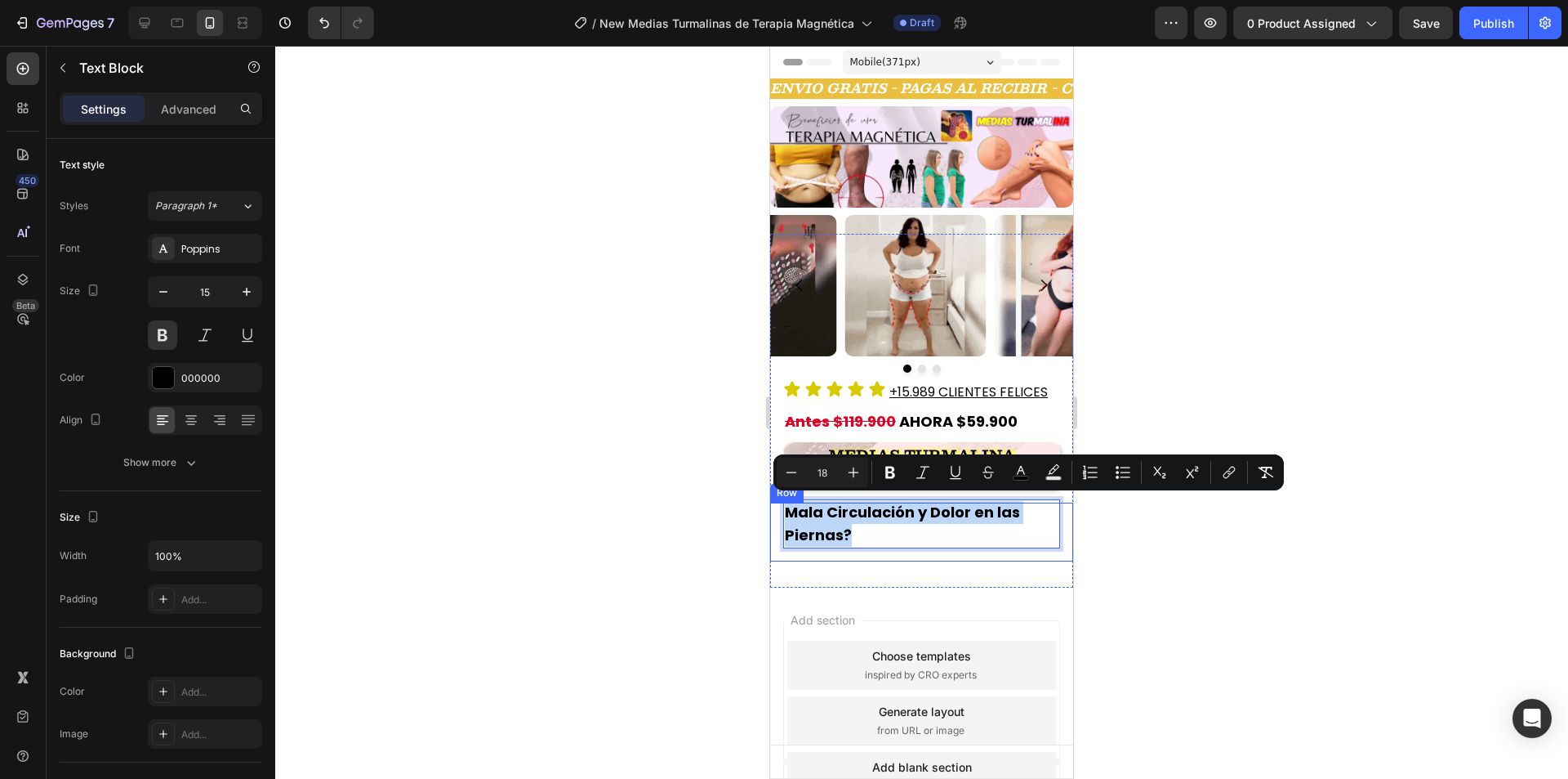
click at [860, 542] on p "Mala Circulación y Dolor en las Piernas?" at bounding box center [921, 524] width 273 height 46
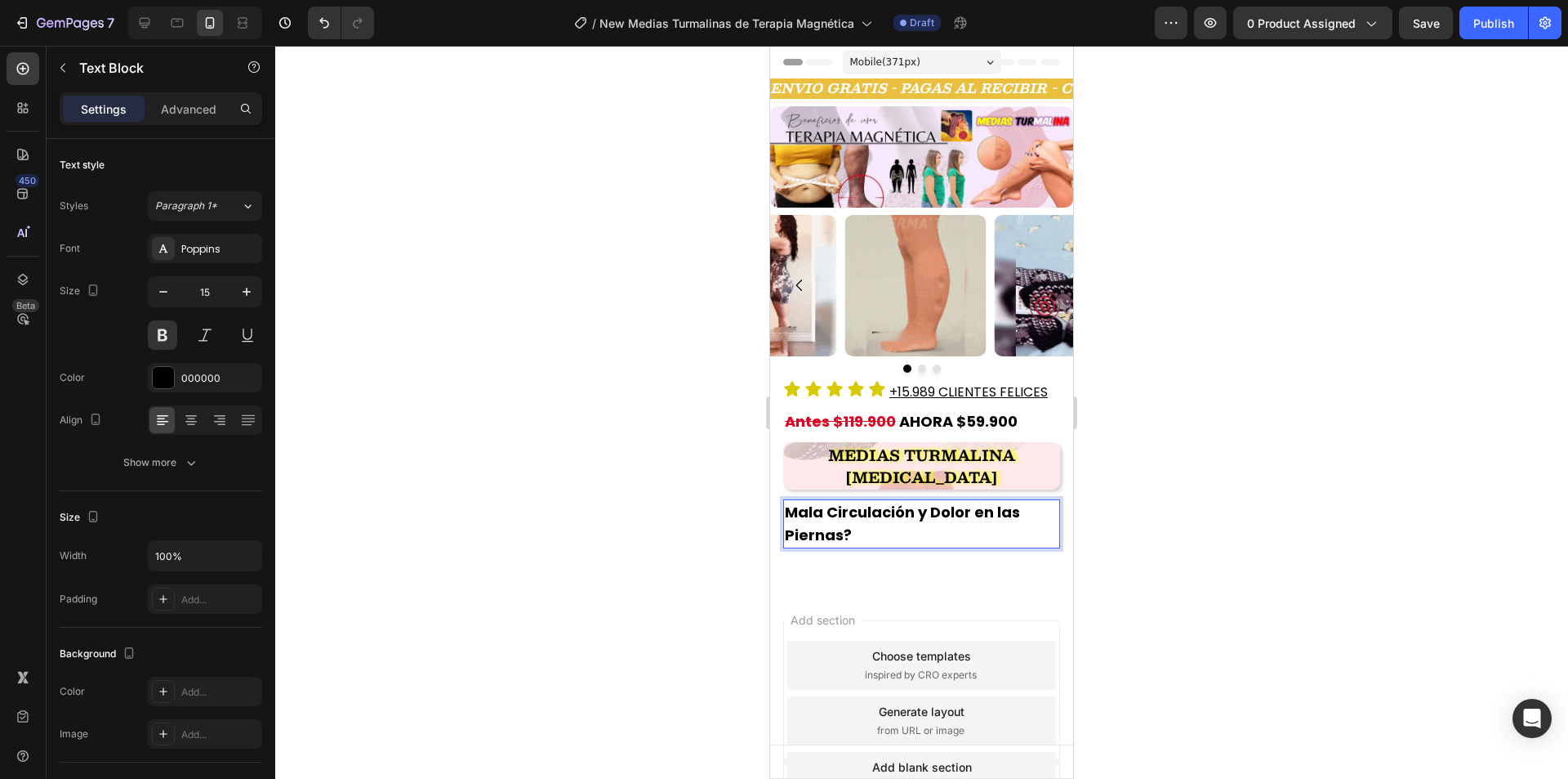
click at [863, 527] on p "Mala Circulación y Dolor en las Piernas?" at bounding box center [921, 524] width 273 height 46
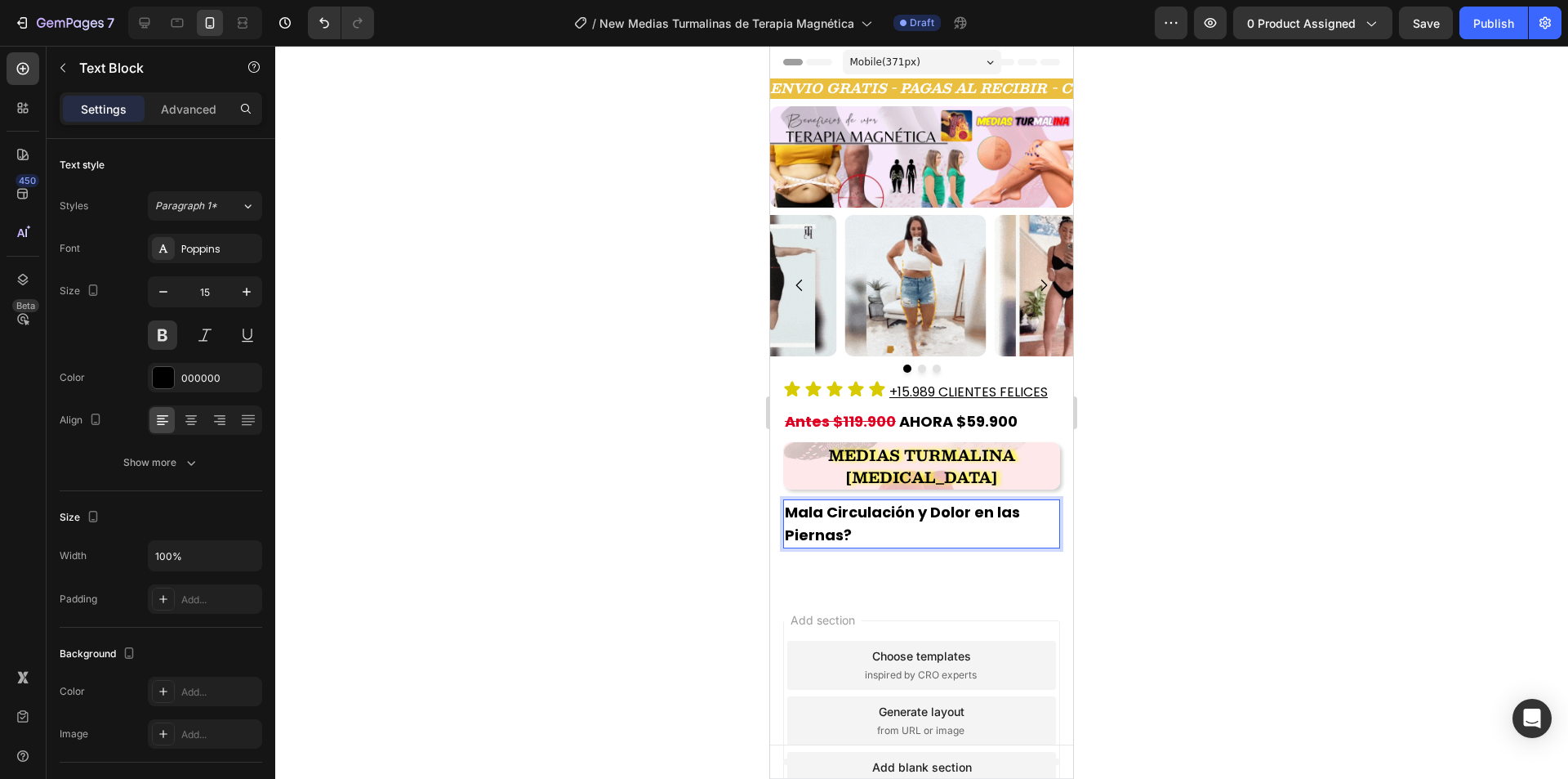
click at [921, 510] on span "Mala Circulación y Dolor en las Piernas?" at bounding box center [902, 524] width 235 height 44
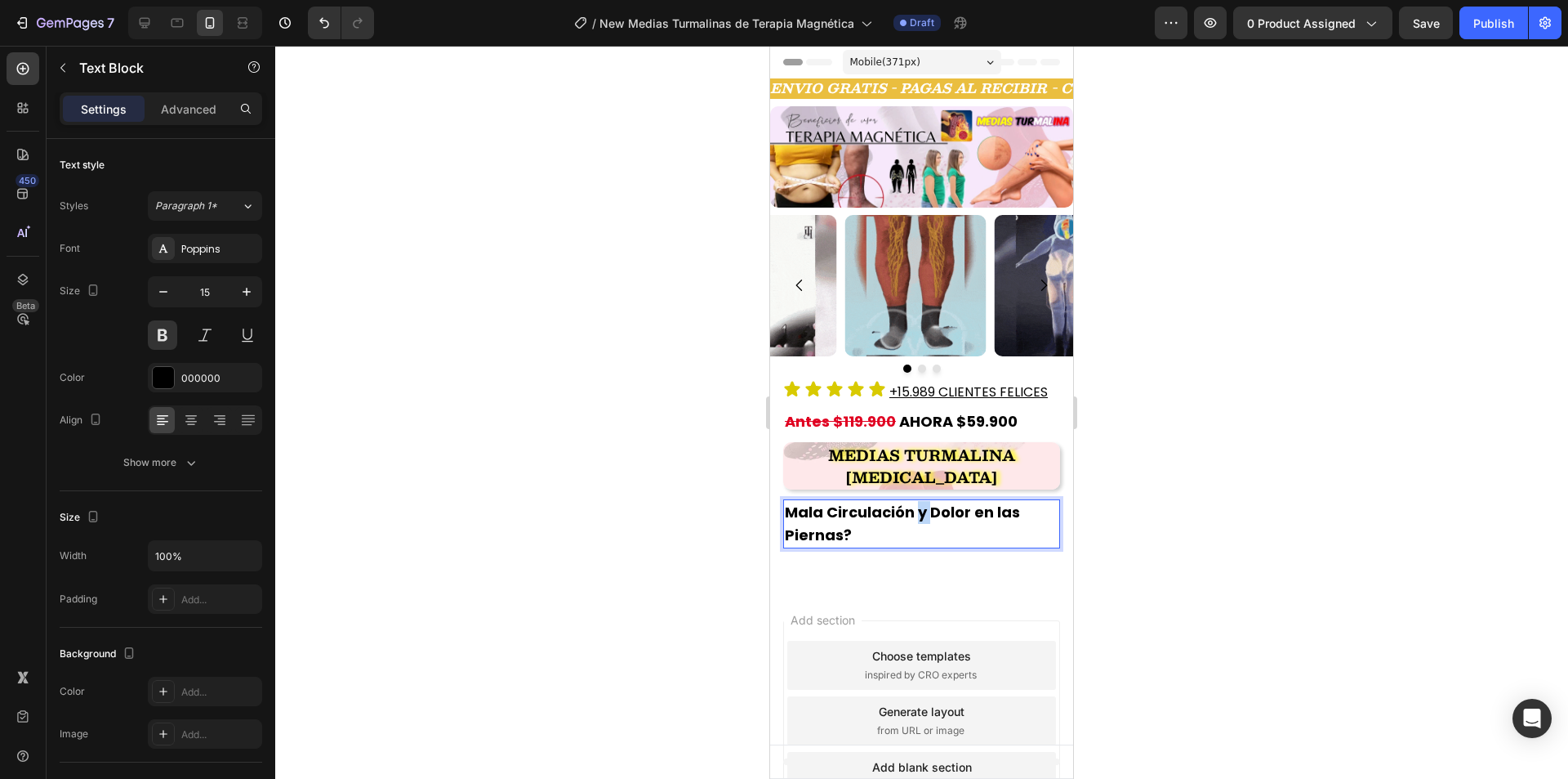
click at [921, 510] on span "Mala Circulación y Dolor en las Piernas?" at bounding box center [902, 524] width 235 height 44
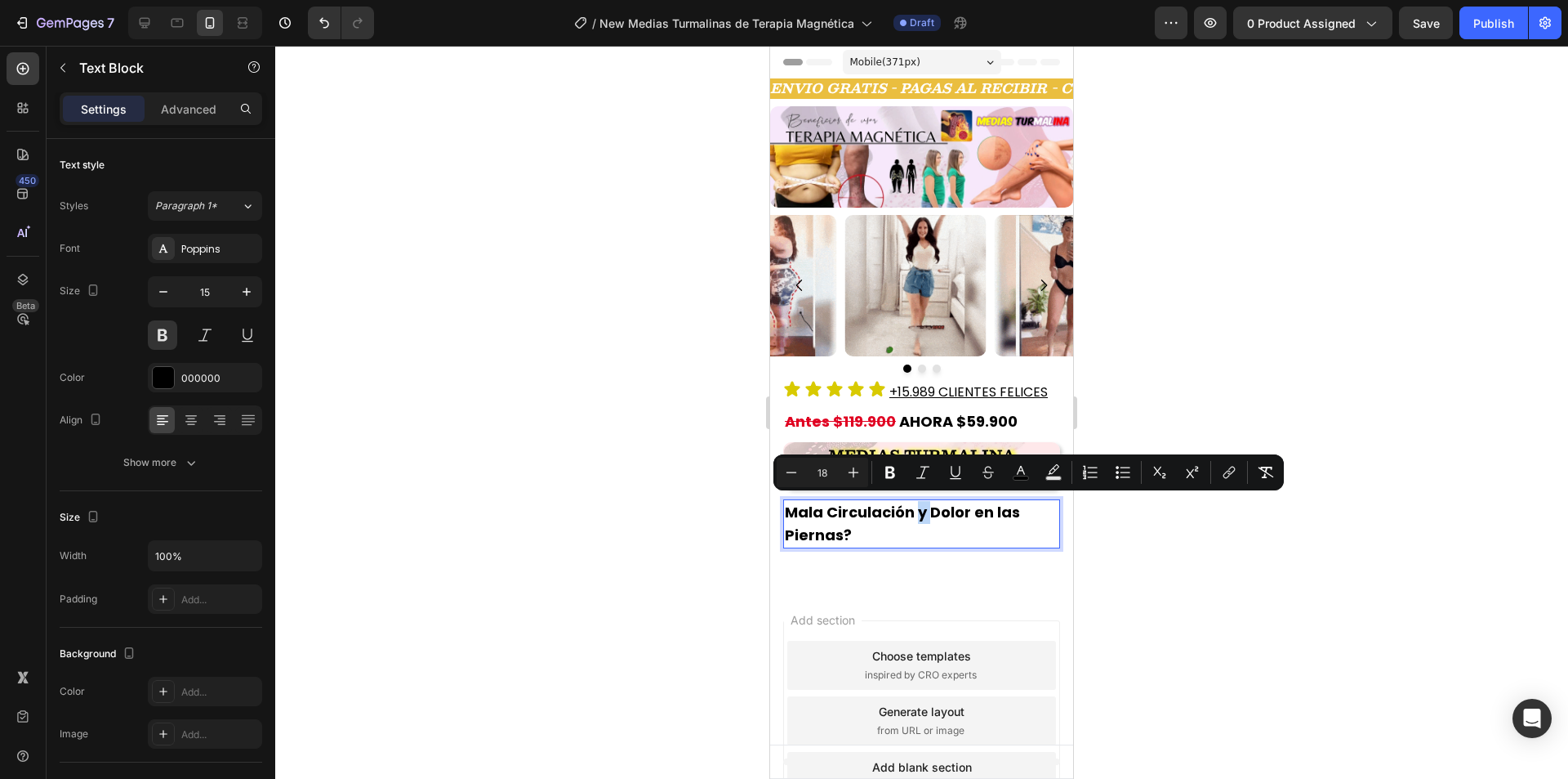
click at [921, 510] on span "Mala Circulación y Dolor en las Piernas?" at bounding box center [902, 524] width 235 height 44
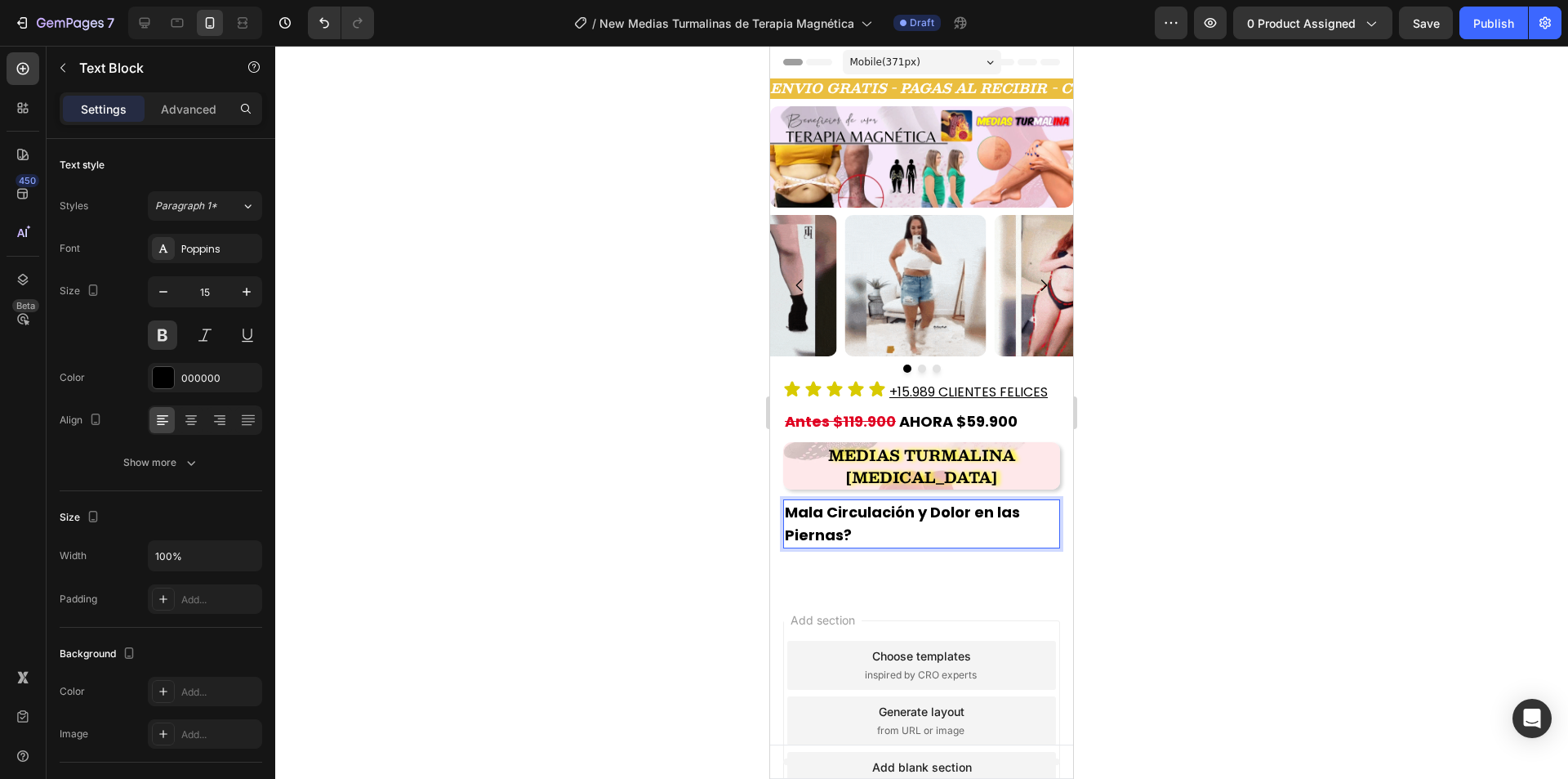
click at [887, 526] on p "Mala Circulación y Dolor en las Piernas?" at bounding box center [921, 524] width 273 height 46
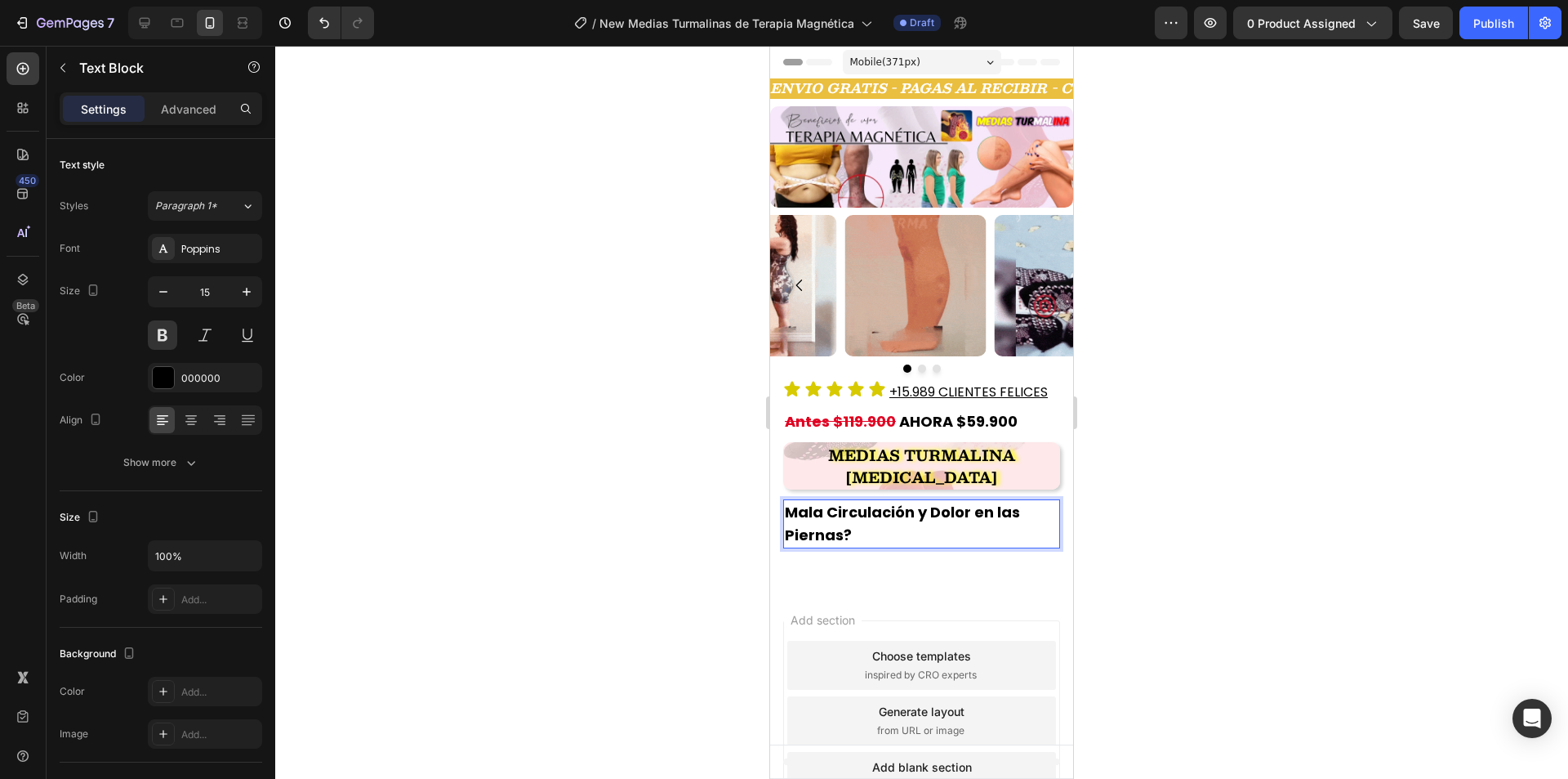
click at [887, 526] on p "Mala Circulación y Dolor en las Piernas?" at bounding box center [921, 524] width 273 height 46
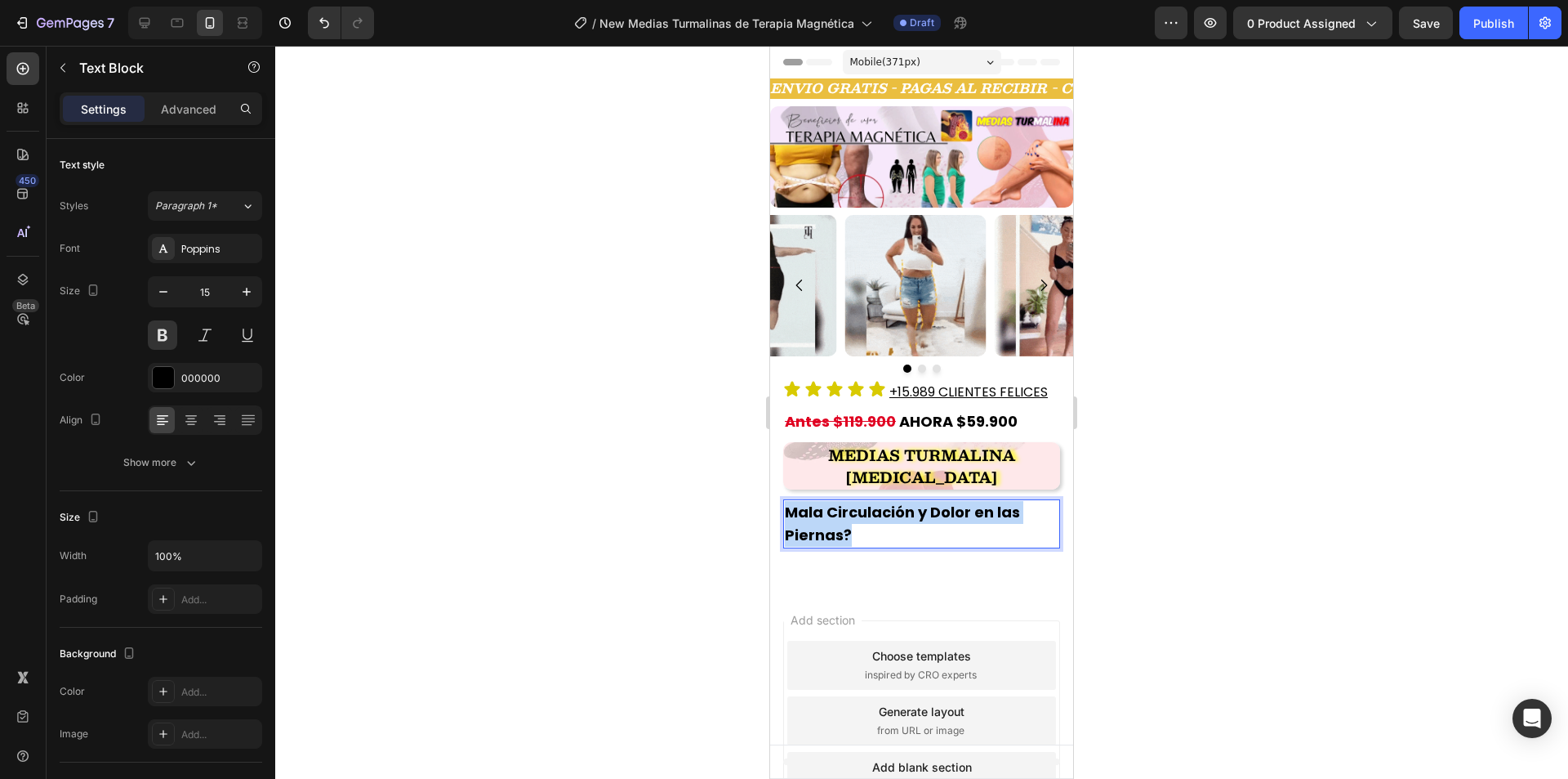
click at [887, 526] on p "Mala Circulación y Dolor en las Piernas?" at bounding box center [921, 524] width 273 height 46
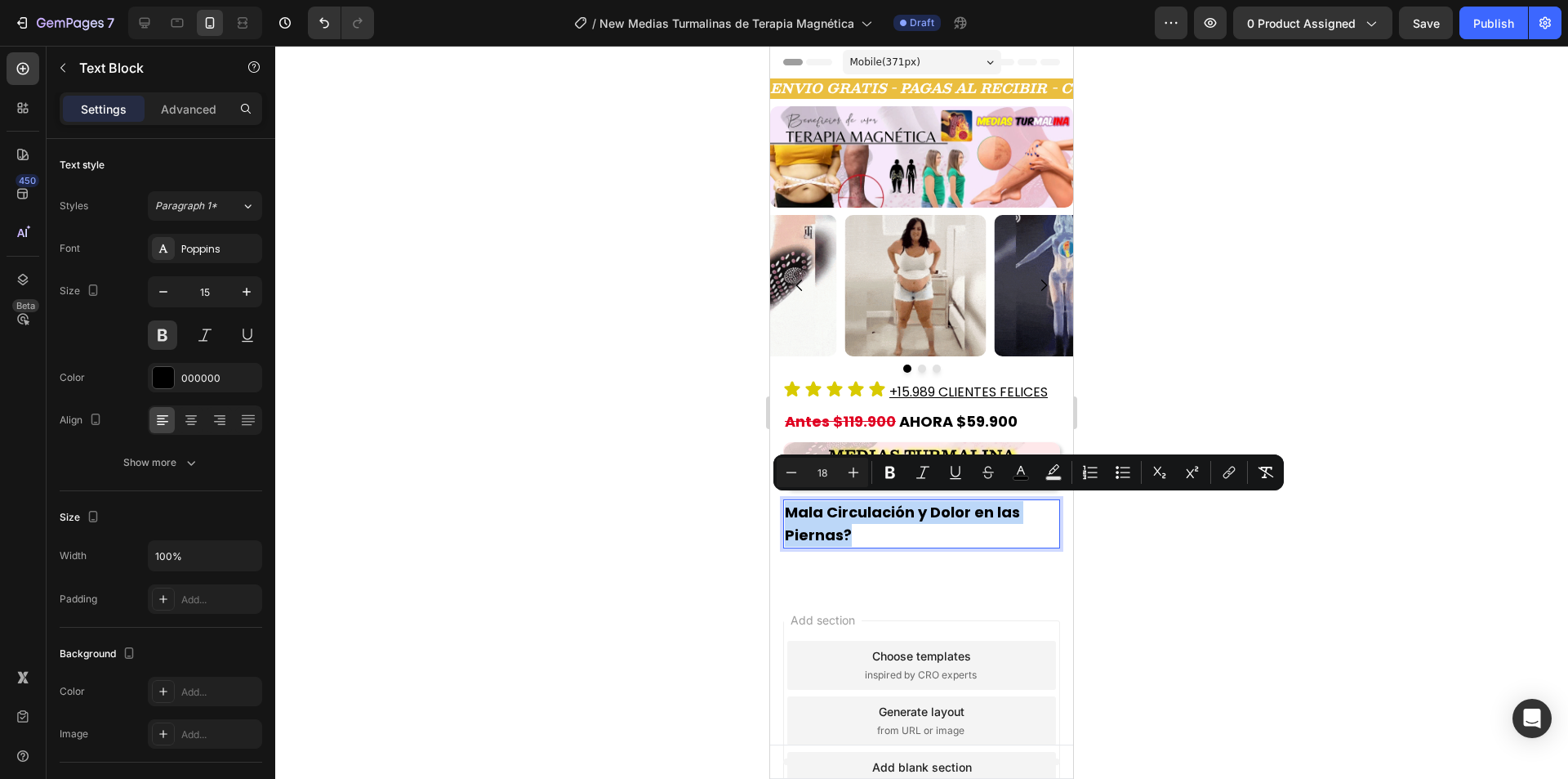
click at [865, 535] on p "Mala Circulación y Dolor en las Piernas?" at bounding box center [921, 524] width 273 height 46
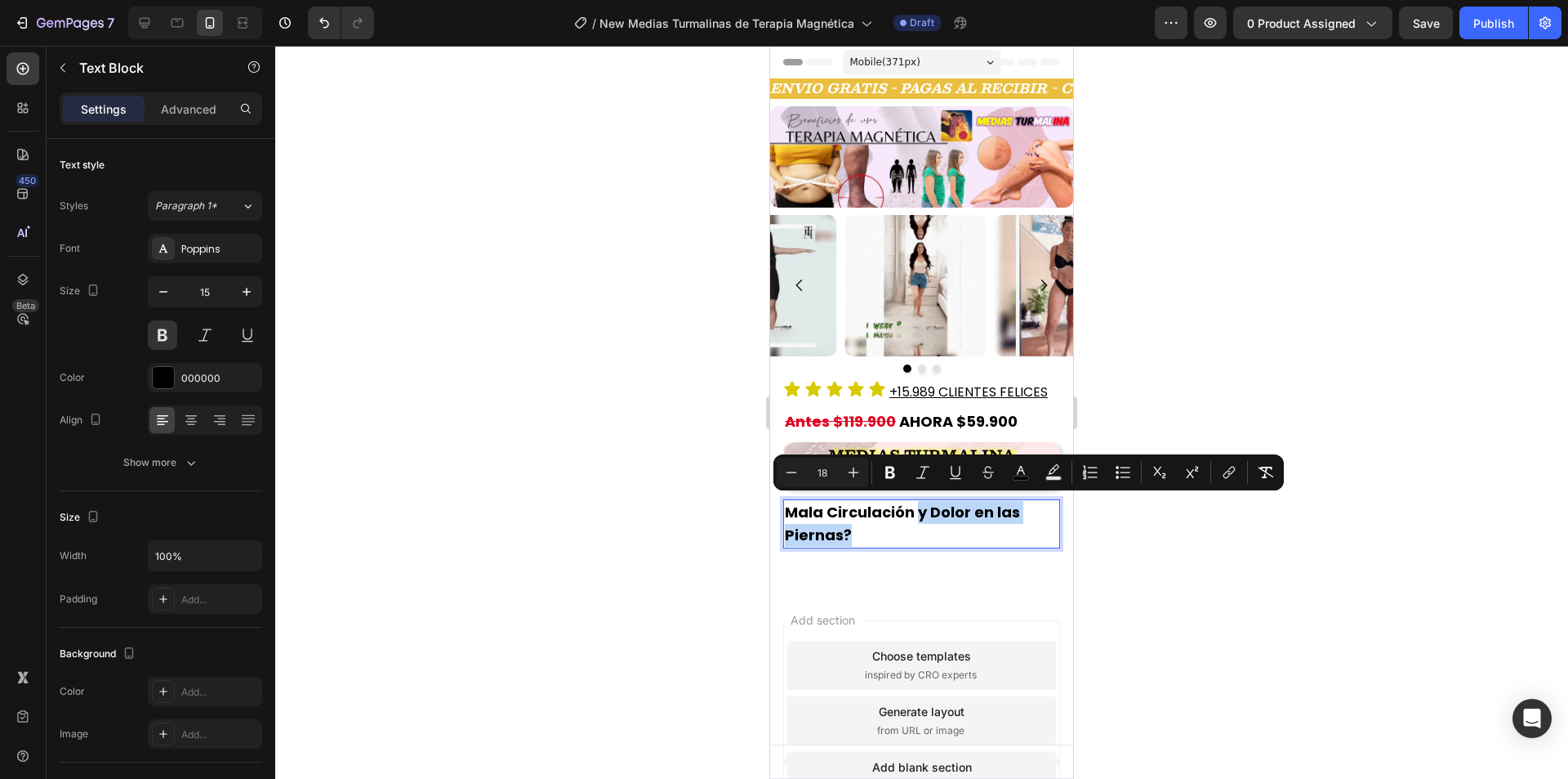
drag, startPoint x: 916, startPoint y: 511, endPoint x: 929, endPoint y: 531, distance: 23.9
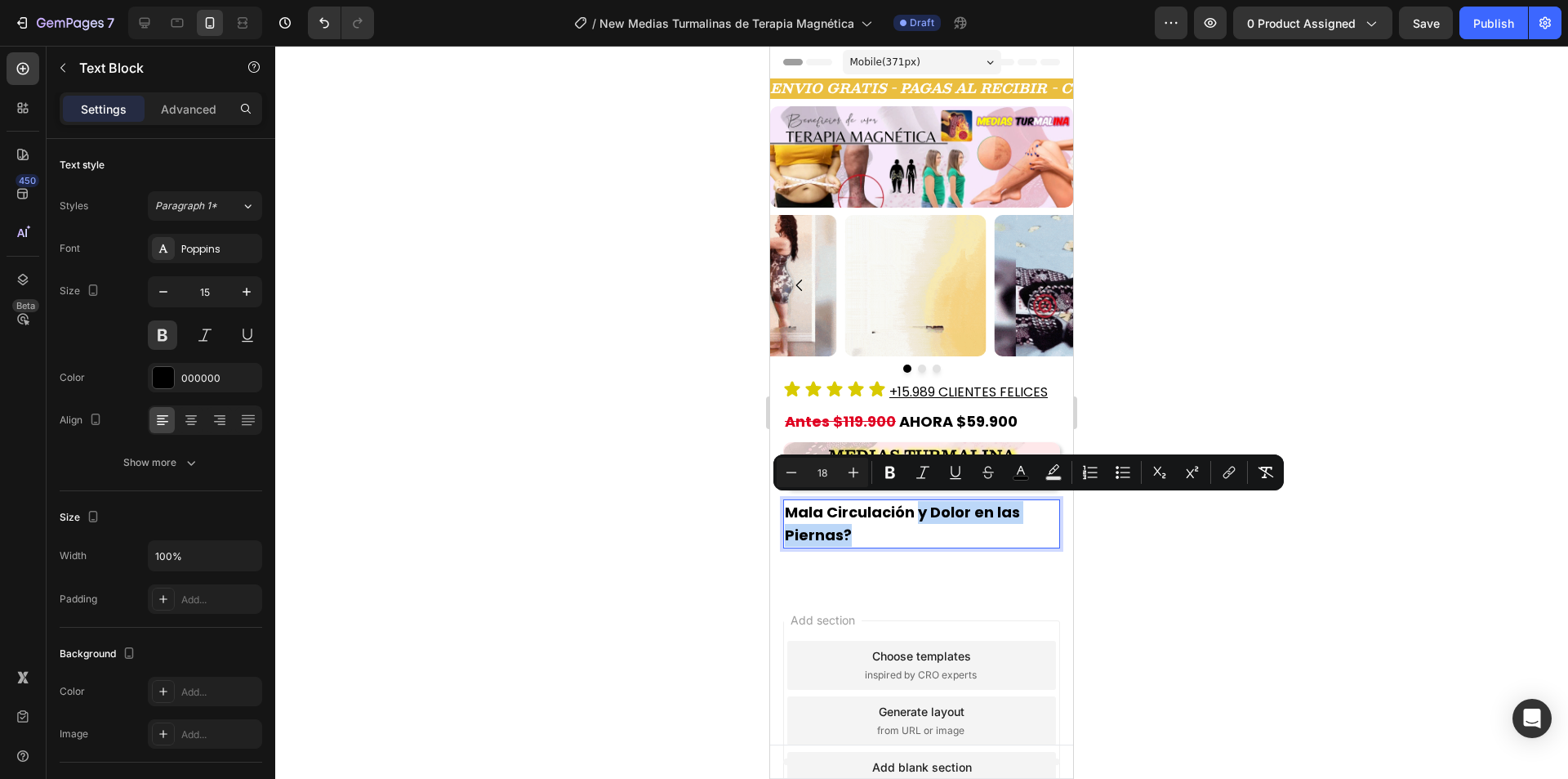
click at [929, 531] on p "Mala Circulación y Dolor en las Piernas?" at bounding box center [921, 524] width 273 height 46
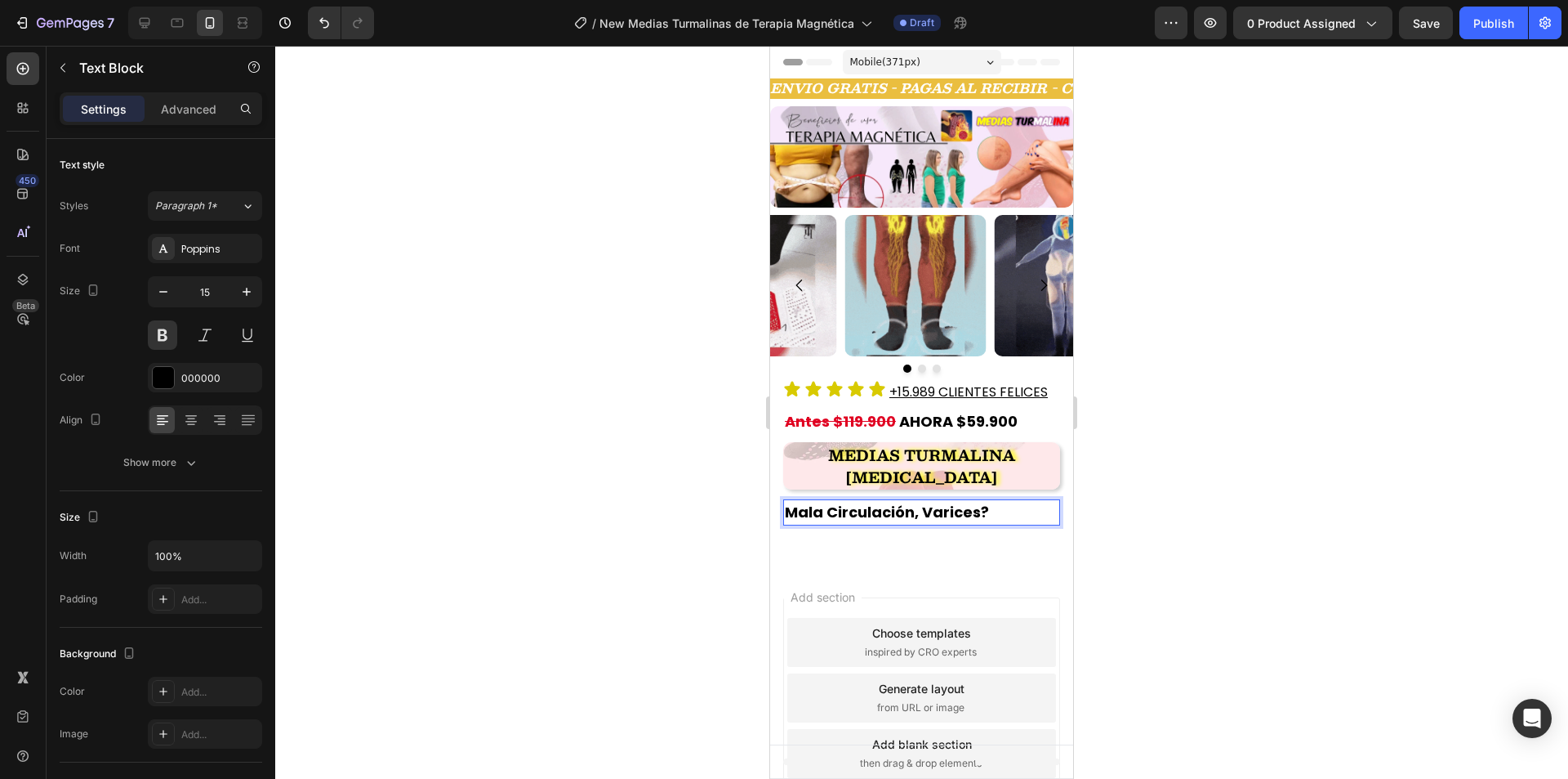
click at [925, 512] on span "Mala Circulación, Varices?" at bounding box center [887, 512] width 205 height 21
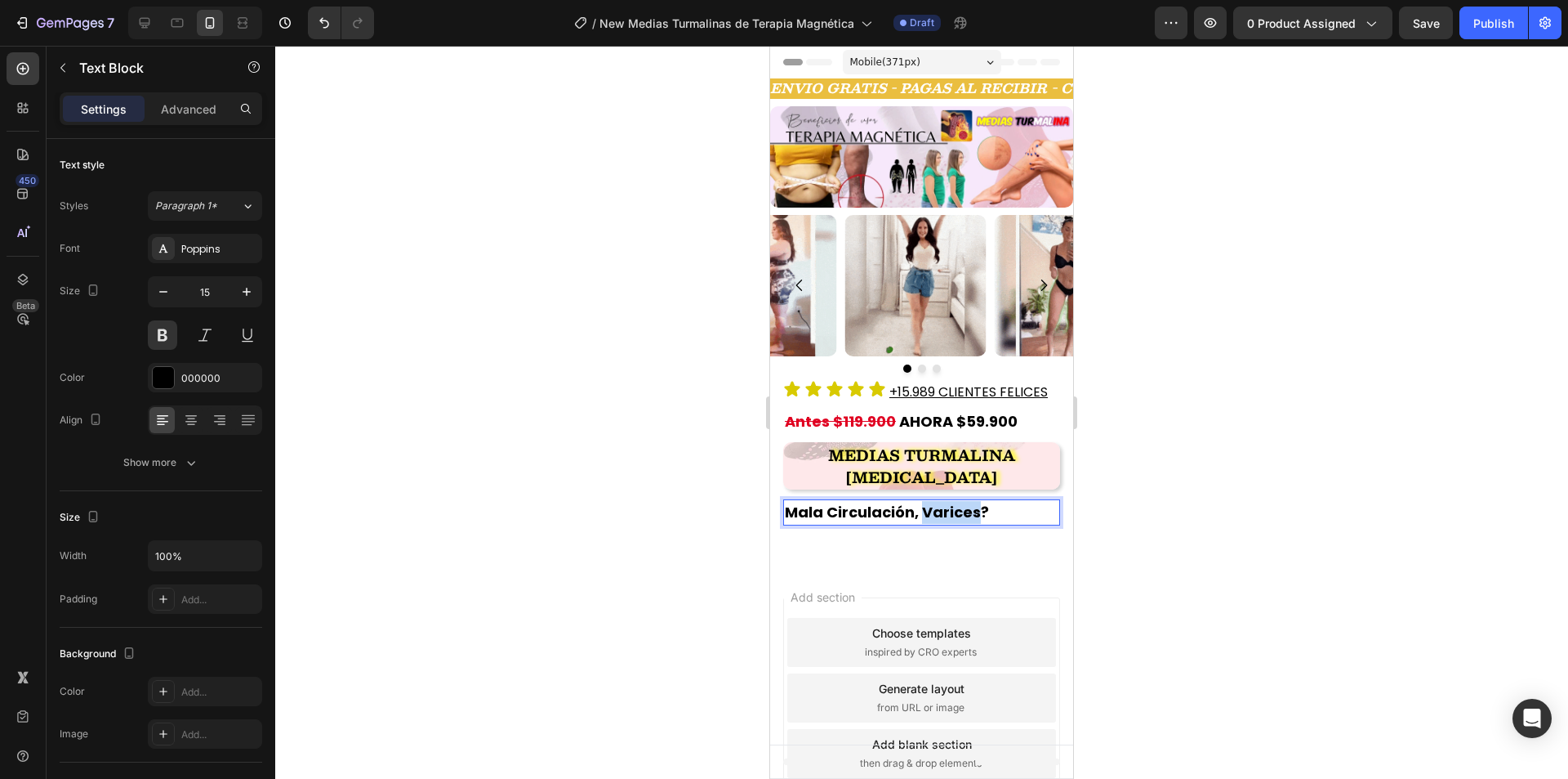
click at [925, 512] on span "Mala Circulación, Varices?" at bounding box center [887, 512] width 205 height 21
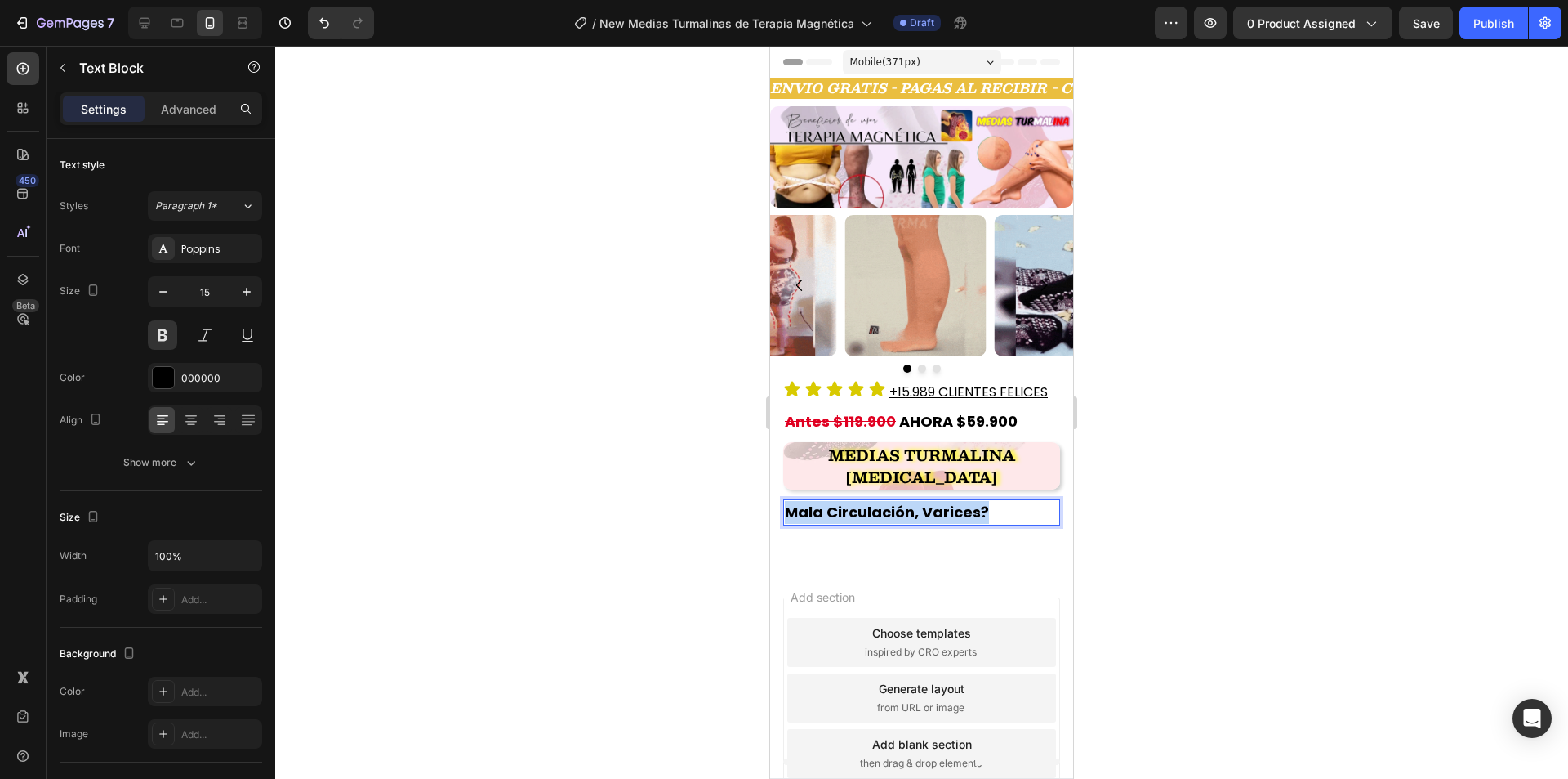
click at [925, 512] on span "Mala Circulación, Varices?" at bounding box center [887, 512] width 205 height 21
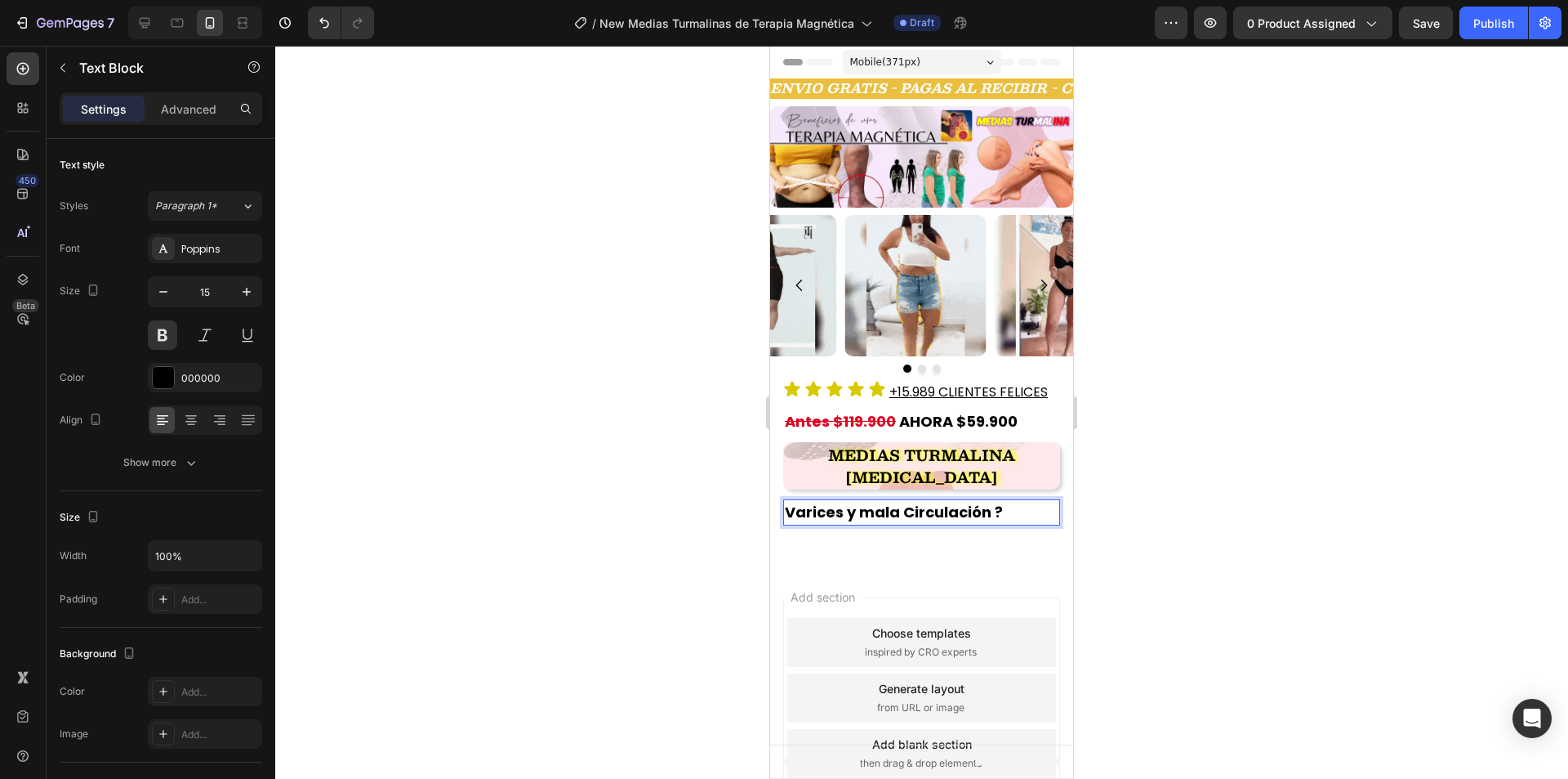
click at [869, 510] on span "Varices y mala Circulación ?" at bounding box center [894, 512] width 218 height 21
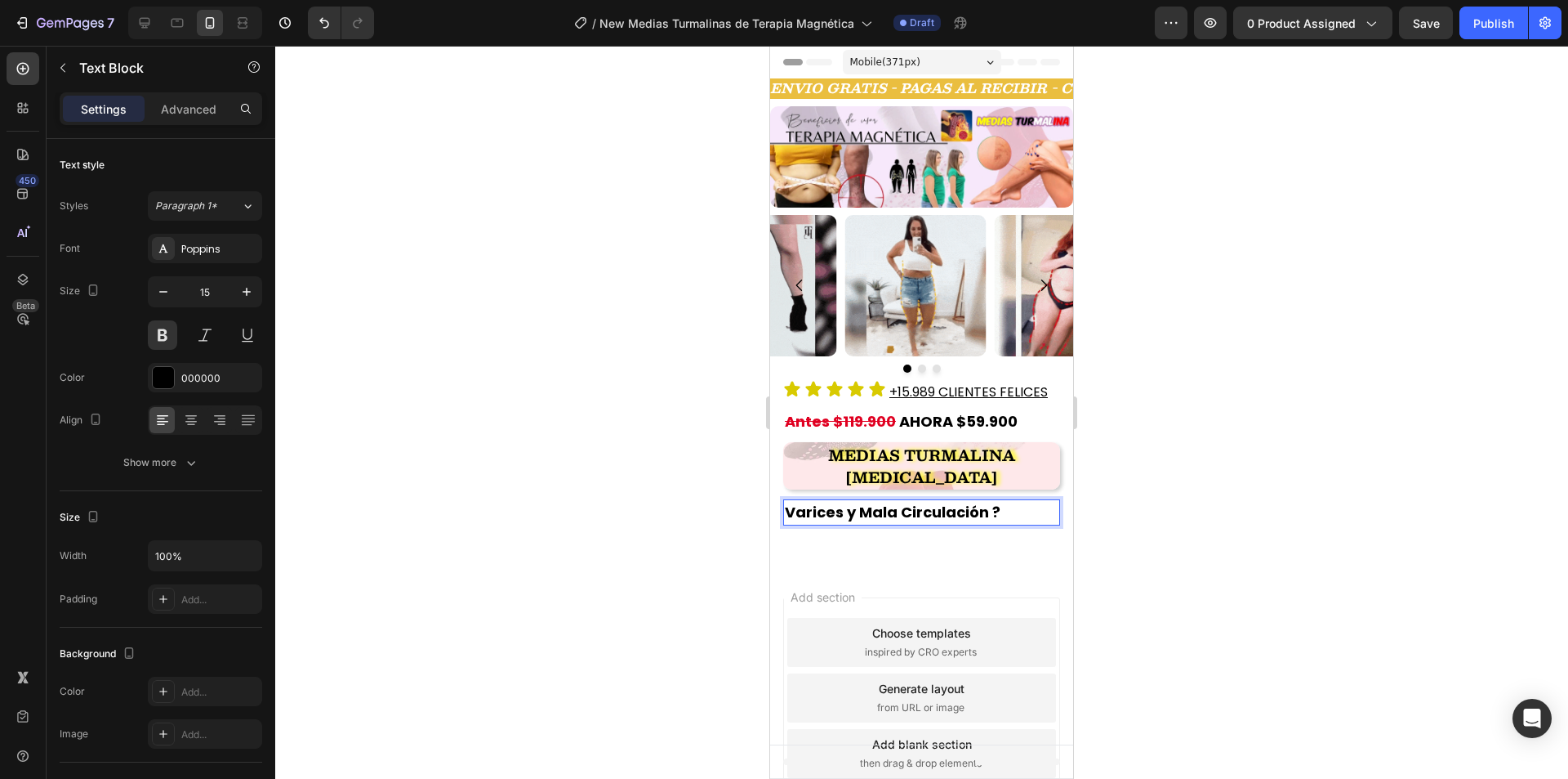
click at [1016, 510] on p "Varices y Mala Circulación ?" at bounding box center [921, 512] width 273 height 23
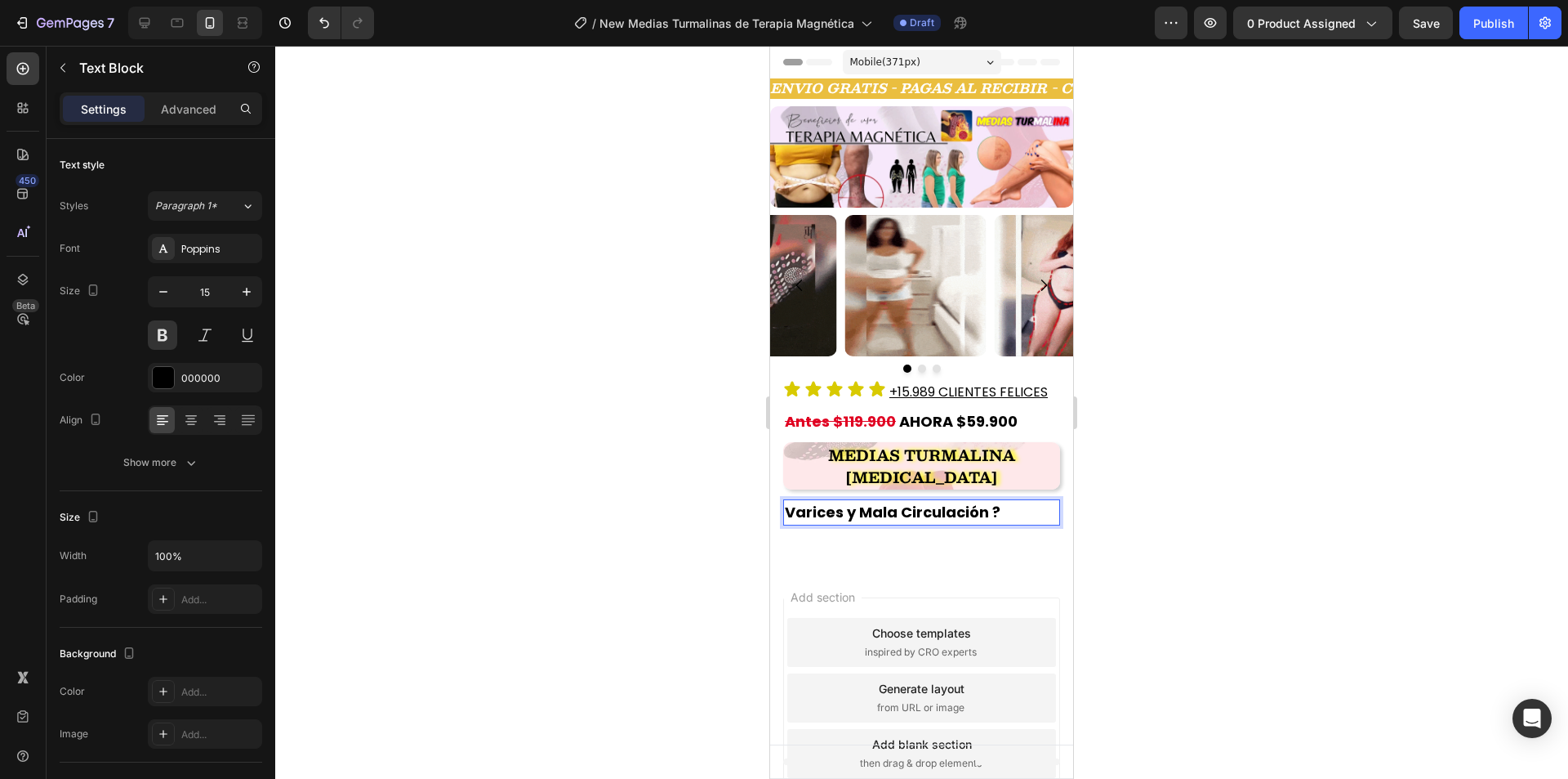
click at [1145, 489] on div at bounding box center [921, 411] width 1292 height 732
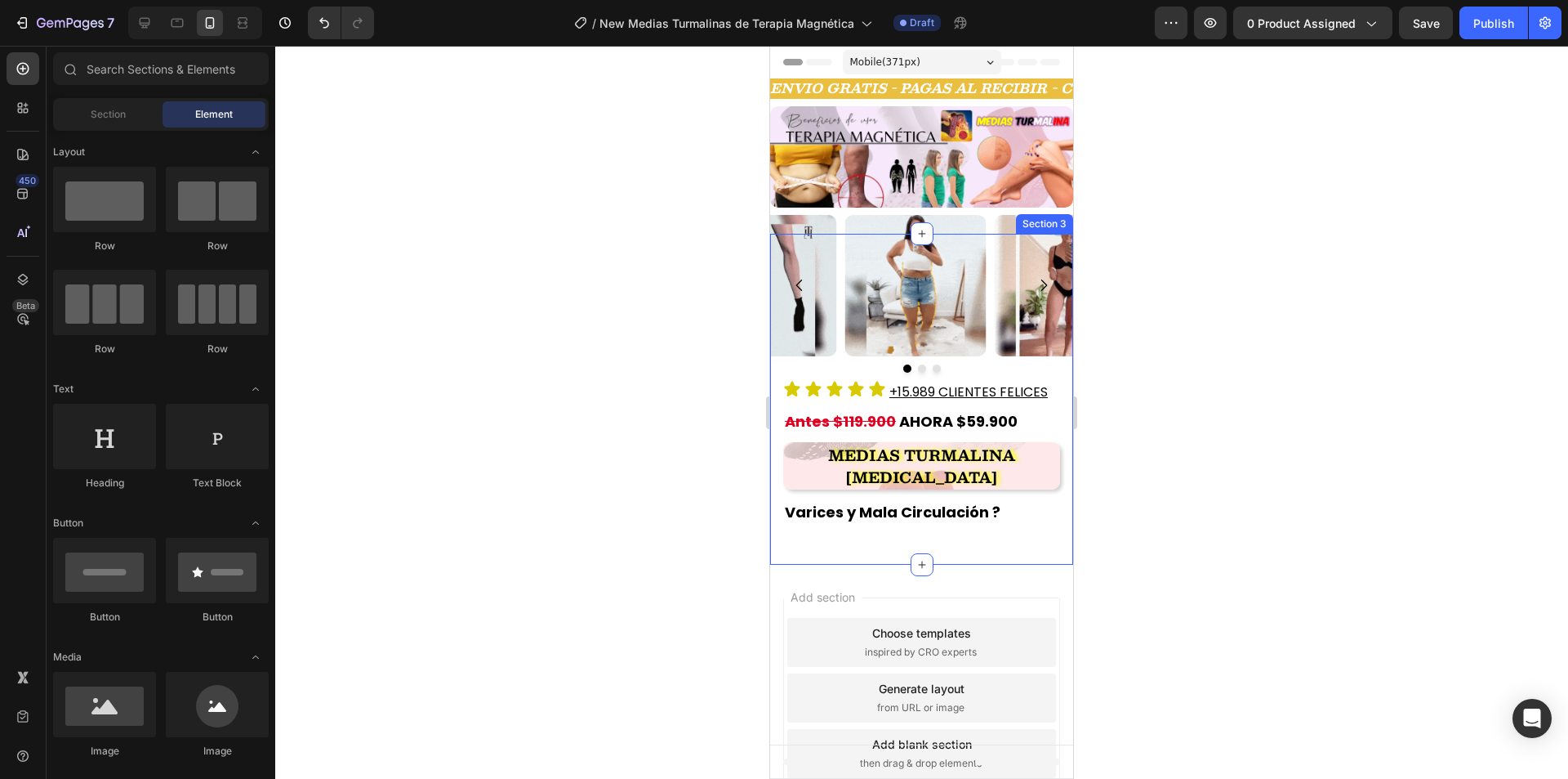
scroll to position [55, 0]
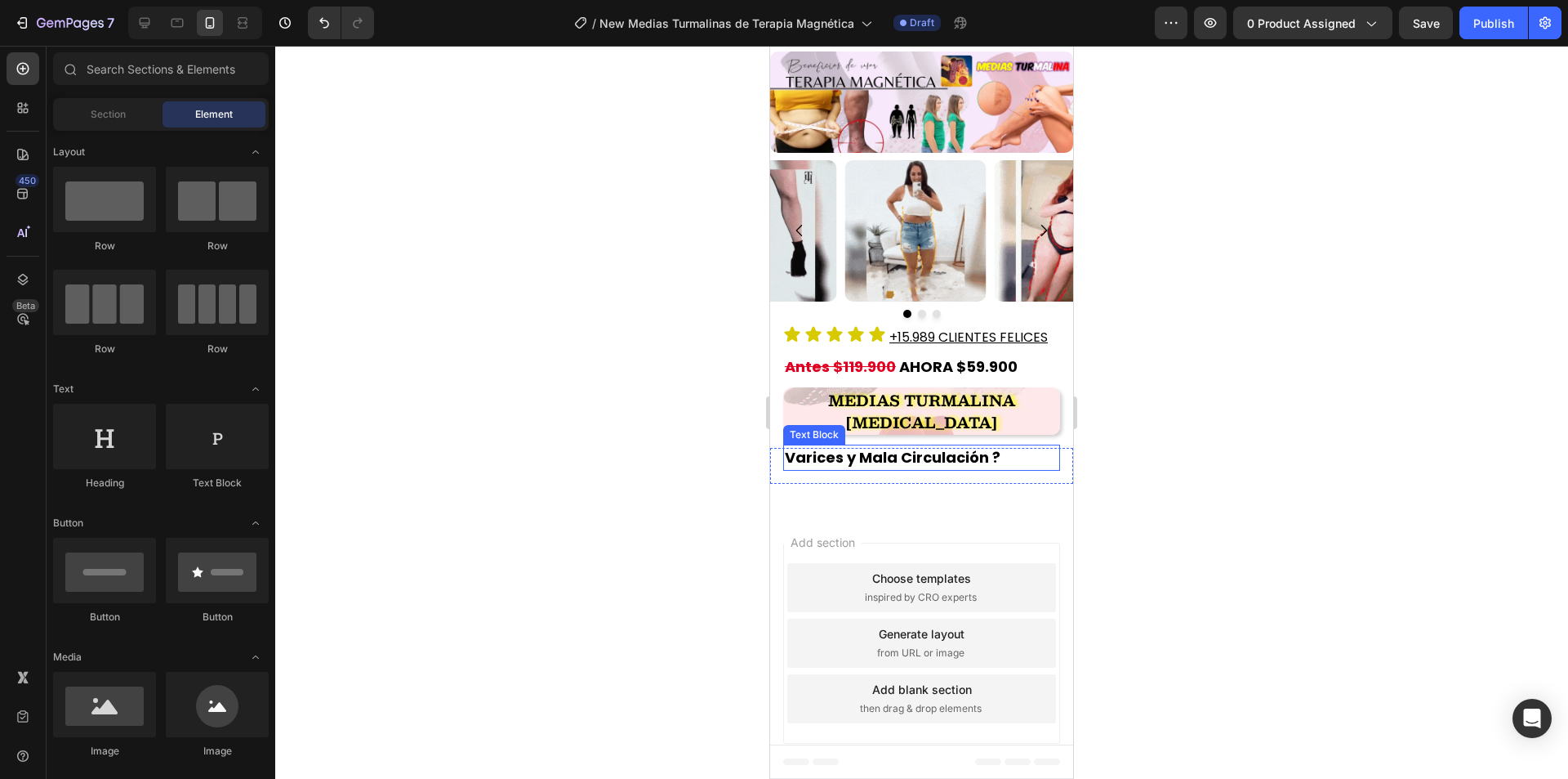
click at [797, 451] on span "Varices y Mala Circulación ?" at bounding box center [892, 457] width 215 height 21
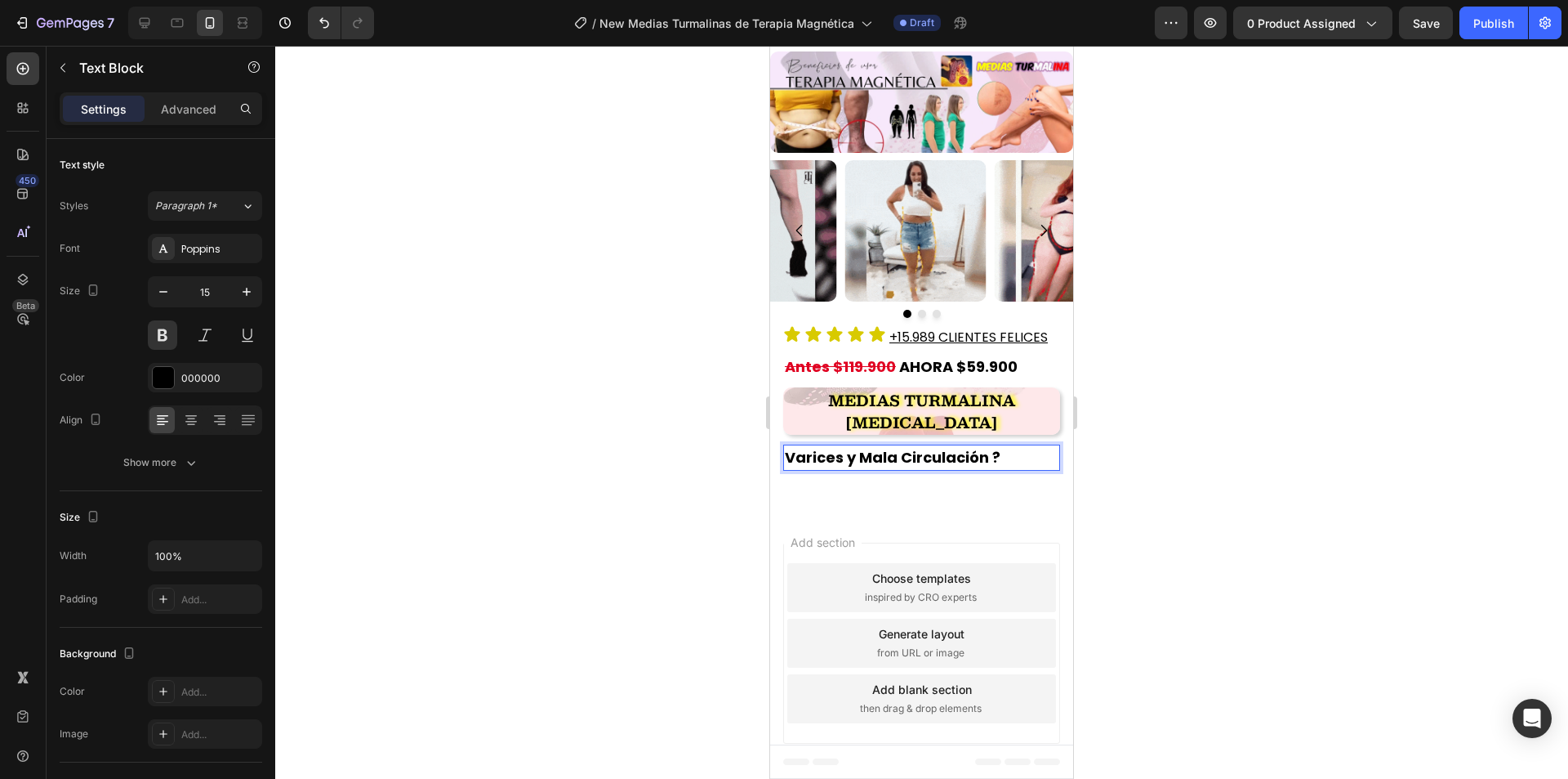
click at [787, 455] on span "Varices y Mala Circulación ?" at bounding box center [892, 457] width 215 height 21
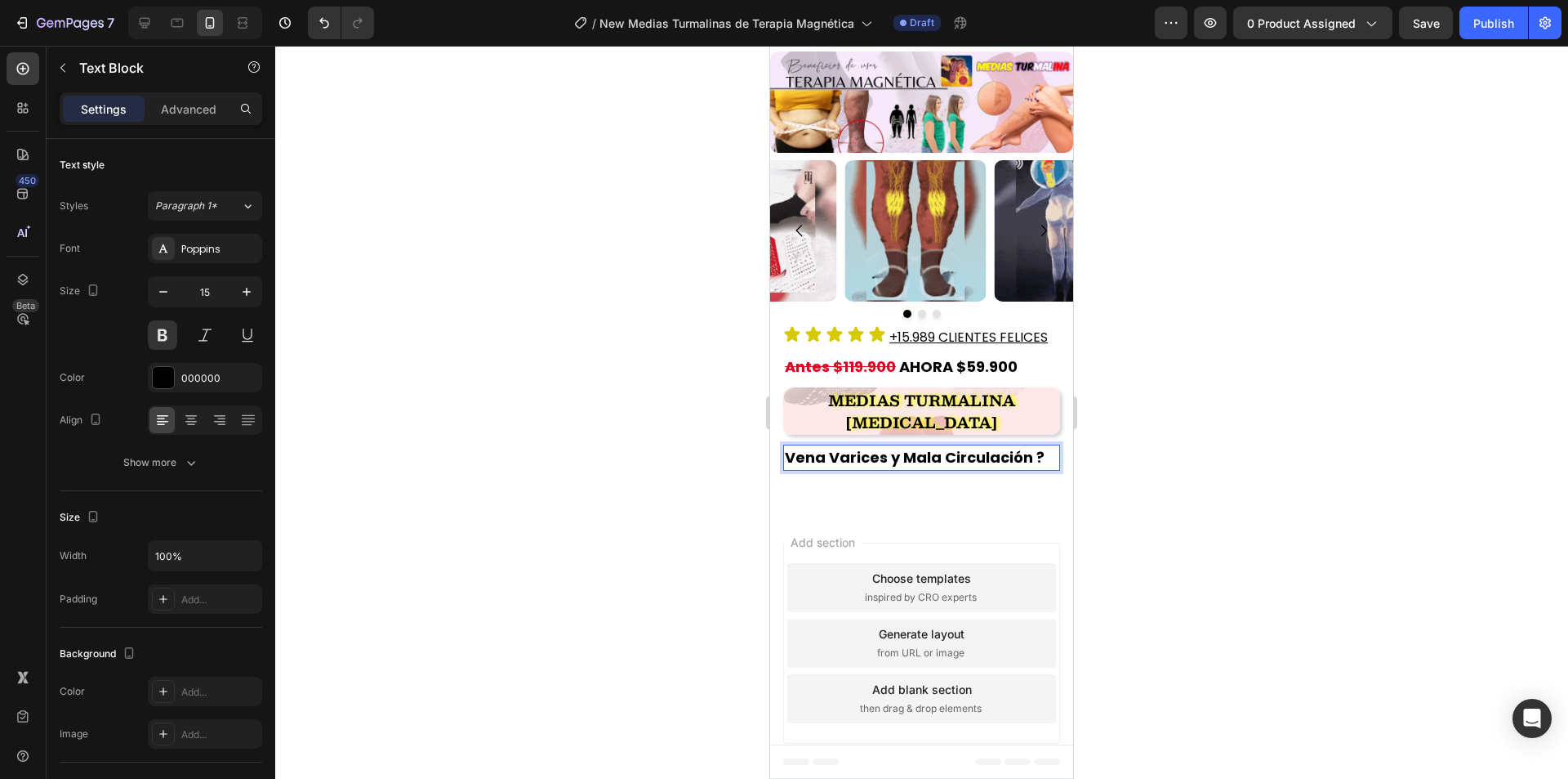
click at [882, 455] on span "Vena Varices y Mala Circulación ?" at bounding box center [914, 457] width 259 height 21
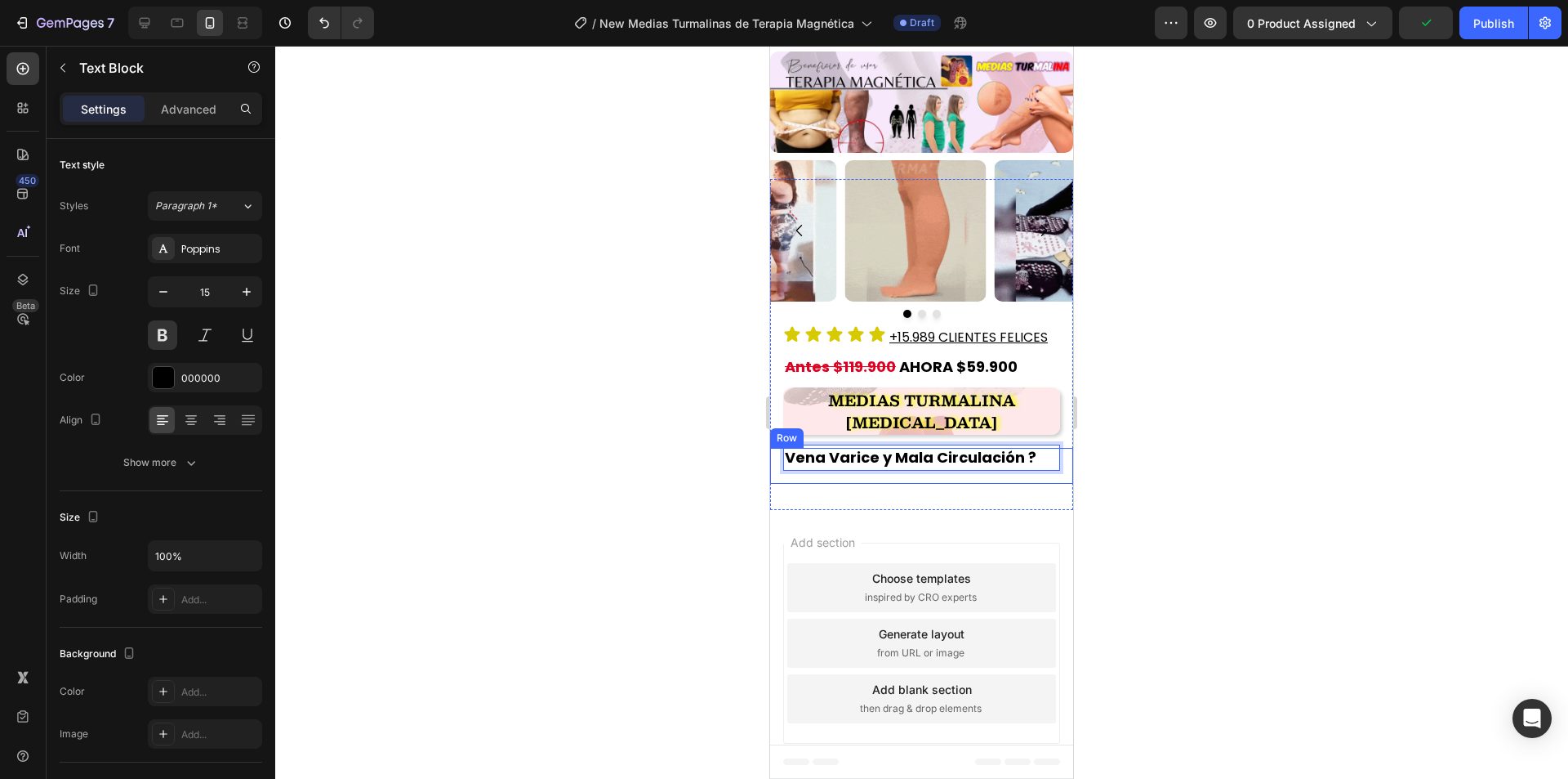
click at [1179, 438] on div at bounding box center [921, 411] width 1292 height 732
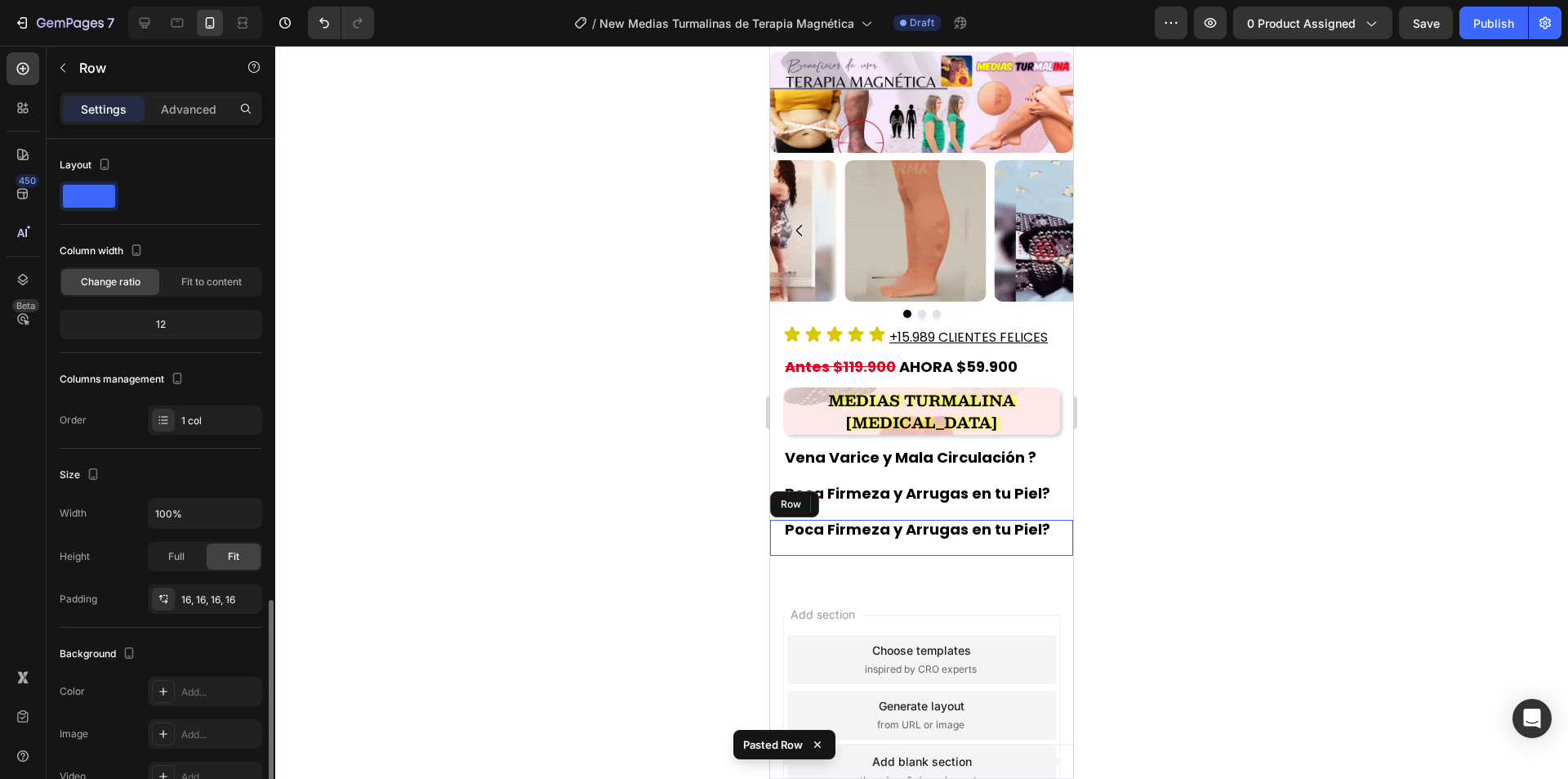
scroll to position [268, 0]
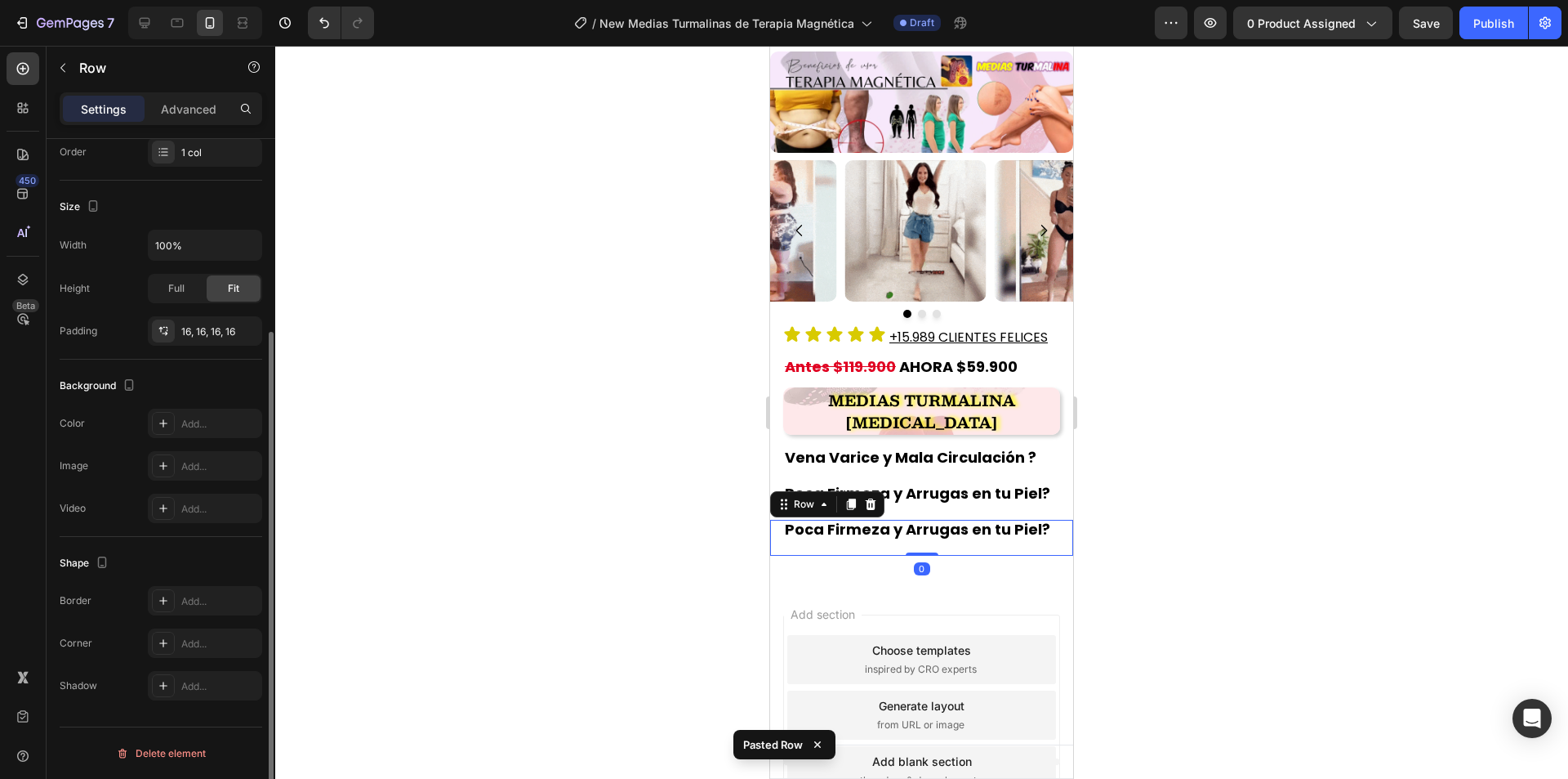
click at [1146, 490] on div at bounding box center [921, 411] width 1292 height 732
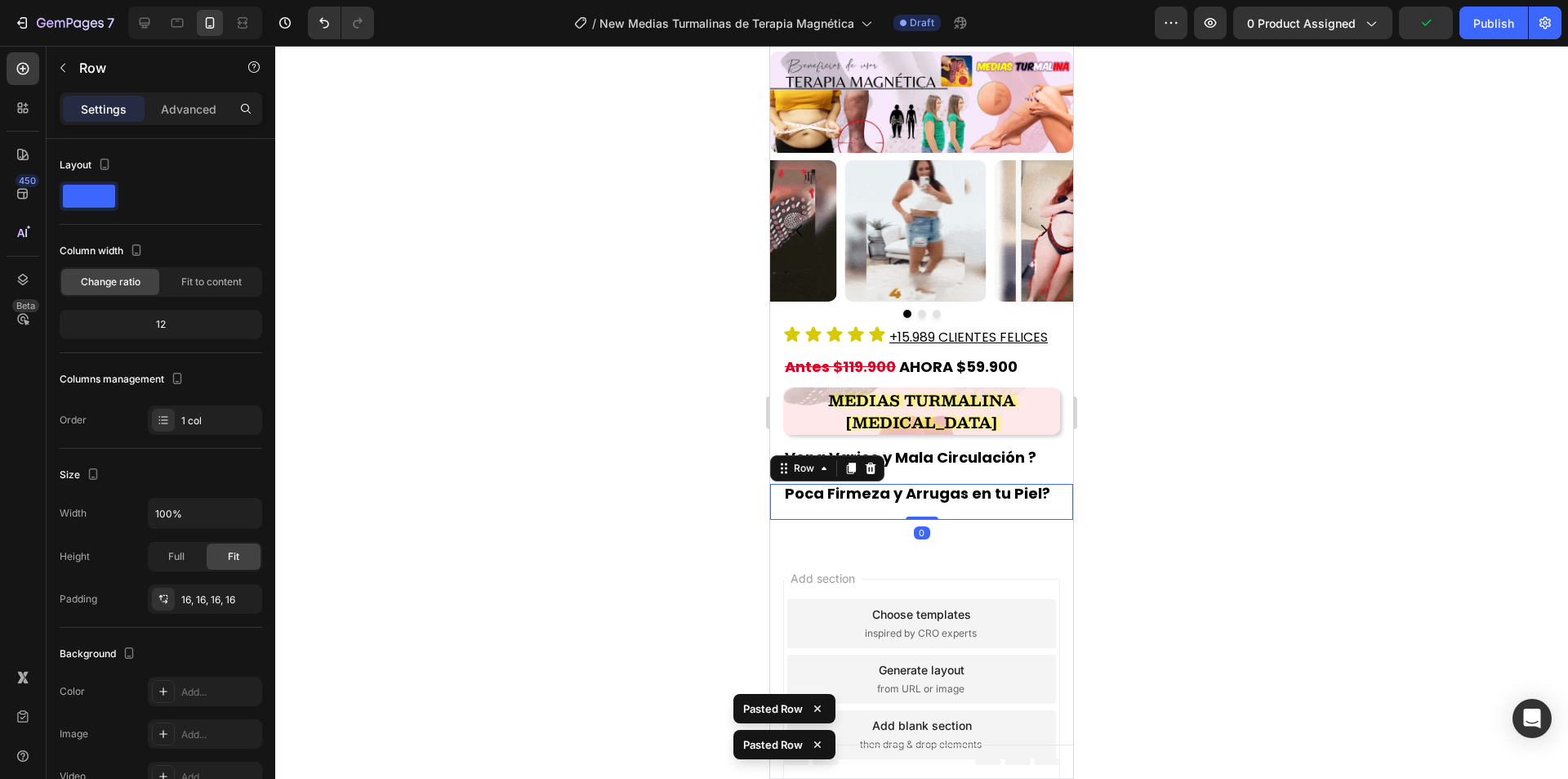
click at [1184, 485] on div at bounding box center [921, 411] width 1292 height 732
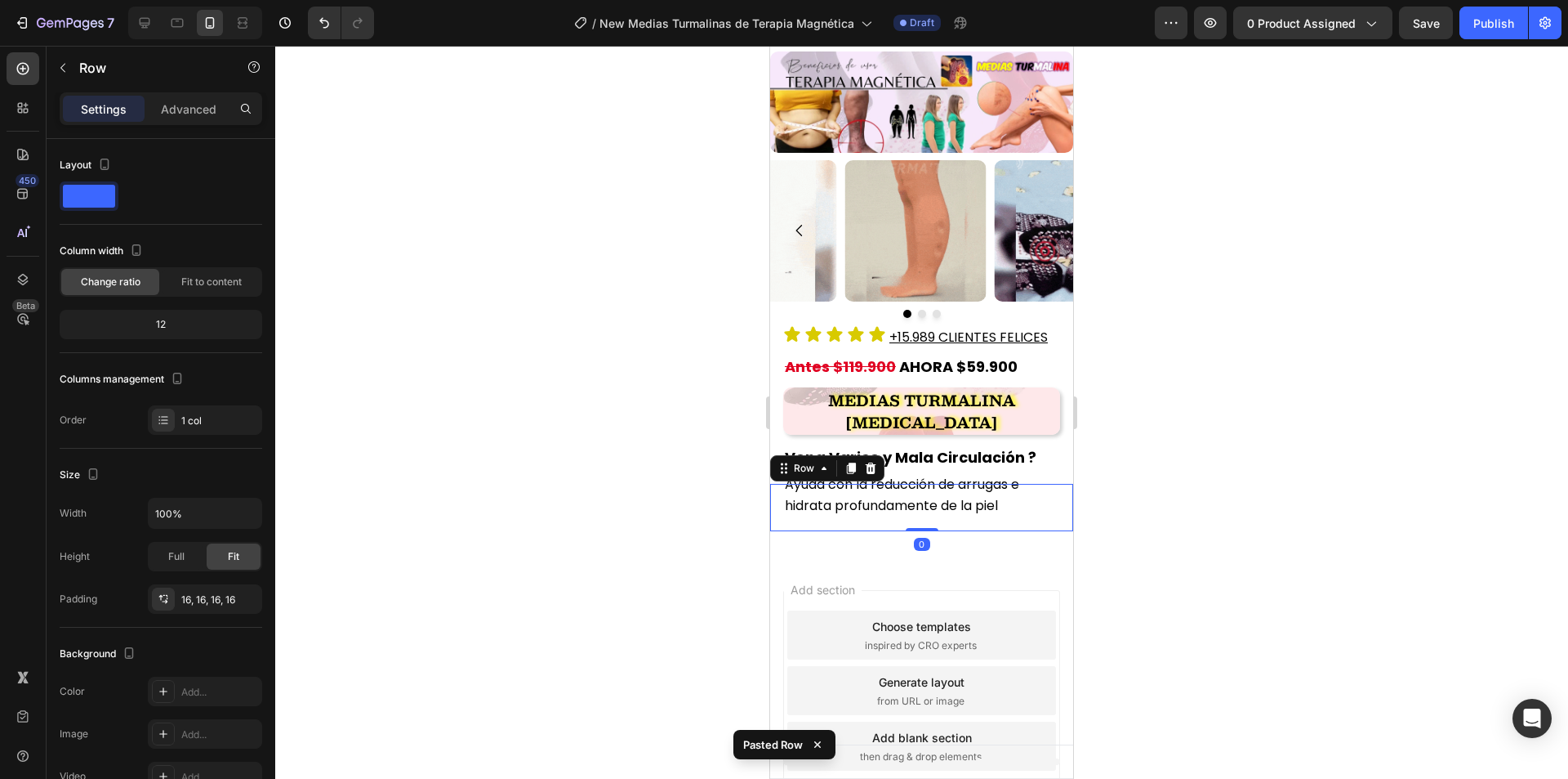
click at [1190, 474] on div at bounding box center [921, 411] width 1292 height 732
